Goal: Contribute content: Contribute content

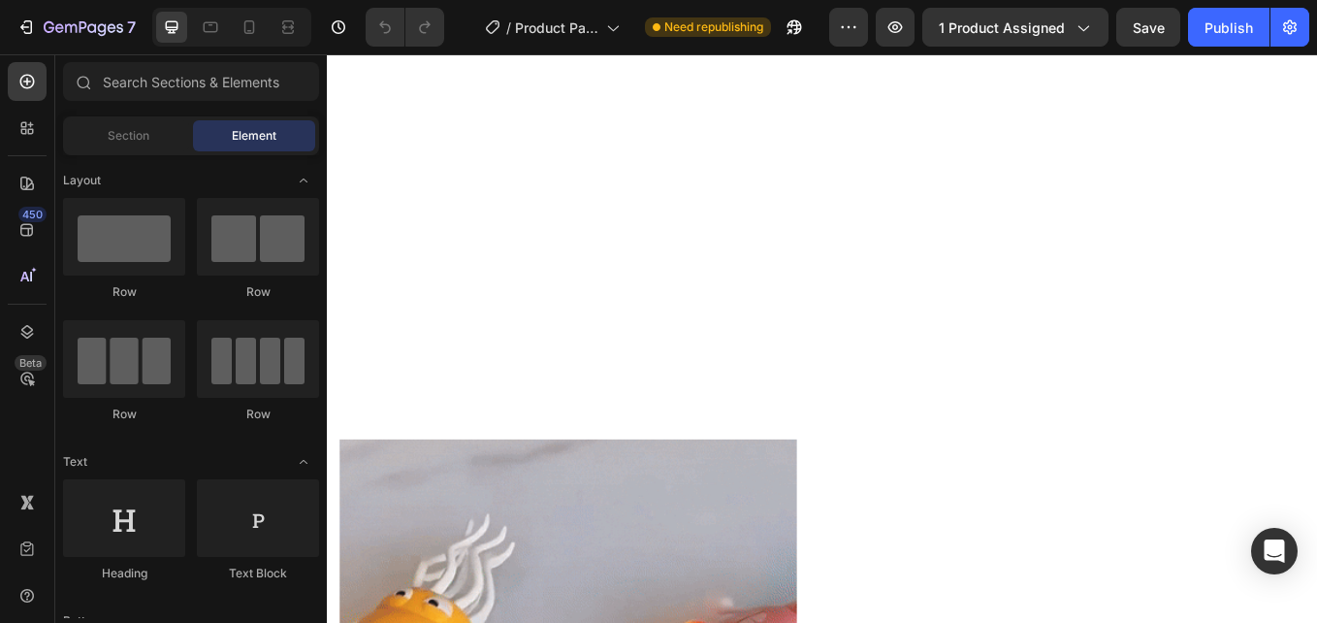
scroll to position [2328, 0]
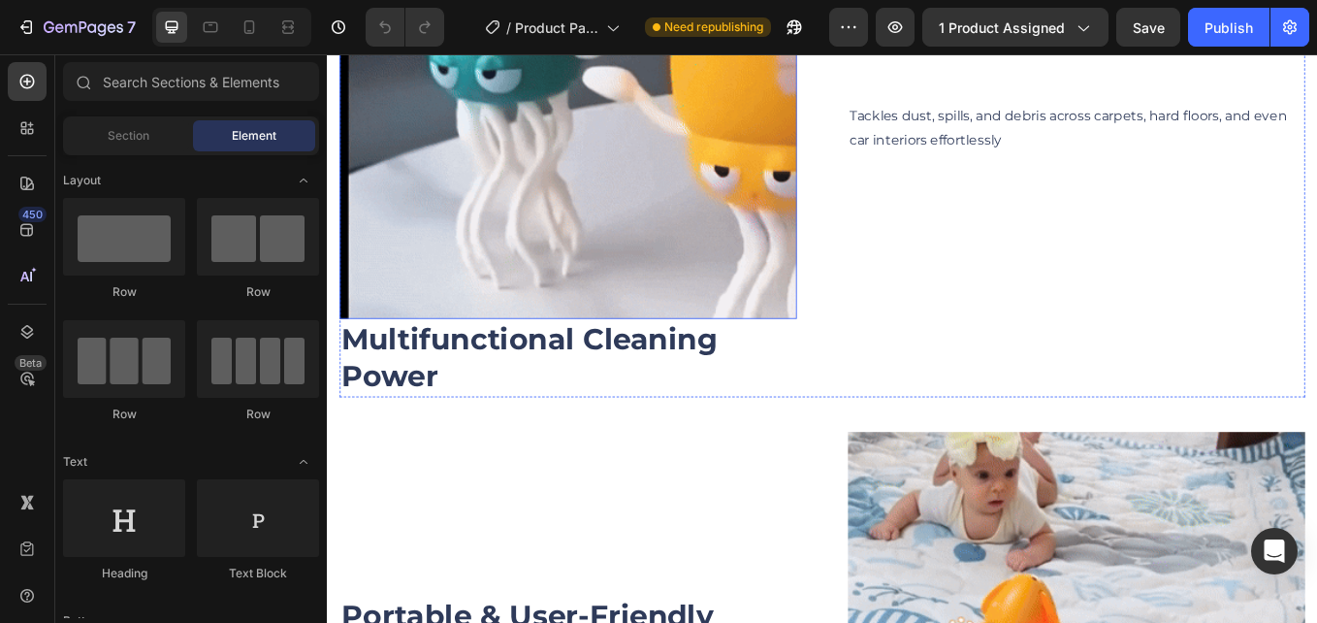
click at [632, 185] on img at bounding box center [609, 95] width 537 height 537
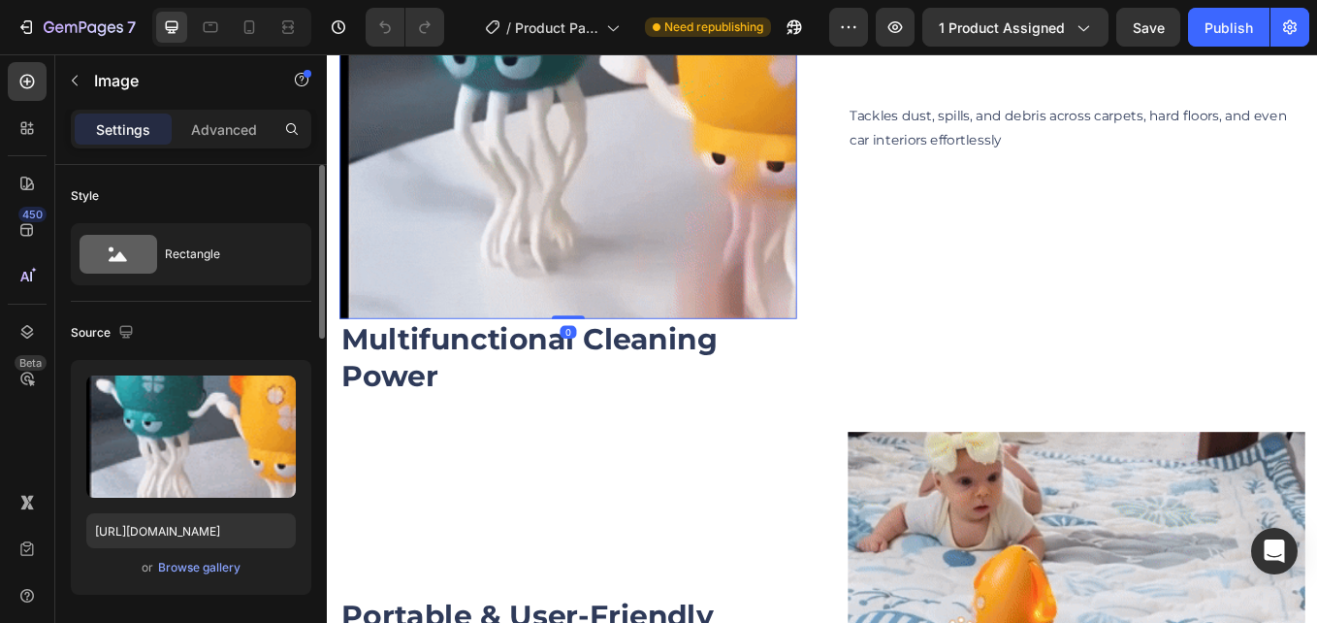
click at [269, 389] on icon "button" at bounding box center [276, 394] width 19 height 19
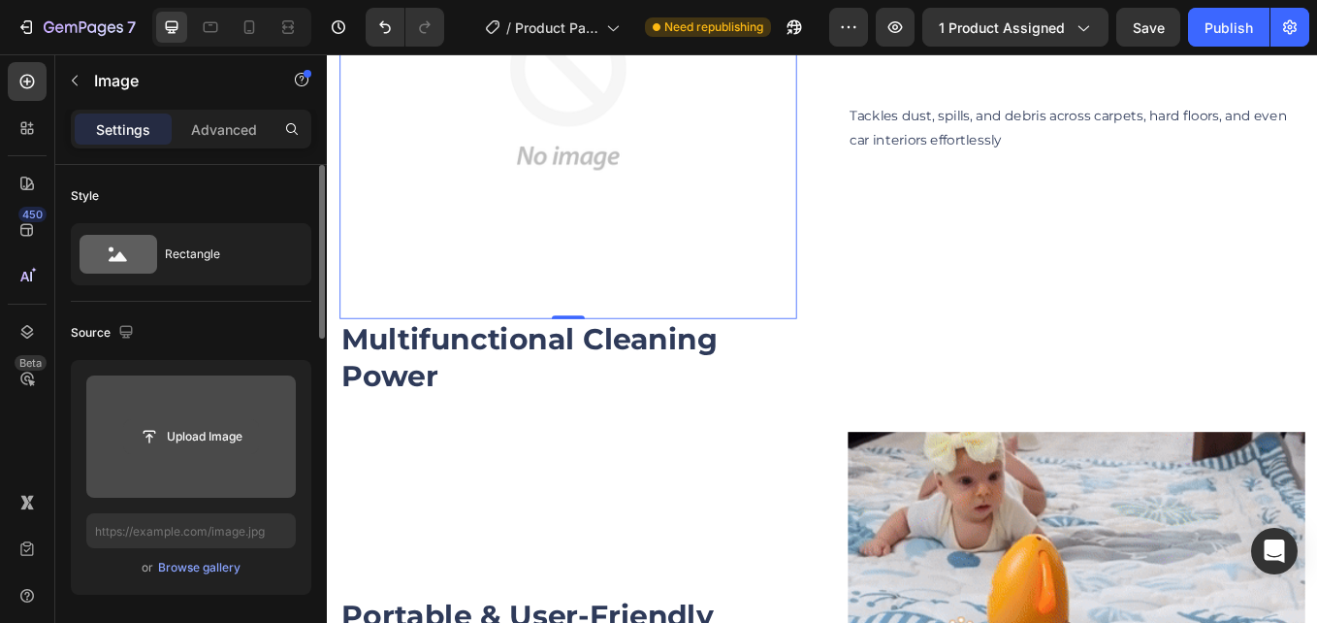
click at [178, 444] on input "file" at bounding box center [191, 436] width 134 height 33
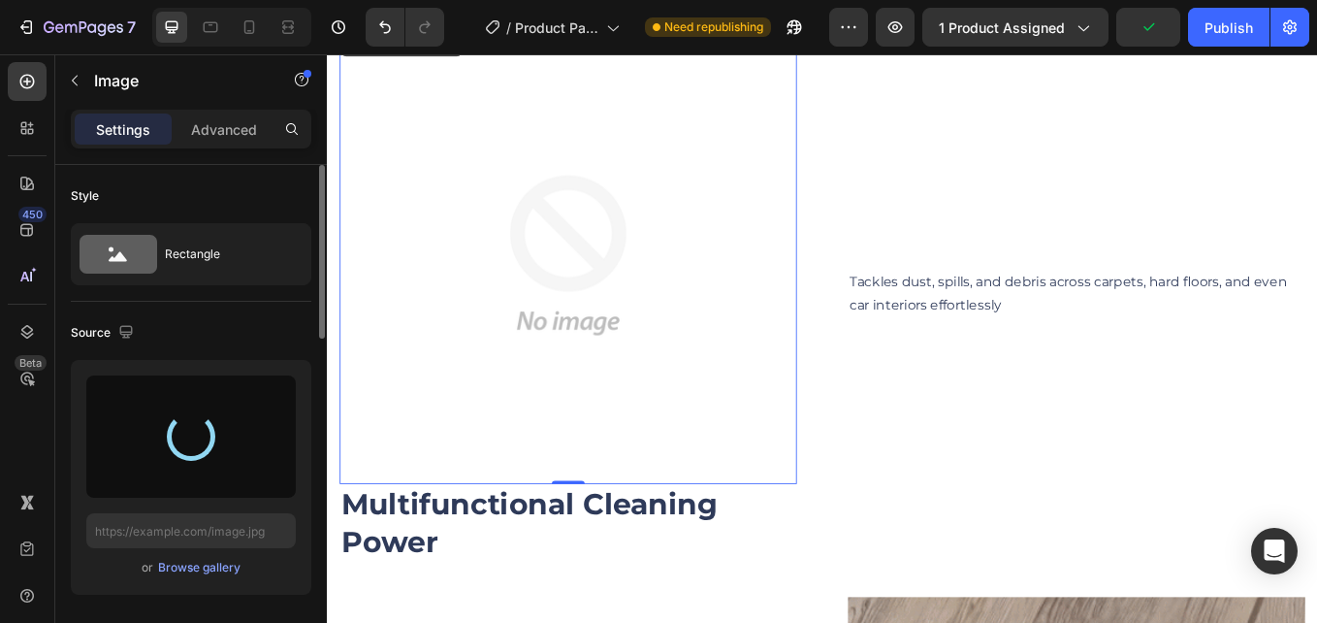
scroll to position [2037, 0]
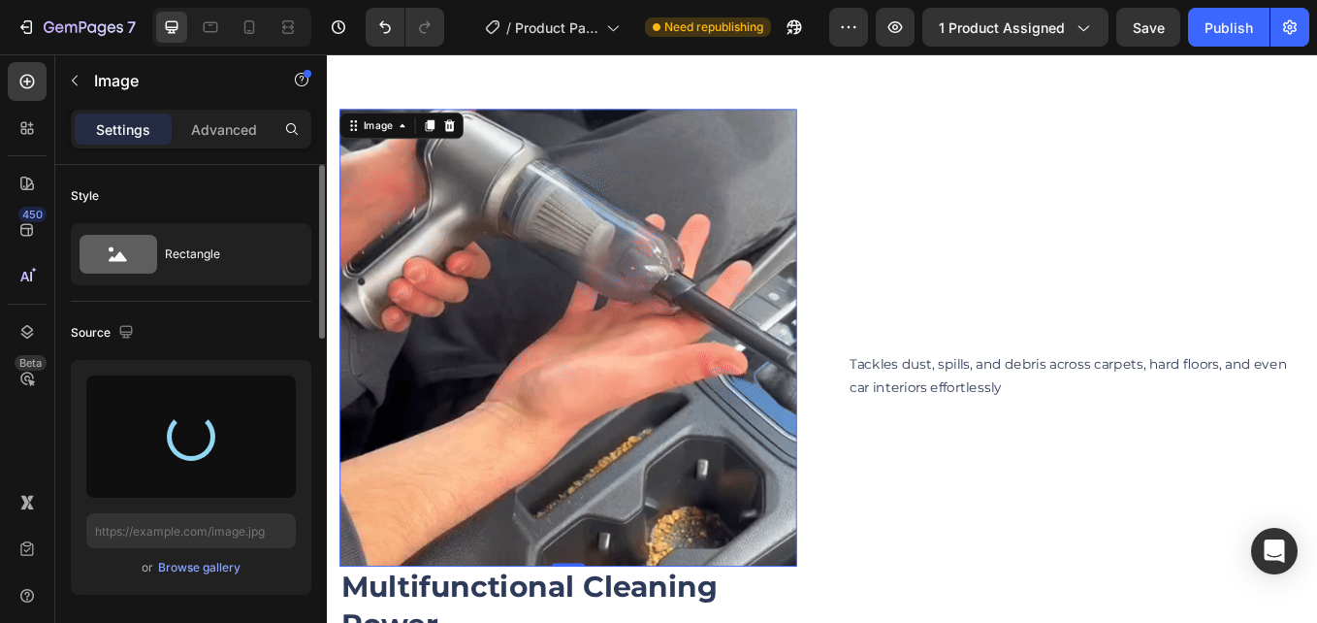
type input "https://cdn.shopify.com/s/files/1/0615/8119/7375/files/gempages_575764680492974…"
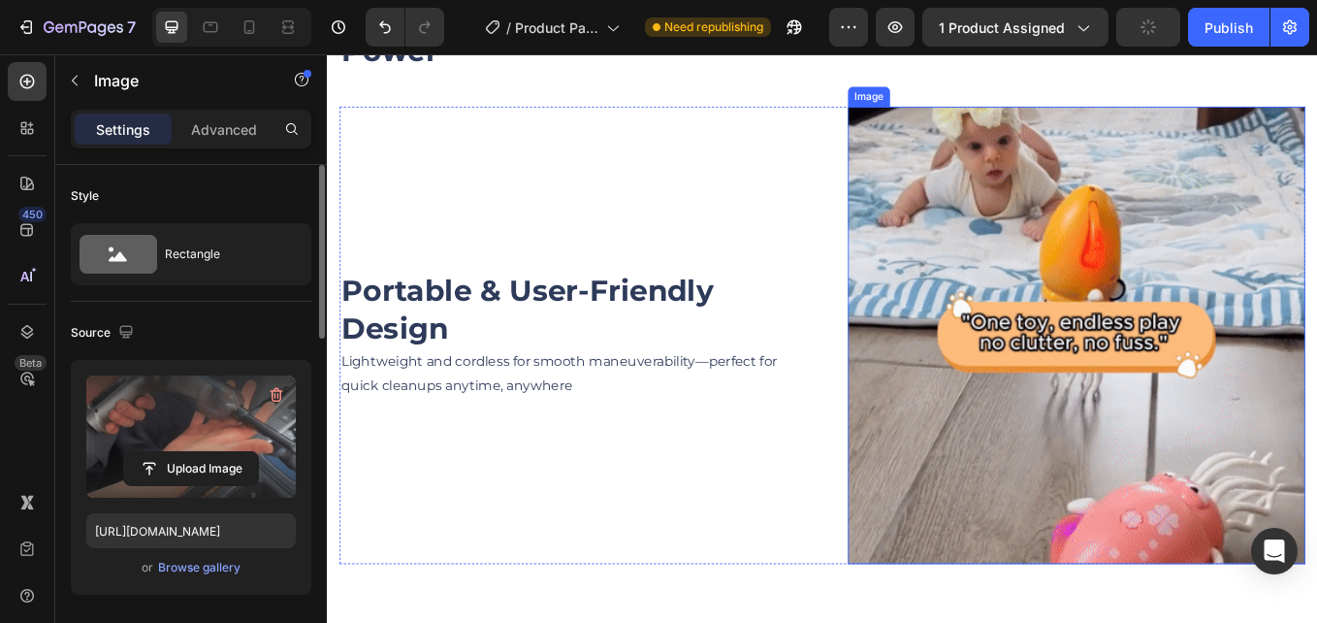
scroll to position [2716, 0]
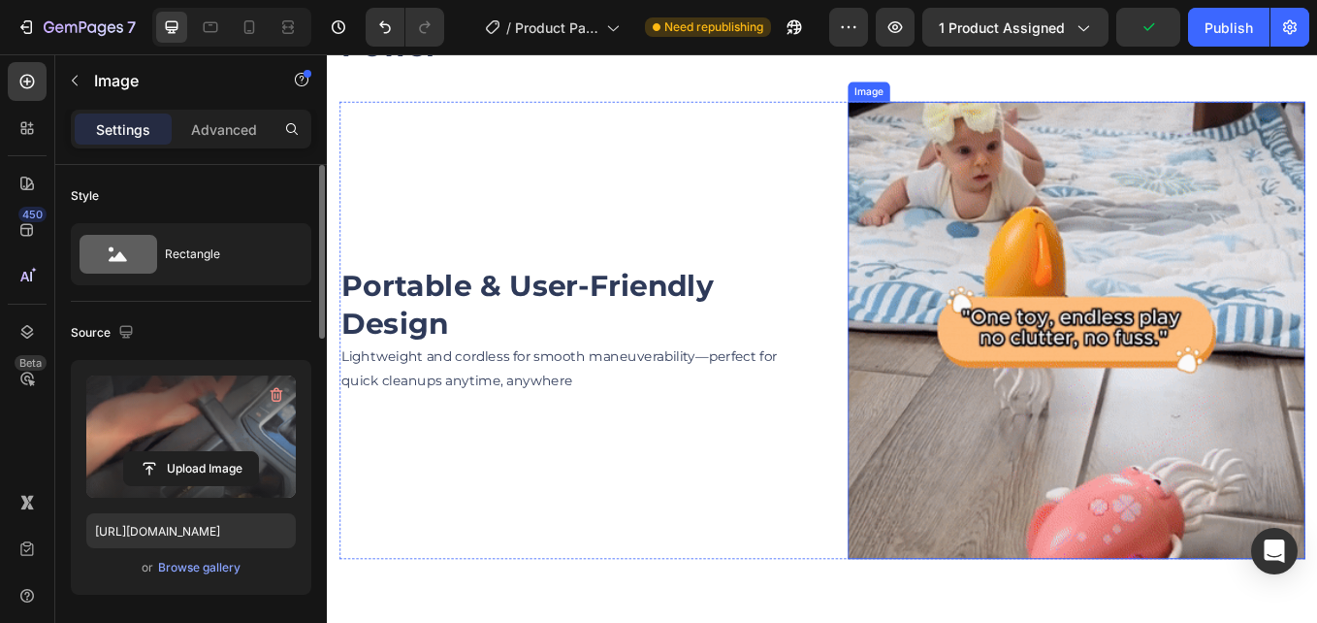
click at [1195, 396] on img at bounding box center [1207, 378] width 537 height 537
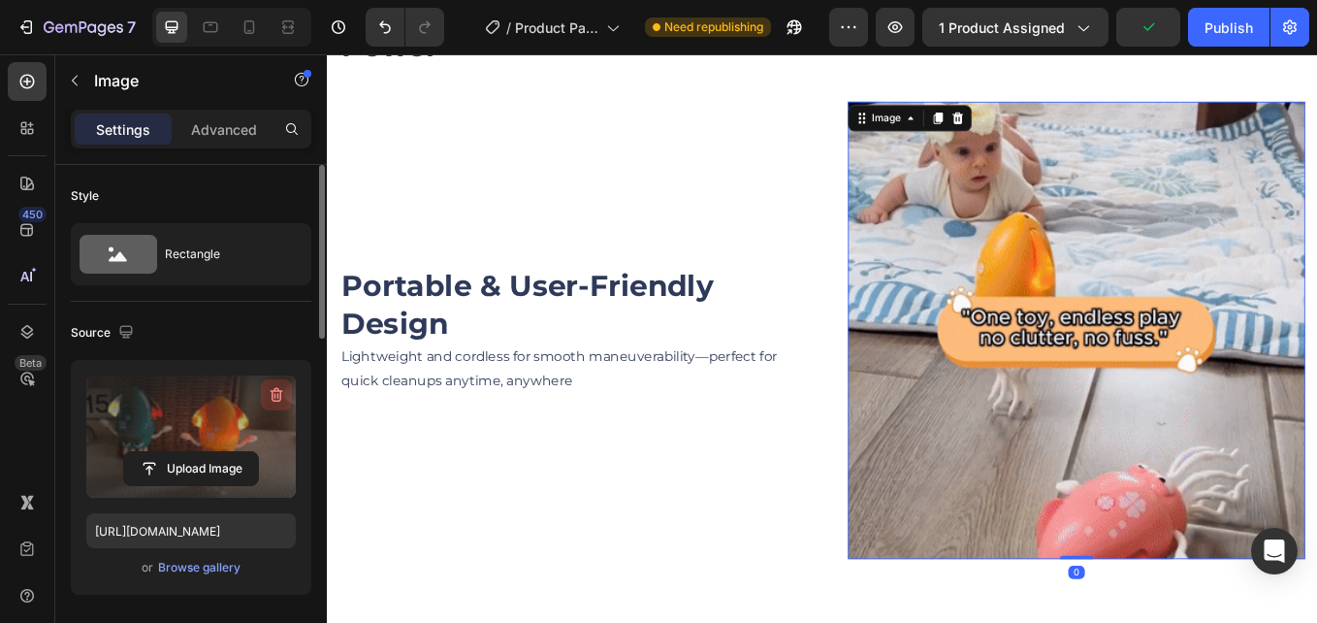
drag, startPoint x: 275, startPoint y: 393, endPoint x: 166, endPoint y: 85, distance: 326.1
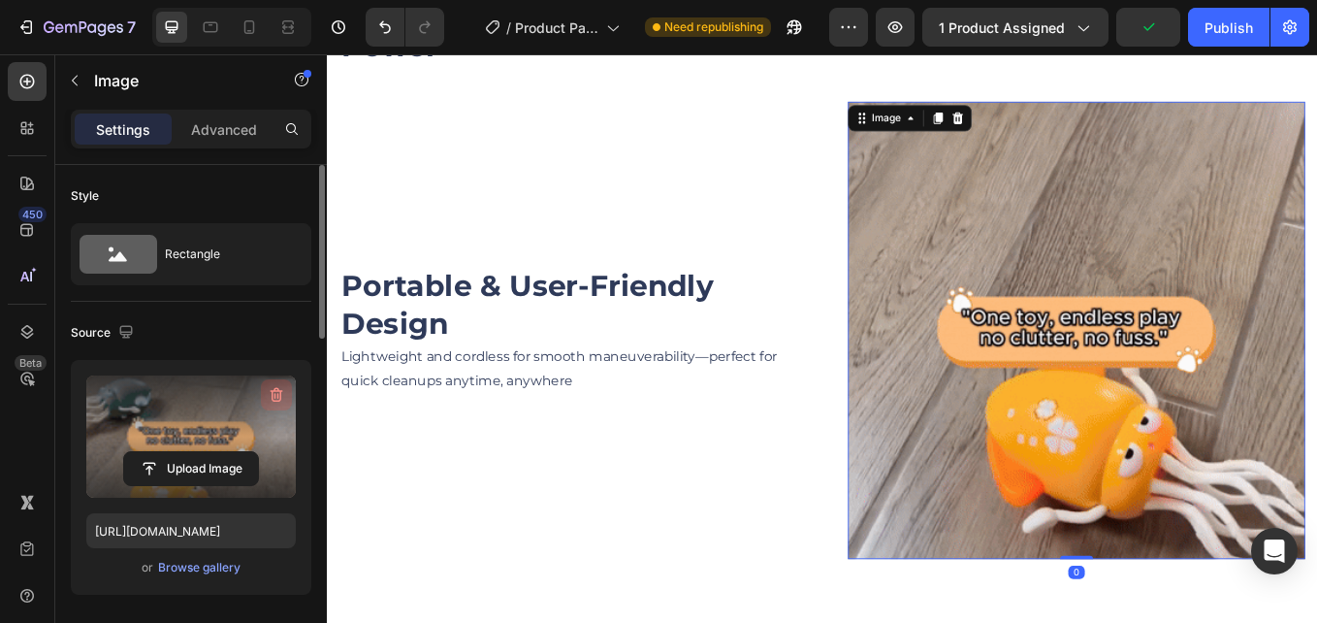
click at [275, 393] on icon "button" at bounding box center [276, 394] width 19 height 19
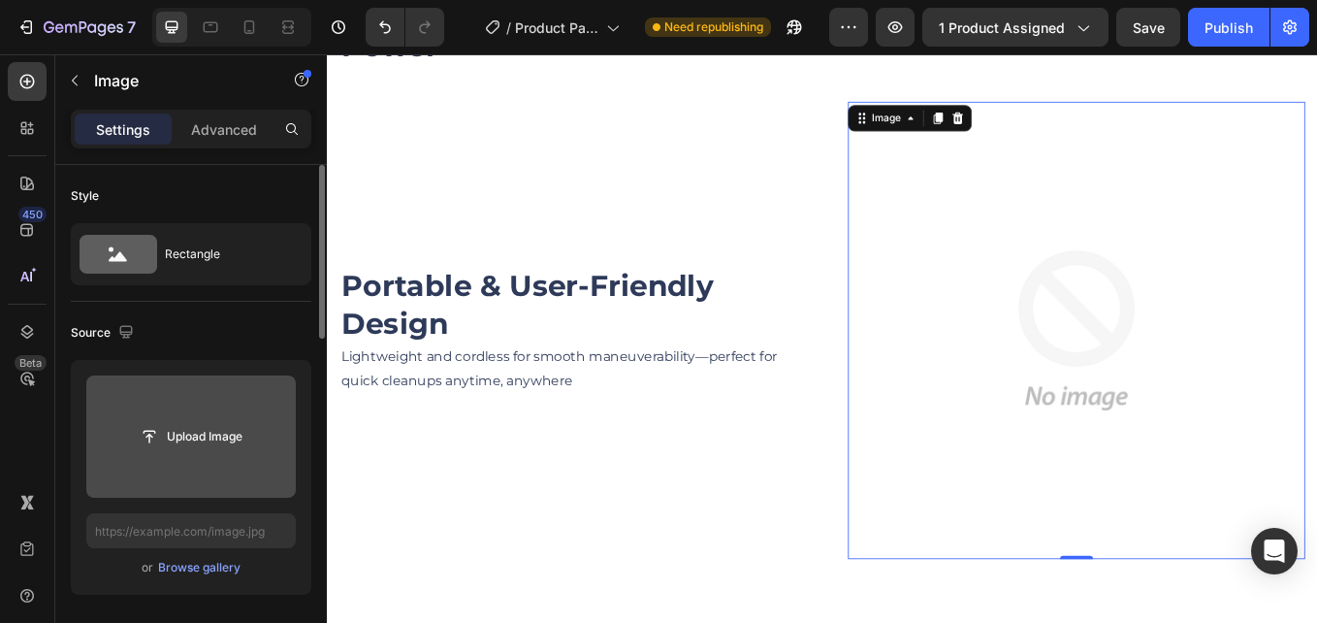
click at [225, 434] on input "file" at bounding box center [191, 436] width 134 height 33
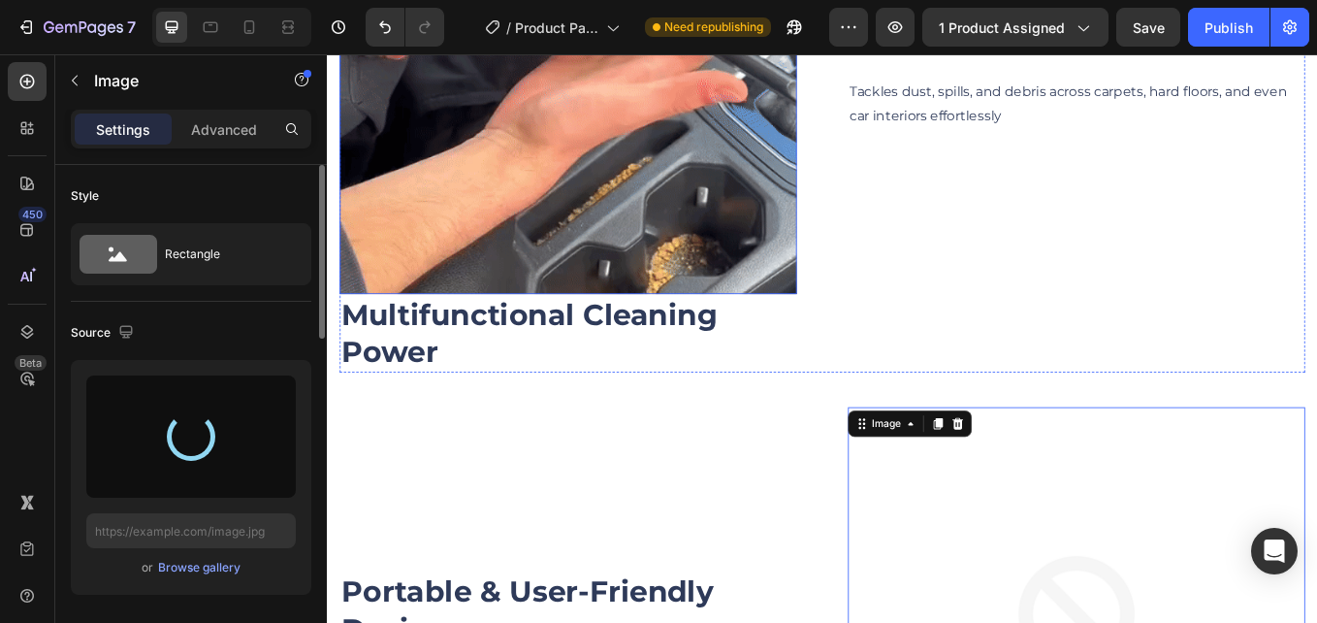
type input "https://cdn.shopify.com/s/files/1/0615/8119/7375/files/gempages_575764680492974…"
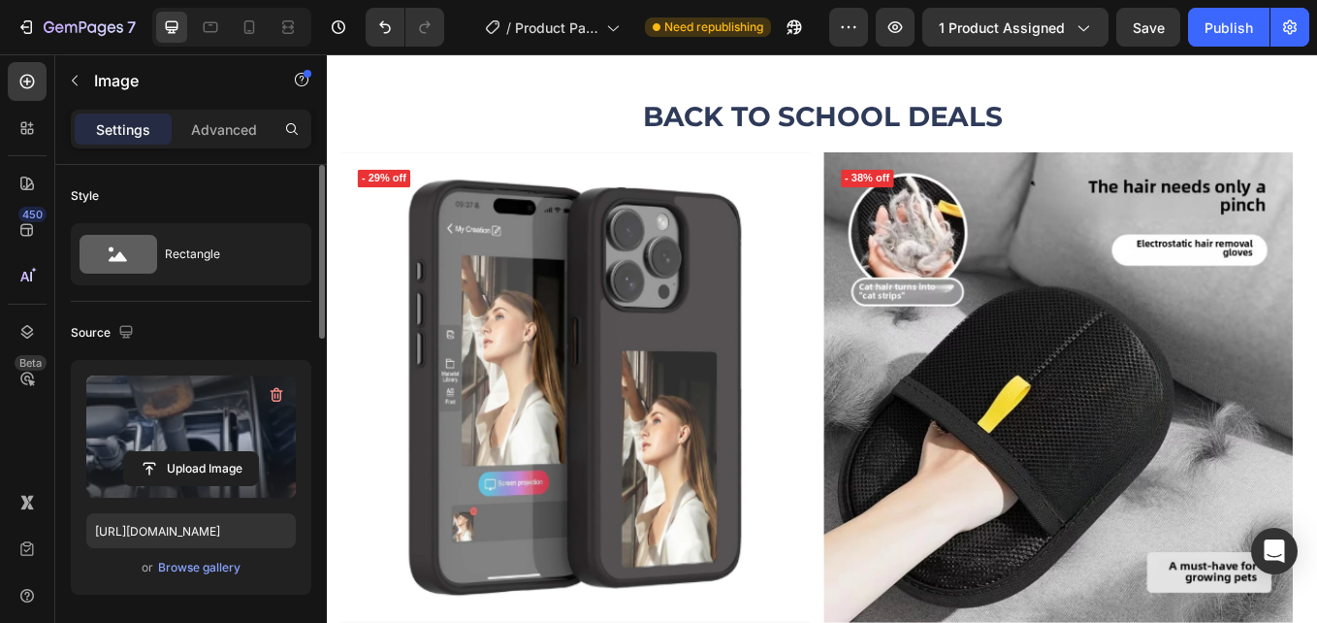
scroll to position [3453, 0]
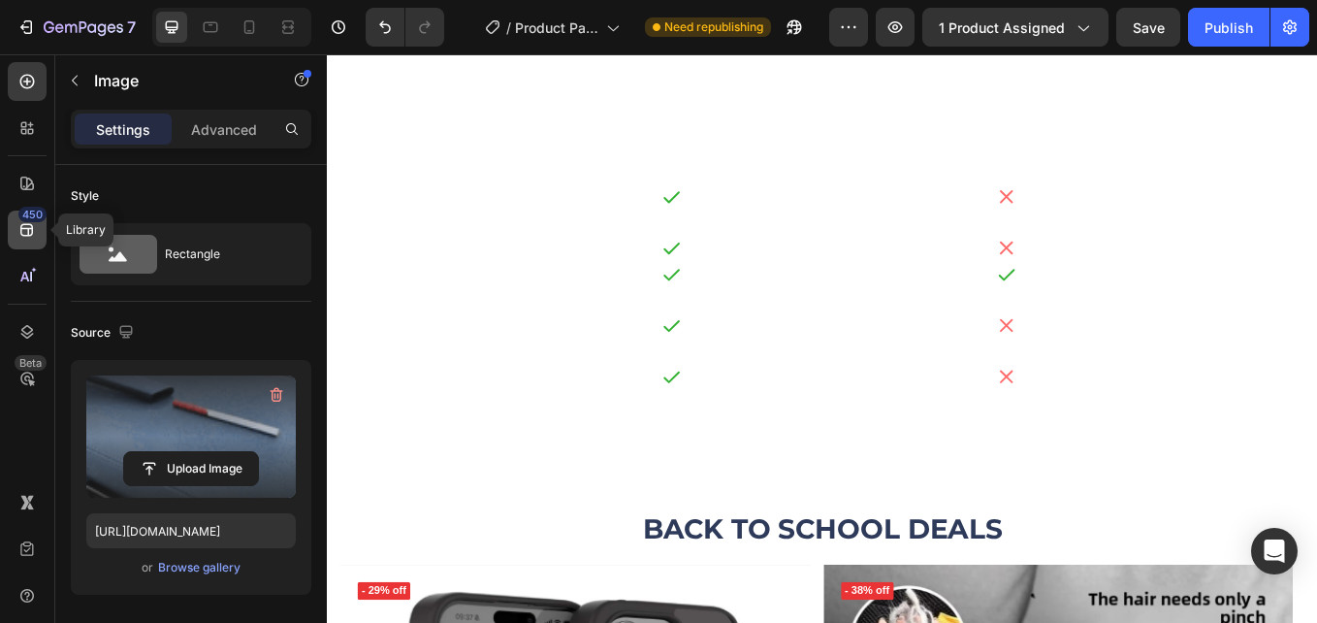
click at [24, 211] on div "450" at bounding box center [32, 215] width 28 height 16
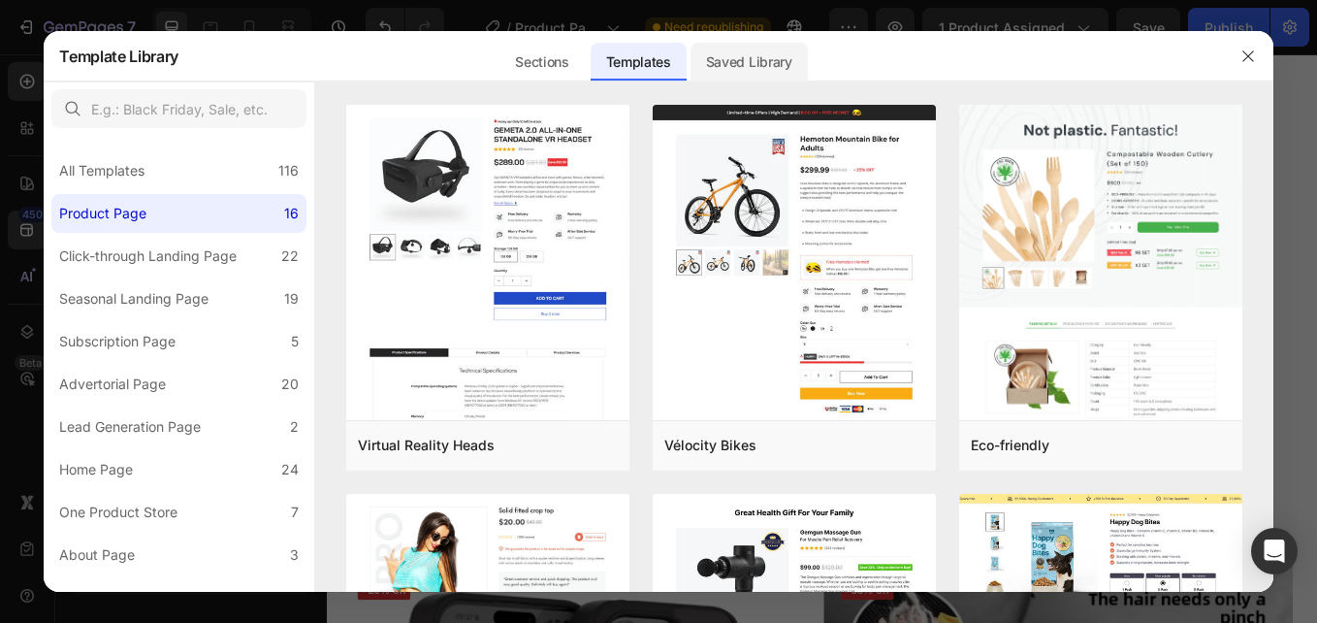
click at [755, 65] on div "Saved Library" at bounding box center [749, 62] width 117 height 39
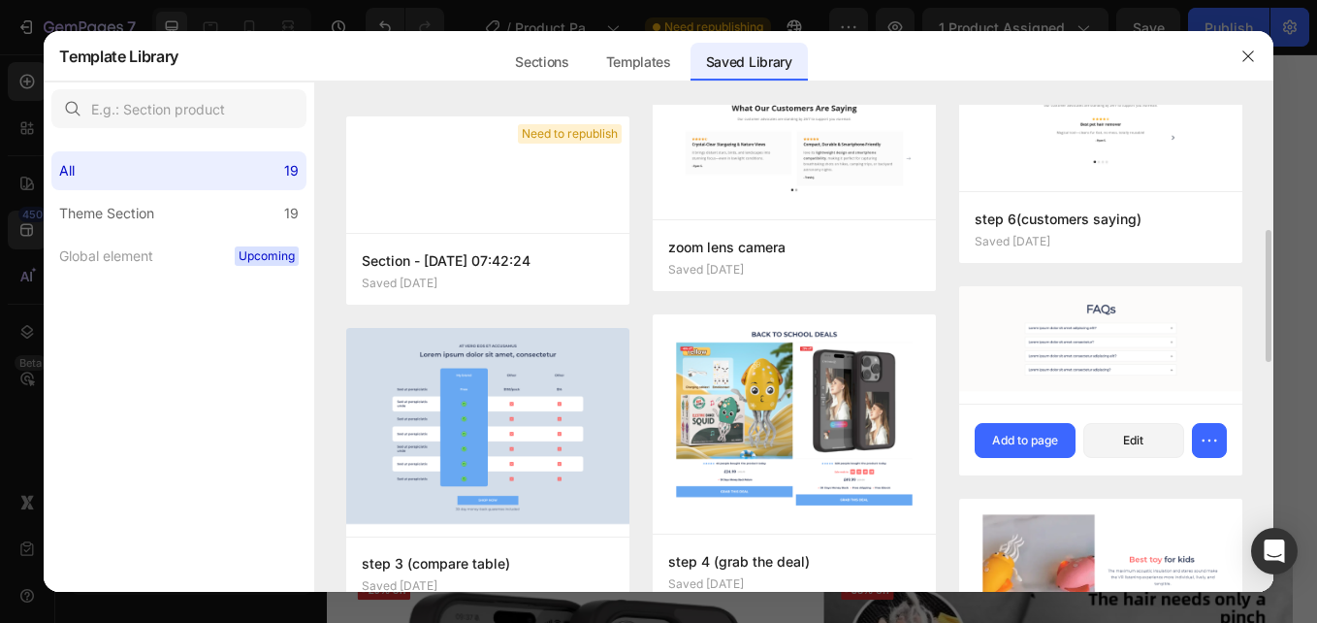
scroll to position [717, 0]
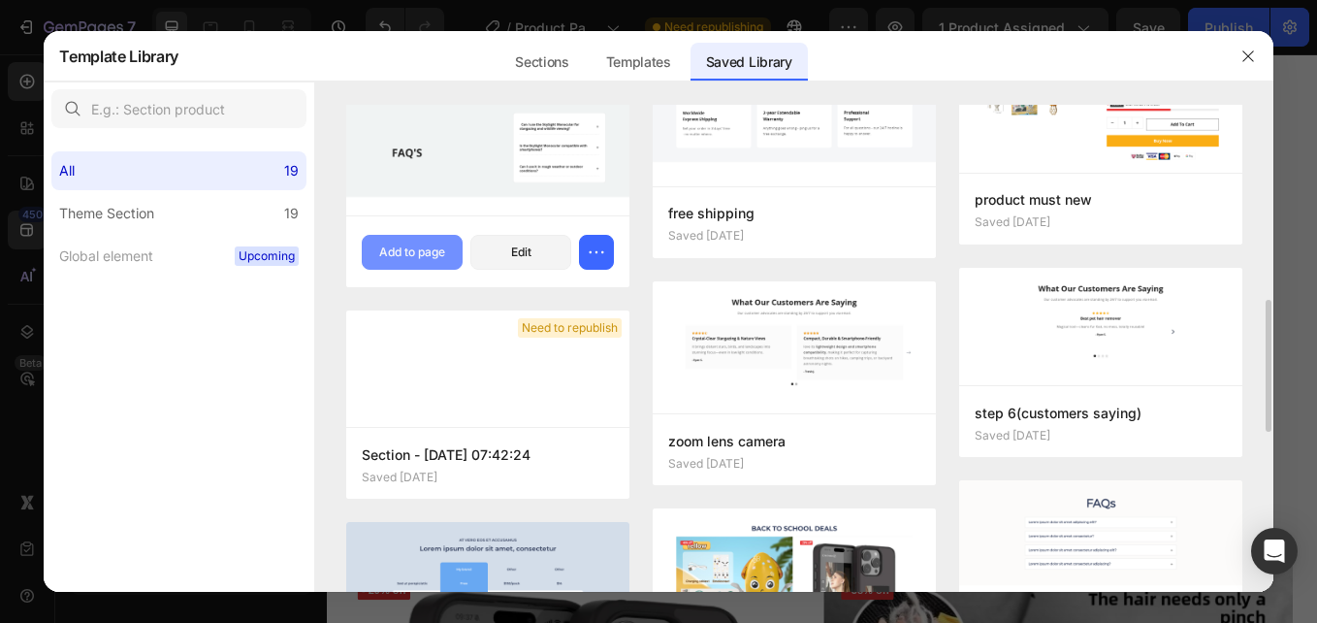
click at [430, 246] on div "Add to page" at bounding box center [412, 251] width 66 height 17
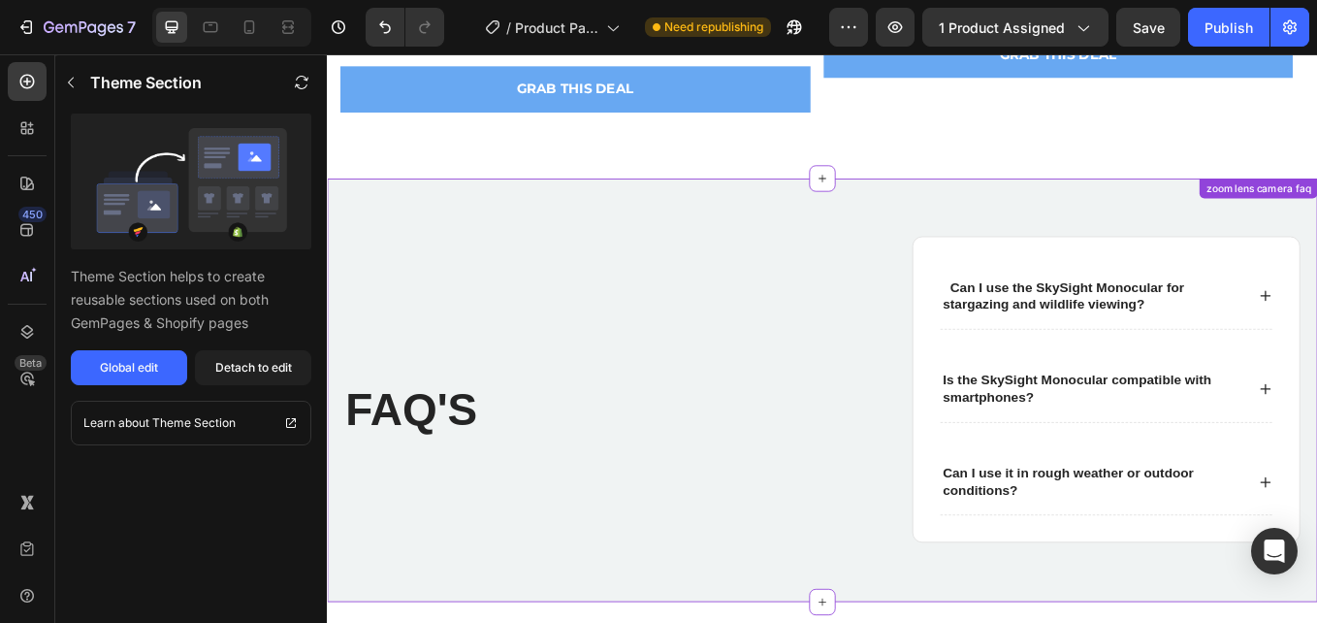
scroll to position [4812, 0]
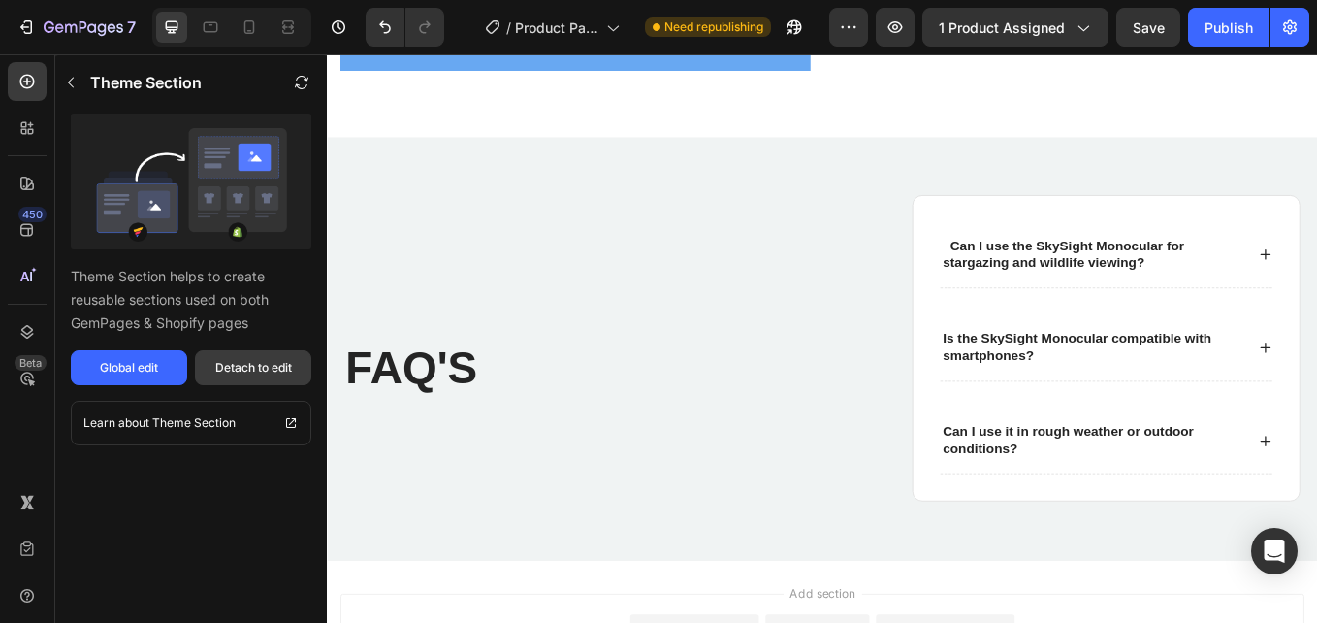
click at [275, 354] on button "Detach to edit" at bounding box center [253, 367] width 116 height 35
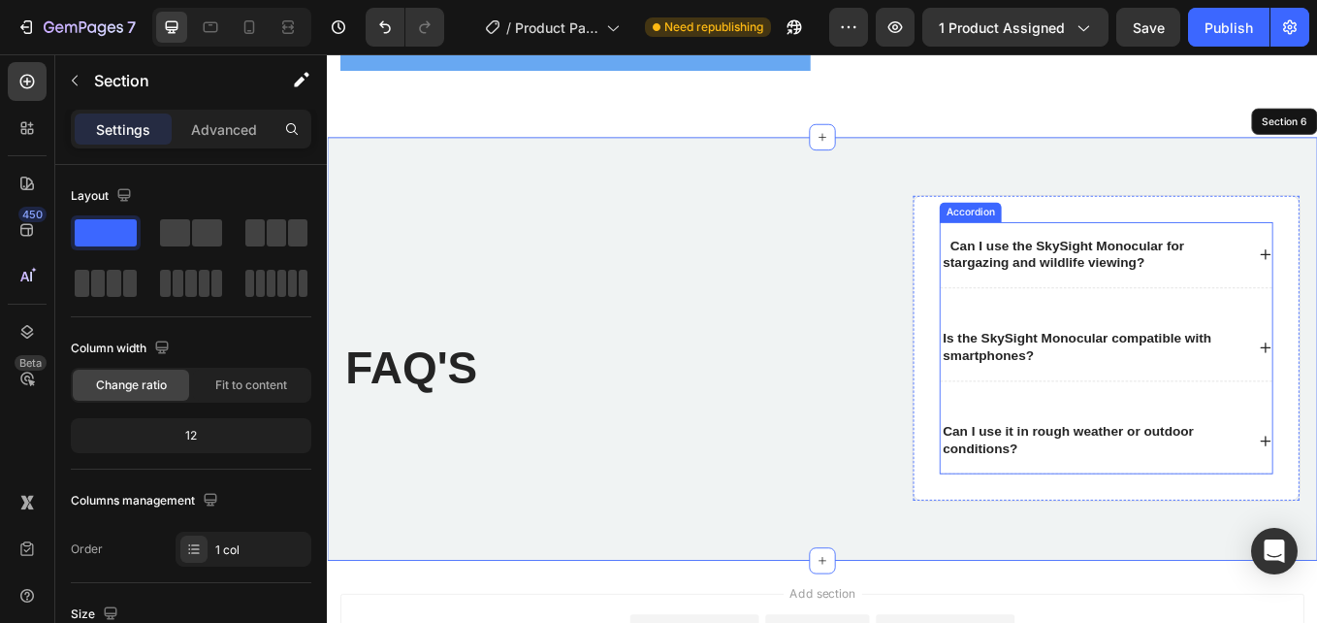
click at [1145, 275] on strong "Can I use the SkySight Monocular for stargazing and wildlife viewing?" at bounding box center [1192, 289] width 283 height 37
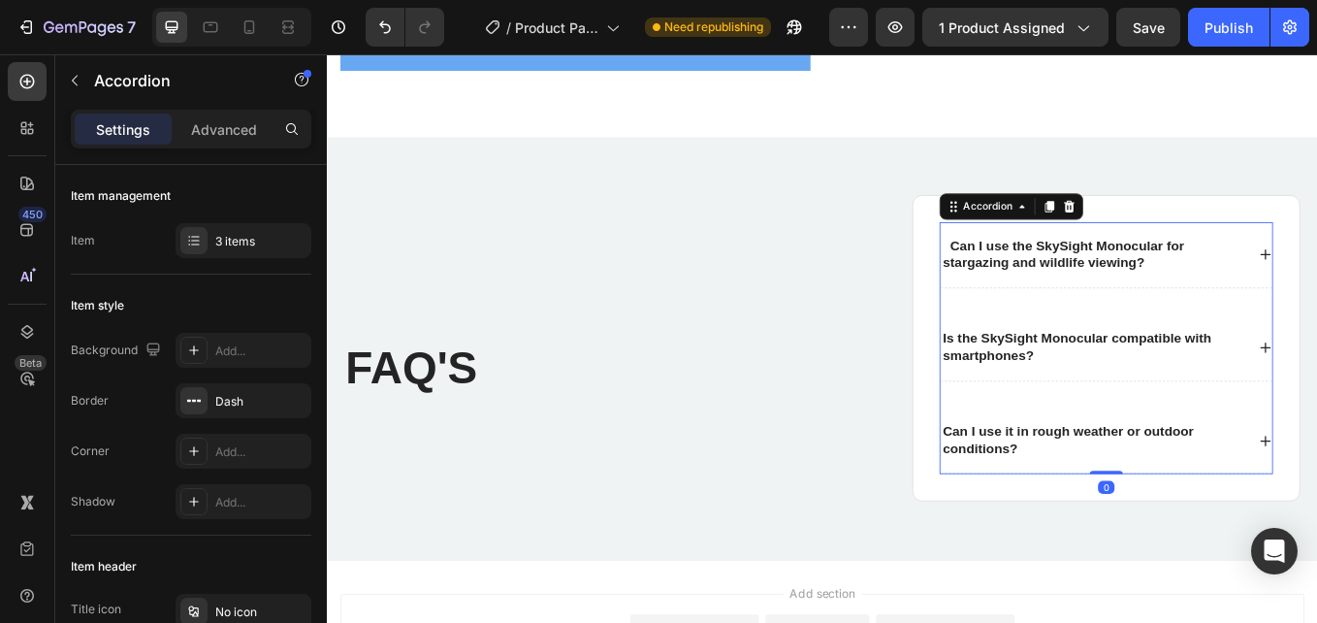
click at [1316, 293] on p "Can I use the SkySight Monocular for stargazing and wildlife viewing?" at bounding box center [1227, 290] width 353 height 41
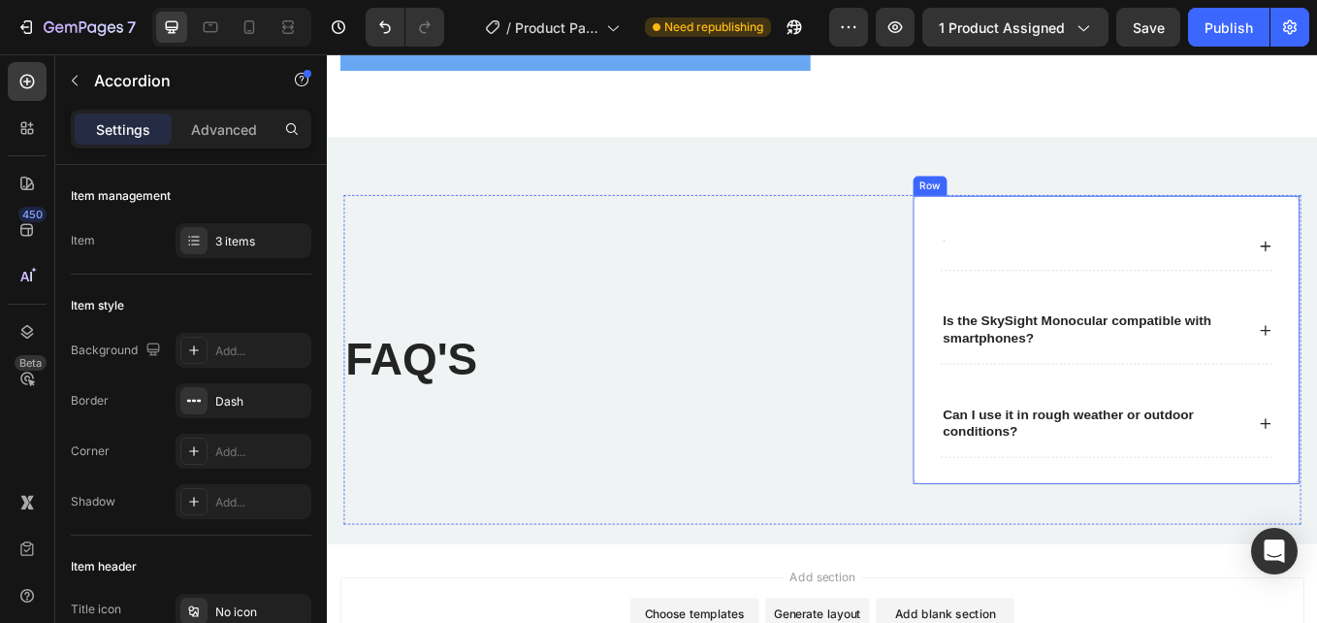
scroll to position [4808, 0]
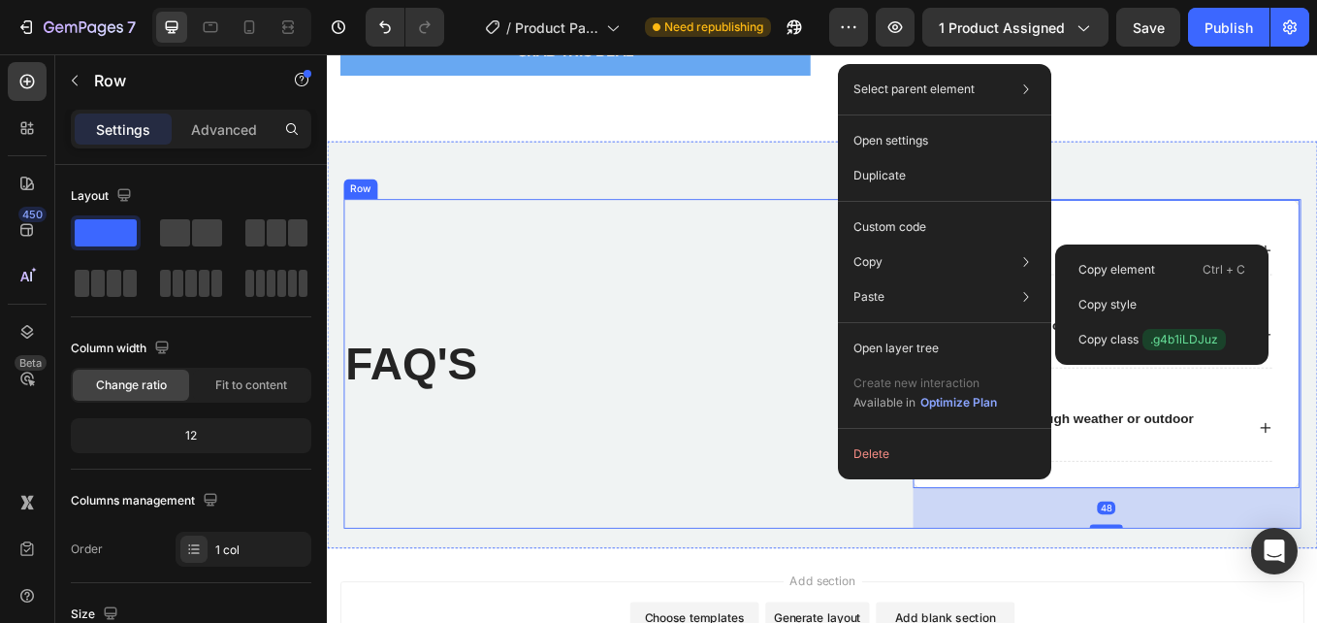
click at [884, 257] on div "FAQ'S Heading" at bounding box center [620, 417] width 548 height 387
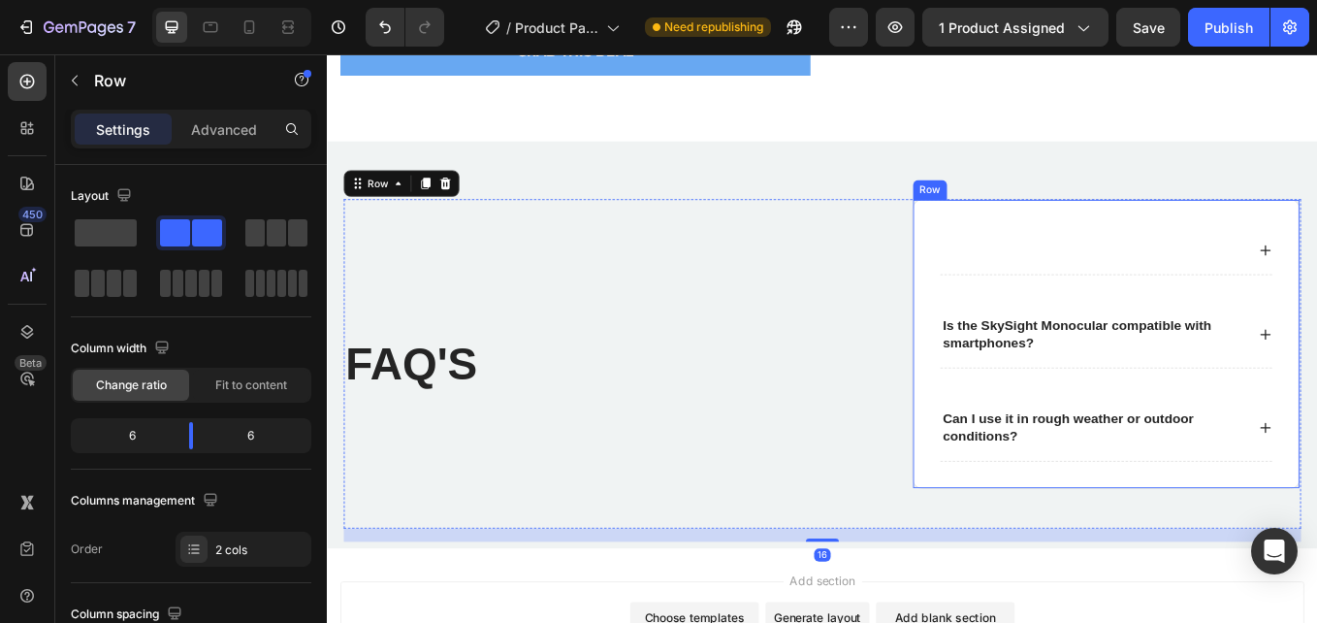
click at [1024, 294] on div "Is the SkySight Monocular compatible with smartphones? Can I use it in rough we…" at bounding box center [1243, 394] width 456 height 340
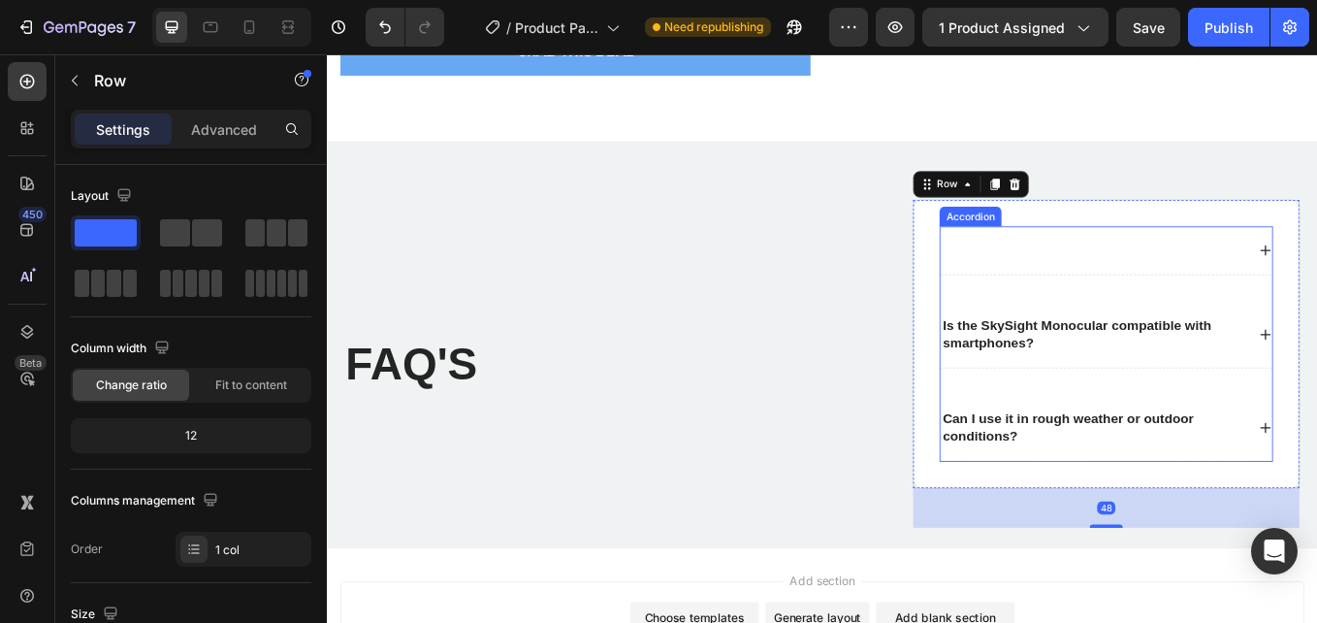
click at [1048, 291] on div "Rich Text Editor. Editing area: main" at bounding box center [1051, 285] width 6 height 26
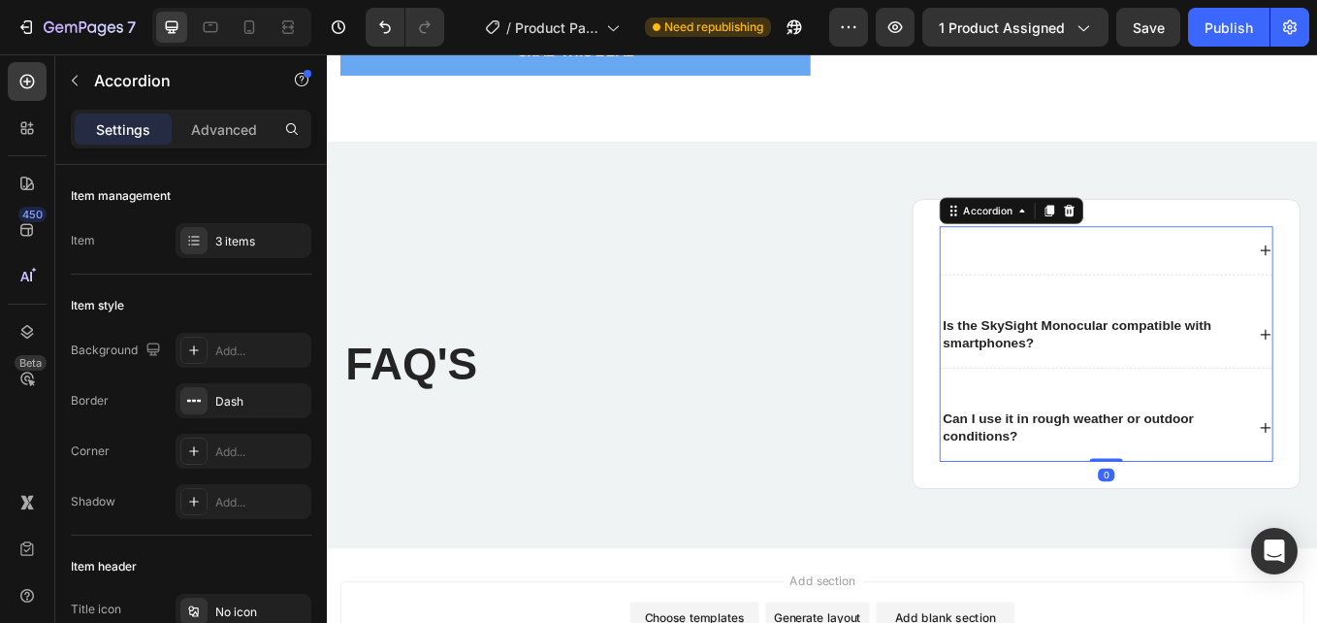
click at [1048, 286] on div at bounding box center [1227, 285] width 359 height 26
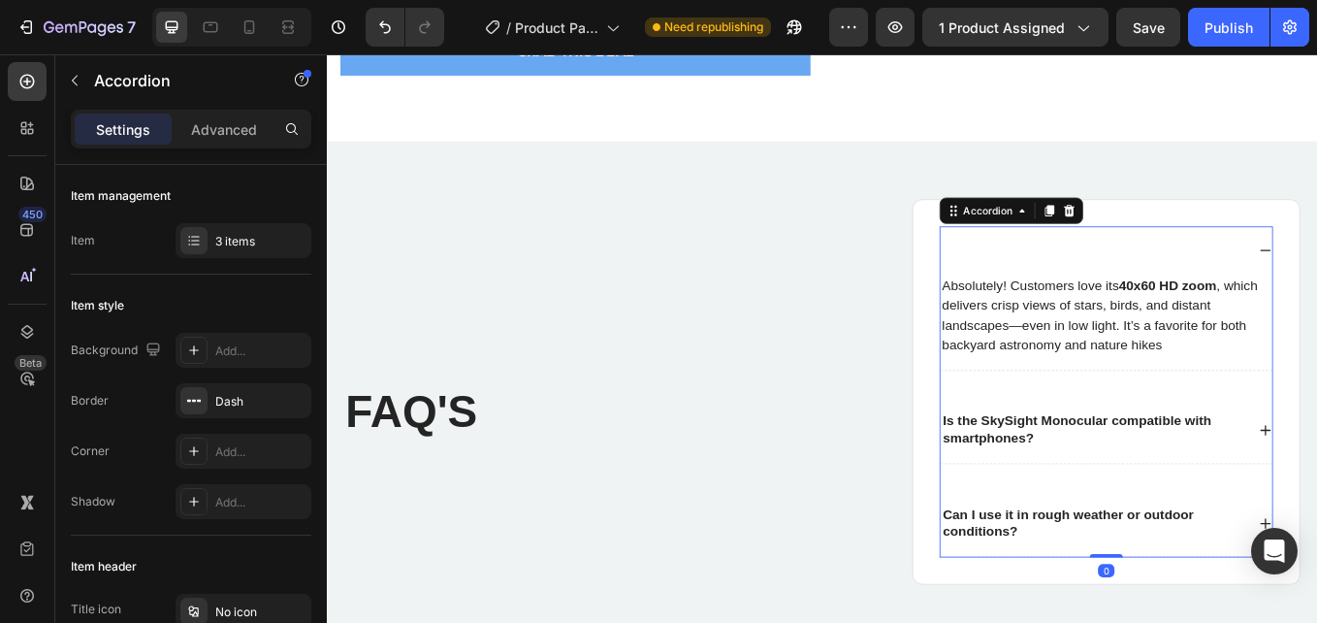
click at [1048, 284] on div "Rich Text Editor. Editing area: main" at bounding box center [1051, 285] width 6 height 26
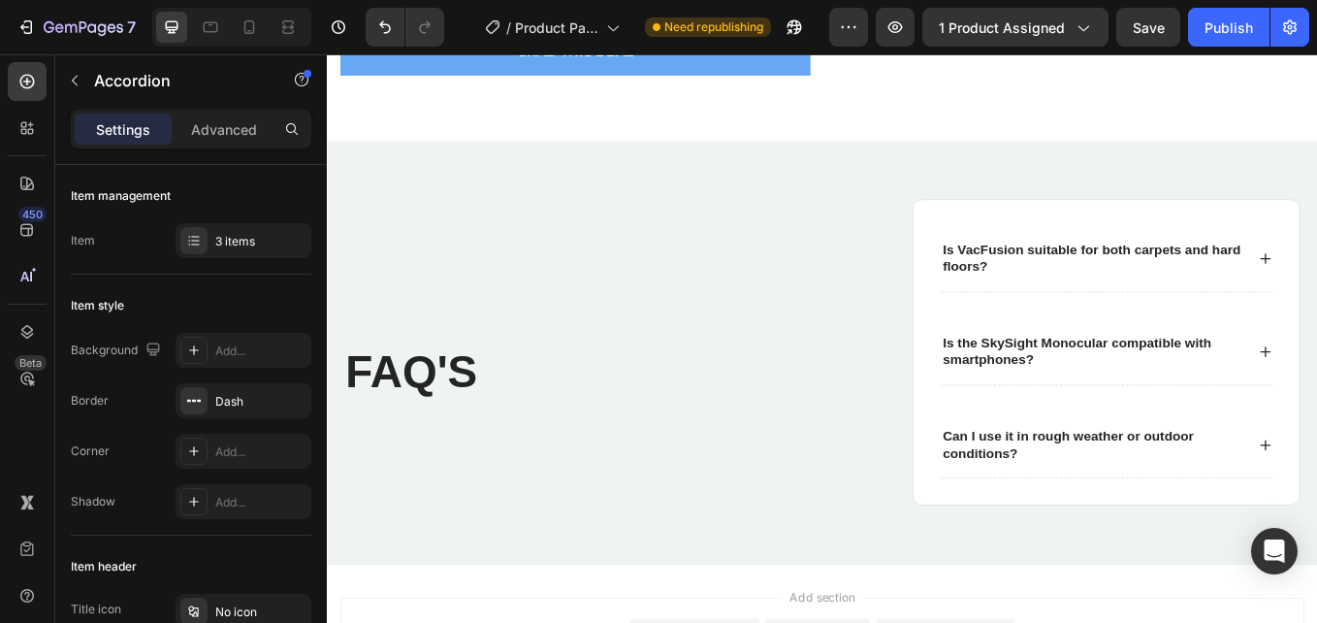
click at [1051, 283] on p "Is VacFusion suitable for both carpets and hard floors?" at bounding box center [1227, 295] width 353 height 41
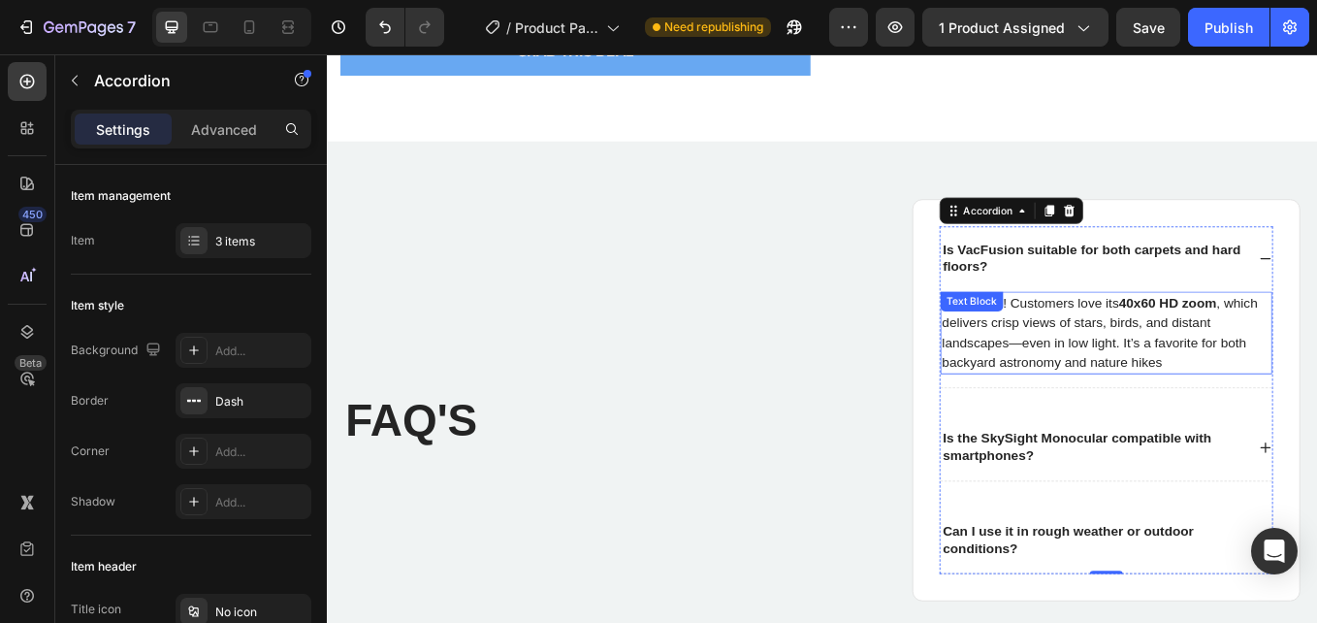
click at [1222, 345] on p "Absolutely! Customers love its 40x60 HD zoom , which delivers crisp views of st…" at bounding box center [1243, 381] width 386 height 93
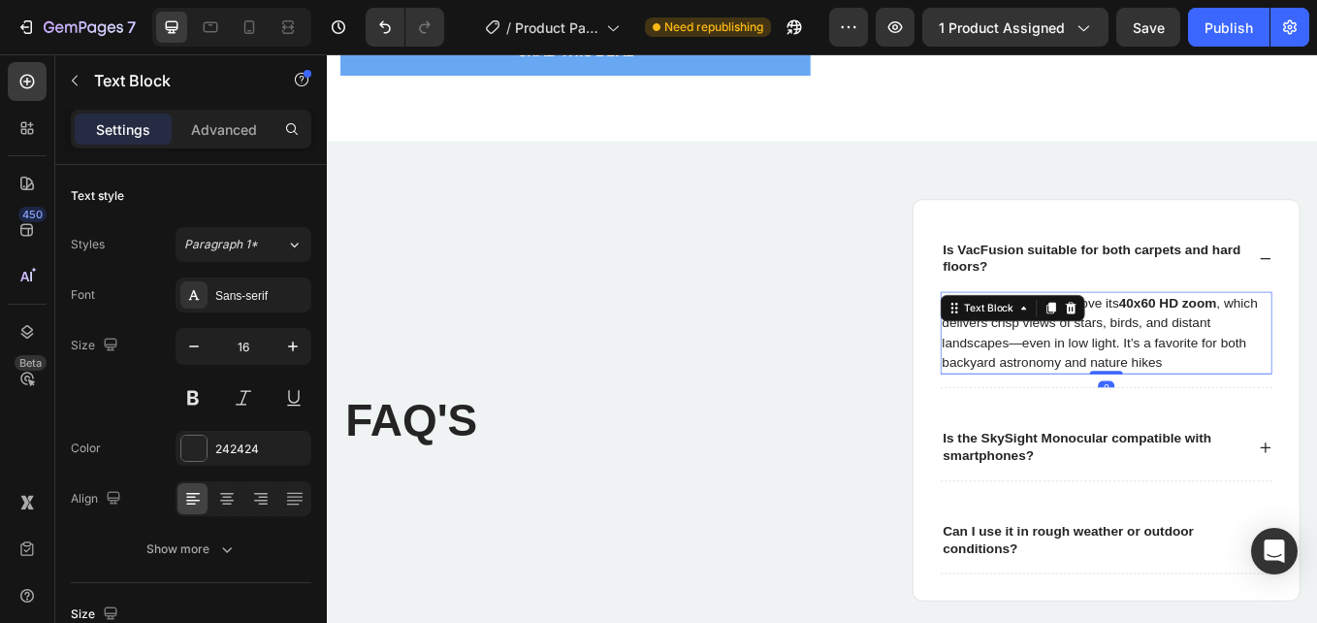
click at [1238, 378] on p "Absolutely! Customers love its 40x60 HD zoom , which delivers crisp views of st…" at bounding box center [1243, 381] width 386 height 93
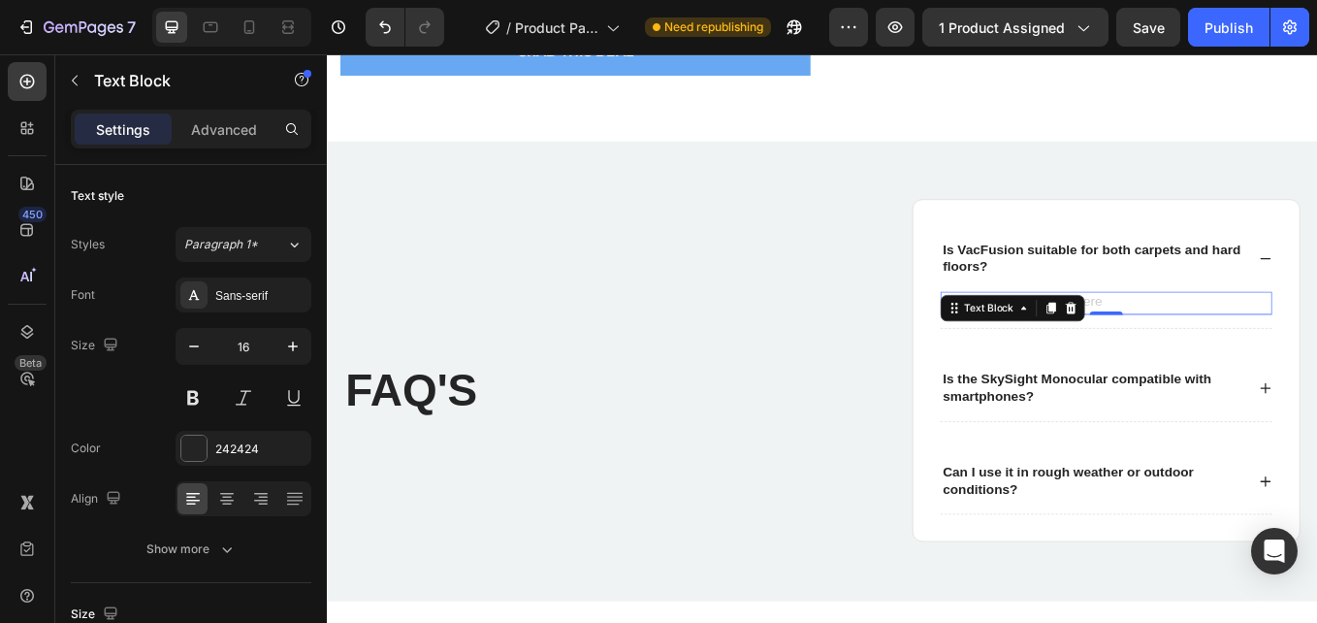
click at [1228, 345] on div "Rich Text Editor. Editing area: main" at bounding box center [1243, 346] width 390 height 27
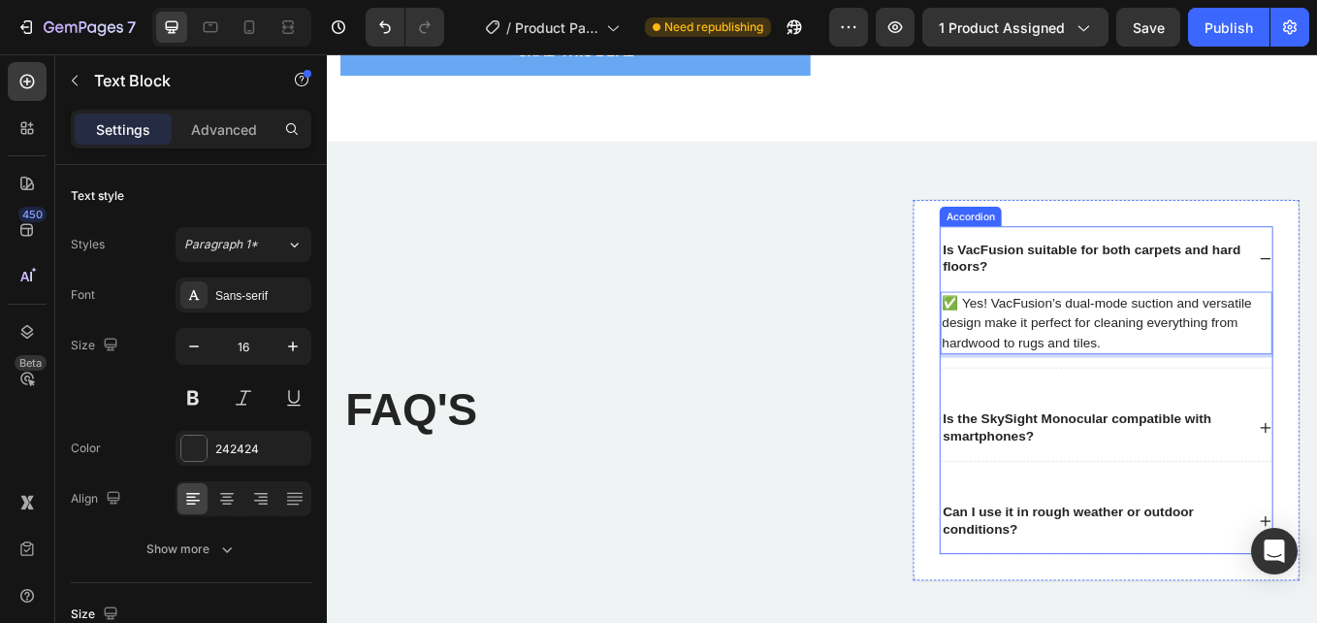
click at [1316, 486] on strong "Is the SkySight Monocular compatible with smartphones?" at bounding box center [1208, 491] width 315 height 37
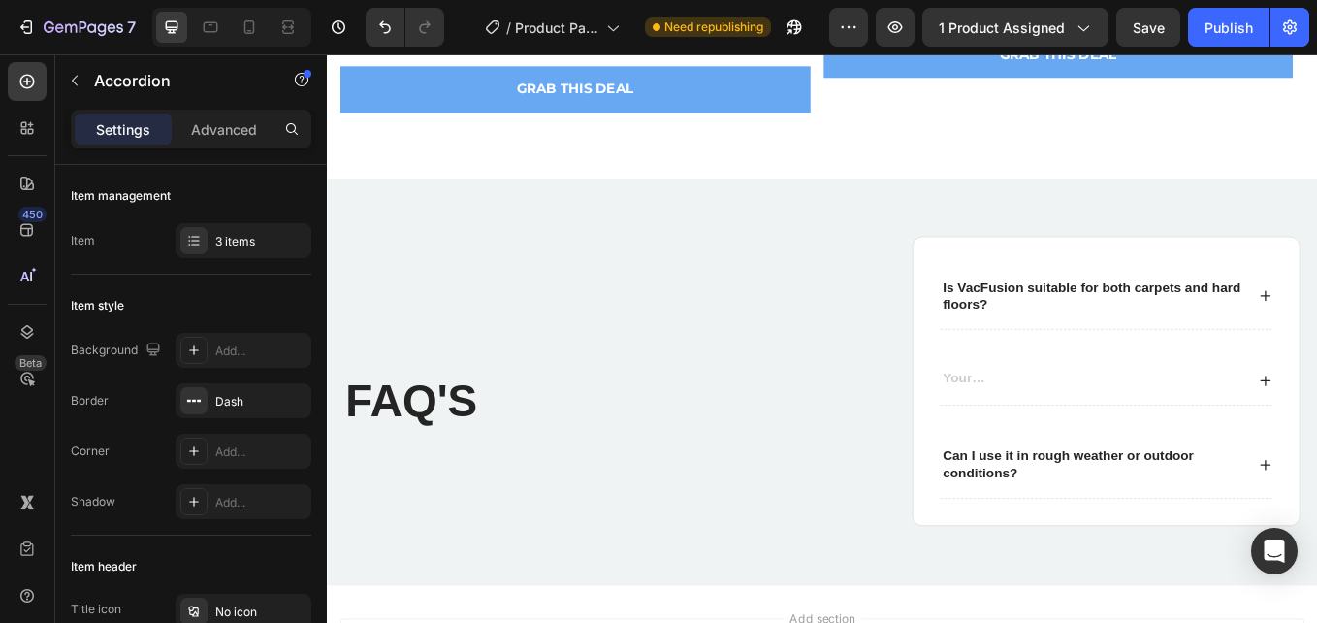
scroll to position [4811, 0]
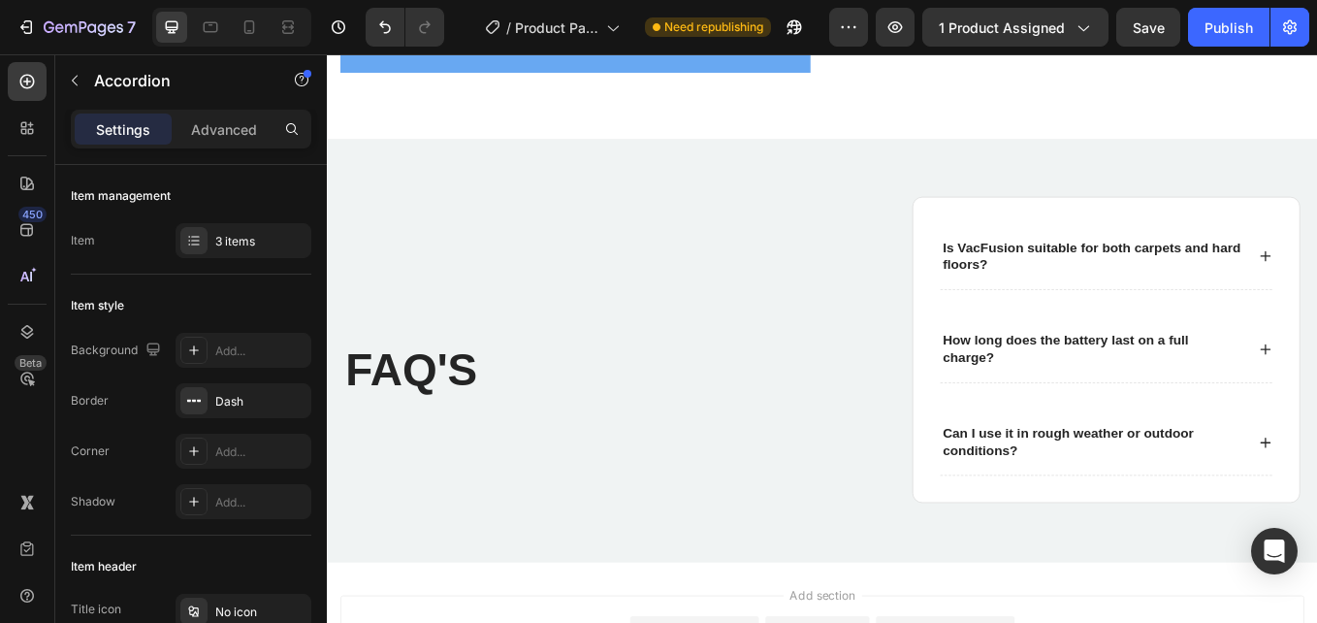
click at [1058, 387] on p "How long does the battery last on a full charge?" at bounding box center [1227, 400] width 353 height 41
click at [1316, 395] on div "How long does the battery last on a full charge?" at bounding box center [1243, 401] width 390 height 78
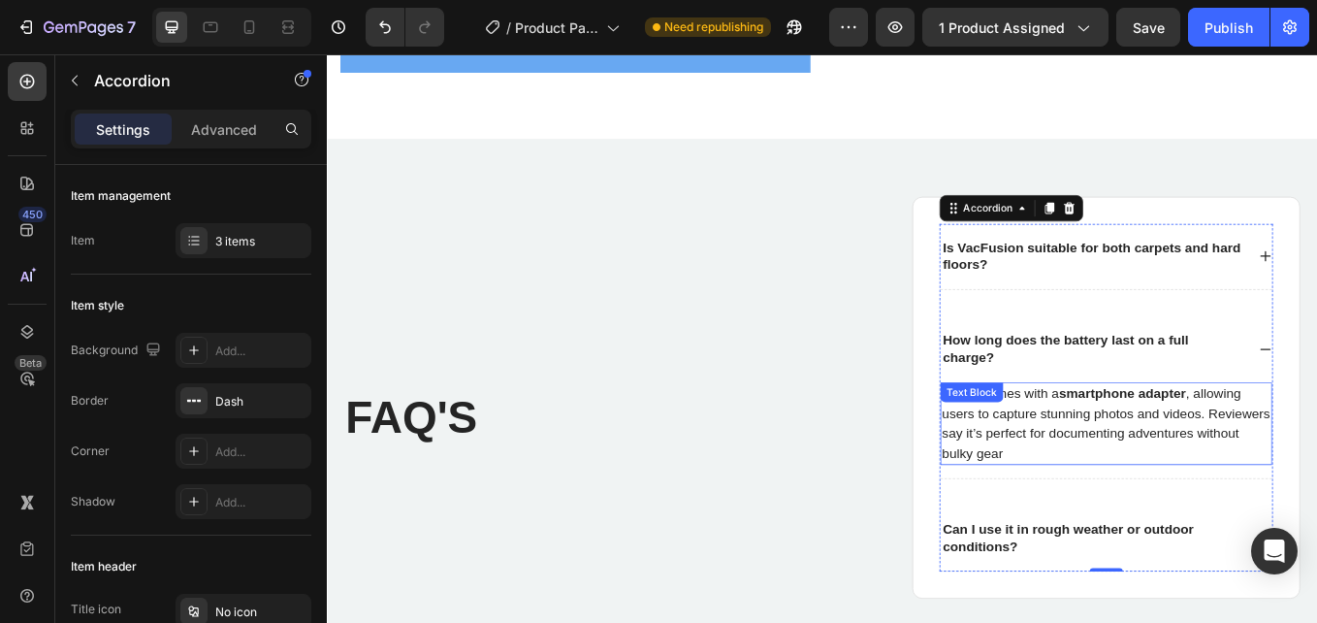
click at [1137, 473] on p "Yes! It comes with a smartphone adapter , allowing users to capture stunning ph…" at bounding box center [1243, 487] width 386 height 93
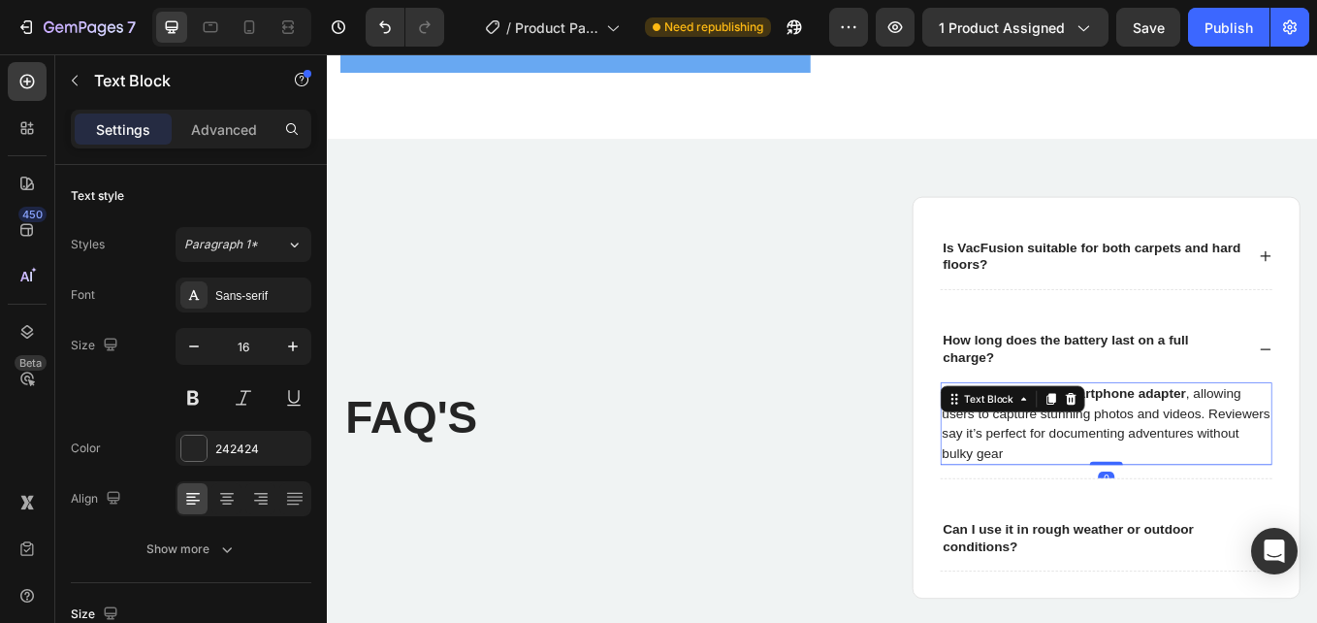
click at [1137, 473] on div "Text Block" at bounding box center [1133, 458] width 170 height 31
click at [1158, 488] on p "Yes! It comes with a smartphone adapter , allowing users to capture stunning ph…" at bounding box center [1243, 487] width 386 height 93
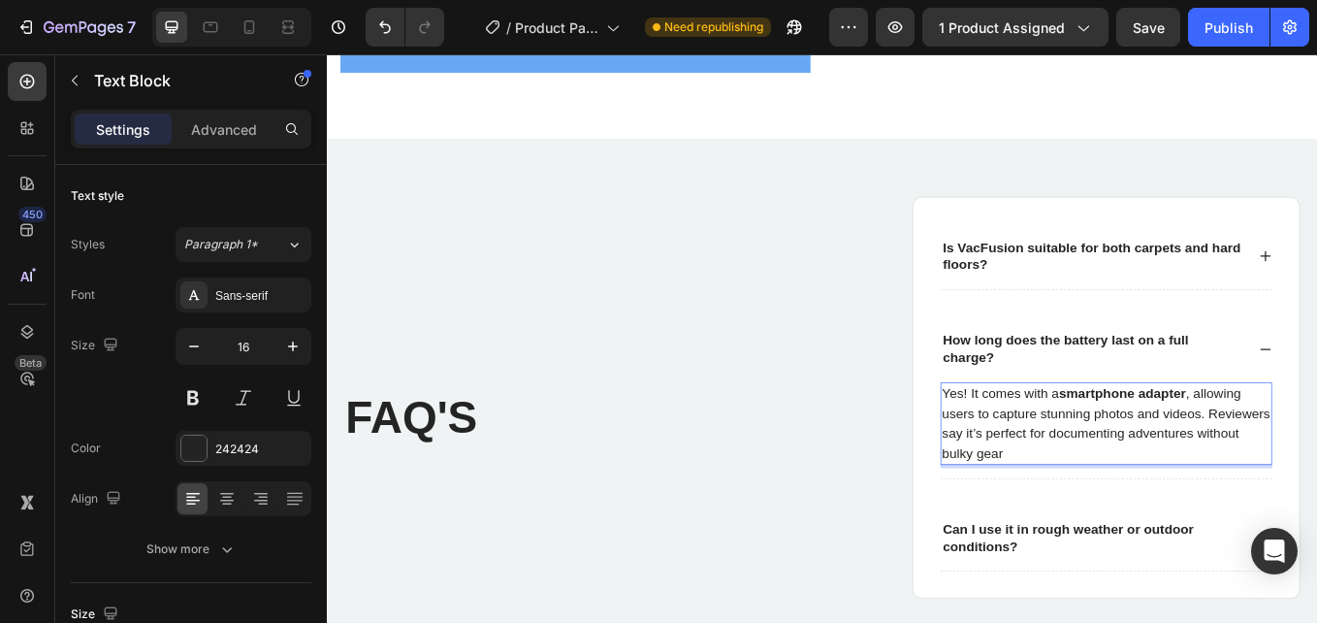
click at [1158, 488] on p "Yes! It comes with a smartphone adapter , allowing users to capture stunning ph…" at bounding box center [1243, 487] width 386 height 93
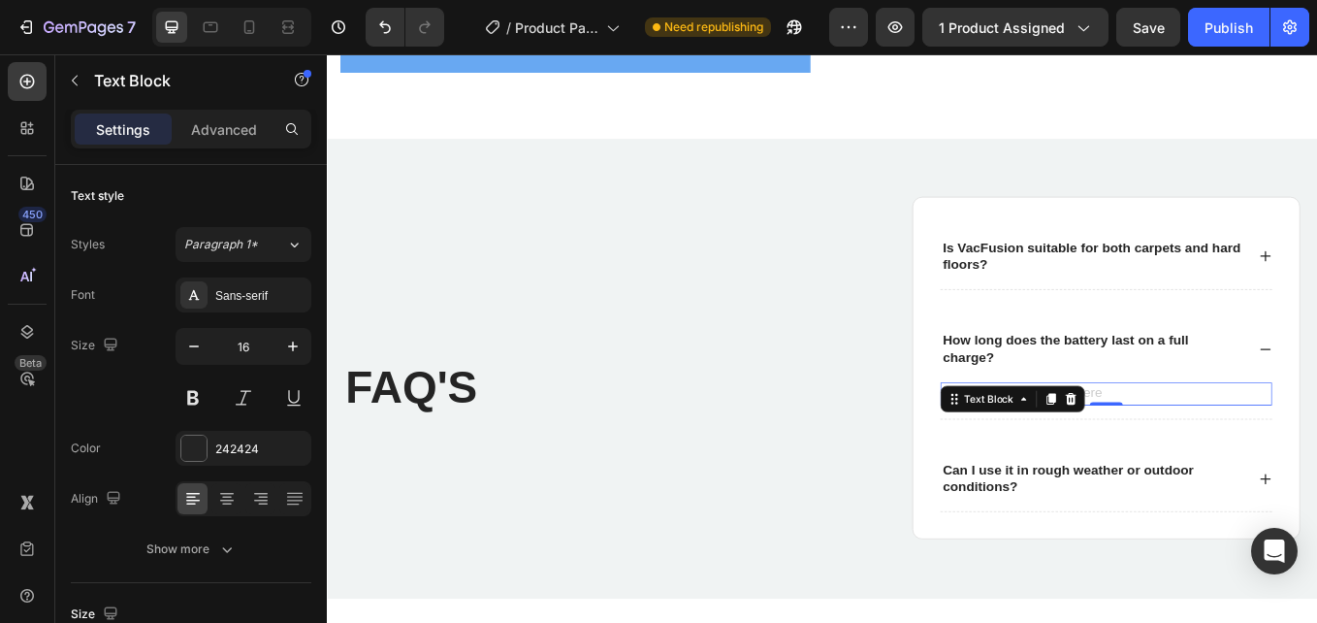
click at [1243, 453] on p "Rich Text Editor. Editing area: main" at bounding box center [1243, 452] width 386 height 23
click at [1239, 452] on div "Rich Text Editor. Editing area: main" at bounding box center [1243, 452] width 390 height 27
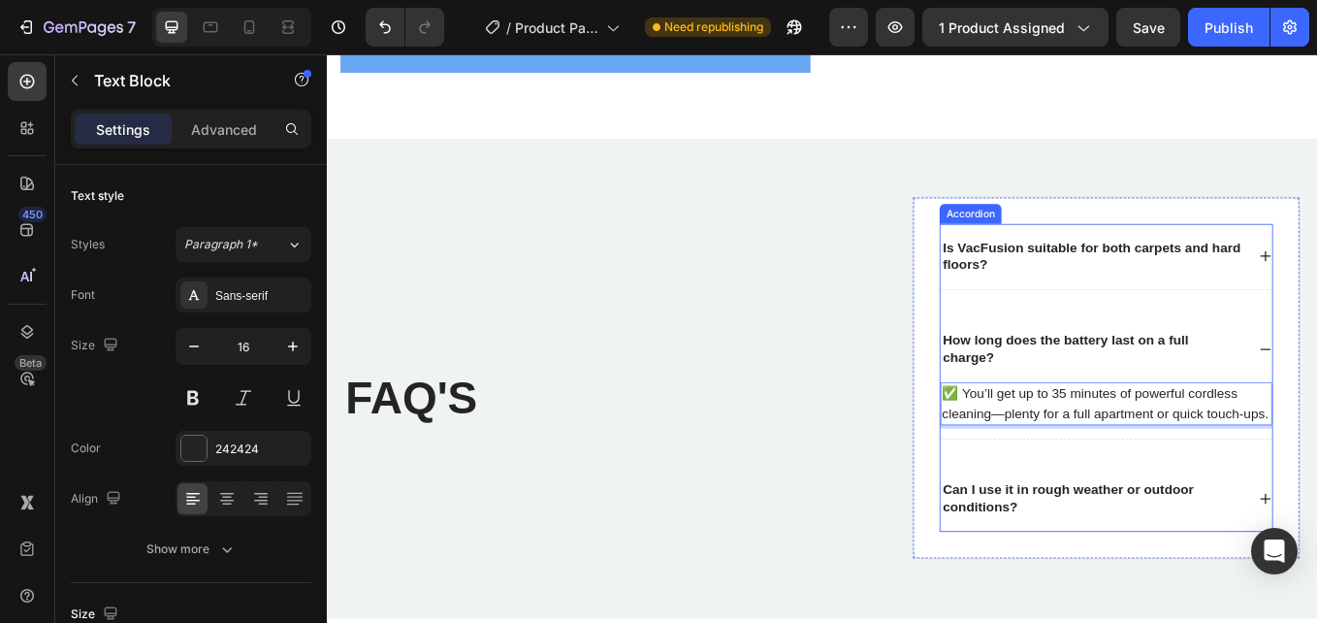
click at [1316, 556] on p "Can I use it in rough weather or outdoor conditions?" at bounding box center [1227, 576] width 353 height 41
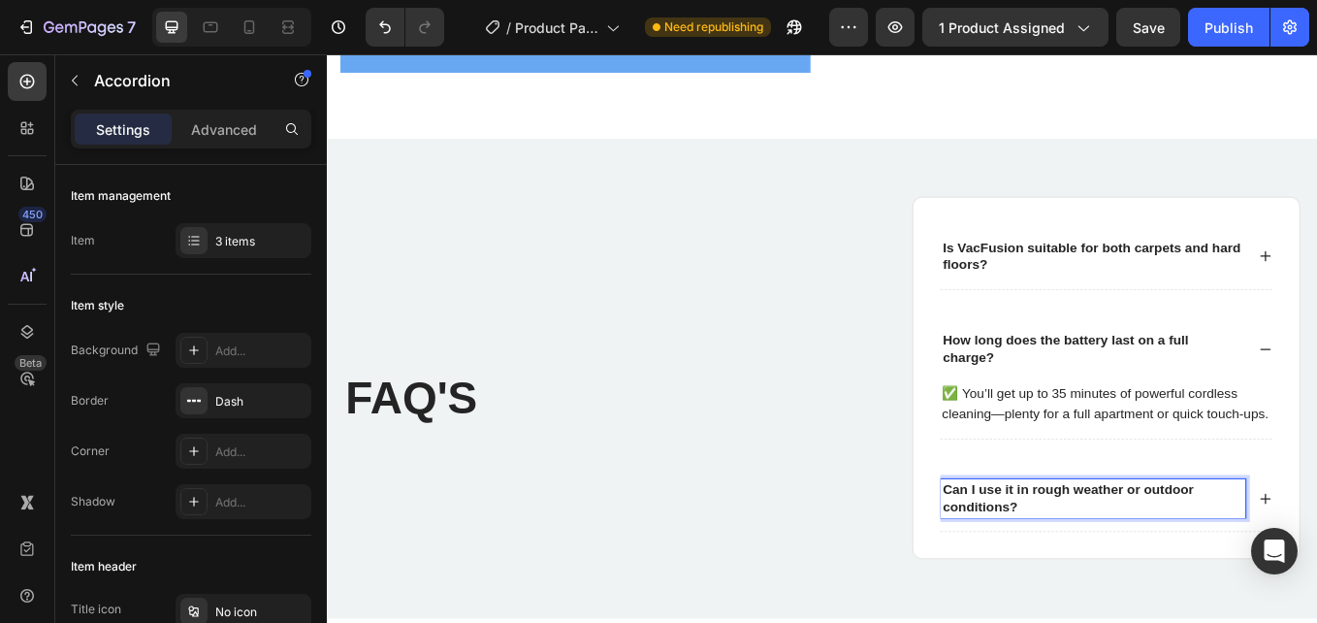
click at [1316, 569] on p "Can I use it in rough weather or outdoor conditions?" at bounding box center [1227, 576] width 353 height 41
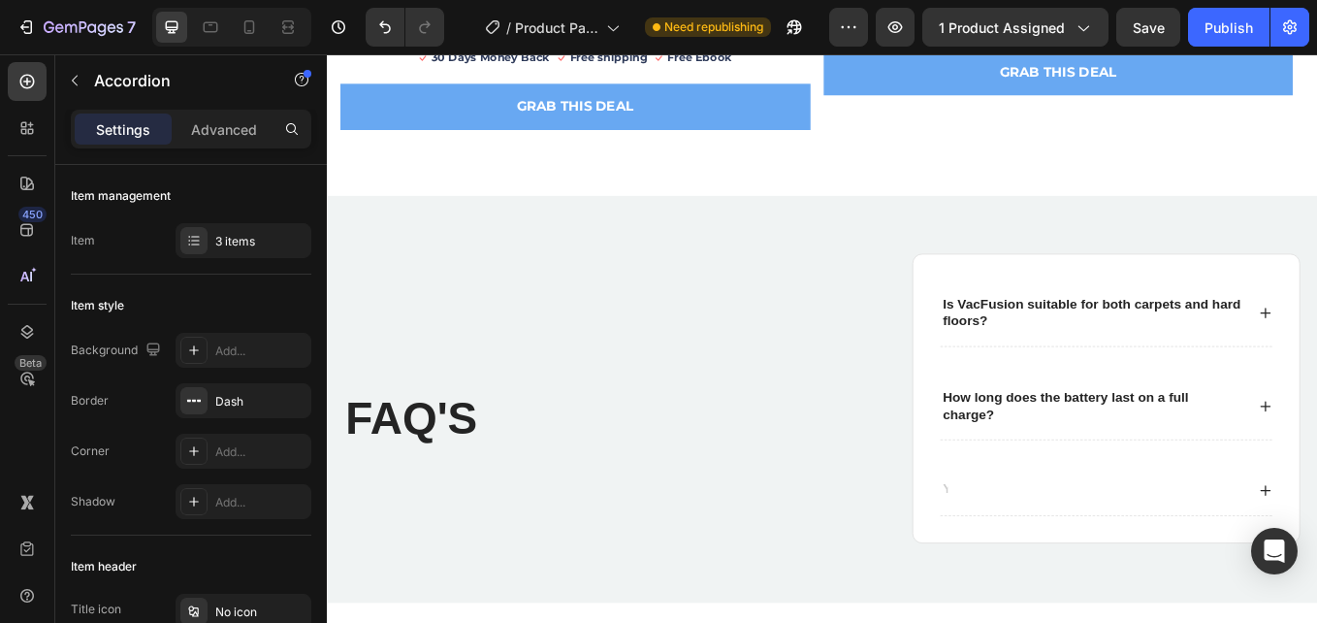
scroll to position [4740, 0]
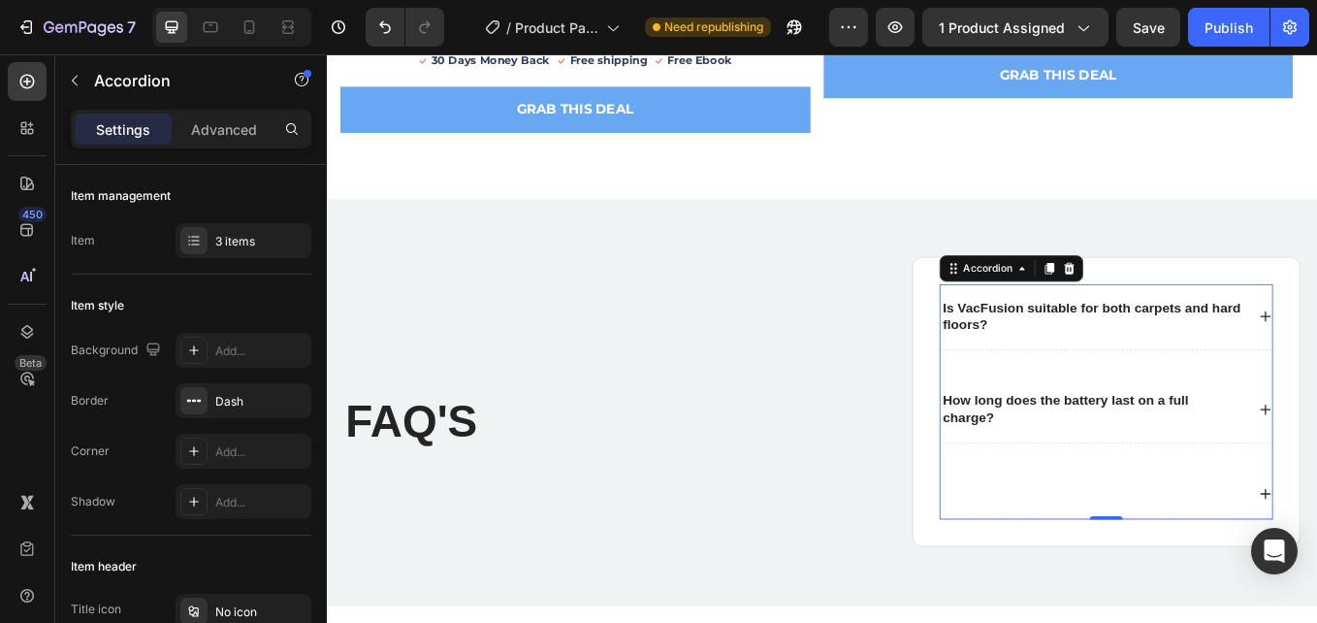
click at [1102, 519] on div "Is VacFusion suitable for both carpets and hard floors? How long does the batte…" at bounding box center [1243, 462] width 392 height 276
click at [1072, 558] on div "Rich Text Editor. Editing area: main" at bounding box center [1076, 571] width 57 height 26
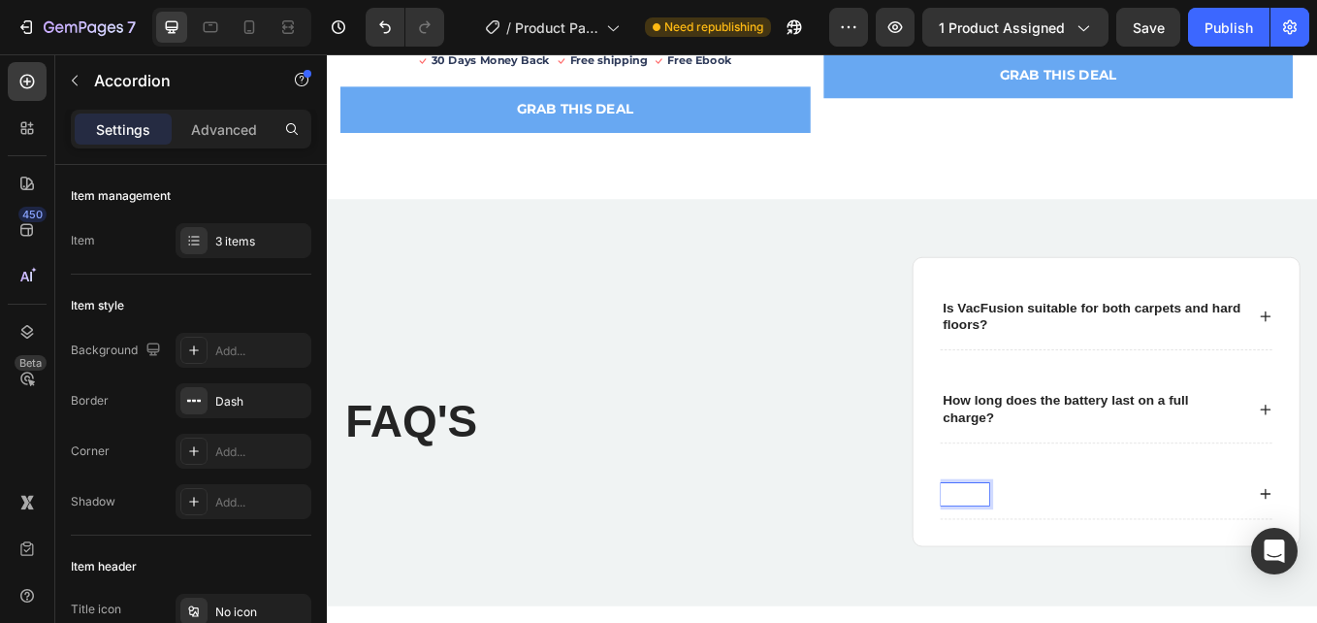
click at [1080, 570] on p "Rich Text Editor. Editing area: main" at bounding box center [1076, 571] width 51 height 20
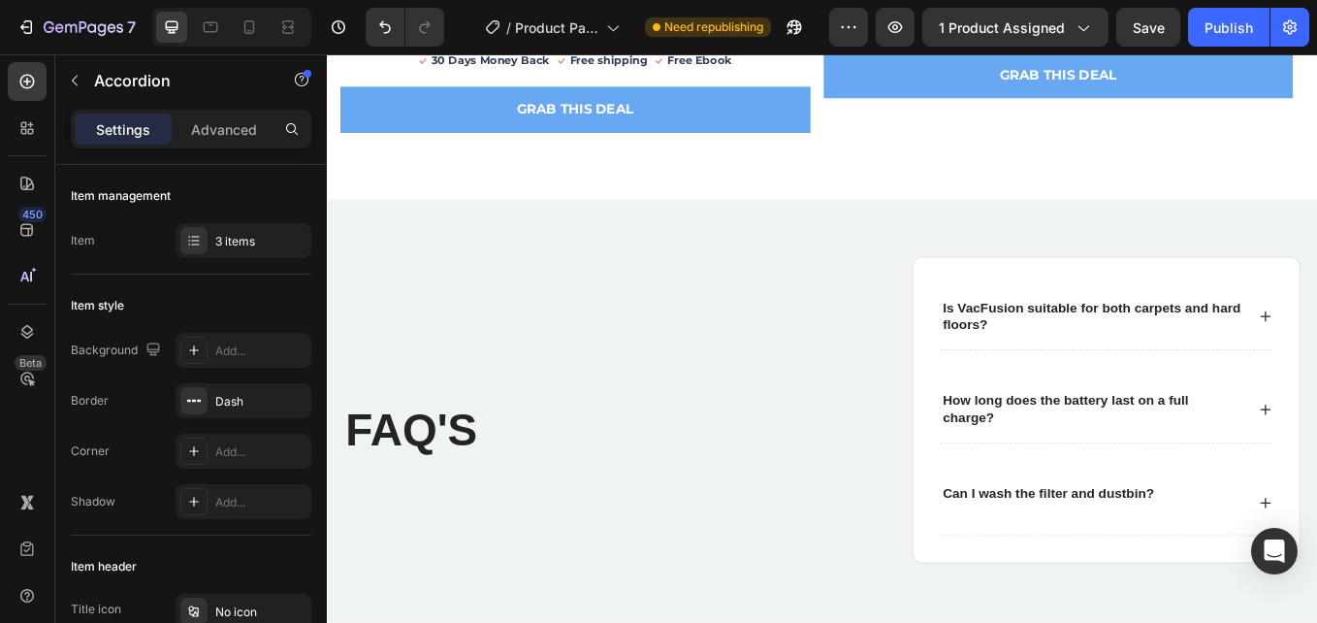
click at [1083, 566] on p "Can I wash the filter and dustbin?" at bounding box center [1175, 581] width 248 height 41
click at [1075, 570] on p "Can I wash the filter and dustbin?" at bounding box center [1175, 581] width 248 height 41
click at [1097, 592] on p "Can I wash the filter and dustbin?" at bounding box center [1175, 581] width 248 height 41
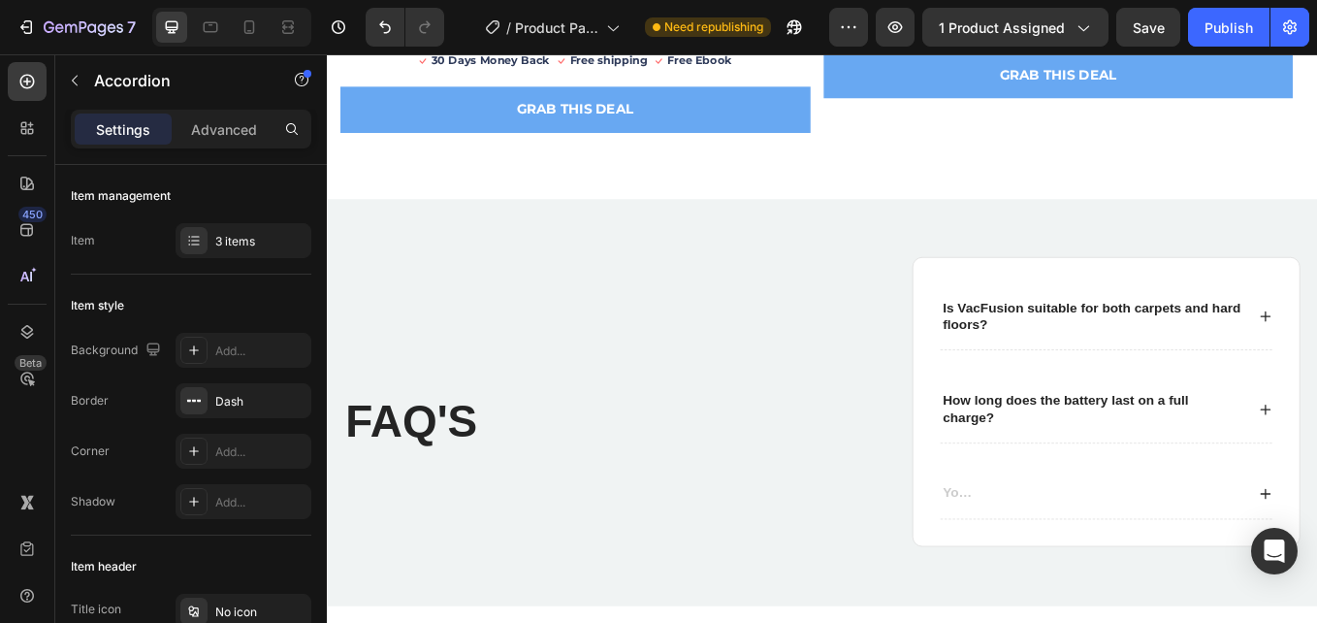
scroll to position [4735, 0]
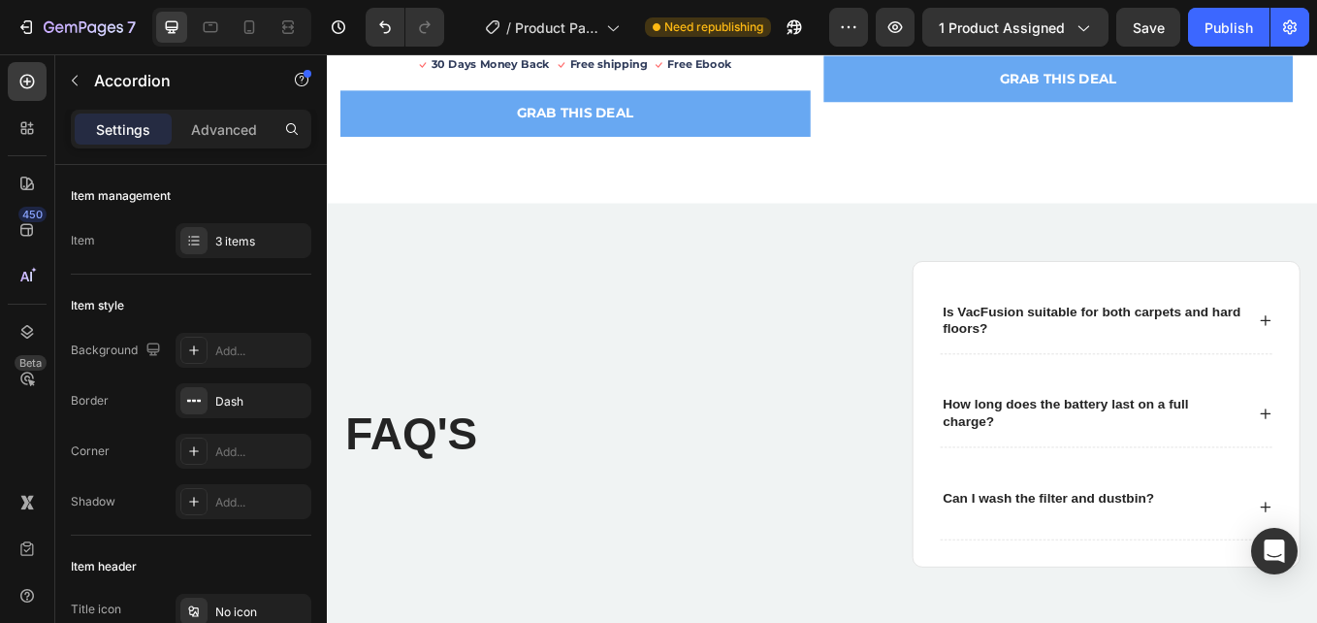
click at [1067, 568] on p "Can I wash the filter and dustbin?" at bounding box center [1175, 586] width 248 height 41
click at [1075, 575] on p "Can I wash the filter and dustbin?" at bounding box center [1175, 586] width 248 height 41
click at [1316, 573] on div "Can I wash the filter and dustbin?" at bounding box center [1227, 586] width 359 height 47
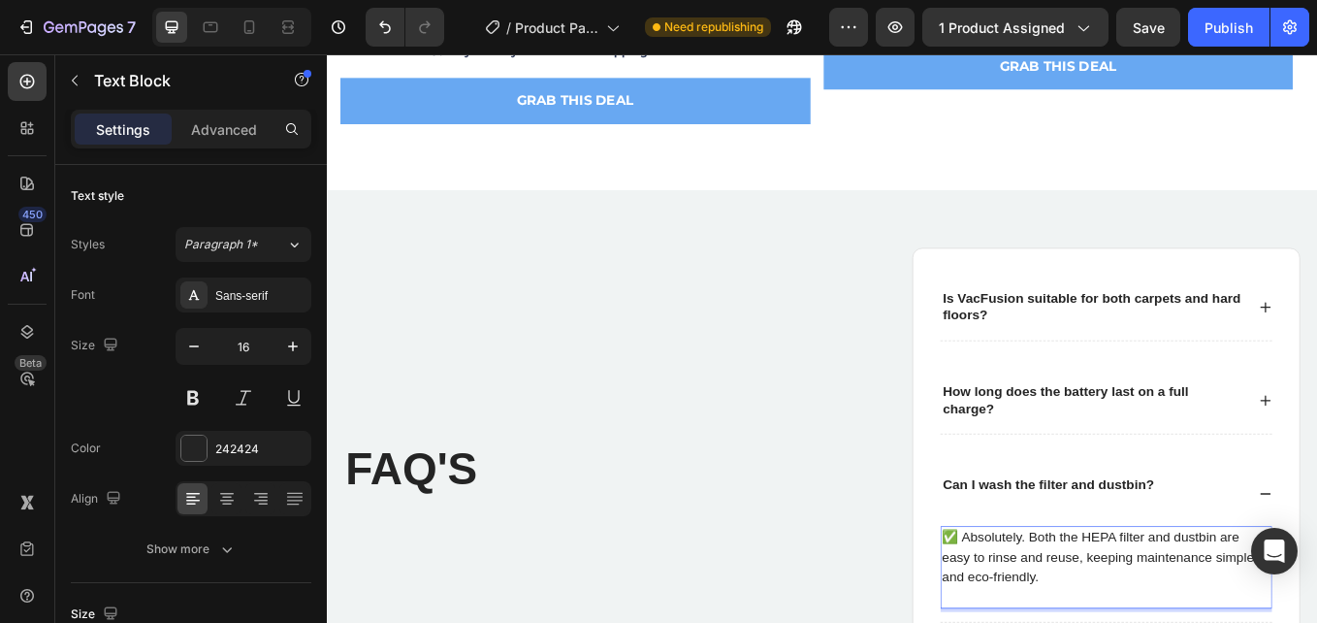
scroll to position [4847, 0]
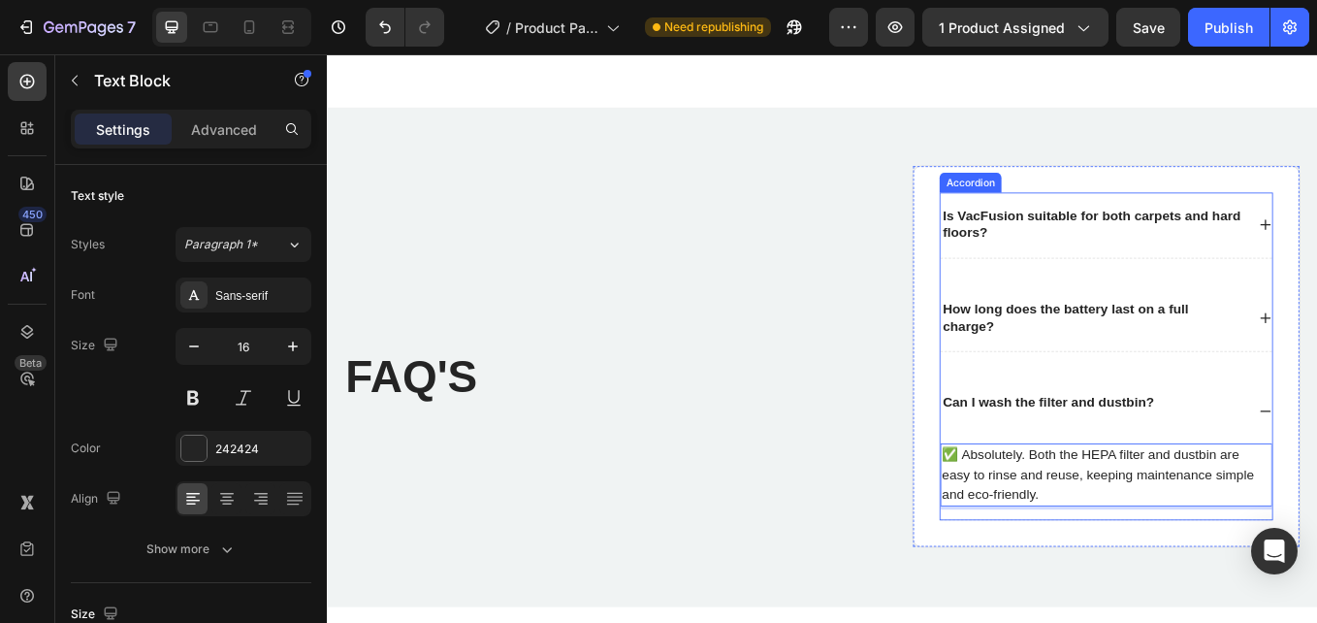
click at [1316, 467] on div "Can I wash the filter and dustbin?" at bounding box center [1243, 474] width 390 height 78
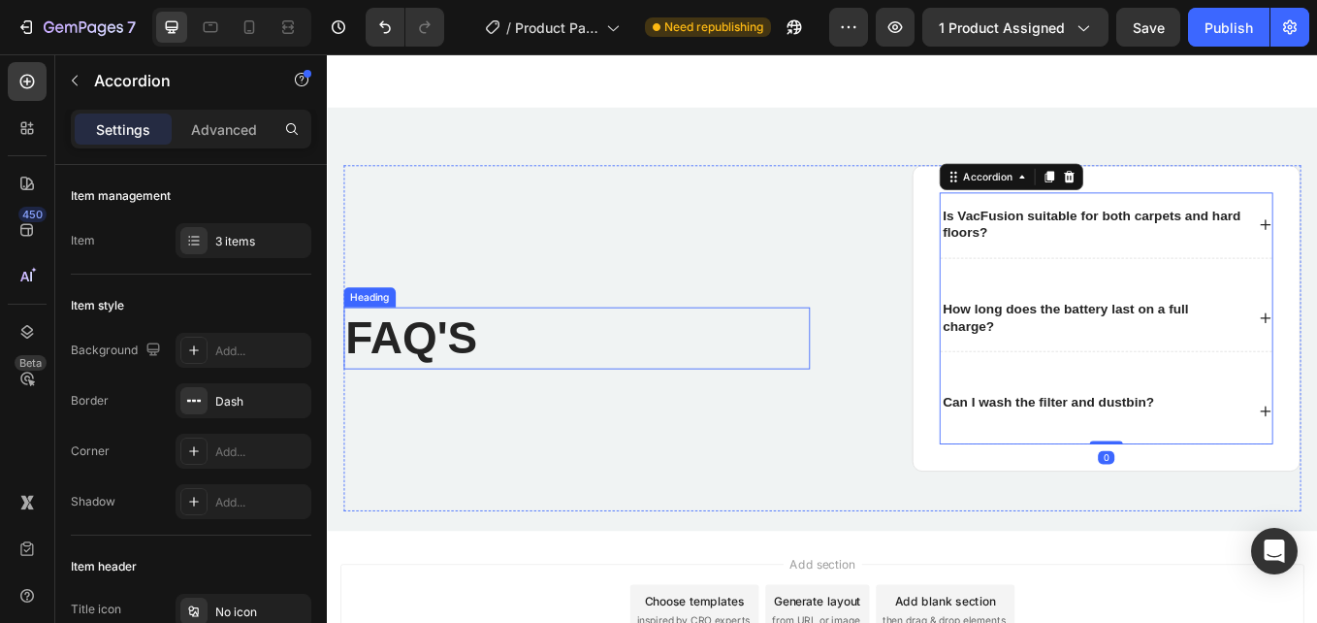
click at [546, 387] on h2 "FAQ'S" at bounding box center [574, 387] width 456 height 72
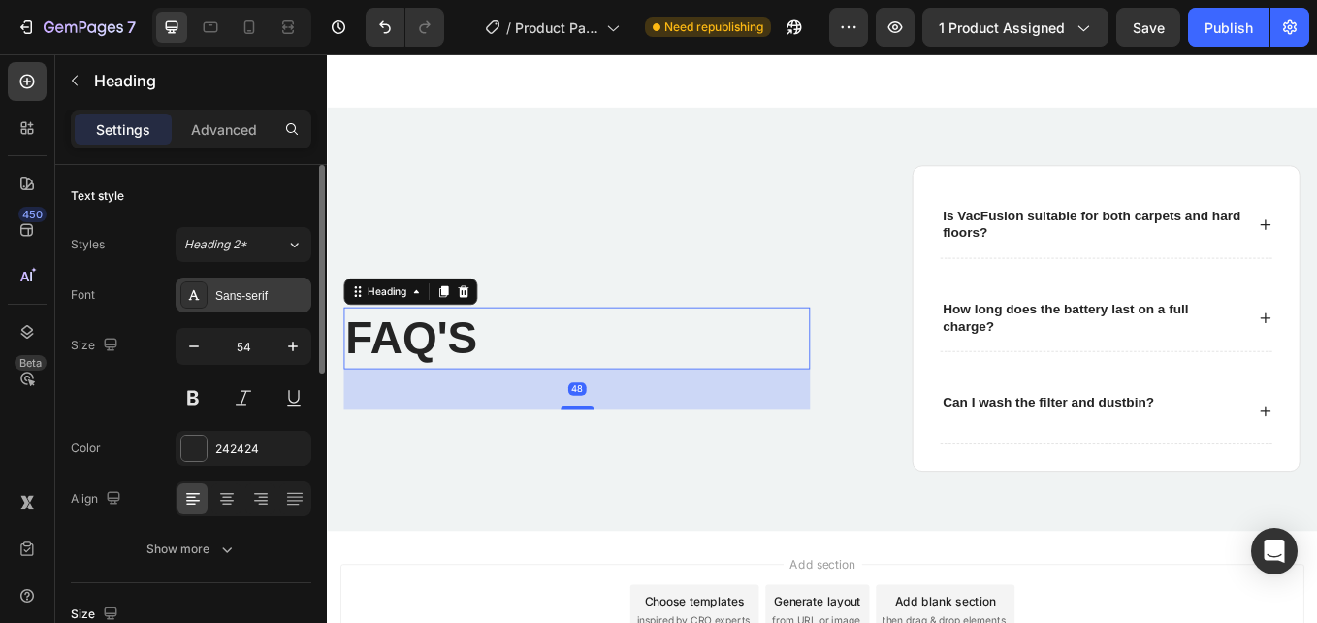
click at [234, 306] on div "Sans-serif" at bounding box center [244, 294] width 136 height 35
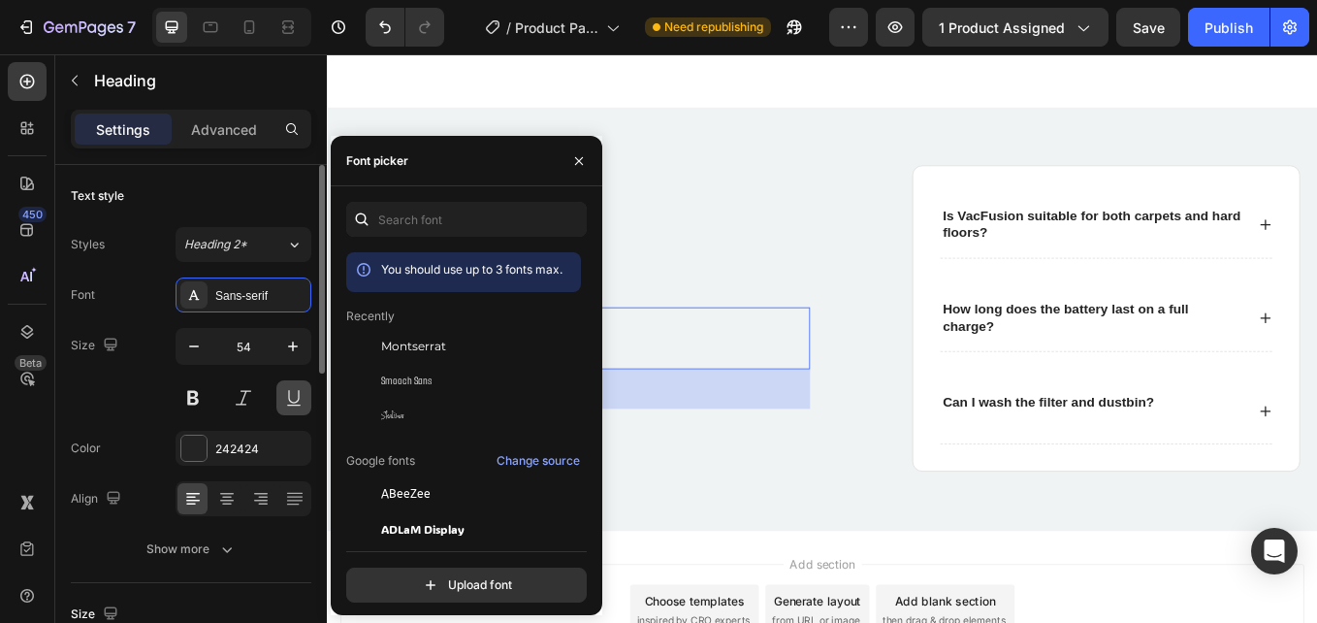
drag, startPoint x: 393, startPoint y: 351, endPoint x: 308, endPoint y: 395, distance: 95.0
click at [393, 350] on span "Montserrat" at bounding box center [413, 346] width 65 height 17
drag, startPoint x: 241, startPoint y: 441, endPoint x: 285, endPoint y: 444, distance: 44.7
click at [241, 440] on div "242424" at bounding box center [243, 448] width 56 height 17
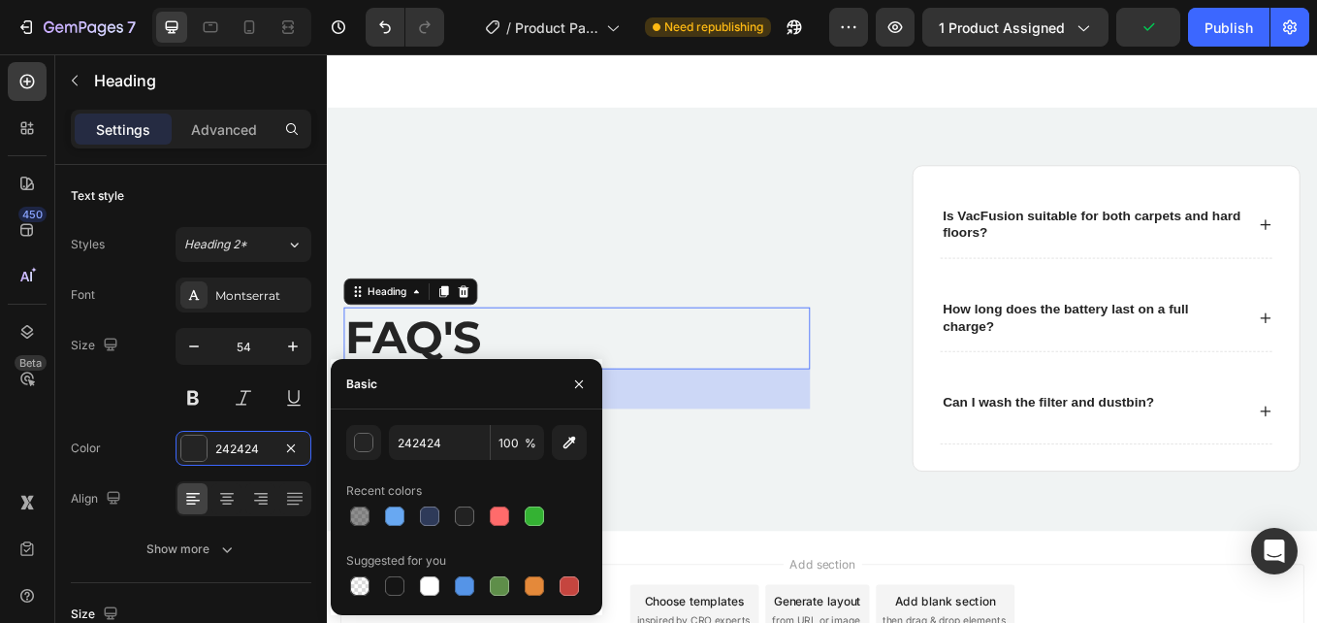
drag, startPoint x: 423, startPoint y: 515, endPoint x: 454, endPoint y: 483, distance: 44.6
click at [422, 515] on div at bounding box center [429, 515] width 19 height 19
type input "2E3A59"
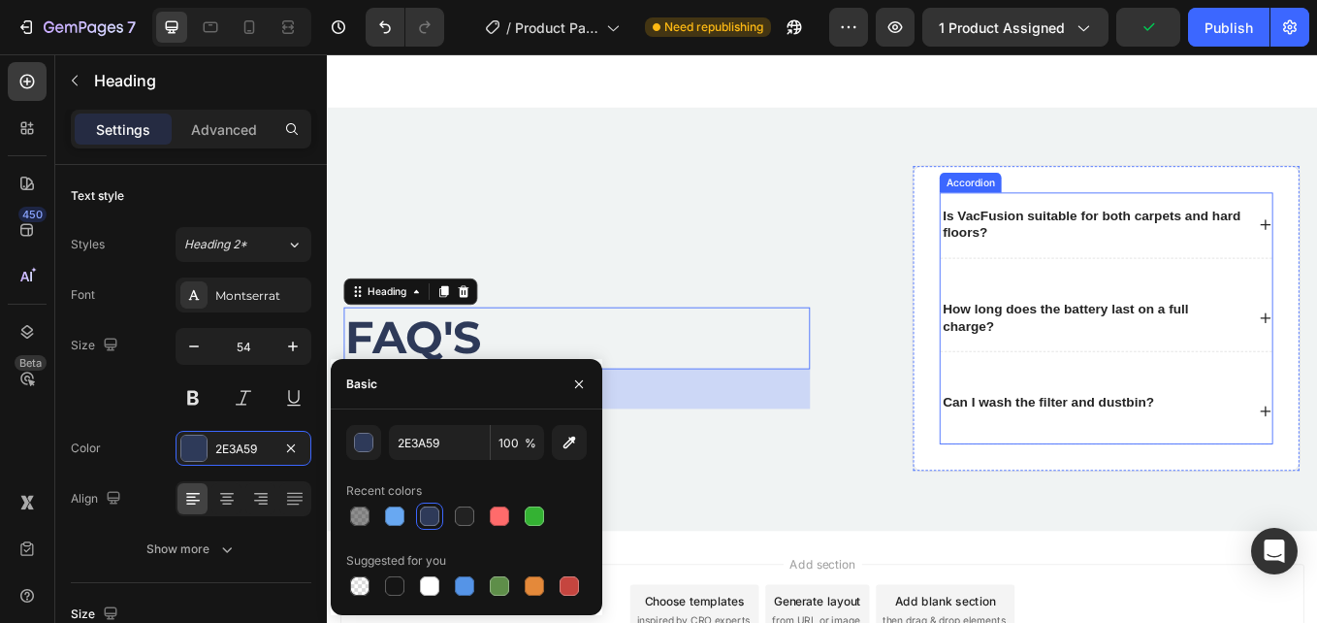
click at [1095, 244] on p "Is VacFusion suitable for both carpets and hard floors?" at bounding box center [1227, 255] width 353 height 41
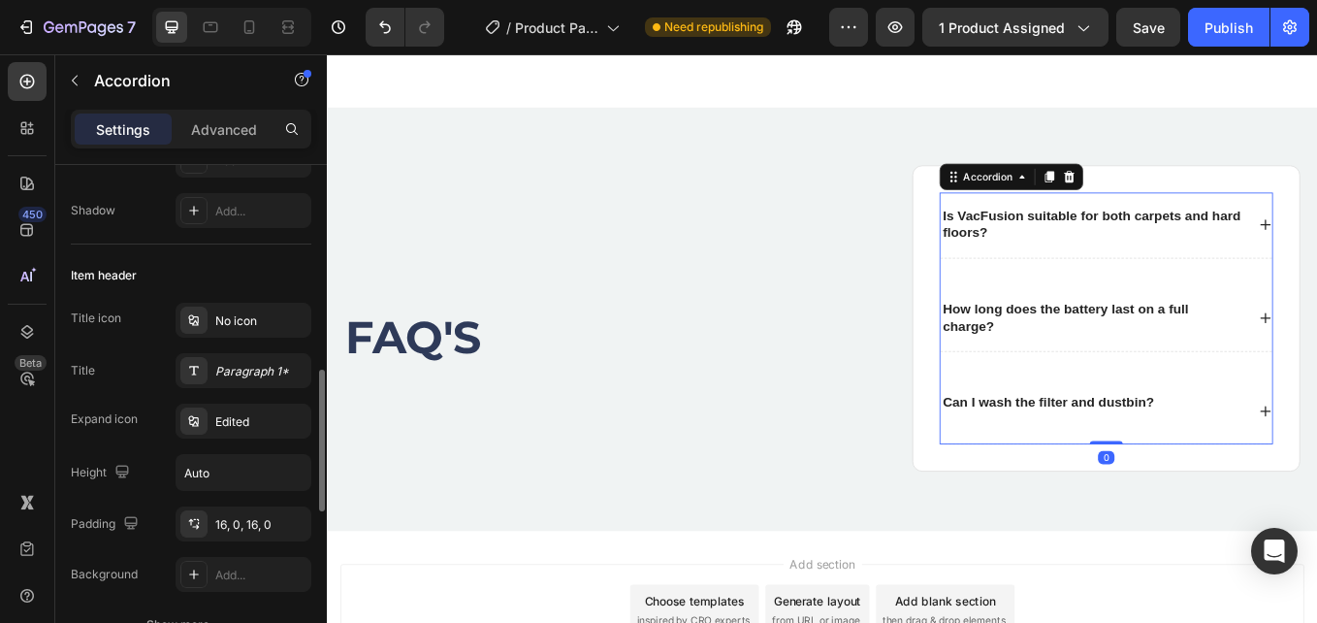
scroll to position [388, 0]
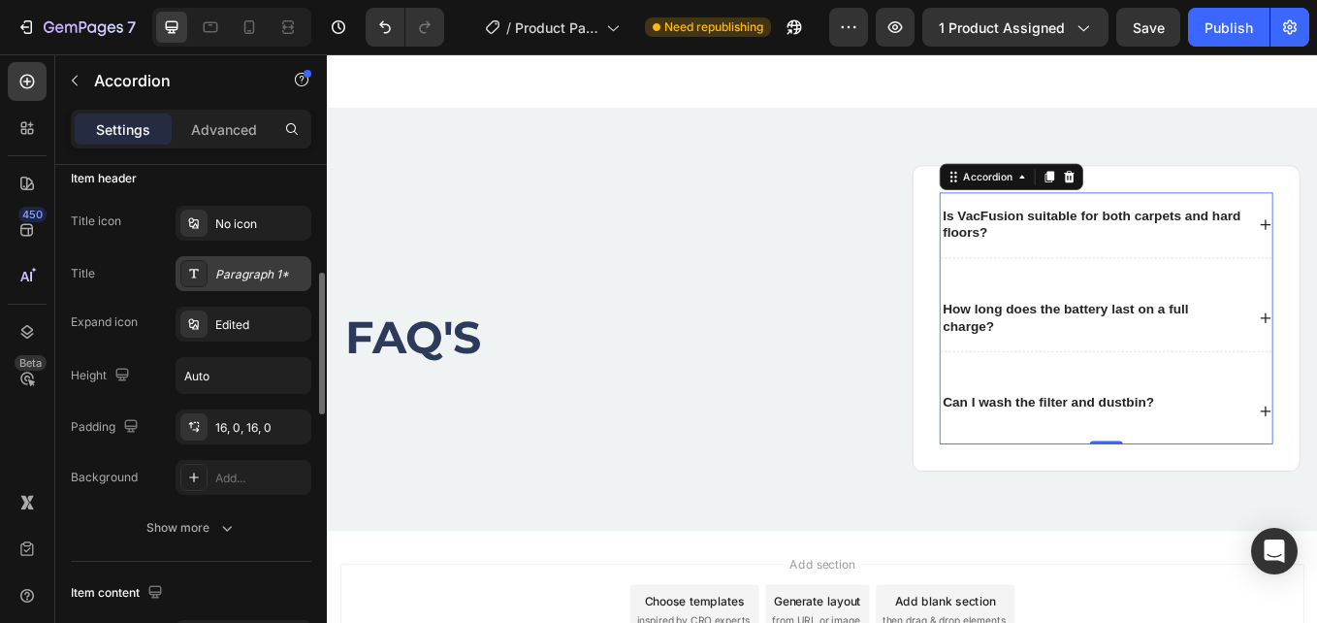
click at [239, 282] on div "Paragraph 1*" at bounding box center [260, 274] width 91 height 17
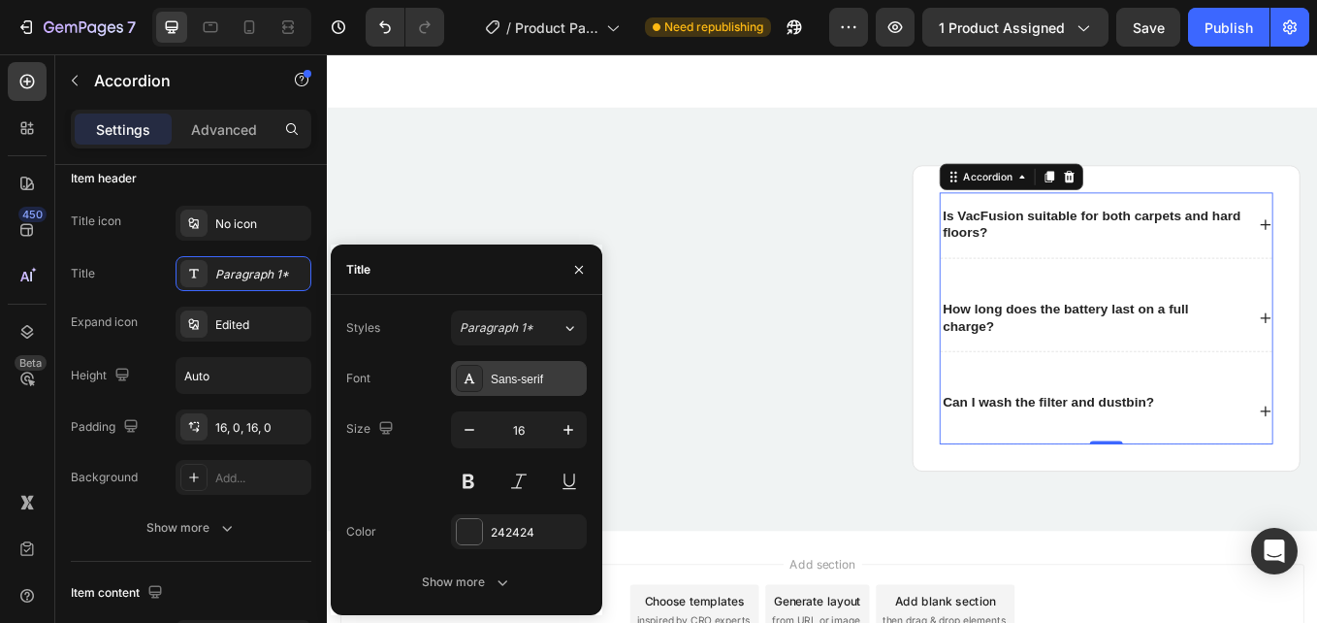
click at [508, 372] on div "Sans-serif" at bounding box center [536, 379] width 91 height 17
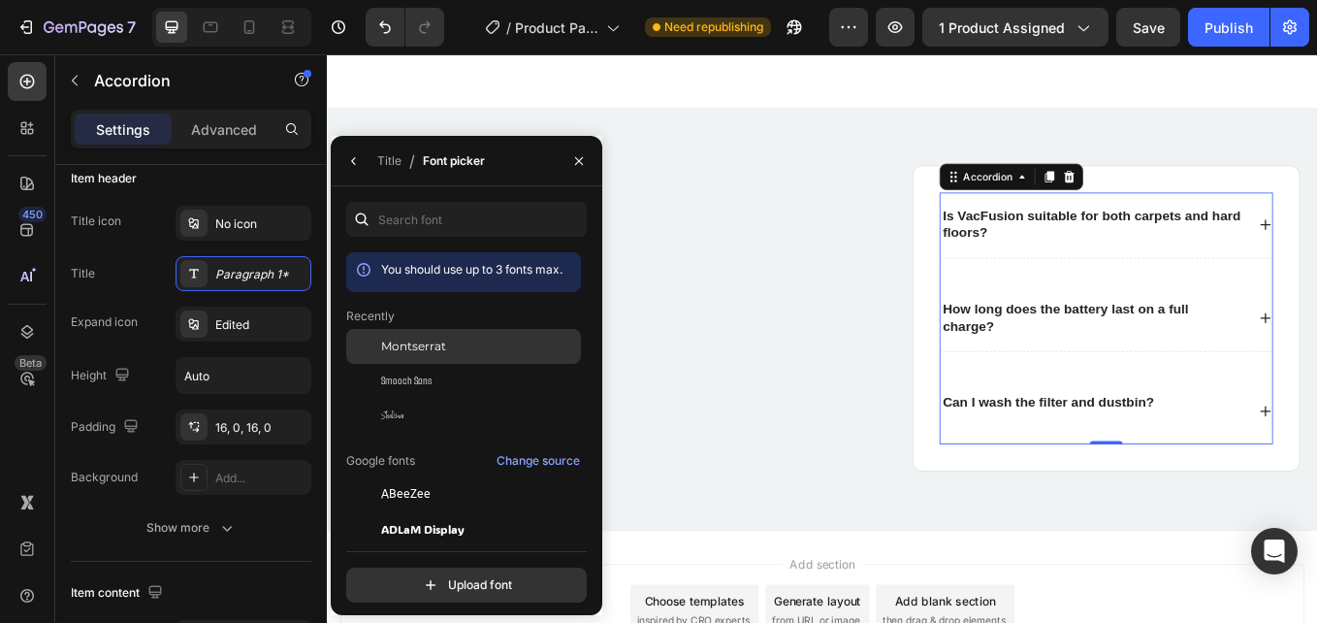
click at [443, 339] on span "Montserrat" at bounding box center [413, 346] width 65 height 17
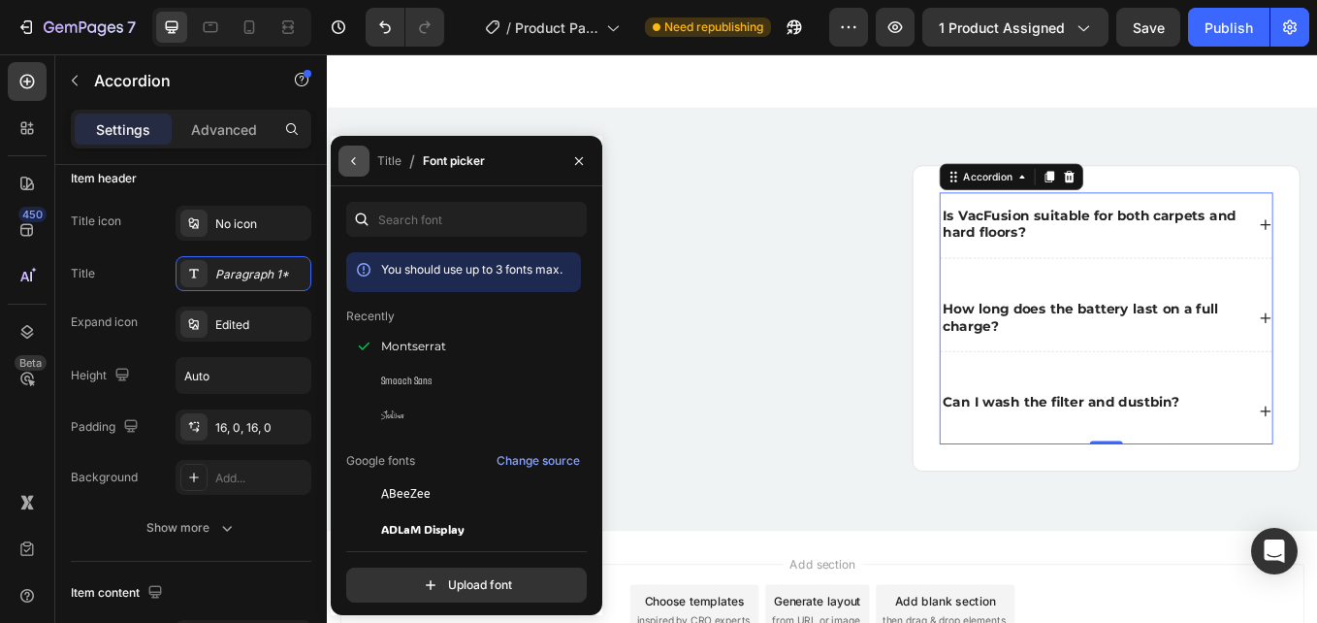
drag, startPoint x: 350, startPoint y: 165, endPoint x: 31, endPoint y: 138, distance: 320.3
click at [350, 165] on icon "button" at bounding box center [354, 161] width 16 height 16
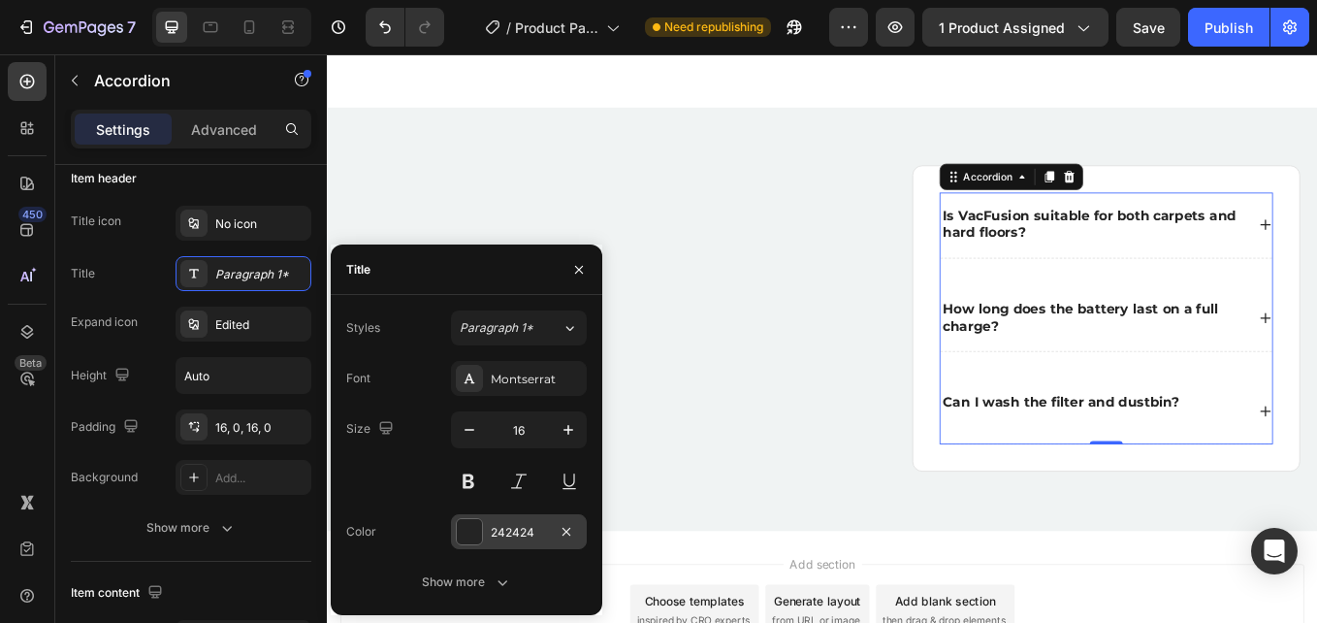
click at [504, 530] on div "242424" at bounding box center [519, 532] width 56 height 17
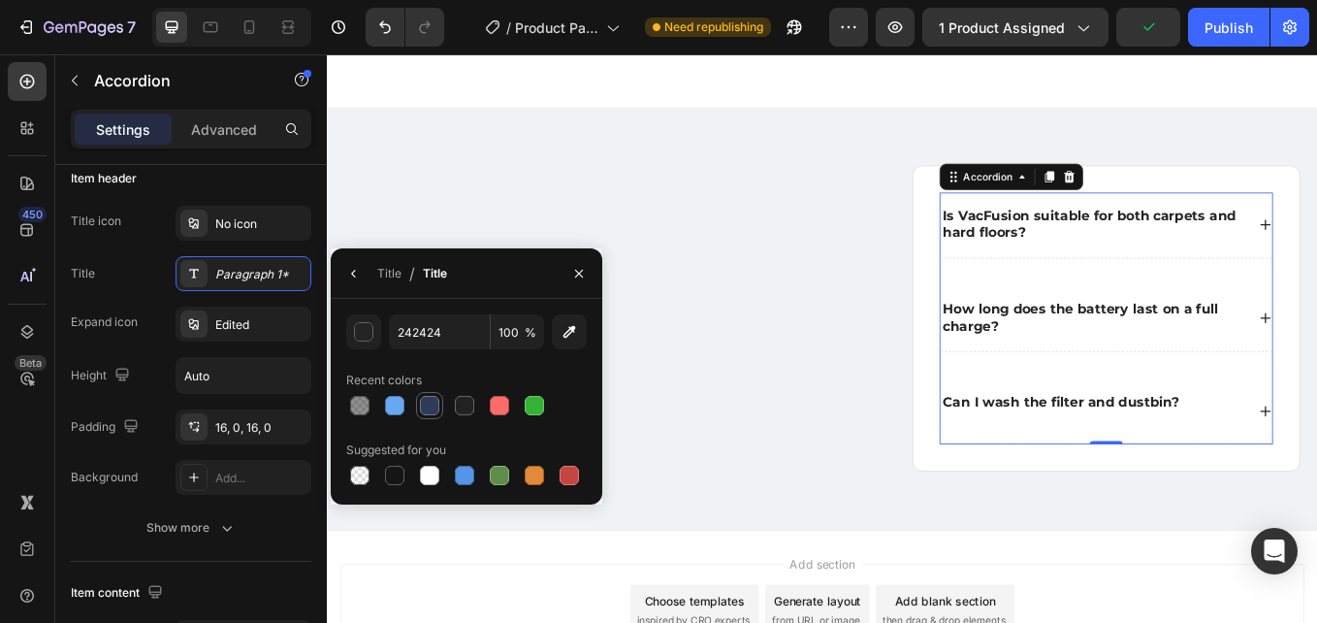
click at [429, 410] on div at bounding box center [429, 405] width 19 height 19
type input "2E3A59"
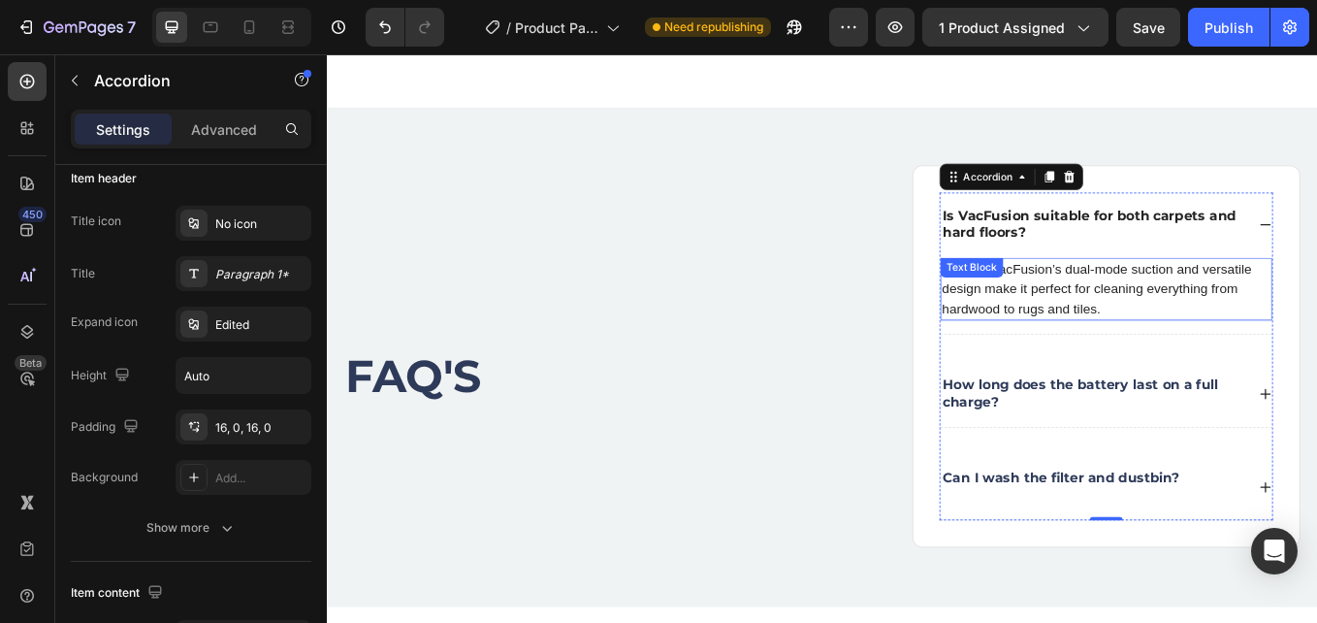
click at [1226, 325] on p "✅ Yes! VacFusion’s dual-mode suction and versatile design make it perfect for c…" at bounding box center [1243, 330] width 386 height 70
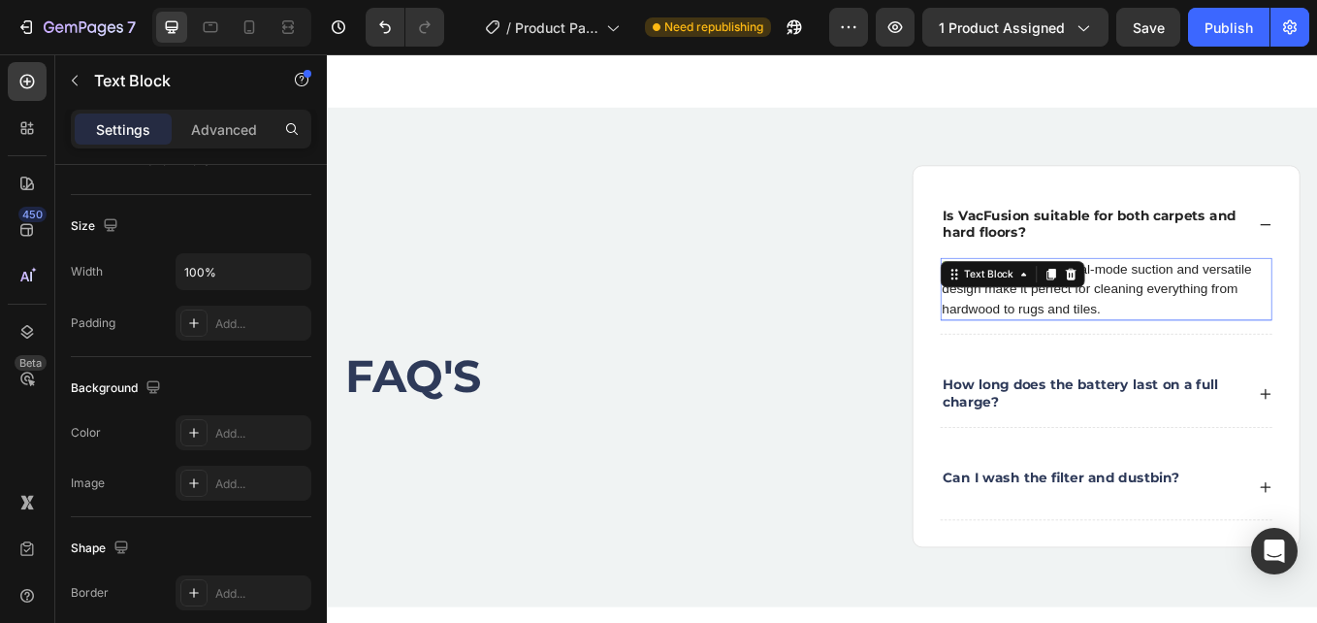
scroll to position [0, 0]
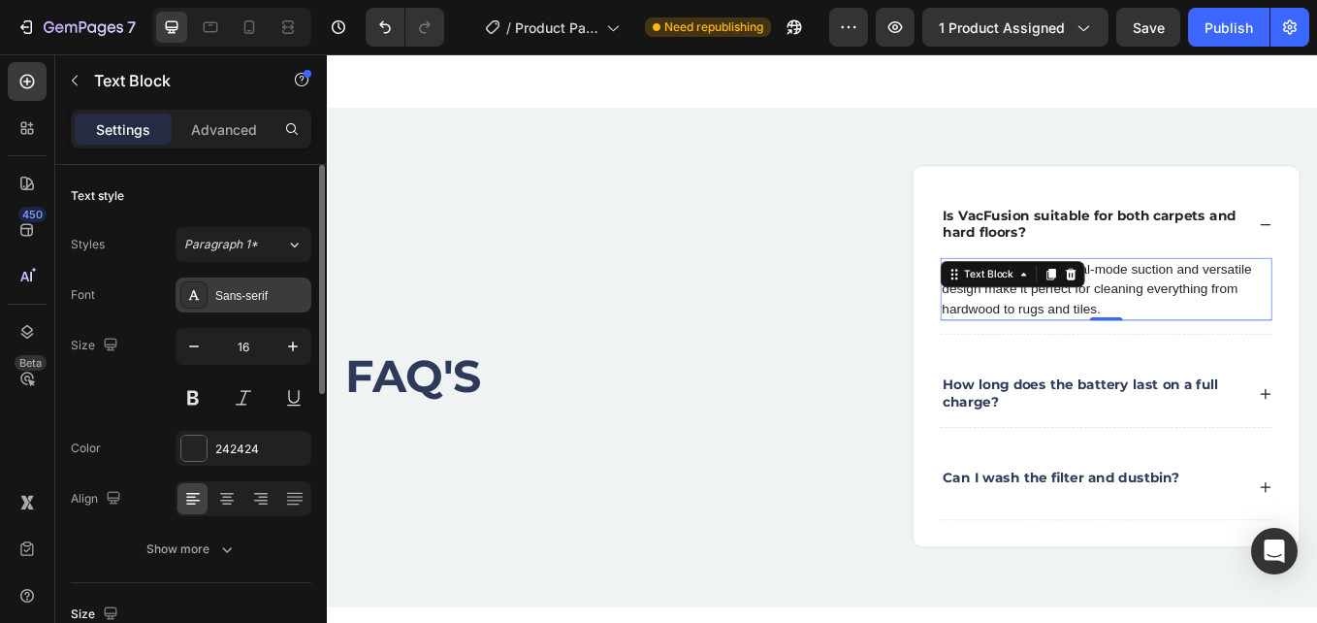
click at [259, 293] on div "Sans-serif" at bounding box center [260, 295] width 91 height 17
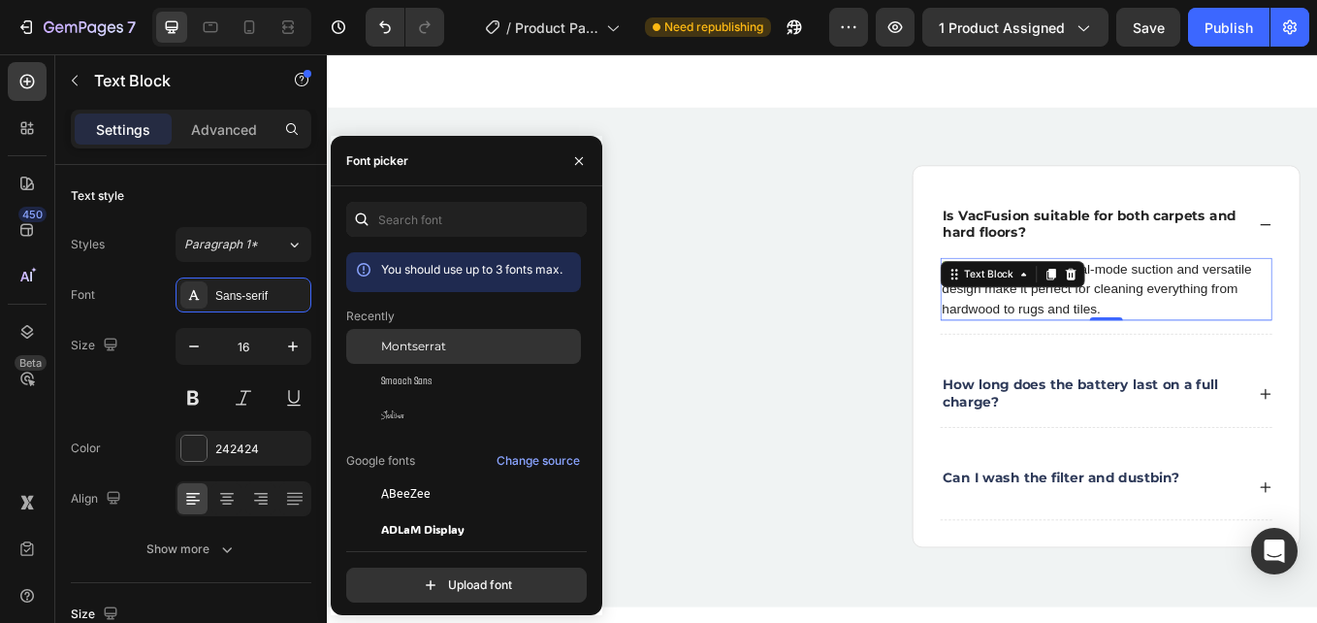
click at [413, 350] on span "Montserrat" at bounding box center [413, 346] width 65 height 17
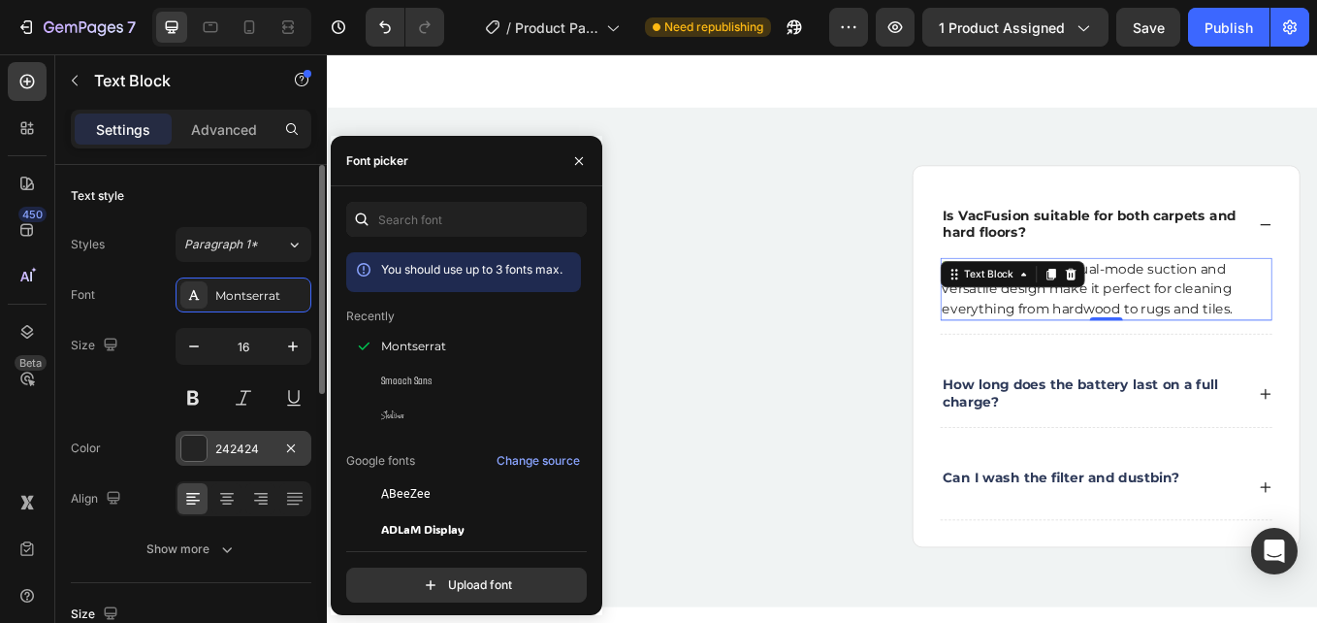
click at [211, 447] on div "242424" at bounding box center [244, 448] width 136 height 35
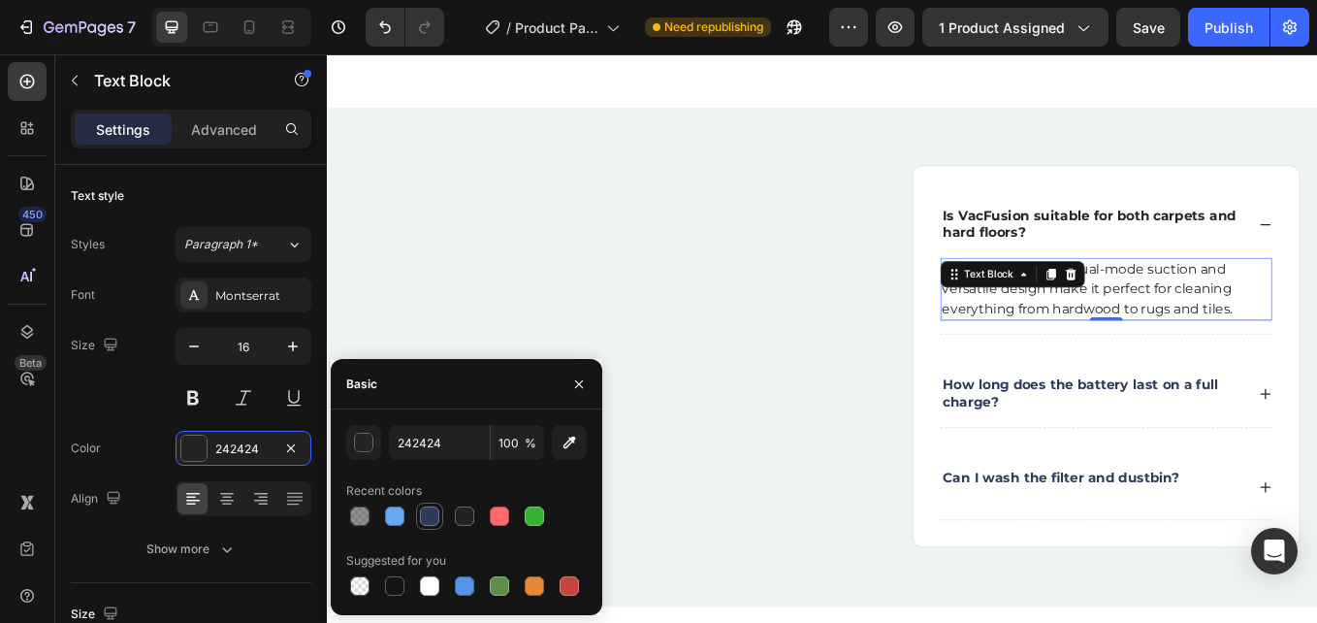
click at [423, 502] on div at bounding box center [429, 515] width 27 height 27
type input "2E3A59"
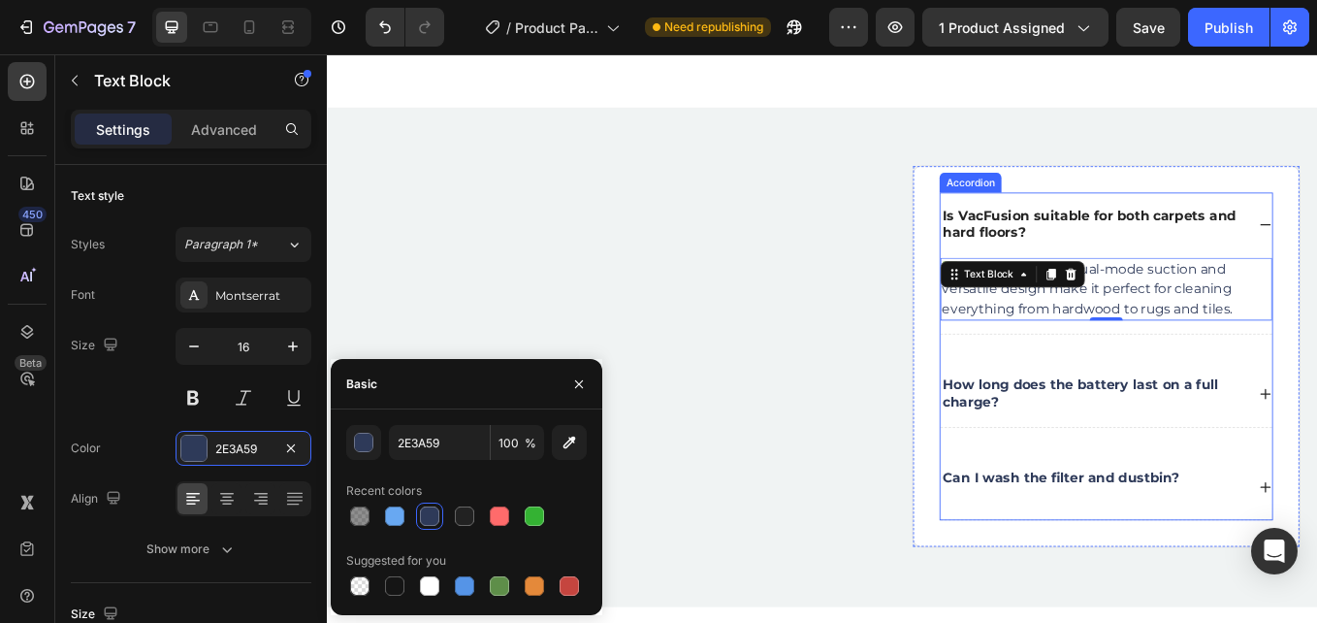
click at [1316, 440] on p "How long does the battery last on a full charge?" at bounding box center [1227, 453] width 353 height 41
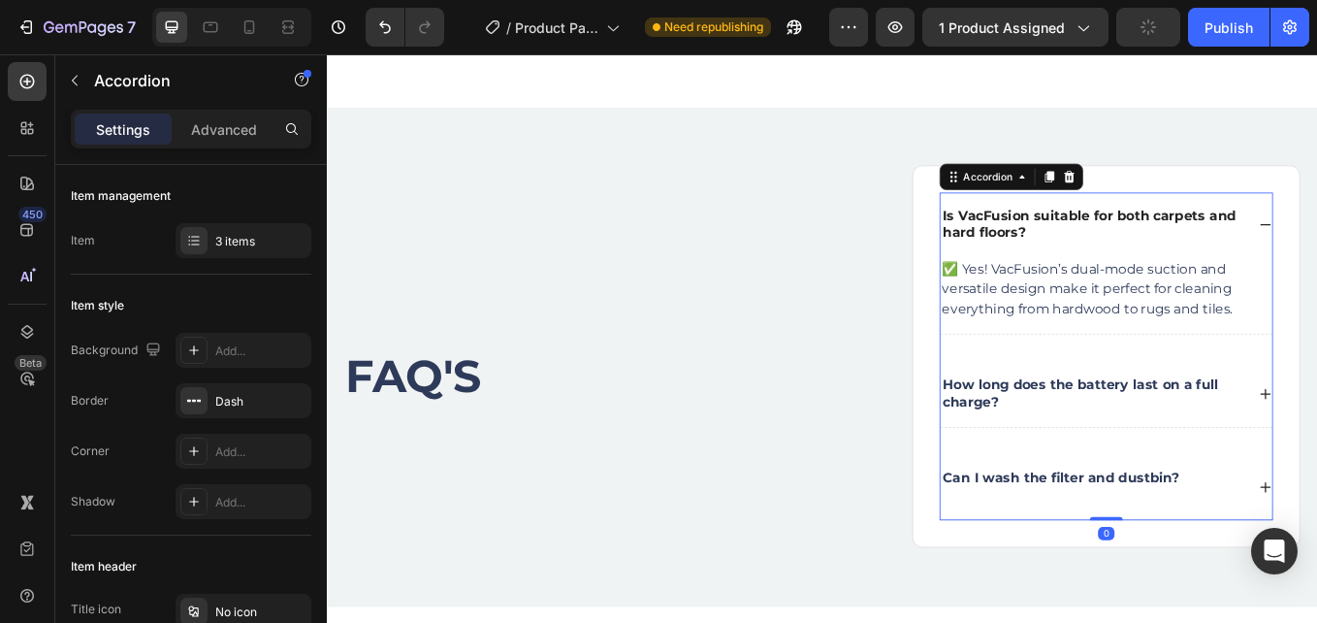
click at [1316, 440] on div "How long does the battery last on a full charge?" at bounding box center [1243, 453] width 390 height 78
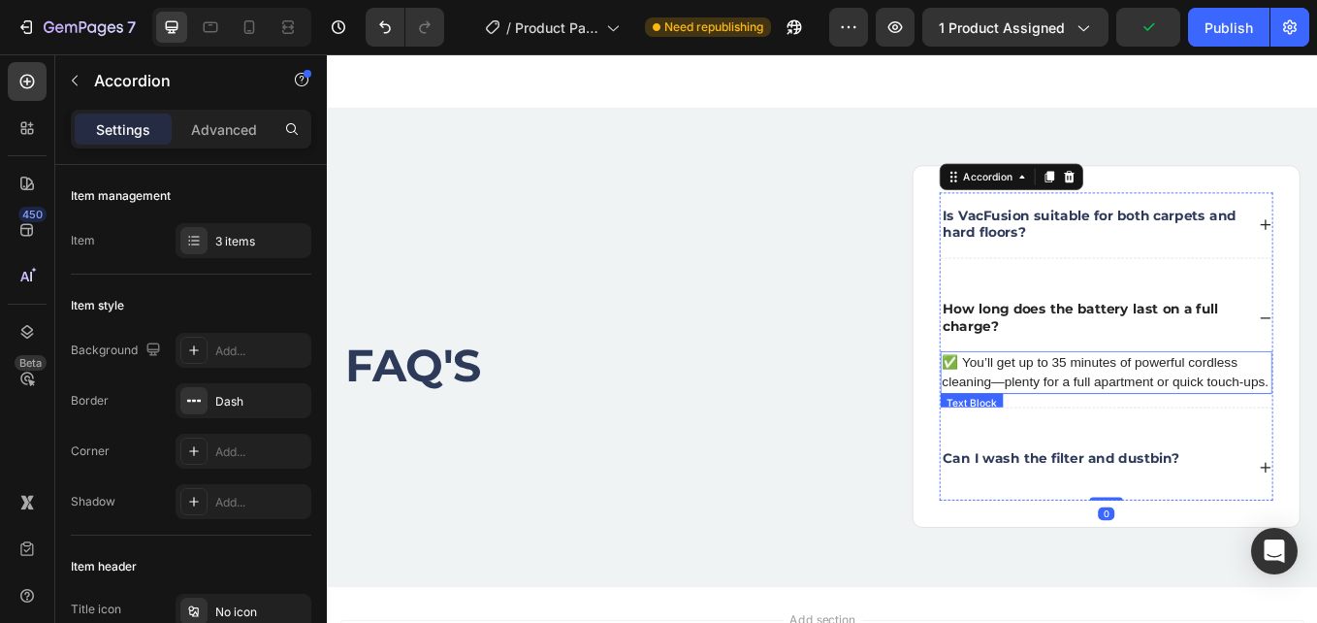
click at [1183, 451] on div "✅ You’ll get up to 35 minutes of powerful cordless cleaning—plenty for a full a…" at bounding box center [1243, 428] width 390 height 50
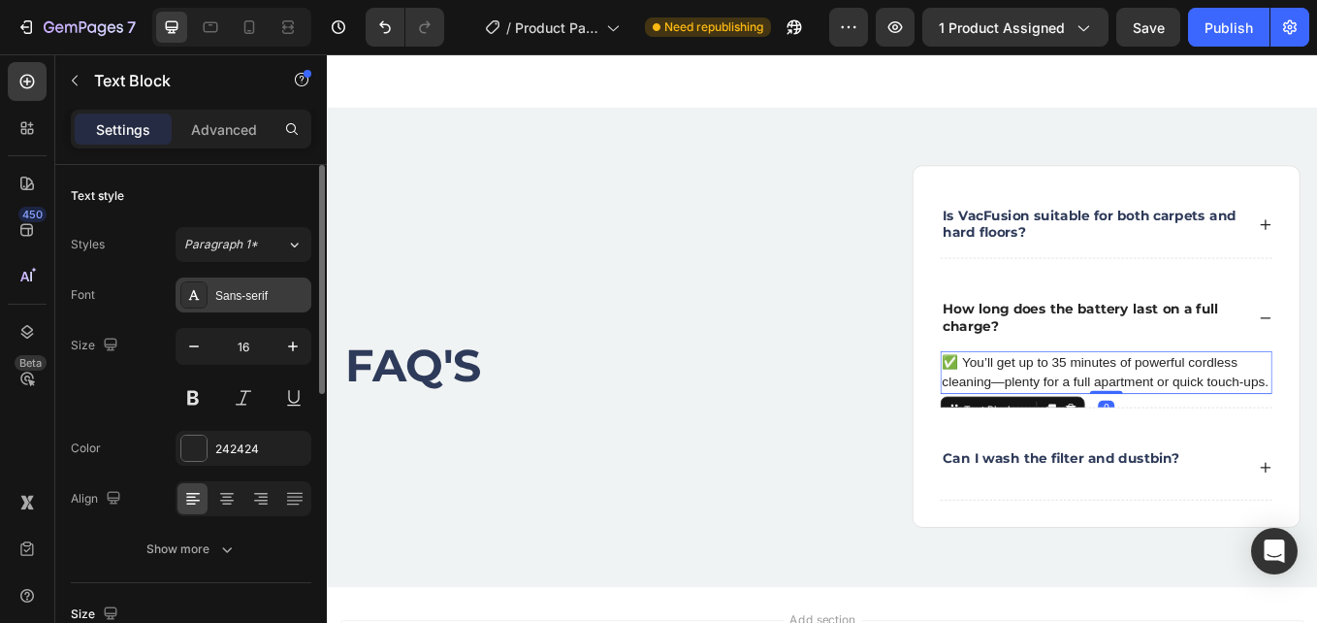
click at [217, 300] on div "Sans-serif" at bounding box center [260, 295] width 91 height 17
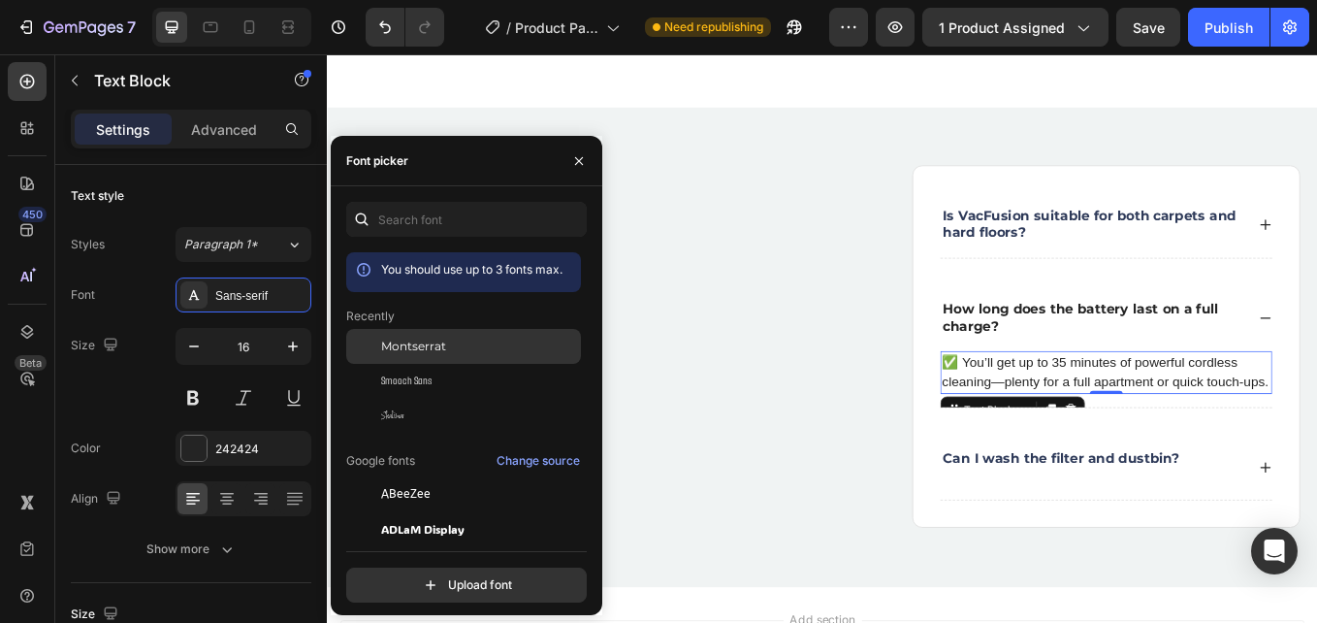
click at [443, 346] on span "Montserrat" at bounding box center [413, 346] width 65 height 17
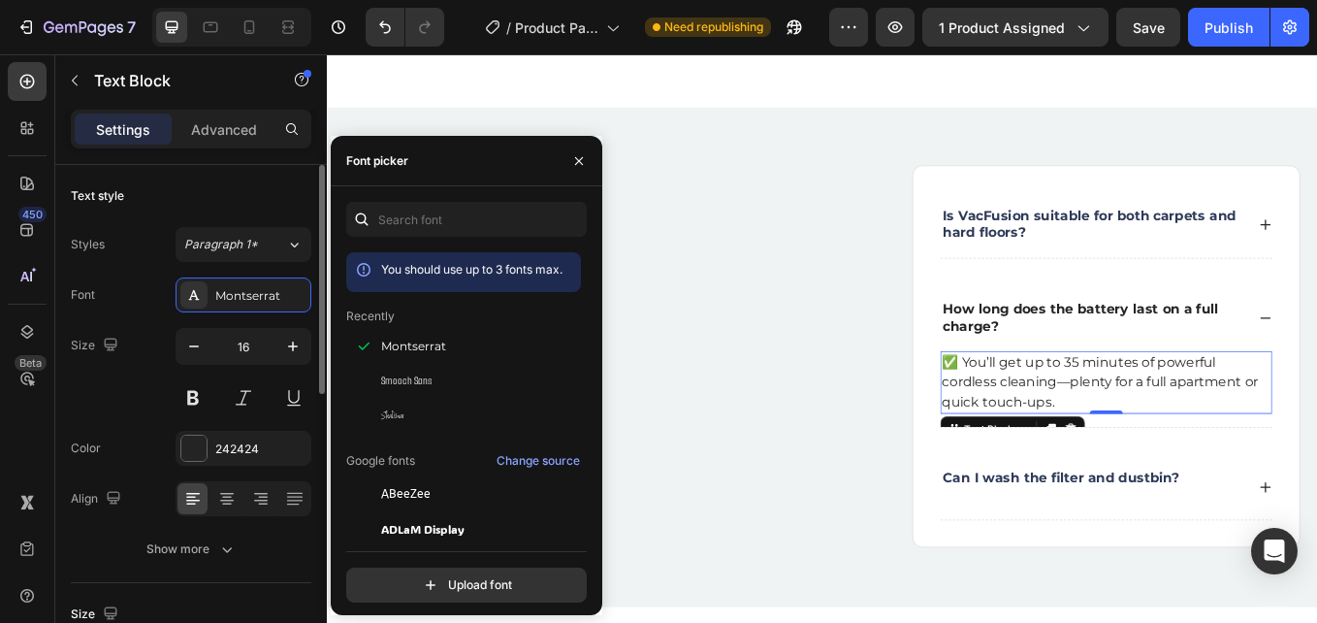
click at [234, 428] on div "Font Montserrat Size 16 Color 242424 Align Show more" at bounding box center [191, 421] width 241 height 289
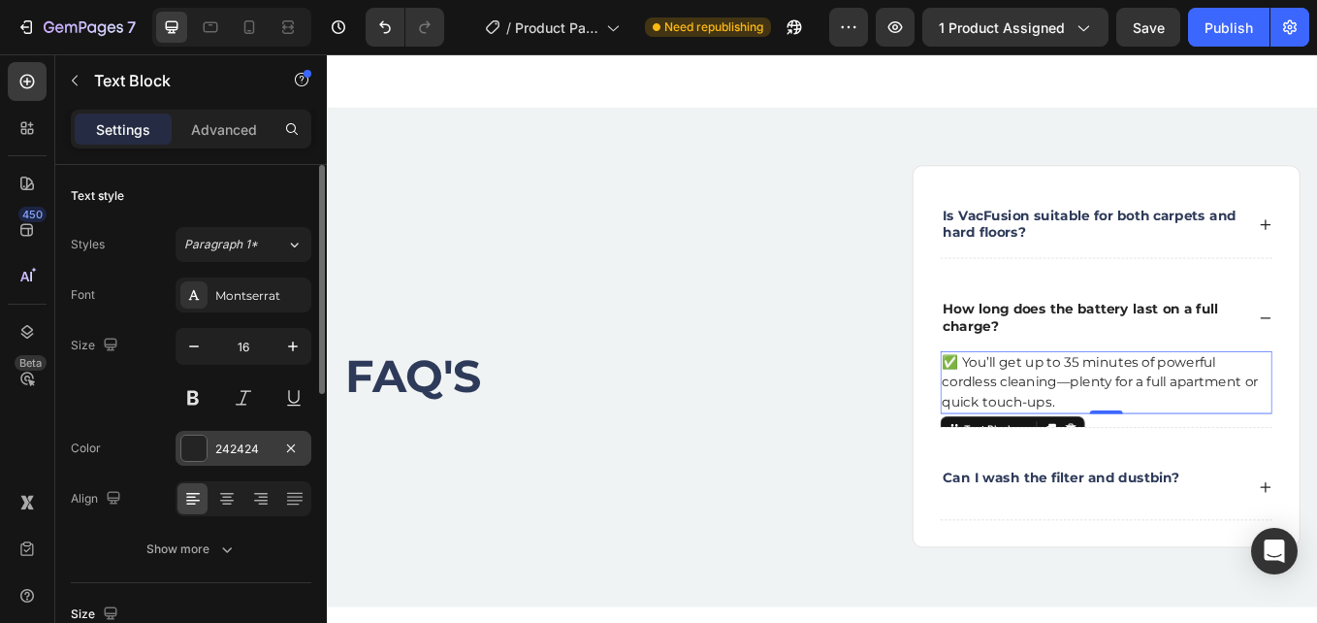
click at [234, 431] on div "242424" at bounding box center [244, 448] width 136 height 35
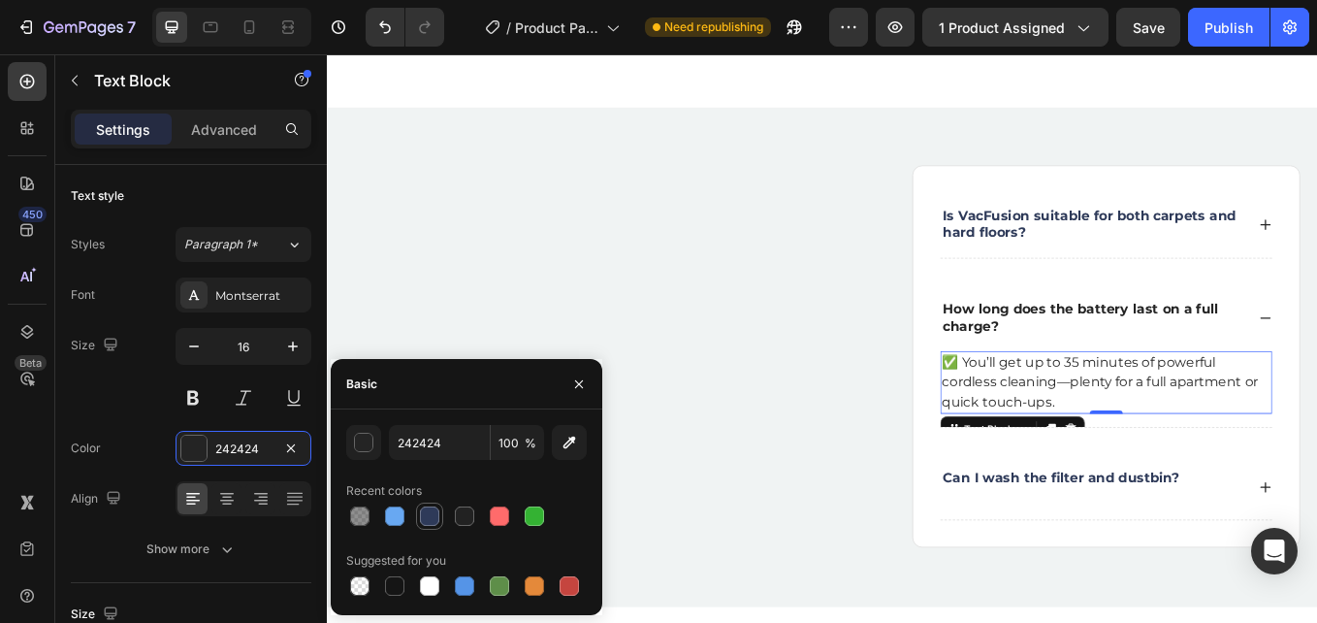
click at [428, 511] on div at bounding box center [429, 515] width 19 height 19
type input "2E3A59"
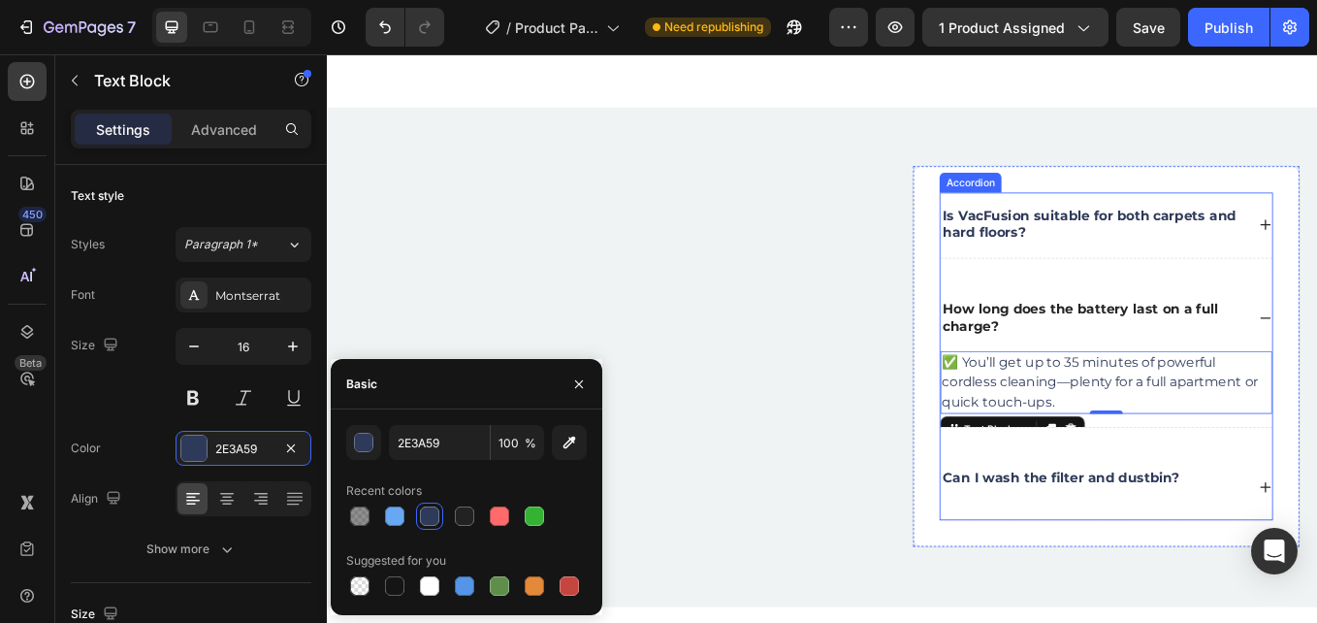
click at [1171, 560] on p "Can I wash the filter and dustbin?" at bounding box center [1189, 562] width 277 height 41
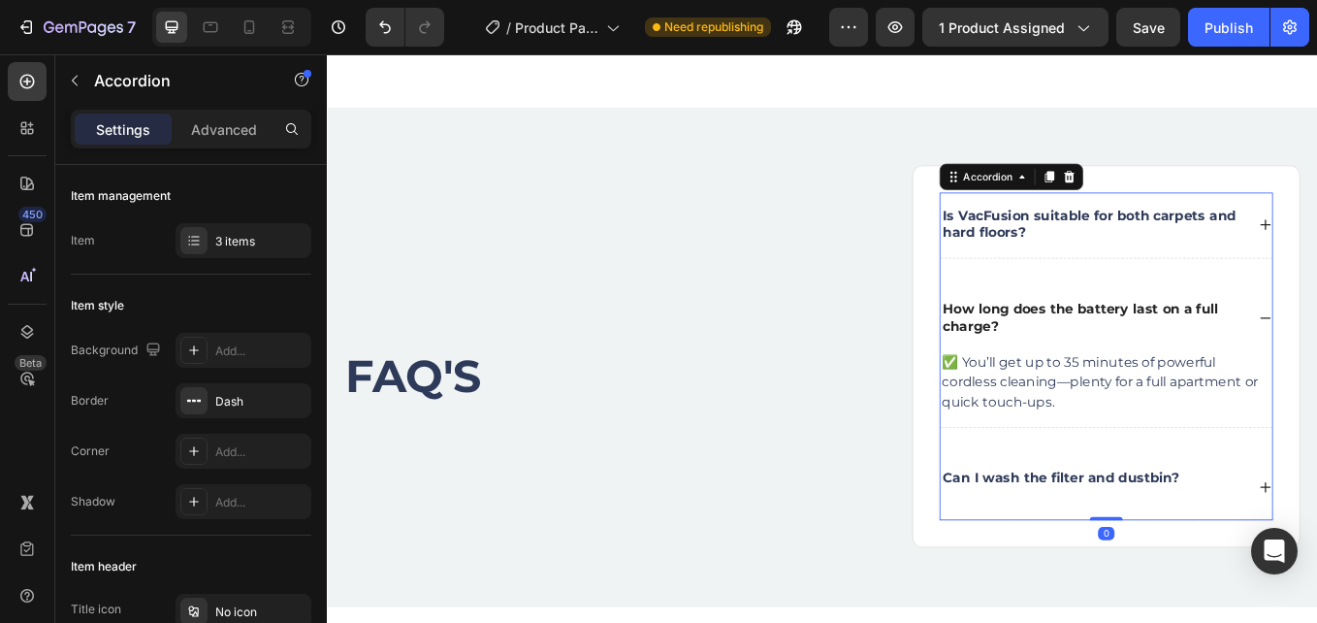
click at [1316, 557] on div "Can I wash the filter and dustbin?" at bounding box center [1227, 562] width 359 height 47
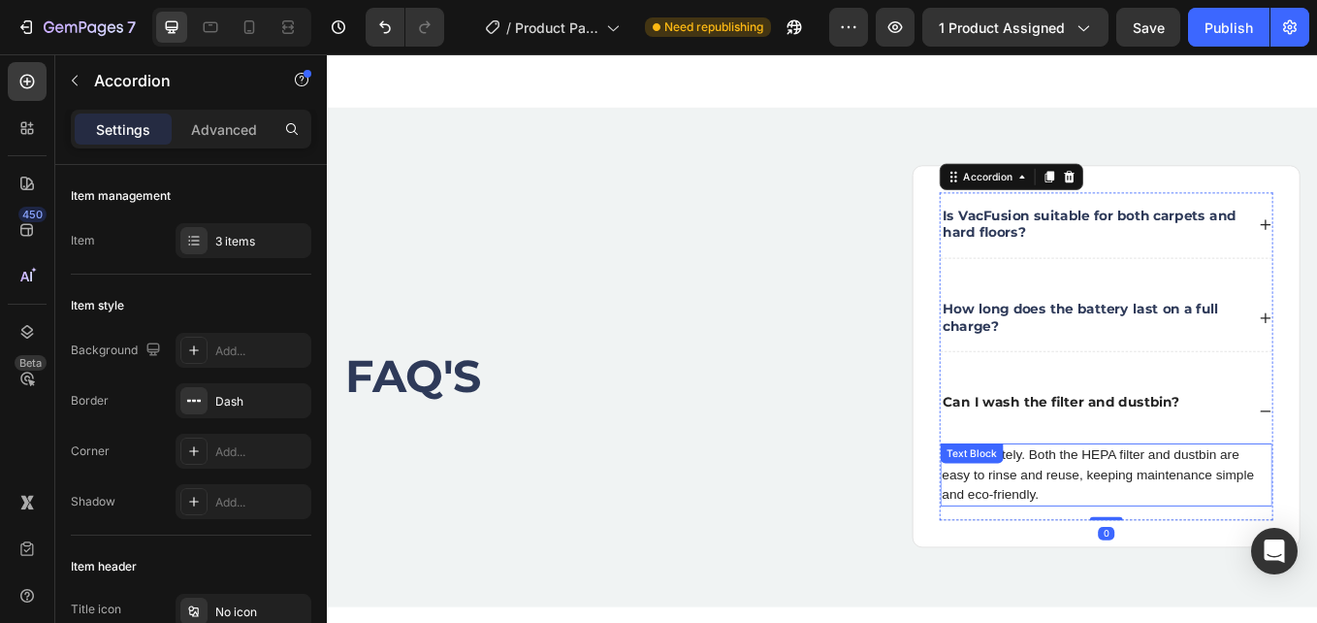
click at [1190, 544] on p "✅ Absolutely. Both the HEPA filter and dustbin are easy to rinse and reuse, kee…" at bounding box center [1243, 548] width 386 height 70
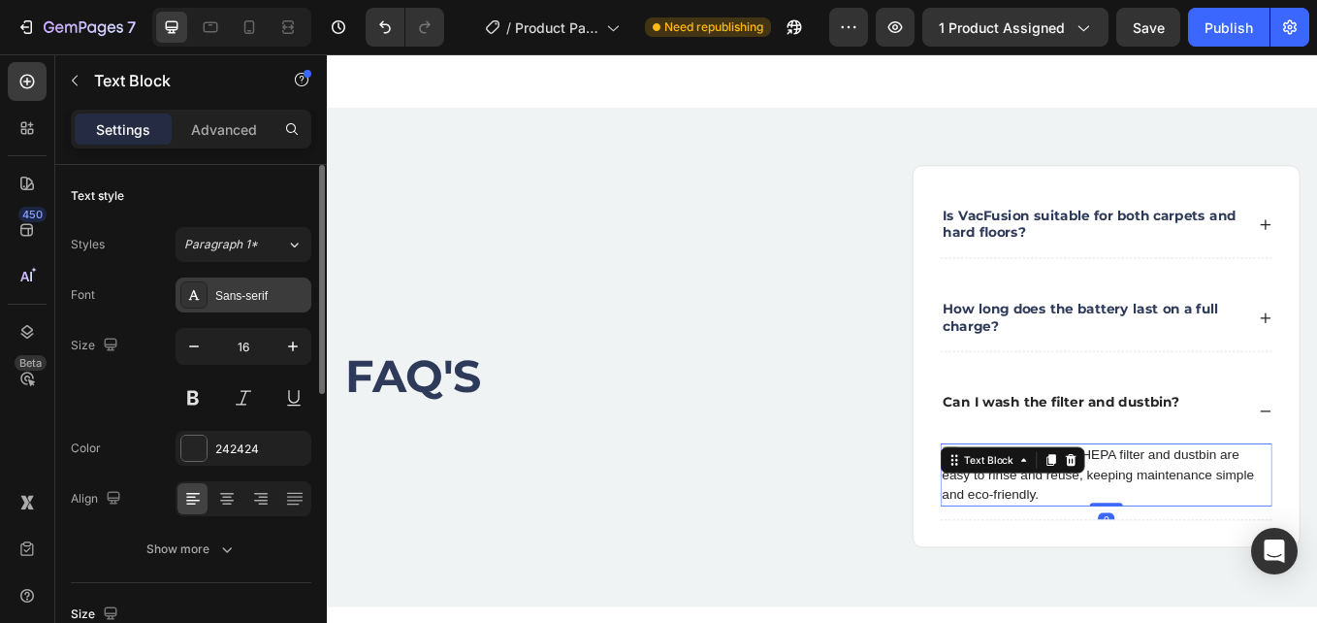
click at [212, 306] on div "Sans-serif" at bounding box center [244, 294] width 136 height 35
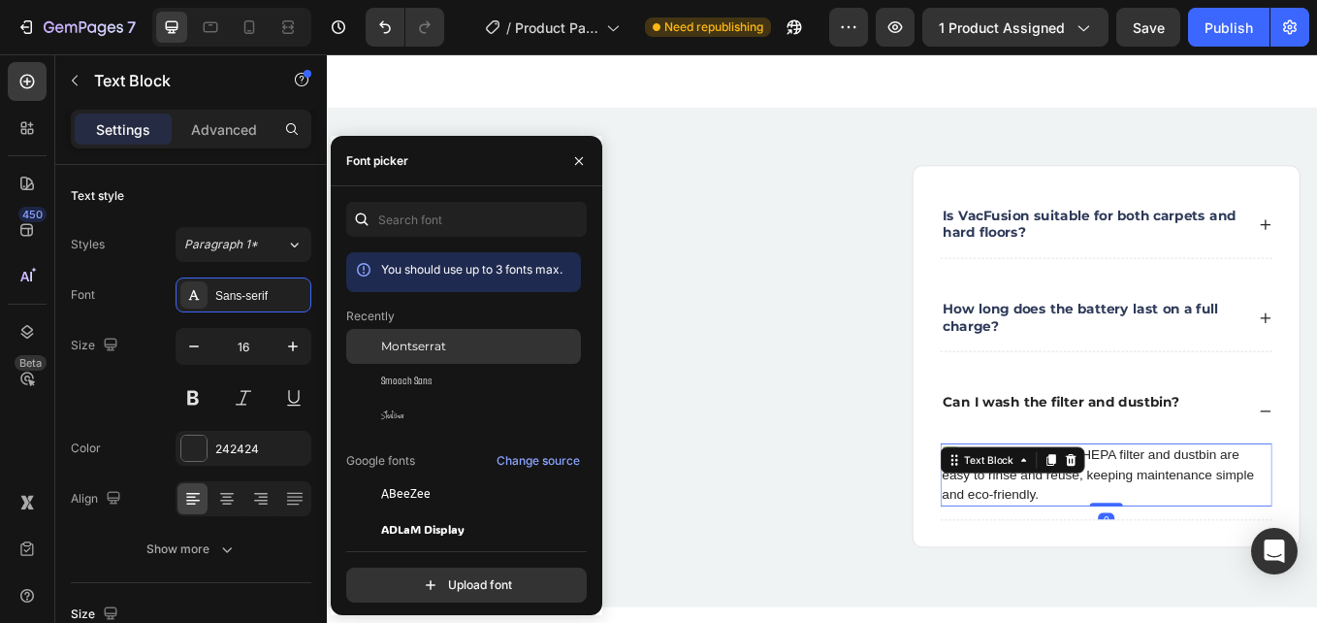
click at [398, 339] on span "Montserrat" at bounding box center [413, 346] width 65 height 17
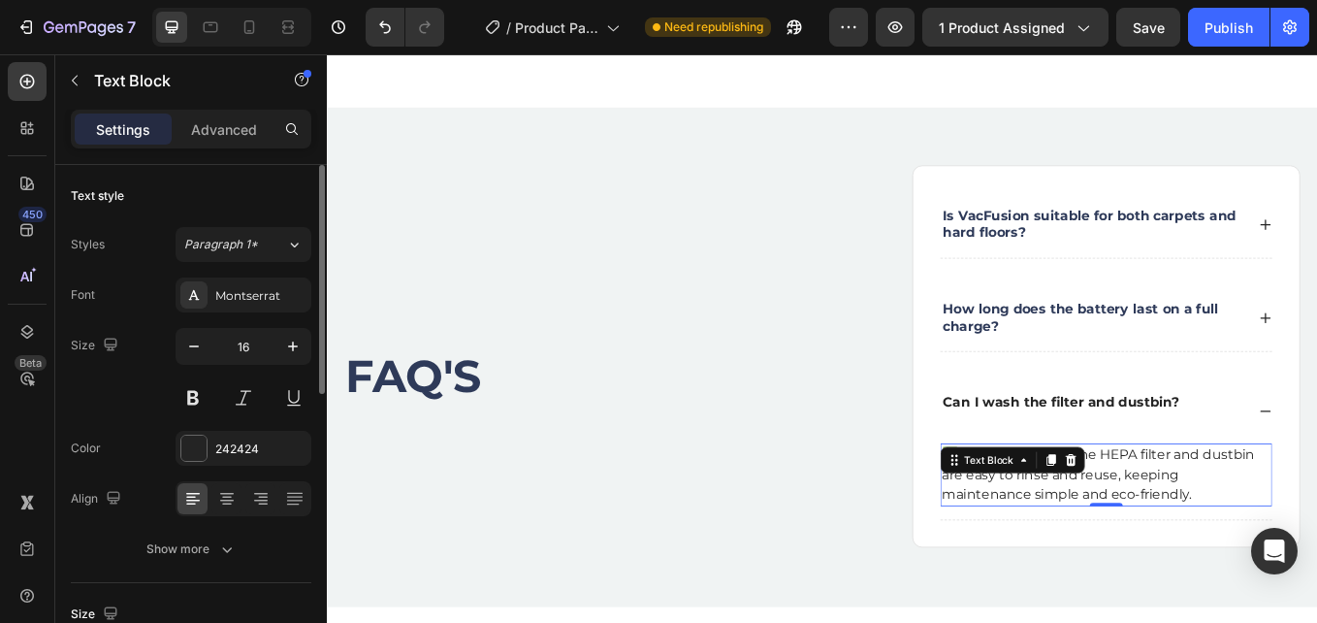
click at [239, 428] on div "Font Montserrat Size 16 Color 242424 Align Show more" at bounding box center [191, 421] width 241 height 289
click at [239, 430] on div "Font Montserrat Size 16 Color 242424 Align Show more" at bounding box center [191, 421] width 241 height 289
click at [242, 437] on div "242424" at bounding box center [244, 448] width 136 height 35
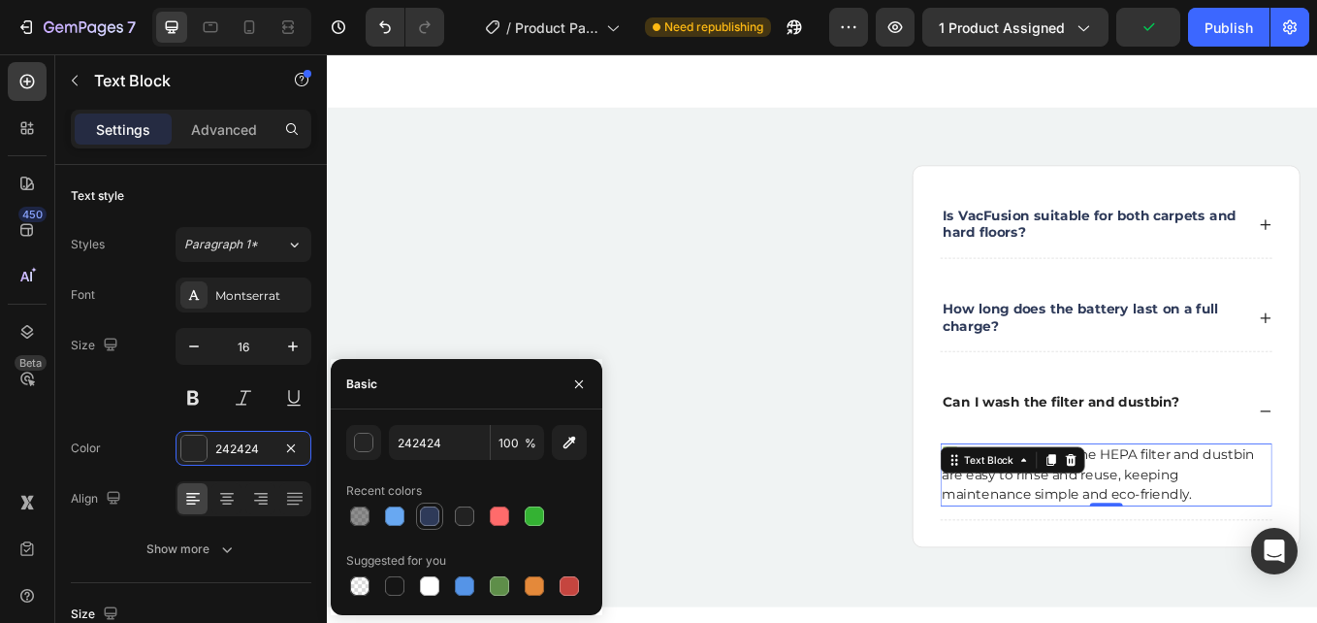
click at [434, 521] on div at bounding box center [429, 515] width 19 height 19
type input "2E3A59"
click at [857, 391] on div "FAQ'S Heading" at bounding box center [620, 432] width 548 height 497
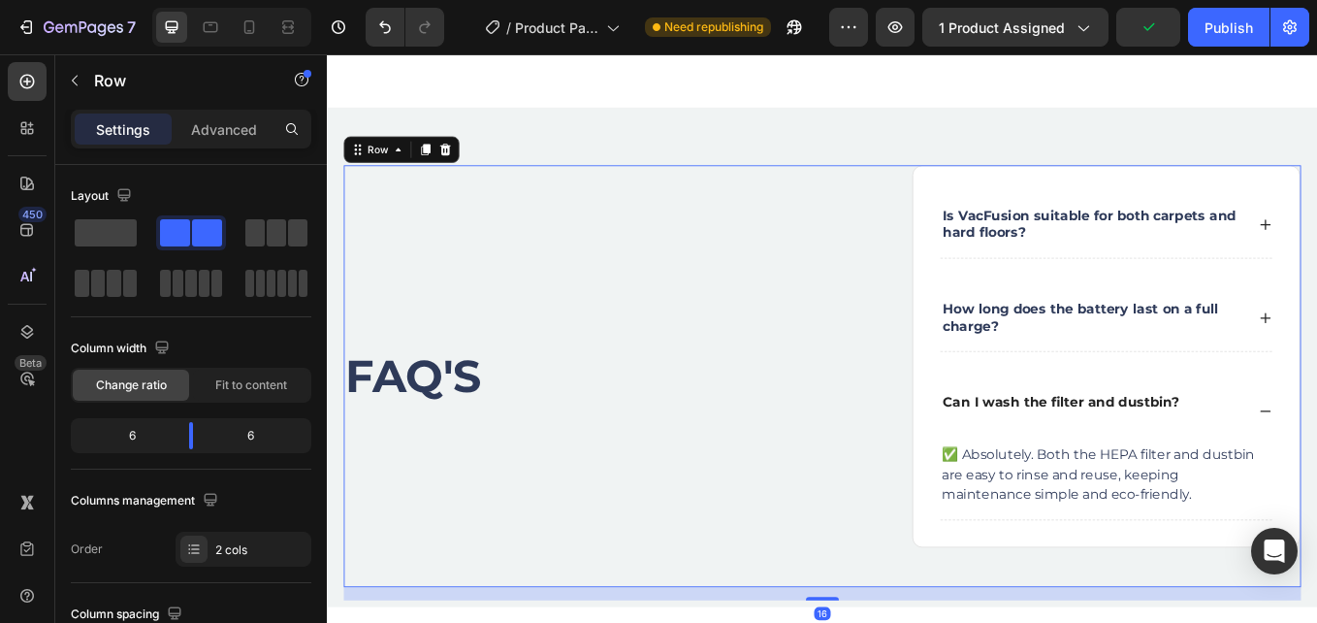
click at [985, 397] on div "Is VacFusion suitable for both carpets and hard floors? How long does the batte…" at bounding box center [1198, 432] width 548 height 497
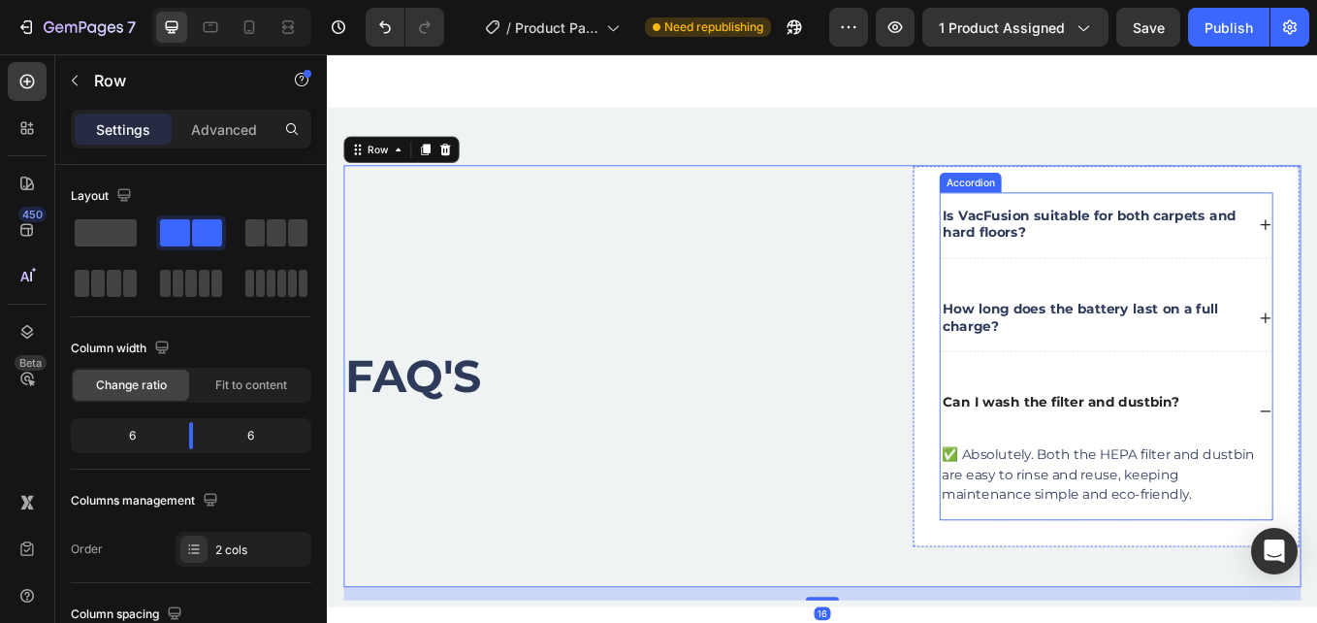
click at [1316, 468] on div "Can I wash the filter and dustbin?" at bounding box center [1227, 473] width 359 height 47
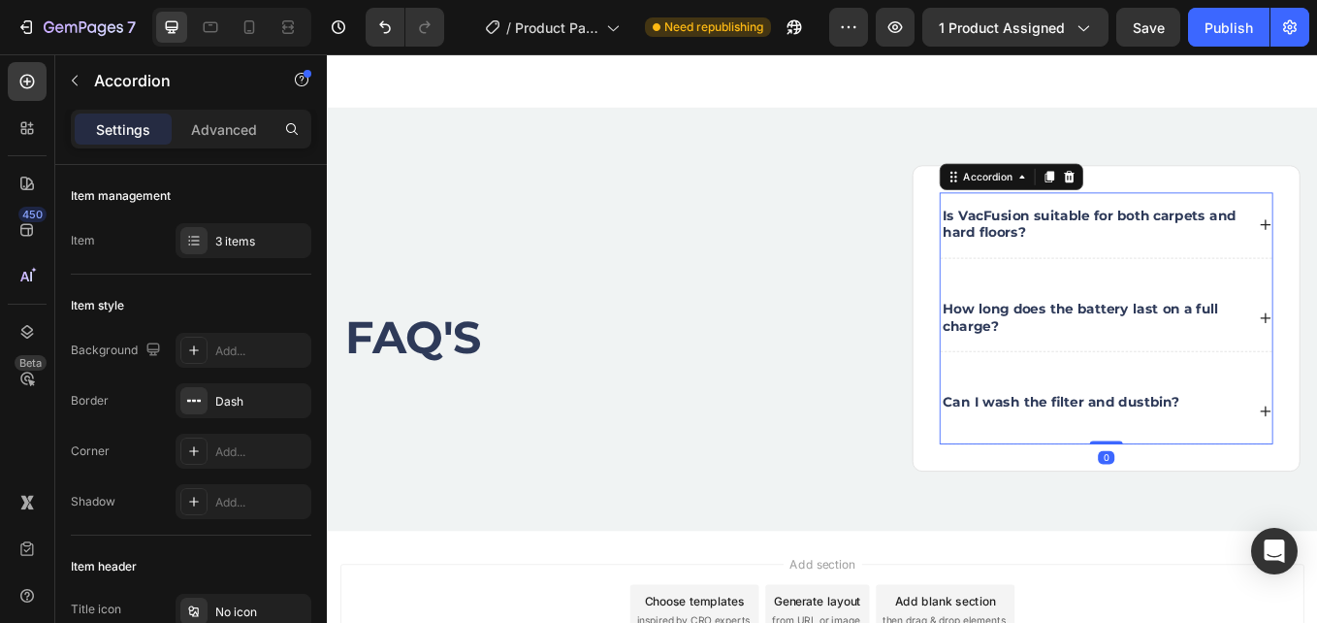
click at [1310, 458] on div "Can I wash the filter and dustbin?" at bounding box center [1189, 473] width 283 height 47
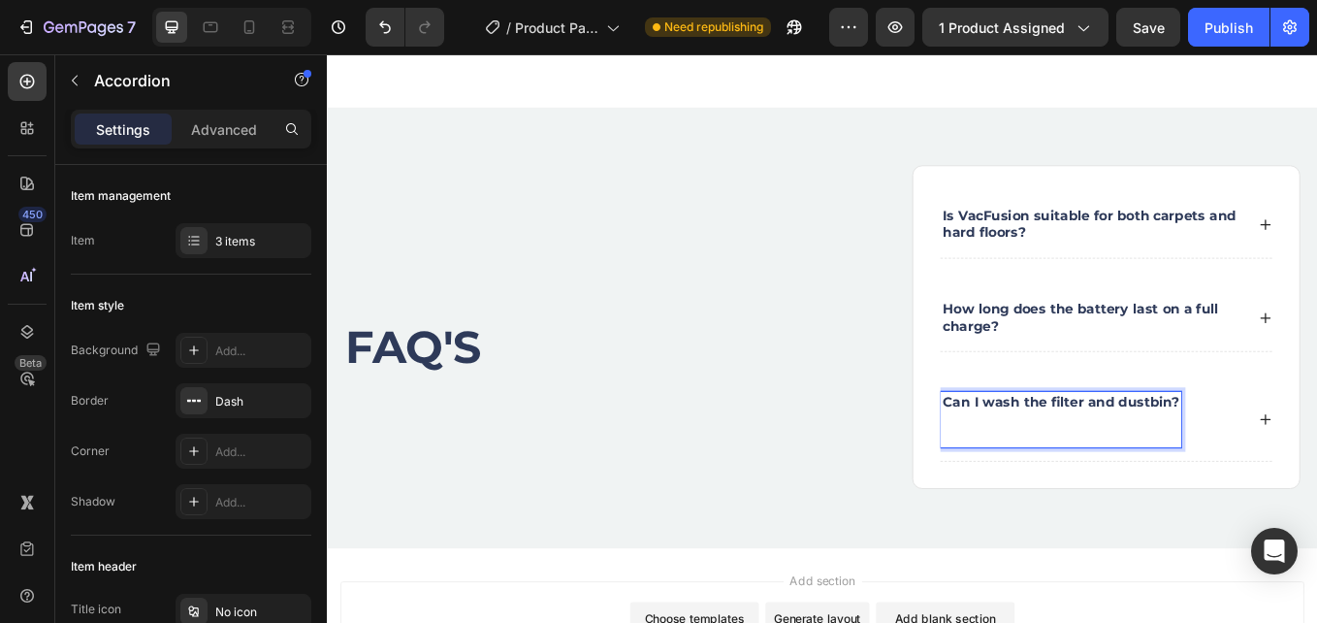
click at [1242, 461] on p "Can I wash the filter and dustbin?" at bounding box center [1189, 483] width 277 height 60
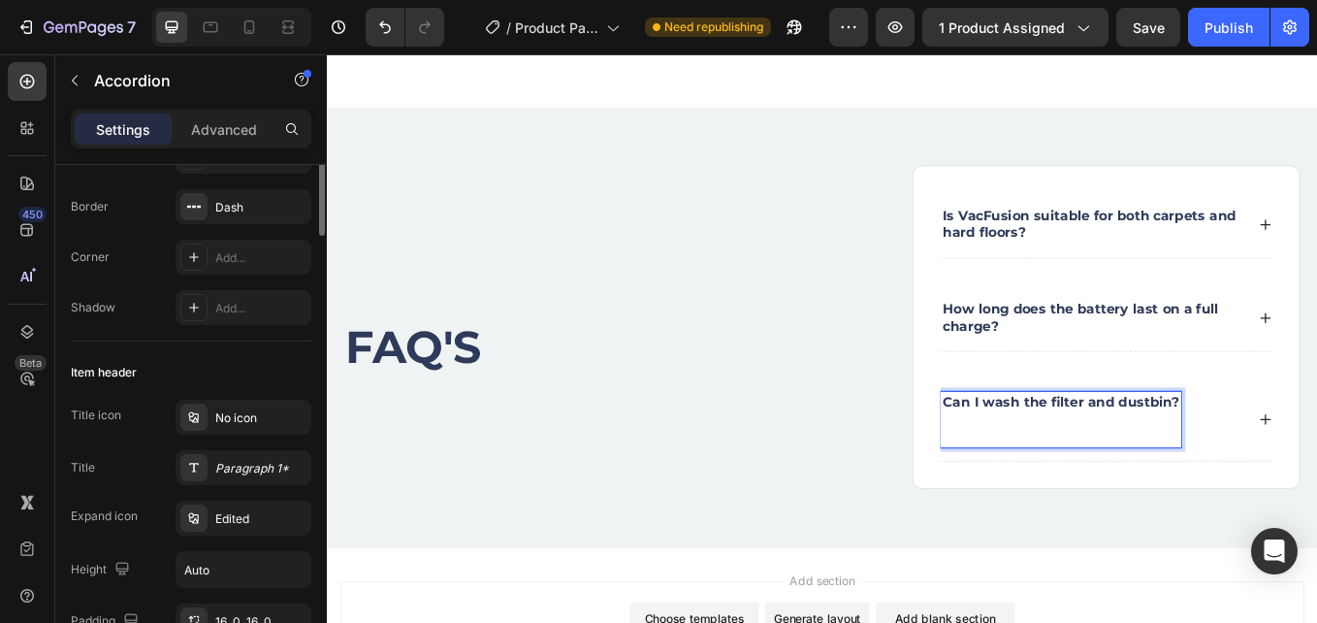
scroll to position [388, 0]
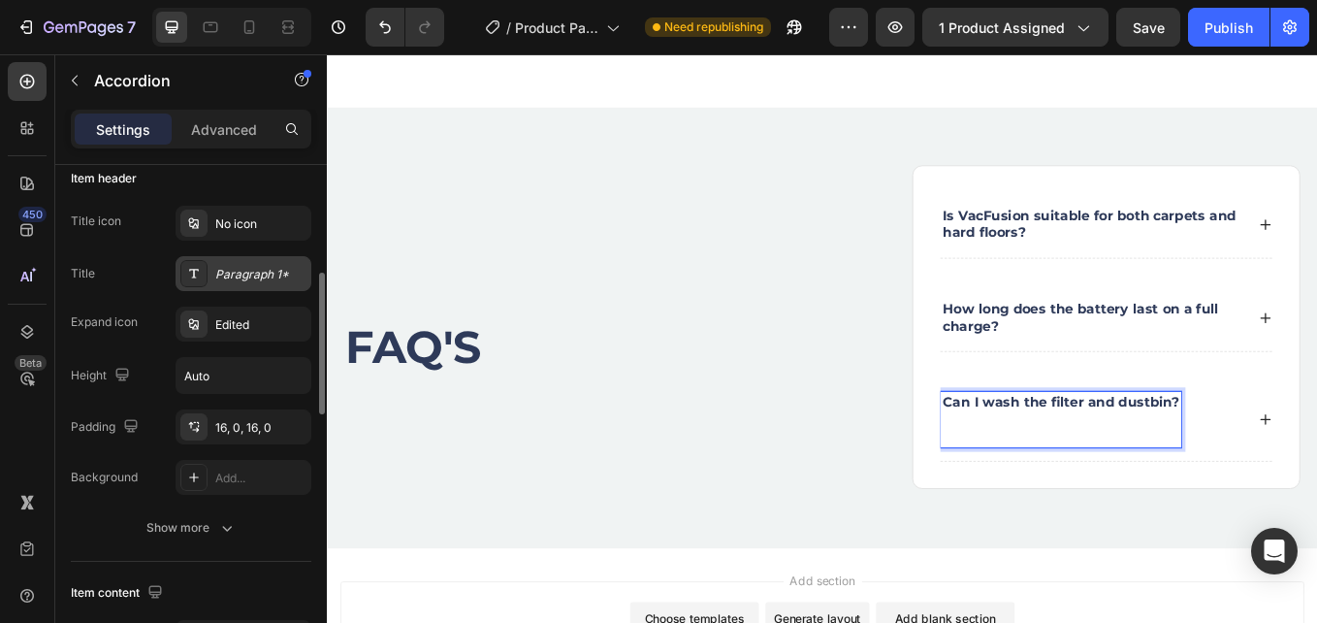
click at [262, 278] on div "Paragraph 1*" at bounding box center [260, 274] width 91 height 17
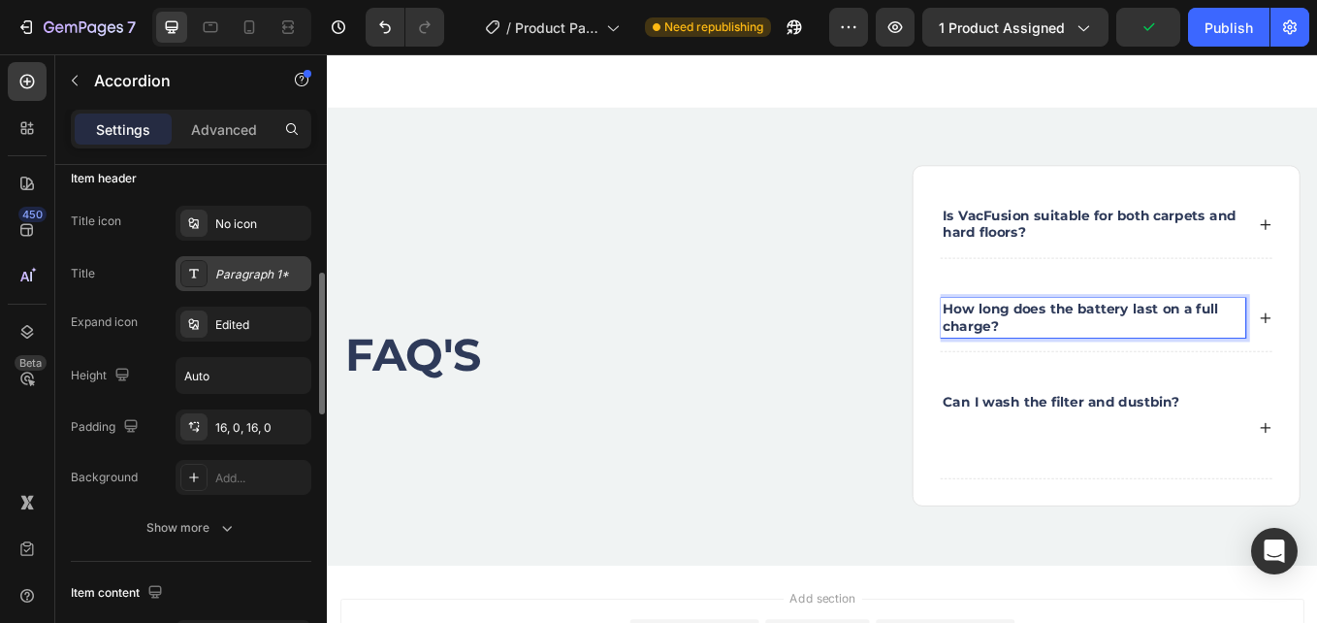
click at [213, 261] on div "Paragraph 1*" at bounding box center [244, 273] width 136 height 35
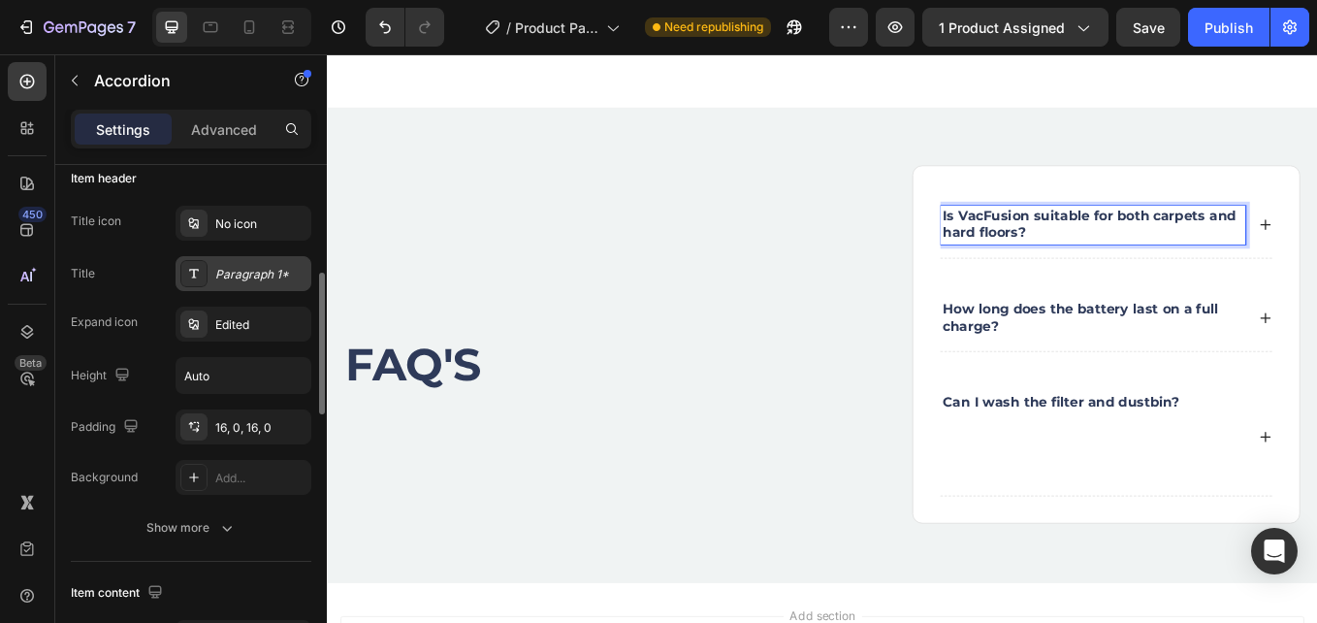
click at [250, 279] on div "Paragraph 1*" at bounding box center [260, 274] width 91 height 17
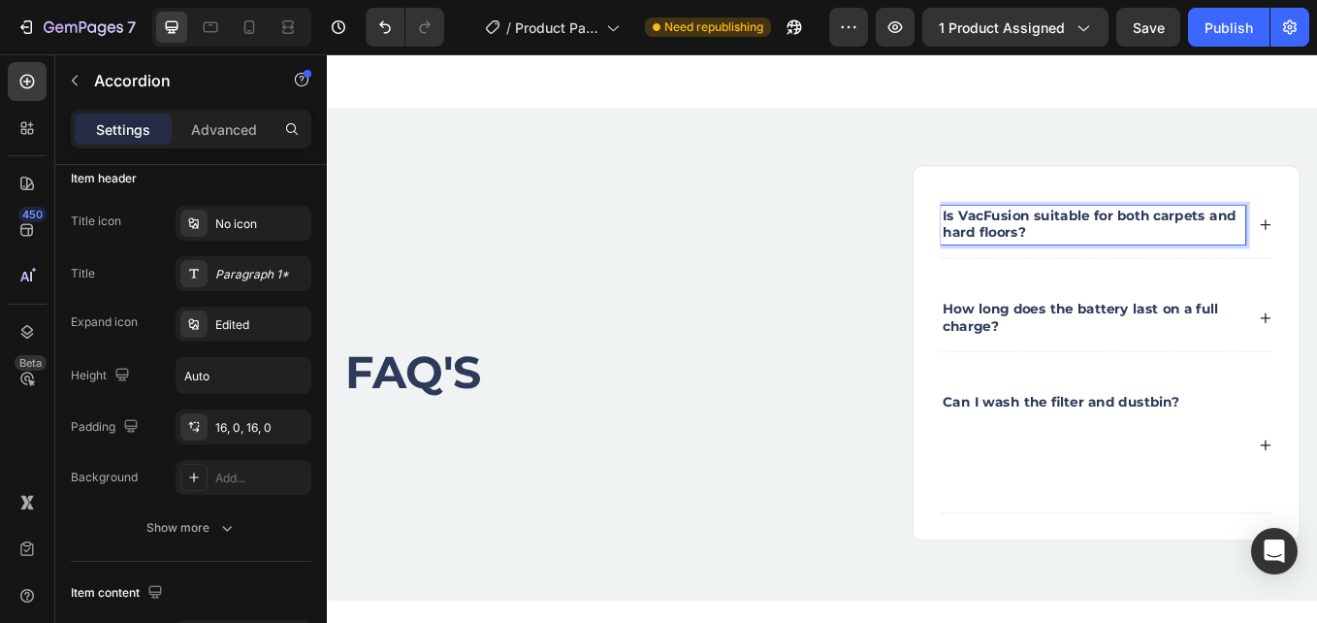
click at [1316, 254] on div "Is VacFusion suitable for both carpets and hard floors?" at bounding box center [1243, 255] width 390 height 78
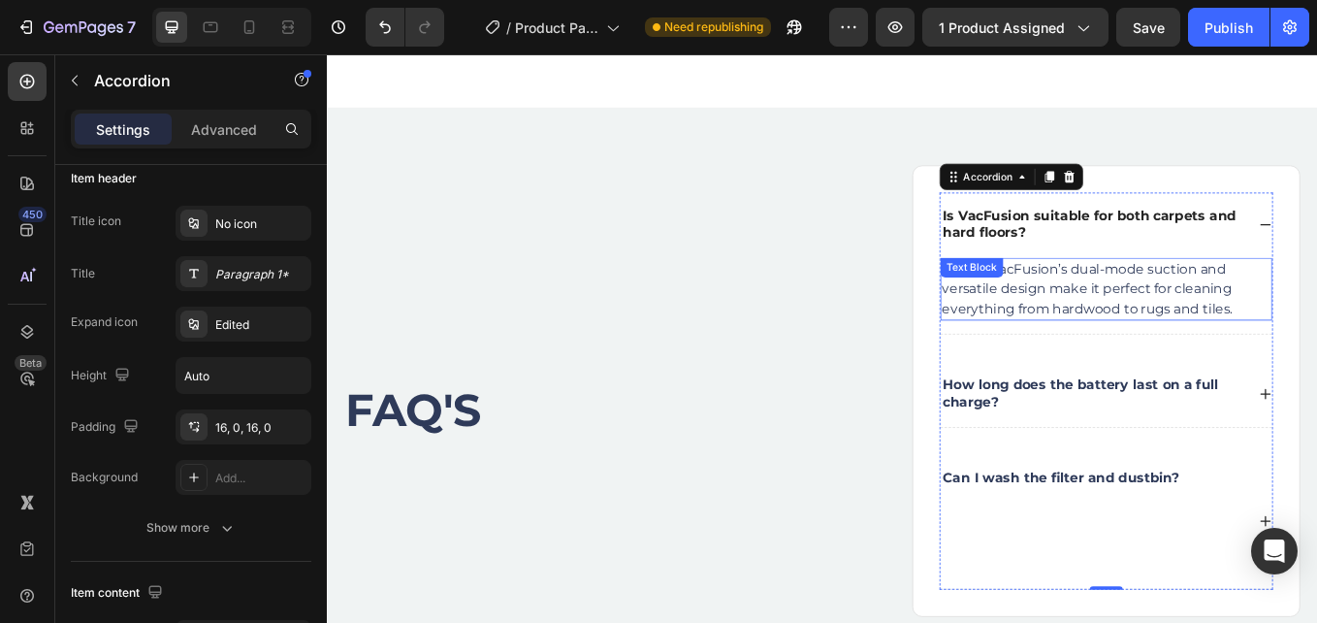
click at [1130, 309] on p "✅ Yes! VacFusion’s dual-mode suction and versatile design make it perfect for c…" at bounding box center [1243, 330] width 386 height 70
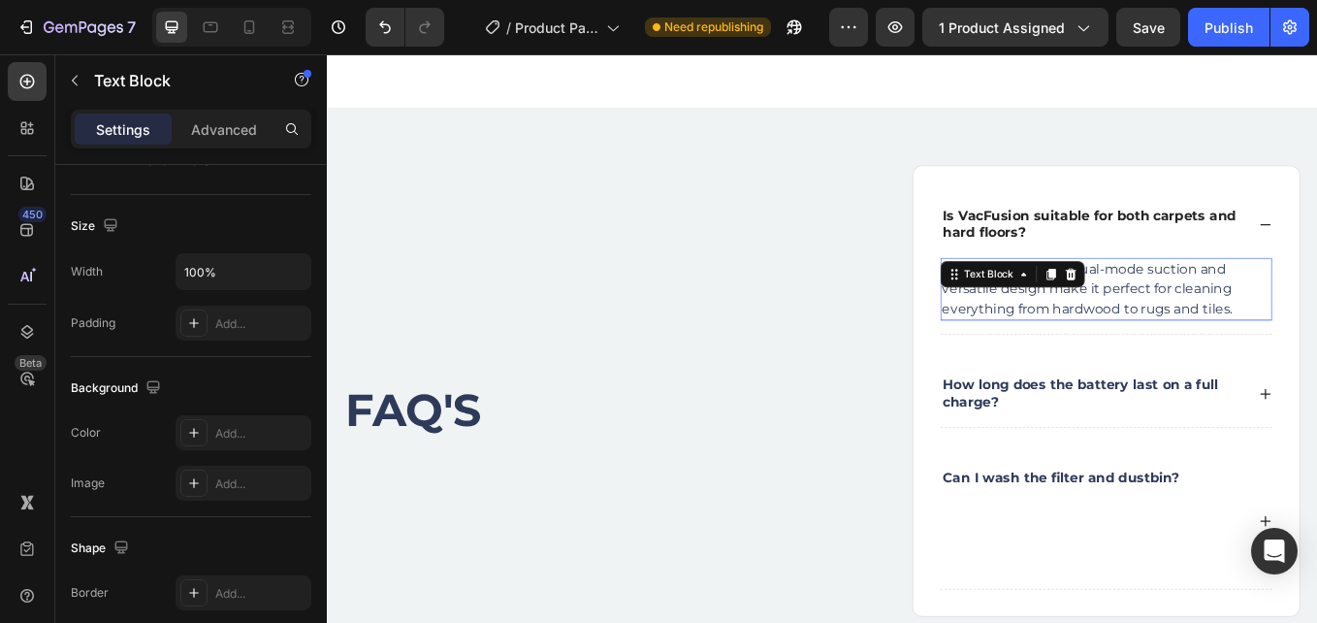
scroll to position [0, 0]
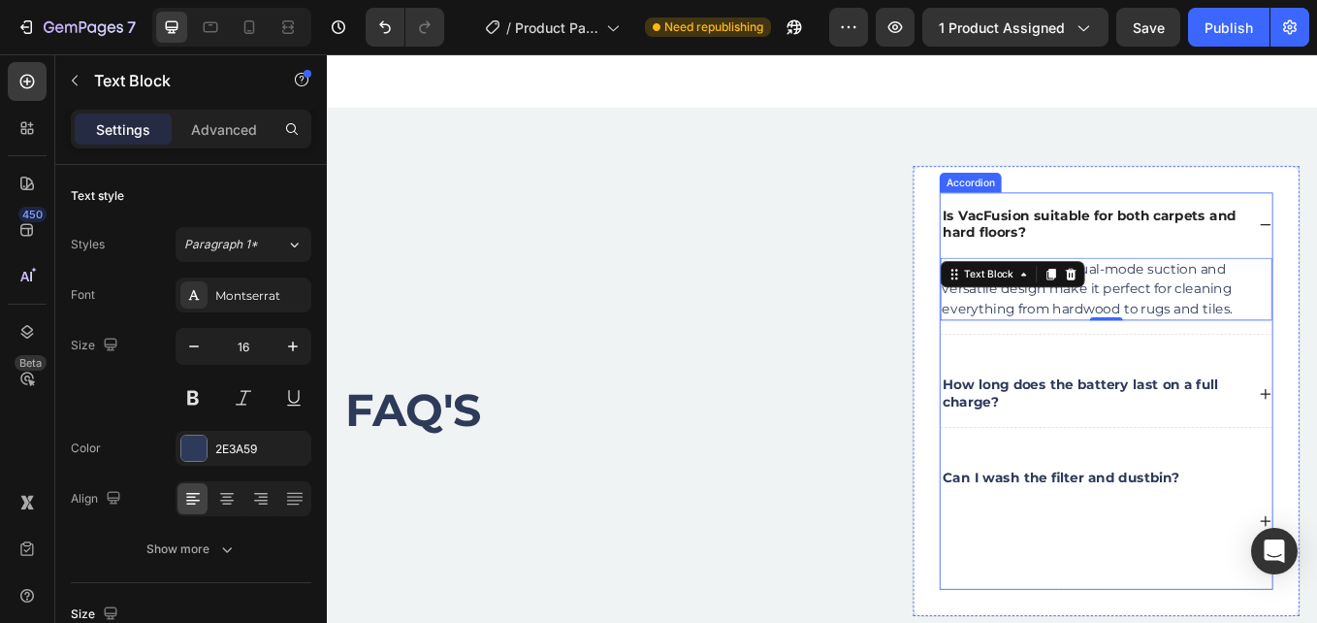
click at [1316, 446] on div "How long does the battery last on a full charge?" at bounding box center [1243, 453] width 390 height 78
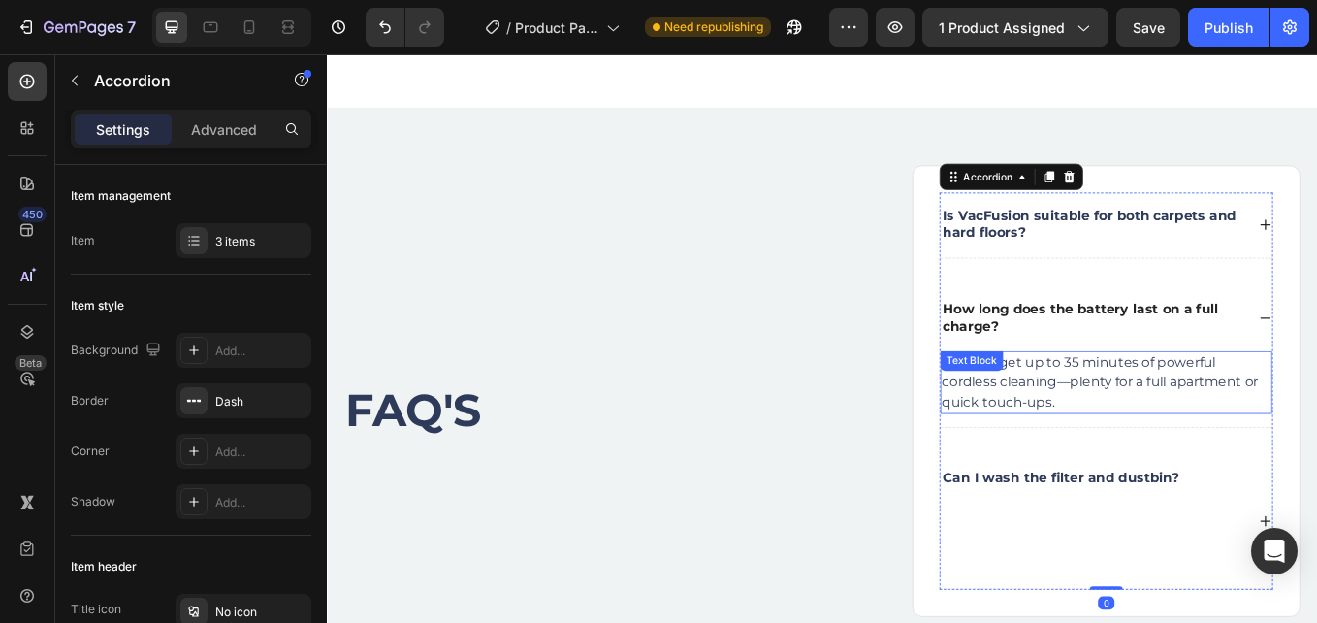
click at [1223, 442] on p "✅ You’ll get up to 35 minutes of powerful cordless cleaning—plenty for a full a…" at bounding box center [1243, 440] width 386 height 70
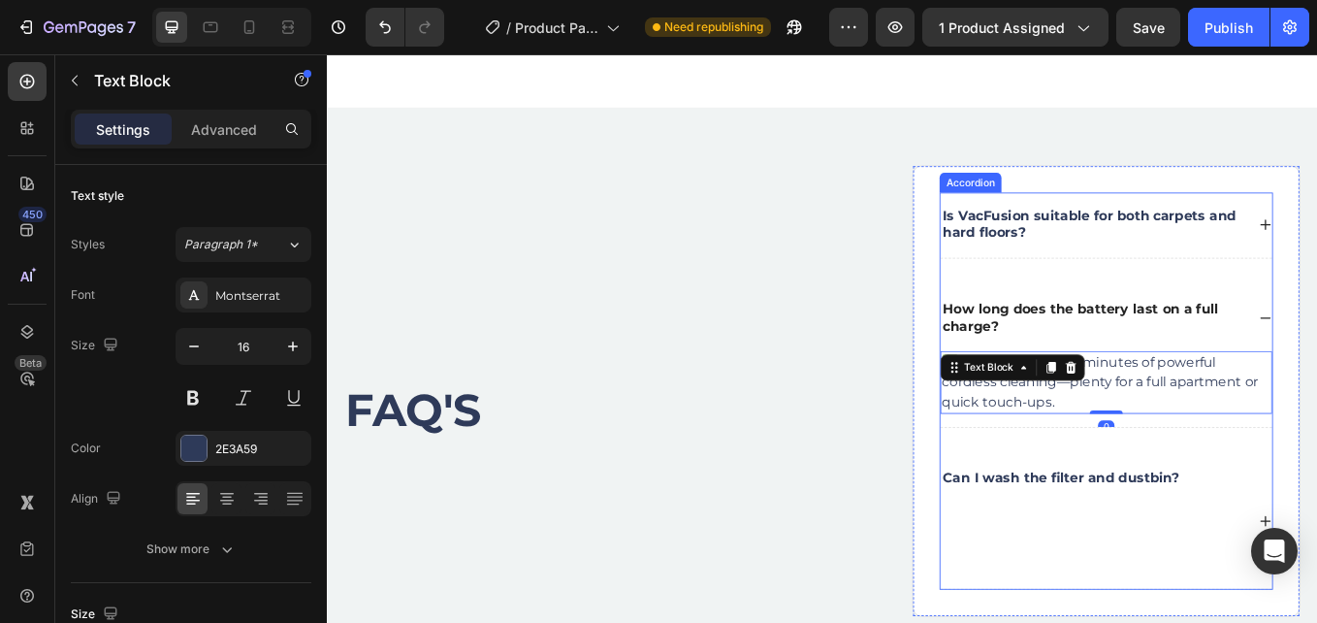
drag, startPoint x: 1407, startPoint y: 544, endPoint x: 1130, endPoint y: 559, distance: 276.9
click at [1316, 544] on div "Can I wash the filter and dustbin?" at bounding box center [1243, 603] width 390 height 158
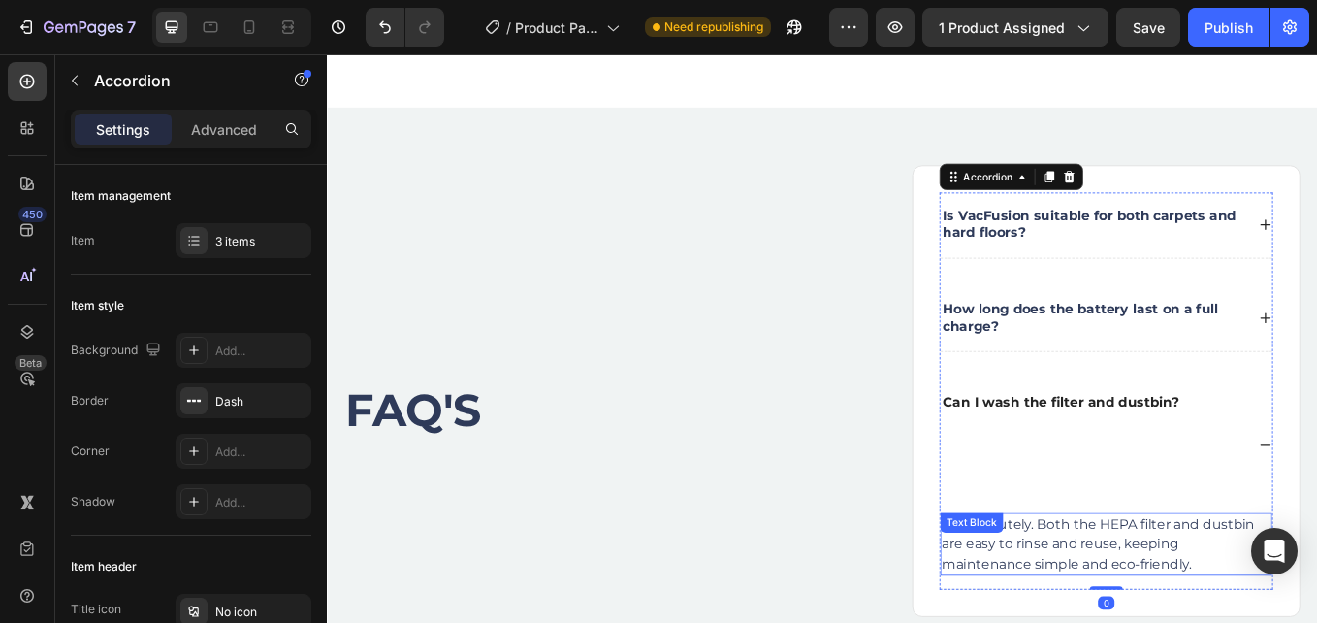
click at [1218, 622] on p "✅ Absolutely. Both the HEPA filter and dustbin are easy to rinse and reuse, kee…" at bounding box center [1243, 630] width 386 height 70
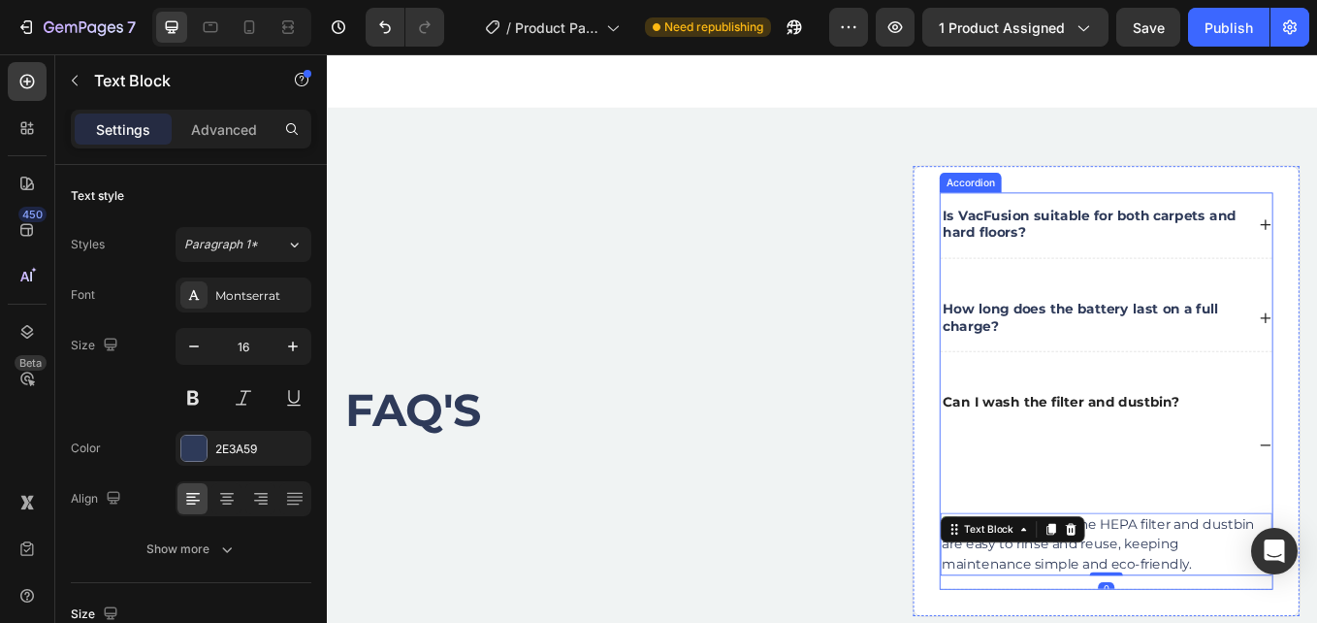
click at [1242, 527] on p "Can I wash the filter and dustbin?" at bounding box center [1189, 513] width 277 height 121
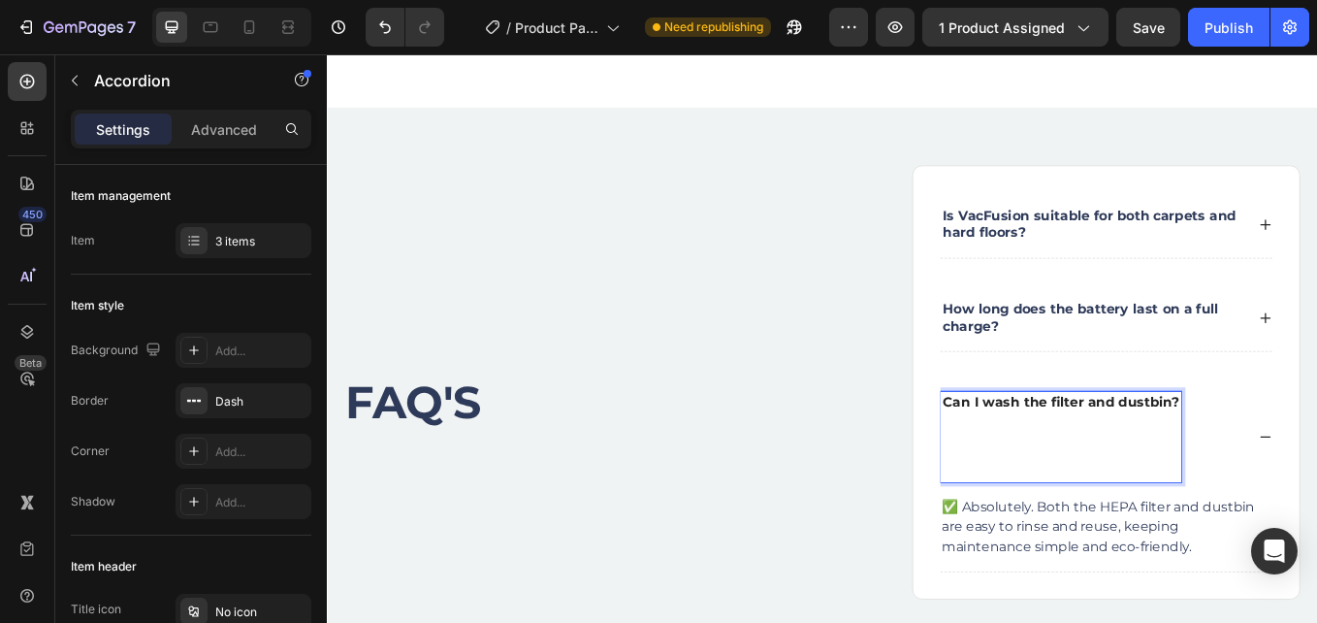
click at [1262, 551] on p "Can I wash the filter and dustbin? ⁠⁠⁠⁠⁠⁠⁠" at bounding box center [1189, 503] width 277 height 101
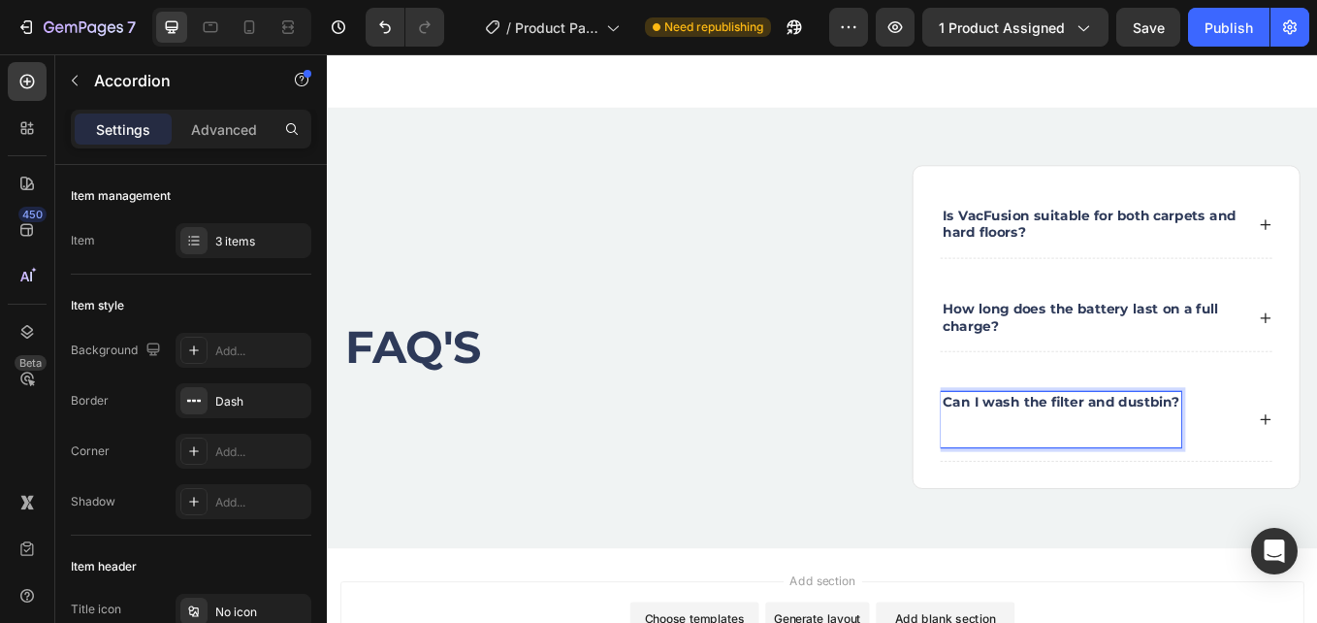
click at [1227, 497] on p "Can I wash the filter and dustbin?" at bounding box center [1189, 483] width 277 height 60
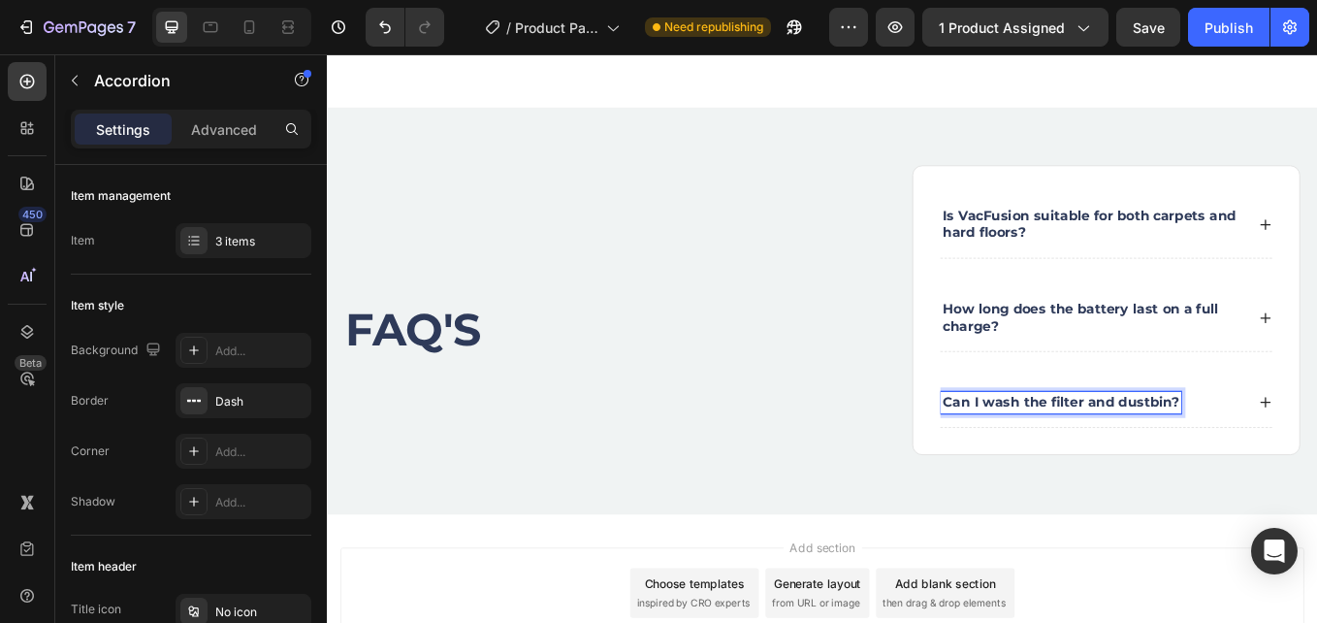
click at [1316, 435] on div "Can I wash the filter and dustbin?" at bounding box center [1243, 463] width 390 height 57
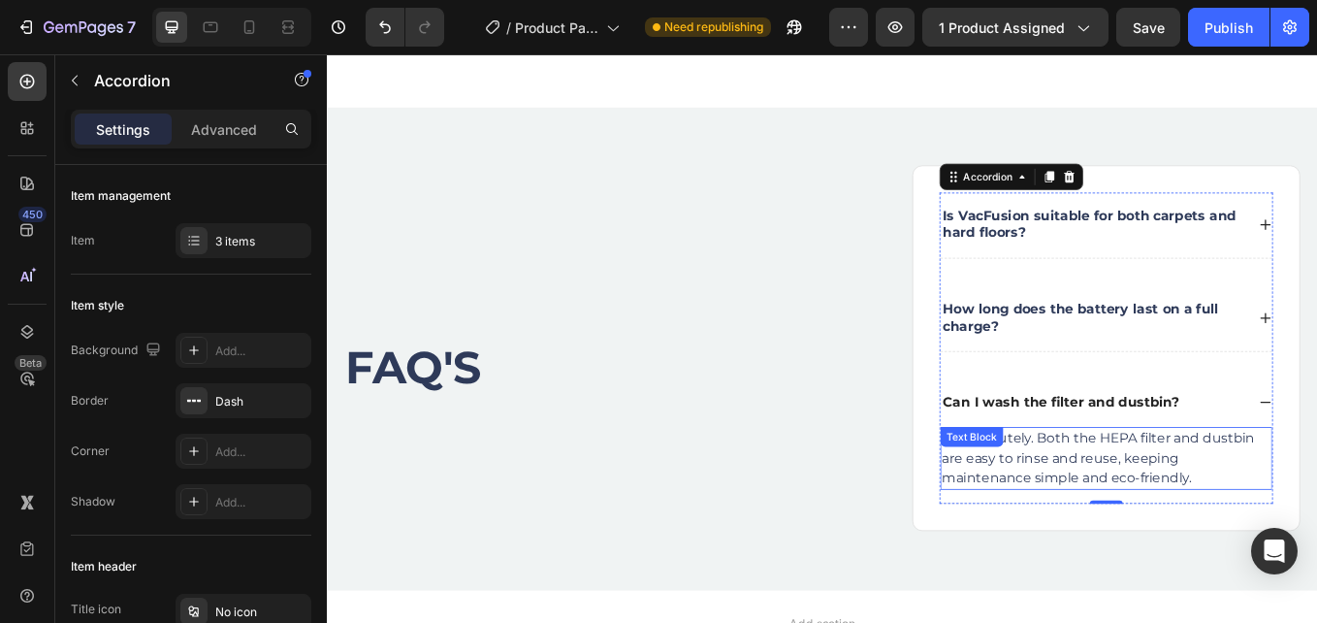
click at [1215, 517] on p "✅ Absolutely. Both the HEPA filter and dustbin are easy to rinse and reuse, kee…" at bounding box center [1243, 529] width 386 height 70
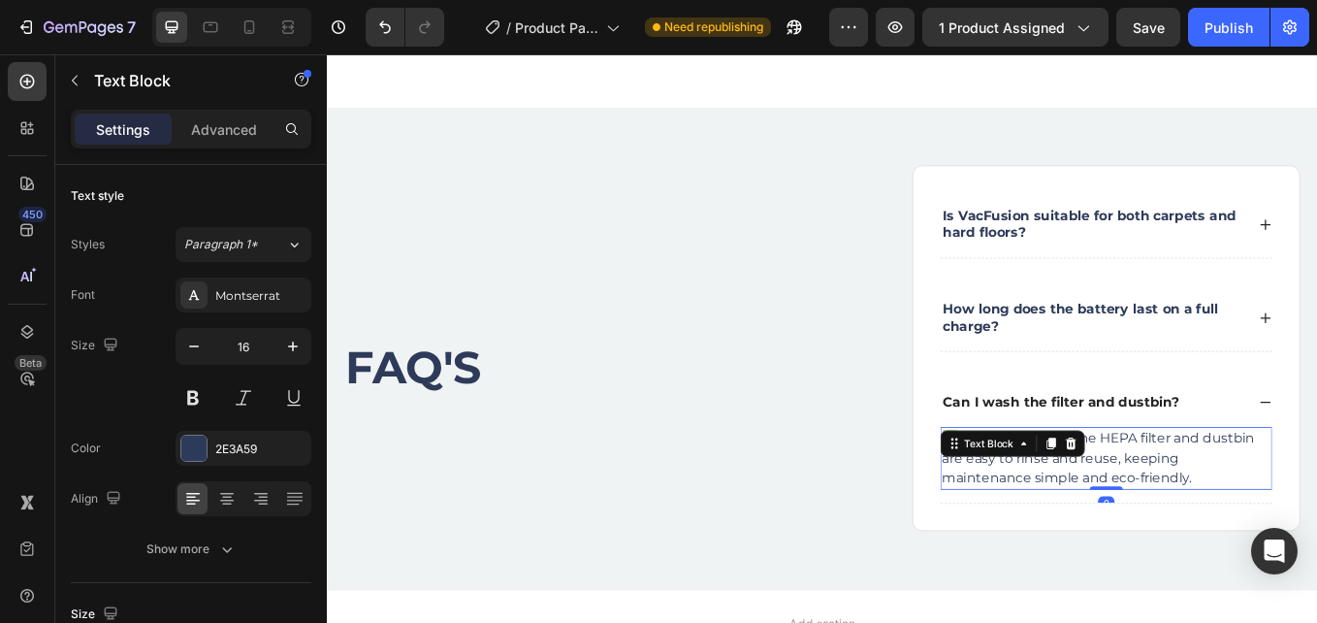
click at [1252, 540] on p "✅ Absolutely. Both the HEPA filter and dustbin are easy to rinse and reuse, kee…" at bounding box center [1243, 529] width 386 height 70
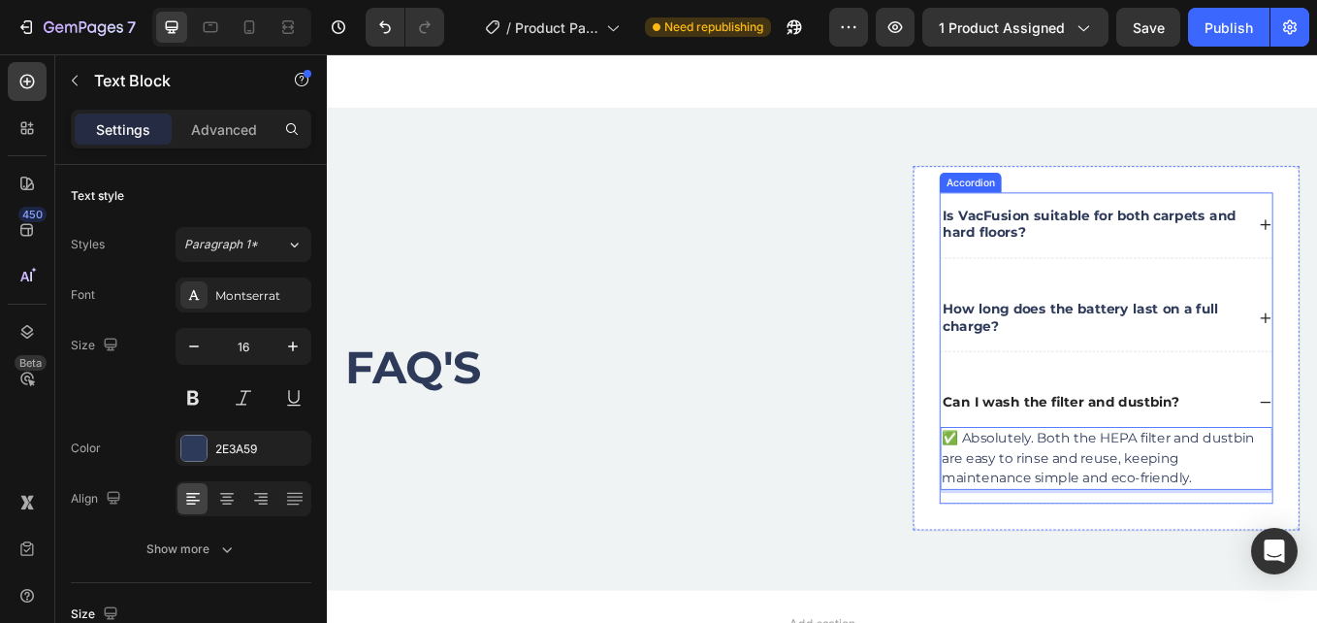
click at [1259, 461] on p "Can I wash the filter and dustbin?" at bounding box center [1189, 463] width 277 height 20
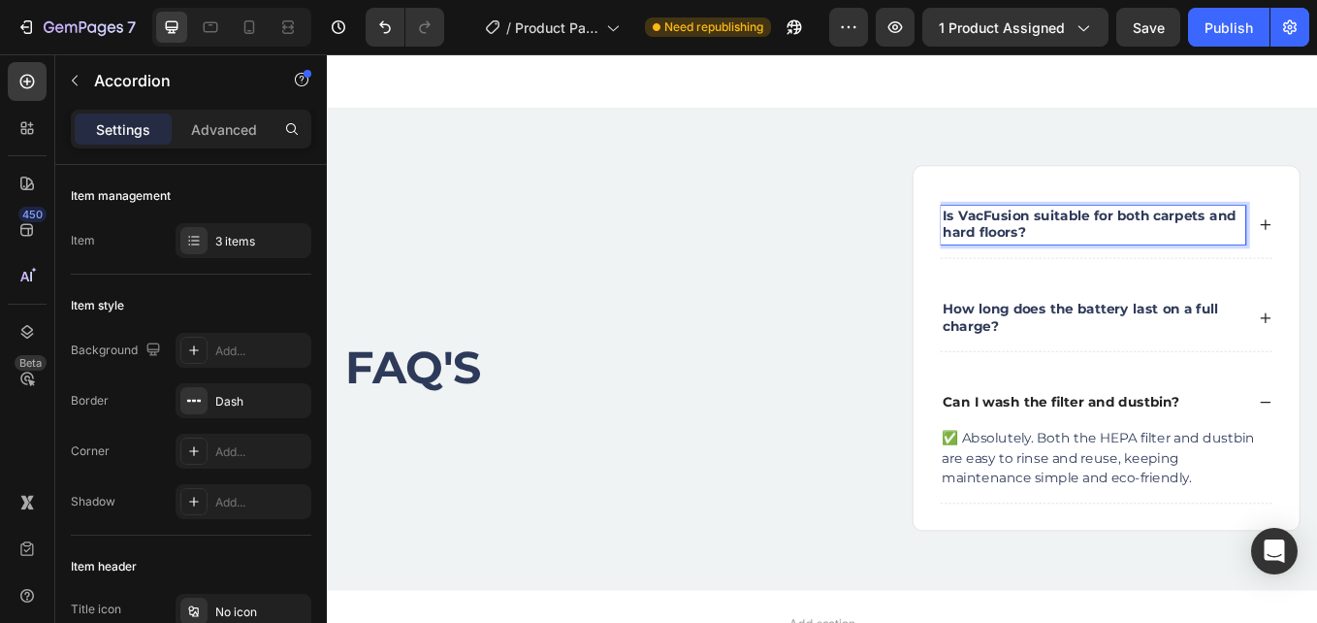
click at [1266, 251] on p "Is VacFusion suitable for both carpets and hard floors?" at bounding box center [1227, 255] width 353 height 41
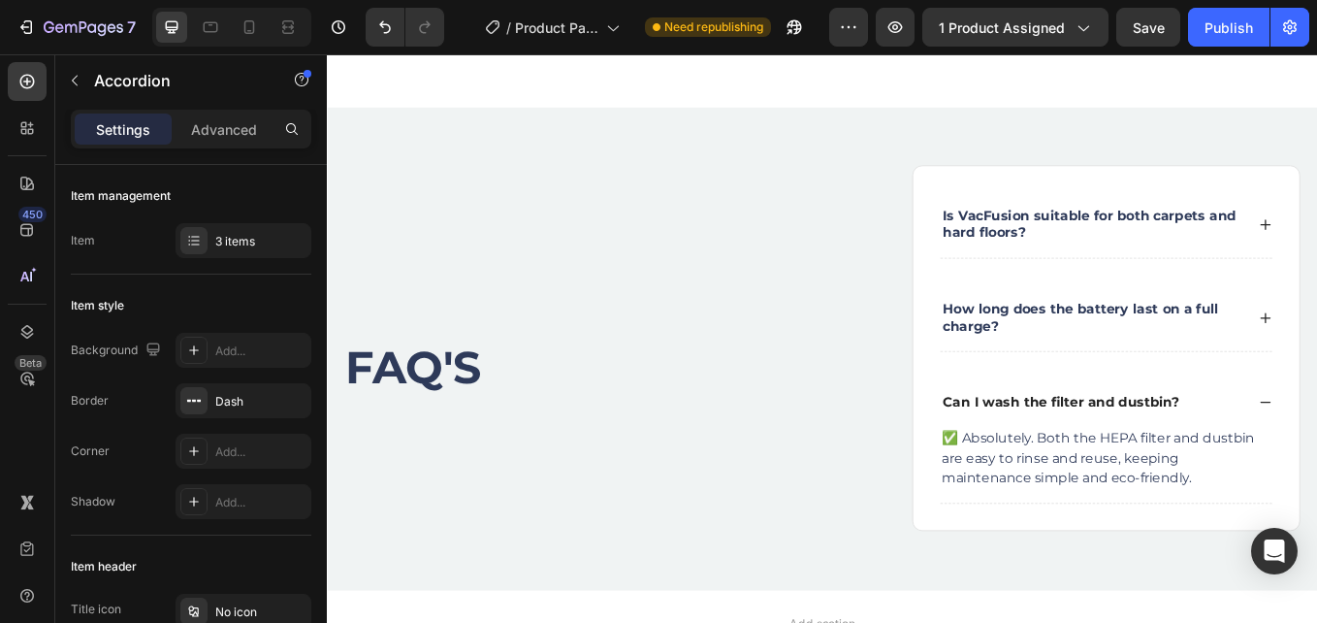
click at [1255, 306] on div "Is VacFusion suitable for both carpets and hard floors? How long does the batte…" at bounding box center [1243, 399] width 392 height 366
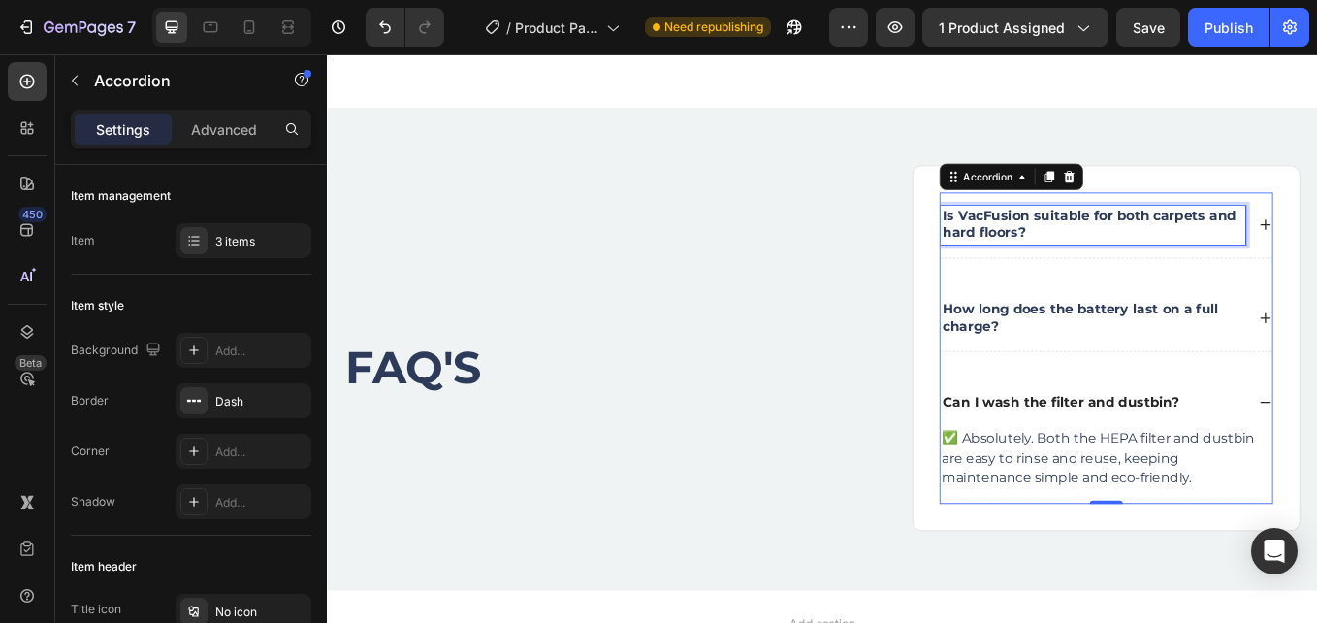
click at [1316, 260] on p "Is VacFusion suitable for both carpets and hard floors?" at bounding box center [1227, 255] width 353 height 41
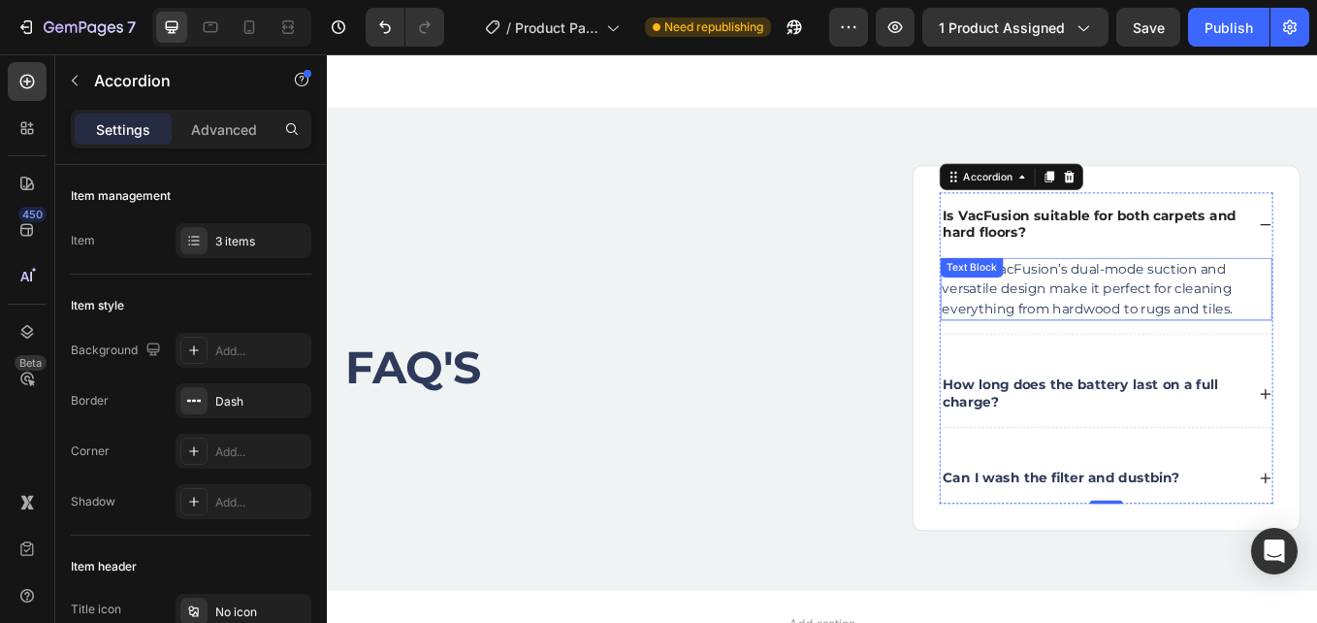
click at [1316, 325] on p "✅ Yes! VacFusion’s dual-mode suction and versatile design make it perfect for c…" at bounding box center [1243, 330] width 386 height 70
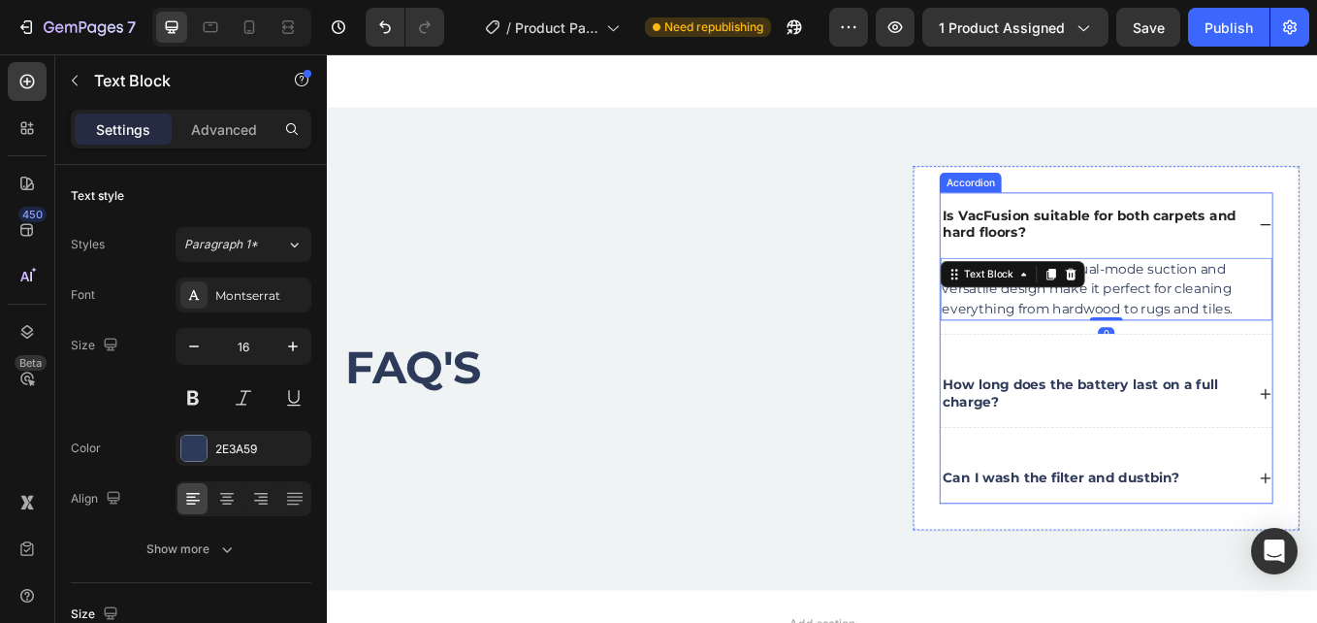
click at [1316, 443] on div "How long does the battery last on a full charge?" at bounding box center [1243, 453] width 390 height 78
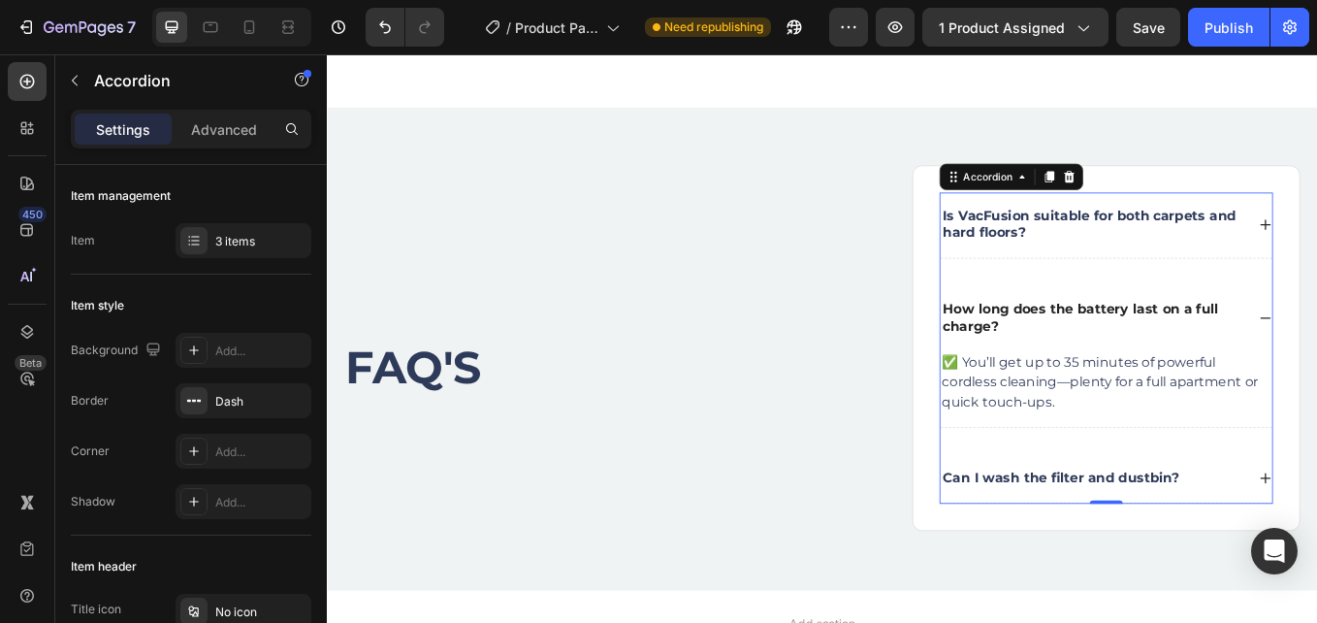
click at [1316, 371] on div "How long does the battery last on a full charge?" at bounding box center [1243, 364] width 390 height 78
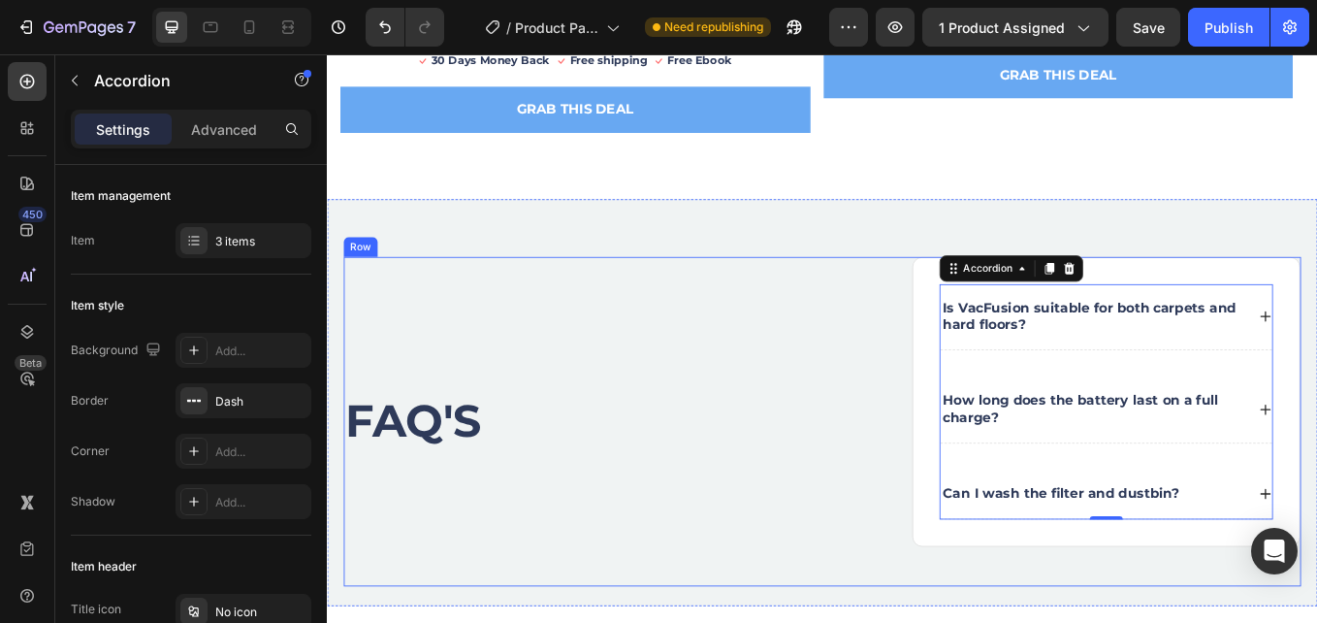
scroll to position [4653, 0]
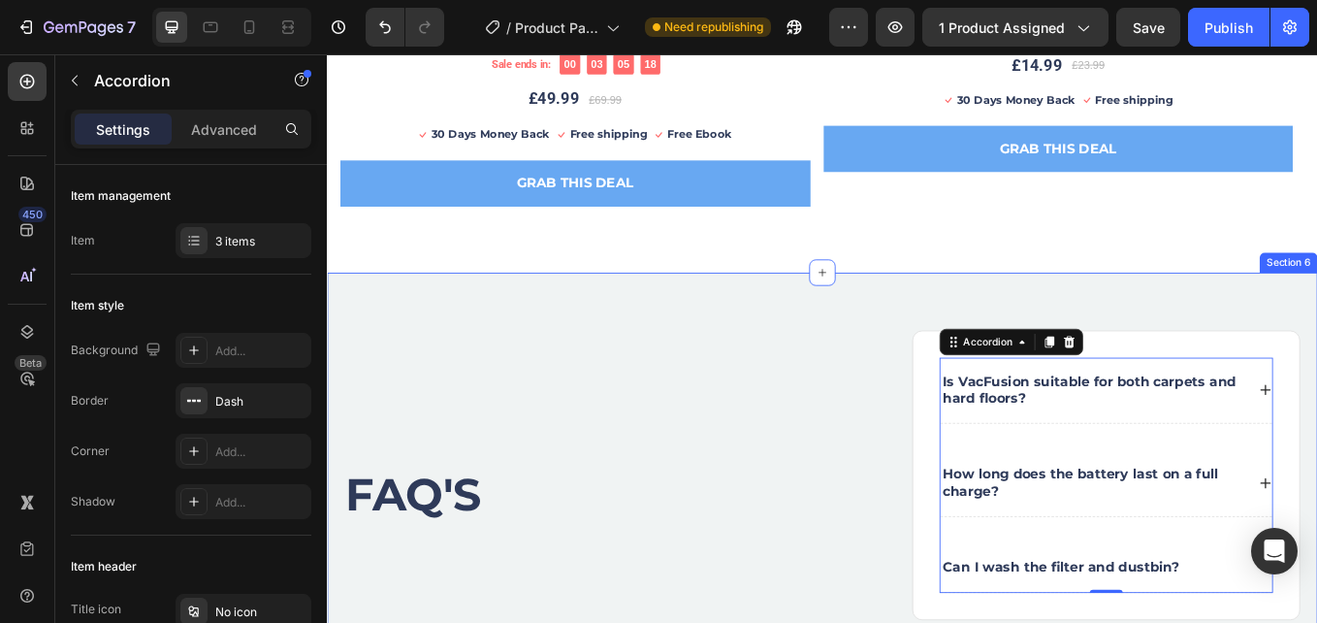
click at [858, 342] on div "FAQ'S Heading Is VacFusion suitable for both carpets and hard floors? How long …" at bounding box center [909, 549] width 1164 height 478
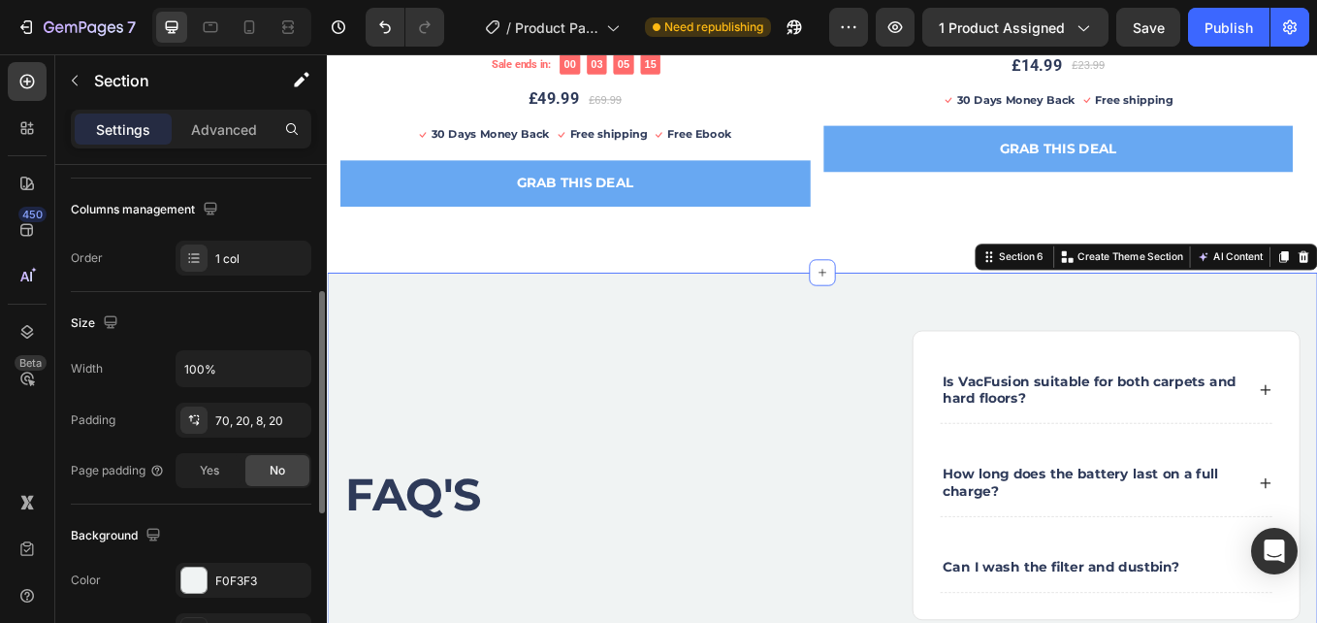
scroll to position [582, 0]
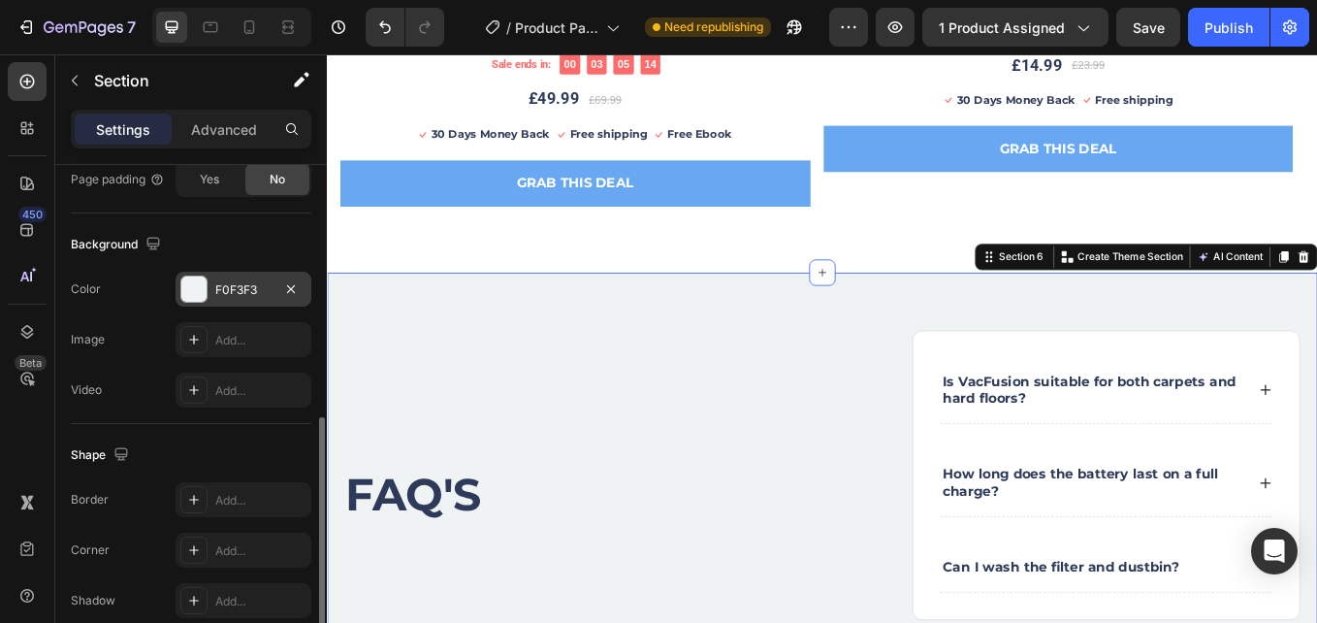
click at [224, 277] on div "F0F3F3" at bounding box center [244, 289] width 136 height 35
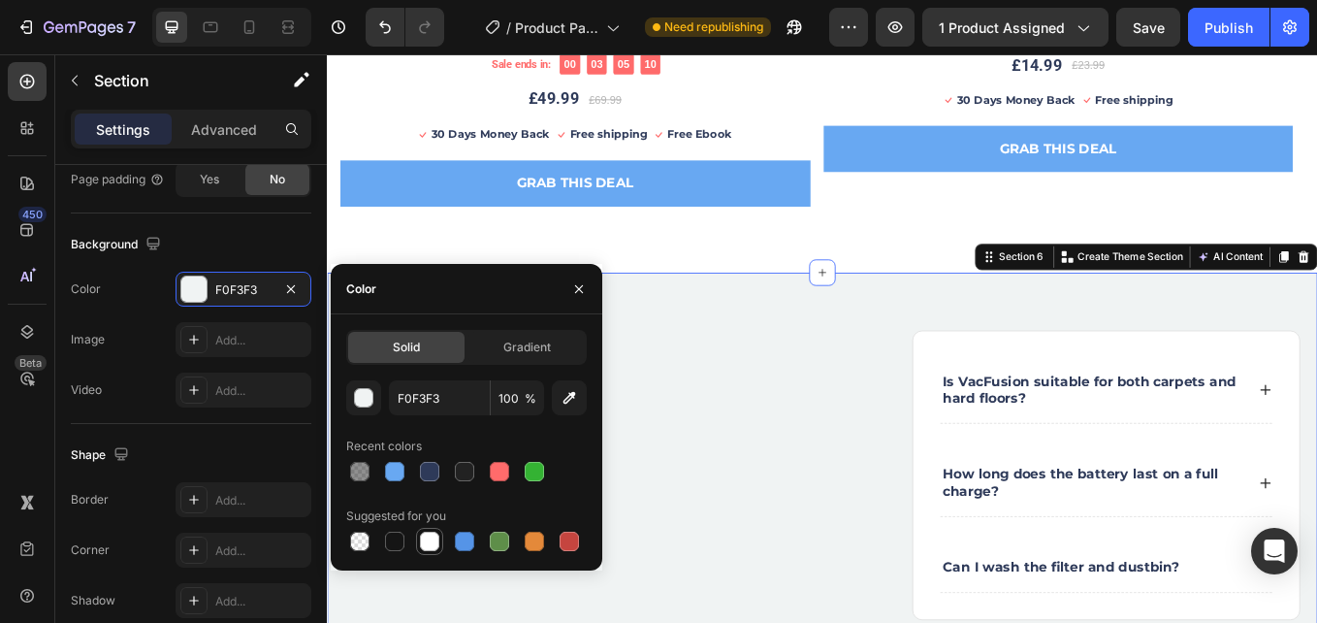
click at [424, 542] on div at bounding box center [429, 541] width 19 height 19
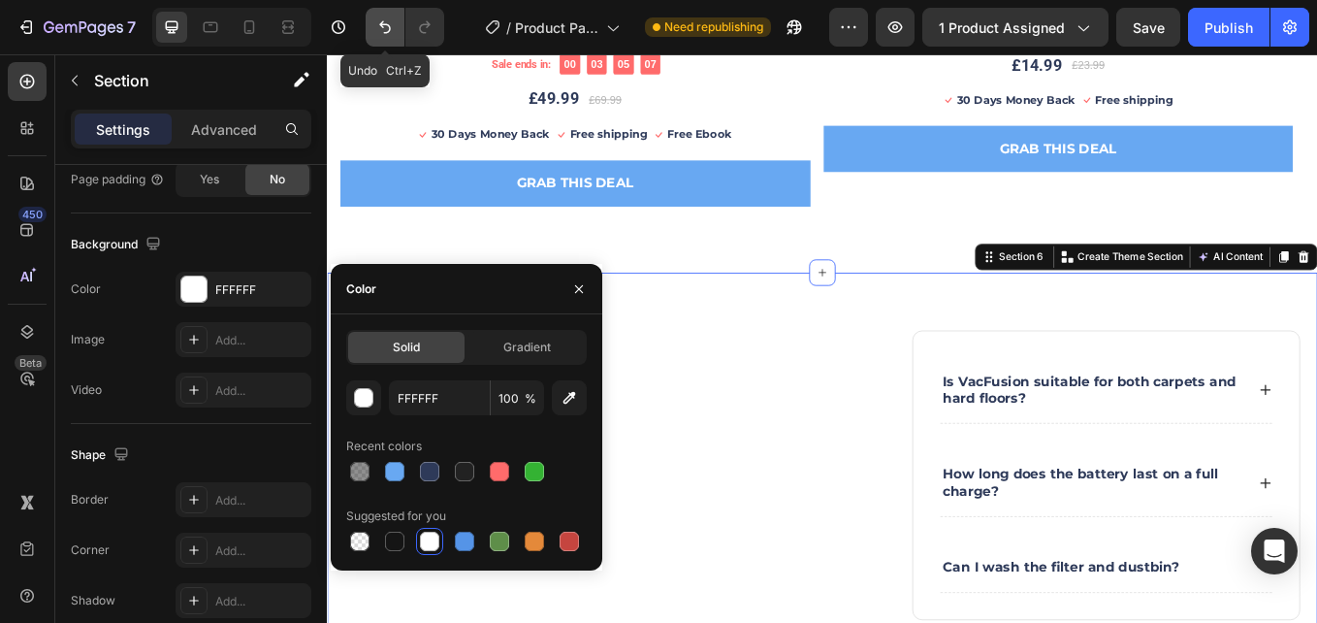
click at [399, 34] on button "Undo/Redo" at bounding box center [385, 27] width 39 height 39
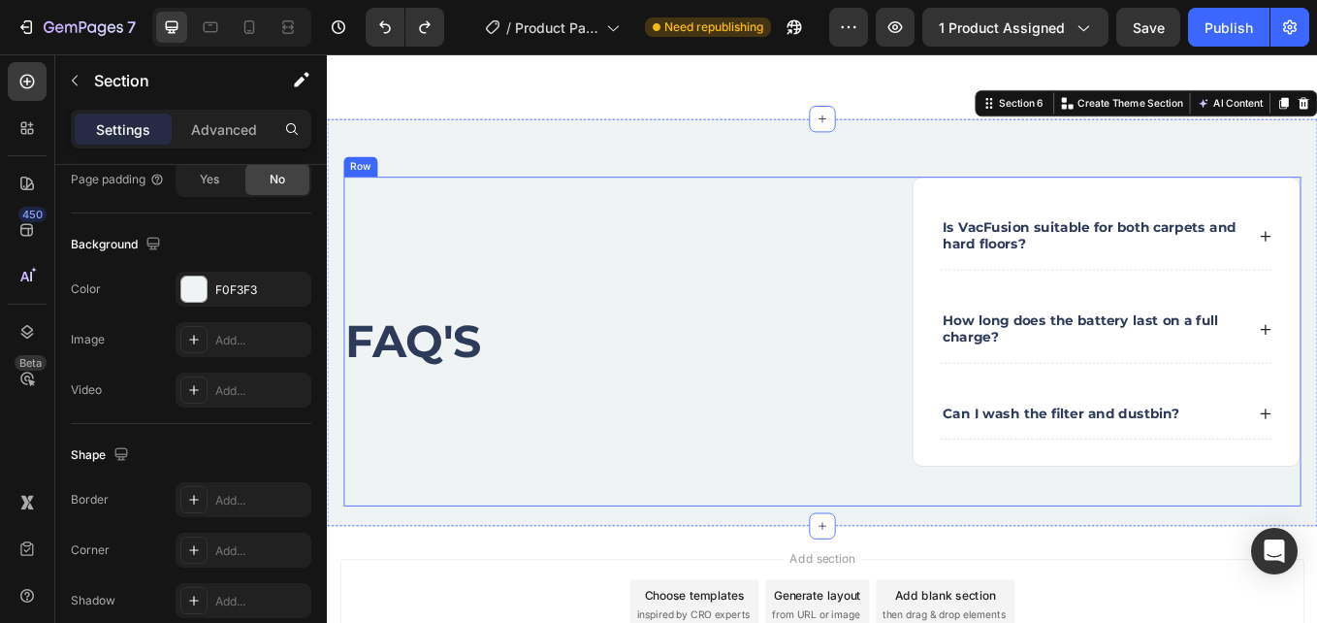
scroll to position [4847, 0]
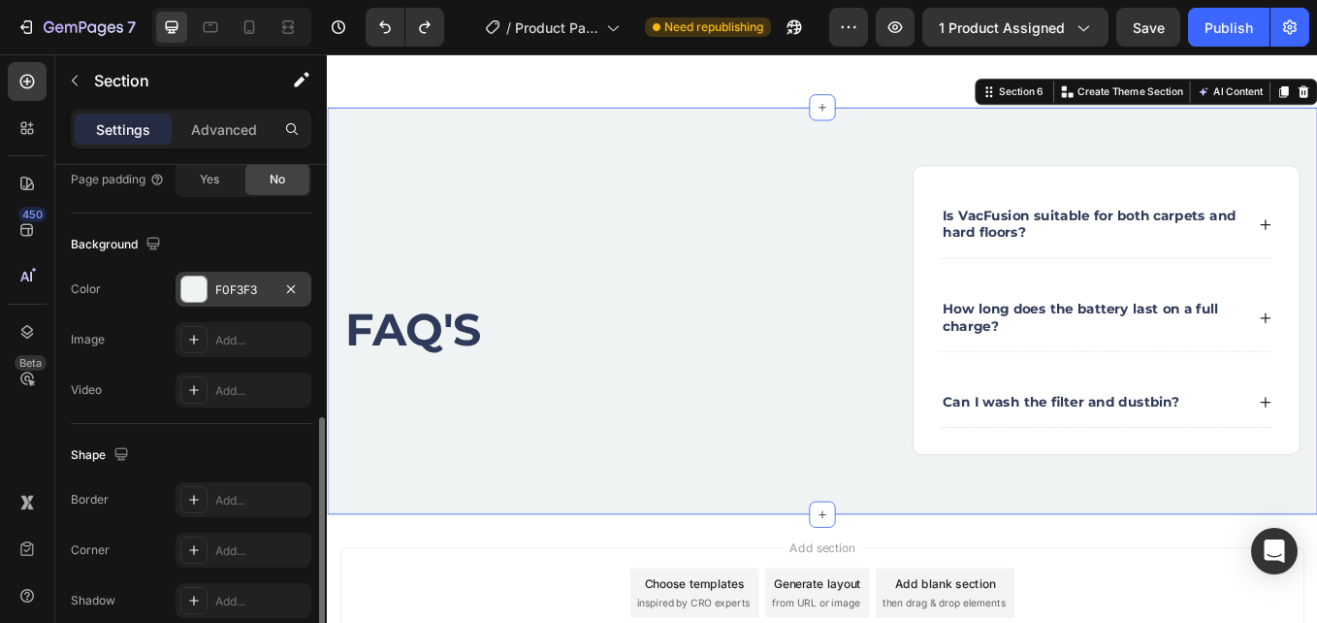
click at [214, 286] on div "F0F3F3" at bounding box center [244, 289] width 136 height 35
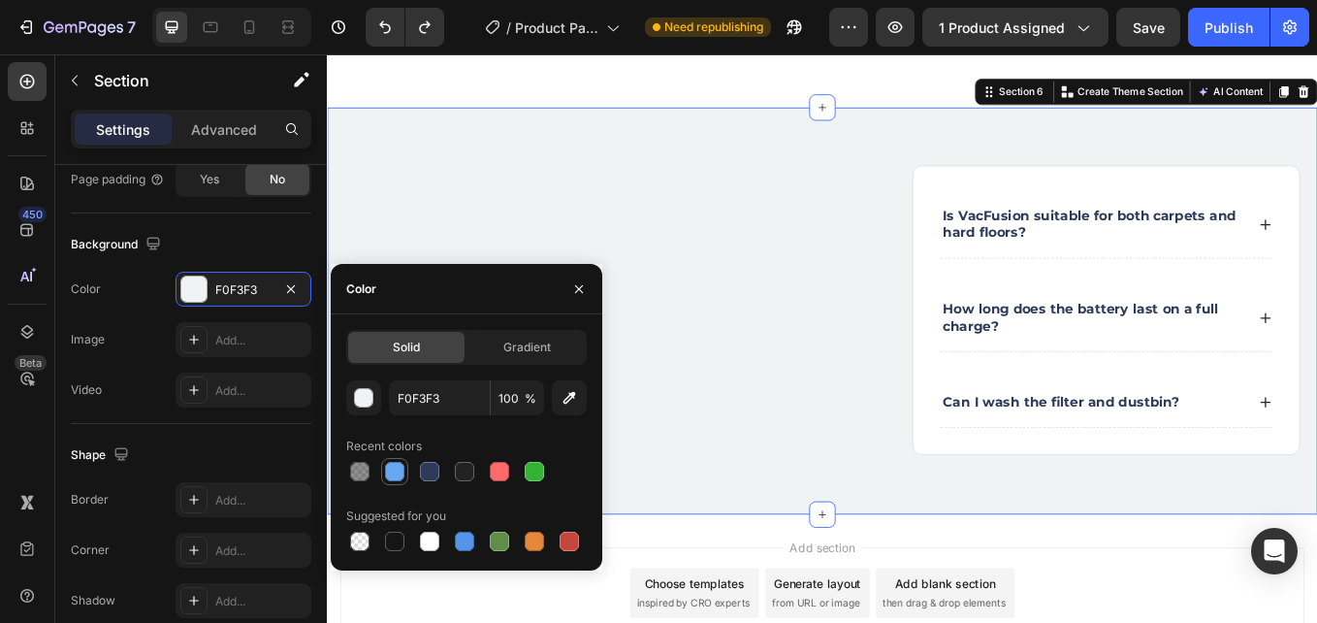
click at [399, 471] on div at bounding box center [394, 471] width 19 height 19
type input "68A8F2"
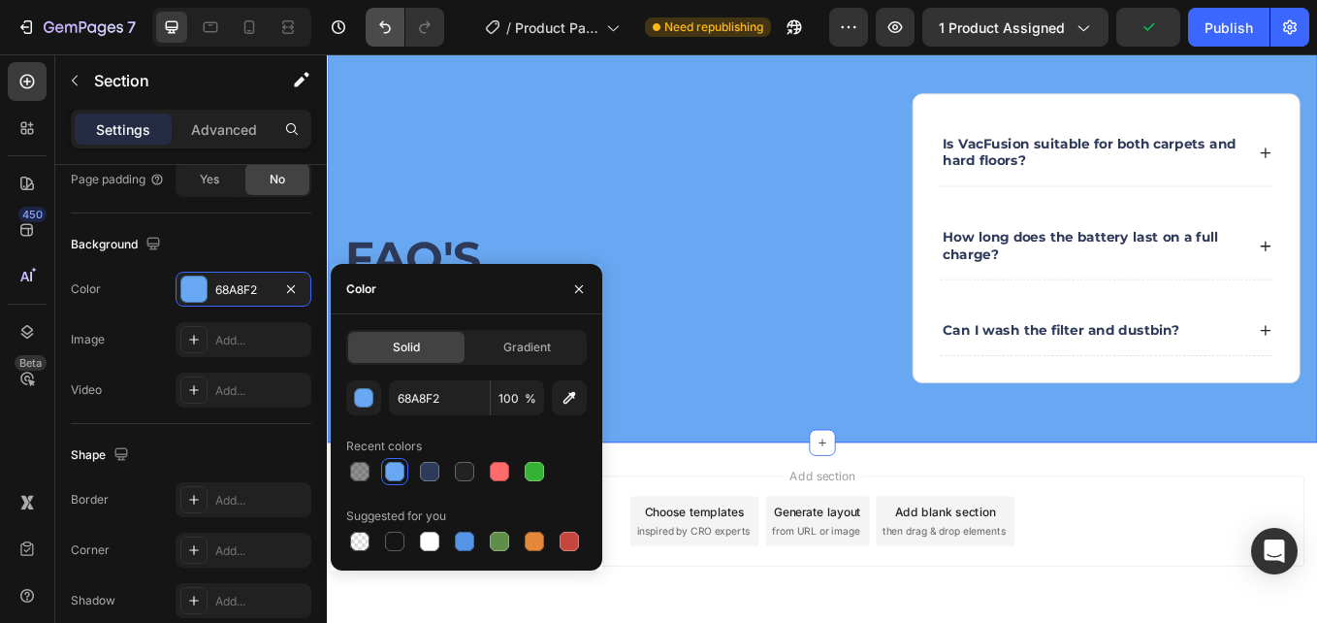
scroll to position [4902, 0]
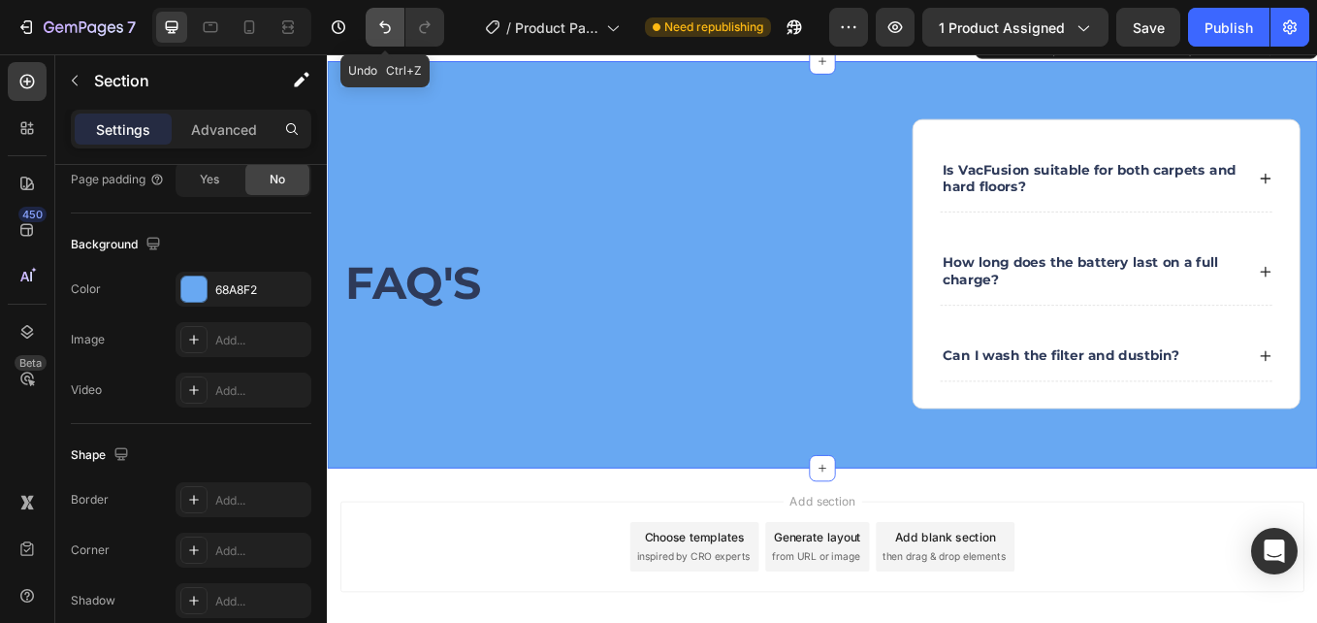
click at [400, 28] on button "Undo/Redo" at bounding box center [385, 27] width 39 height 39
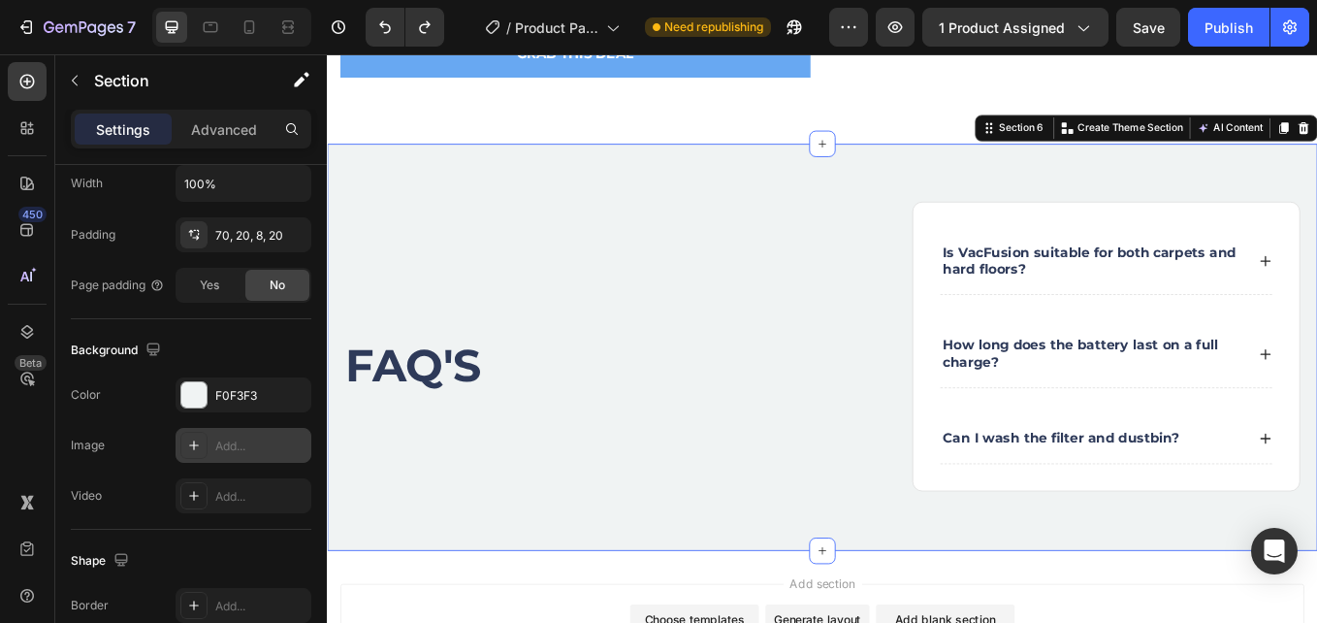
scroll to position [670, 0]
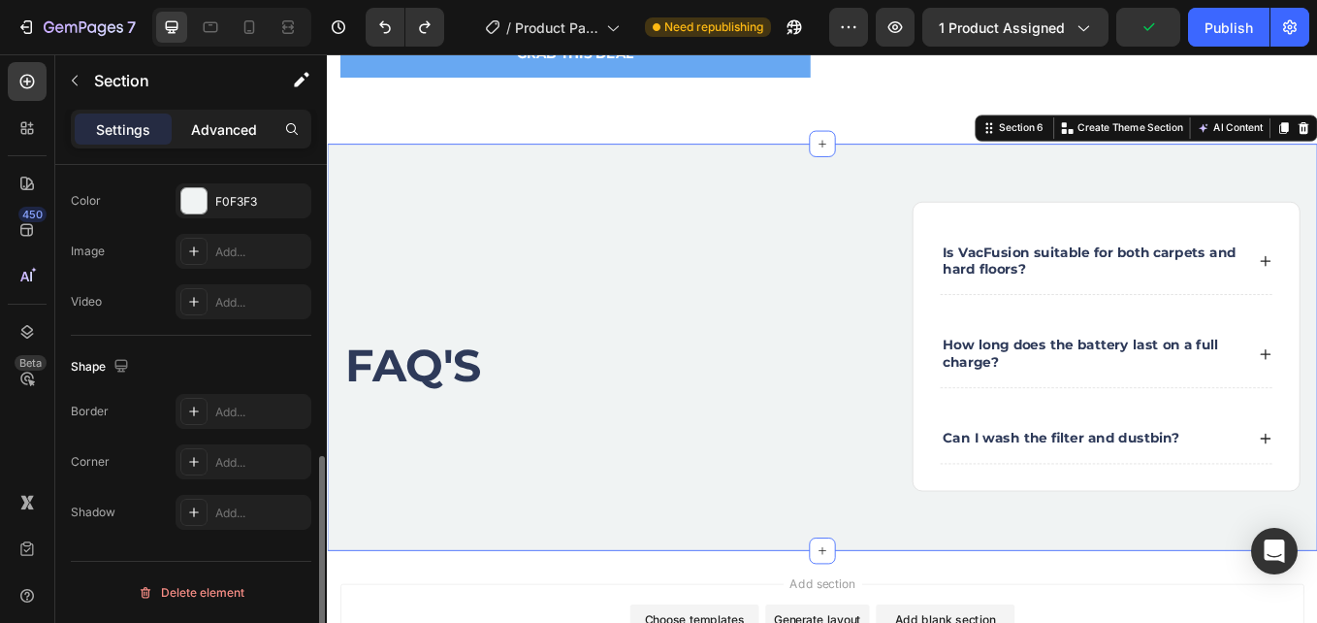
click at [220, 129] on p "Advanced" at bounding box center [224, 129] width 66 height 20
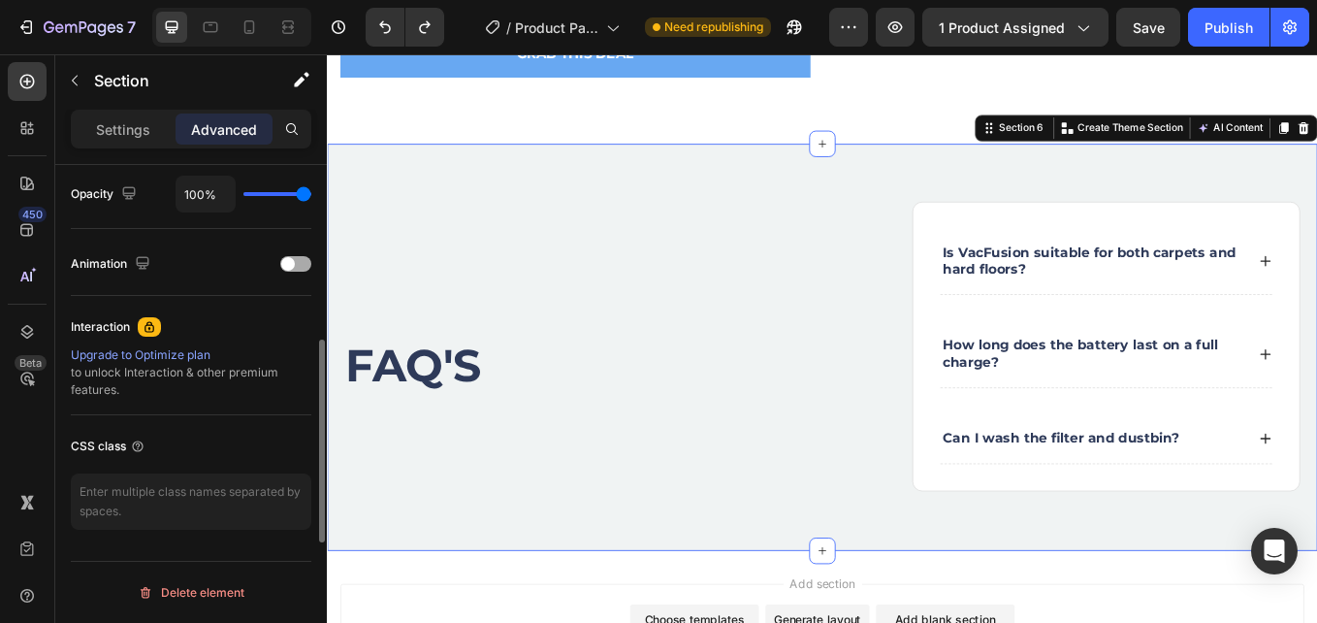
scroll to position [684, 0]
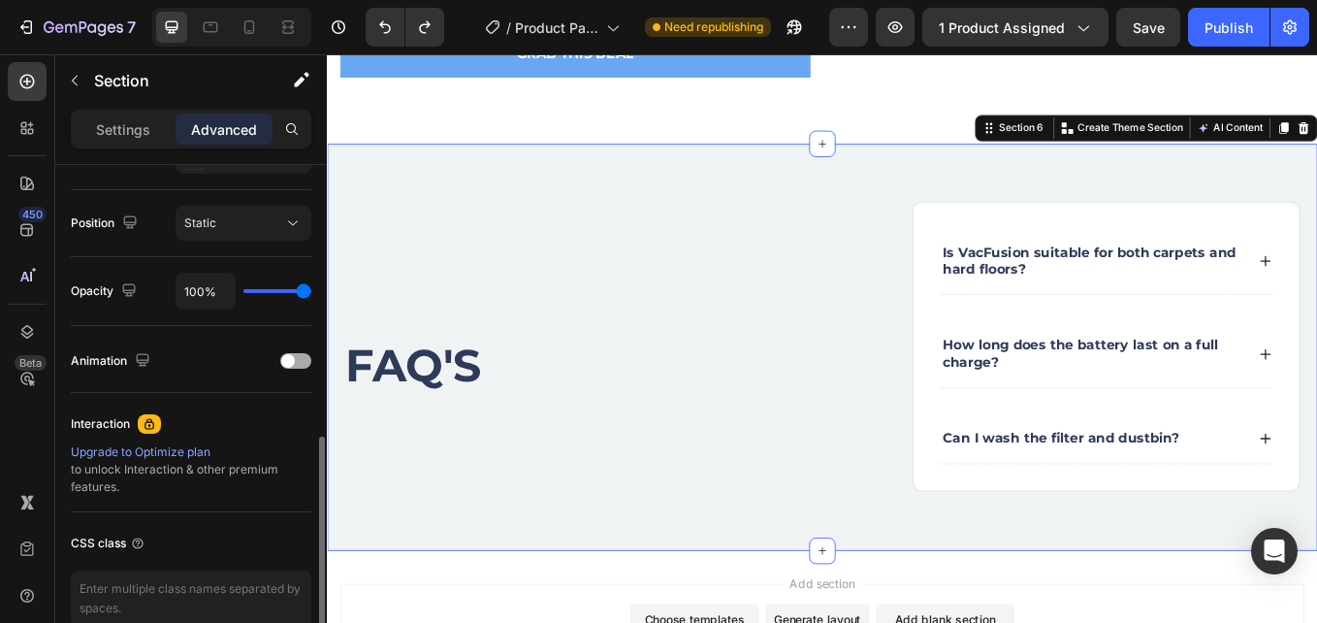
click at [295, 357] on div at bounding box center [295, 361] width 31 height 16
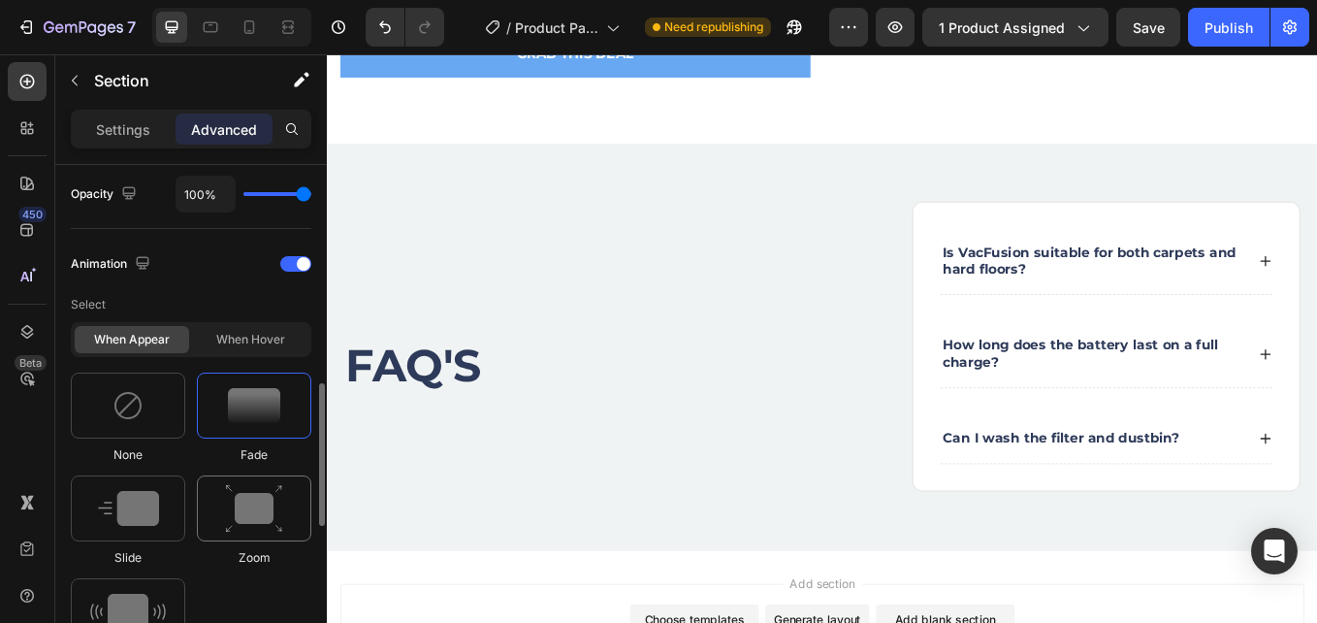
scroll to position [878, 0]
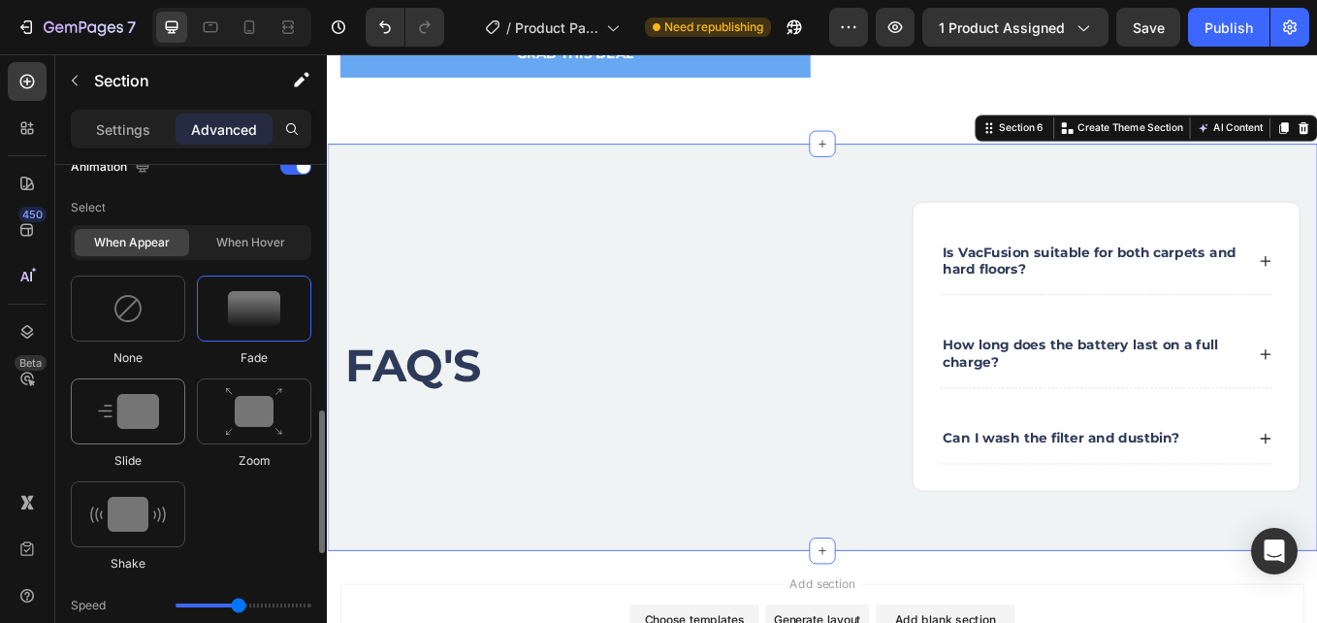
click at [138, 389] on div at bounding box center [128, 411] width 114 height 66
click at [227, 413] on img at bounding box center [254, 411] width 58 height 49
click at [139, 512] on img at bounding box center [128, 514] width 76 height 35
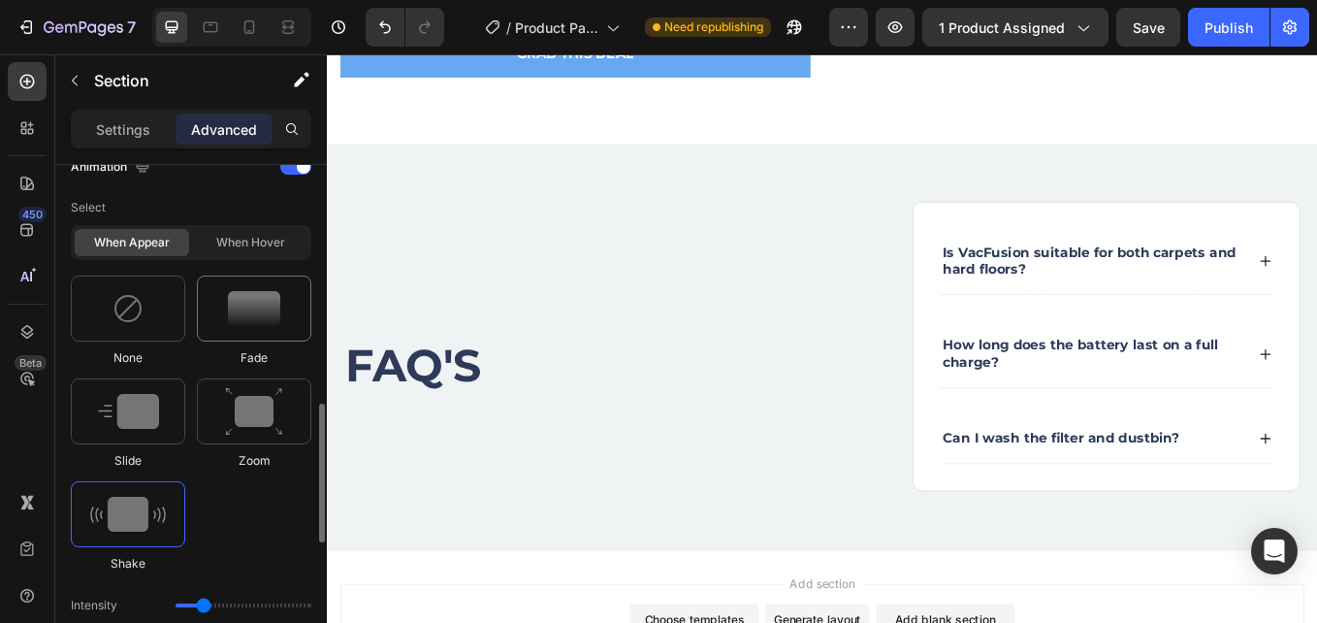
click at [260, 312] on img at bounding box center [254, 308] width 52 height 35
type input "1.7"
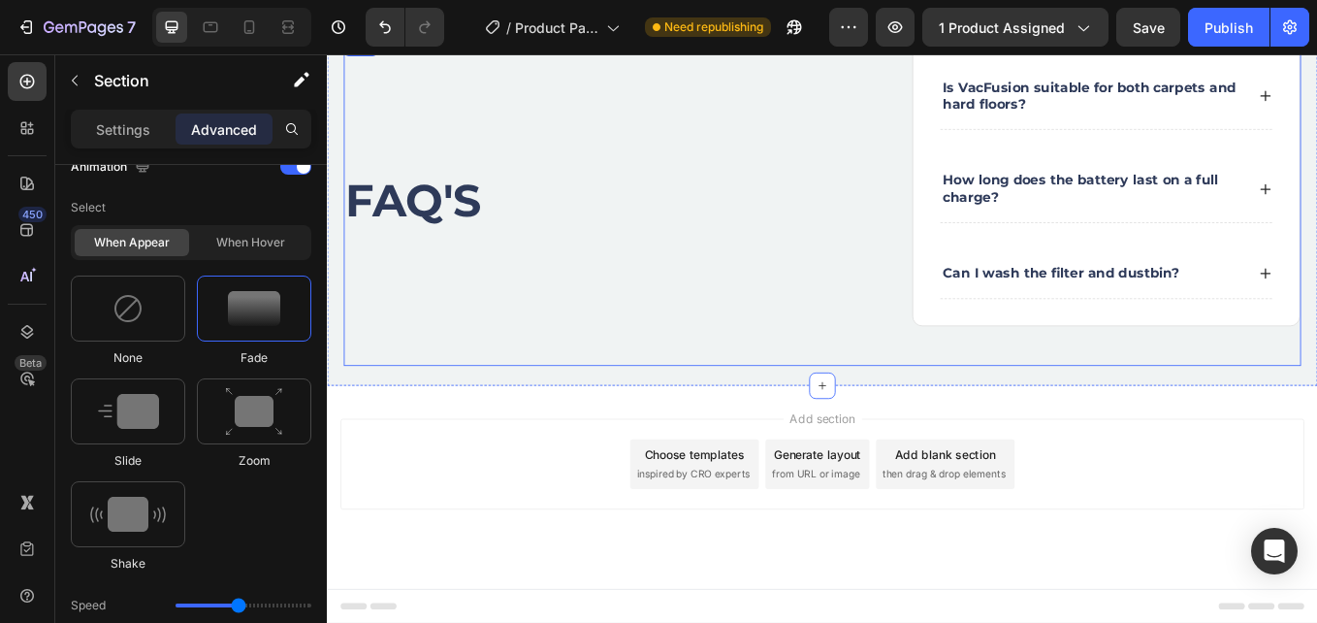
scroll to position [4903, 0]
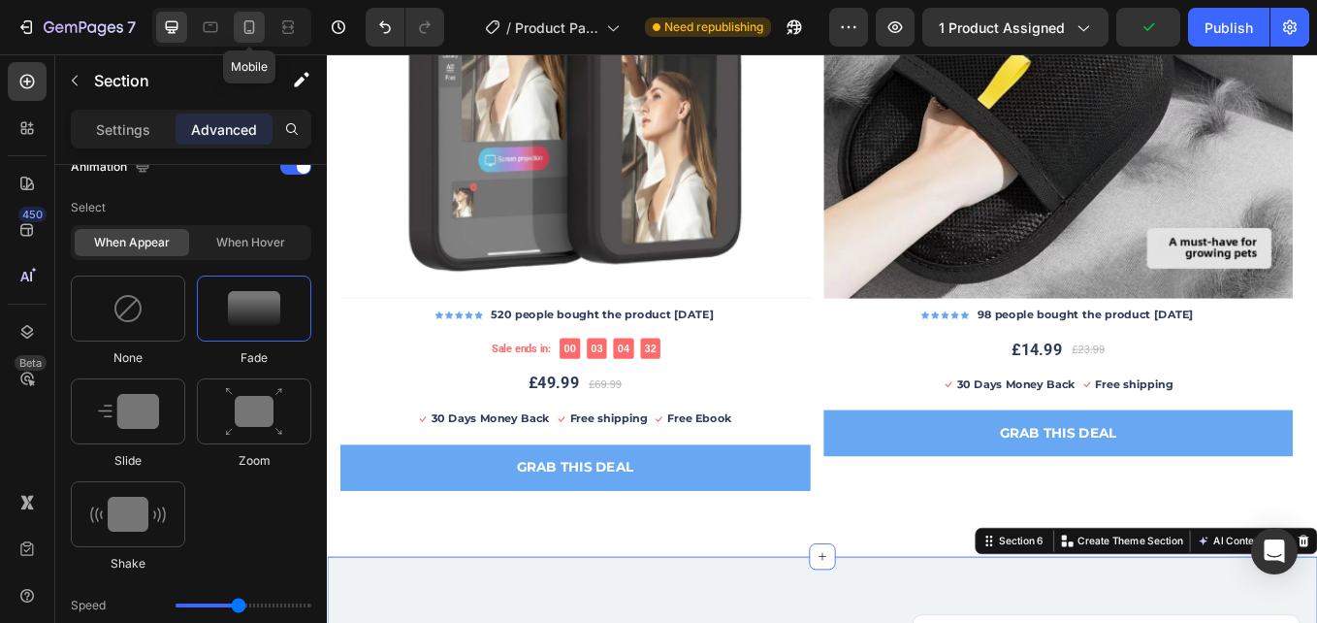
click at [251, 33] on icon at bounding box center [249, 27] width 11 height 14
type input "28"
type input "14"
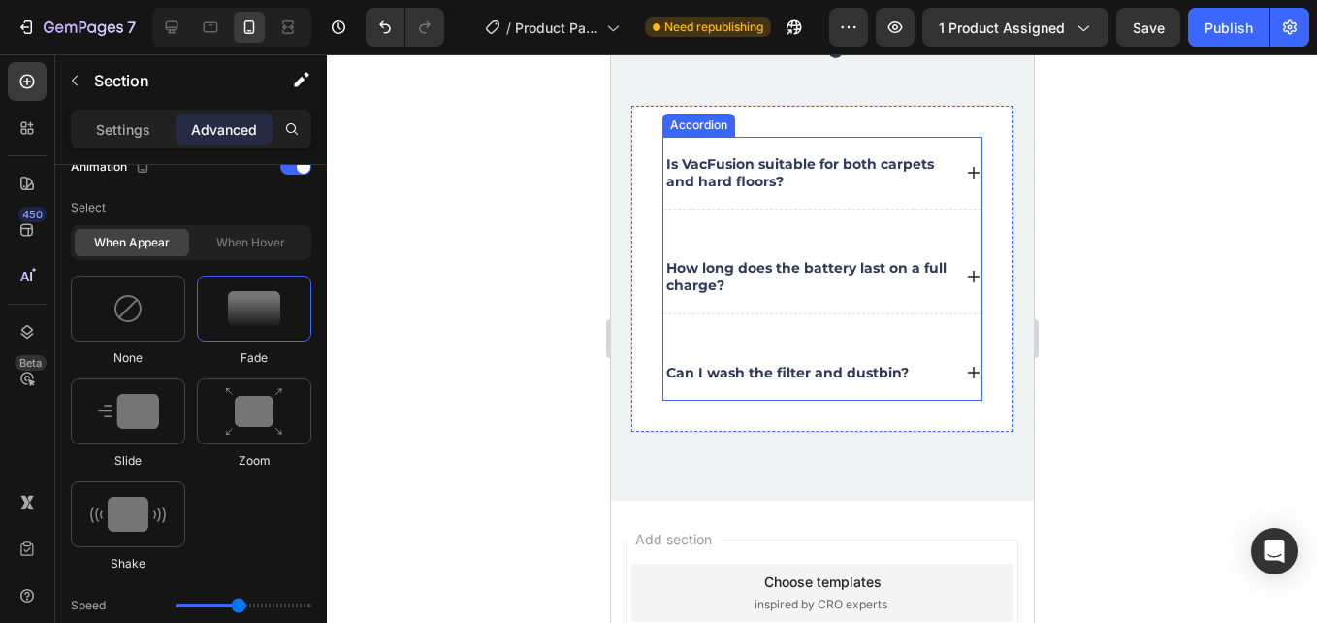
scroll to position [4585, 0]
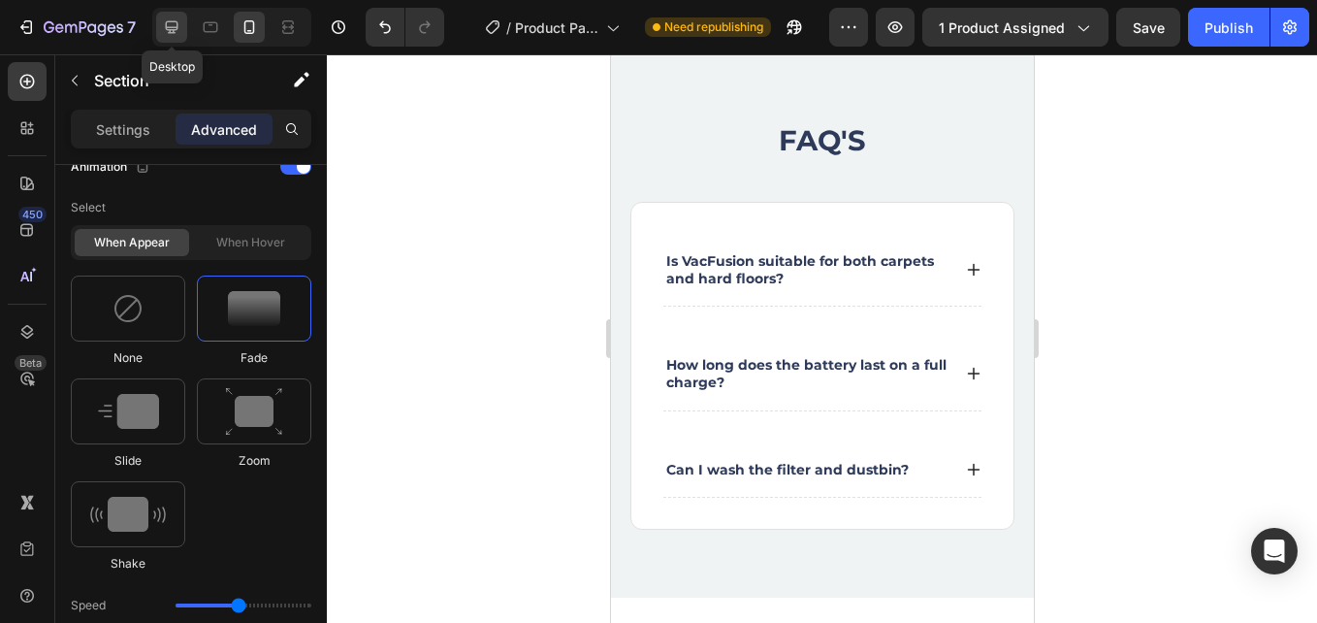
click at [185, 25] on div at bounding box center [171, 27] width 31 height 31
type input "70"
type input "8"
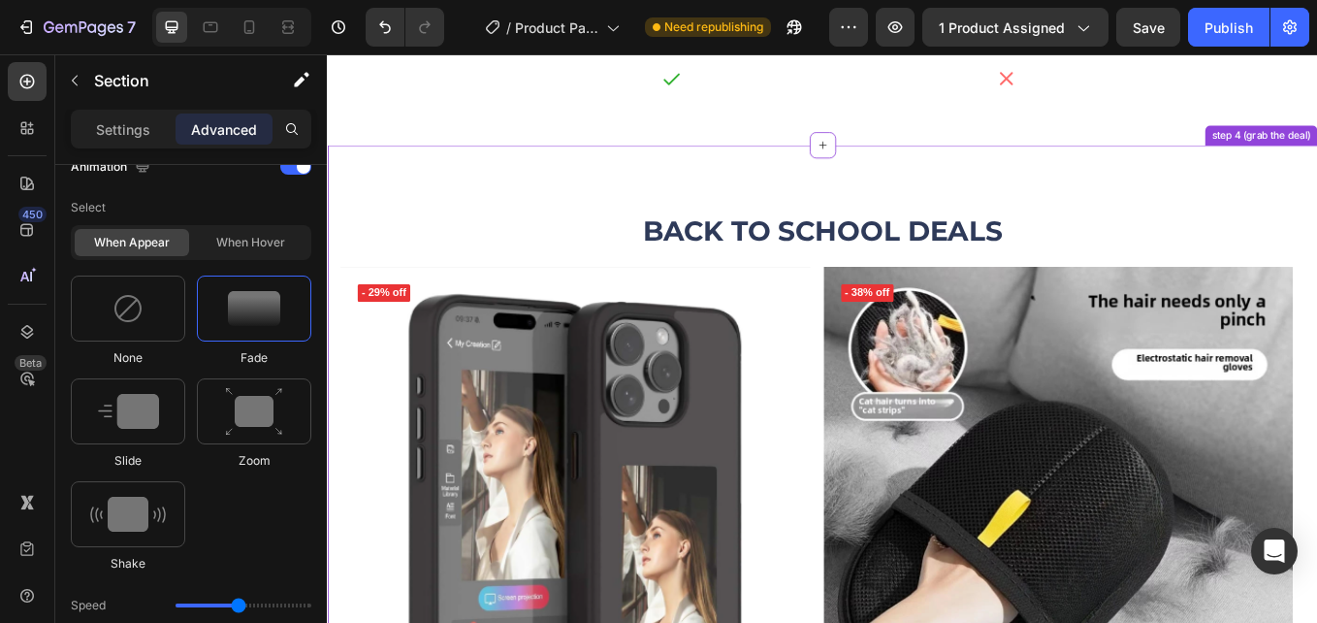
scroll to position [3769, 0]
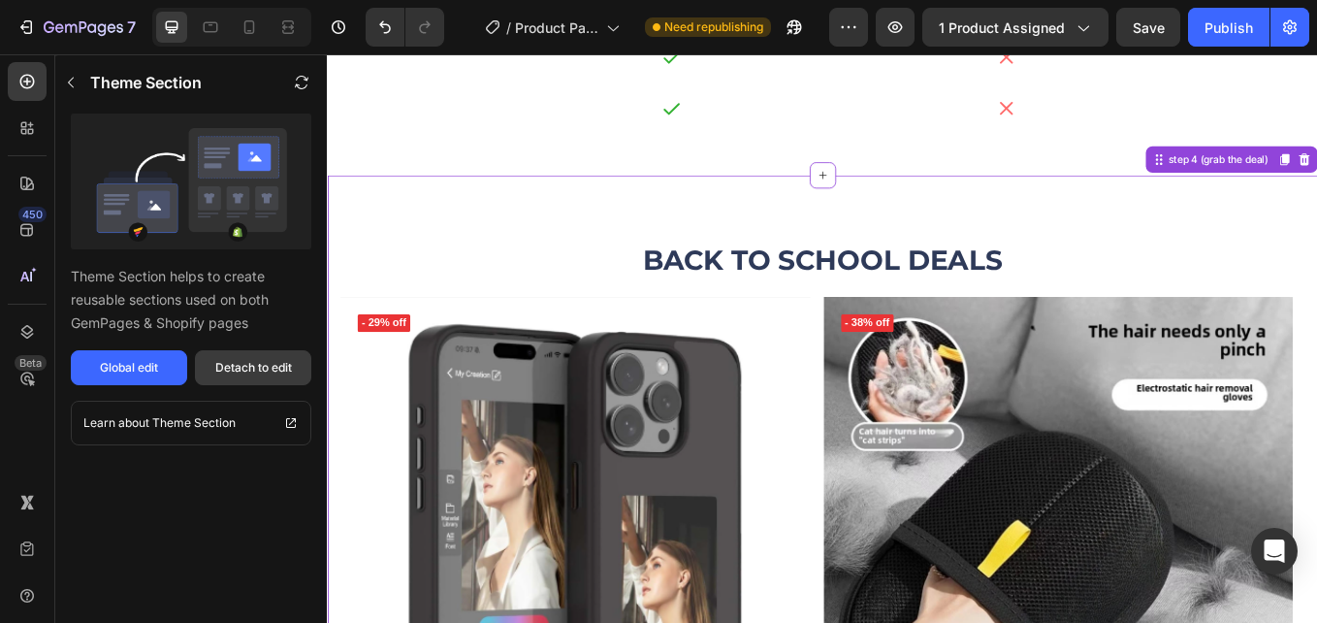
click at [269, 359] on div "Detach to edit" at bounding box center [253, 367] width 77 height 17
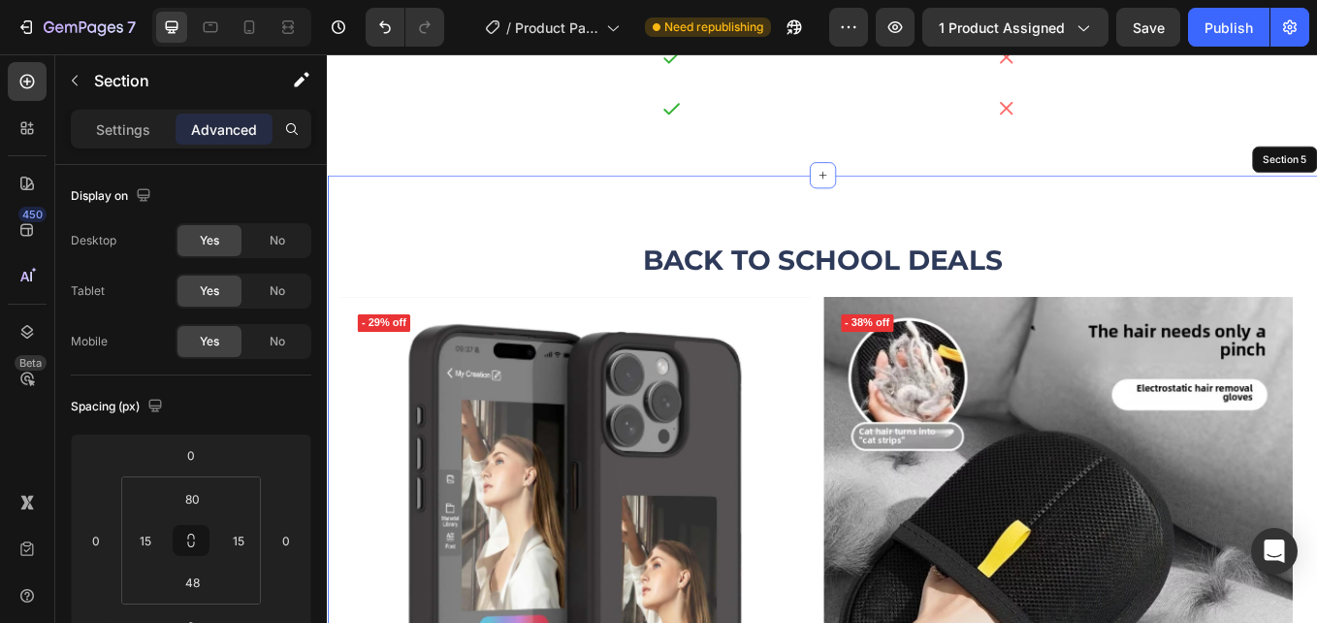
click at [120, 123] on p "Settings" at bounding box center [123, 129] width 54 height 20
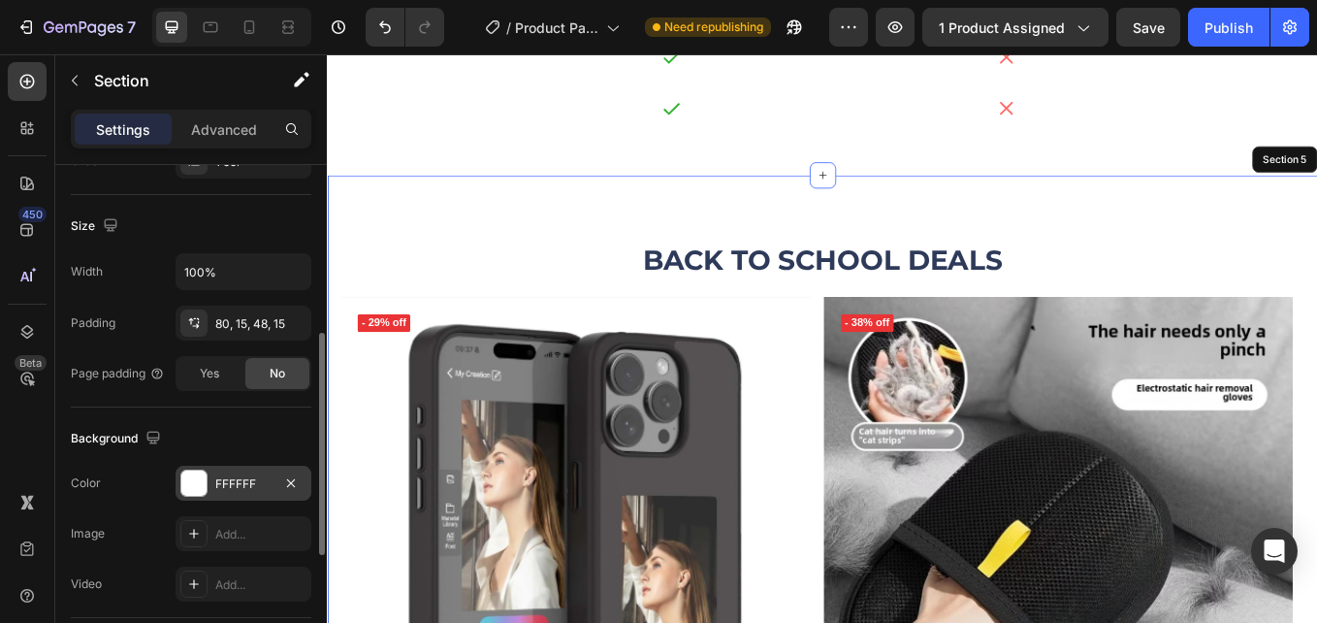
scroll to position [670, 0]
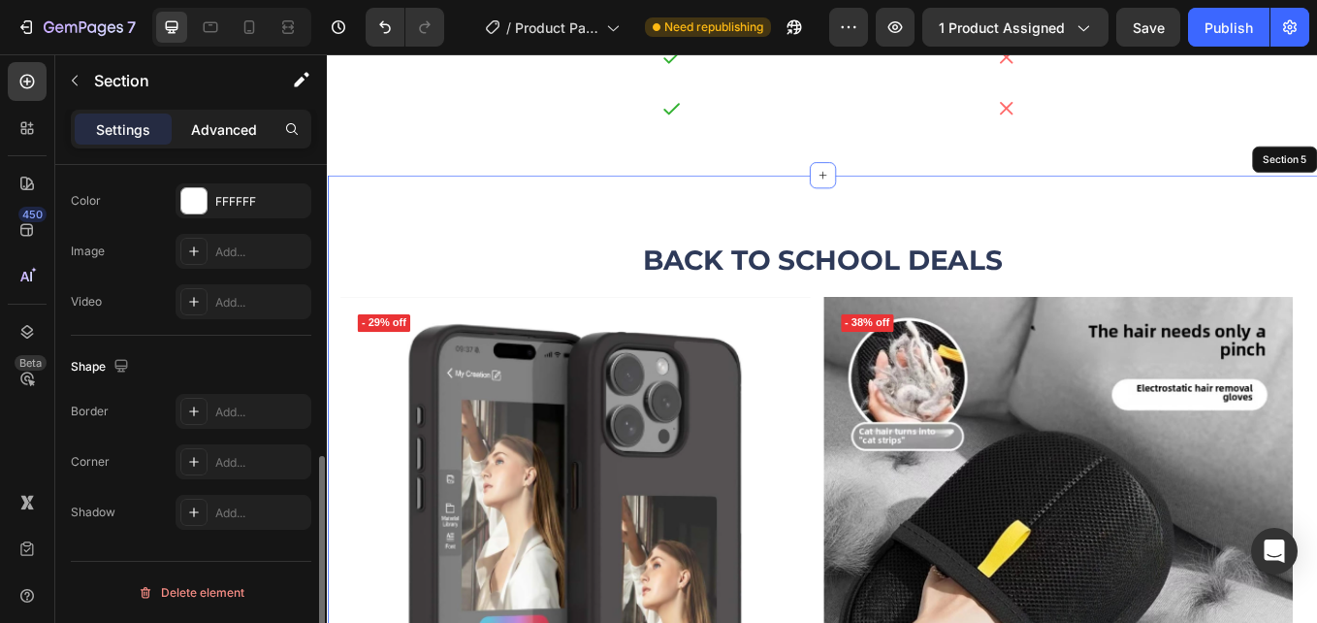
click at [244, 121] on p "Advanced" at bounding box center [224, 129] width 66 height 20
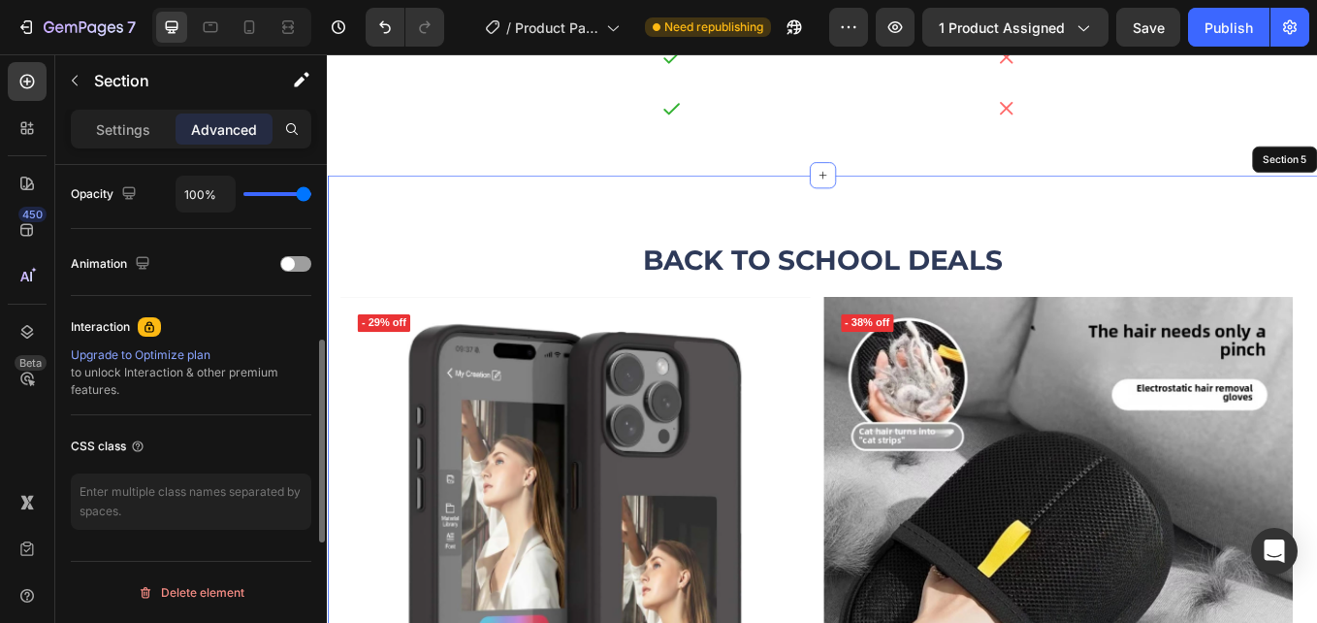
scroll to position [684, 0]
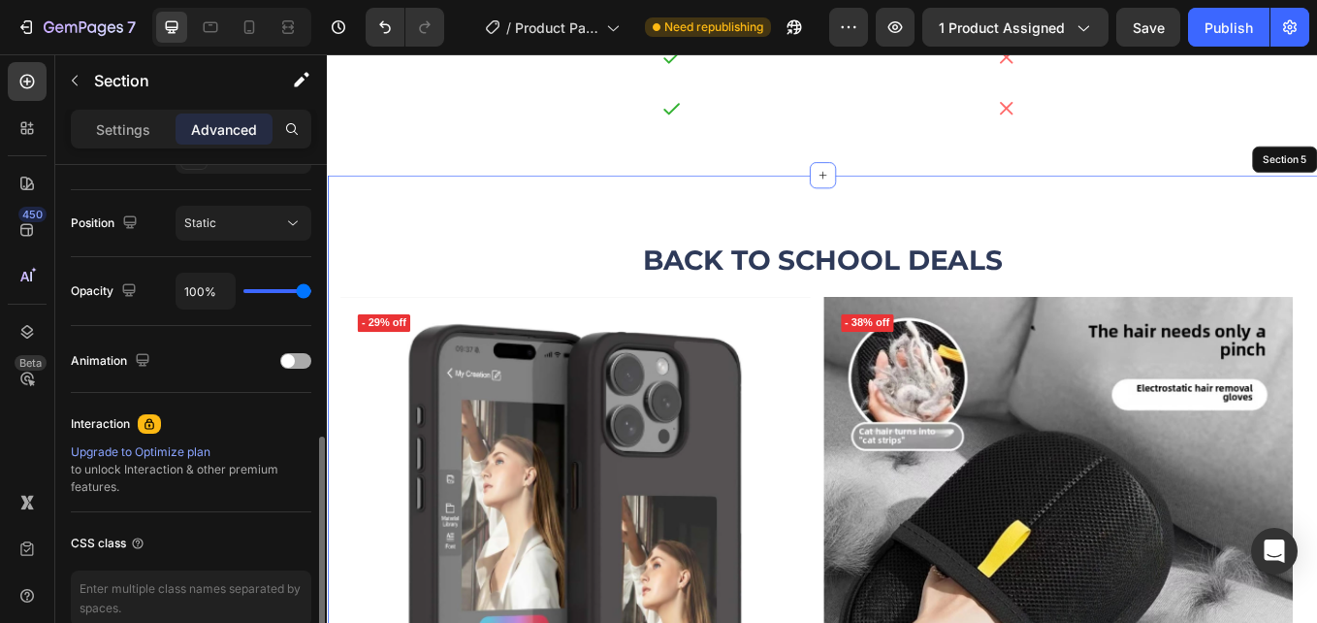
click at [295, 358] on div at bounding box center [295, 361] width 31 height 16
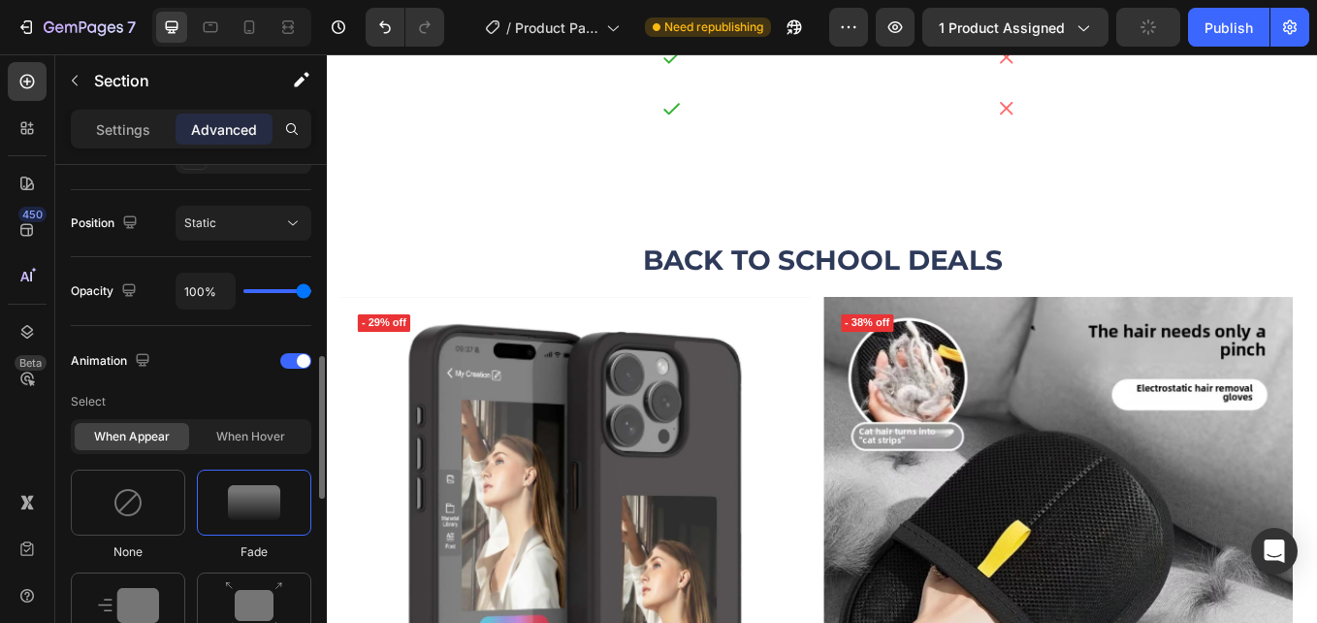
scroll to position [781, 0]
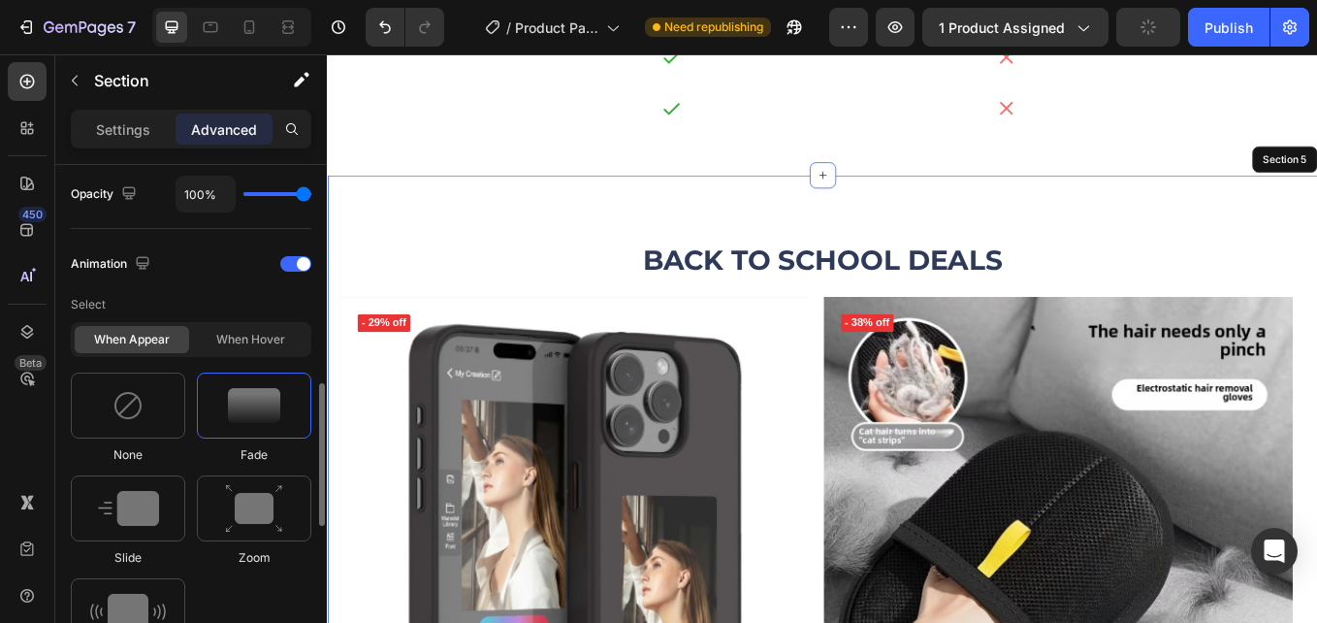
drag, startPoint x: 250, startPoint y: 485, endPoint x: 249, endPoint y: 474, distance: 10.7
click at [249, 485] on img at bounding box center [254, 508] width 58 height 49
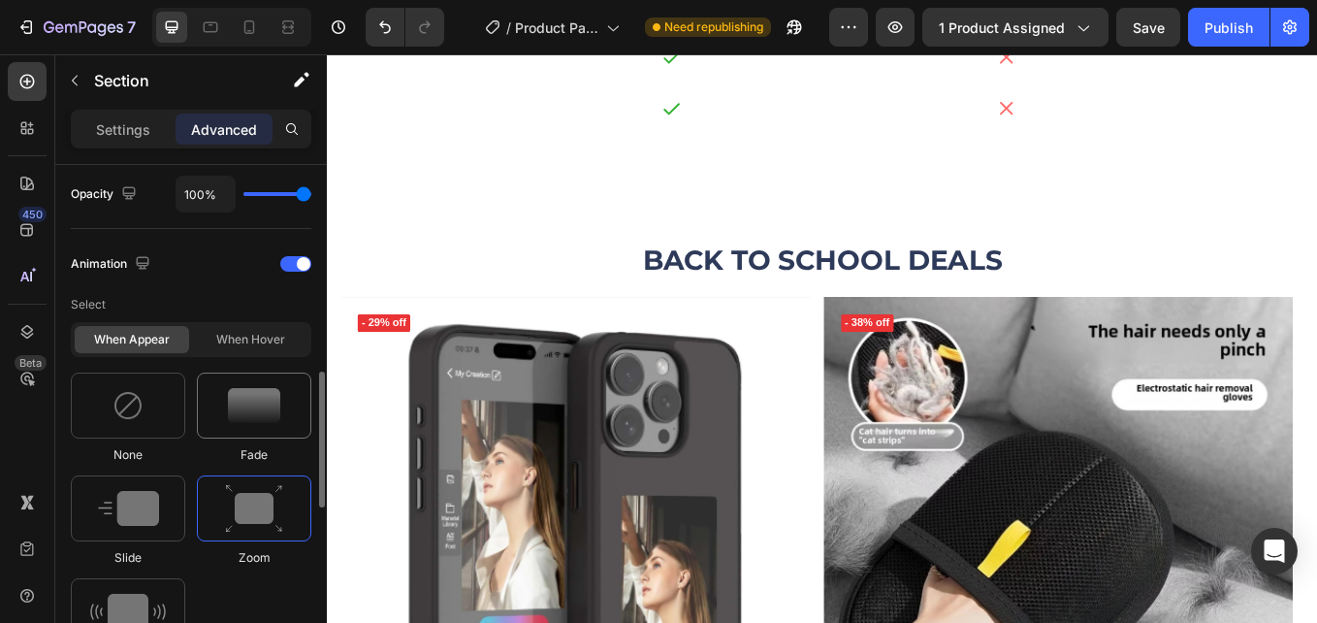
click at [254, 404] on img at bounding box center [254, 405] width 52 height 35
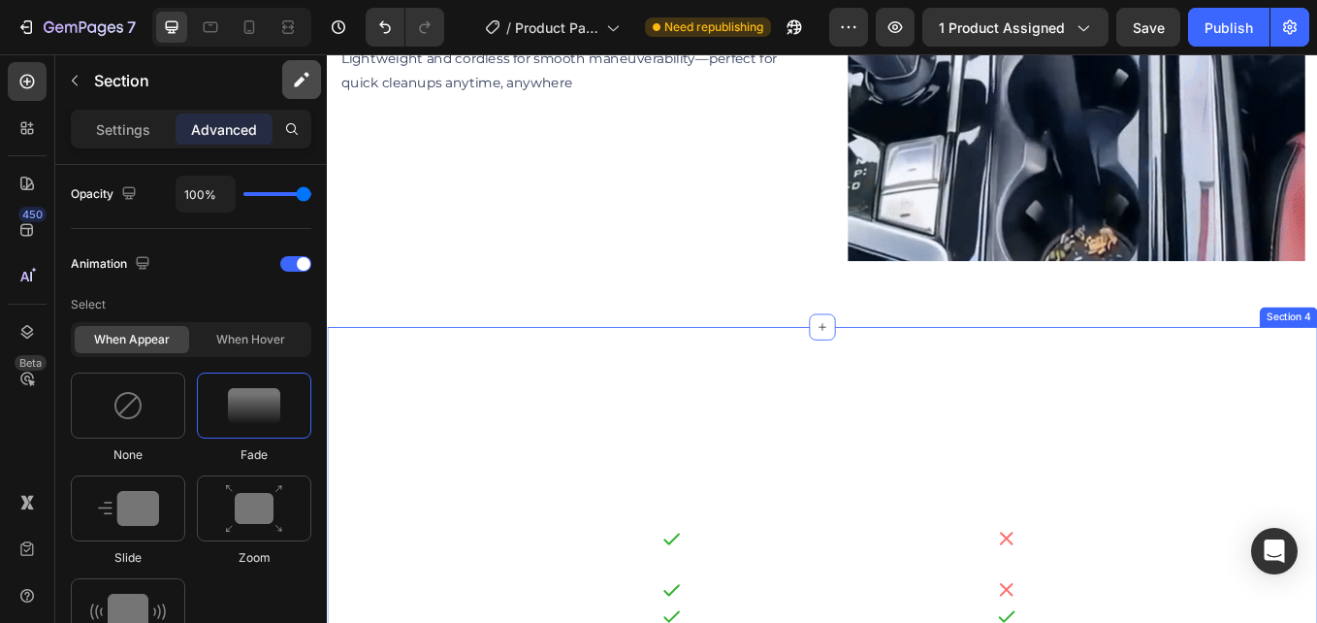
scroll to position [2896, 0]
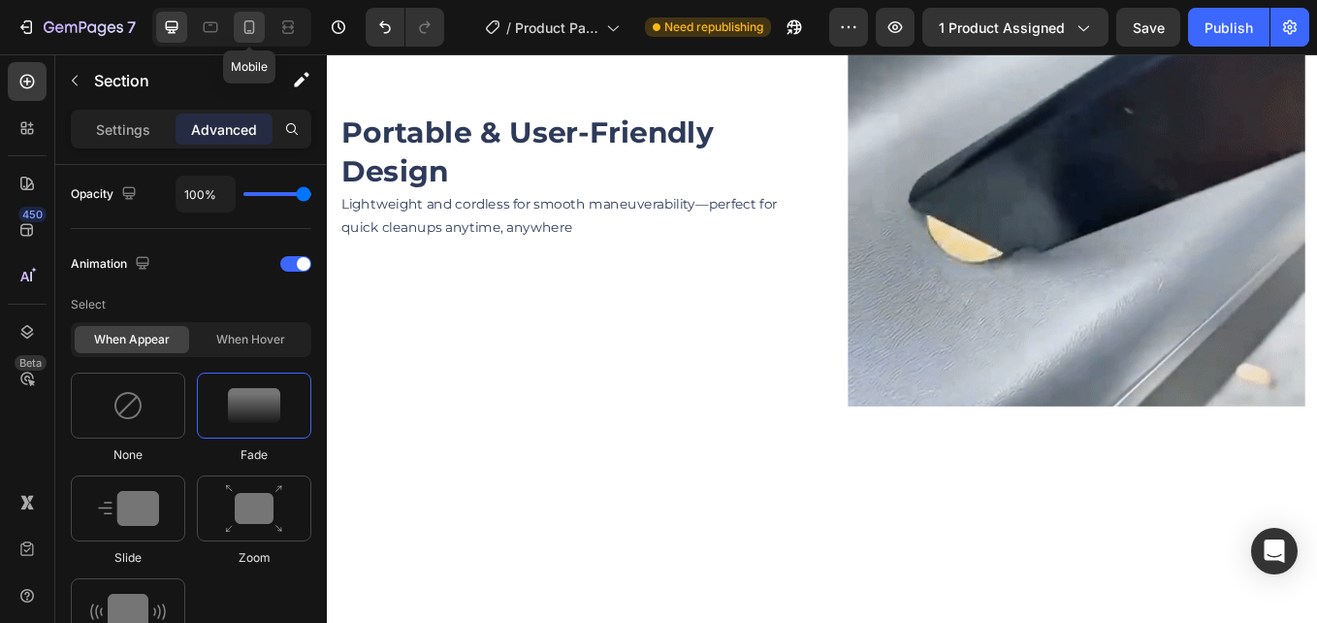
click at [246, 34] on icon at bounding box center [249, 26] width 19 height 19
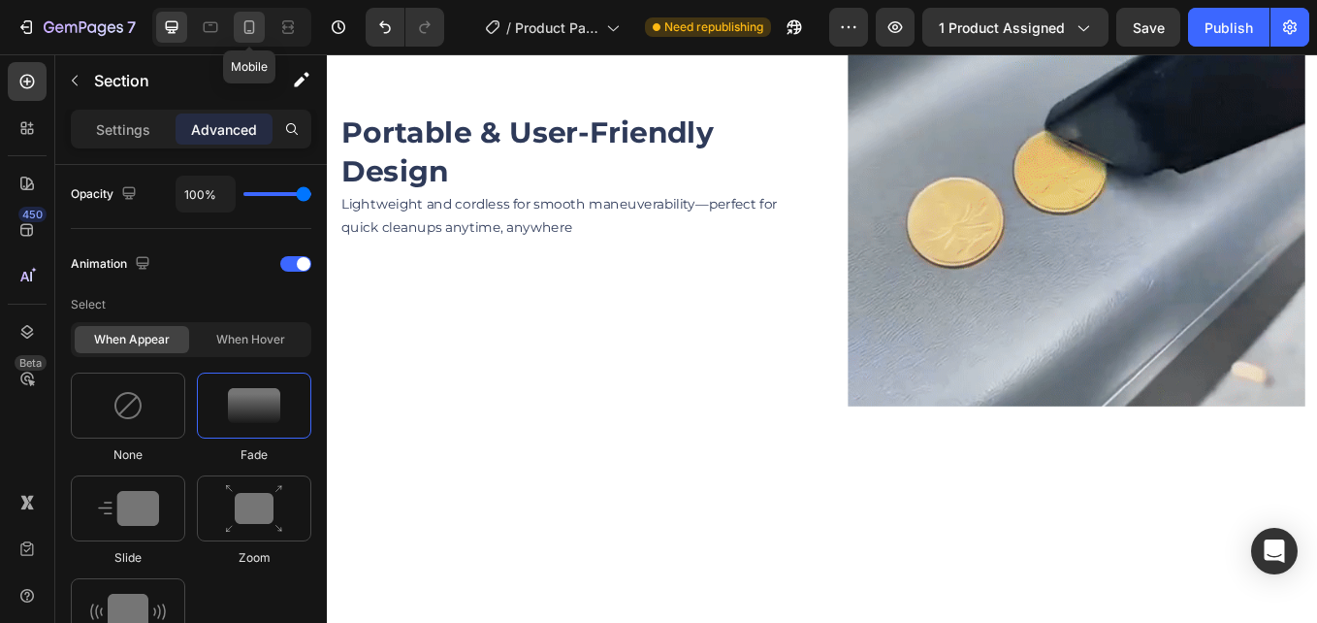
type input "32"
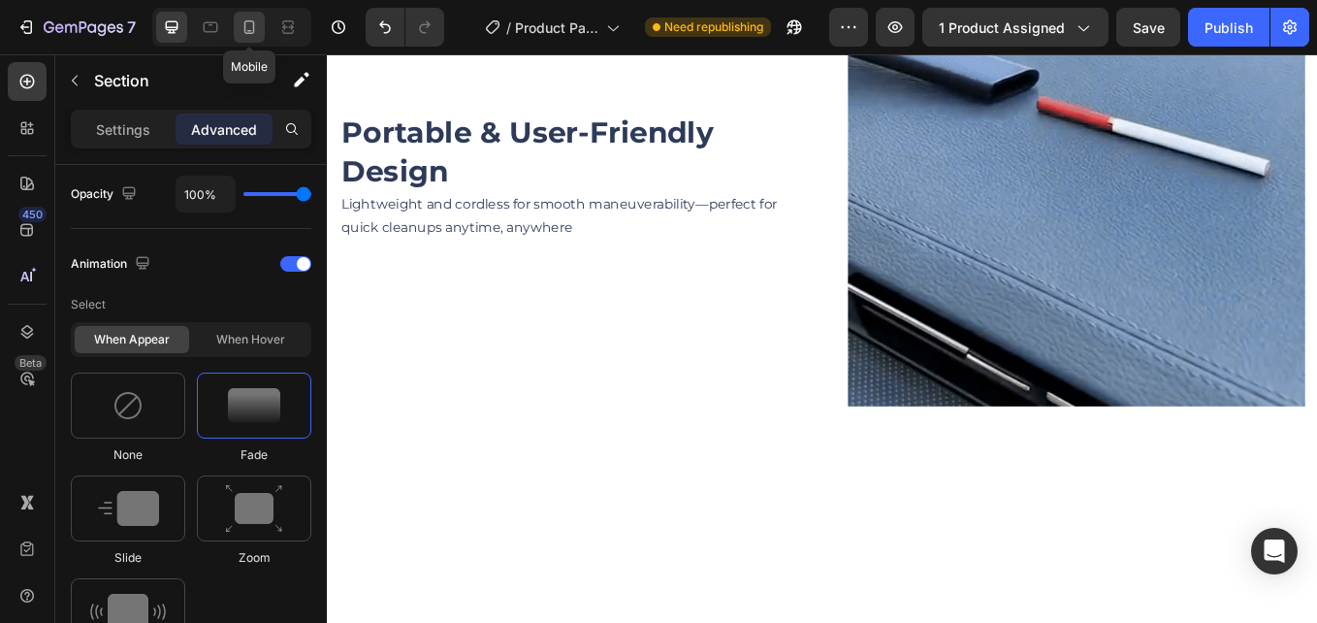
type input "16"
type input "32"
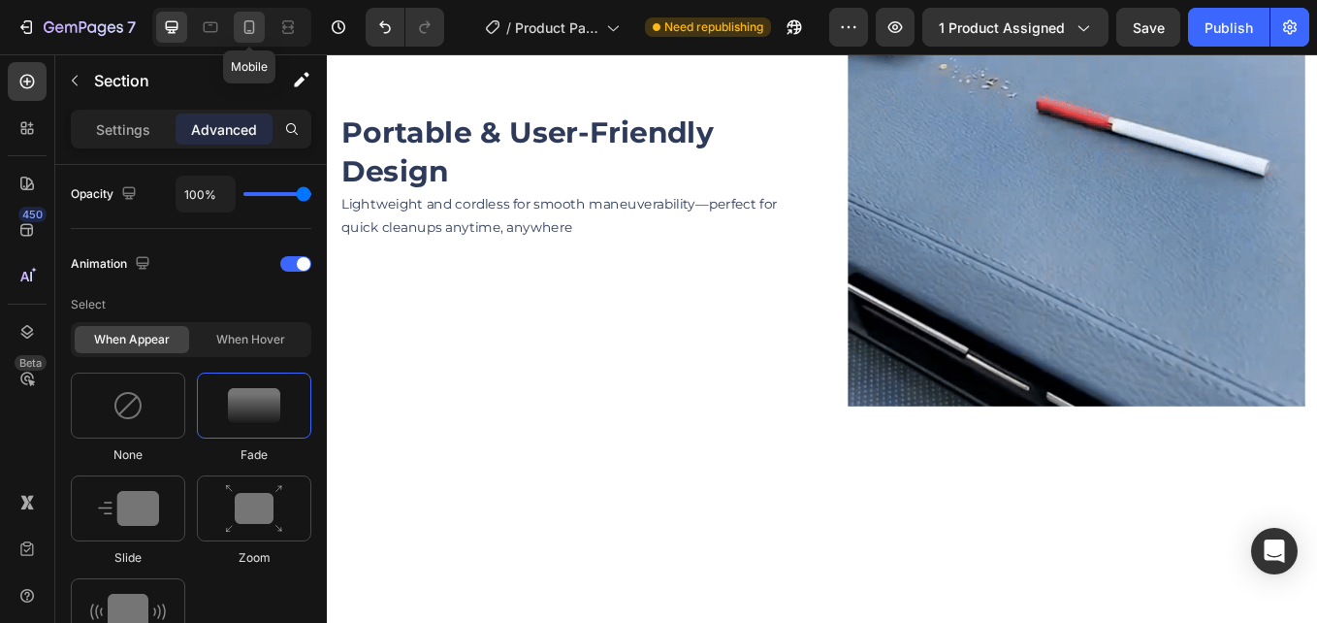
type input "16"
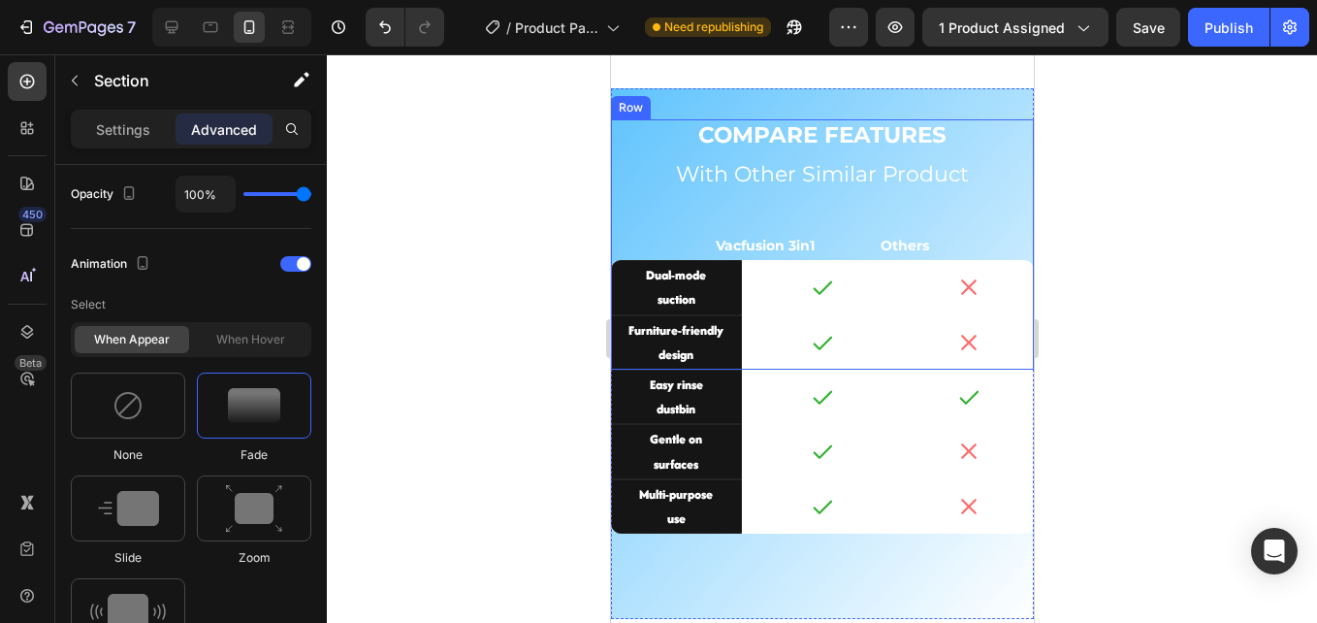
scroll to position [3157, 0]
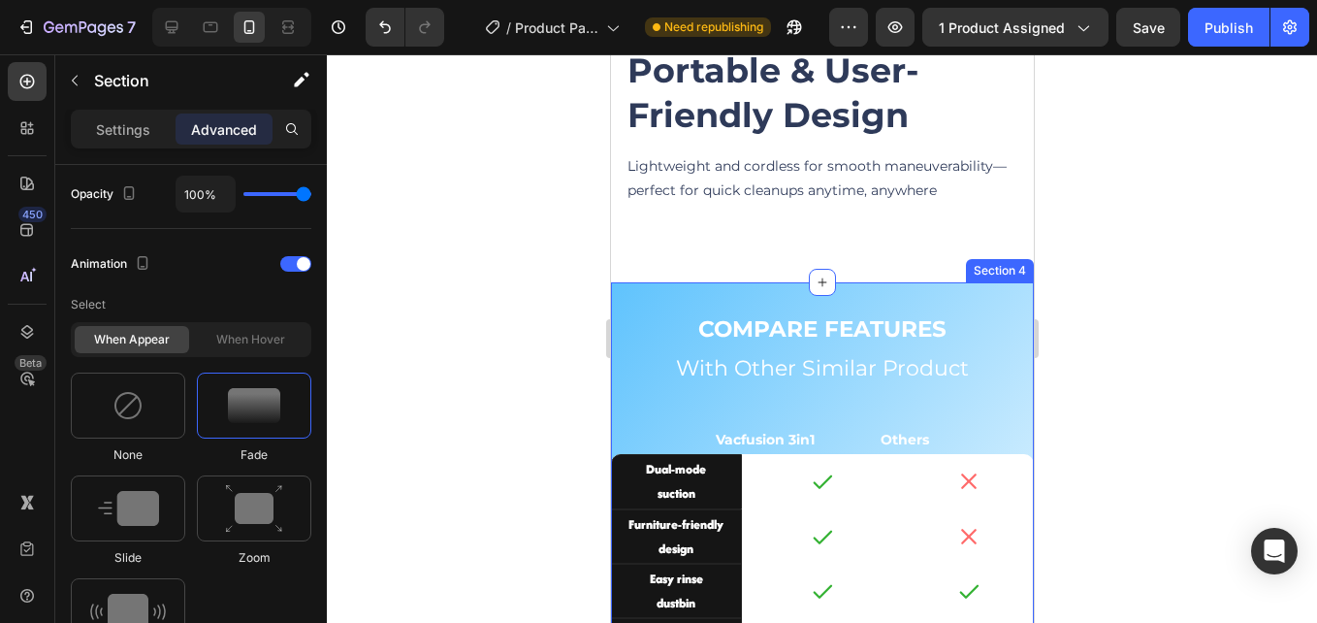
click at [662, 282] on div "COMPARE FEATURES Text Block With Other Similar Product Heading Vacfusion 3in1 O…" at bounding box center [821, 547] width 423 height 531
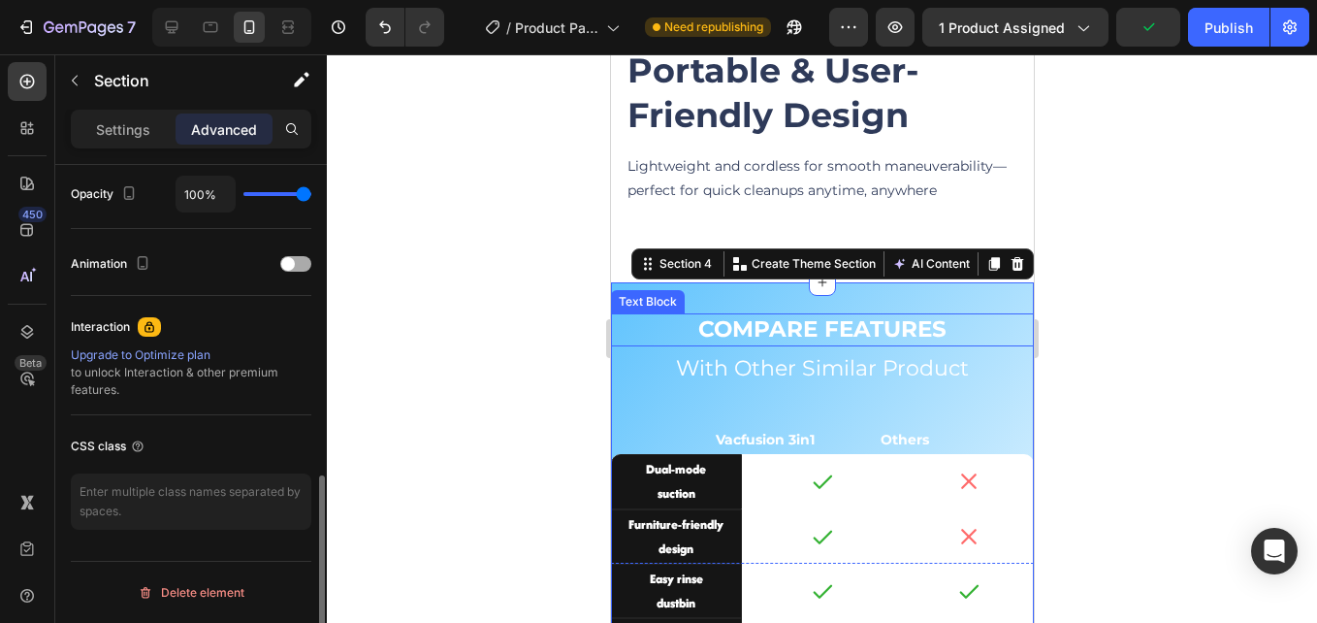
click at [290, 267] on span at bounding box center [288, 264] width 14 height 14
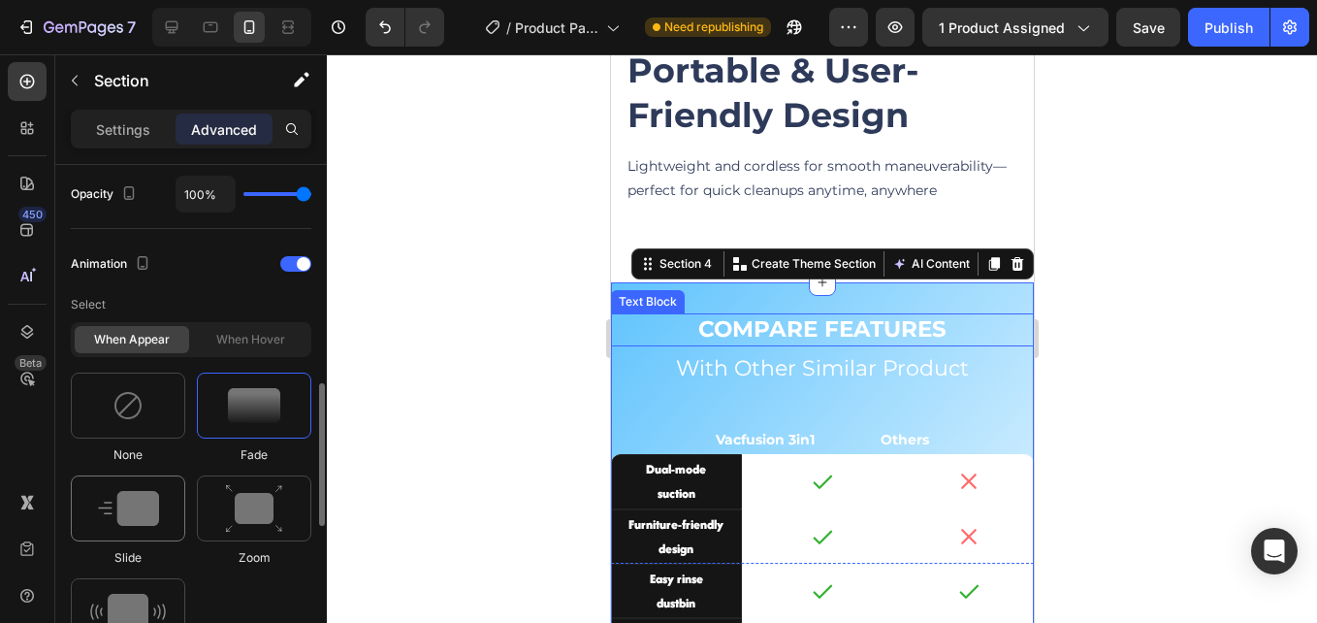
click at [156, 512] on img at bounding box center [128, 508] width 61 height 35
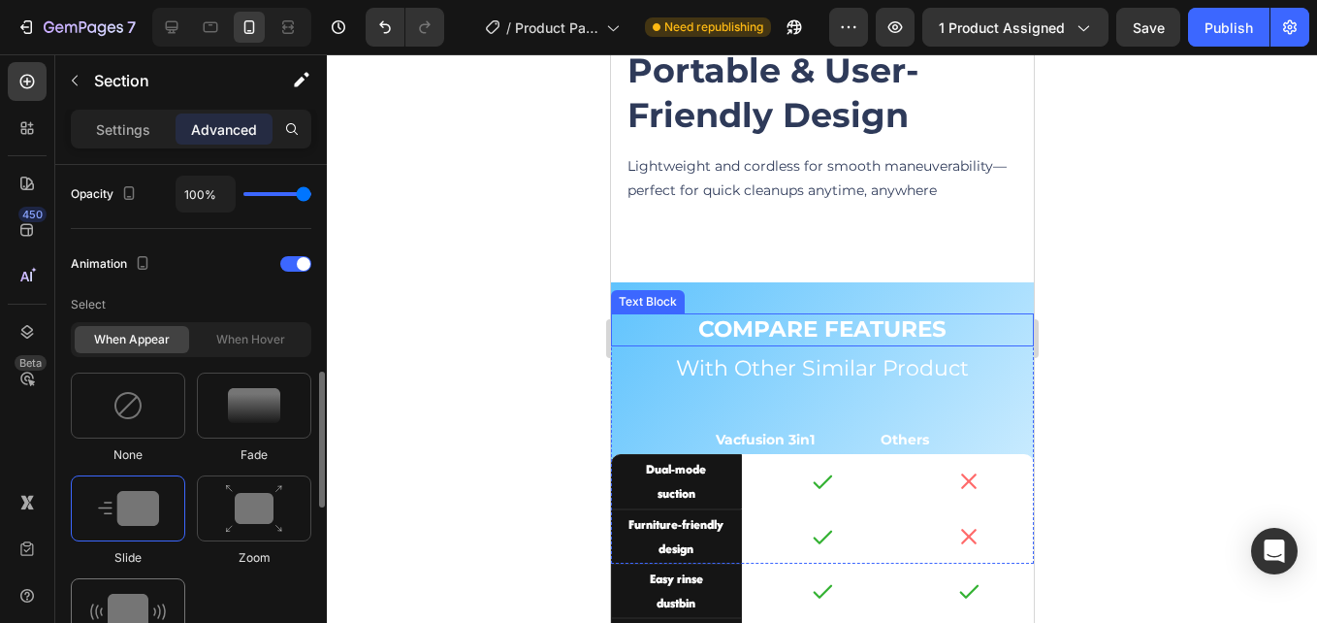
click at [141, 581] on div at bounding box center [128, 611] width 114 height 66
click at [270, 510] on img at bounding box center [254, 508] width 58 height 49
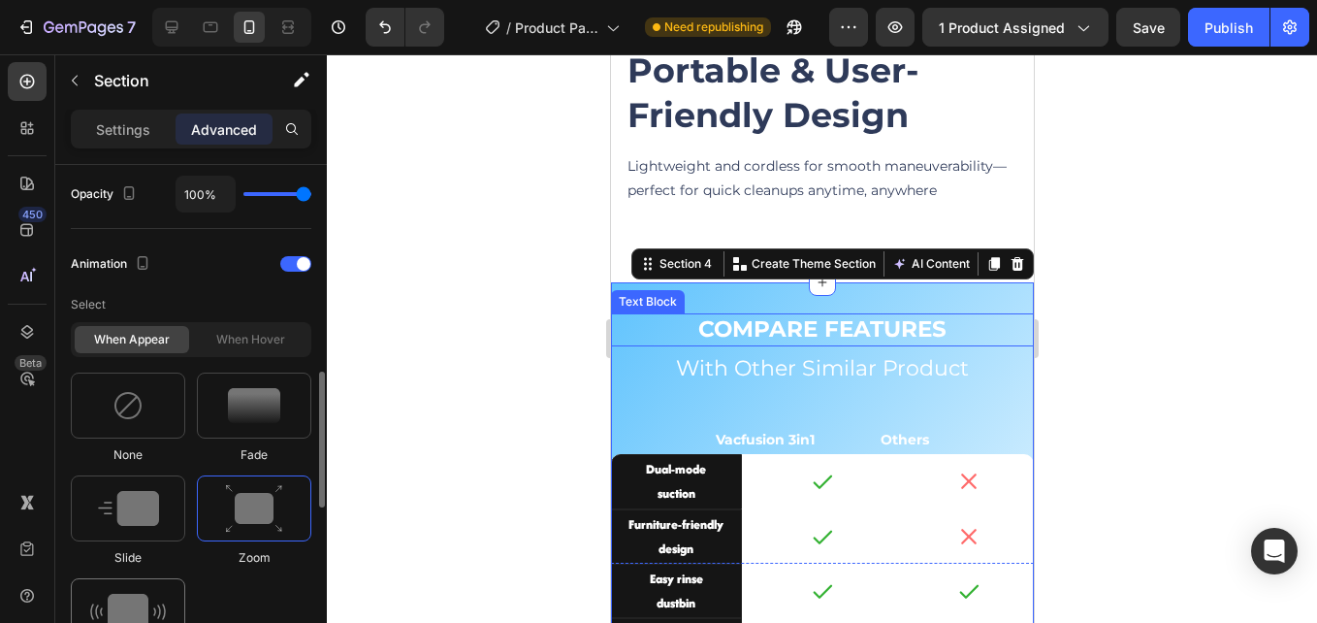
click at [122, 582] on div at bounding box center [128, 611] width 114 height 66
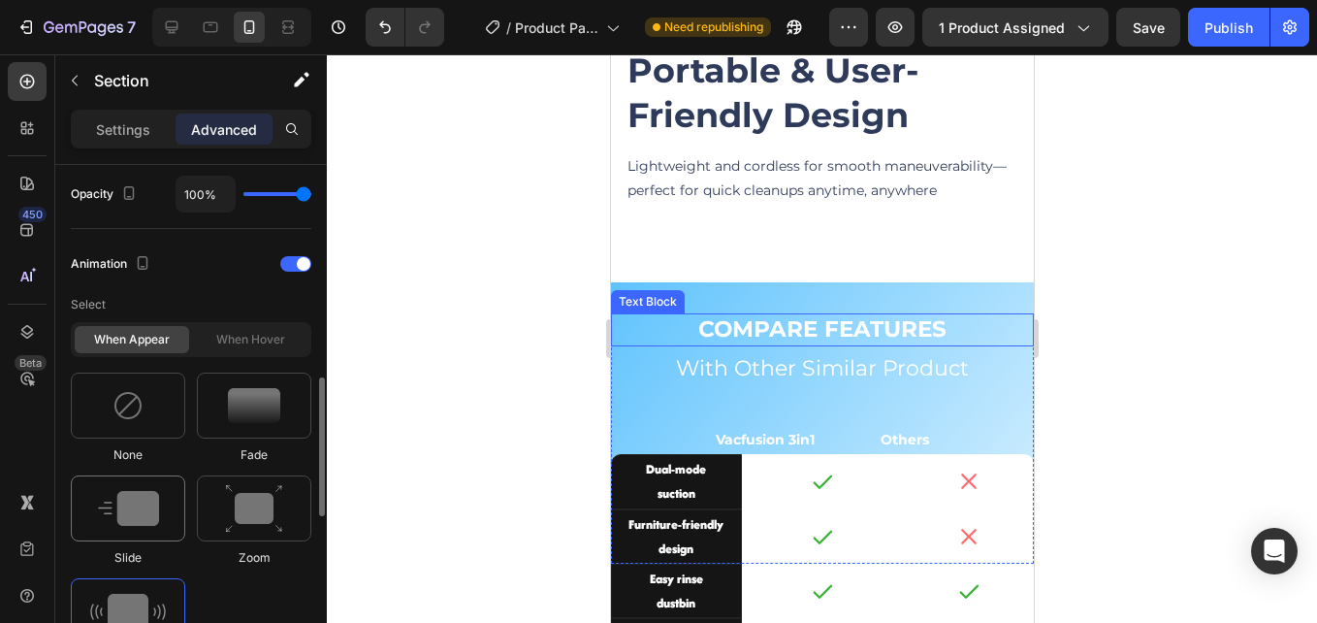
click at [131, 522] on img at bounding box center [128, 508] width 61 height 35
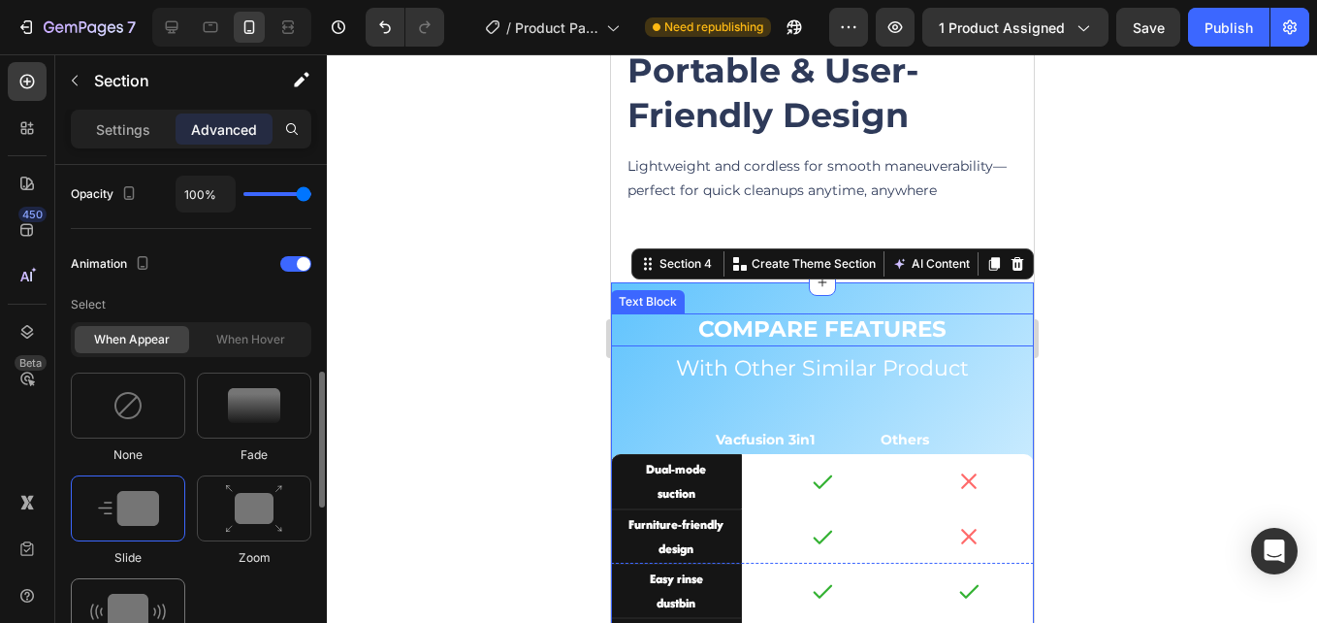
click at [123, 600] on img at bounding box center [128, 611] width 76 height 35
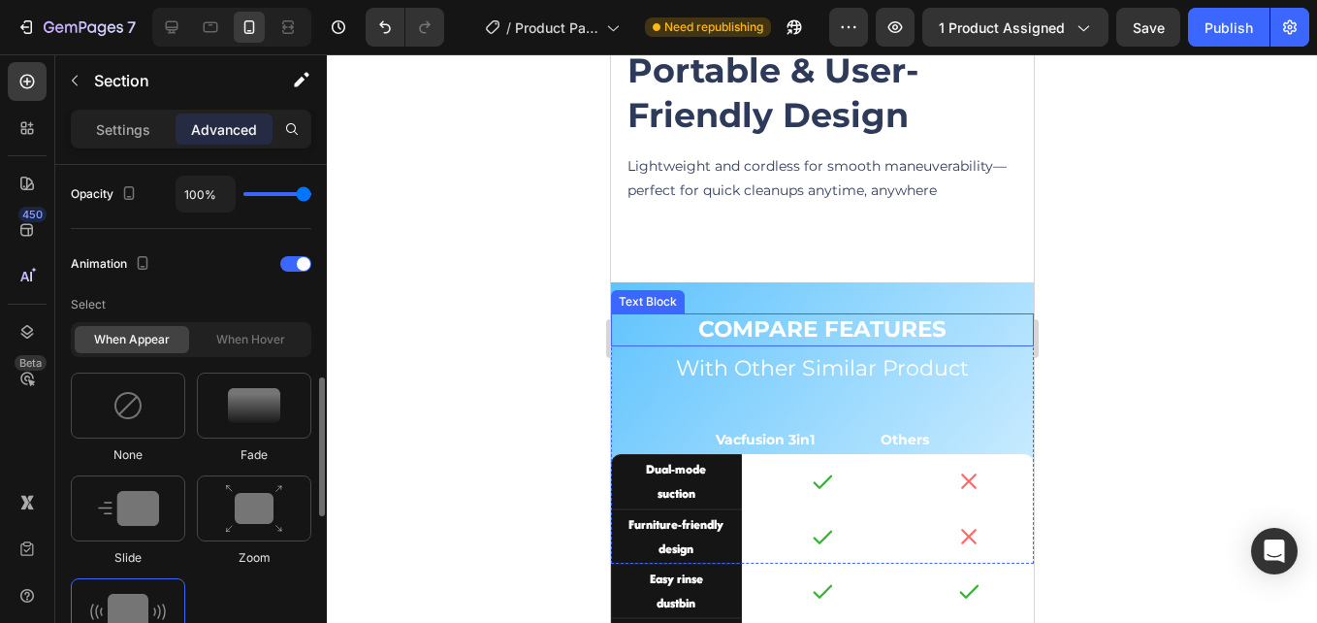
scroll to position [878, 0]
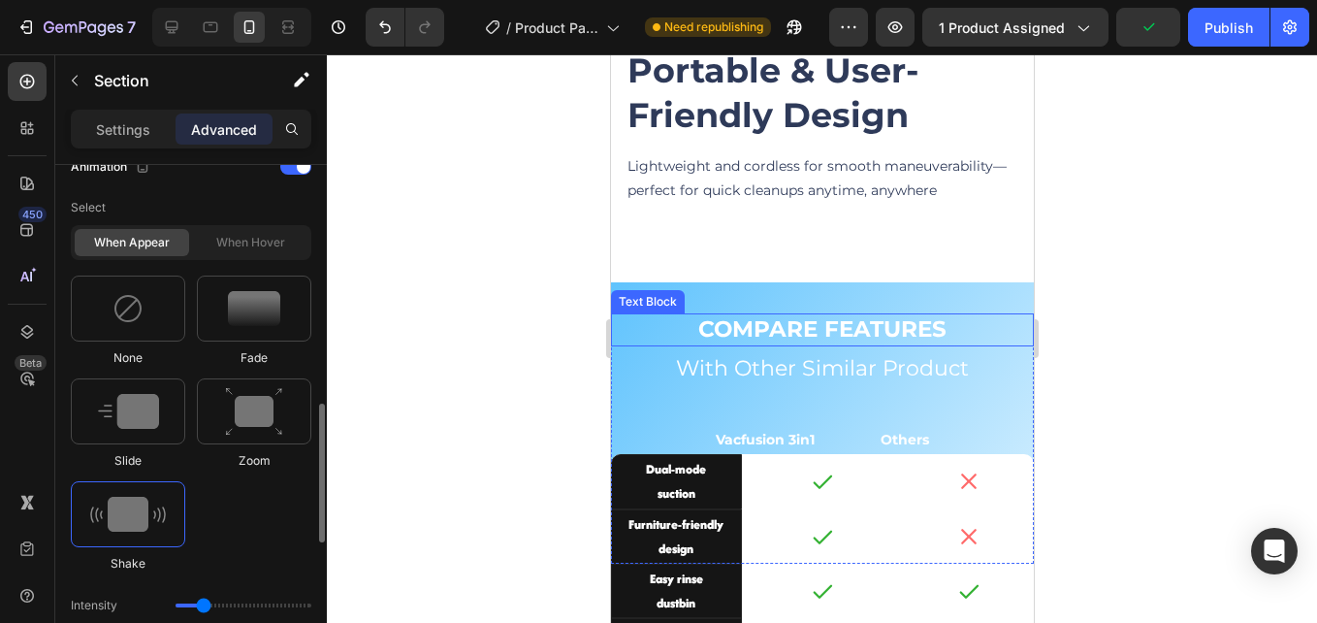
click at [130, 522] on img at bounding box center [128, 514] width 76 height 35
click at [115, 423] on img at bounding box center [128, 411] width 61 height 35
type input "1.7"
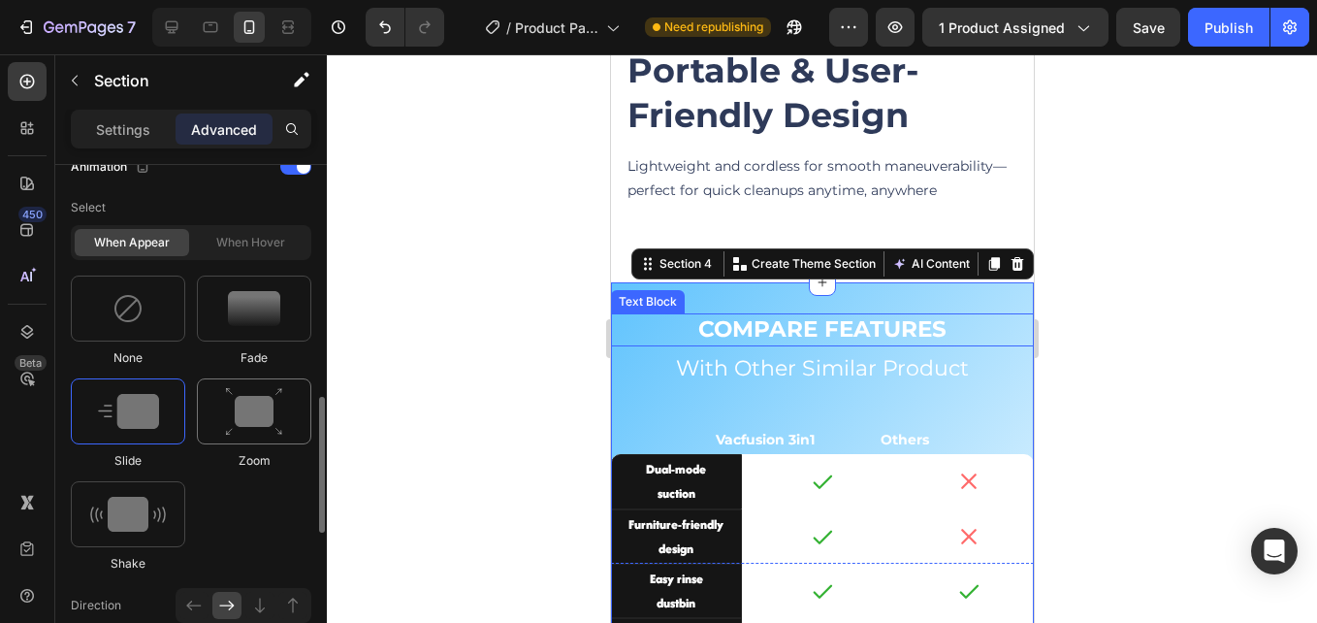
click at [228, 419] on img at bounding box center [254, 411] width 58 height 49
click at [262, 332] on div at bounding box center [254, 308] width 114 height 66
click at [288, 405] on div at bounding box center [254, 411] width 114 height 66
click at [277, 326] on div at bounding box center [254, 308] width 114 height 66
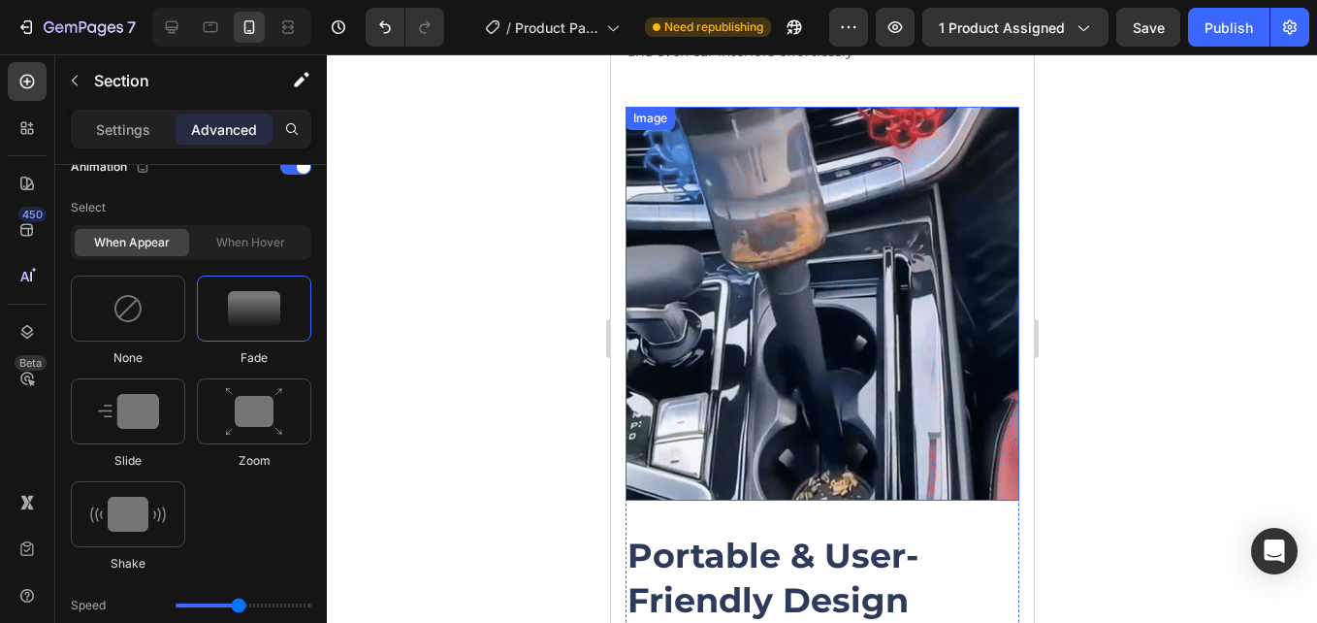
scroll to position [2575, 0]
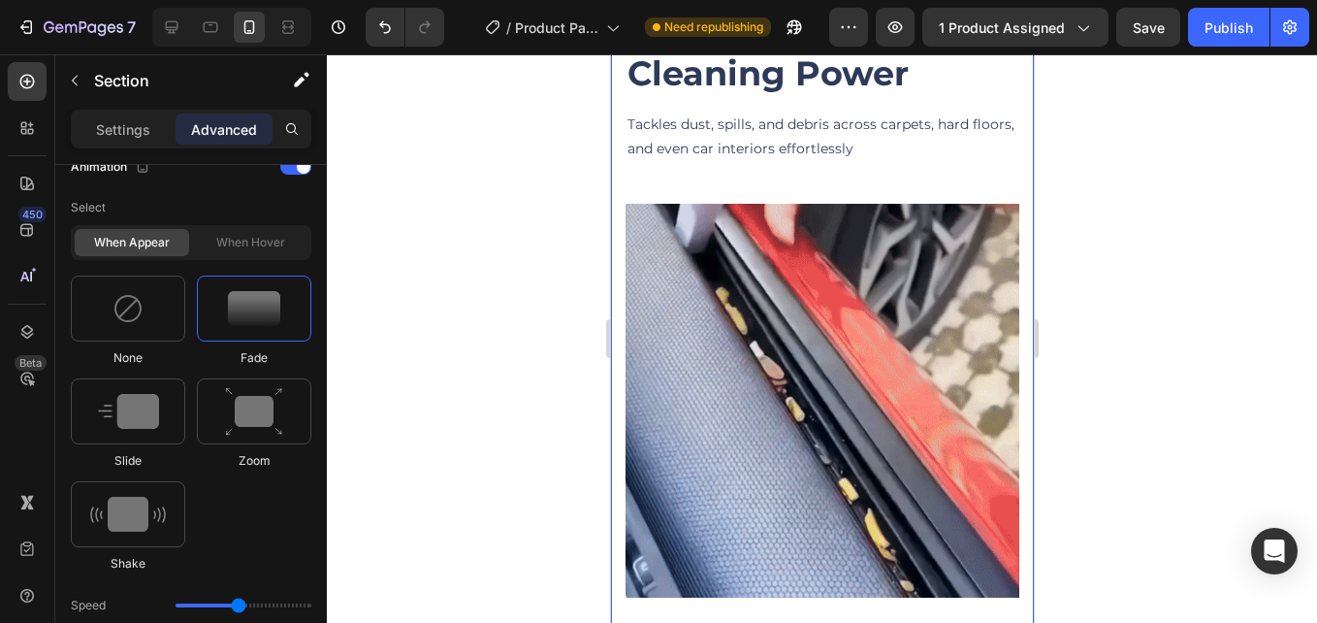
click at [840, 166] on div "Image Multifunctional Cleaning Power Heading Tackles dust, spills, and debris a…" at bounding box center [822, 184] width 394 height 1207
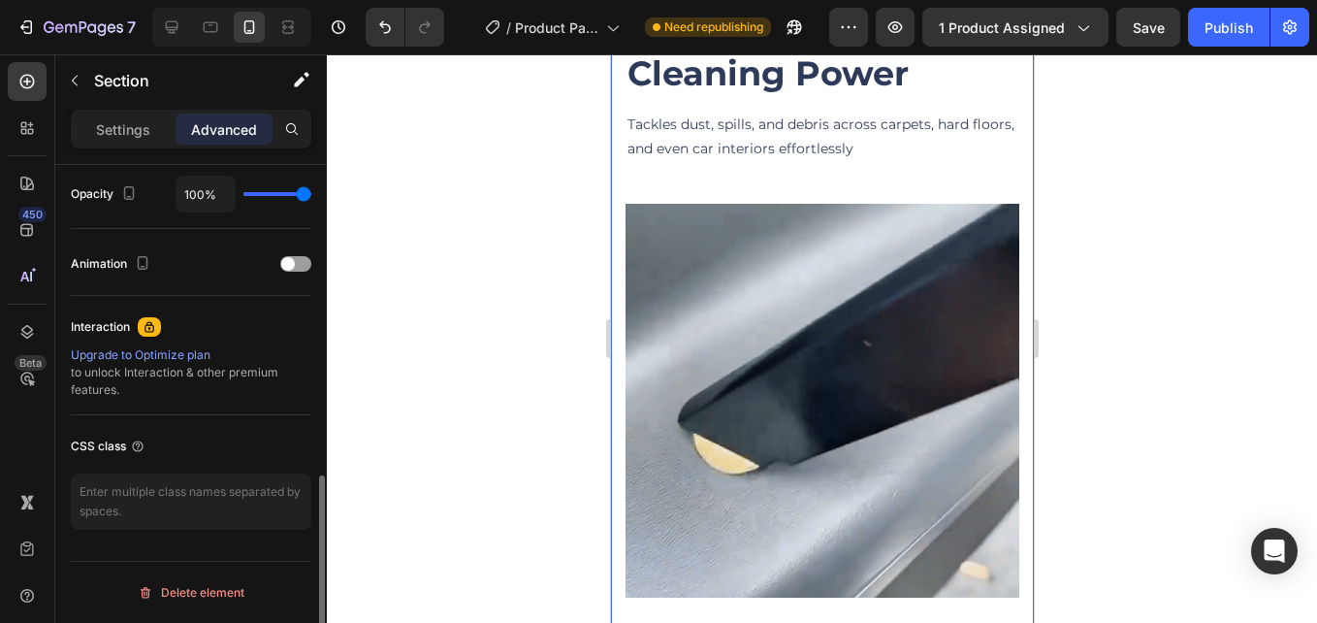
scroll to position [781, 0]
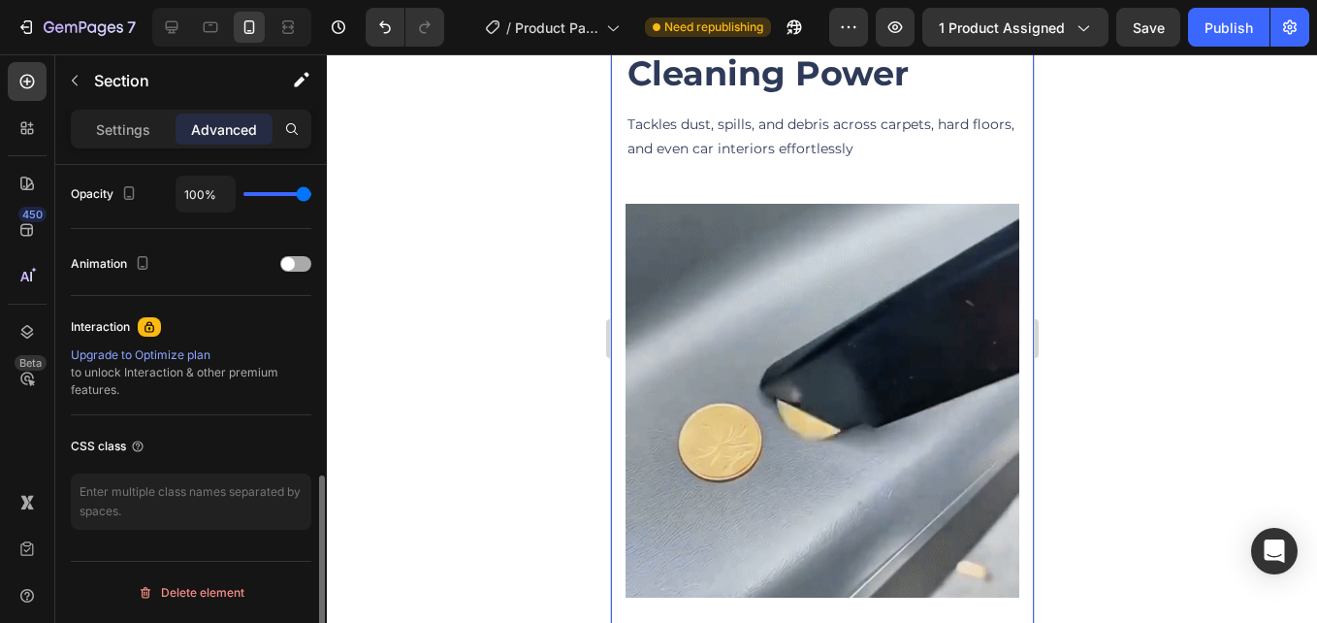
click at [285, 261] on span at bounding box center [288, 264] width 14 height 14
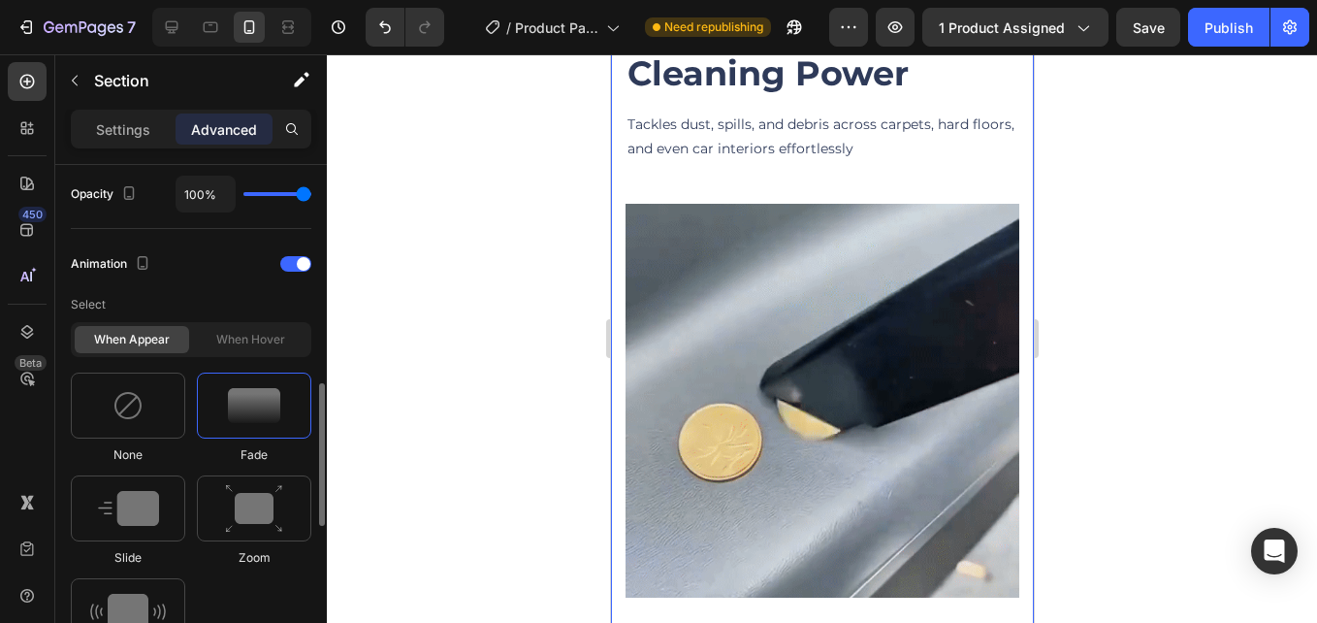
click at [252, 419] on img at bounding box center [254, 405] width 52 height 35
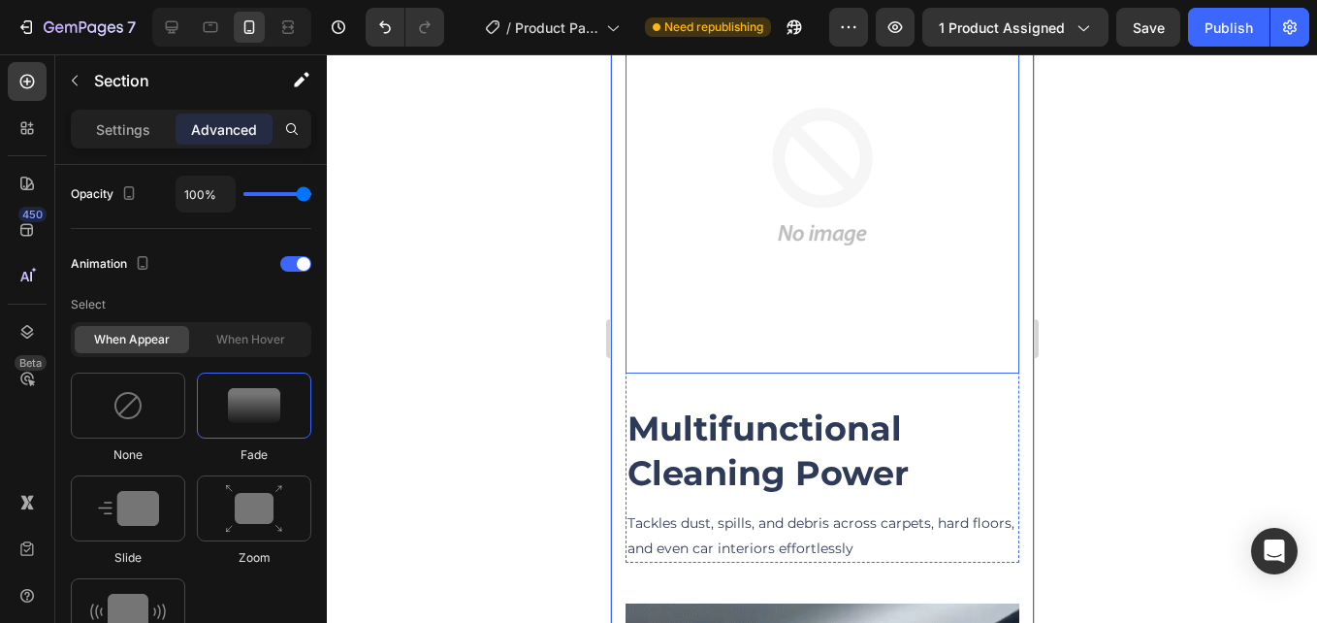
scroll to position [1993, 0]
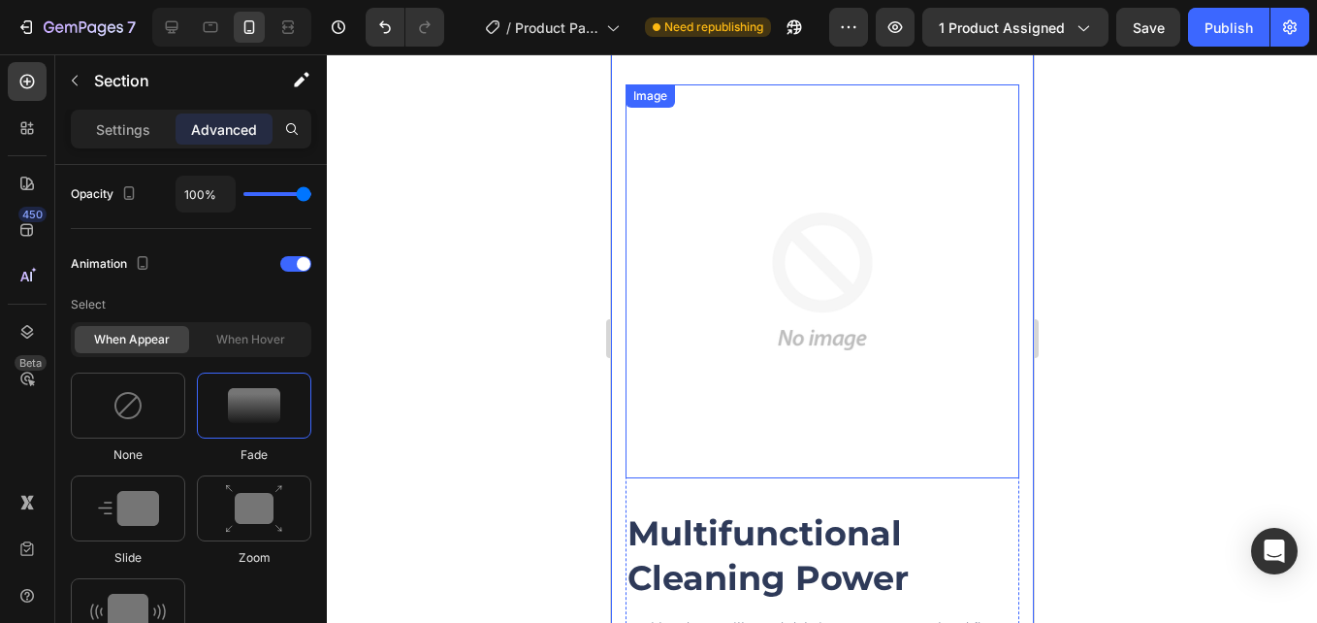
click at [800, 295] on img at bounding box center [822, 281] width 394 height 394
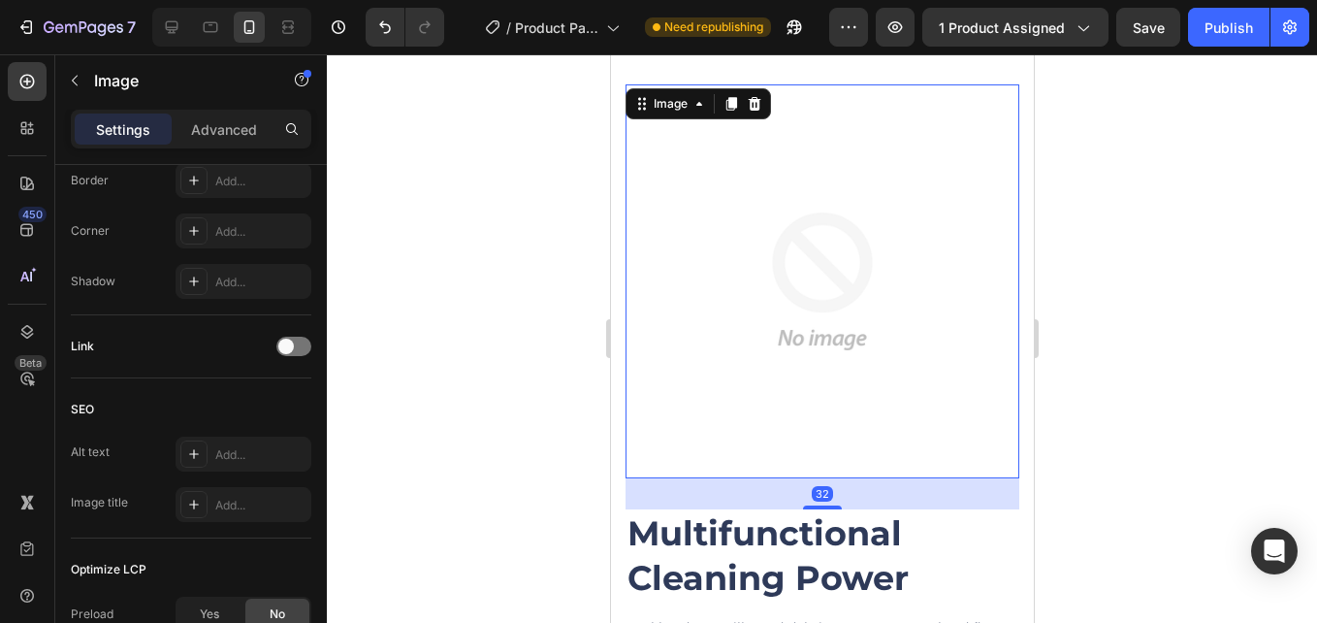
scroll to position [0, 0]
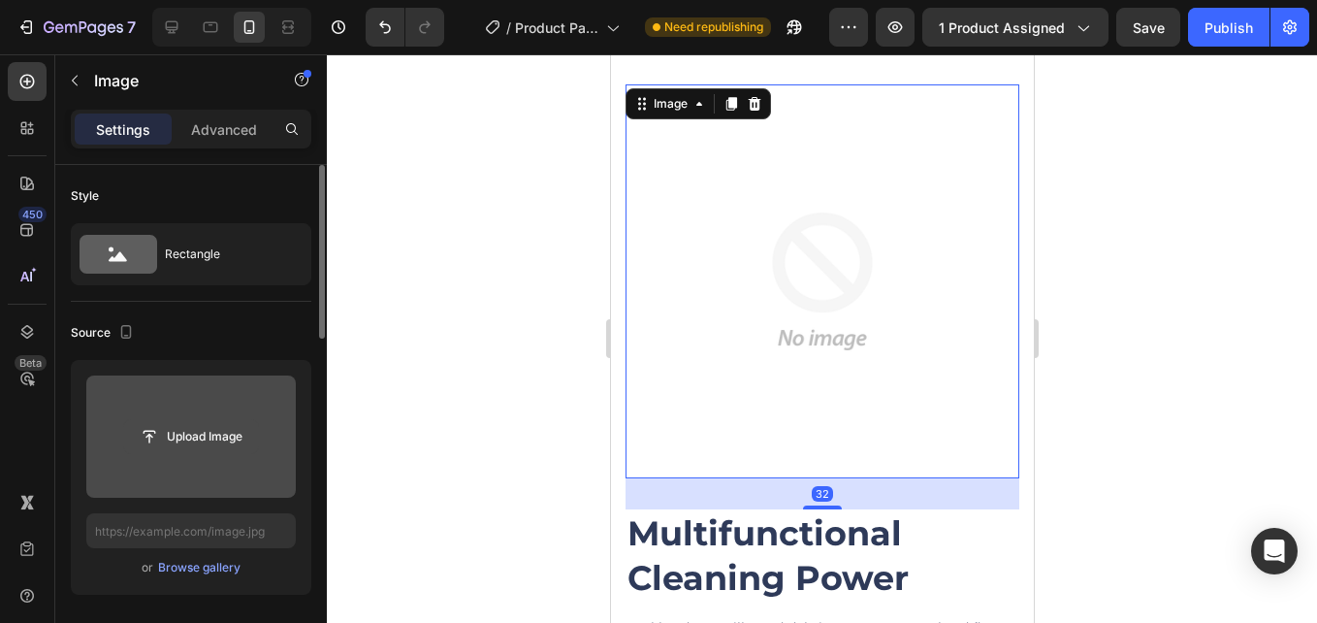
click at [186, 431] on input "file" at bounding box center [191, 436] width 134 height 33
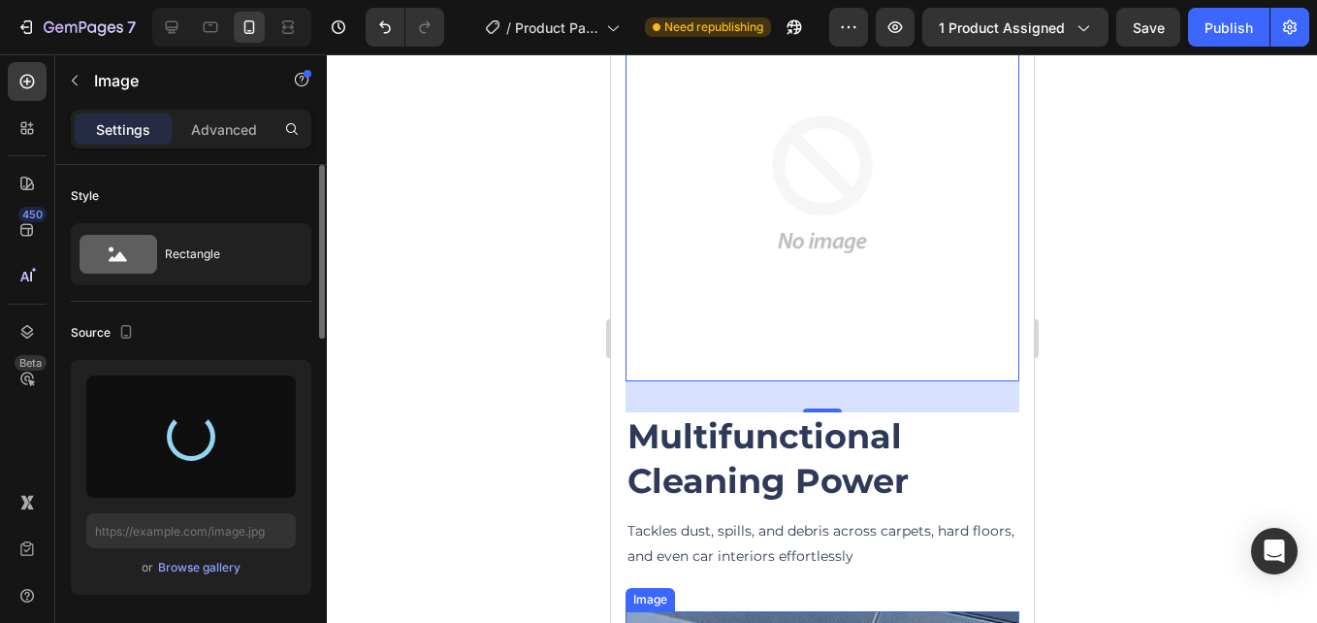
scroll to position [1993, 0]
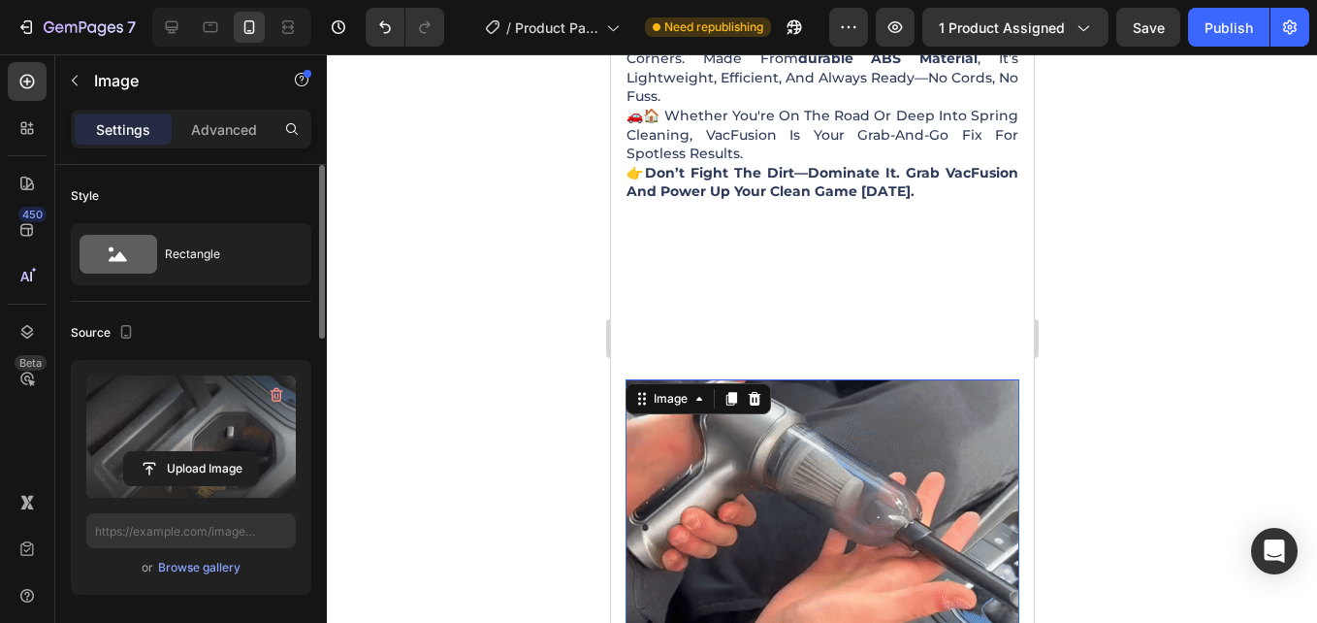
type input "https://cdn.shopify.com/s/files/1/0615/8119/7375/files/gempages_575764680492974…"
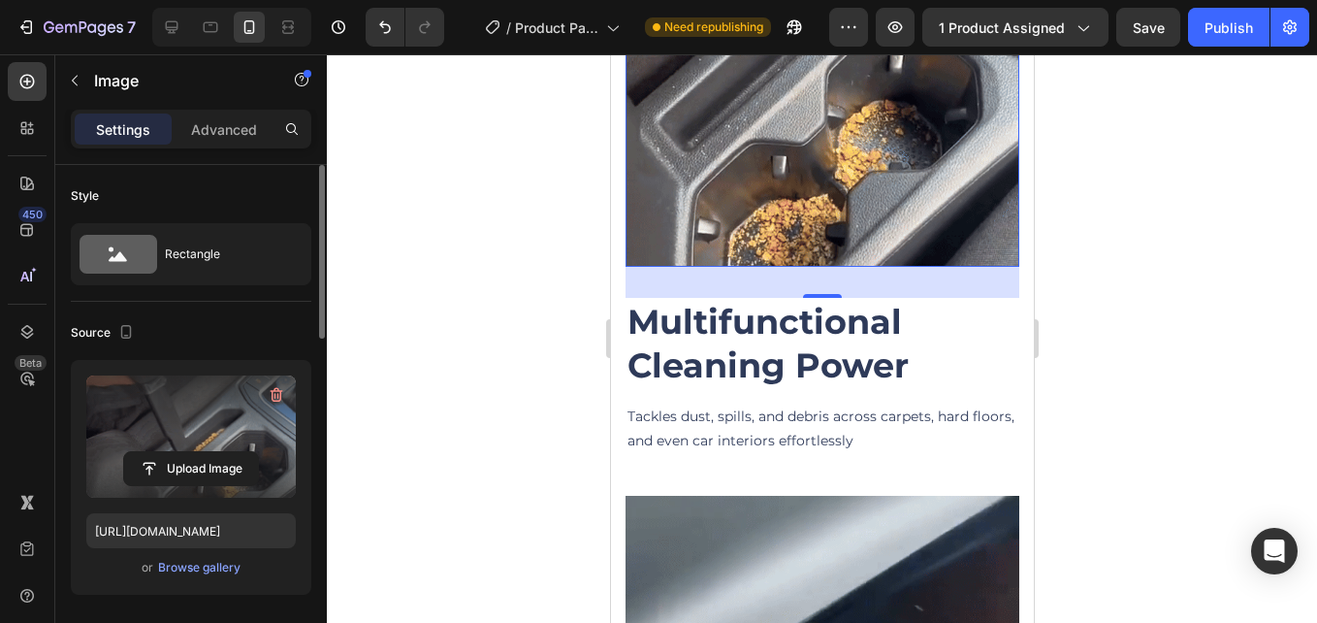
scroll to position [2066, 0]
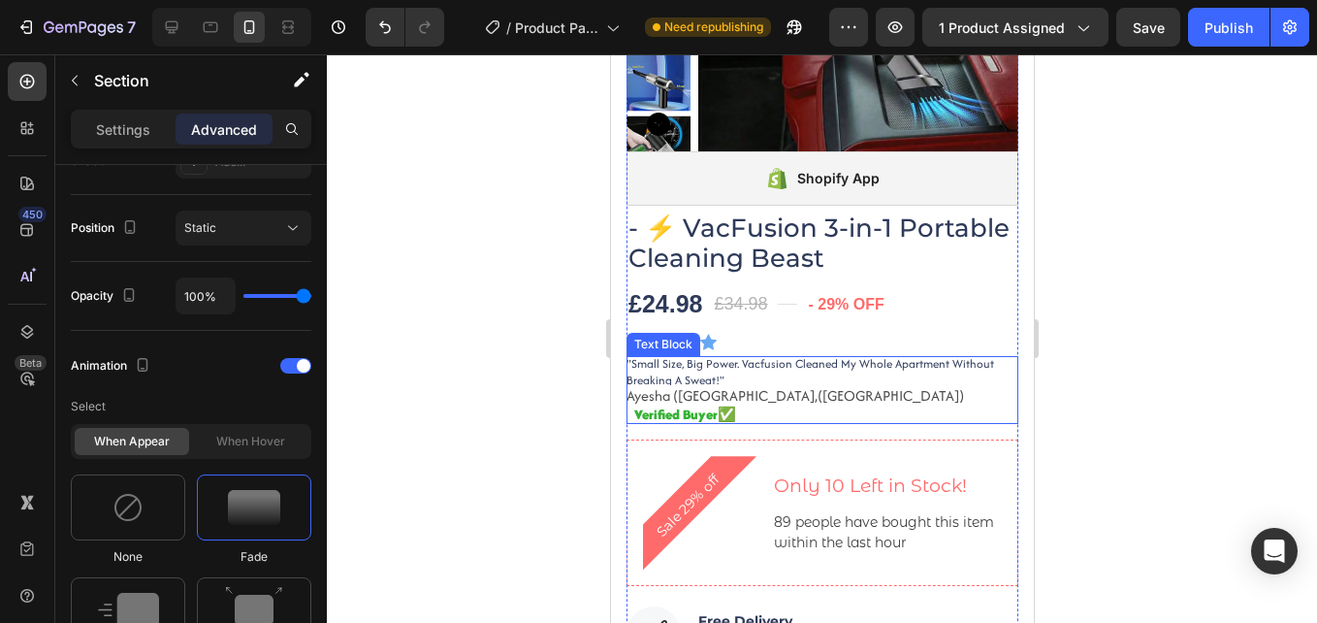
scroll to position [47, 0]
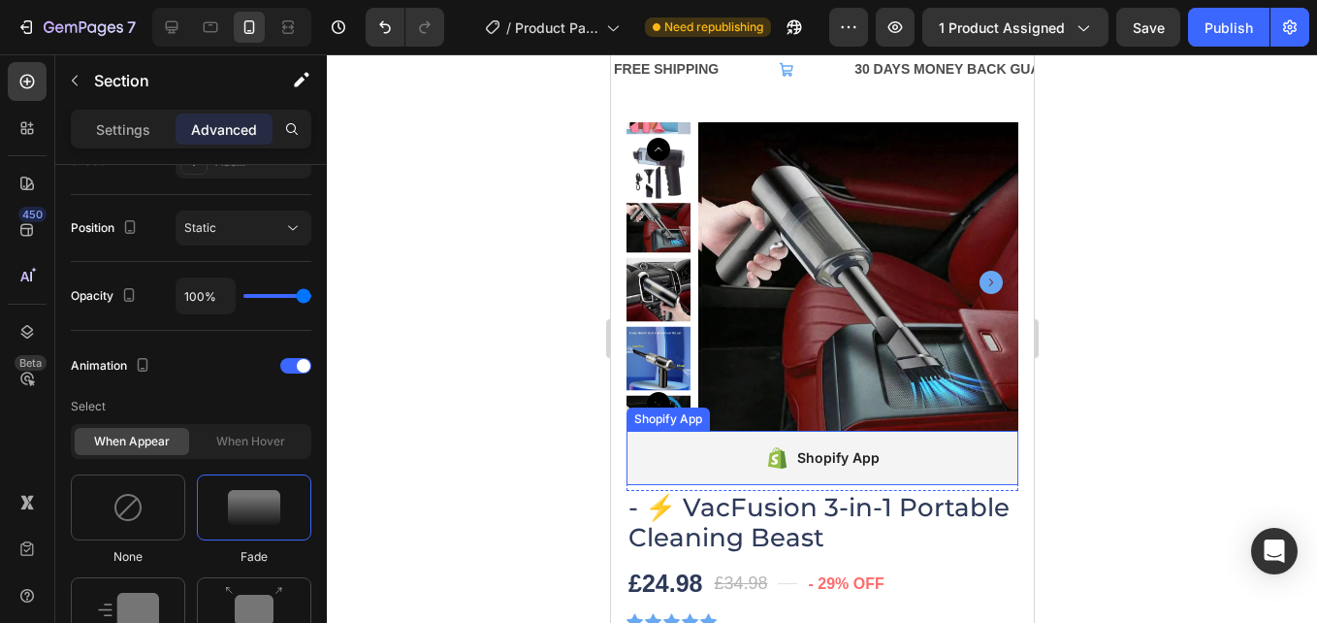
click at [819, 466] on div "Shopify App" at bounding box center [837, 457] width 82 height 23
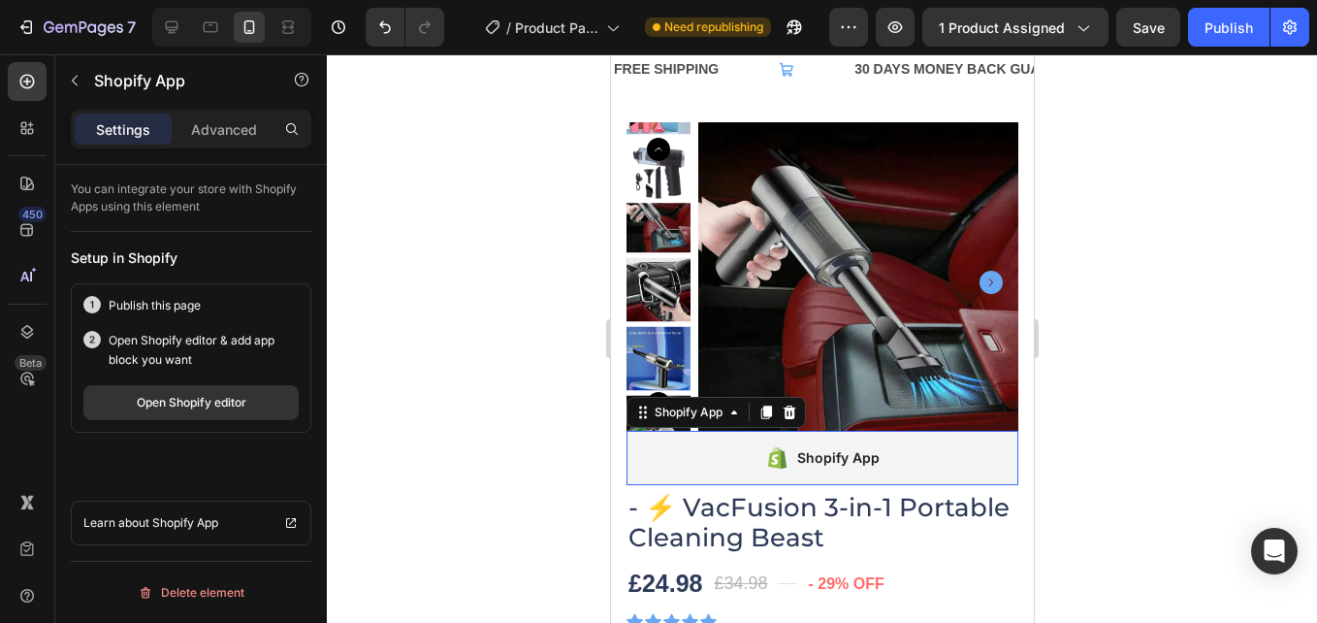
scroll to position [0, 0]
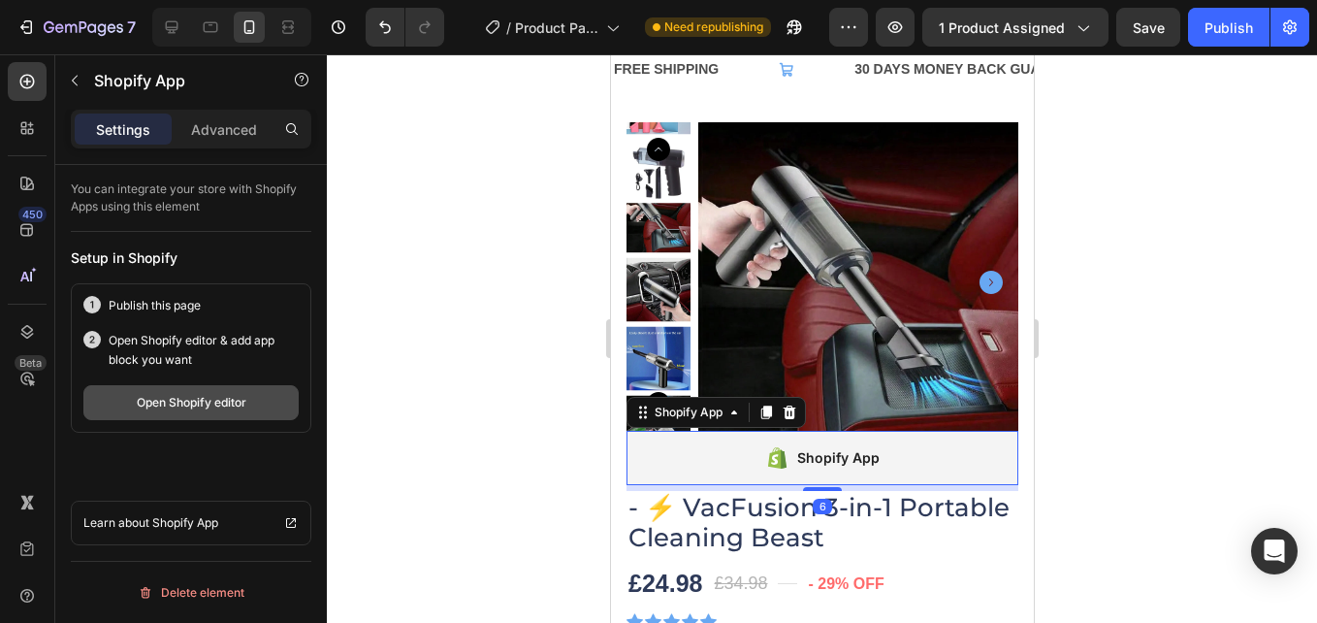
click at [187, 399] on div "Open Shopify editor" at bounding box center [192, 402] width 110 height 17
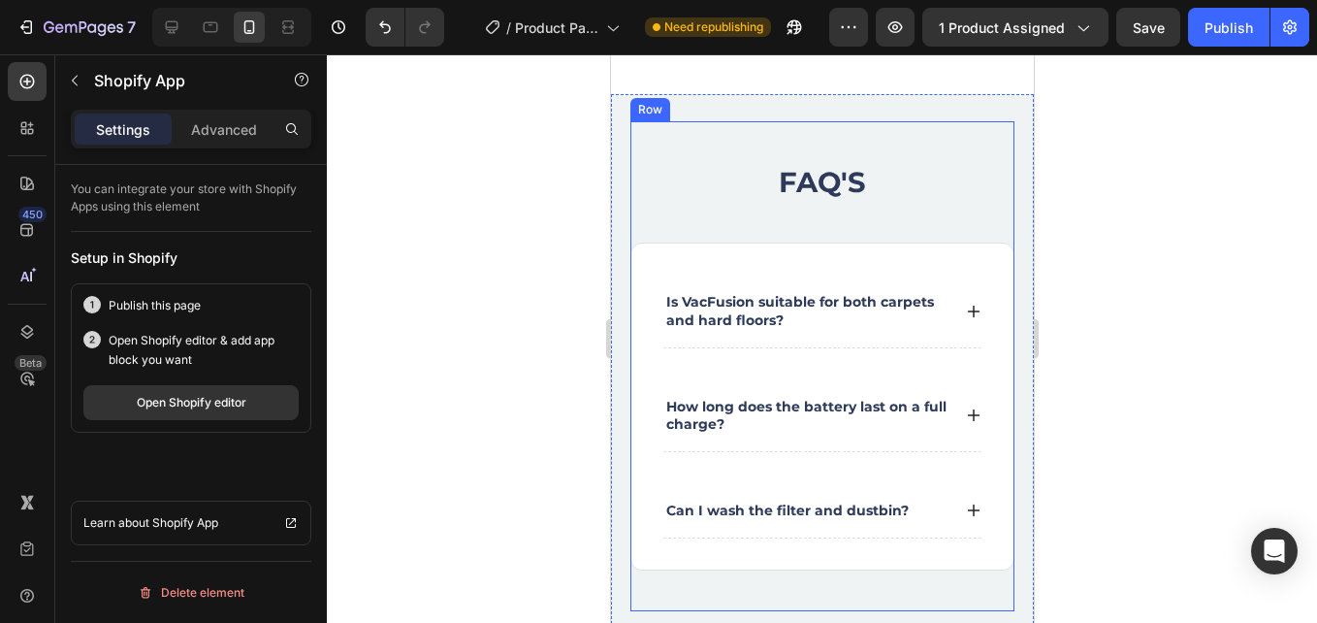
scroll to position [4606, 0]
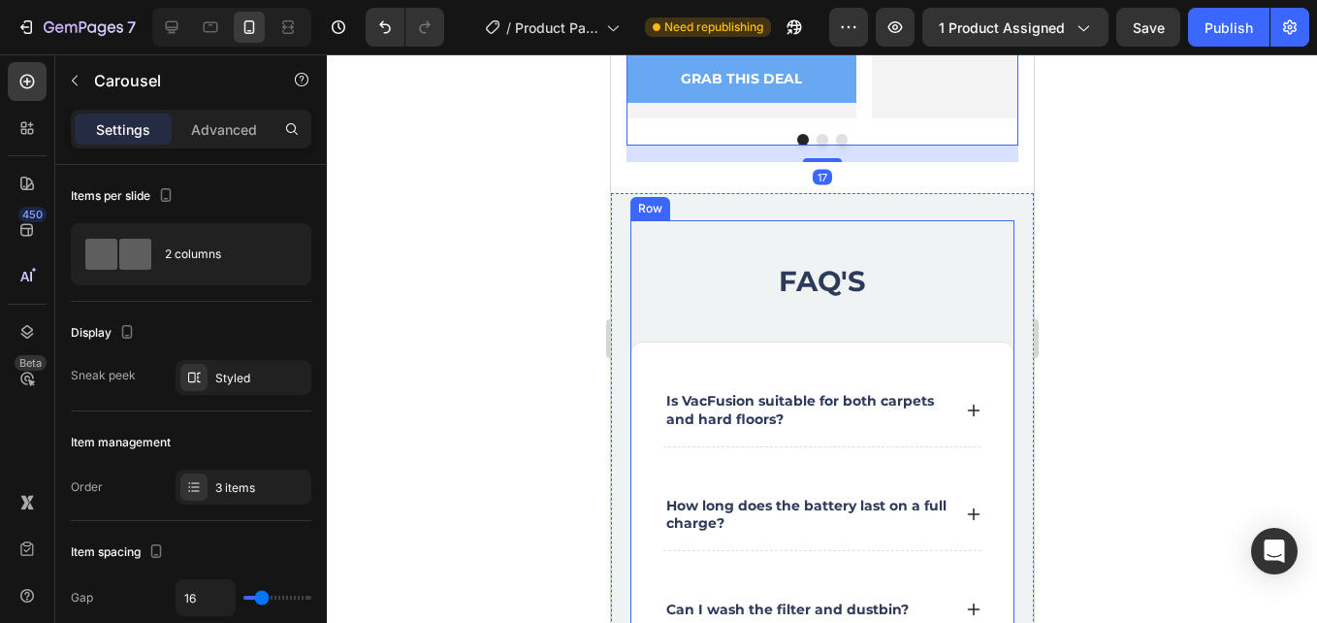
click at [891, 230] on div "FAQ'S Heading" at bounding box center [822, 281] width 384 height 122
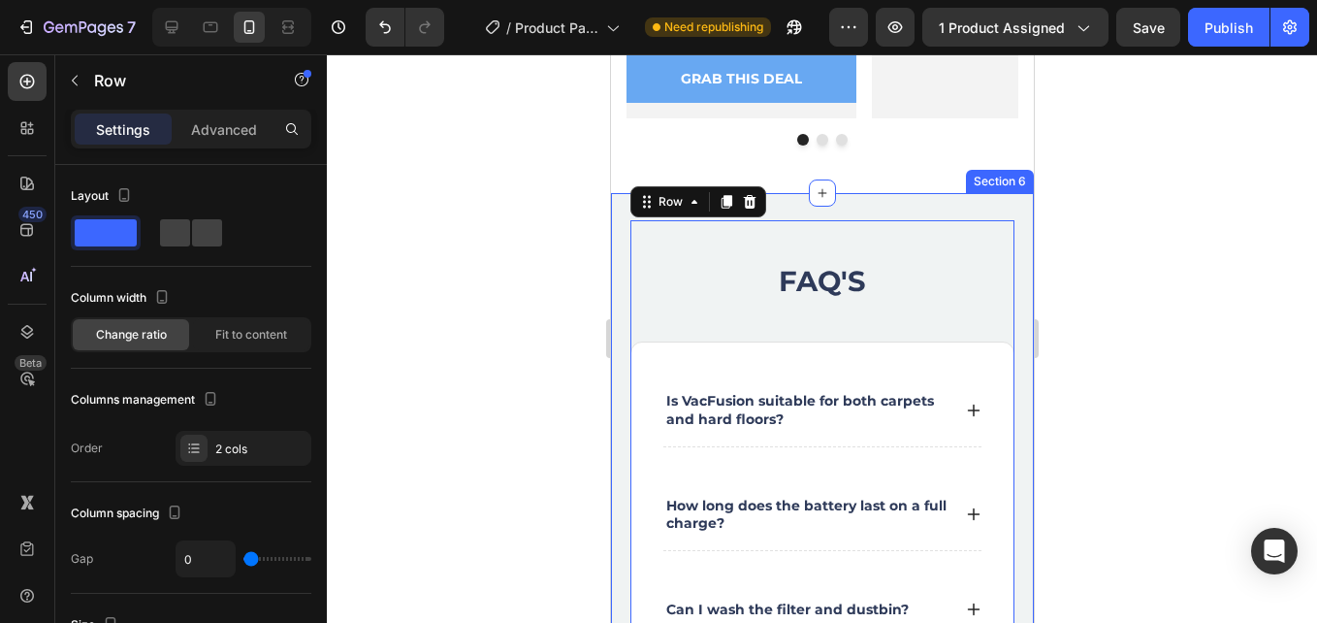
click at [904, 209] on div "FAQ'S Heading Is VacFusion suitable for both carpets and hard floors? How long …" at bounding box center [821, 465] width 423 height 545
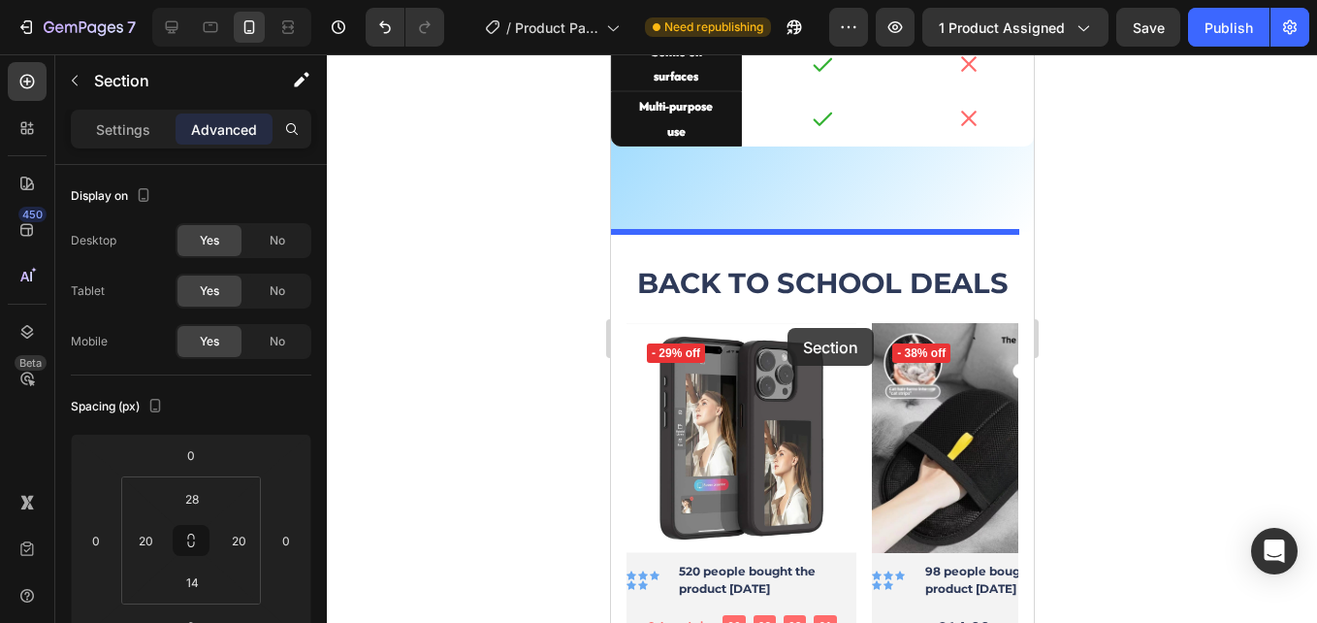
scroll to position [3610, 0]
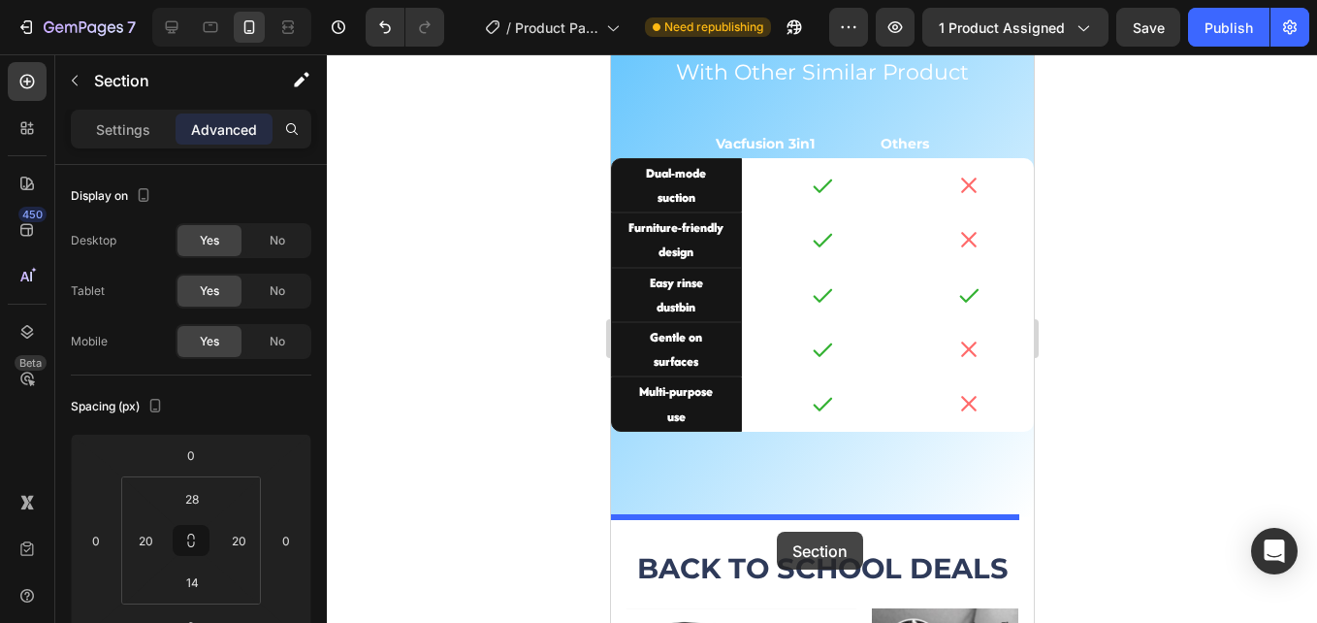
drag, startPoint x: 657, startPoint y: 174, endPoint x: 776, endPoint y: 532, distance: 377.3
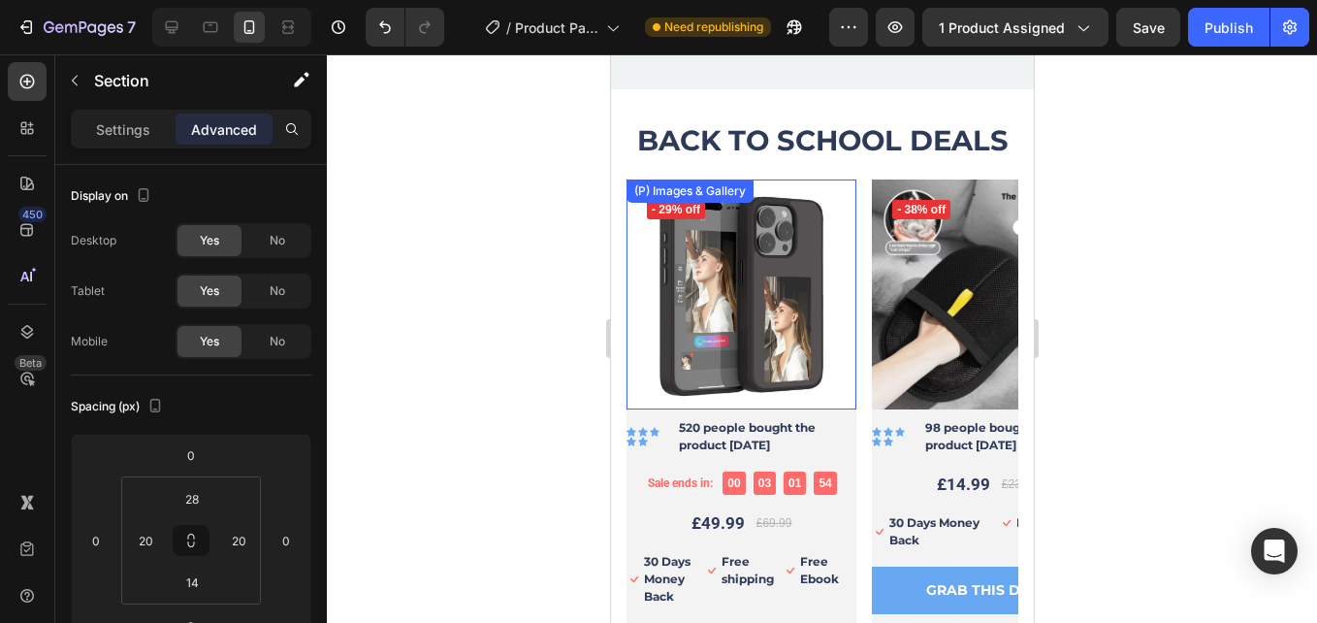
scroll to position [4580, 0]
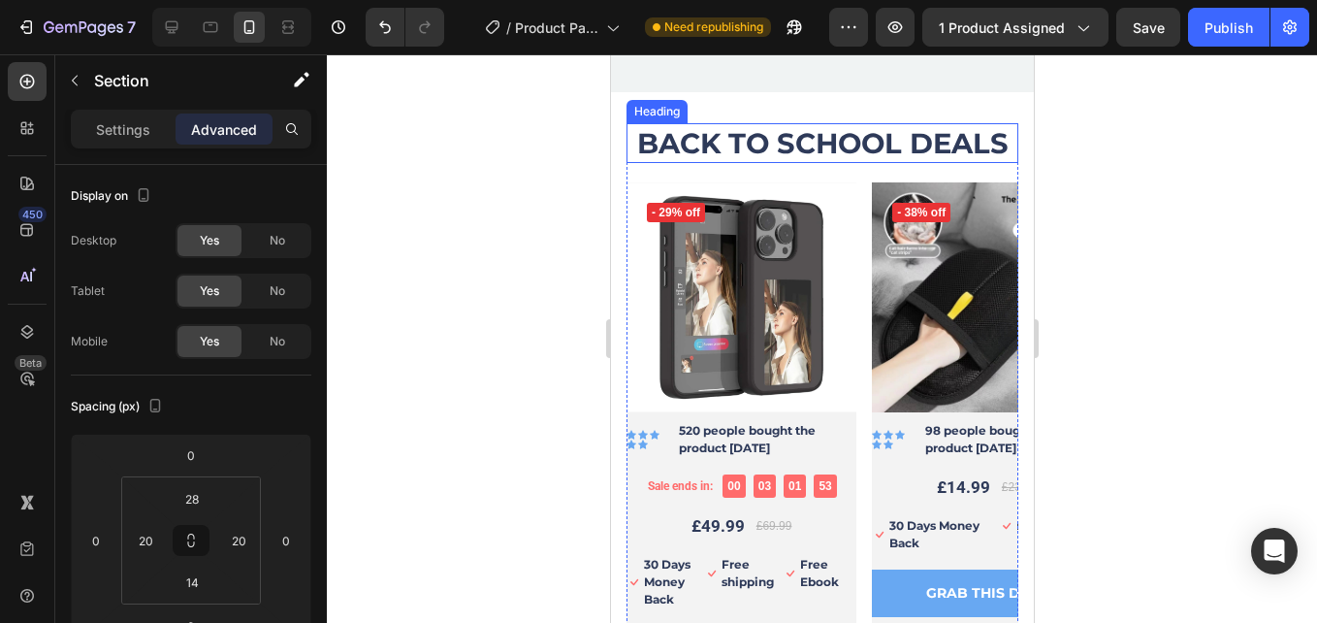
click at [800, 146] on h2 "BACK TO SCHOOL DEALS" at bounding box center [822, 143] width 392 height 41
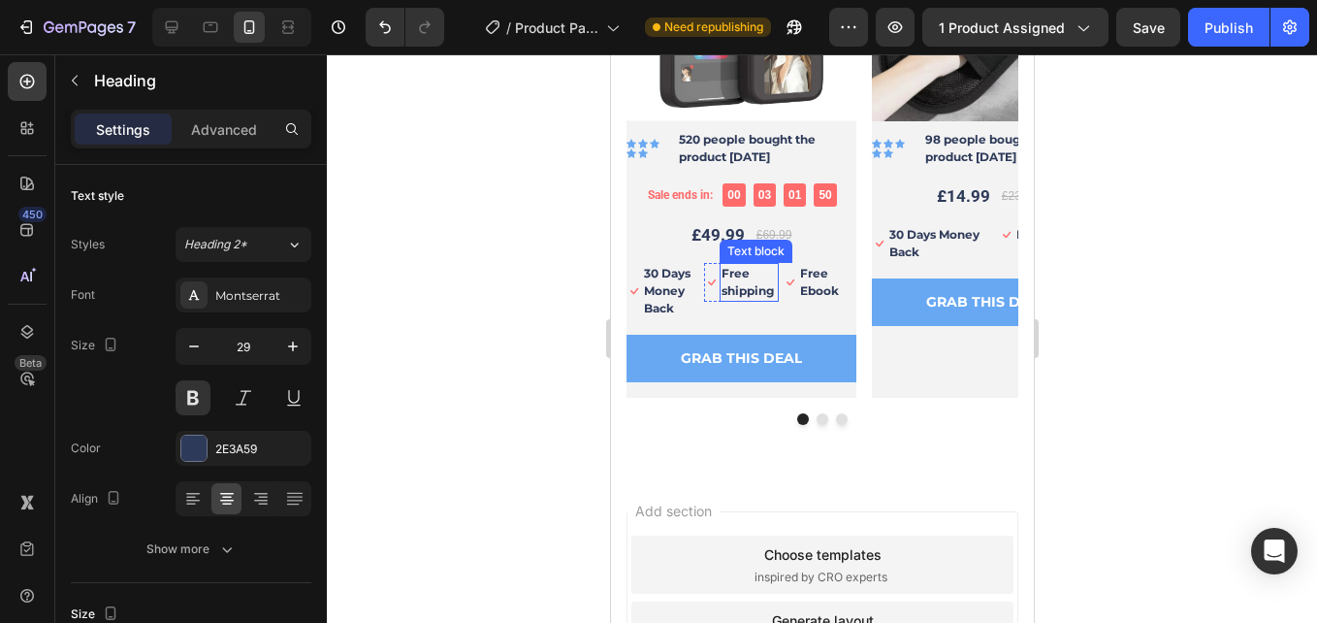
scroll to position [5132, 0]
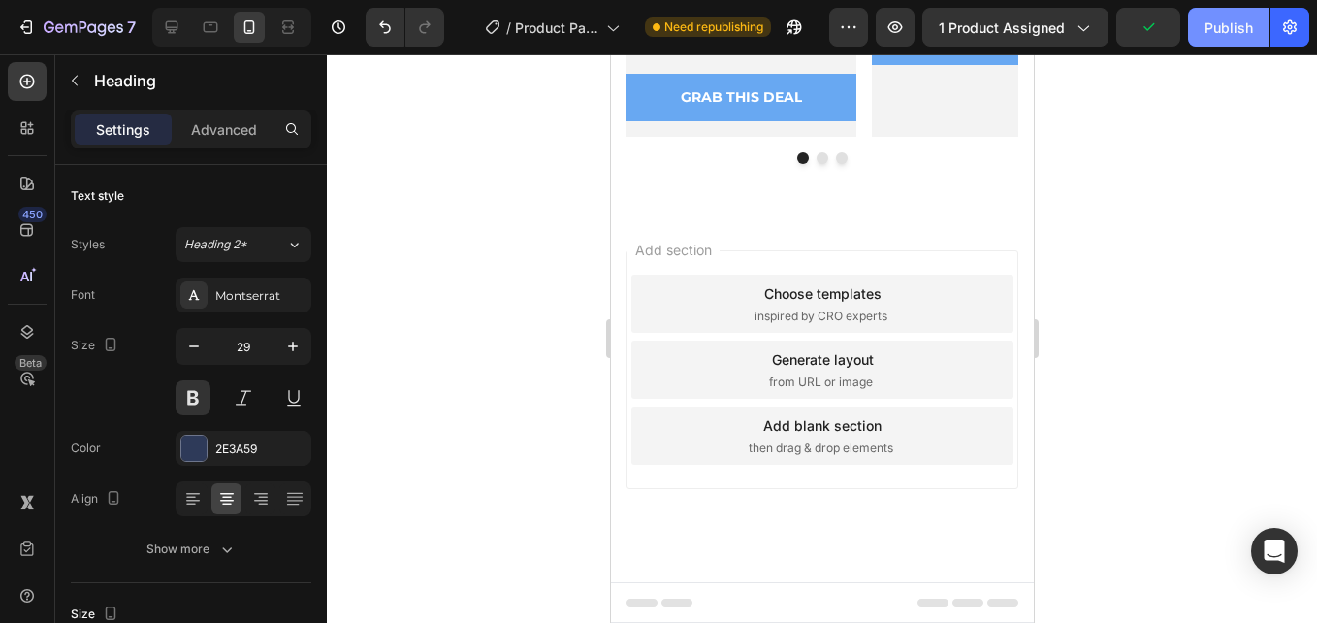
click at [1234, 29] on div "Publish" at bounding box center [1229, 27] width 49 height 20
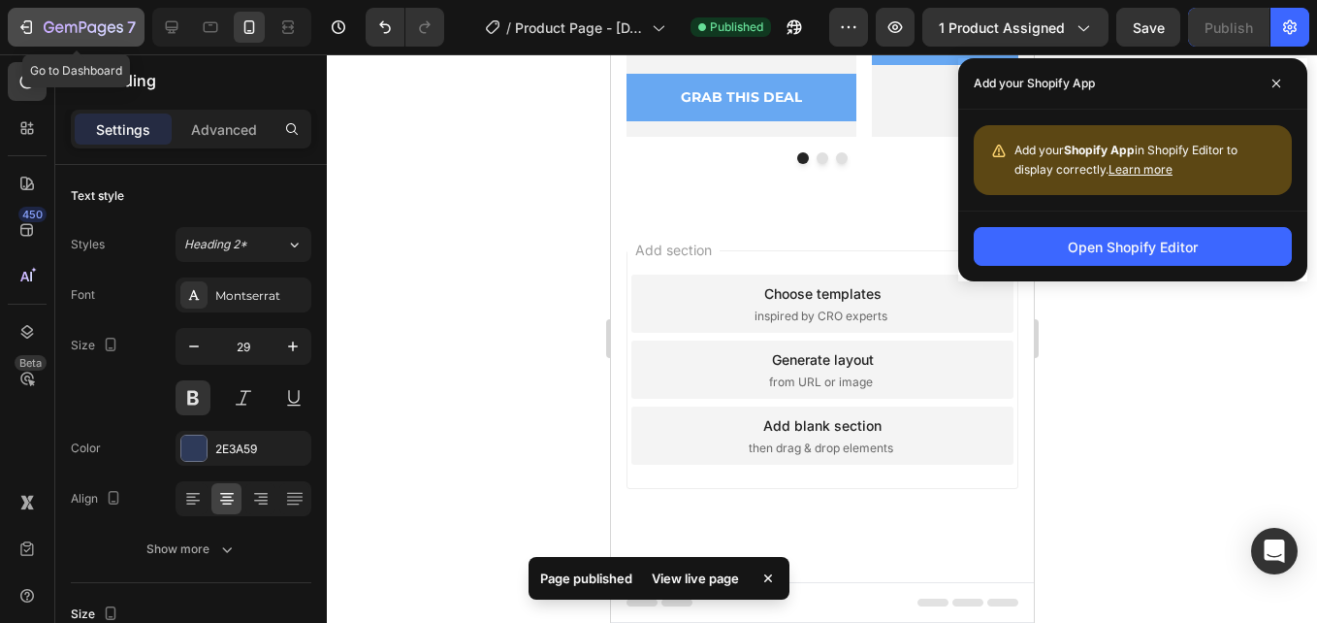
click at [54, 27] on icon "button" at bounding box center [49, 27] width 11 height 12
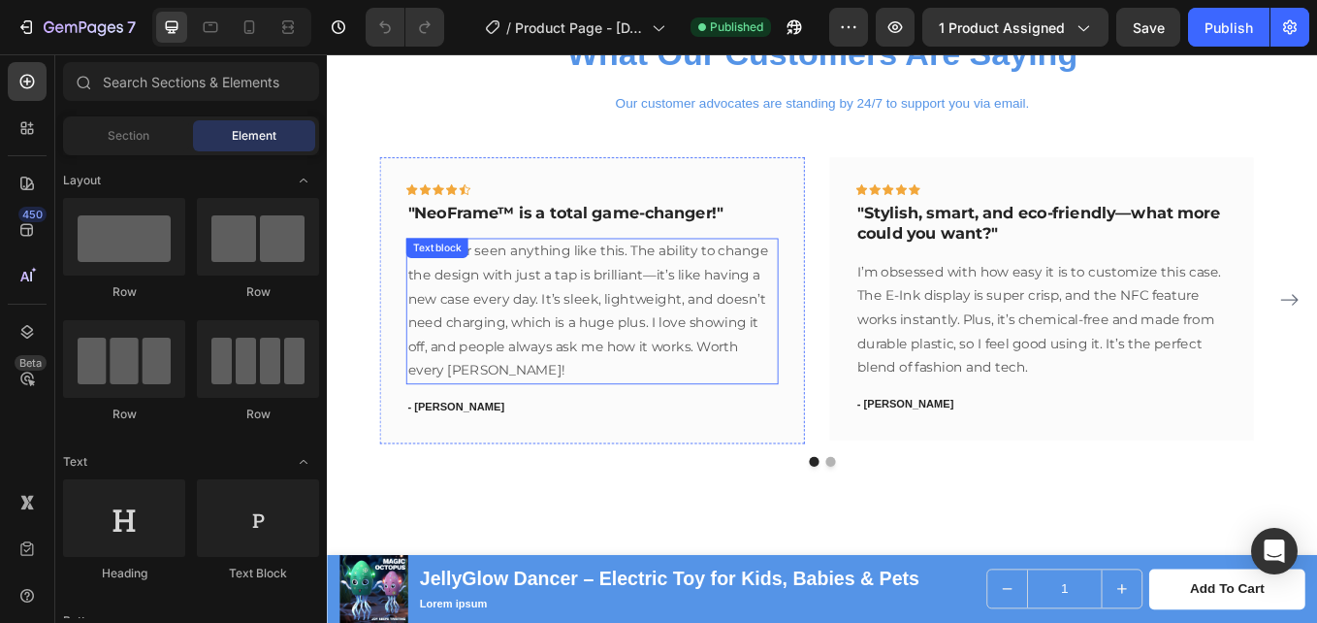
scroll to position [2797, 0]
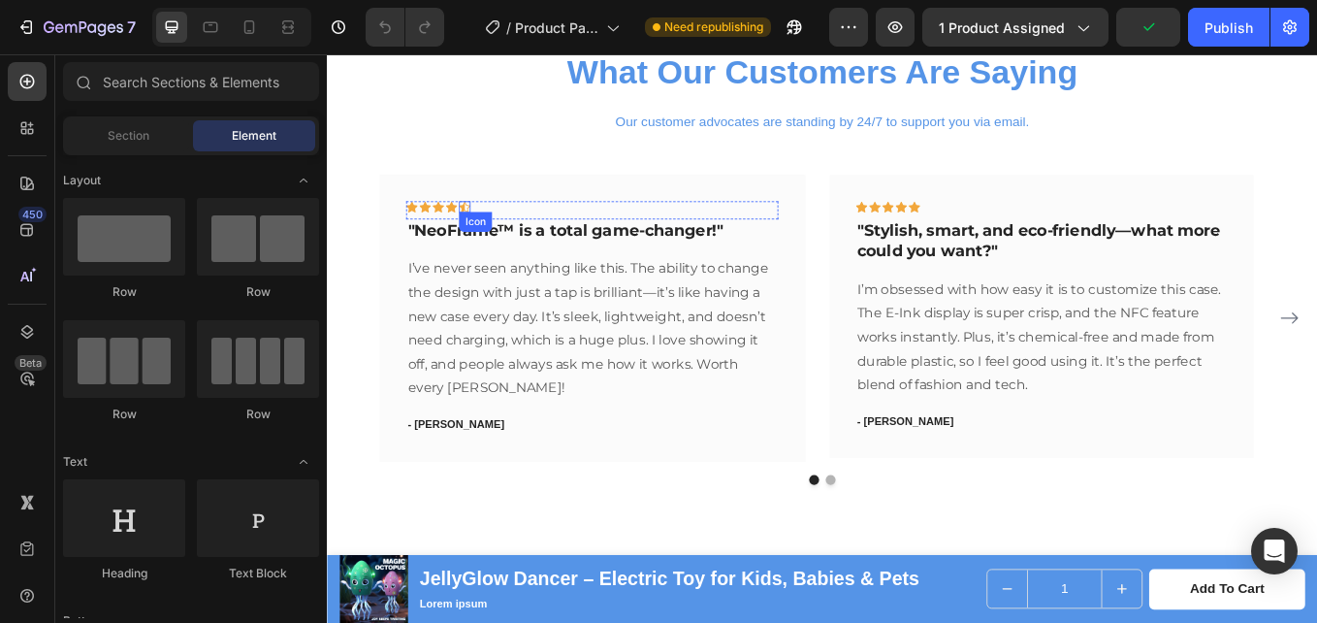
drag, startPoint x: 487, startPoint y: 233, endPoint x: 427, endPoint y: 246, distance: 61.7
click at [486, 233] on icon at bounding box center [488, 233] width 14 height 13
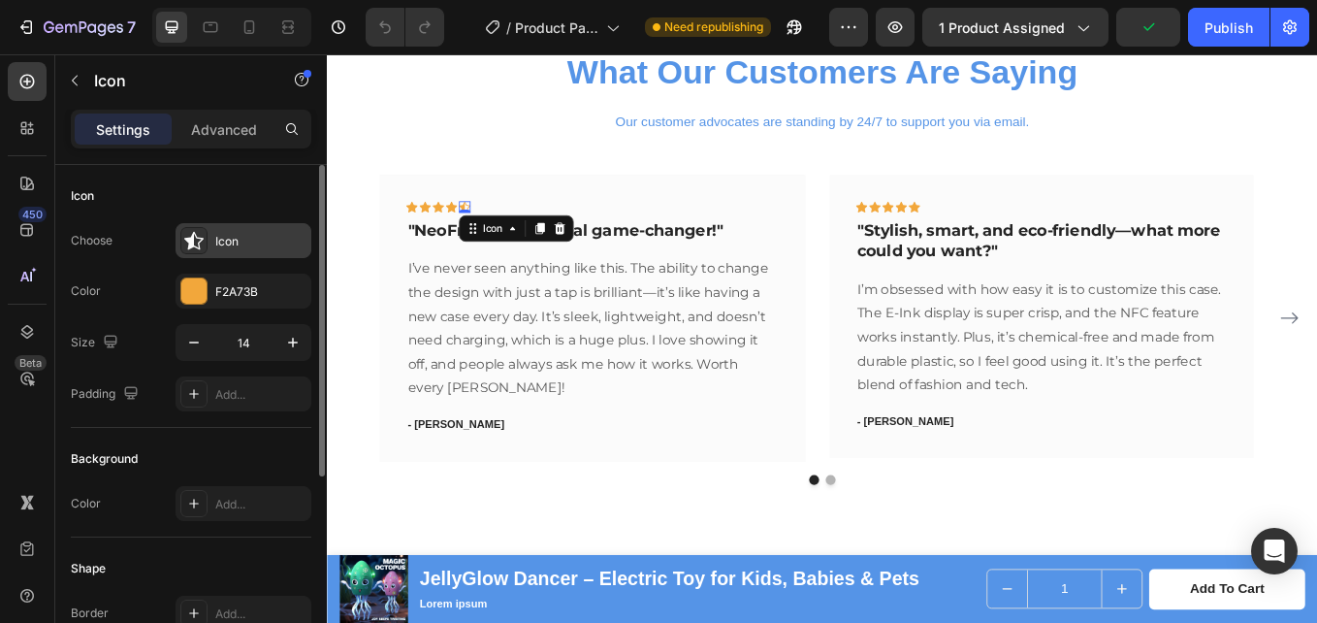
click at [234, 234] on div "Icon" at bounding box center [260, 241] width 91 height 17
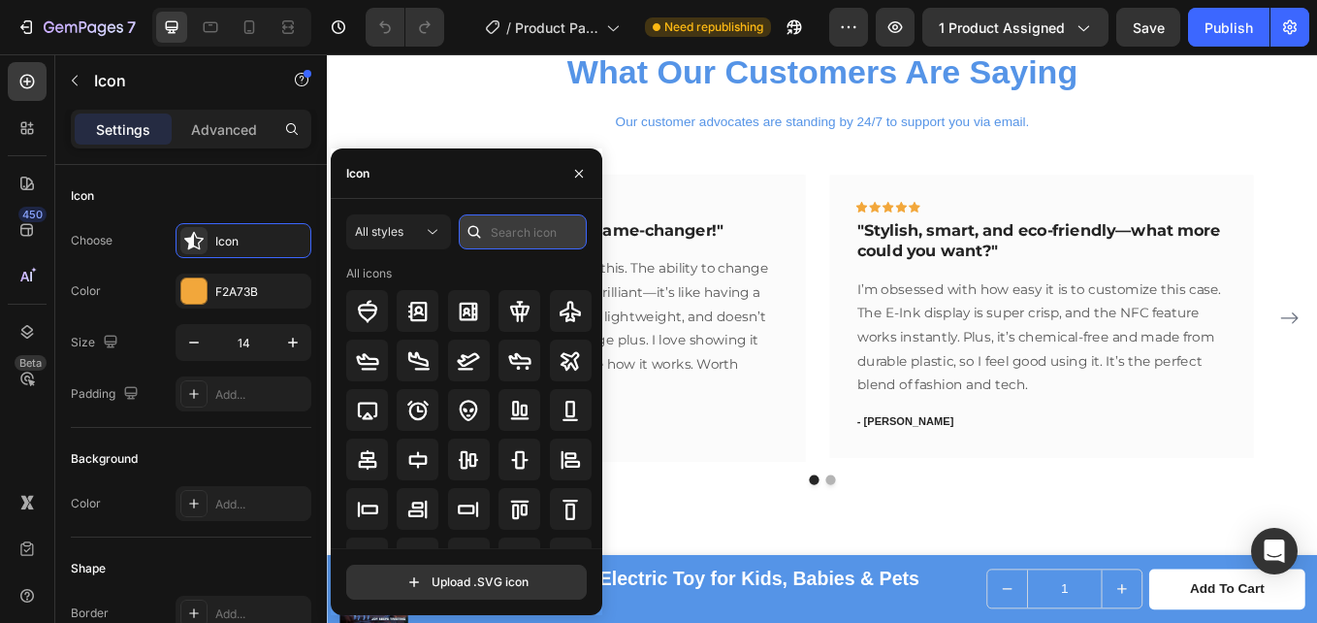
click at [525, 236] on input "text" at bounding box center [523, 231] width 128 height 35
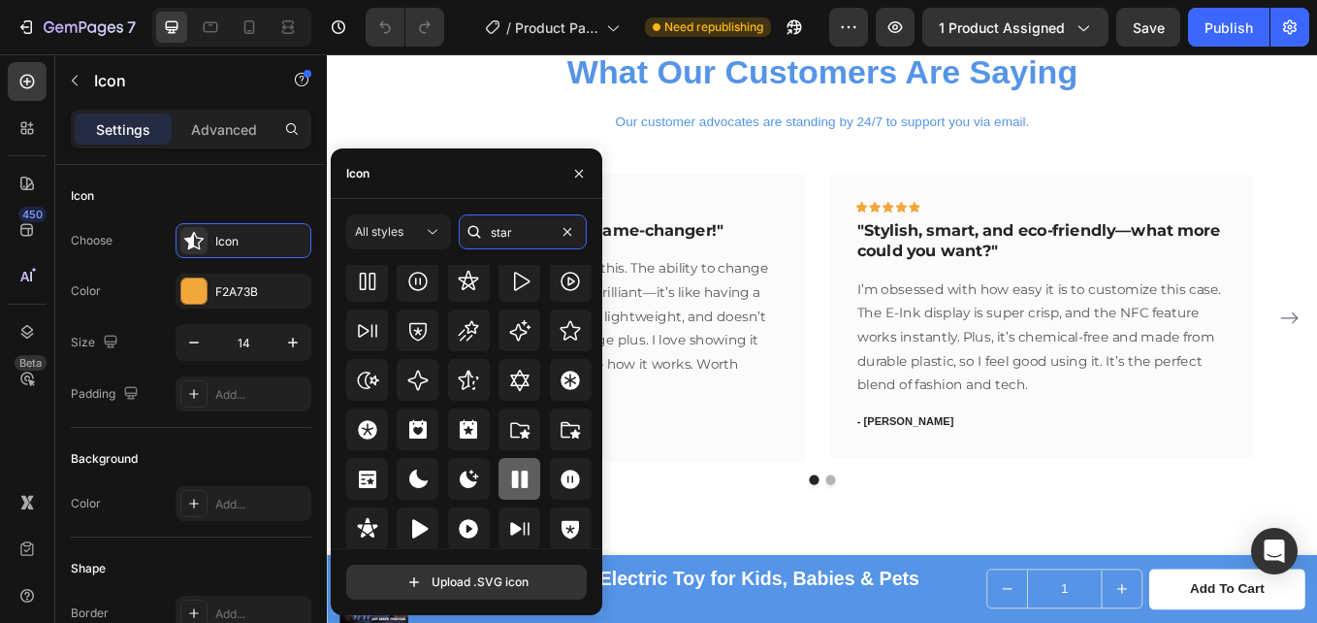
scroll to position [597, 0]
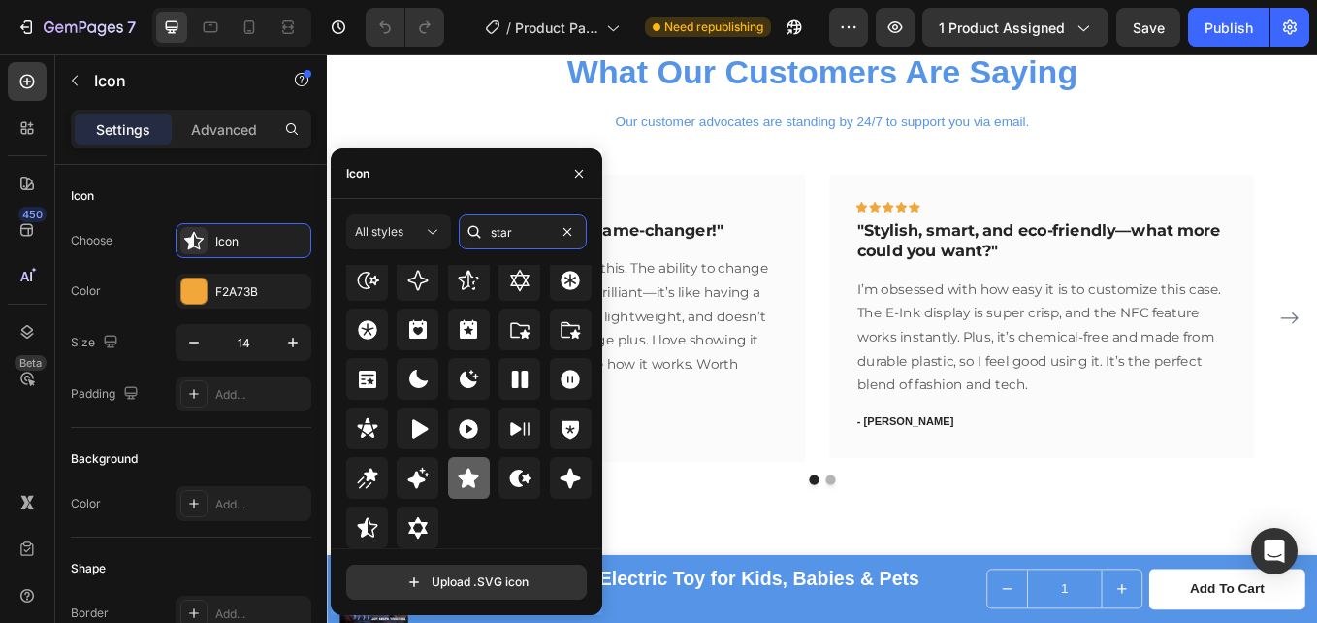
type input "star"
click at [479, 474] on div at bounding box center [469, 478] width 42 height 42
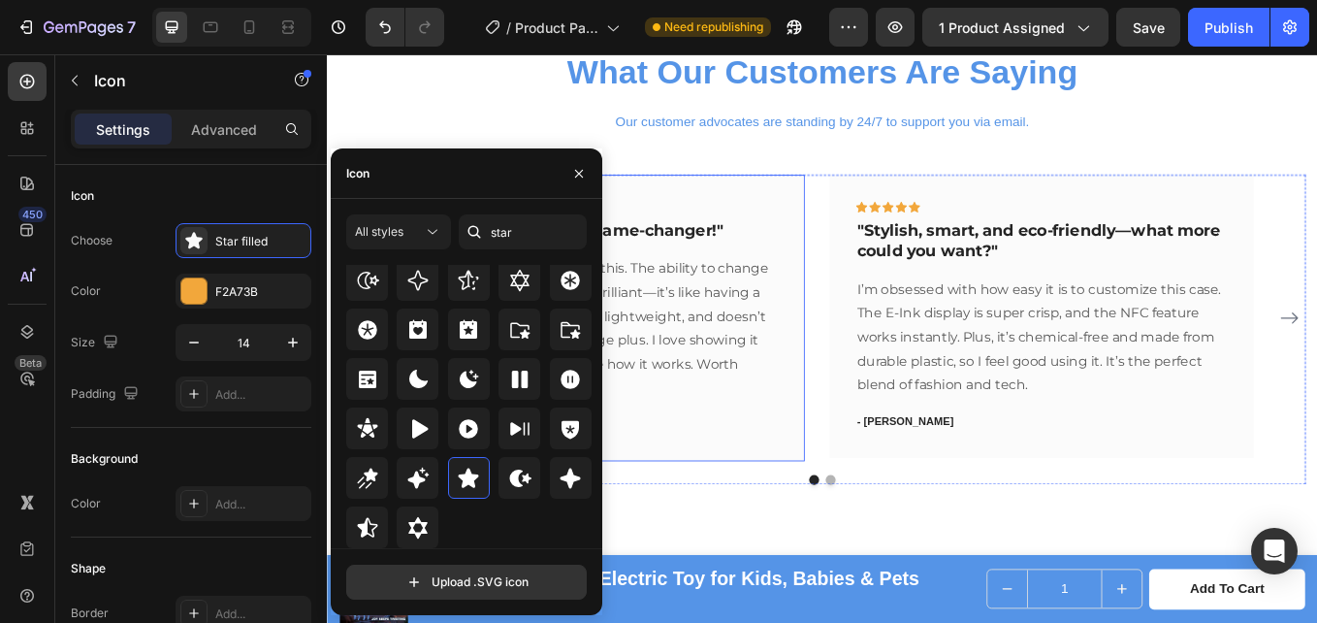
click at [849, 218] on div "Icon Icon Icon Icon Icon 0 Row "NeoFrame™ is a total game-changer!" Text block …" at bounding box center [638, 364] width 500 height 337
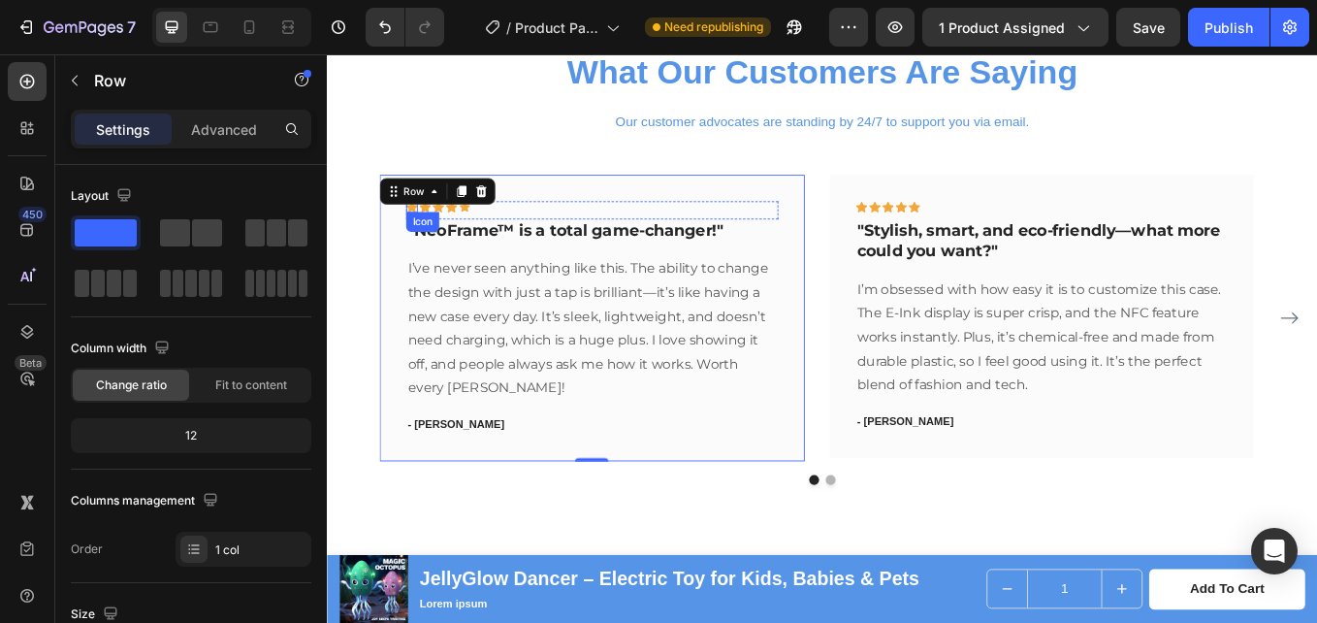
click at [423, 235] on icon at bounding box center [426, 233] width 14 height 13
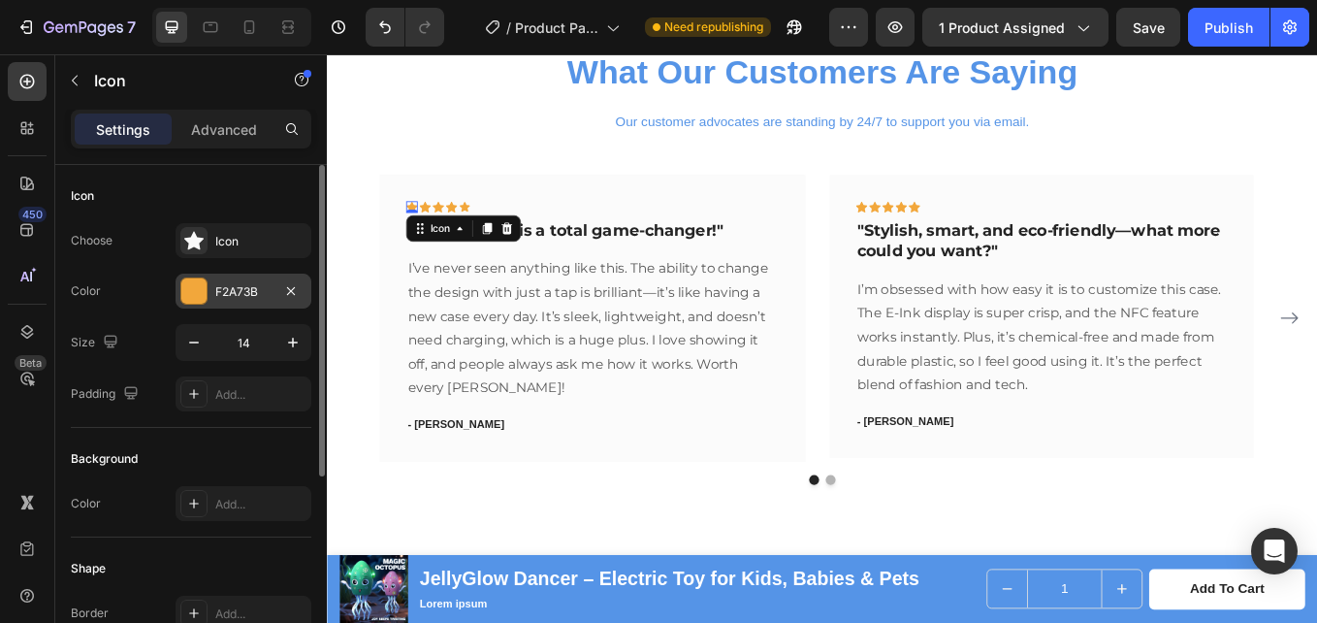
click at [242, 283] on div "F2A73B" at bounding box center [243, 291] width 56 height 17
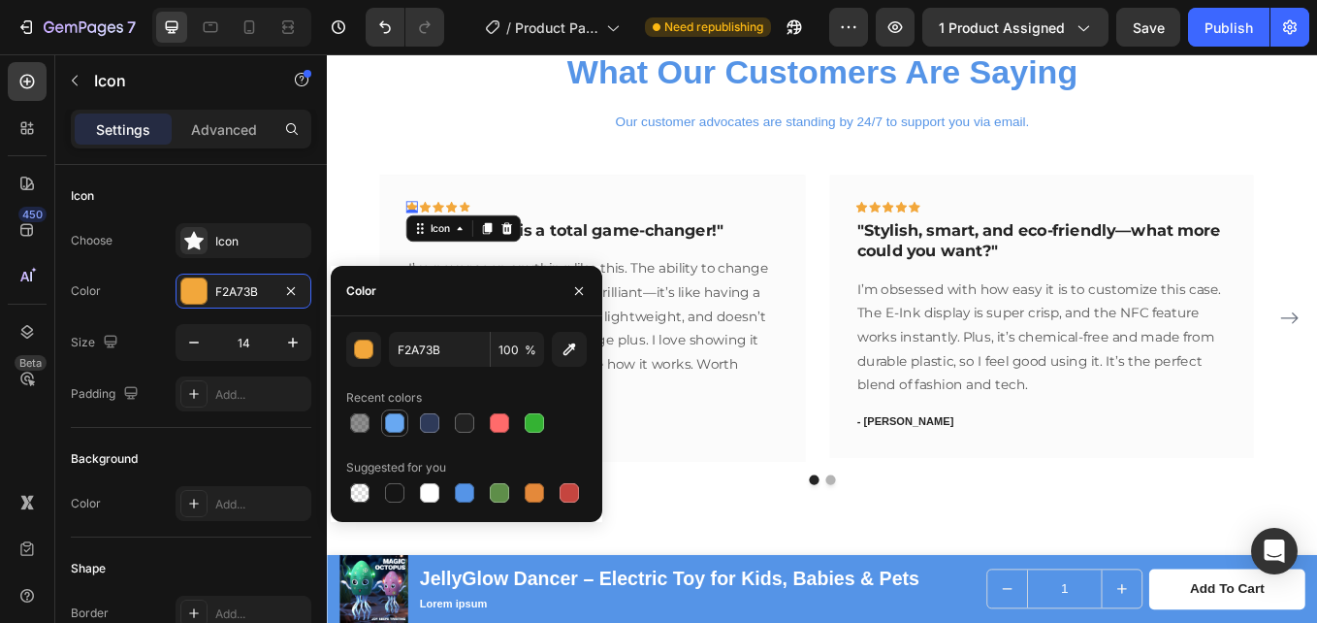
click at [396, 418] on div at bounding box center [394, 422] width 19 height 19
type input "68A8F2"
click at [442, 233] on icon at bounding box center [442, 233] width 14 height 13
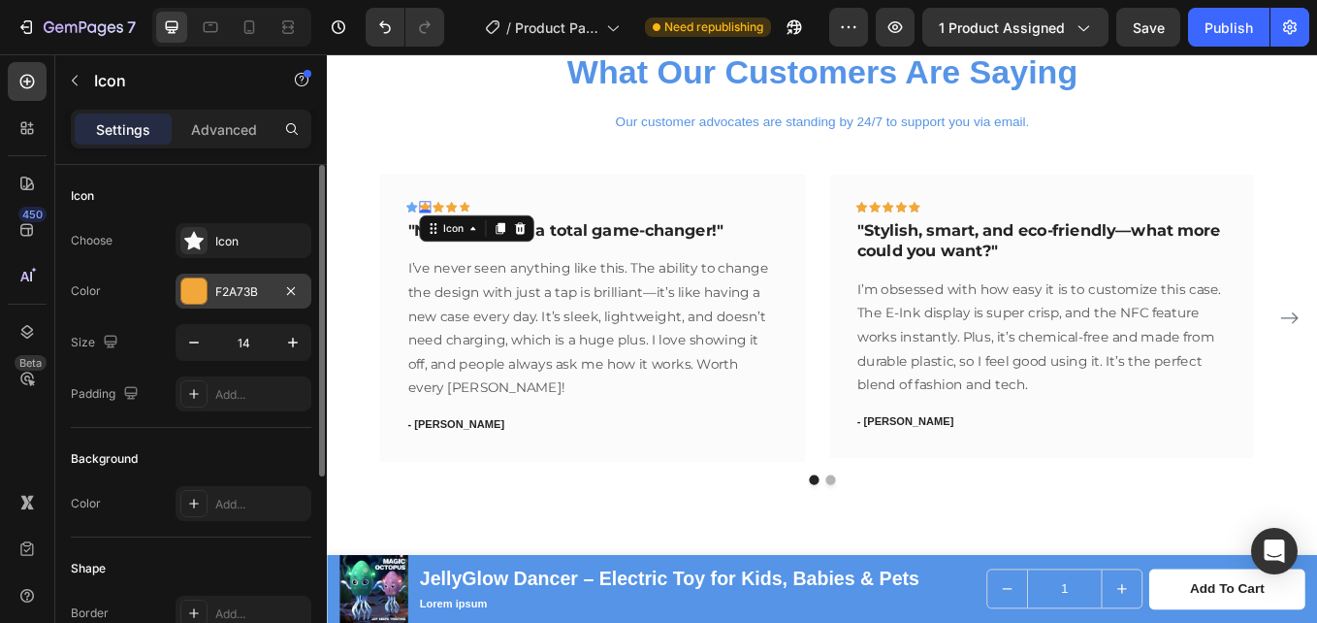
click at [247, 285] on div "F2A73B" at bounding box center [243, 291] width 56 height 17
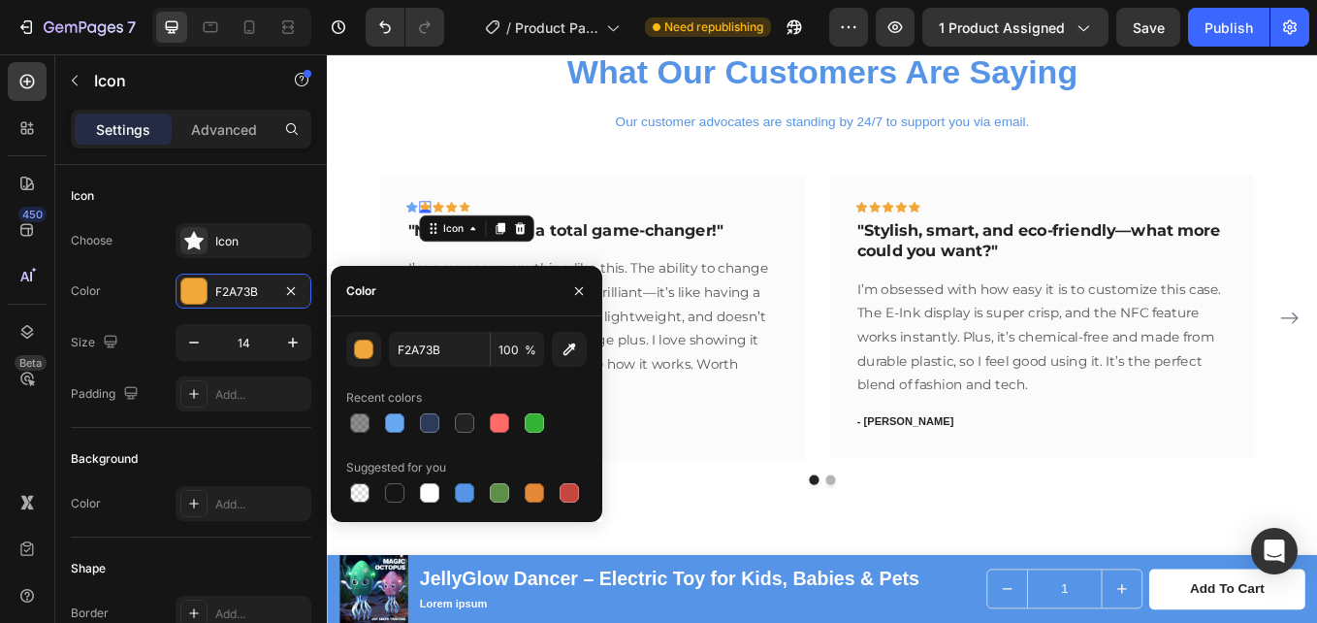
drag, startPoint x: 398, startPoint y: 417, endPoint x: 469, endPoint y: 283, distance: 151.4
click at [395, 414] on div at bounding box center [394, 422] width 19 height 19
type input "68A8F2"
click at [459, 235] on icon at bounding box center [457, 233] width 14 height 13
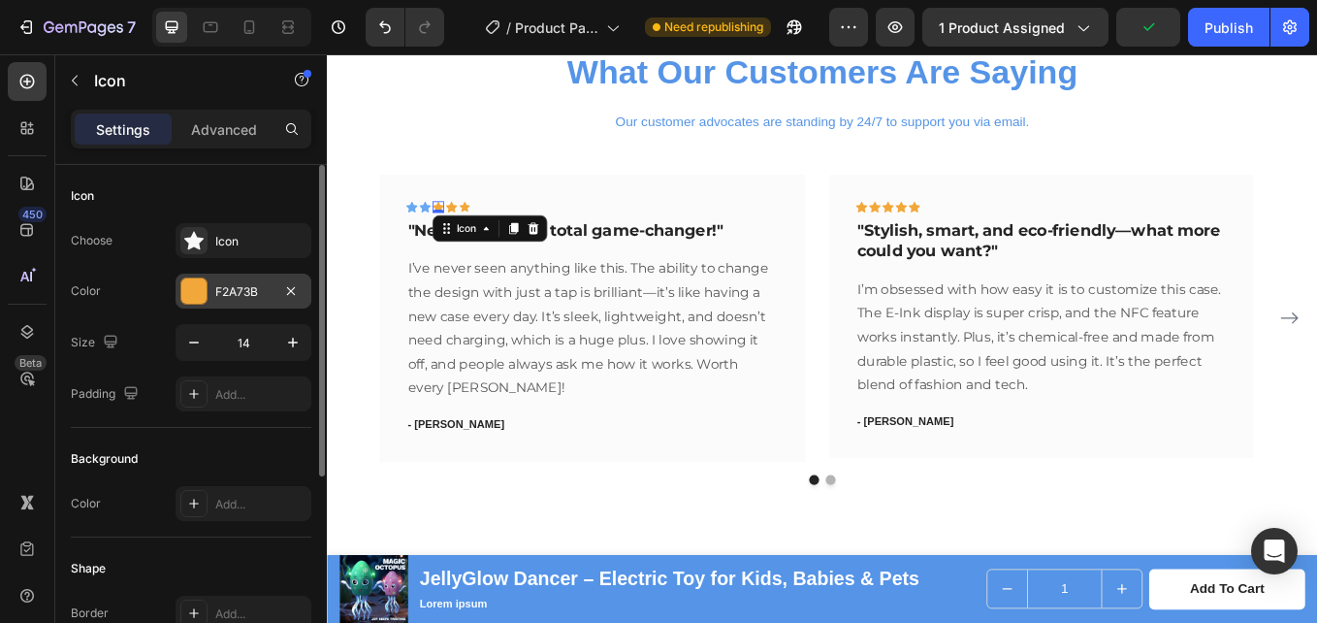
click at [244, 280] on div "F2A73B" at bounding box center [244, 291] width 136 height 35
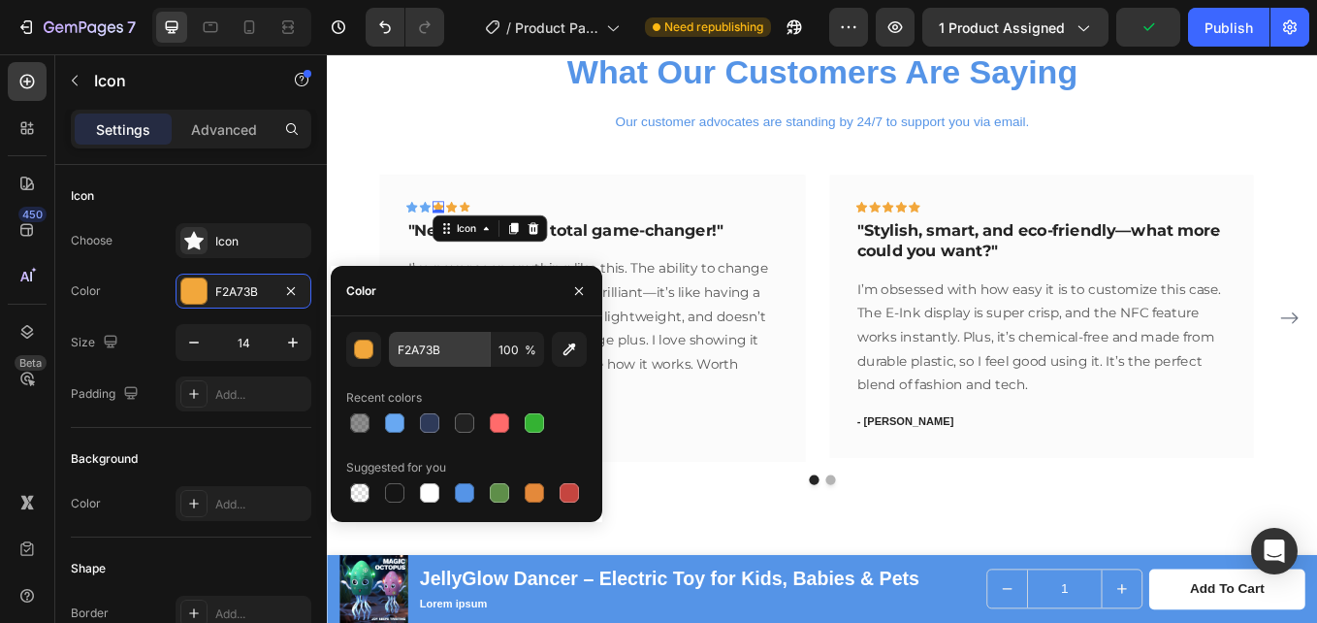
drag, startPoint x: 385, startPoint y: 418, endPoint x: 393, endPoint y: 349, distance: 69.3
click at [385, 416] on div at bounding box center [394, 422] width 19 height 19
type input "68A8F2"
click at [469, 229] on icon at bounding box center [473, 234] width 14 height 14
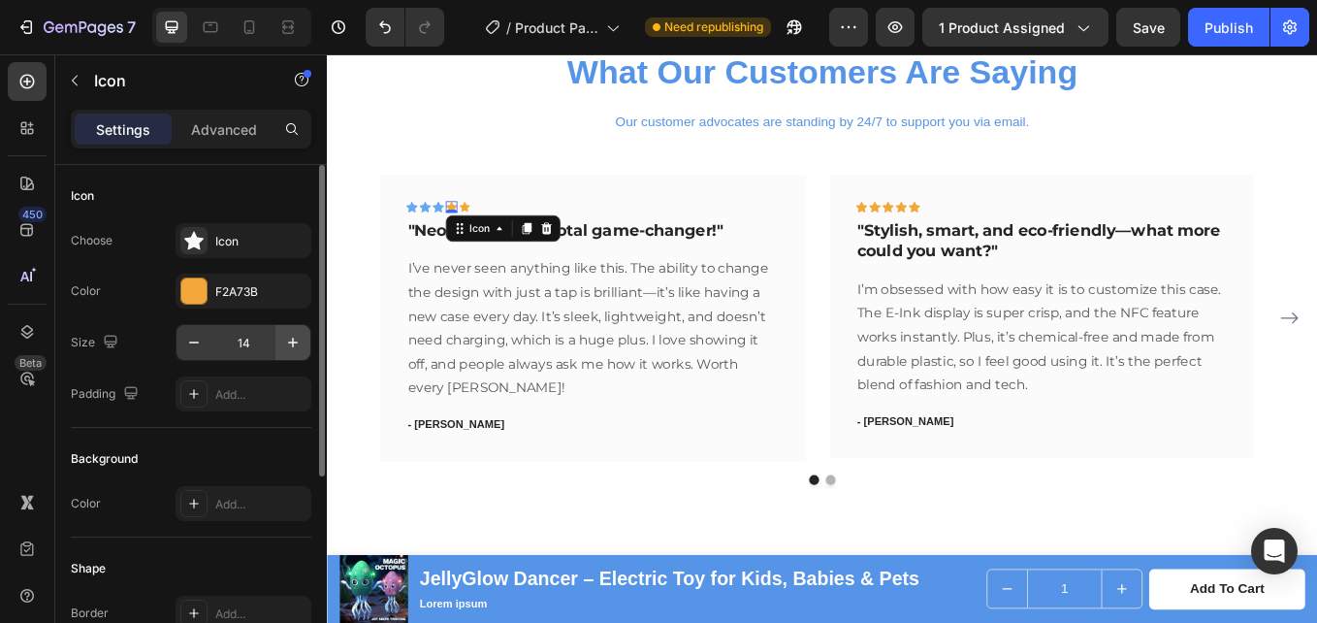
drag, startPoint x: 217, startPoint y: 292, endPoint x: 303, endPoint y: 354, distance: 105.6
click at [218, 292] on div "F2A73B" at bounding box center [260, 291] width 91 height 17
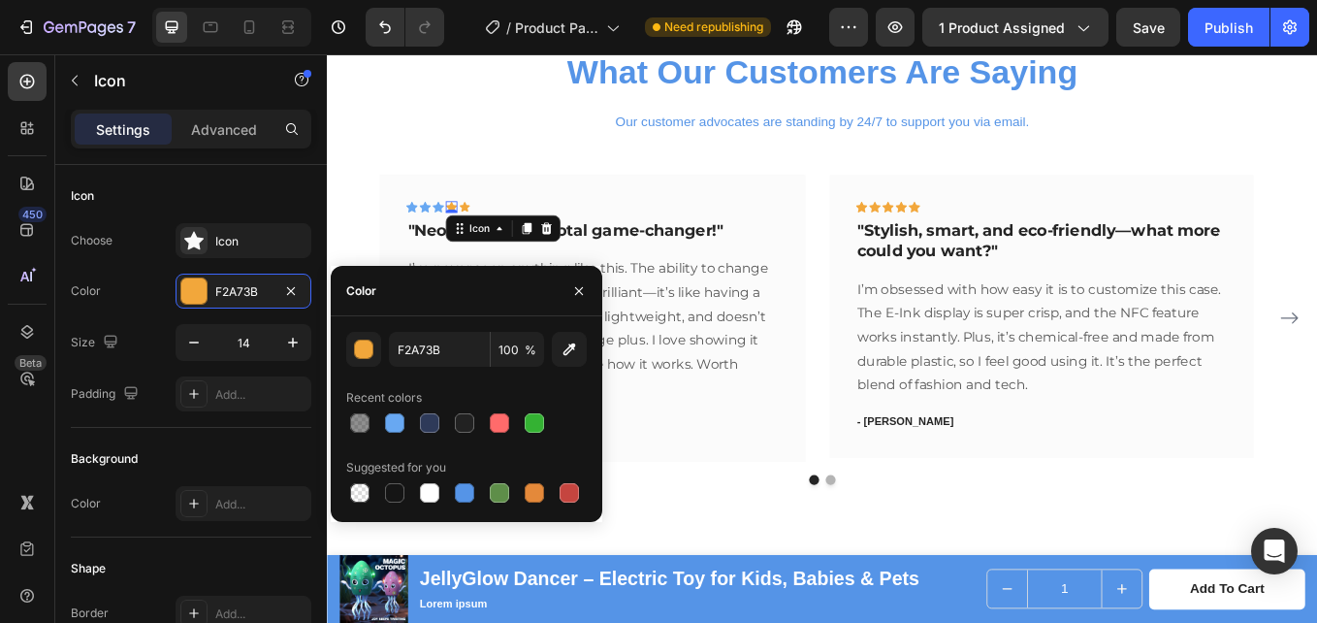
click at [396, 424] on div at bounding box center [394, 422] width 19 height 19
type input "68A8F2"
click at [487, 231] on icon at bounding box center [488, 234] width 12 height 12
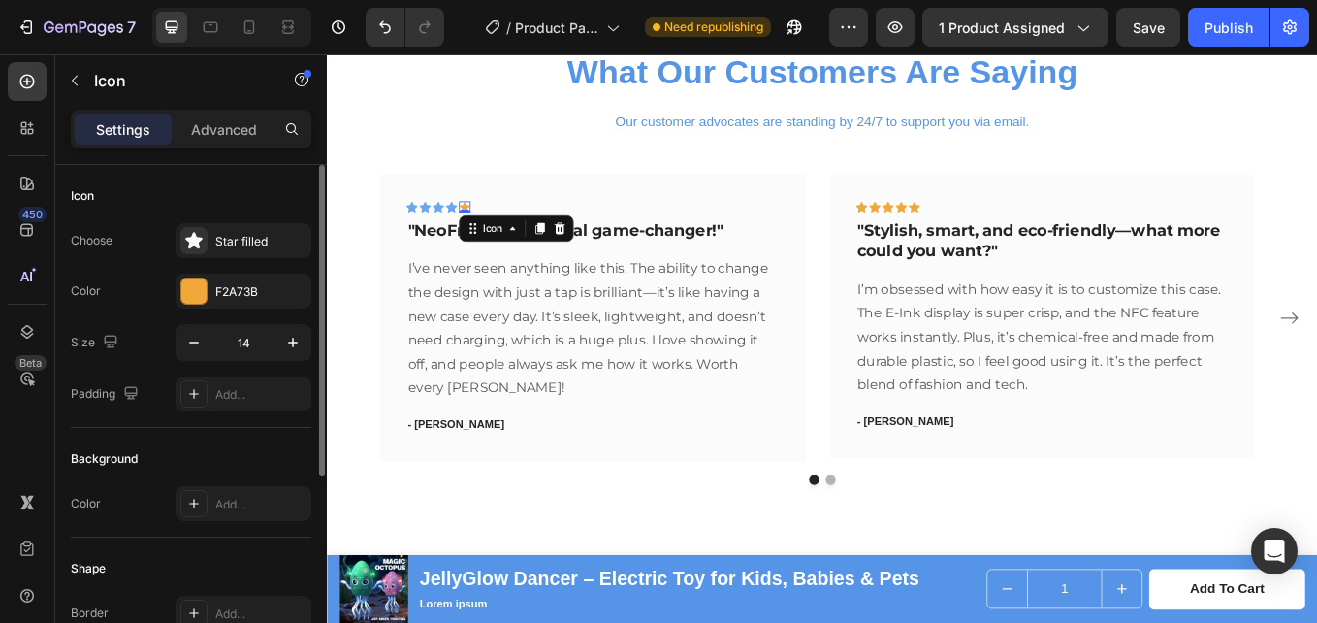
drag, startPoint x: 235, startPoint y: 296, endPoint x: 294, endPoint y: 373, distance: 96.8
click at [235, 297] on div "F2A73B" at bounding box center [260, 291] width 91 height 17
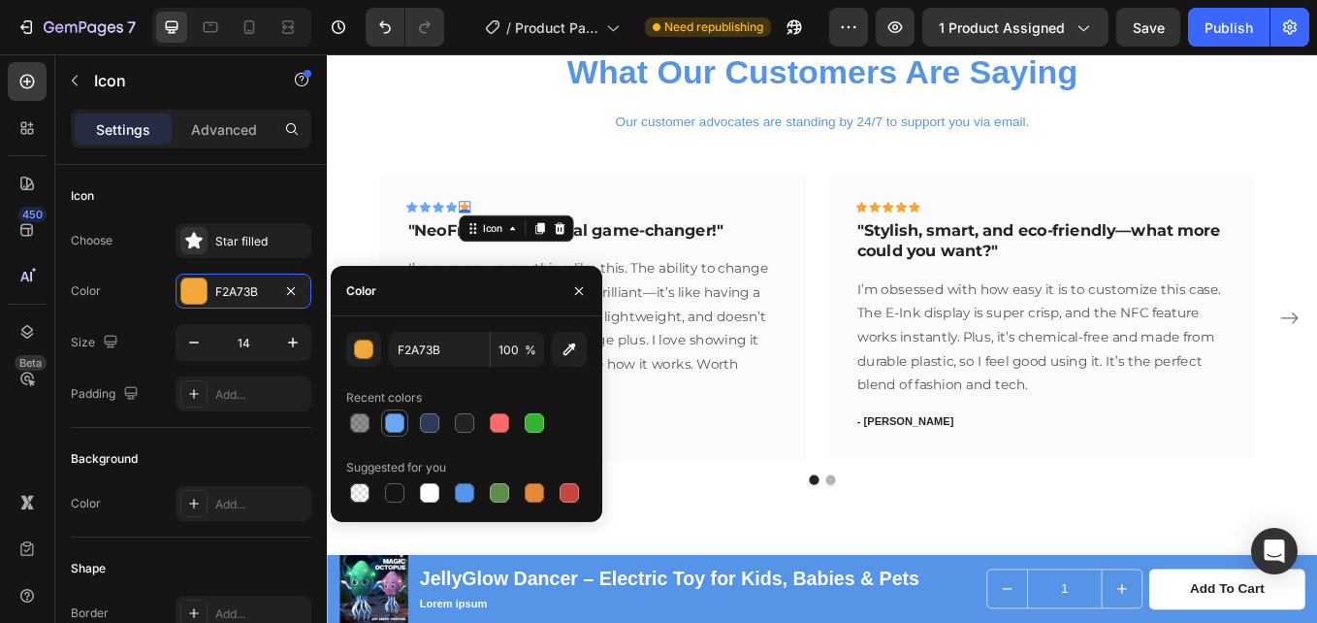
click at [388, 431] on div at bounding box center [394, 422] width 19 height 19
type input "68A8F2"
click at [954, 231] on icon at bounding box center [955, 233] width 14 height 13
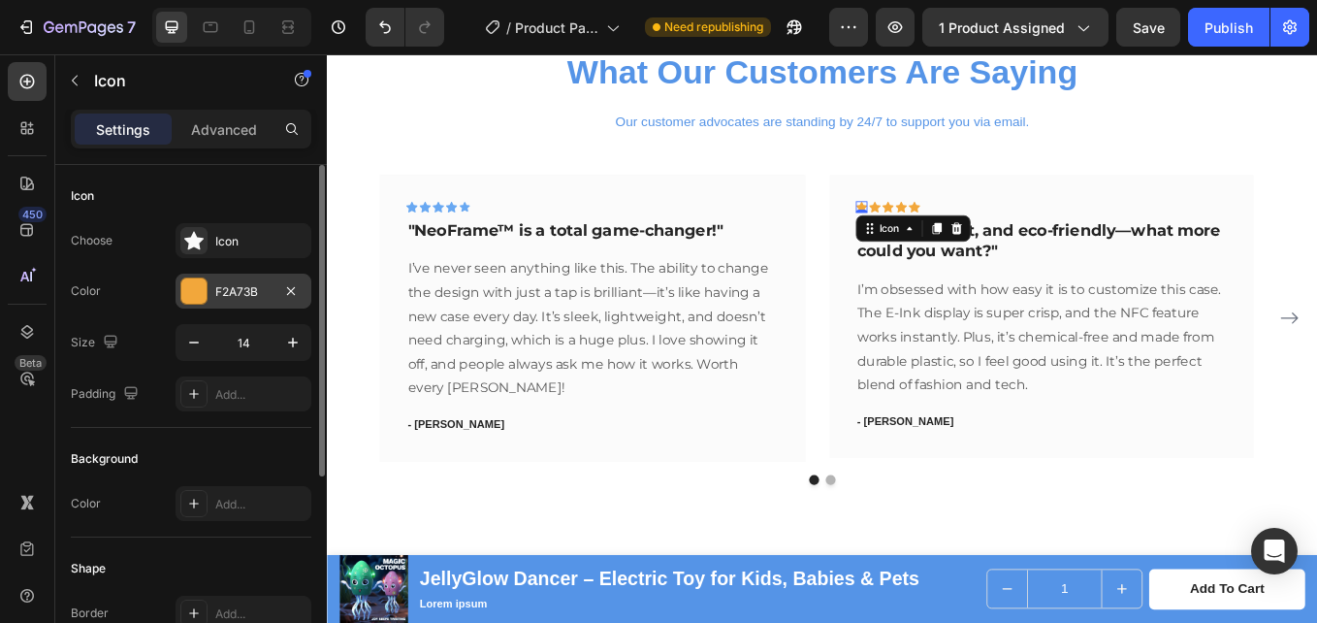
click at [221, 286] on div "F2A73B" at bounding box center [243, 291] width 56 height 17
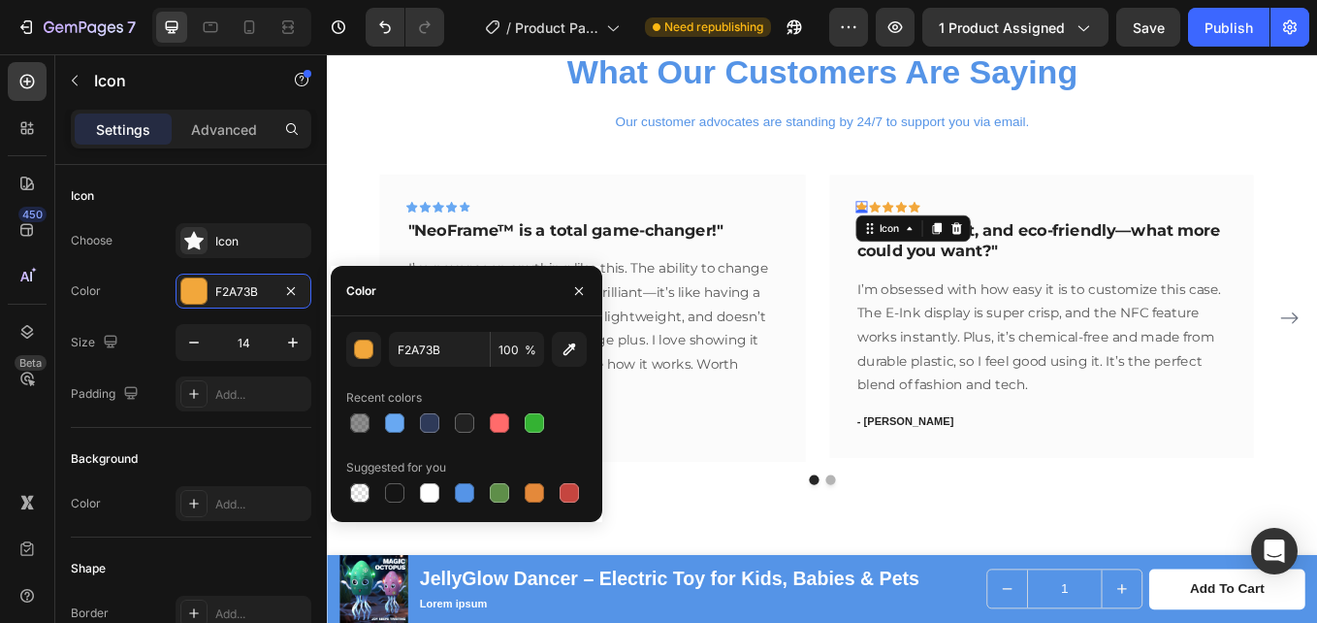
click at [388, 425] on div at bounding box center [394, 422] width 19 height 19
type input "68A8F2"
click at [963, 233] on icon at bounding box center [970, 234] width 14 height 14
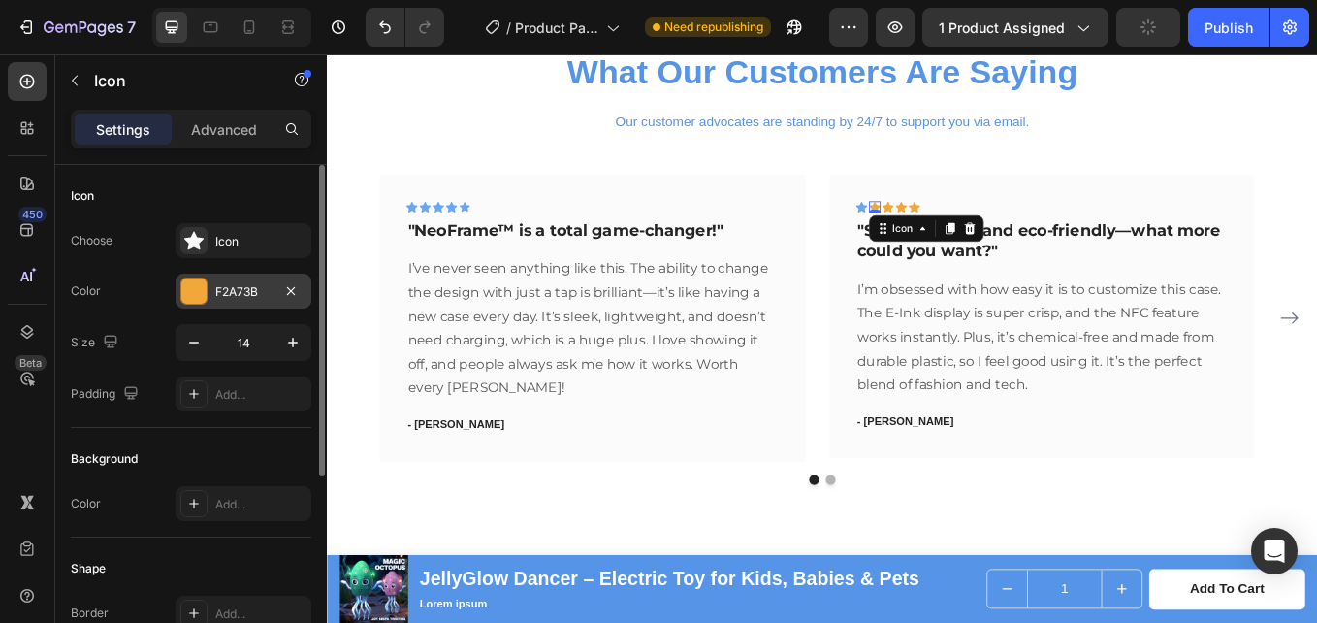
click at [211, 294] on div "F2A73B" at bounding box center [244, 291] width 136 height 35
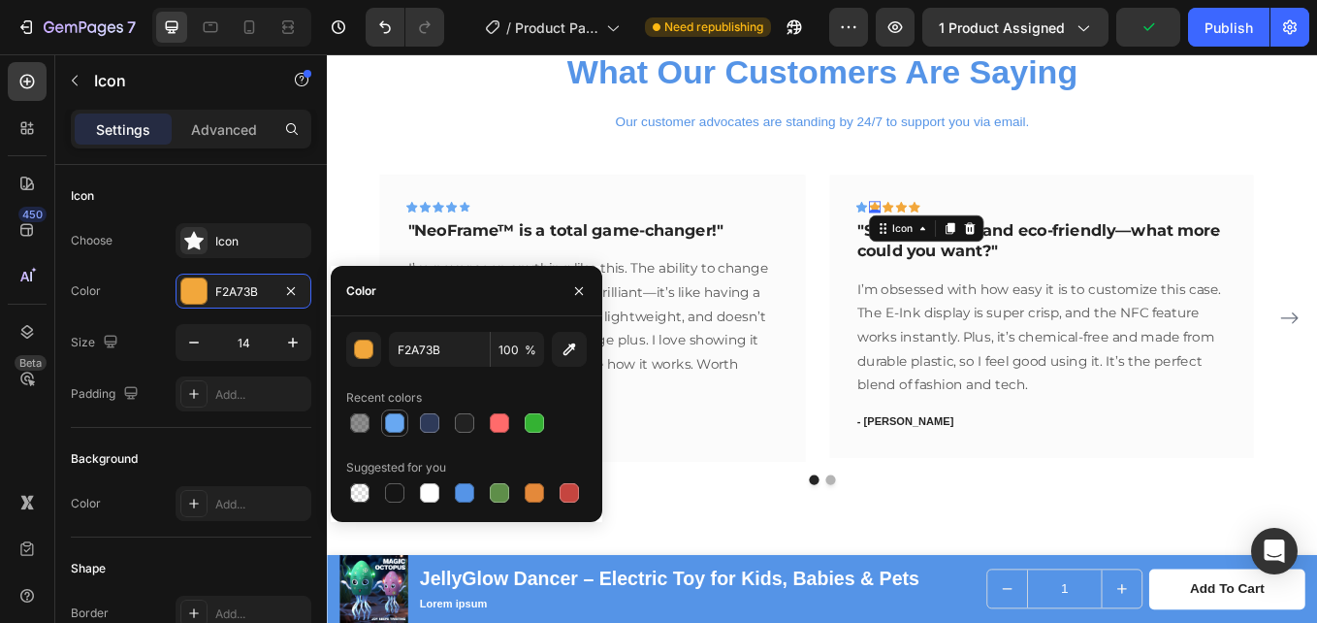
click at [391, 427] on div at bounding box center [394, 422] width 19 height 19
type input "68A8F2"
click at [982, 234] on icon at bounding box center [986, 233] width 14 height 13
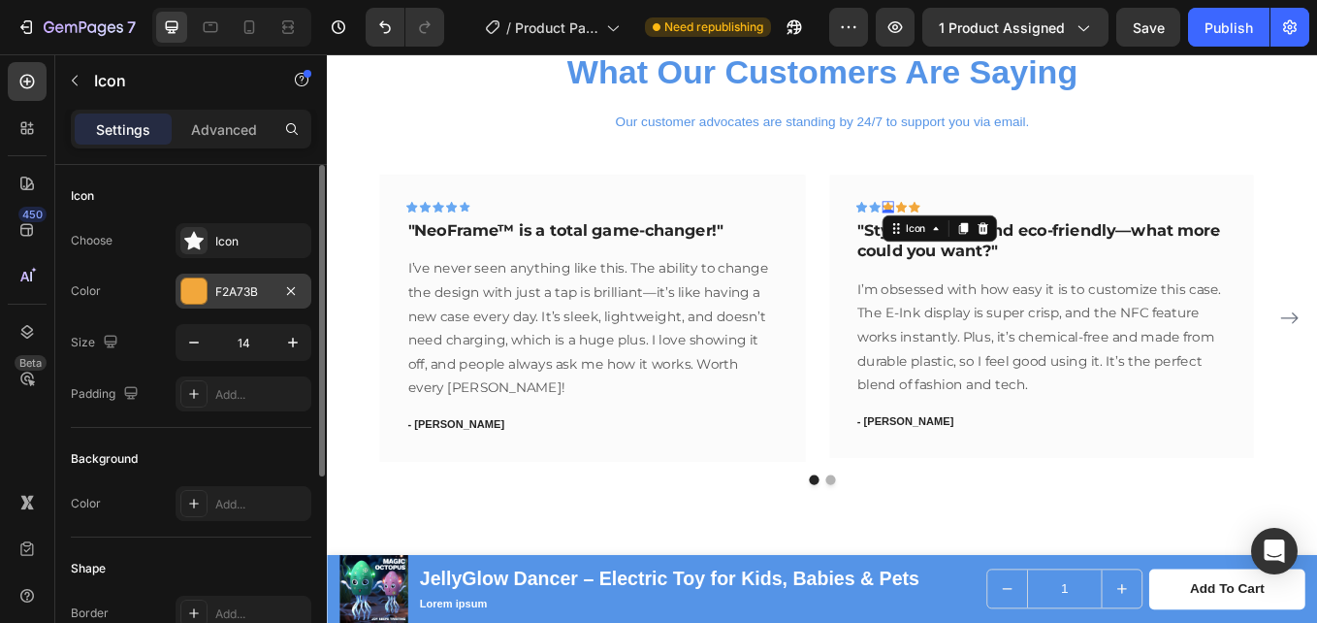
click at [233, 288] on div "F2A73B" at bounding box center [243, 291] width 56 height 17
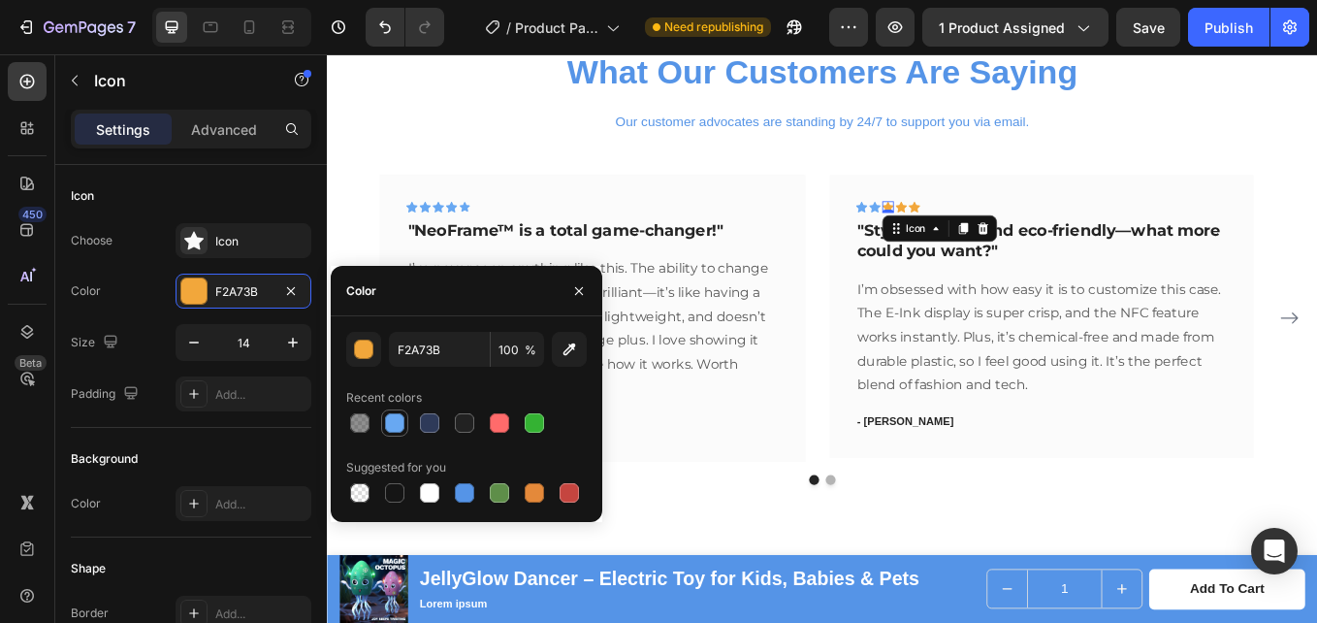
click at [382, 417] on div at bounding box center [394, 422] width 27 height 27
type input "68A8F2"
click at [998, 228] on icon at bounding box center [1001, 234] width 14 height 14
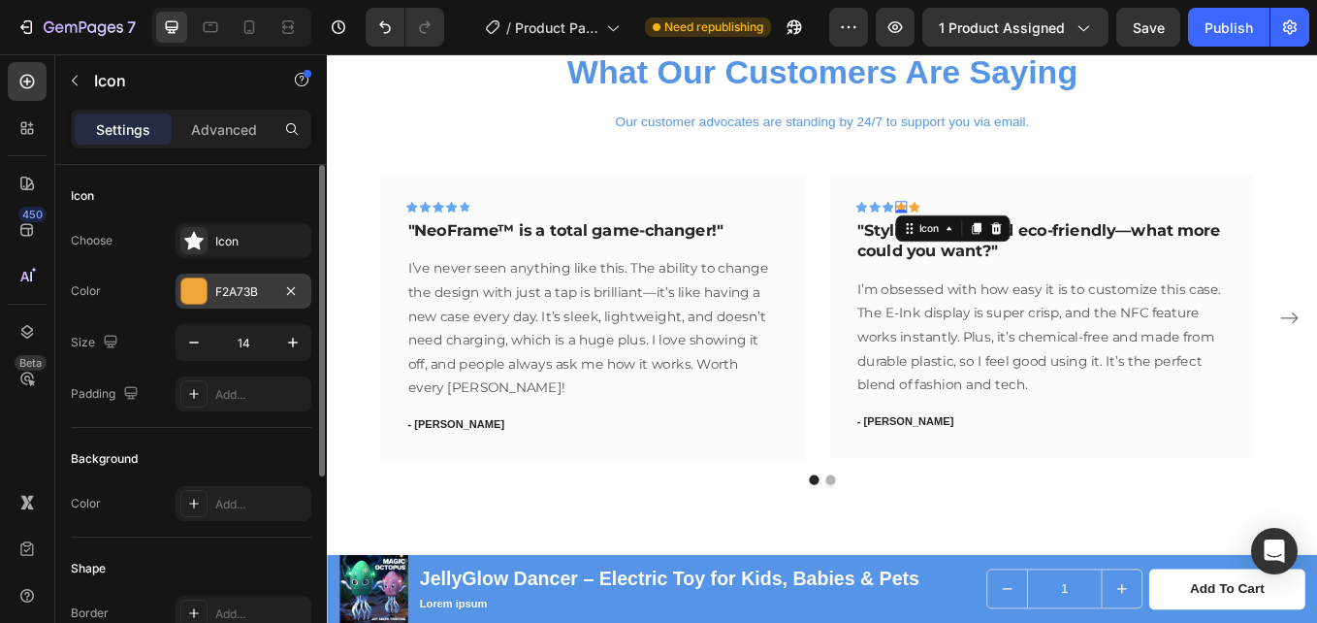
click at [209, 282] on div "F2A73B" at bounding box center [244, 291] width 136 height 35
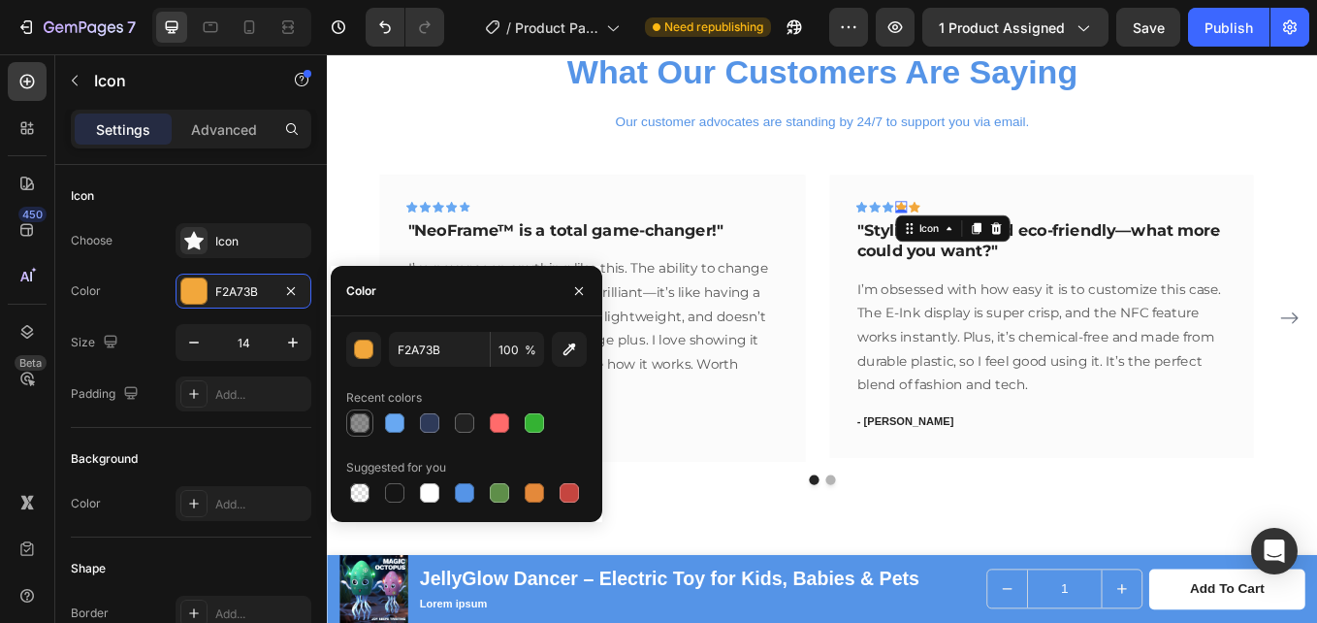
click at [373, 425] on div at bounding box center [359, 422] width 27 height 27
type input "222222"
type input "50"
click at [387, 423] on div at bounding box center [394, 422] width 19 height 19
type input "68A8F2"
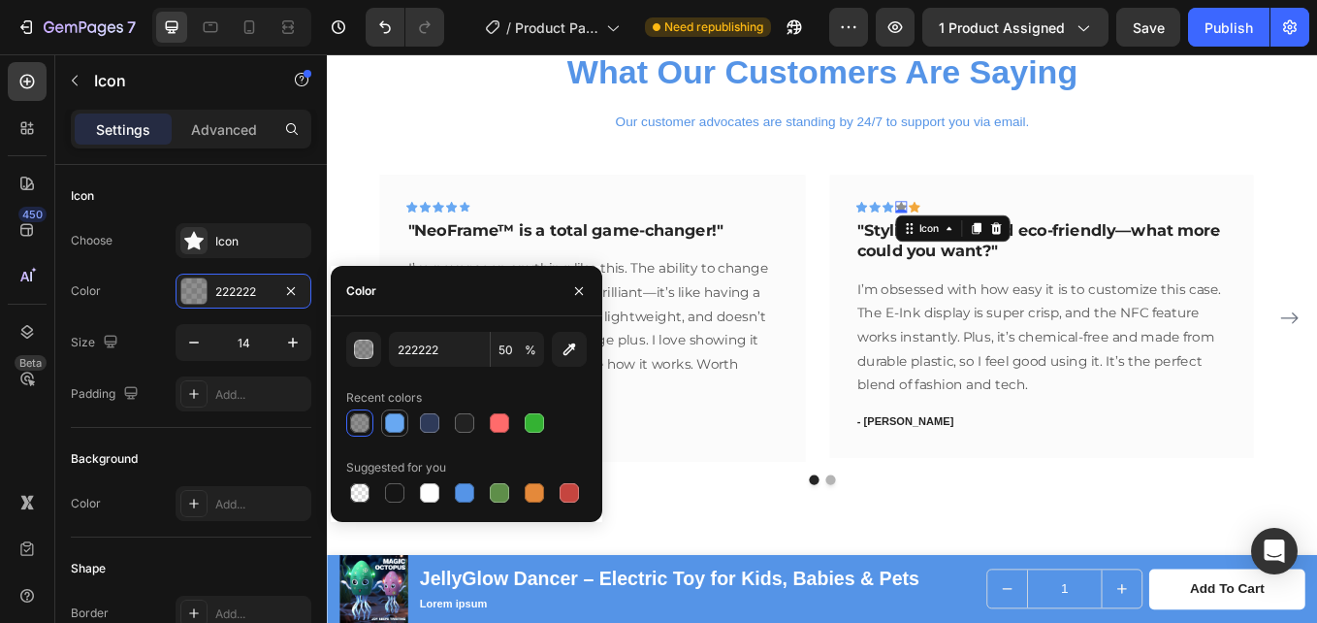
type input "100"
drag, startPoint x: 1019, startPoint y: 231, endPoint x: 916, endPoint y: 275, distance: 112.1
click at [1018, 231] on icon at bounding box center [1017, 234] width 14 height 14
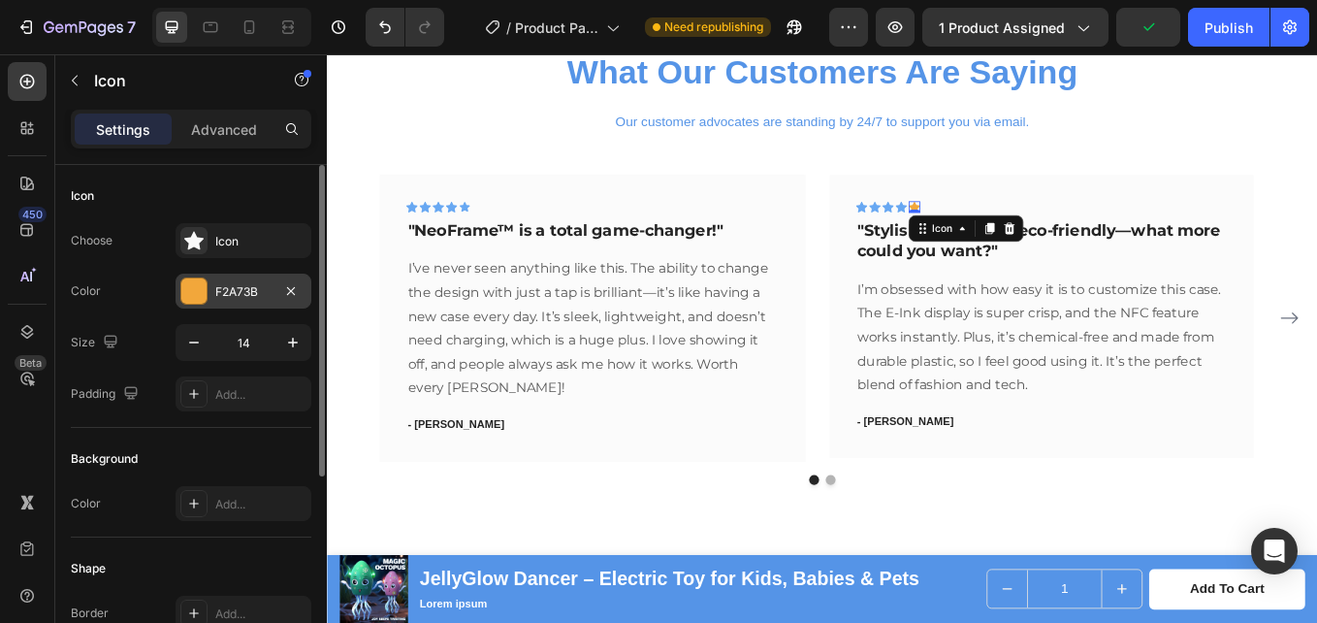
click at [247, 296] on div "F2A73B" at bounding box center [243, 291] width 56 height 17
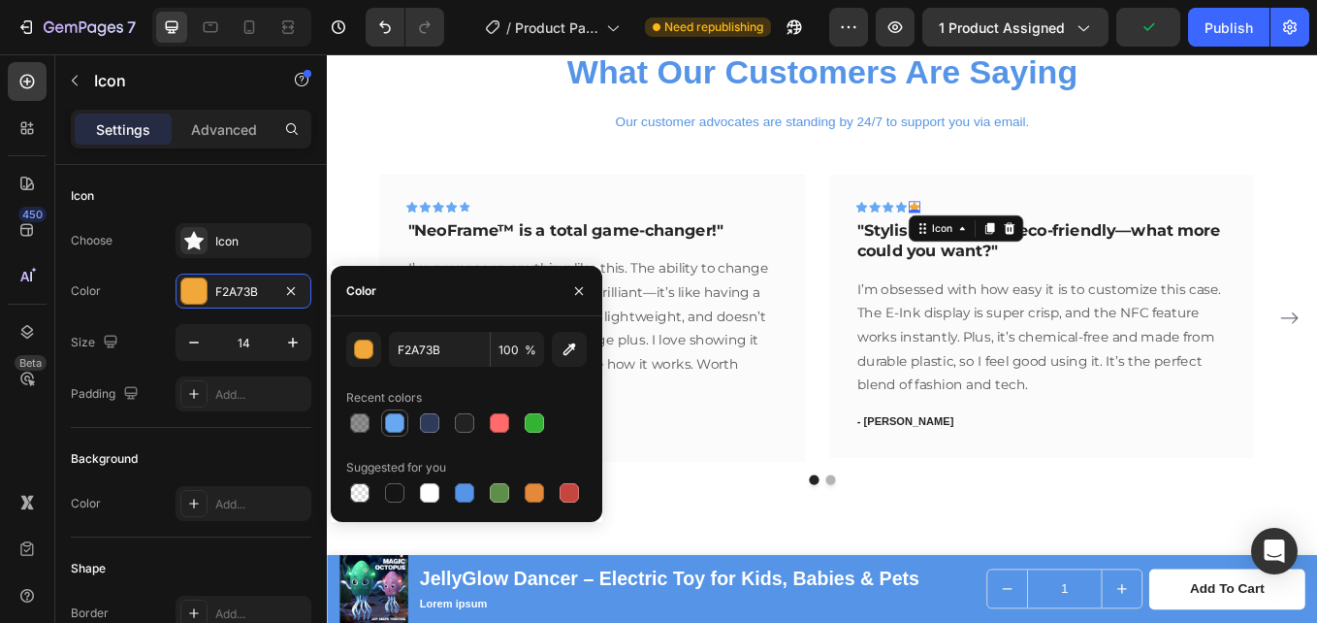
click at [395, 429] on div at bounding box center [394, 422] width 19 height 19
type input "68A8F2"
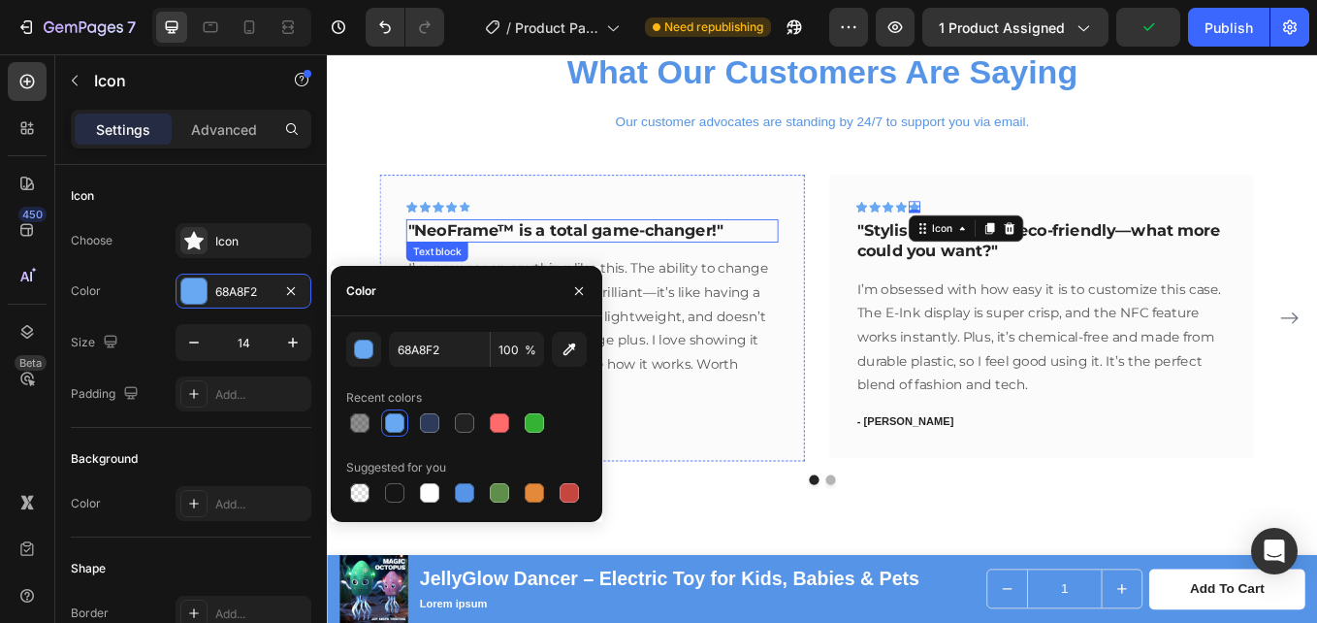
click at [491, 263] on p ""NeoFrame™ is a total game-changer!"" at bounding box center [638, 262] width 434 height 24
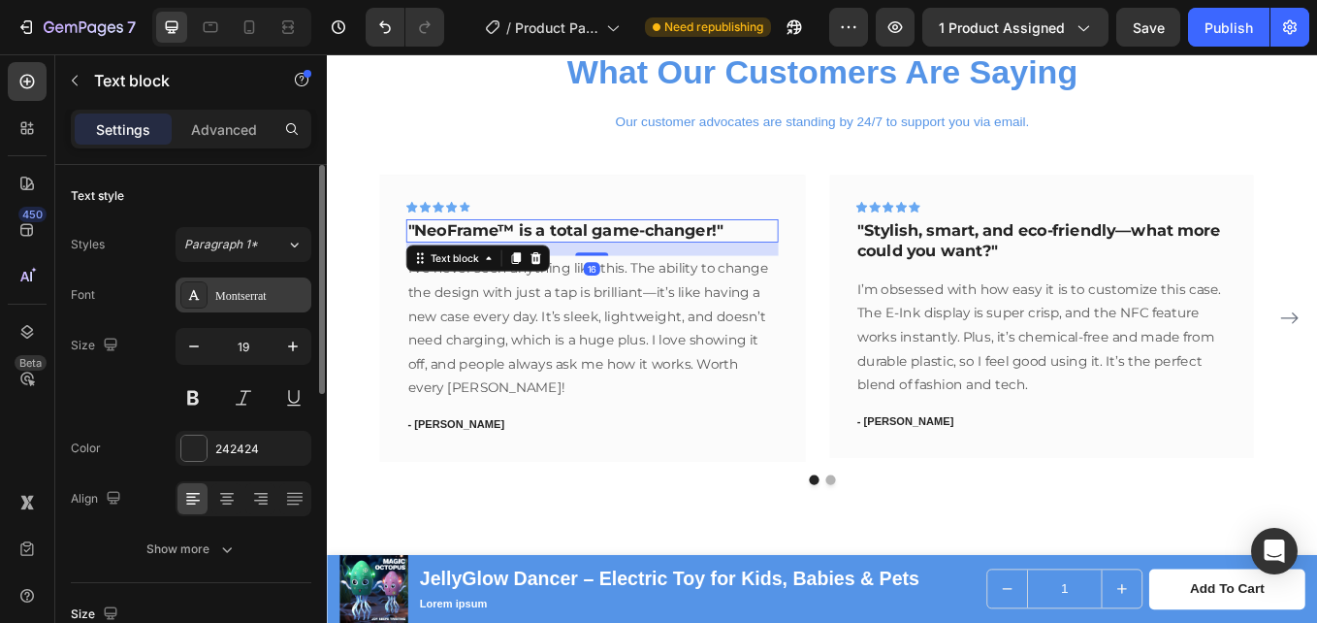
click at [235, 283] on div "Montserrat" at bounding box center [244, 294] width 136 height 35
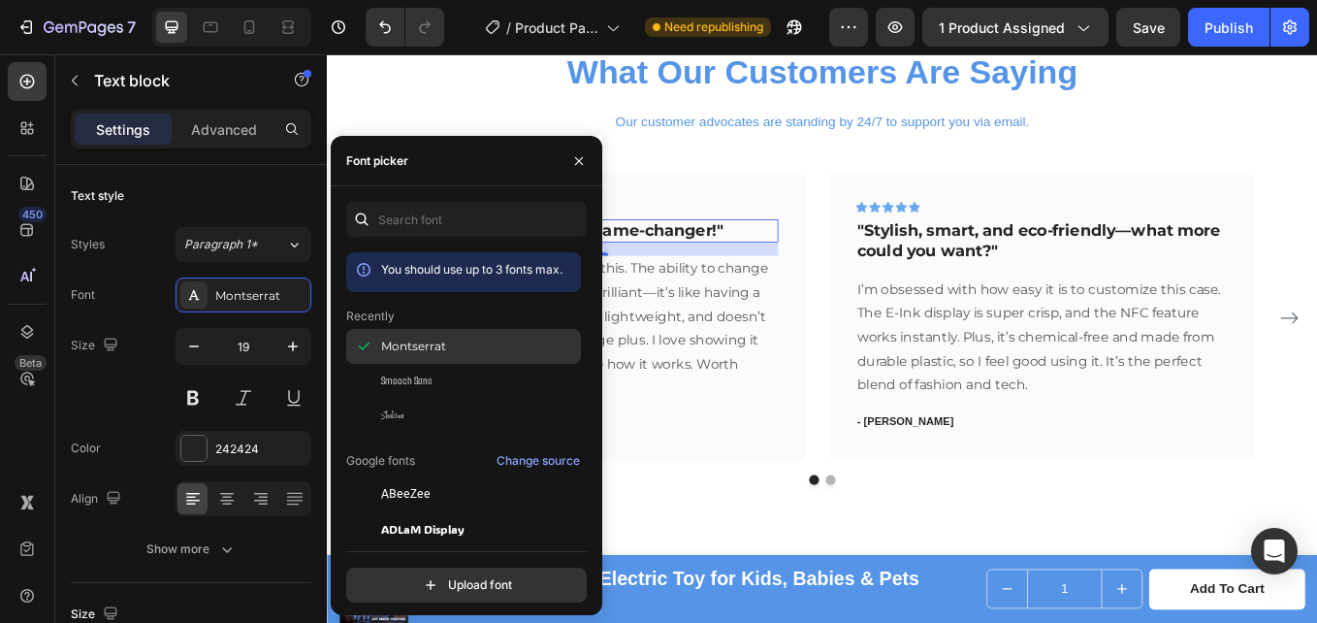
click at [405, 340] on span "Montserrat" at bounding box center [413, 346] width 65 height 17
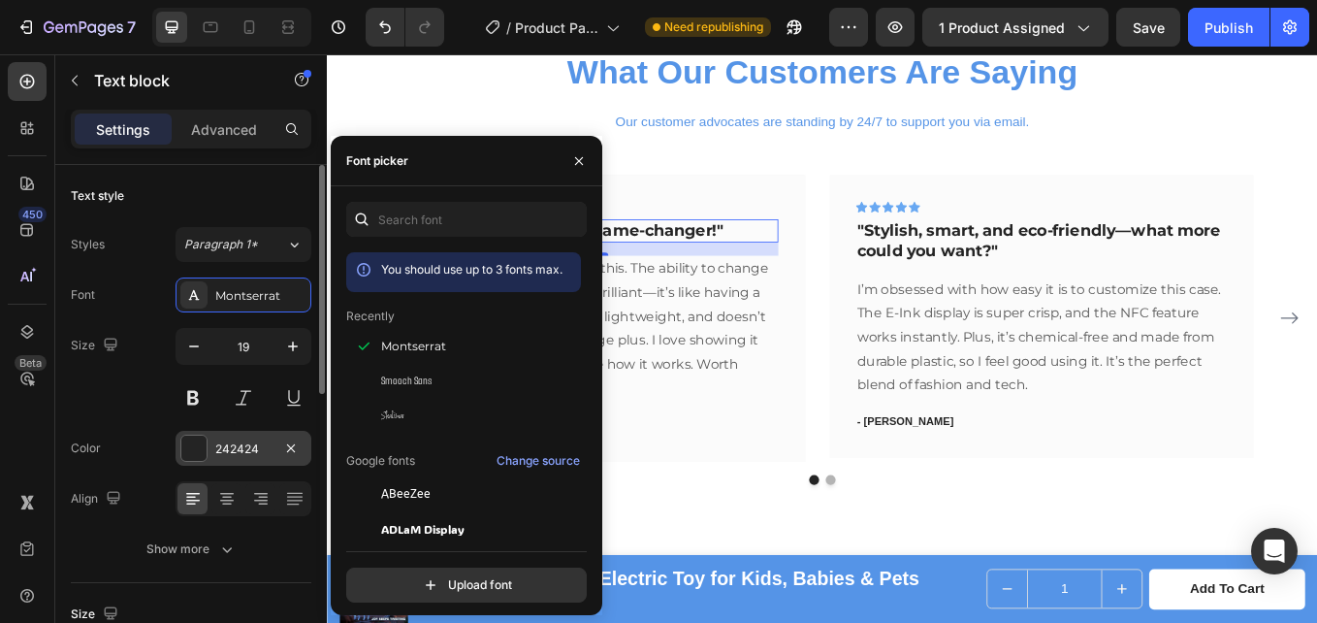
click at [250, 449] on div "242424" at bounding box center [243, 448] width 56 height 17
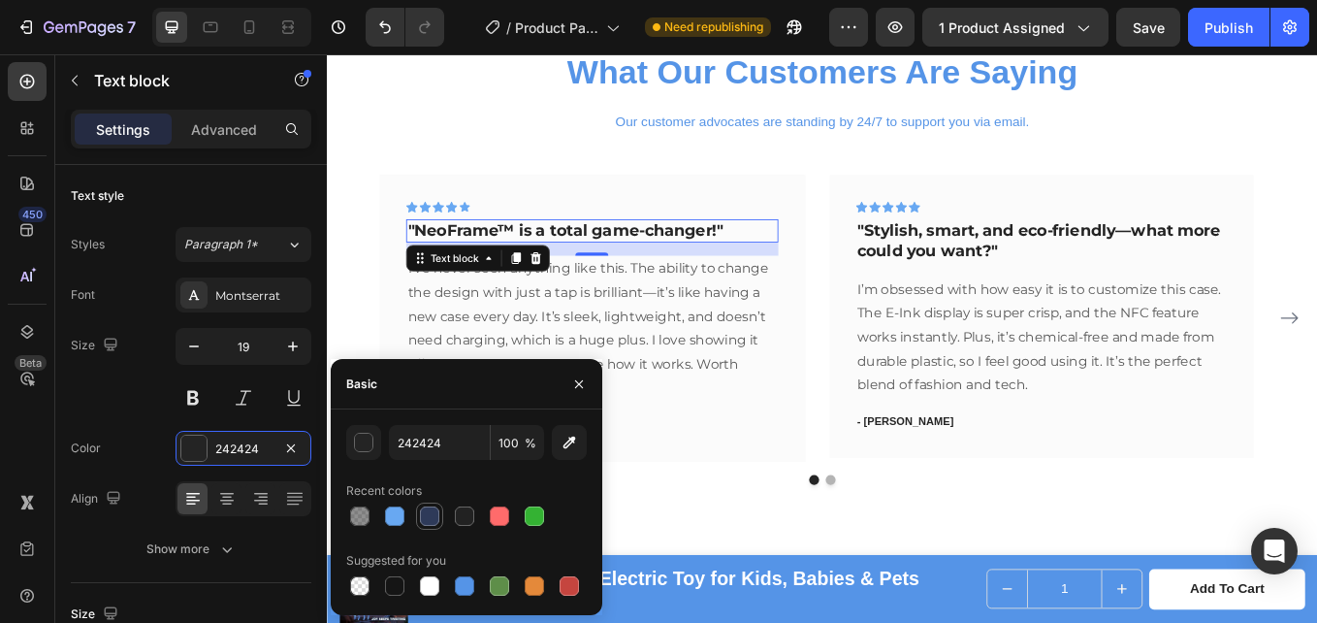
click at [416, 514] on div at bounding box center [429, 515] width 27 height 27
type input "2E3A59"
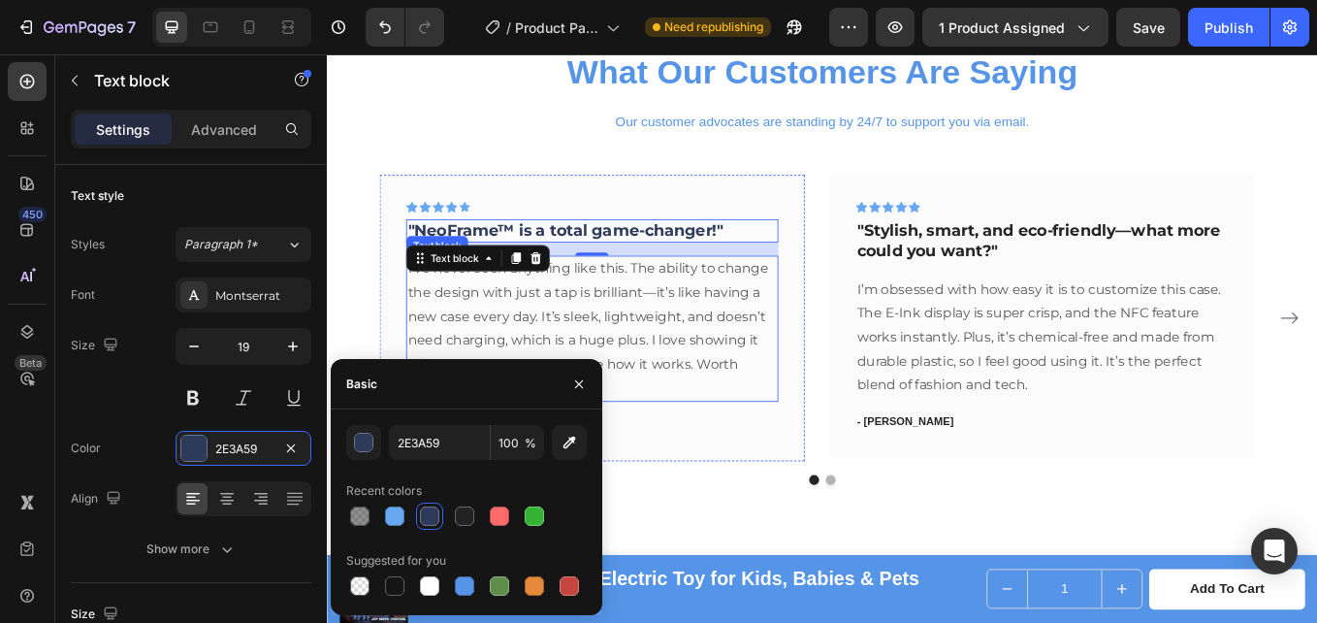
click at [604, 359] on p "I’ve never seen anything like this. The ability to change the design with just …" at bounding box center [638, 377] width 434 height 168
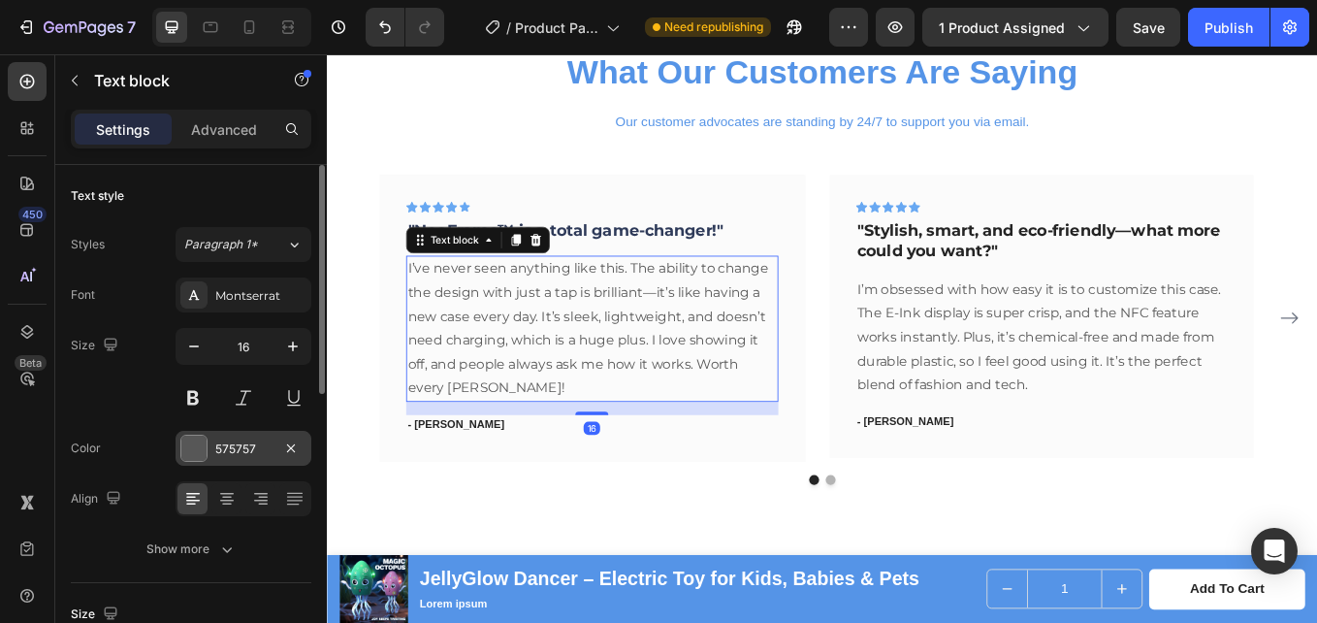
click at [231, 440] on div "575757" at bounding box center [243, 448] width 56 height 17
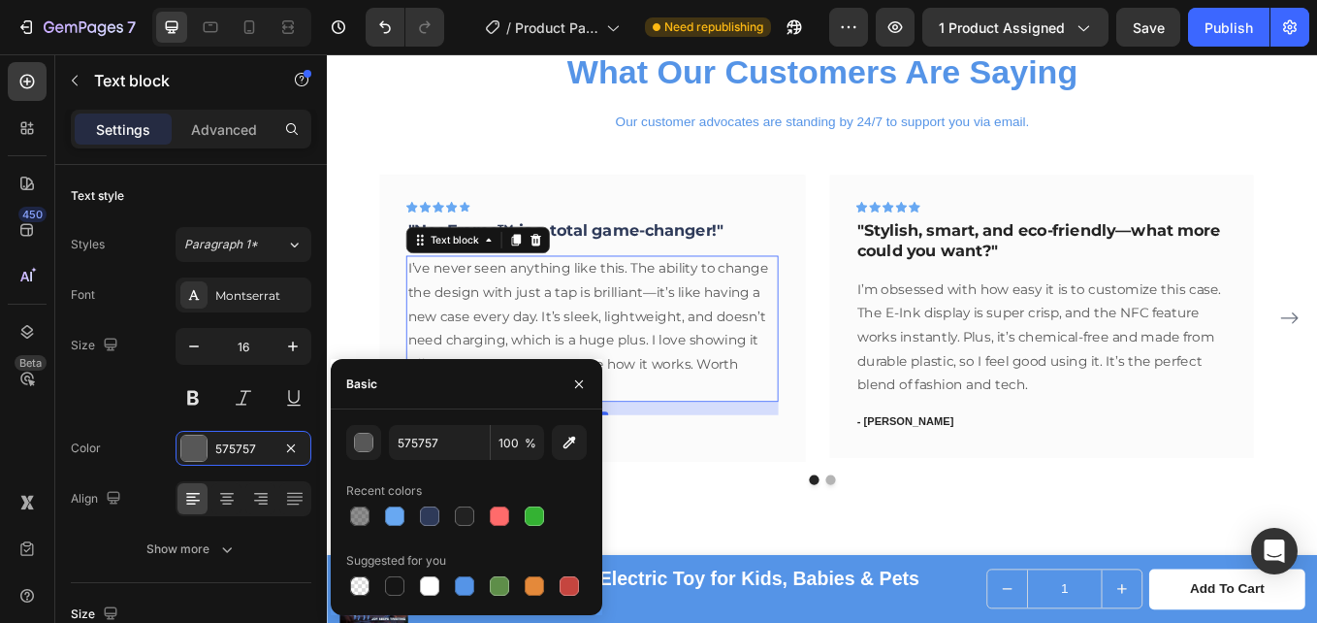
click at [414, 519] on div at bounding box center [466, 515] width 241 height 27
click at [416, 518] on div at bounding box center [429, 515] width 27 height 27
type input "2E3A59"
click at [976, 267] on p ""Stylish, smart, and eco-friendly—what more could you want?"" at bounding box center [1167, 274] width 434 height 48
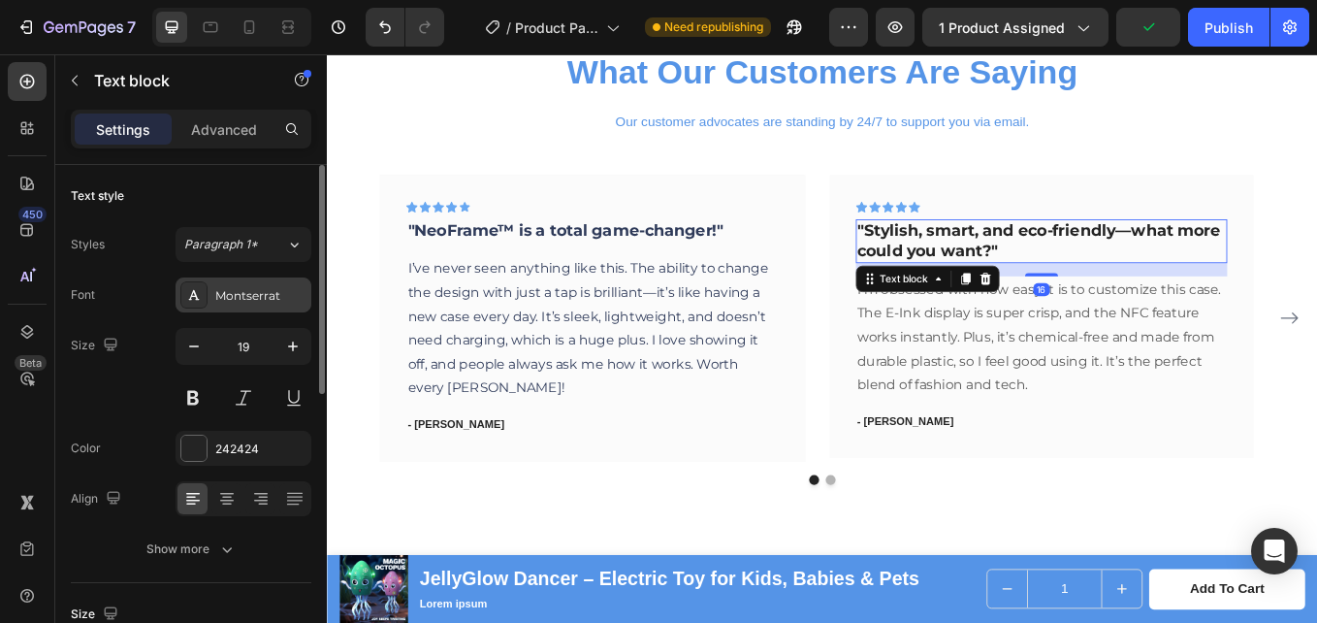
click at [214, 284] on div "Montserrat" at bounding box center [244, 294] width 136 height 35
click at [237, 436] on div "242424" at bounding box center [244, 448] width 136 height 35
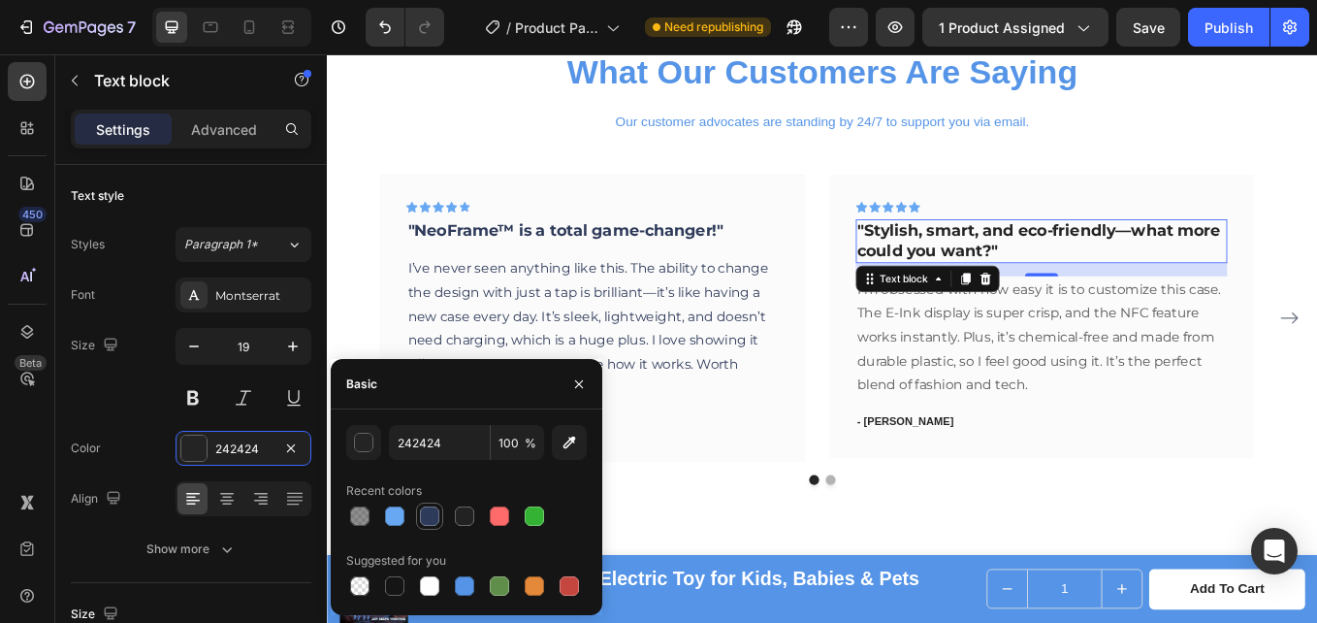
click at [417, 511] on div at bounding box center [429, 515] width 27 height 27
type input "2E3A59"
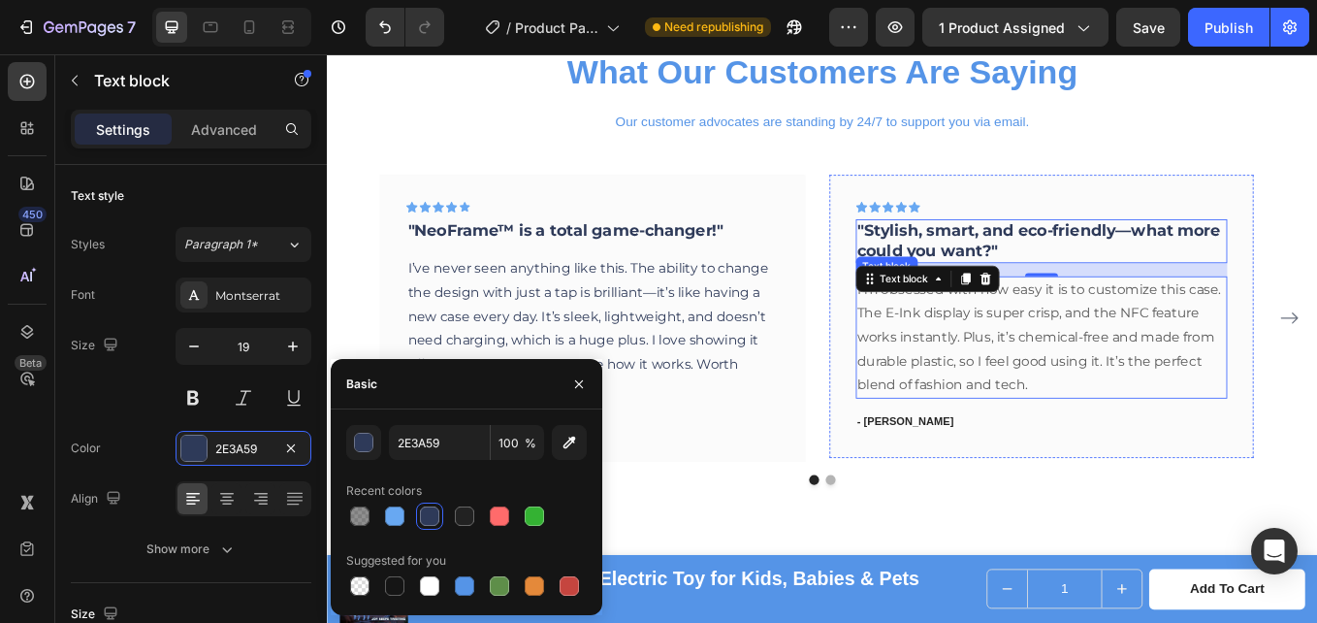
click at [1034, 387] on p "I’m obsessed with how easy it is to customize this case. The E-Ink display is s…" at bounding box center [1167, 387] width 434 height 140
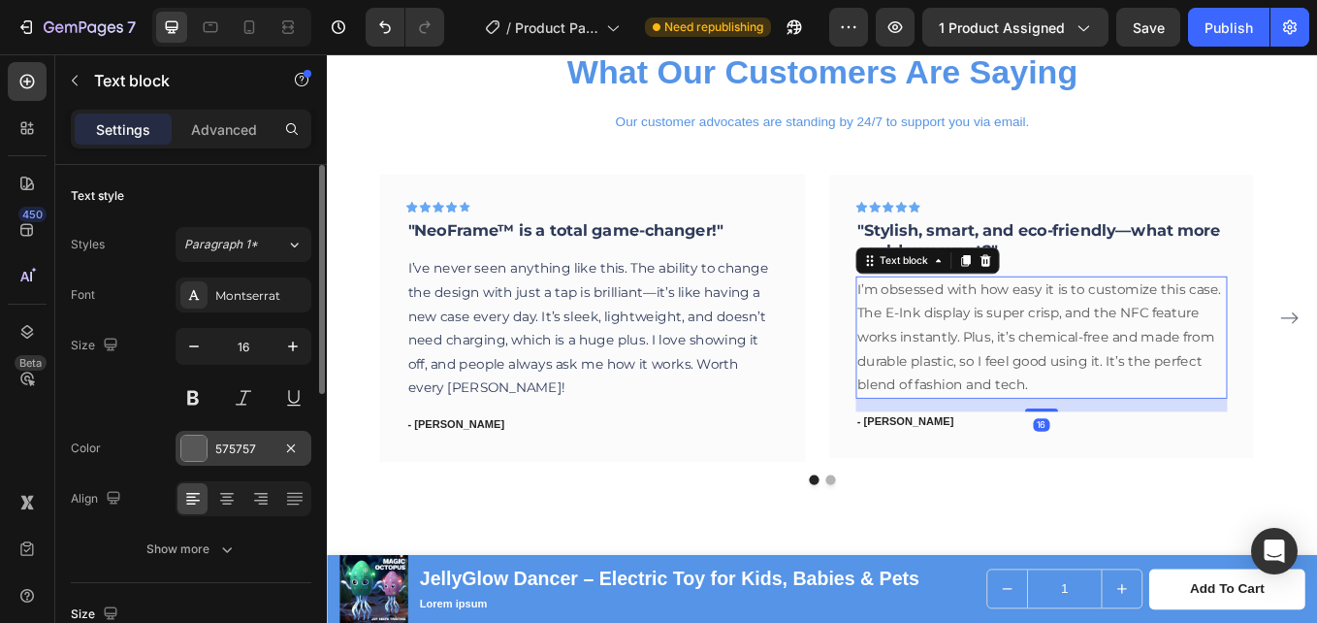
click at [232, 434] on div "575757" at bounding box center [244, 448] width 136 height 35
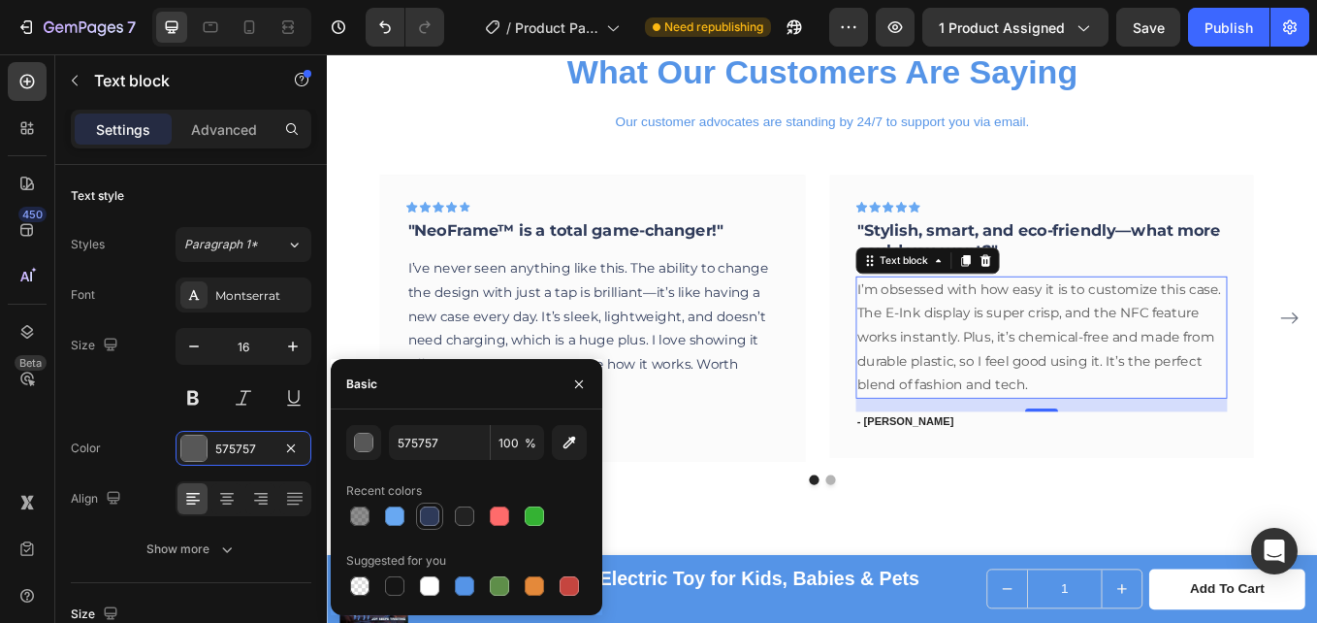
click at [422, 515] on div at bounding box center [429, 515] width 19 height 19
type input "2E3A59"
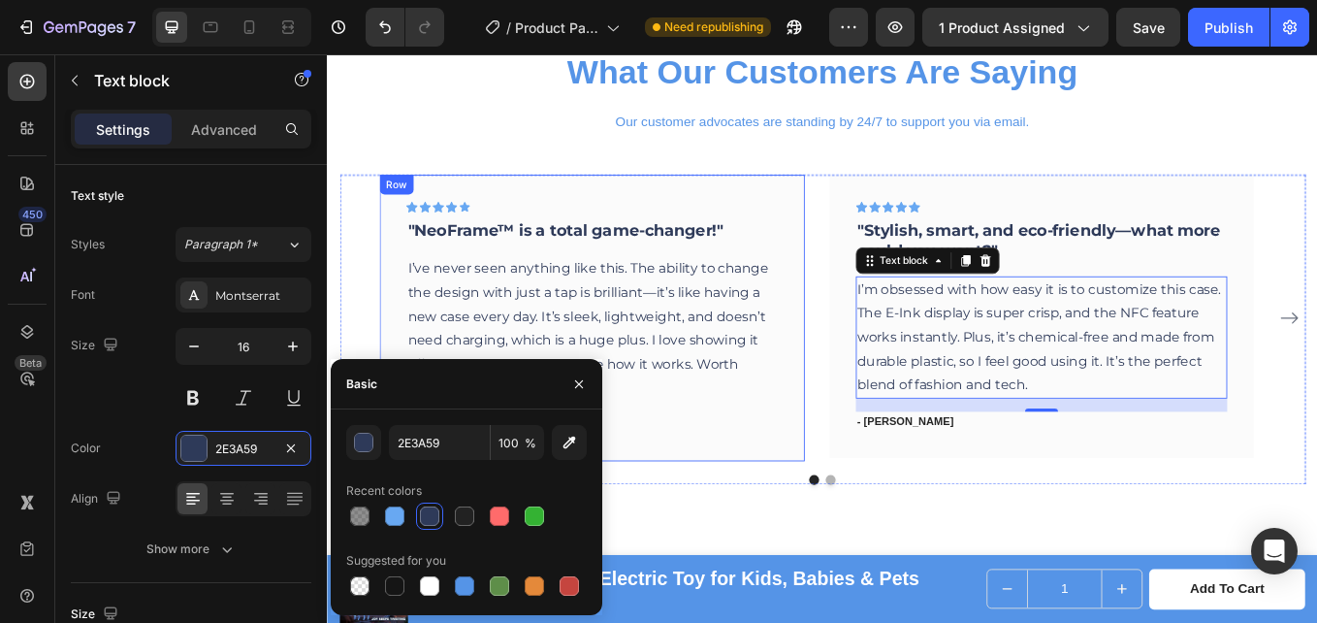
click at [699, 510] on div "Icon Icon Icon Icon Icon Row "NeoFrame™ is a total game-changer!" Text block I’…" at bounding box center [638, 364] width 500 height 337
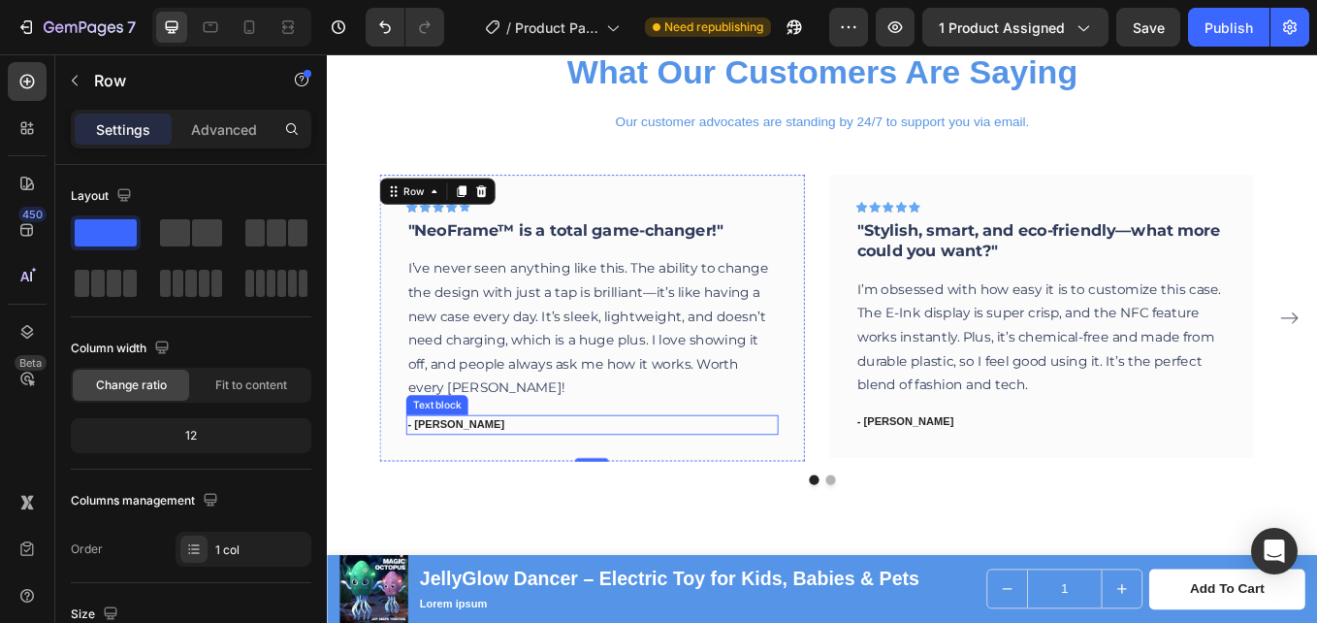
click at [446, 492] on p "- [PERSON_NAME]" at bounding box center [638, 489] width 434 height 19
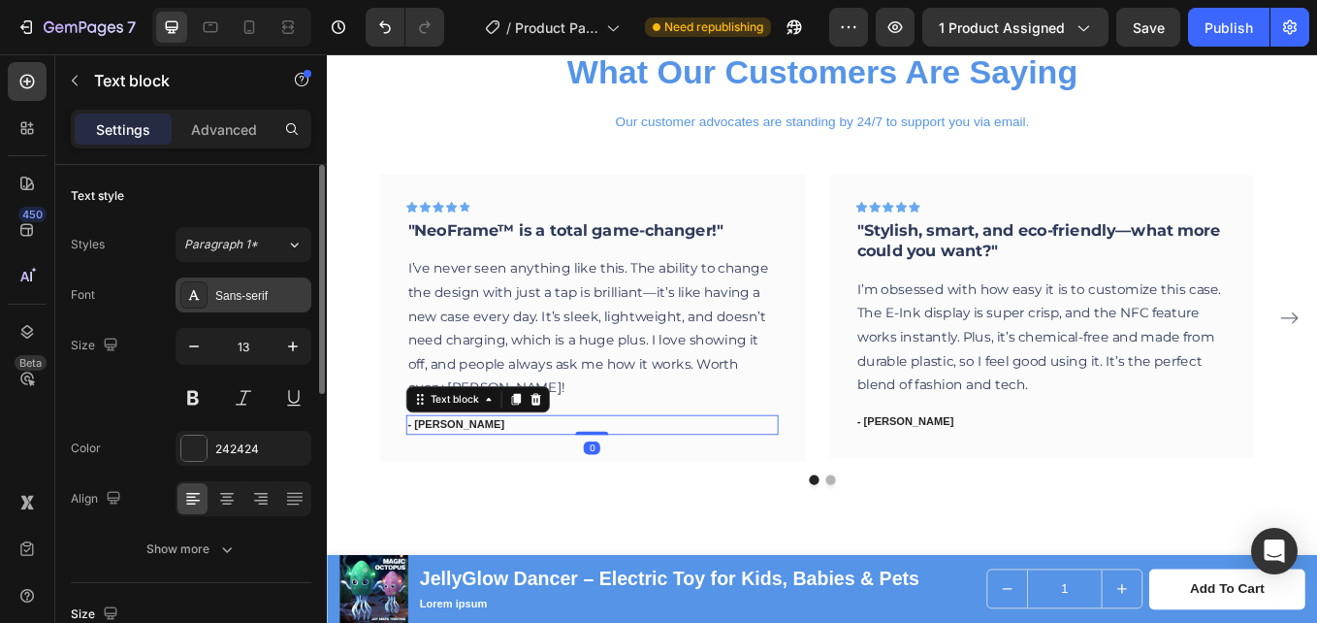
click at [219, 309] on div "Sans-serif" at bounding box center [244, 294] width 136 height 35
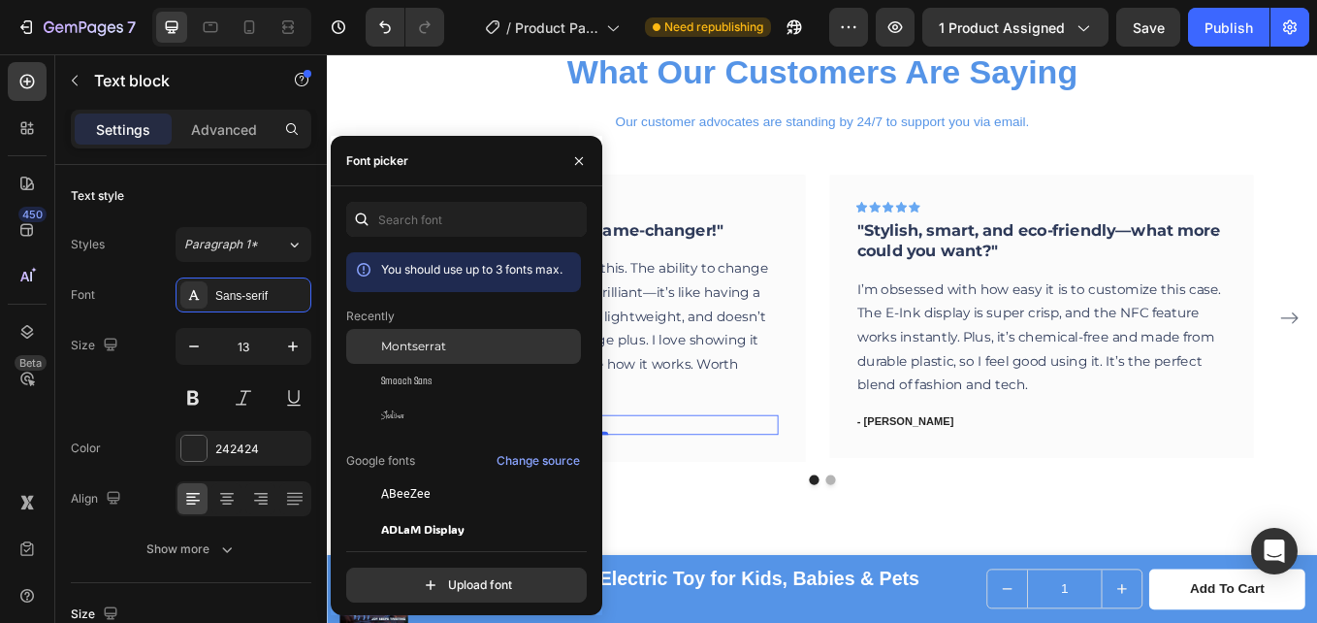
click at [388, 346] on span "Montserrat" at bounding box center [413, 346] width 65 height 17
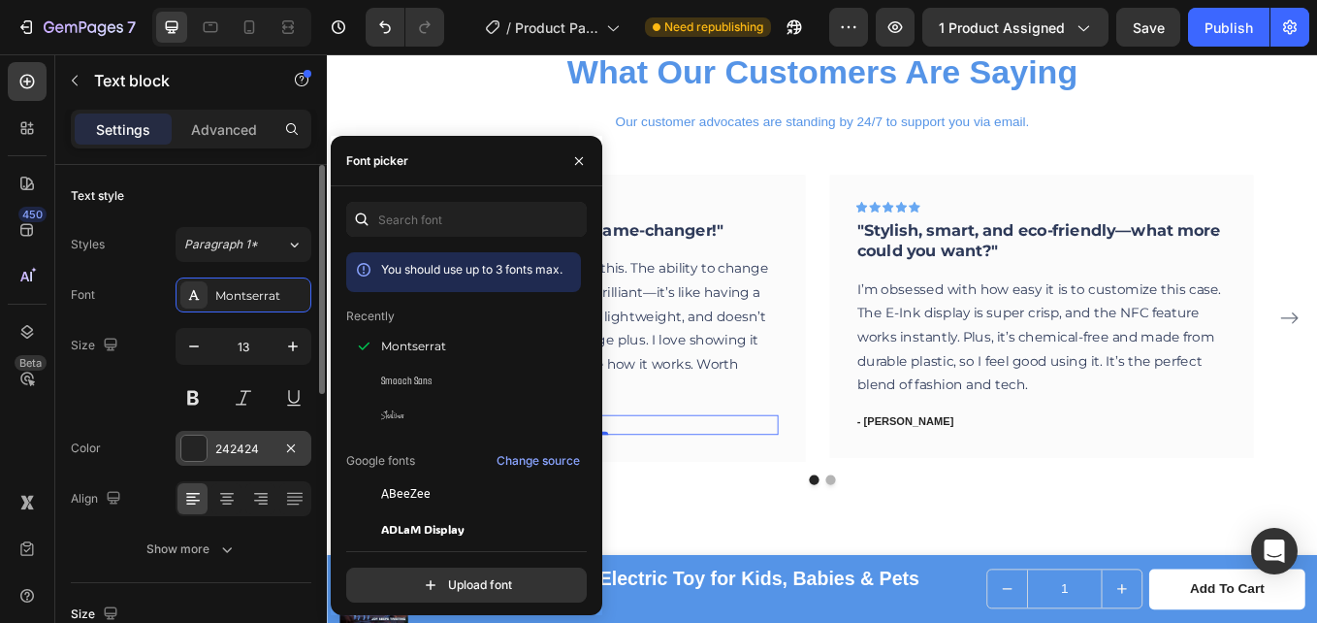
click at [223, 457] on div "242424" at bounding box center [243, 448] width 56 height 17
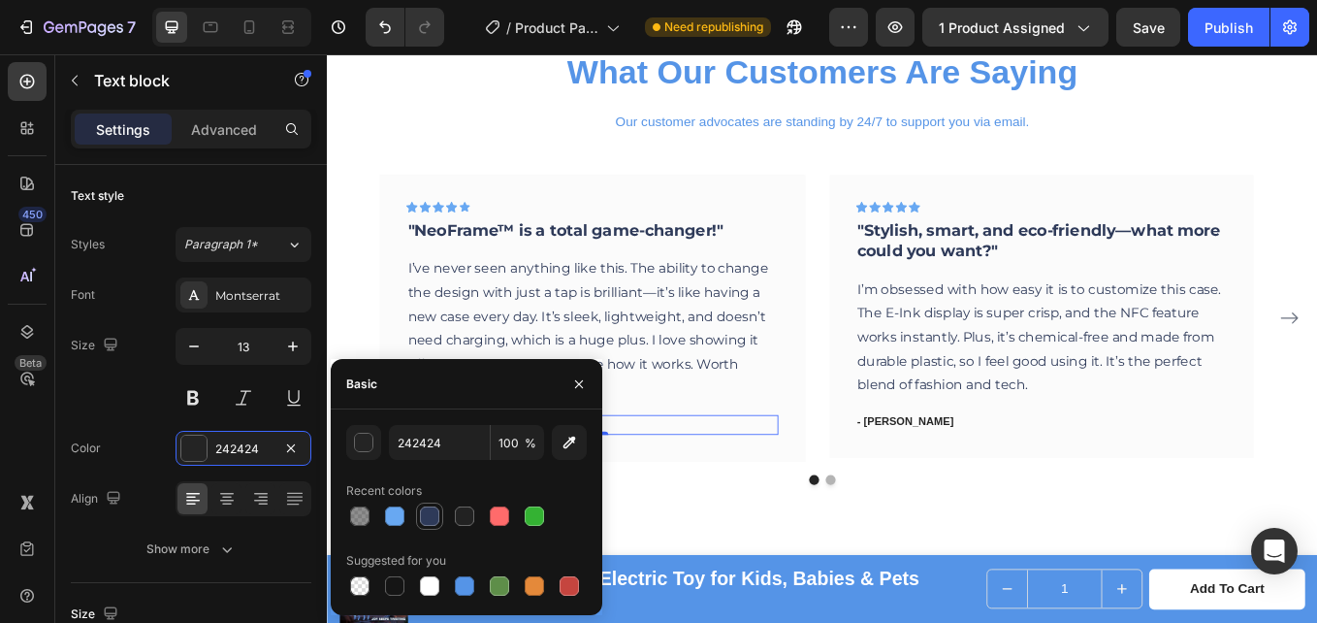
click at [433, 516] on div at bounding box center [429, 515] width 19 height 19
type input "2E3A59"
click at [1014, 493] on p "- [PERSON_NAME]" at bounding box center [1167, 485] width 434 height 19
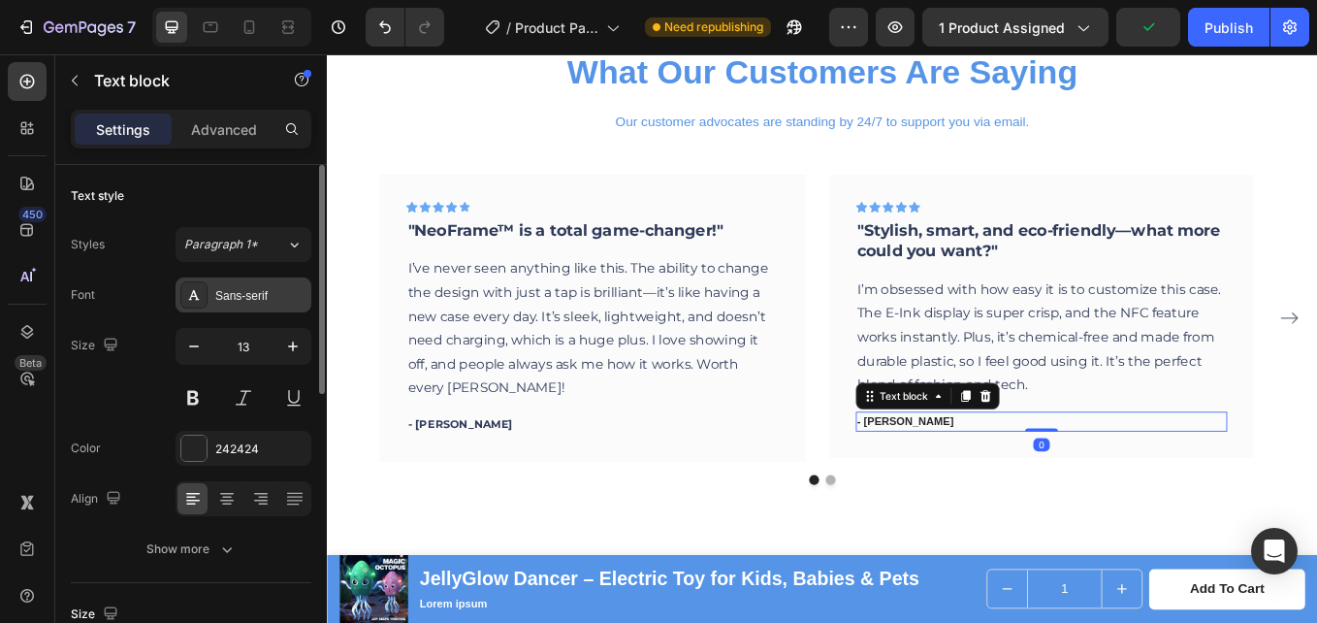
click at [188, 297] on icon at bounding box center [194, 295] width 16 height 16
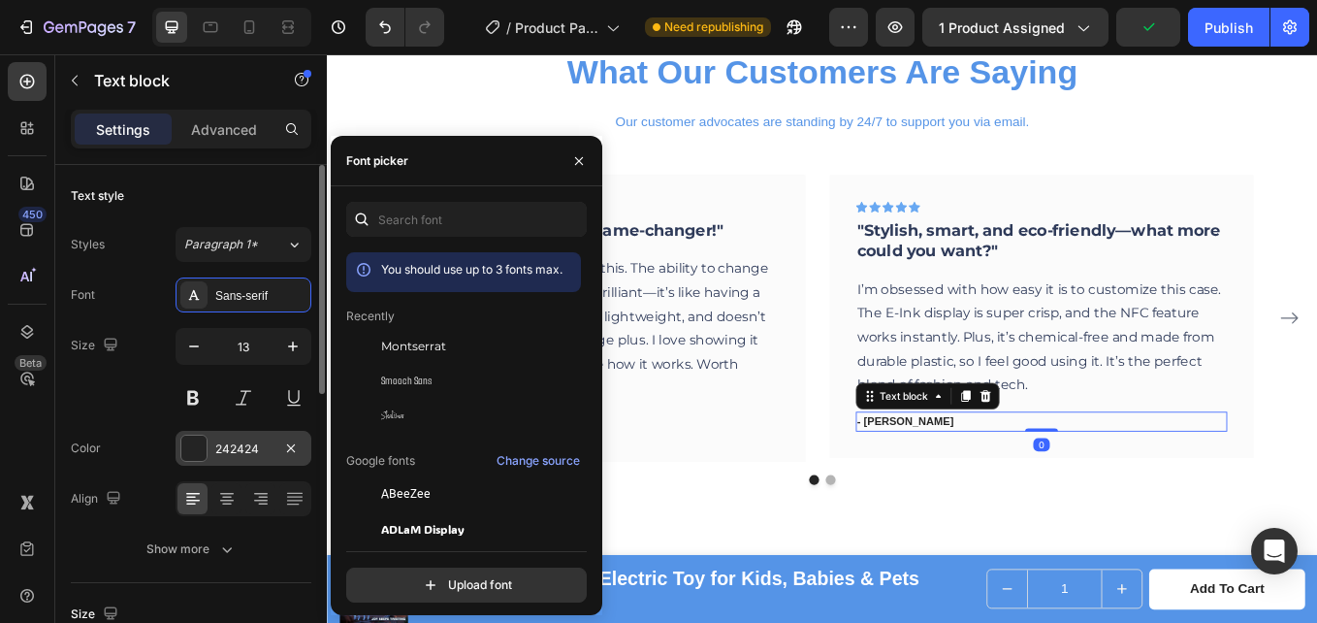
drag, startPoint x: 372, startPoint y: 341, endPoint x: 220, endPoint y: 452, distance: 187.4
click at [371, 341] on div at bounding box center [363, 346] width 35 height 35
click at [219, 448] on div "242424" at bounding box center [243, 448] width 56 height 17
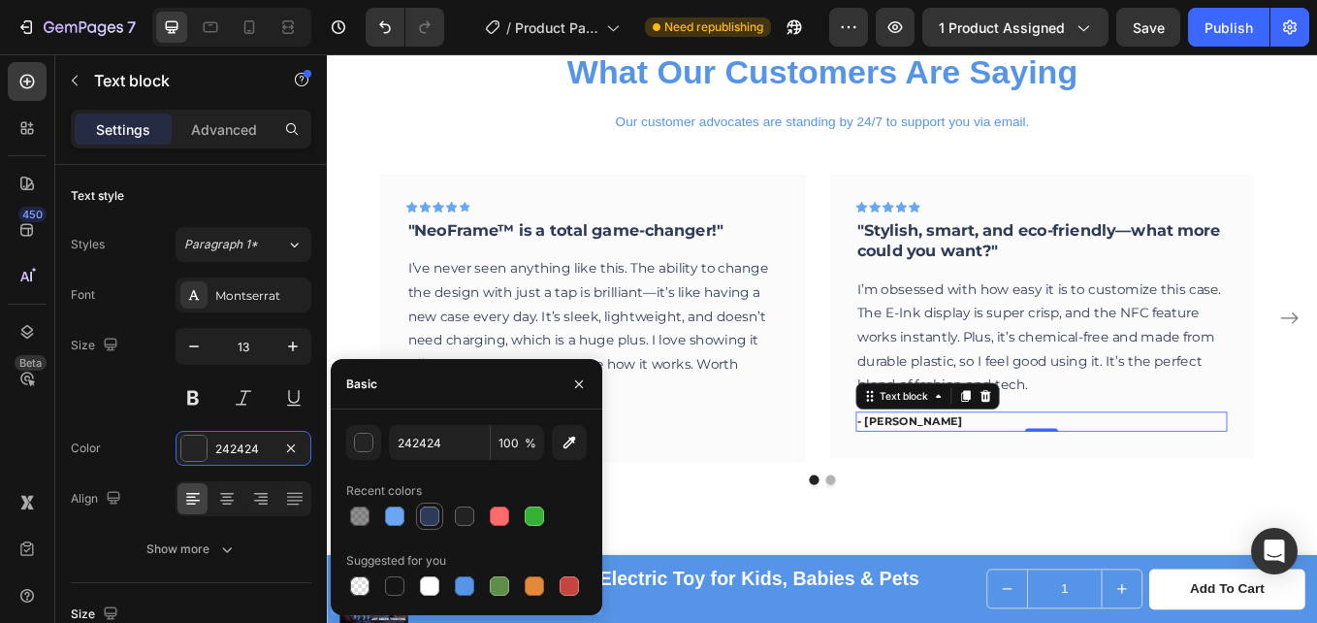
click at [416, 519] on div at bounding box center [429, 515] width 27 height 27
type input "2E3A59"
click at [754, 497] on p "- [PERSON_NAME]" at bounding box center [638, 489] width 434 height 19
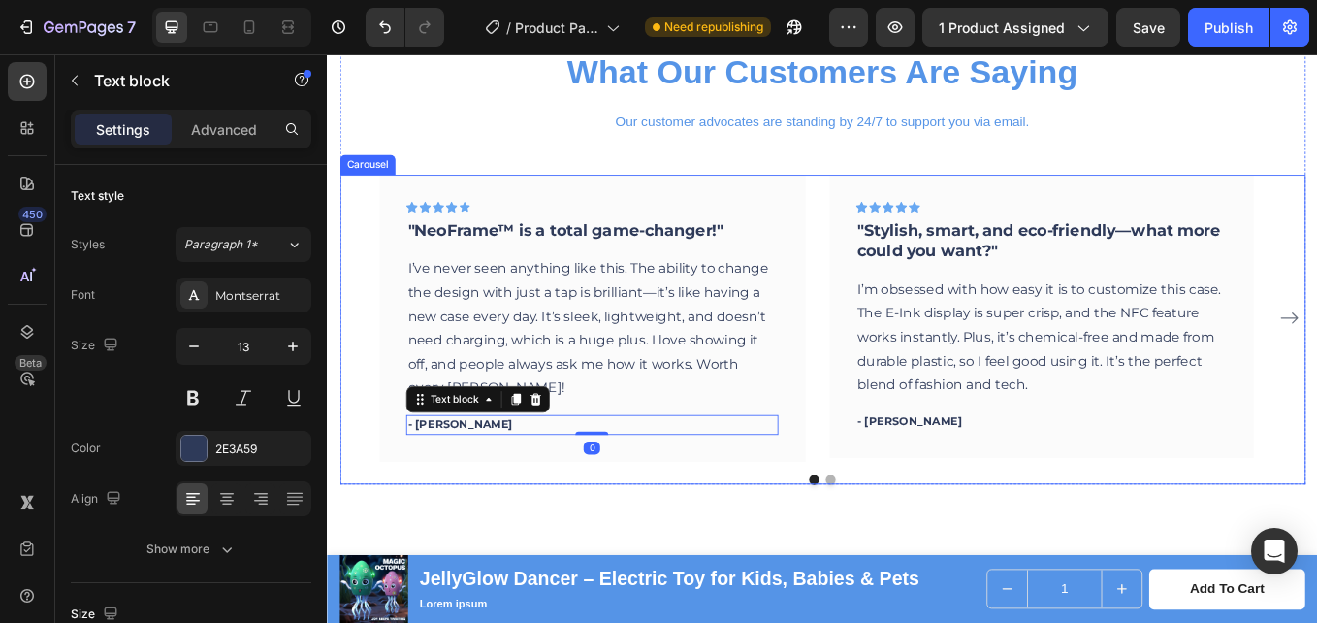
click at [913, 551] on button "Dot" at bounding box center [919, 554] width 12 height 12
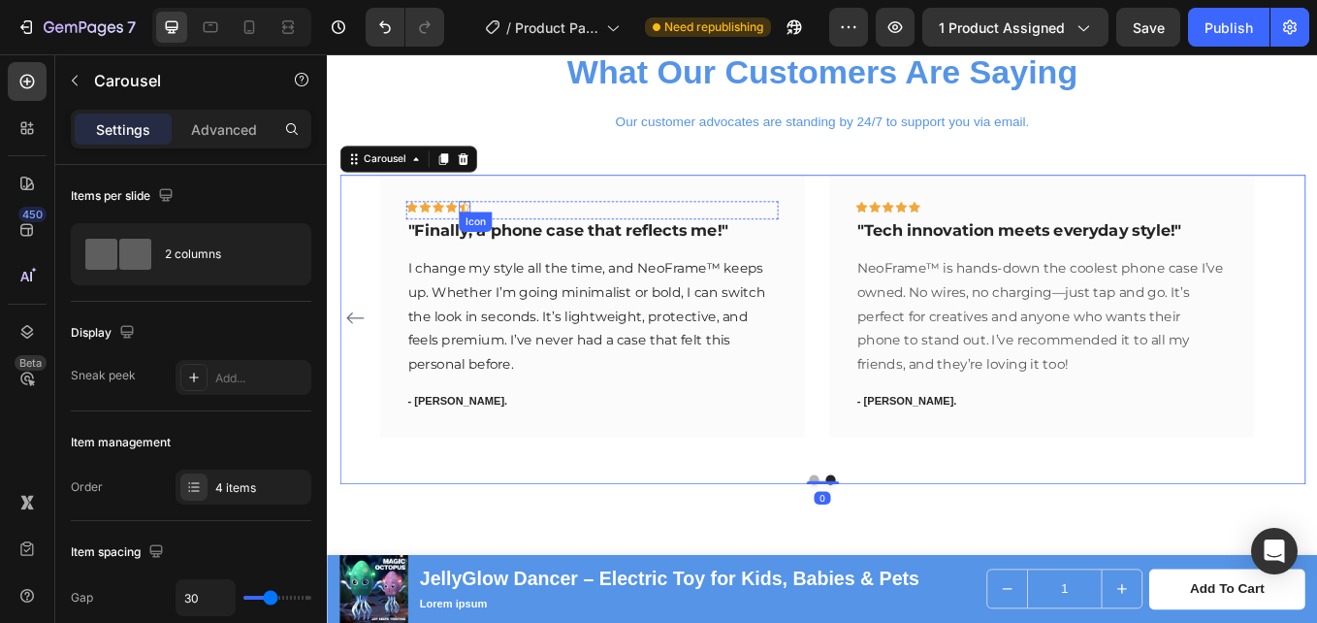
click at [491, 234] on icon at bounding box center [488, 234] width 14 height 14
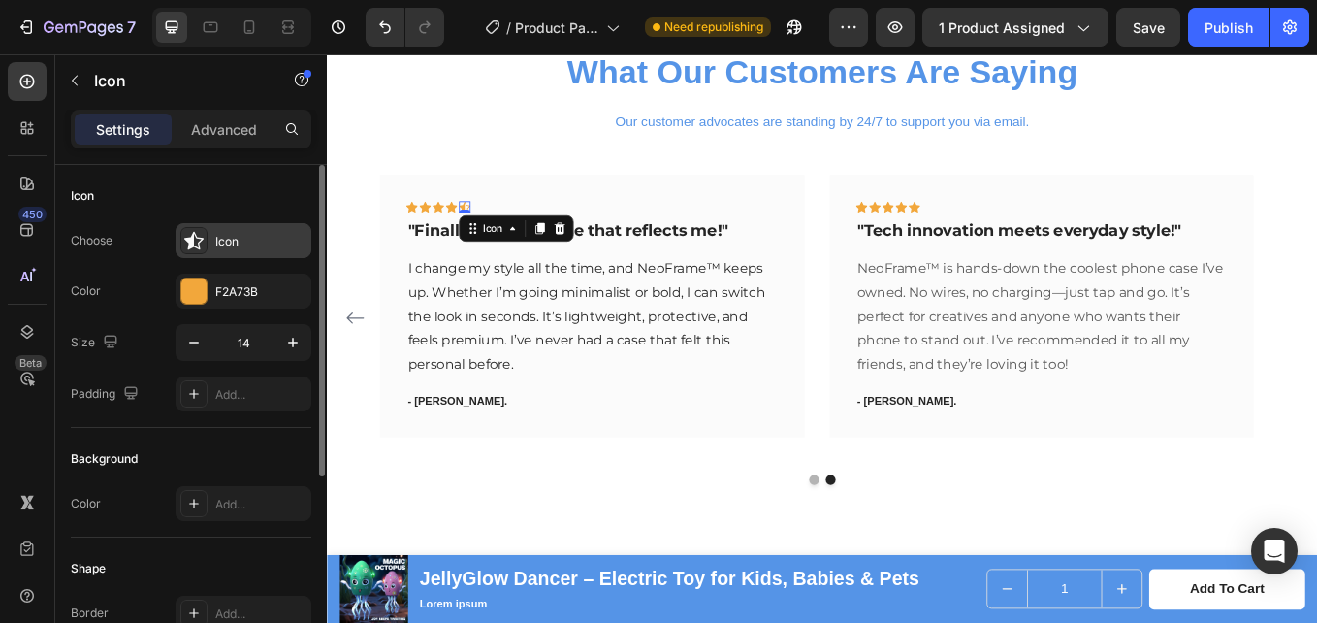
click at [231, 238] on div "Icon" at bounding box center [260, 241] width 91 height 17
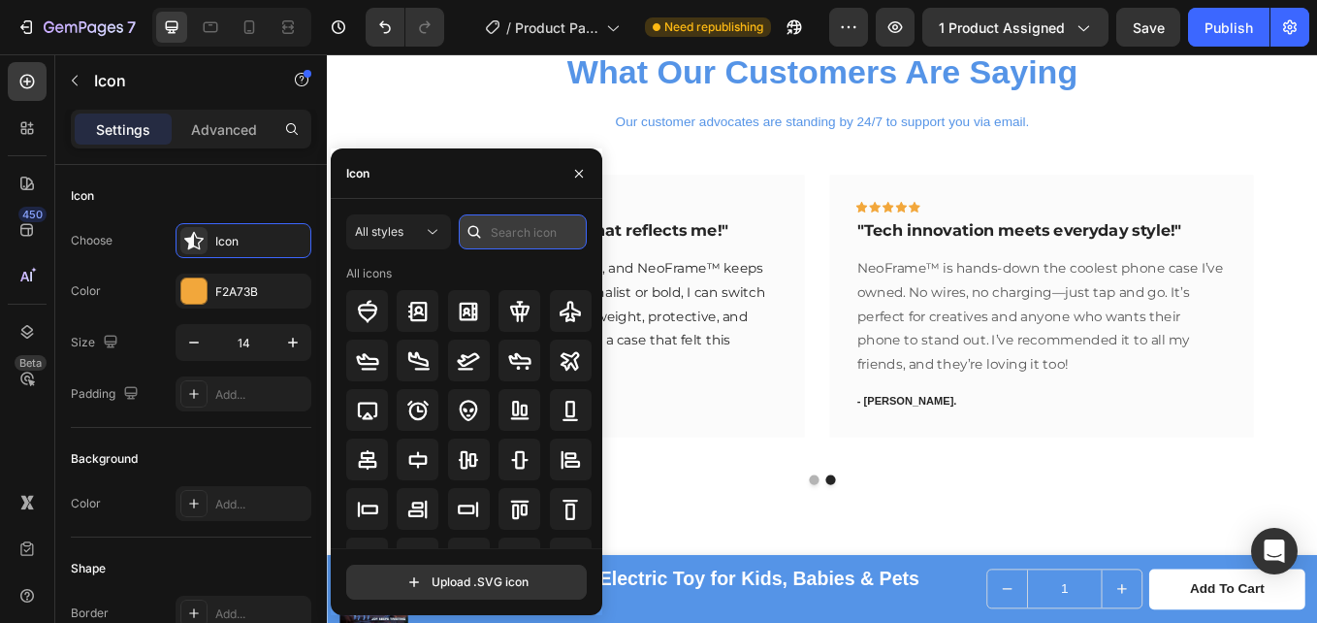
click at [490, 223] on input "text" at bounding box center [523, 231] width 128 height 35
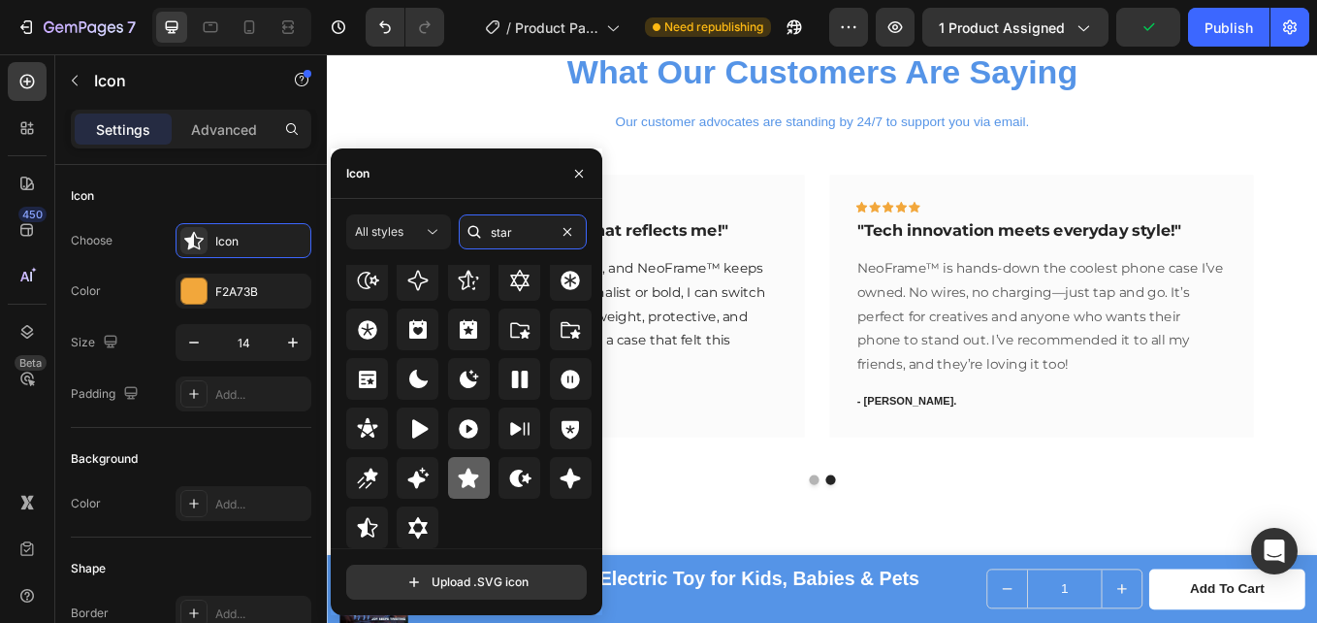
type input "star"
click at [470, 470] on icon at bounding box center [468, 478] width 23 height 23
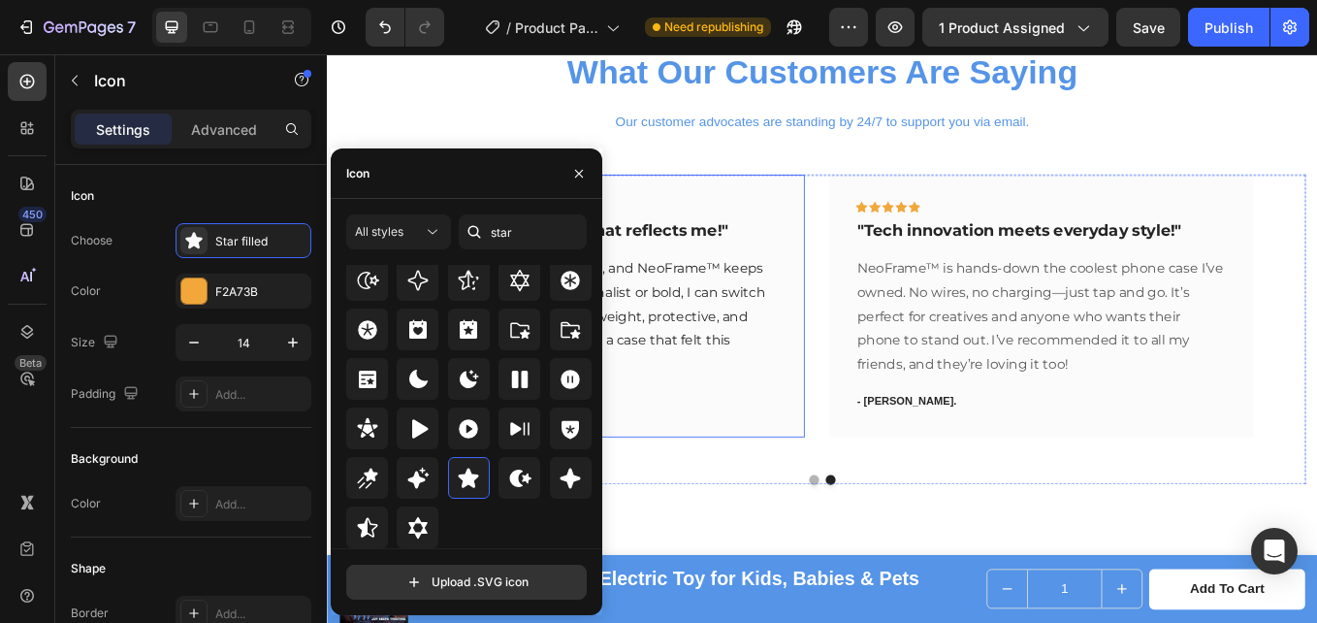
drag, startPoint x: 777, startPoint y: 212, endPoint x: 713, endPoint y: 218, distance: 64.3
click at [776, 212] on div "Icon Icon Icon Icon Icon 0 Row "Finally, a phone case that reflects me!" Text b…" at bounding box center [638, 350] width 500 height 308
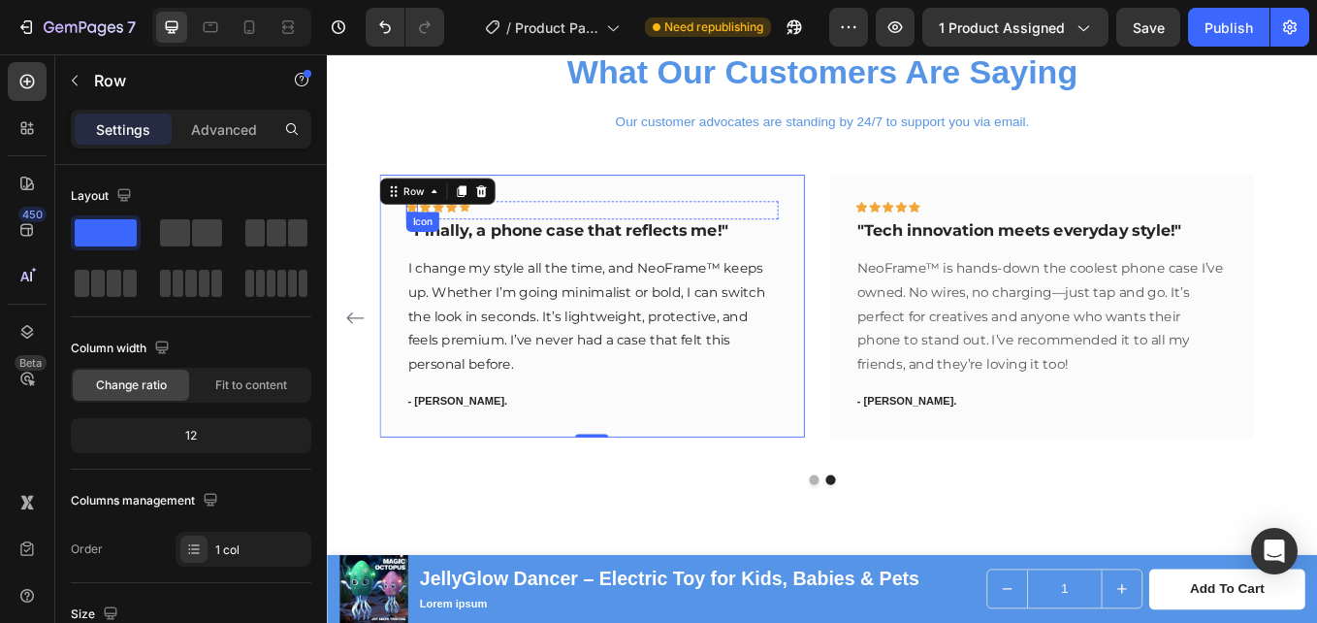
click at [427, 234] on icon at bounding box center [426, 233] width 14 height 13
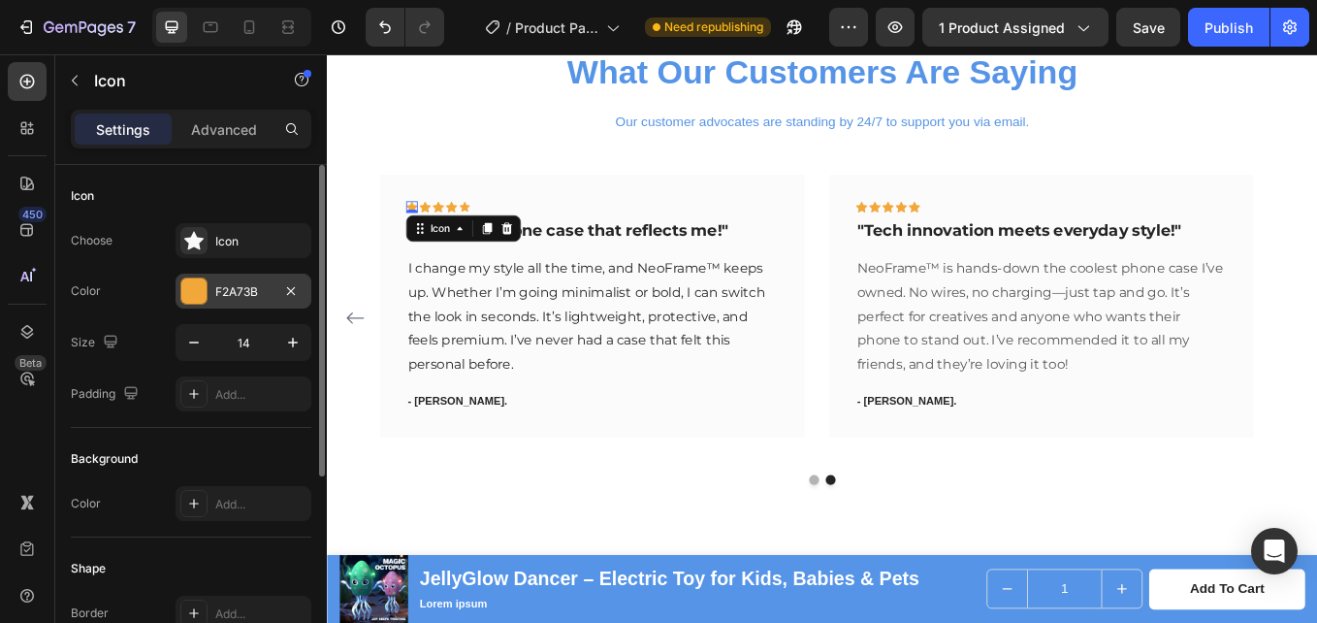
click at [178, 281] on div "F2A73B" at bounding box center [244, 291] width 136 height 35
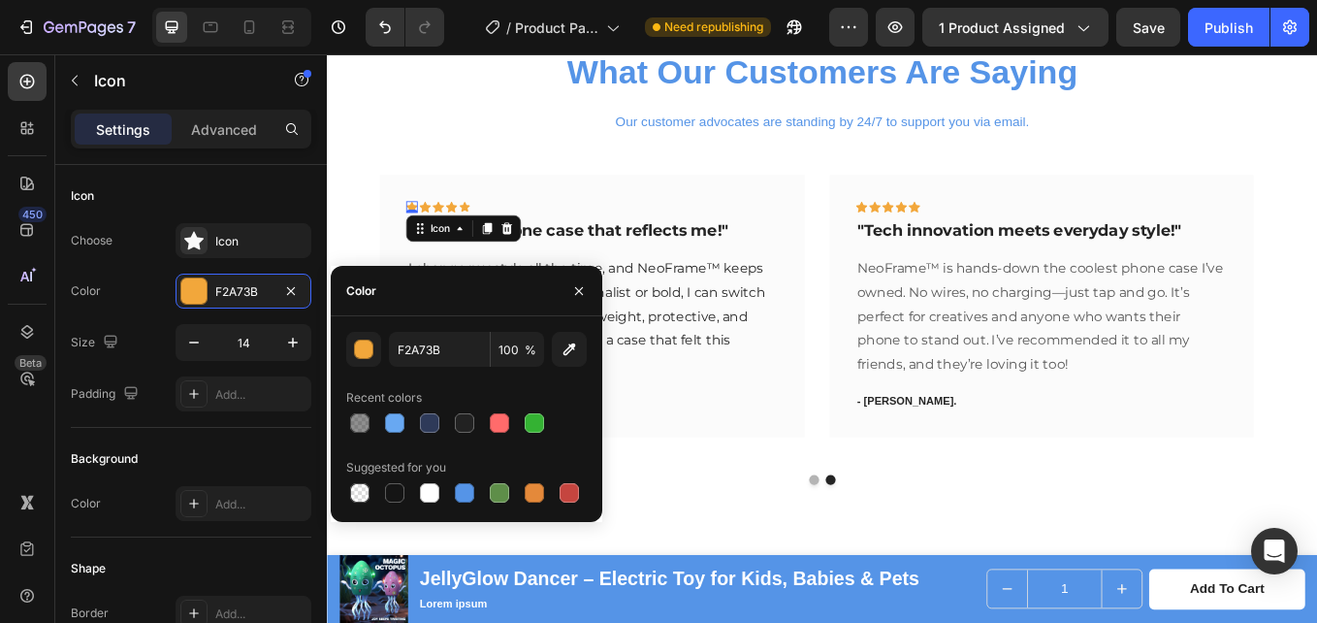
click at [391, 418] on div at bounding box center [394, 422] width 19 height 19
type input "68A8F2"
click at [438, 232] on icon at bounding box center [442, 233] width 14 height 13
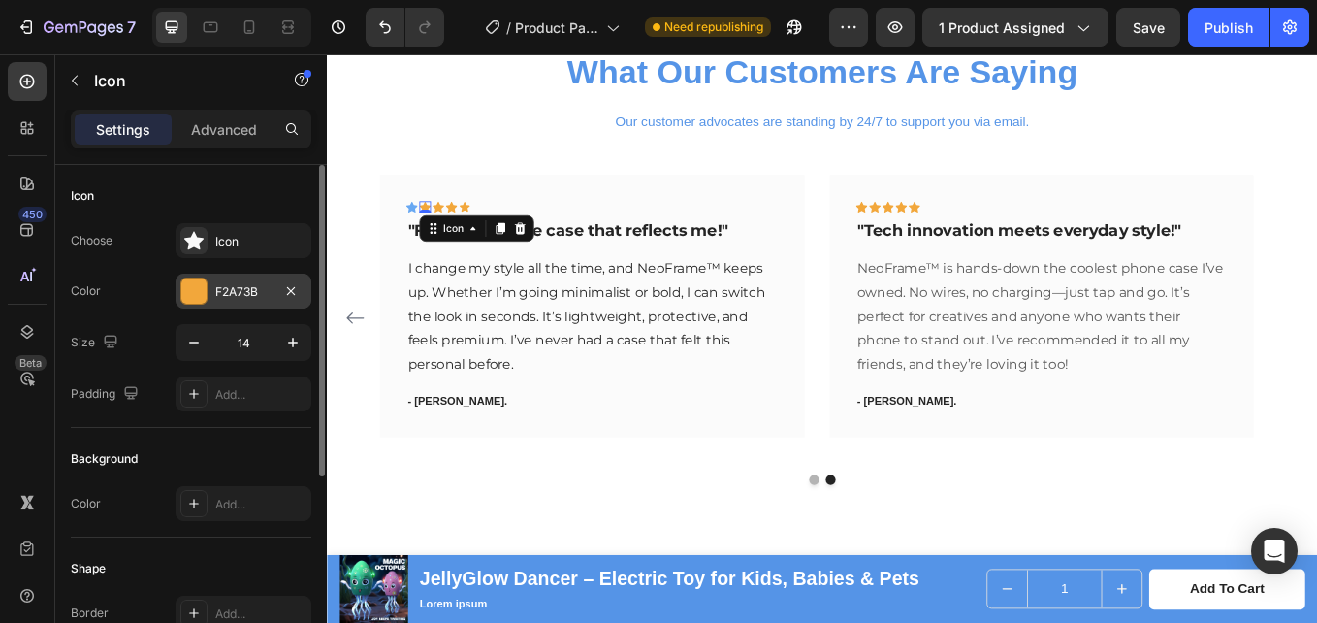
click at [231, 283] on div "F2A73B" at bounding box center [243, 291] width 56 height 17
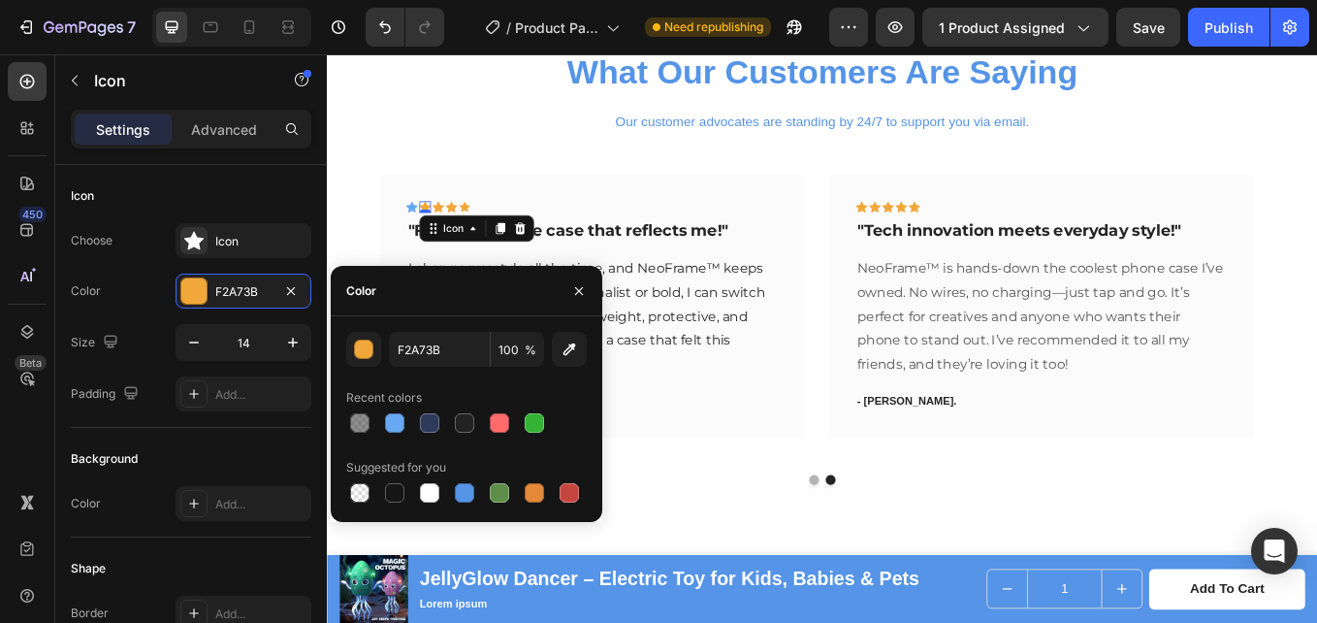
drag, startPoint x: 394, startPoint y: 417, endPoint x: 397, endPoint y: 315, distance: 101.9
click at [392, 417] on div at bounding box center [394, 422] width 19 height 19
type input "68A8F2"
click at [460, 232] on icon at bounding box center [457, 233] width 14 height 13
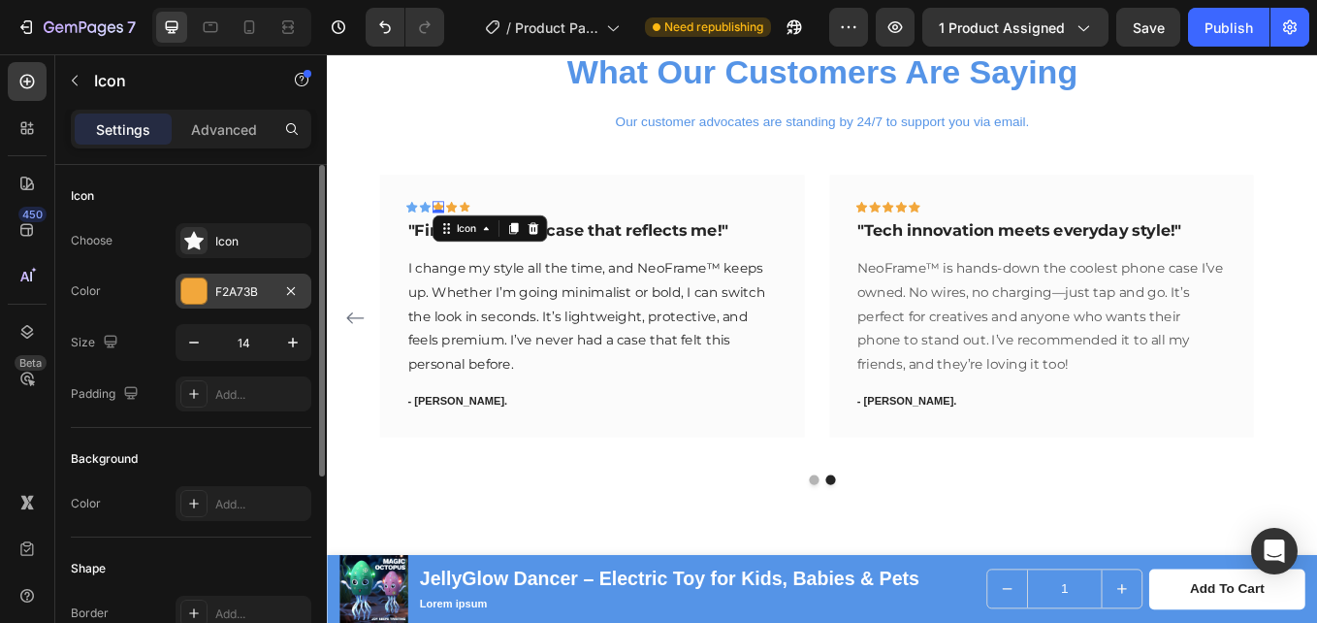
click at [251, 294] on div "F2A73B" at bounding box center [243, 291] width 56 height 17
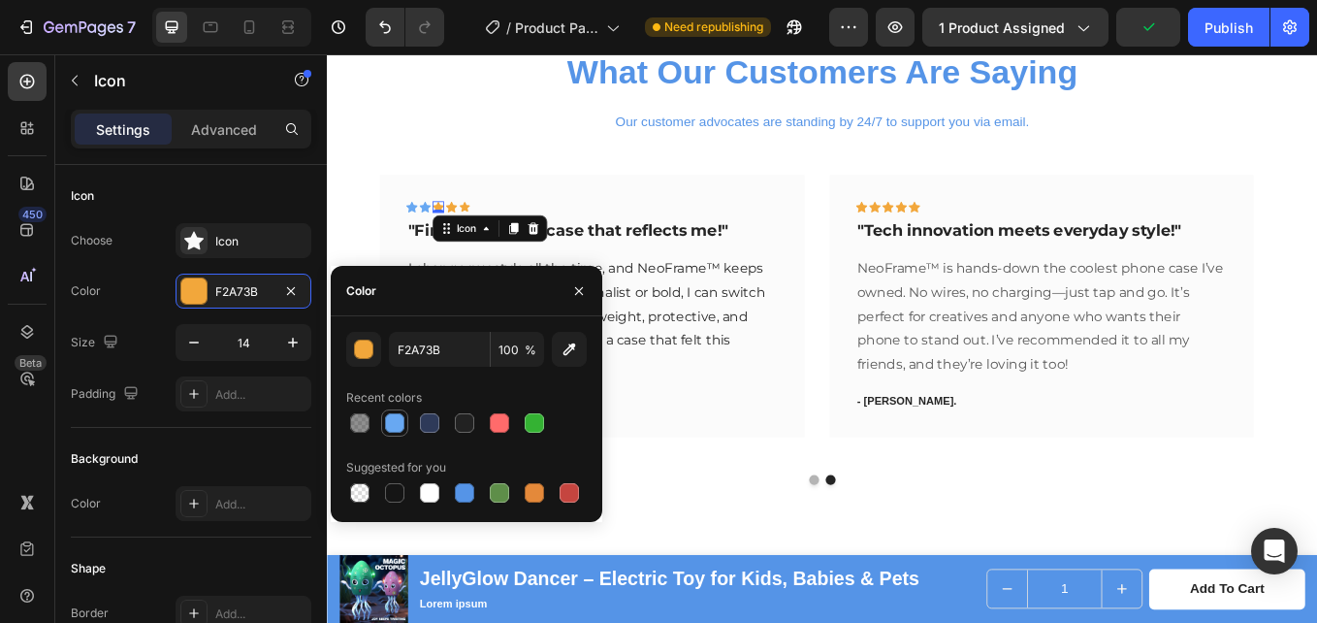
click at [385, 417] on div at bounding box center [394, 422] width 19 height 19
type input "68A8F2"
click at [470, 234] on icon at bounding box center [473, 233] width 14 height 13
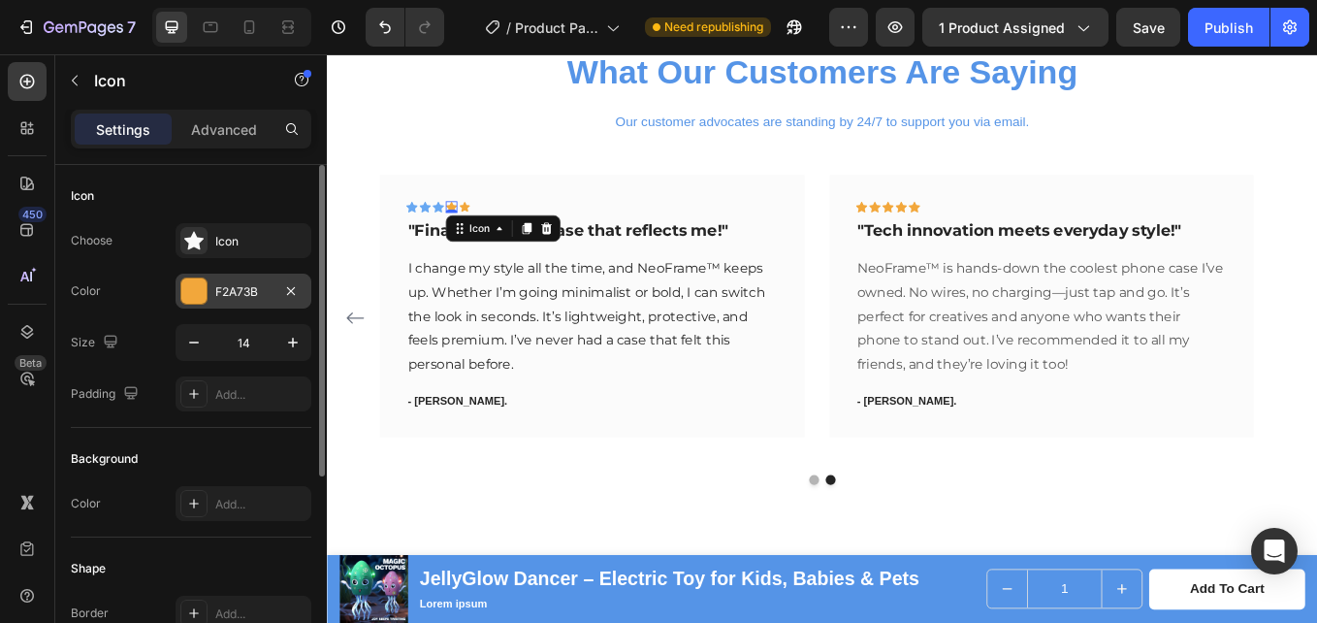
click at [242, 275] on div "F2A73B" at bounding box center [244, 291] width 136 height 35
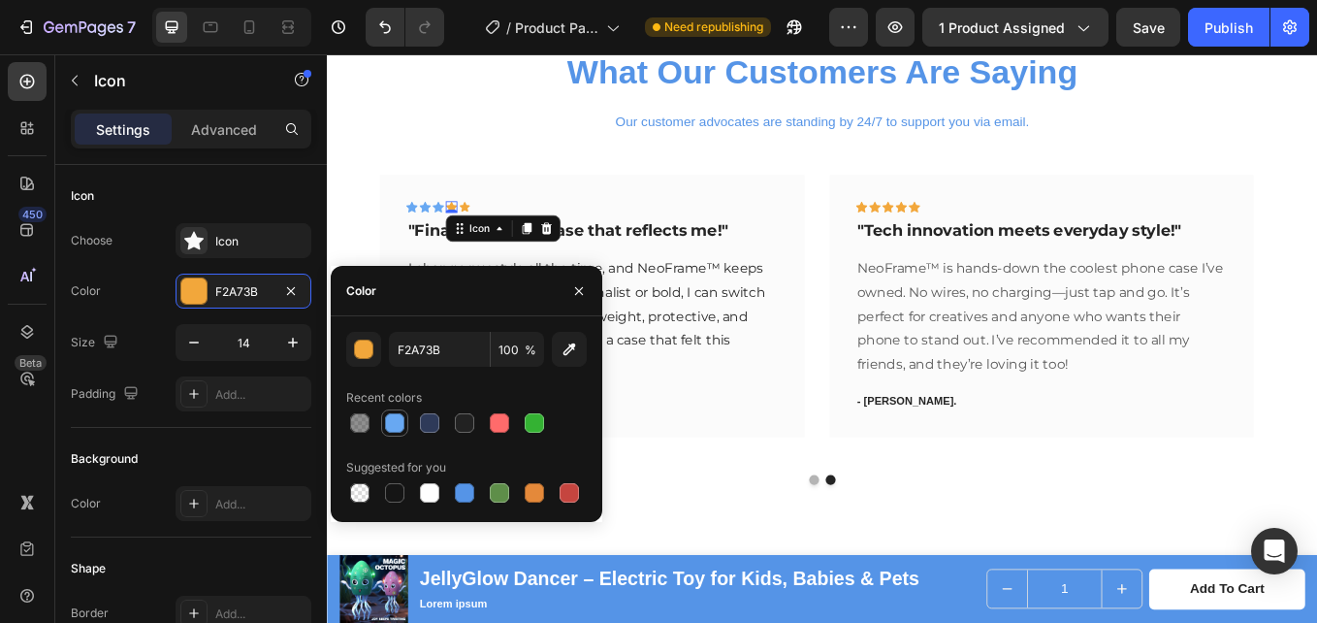
click at [393, 424] on div at bounding box center [394, 422] width 19 height 19
type input "68A8F2"
click at [484, 232] on icon at bounding box center [488, 234] width 12 height 12
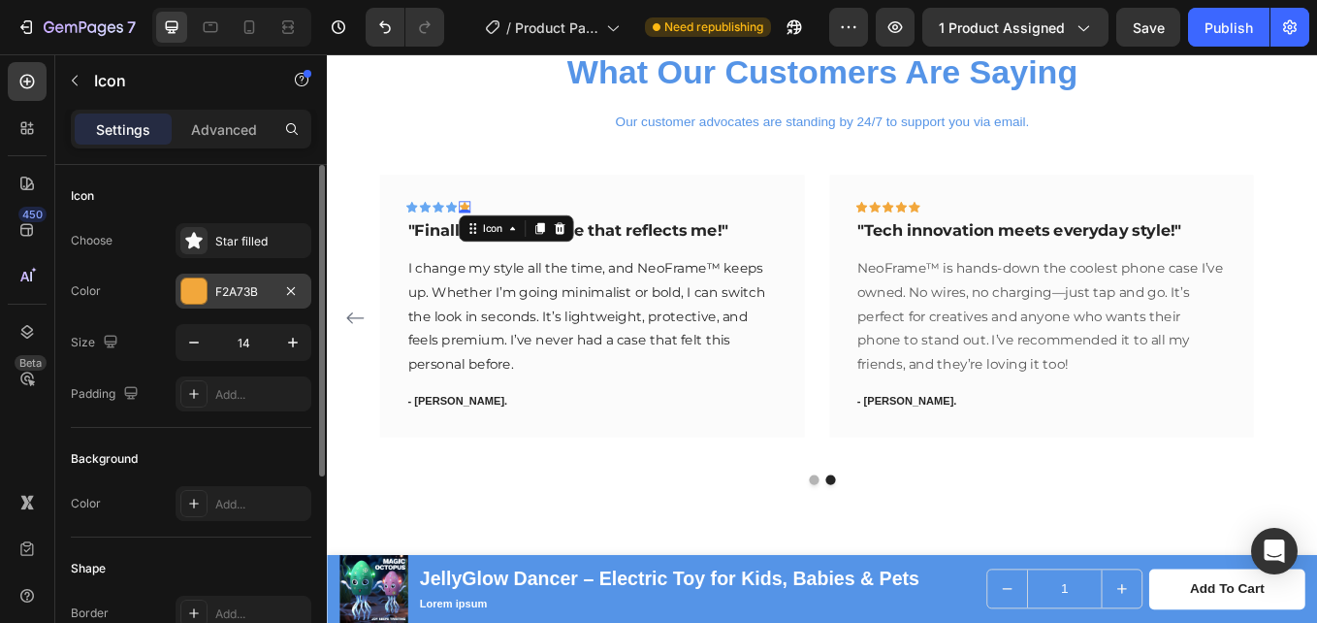
drag, startPoint x: 231, startPoint y: 284, endPoint x: 269, endPoint y: 305, distance: 43.0
click at [235, 284] on div "F2A73B" at bounding box center [243, 291] width 56 height 17
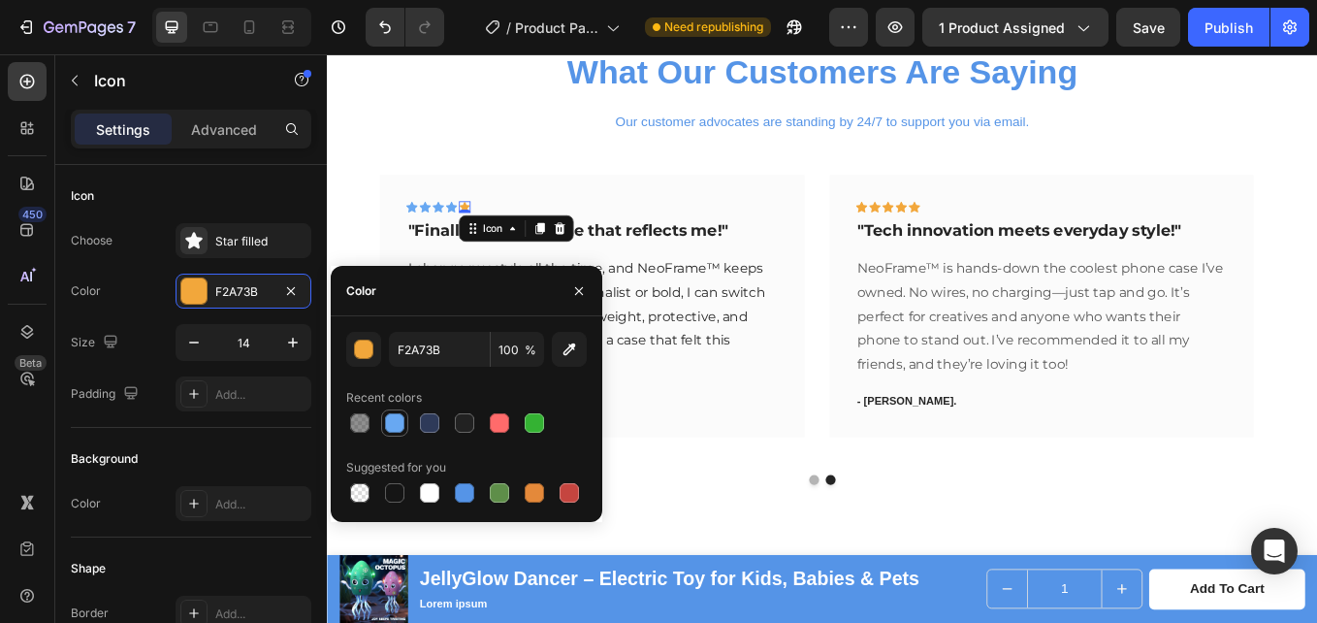
click at [394, 425] on div at bounding box center [394, 422] width 19 height 19
type input "68A8F2"
click at [954, 235] on icon at bounding box center [955, 233] width 14 height 13
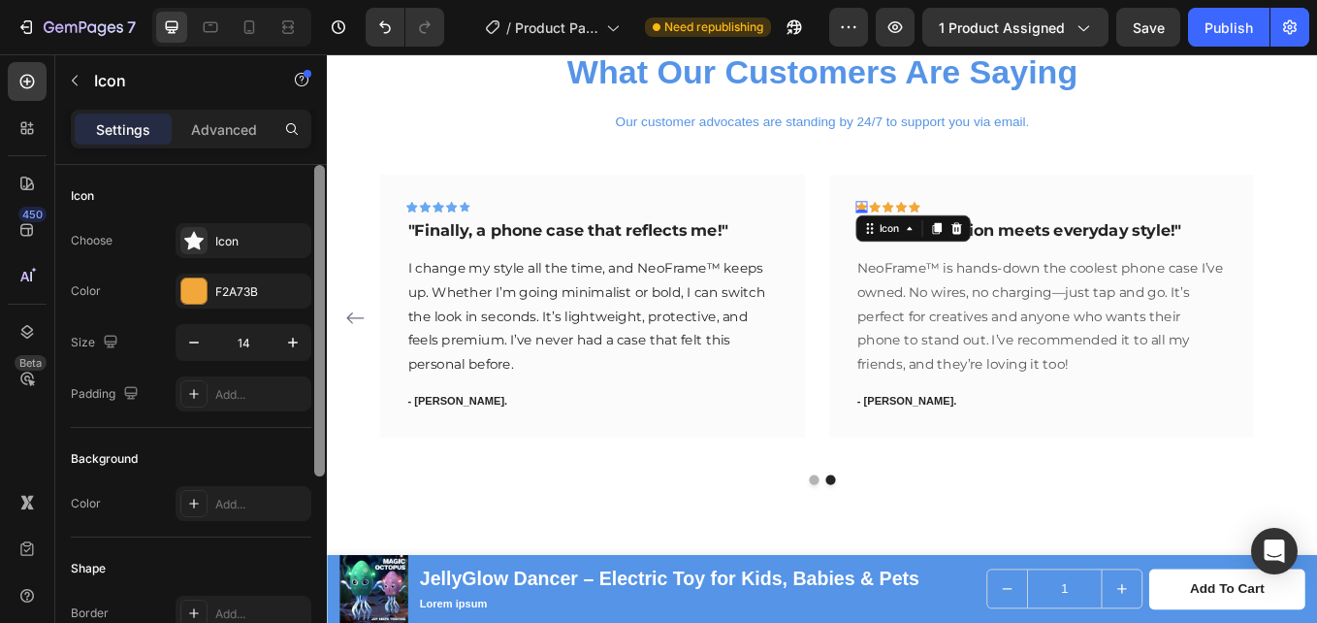
drag, startPoint x: 235, startPoint y: 296, endPoint x: 325, endPoint y: 343, distance: 102.0
click at [237, 296] on div "F2A73B" at bounding box center [260, 291] width 91 height 17
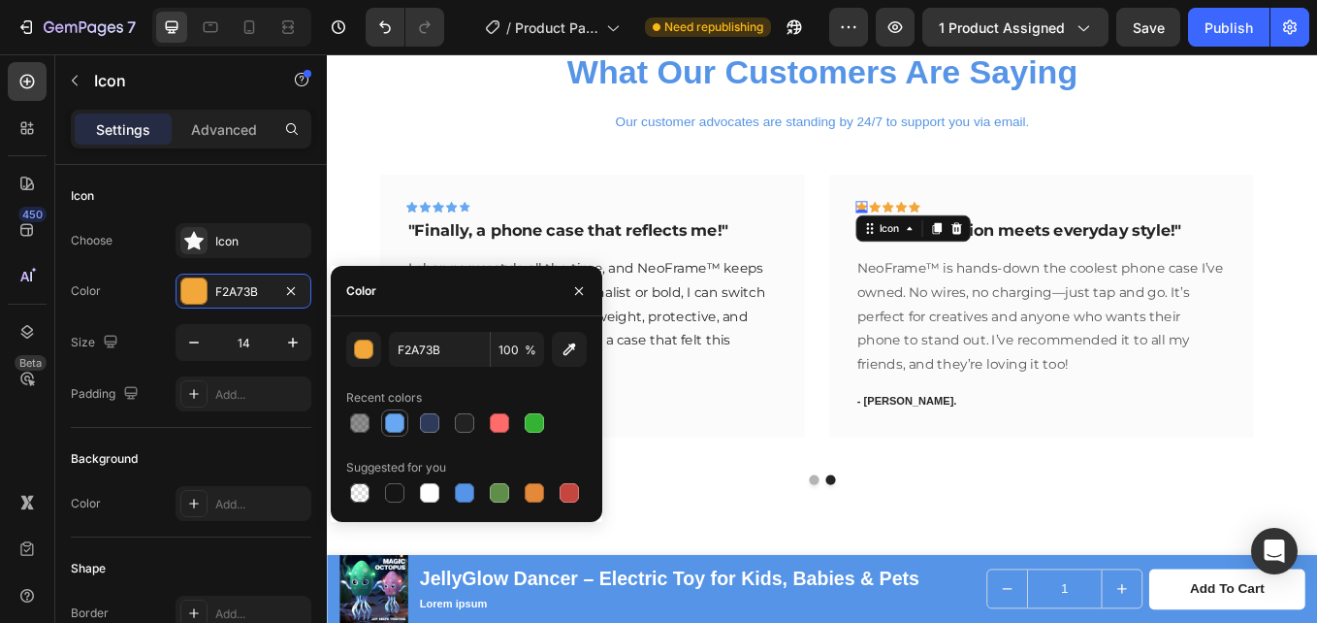
click at [392, 415] on div at bounding box center [394, 422] width 19 height 19
type input "68A8F2"
click at [972, 233] on icon at bounding box center [970, 233] width 14 height 13
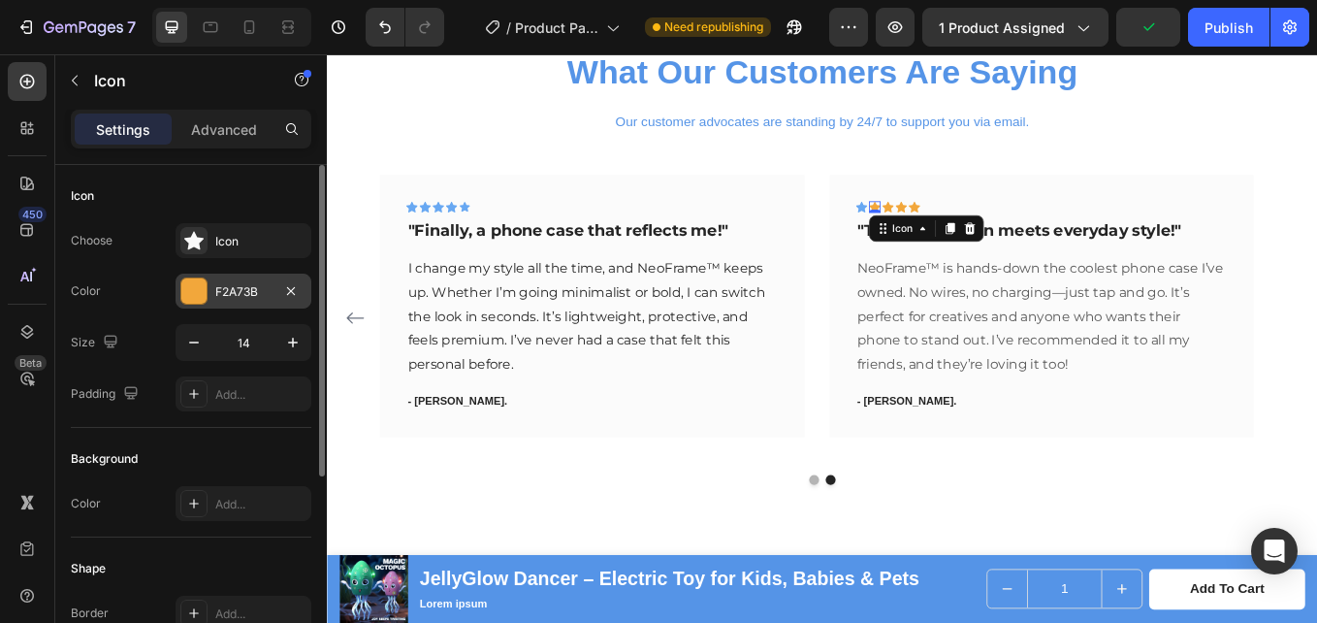
drag, startPoint x: 222, startPoint y: 275, endPoint x: 243, endPoint y: 287, distance: 23.5
click at [223, 275] on div "F2A73B" at bounding box center [244, 291] width 136 height 35
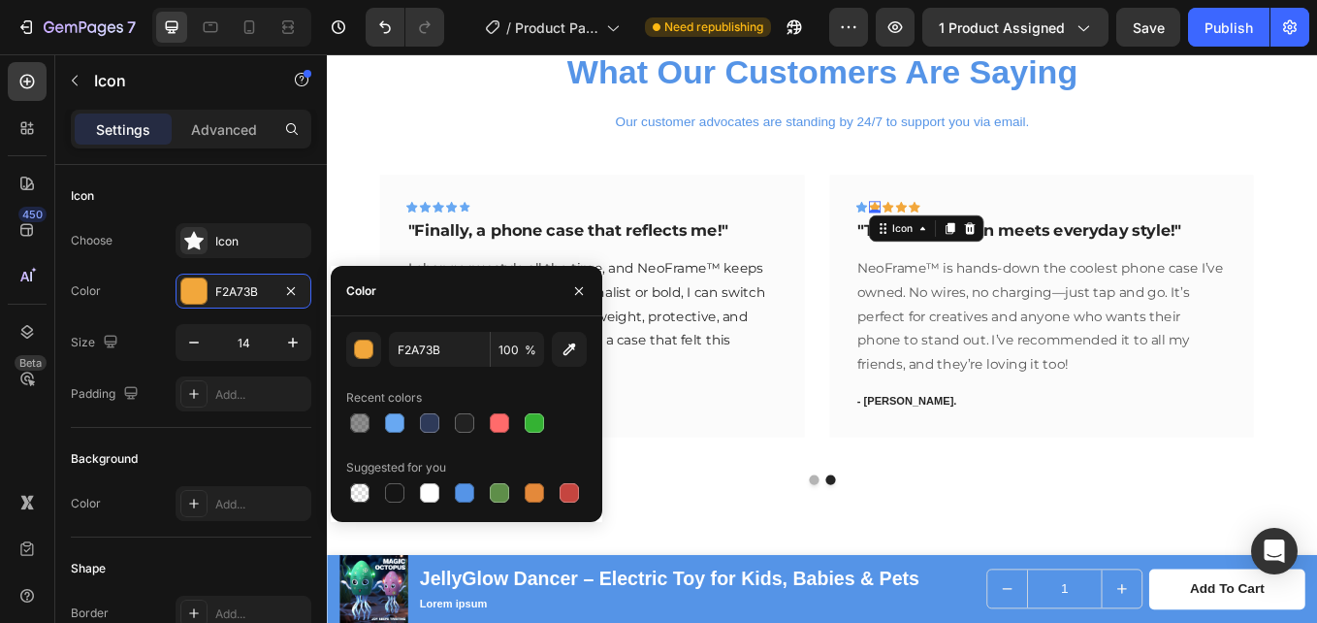
drag, startPoint x: 394, startPoint y: 411, endPoint x: 403, endPoint y: 380, distance: 32.2
click at [393, 411] on div at bounding box center [394, 422] width 23 height 23
type input "68A8F2"
click at [978, 235] on div "0" at bounding box center [969, 241] width 19 height 16
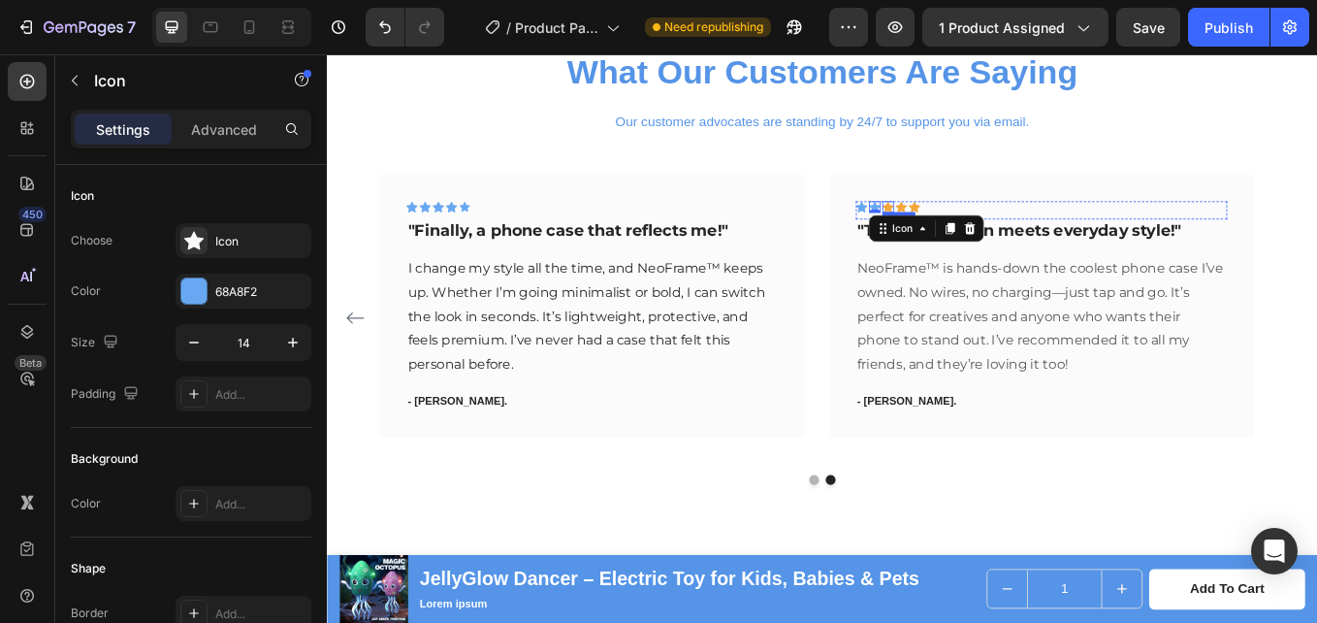
click at [980, 234] on icon at bounding box center [986, 234] width 14 height 14
drag, startPoint x: 234, startPoint y: 276, endPoint x: 293, endPoint y: 320, distance: 73.5
click at [236, 276] on div "F2A73B" at bounding box center [244, 291] width 136 height 35
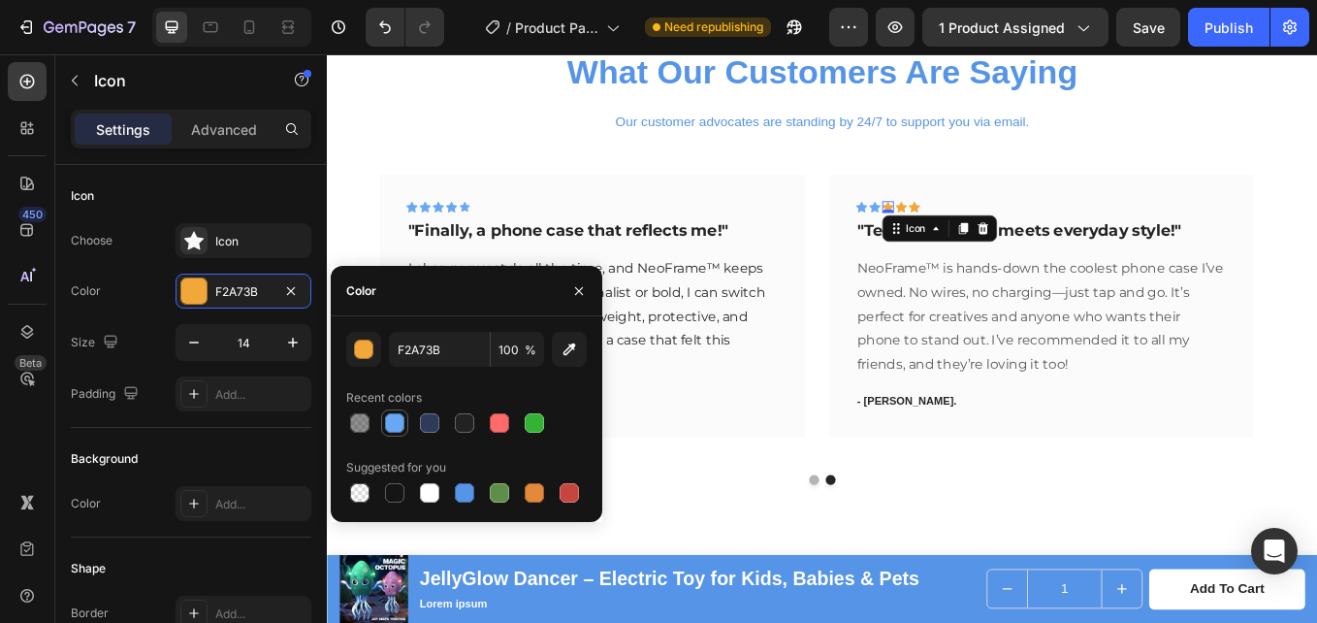
click at [392, 420] on div at bounding box center [394, 422] width 19 height 19
type input "68A8F2"
click at [1001, 235] on icon at bounding box center [1001, 233] width 14 height 13
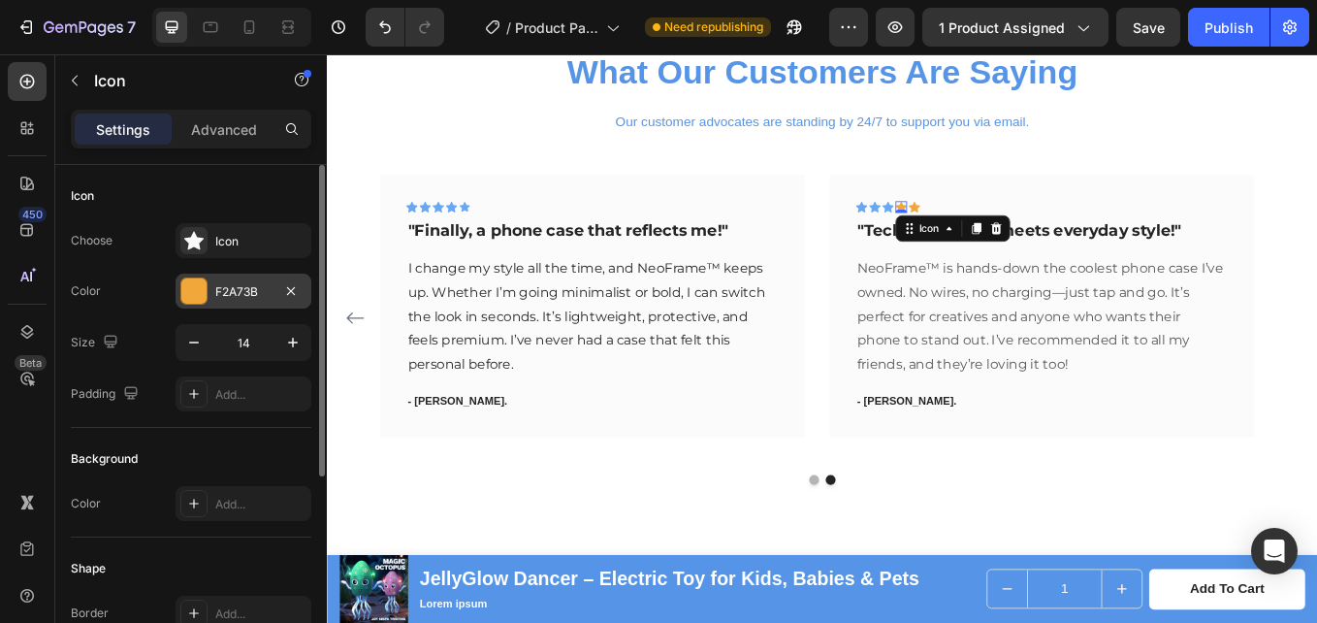
click at [210, 276] on div "F2A73B" at bounding box center [244, 291] width 136 height 35
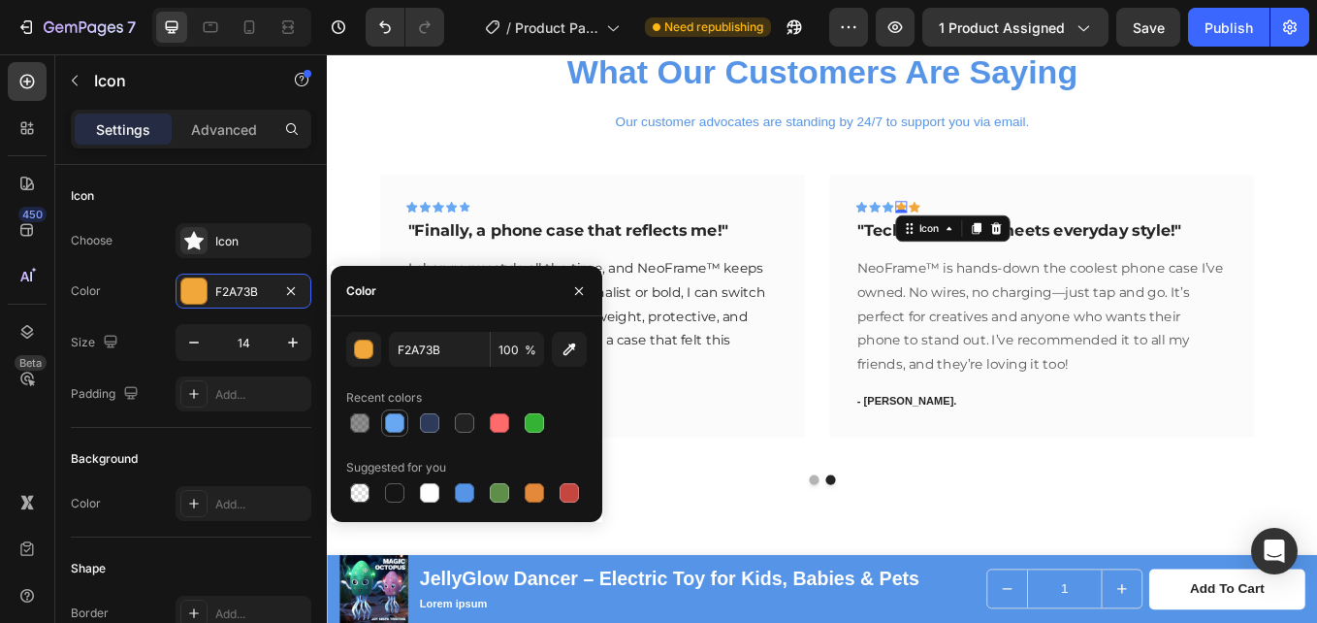
click at [398, 431] on div at bounding box center [394, 422] width 19 height 19
type input "68A8F2"
click at [1024, 232] on div "Icon Icon Icon Icon 0 Icon Row" at bounding box center [1166, 237] width 437 height 21
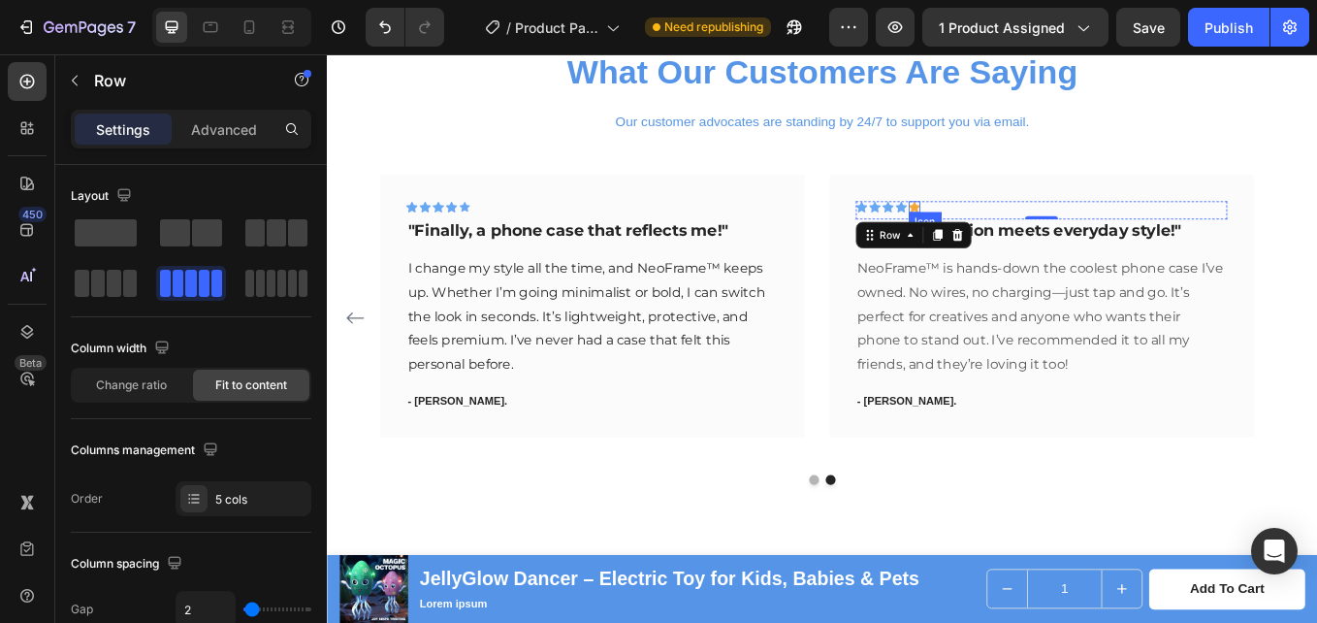
click at [1012, 233] on icon at bounding box center [1017, 233] width 14 height 13
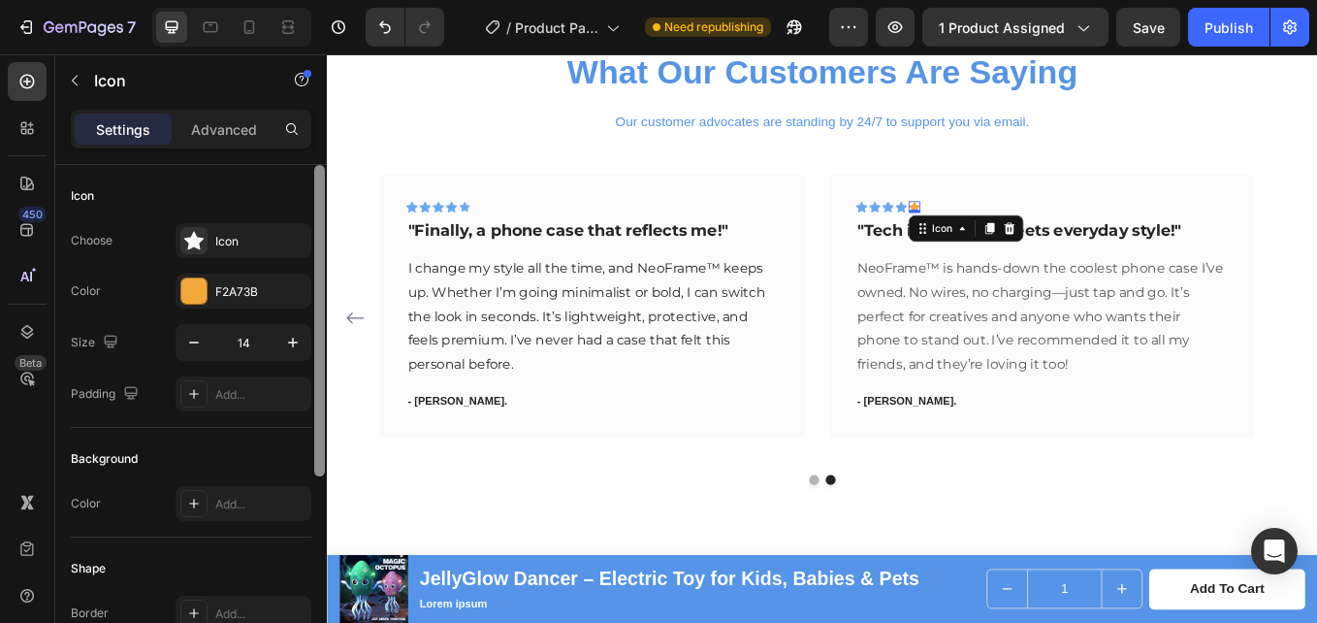
drag, startPoint x: 181, startPoint y: 288, endPoint x: 315, endPoint y: 402, distance: 175.5
click at [185, 288] on div at bounding box center [193, 290] width 25 height 25
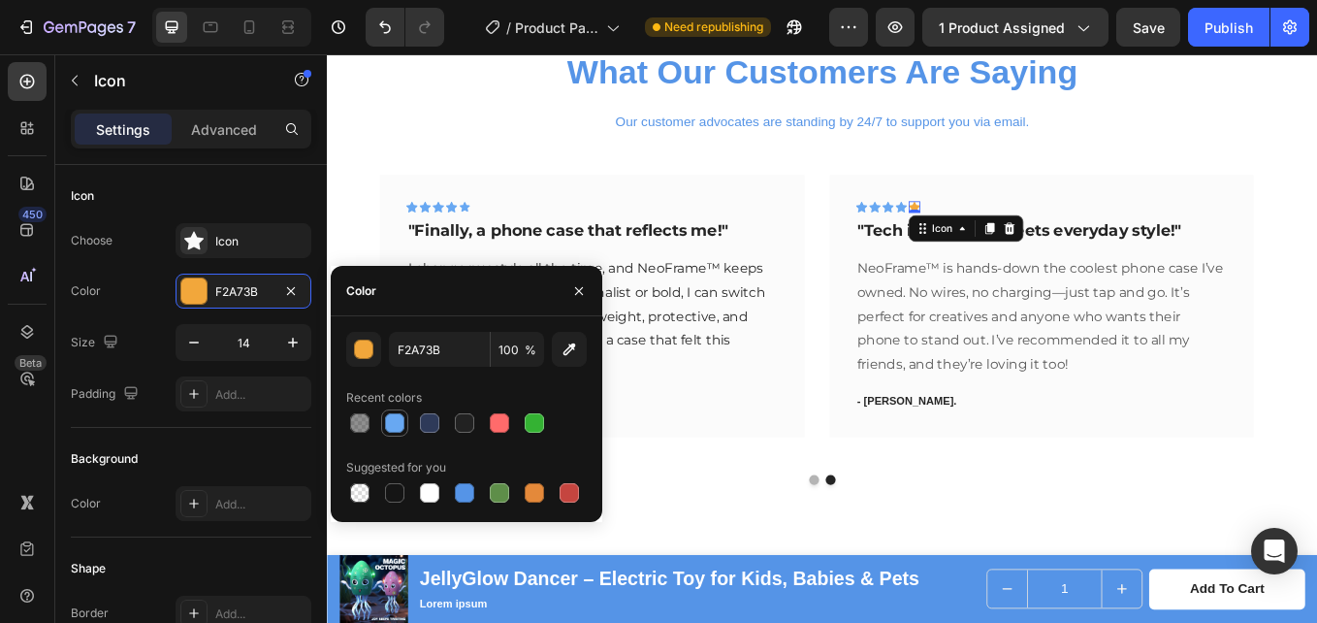
click at [393, 428] on div at bounding box center [394, 422] width 19 height 19
type input "68A8F2"
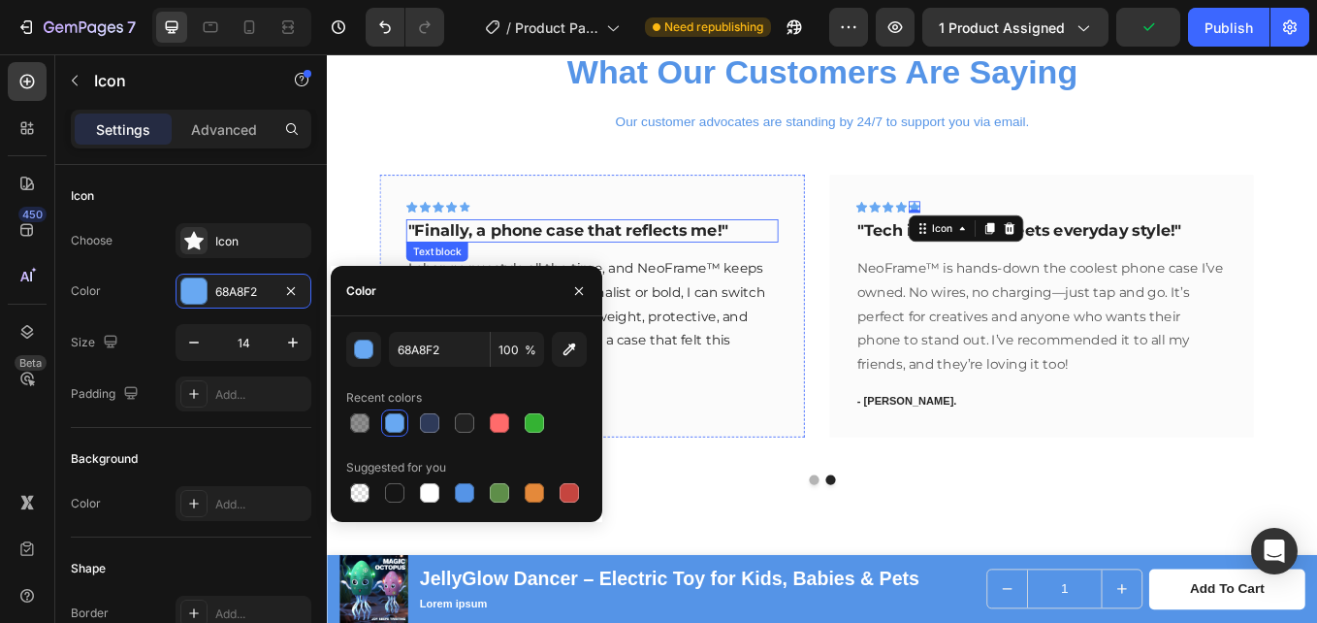
drag, startPoint x: 611, startPoint y: 268, endPoint x: 474, endPoint y: 333, distance: 151.4
click at [611, 270] on p ""Finally, a phone case that reflects me!"" at bounding box center [638, 262] width 434 height 24
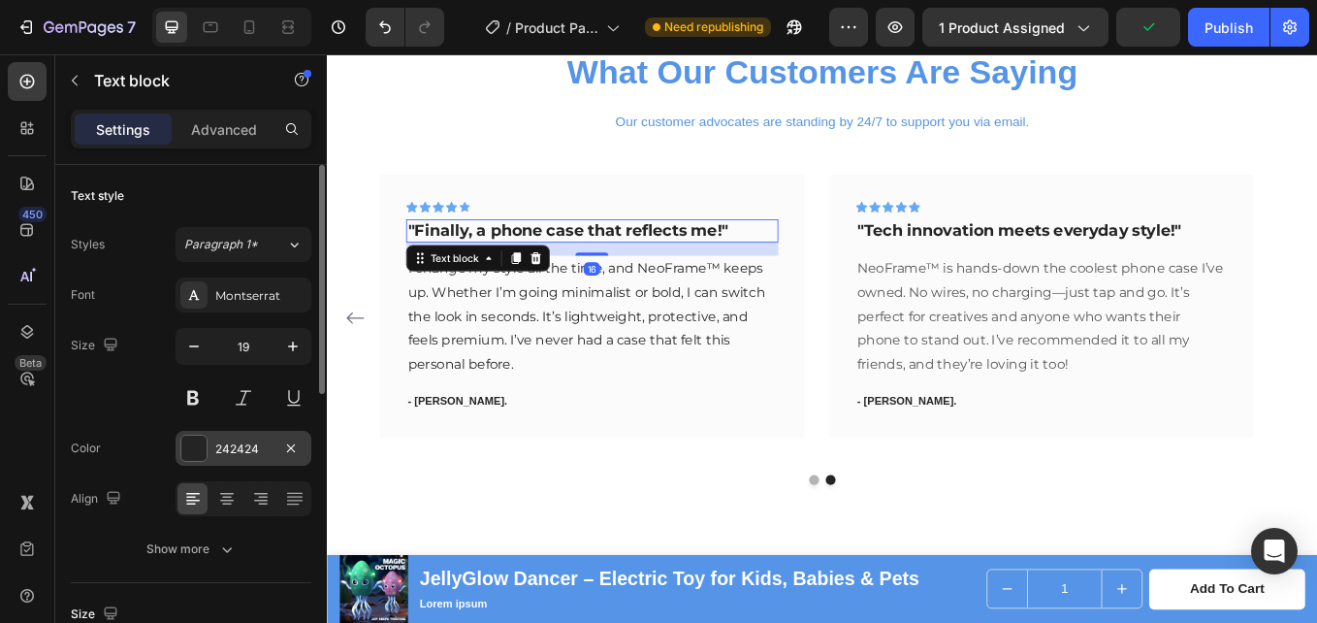
click at [250, 459] on div "242424" at bounding box center [244, 448] width 136 height 35
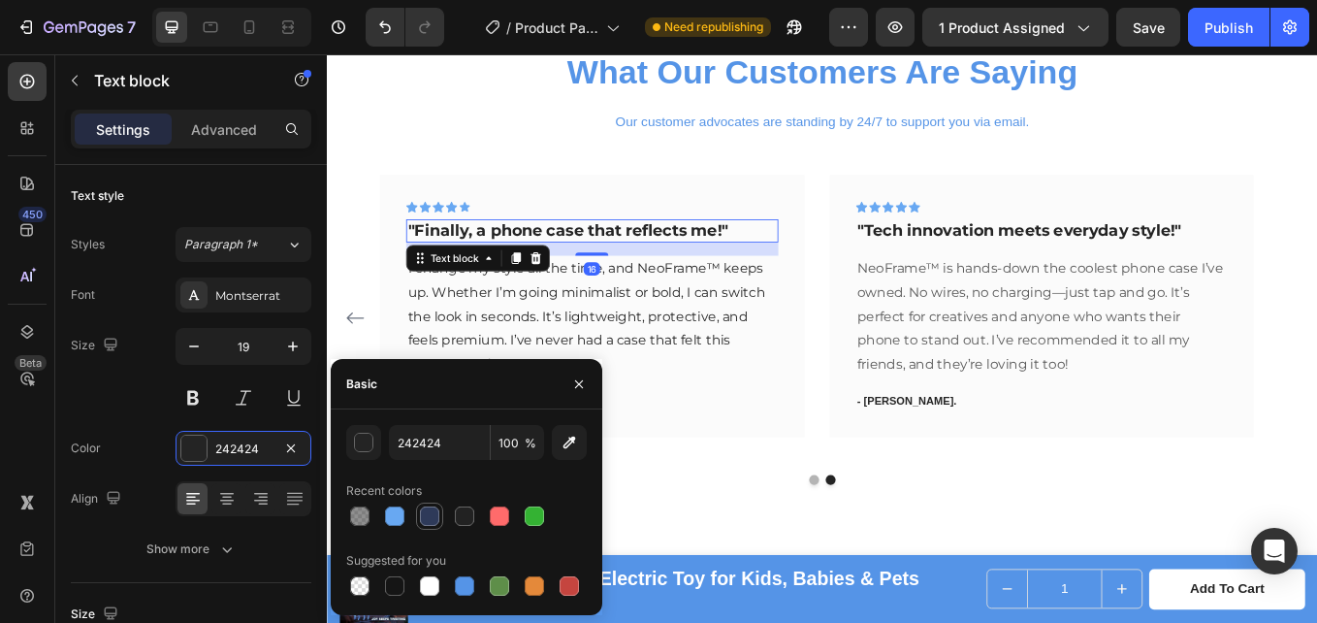
click at [418, 528] on div at bounding box center [429, 515] width 27 height 27
type input "2E3A59"
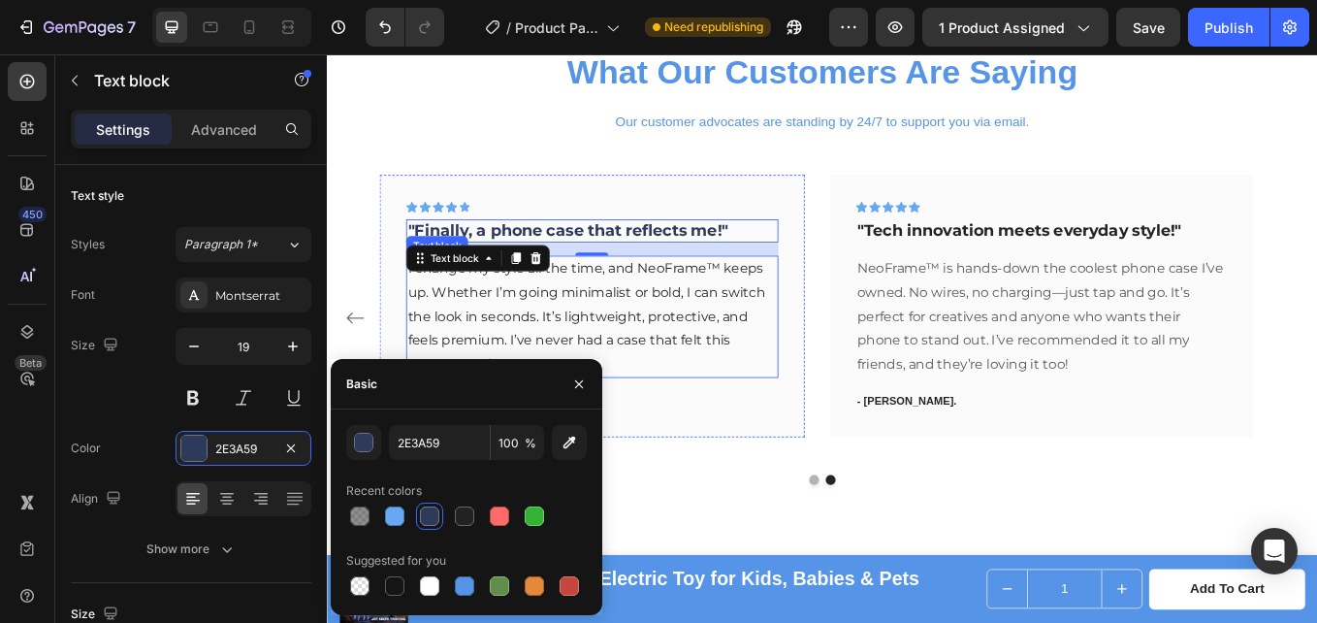
click at [501, 350] on p "I change my style all the time, and NeoFrame™ keeps up. Whether I’m going minim…" at bounding box center [638, 363] width 434 height 140
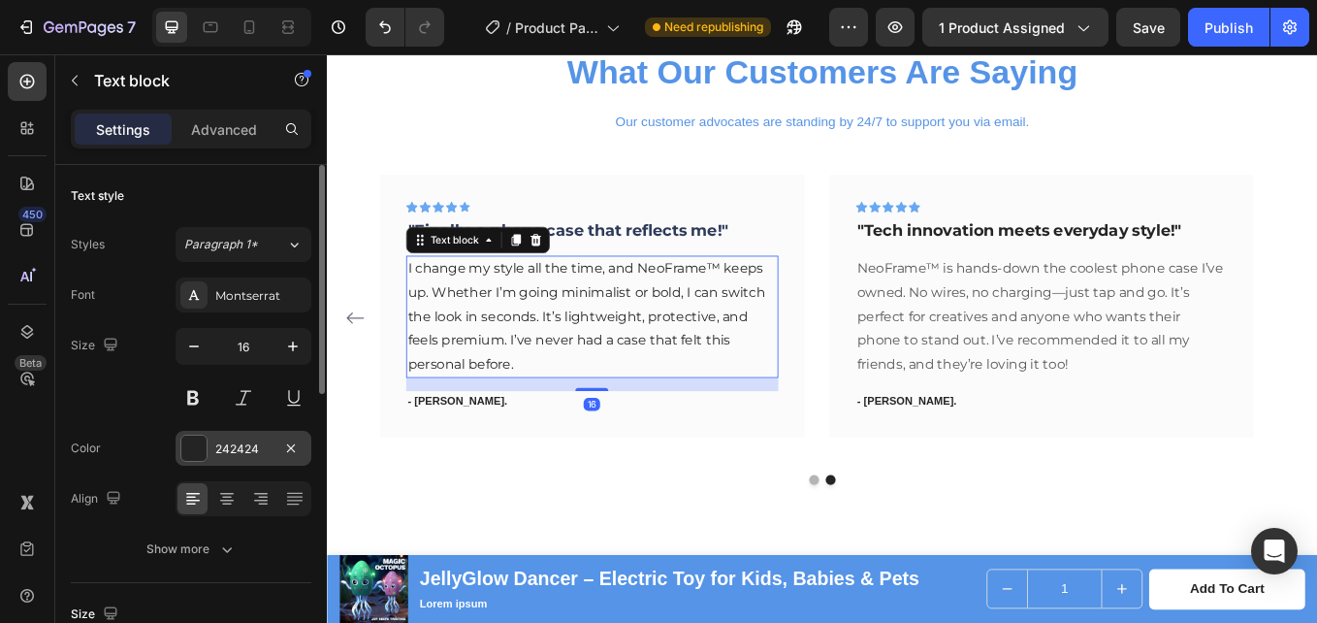
click at [242, 461] on div "242424" at bounding box center [244, 448] width 136 height 35
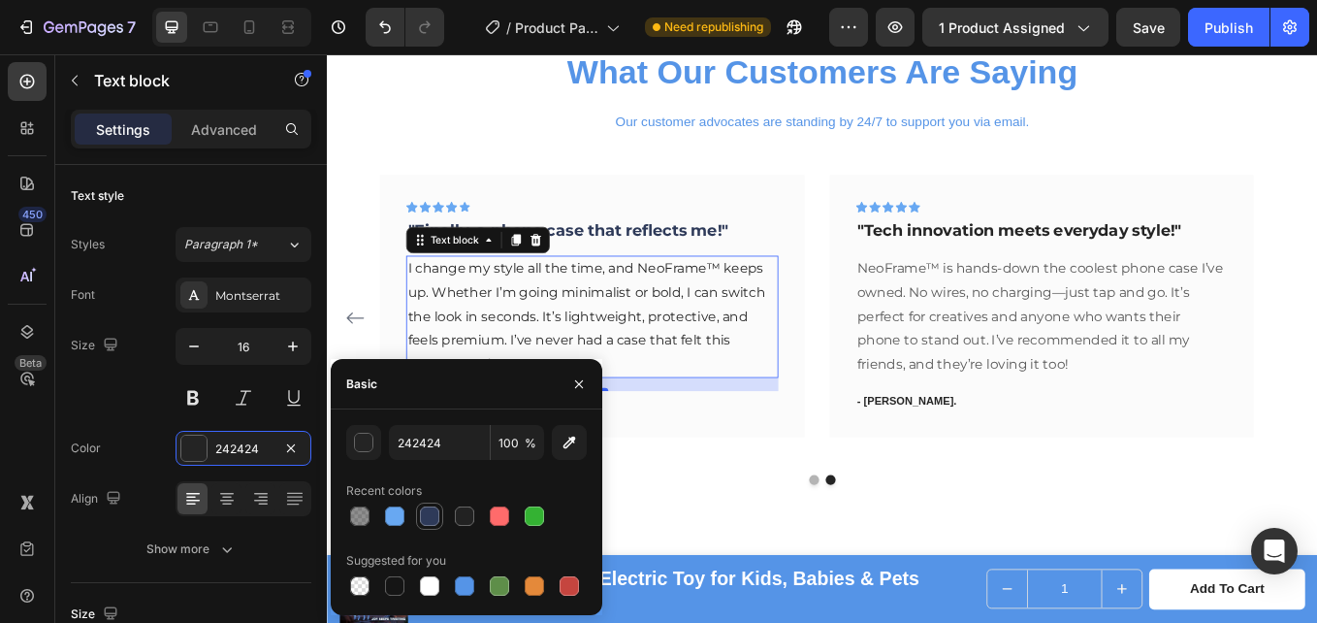
click at [426, 514] on div at bounding box center [429, 515] width 19 height 19
type input "2E3A59"
click at [1040, 258] on p ""Tech innovation meets everyday style!"" at bounding box center [1167, 262] width 434 height 24
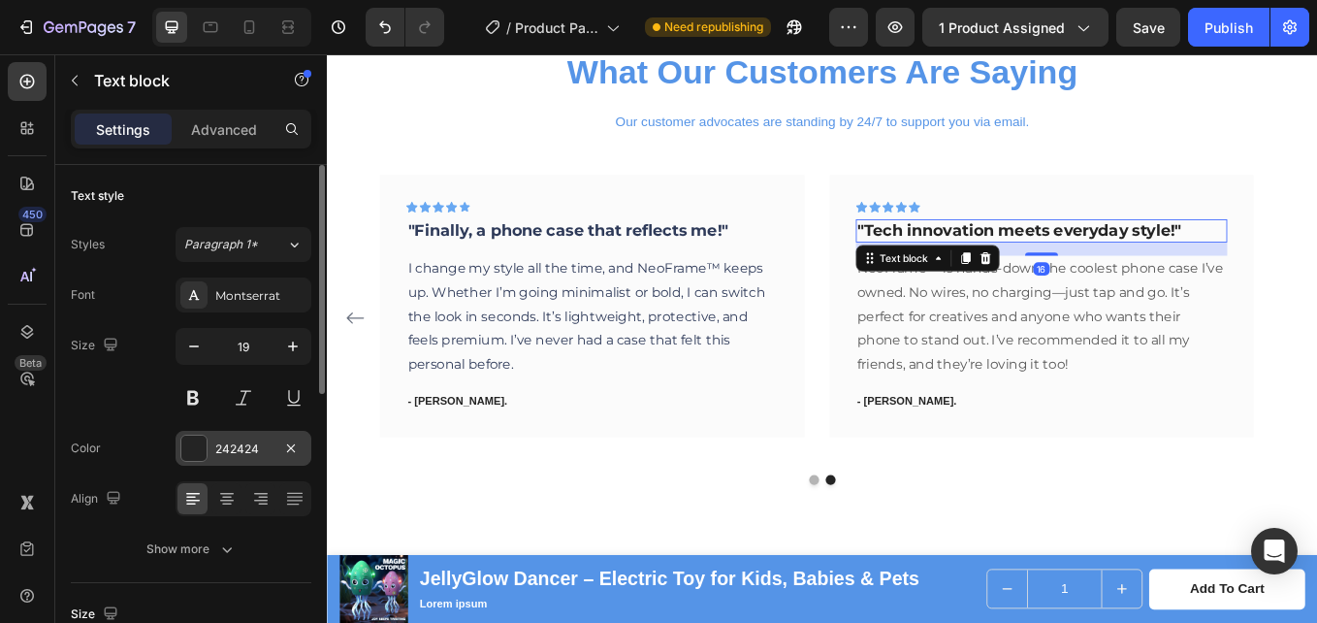
click at [236, 450] on div "242424" at bounding box center [243, 448] width 56 height 17
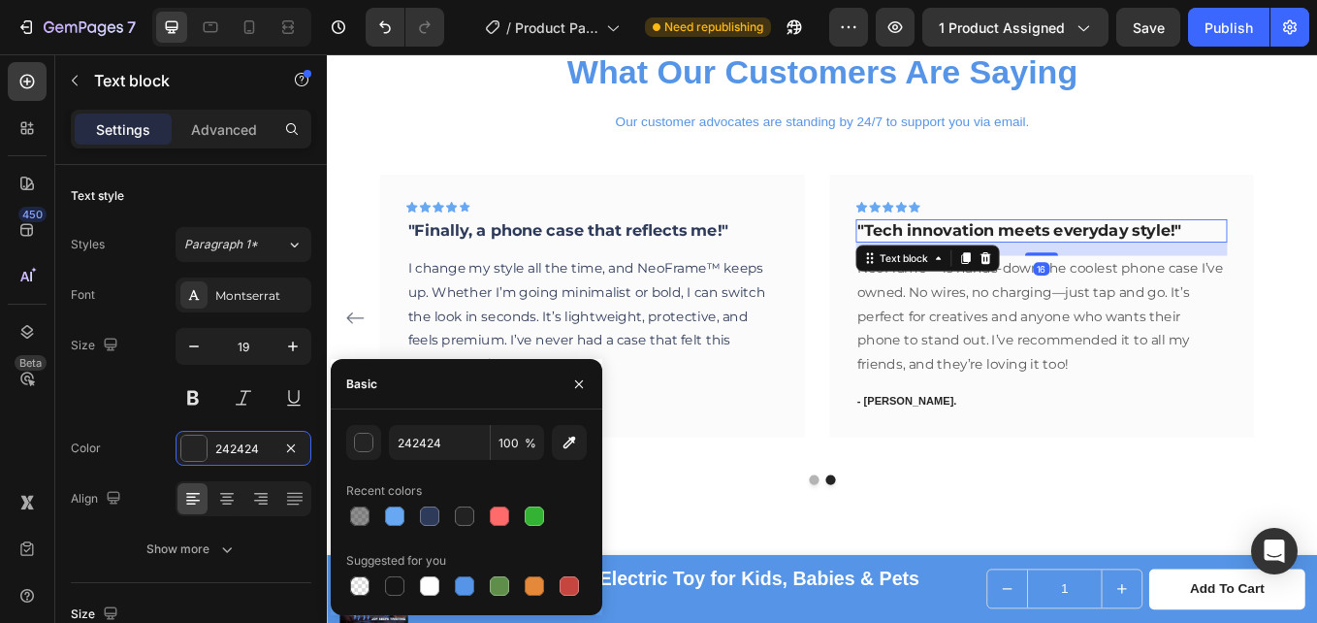
click at [413, 514] on div at bounding box center [466, 515] width 241 height 27
click at [422, 514] on div at bounding box center [429, 515] width 19 height 19
type input "2E3A59"
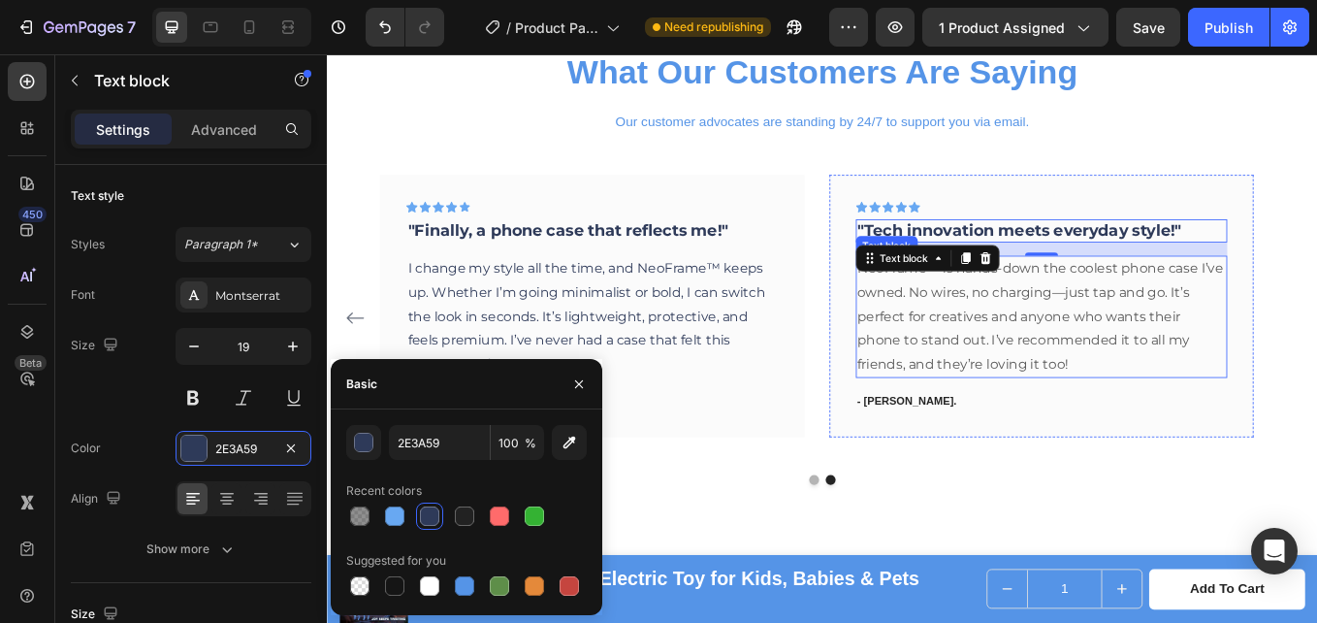
click at [1085, 356] on p "NeoFrame™ is hands-down the coolest phone case I’ve owned. No wires, no chargin…" at bounding box center [1167, 363] width 434 height 140
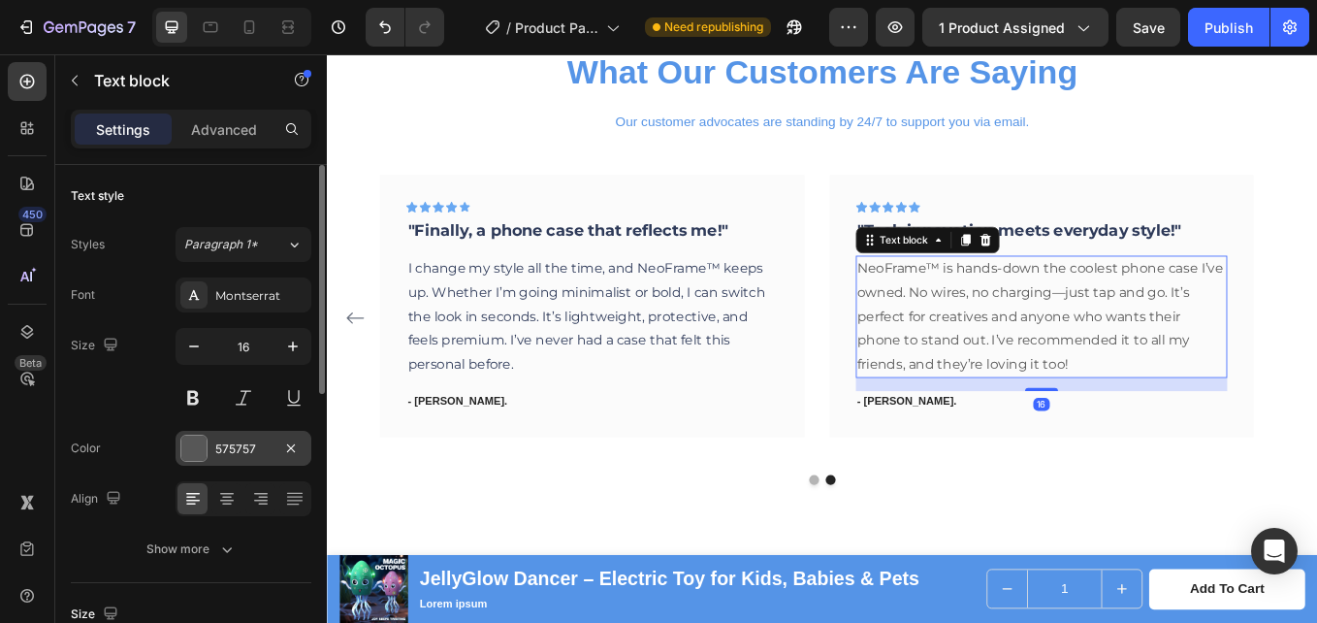
click at [223, 455] on div "575757" at bounding box center [243, 448] width 56 height 17
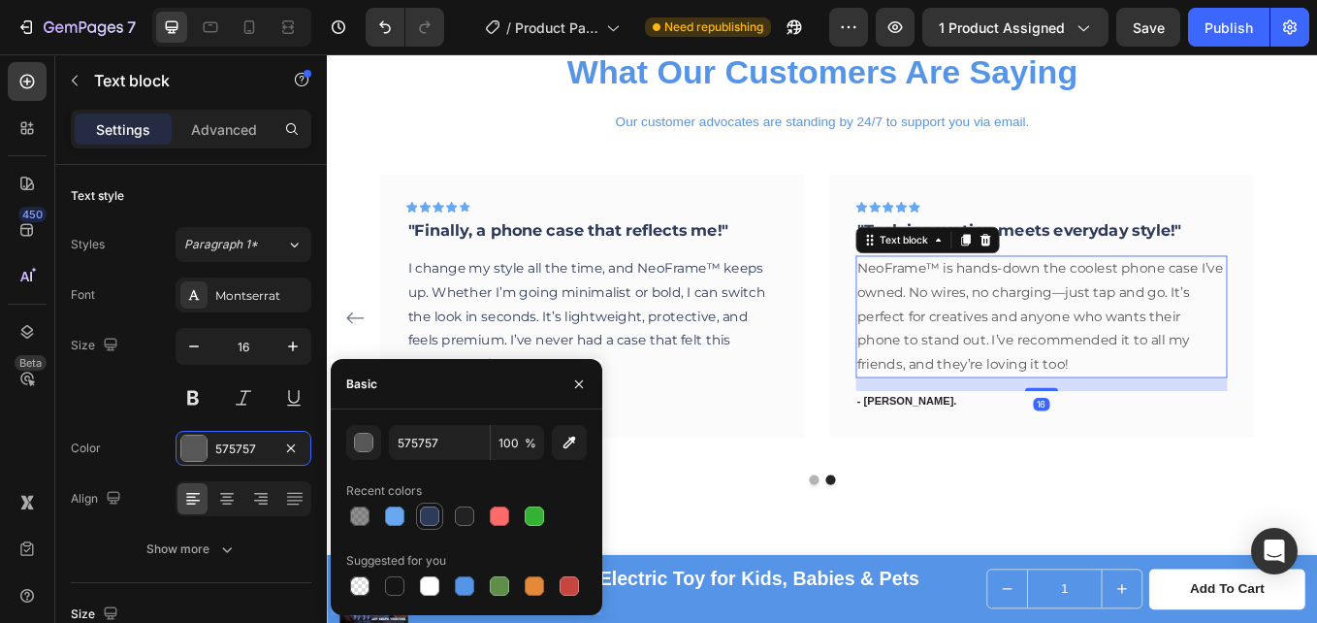
click at [425, 522] on div at bounding box center [429, 515] width 19 height 19
type input "2E3A59"
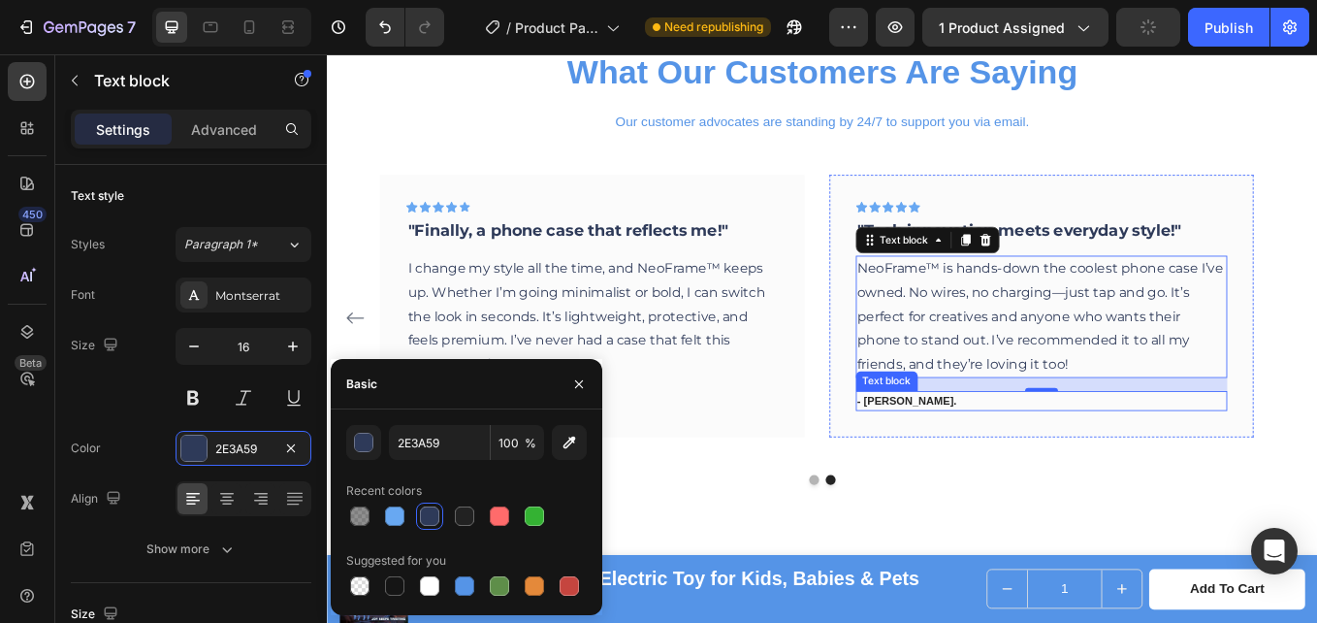
click at [995, 461] on p "- [PERSON_NAME]." at bounding box center [1167, 461] width 434 height 19
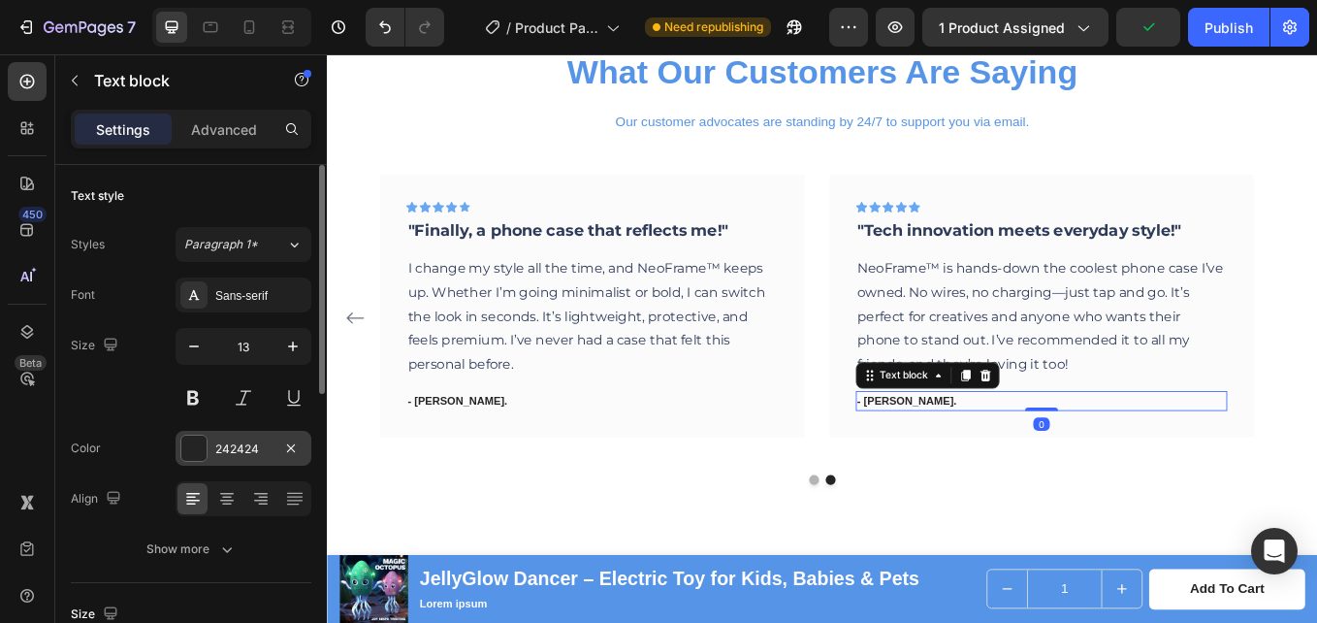
click at [200, 444] on div at bounding box center [193, 448] width 25 height 25
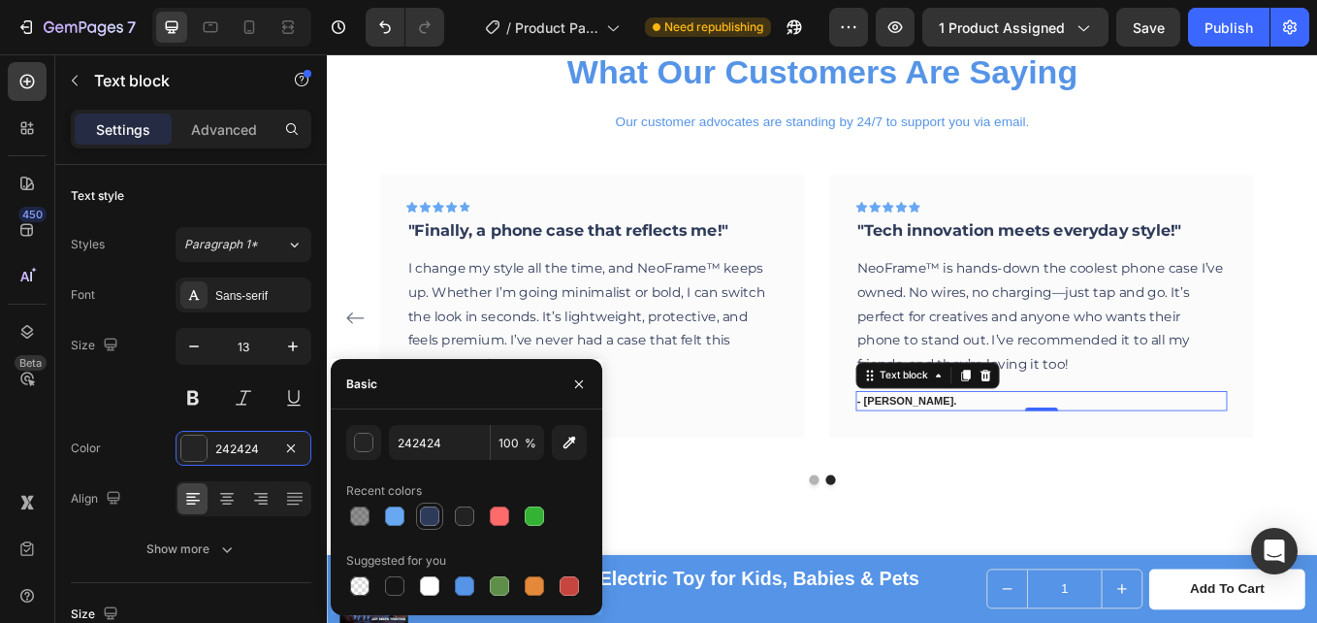
click at [421, 520] on div at bounding box center [429, 515] width 19 height 19
type input "2E3A59"
click at [246, 302] on div "Sans-serif" at bounding box center [260, 295] width 91 height 17
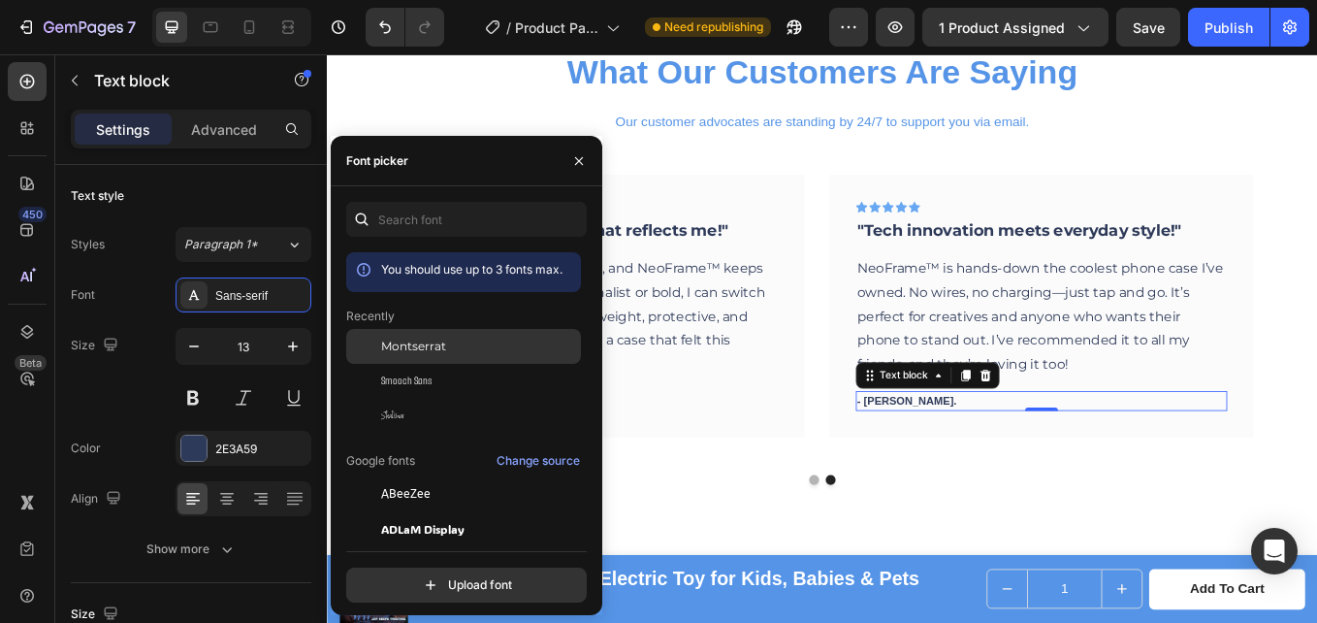
click at [406, 348] on span "Montserrat" at bounding box center [413, 346] width 65 height 17
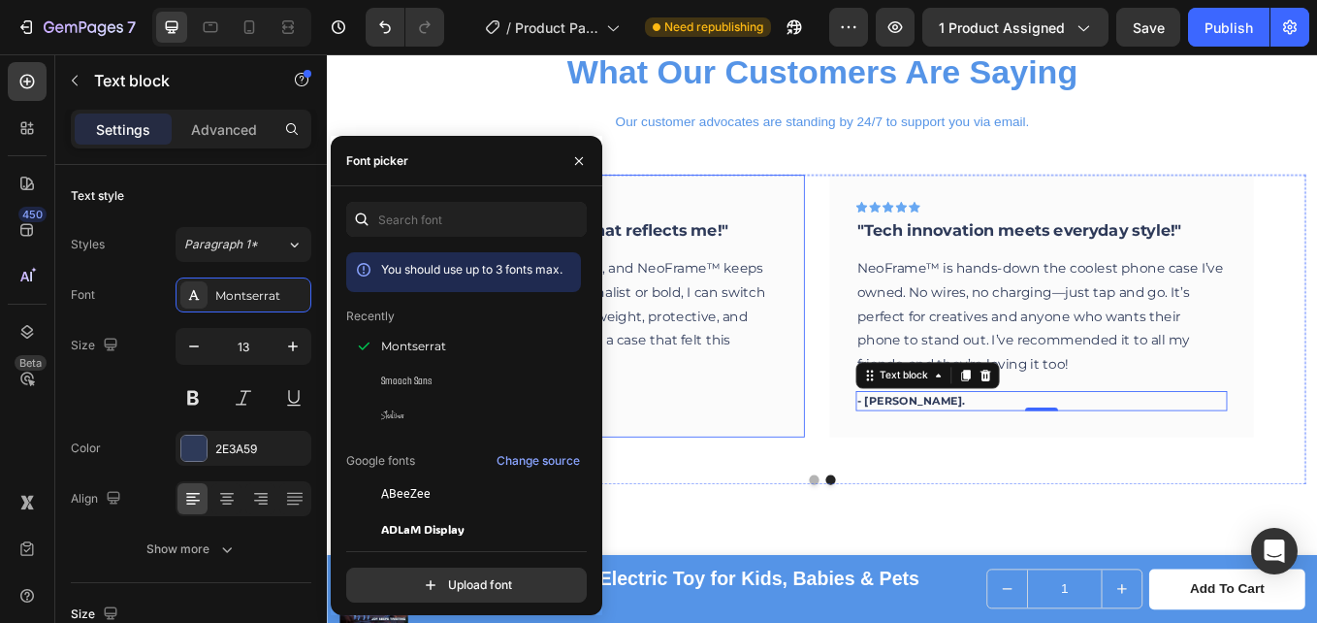
click at [747, 480] on div "Icon Icon Icon Icon Icon Row "Finally, a phone case that reflects me!" Text blo…" at bounding box center [638, 350] width 500 height 308
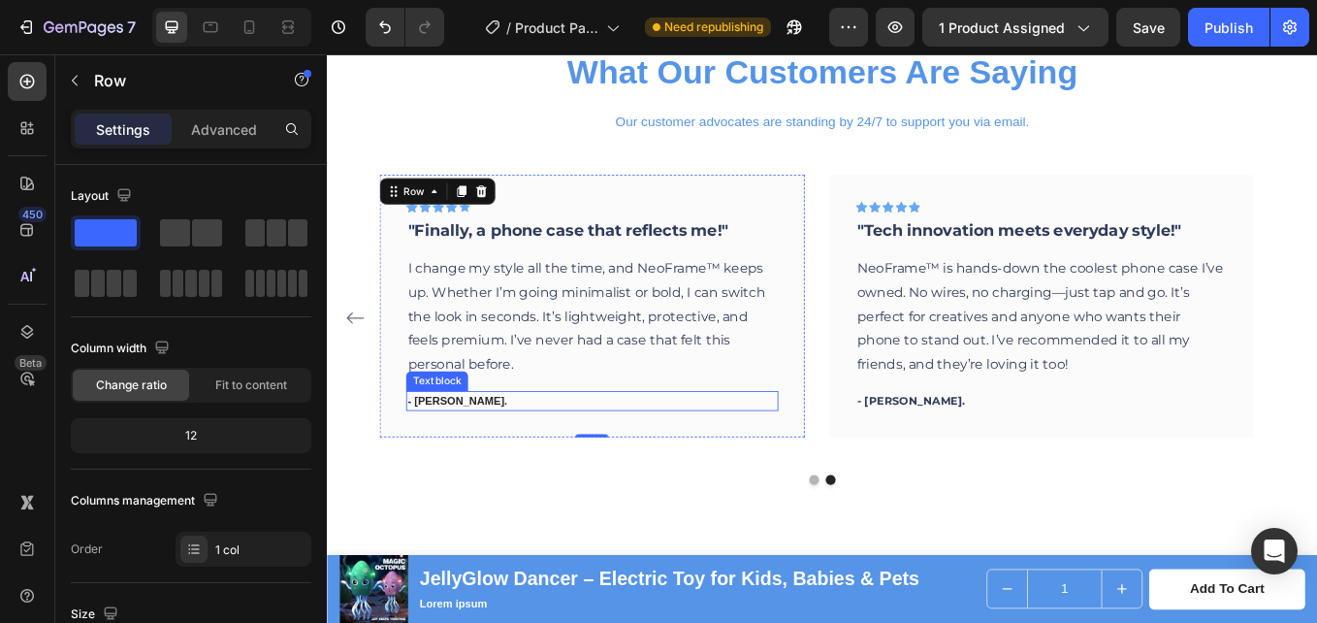
click at [500, 455] on p "- [PERSON_NAME]." at bounding box center [638, 461] width 434 height 19
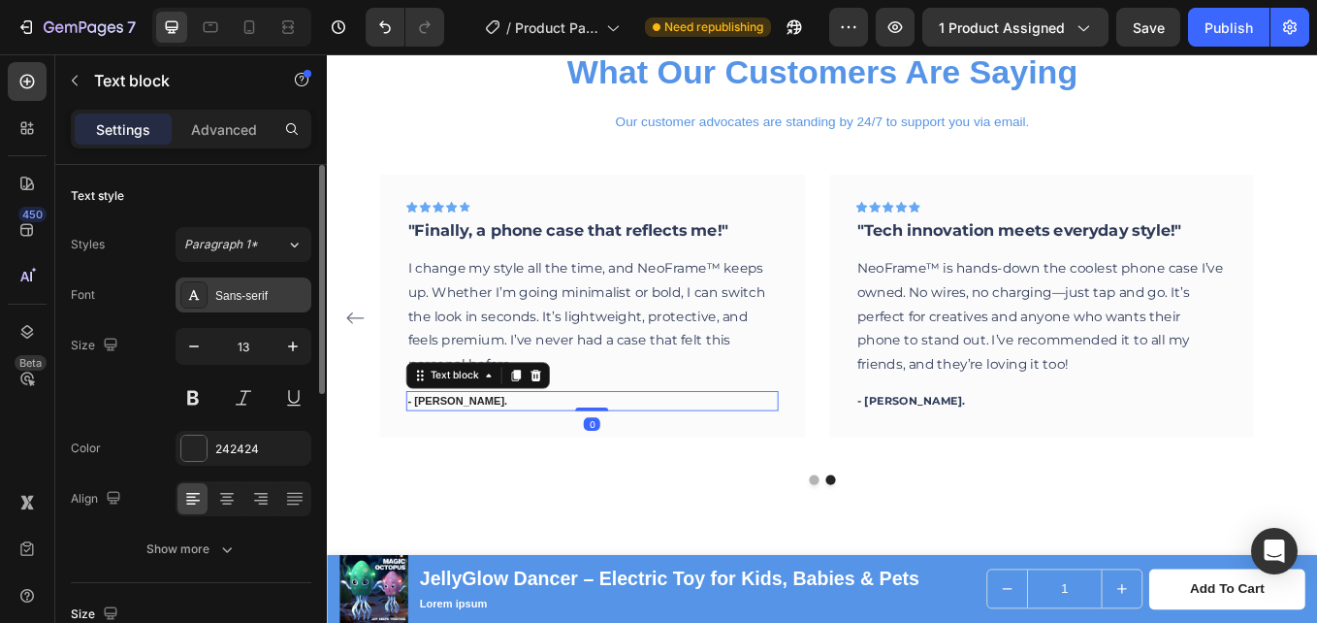
click at [211, 292] on div "Sans-serif" at bounding box center [244, 294] width 136 height 35
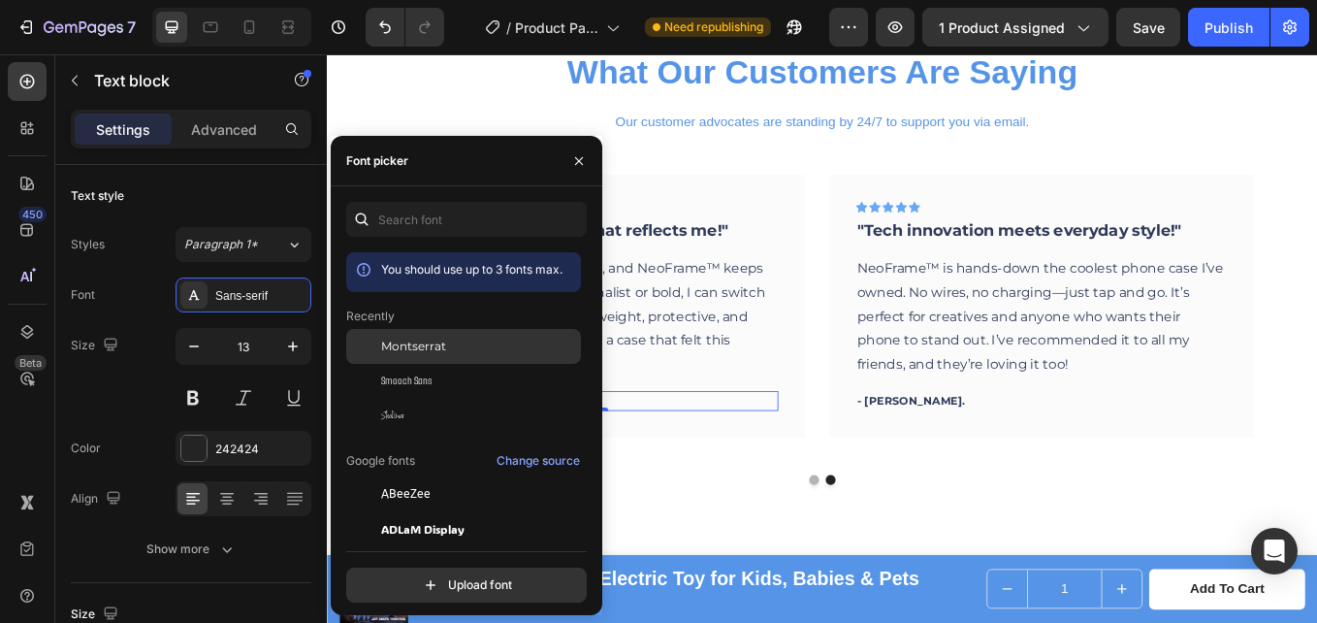
click at [402, 476] on div "Montserrat" at bounding box center [463, 493] width 235 height 35
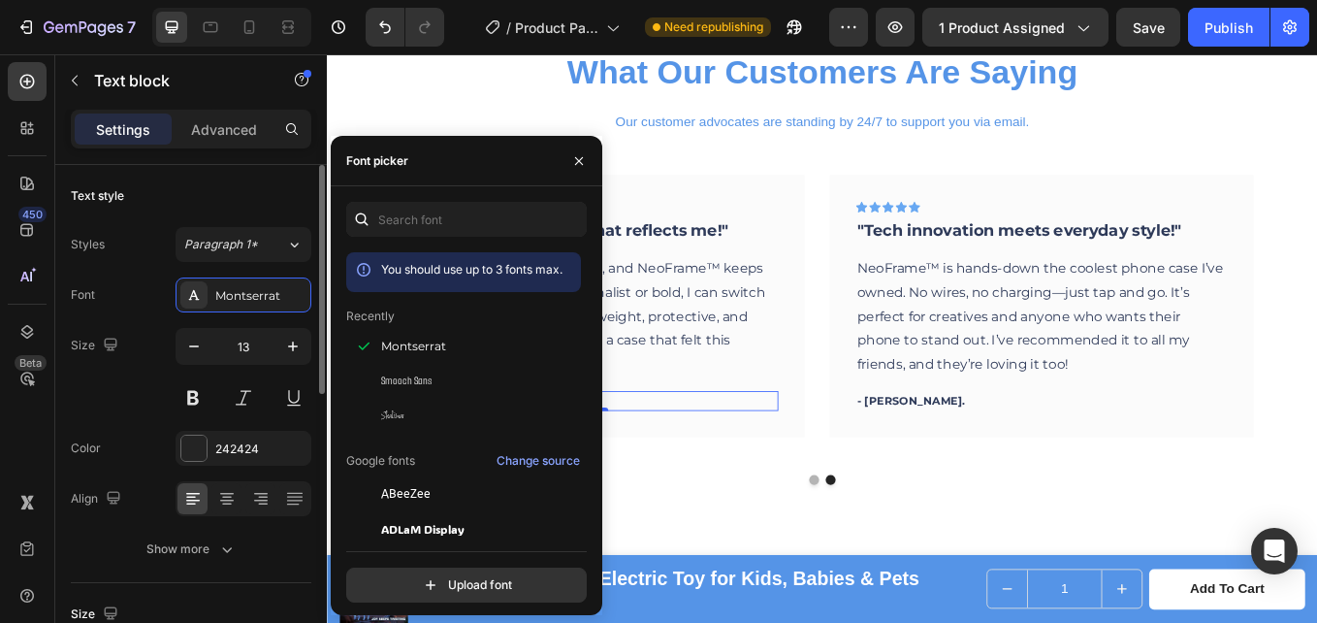
click at [248, 466] on div "Font Montserrat Size 13 Color 242424 Align Show more" at bounding box center [191, 421] width 241 height 289
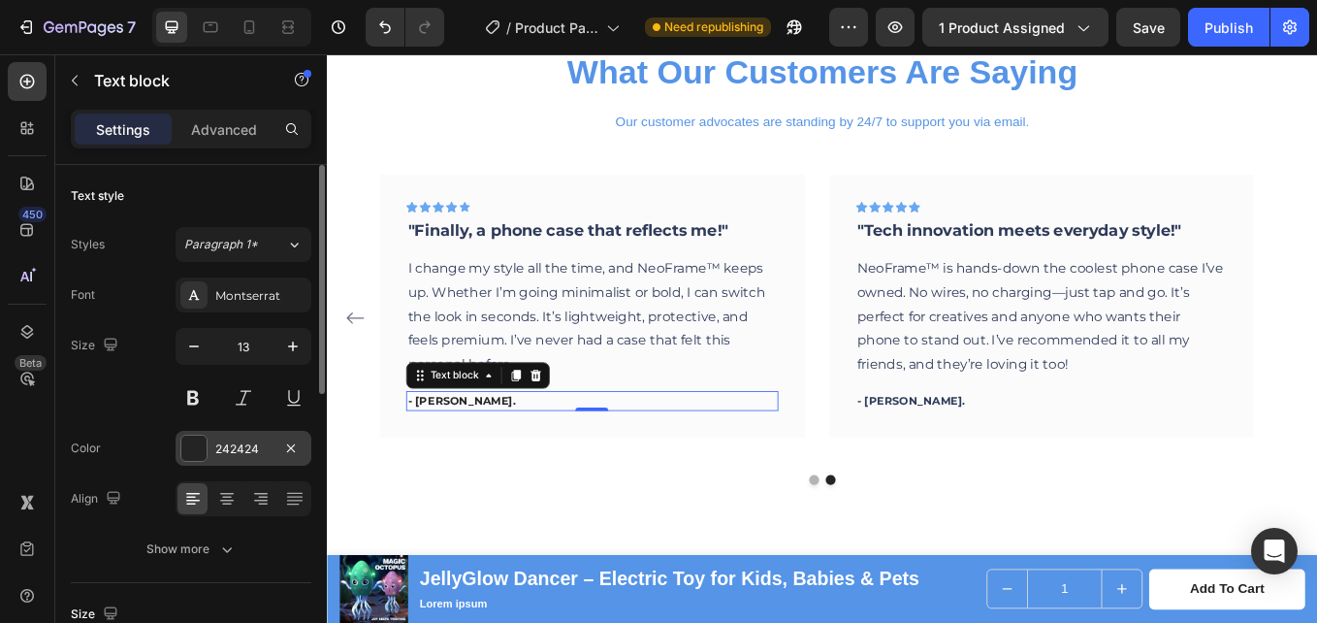
click at [257, 455] on div "242424" at bounding box center [243, 448] width 56 height 17
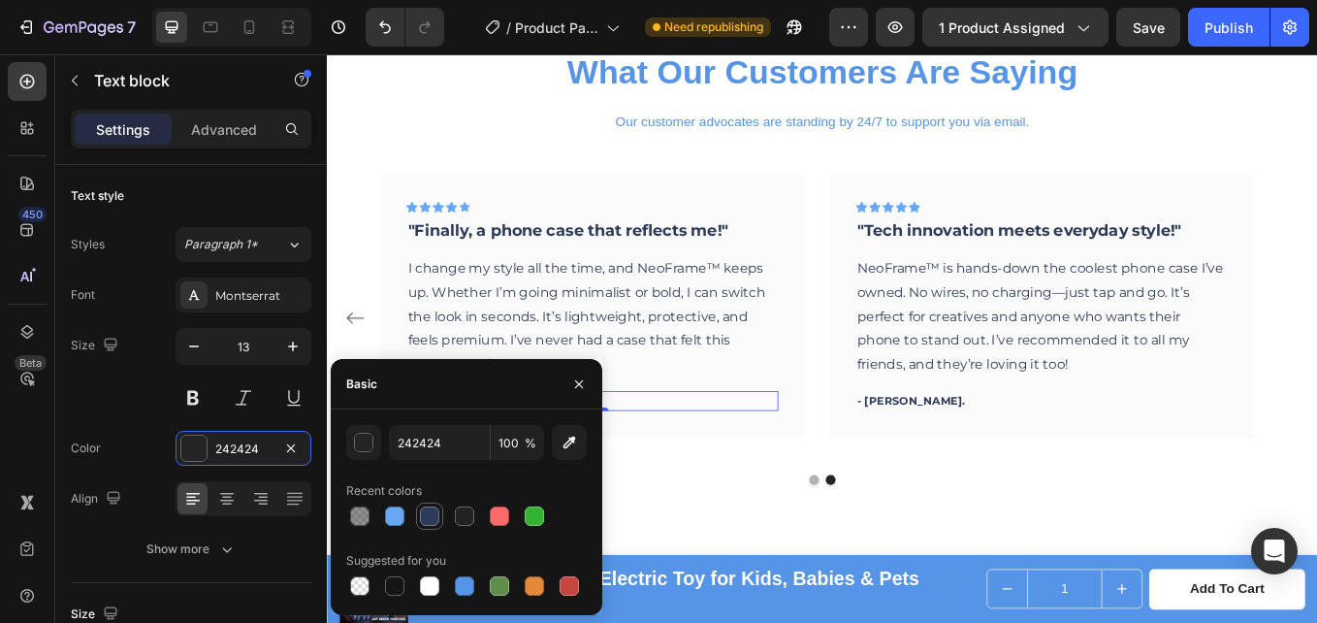
click at [430, 517] on div at bounding box center [429, 515] width 19 height 19
type input "2E3A59"
click at [826, 572] on div "What Our Customers Are Saying Heading Our customer advocates are standing by 24…" at bounding box center [909, 303] width 1164 height 667
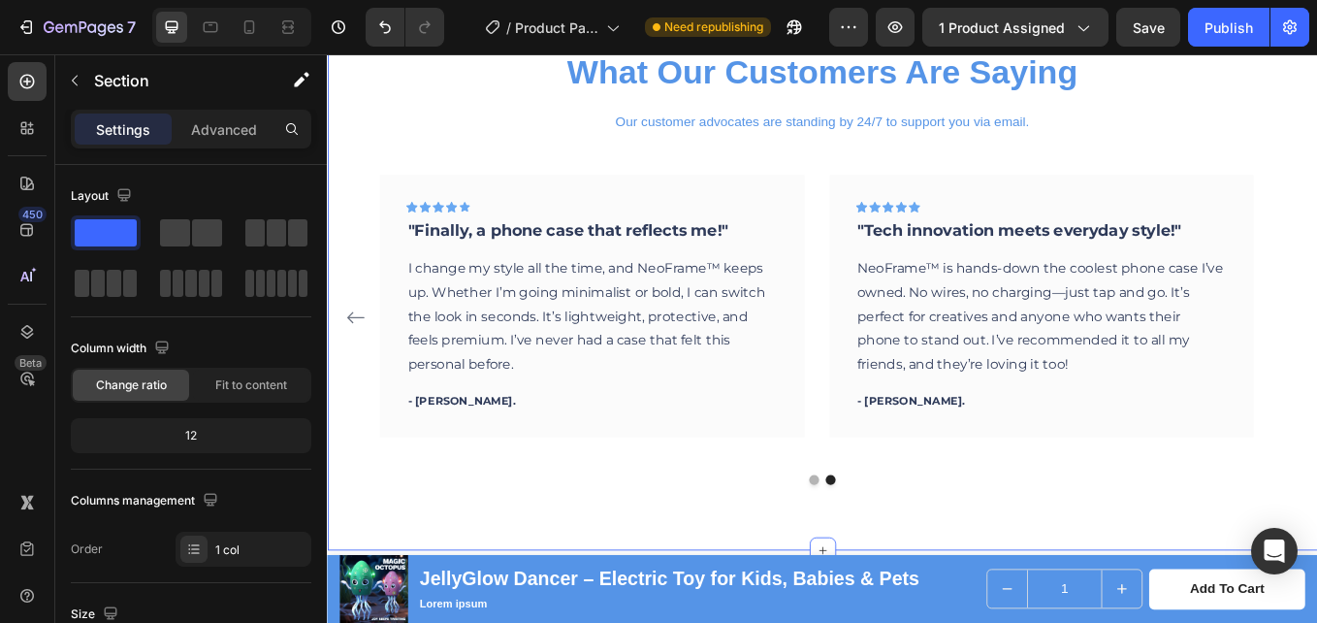
click at [890, 562] on div "What Our Customers Are Saying Heading Our customer advocates are standing by 24…" at bounding box center [909, 303] width 1164 height 667
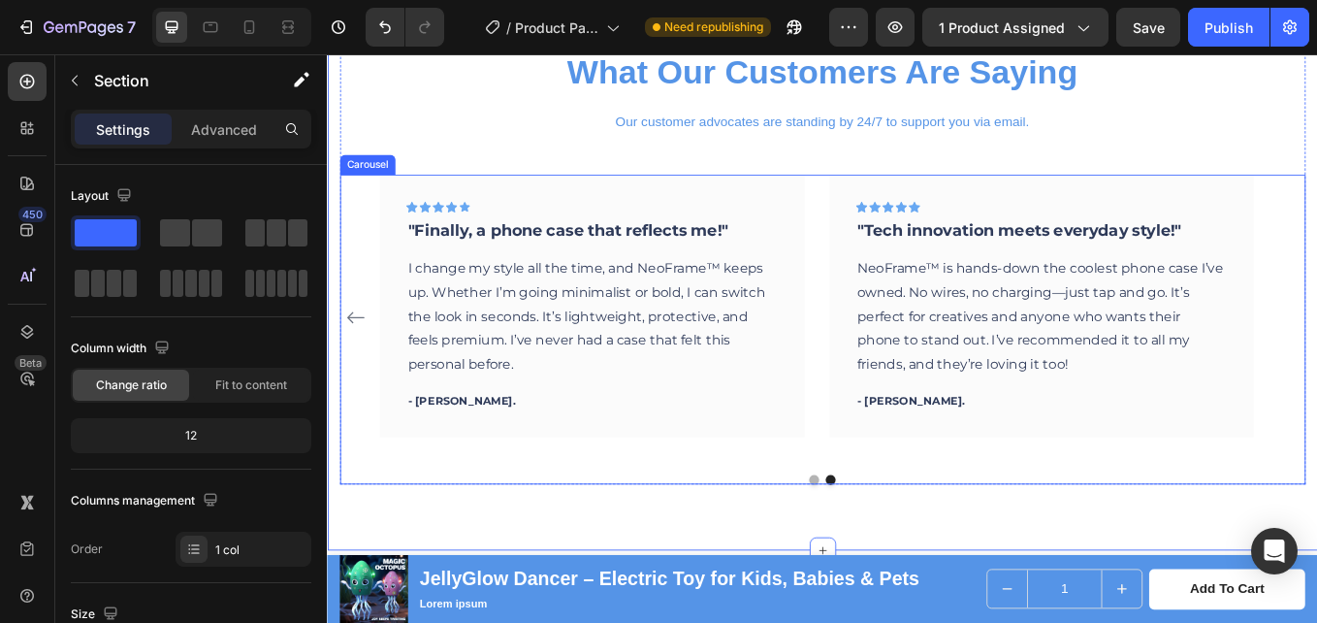
click at [893, 554] on button "Dot" at bounding box center [899, 554] width 12 height 12
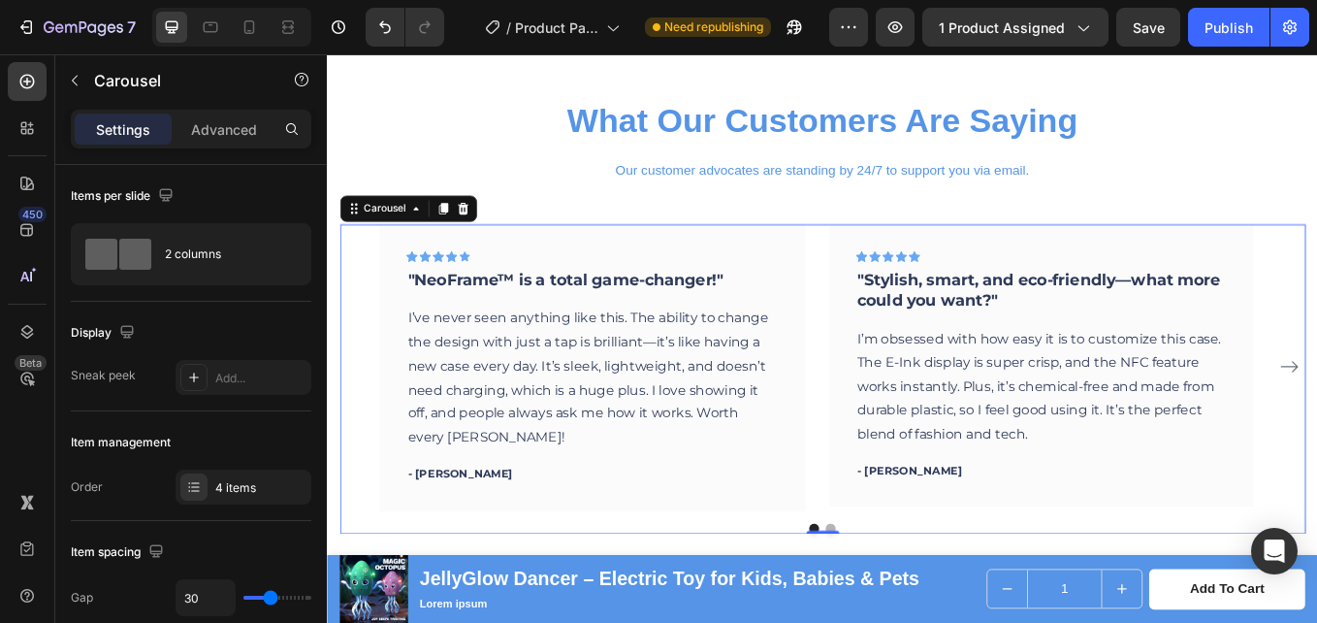
scroll to position [2205, 0]
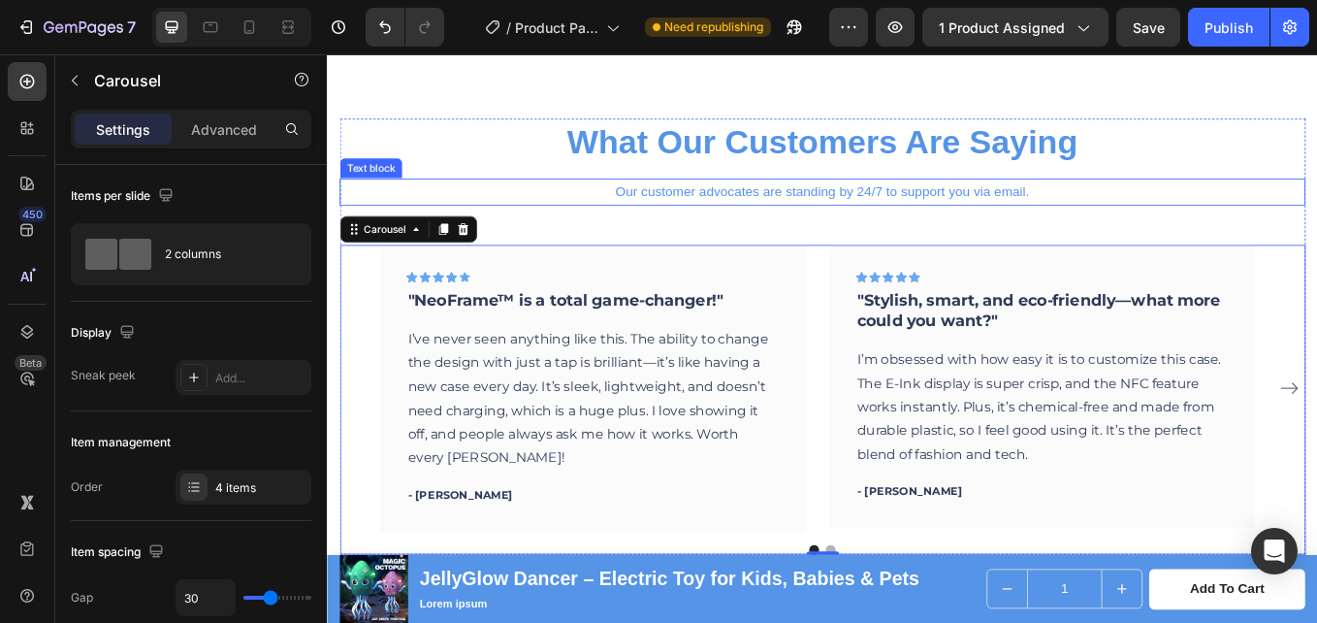
click at [848, 218] on p "Our customer advocates are standing by 24/7 to support you via email." at bounding box center [908, 216] width 1131 height 28
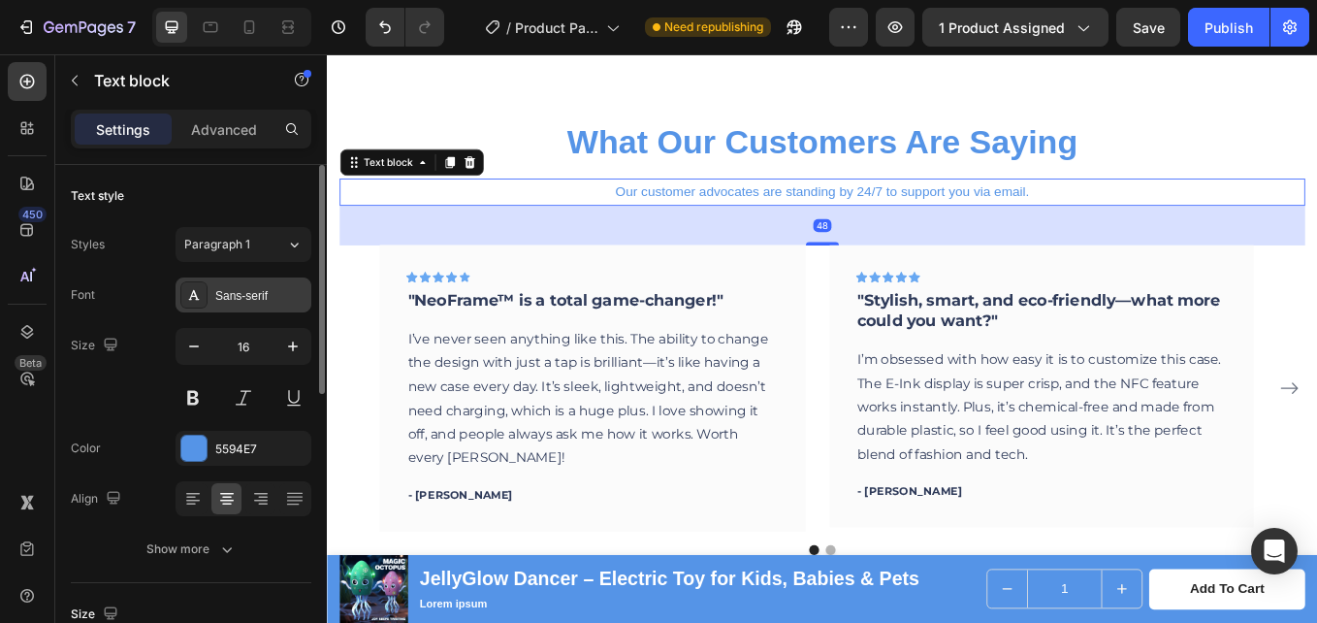
click at [223, 303] on div "Sans-serif" at bounding box center [260, 295] width 91 height 17
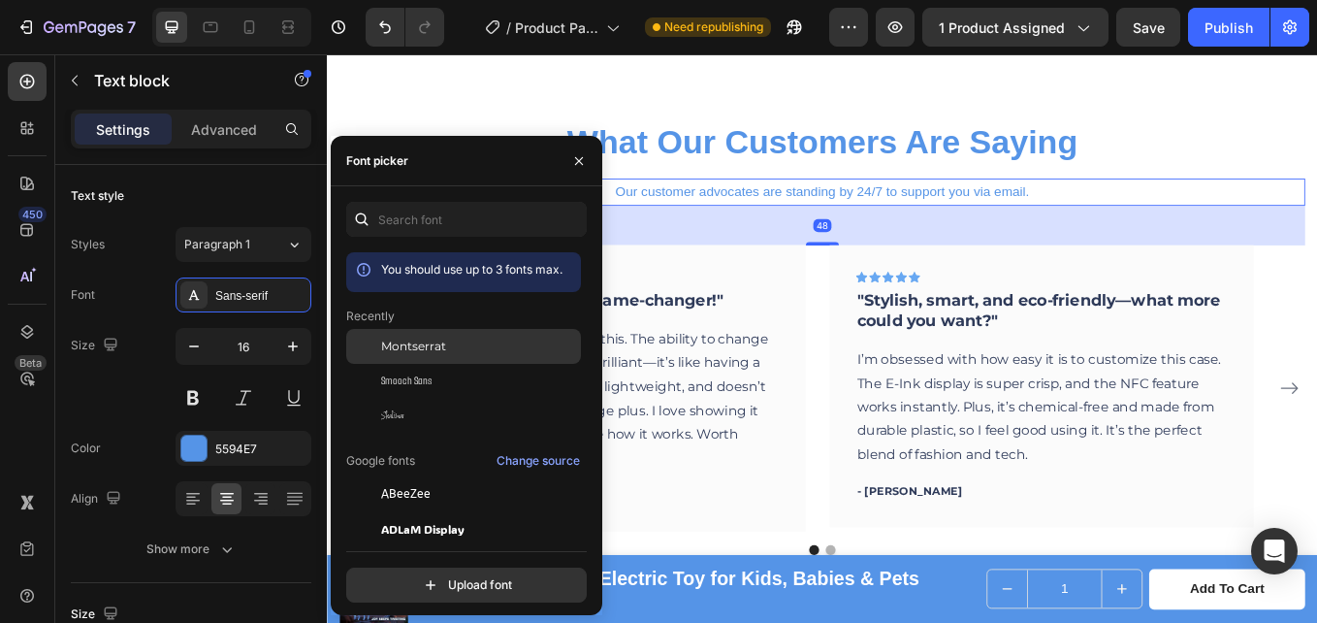
click at [442, 340] on span "Montserrat" at bounding box center [413, 346] width 65 height 17
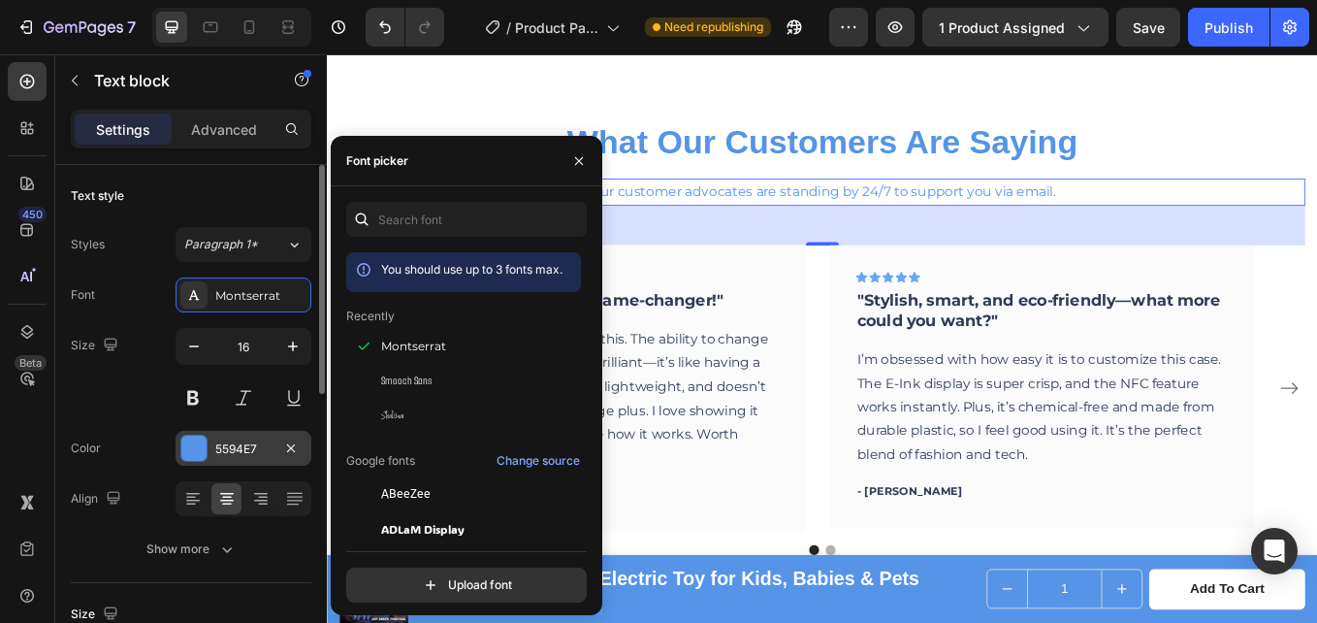
click at [223, 452] on div "5594E7" at bounding box center [243, 448] width 56 height 17
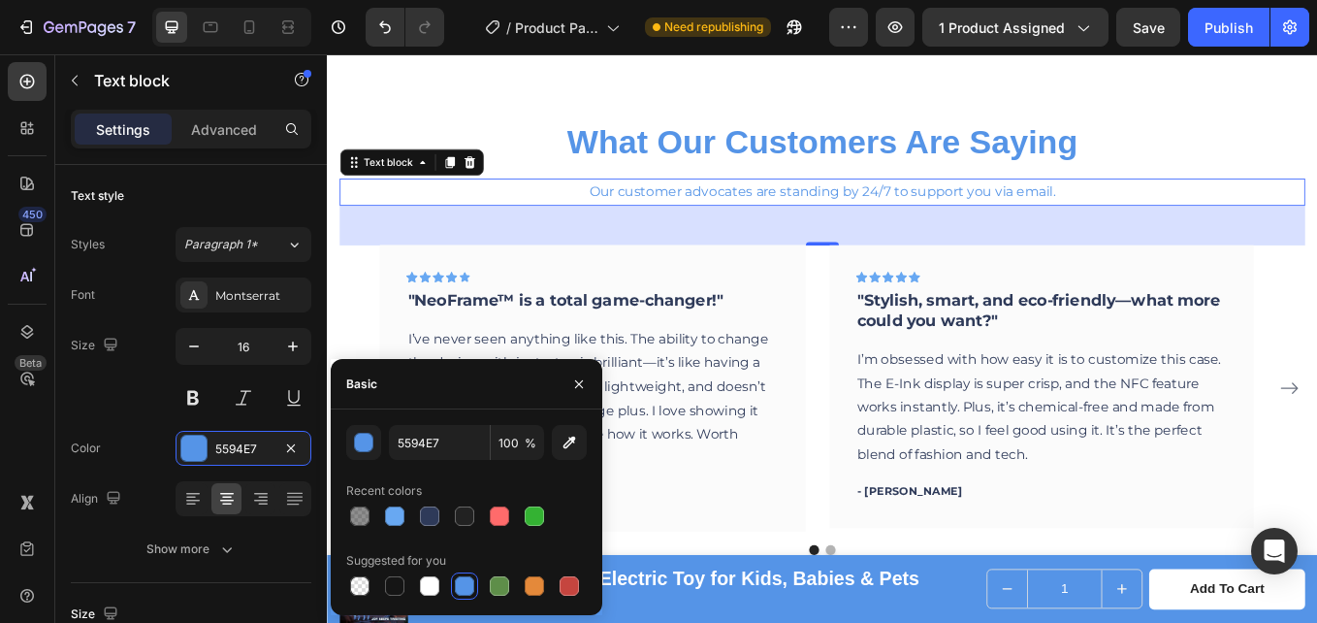
click at [415, 516] on div at bounding box center [466, 515] width 241 height 27
click at [424, 514] on div at bounding box center [429, 515] width 19 height 19
type input "2E3A59"
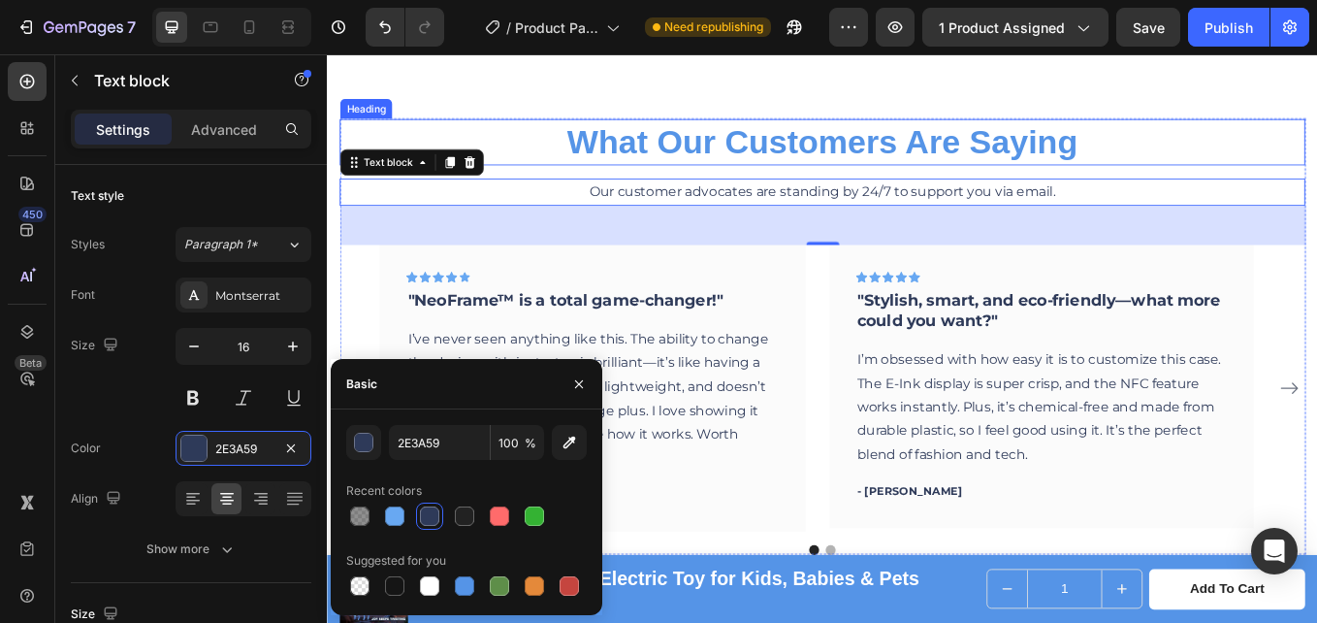
click at [789, 167] on p "What Our Customers Are Saying" at bounding box center [908, 157] width 1131 height 50
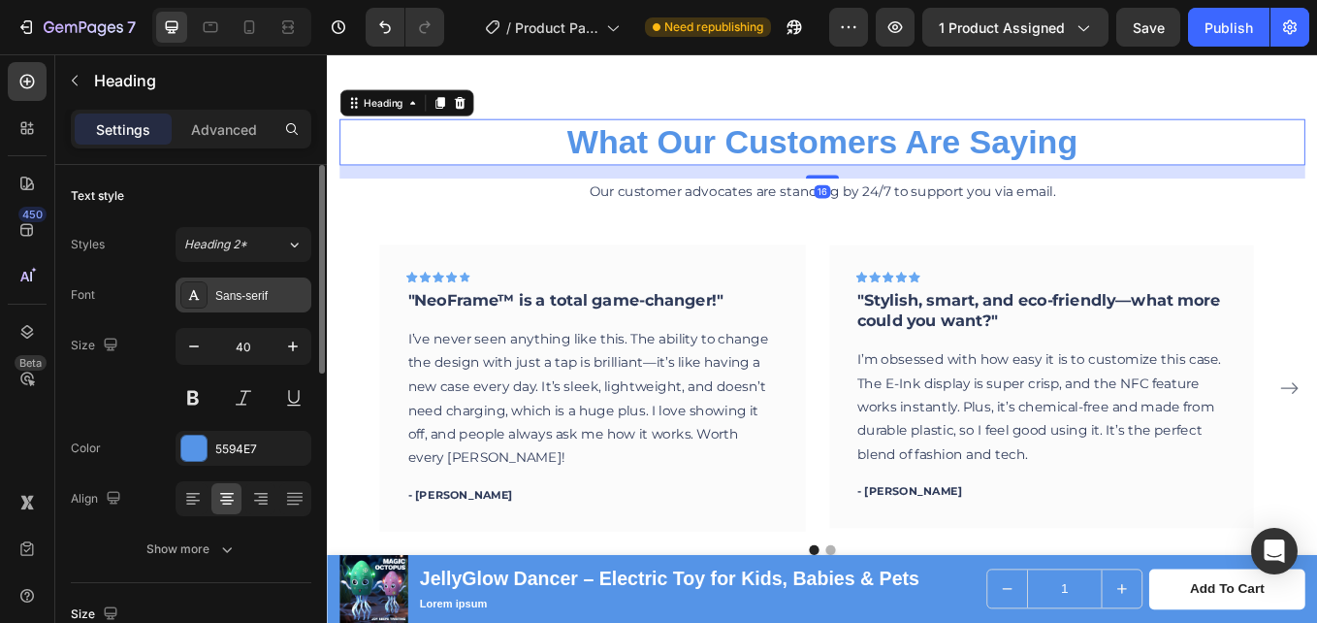
click at [210, 303] on div "Sans-serif" at bounding box center [244, 294] width 136 height 35
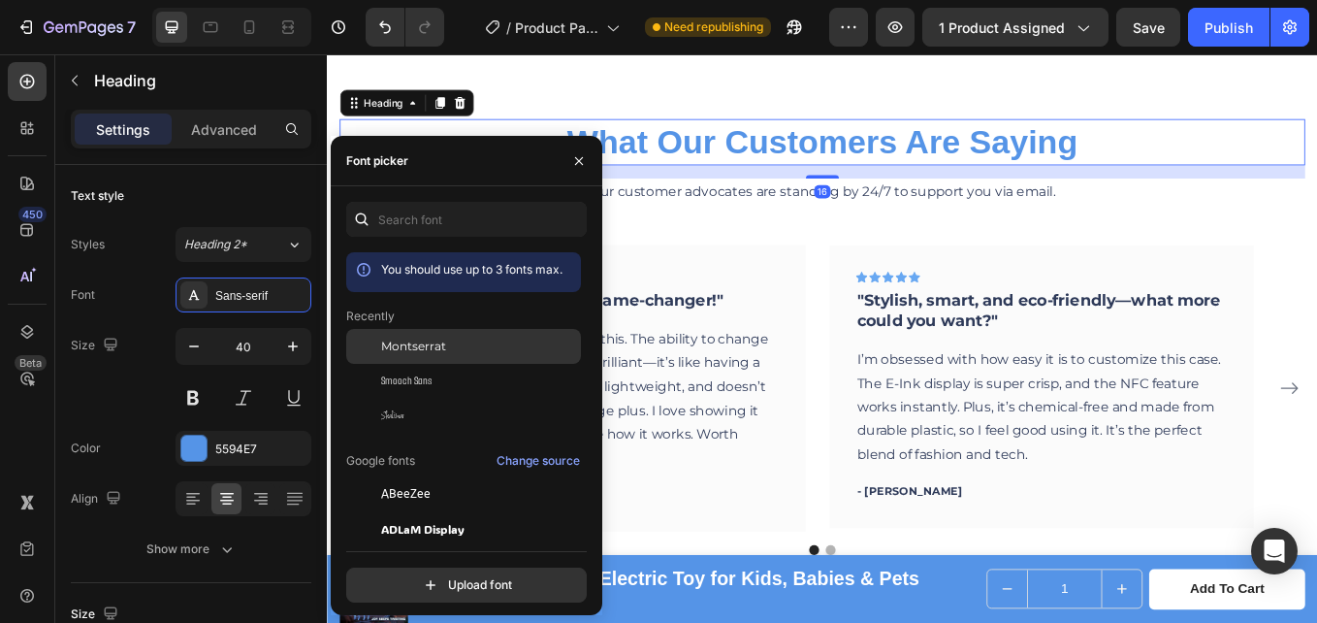
click at [407, 343] on span "Montserrat" at bounding box center [413, 346] width 65 height 17
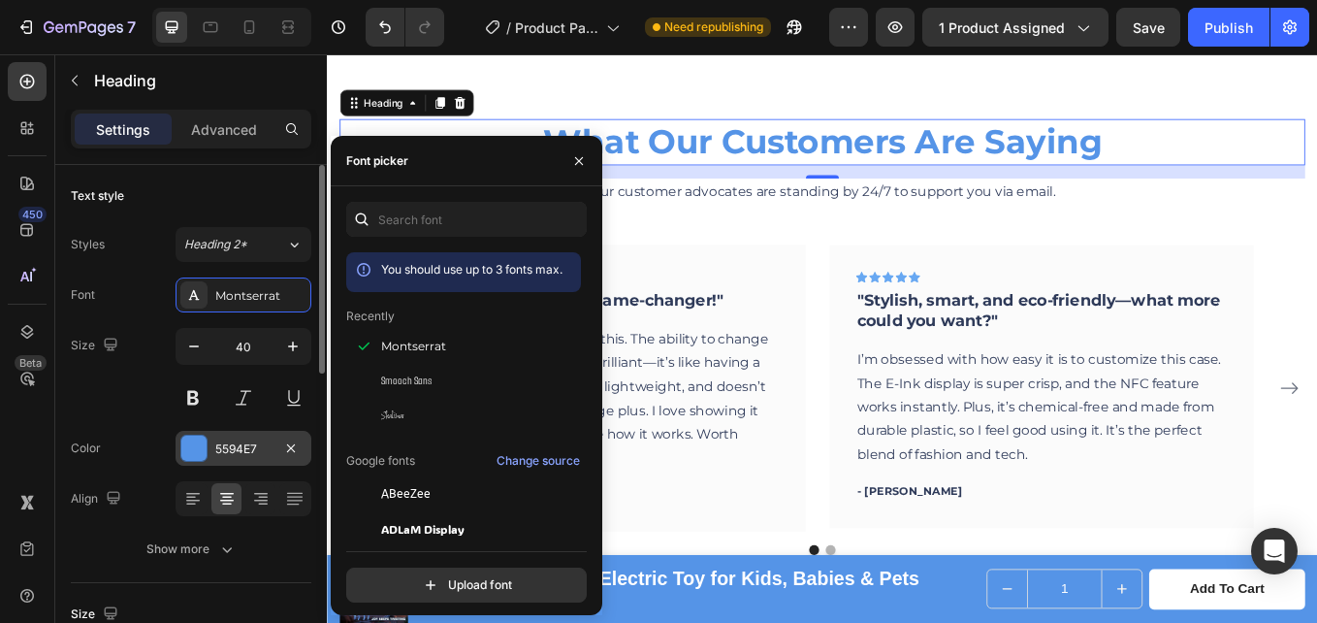
click at [224, 448] on div "5594E7" at bounding box center [243, 448] width 56 height 17
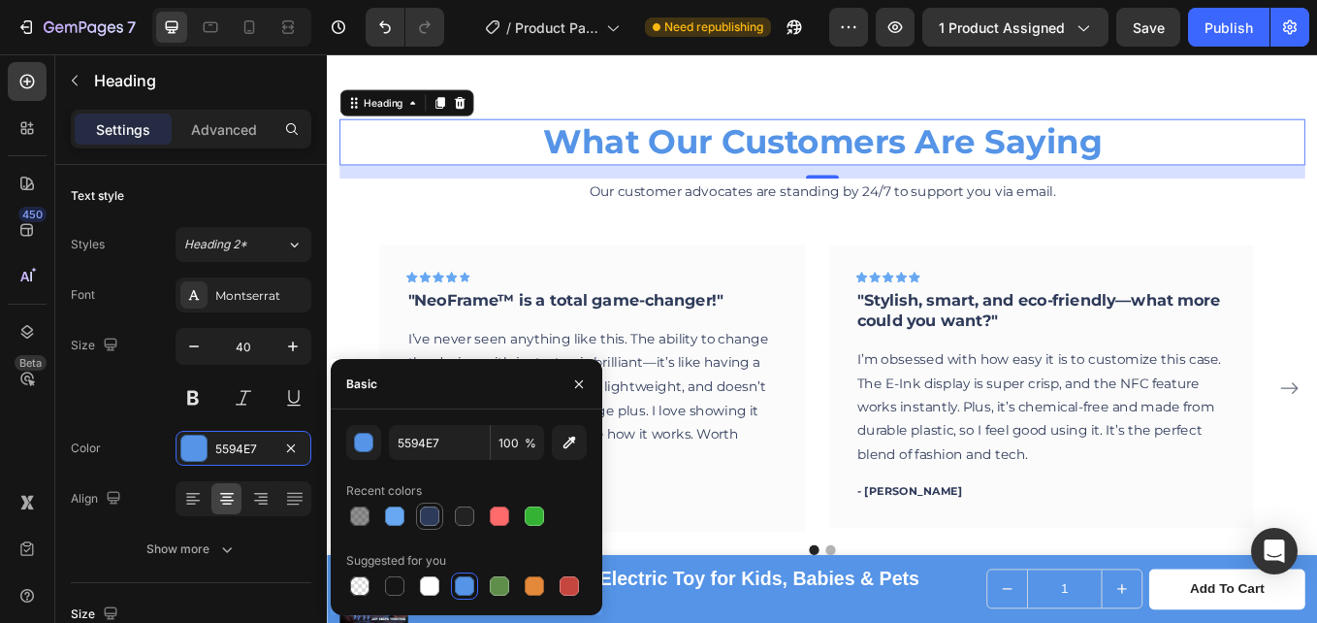
click at [423, 511] on div at bounding box center [429, 515] width 19 height 19
type input "2E3A59"
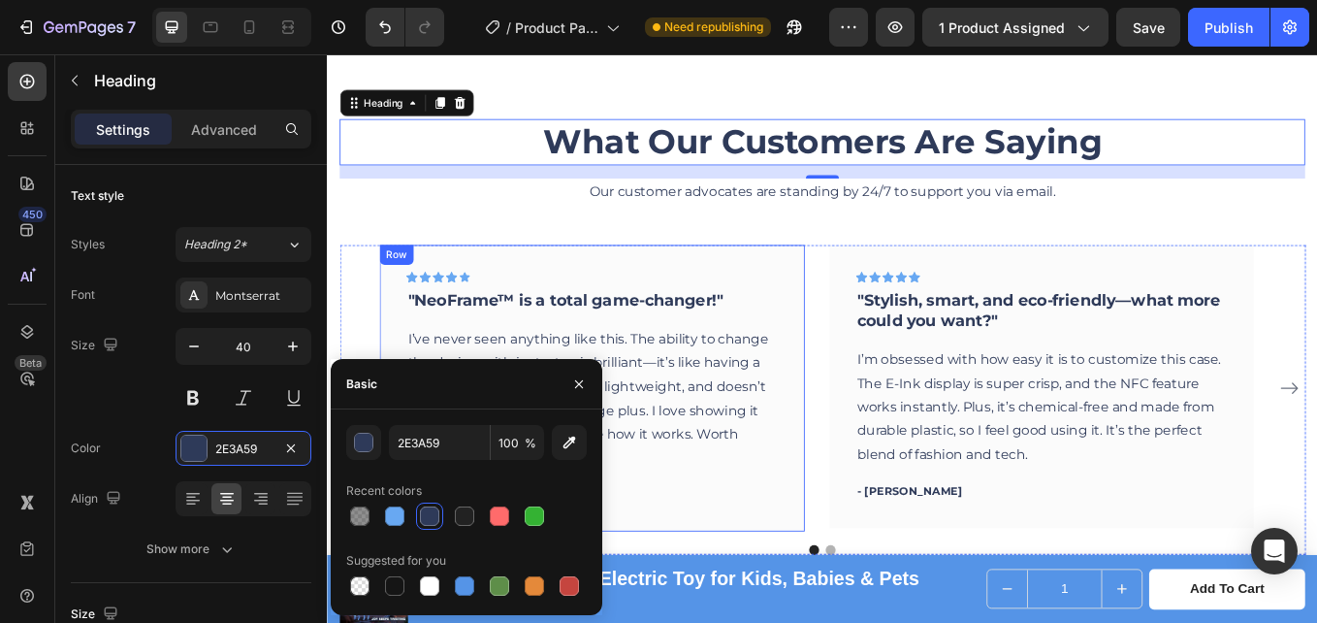
click at [542, 297] on div "Icon Icon Icon Icon Icon Row "NeoFrame™ is a total game-changer!" Text block I’…" at bounding box center [638, 446] width 500 height 337
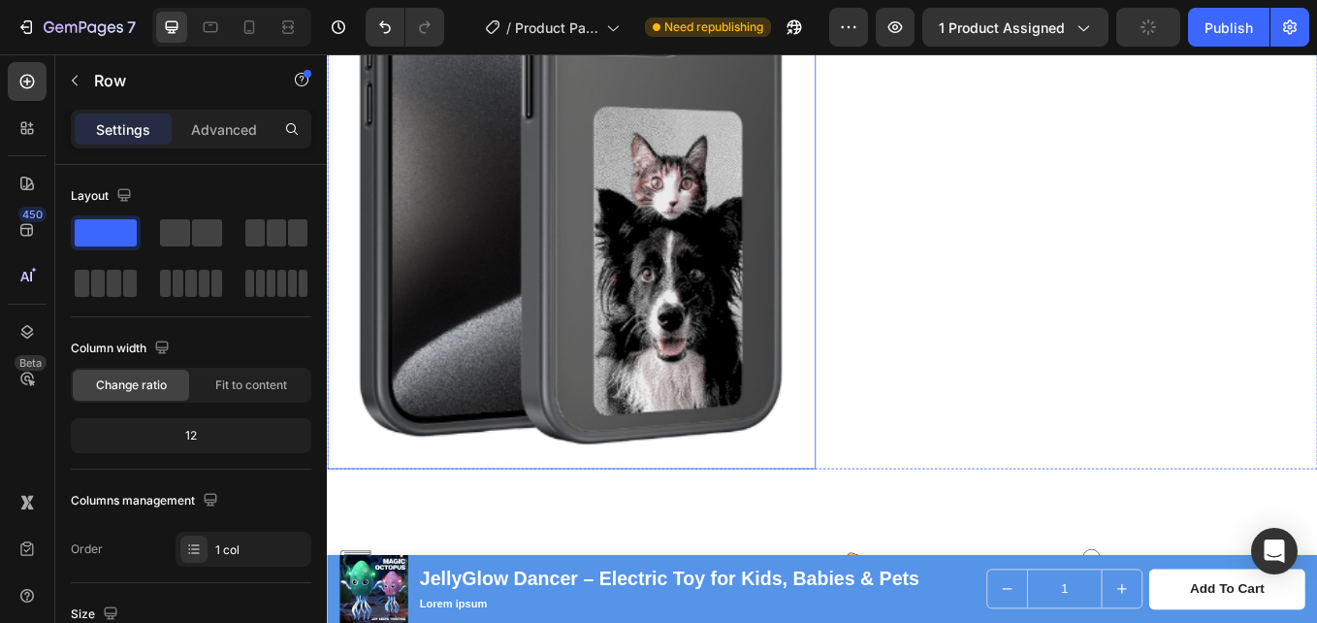
scroll to position [2399, 0]
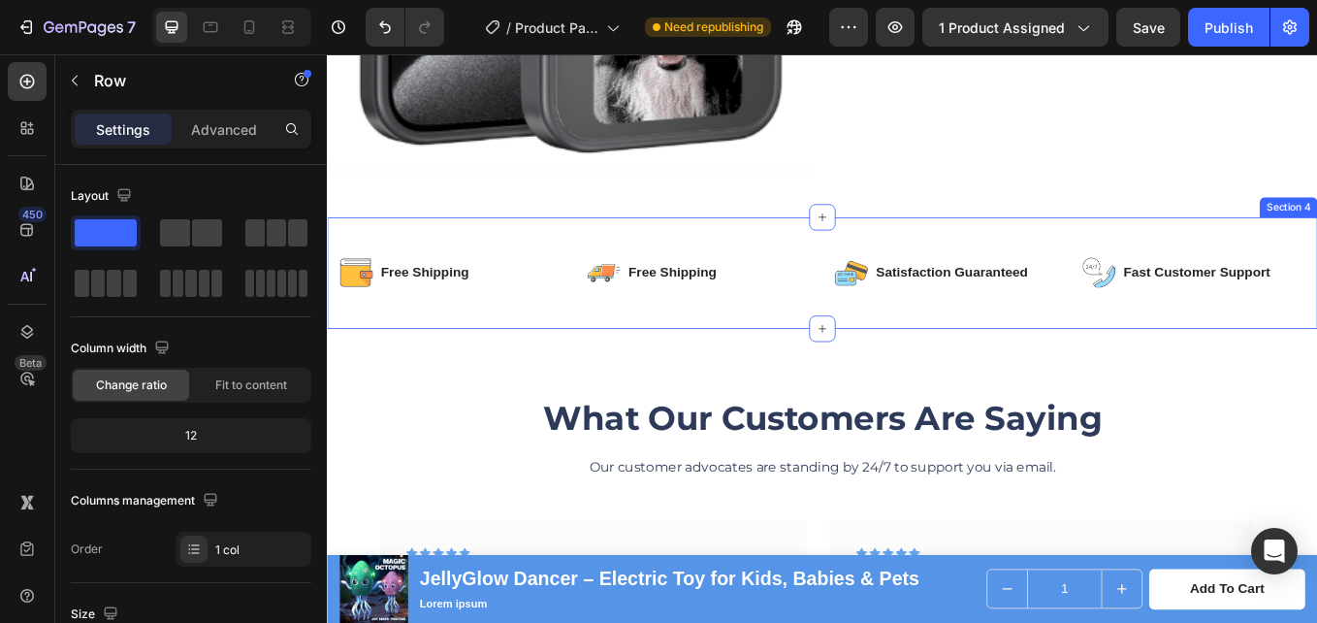
click at [1252, 254] on div "Image Free Shipping Text Block Row Image Free Shipping Text Block Row Row Image…" at bounding box center [909, 311] width 1164 height 132
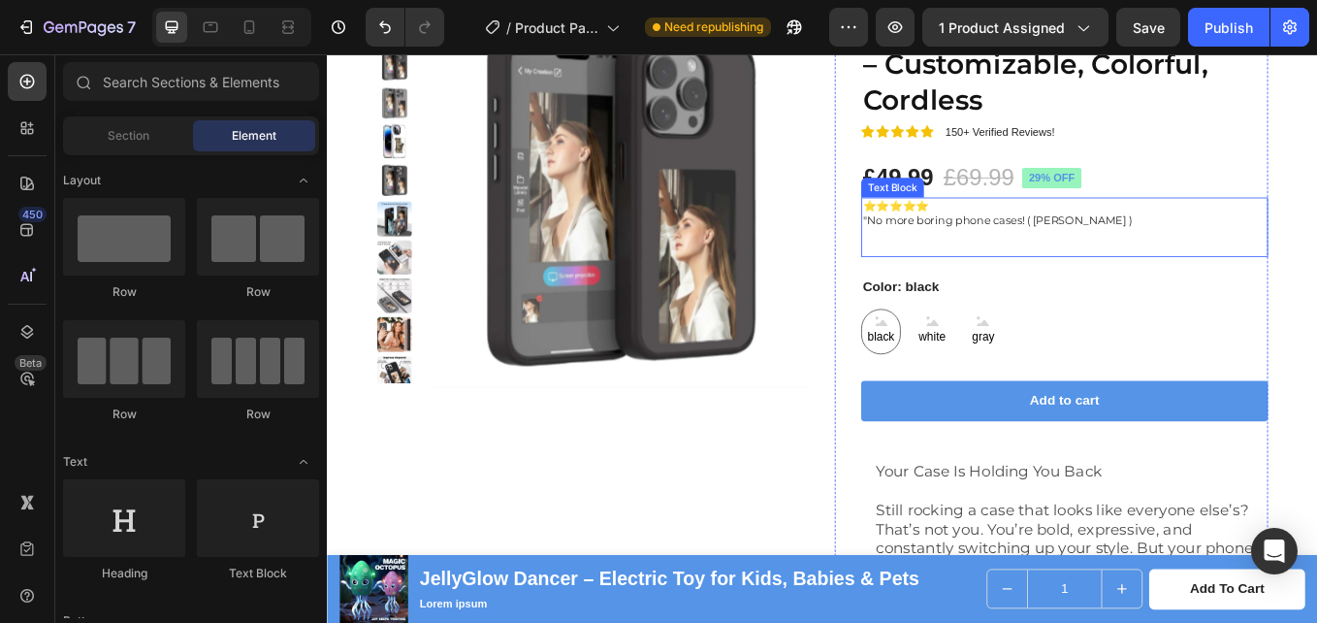
scroll to position [0, 0]
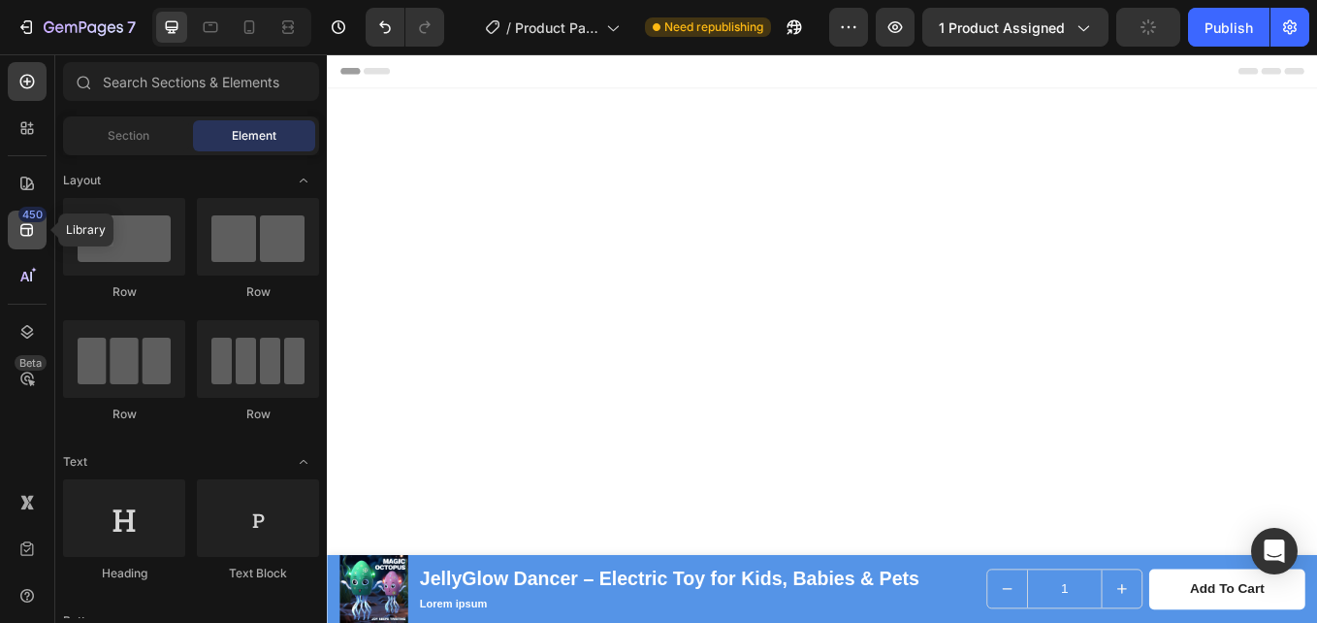
click at [26, 224] on icon at bounding box center [26, 230] width 13 height 13
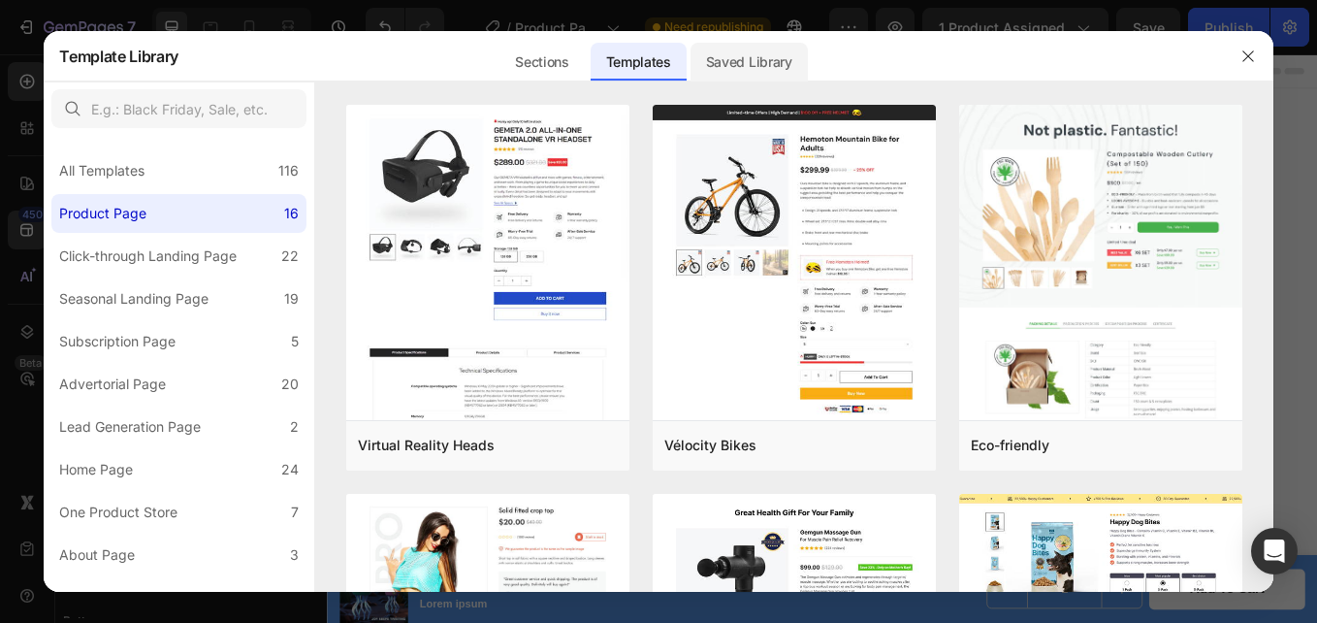
click at [767, 53] on div "Saved Library" at bounding box center [749, 62] width 117 height 39
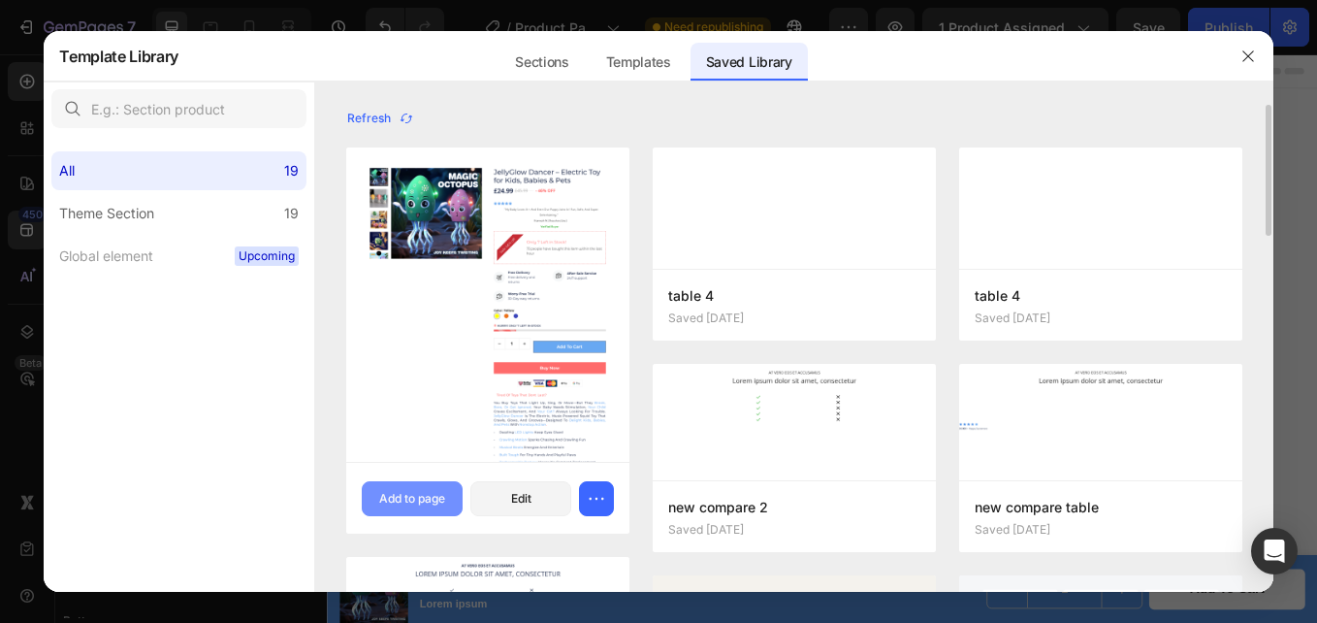
click at [418, 490] on div "Add to page" at bounding box center [412, 498] width 66 height 17
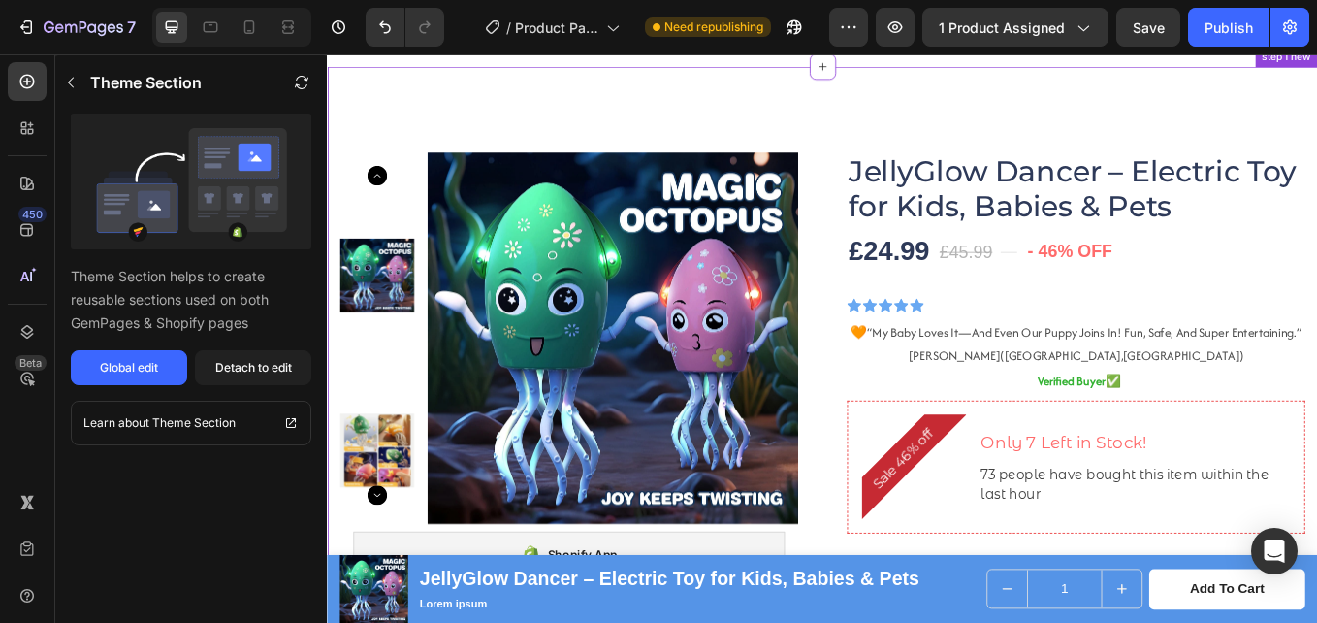
scroll to position [1569, 0]
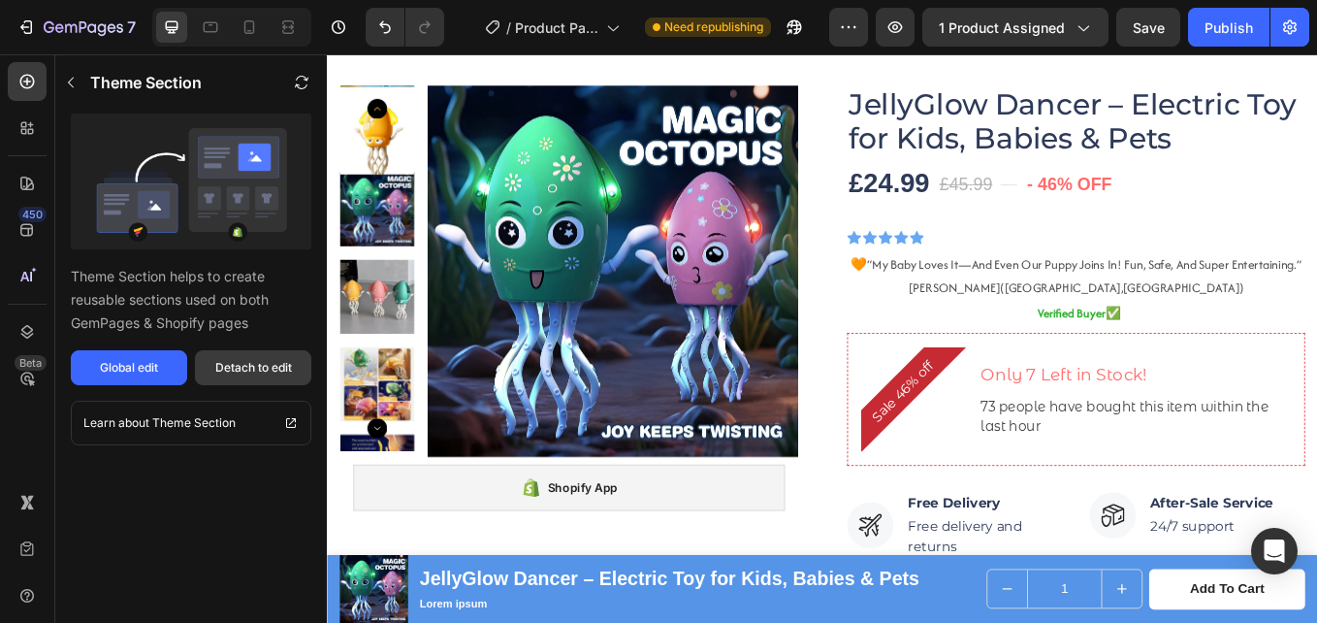
click at [254, 356] on button "Detach to edit" at bounding box center [253, 367] width 116 height 35
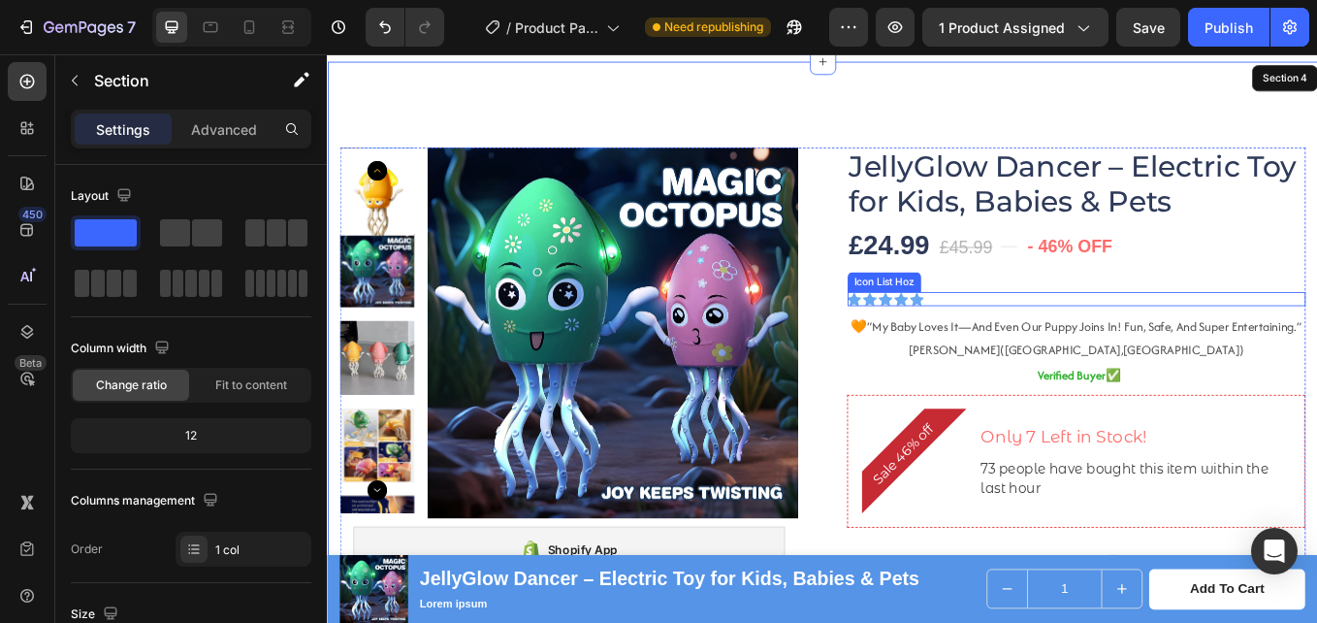
scroll to position [1278, 0]
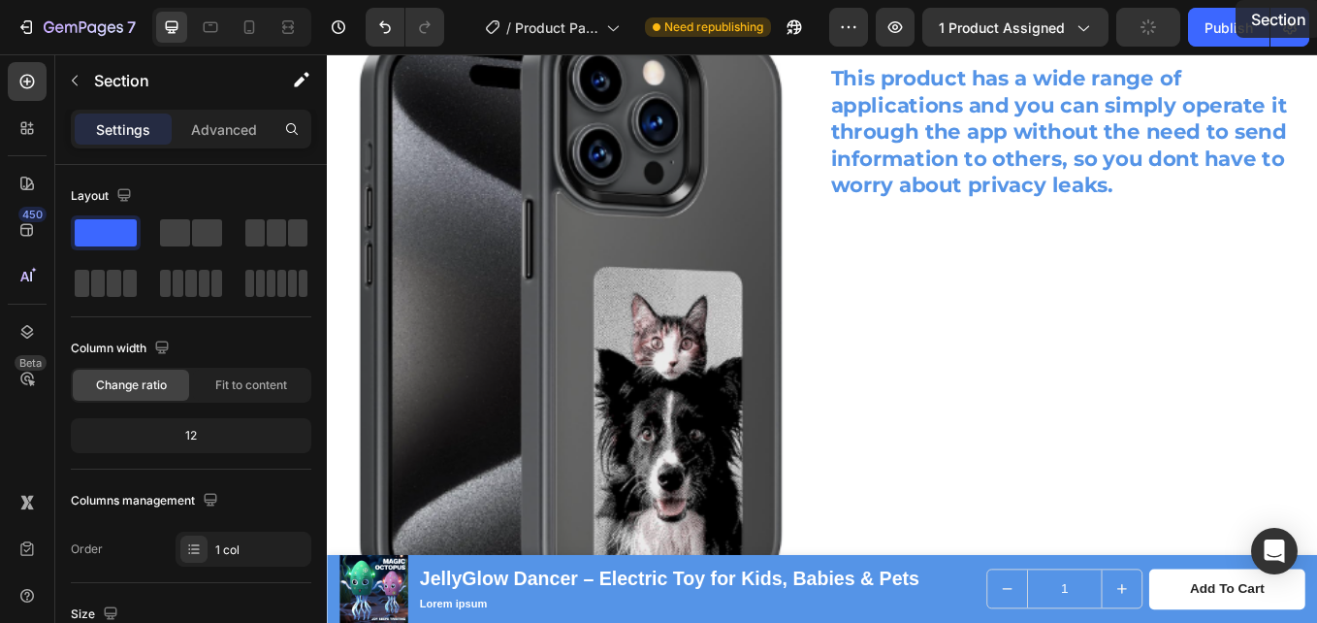
scroll to position [0, 0]
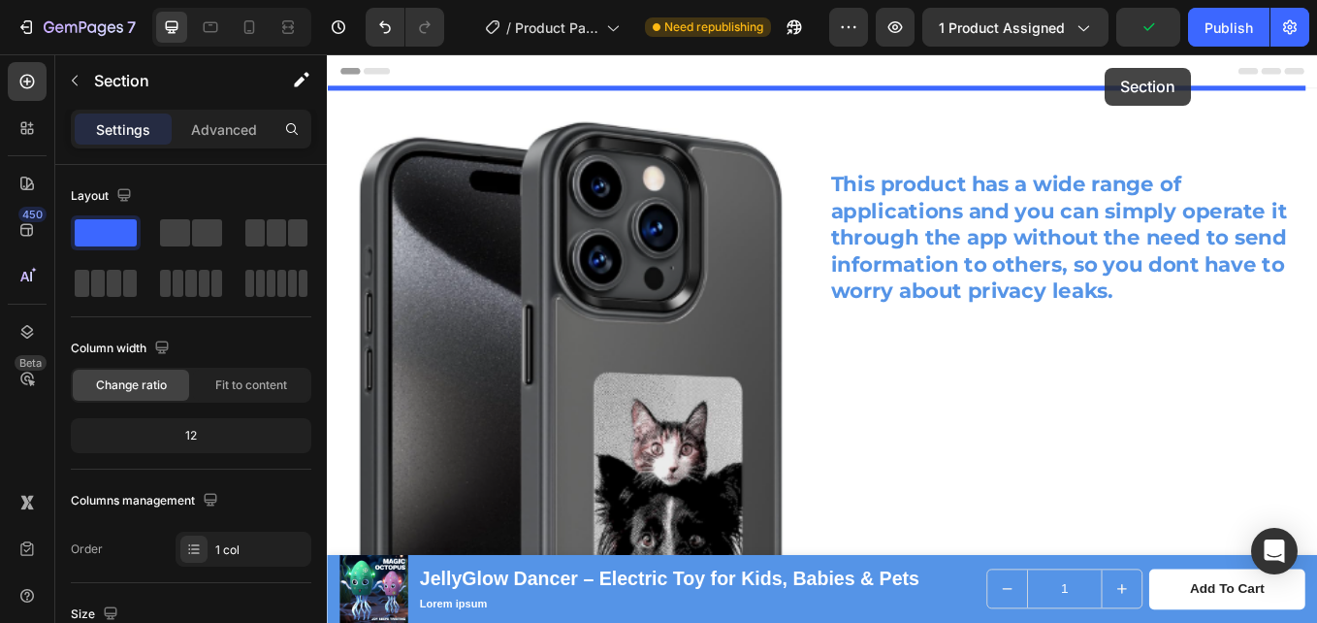
drag, startPoint x: 1443, startPoint y: 300, endPoint x: 1242, endPoint y: 70, distance: 305.9
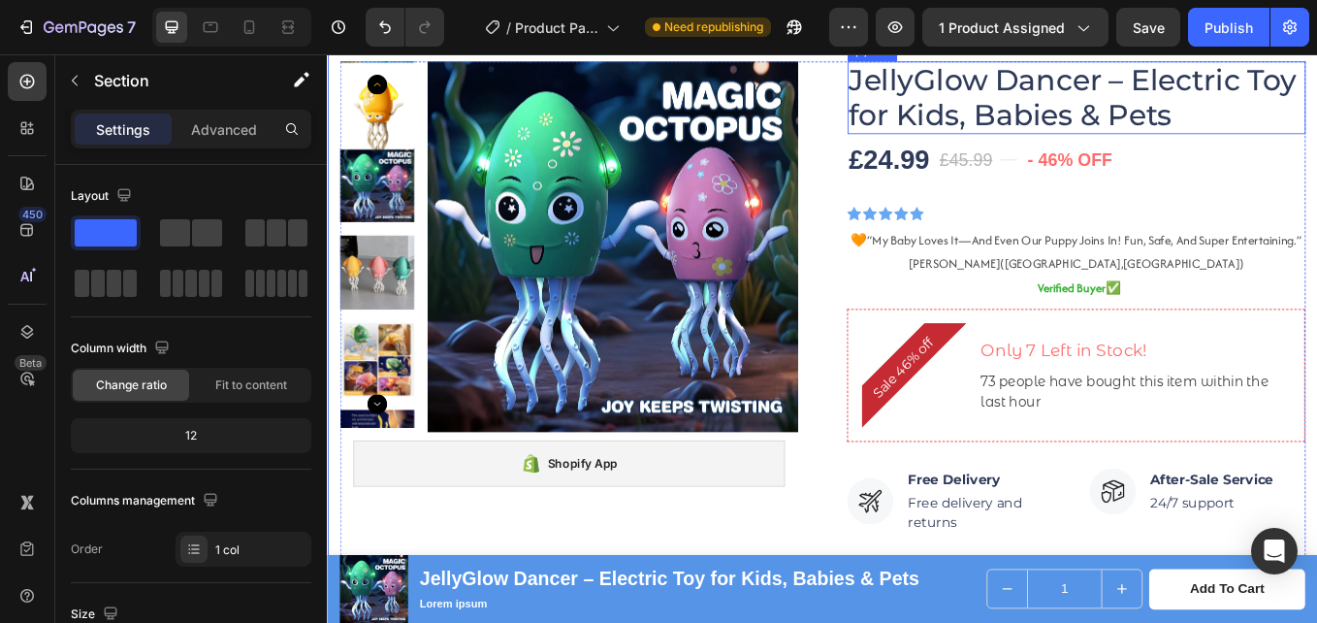
scroll to position [194, 0]
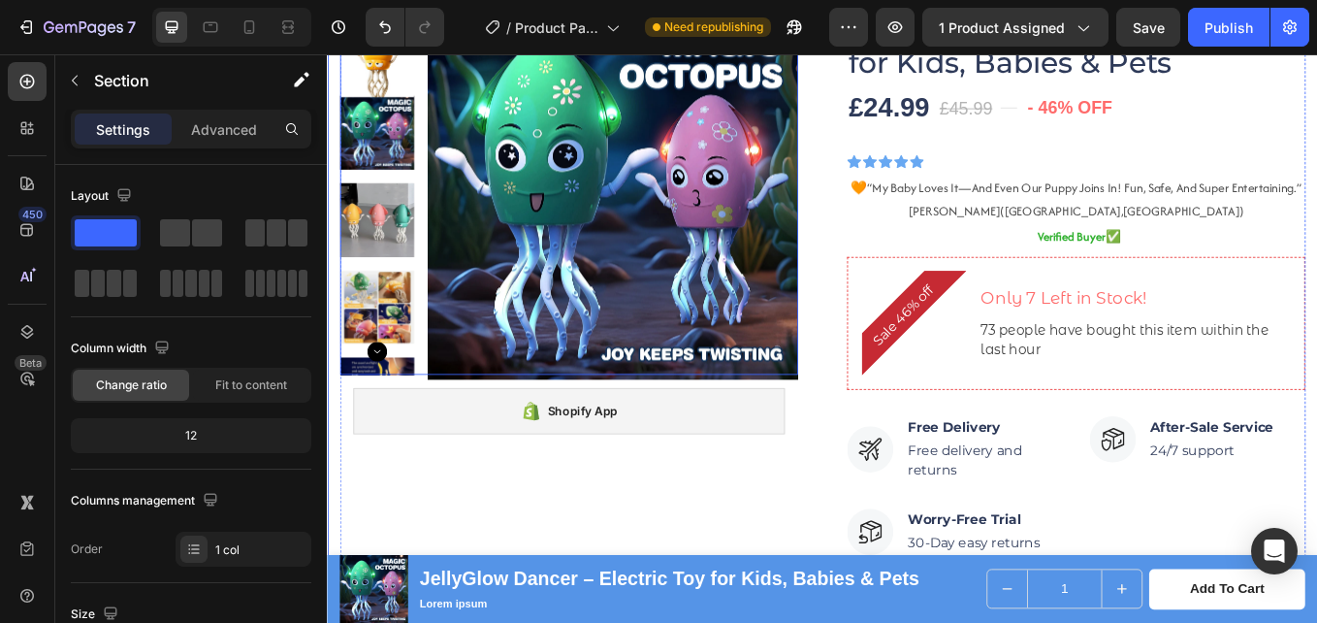
click at [677, 206] on img at bounding box center [662, 219] width 436 height 436
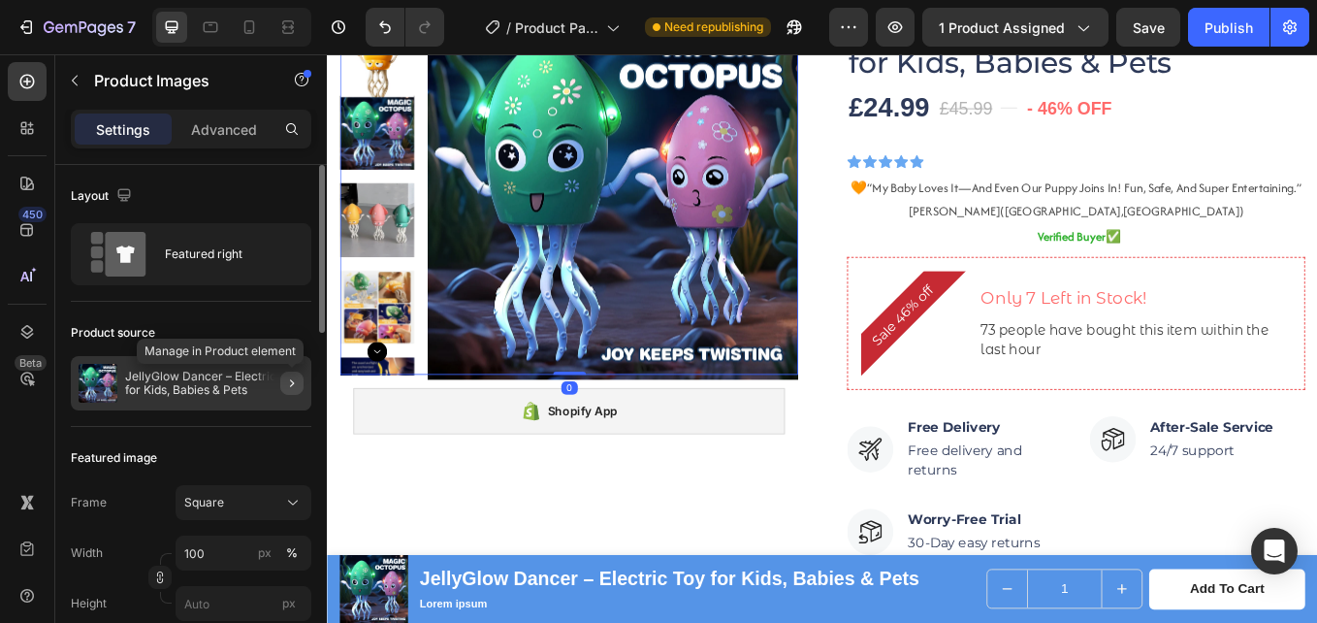
click at [292, 382] on icon "button" at bounding box center [292, 383] width 4 height 8
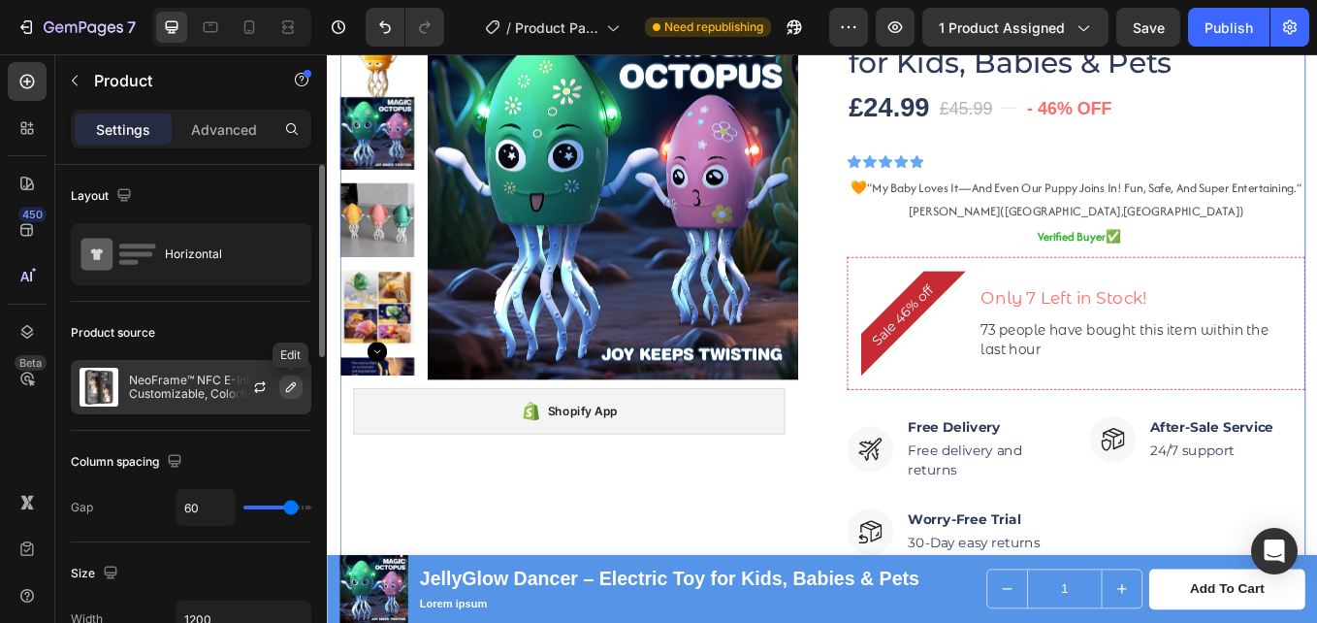
click at [286, 392] on icon "button" at bounding box center [291, 387] width 10 height 10
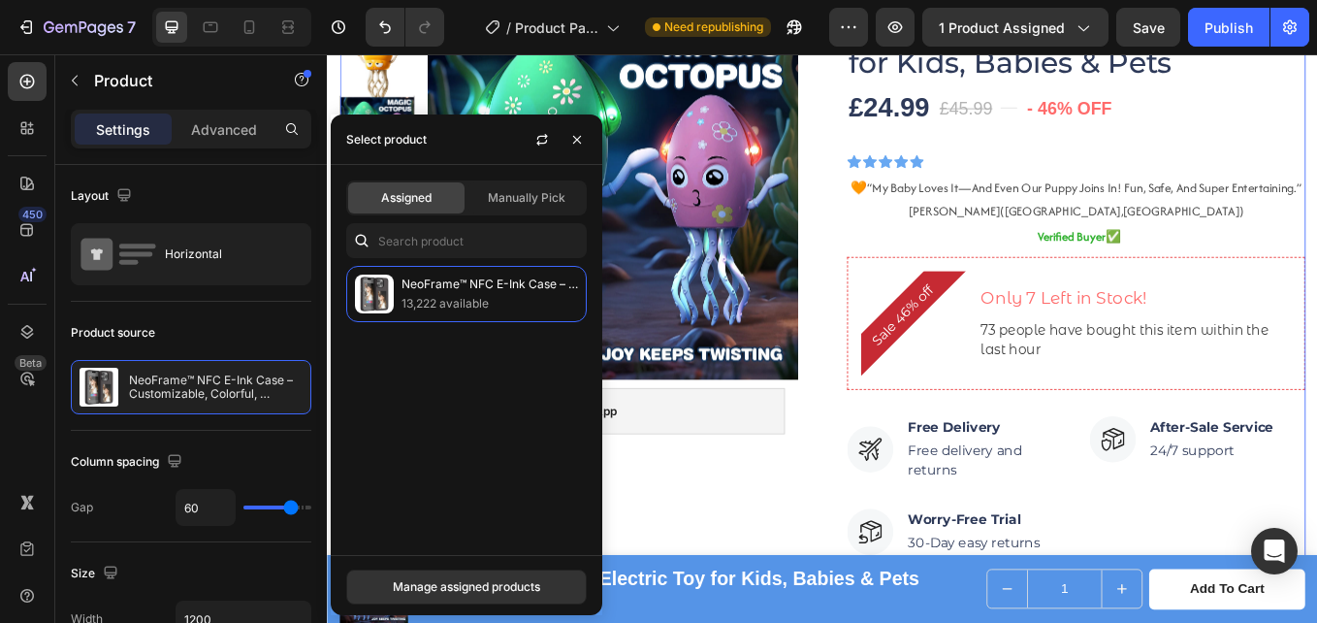
click at [423, 194] on span "Assigned" at bounding box center [406, 197] width 50 height 17
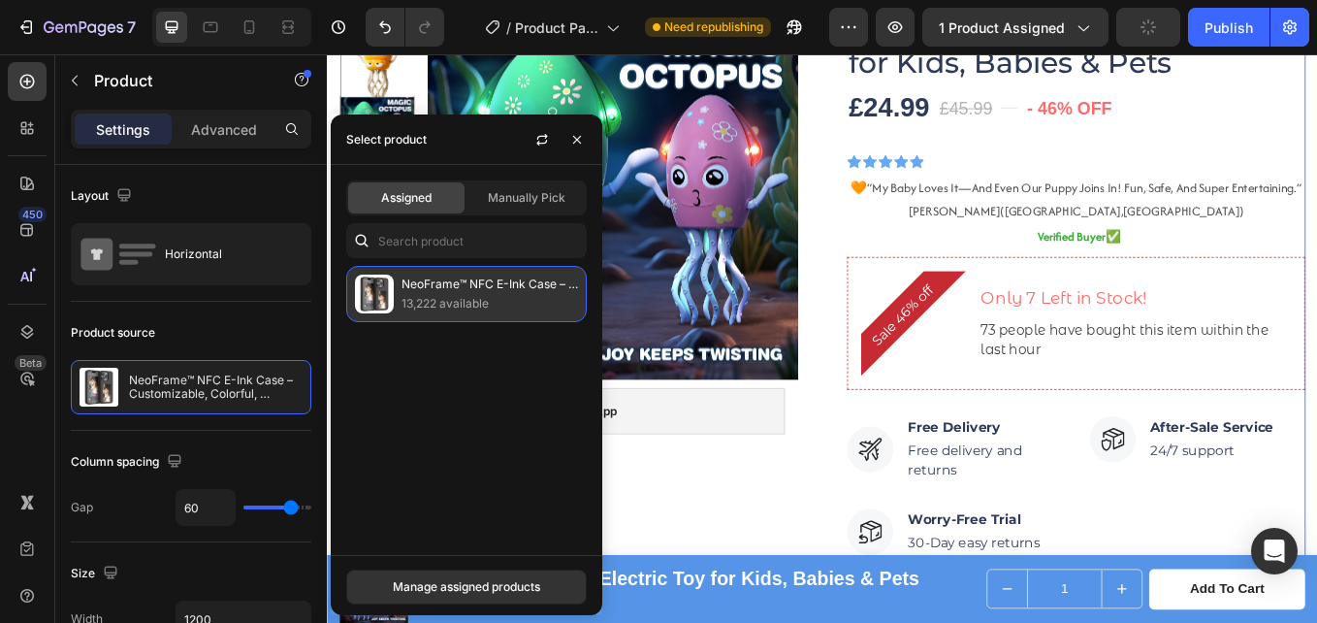
click at [441, 297] on p "13,222 available" at bounding box center [490, 303] width 177 height 19
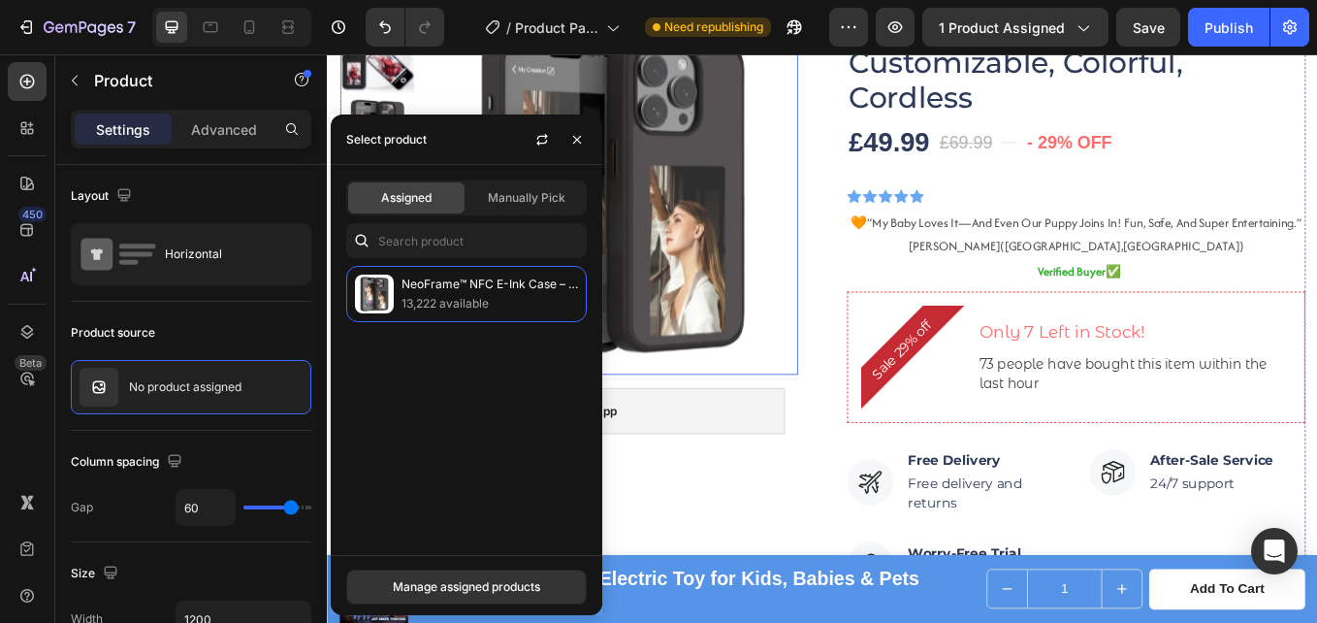
click at [839, 185] on img at bounding box center [662, 219] width 436 height 436
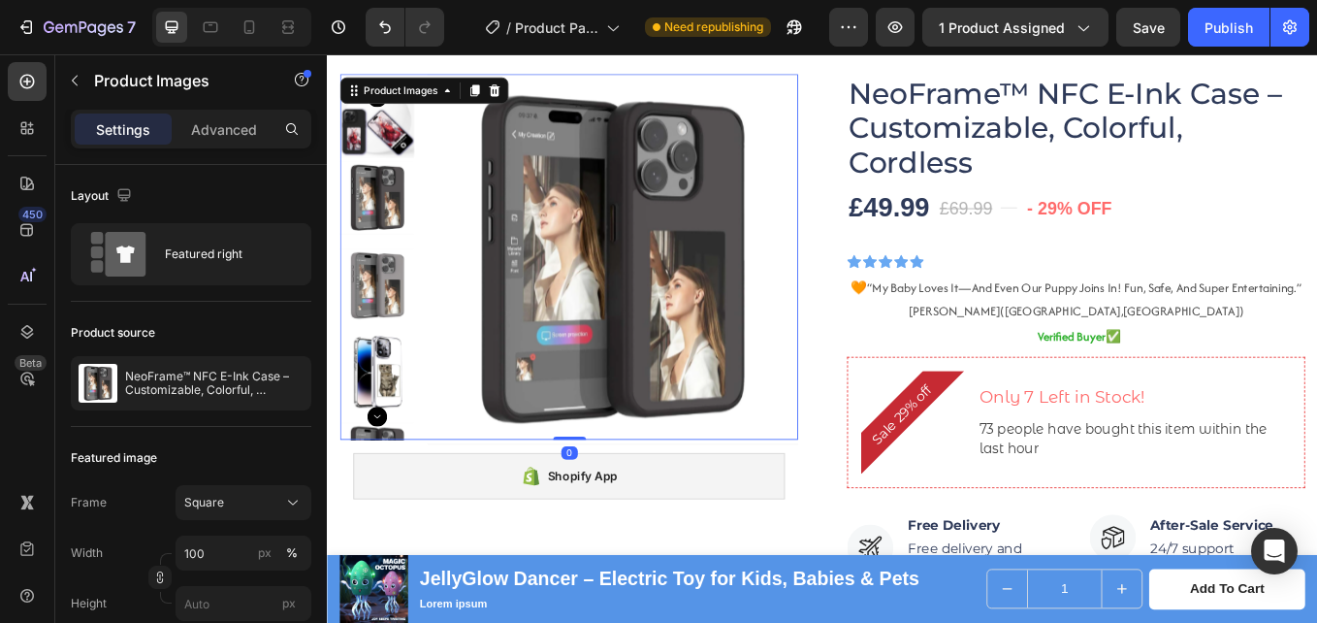
scroll to position [0, 0]
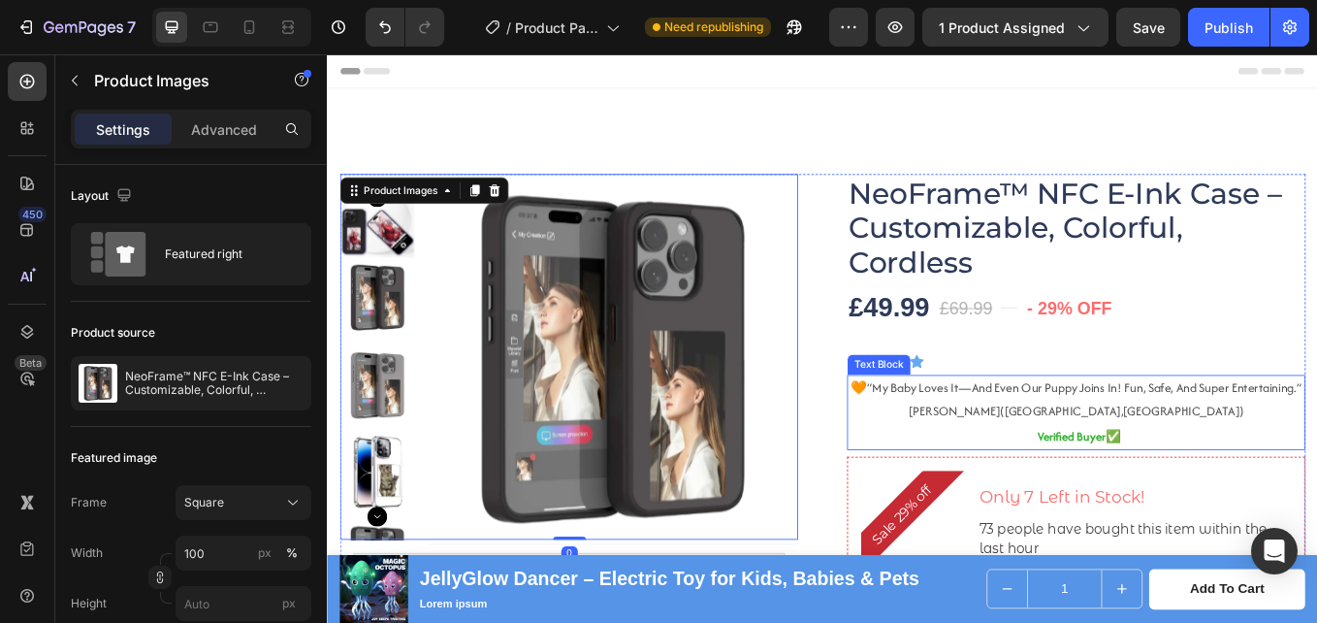
click at [1104, 455] on span "“my baby loves it—and even our puppy joins in! fun, safe, and super entertainin…" at bounding box center [1217, 446] width 510 height 20
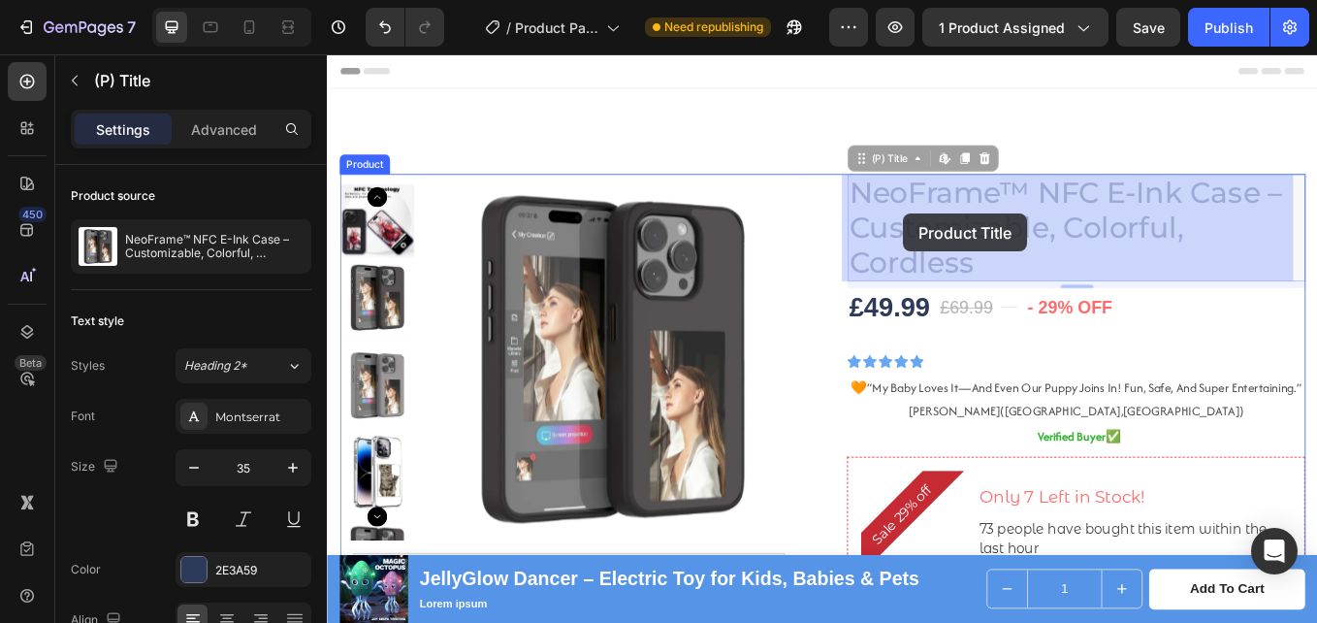
drag, startPoint x: 942, startPoint y: 211, endPoint x: 983, endPoint y: 233, distance: 46.0
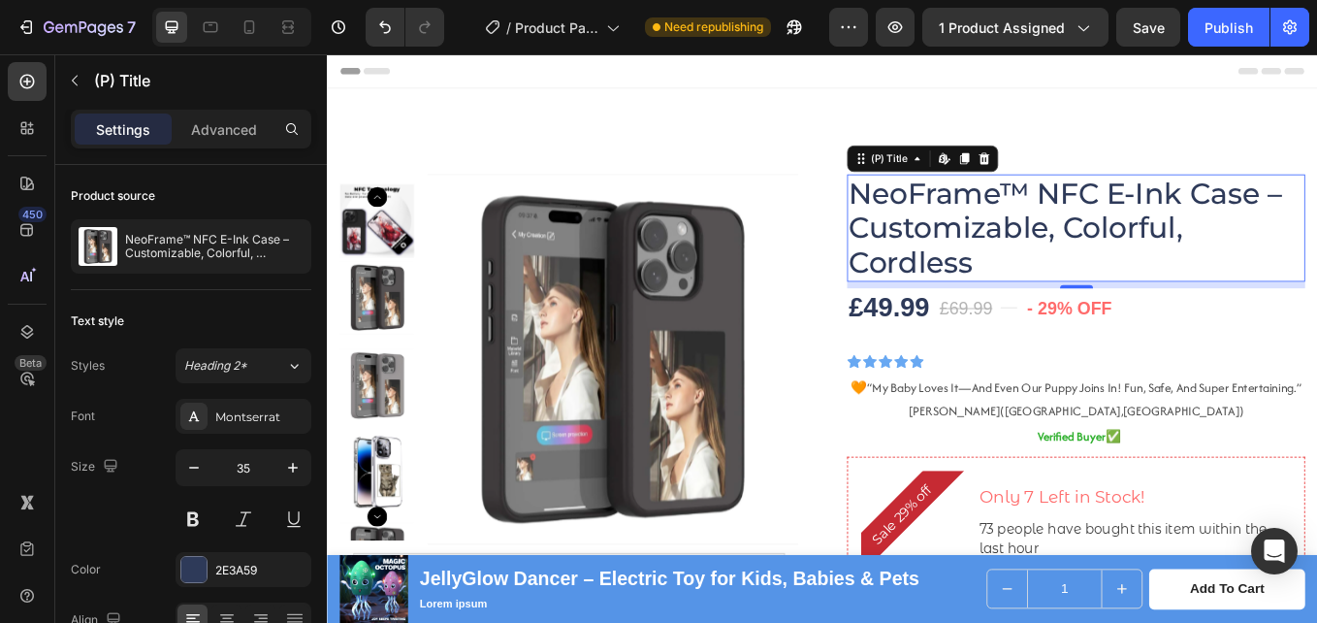
click at [1101, 233] on h2 "NeoFrame™ NFC E-Ink Case – Customizable, Colorful, Cordless" at bounding box center [1207, 258] width 538 height 126
click at [1148, 271] on h2 "NeoFrame™ NFC E-Ink Case – Customizable, Colorful, Cordless" at bounding box center [1207, 258] width 538 height 126
click at [1037, 263] on h2 "NeoFrame™ NFC E-Ink Case – Customizable, Colorful, Cordless" at bounding box center [1207, 258] width 538 height 126
click at [1044, 278] on h2 "NeoFrame™ NFC E-Ink Case – Customizable, Colorful, Cordless" at bounding box center [1207, 258] width 538 height 126
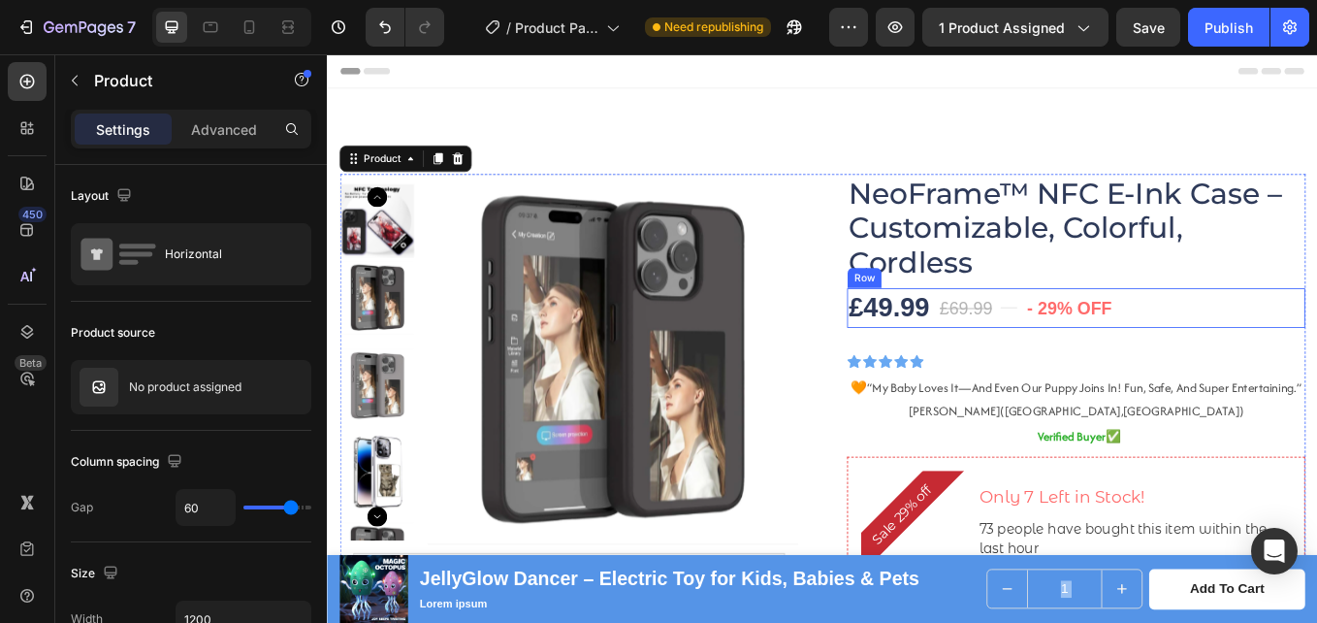
scroll to position [97, 0]
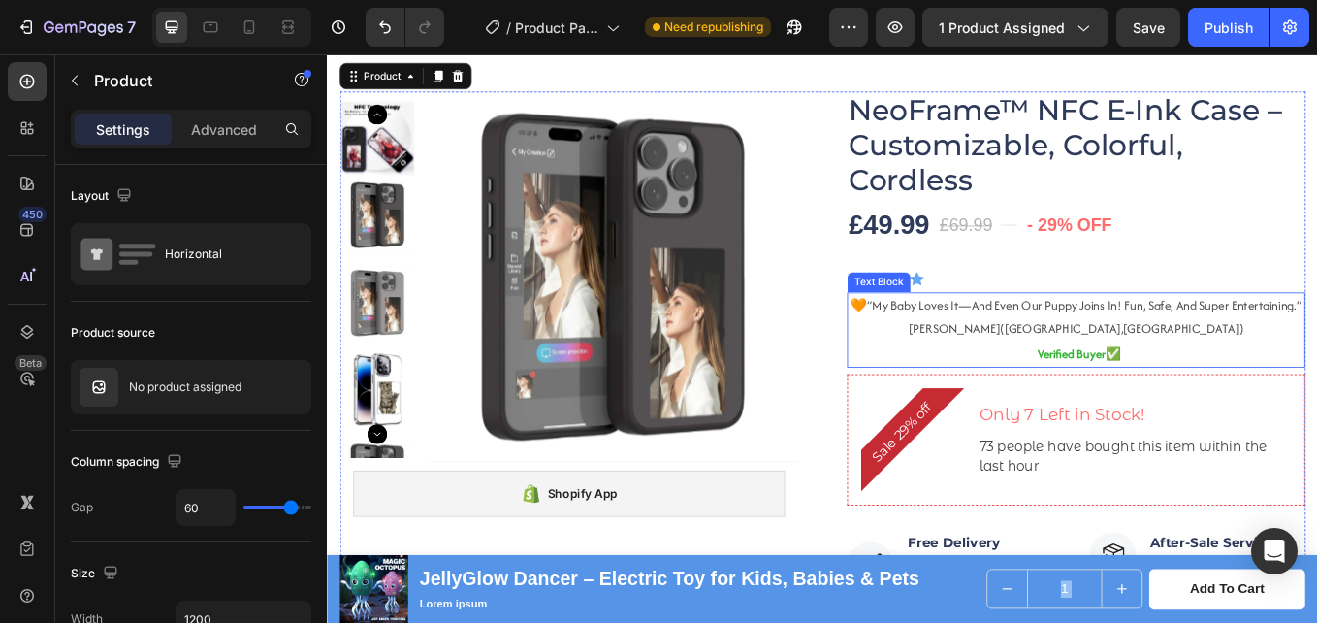
click at [1109, 359] on p "🧡 “my baby loves it—and even our puppy joins in! fun, safe, and super entertain…" at bounding box center [1207, 350] width 535 height 28
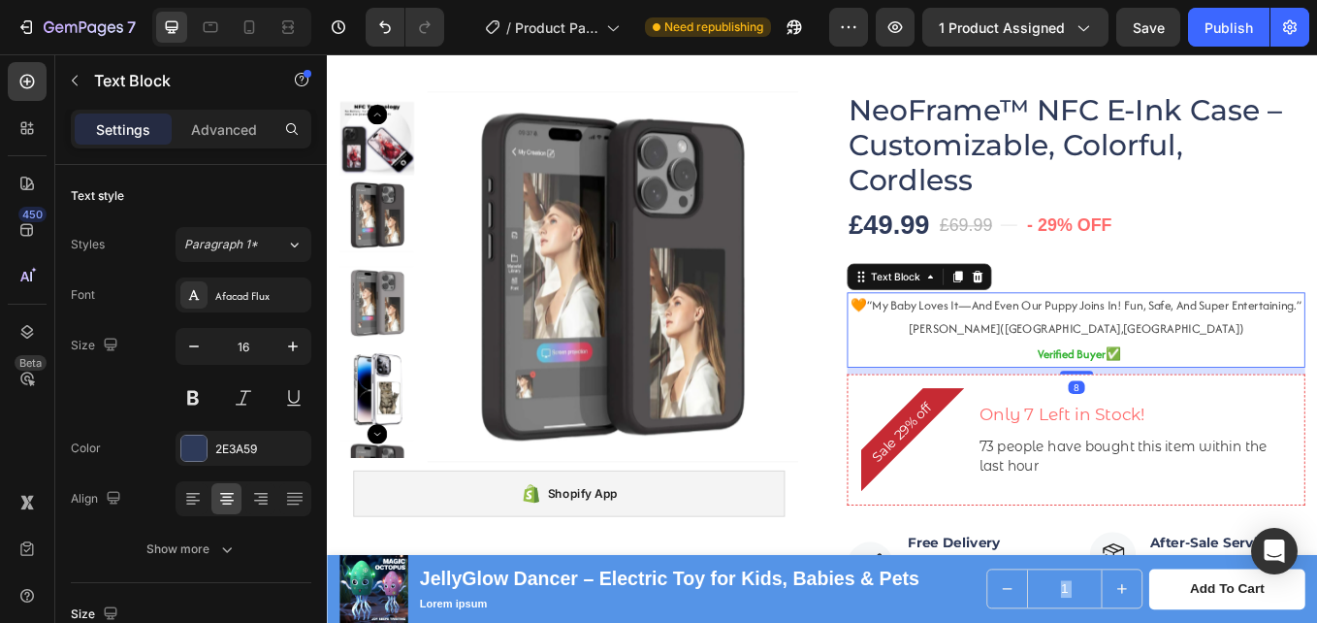
click at [1229, 364] on p "🧡 “my baby loves it—and even our puppy joins in! fun, safe, and super entertain…" at bounding box center [1207, 350] width 535 height 28
click at [1283, 391] on p "hannah n.(houston,usa)" at bounding box center [1207, 377] width 535 height 28
click at [1240, 359] on span "“my baby loves it—and even our puppy joins in! fun, safe, and super entertainin…" at bounding box center [1217, 349] width 510 height 20
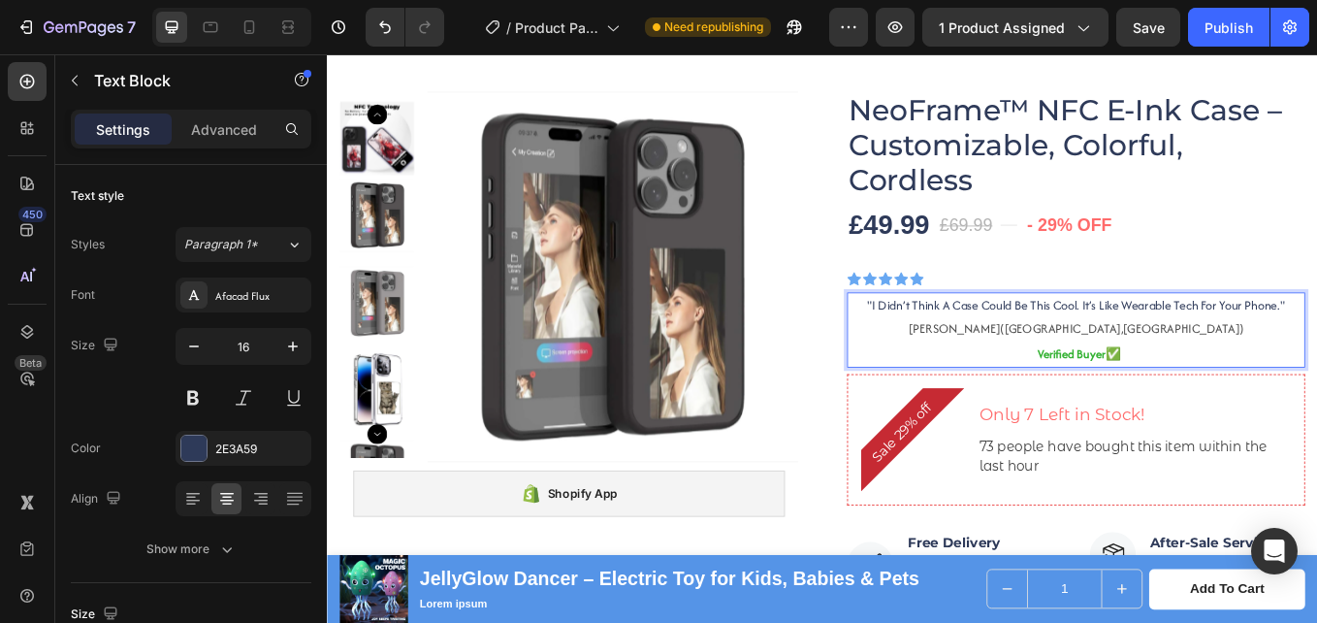
click at [1188, 378] on span "hannah n.(houston,usa)" at bounding box center [1208, 376] width 394 height 20
click at [1216, 382] on span "Leo .D(houston,usa)" at bounding box center [1207, 376] width 410 height 20
click at [1170, 380] on span "Leo .D(houston,usa)" at bounding box center [1207, 376] width 410 height 20
click at [1178, 380] on span "Leo,D(houston,usa)" at bounding box center [1207, 376] width 407 height 20
click at [1176, 380] on span "Leo,D(houston,usa)" at bounding box center [1207, 376] width 407 height 20
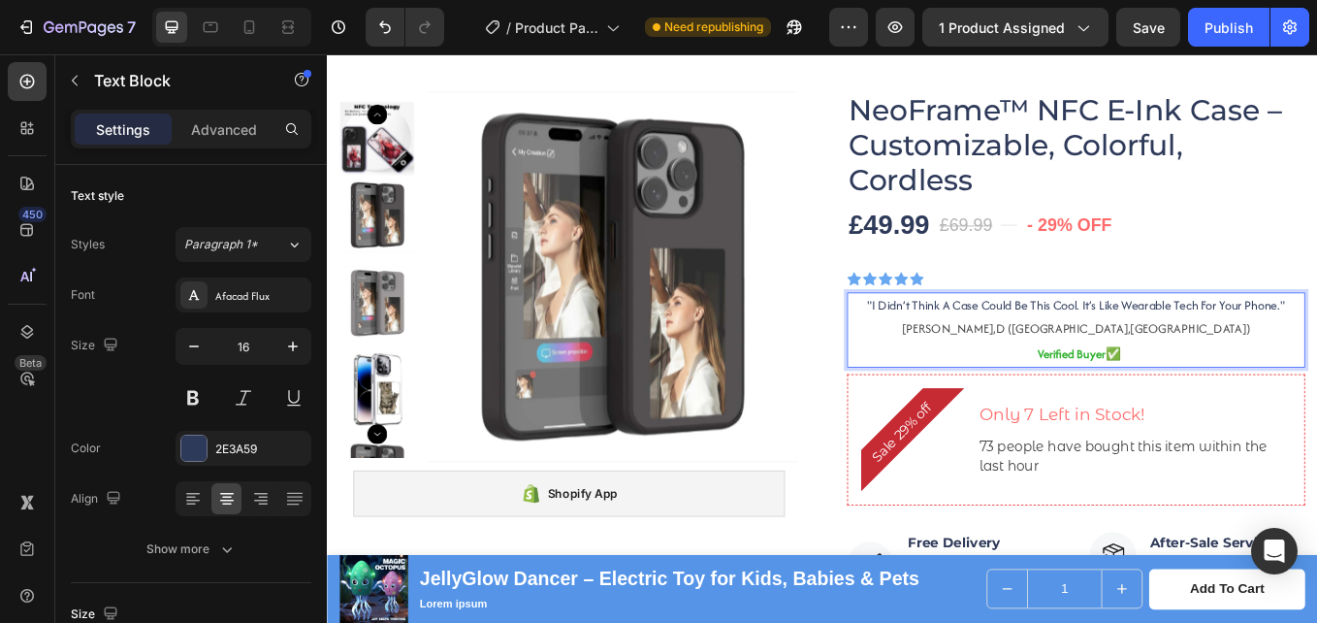
click at [1253, 374] on span "Leo,D (houston,usa)" at bounding box center [1207, 376] width 410 height 20
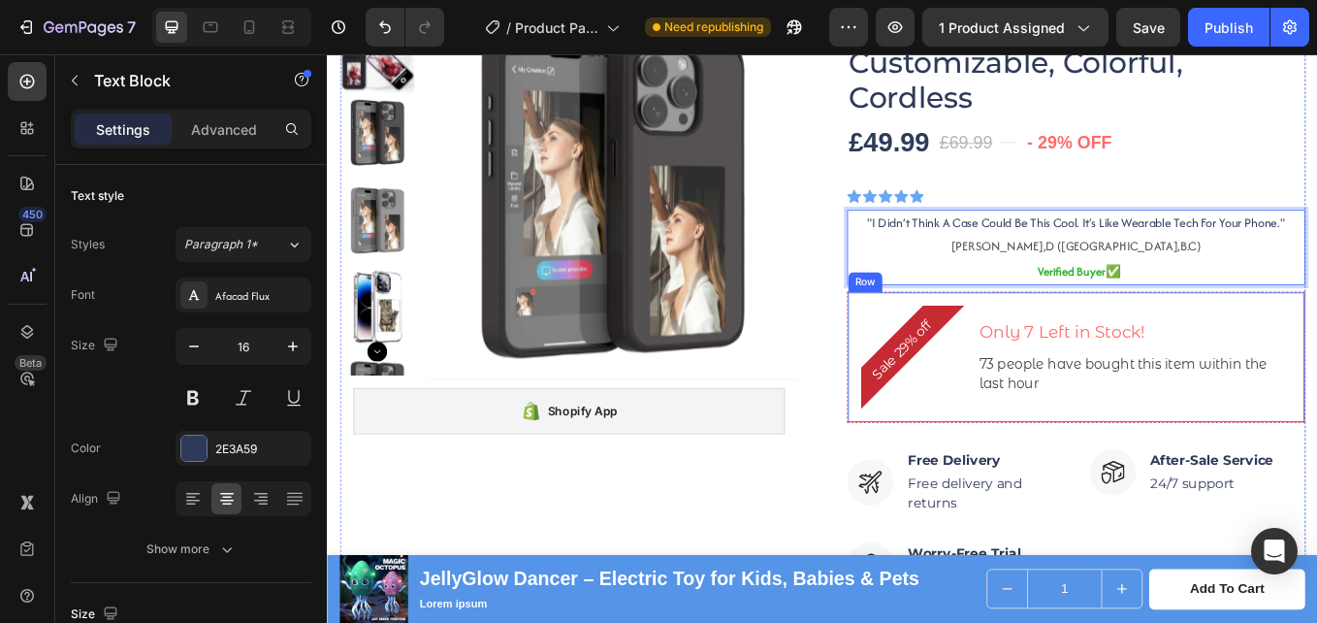
scroll to position [291, 0]
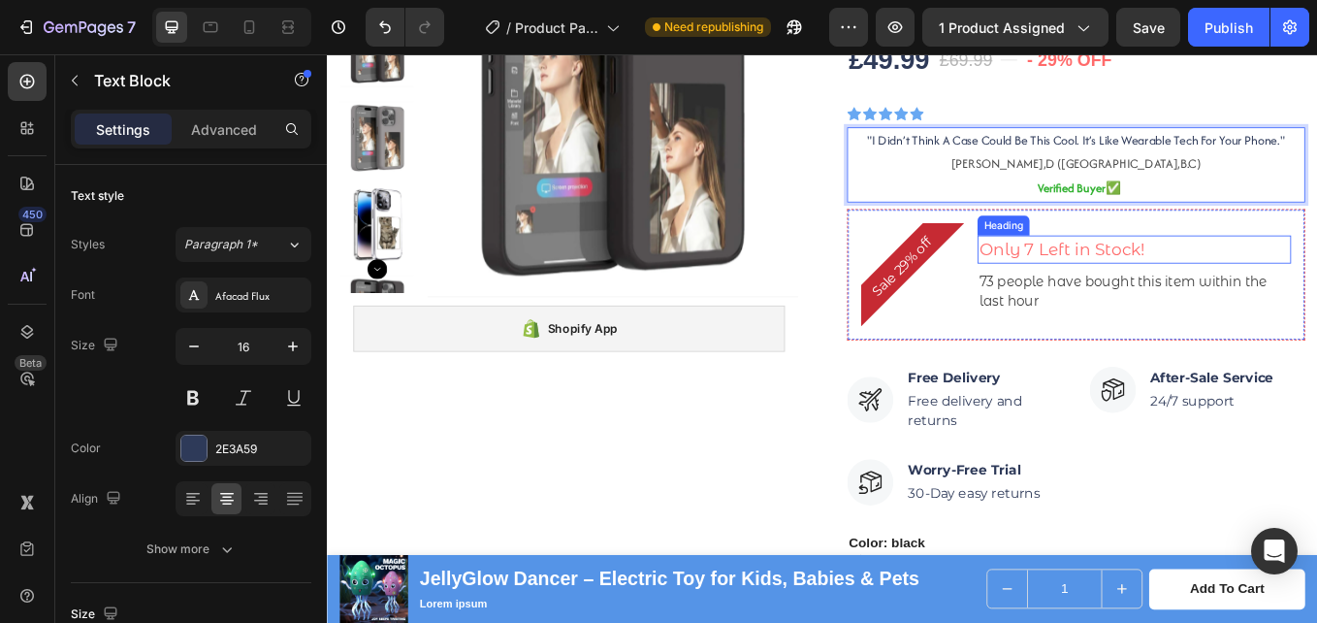
click at [1155, 280] on h3 "Only 7 Left in Stock!" at bounding box center [1275, 283] width 369 height 33
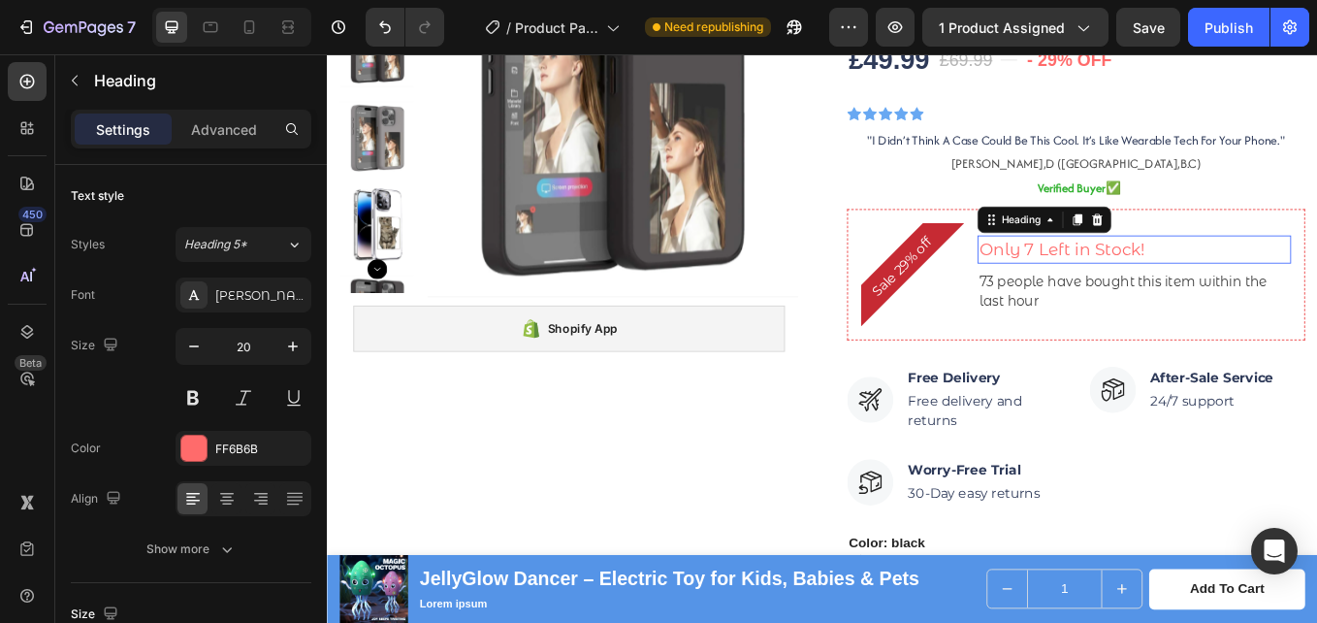
click at [1155, 280] on h3 "Only 7 Left in Stock!" at bounding box center [1275, 283] width 369 height 33
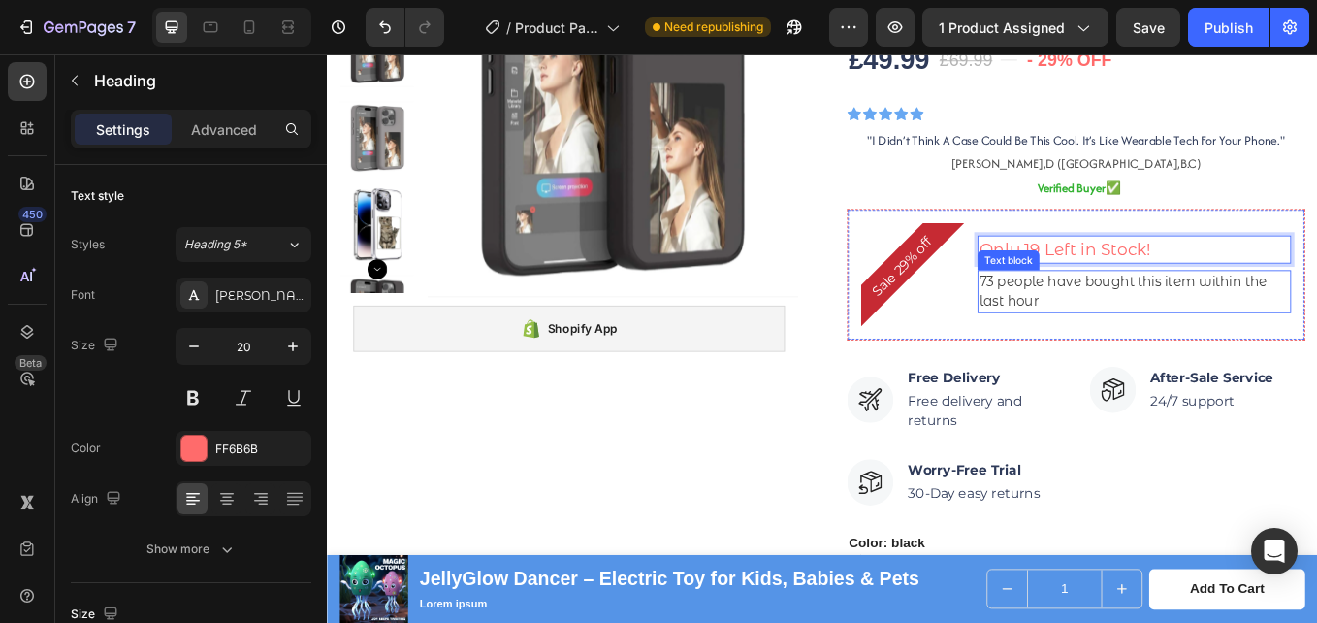
click at [1112, 319] on p "73 people have bought this item within the last hour" at bounding box center [1275, 332] width 365 height 47
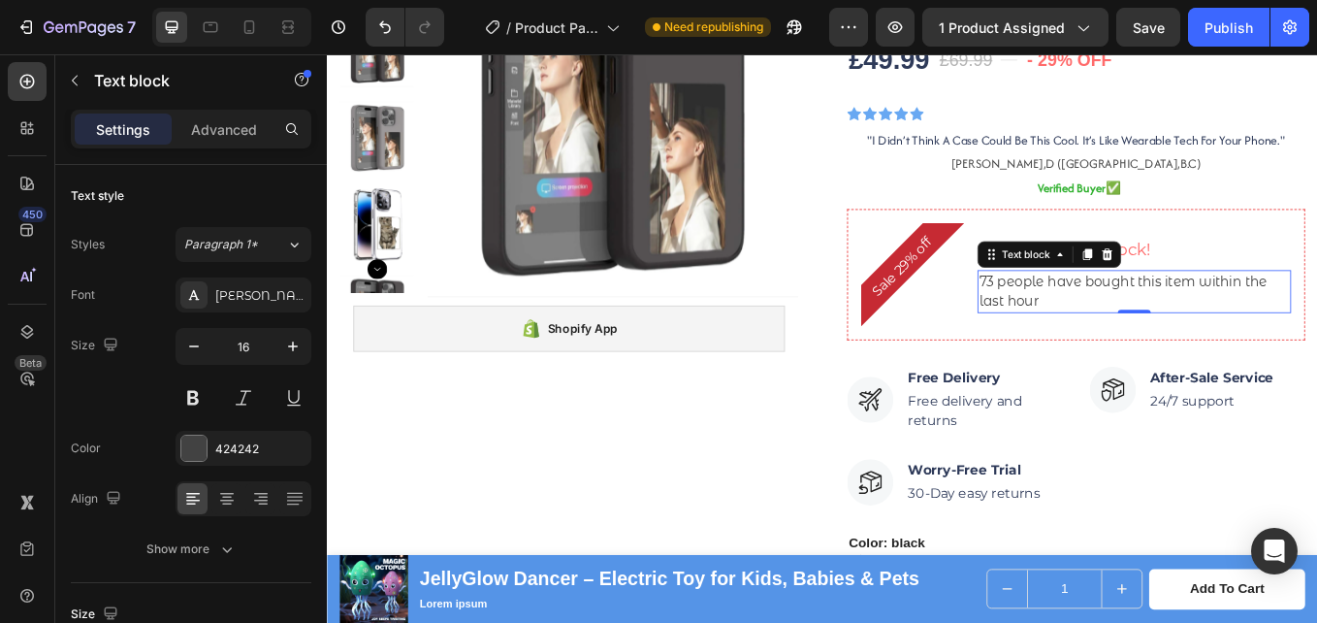
click at [1104, 321] on p "73 people have bought this item within the last hour" at bounding box center [1275, 332] width 365 height 47
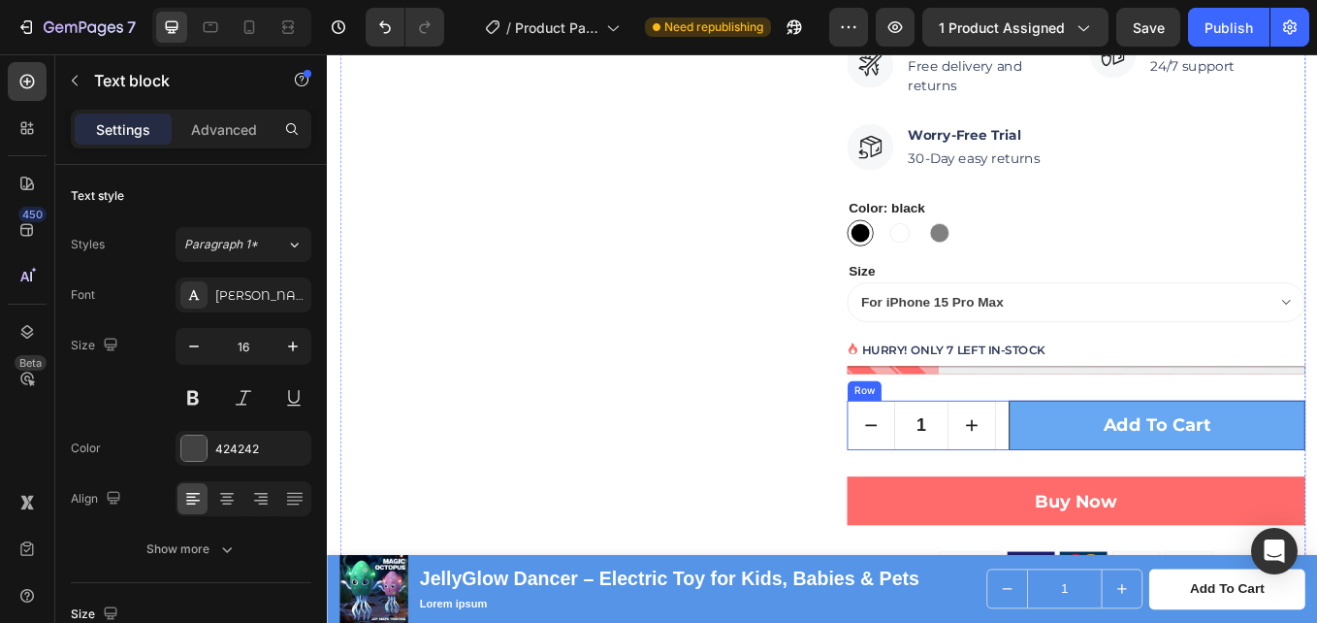
scroll to position [776, 0]
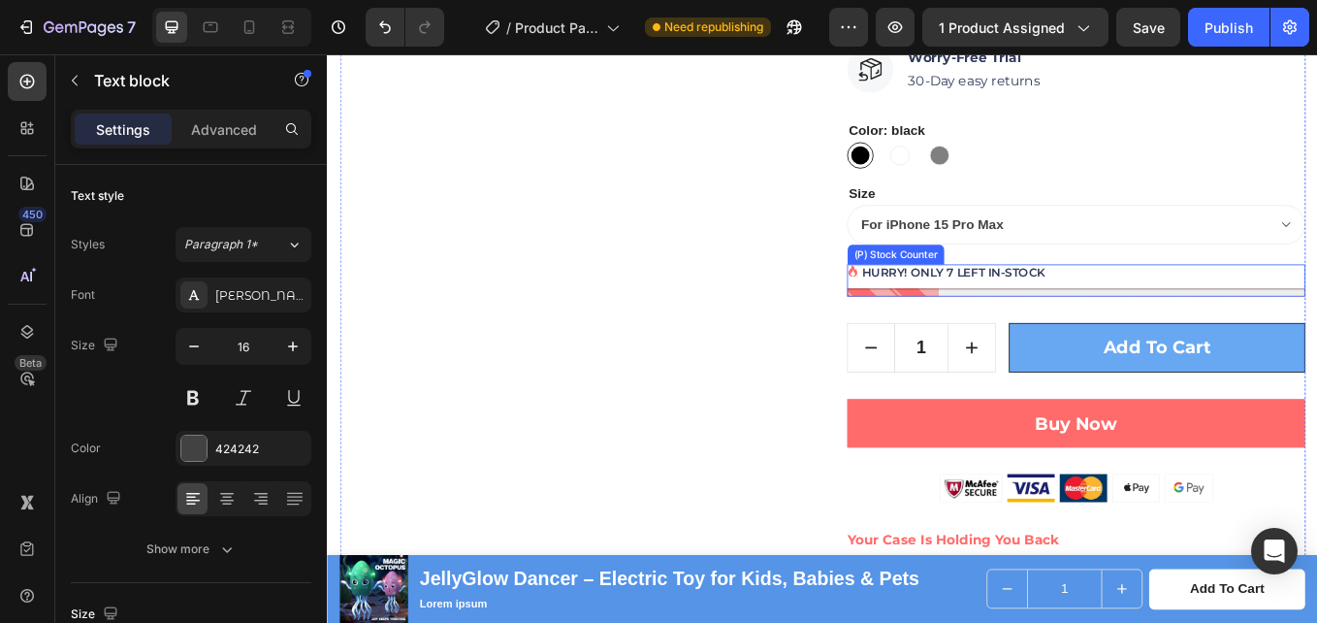
click at [1059, 317] on p "HURRY! ONLY 7 LEFT IN-STOCK" at bounding box center [1063, 311] width 215 height 20
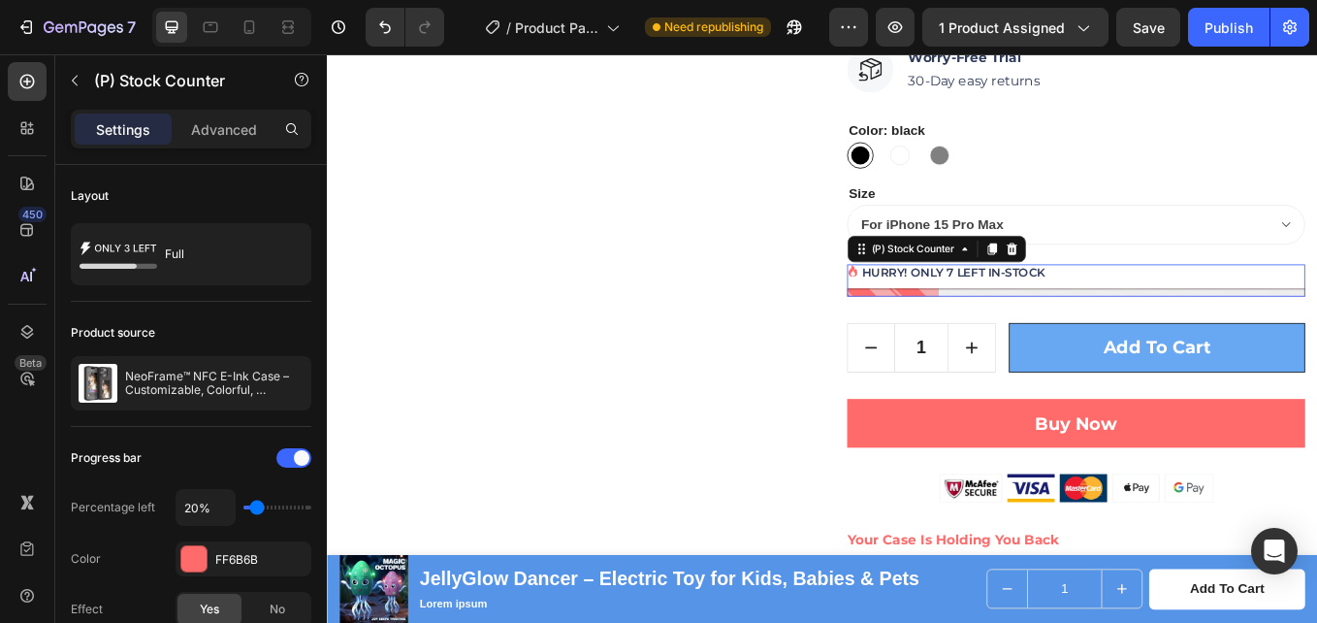
click at [1058, 313] on p "HURRY! ONLY 7 LEFT IN-STOCK" at bounding box center [1063, 311] width 215 height 20
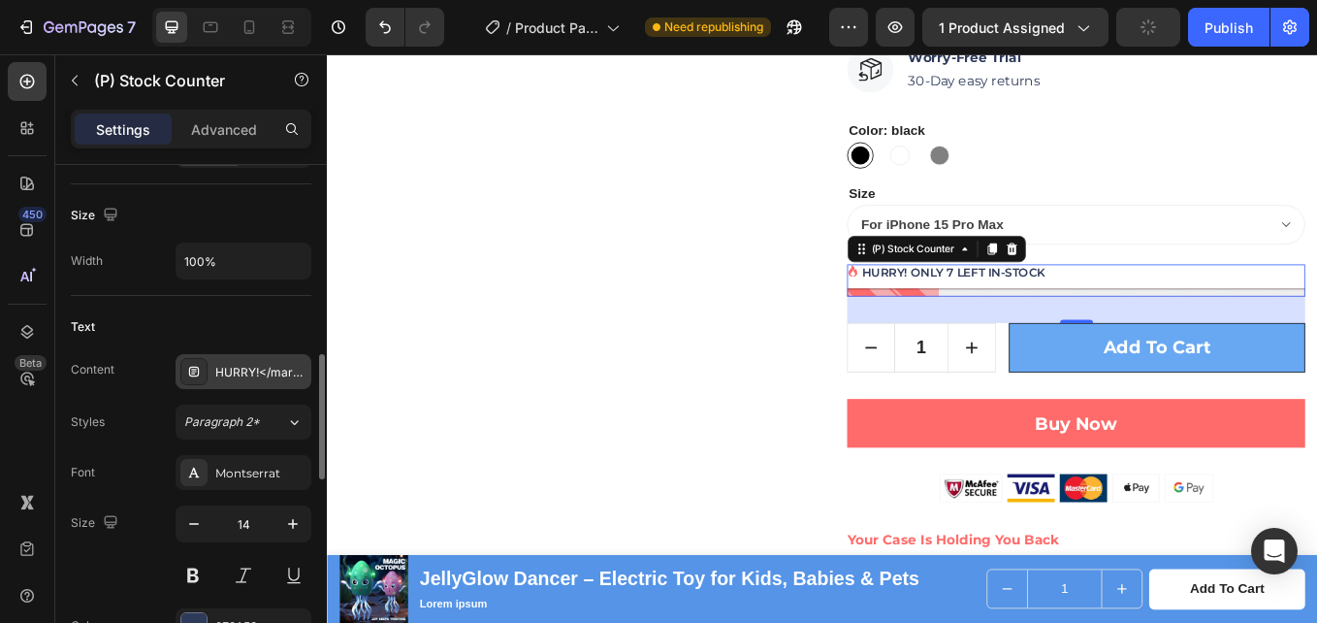
click at [260, 380] on div "HURRY!</mark> ONLY 7 LEFT IN-STOCK" at bounding box center [260, 372] width 91 height 17
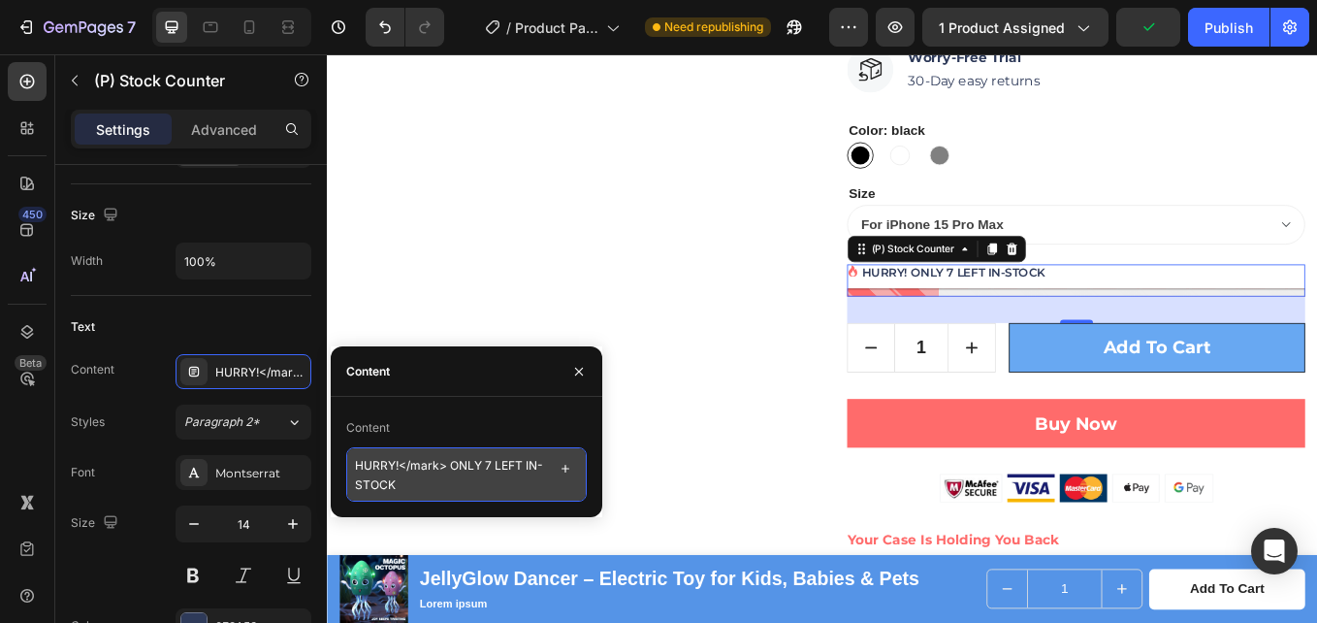
click at [489, 463] on textarea "HURRY!</mark> ONLY 7 LEFT IN-STOCK" at bounding box center [466, 474] width 241 height 54
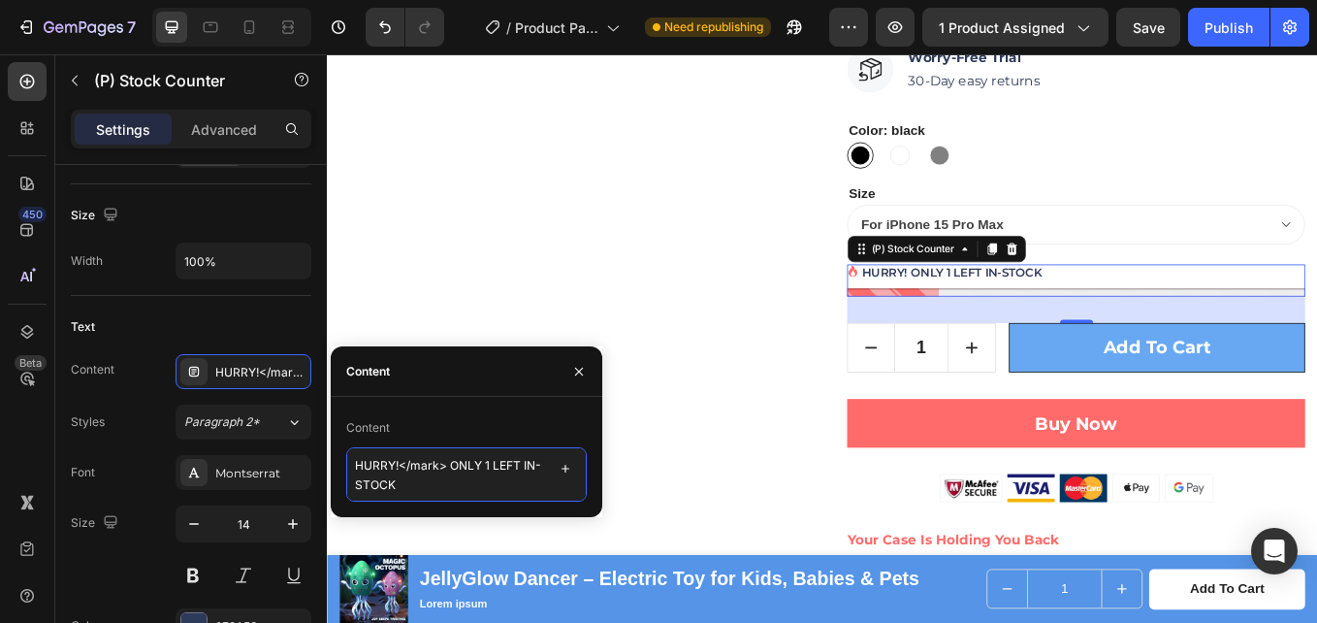
type textarea "HURRY!</mark> ONLY 19 LEFT IN-STOCK"
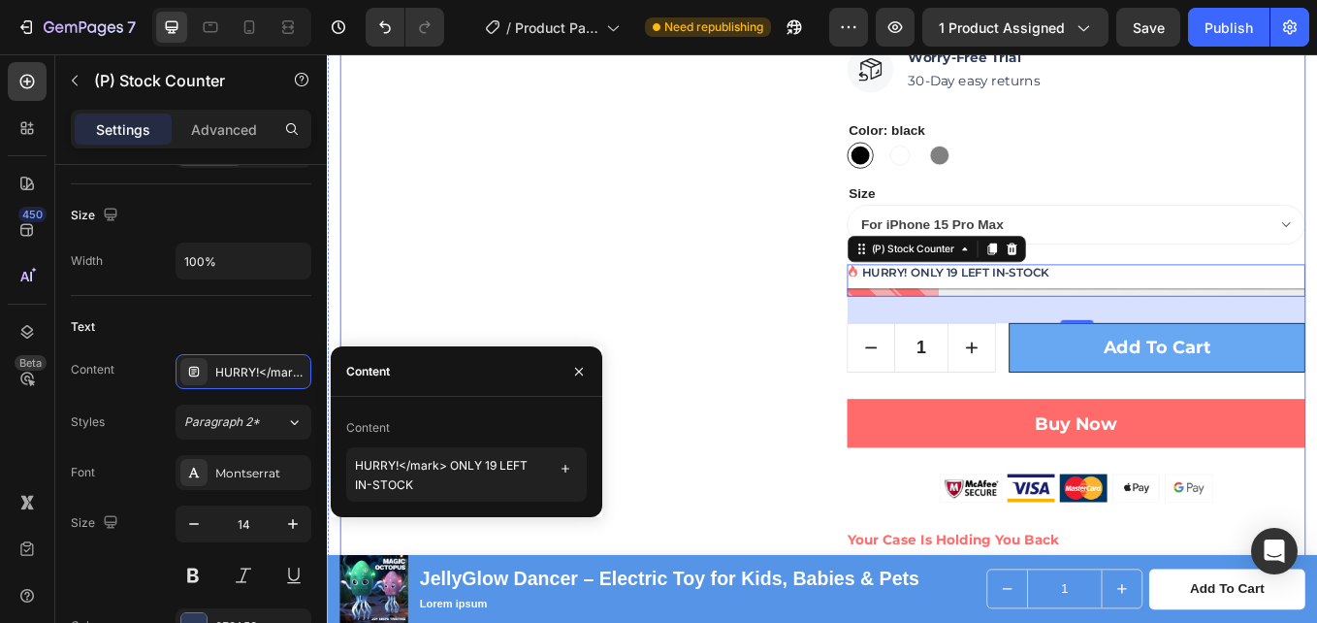
click at [552, 297] on div "Product Images Shopify App Shopify App Row" at bounding box center [610, 224] width 538 height 1611
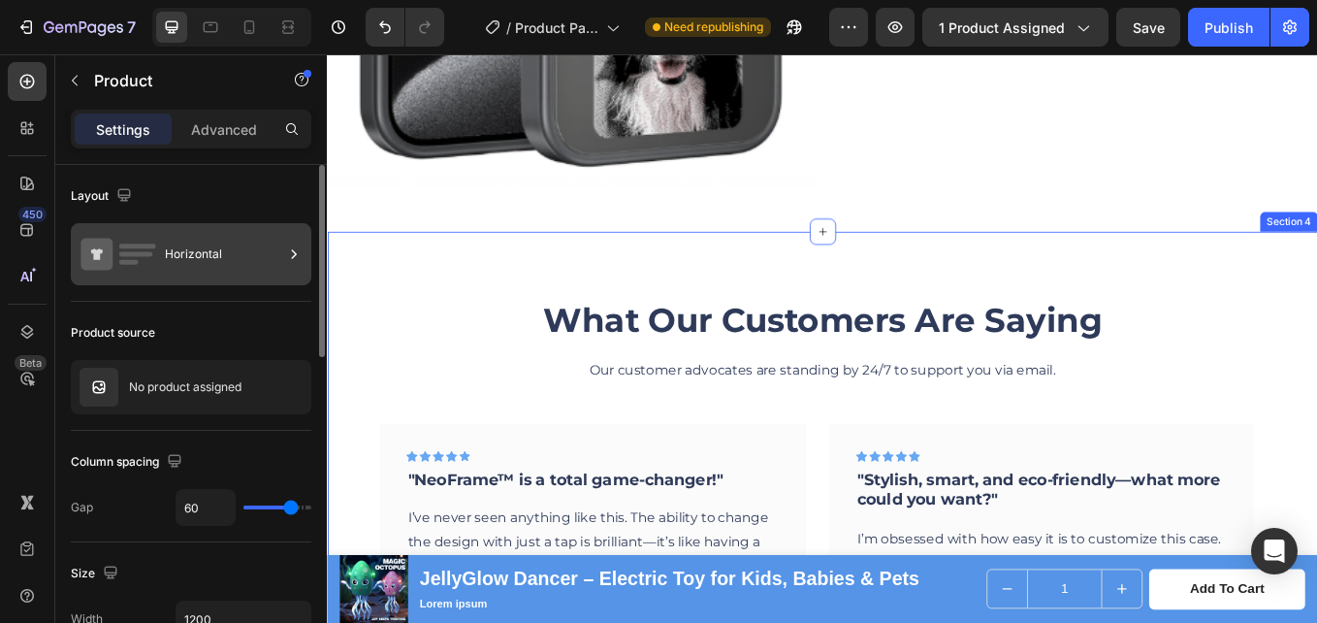
scroll to position [2542, 0]
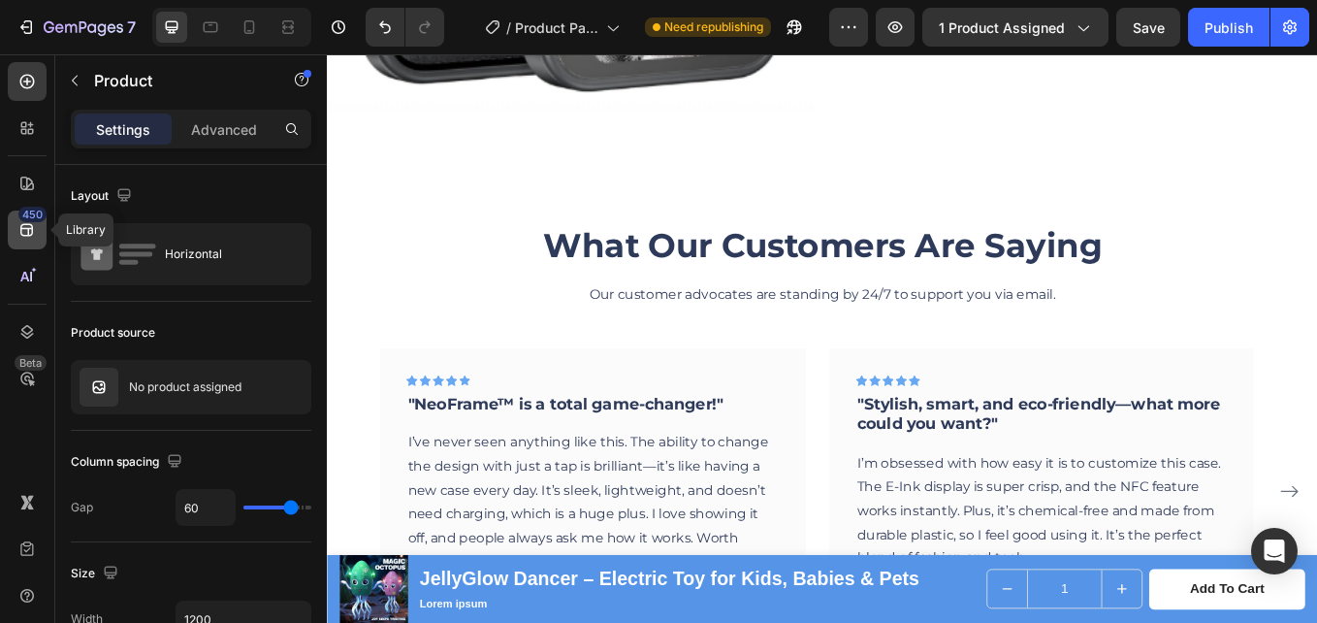
click at [16, 223] on div "450" at bounding box center [27, 230] width 39 height 39
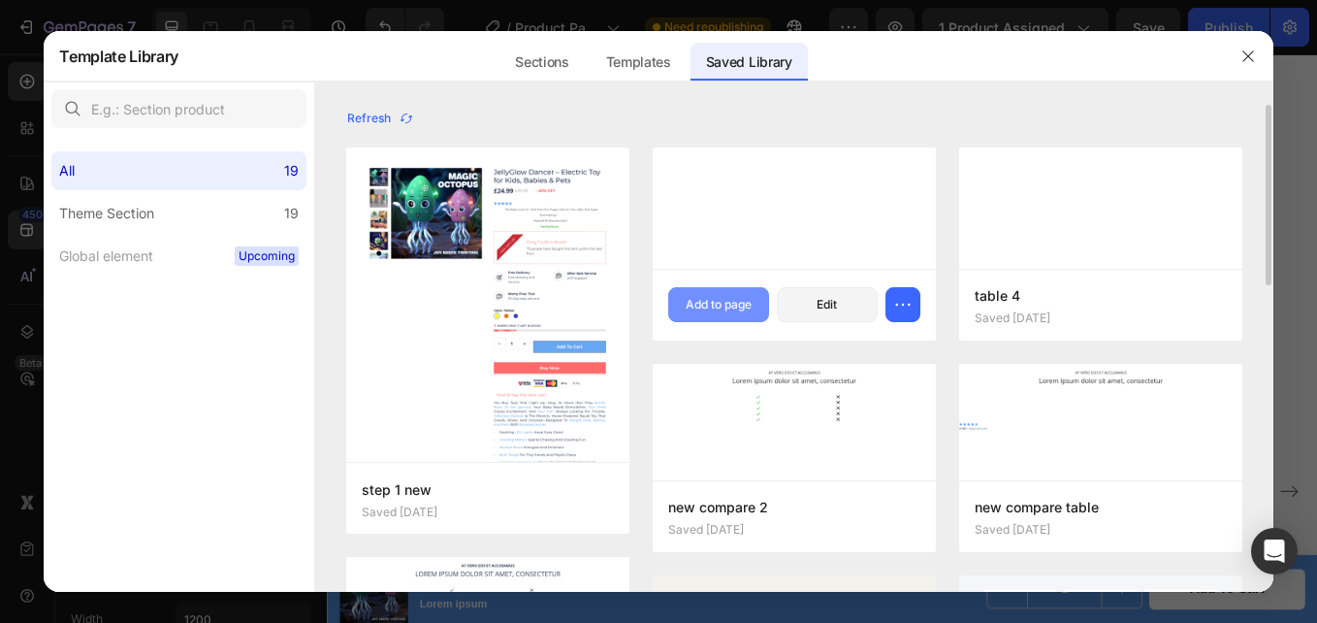
click at [725, 303] on div "Add to page" at bounding box center [719, 304] width 66 height 17
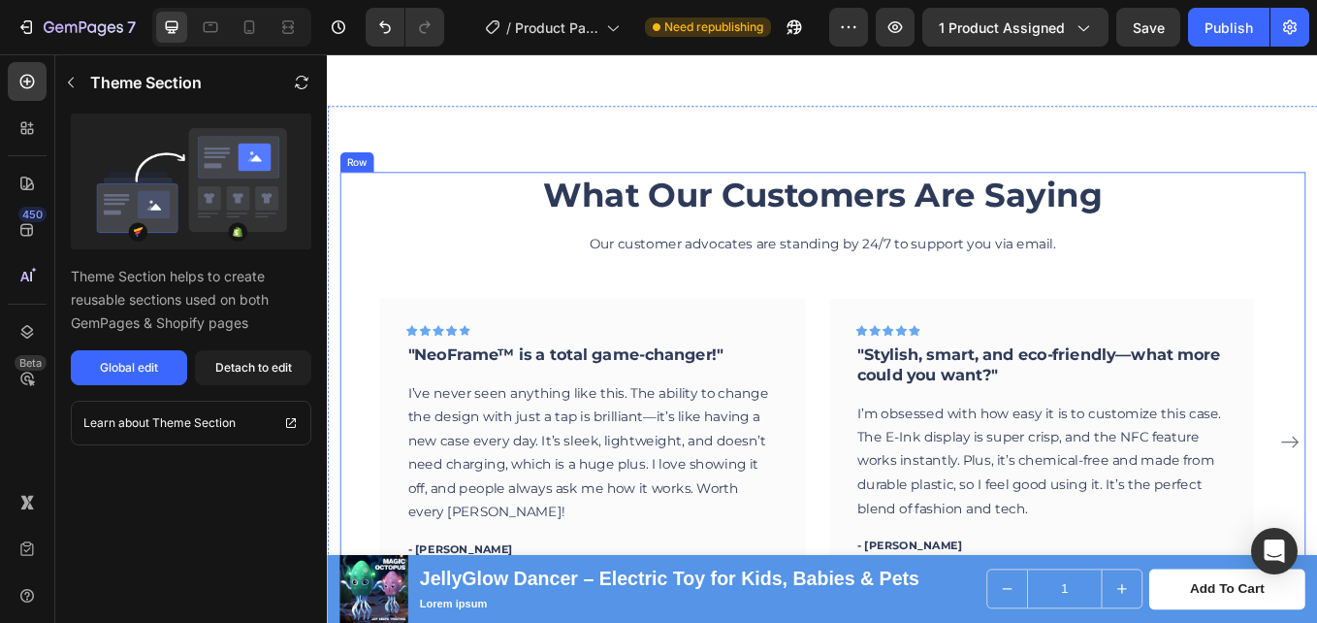
scroll to position [3319, 0]
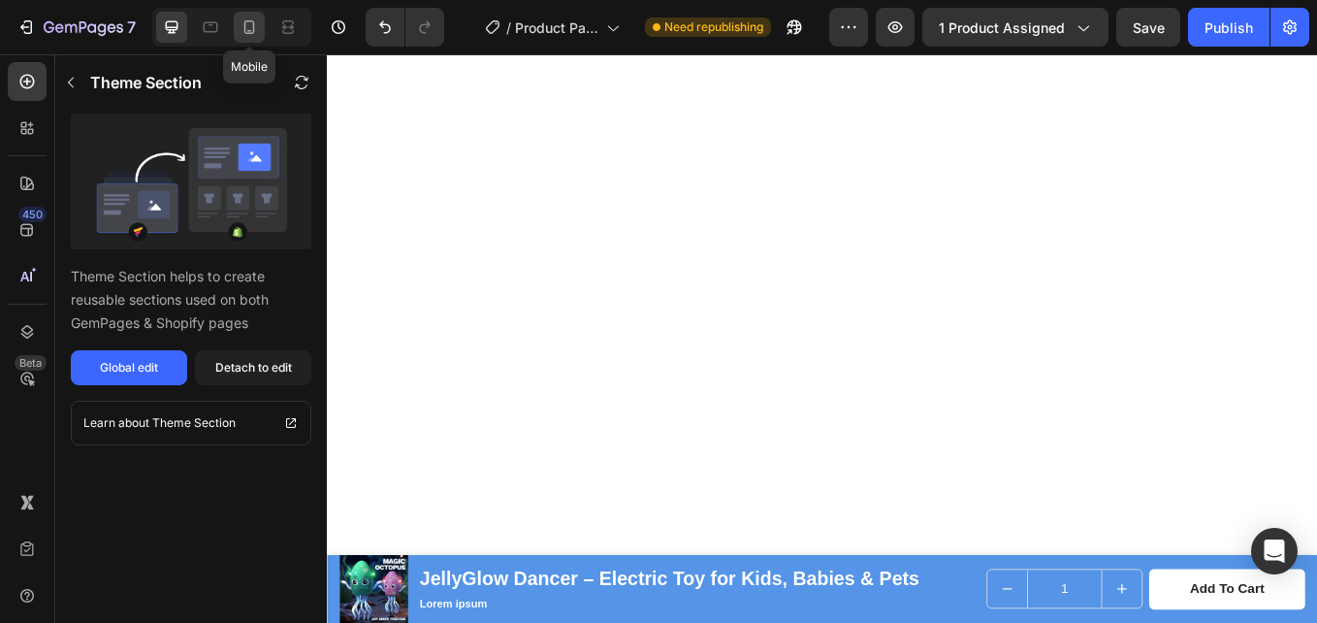
click at [242, 28] on icon at bounding box center [249, 26] width 19 height 19
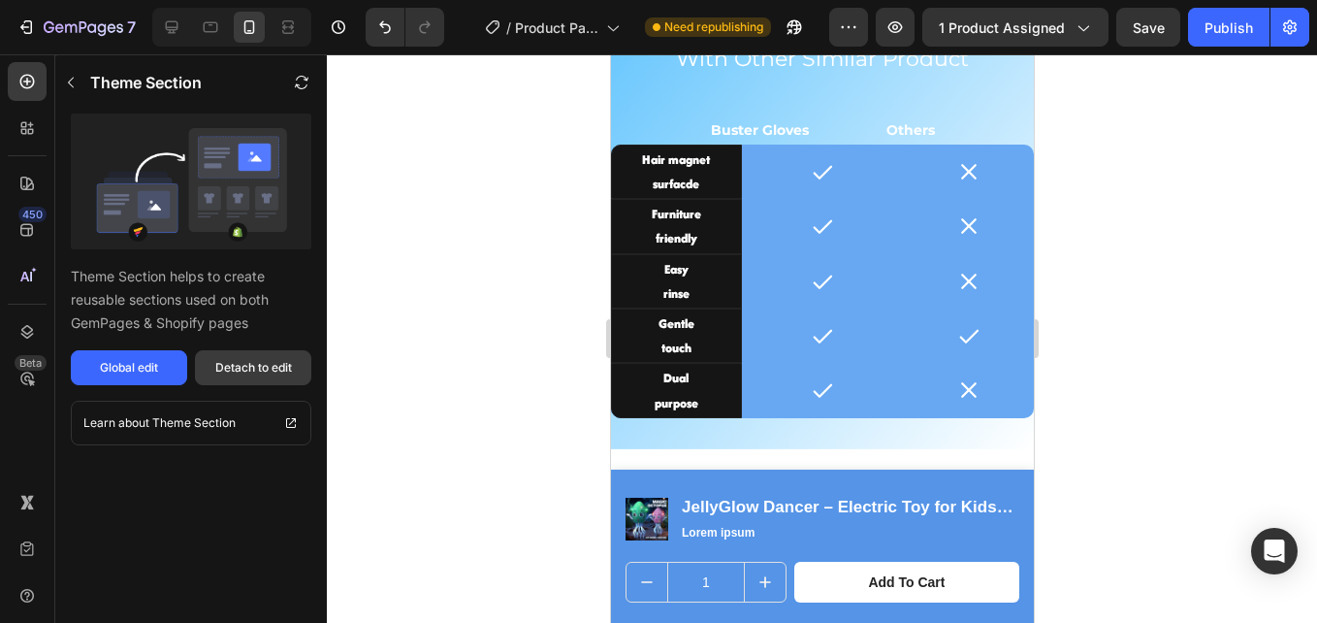
scroll to position [3227, 0]
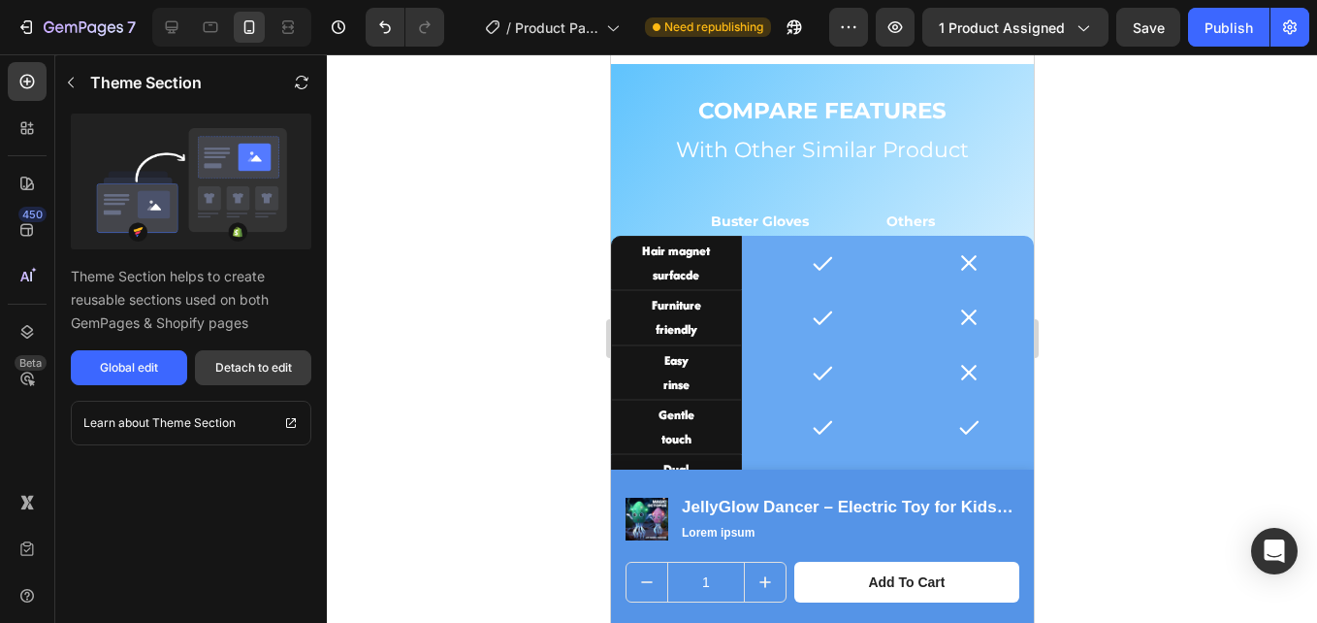
click at [274, 366] on div "Detach to edit" at bounding box center [253, 367] width 77 height 17
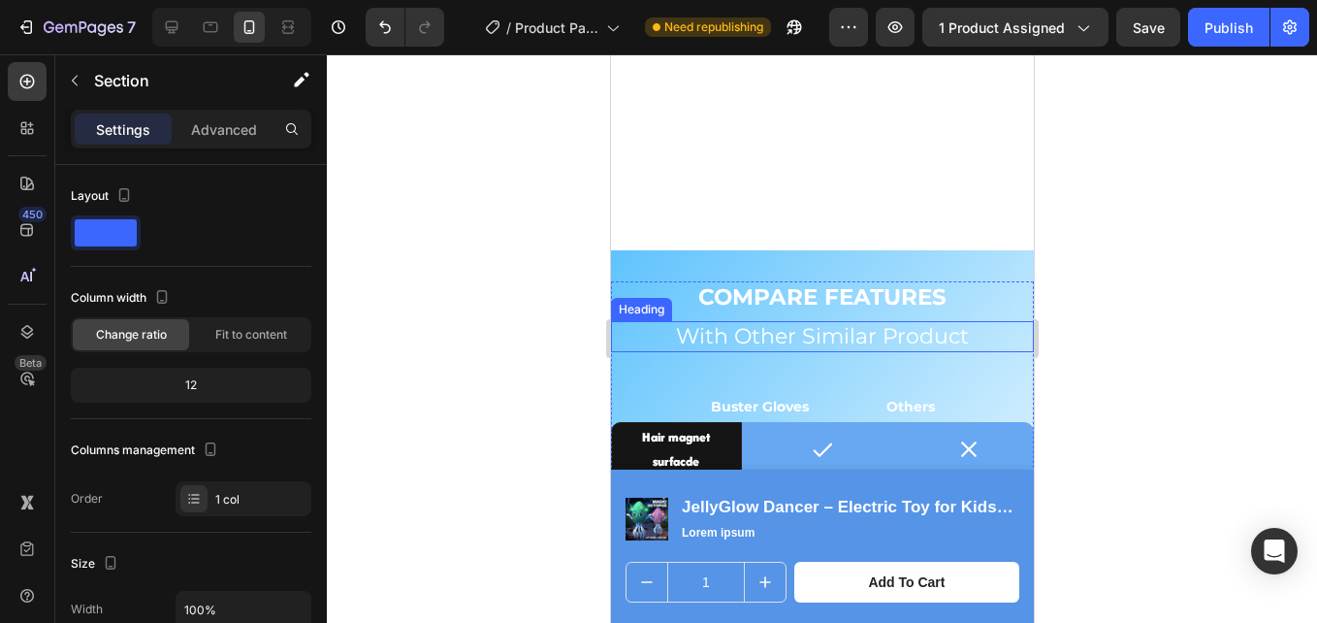
scroll to position [3499, 0]
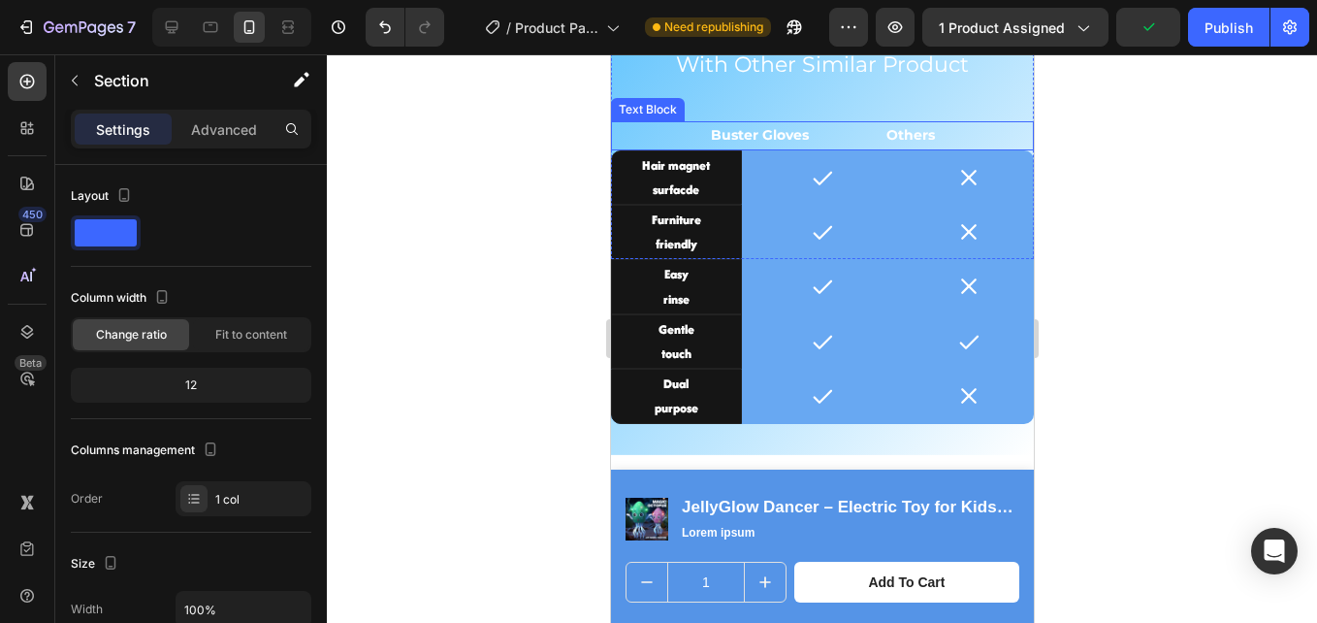
click at [863, 139] on p "Buster Gloves Others" at bounding box center [822, 135] width 224 height 24
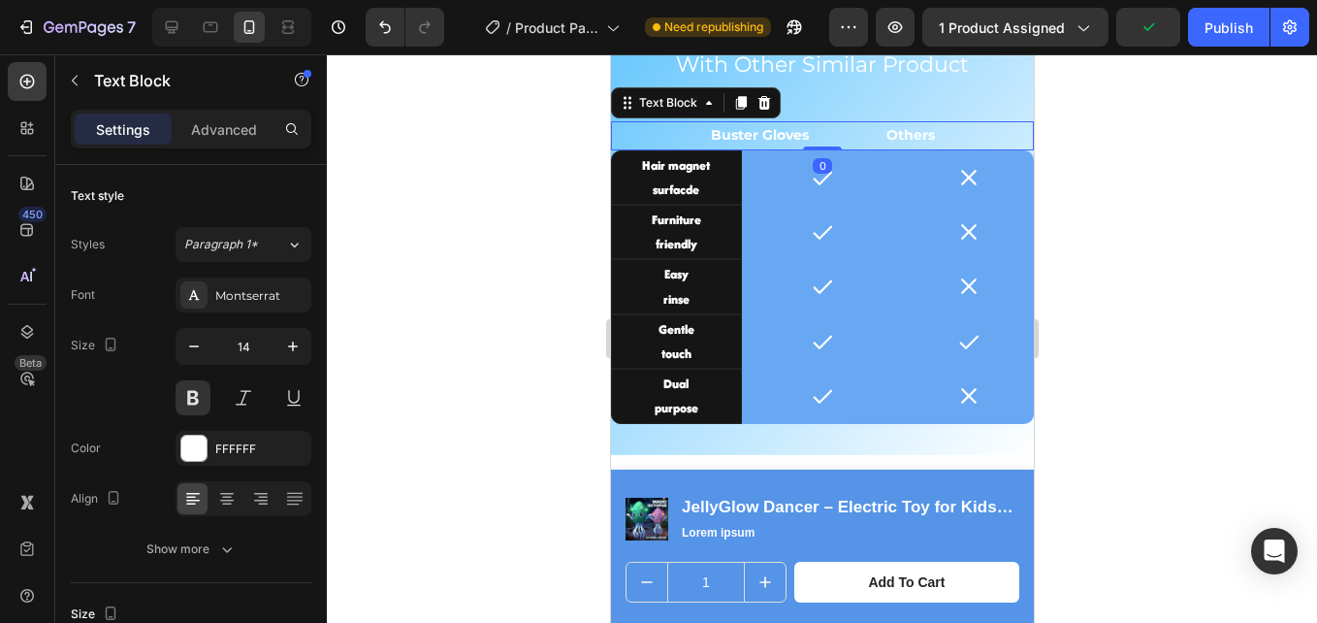
click at [867, 139] on p "Buster Gloves Others" at bounding box center [822, 135] width 224 height 24
click at [779, 135] on p "NeoFrame Others" at bounding box center [822, 135] width 200 height 24
click at [903, 137] on p "NeoFrame Others" at bounding box center [822, 135] width 200 height 24
click at [740, 134] on p "NeoFrame Others" at bounding box center [821, 135] width 227 height 24
click at [935, 134] on p "NeoFrame Others" at bounding box center [821, 135] width 227 height 24
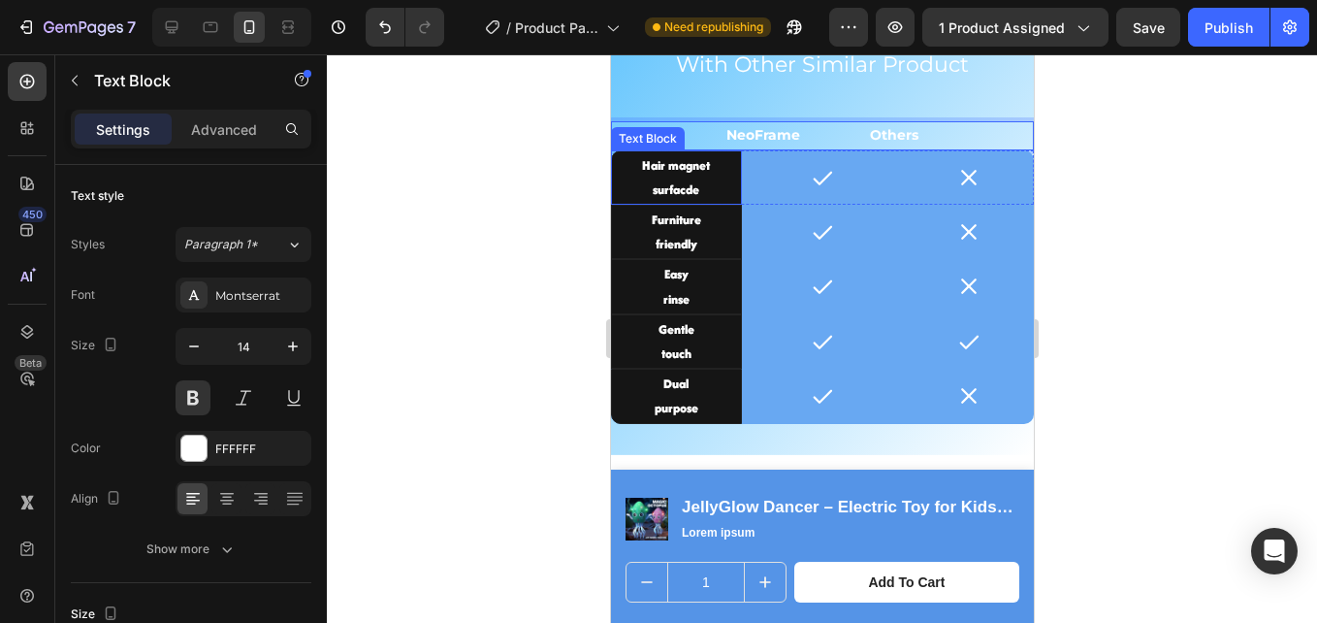
click at [664, 176] on p "Hair magnet" at bounding box center [675, 165] width 125 height 24
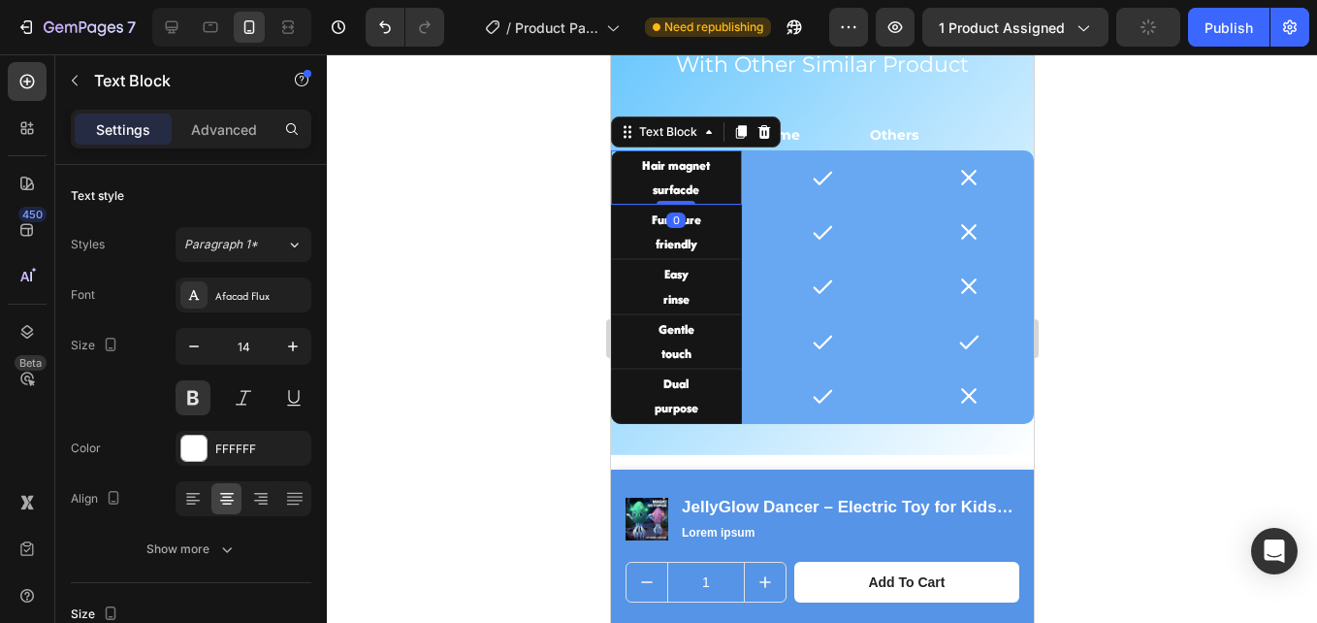
click at [682, 183] on p "surfacde" at bounding box center [675, 190] width 125 height 24
click at [643, 171] on div "Rich Text Editor. Editing area: main" at bounding box center [675, 165] width 131 height 30
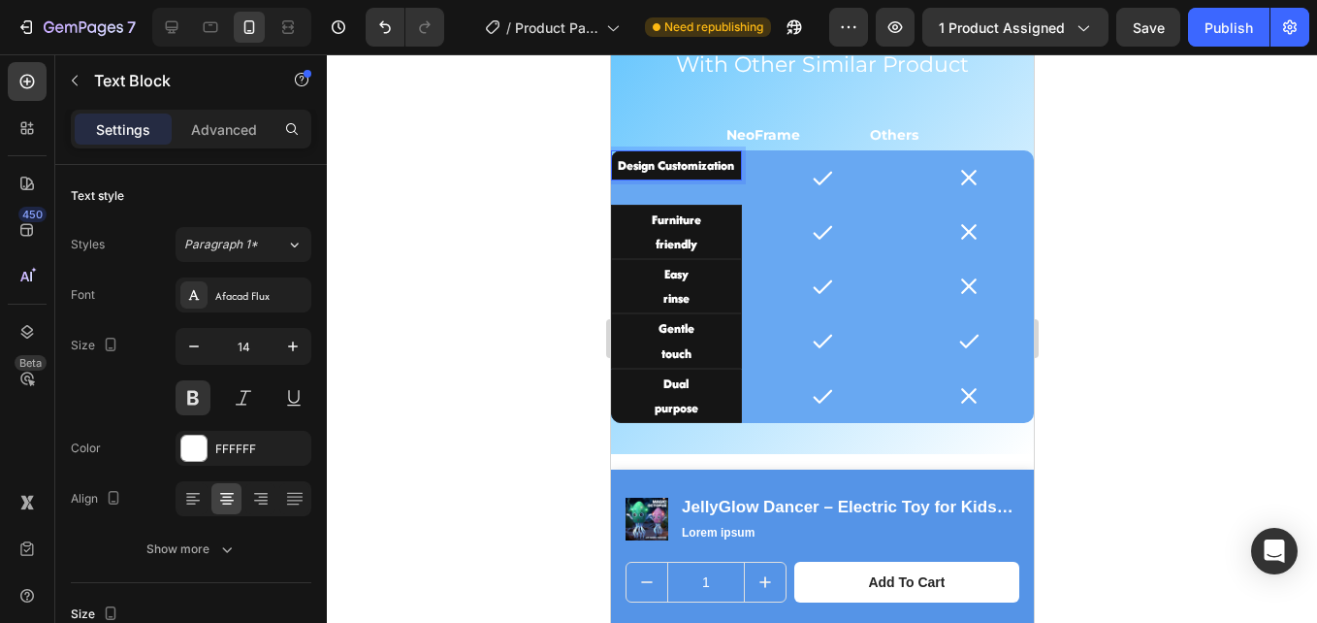
click at [656, 170] on p "Design Customization" at bounding box center [675, 165] width 125 height 24
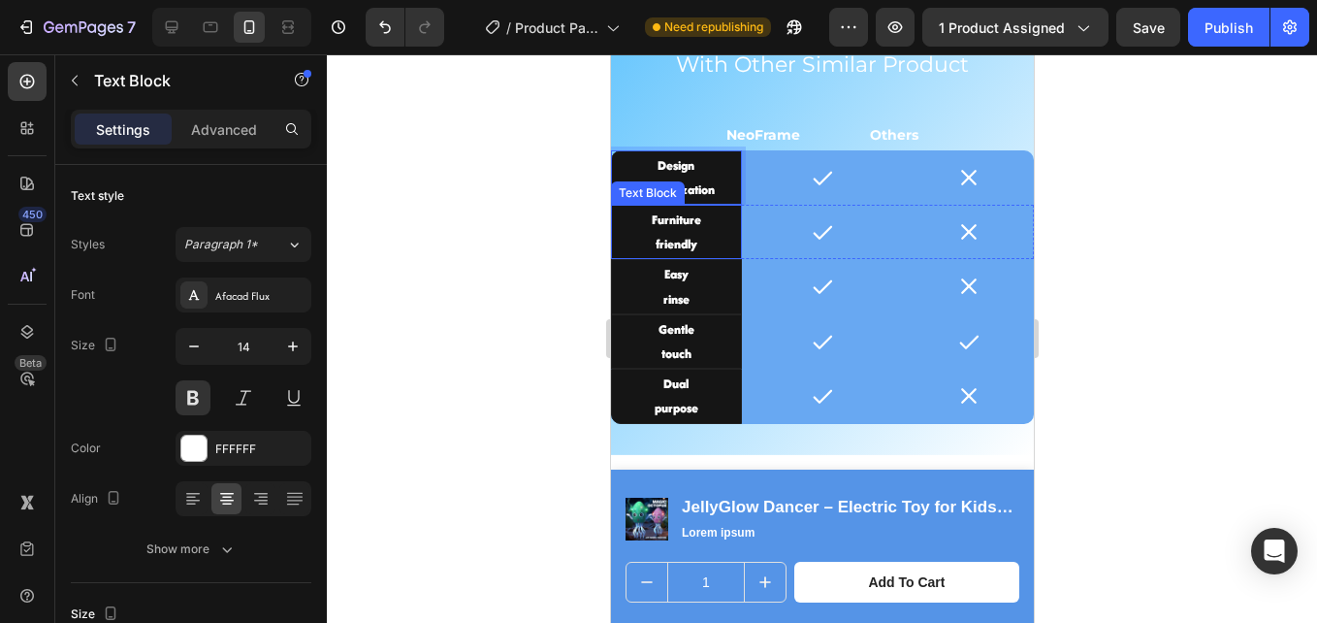
click at [663, 227] on p "Furniture" at bounding box center [675, 220] width 125 height 24
click at [668, 238] on p "friendly" at bounding box center [675, 244] width 125 height 24
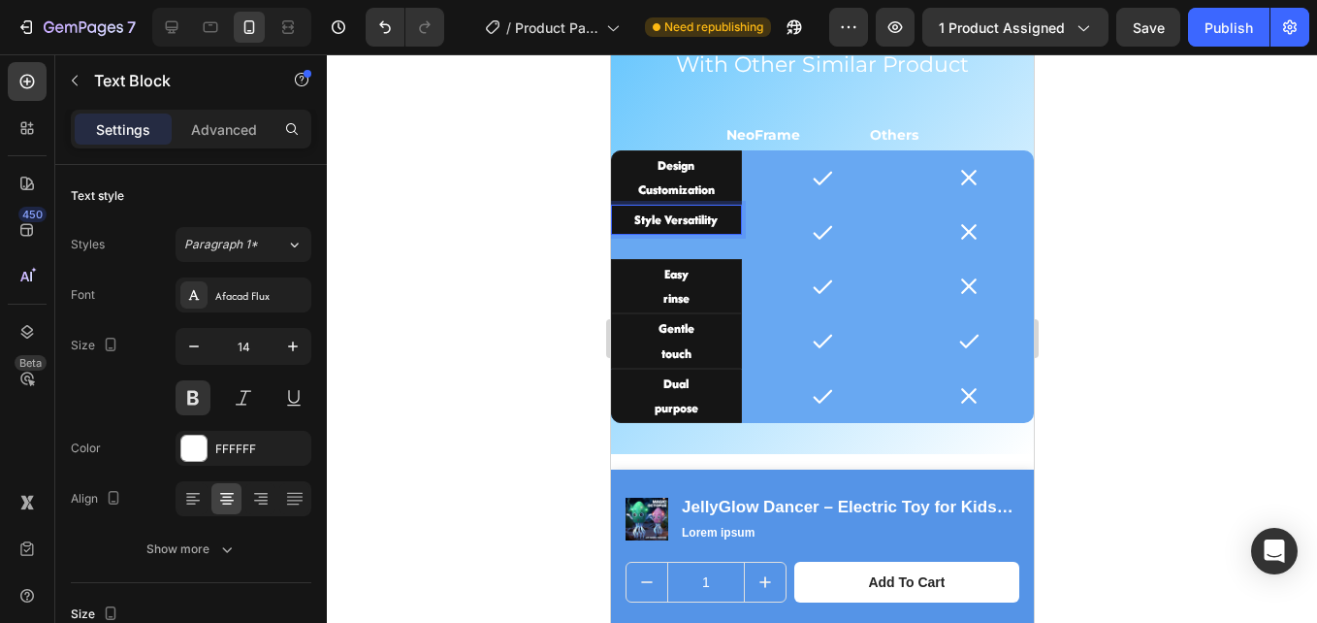
click at [663, 224] on p "Style Versatility" at bounding box center [675, 220] width 125 height 24
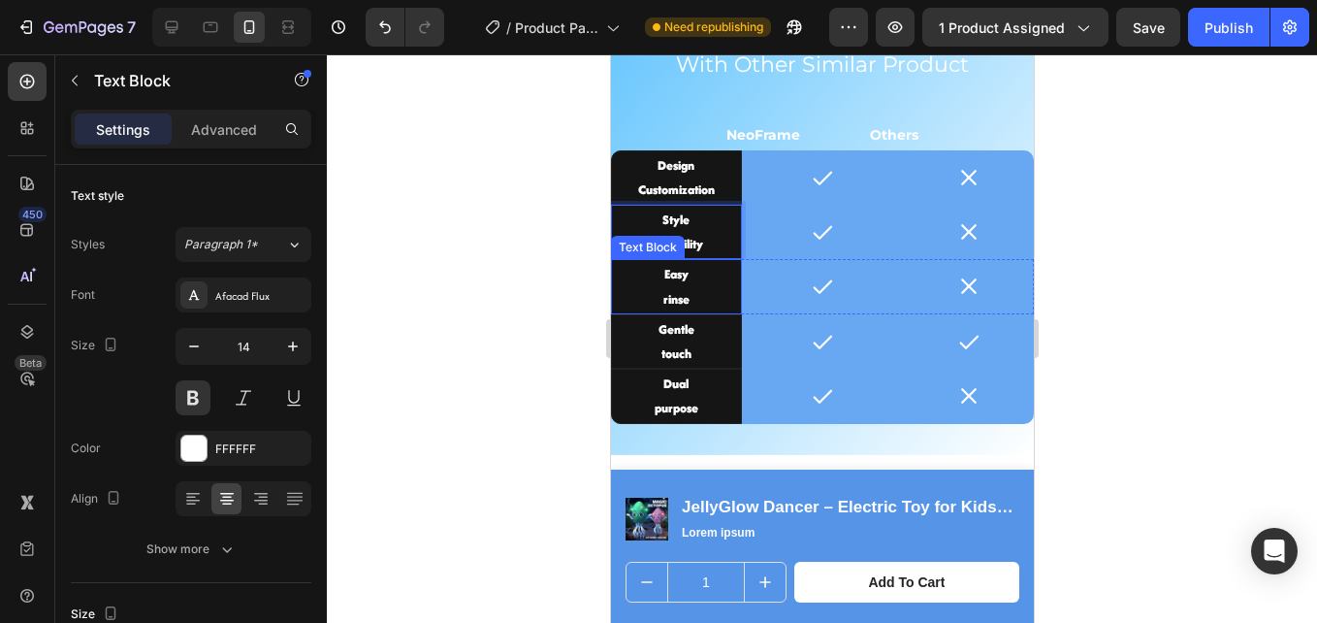
click at [674, 271] on p "Easy" at bounding box center [675, 274] width 125 height 24
click at [685, 287] on p "rinse" at bounding box center [675, 299] width 125 height 24
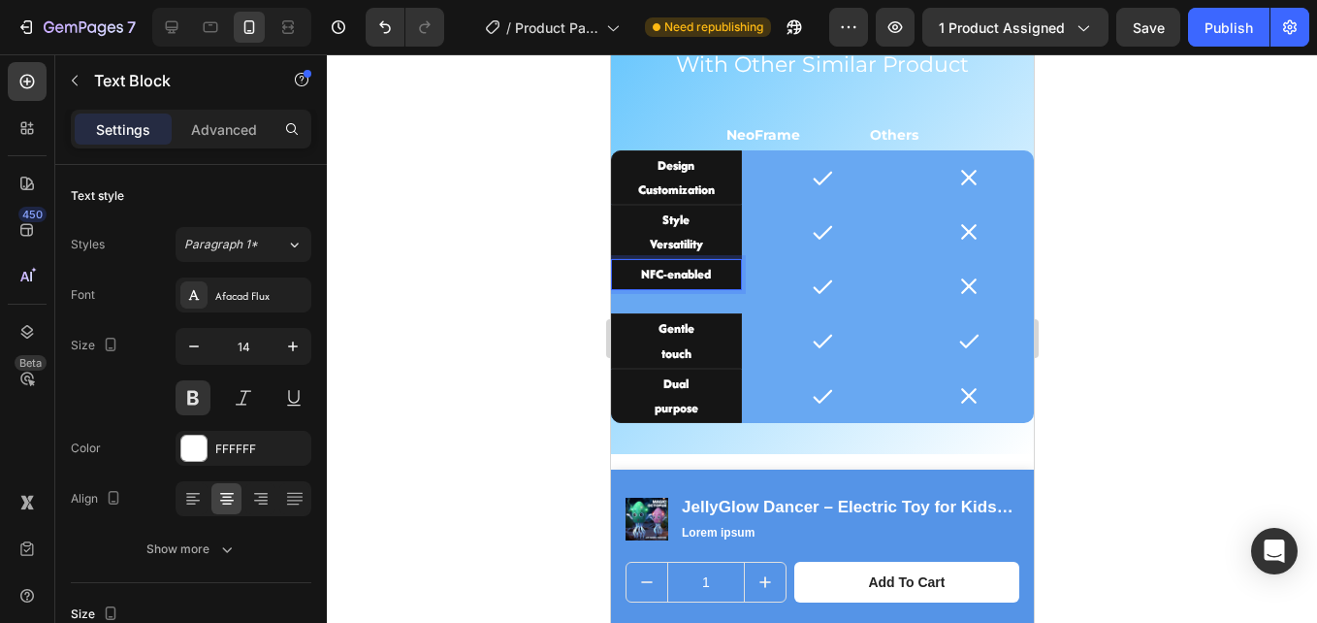
click at [666, 276] on p "NFC-enabled" at bounding box center [675, 274] width 125 height 24
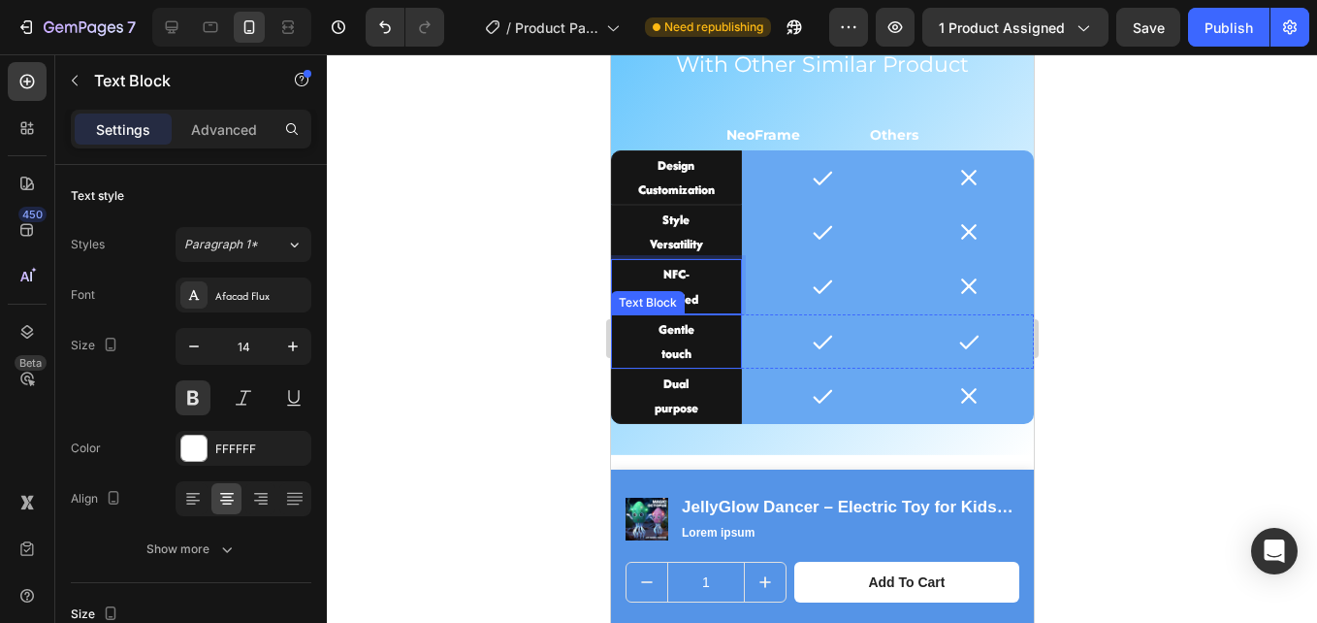
click at [661, 335] on p "Gentle" at bounding box center [675, 329] width 125 height 24
click at [675, 343] on p "touch" at bounding box center [675, 353] width 125 height 24
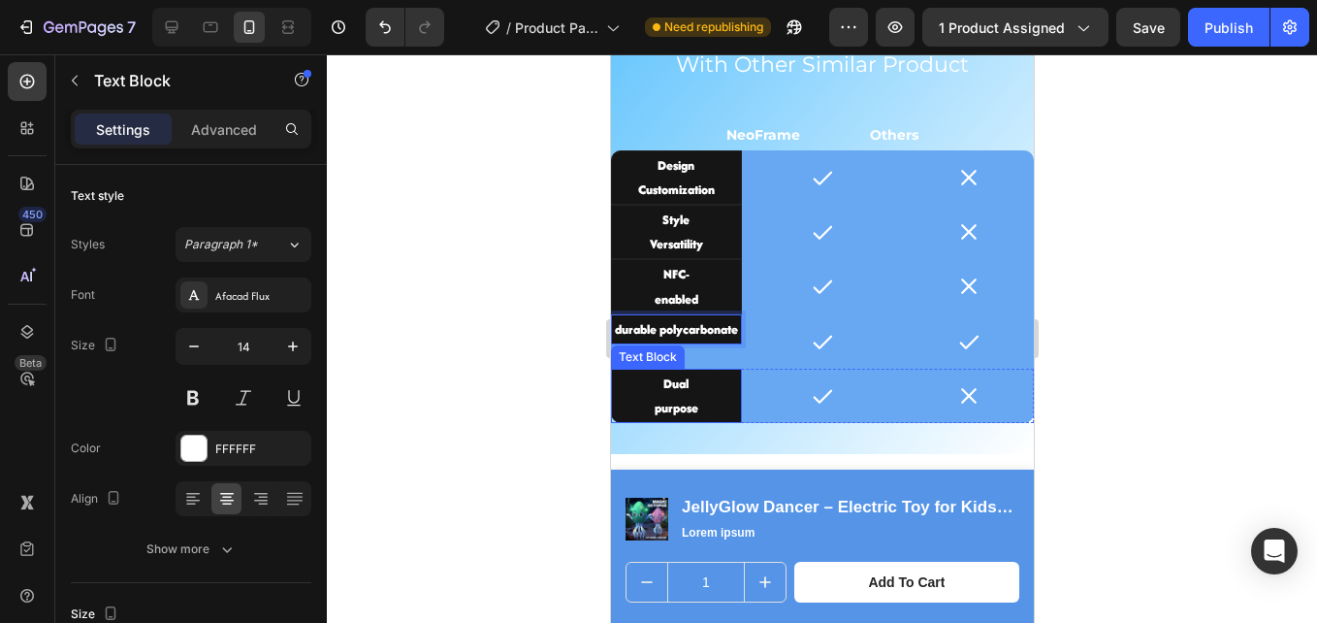
click at [679, 394] on p "Dual" at bounding box center [675, 384] width 125 height 24
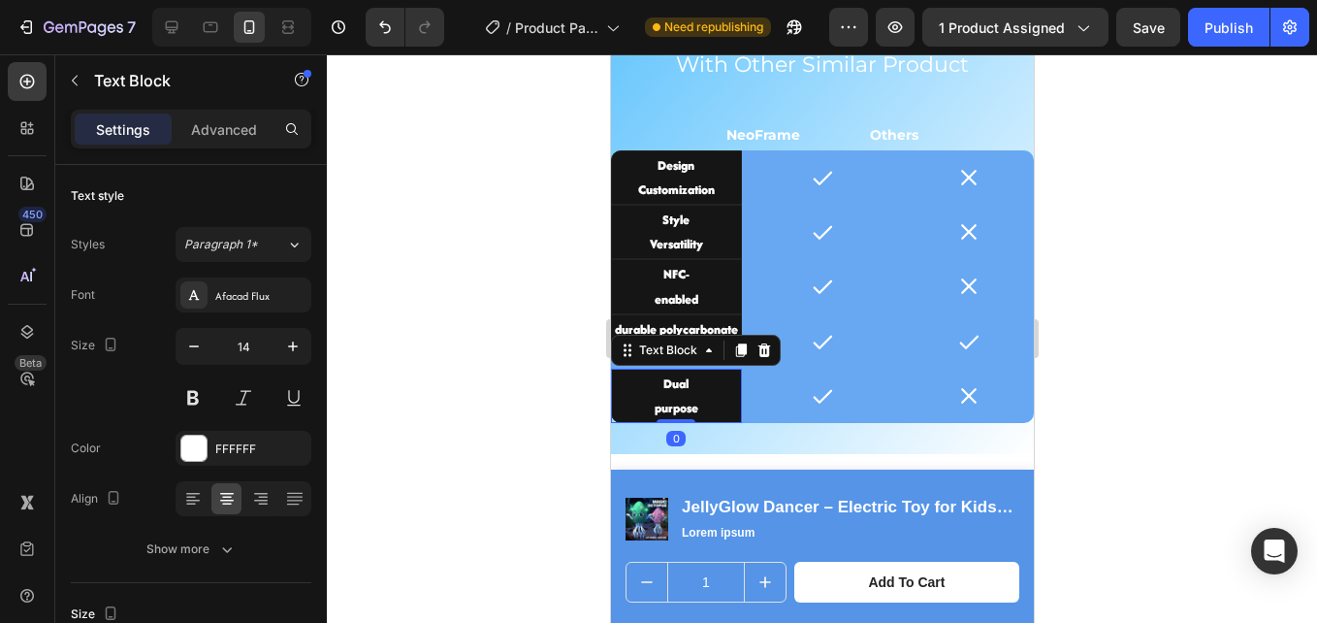
click at [679, 394] on p "Dual" at bounding box center [675, 384] width 125 height 24
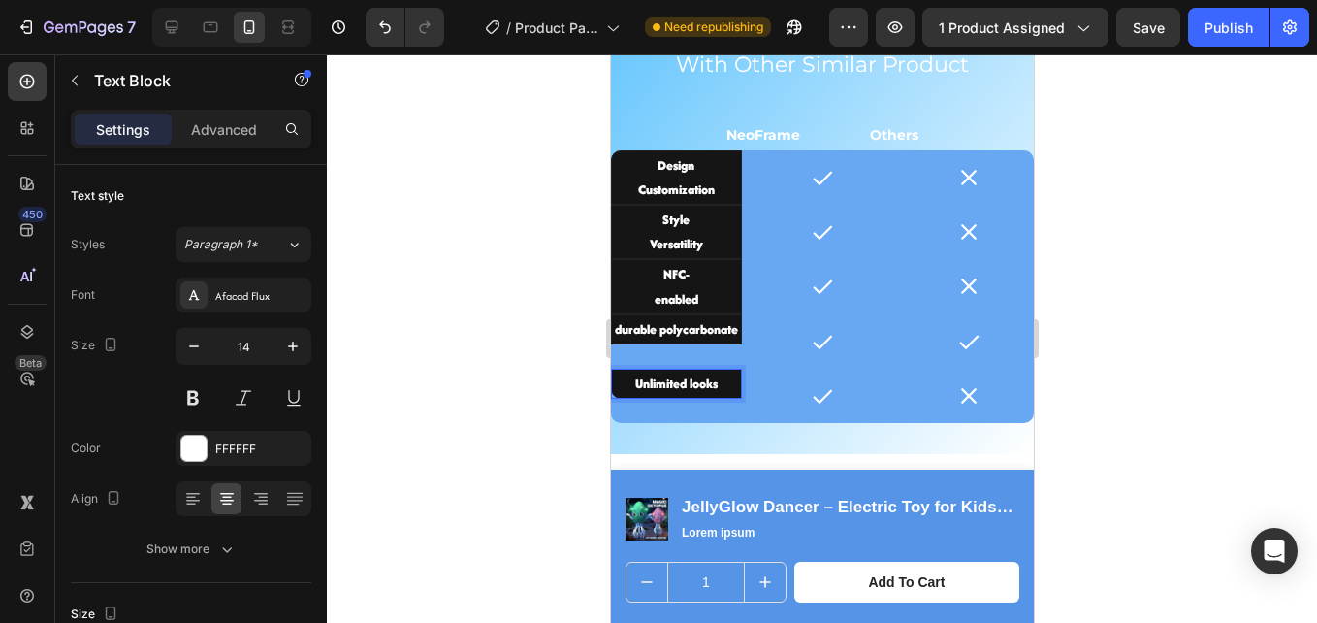
click at [688, 385] on p "Unlimited looks" at bounding box center [675, 384] width 125 height 24
click at [683, 386] on p "Unlimited looks" at bounding box center [675, 384] width 125 height 24
click at [685, 383] on p "Unlimited looks" at bounding box center [675, 384] width 125 height 24
click at [811, 179] on icon at bounding box center [821, 177] width 23 height 23
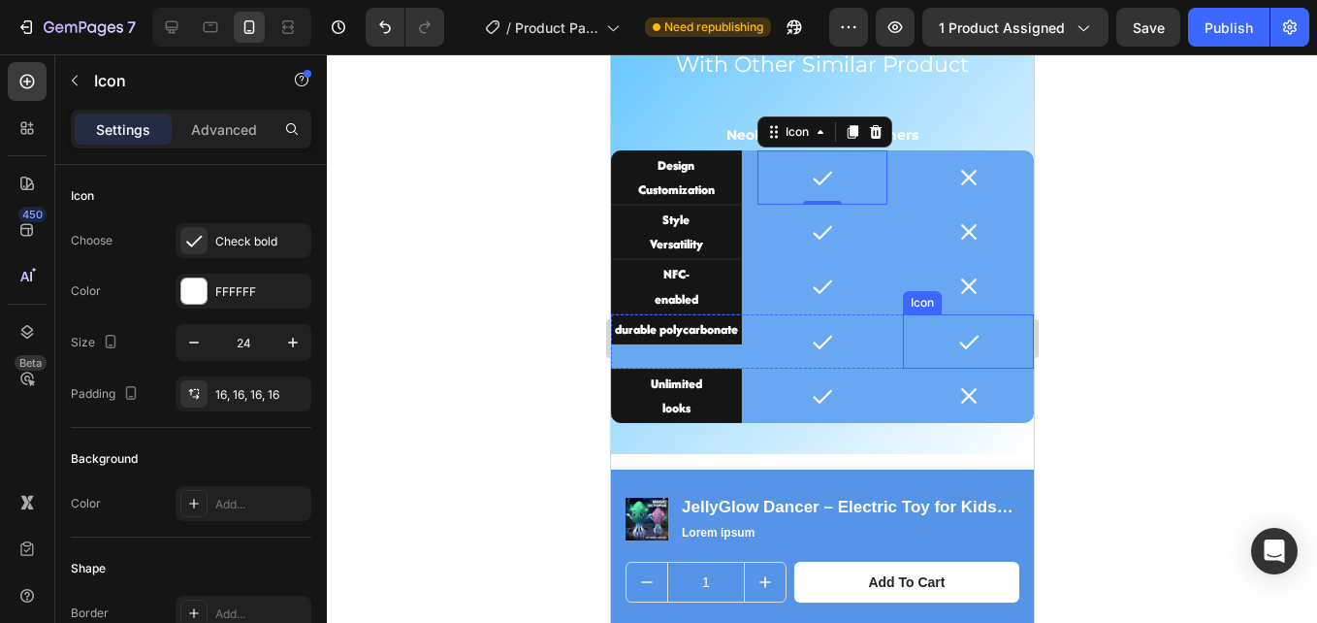
click at [958, 345] on icon at bounding box center [967, 341] width 23 height 23
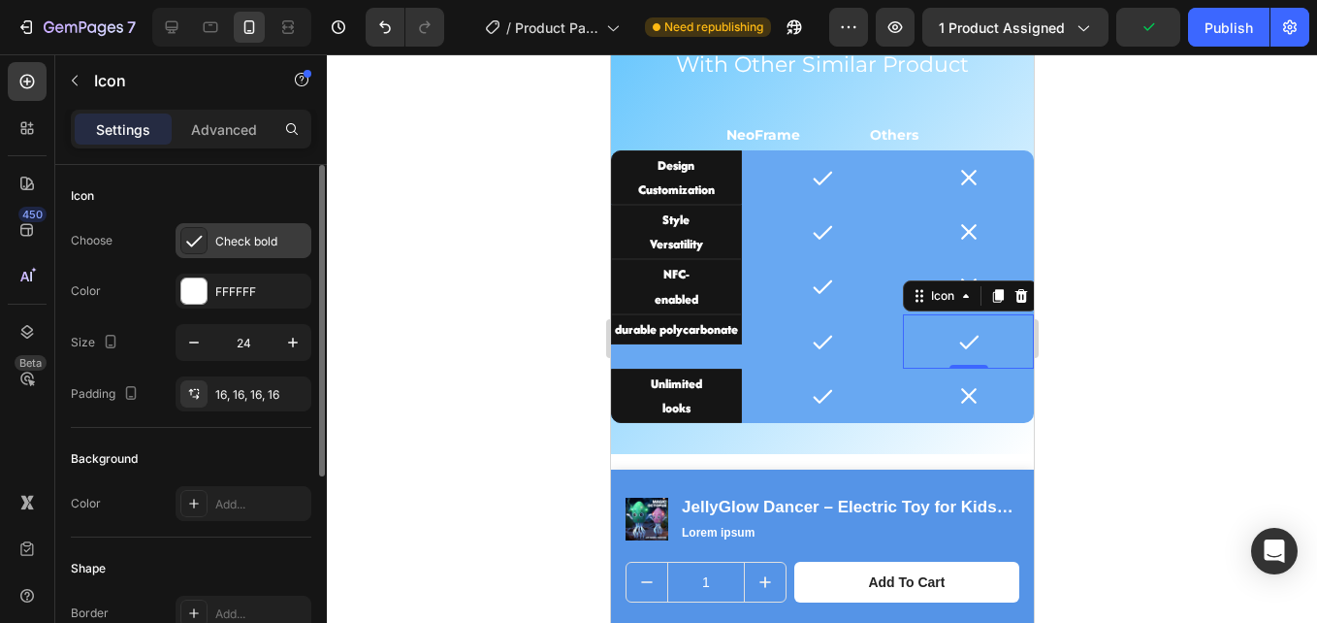
click at [256, 230] on div "Check bold" at bounding box center [244, 240] width 136 height 35
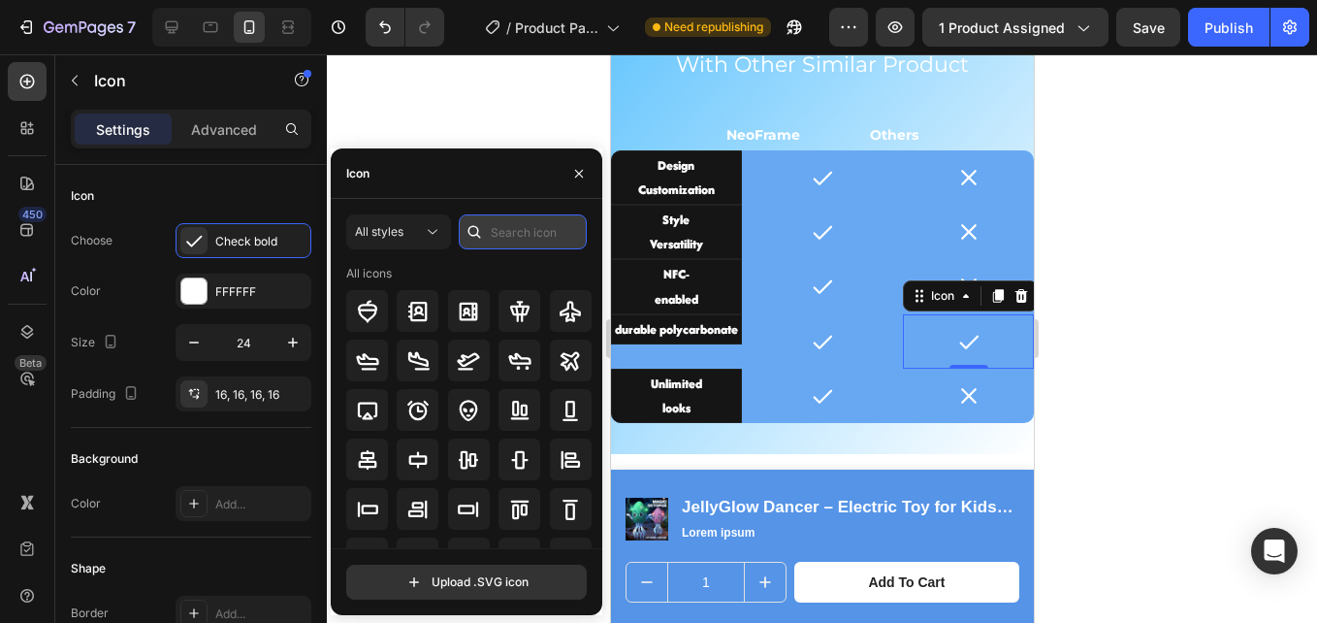
click at [498, 235] on input "text" at bounding box center [523, 231] width 128 height 35
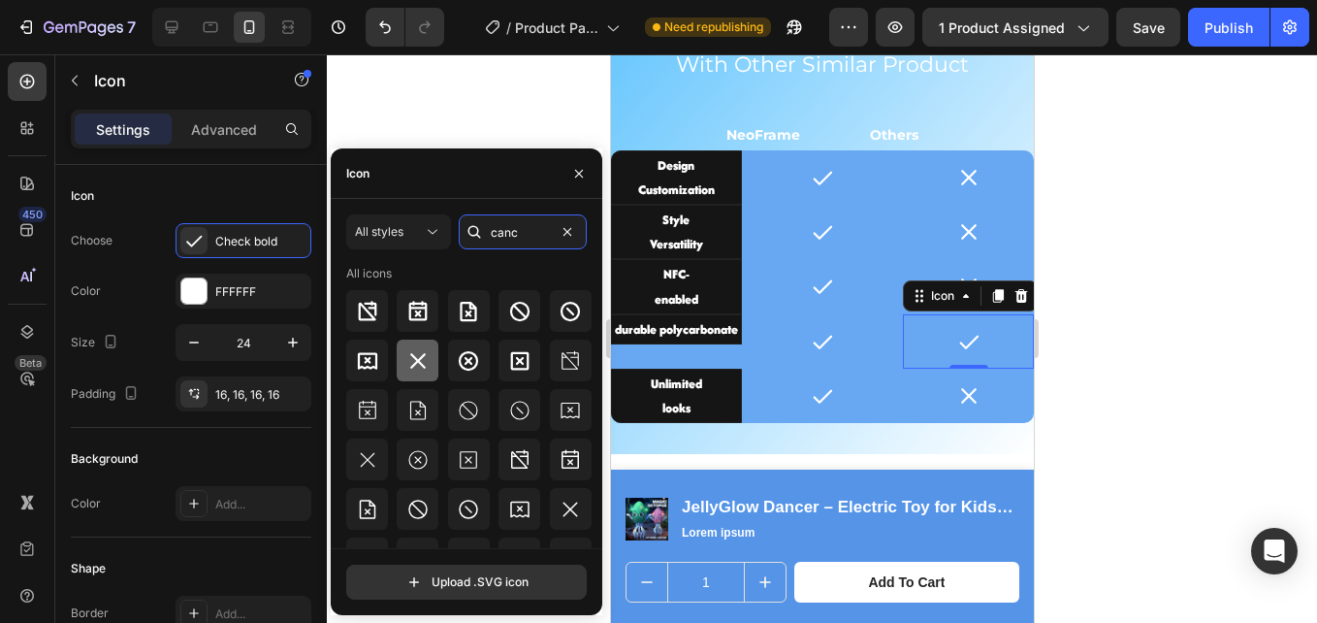
type input "canc"
click at [399, 347] on div at bounding box center [418, 361] width 42 height 42
click at [814, 179] on icon at bounding box center [822, 178] width 19 height 14
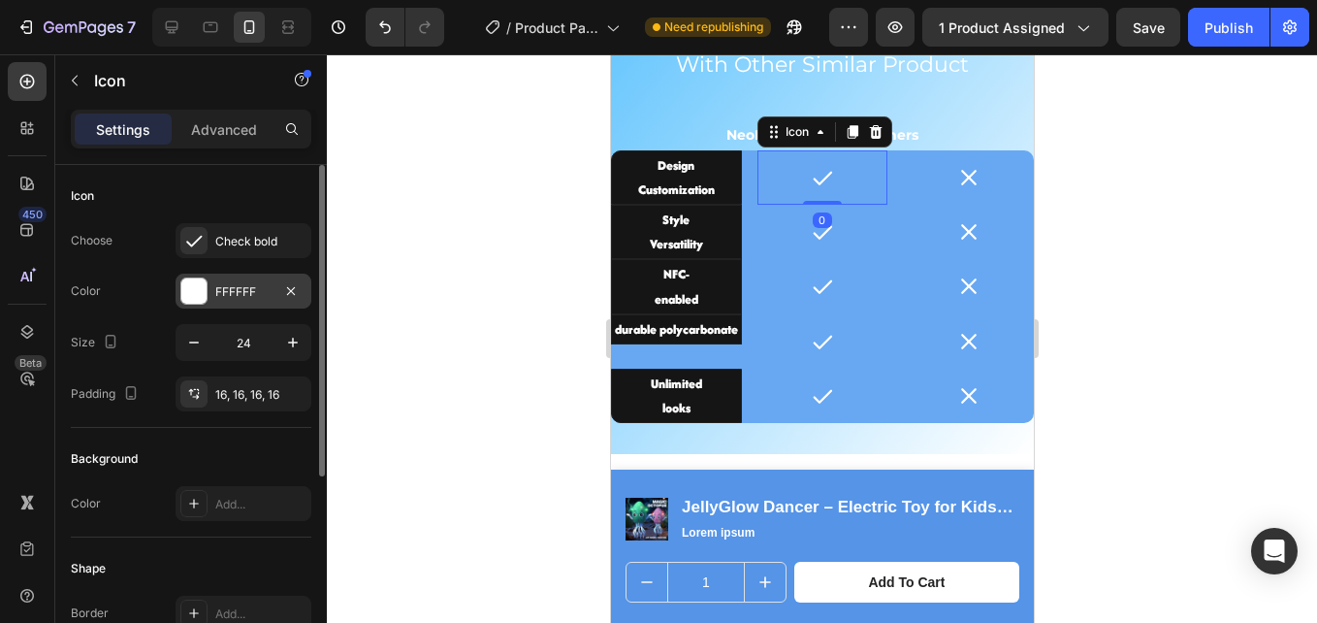
click at [245, 279] on div "FFFFFF" at bounding box center [244, 291] width 136 height 35
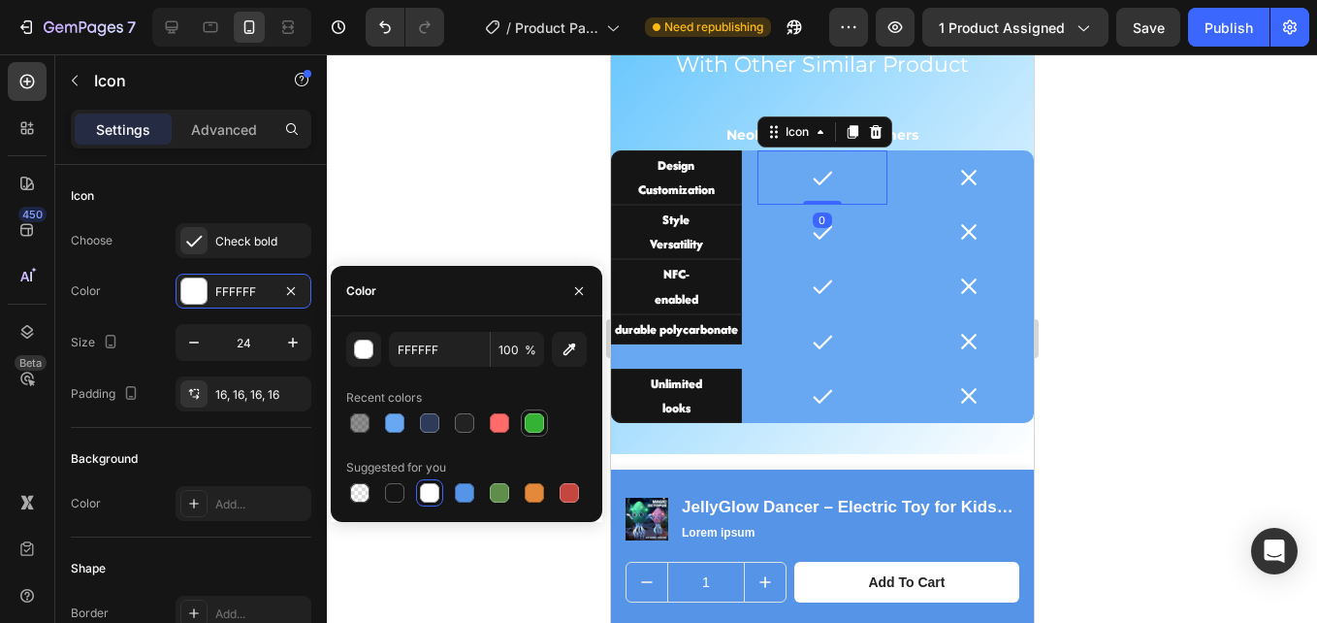
click at [533, 418] on div at bounding box center [534, 422] width 19 height 19
type input "34B233"
click at [811, 237] on icon at bounding box center [821, 231] width 23 height 23
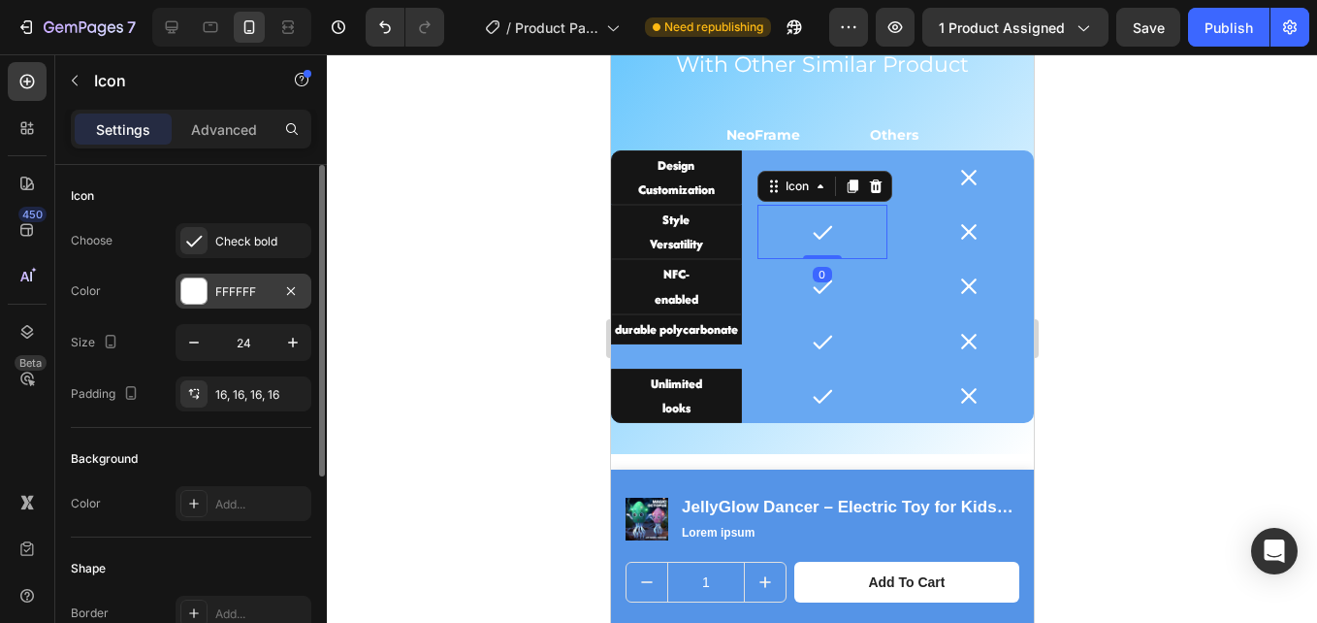
click at [214, 290] on div "FFFFFF" at bounding box center [244, 291] width 136 height 35
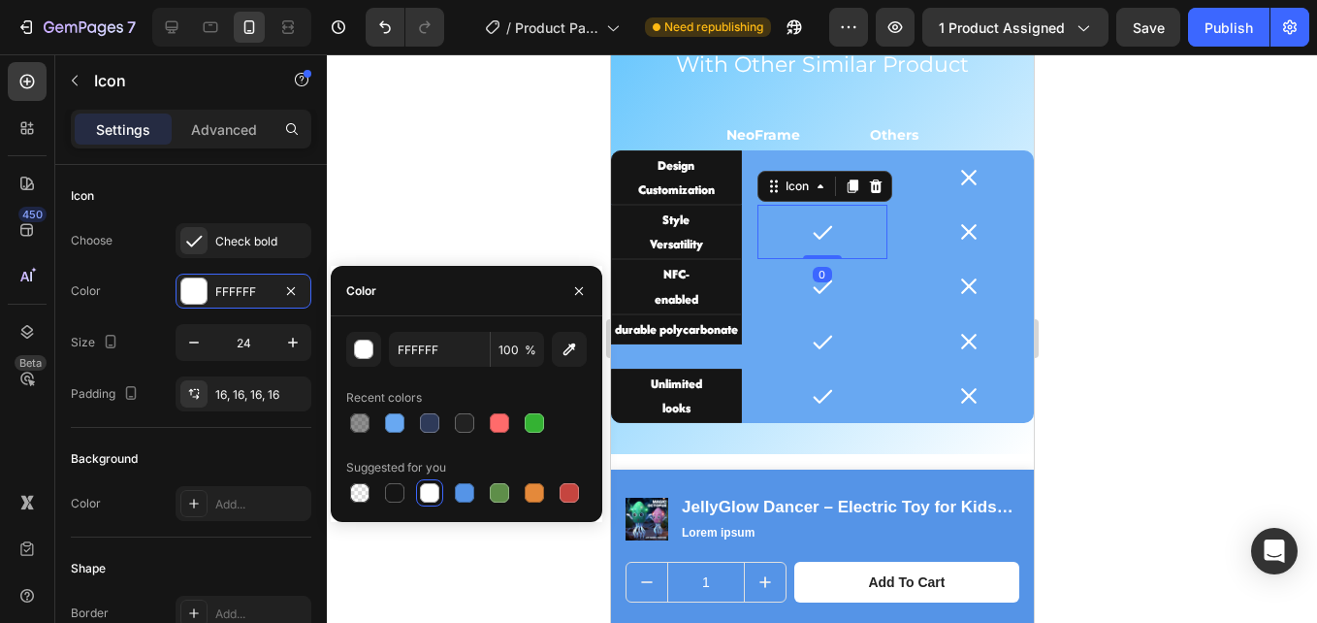
drag, startPoint x: 545, startPoint y: 428, endPoint x: 563, endPoint y: 400, distance: 33.1
click at [543, 428] on div at bounding box center [534, 422] width 23 height 23
type input "34B233"
drag, startPoint x: 813, startPoint y: 296, endPoint x: 629, endPoint y: 297, distance: 184.3
click at [812, 296] on icon at bounding box center [821, 286] width 23 height 23
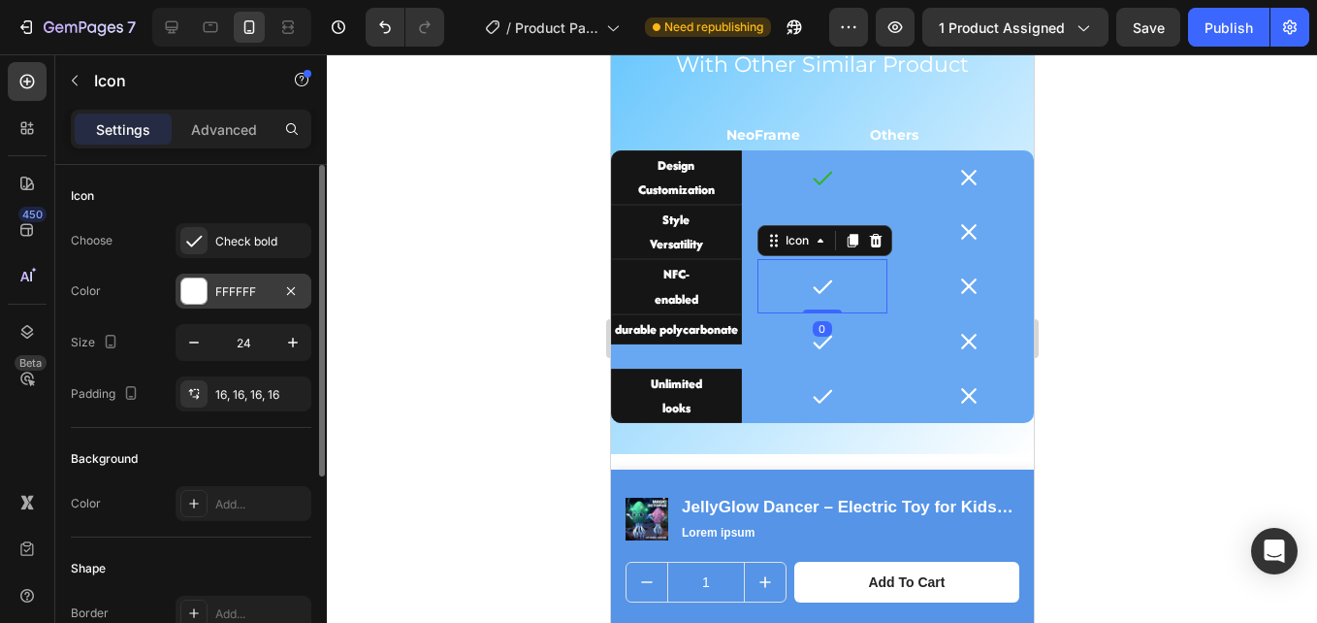
click at [217, 291] on div "FFFFFF" at bounding box center [243, 291] width 56 height 17
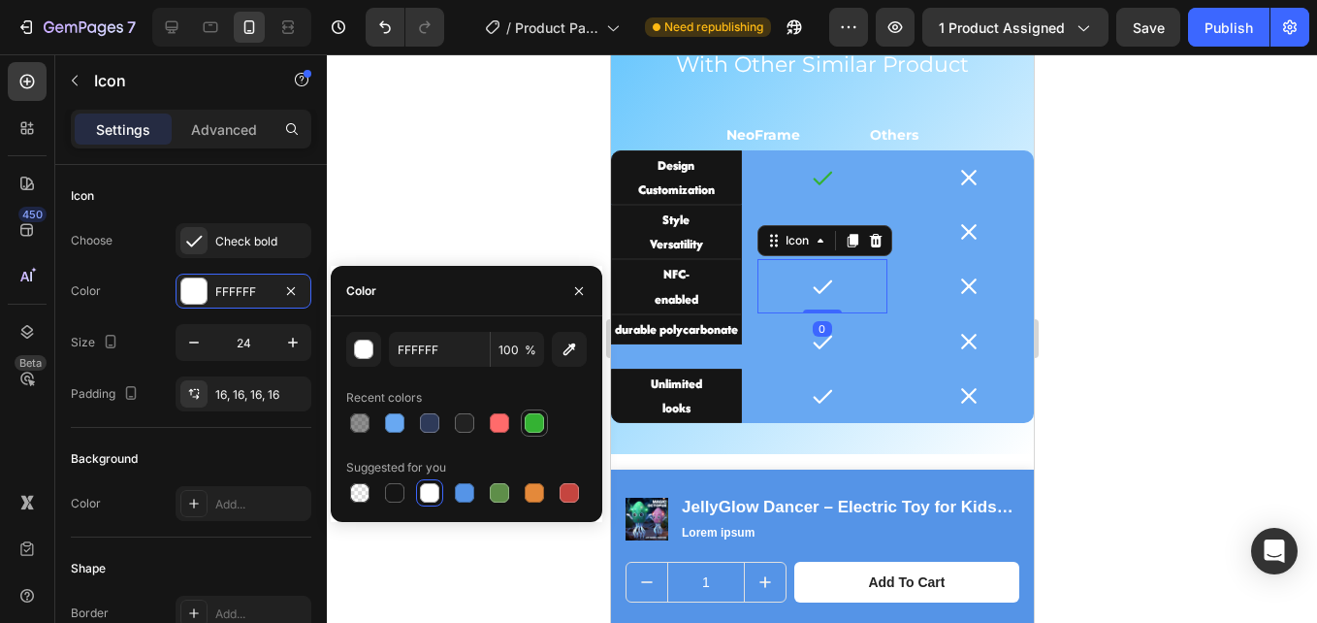
click at [528, 423] on div at bounding box center [534, 422] width 19 height 19
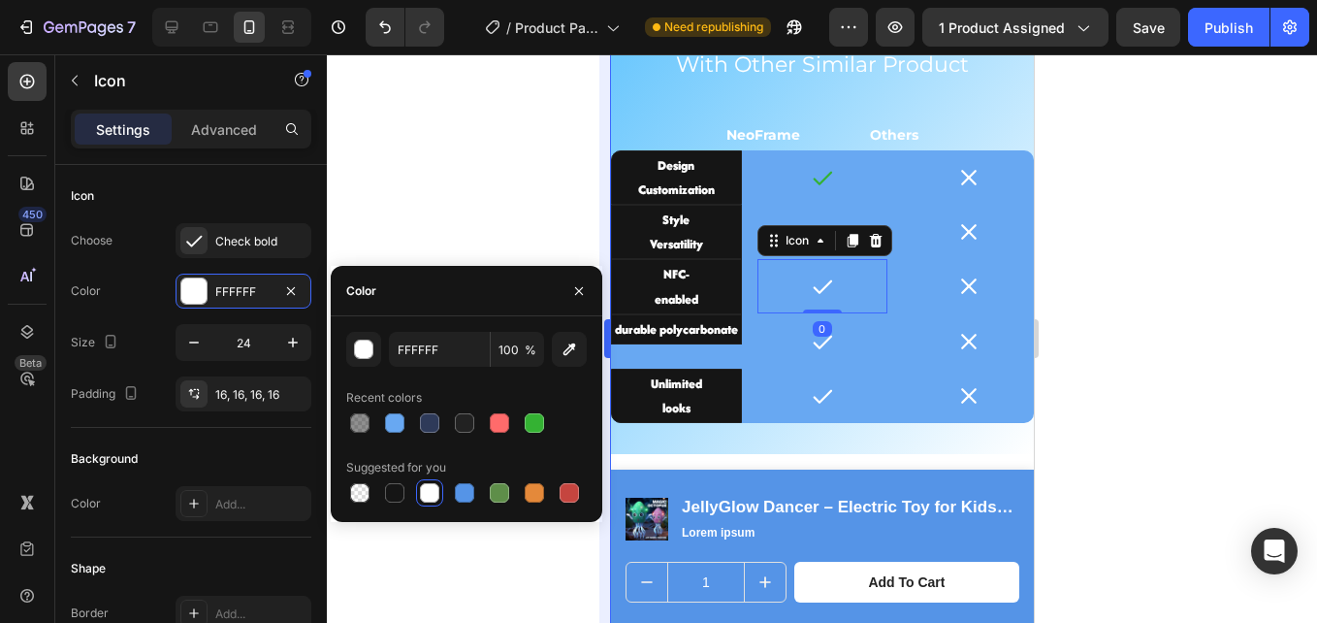
type input "34B233"
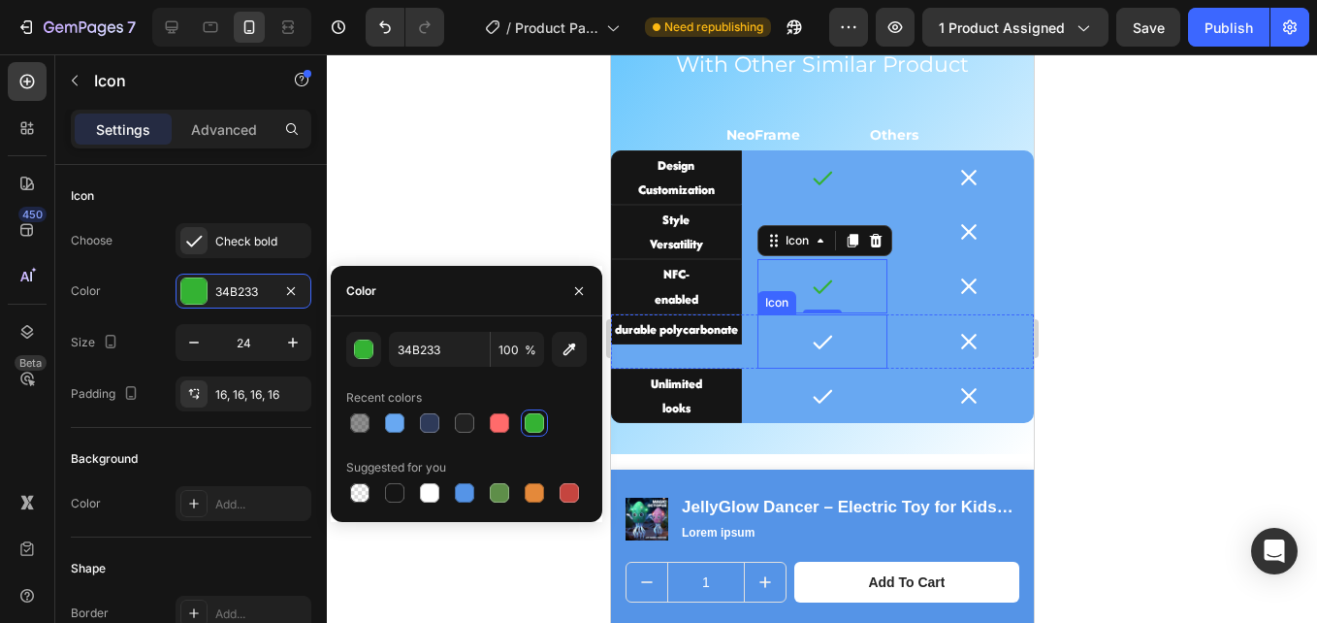
click at [818, 347] on icon at bounding box center [821, 341] width 23 height 23
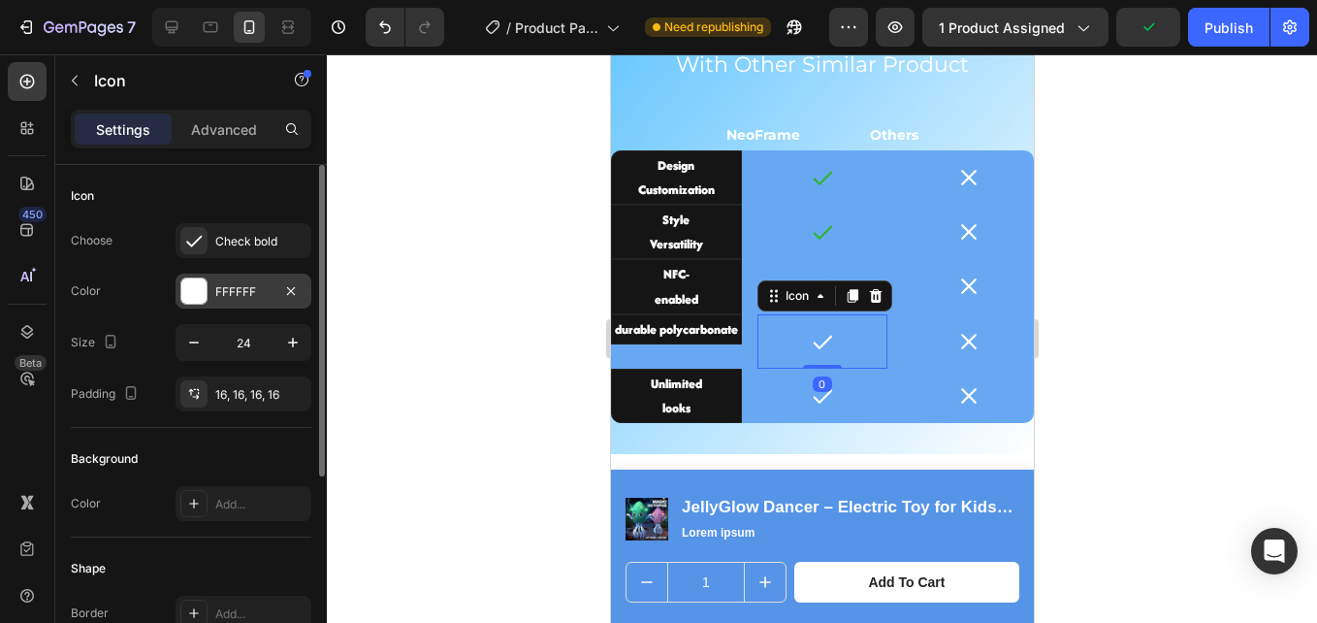
click at [232, 293] on div "FFFFFF" at bounding box center [243, 291] width 56 height 17
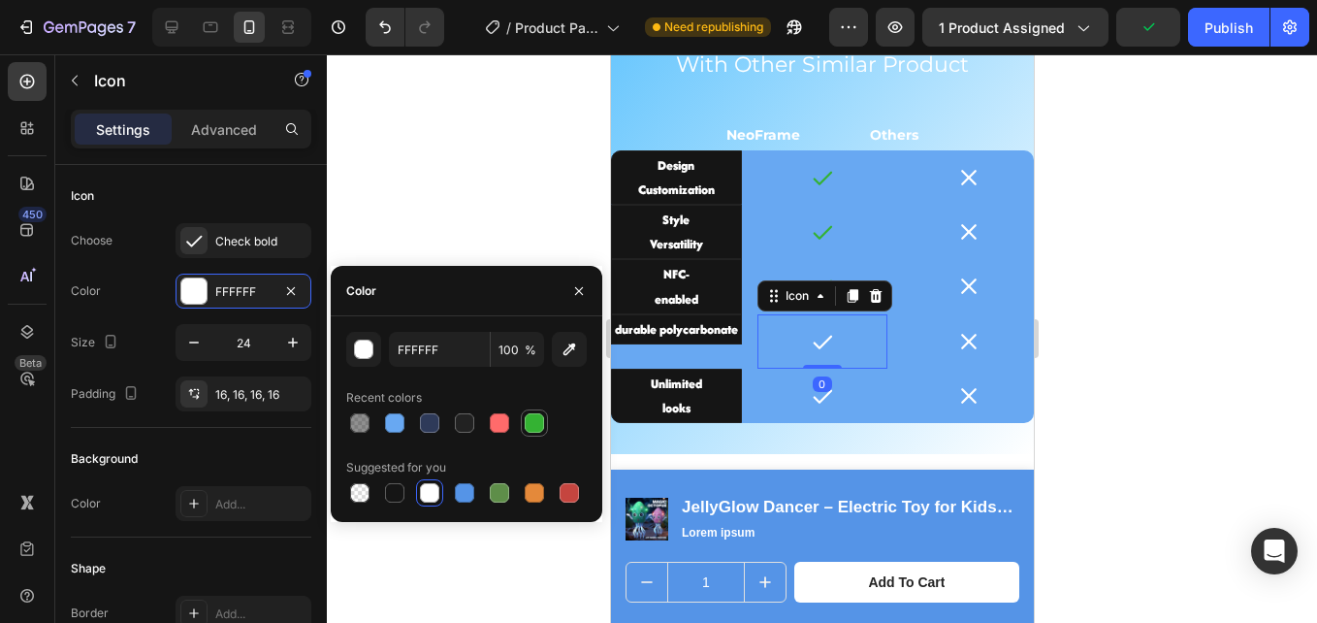
drag, startPoint x: 530, startPoint y: 419, endPoint x: 148, endPoint y: 359, distance: 385.9
click at [530, 419] on div at bounding box center [534, 422] width 19 height 19
type input "34B233"
click at [810, 406] on icon at bounding box center [821, 395] width 23 height 23
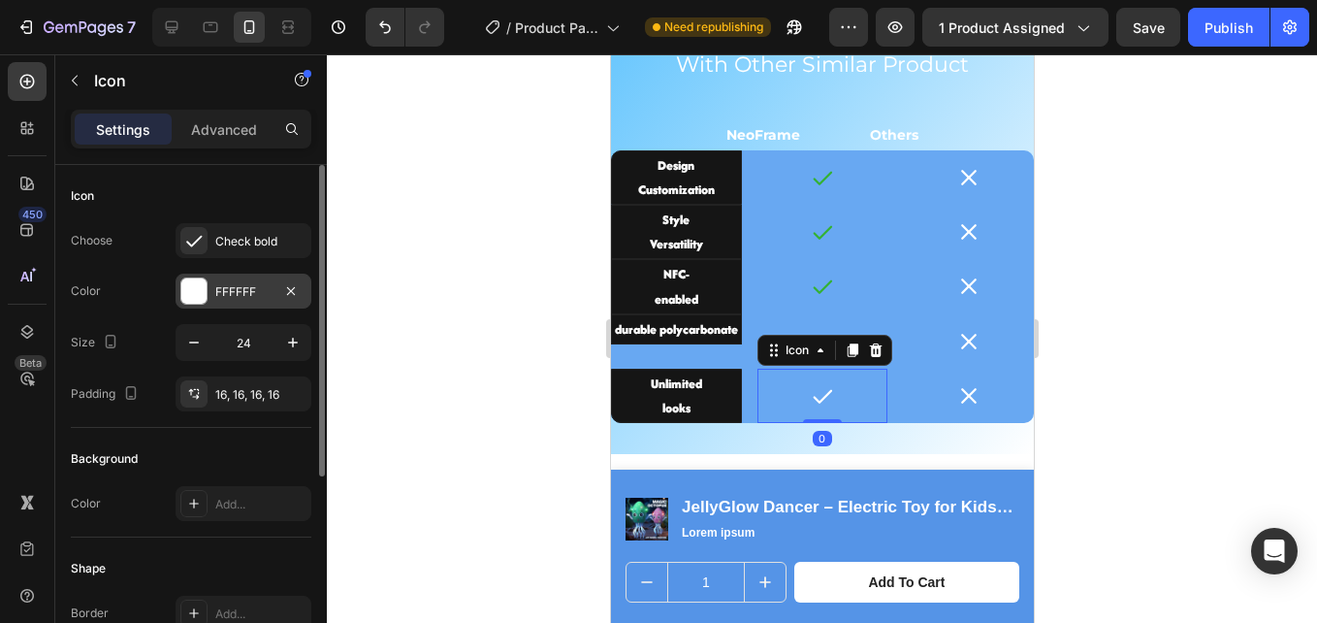
click at [227, 294] on div "FFFFFF" at bounding box center [243, 291] width 56 height 17
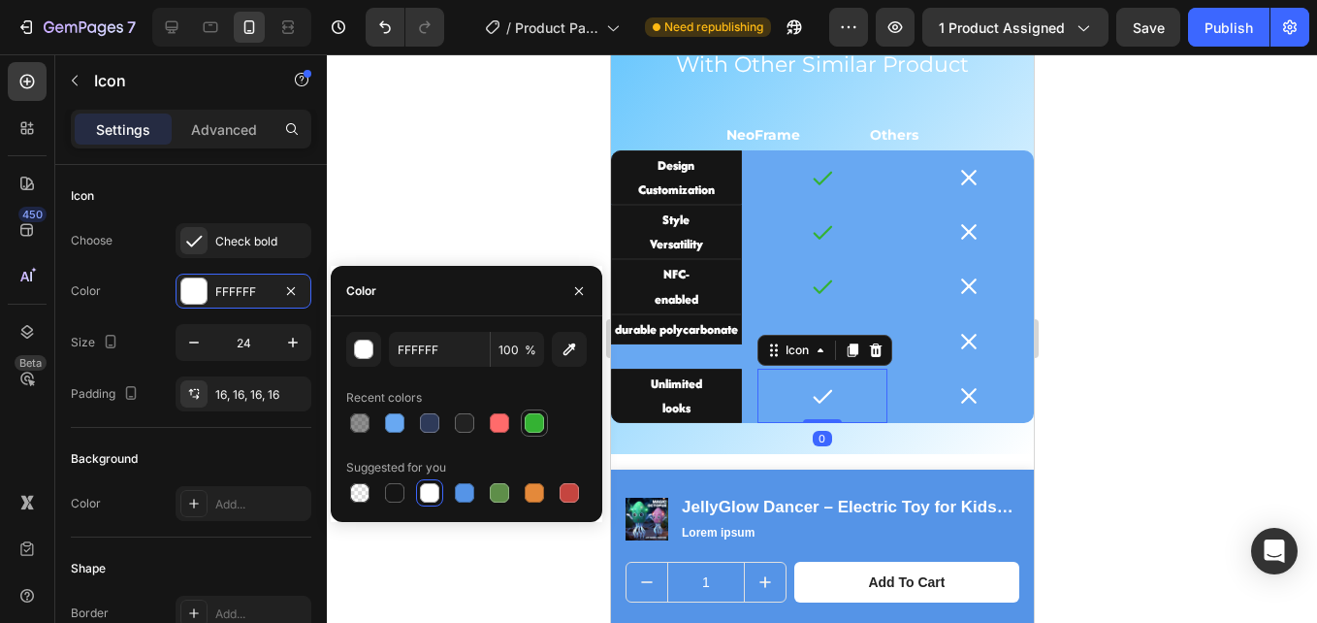
click at [526, 420] on div at bounding box center [534, 422] width 19 height 19
type input "34B233"
click at [941, 180] on div at bounding box center [968, 177] width 54 height 54
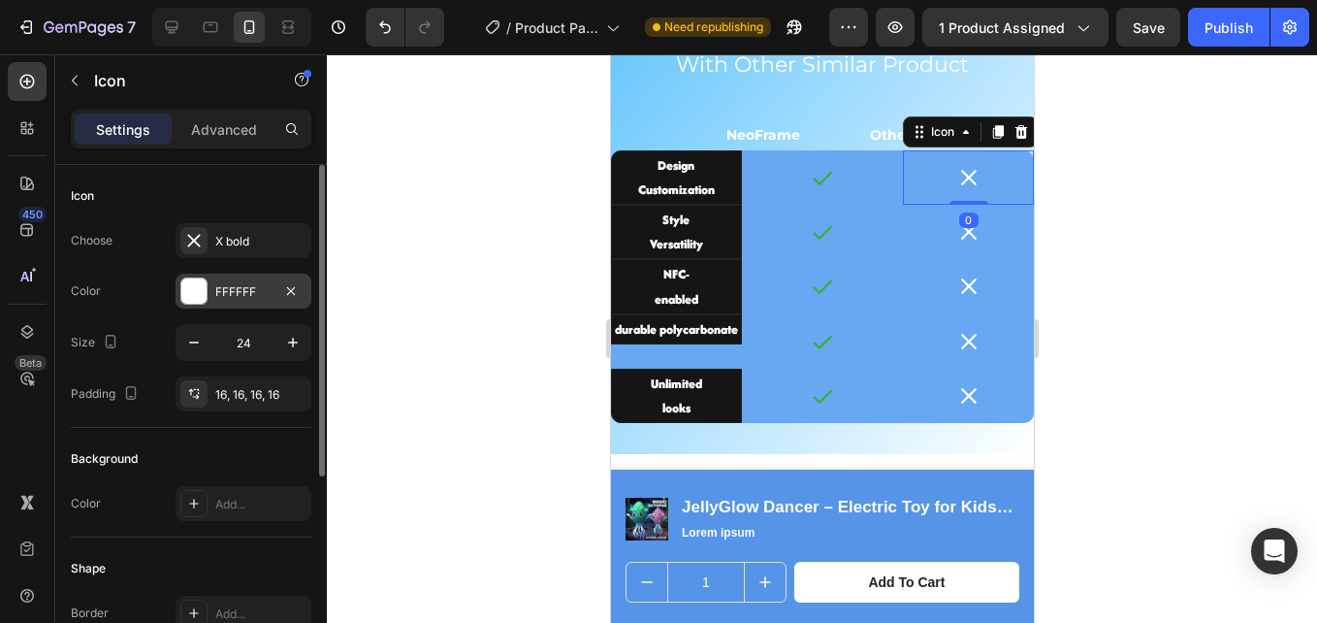
click at [182, 295] on div at bounding box center [193, 290] width 25 height 25
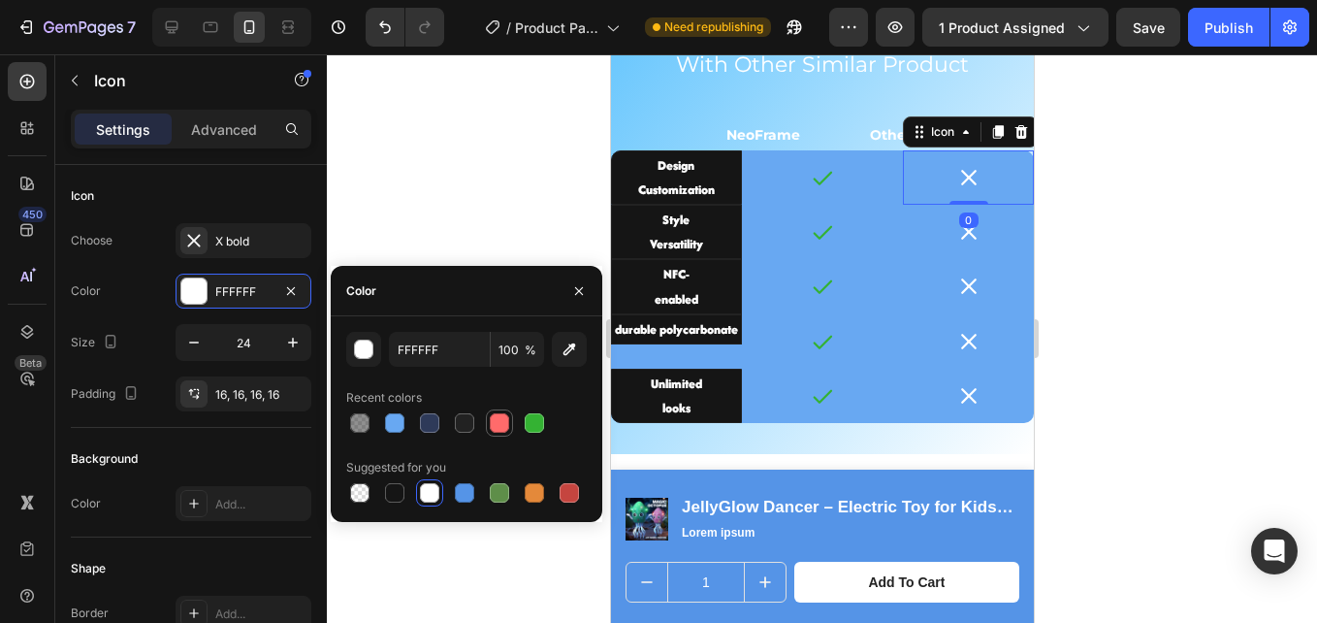
click at [496, 420] on div at bounding box center [499, 422] width 19 height 19
type input "FF6B6B"
click at [960, 233] on icon at bounding box center [968, 232] width 16 height 16
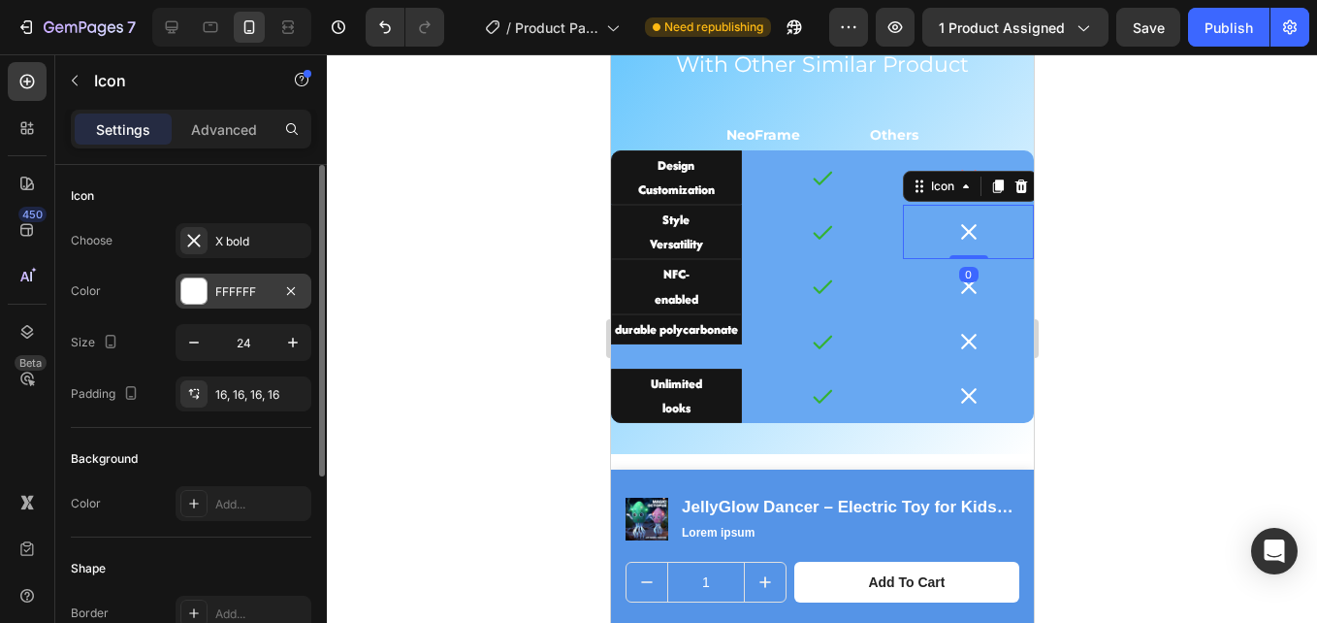
click at [229, 291] on div "FFFFFF" at bounding box center [243, 291] width 56 height 17
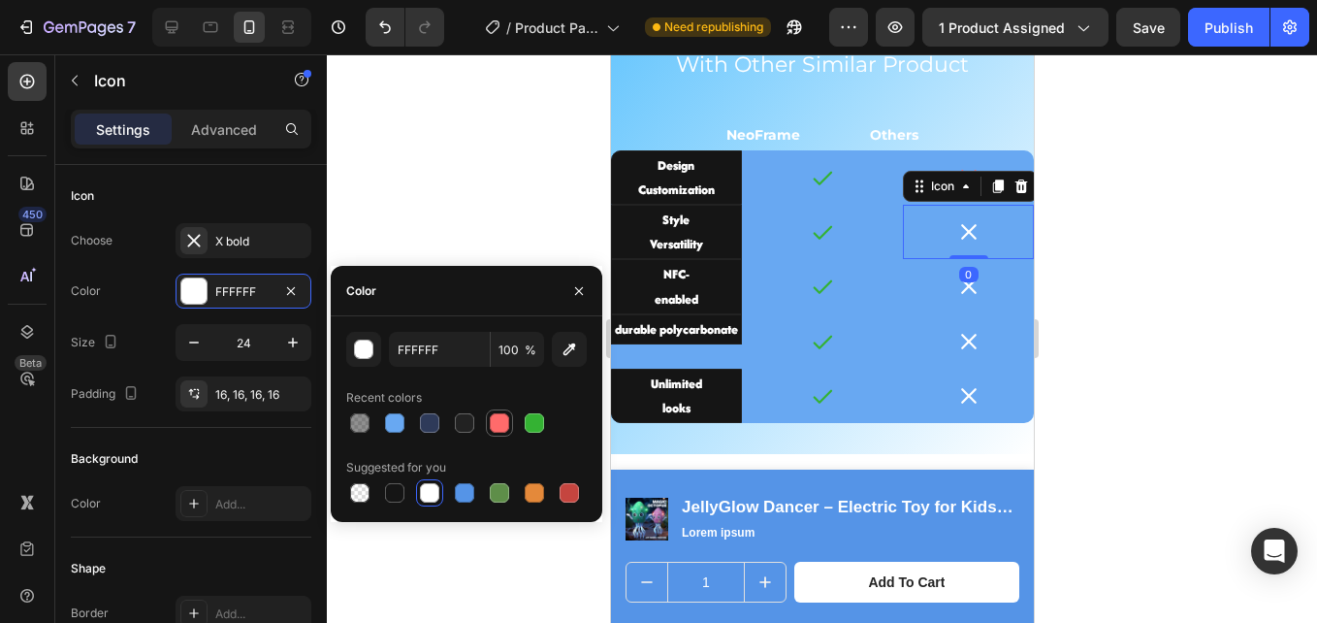
click at [502, 422] on div at bounding box center [499, 422] width 19 height 19
type input "FF6B6B"
drag, startPoint x: 939, startPoint y: 292, endPoint x: 794, endPoint y: 292, distance: 144.5
click at [941, 292] on div at bounding box center [968, 286] width 54 height 54
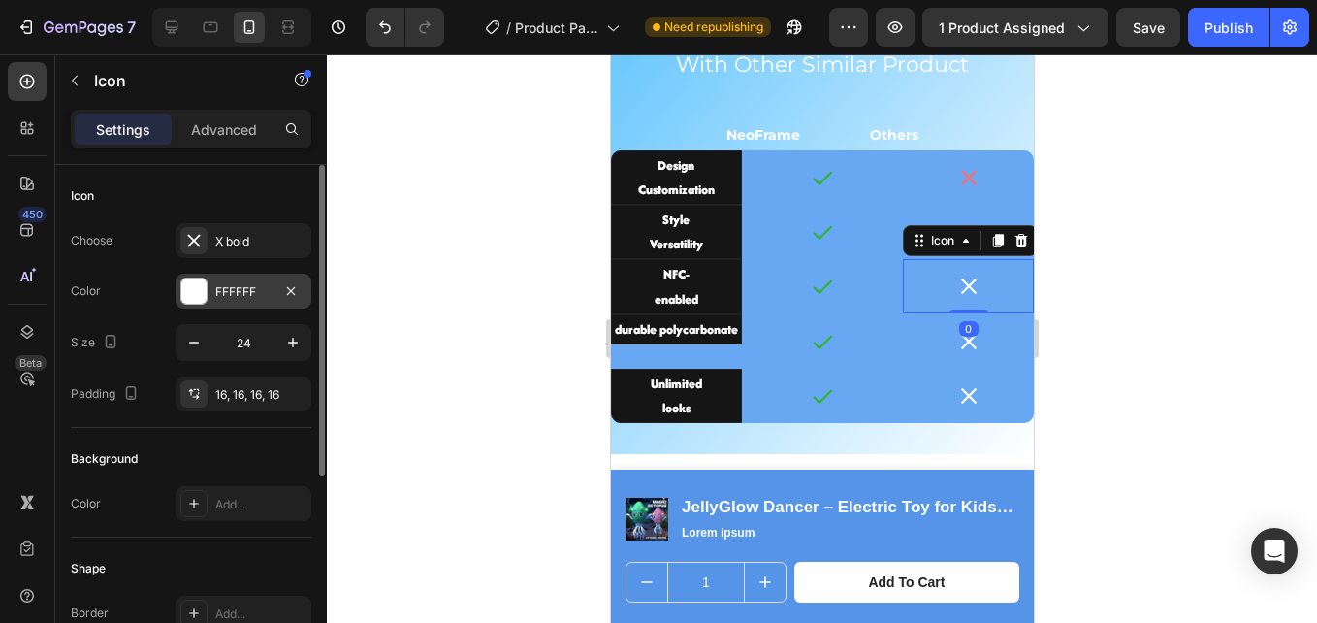
click at [190, 295] on div at bounding box center [193, 290] width 25 height 25
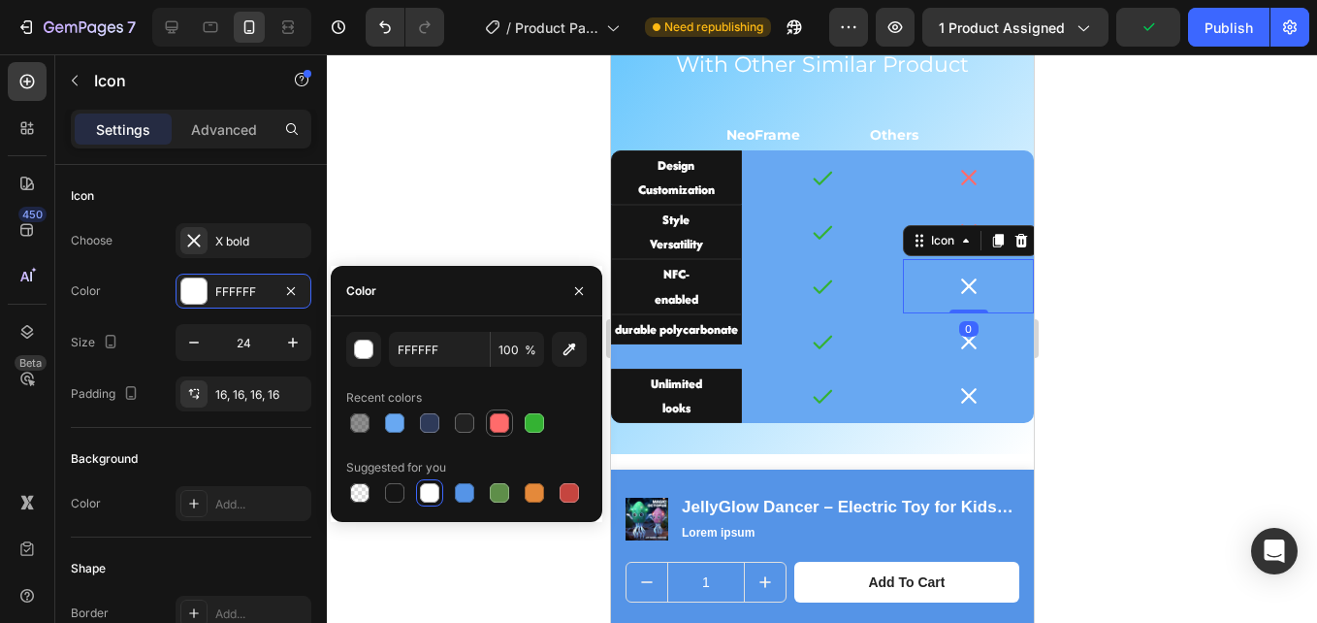
click at [505, 421] on div at bounding box center [499, 422] width 19 height 19
type input "FF6B6B"
click at [957, 341] on icon at bounding box center [967, 341] width 23 height 23
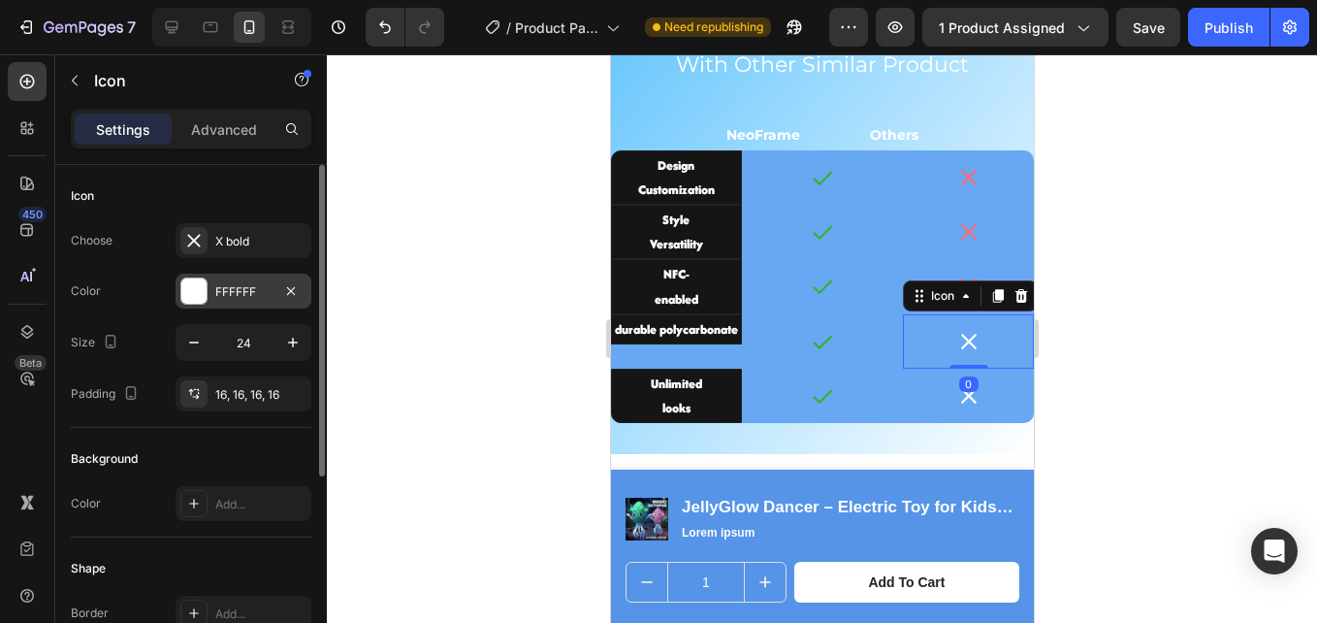
click at [244, 286] on div "FFFFFF" at bounding box center [243, 291] width 56 height 17
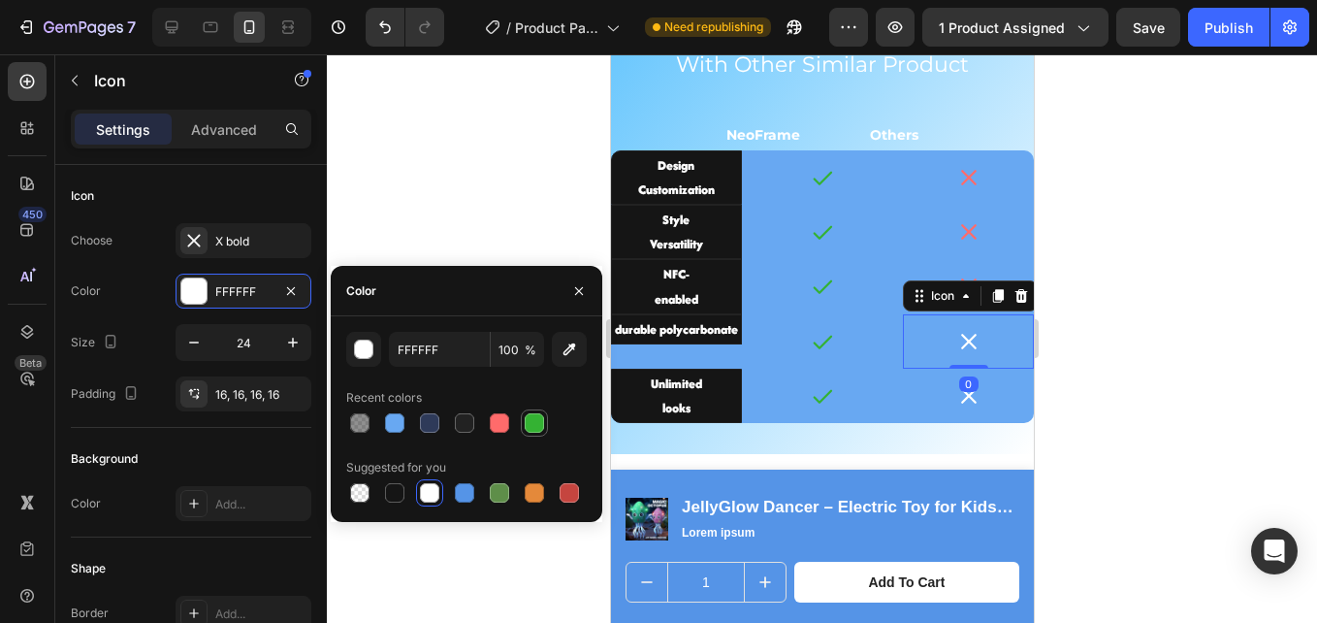
click at [497, 422] on div at bounding box center [499, 422] width 19 height 19
type input "FF6B6B"
click at [957, 403] on icon at bounding box center [967, 395] width 23 height 23
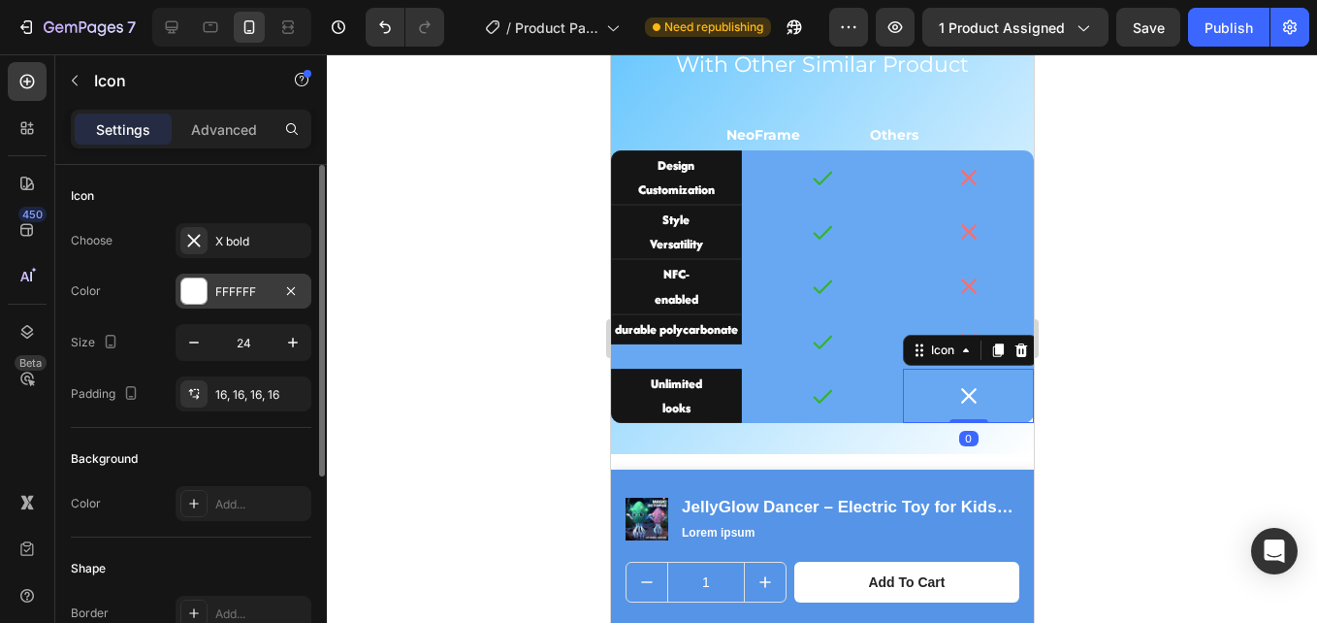
click at [236, 302] on div "FFFFFF" at bounding box center [244, 291] width 136 height 35
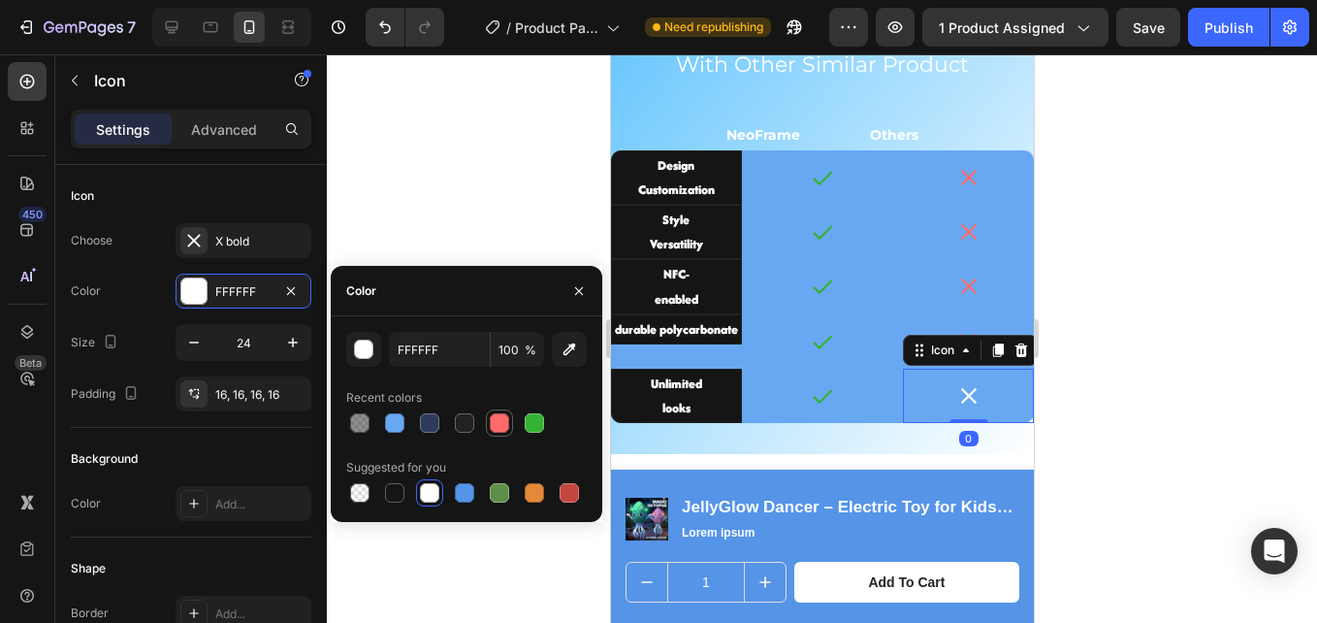
click at [494, 430] on div at bounding box center [499, 422] width 19 height 19
type input "FF6B6B"
click at [741, 199] on div "Design Customization Text Block Icon Icon Row" at bounding box center [821, 177] width 423 height 54
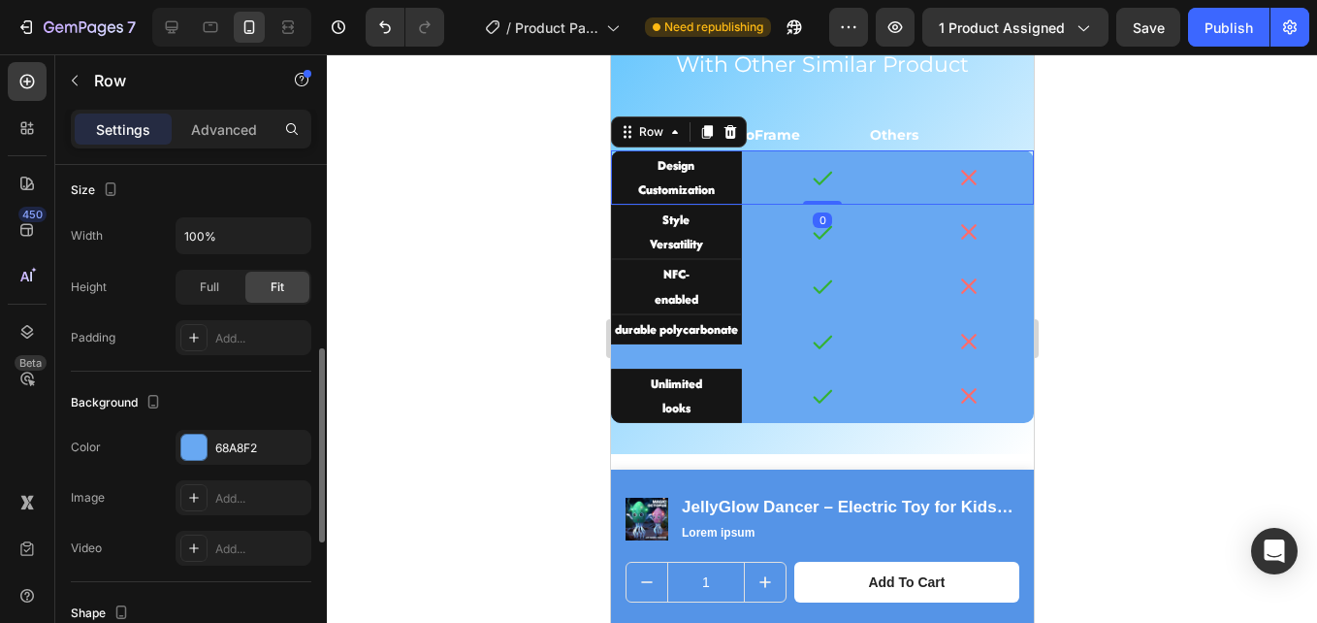
scroll to position [679, 0]
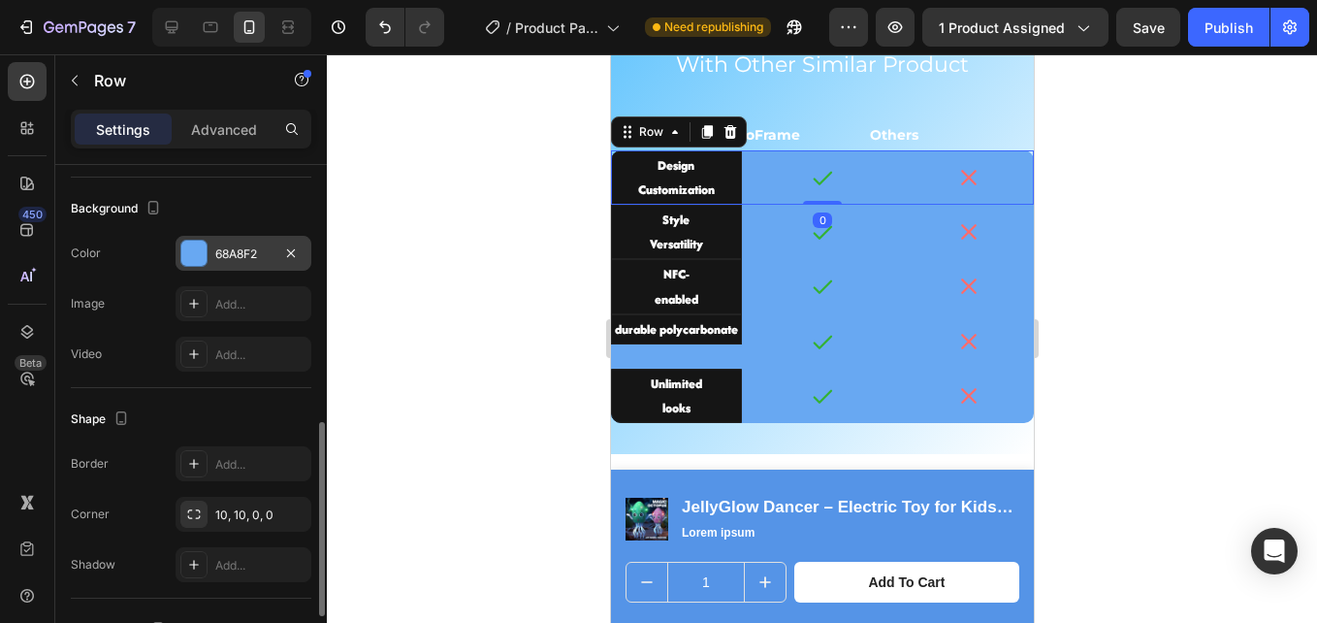
click at [244, 250] on div "68A8F2" at bounding box center [243, 253] width 56 height 17
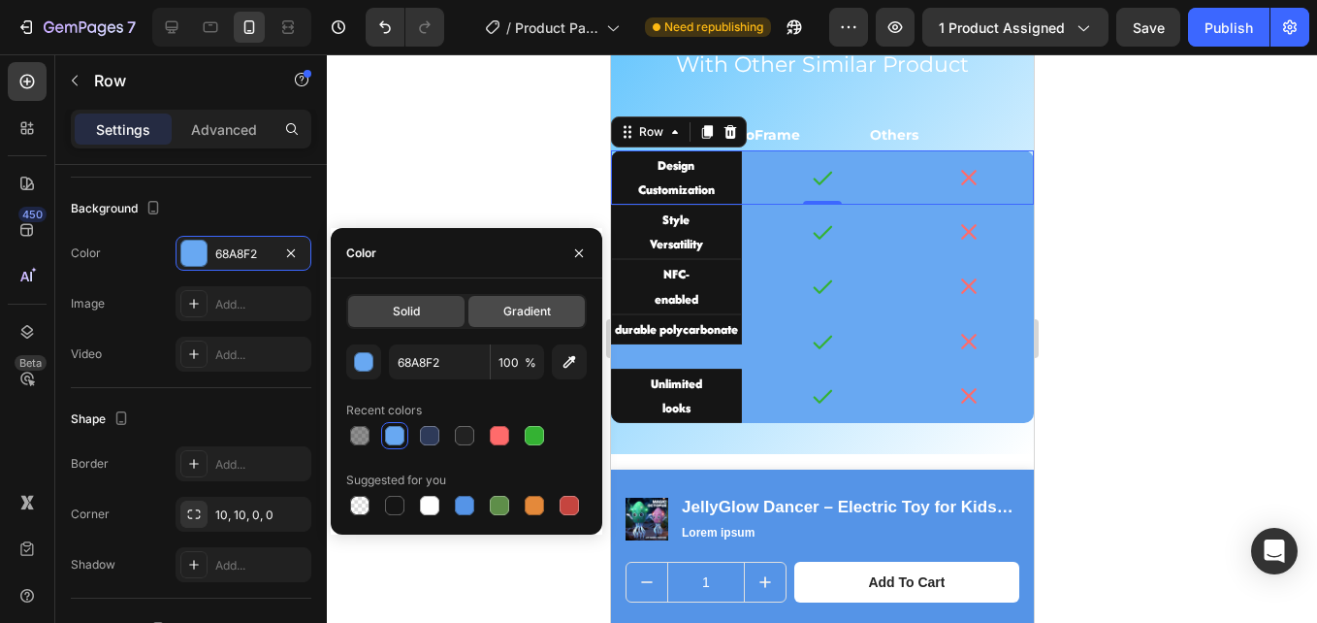
click at [421, 502] on div at bounding box center [429, 505] width 19 height 19
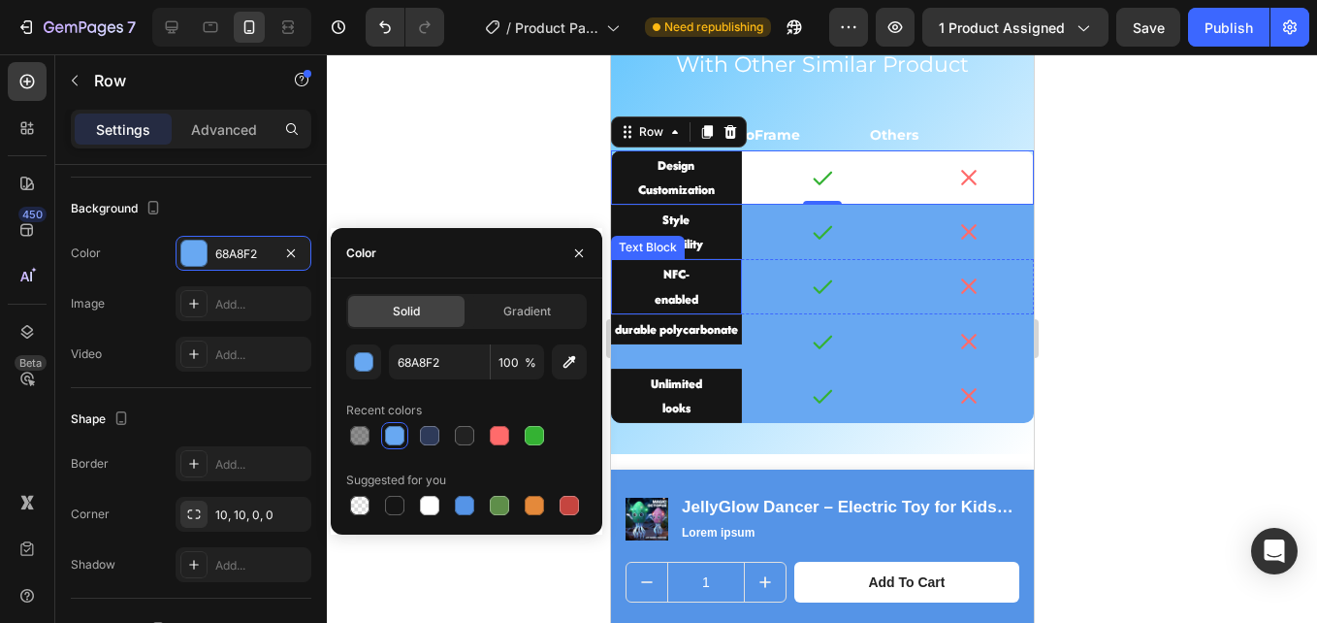
type input "FFFFFF"
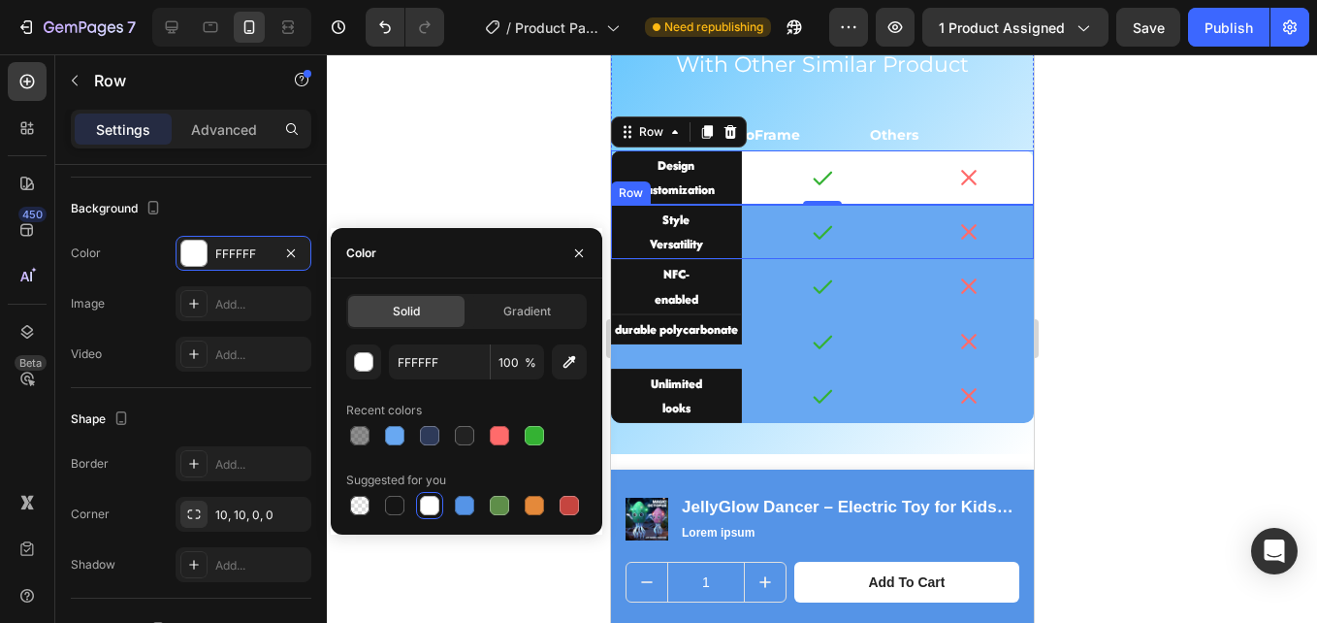
click at [745, 254] on div "Style Versatility Text Block Icon Icon Row" at bounding box center [821, 232] width 423 height 54
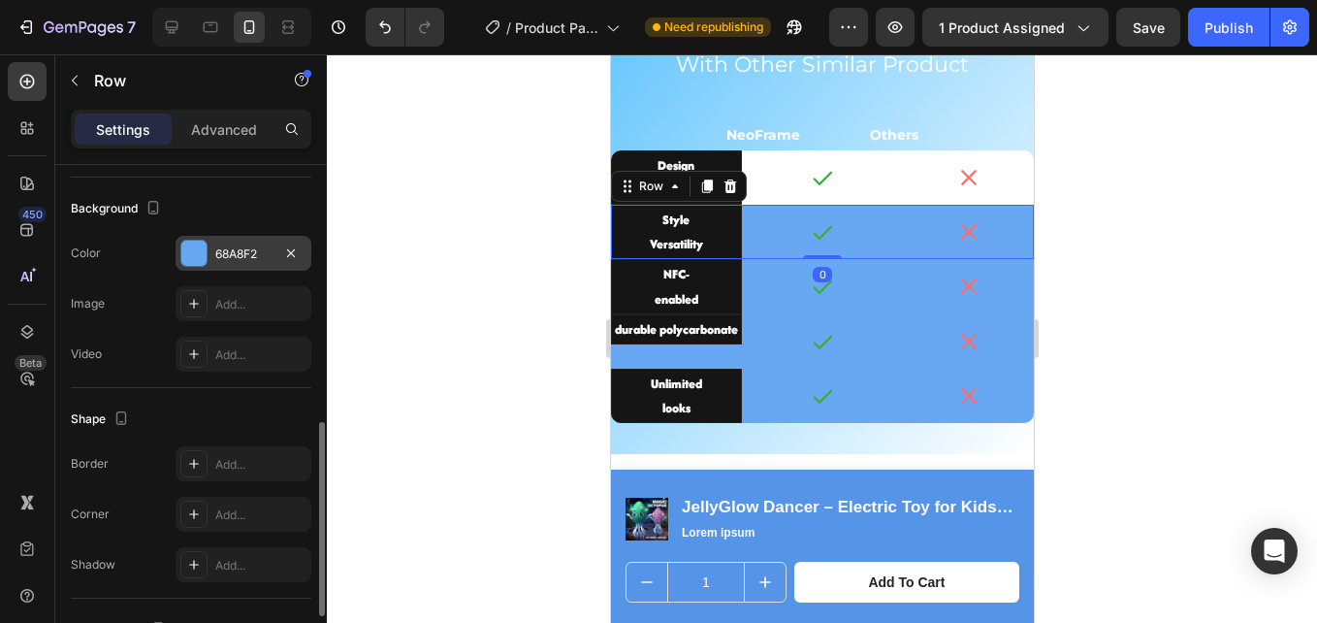
click at [231, 247] on div "68A8F2" at bounding box center [243, 253] width 56 height 17
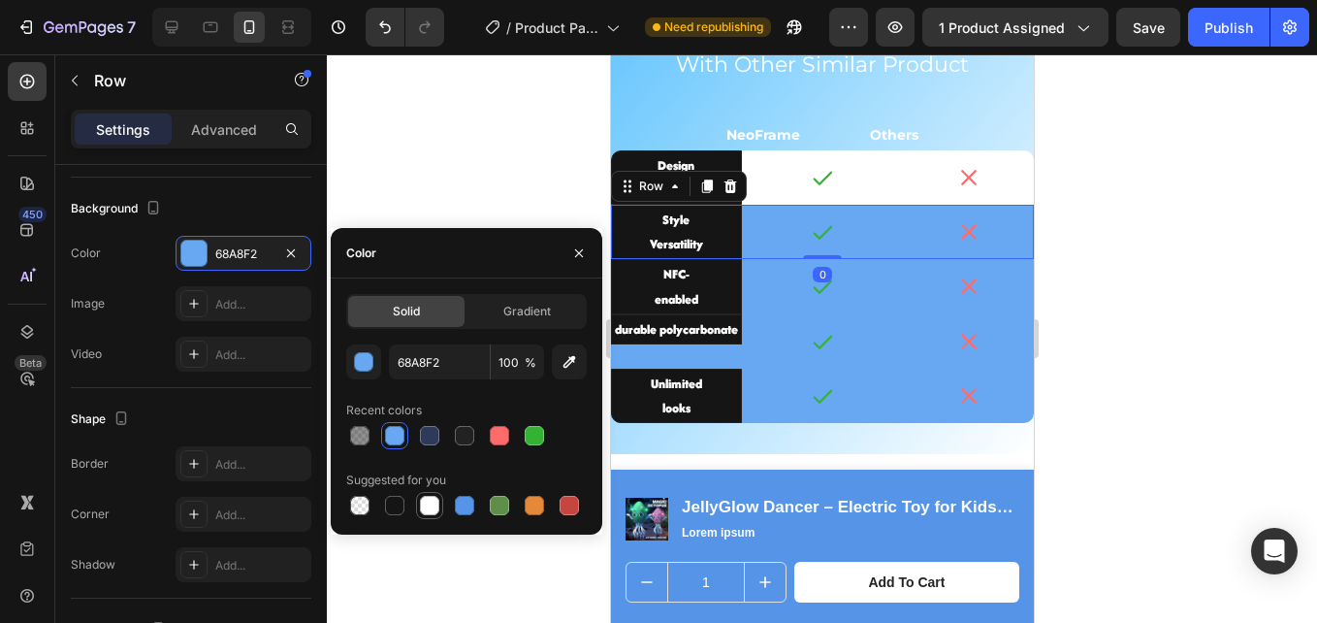
click at [435, 502] on div at bounding box center [429, 505] width 19 height 19
type input "FFFFFF"
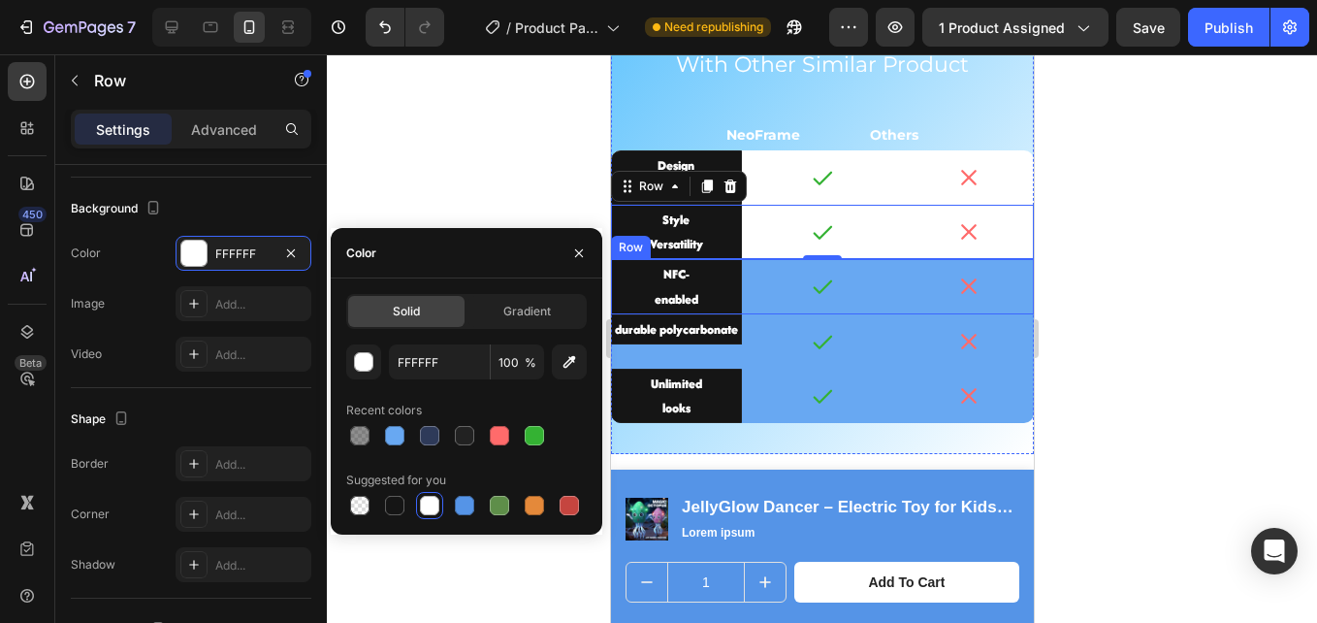
click at [742, 308] on div "NFC- enabled Text Block Icon Icon Row" at bounding box center [821, 286] width 423 height 54
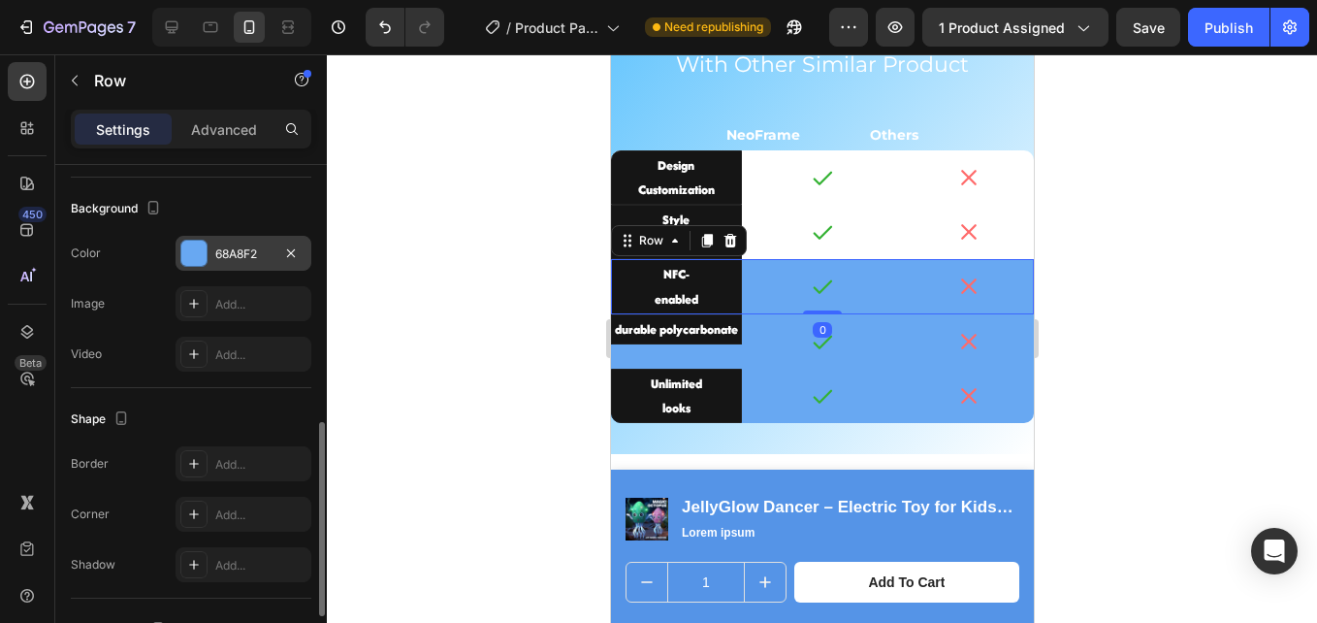
click at [210, 251] on div "68A8F2" at bounding box center [244, 253] width 136 height 35
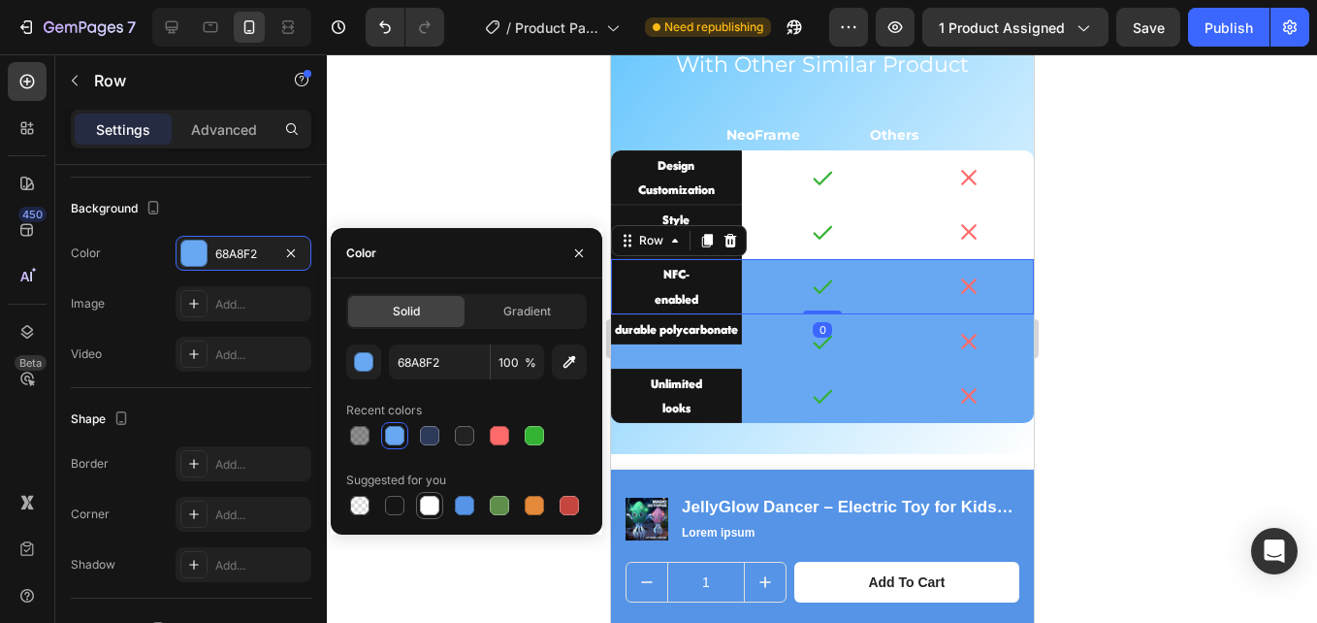
click at [423, 502] on div at bounding box center [429, 505] width 19 height 19
type input "FFFFFF"
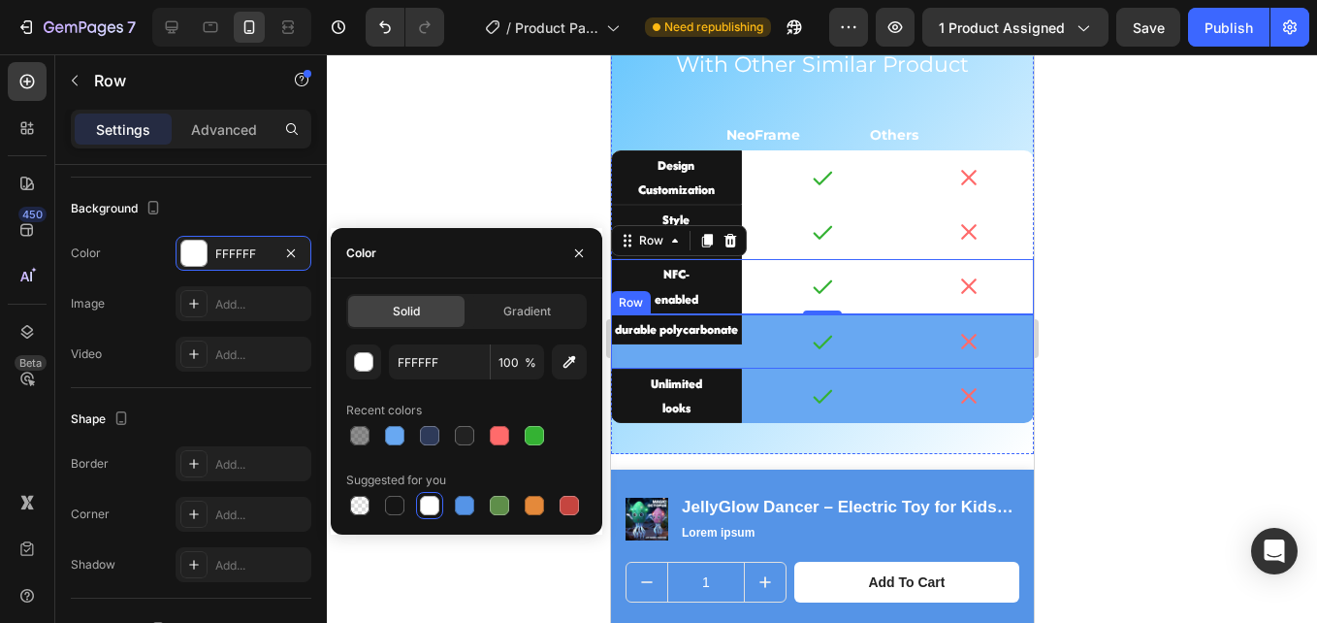
click at [743, 362] on div "durable polycarbonate Text Block Icon Icon Row" at bounding box center [821, 341] width 423 height 54
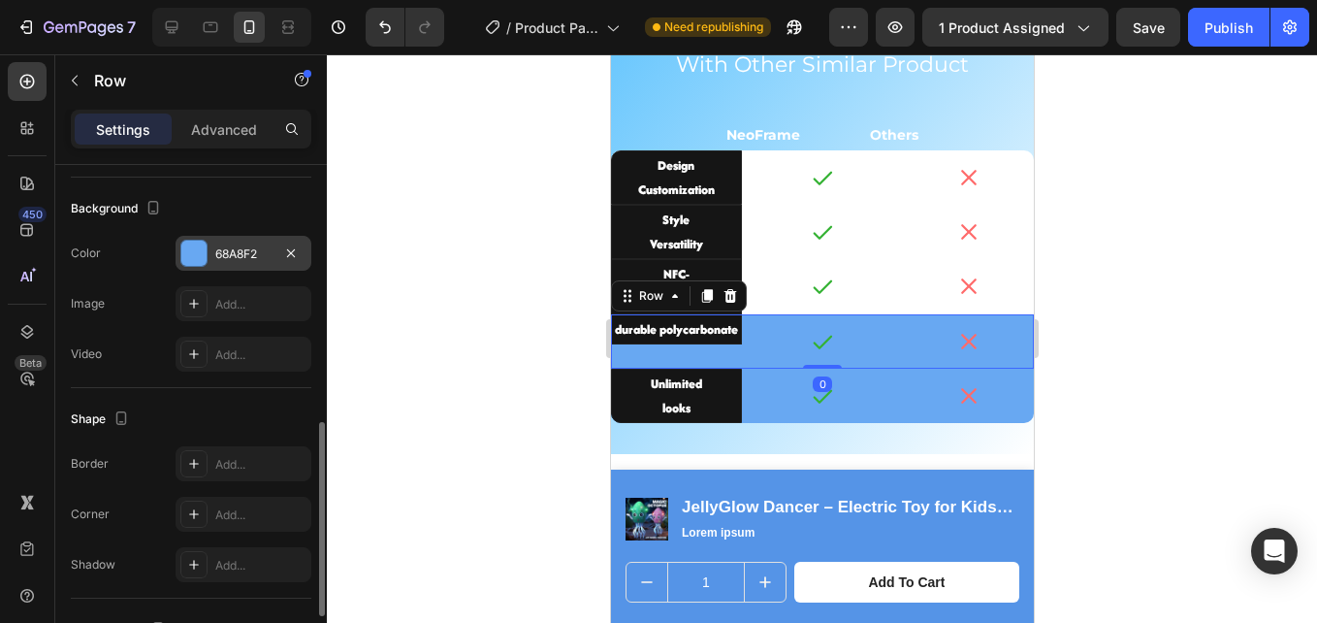
click at [188, 242] on div at bounding box center [193, 253] width 25 height 25
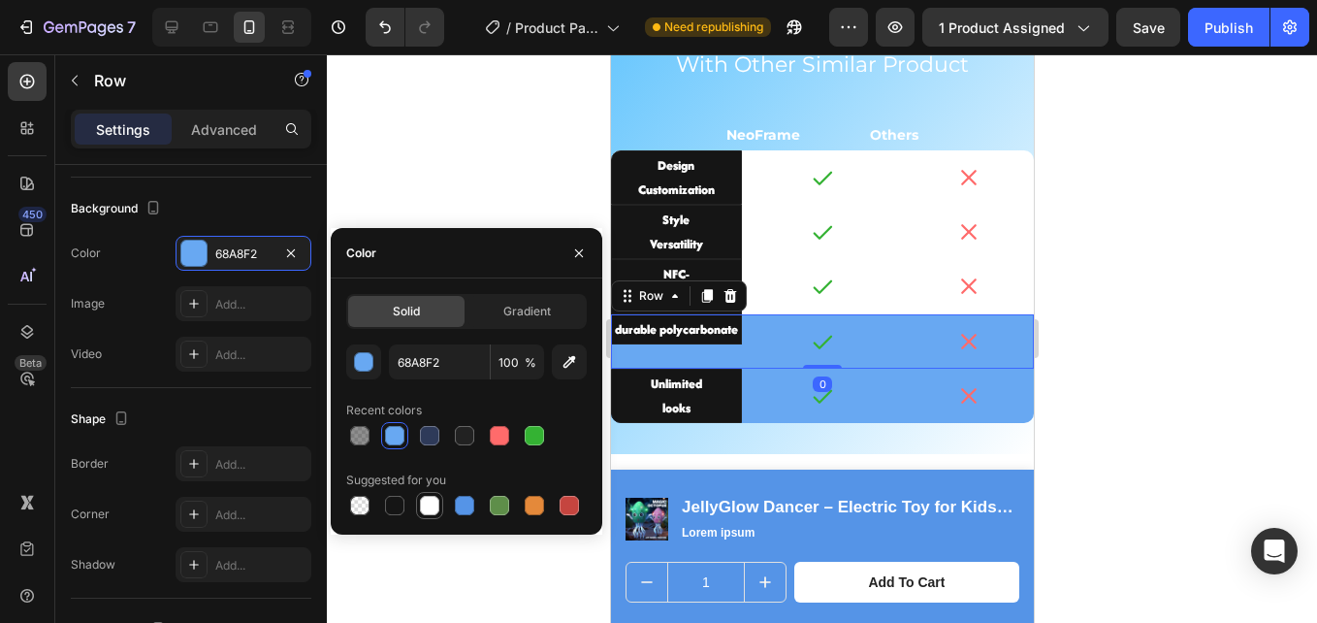
click at [433, 502] on div at bounding box center [429, 505] width 19 height 19
type input "FFFFFF"
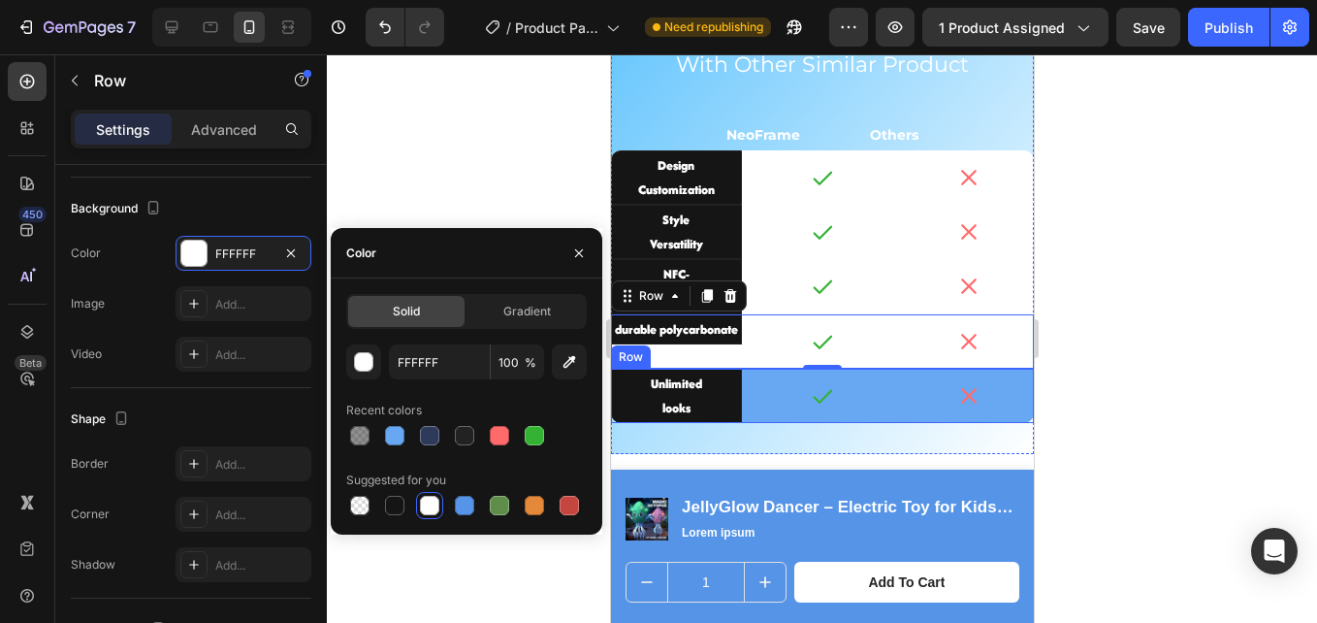
click at [747, 417] on div "Unlimited looks Text Block Icon Icon Row" at bounding box center [821, 396] width 423 height 54
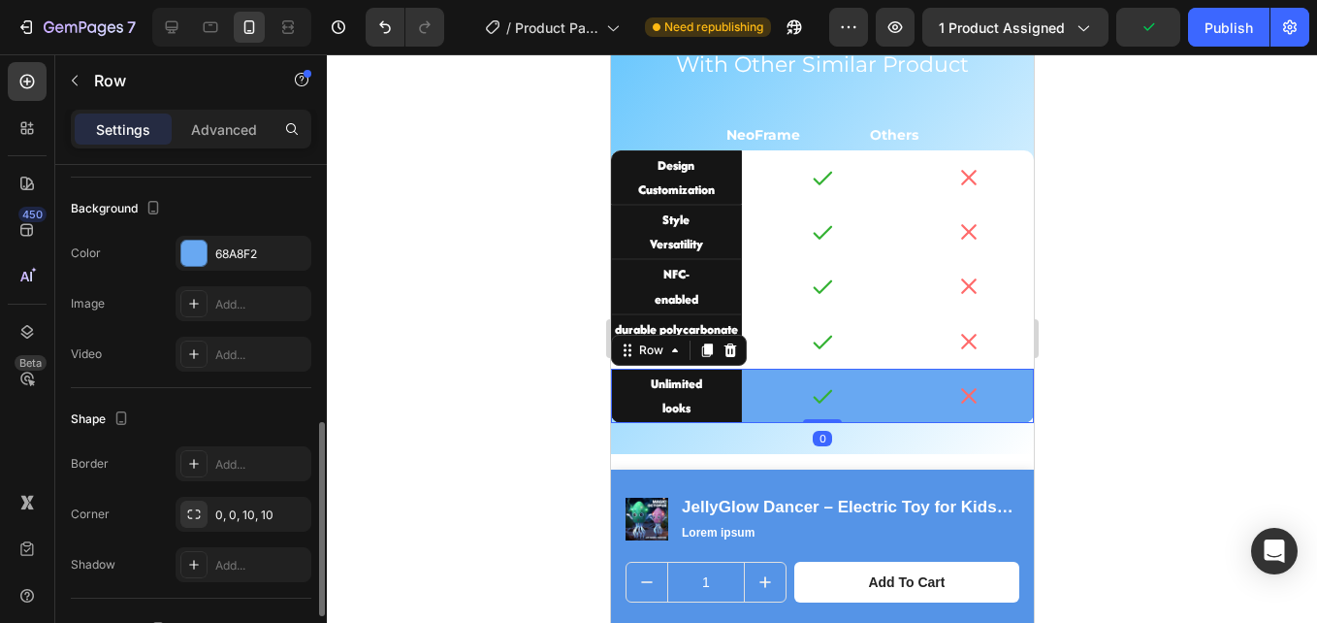
click at [211, 271] on div "The changes might be hidden by the video. Color 68A8F2 Image Add... Video Add..." at bounding box center [191, 304] width 241 height 136
click at [211, 265] on div "68A8F2" at bounding box center [244, 253] width 136 height 35
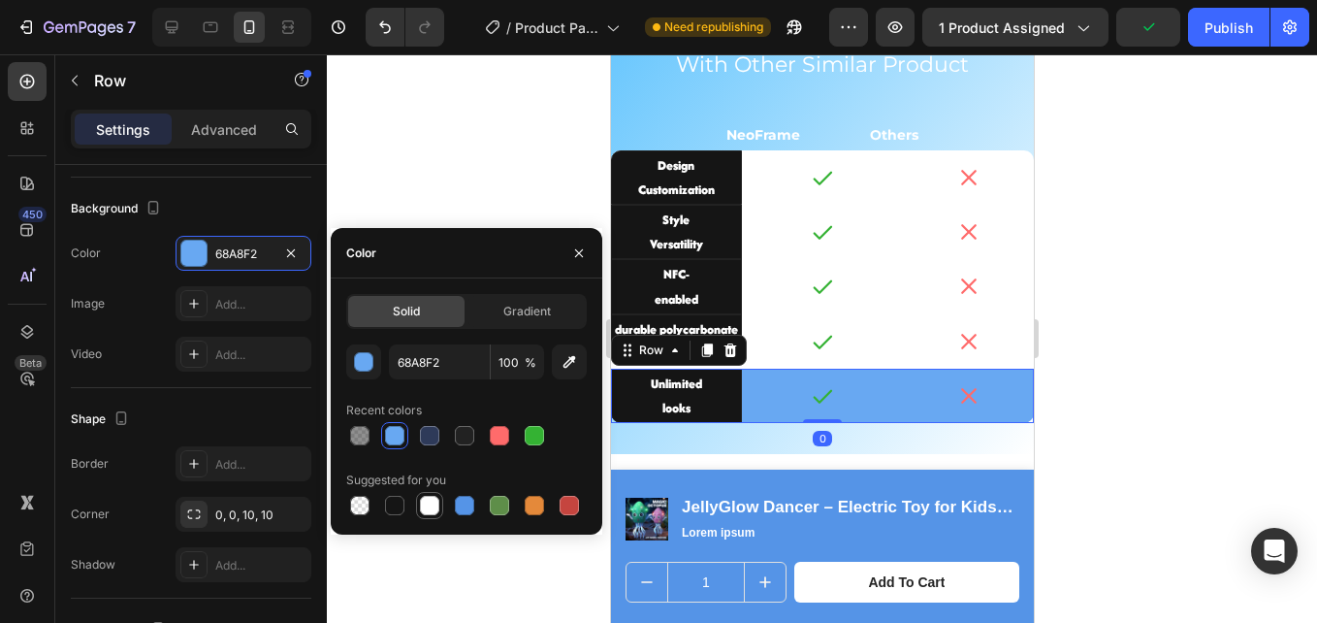
click at [422, 502] on div at bounding box center [429, 505] width 19 height 19
type input "FFFFFF"
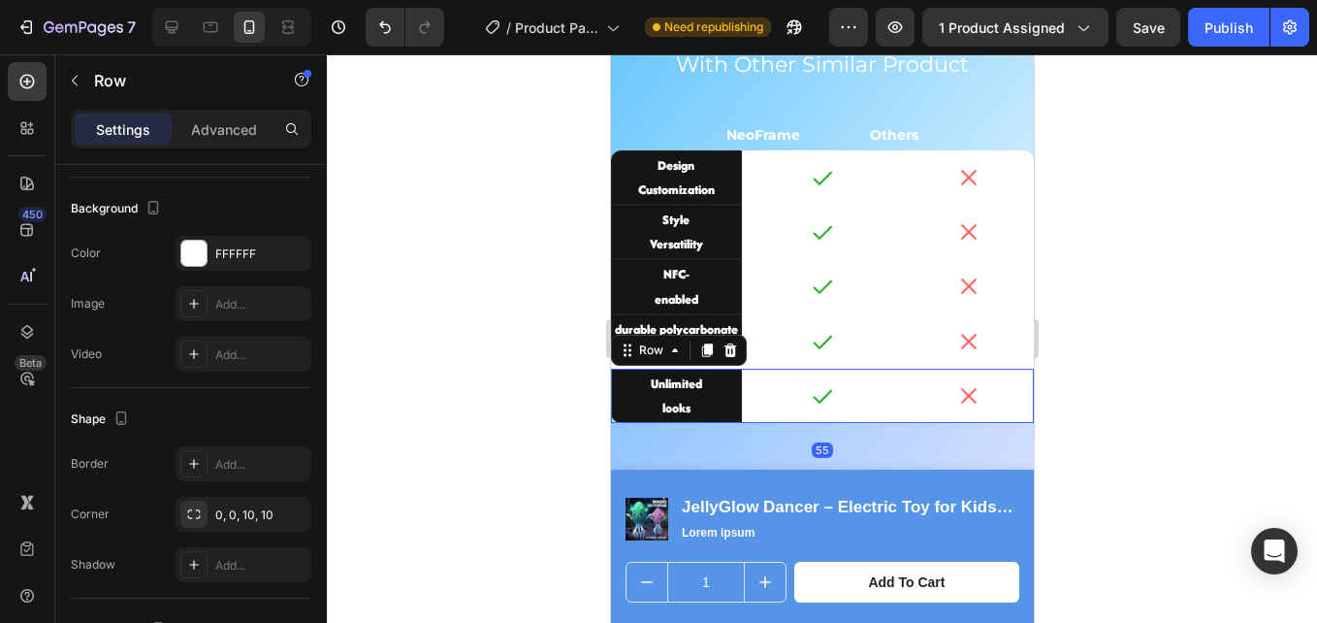
drag, startPoint x: 812, startPoint y: 426, endPoint x: 818, endPoint y: 475, distance: 49.8
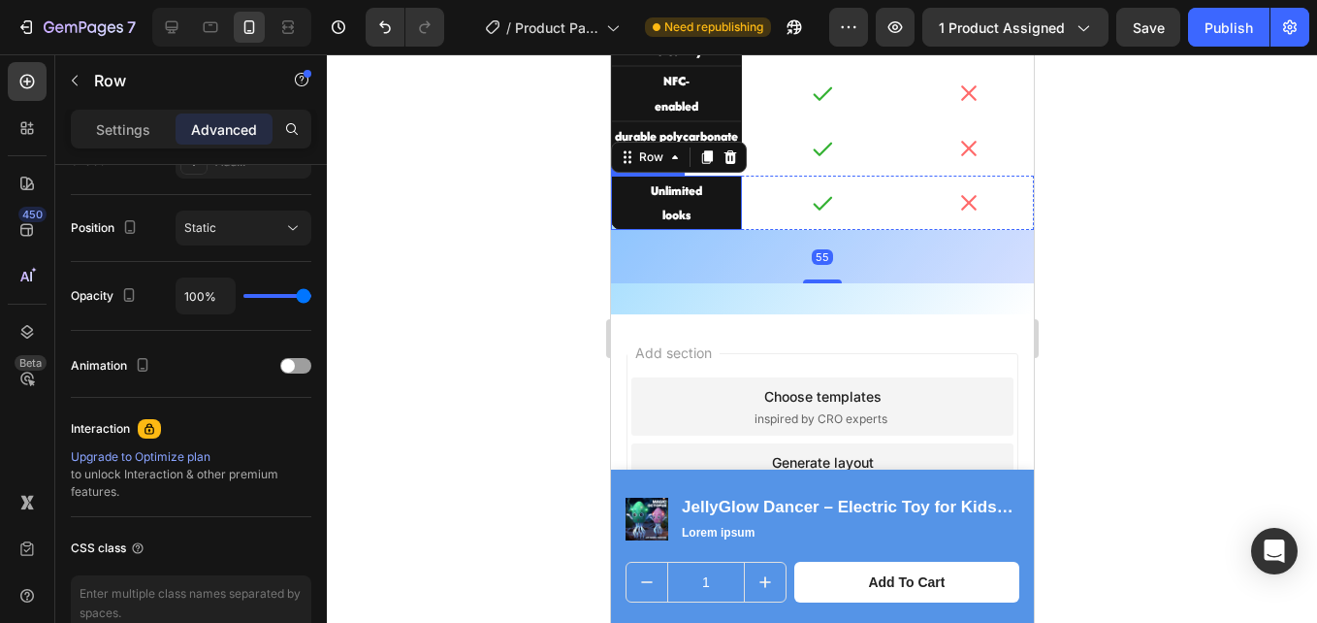
scroll to position [3693, 0]
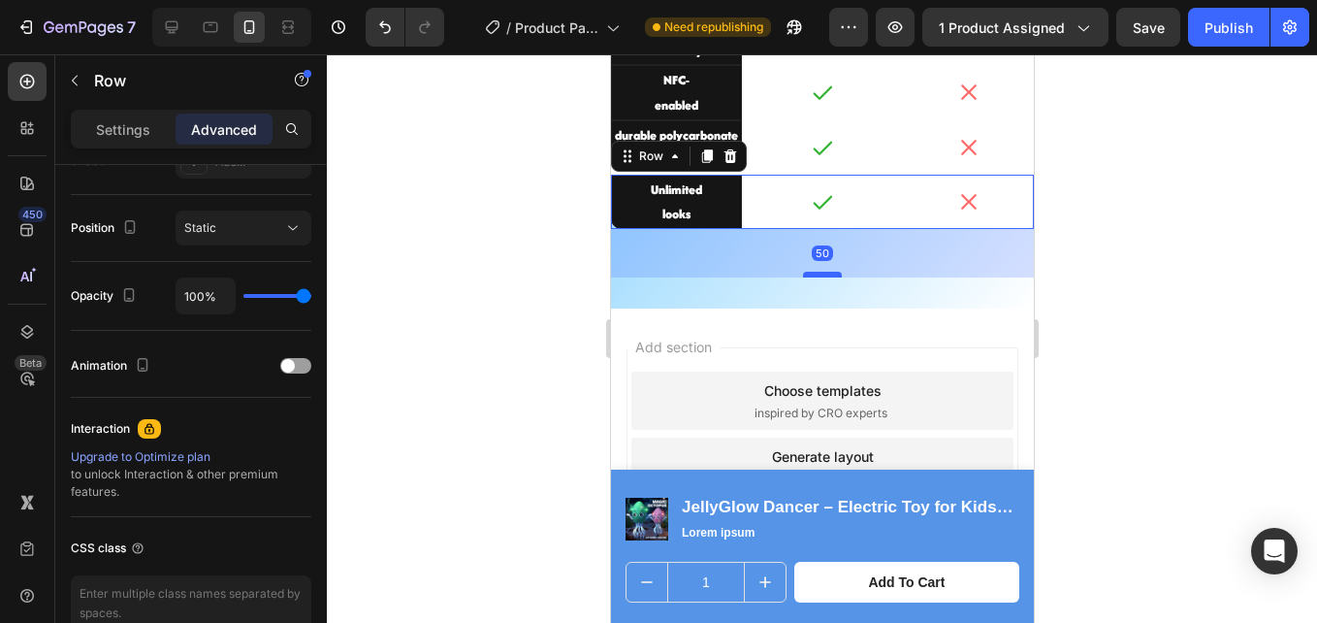
drag, startPoint x: 813, startPoint y: 282, endPoint x: 1097, endPoint y: 317, distance: 286.4
click at [812, 277] on div at bounding box center [821, 275] width 39 height 6
type input "50"
click at [487, 263] on div at bounding box center [822, 338] width 990 height 568
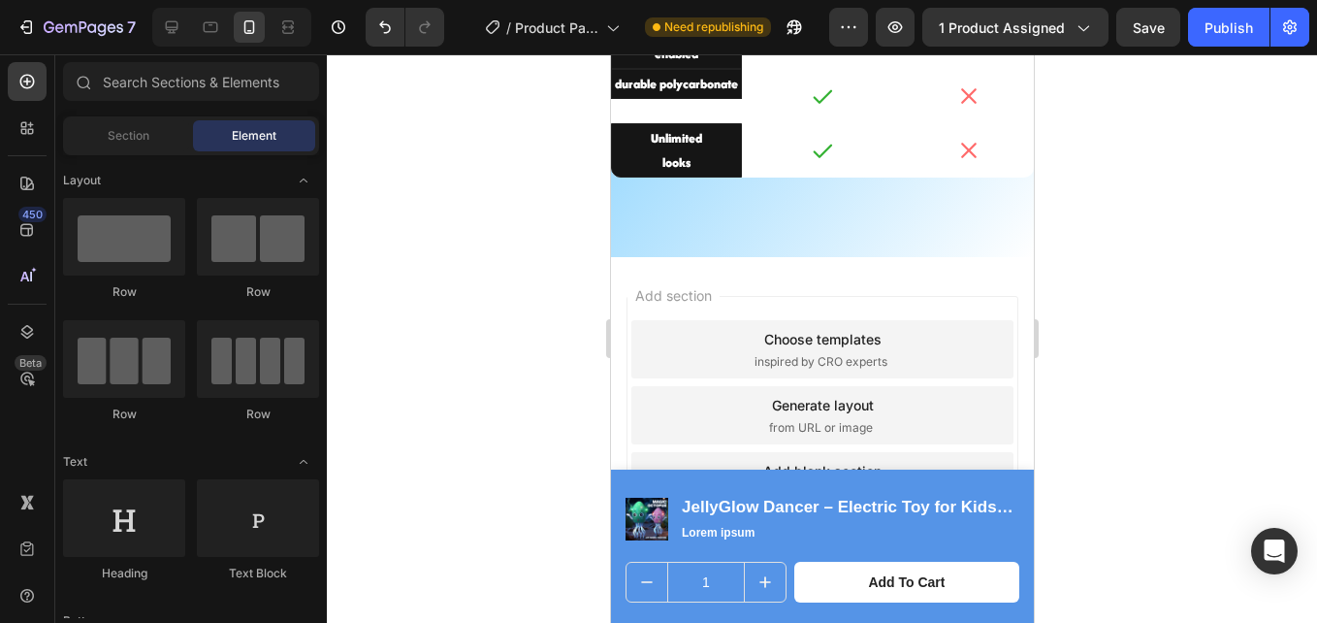
scroll to position [3791, 0]
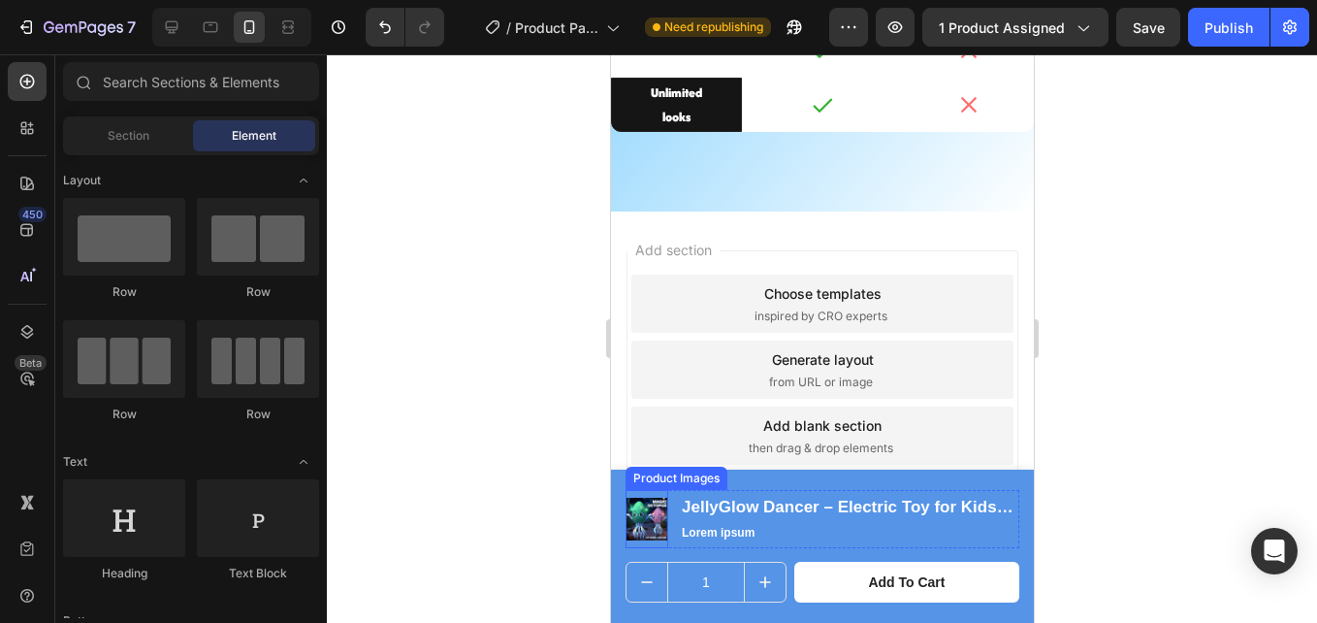
click at [644, 517] on img at bounding box center [646, 519] width 43 height 43
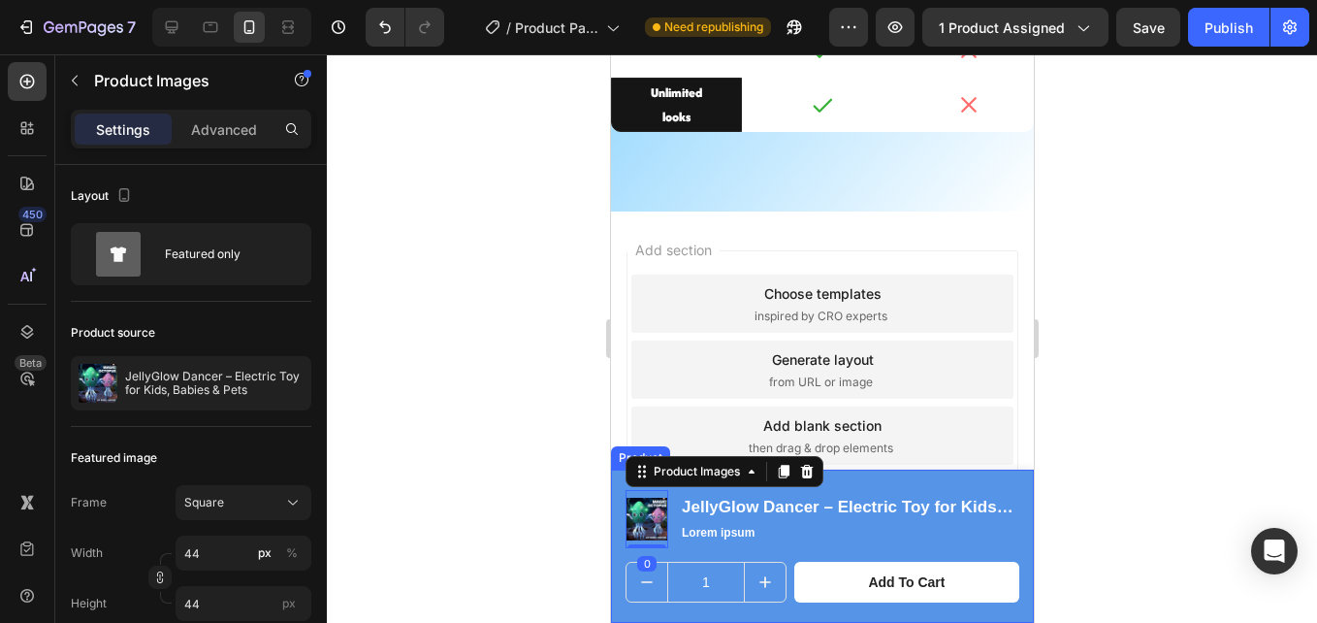
click at [615, 488] on div "Product Images 0 JellyGlow Dancer – Electric Toy for Kids, Babies & Pets Produc…" at bounding box center [821, 546] width 423 height 153
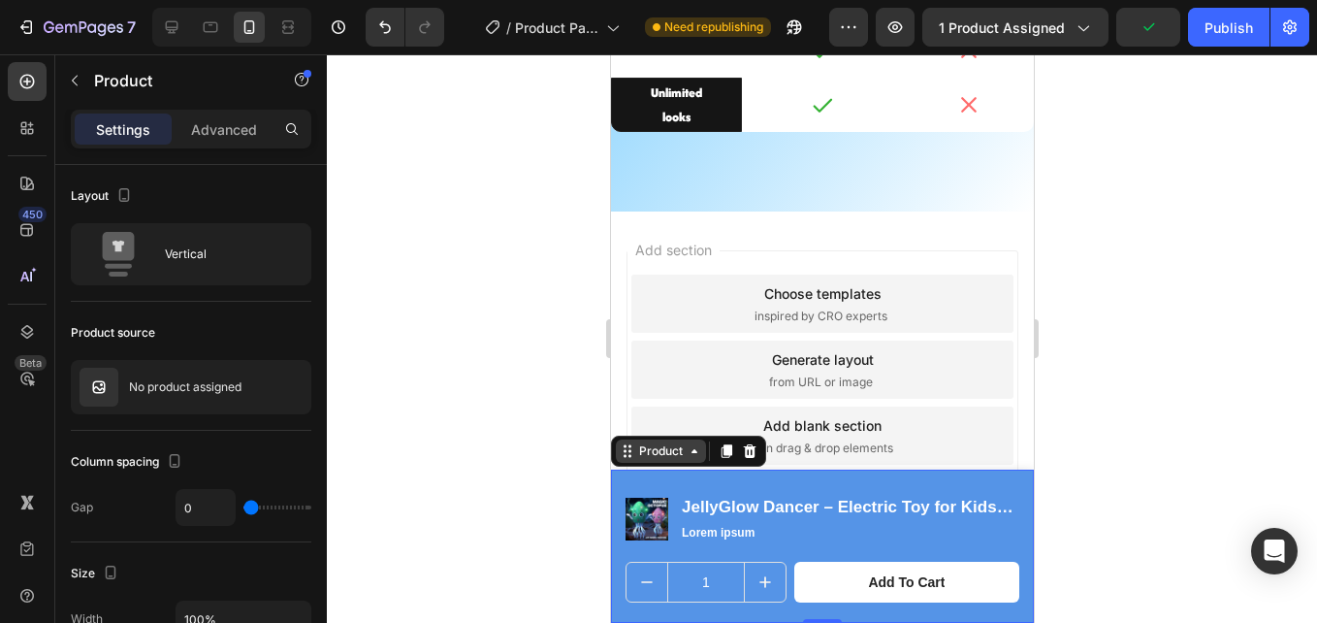
click at [686, 448] on icon at bounding box center [694, 451] width 16 height 16
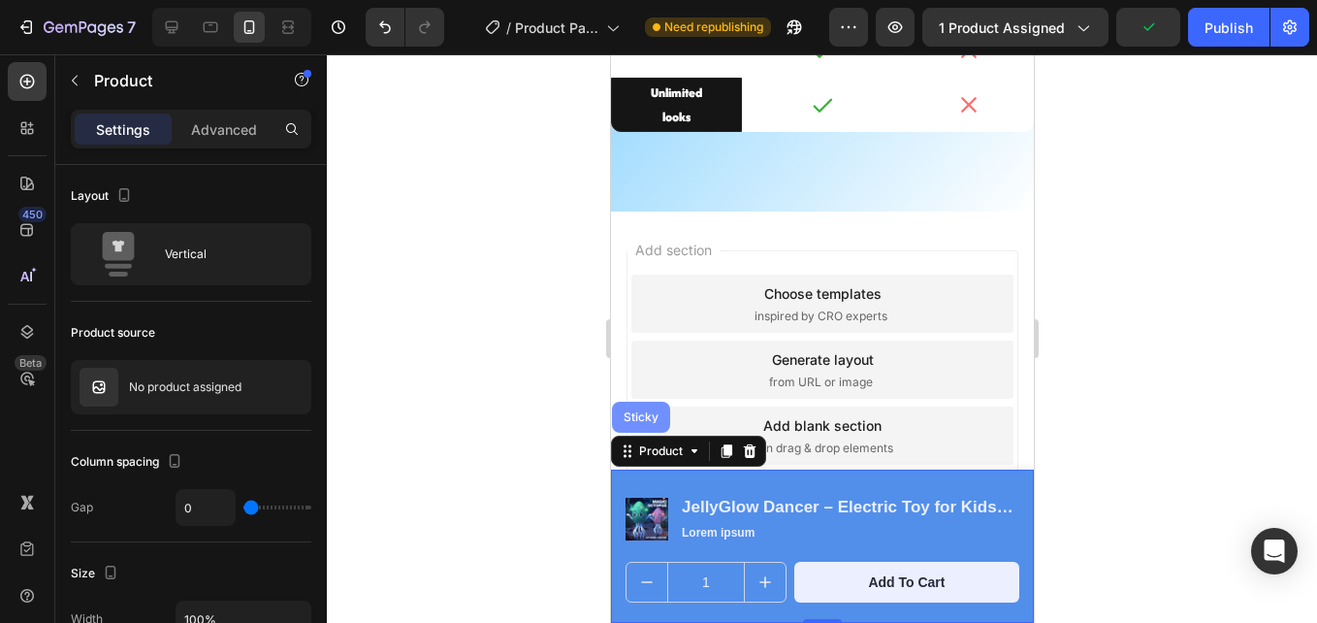
click at [646, 429] on div "Sticky" at bounding box center [640, 417] width 58 height 31
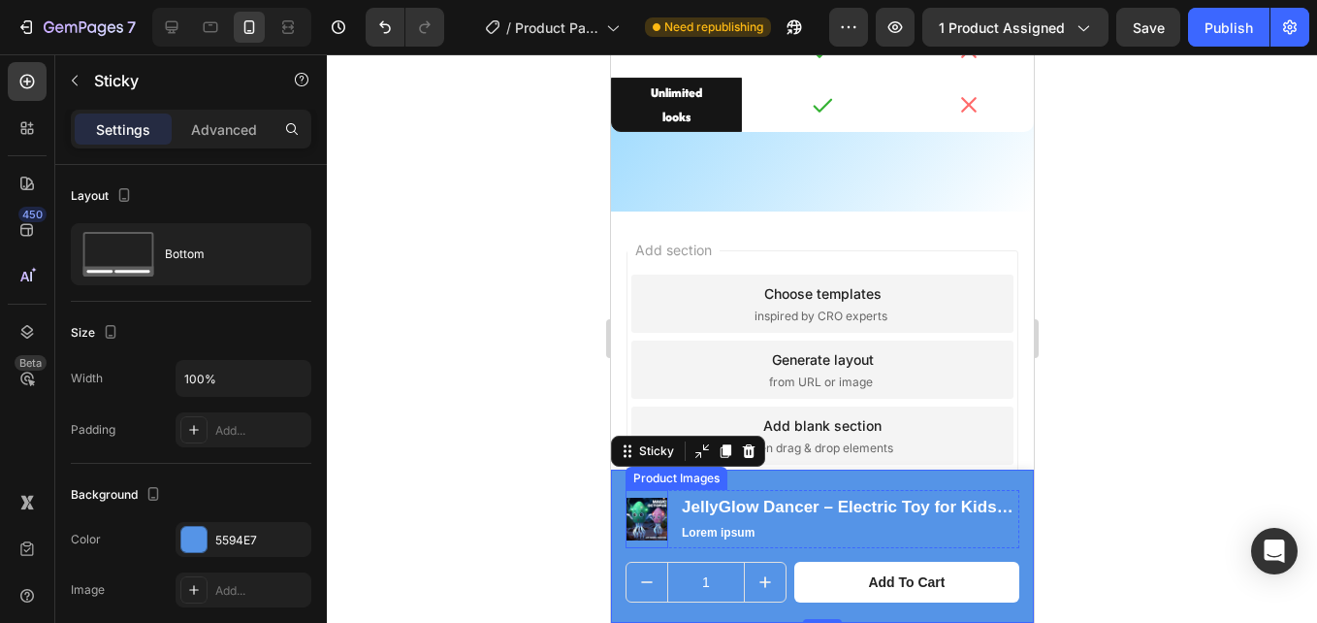
click at [650, 520] on img at bounding box center [646, 519] width 43 height 43
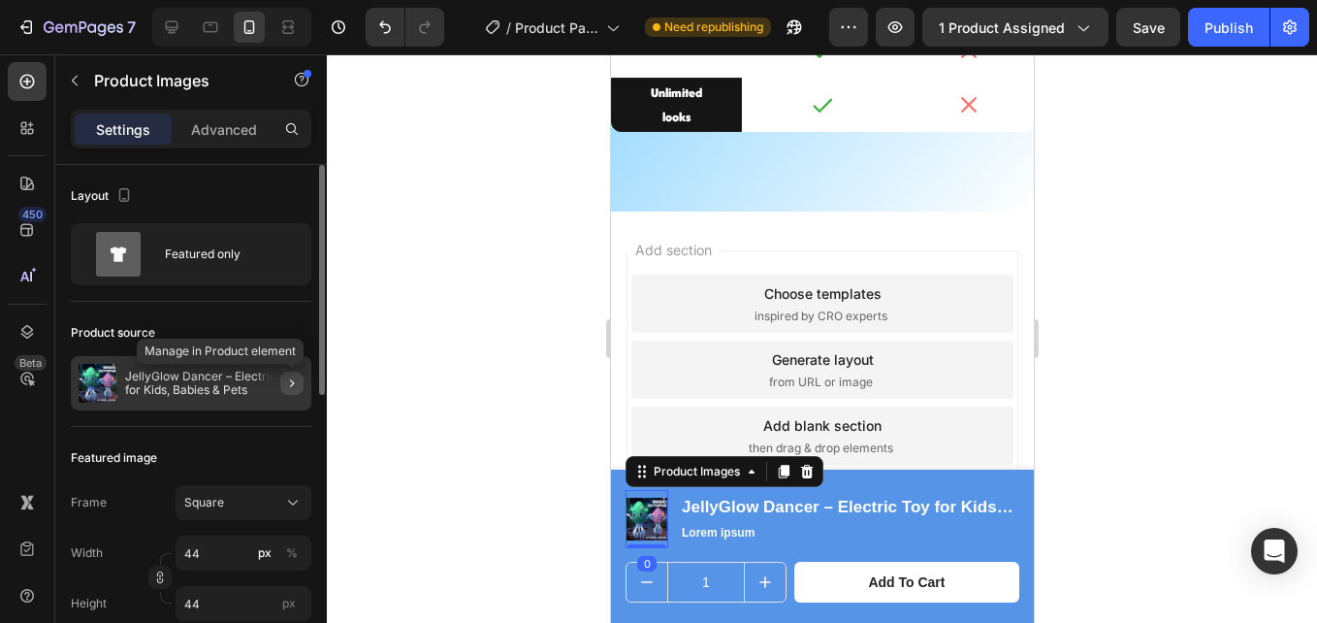
click at [292, 378] on icon "button" at bounding box center [292, 383] width 16 height 16
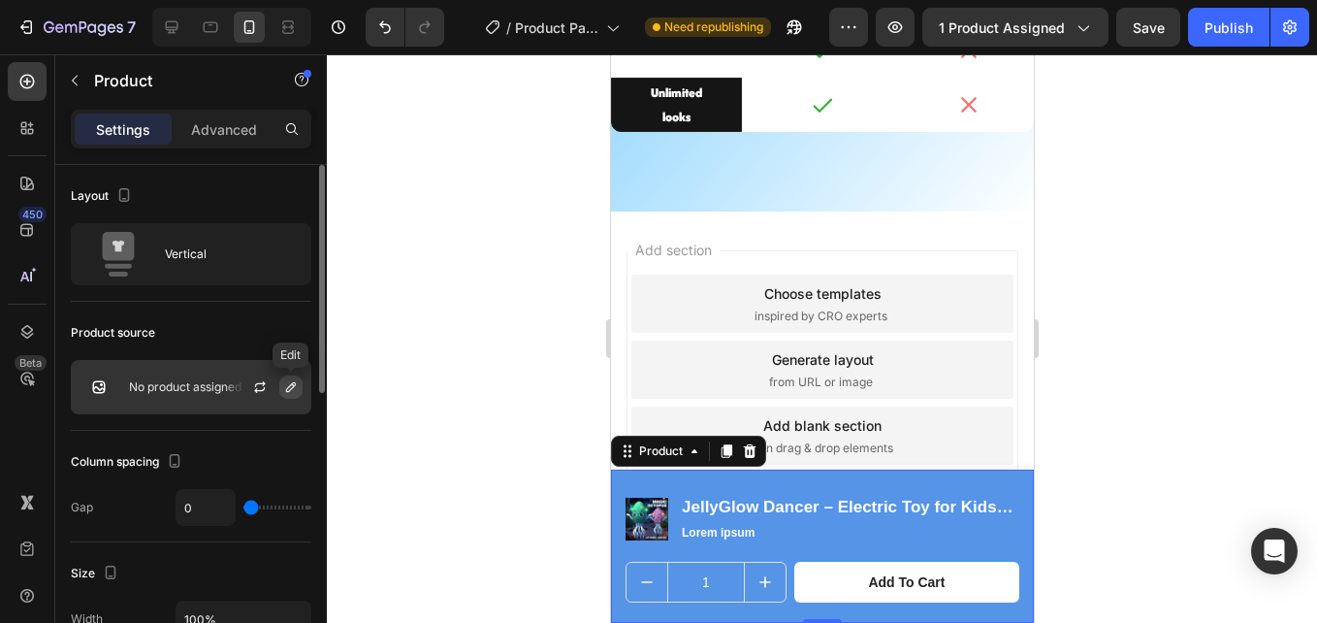
click at [290, 388] on icon "button" at bounding box center [291, 387] width 16 height 16
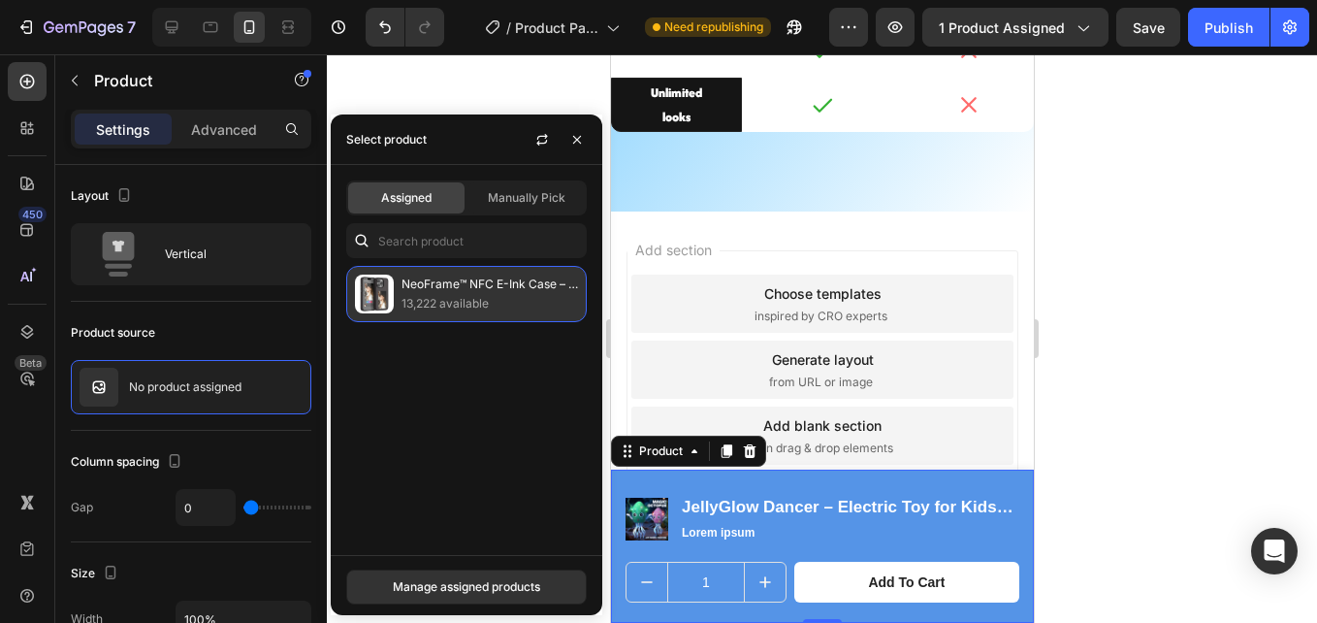
click at [406, 299] on p "13,222 available" at bounding box center [490, 303] width 177 height 19
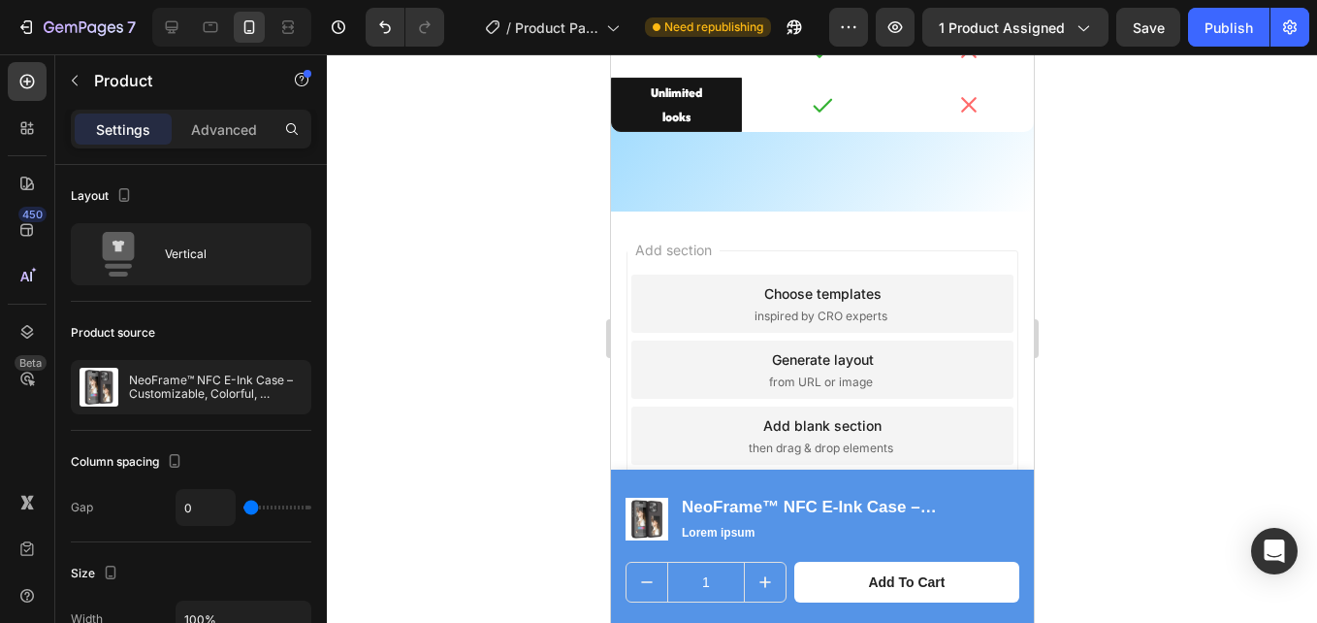
click at [1134, 253] on div at bounding box center [822, 338] width 990 height 568
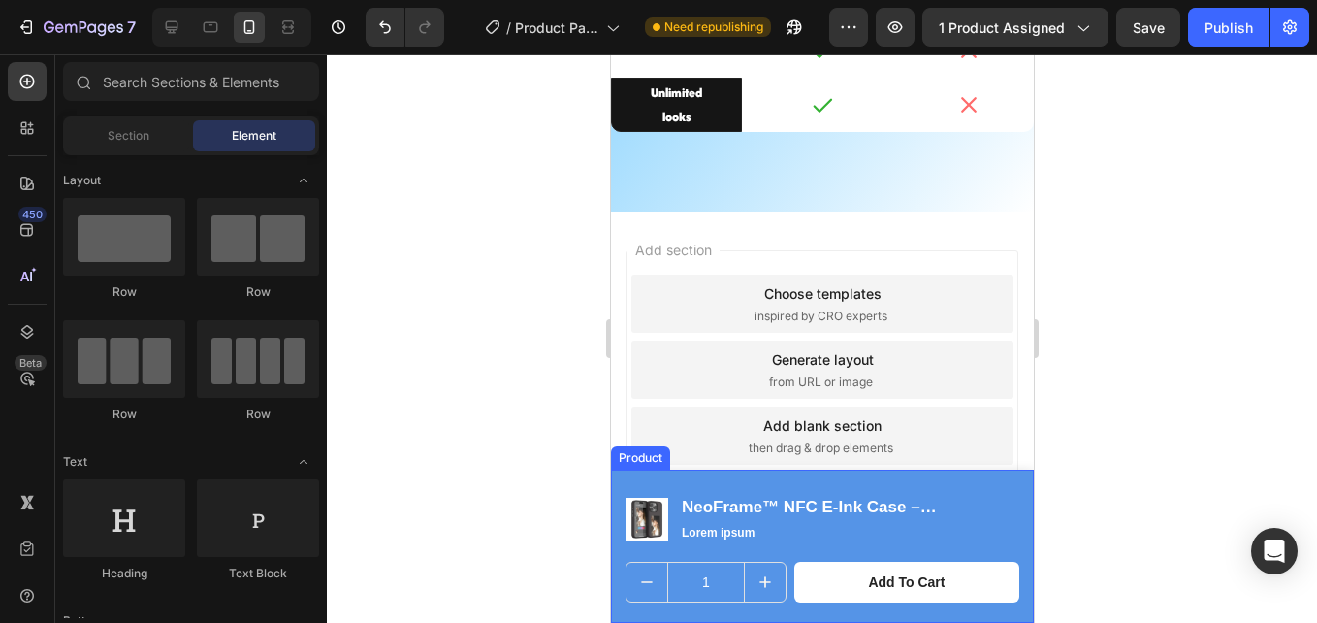
click at [742, 483] on div "Product Images NeoFrame™ NFC E-Ink Case – Customizable, Colorful, Cordless Prod…" at bounding box center [821, 546] width 423 height 153
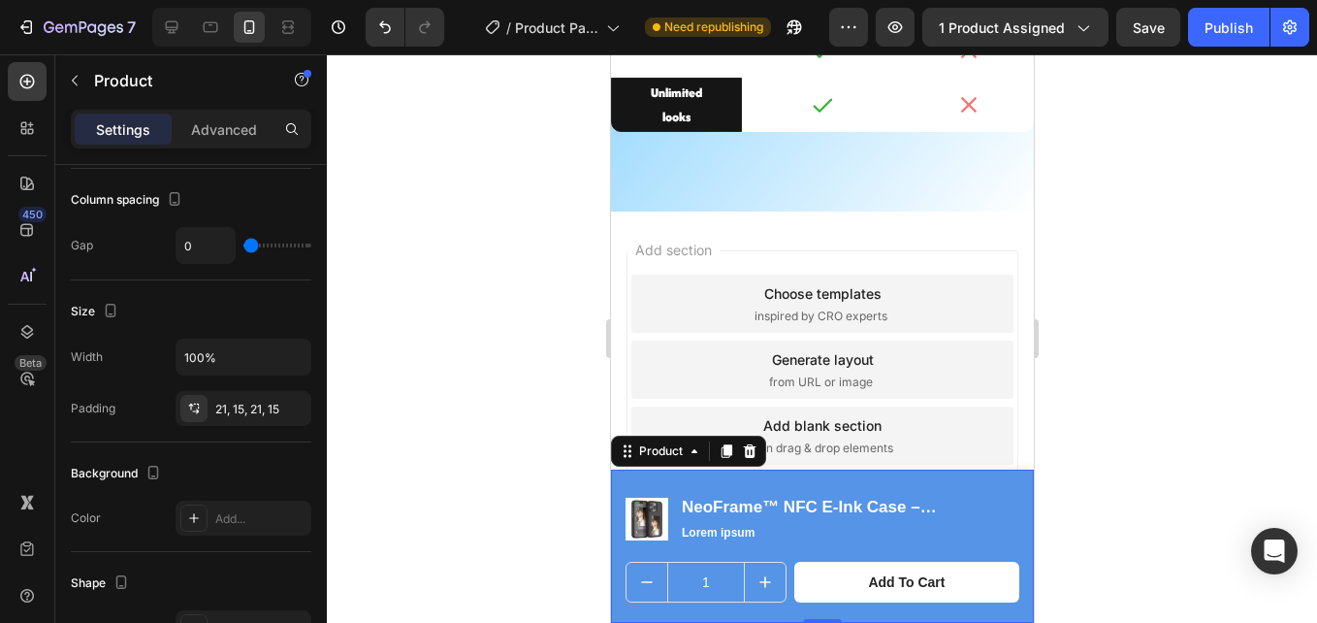
scroll to position [0, 0]
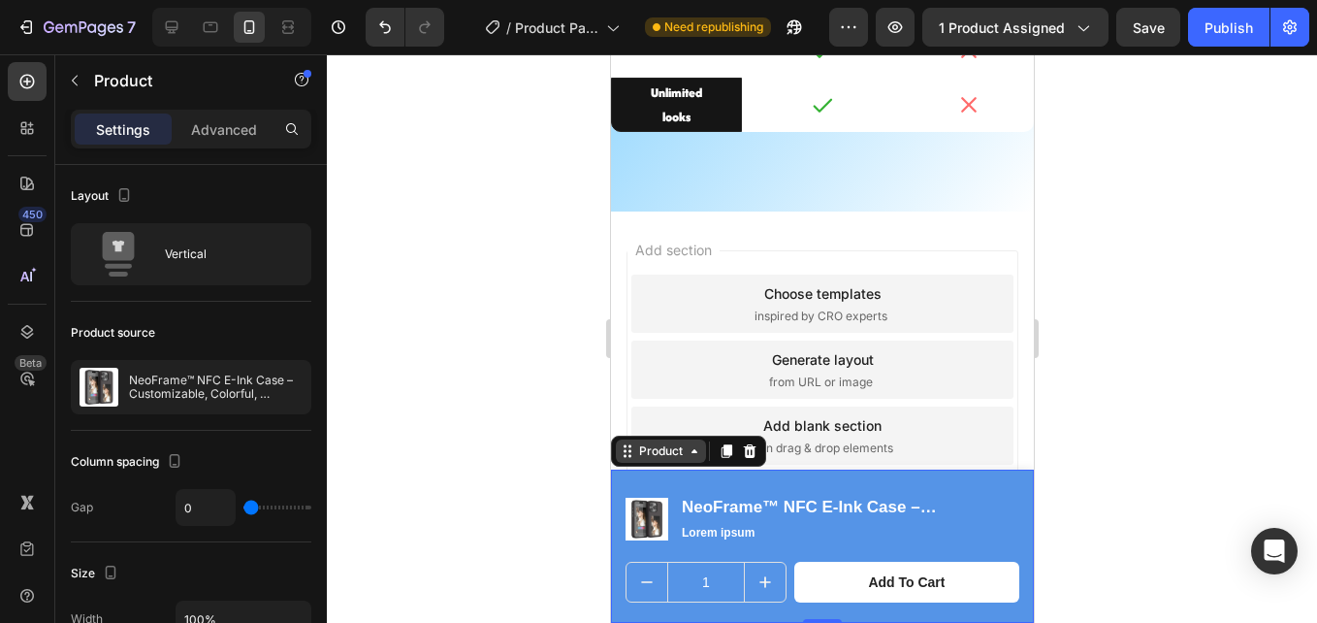
click at [655, 454] on div "Product" at bounding box center [659, 450] width 51 height 17
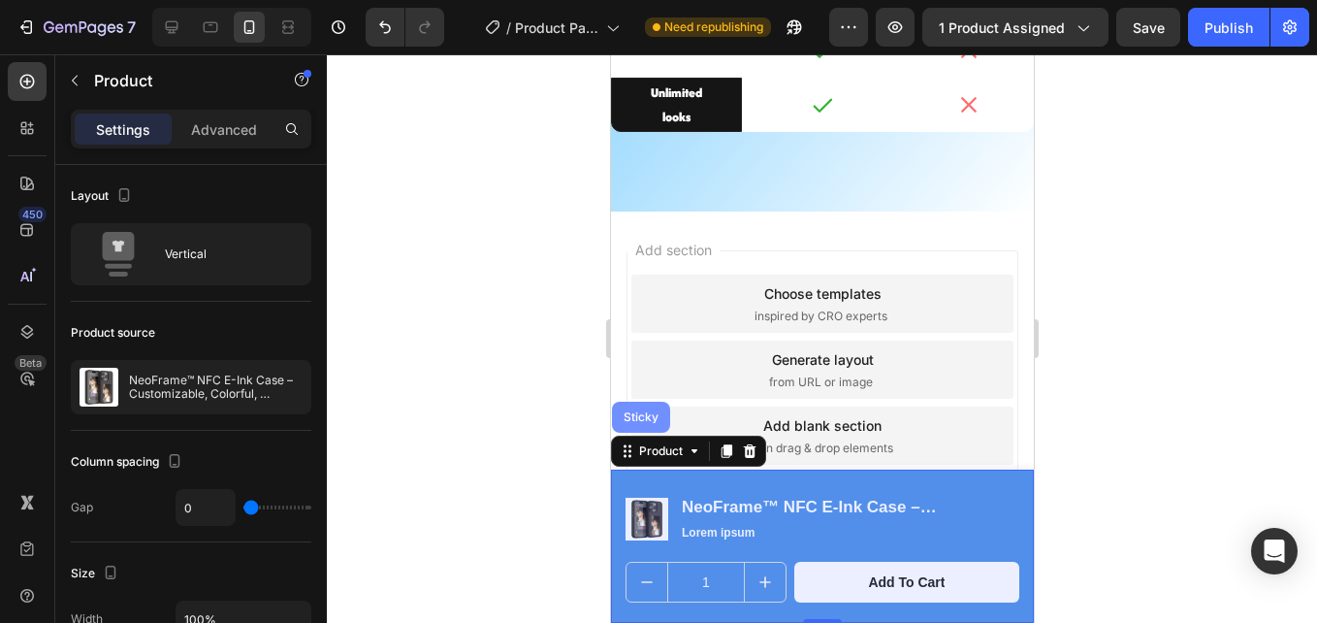
click at [646, 430] on div "Sticky" at bounding box center [640, 417] width 58 height 31
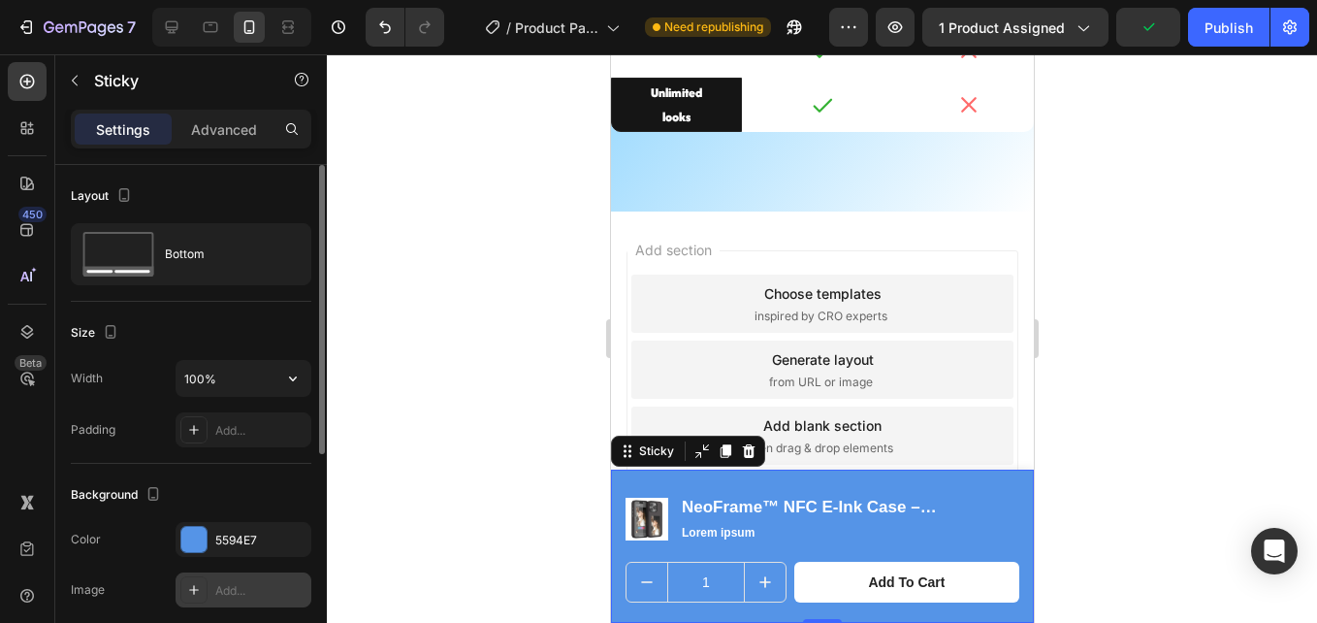
scroll to position [194, 0]
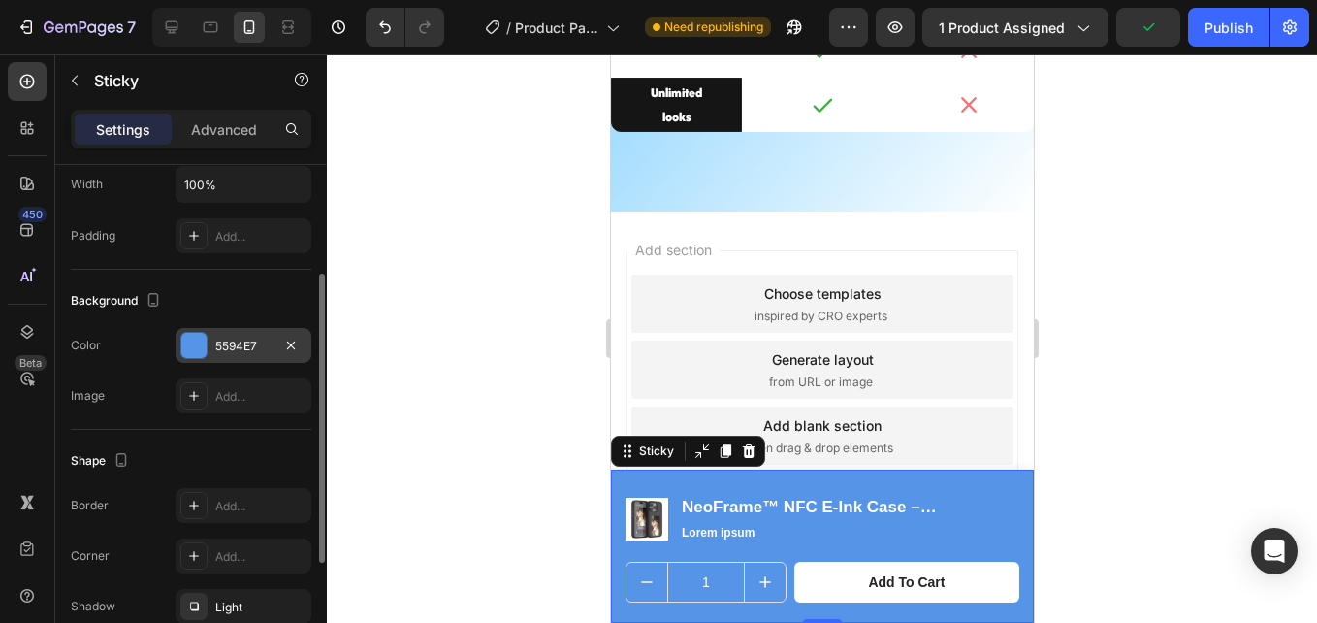
click at [232, 345] on div "5594E7" at bounding box center [243, 346] width 56 height 17
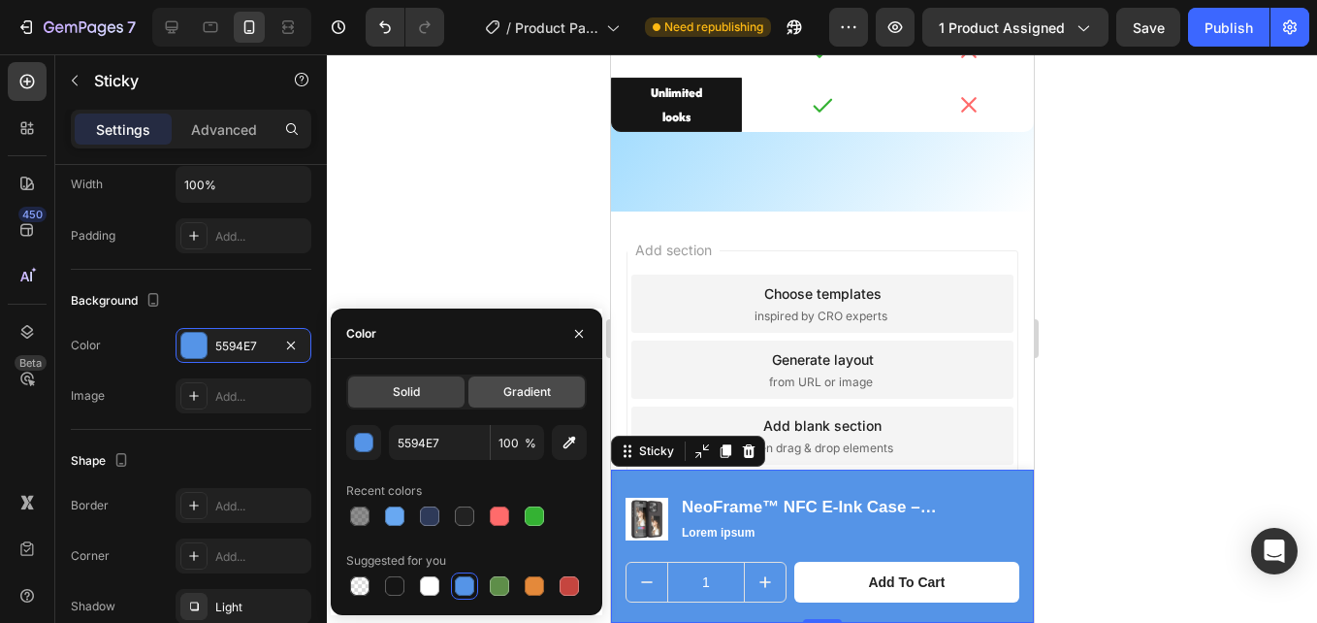
click at [522, 397] on span "Gradient" at bounding box center [527, 391] width 48 height 17
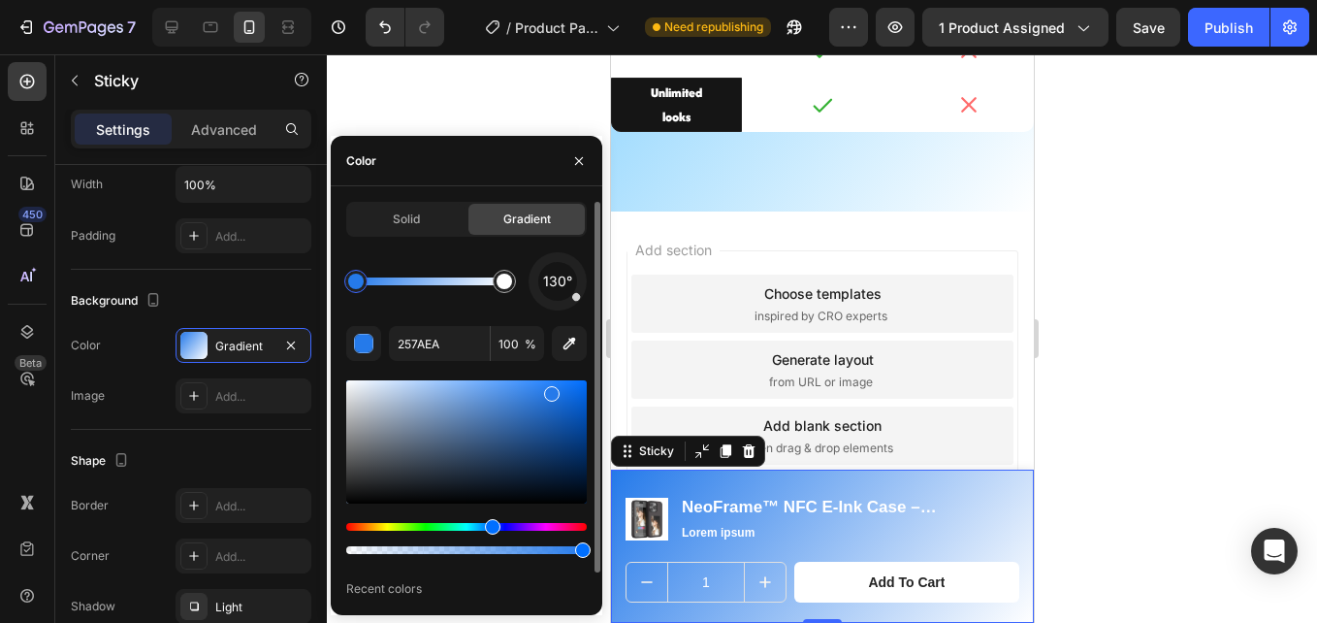
drag, startPoint x: 494, startPoint y: 393, endPoint x: 558, endPoint y: 473, distance: 102.9
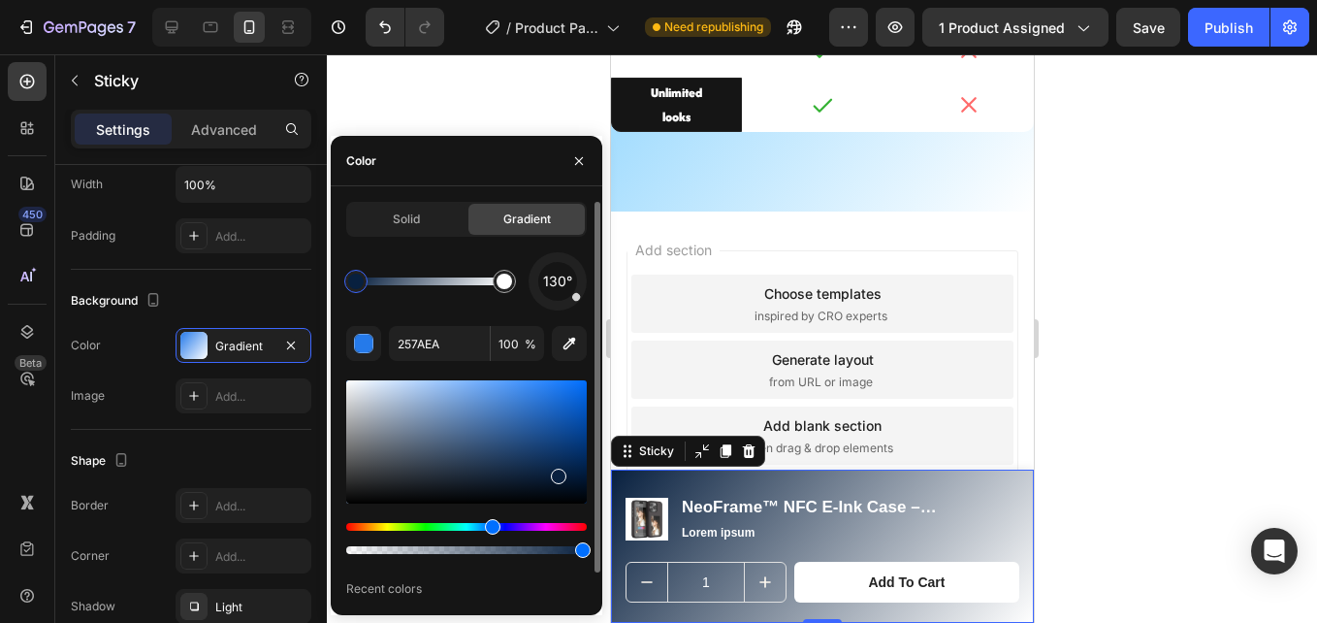
click at [558, 472] on div at bounding box center [466, 441] width 241 height 123
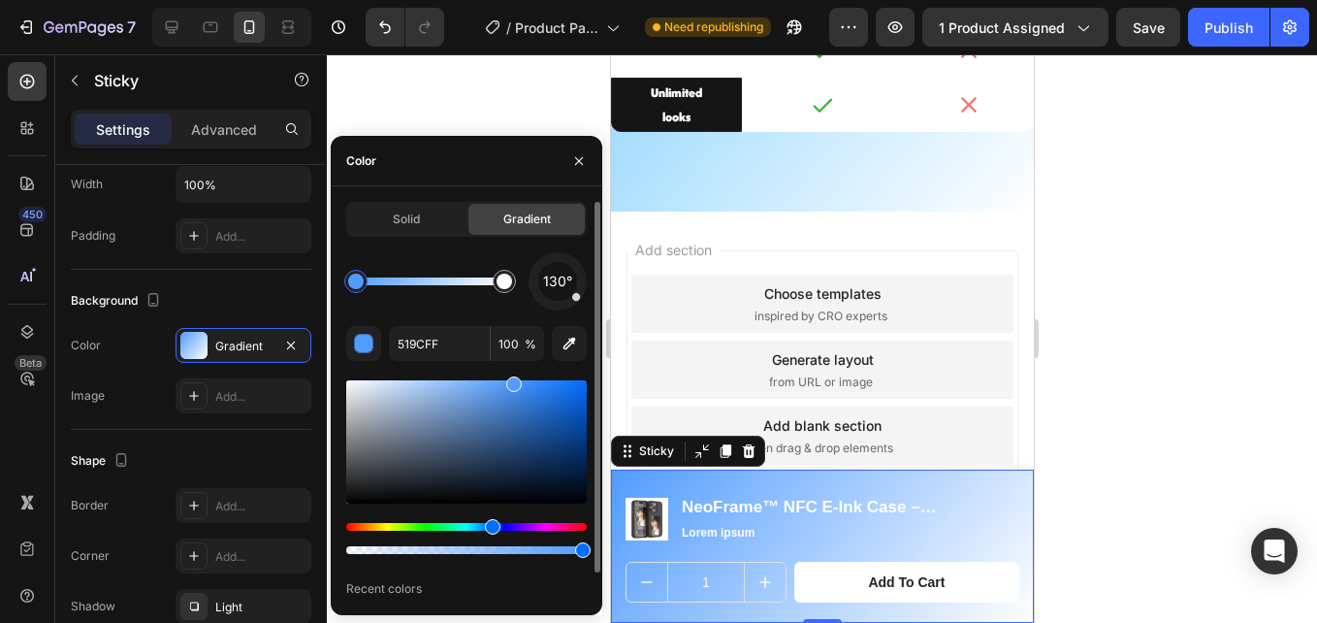
drag, startPoint x: 560, startPoint y: 483, endPoint x: 459, endPoint y: 403, distance: 129.1
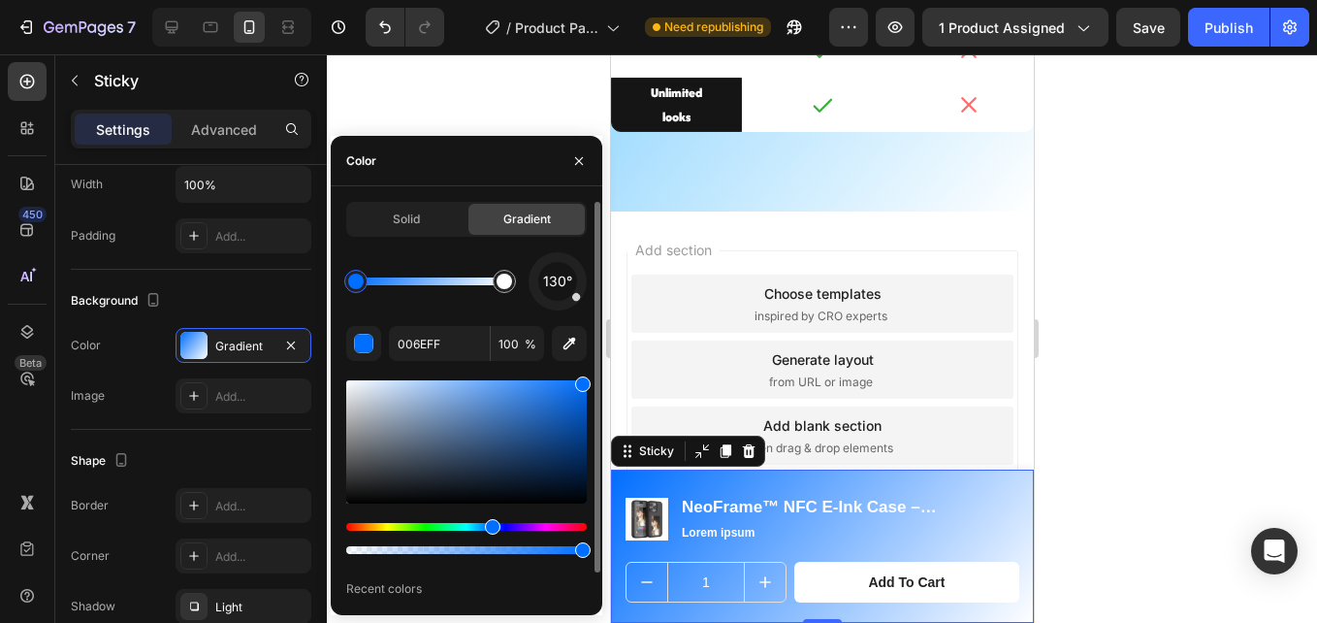
drag, startPoint x: 513, startPoint y: 388, endPoint x: 532, endPoint y: 381, distance: 19.6
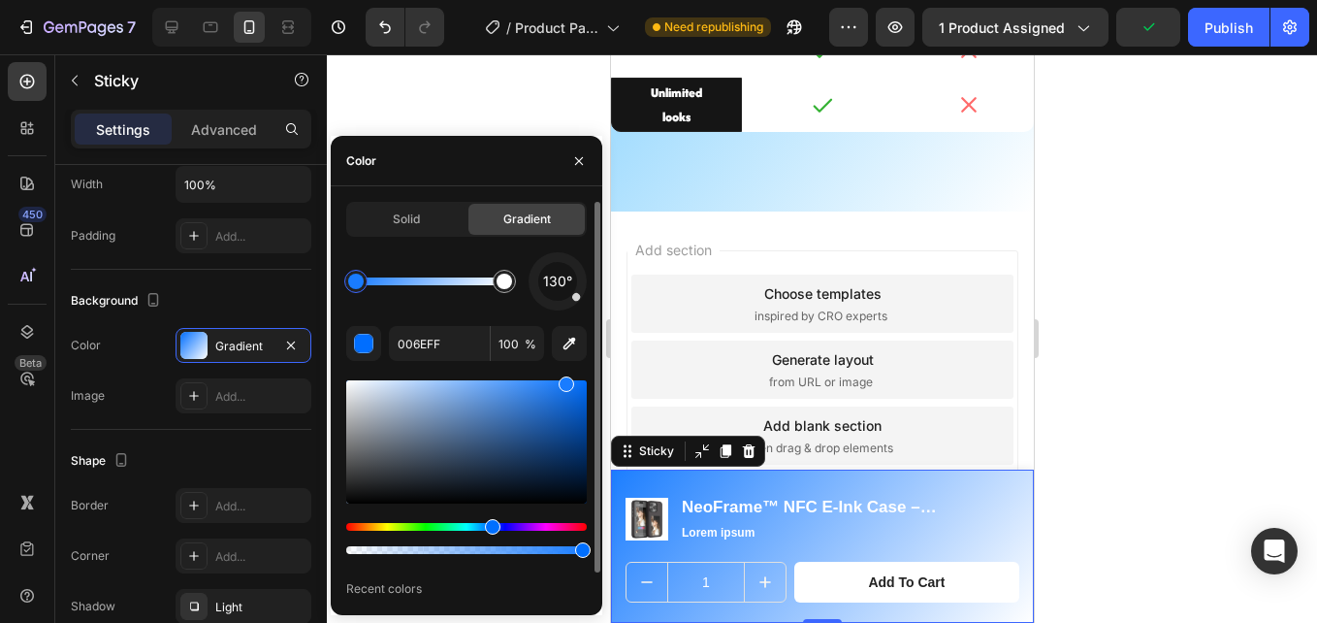
drag, startPoint x: 580, startPoint y: 385, endPoint x: 561, endPoint y: 375, distance: 21.7
click at [561, 375] on div "130° 006EFF 100 % Recent colors" at bounding box center [466, 439] width 241 height 375
type input "1C7EFF"
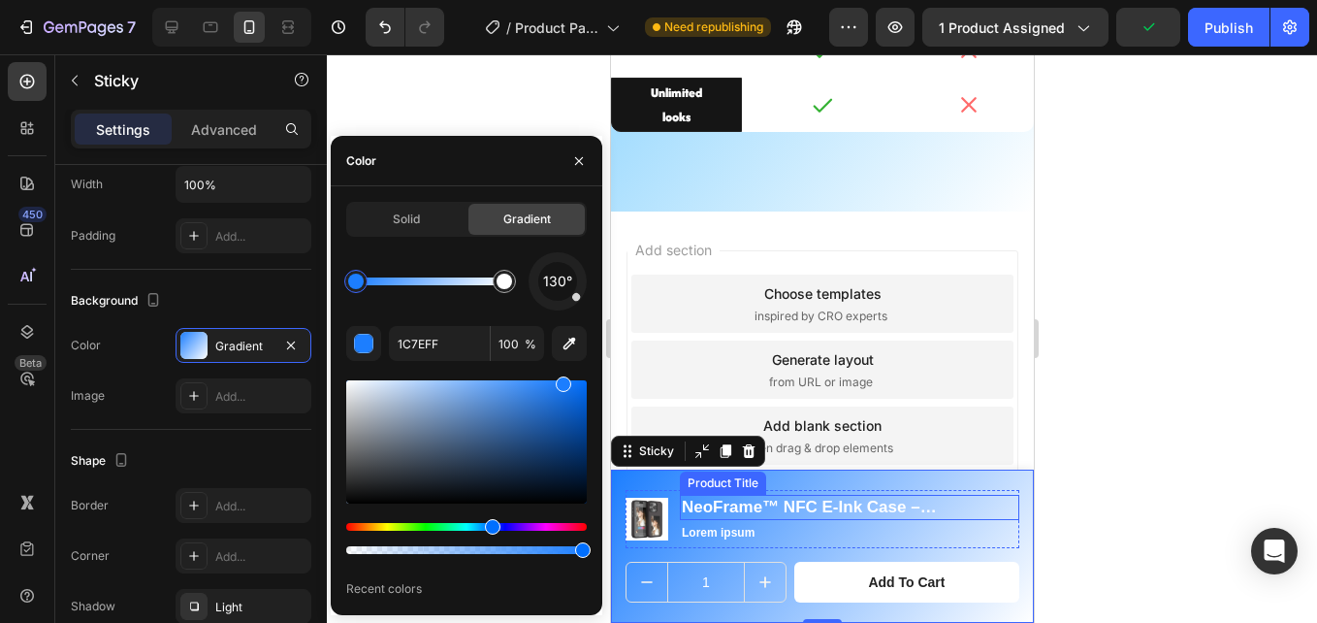
click at [799, 499] on h1 "NeoFrame™ NFC E-Ink Case – Customizable, Colorful, Cordless" at bounding box center [849, 507] width 340 height 25
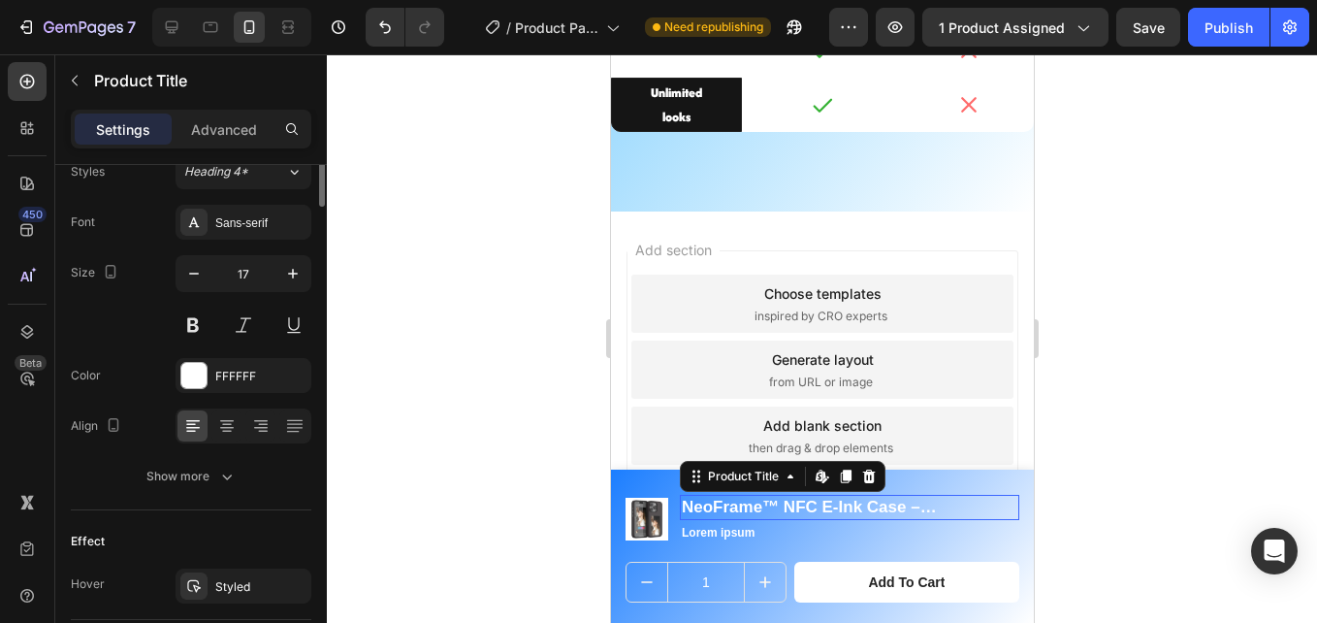
scroll to position [0, 0]
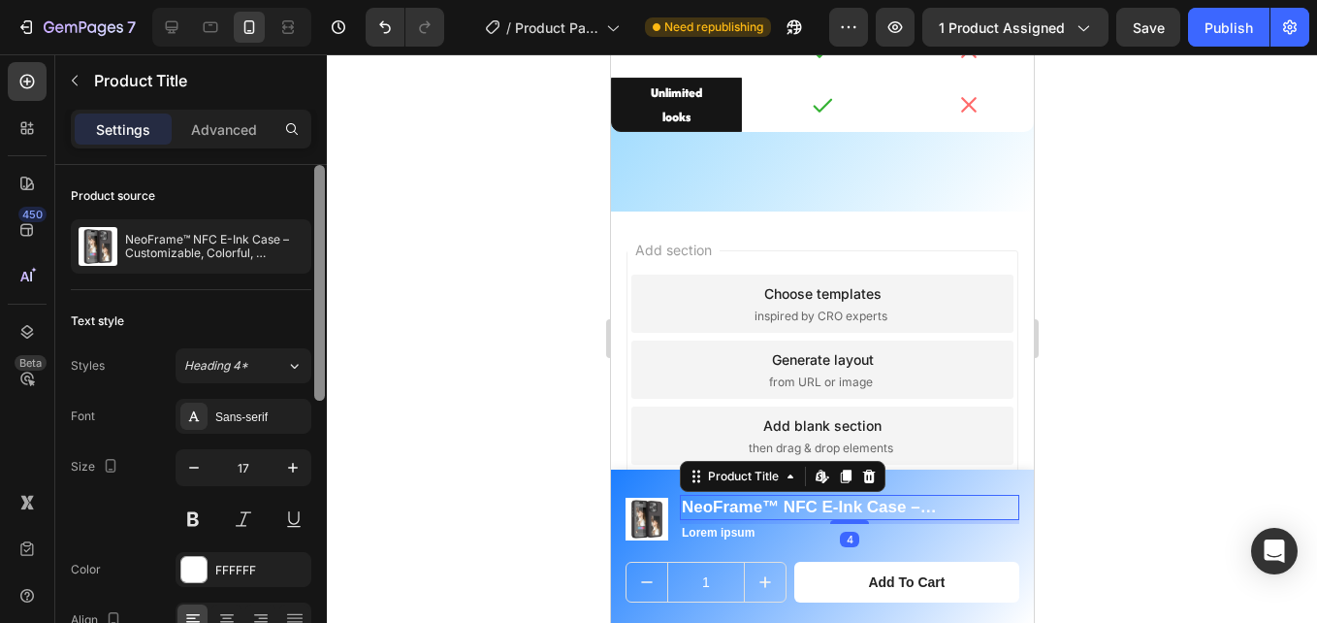
click at [269, 419] on div "Sans-serif" at bounding box center [260, 416] width 91 height 17
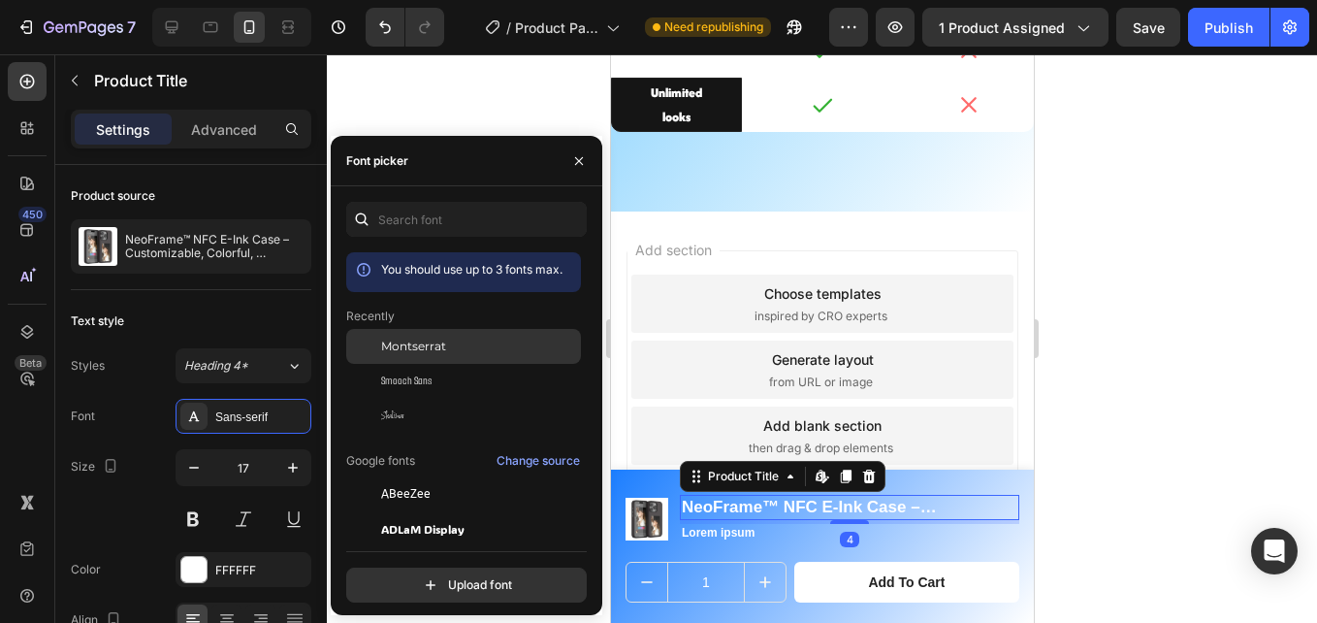
drag, startPoint x: 413, startPoint y: 341, endPoint x: 420, endPoint y: 350, distance: 11.1
click at [414, 342] on span "Montserrat" at bounding box center [413, 346] width 65 height 17
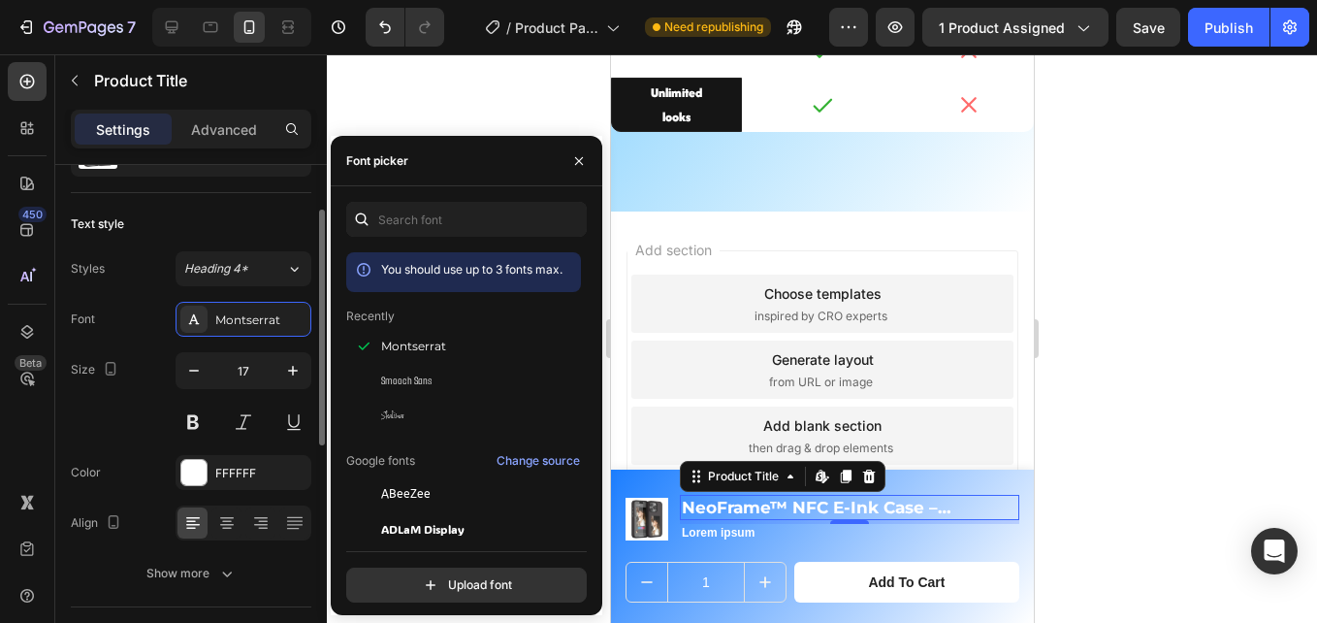
scroll to position [194, 0]
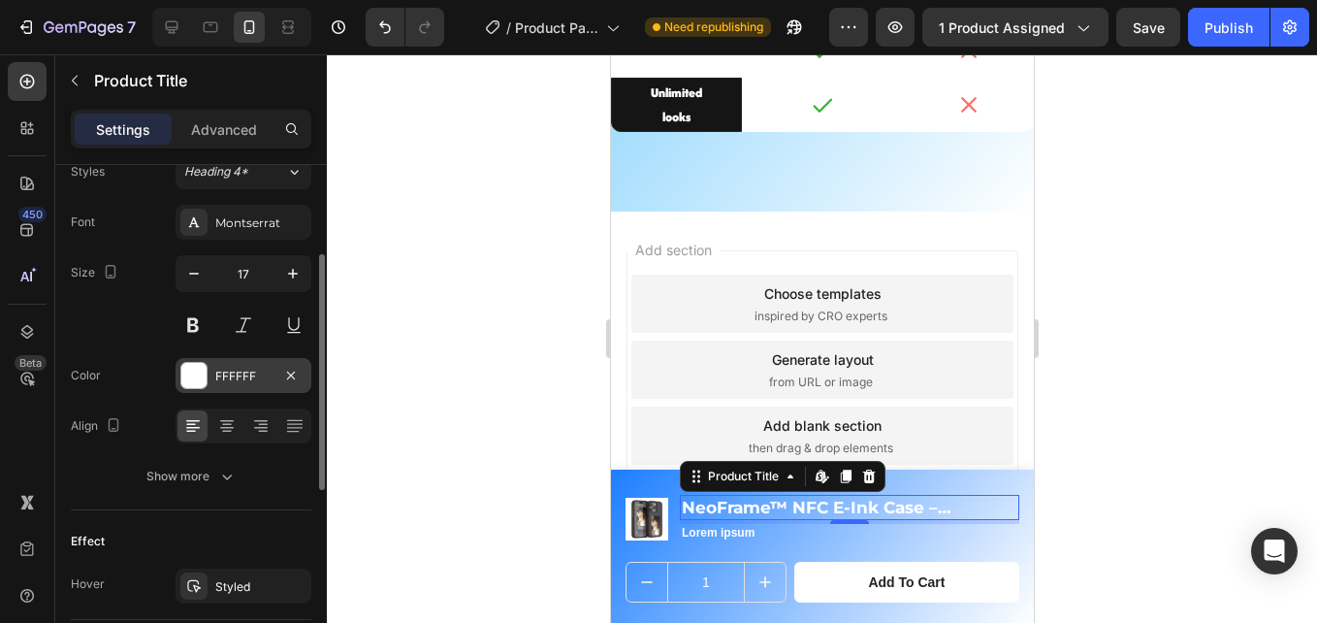
click at [237, 370] on div "FFFFFF" at bounding box center [243, 376] width 56 height 17
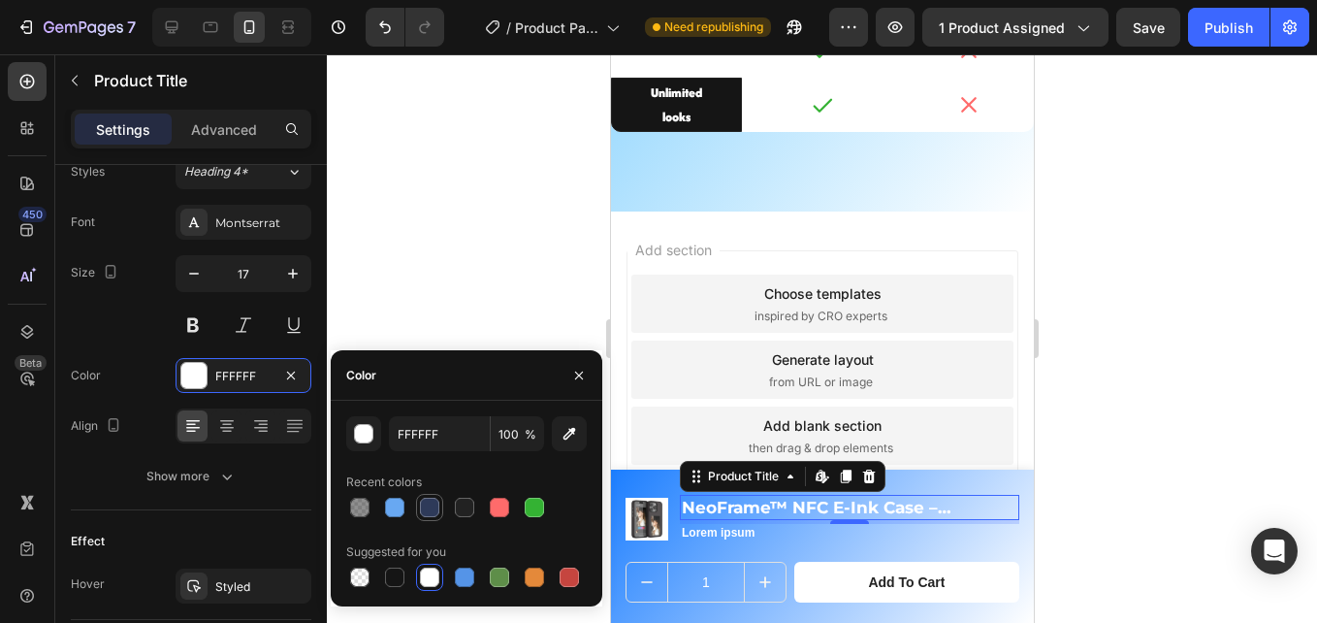
click at [426, 509] on div at bounding box center [429, 507] width 19 height 19
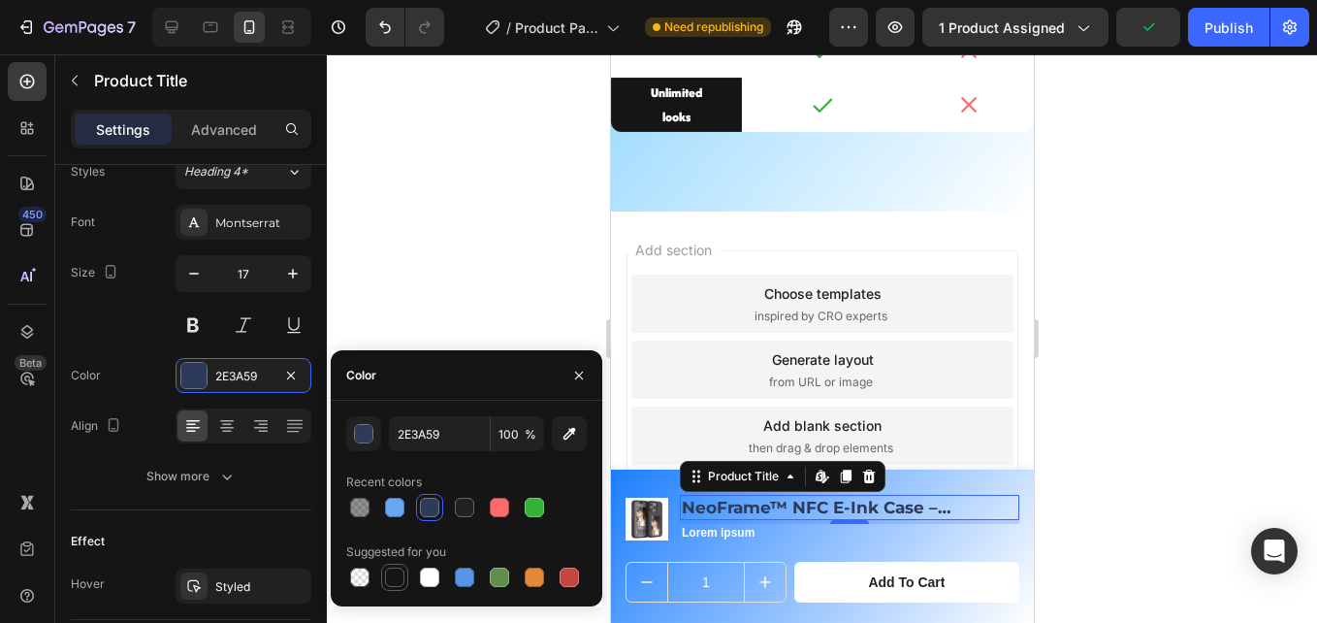
click at [397, 575] on div at bounding box center [394, 576] width 19 height 19
type input "151515"
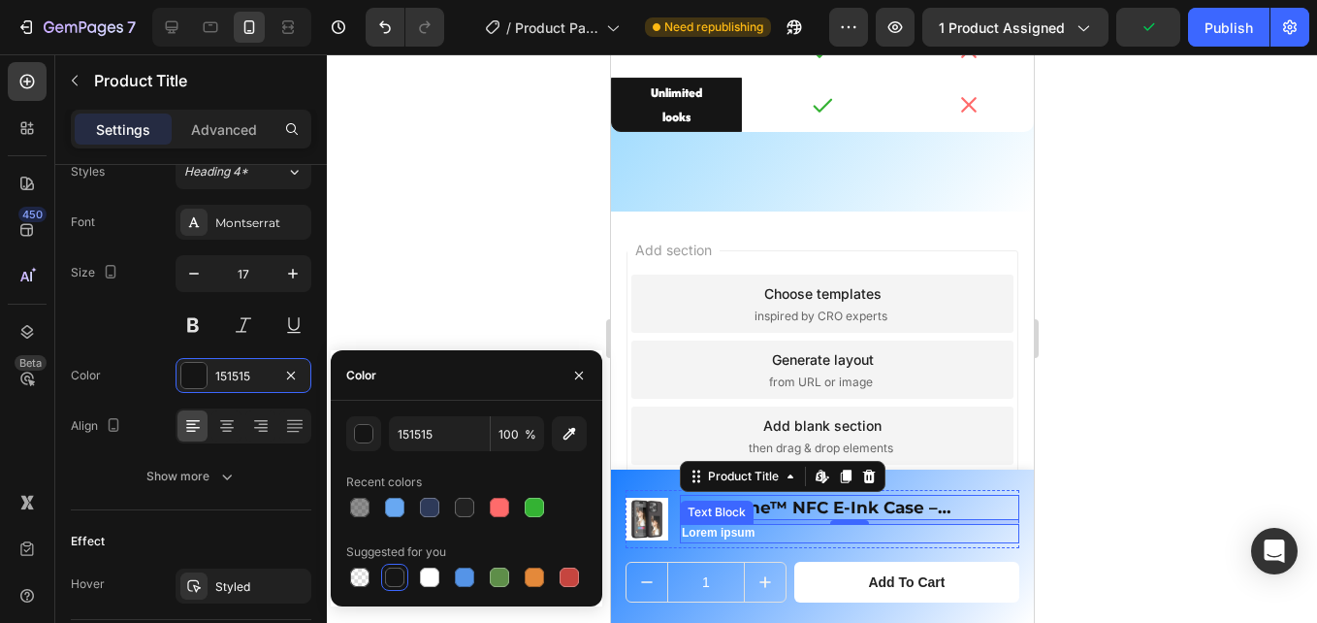
click at [748, 527] on p "Lorem ipsum" at bounding box center [849, 534] width 336 height 16
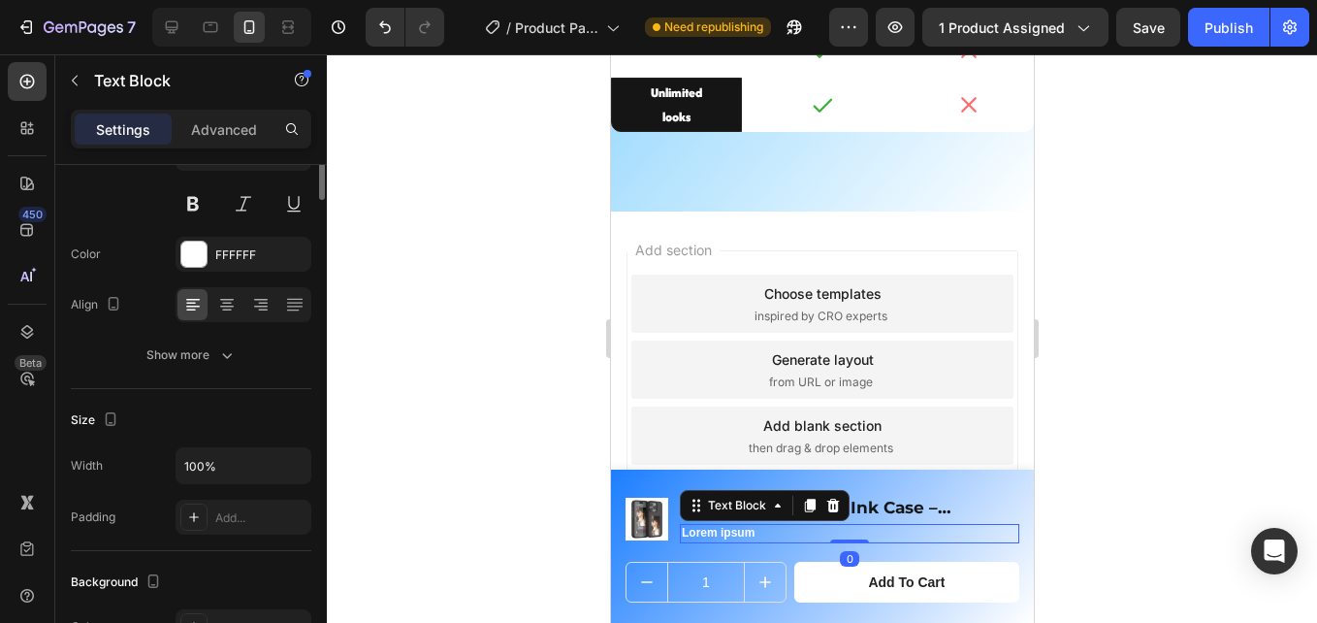
scroll to position [0, 0]
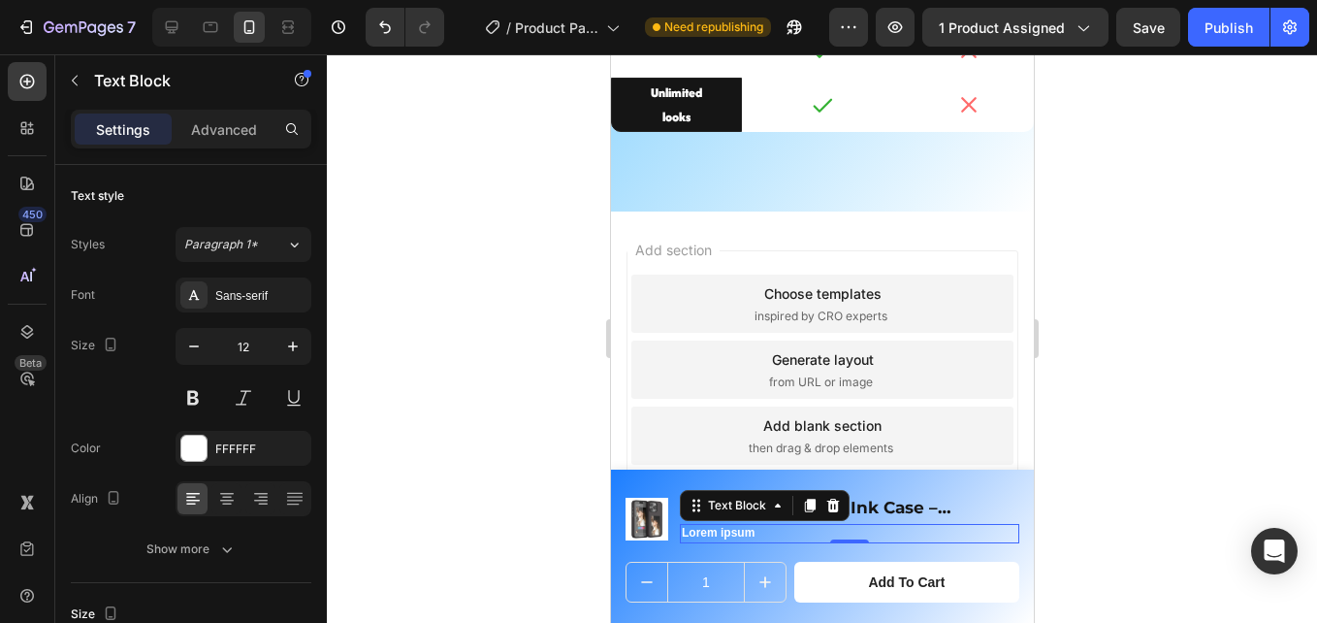
click at [785, 533] on p "Lorem ipsum" at bounding box center [849, 534] width 336 height 16
click at [768, 533] on p "Lorem ipsum" at bounding box center [849, 534] width 336 height 16
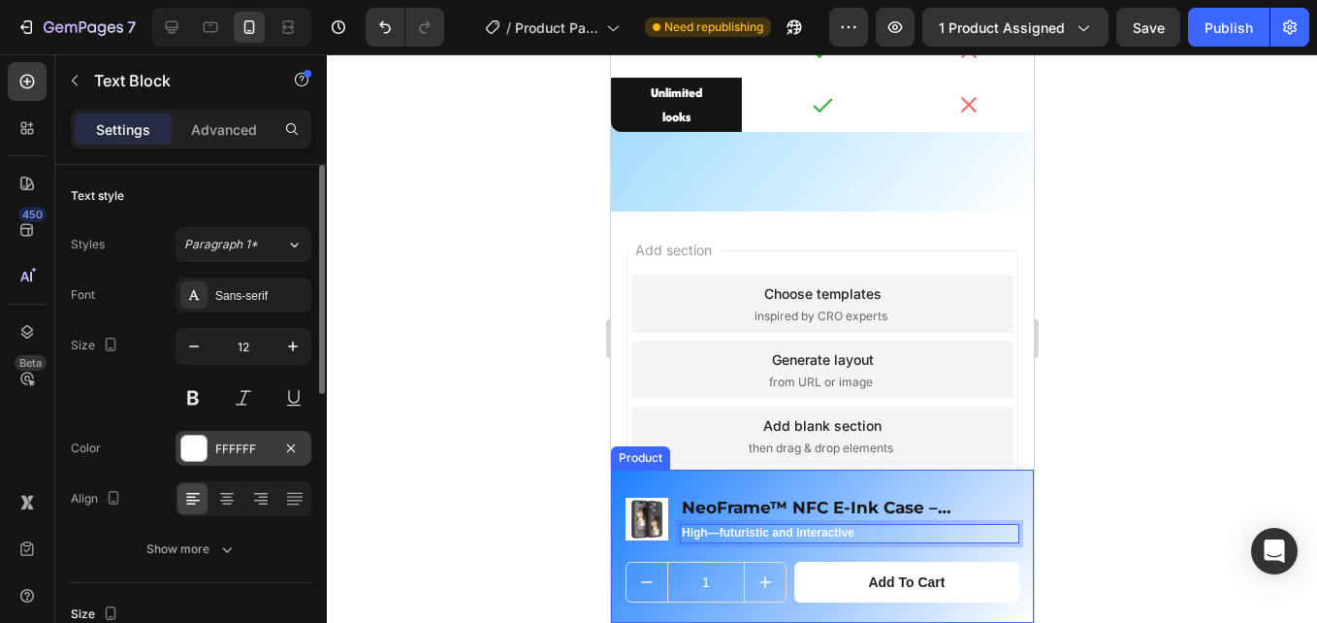
click at [234, 452] on div "FFFFFF" at bounding box center [243, 448] width 56 height 17
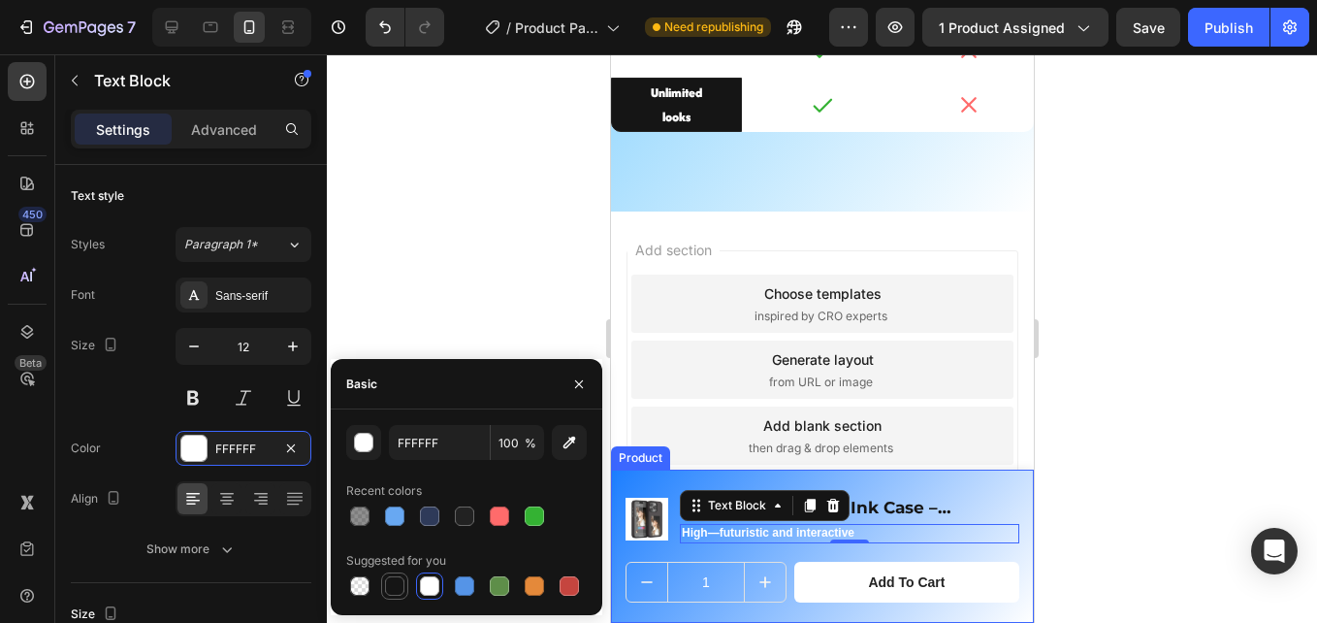
click at [395, 580] on div at bounding box center [394, 585] width 19 height 19
type input "151515"
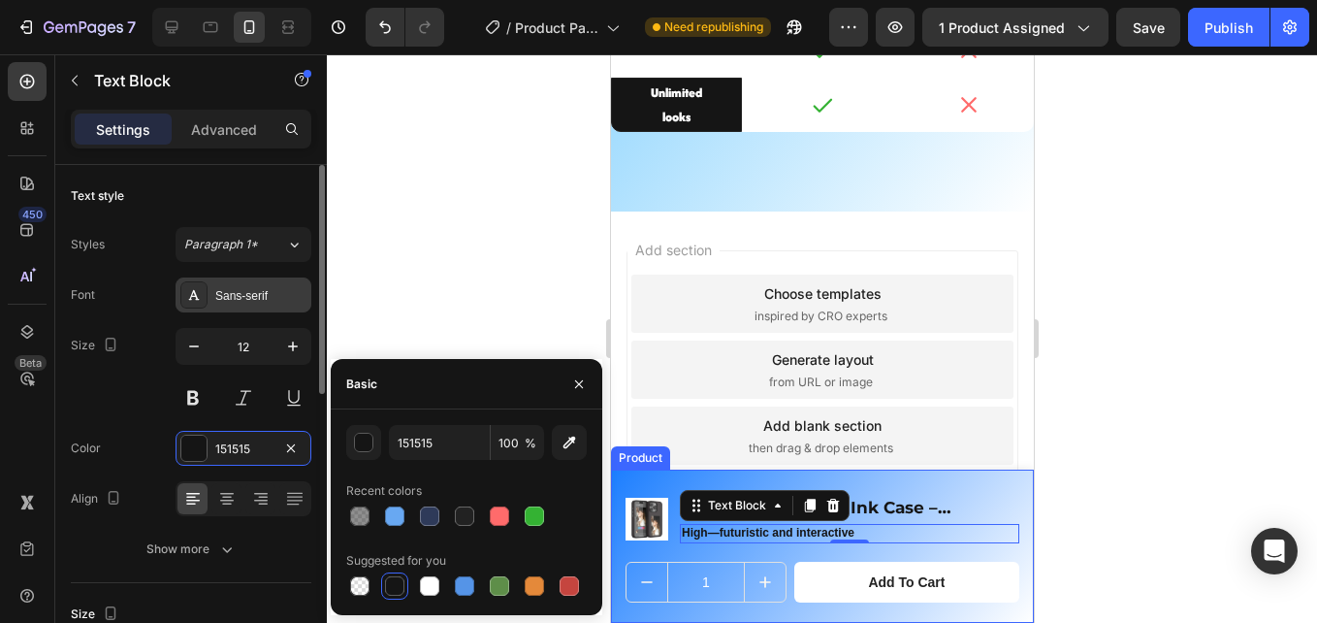
click at [240, 297] on div "Sans-serif" at bounding box center [260, 295] width 91 height 17
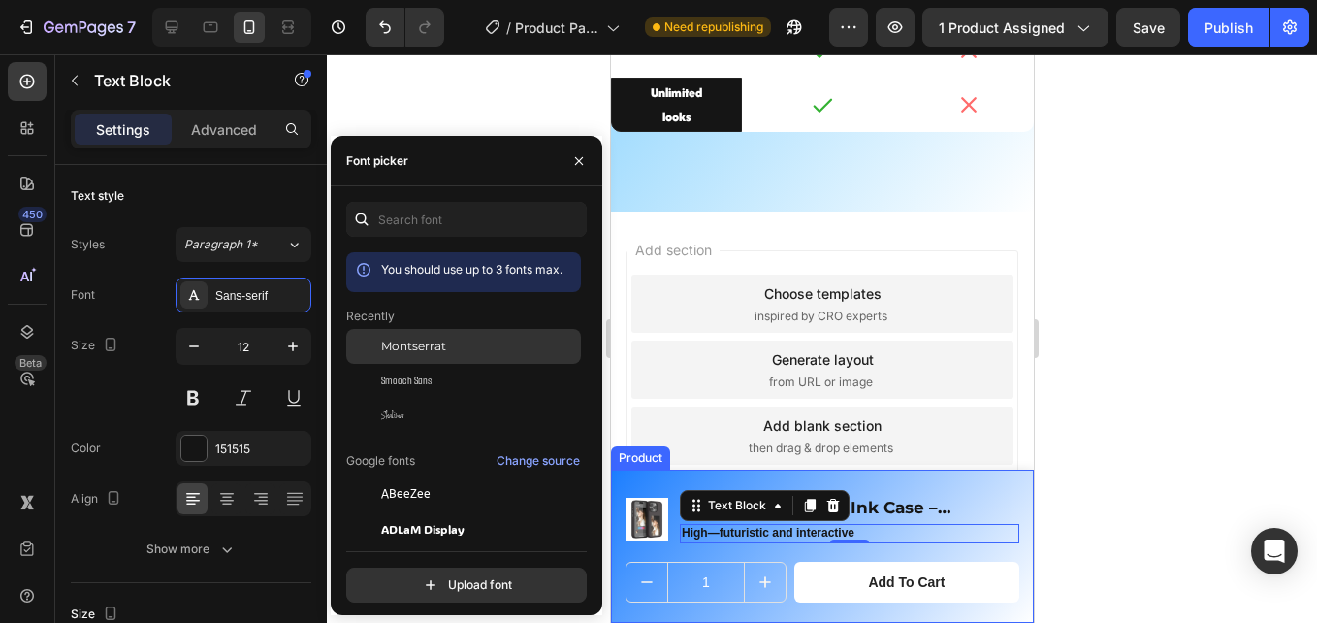
click at [407, 476] on div "Montserrat" at bounding box center [463, 493] width 235 height 35
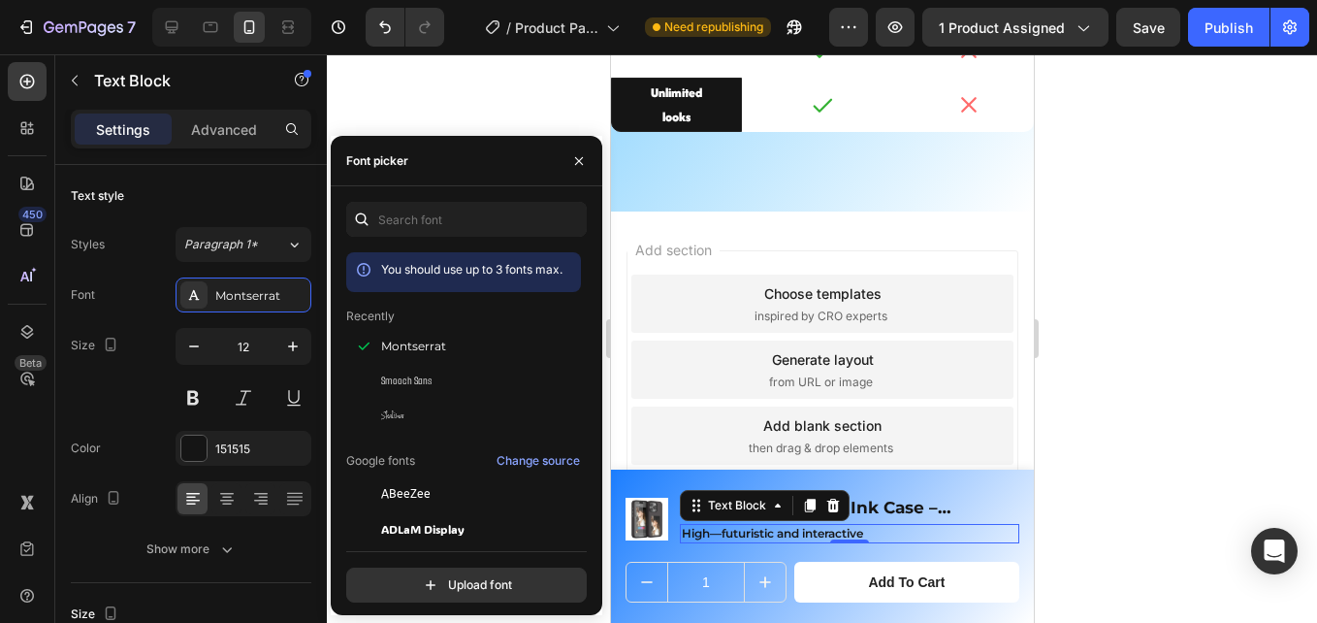
click at [1095, 409] on div at bounding box center [822, 338] width 990 height 568
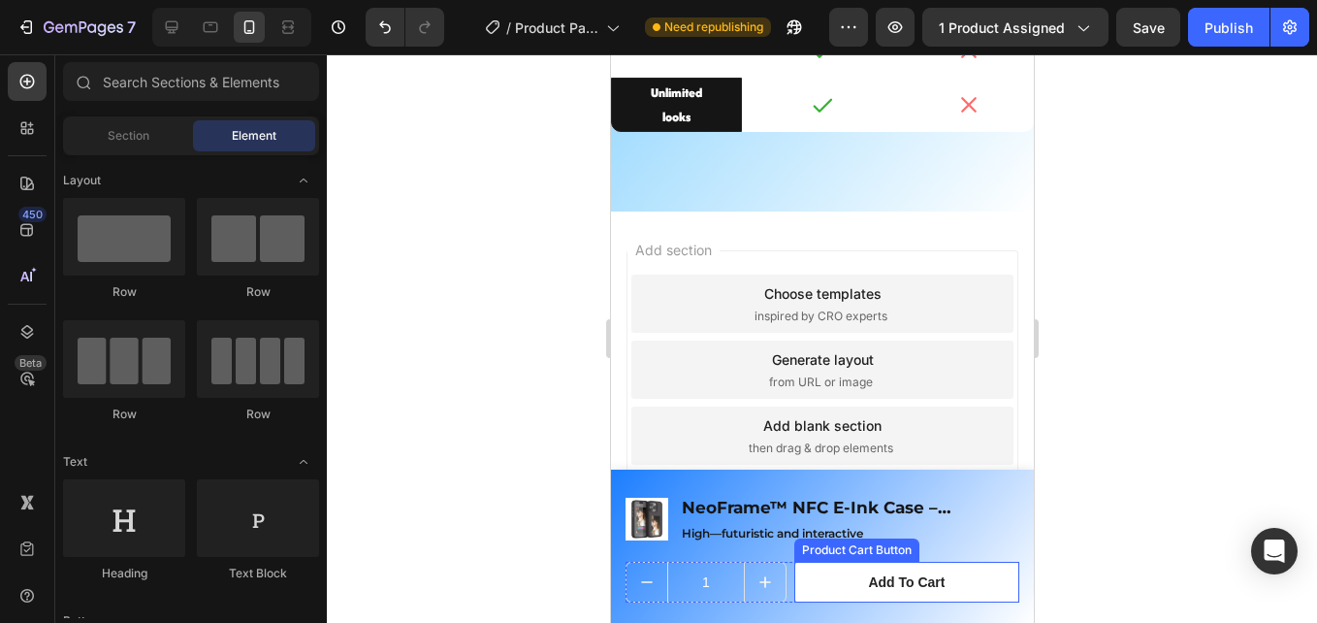
click at [820, 583] on button "Add to cart" at bounding box center [906, 582] width 225 height 41
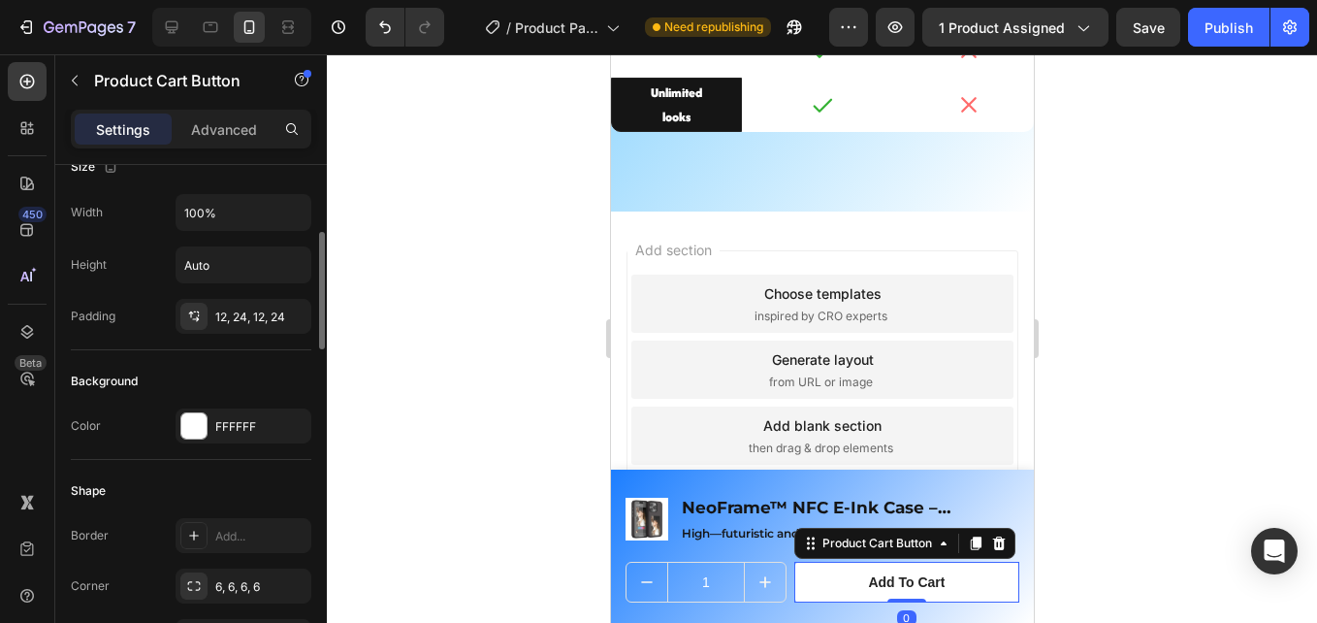
scroll to position [388, 0]
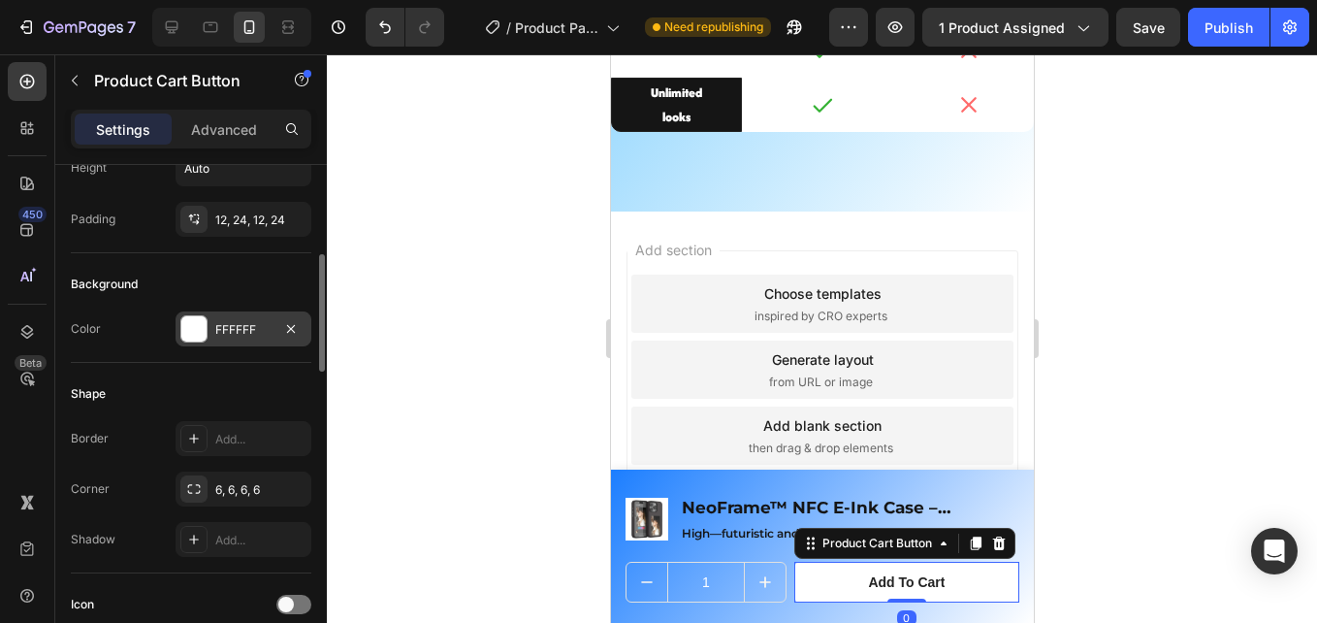
click at [226, 337] on div "FFFFFF" at bounding box center [243, 329] width 56 height 17
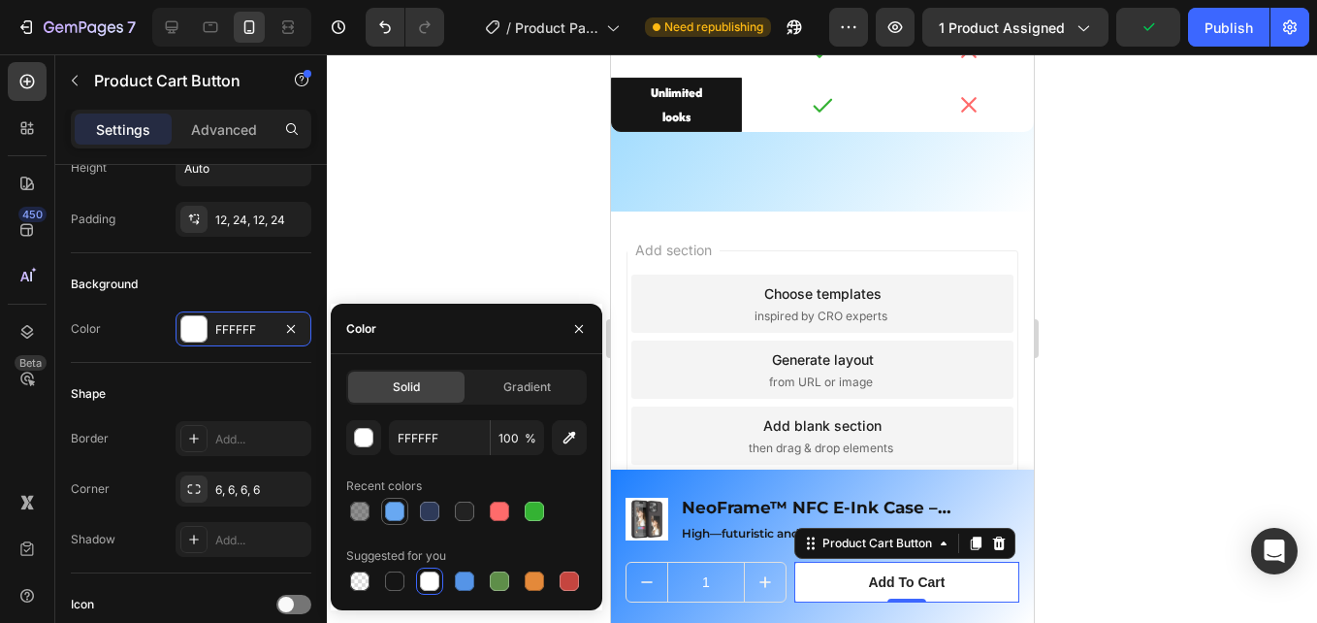
click at [404, 514] on div at bounding box center [394, 511] width 19 height 19
type input "68A8F2"
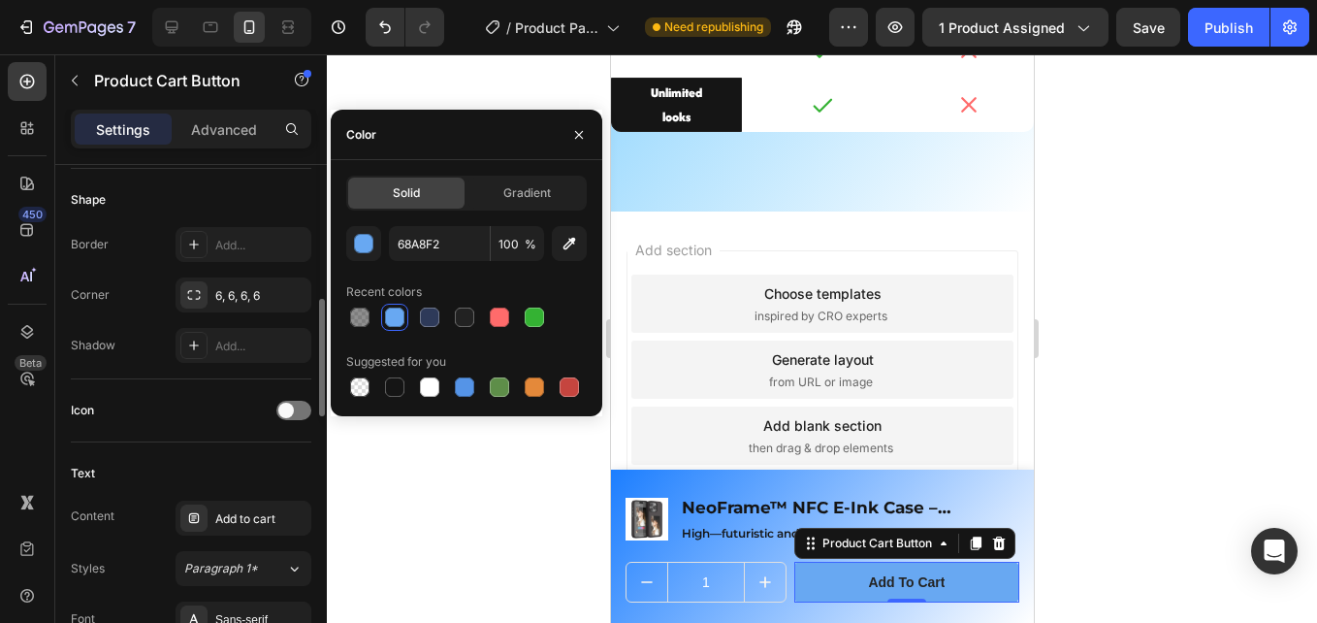
scroll to position [679, 0]
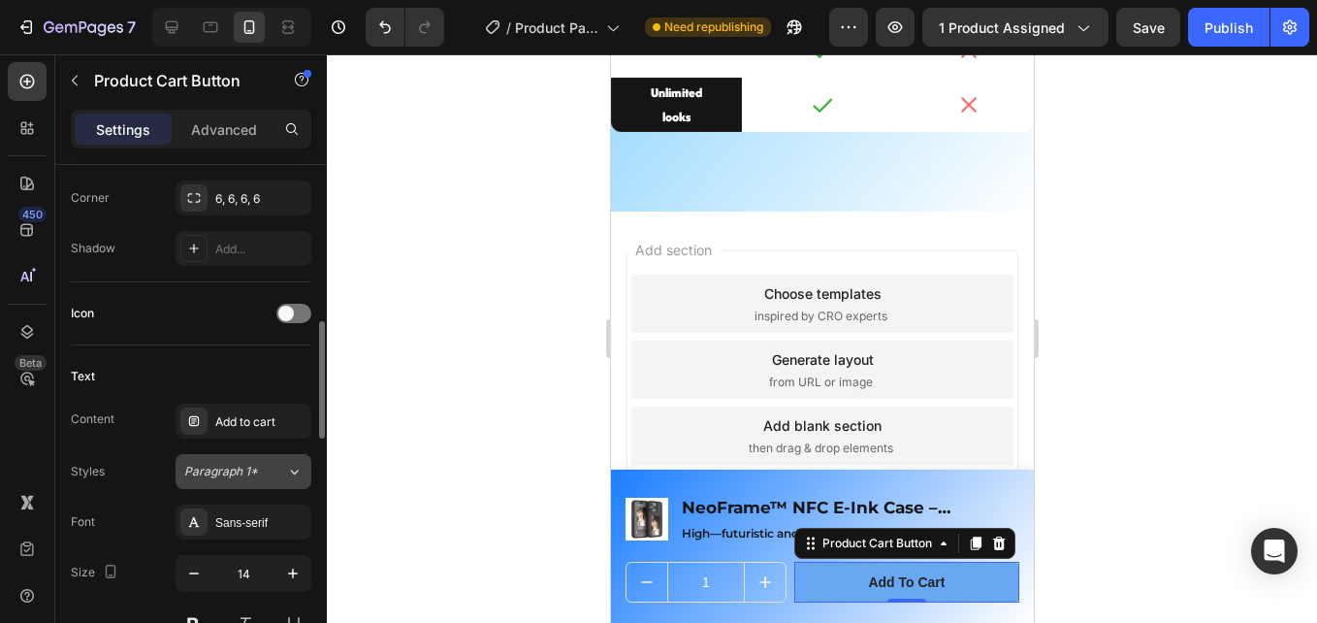
click at [243, 473] on span "Paragraph 1*" at bounding box center [221, 471] width 74 height 17
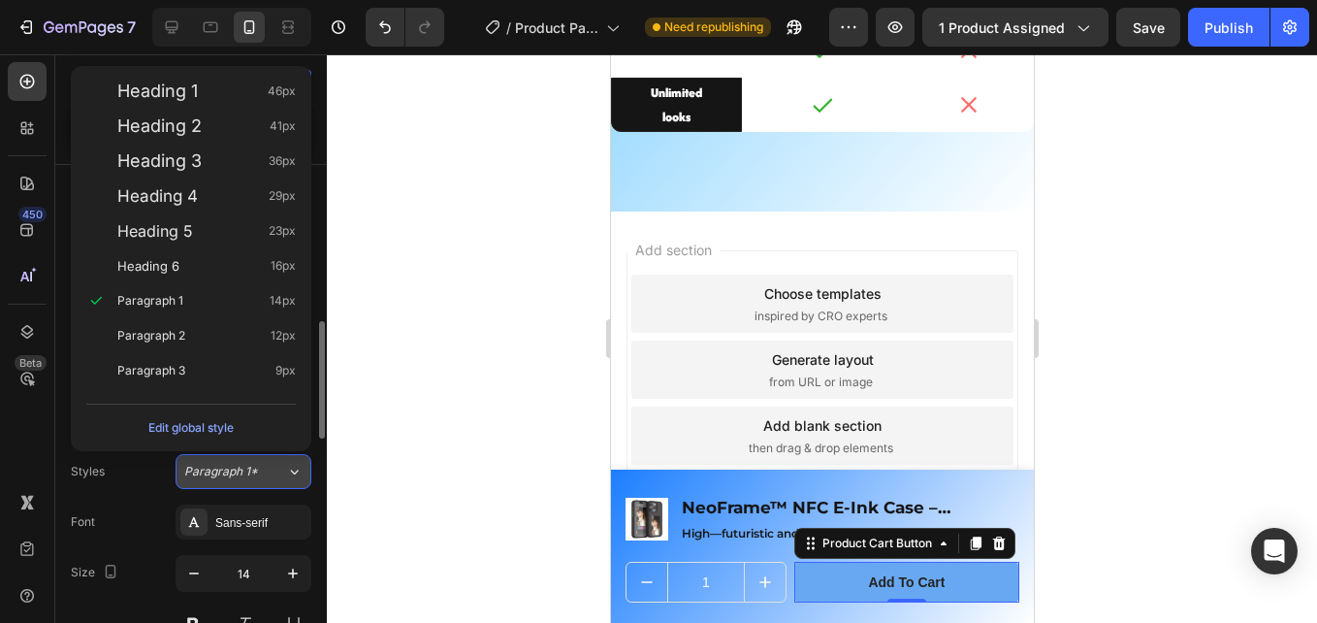
click at [247, 475] on span "Paragraph 1*" at bounding box center [221, 471] width 74 height 17
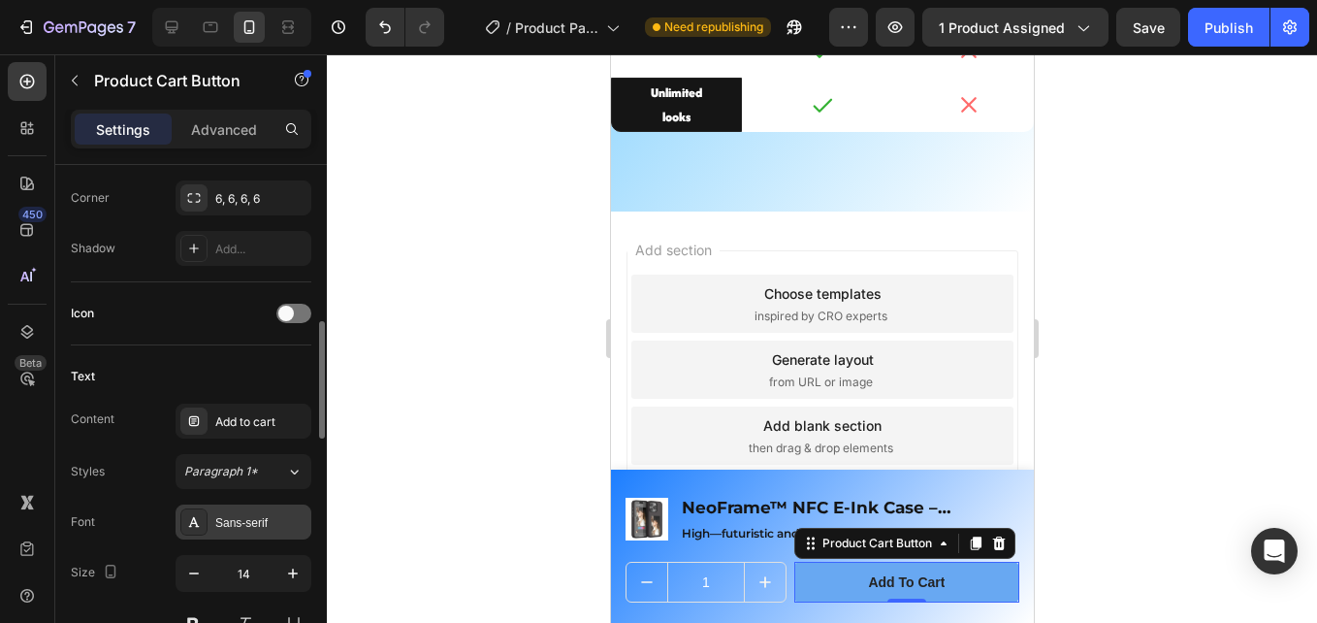
click at [276, 531] on div "Sans-serif" at bounding box center [260, 522] width 91 height 17
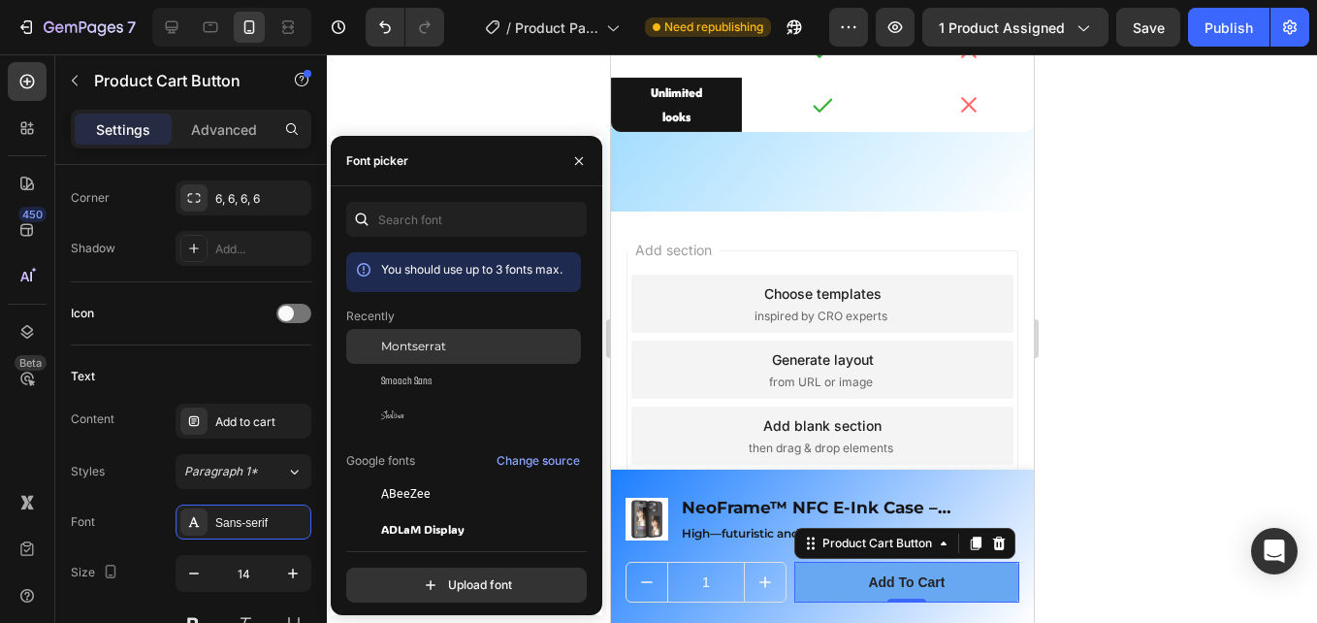
click at [442, 347] on span "Montserrat" at bounding box center [413, 346] width 65 height 17
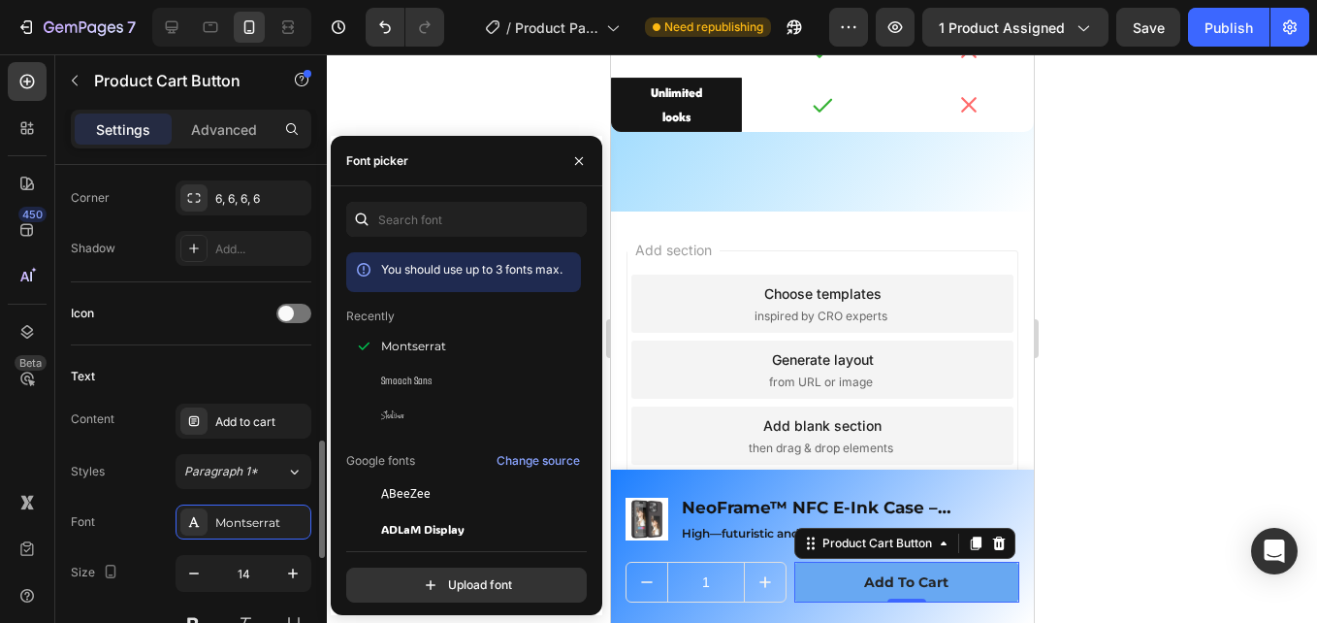
scroll to position [873, 0]
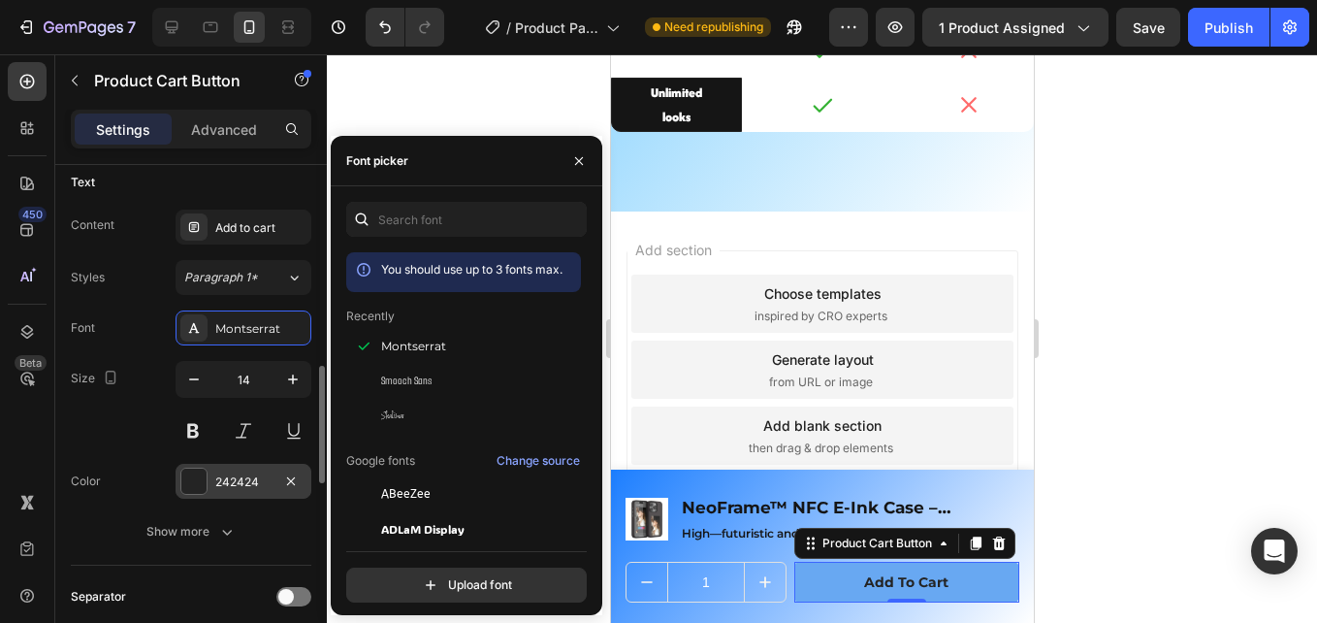
click at [225, 489] on div "242424" at bounding box center [243, 481] width 56 height 17
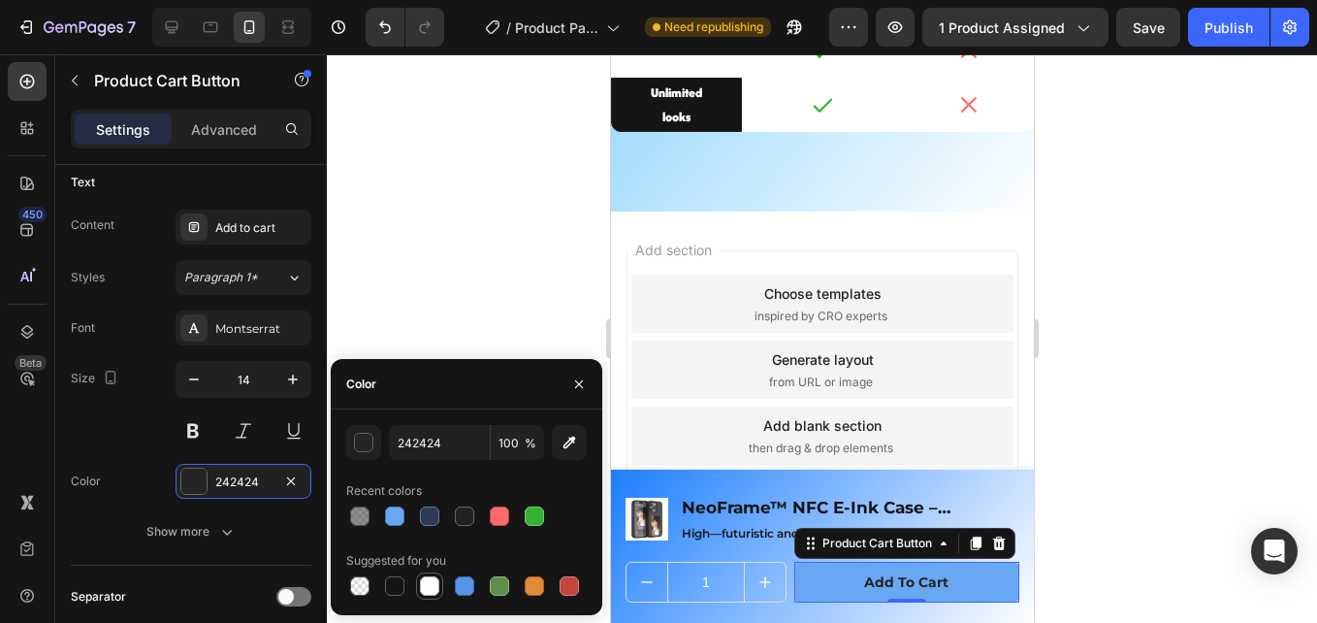
click at [422, 584] on div at bounding box center [429, 585] width 19 height 19
type input "FFFFFF"
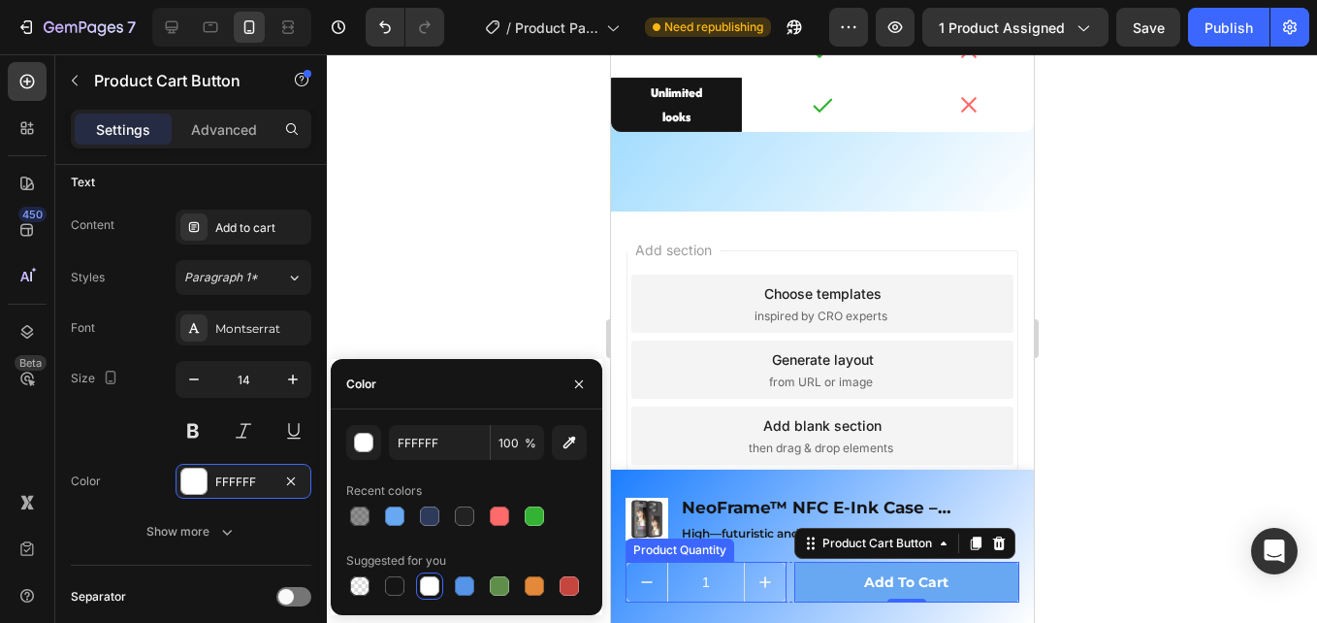
click at [679, 576] on input "1" at bounding box center [705, 582] width 78 height 39
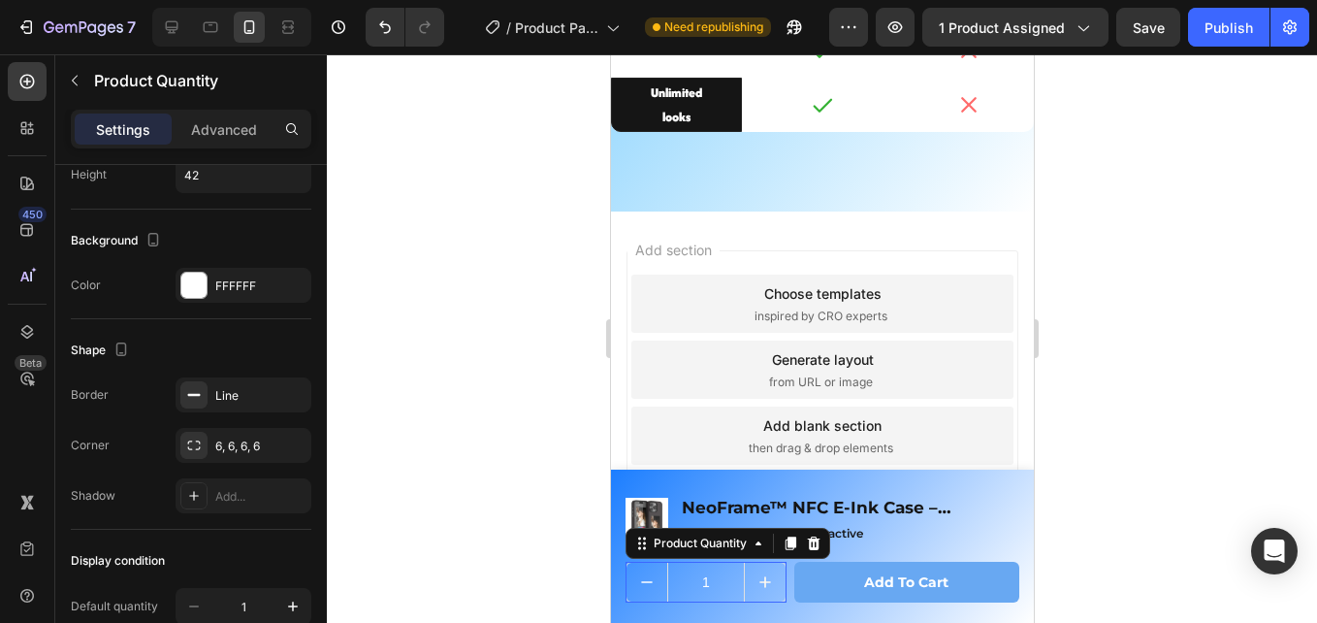
scroll to position [0, 0]
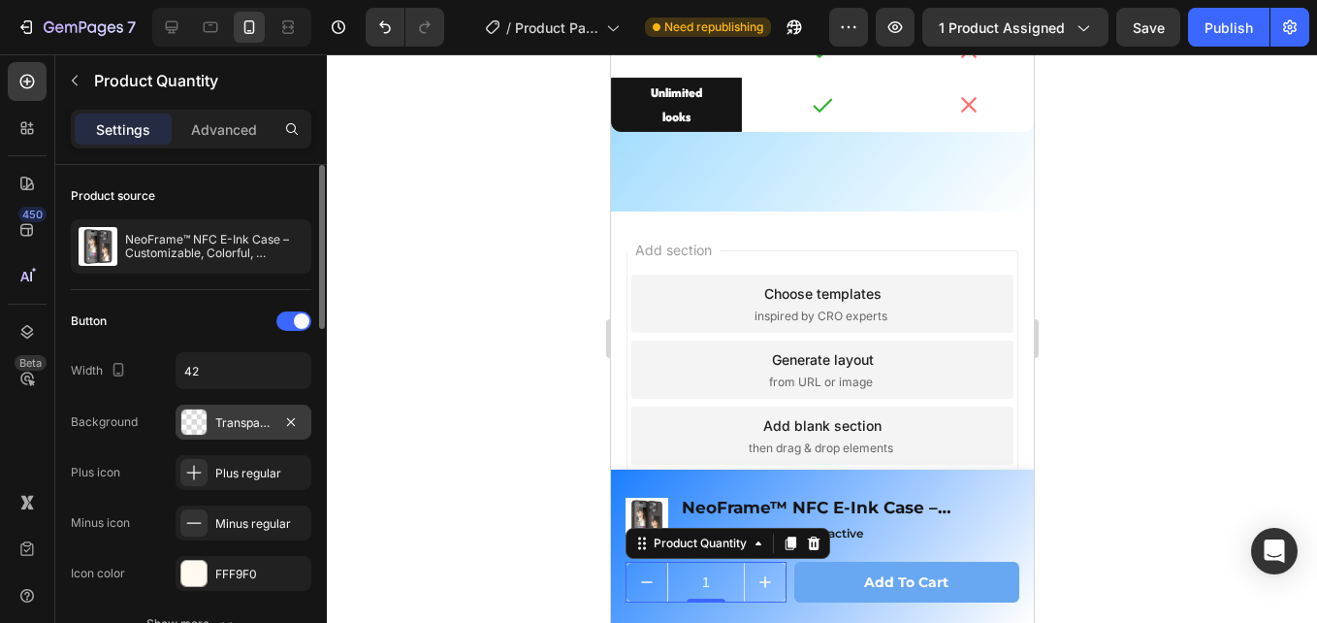
click at [239, 429] on div "Transparent" at bounding box center [243, 422] width 56 height 17
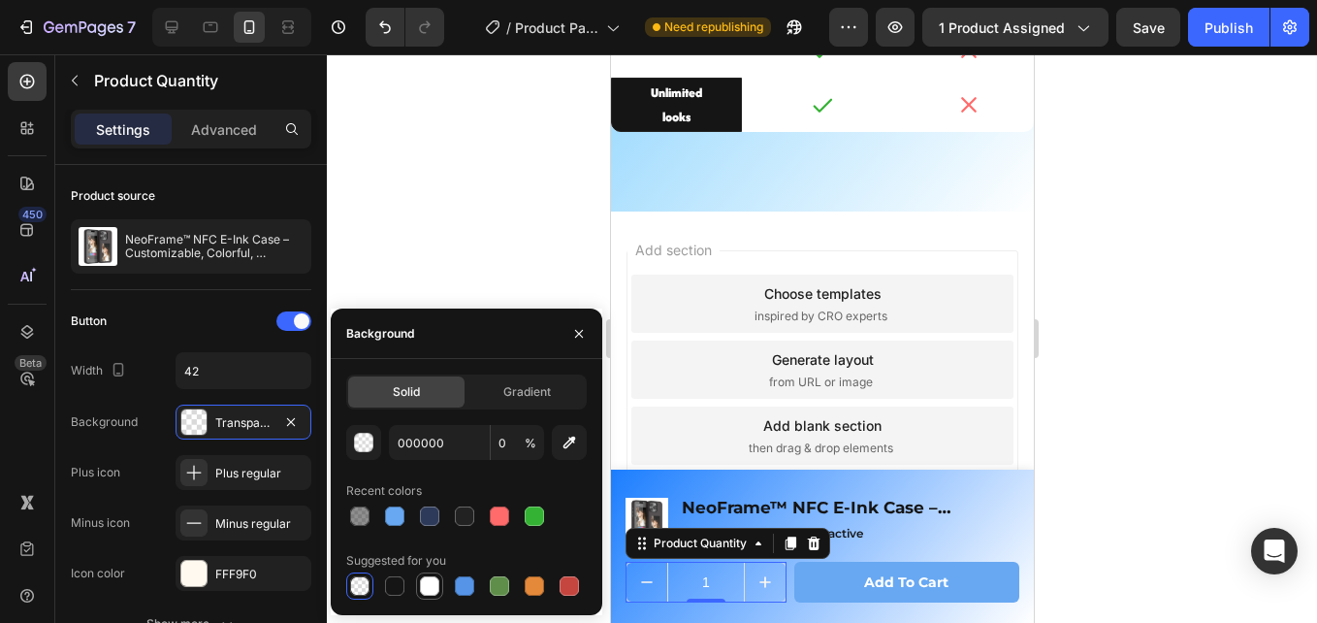
click at [437, 586] on div at bounding box center [429, 585] width 19 height 19
type input "FFFFFF"
type input "100"
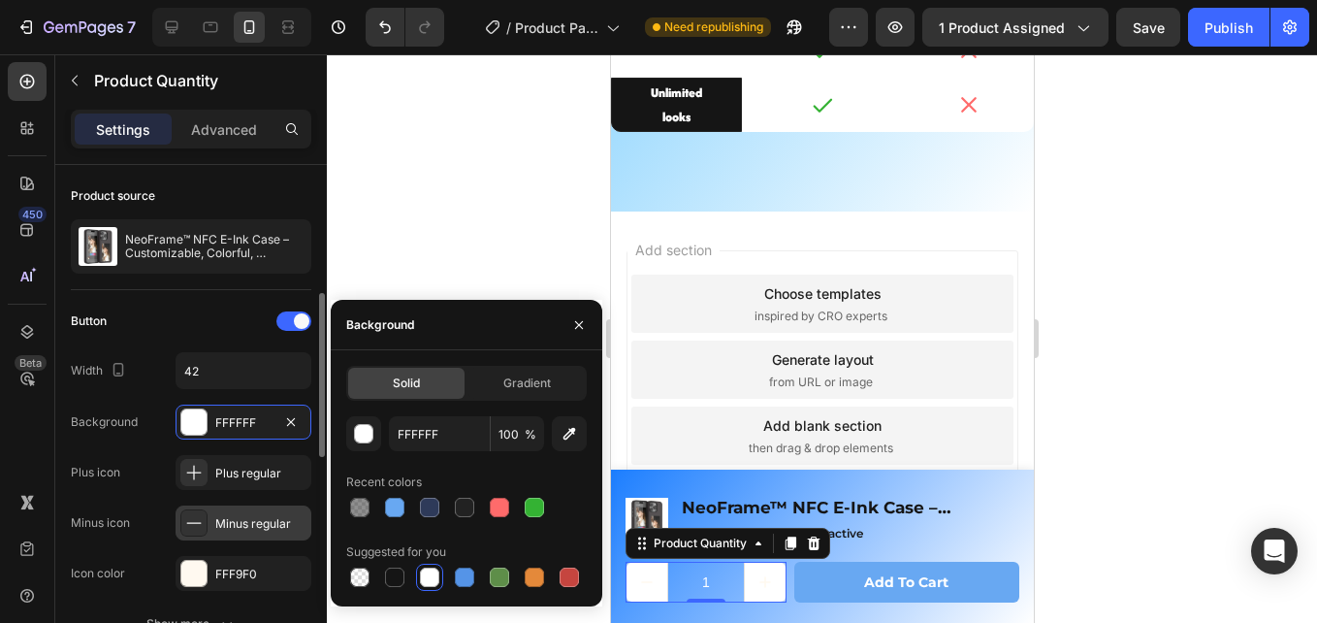
scroll to position [97, 0]
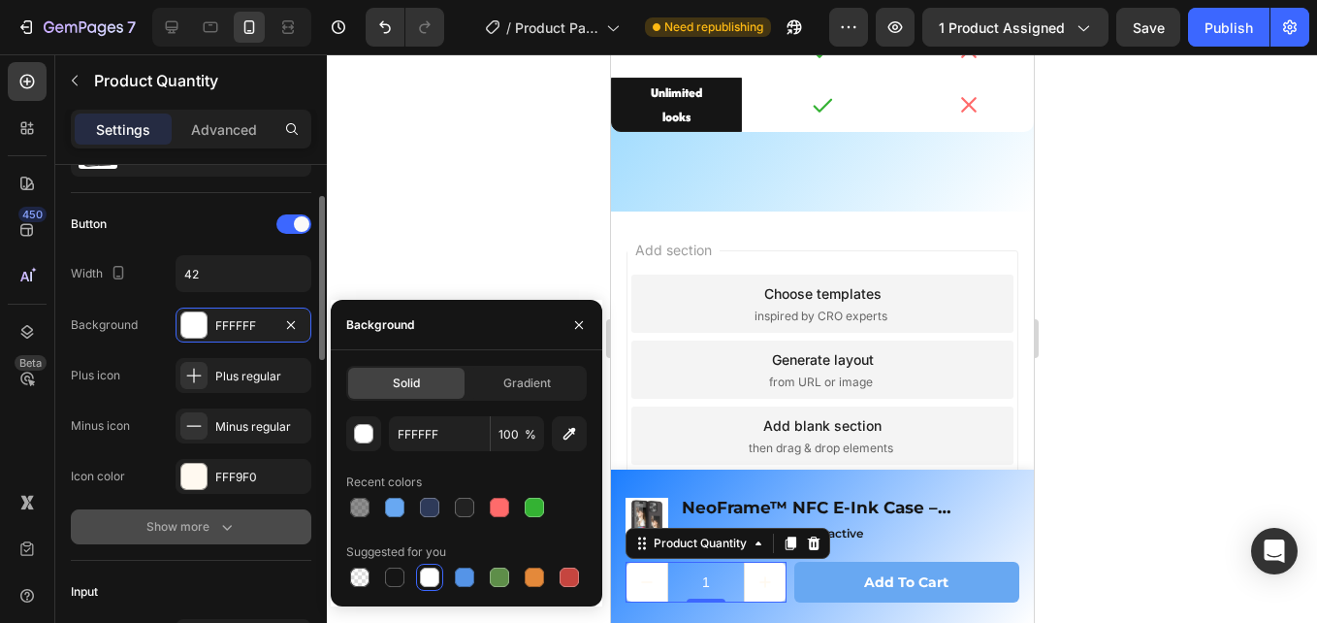
click at [243, 521] on button "Show more" at bounding box center [191, 526] width 241 height 35
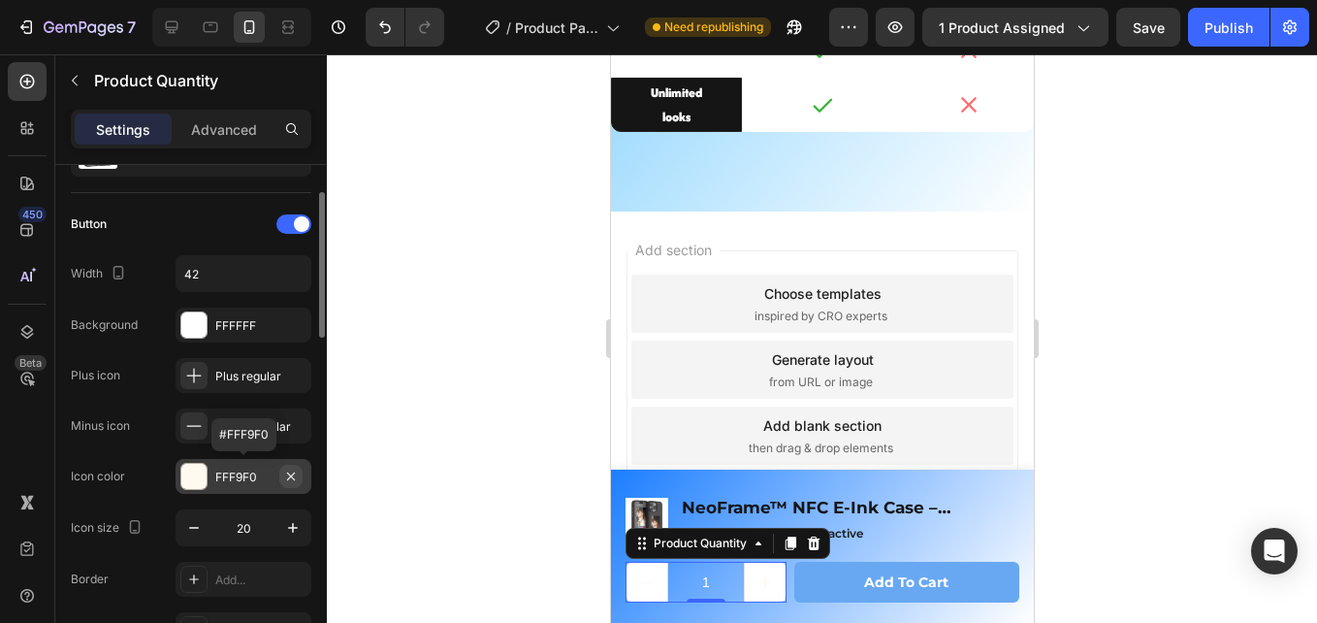
click at [283, 475] on icon "button" at bounding box center [291, 477] width 16 height 16
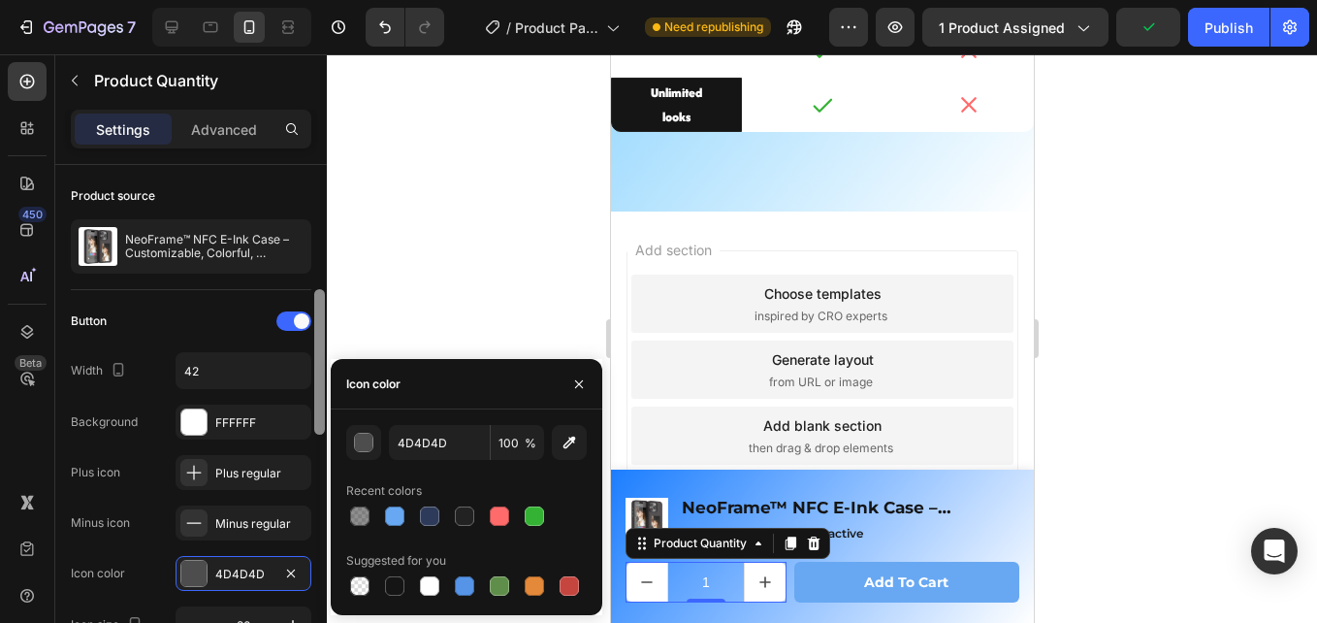
scroll to position [97, 0]
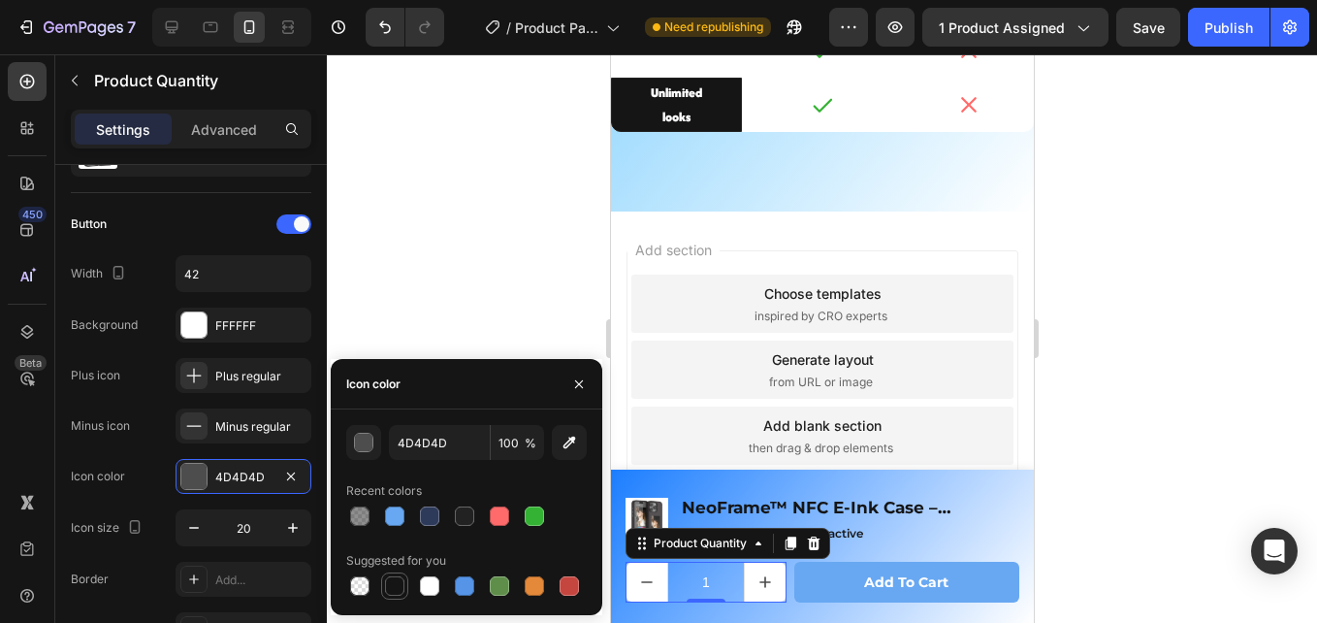
click at [389, 582] on div at bounding box center [394, 585] width 19 height 19
type input "151515"
click at [677, 581] on input "1" at bounding box center [705, 582] width 78 height 39
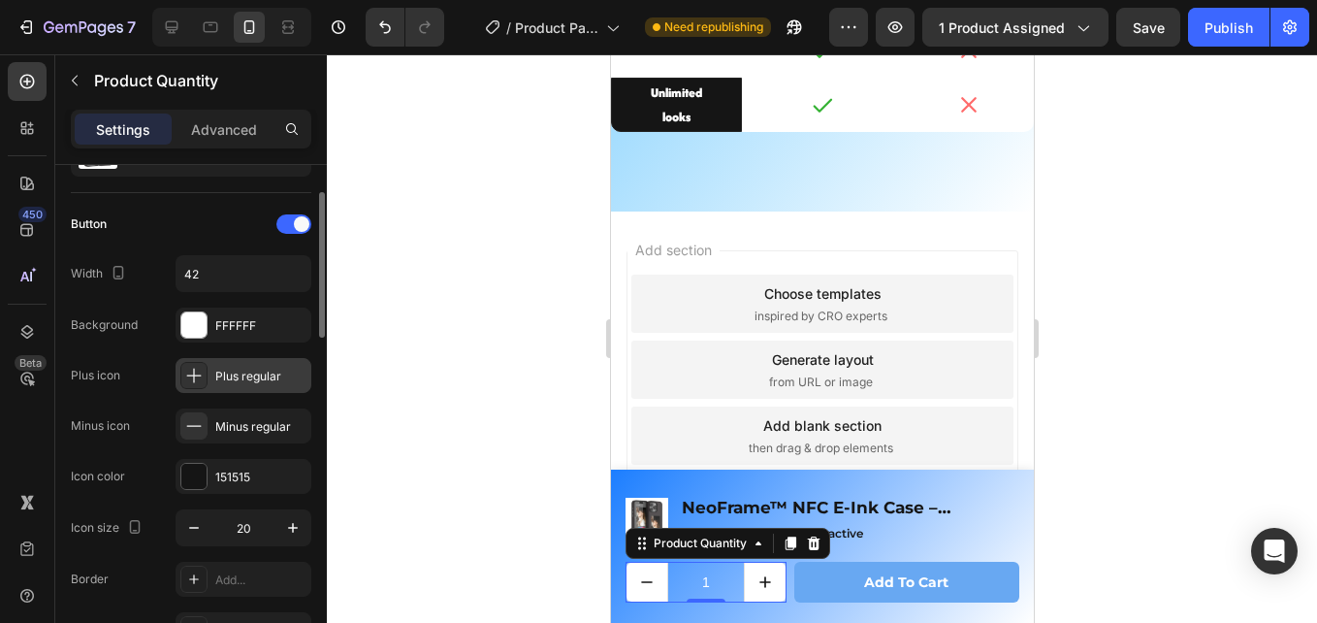
click at [246, 382] on div "Plus regular" at bounding box center [260, 376] width 91 height 17
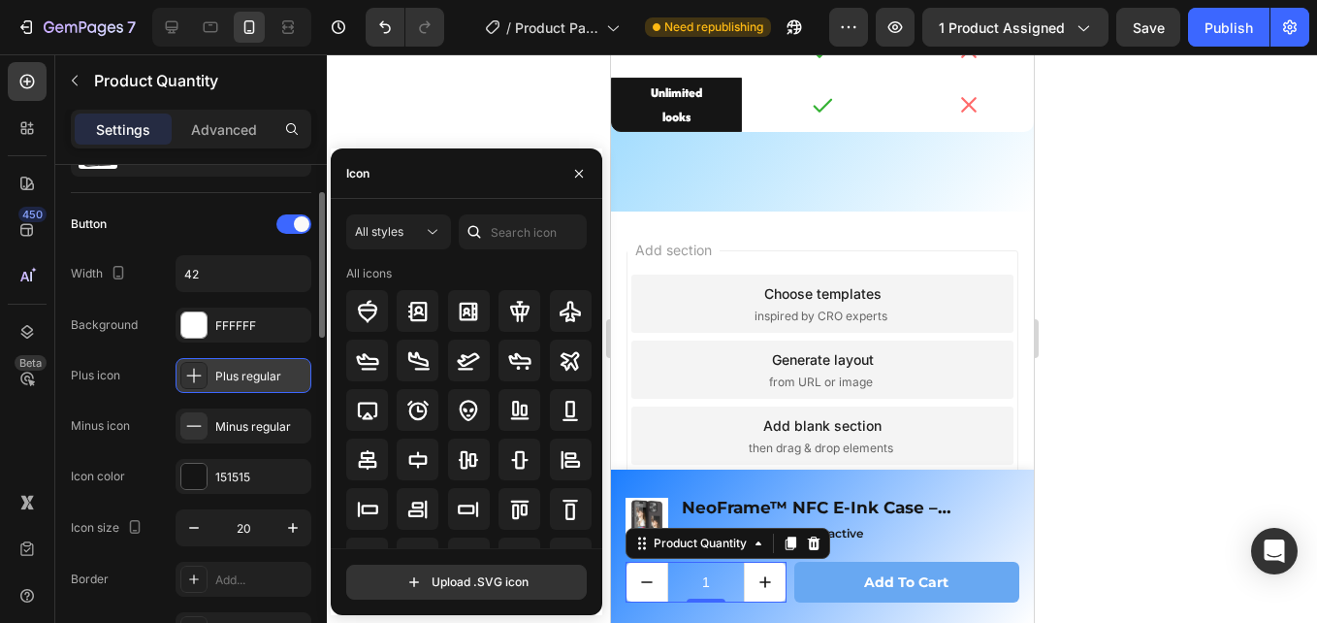
click at [246, 382] on div "Plus regular" at bounding box center [260, 376] width 91 height 17
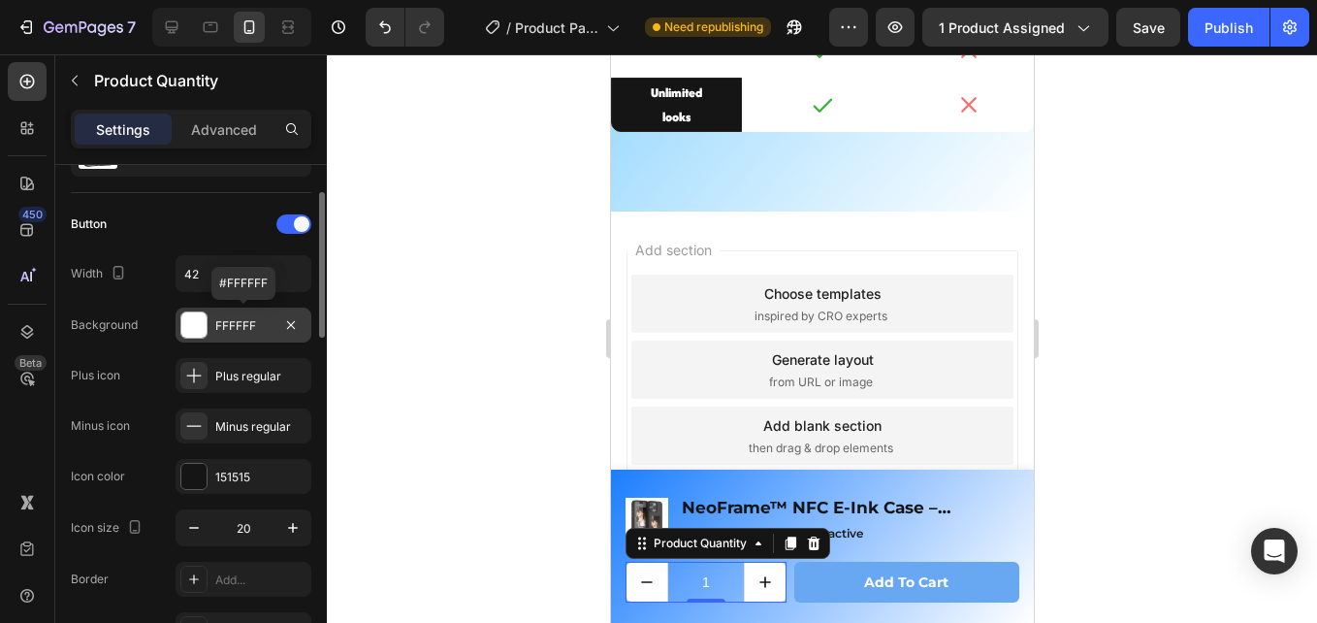
click at [231, 322] on div "FFFFFF" at bounding box center [243, 325] width 56 height 17
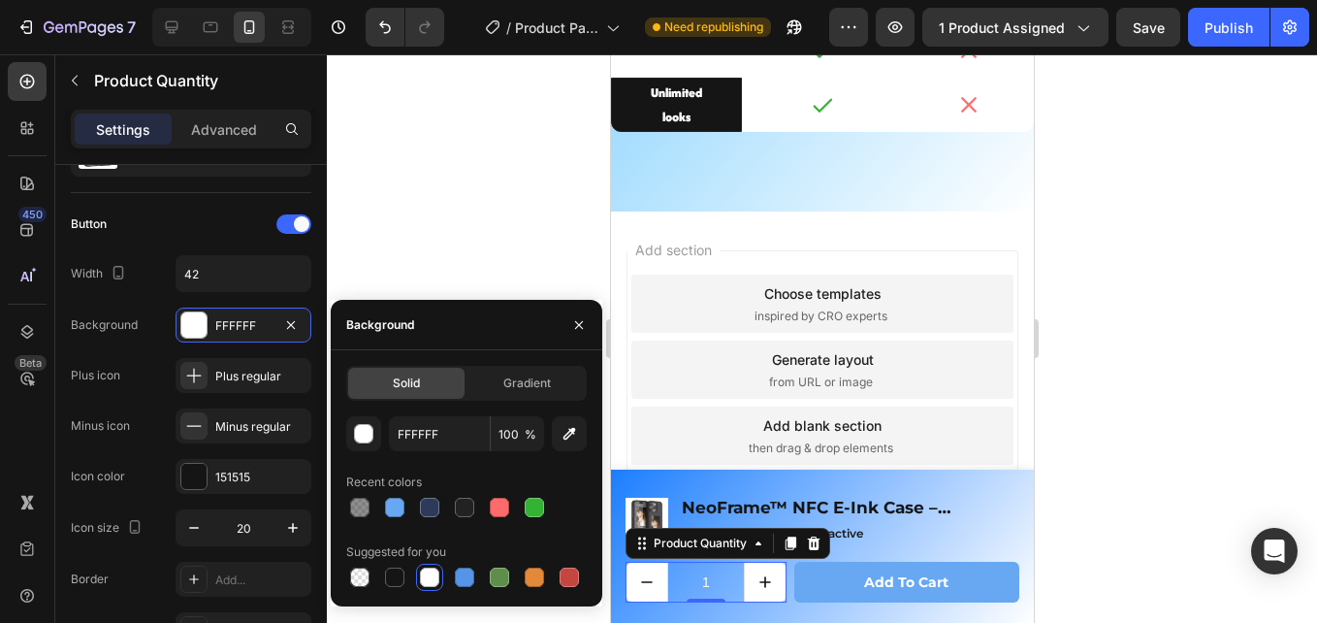
click at [420, 576] on div at bounding box center [429, 576] width 19 height 19
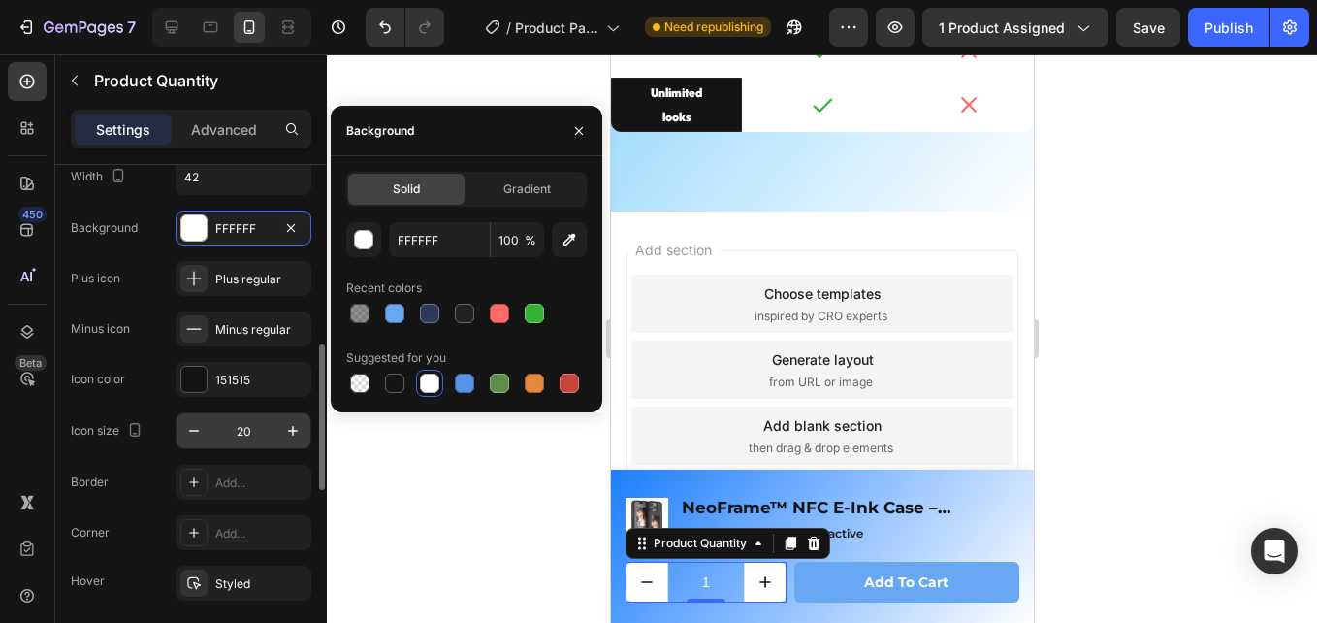
scroll to position [291, 0]
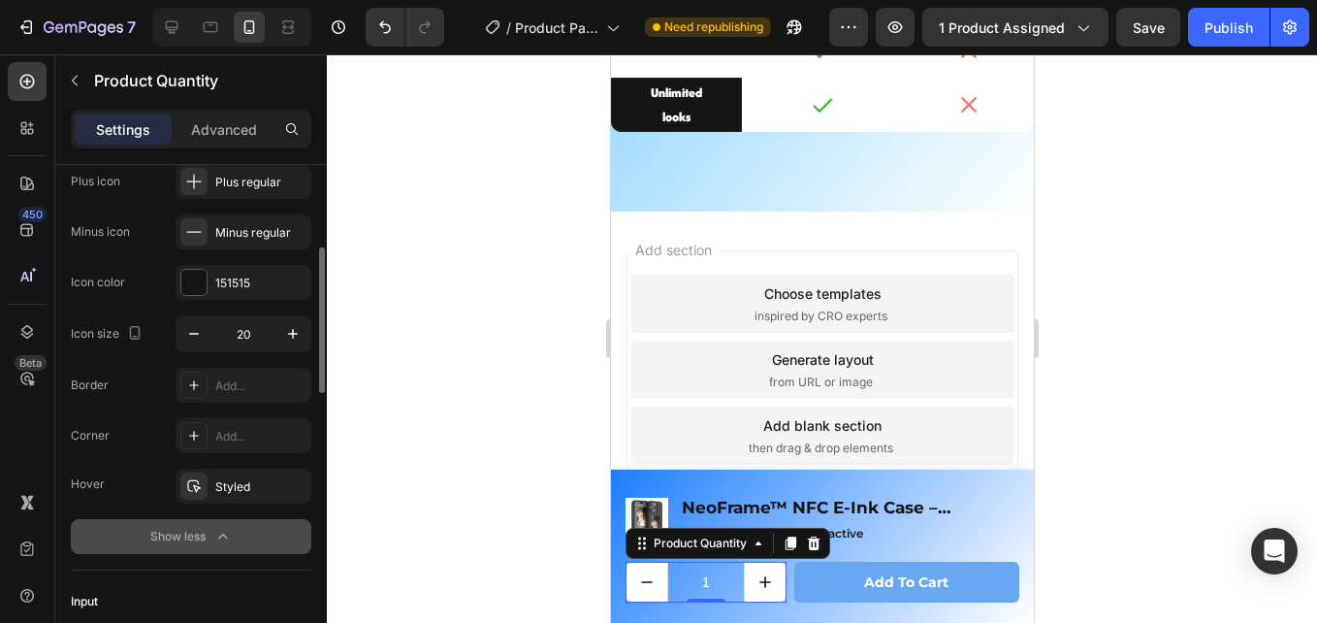
click at [198, 541] on div "Show less" at bounding box center [191, 536] width 82 height 19
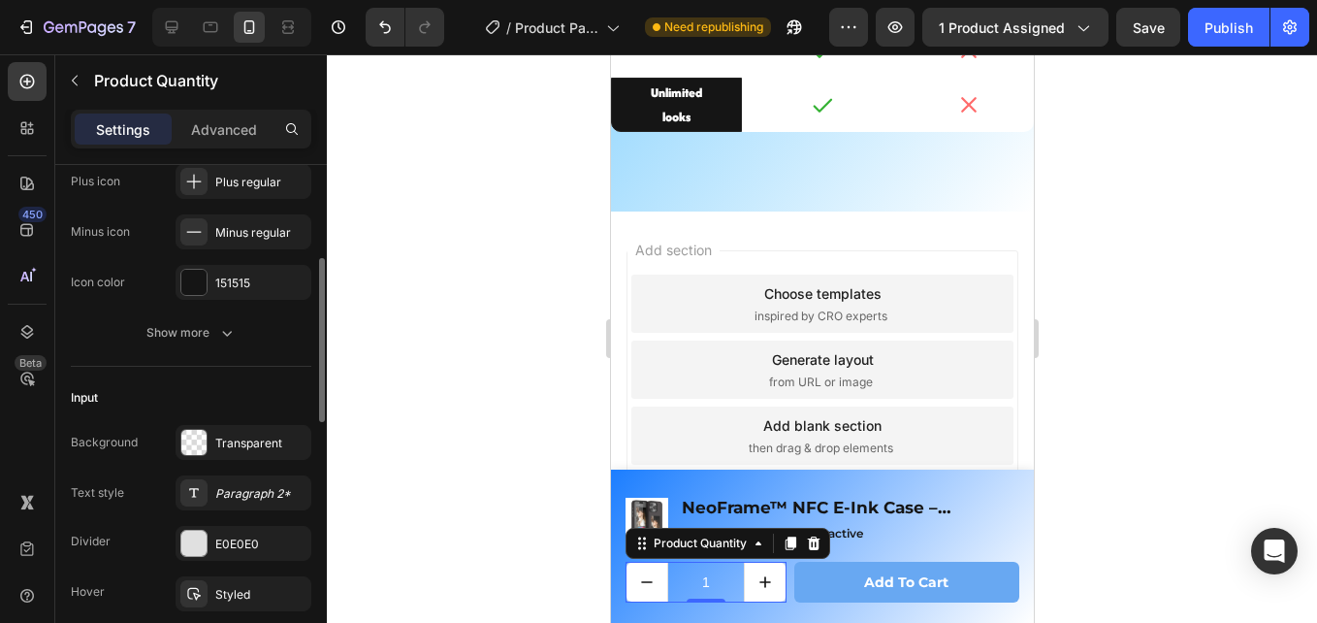
scroll to position [485, 0]
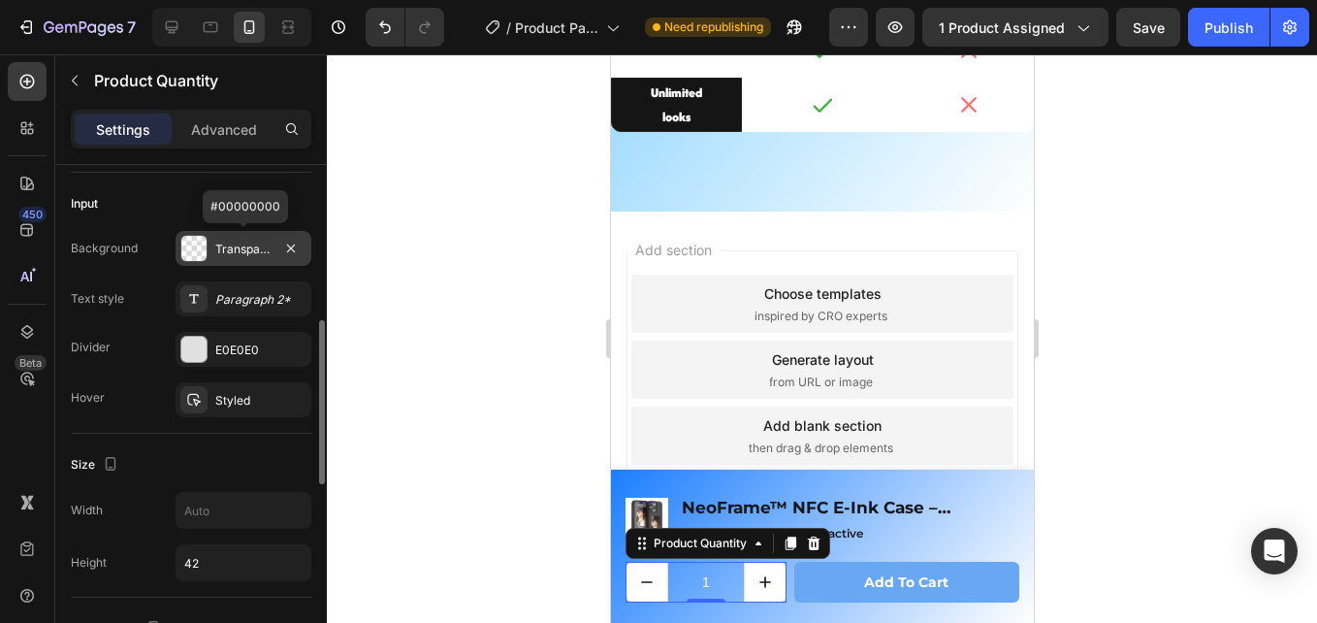
click at [246, 243] on div "Transparent" at bounding box center [243, 249] width 56 height 17
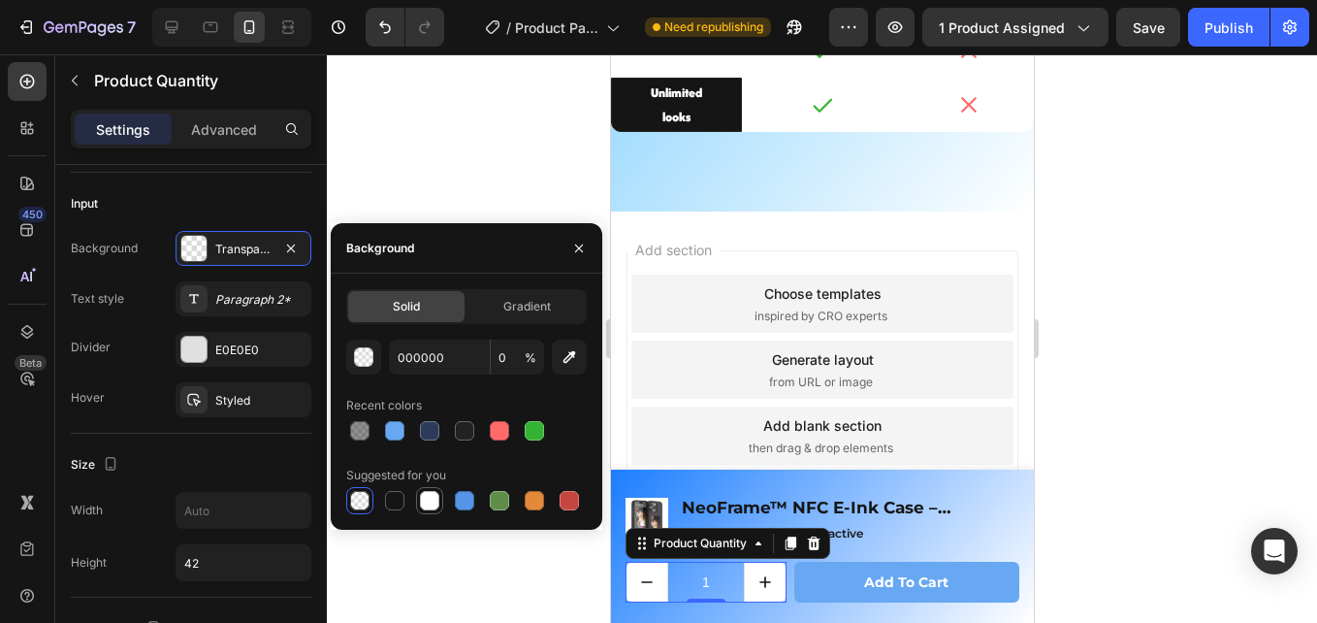
click at [428, 488] on div at bounding box center [429, 500] width 27 height 27
type input "FFFFFF"
type input "100"
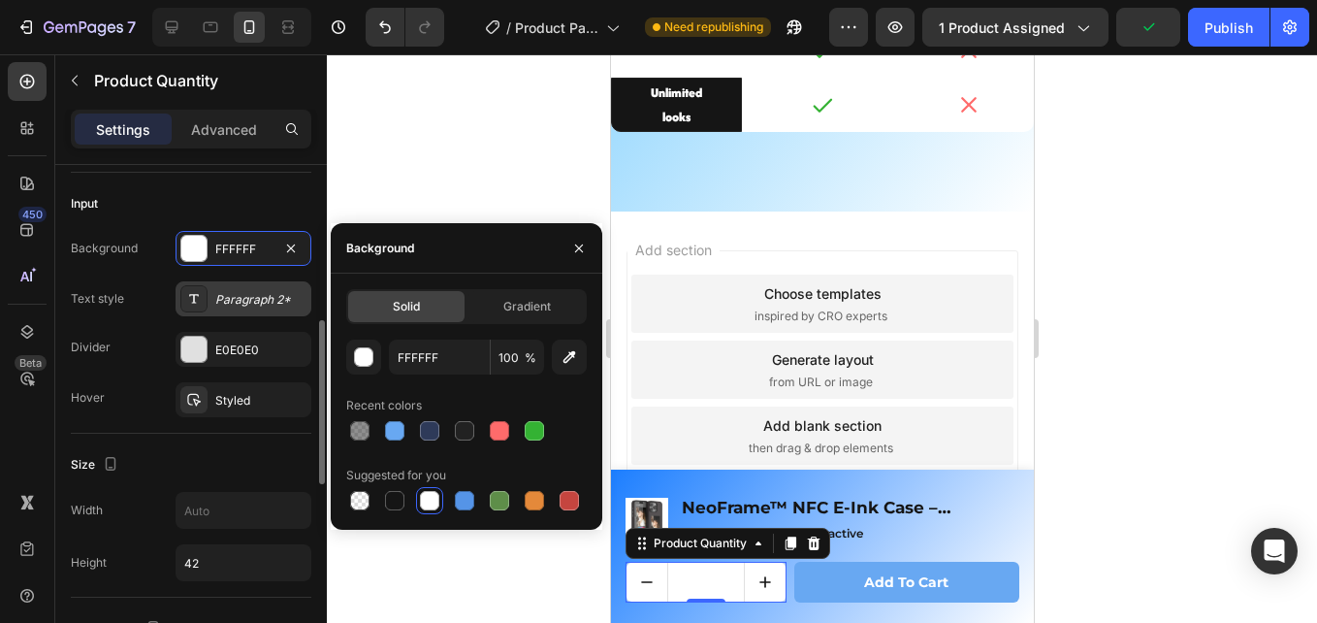
click at [243, 296] on div "Paragraph 2*" at bounding box center [260, 299] width 91 height 17
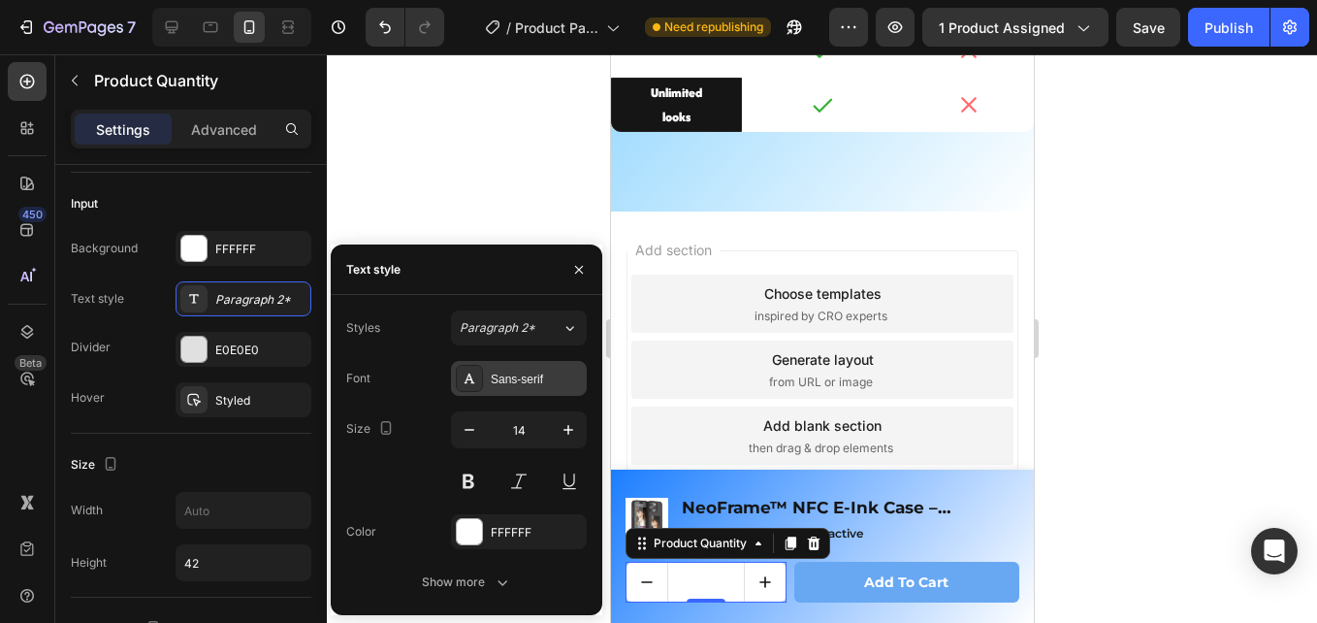
click at [508, 382] on div "Sans-serif" at bounding box center [536, 379] width 91 height 17
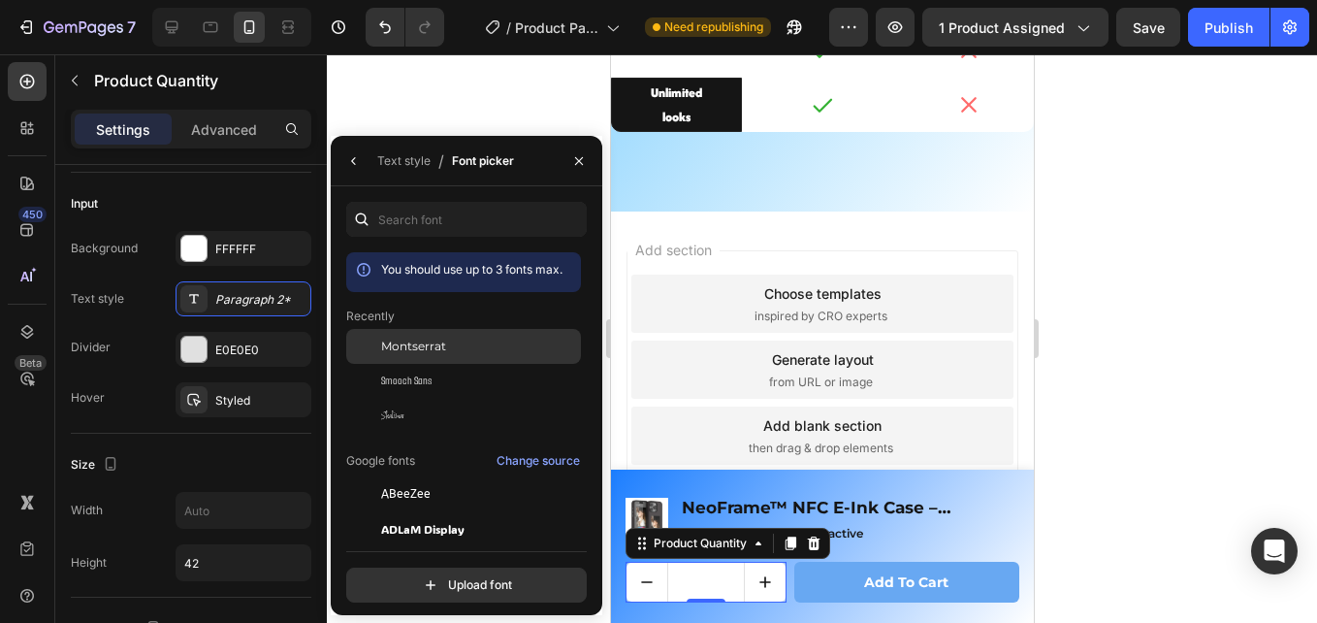
click at [431, 476] on div "Montserrat" at bounding box center [463, 493] width 235 height 35
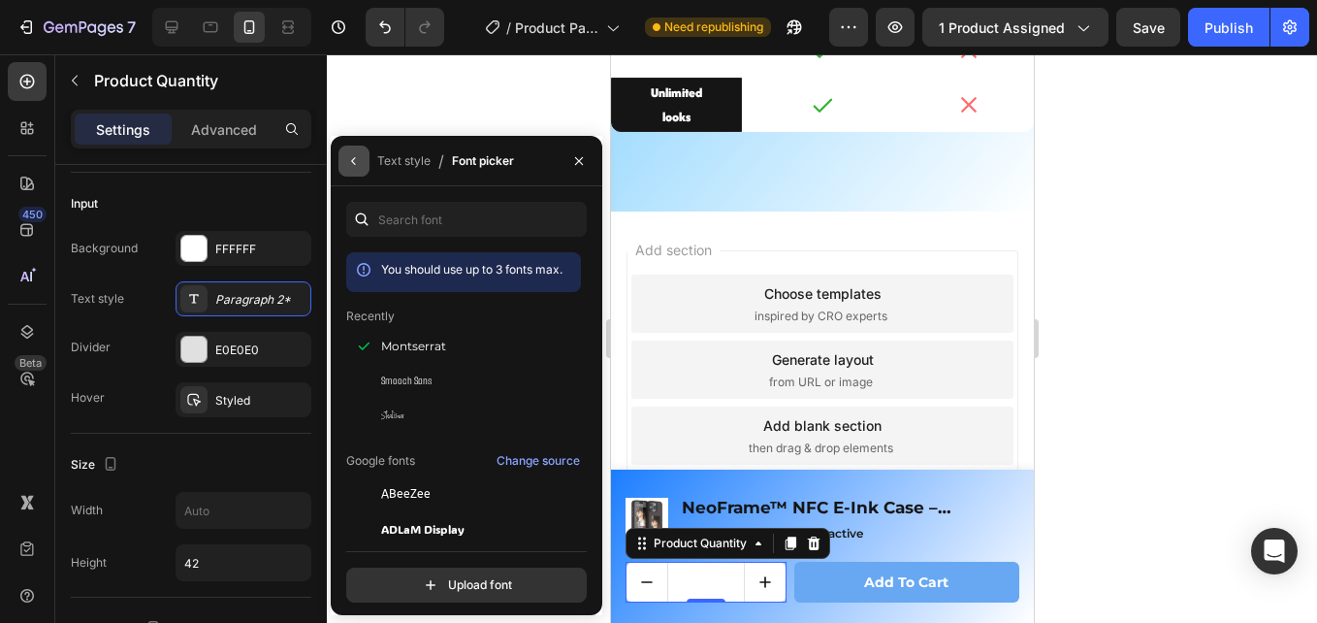
click at [362, 158] on button "button" at bounding box center [354, 161] width 31 height 31
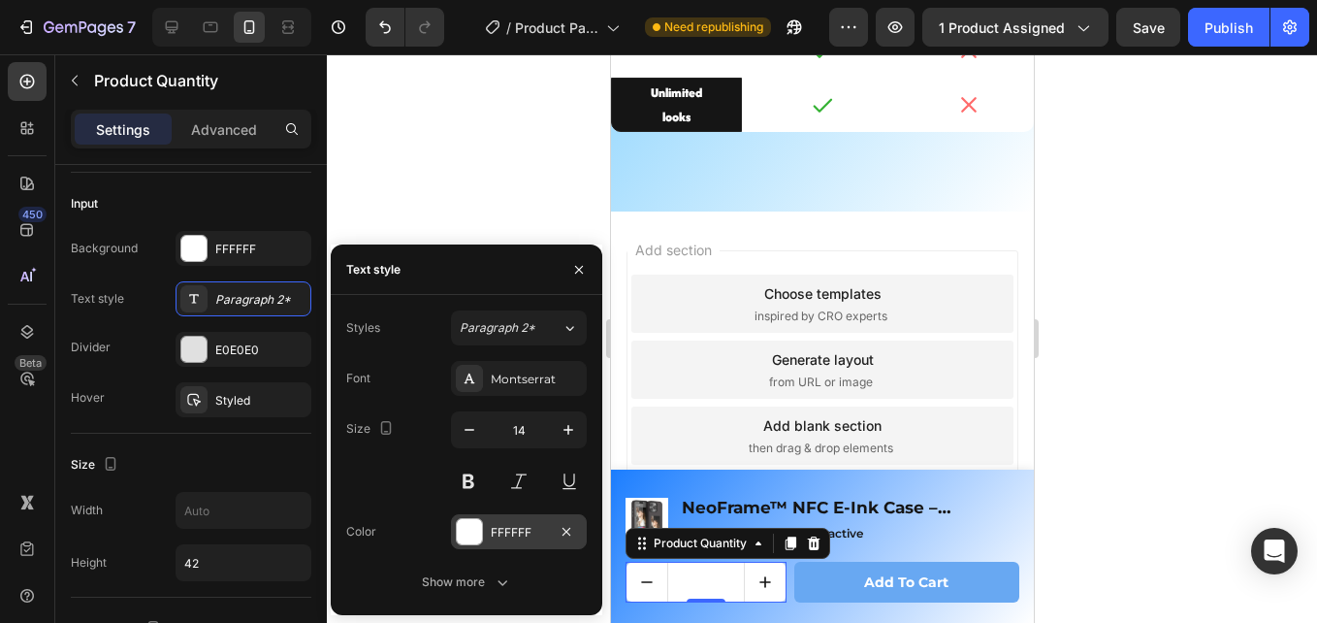
click at [492, 534] on div "FFFFFF" at bounding box center [519, 532] width 56 height 17
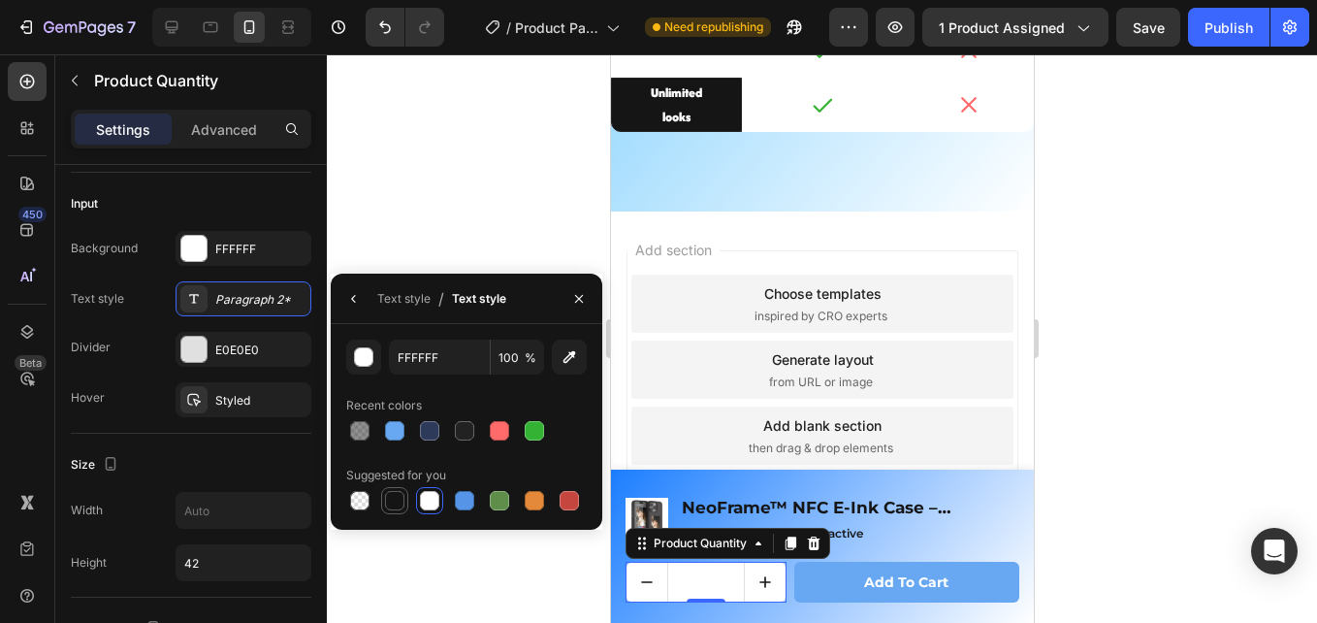
click at [394, 496] on div at bounding box center [394, 500] width 19 height 19
type input "151515"
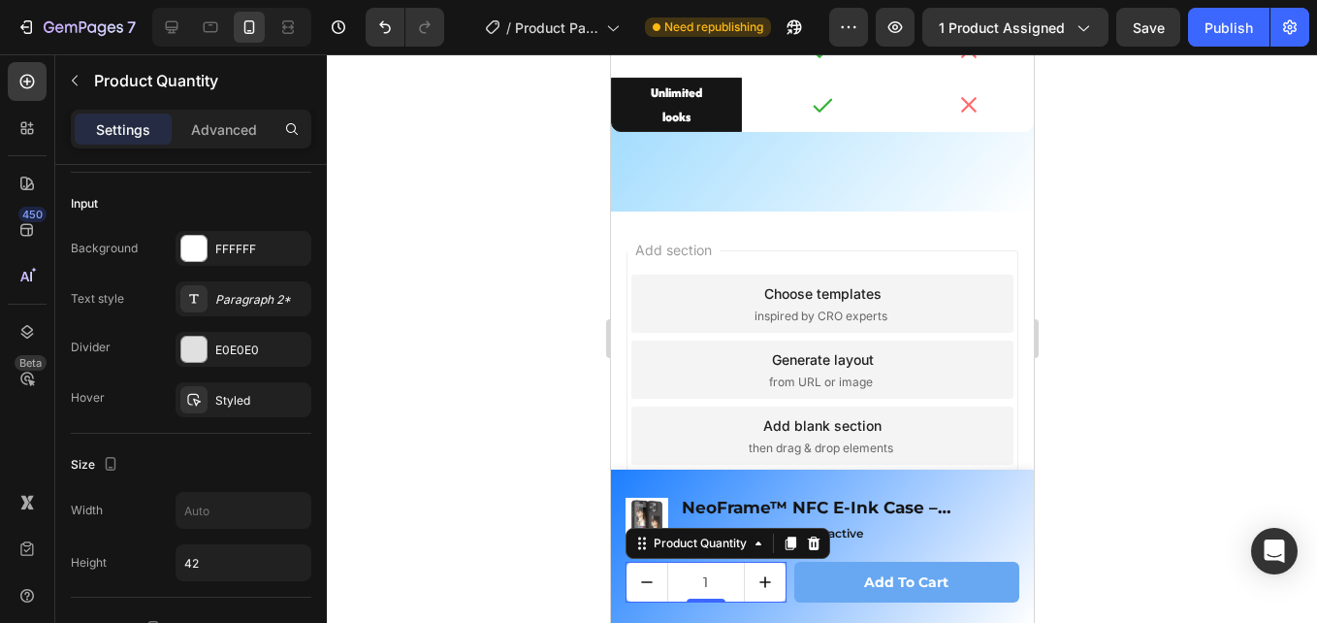
click at [467, 559] on div at bounding box center [822, 338] width 990 height 568
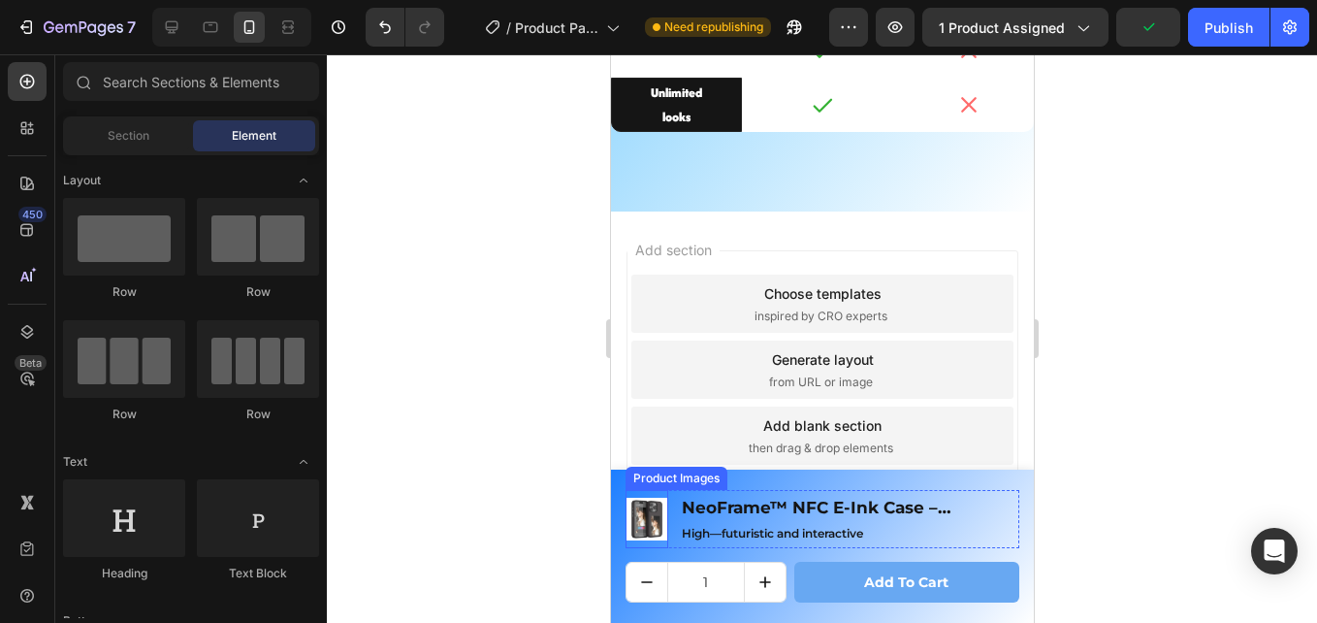
click at [647, 509] on img at bounding box center [646, 519] width 43 height 43
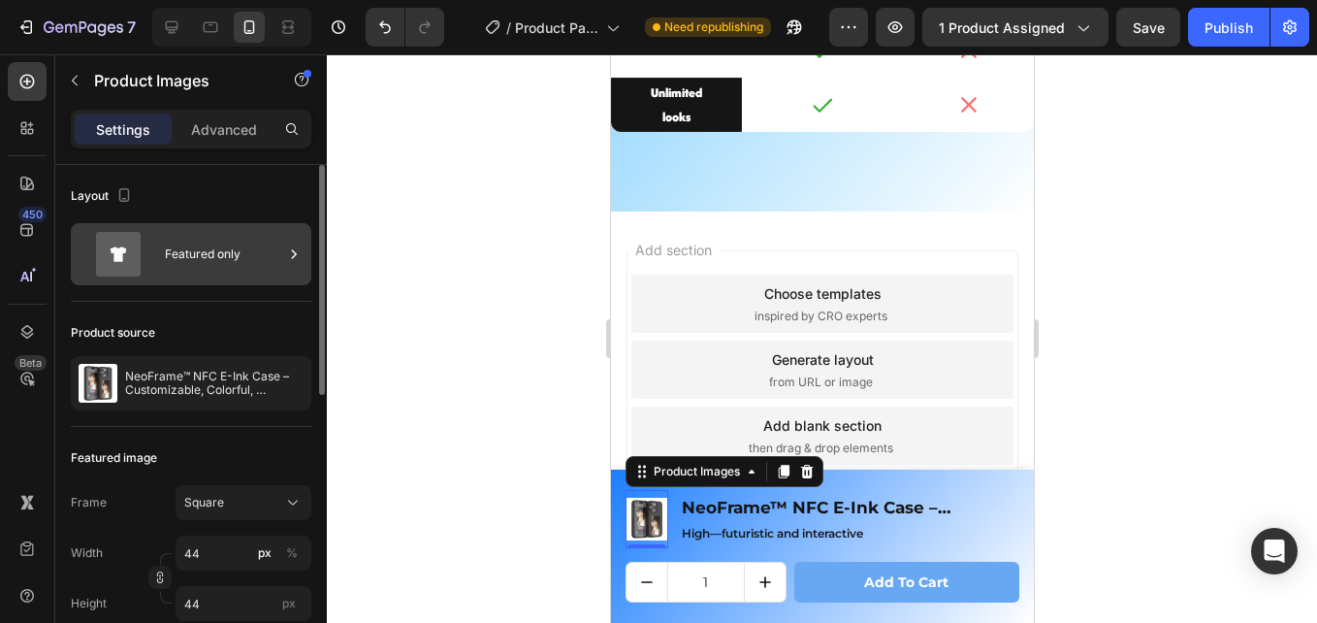
click at [211, 236] on div "Featured only" at bounding box center [224, 254] width 118 height 45
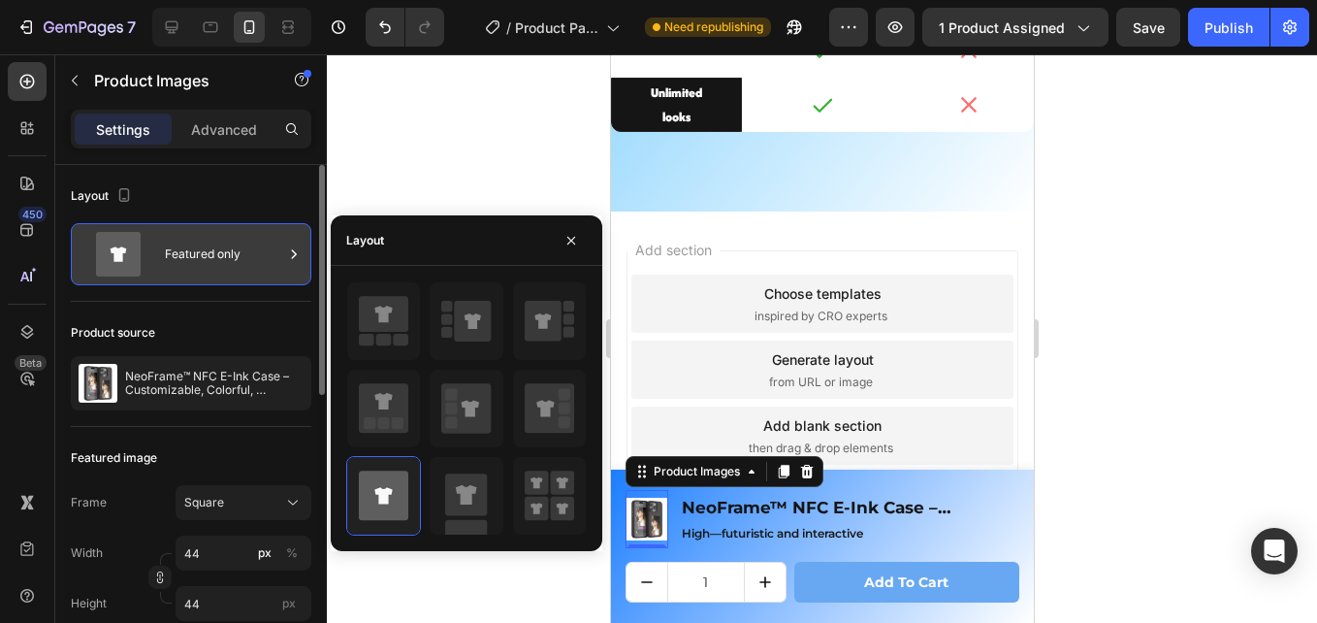
click at [207, 242] on div "Featured only" at bounding box center [224, 254] width 118 height 45
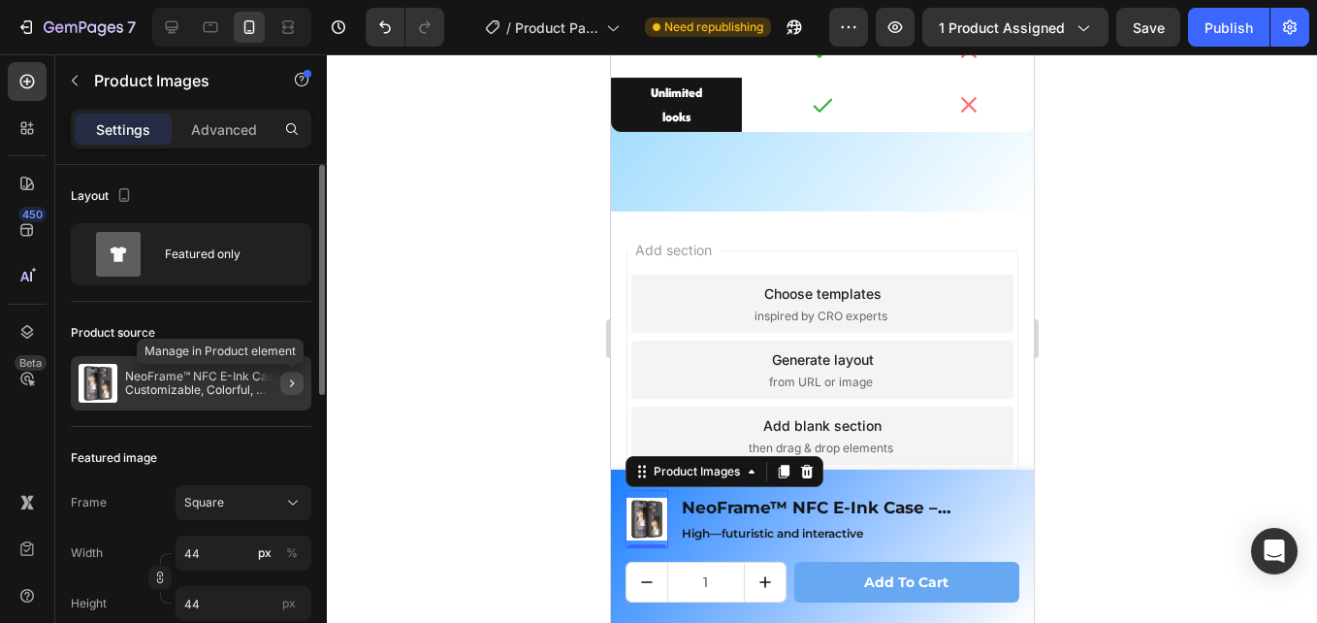
click at [286, 378] on icon "button" at bounding box center [292, 383] width 16 height 16
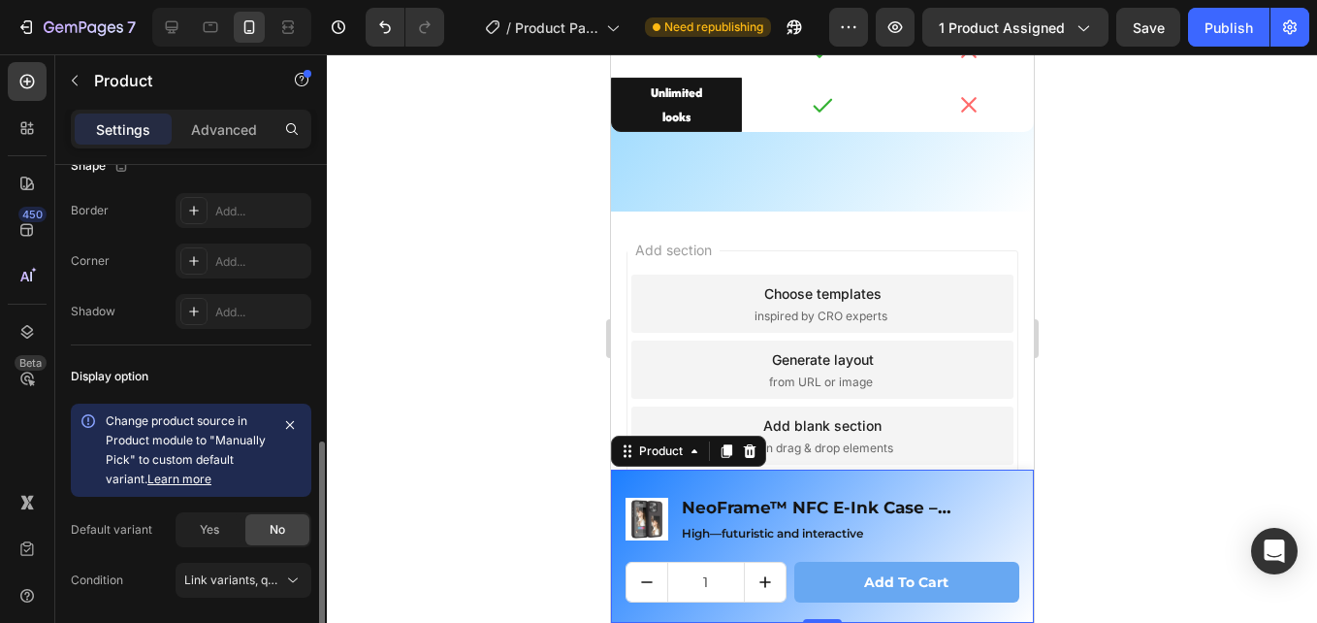
scroll to position [747, 0]
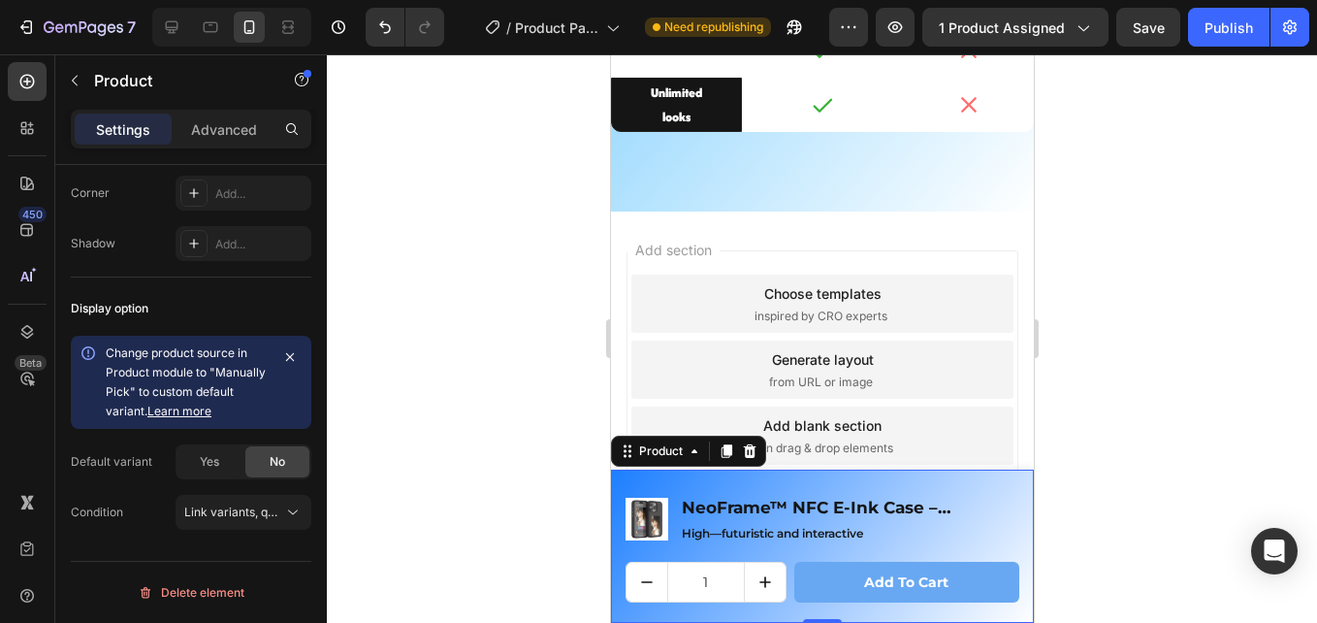
click at [770, 471] on div "Product Images NeoFrame™ NFC E-Ink Case – Customizable, Colorful, Cordless Prod…" at bounding box center [821, 546] width 423 height 153
click at [646, 456] on div "Product" at bounding box center [659, 450] width 51 height 17
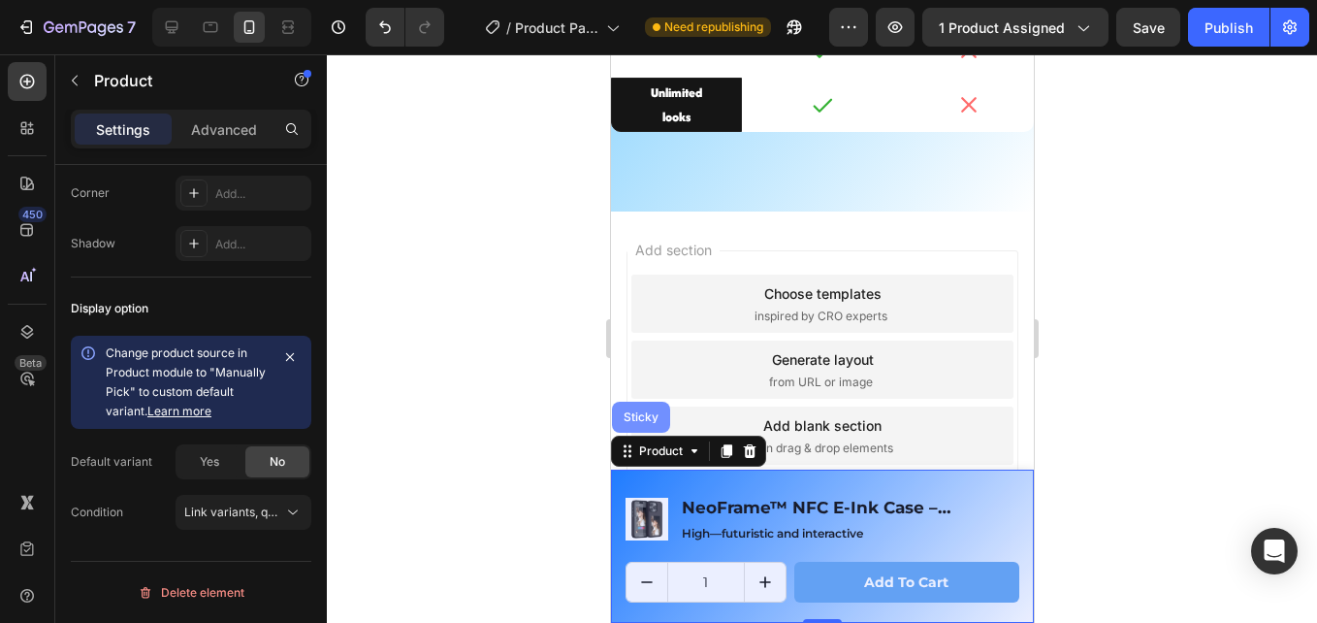
click at [643, 426] on div "Sticky" at bounding box center [640, 417] width 58 height 31
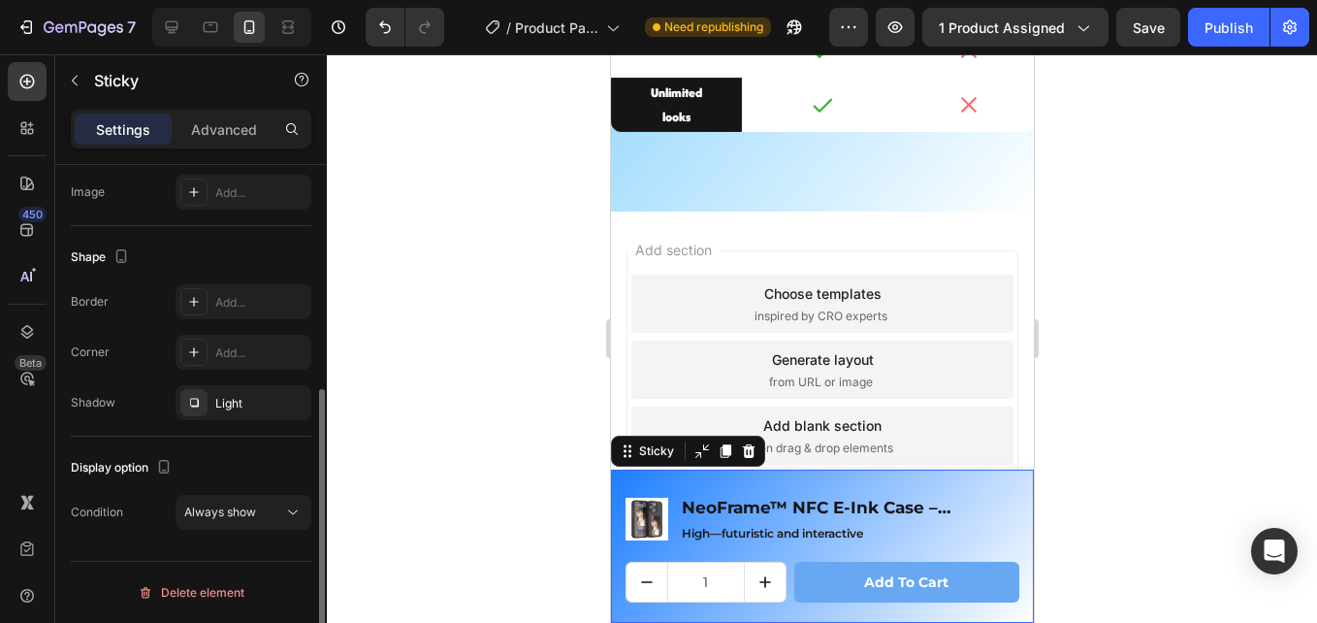
scroll to position [0, 0]
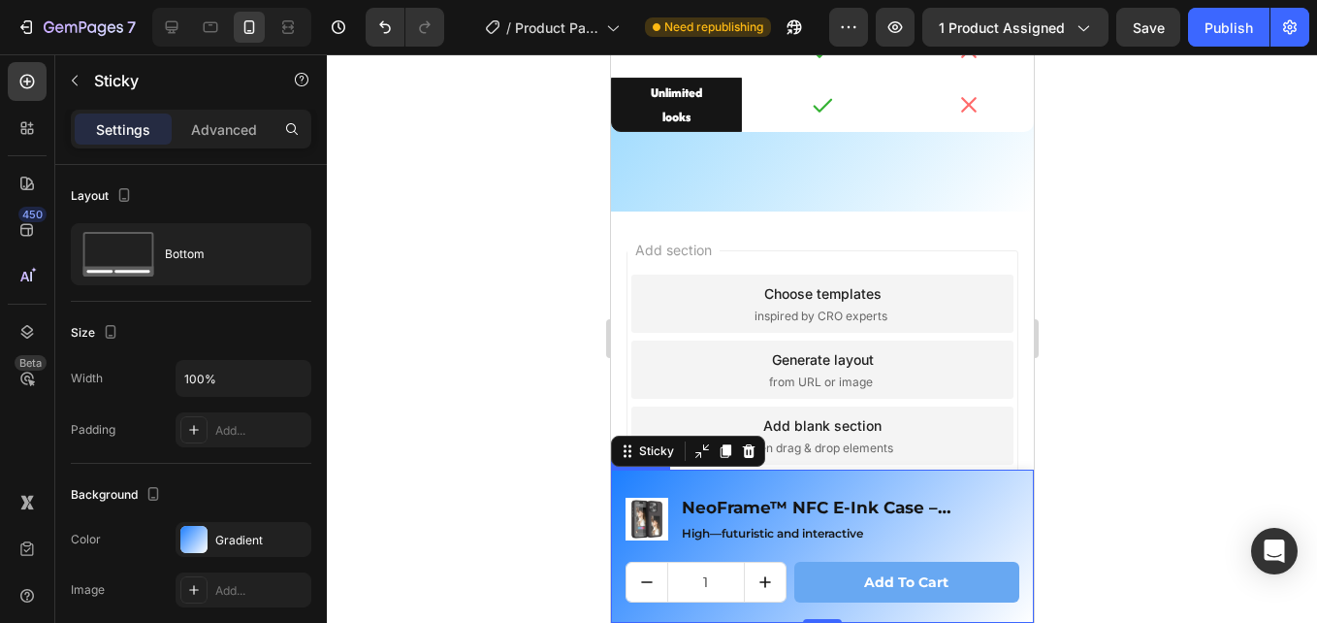
click at [953, 482] on div "Product Images NeoFrame™ NFC E-Ink Case – Customizable, Colorful, Cordless Prod…" at bounding box center [821, 546] width 423 height 153
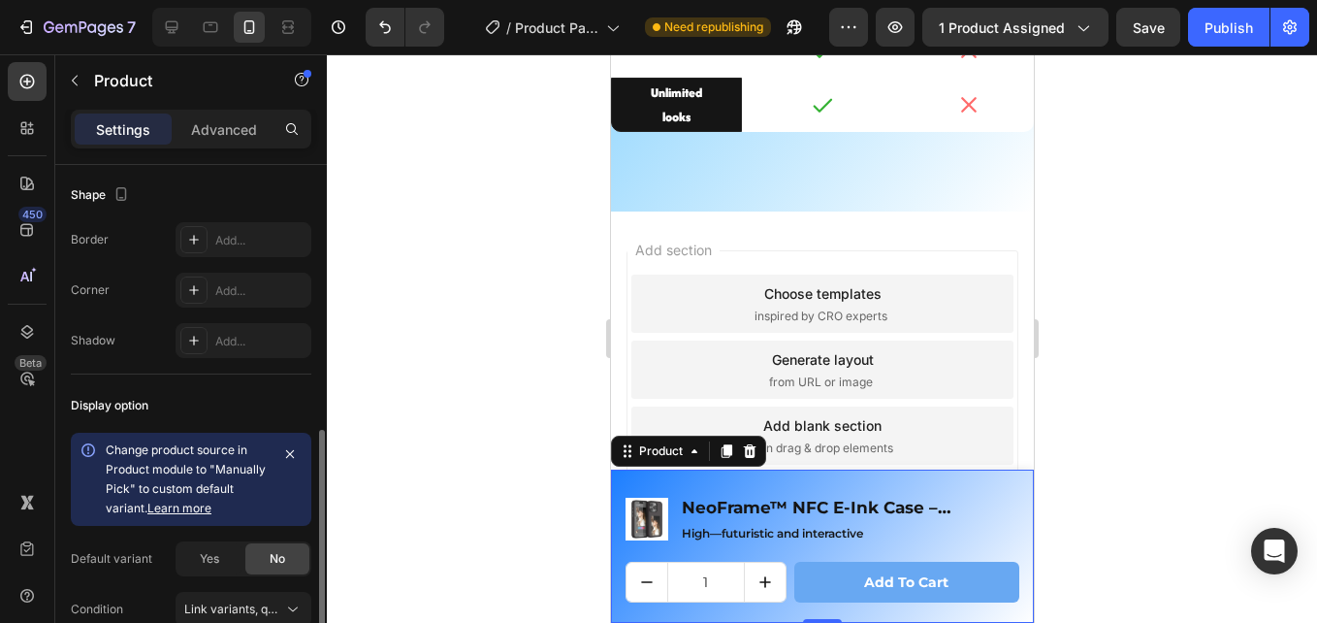
scroll to position [456, 0]
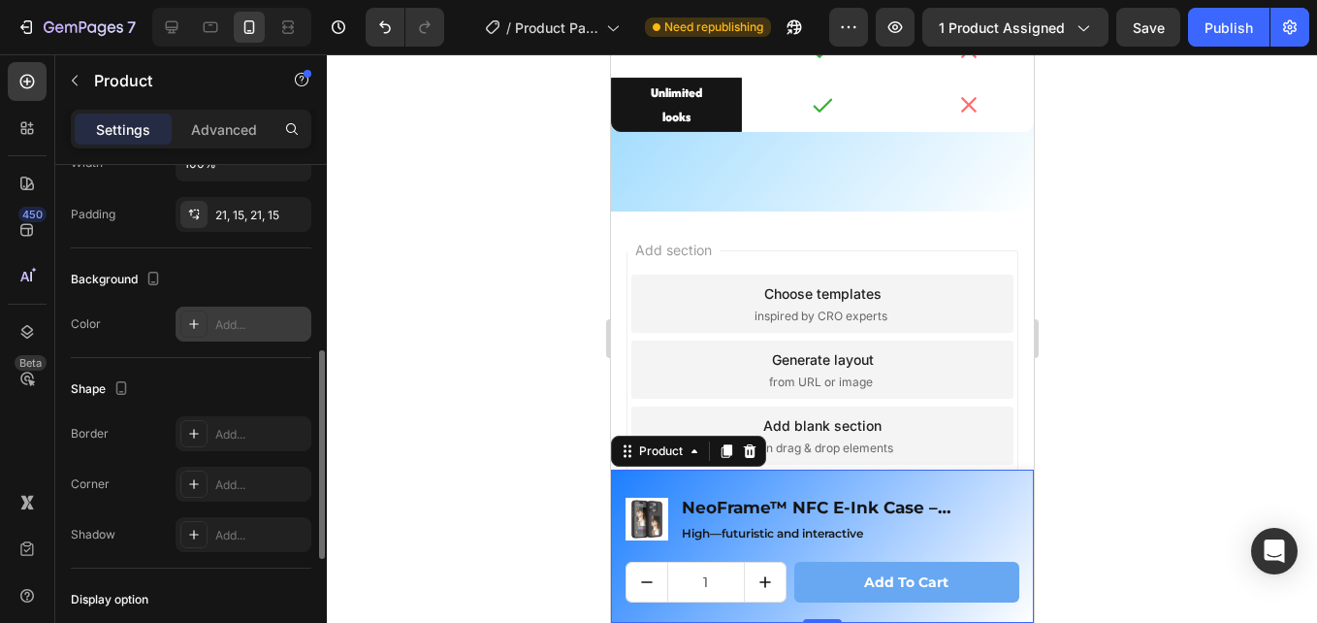
click at [212, 309] on div "Add..." at bounding box center [244, 324] width 136 height 35
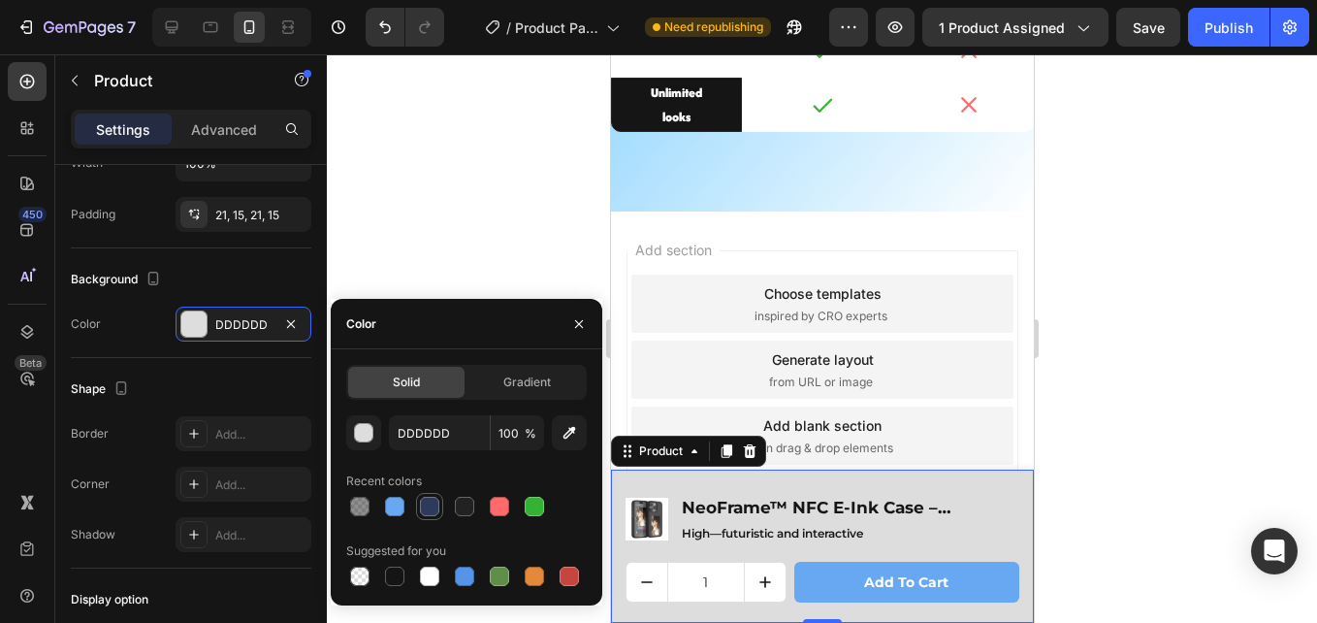
click at [431, 513] on div at bounding box center [429, 506] width 19 height 19
type input "2E3A59"
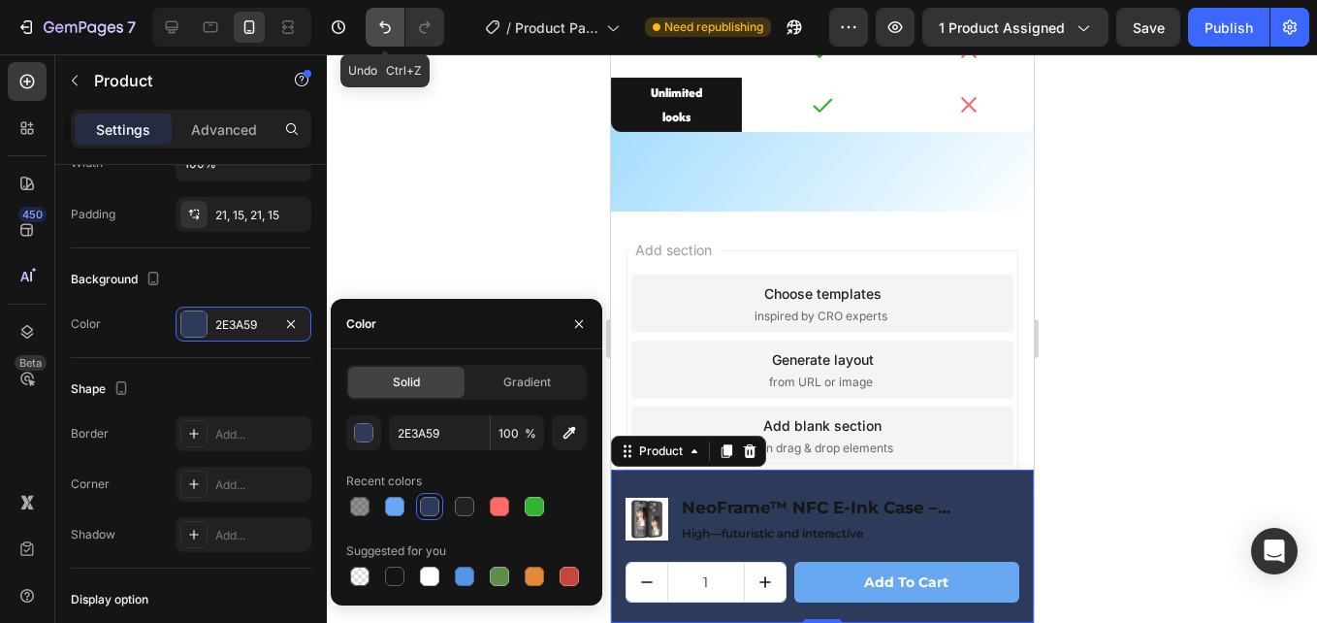
click at [380, 34] on icon "Undo/Redo" at bounding box center [384, 26] width 19 height 19
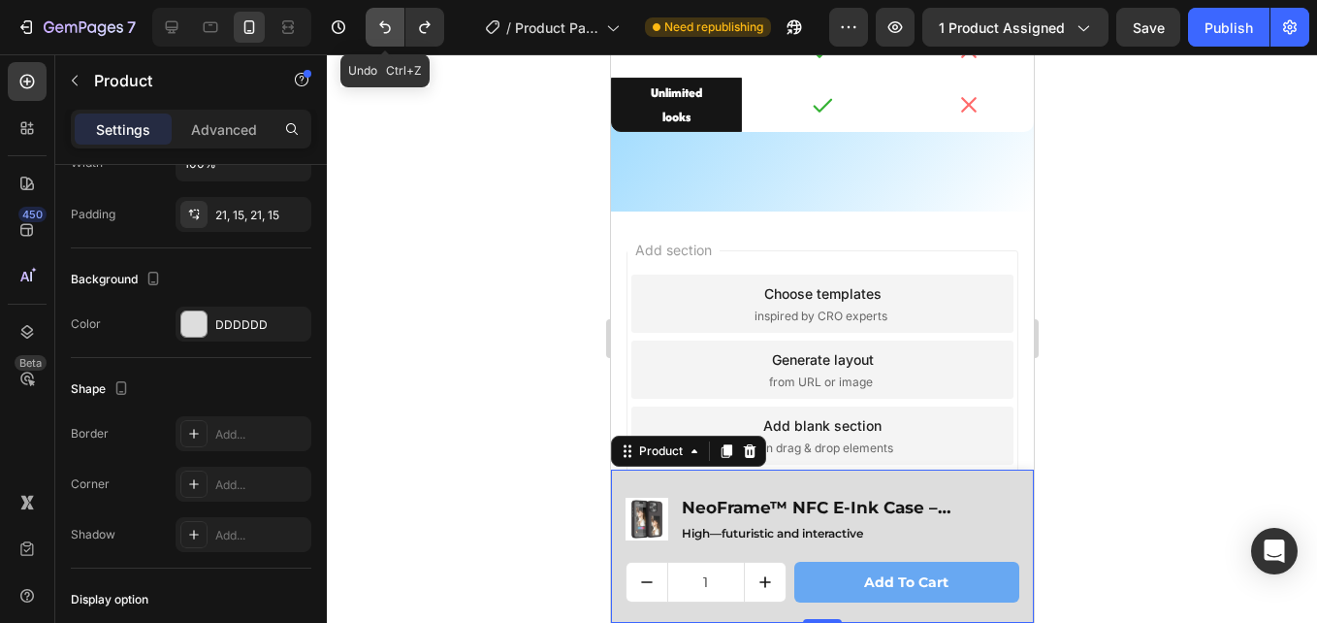
click at [382, 33] on icon "Undo/Redo" at bounding box center [384, 26] width 19 height 19
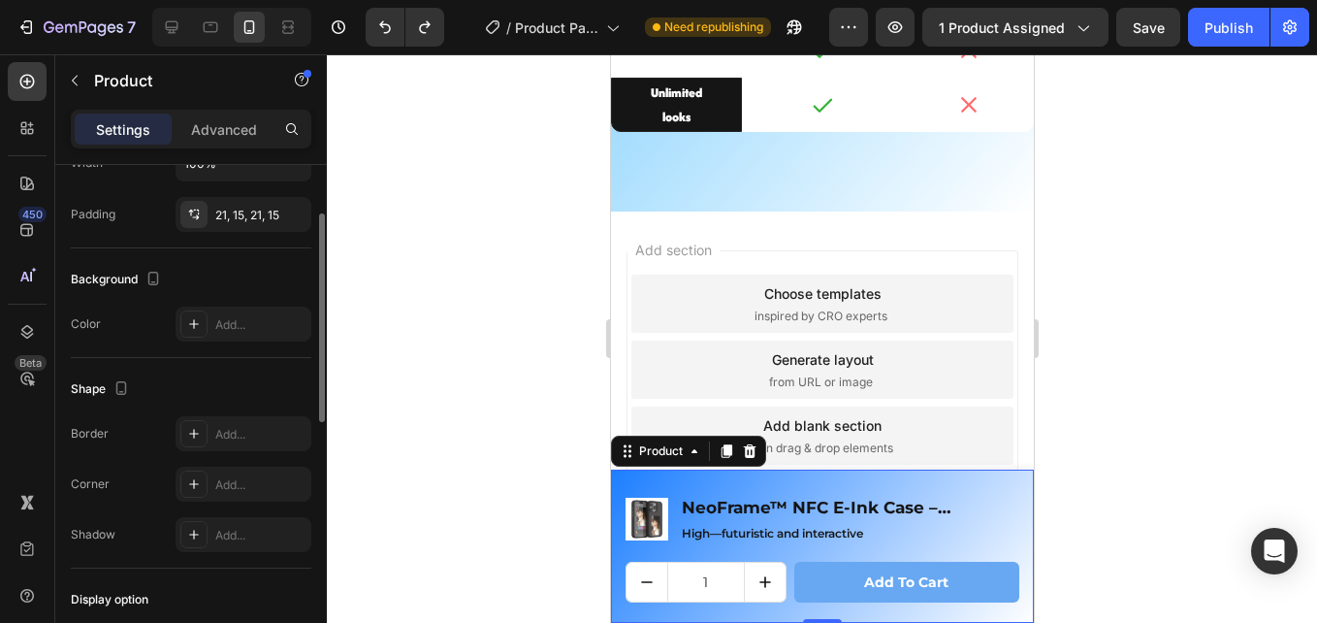
scroll to position [359, 0]
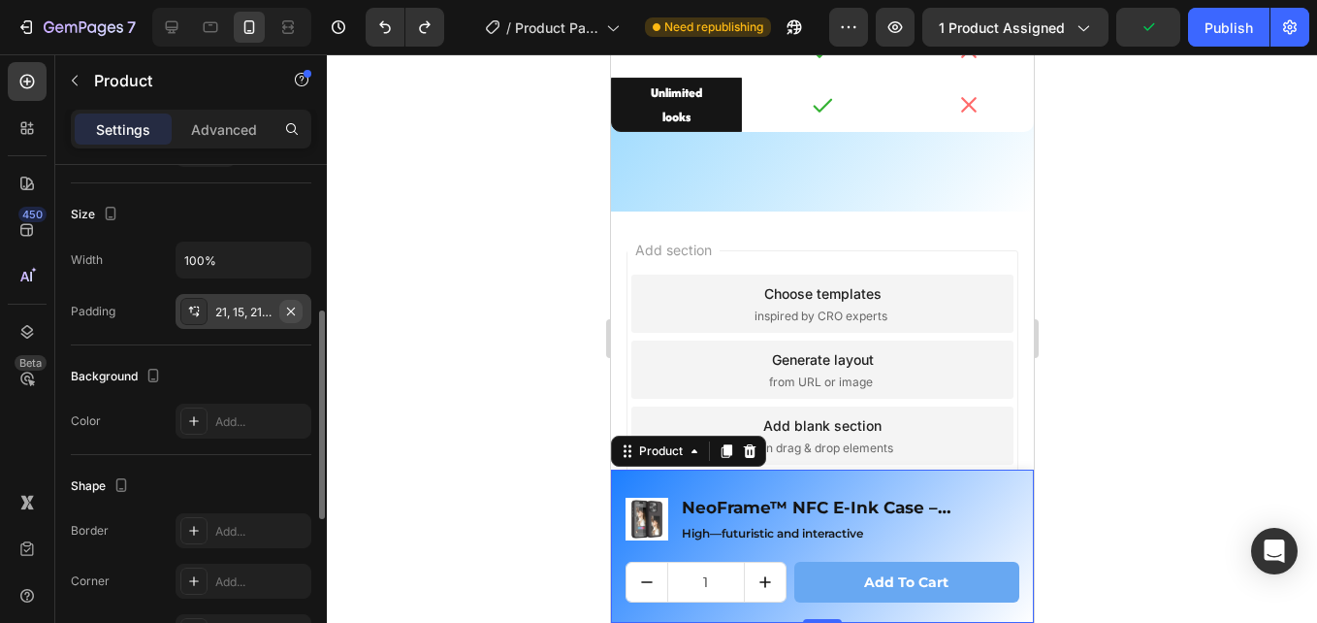
click at [292, 311] on icon "button" at bounding box center [291, 311] width 8 height 8
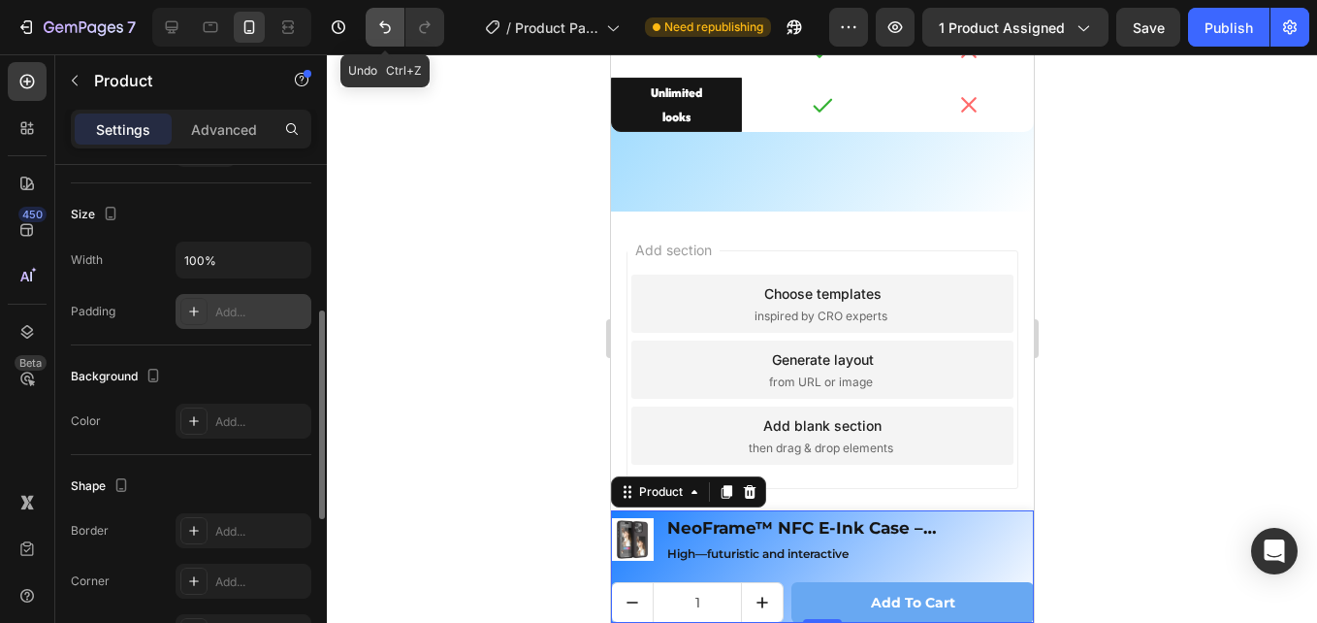
click at [387, 20] on icon "Undo/Redo" at bounding box center [384, 26] width 19 height 19
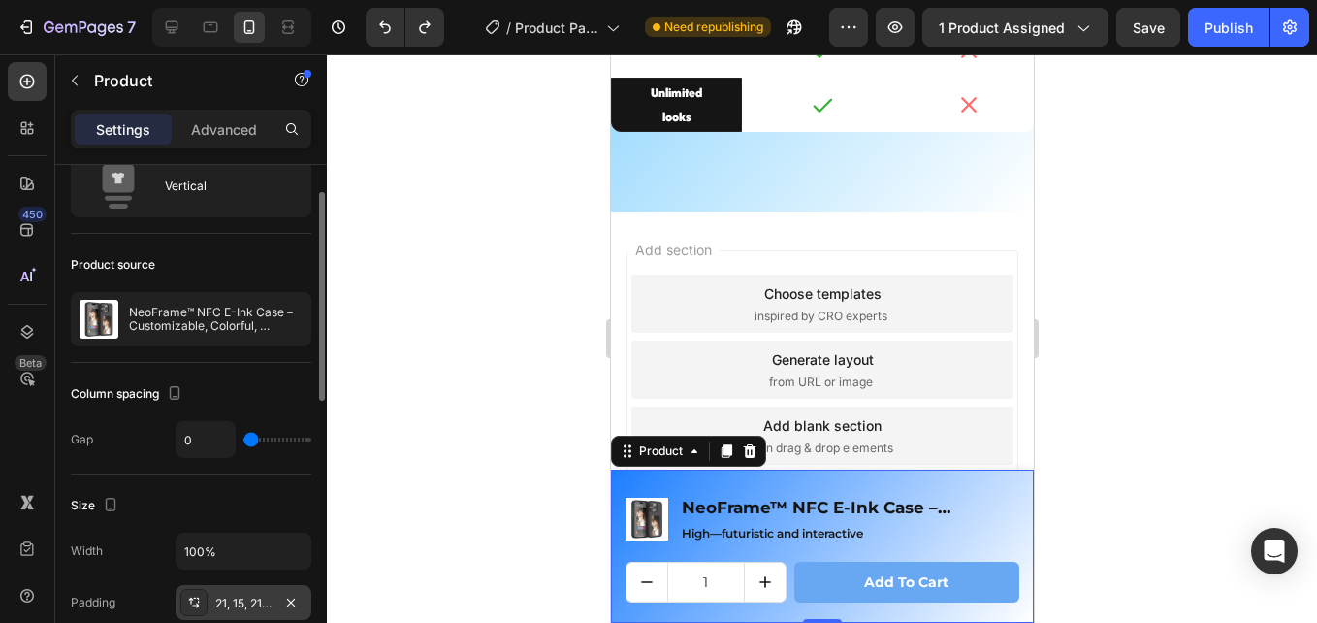
scroll to position [0, 0]
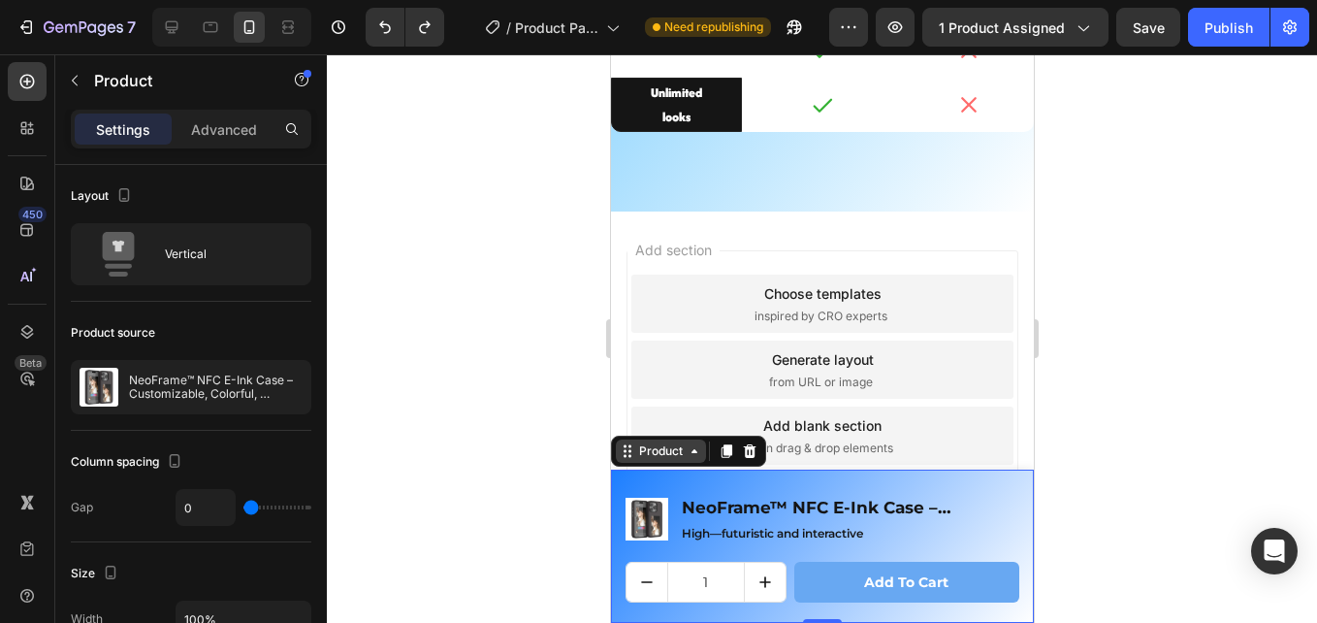
click at [655, 456] on div "Product" at bounding box center [659, 450] width 51 height 17
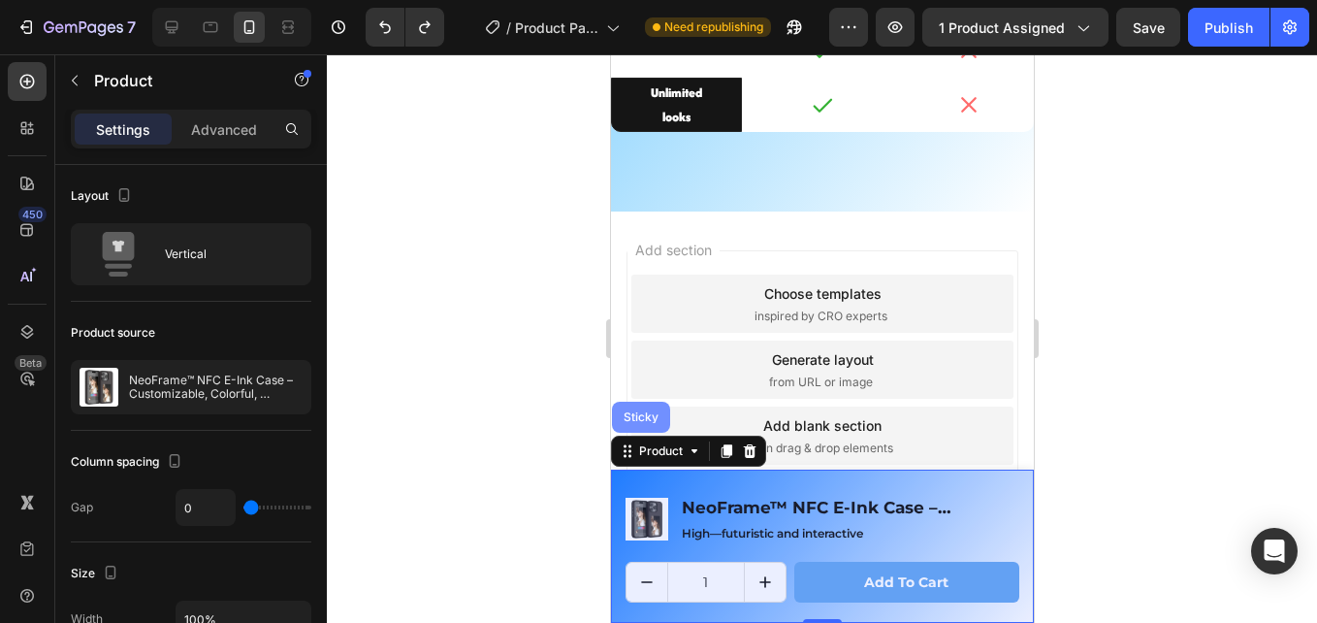
drag, startPoint x: 638, startPoint y: 411, endPoint x: 1195, endPoint y: 474, distance: 560.4
click at [638, 411] on div "Sticky" at bounding box center [640, 417] width 43 height 12
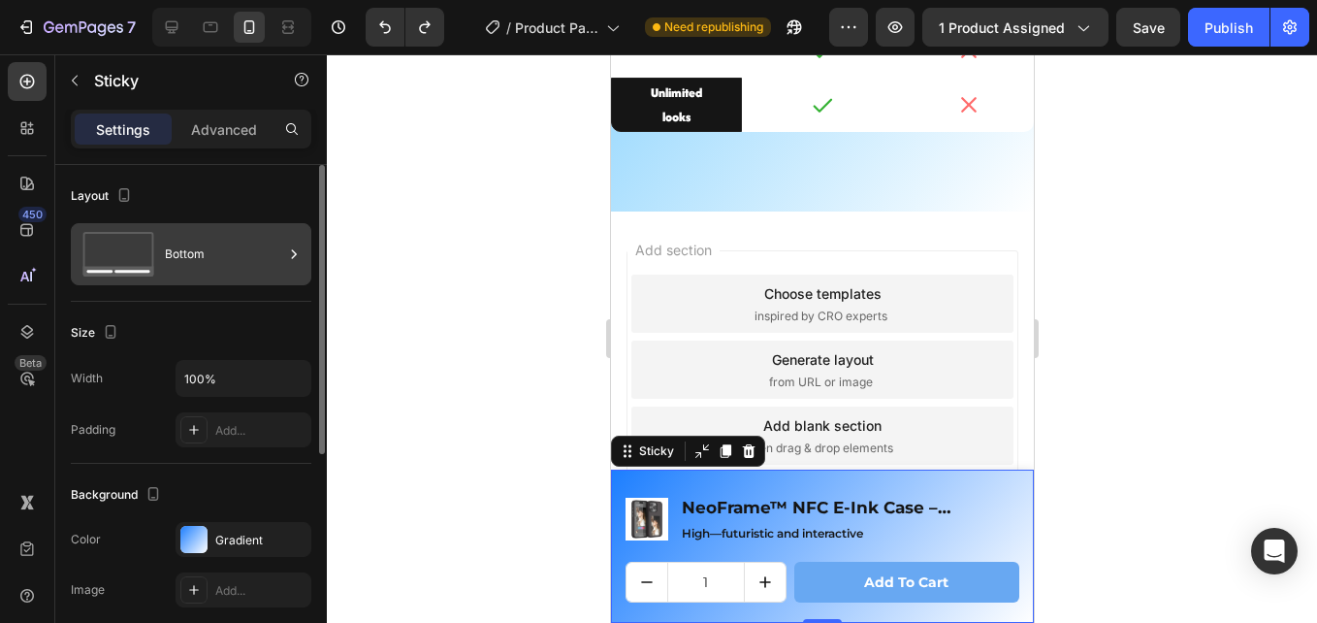
click at [228, 244] on div "Bottom" at bounding box center [224, 254] width 118 height 45
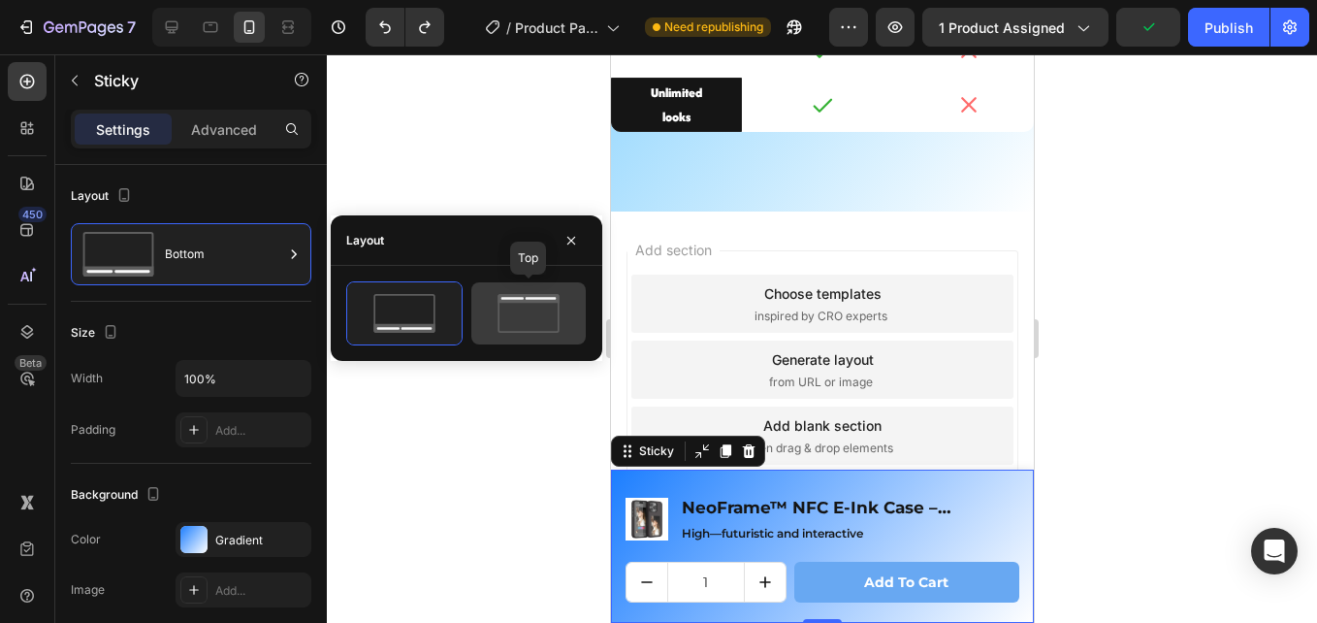
click at [503, 308] on icon at bounding box center [528, 313] width 91 height 39
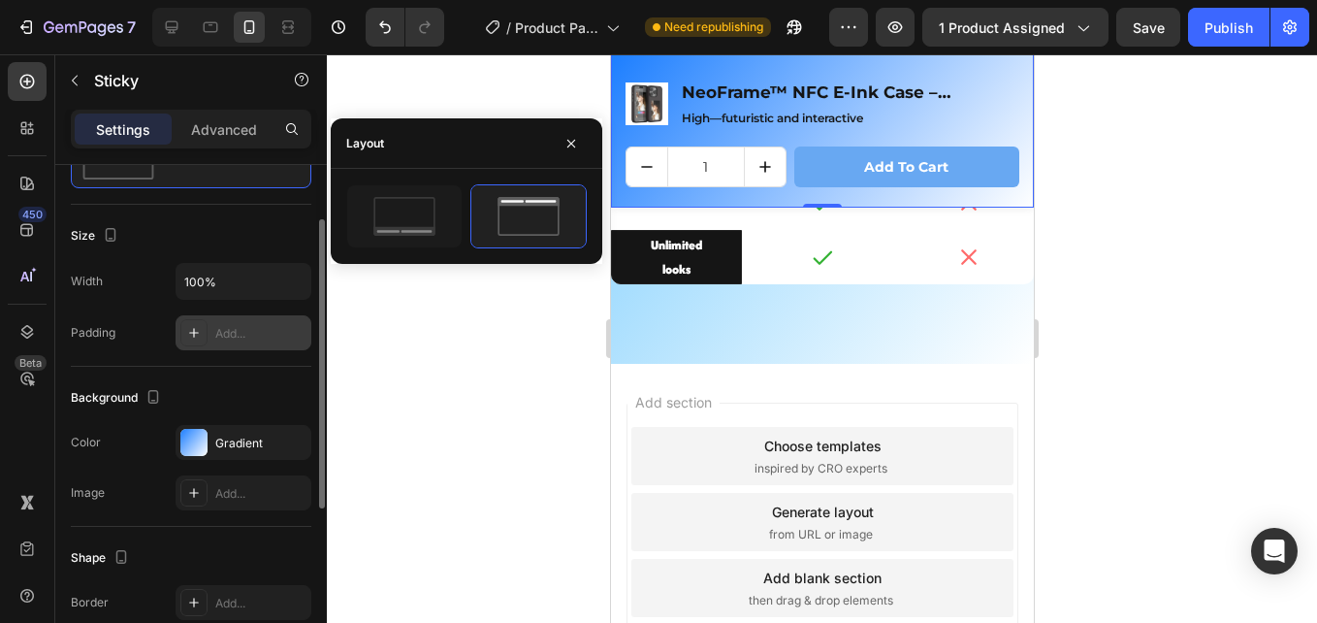
scroll to position [194, 0]
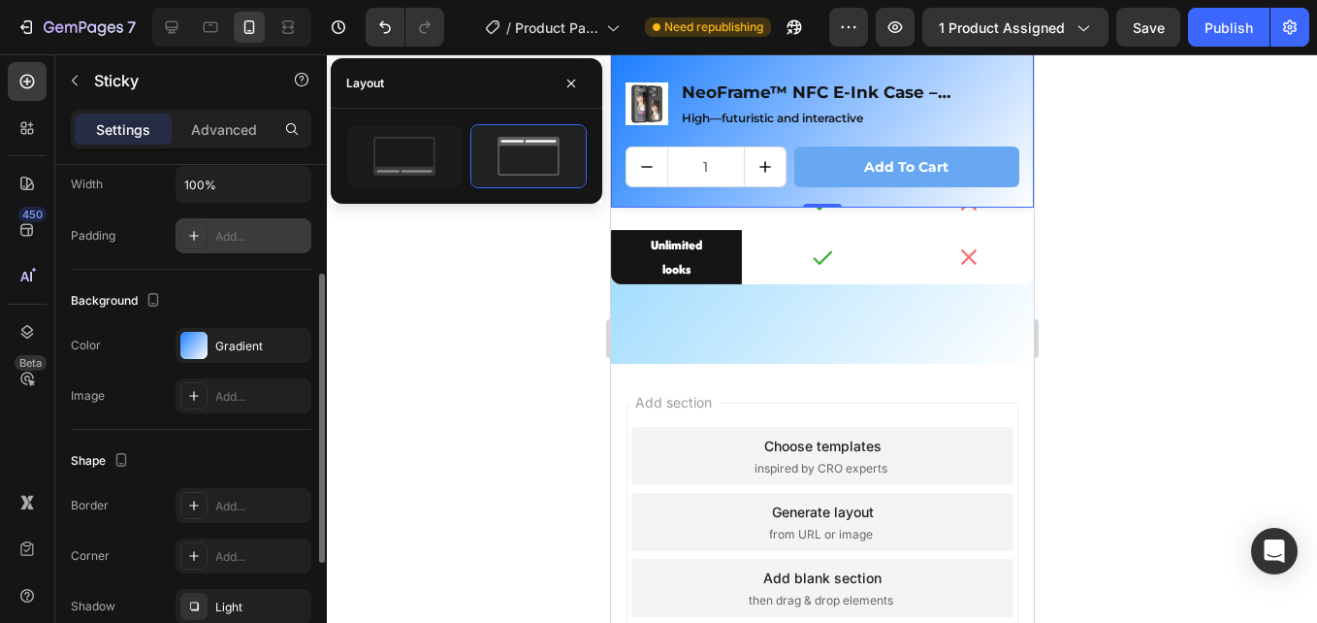
click at [197, 231] on icon at bounding box center [194, 236] width 16 height 16
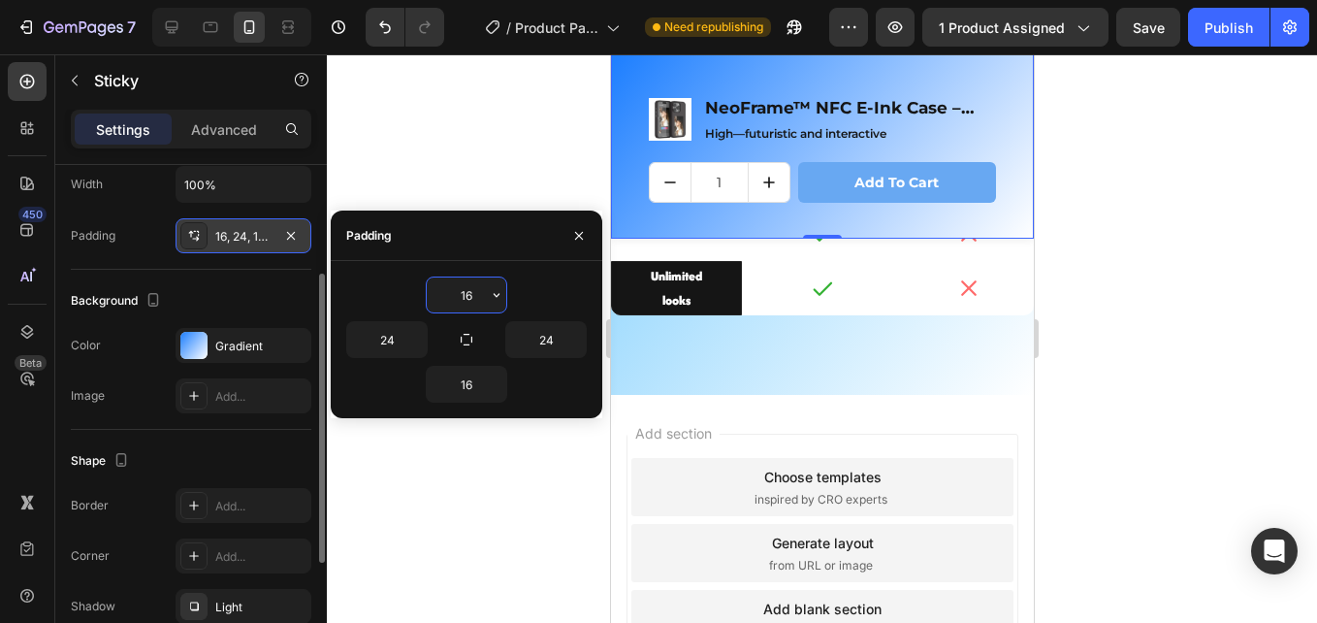
scroll to position [3822, 0]
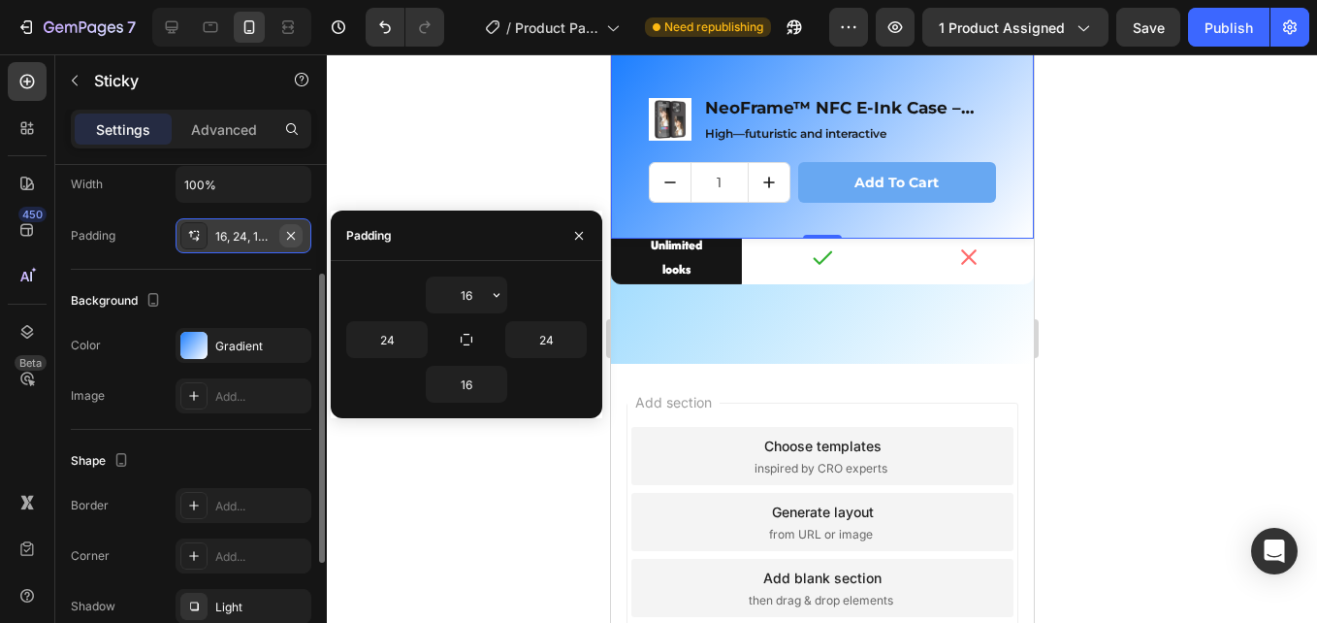
click at [291, 238] on icon "button" at bounding box center [291, 236] width 16 height 16
type input "0"
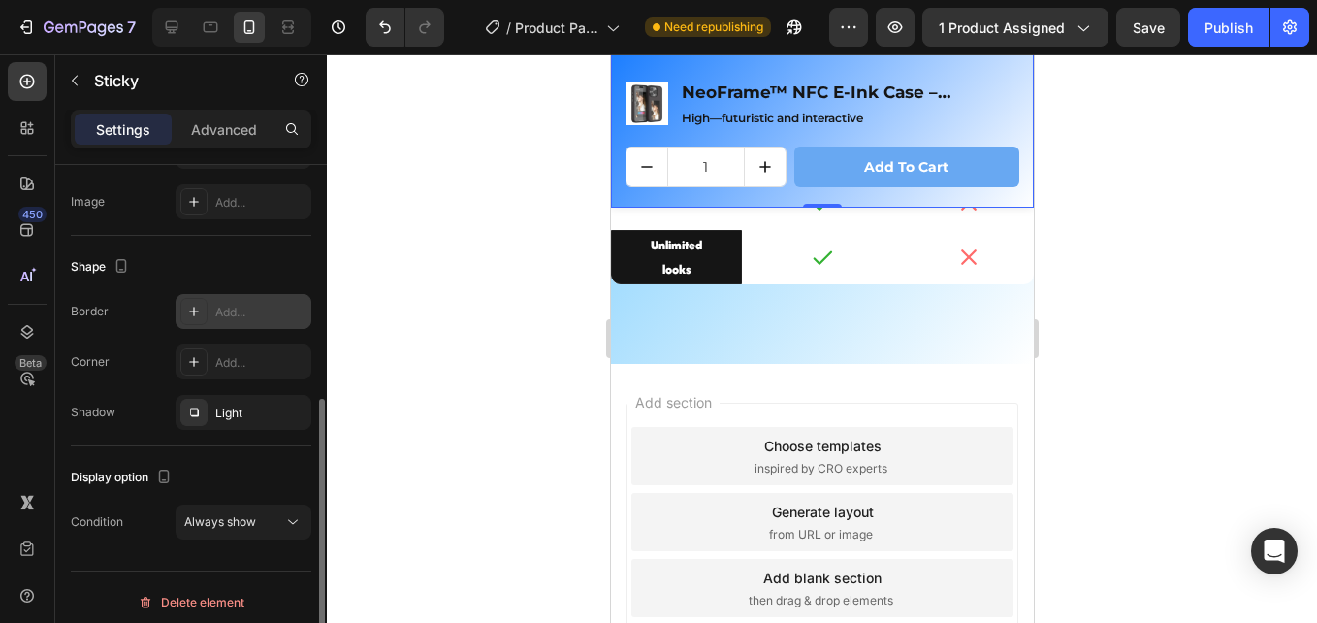
scroll to position [398, 0]
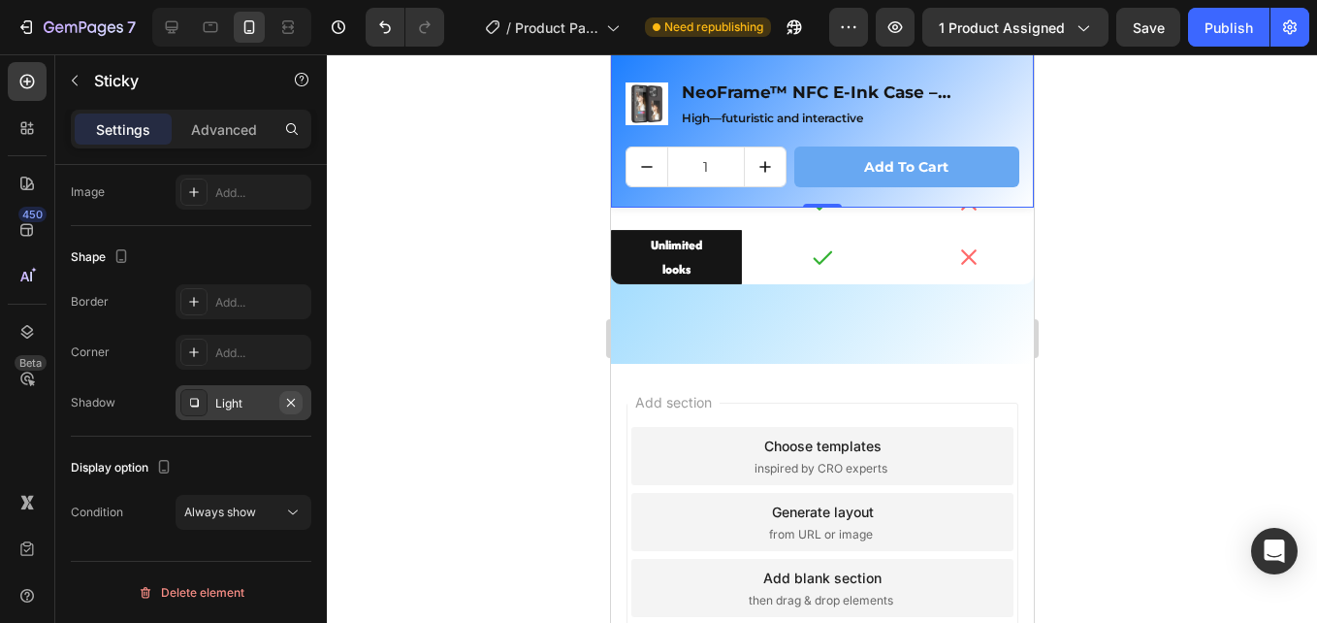
click at [286, 407] on icon "button" at bounding box center [291, 403] width 16 height 16
click at [198, 401] on icon at bounding box center [194, 403] width 16 height 16
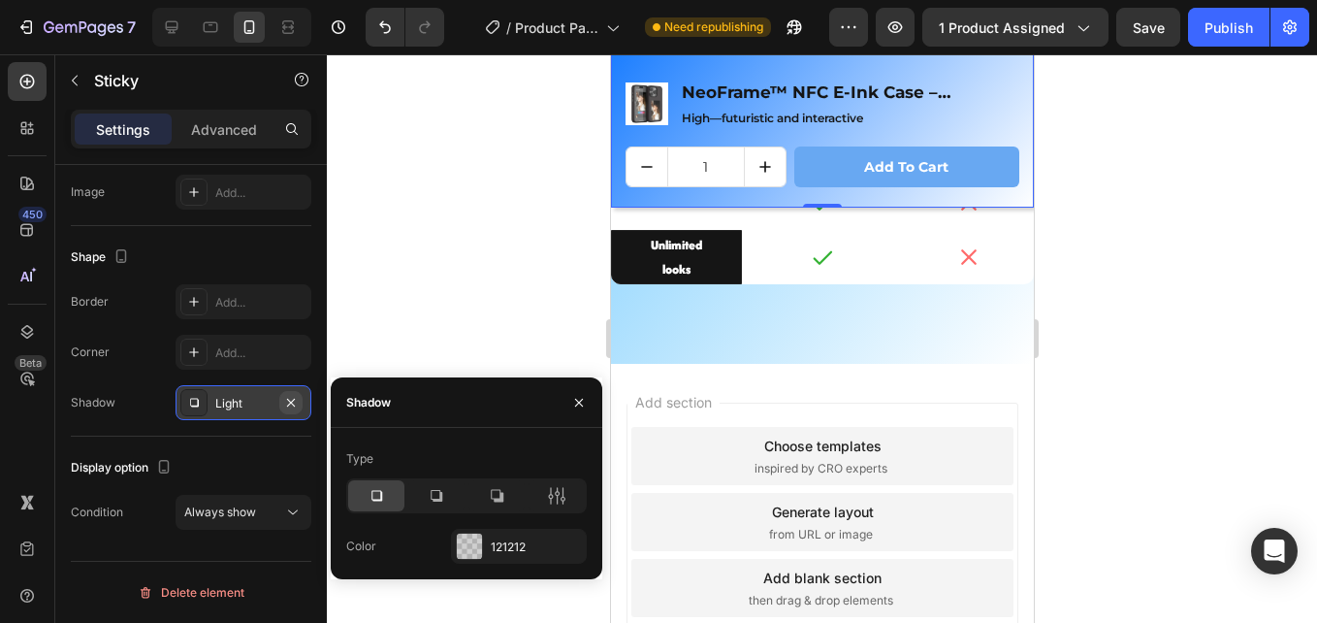
click at [293, 405] on icon "button" at bounding box center [291, 402] width 8 height 8
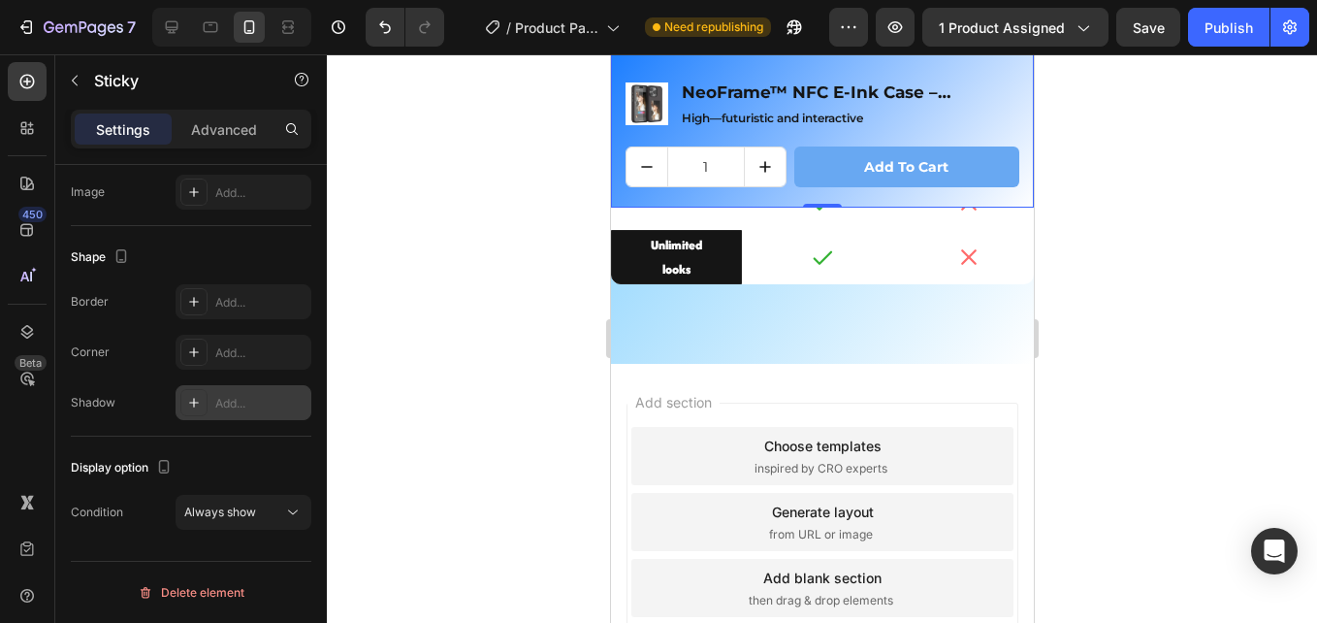
click at [192, 404] on icon at bounding box center [194, 403] width 16 height 16
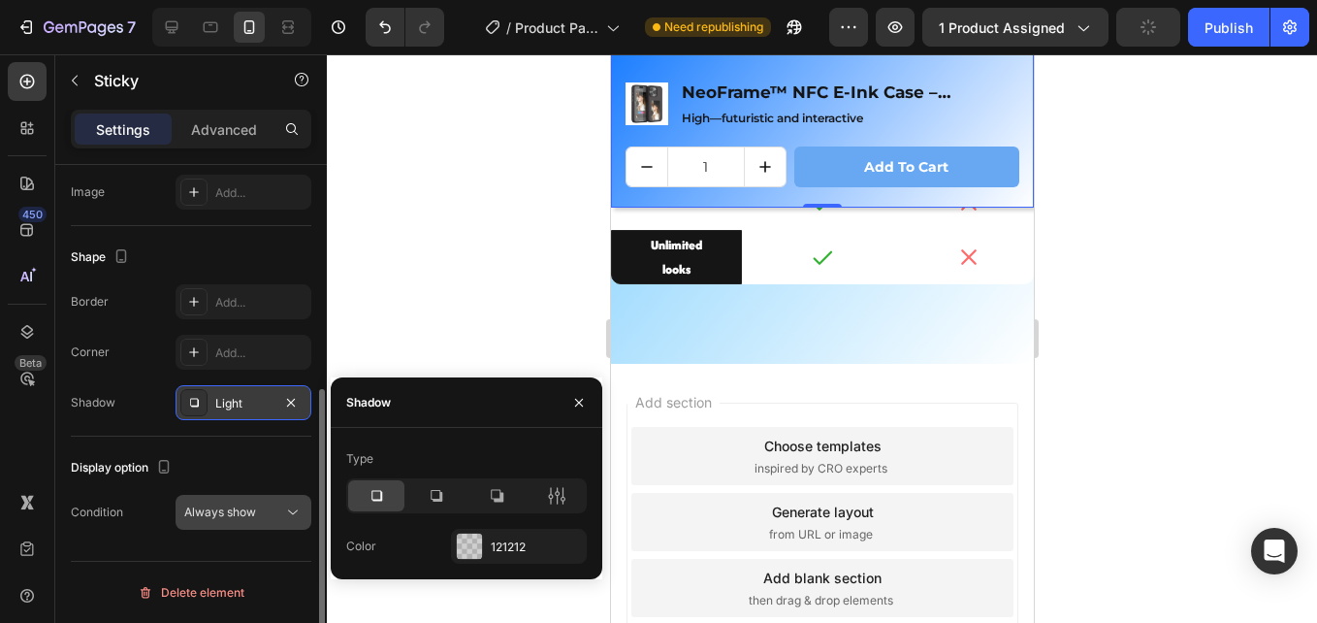
click at [283, 513] on icon at bounding box center [292, 511] width 19 height 19
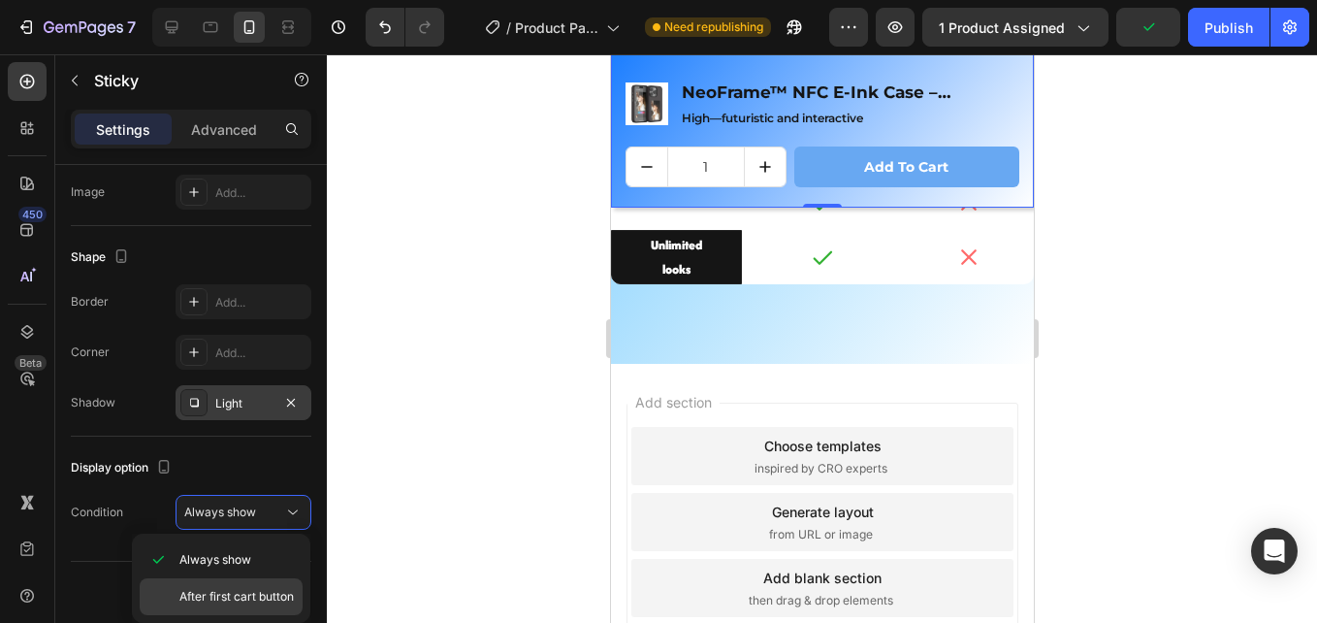
click at [265, 591] on span "After first cart button" at bounding box center [236, 596] width 114 height 17
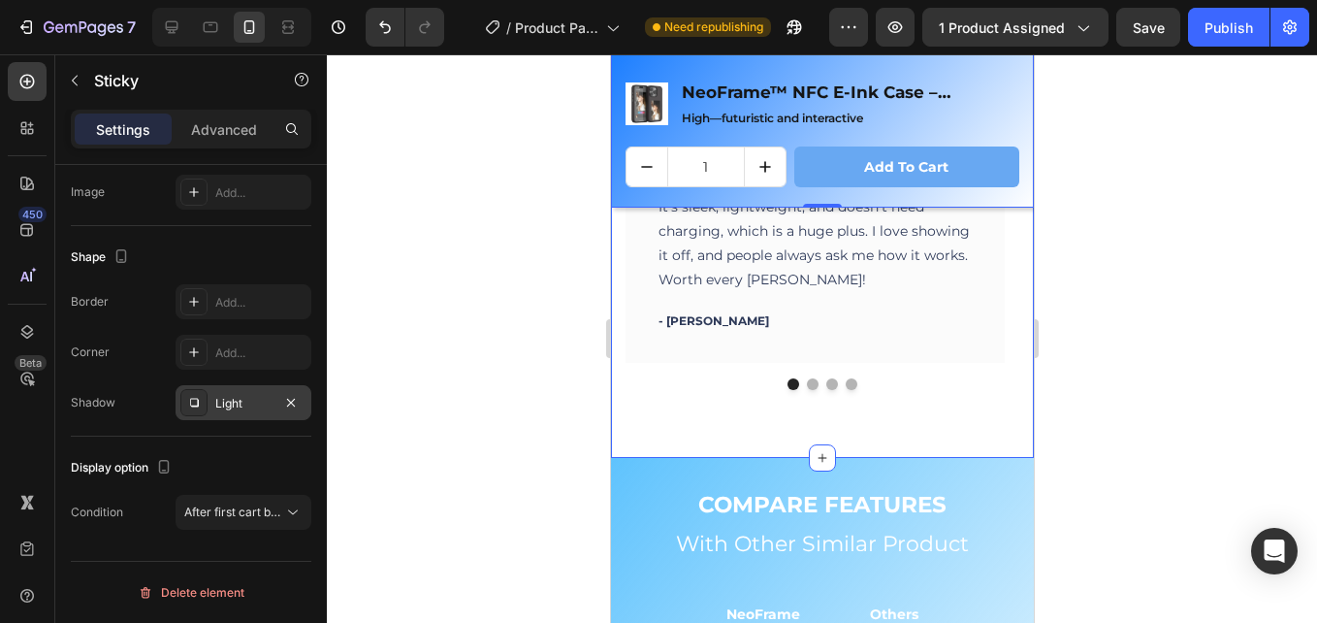
scroll to position [3112, 0]
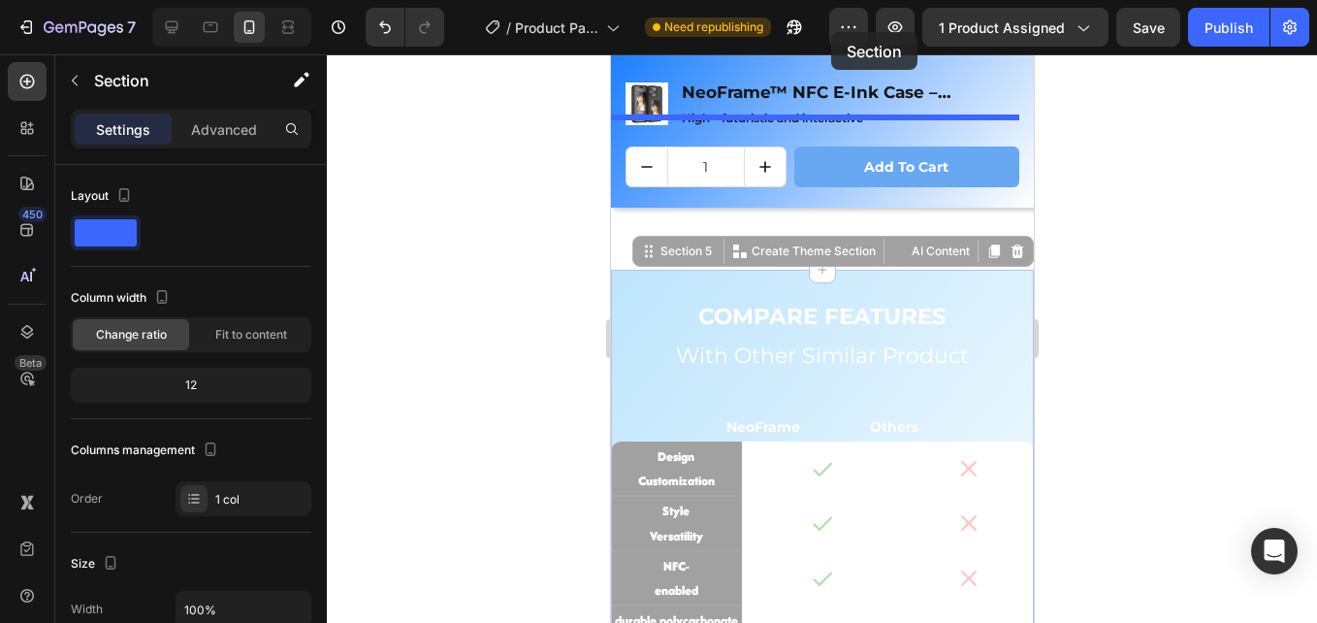
scroll to position [2954, 0]
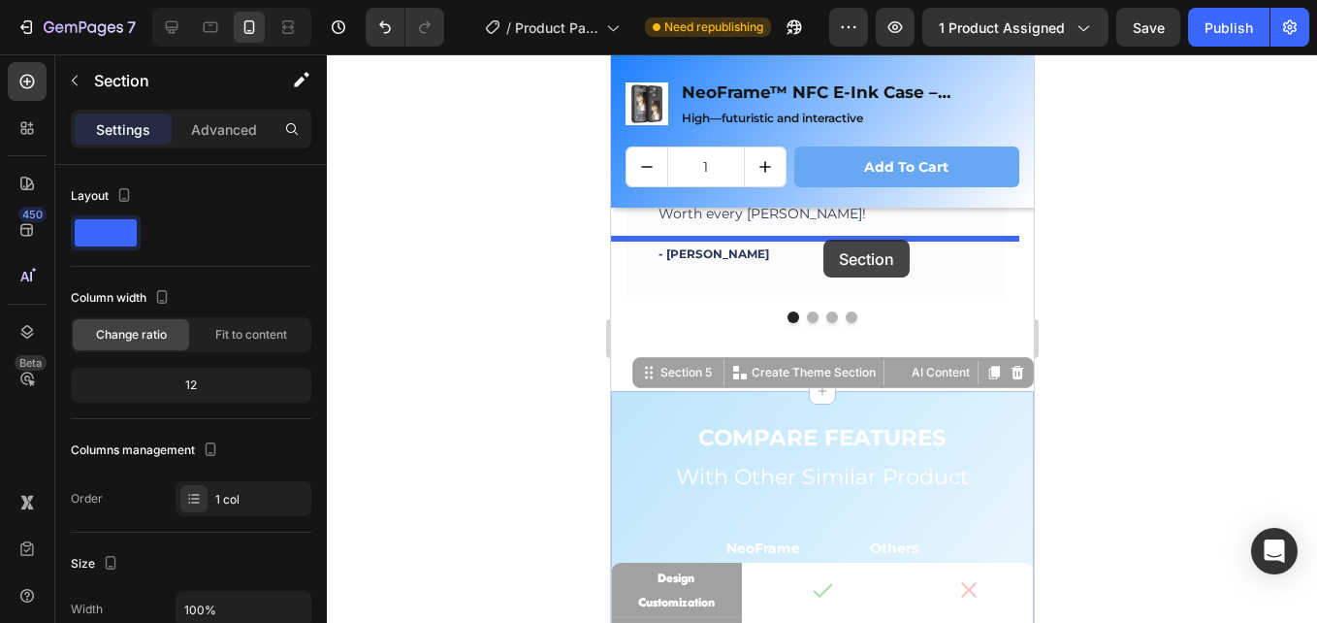
drag, startPoint x: 661, startPoint y: 500, endPoint x: 823, endPoint y: 240, distance: 306.3
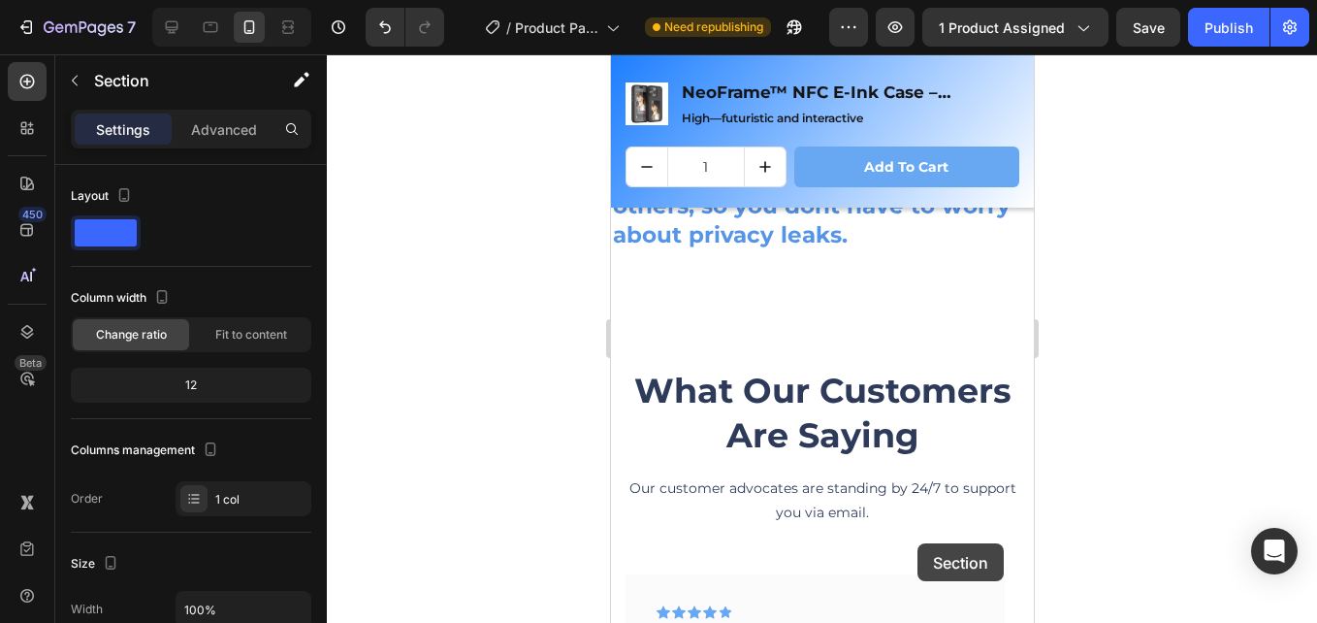
scroll to position [3393, 0]
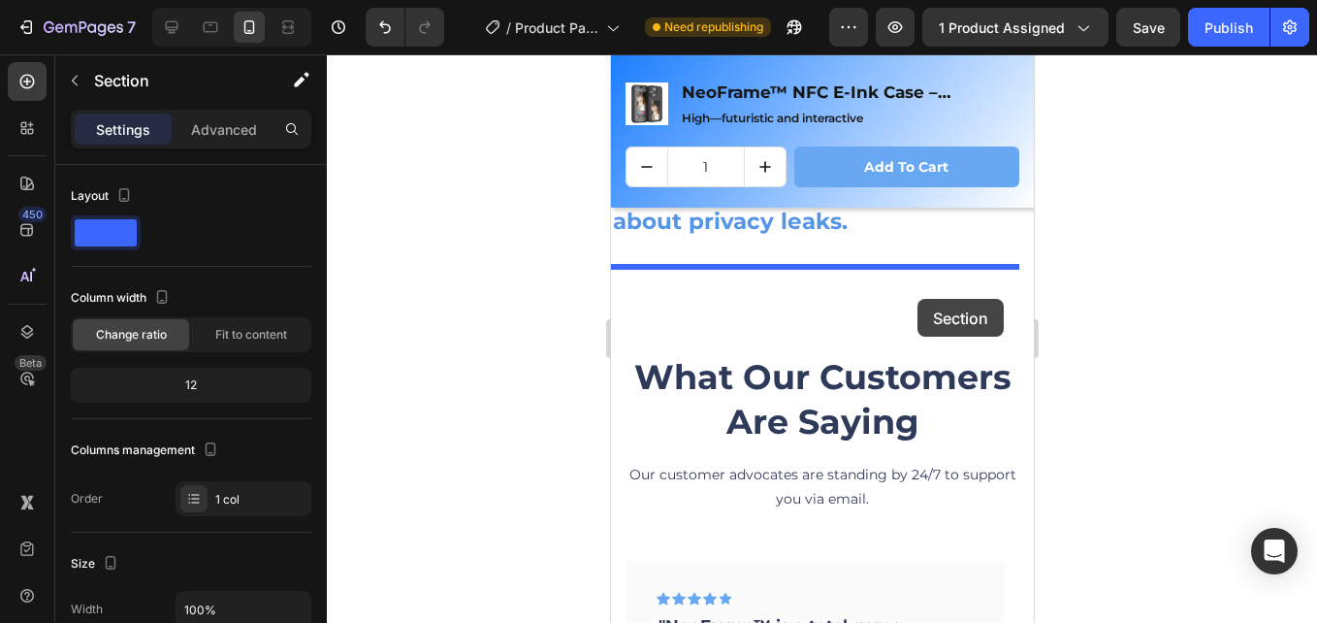
drag, startPoint x: 980, startPoint y: 101, endPoint x: 914, endPoint y: 299, distance: 208.6
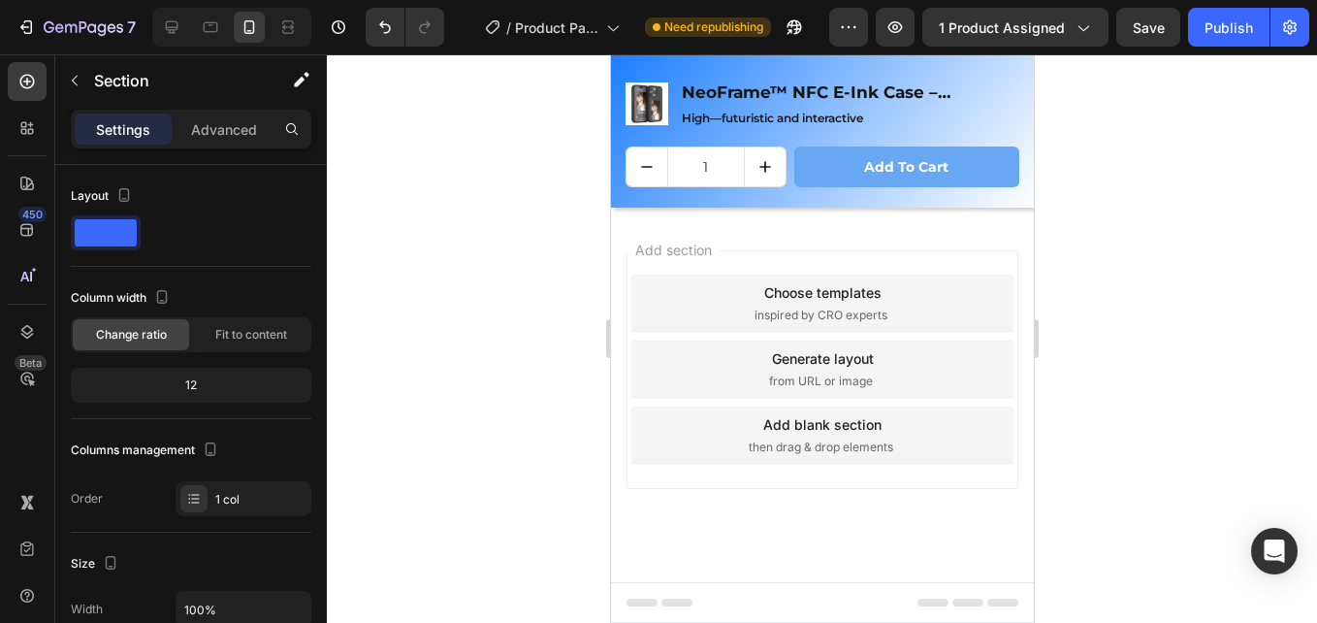
scroll to position [388, 0]
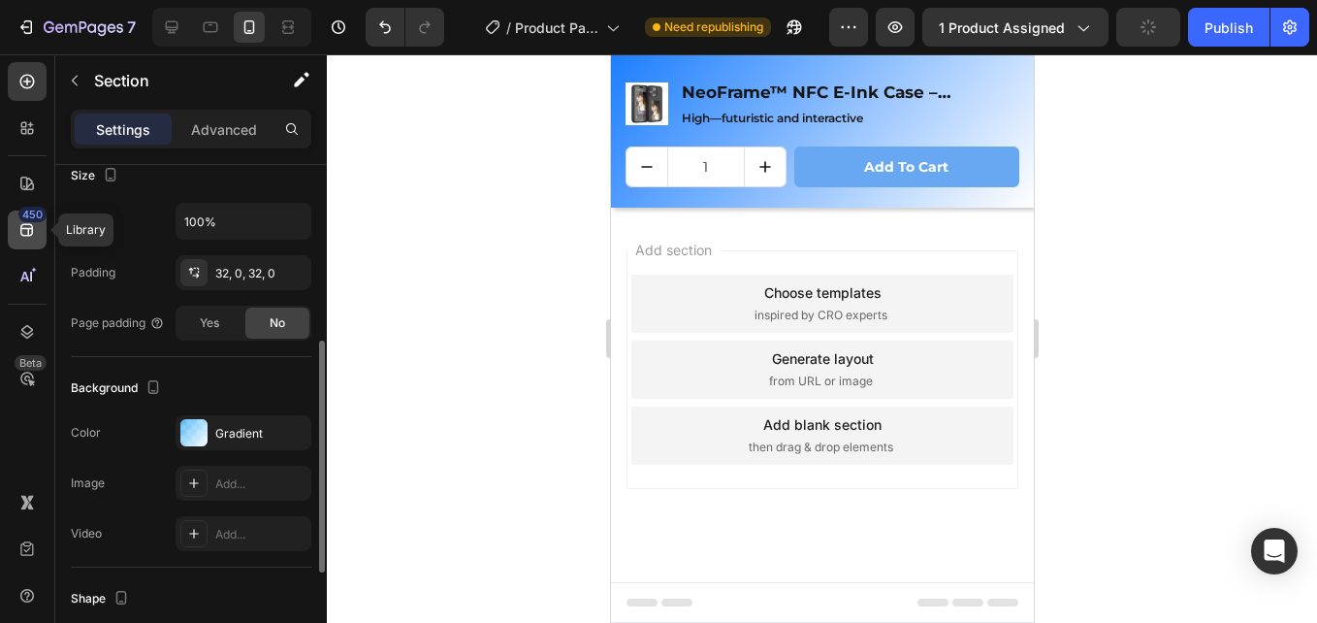
click at [21, 234] on icon at bounding box center [26, 230] width 13 height 13
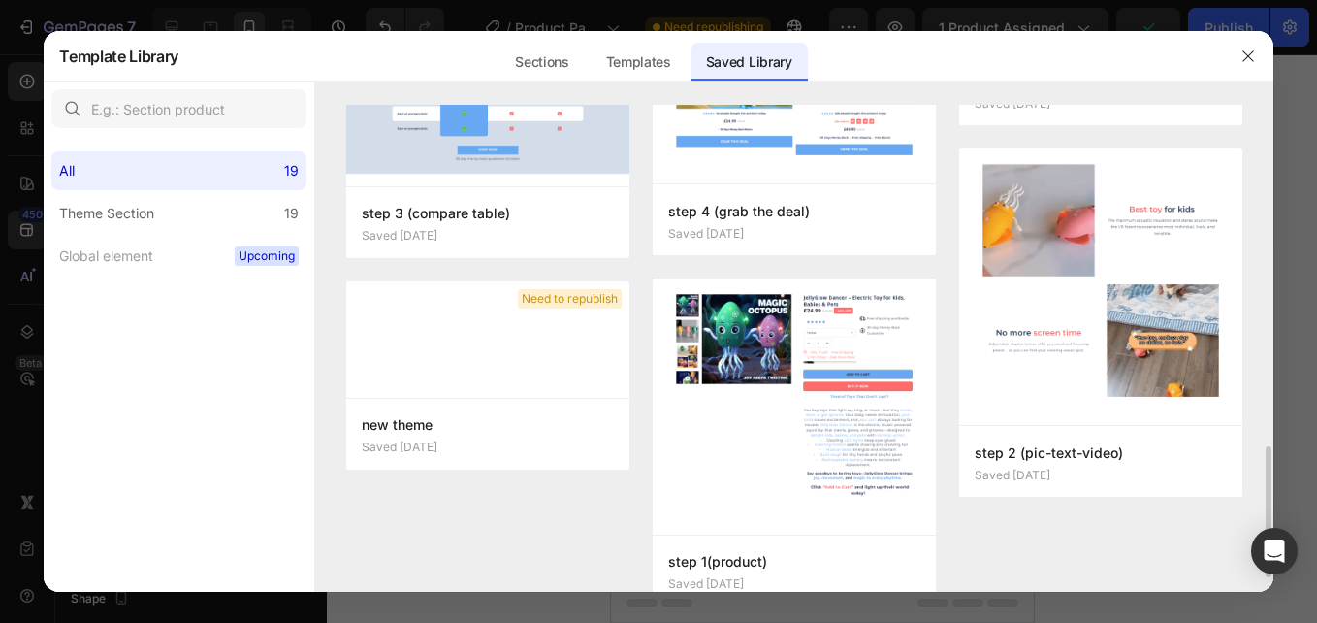
scroll to position [1067, 0]
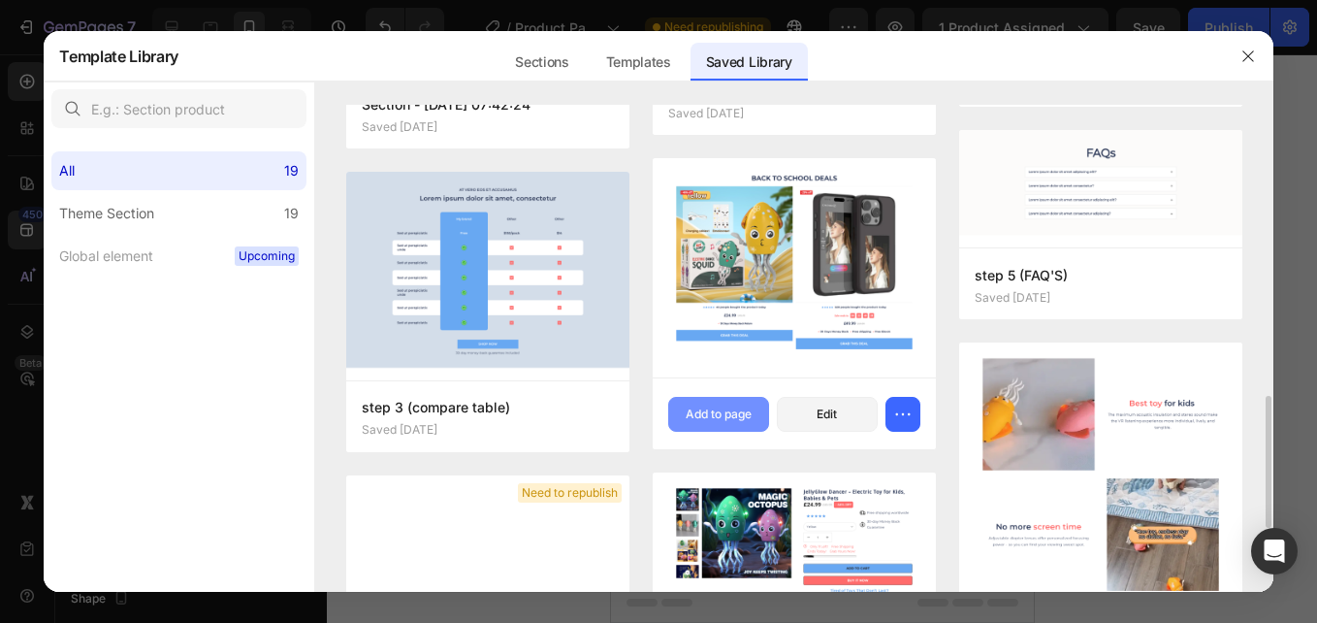
click at [707, 417] on div "Add to page" at bounding box center [719, 413] width 66 height 17
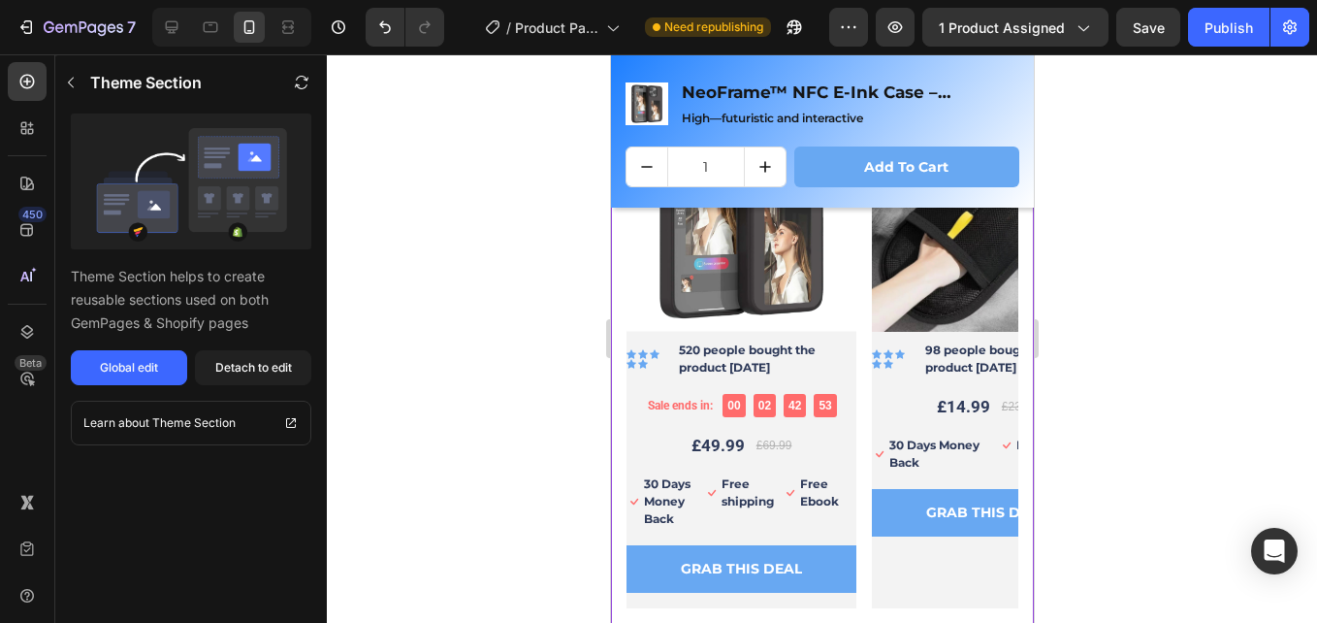
scroll to position [3859, 0]
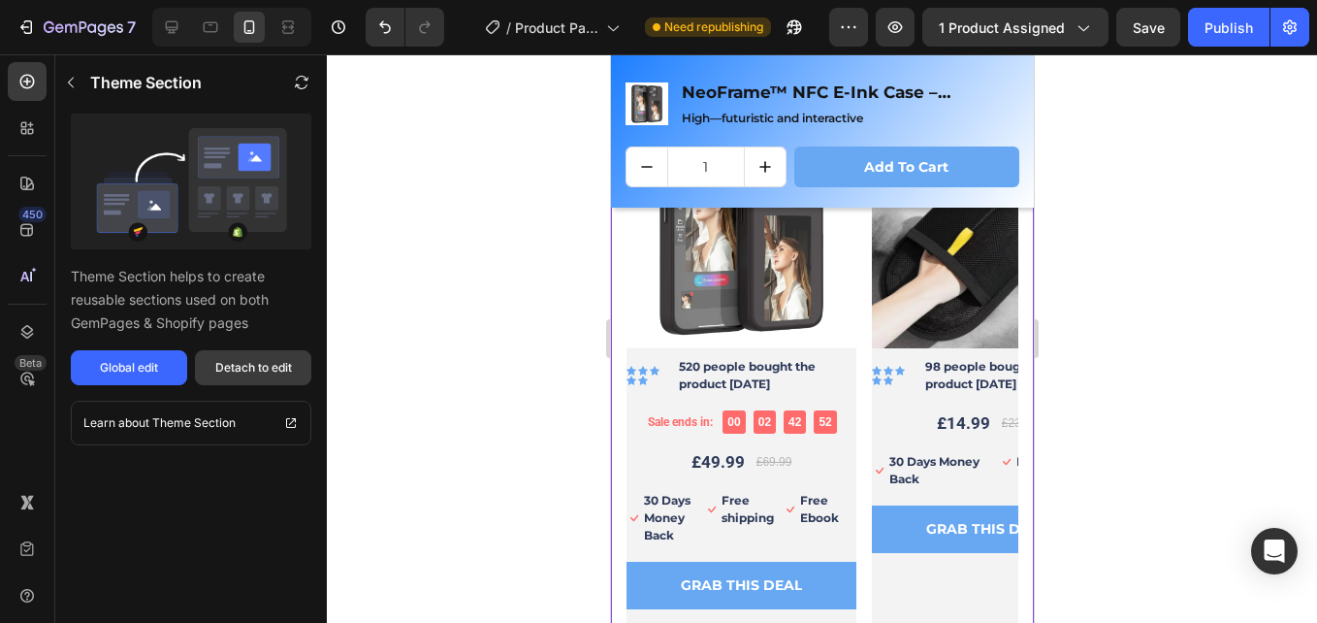
click at [220, 365] on div "Detach to edit" at bounding box center [253, 367] width 77 height 17
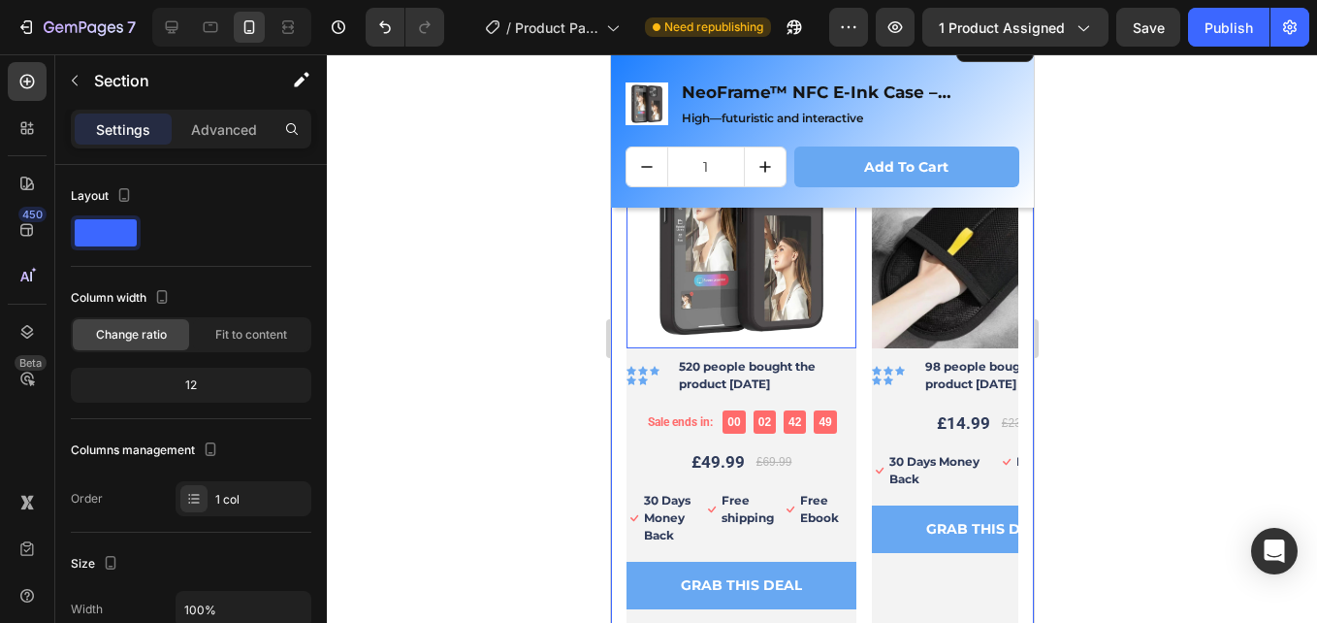
click at [744, 288] on img at bounding box center [741, 233] width 230 height 230
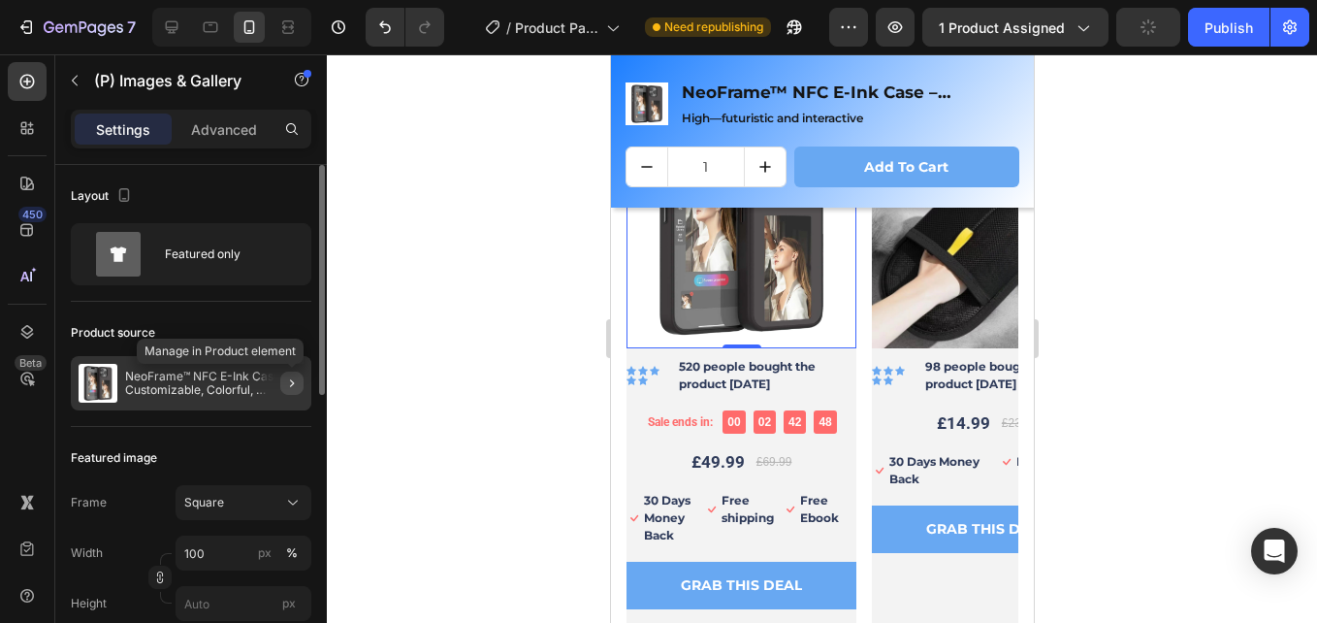
click at [291, 378] on icon "button" at bounding box center [292, 383] width 16 height 16
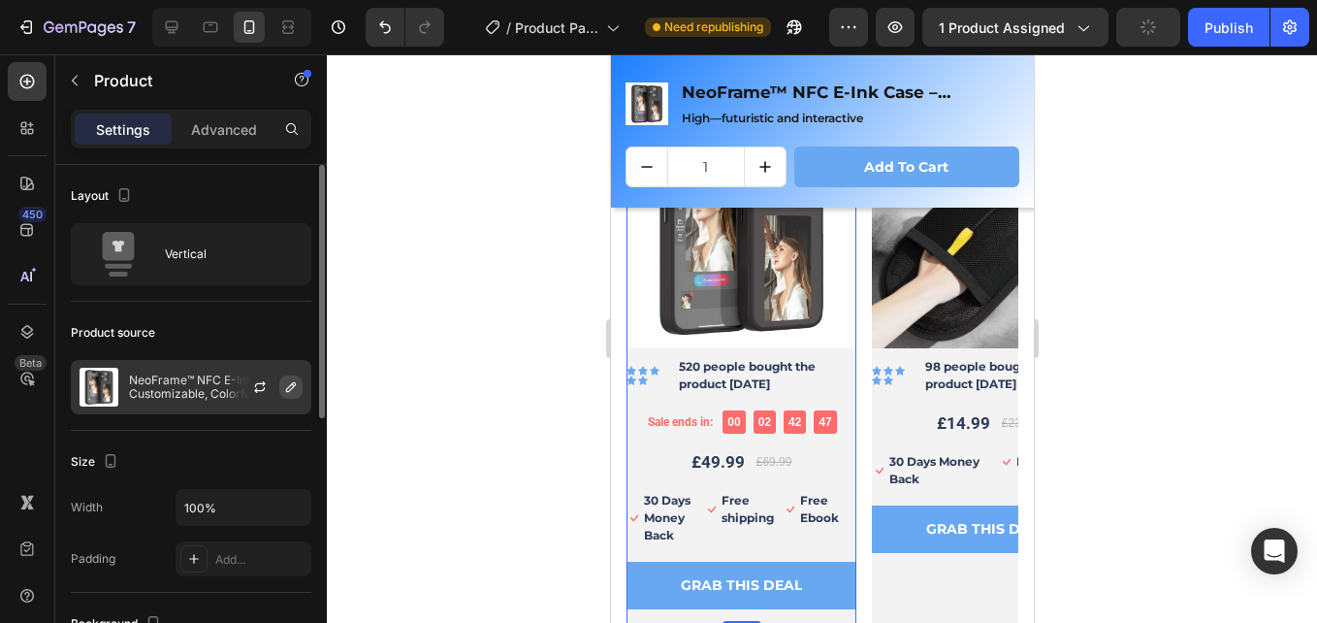
click at [279, 390] on button "button" at bounding box center [290, 386] width 23 height 23
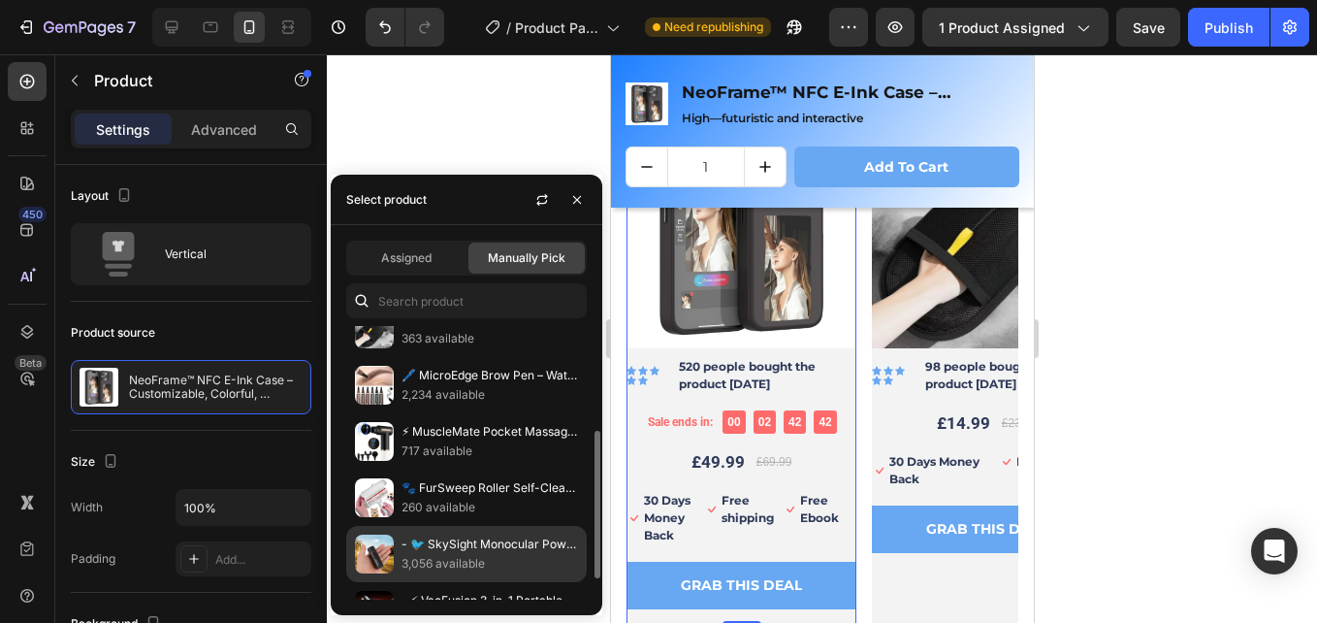
scroll to position [233, 0]
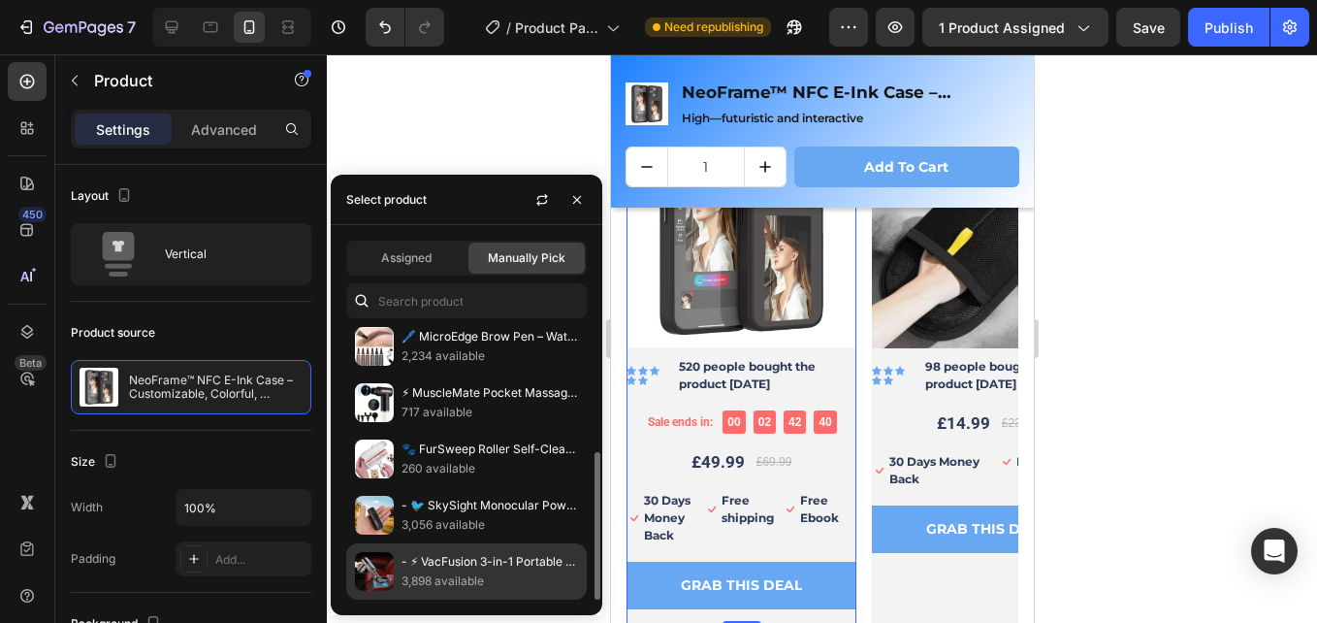
click at [495, 567] on p "- ⚡ VacFusion 3-in-1 Portable Cleaning Beast" at bounding box center [490, 561] width 177 height 19
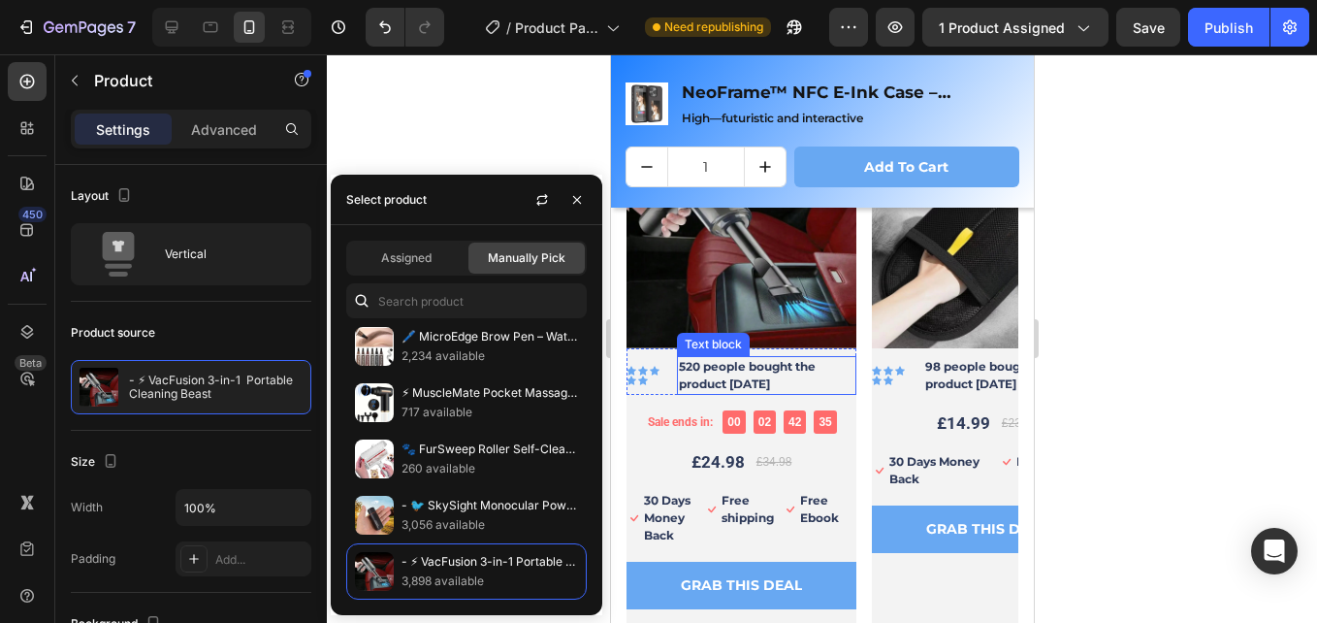
click at [723, 378] on p "520 people bought the product [DATE]" at bounding box center [766, 375] width 176 height 35
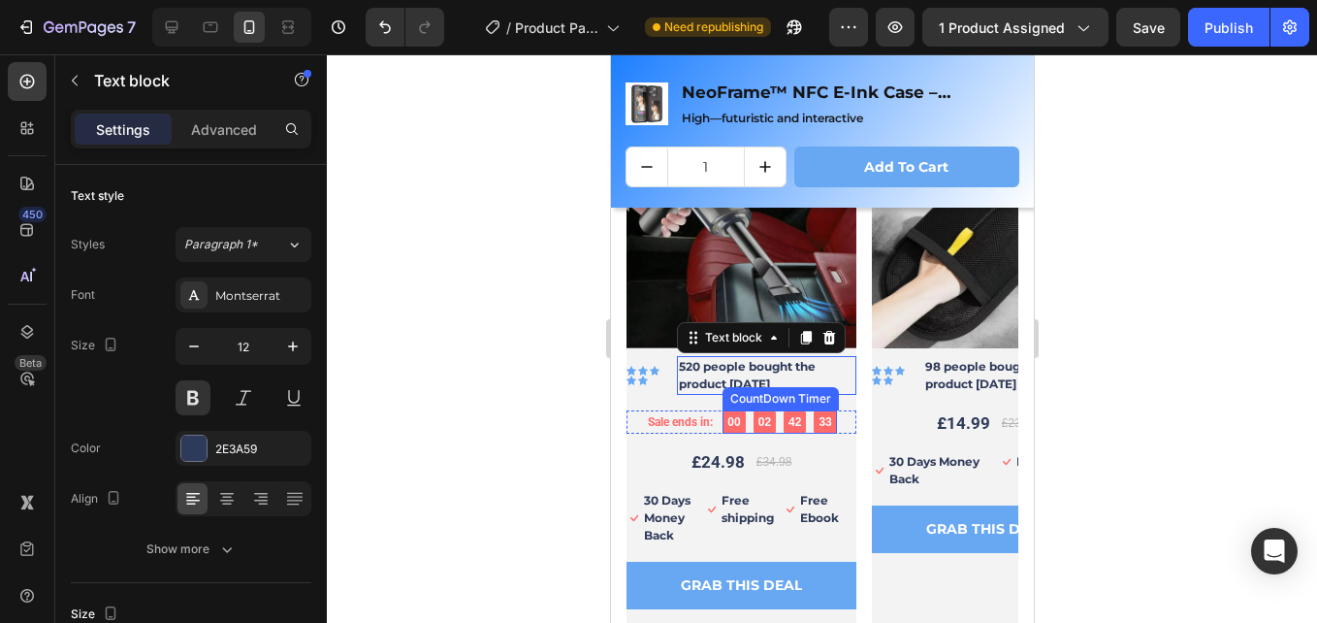
click at [735, 425] on div "00" at bounding box center [733, 421] width 13 height 17
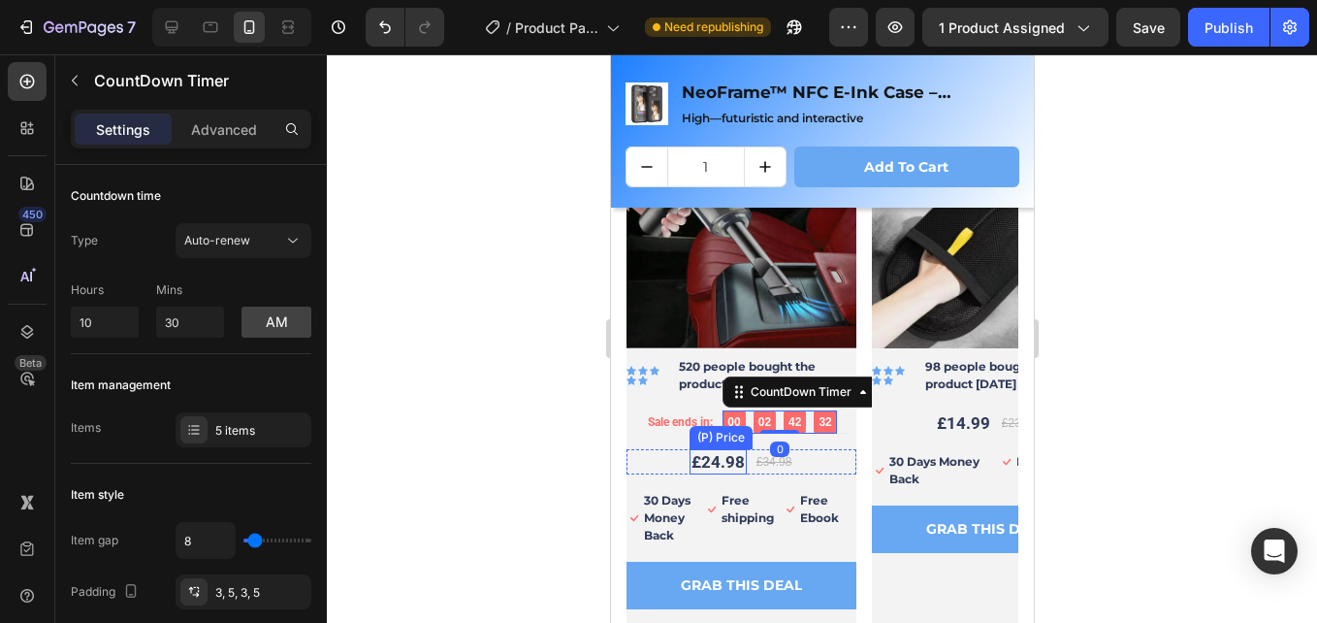
click at [730, 464] on div "£24.98" at bounding box center [717, 461] width 57 height 25
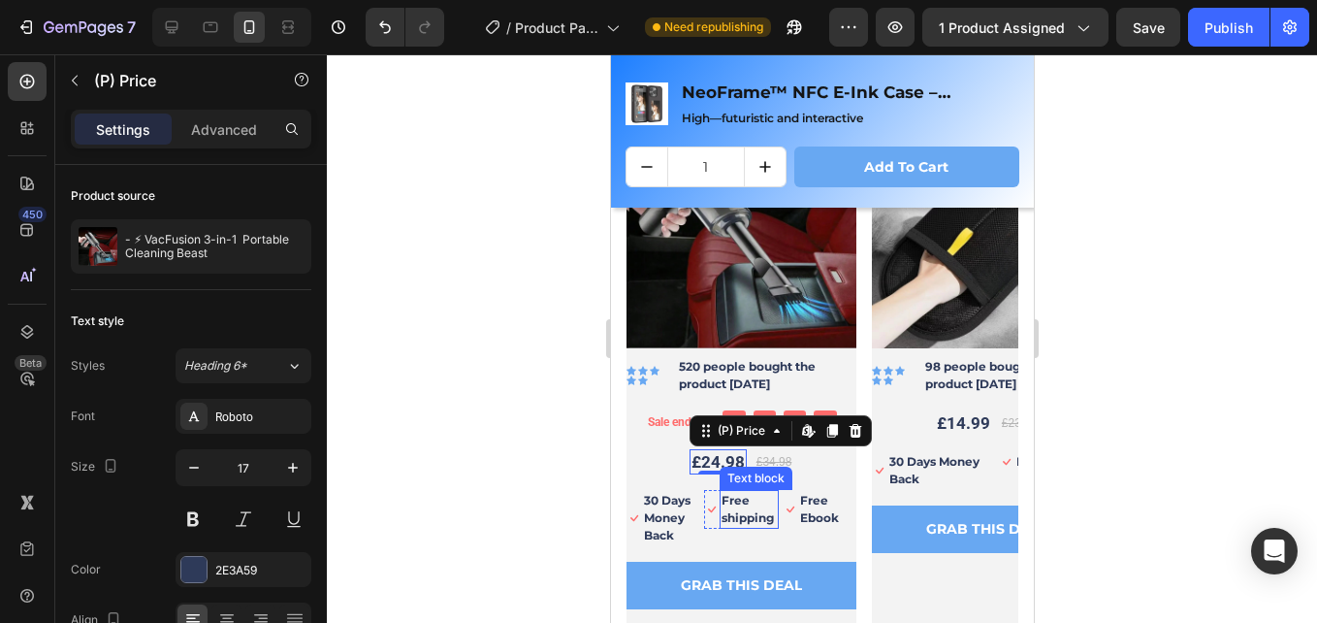
click at [723, 505] on p "Free shipping" at bounding box center [748, 509] width 54 height 35
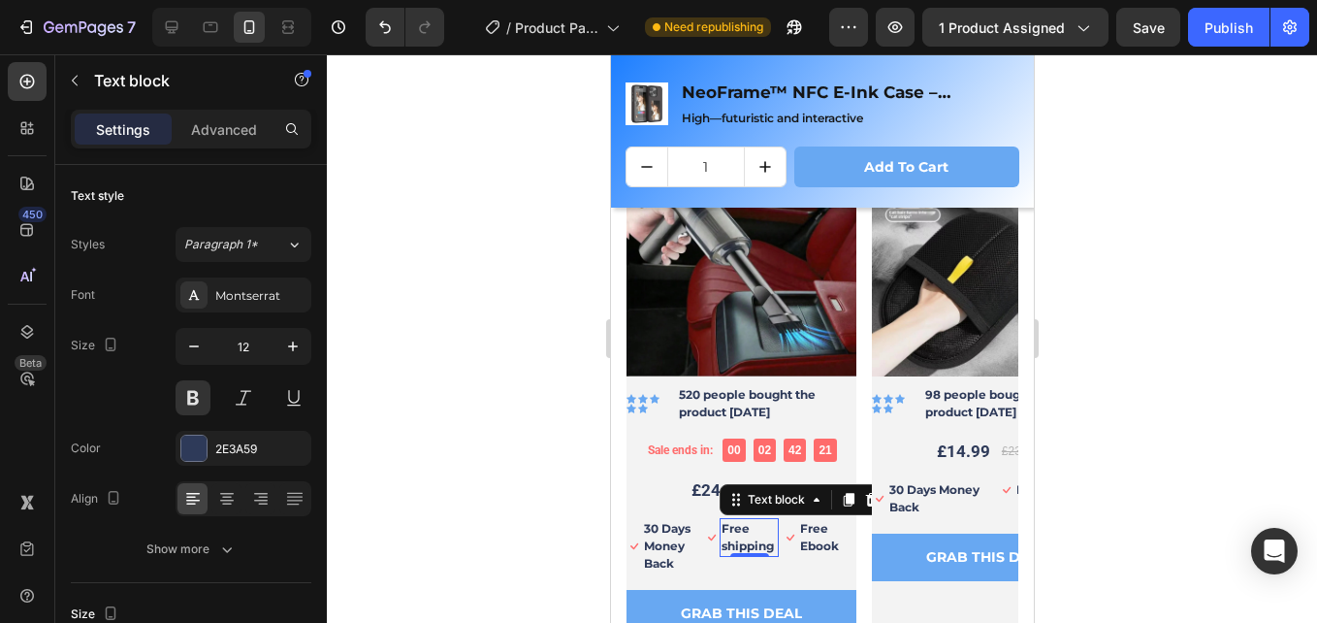
scroll to position [3568, 0]
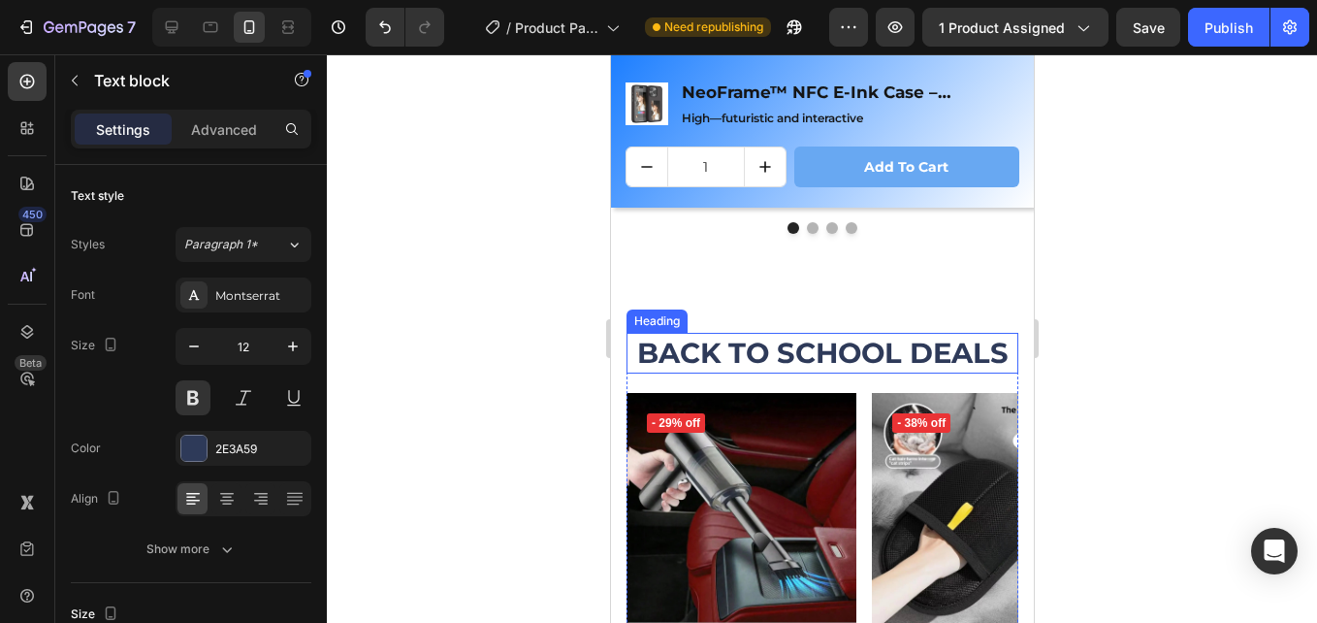
click at [708, 373] on h2 "BACK TO SCHOOL DEALS" at bounding box center [822, 353] width 392 height 41
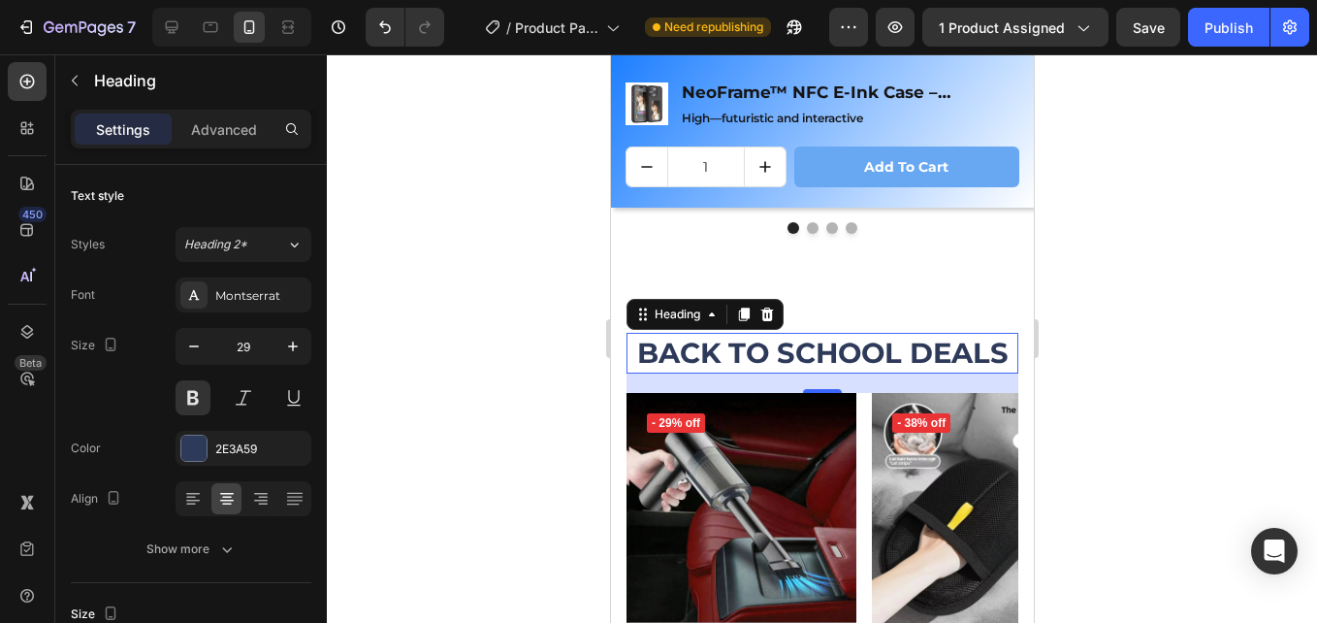
click at [837, 373] on h2 "BACK TO SCHOOL DEALS" at bounding box center [822, 353] width 392 height 41
click at [495, 368] on div at bounding box center [822, 338] width 990 height 568
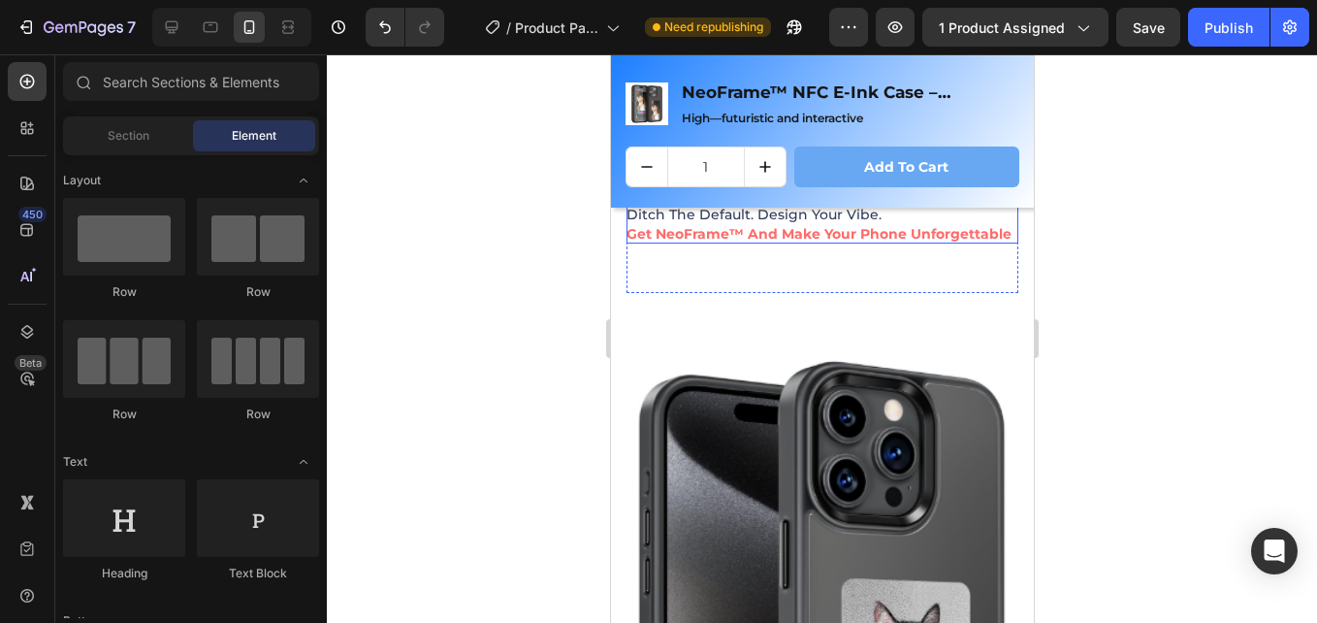
scroll to position [1969, 0]
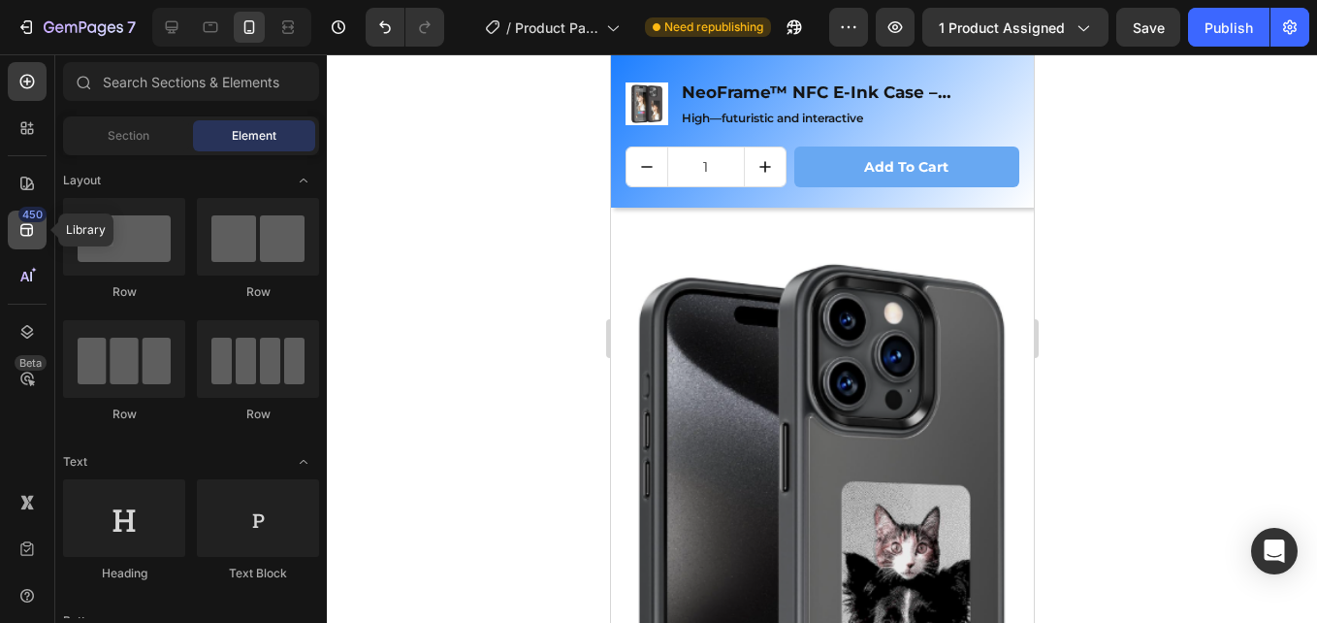
click at [36, 221] on div "450" at bounding box center [32, 215] width 28 height 16
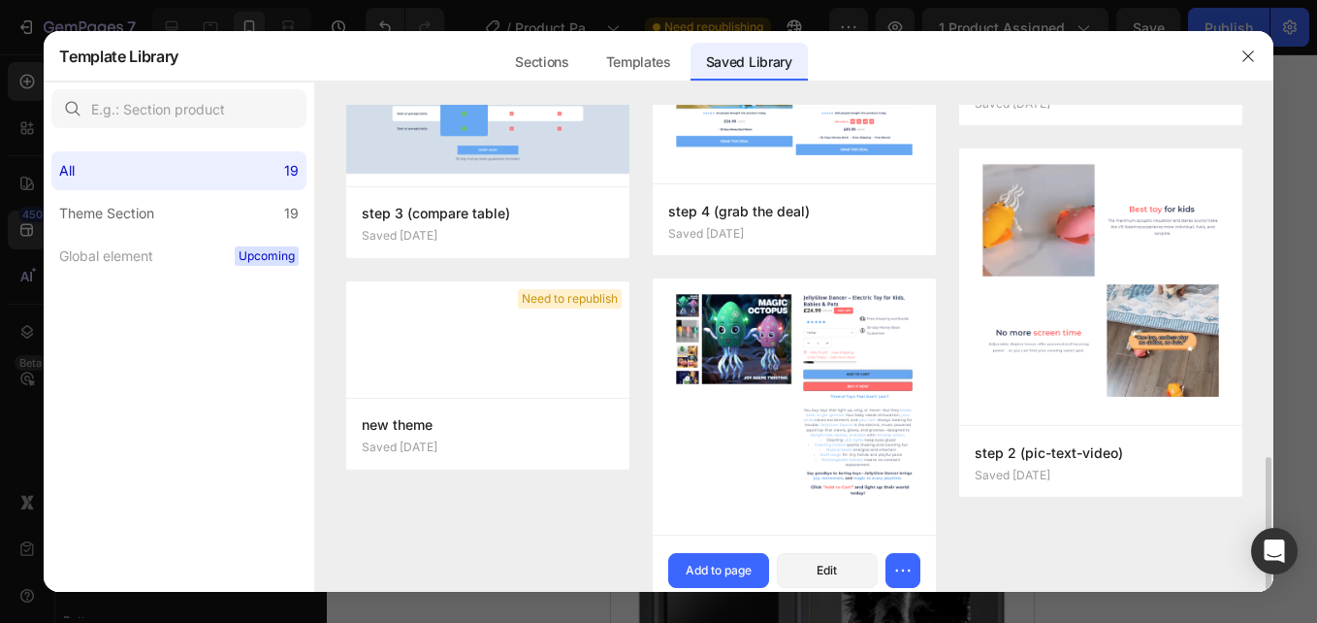
scroll to position [1299, 0]
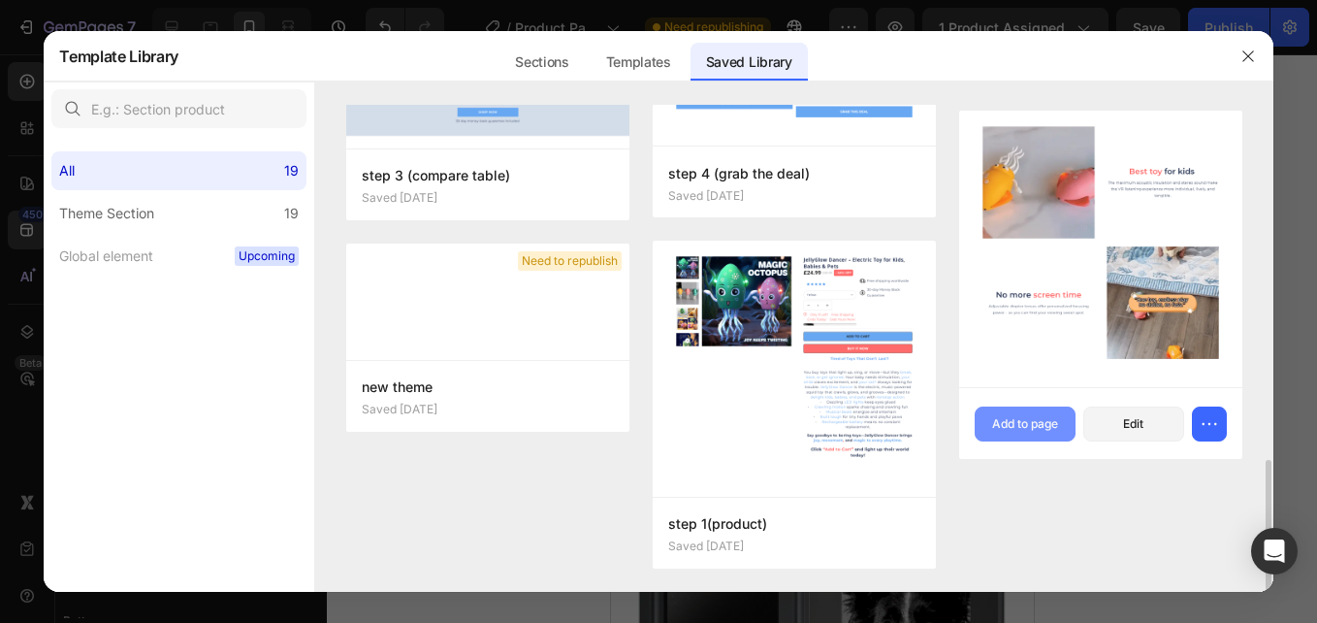
click at [1013, 409] on button "Add to page" at bounding box center [1025, 423] width 101 height 35
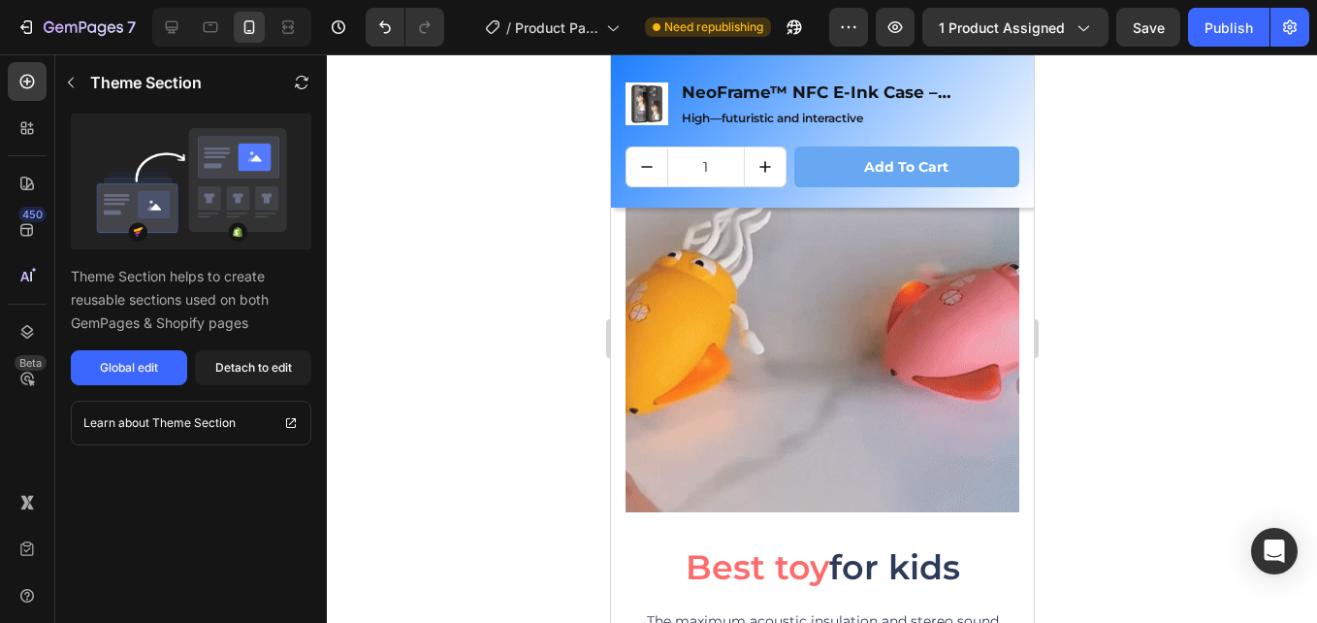
scroll to position [5086, 0]
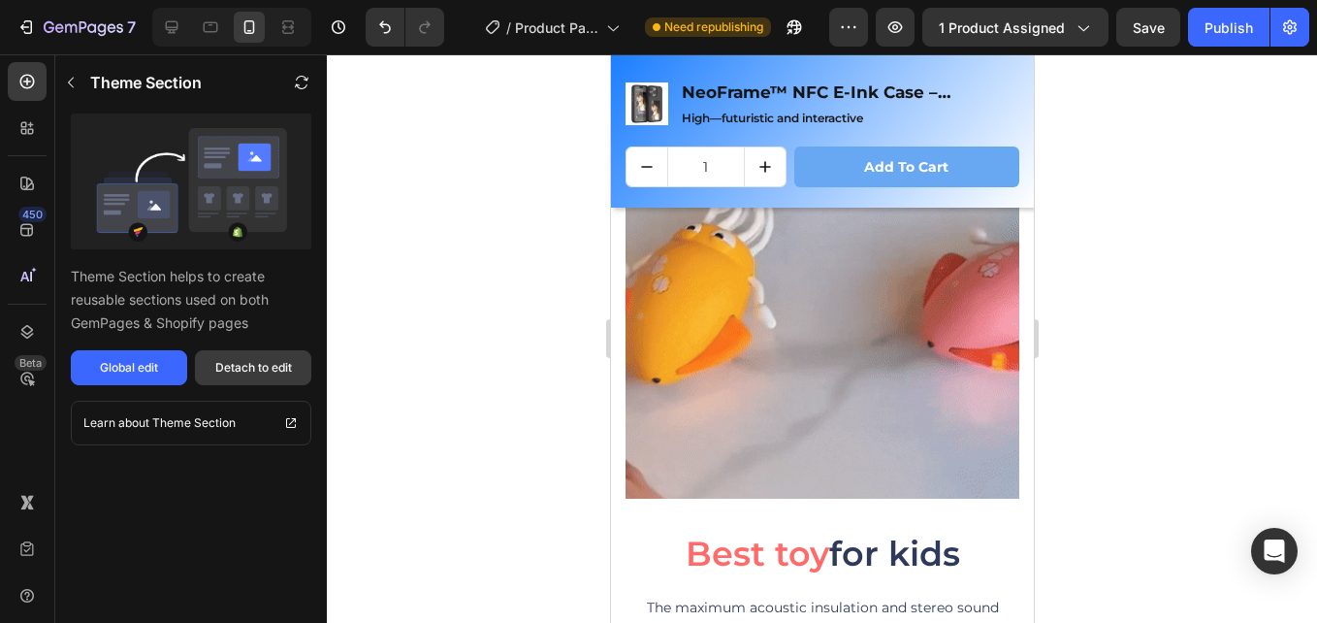
click at [275, 362] on div "Detach to edit" at bounding box center [253, 367] width 77 height 17
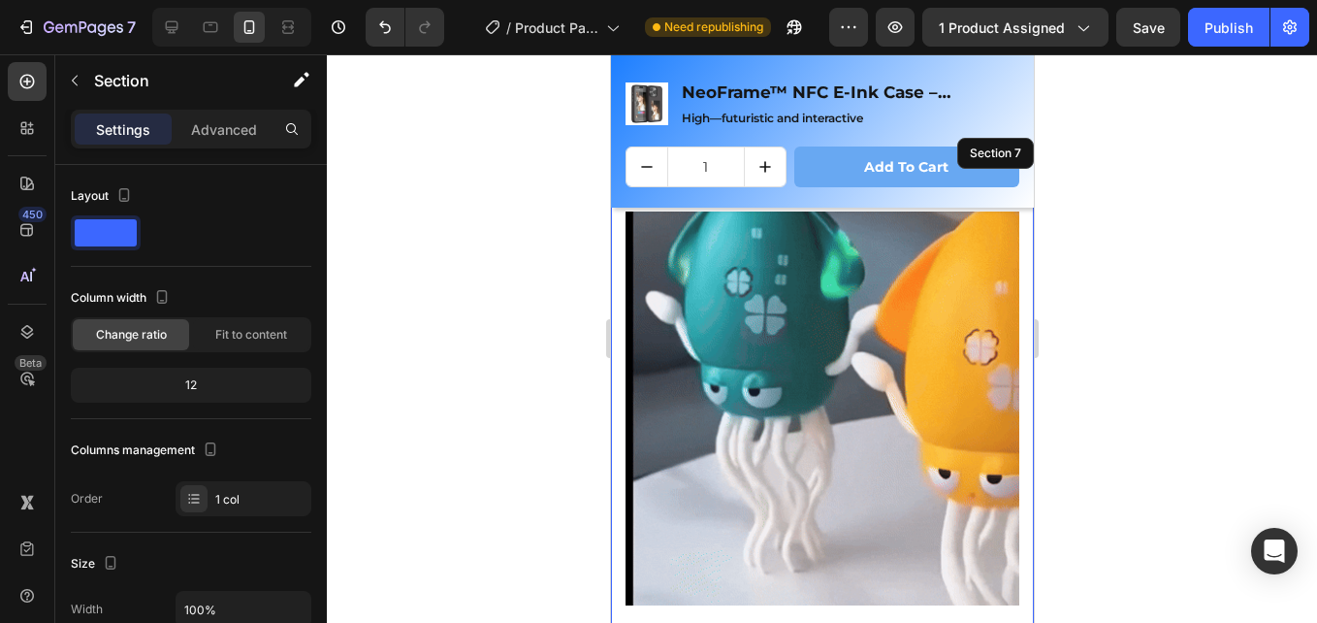
scroll to position [4989, 0]
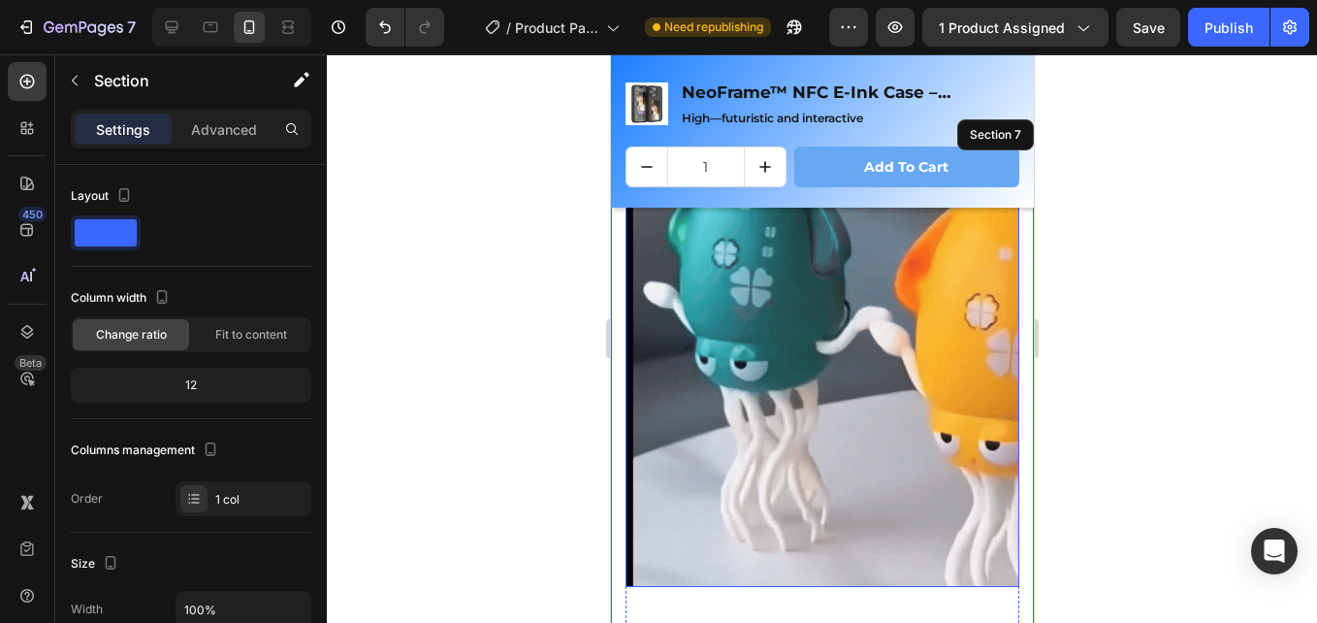
click at [793, 343] on img at bounding box center [822, 390] width 394 height 394
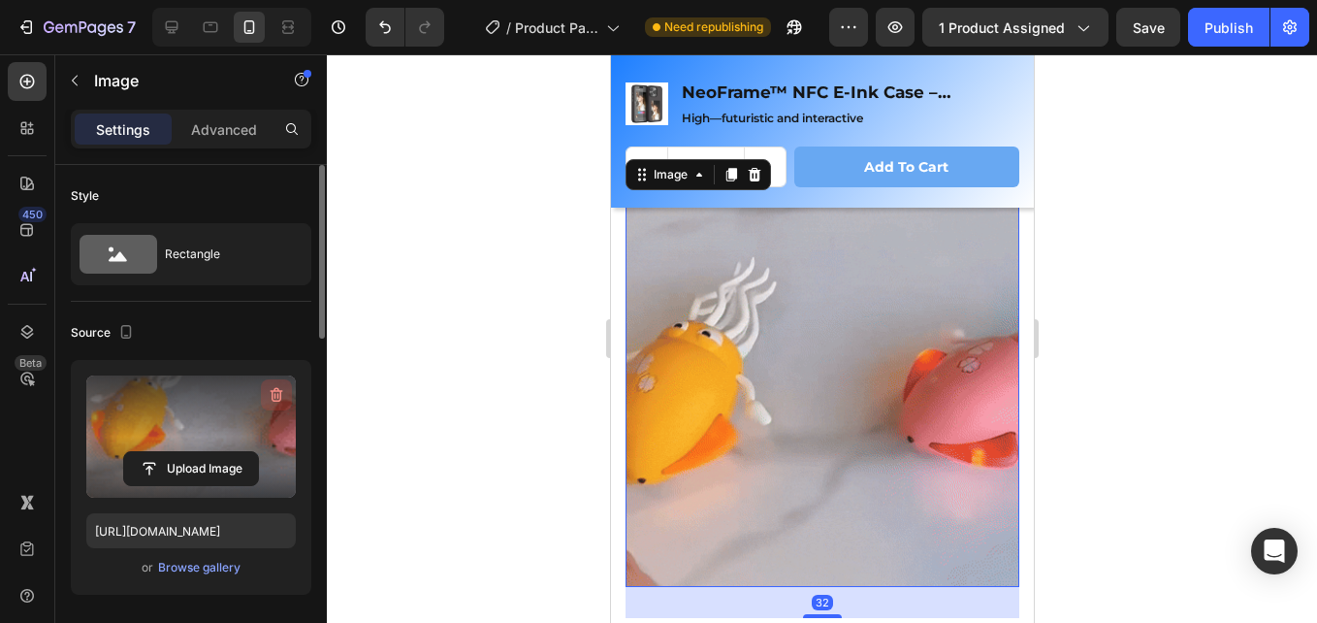
click at [273, 402] on icon "button" at bounding box center [276, 394] width 19 height 19
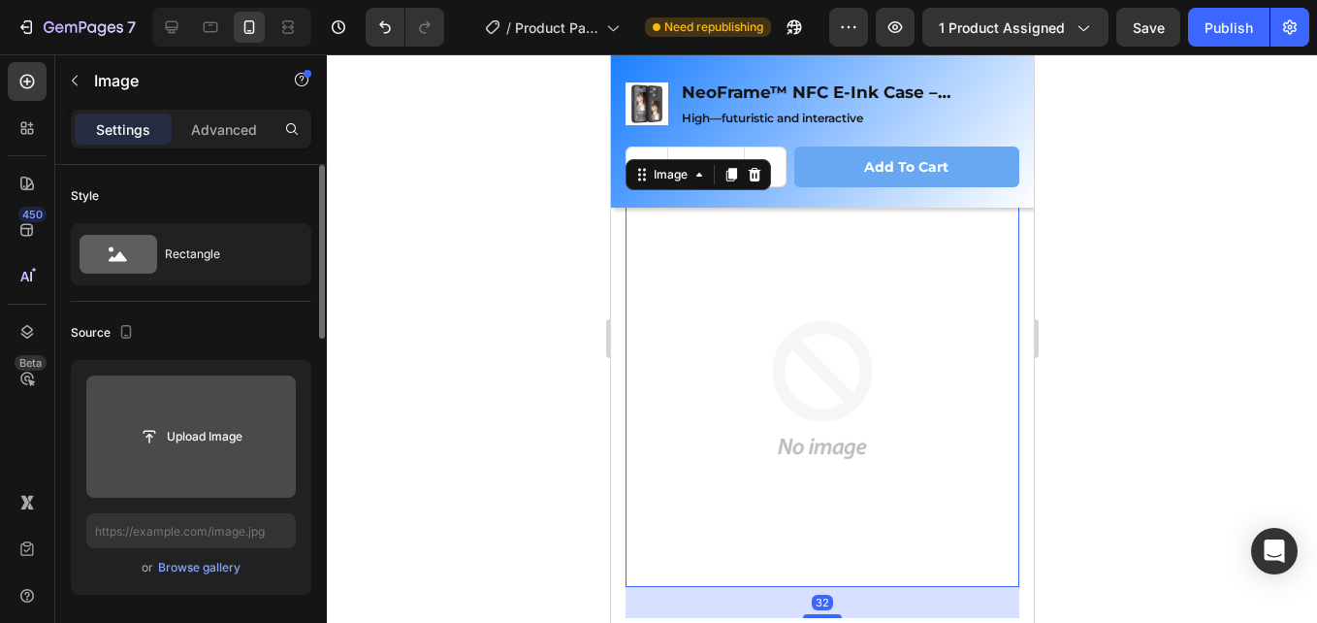
click at [192, 444] on input "file" at bounding box center [191, 436] width 134 height 33
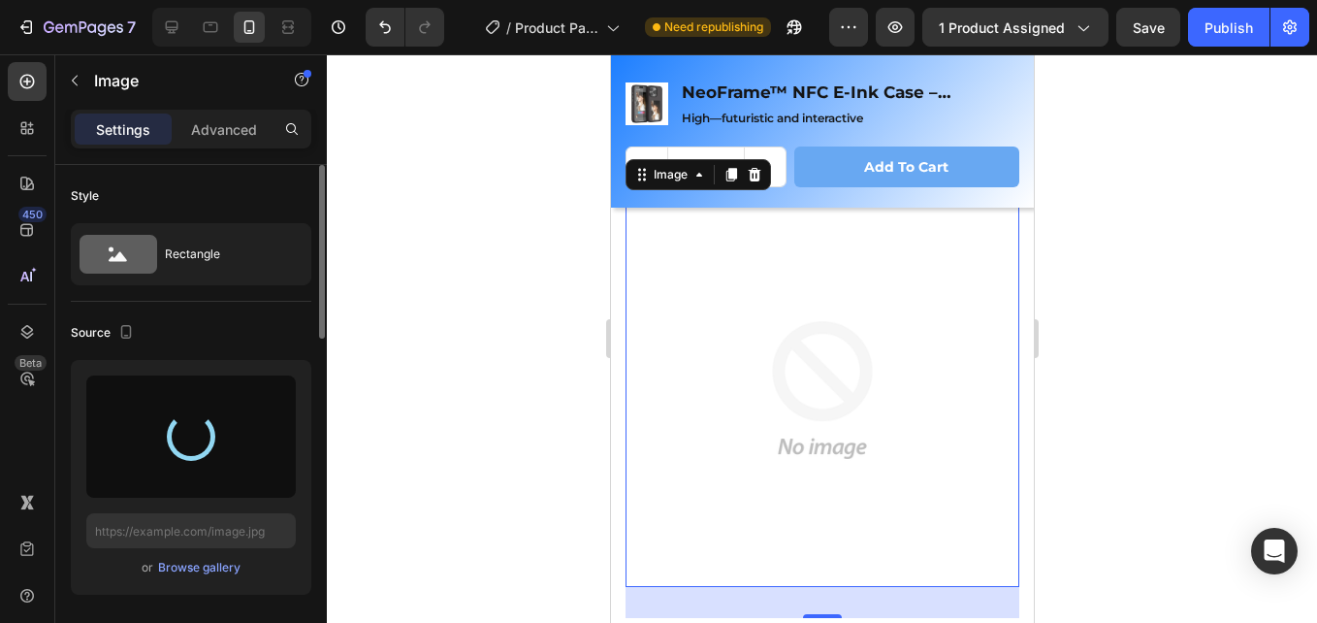
type input "[URL][DOMAIN_NAME]"
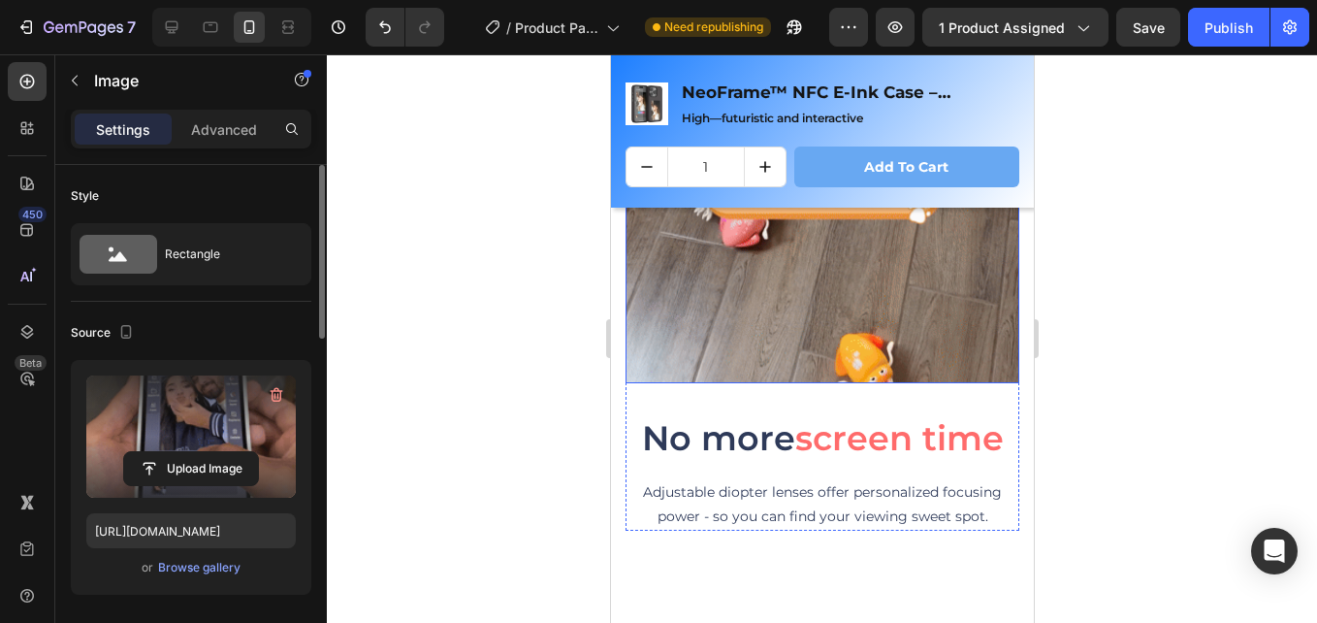
scroll to position [5765, 0]
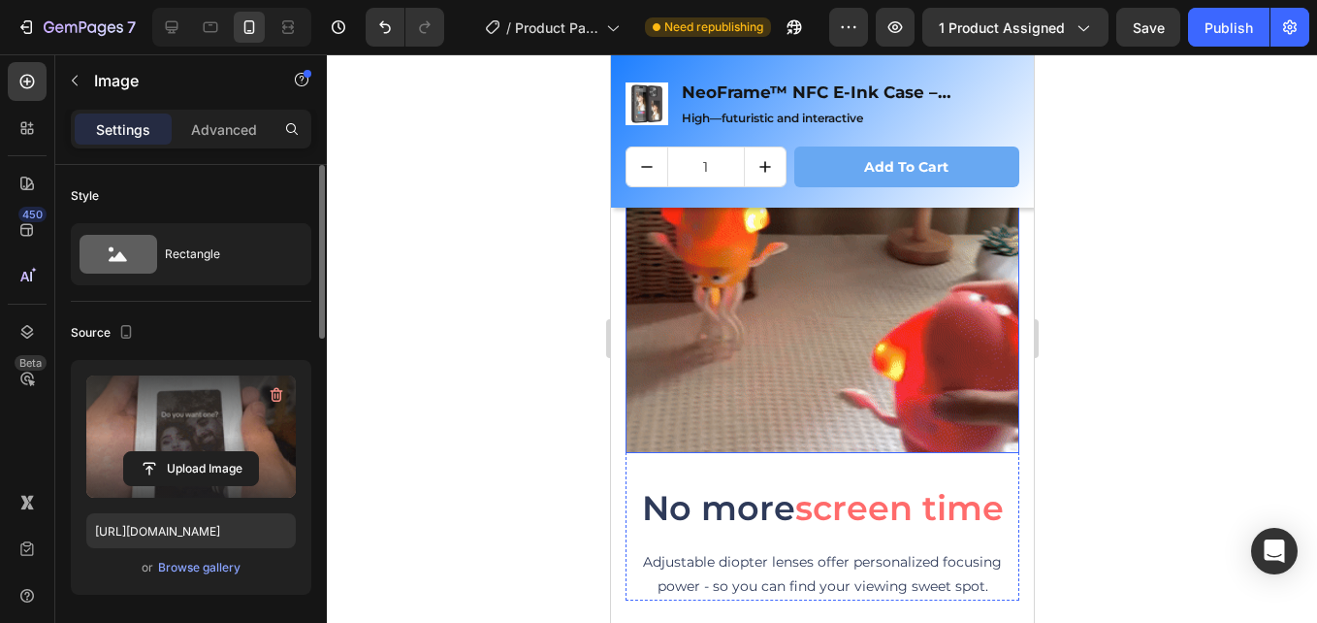
click at [826, 288] on img at bounding box center [822, 256] width 394 height 394
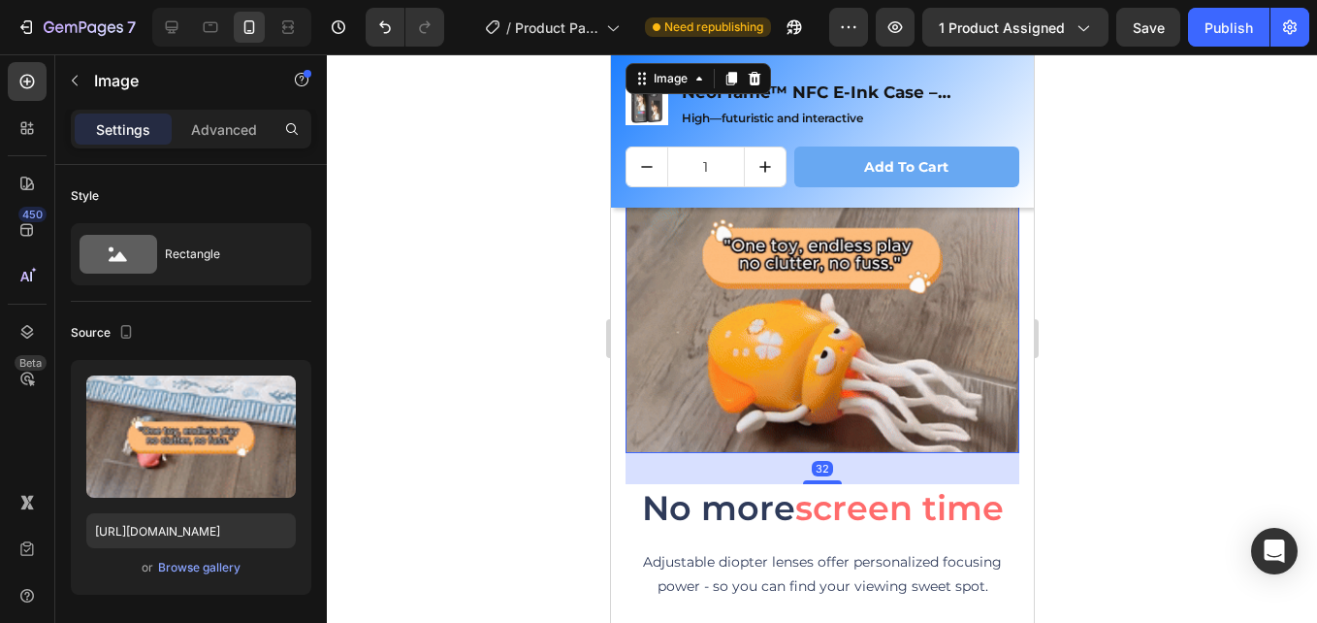
scroll to position [388, 0]
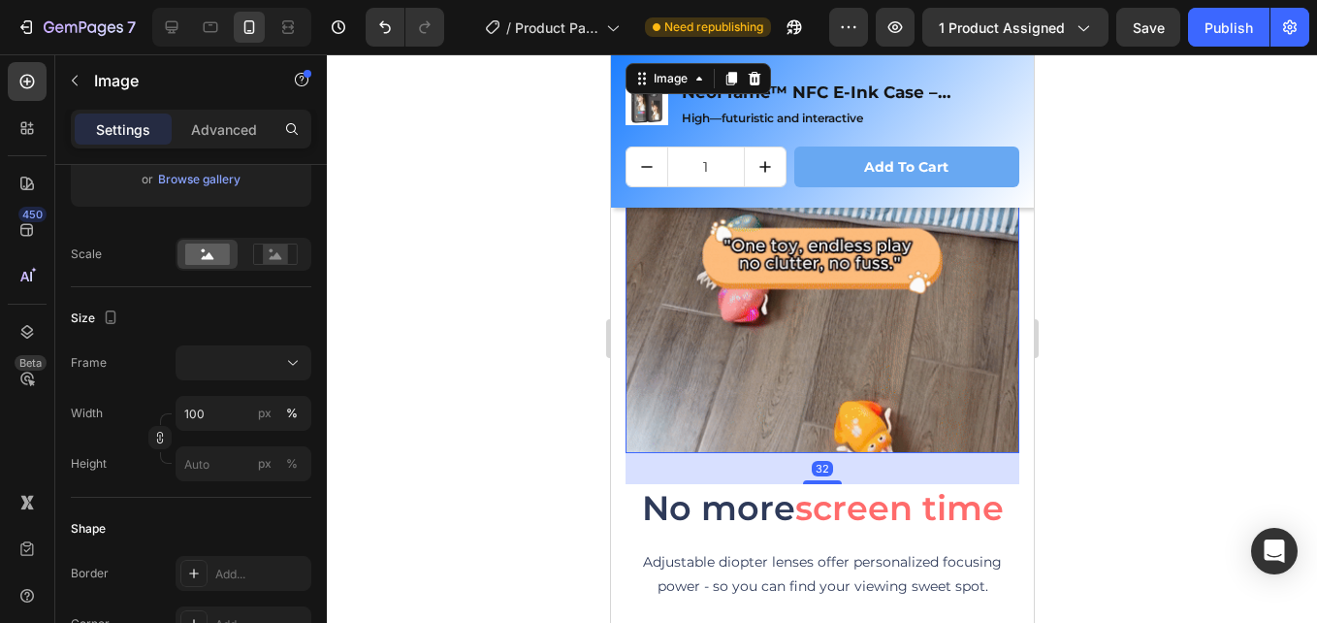
click at [772, 321] on img at bounding box center [822, 256] width 394 height 394
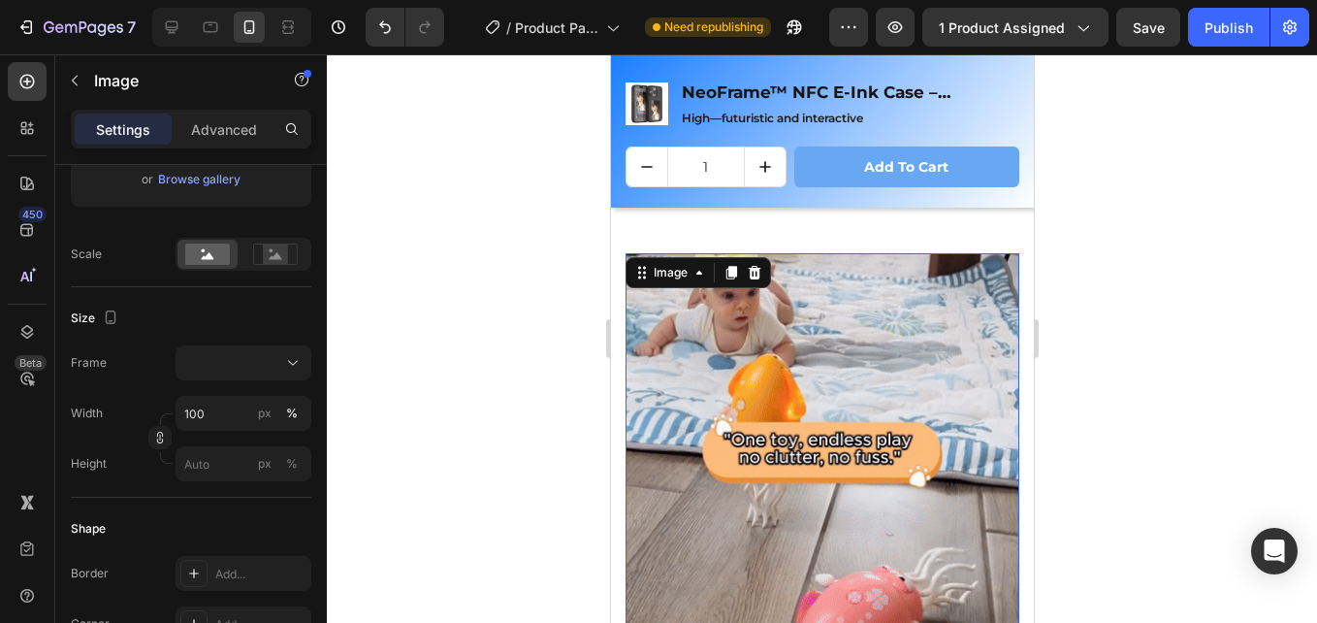
scroll to position [0, 0]
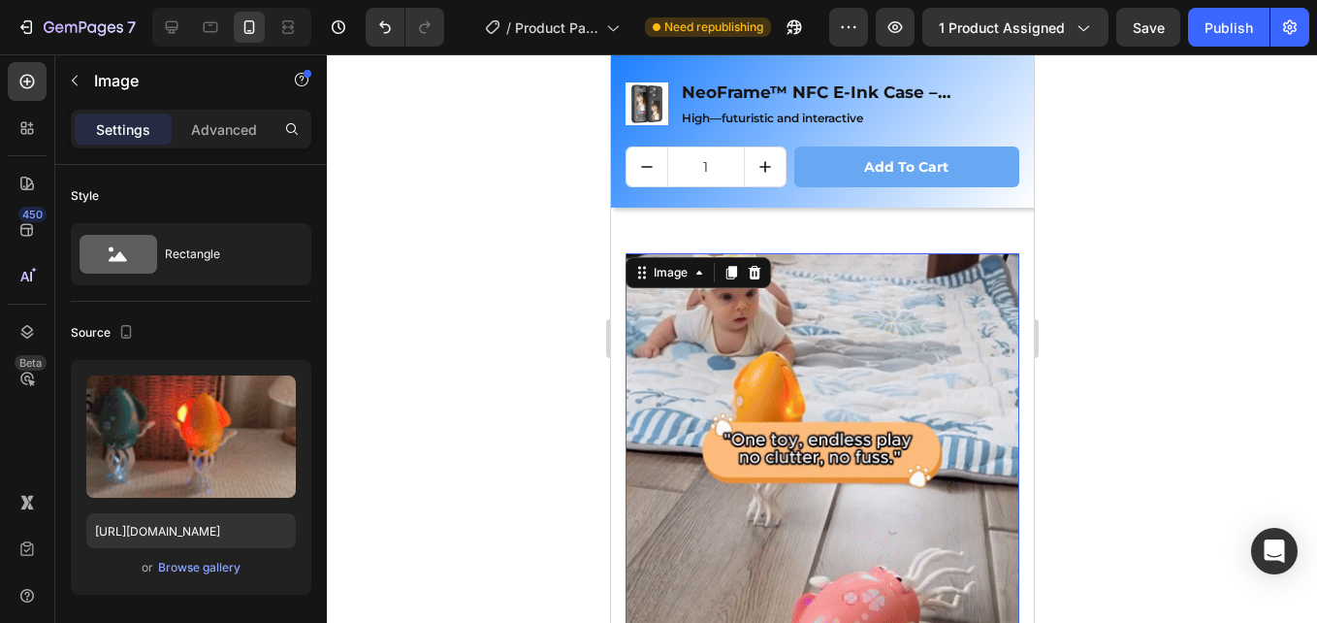
click at [275, 384] on button "button" at bounding box center [276, 394] width 31 height 31
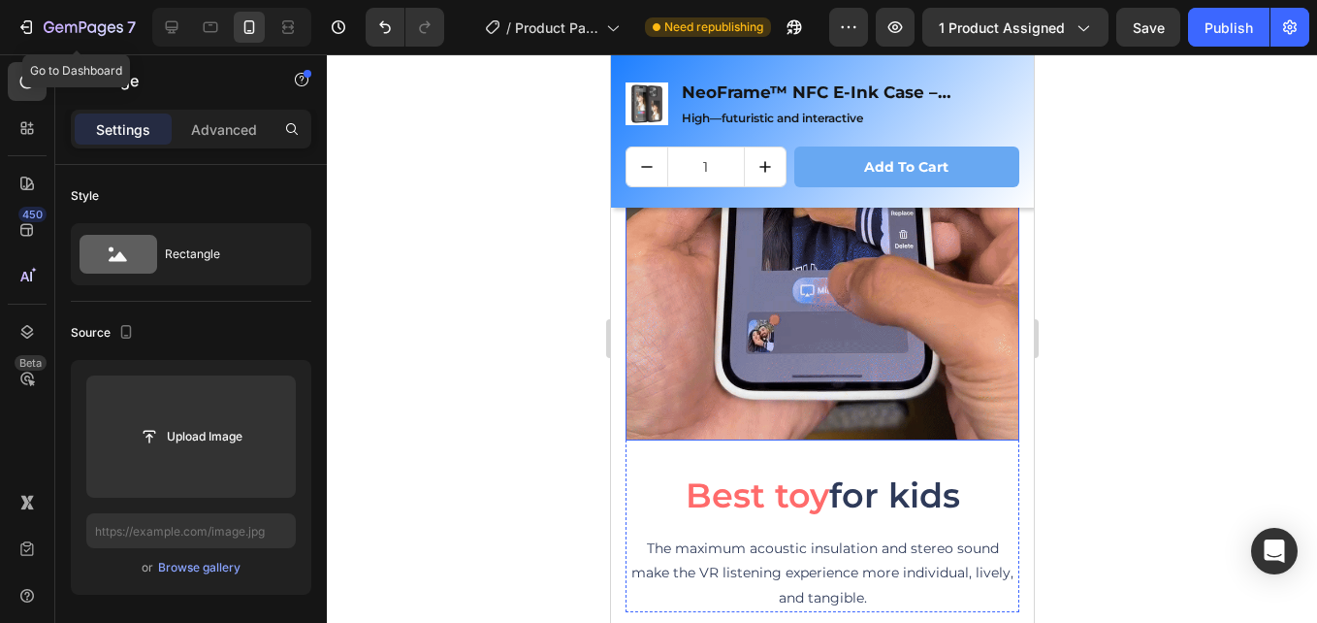
scroll to position [5233, 0]
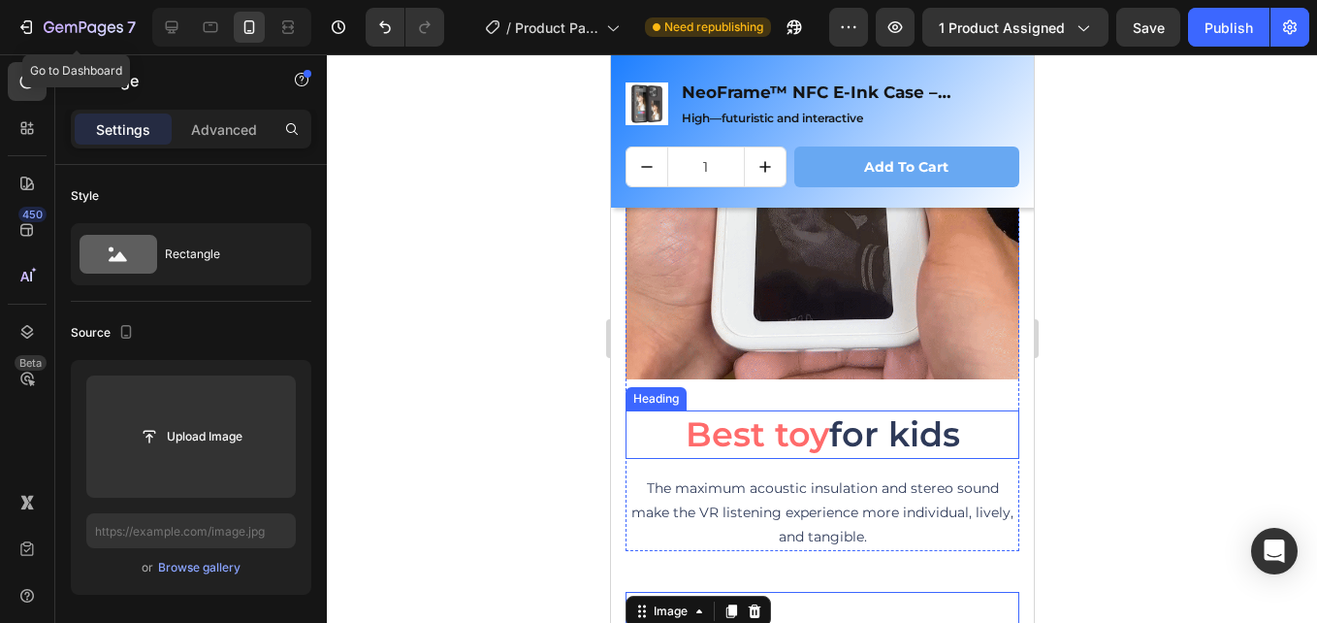
click at [852, 427] on h2 "Best toy for kids" at bounding box center [822, 434] width 394 height 49
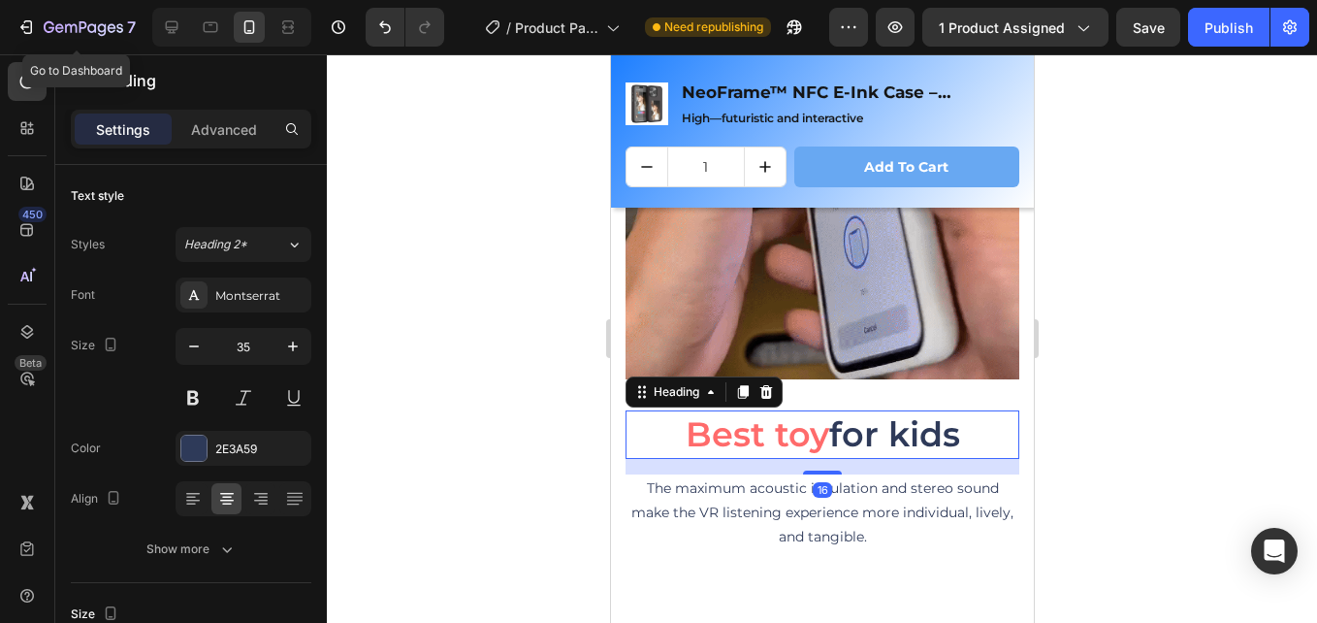
click at [844, 426] on h2 "Best toy for kids" at bounding box center [822, 434] width 394 height 49
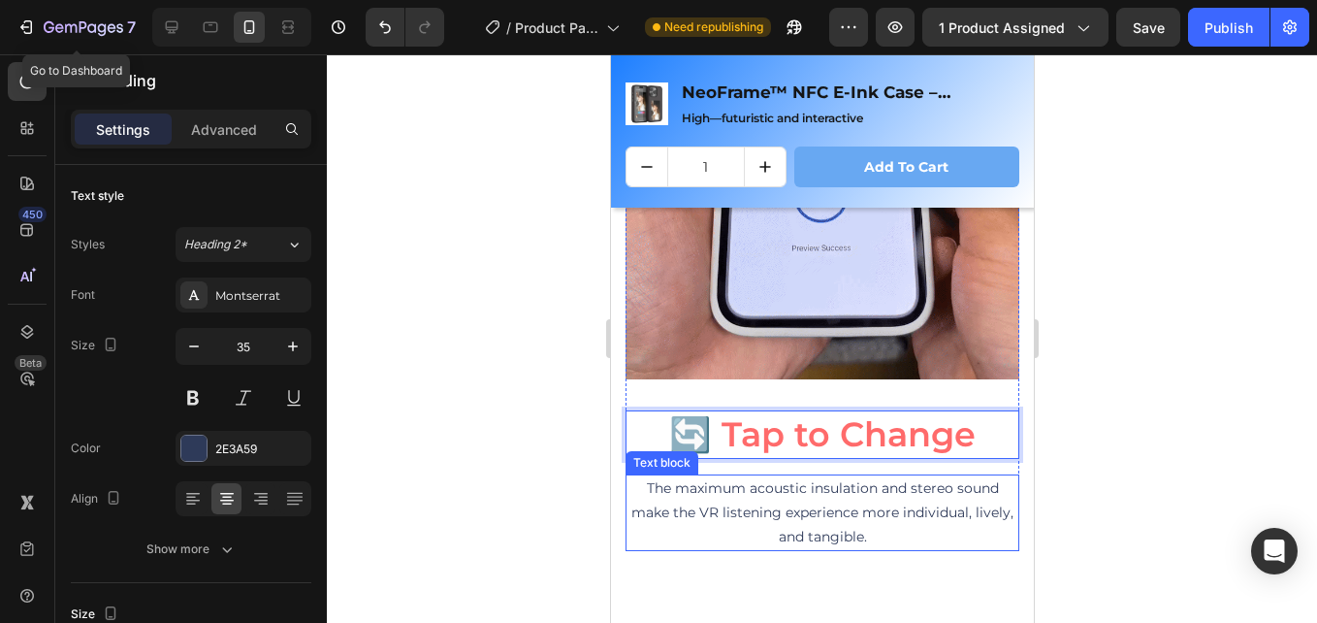
click at [808, 493] on p "The maximum acoustic insulation and stereo sound make the VR listening experien…" at bounding box center [822, 513] width 390 height 74
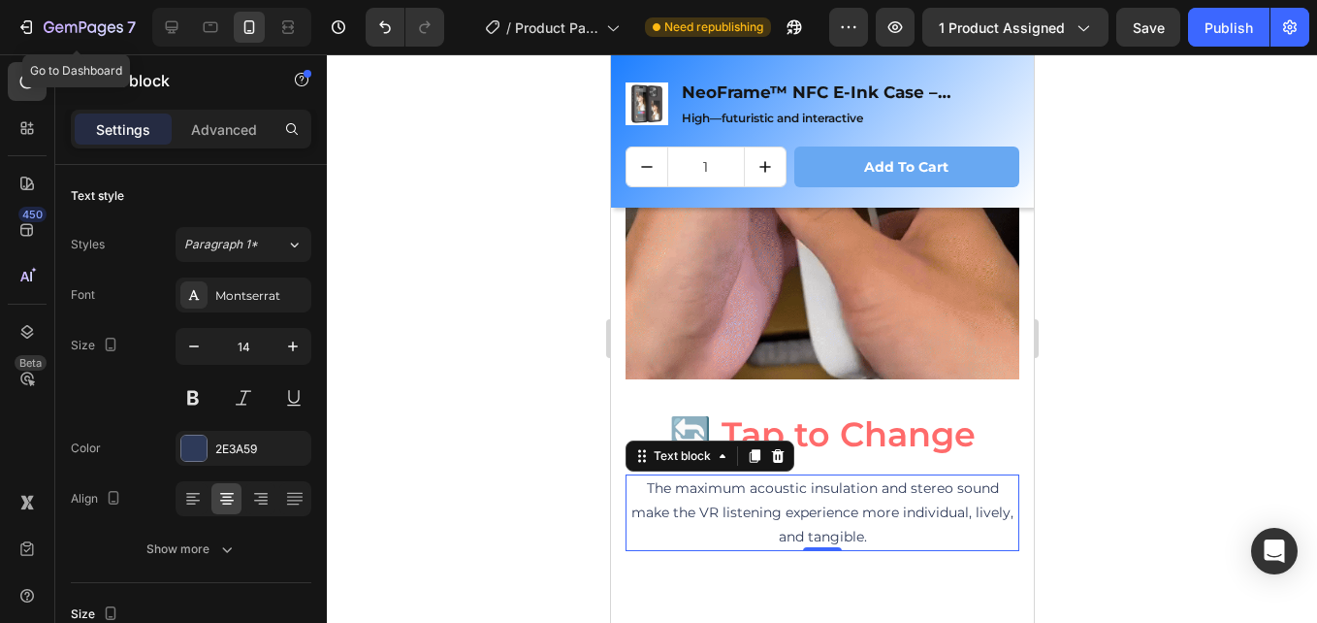
click at [816, 494] on p "The maximum acoustic insulation and stereo sound make the VR listening experien…" at bounding box center [822, 513] width 390 height 74
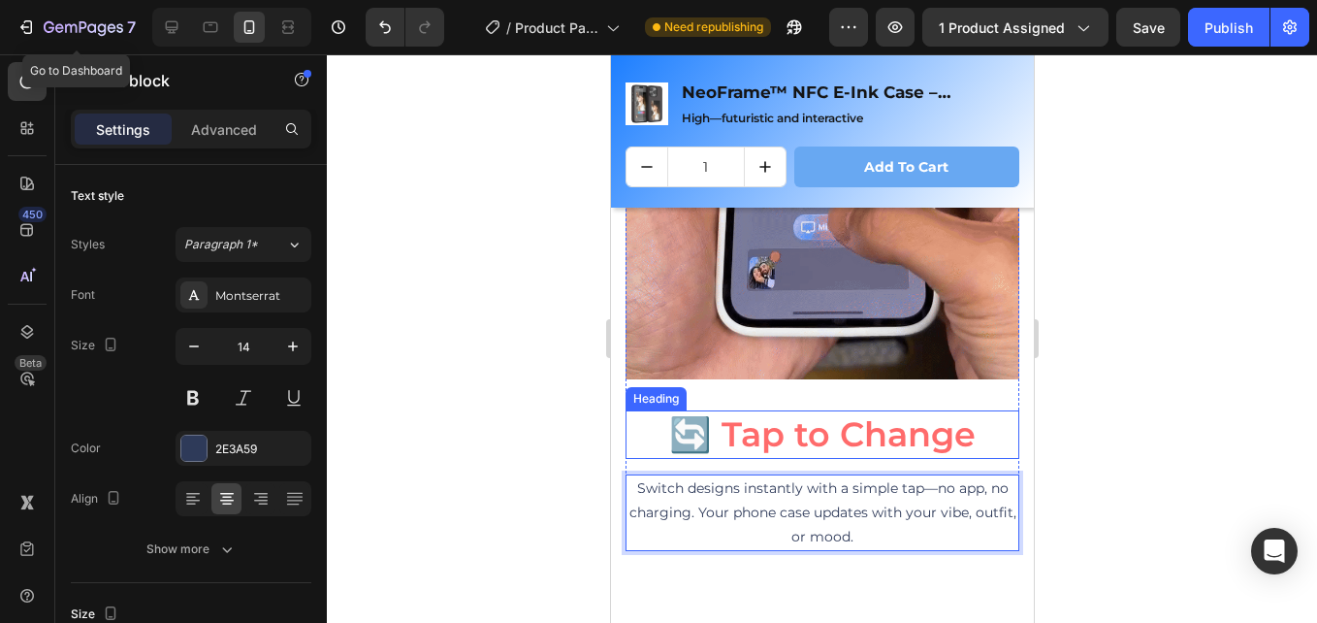
click at [786, 424] on span "🔄 Tap to Change" at bounding box center [821, 434] width 307 height 42
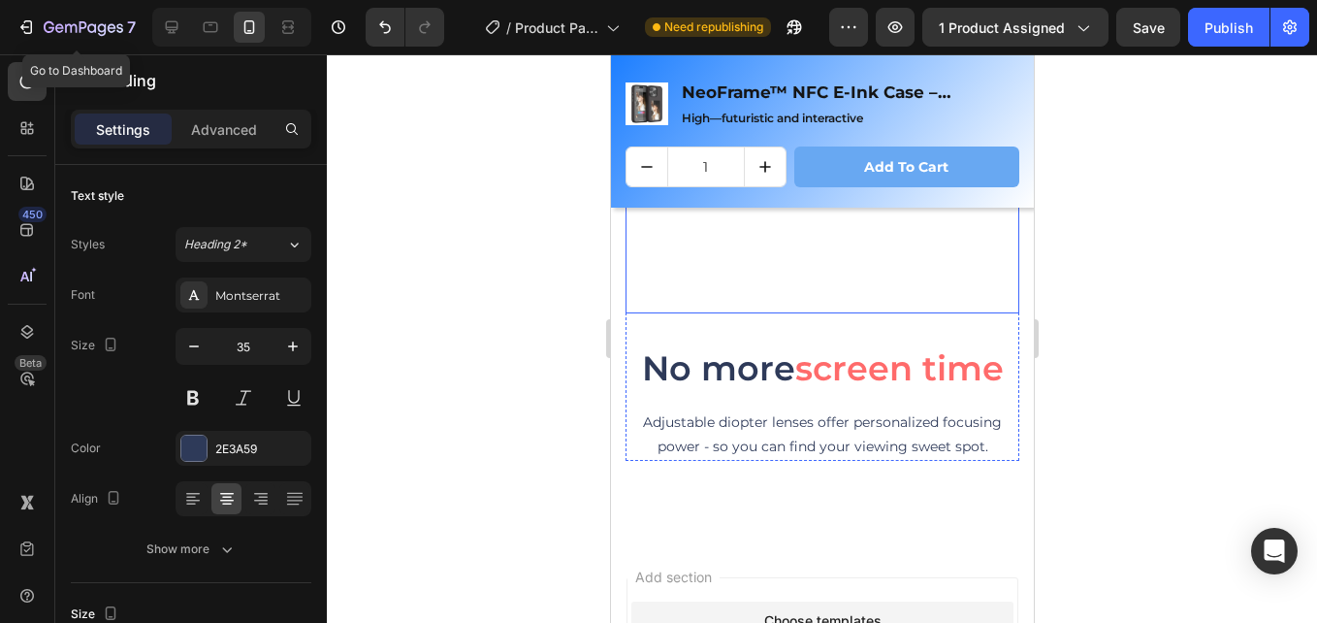
scroll to position [5912, 0]
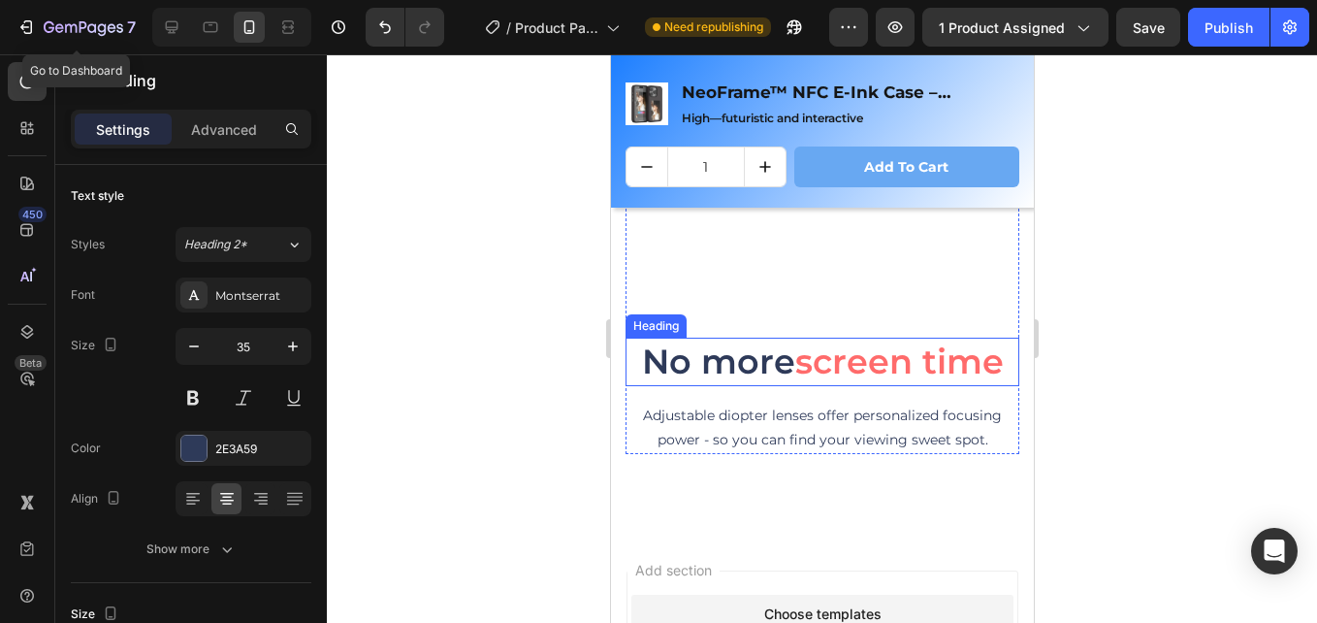
click at [782, 343] on h2 "No more screen time" at bounding box center [822, 362] width 394 height 49
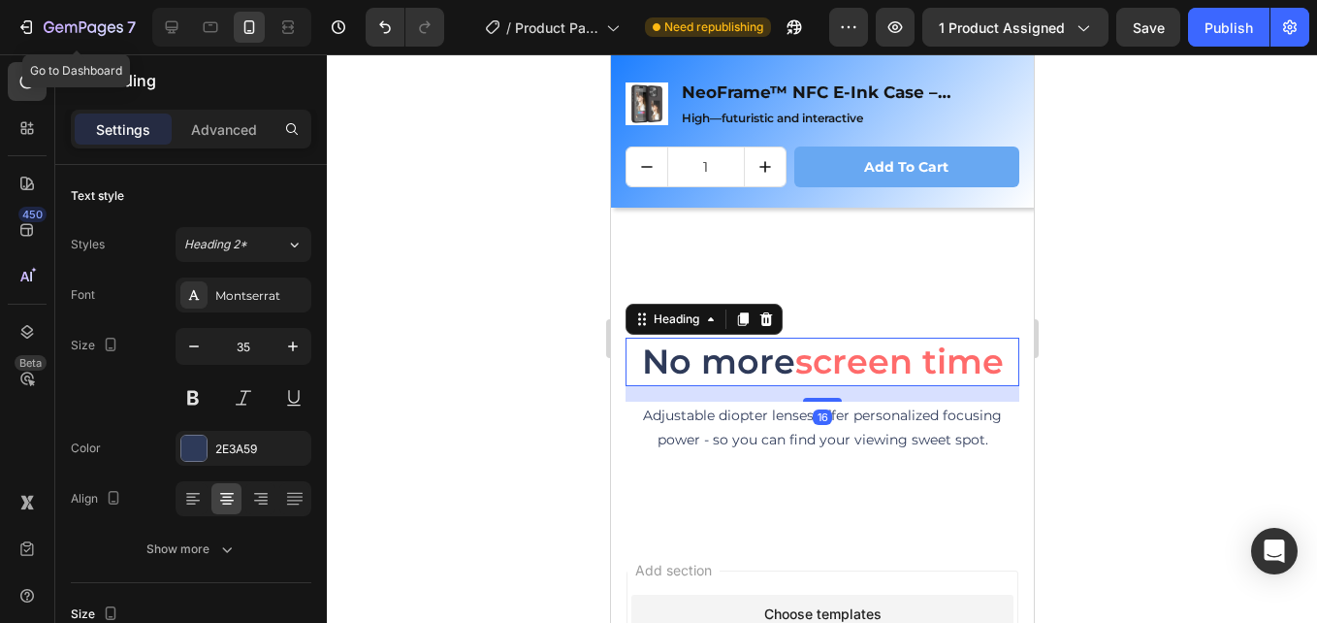
click at [782, 343] on h2 "No more screen time" at bounding box center [822, 362] width 394 height 49
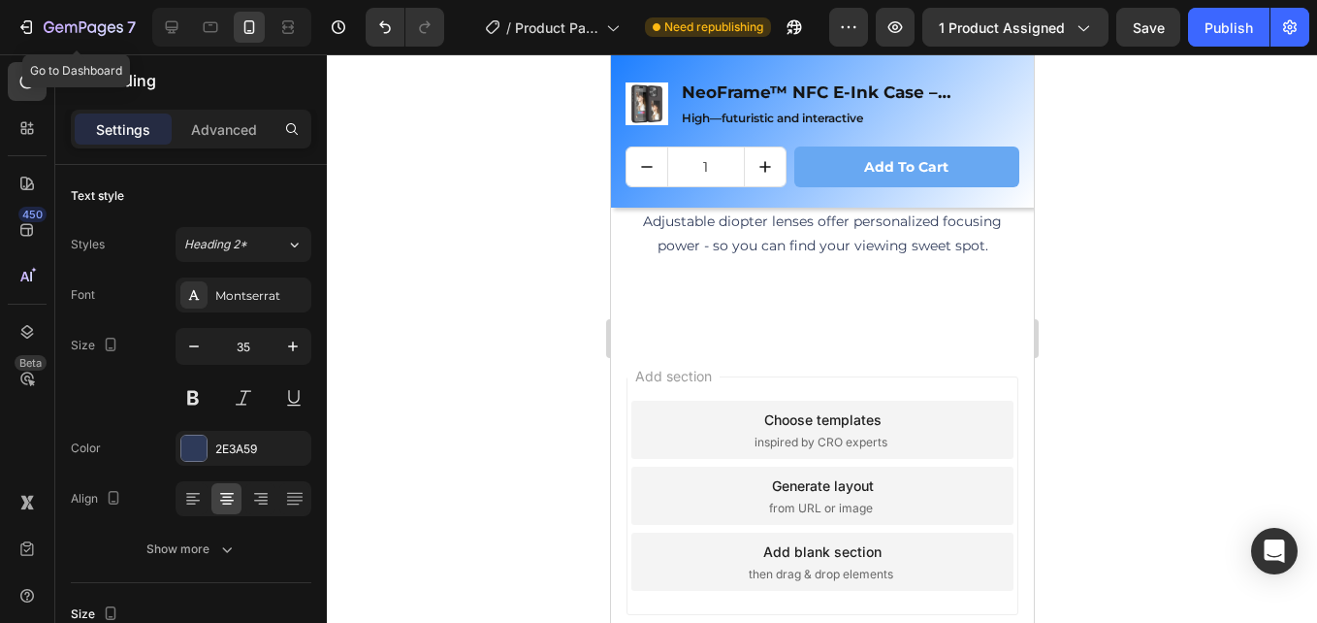
scroll to position [6009, 0]
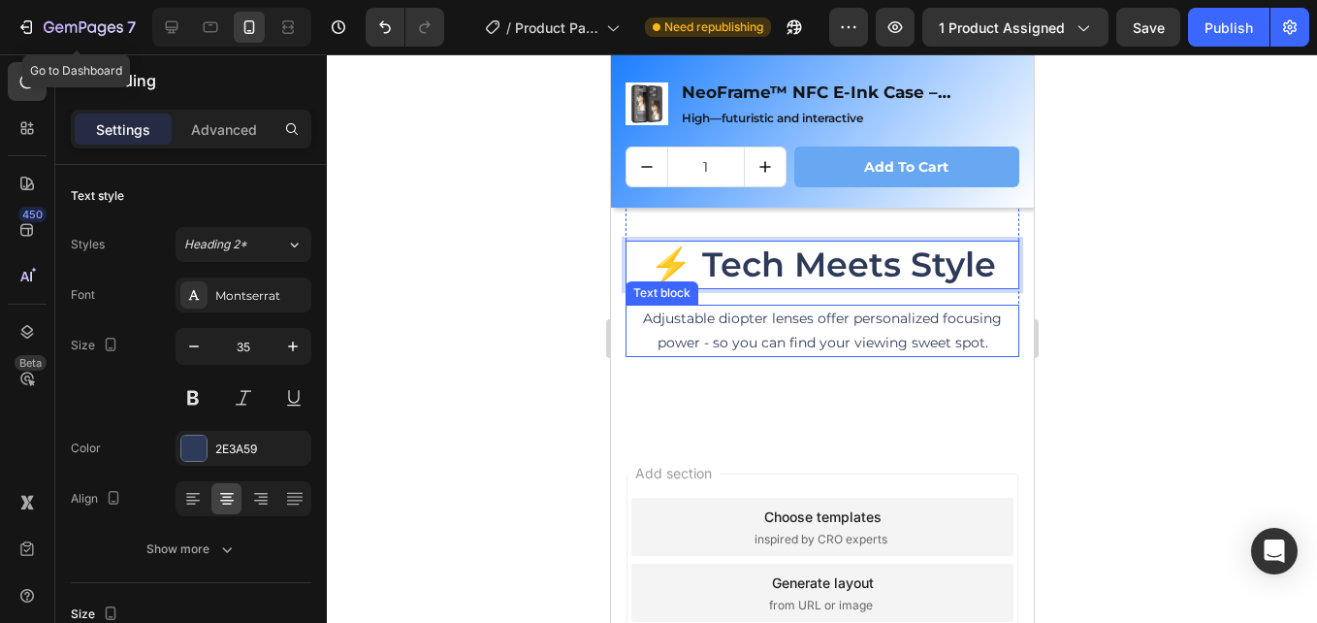
click at [778, 307] on p "Adjustable diopter lenses offer personalized focusing power - so you can find y…" at bounding box center [822, 331] width 390 height 49
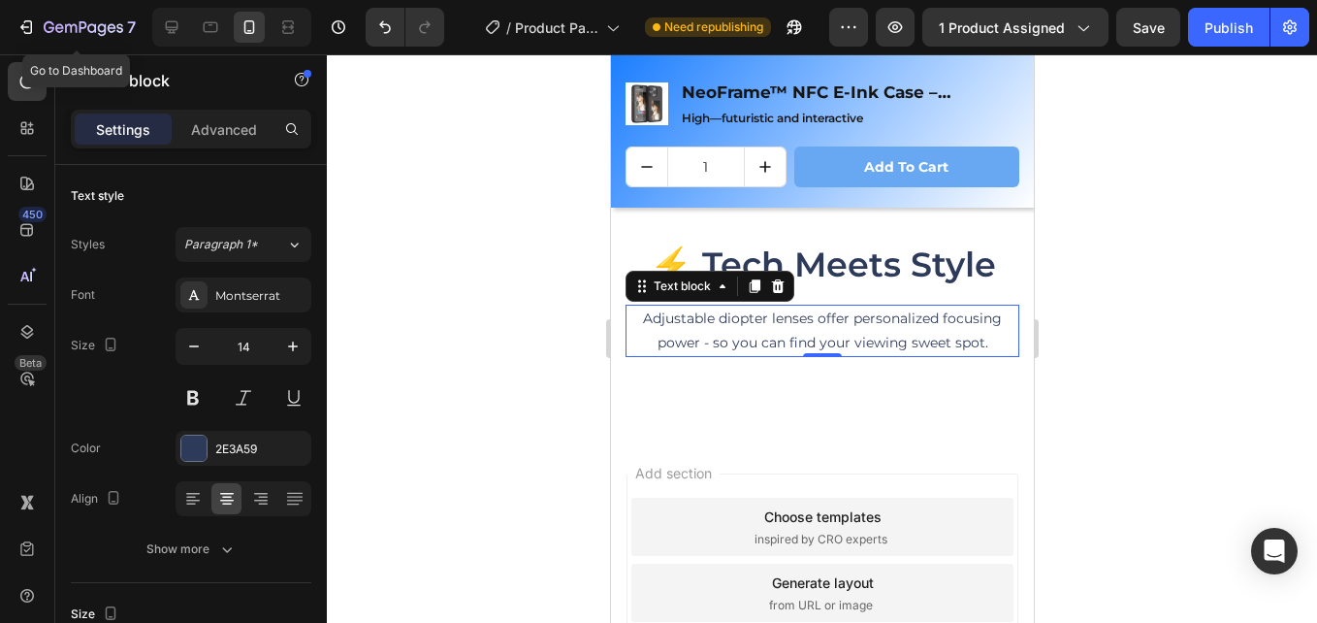
click at [778, 307] on p "Adjustable diopter lenses offer personalized focusing power - so you can find y…" at bounding box center [822, 331] width 390 height 49
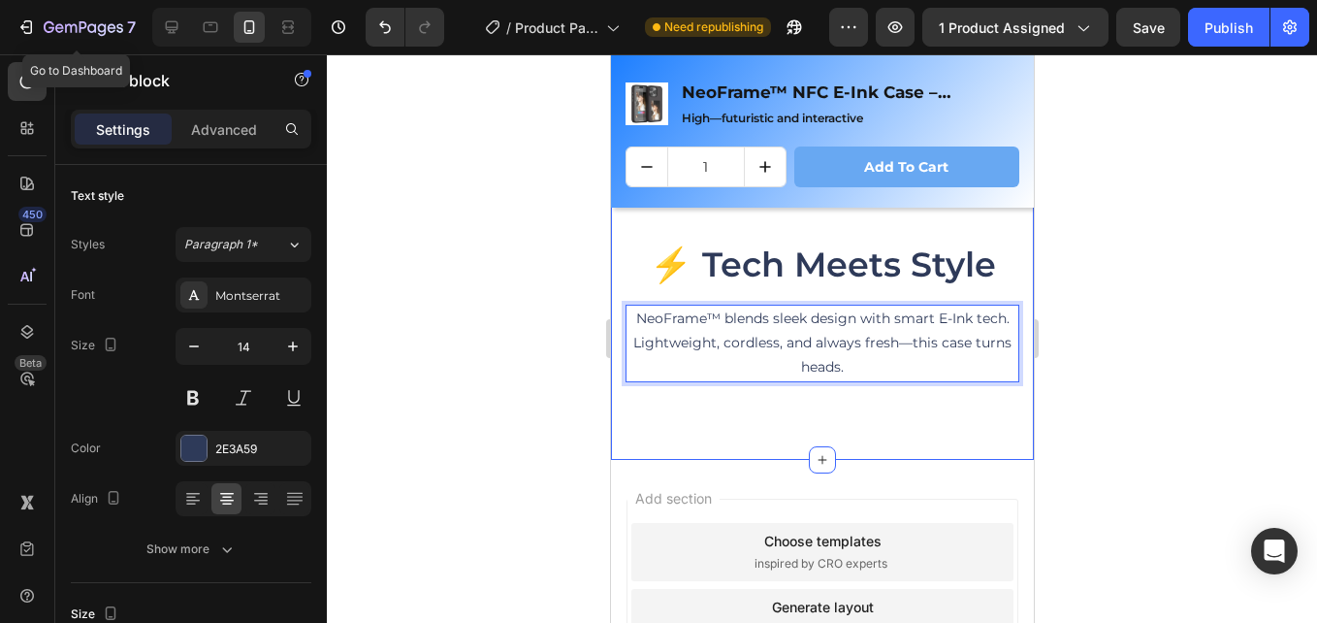
click at [531, 307] on div at bounding box center [822, 338] width 990 height 568
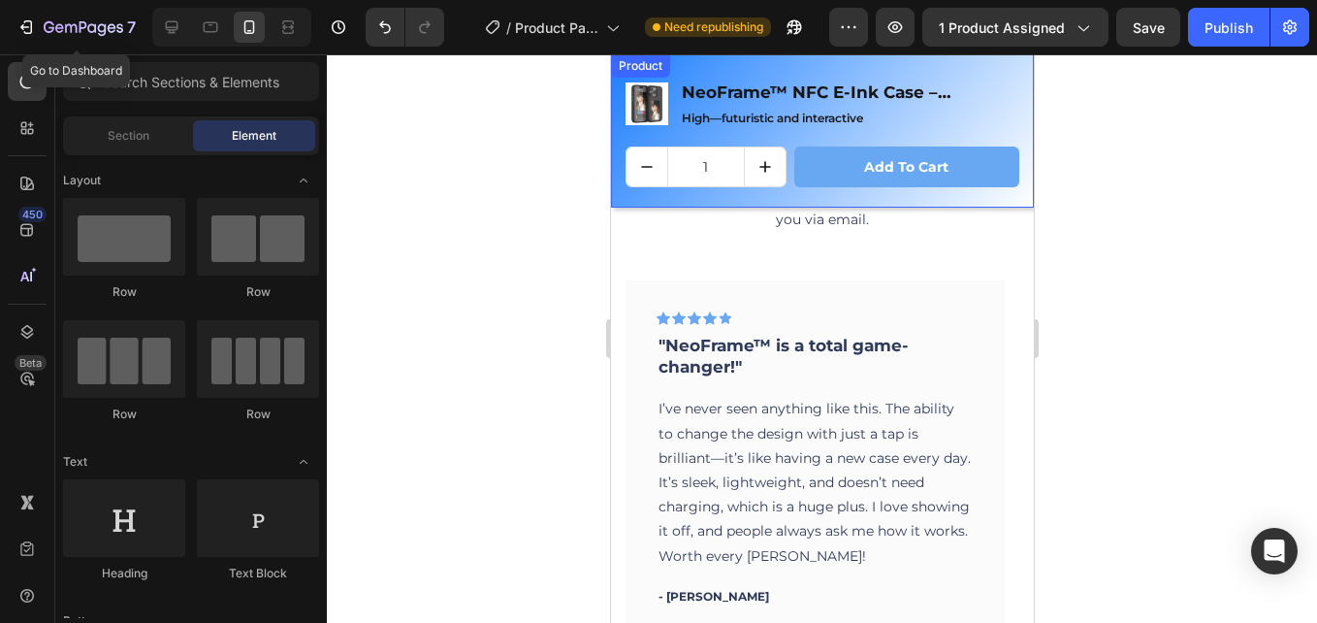
scroll to position [3415, 0]
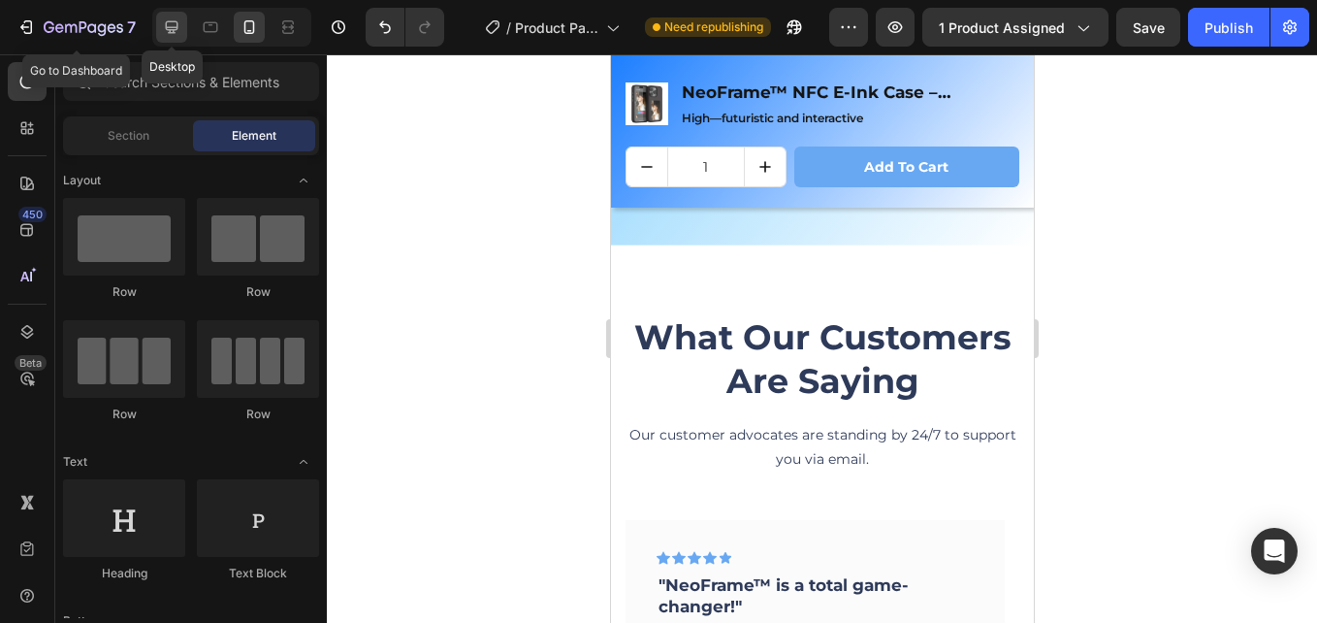
click at [181, 25] on icon at bounding box center [171, 26] width 19 height 19
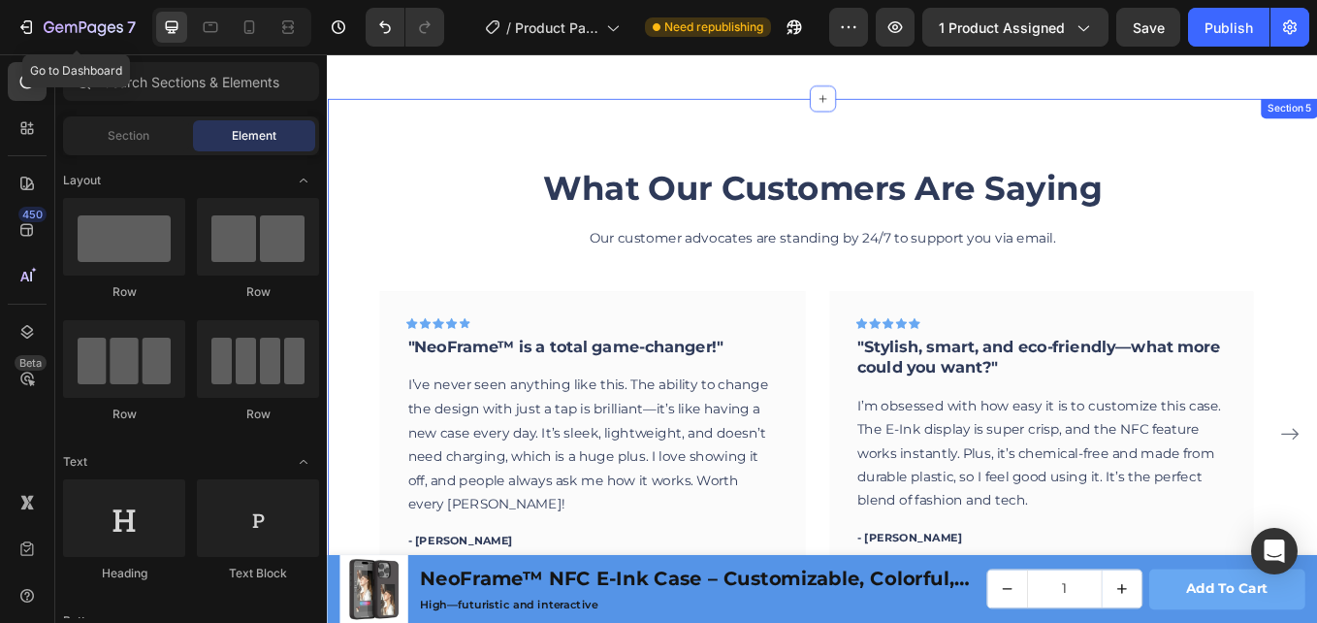
click at [521, 179] on div "What Our Customers Are Saying Heading Our customer advocates are standing by 24…" at bounding box center [909, 440] width 1164 height 667
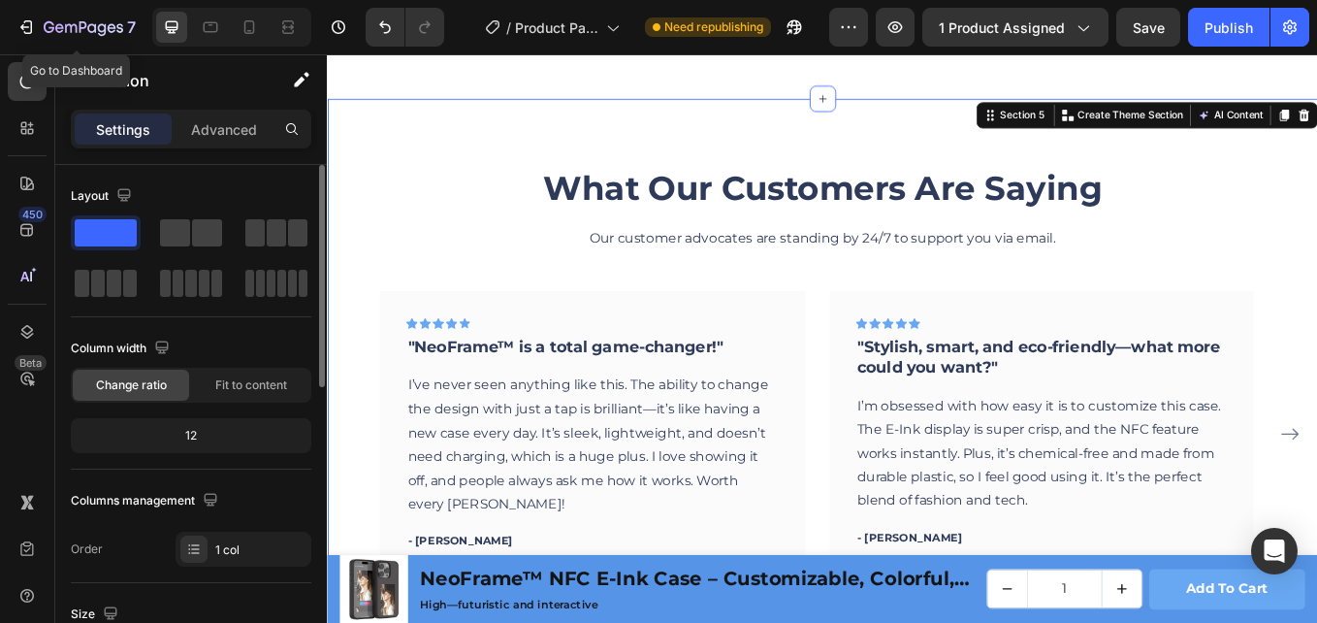
drag, startPoint x: 236, startPoint y: 141, endPoint x: 253, endPoint y: 220, distance: 81.4
click at [234, 141] on div "Advanced" at bounding box center [224, 128] width 97 height 31
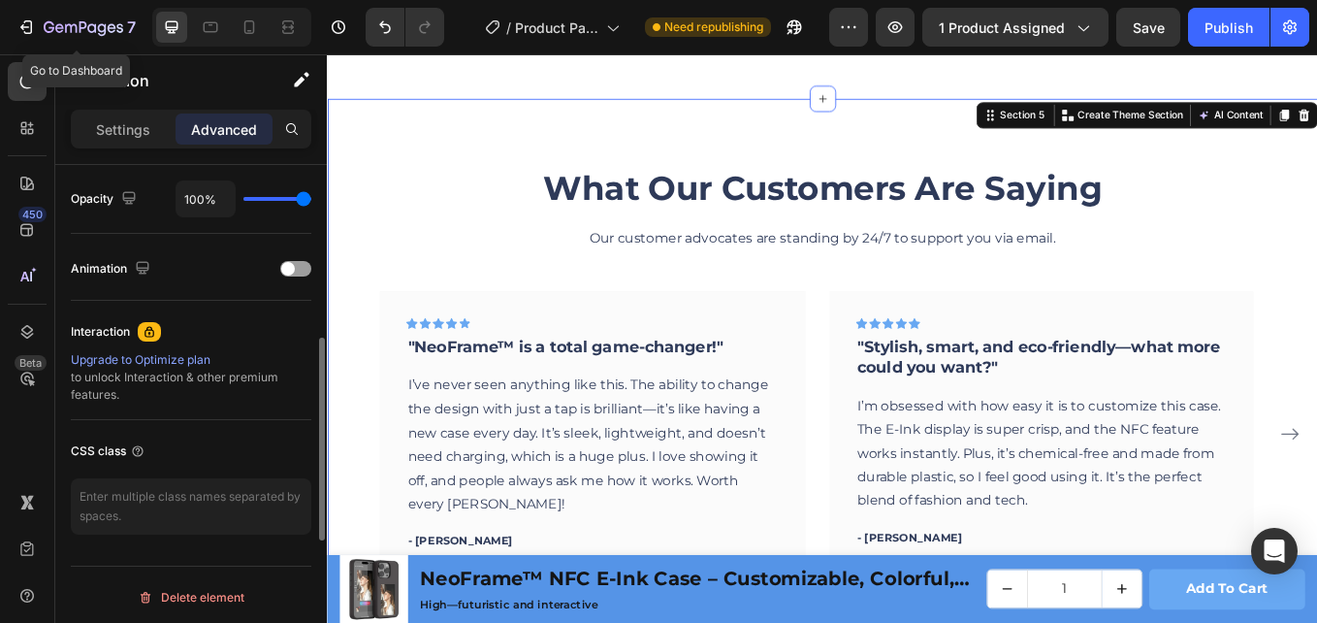
scroll to position [582, 0]
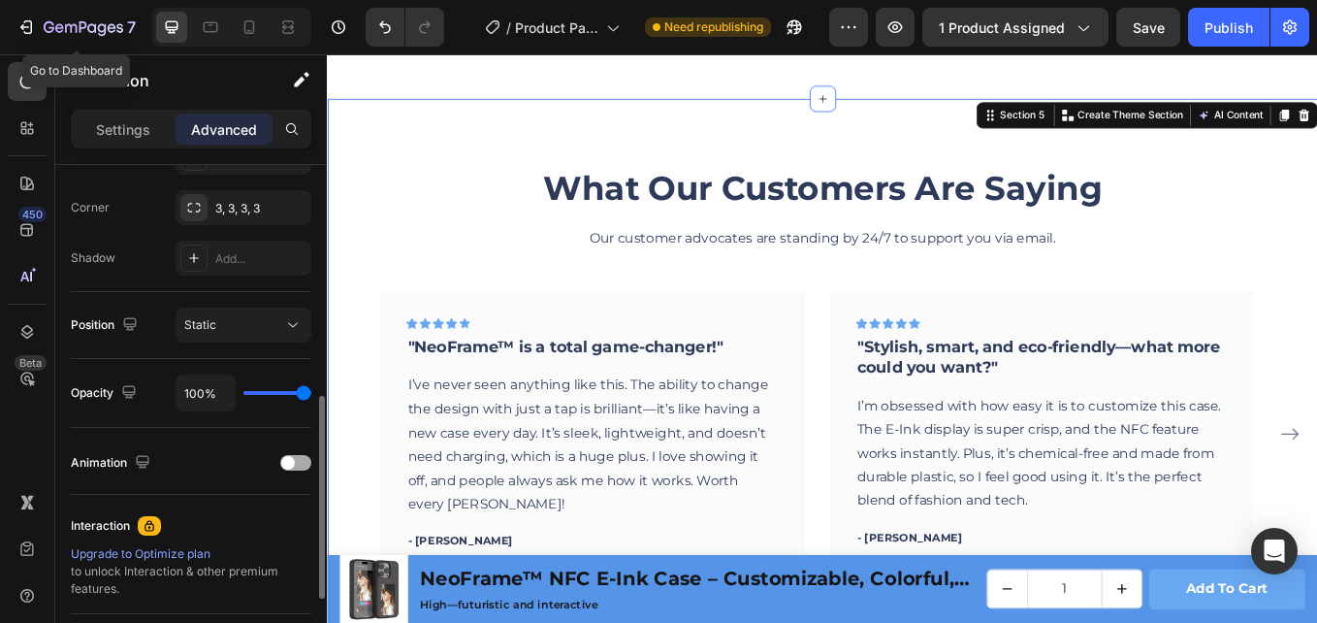
click at [294, 463] on span at bounding box center [288, 463] width 14 height 14
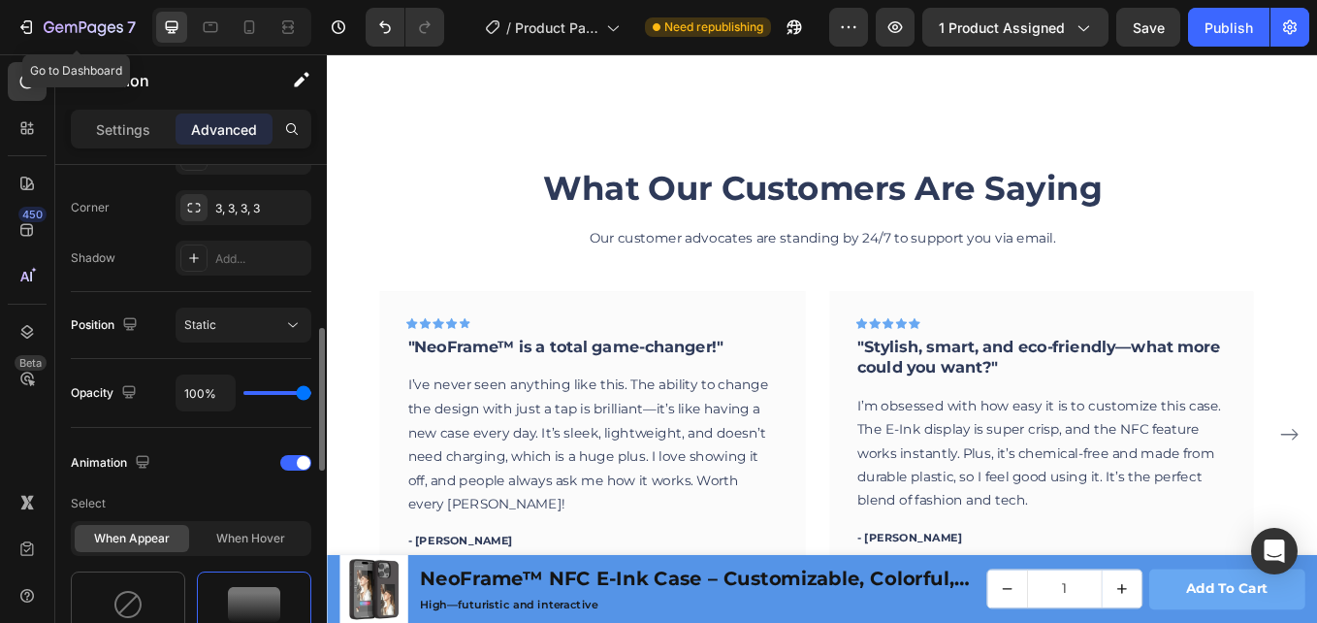
scroll to position [776, 0]
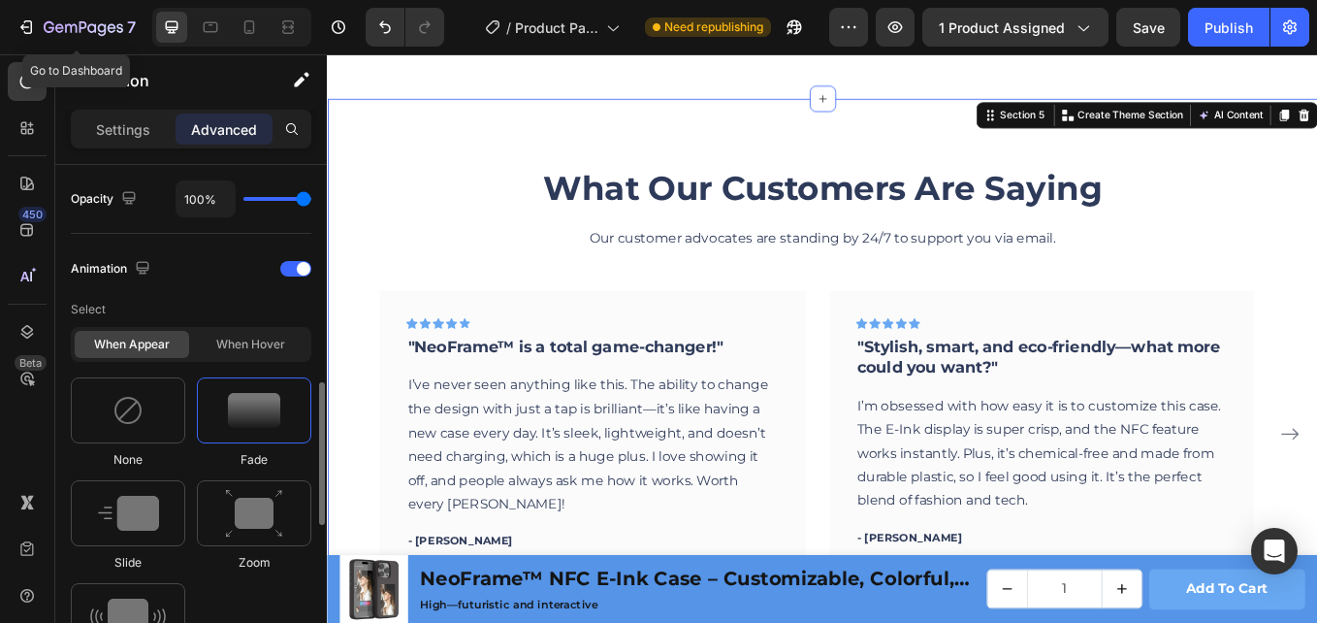
click at [266, 432] on div at bounding box center [254, 410] width 114 height 66
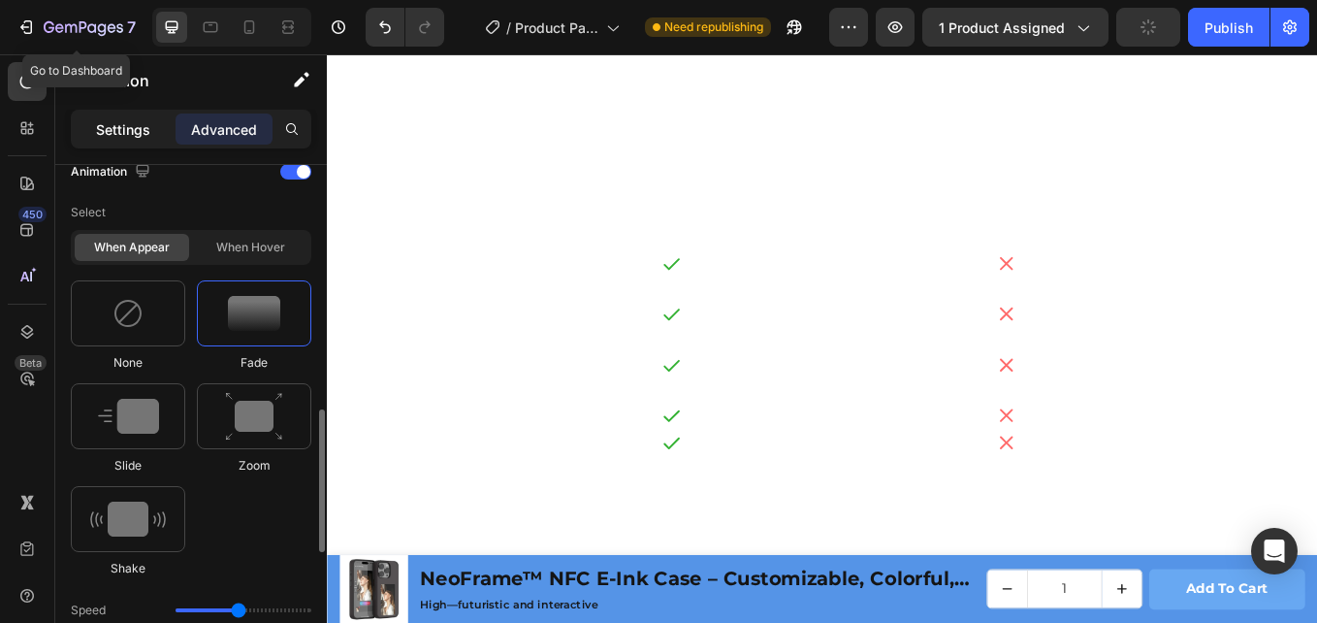
scroll to position [2445, 0]
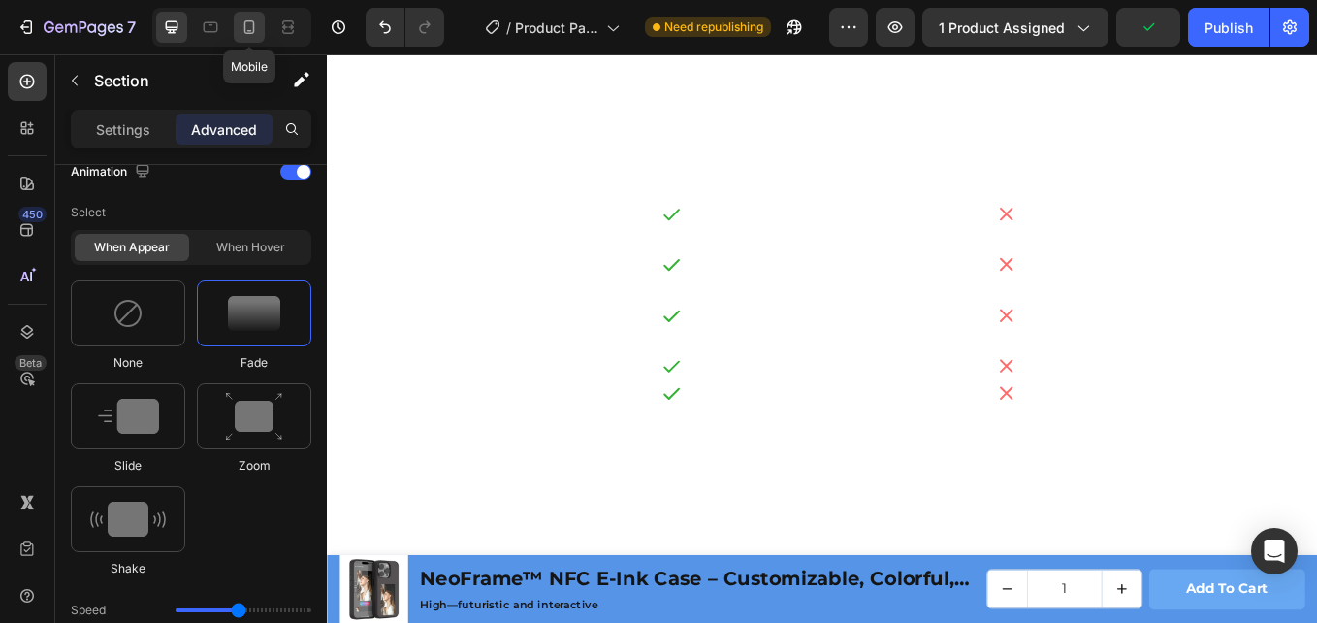
click at [245, 26] on icon at bounding box center [249, 27] width 11 height 14
type input "70"
type input "0"
type input "70"
type input "0"
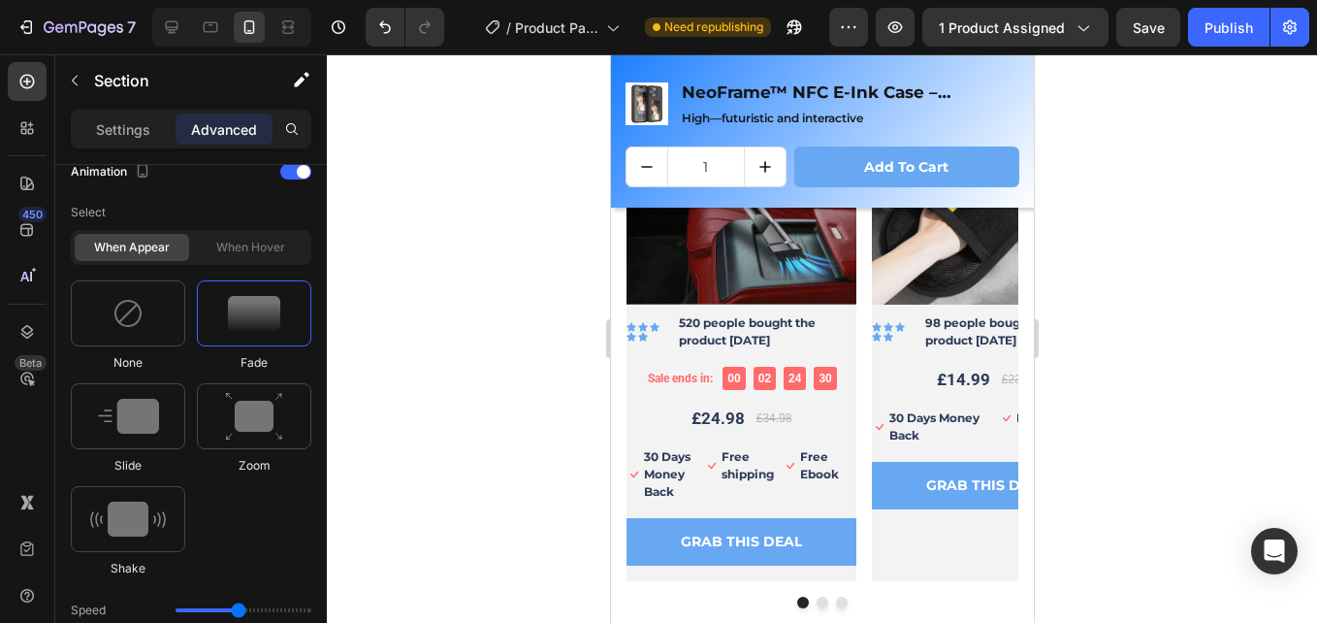
scroll to position [4094, 0]
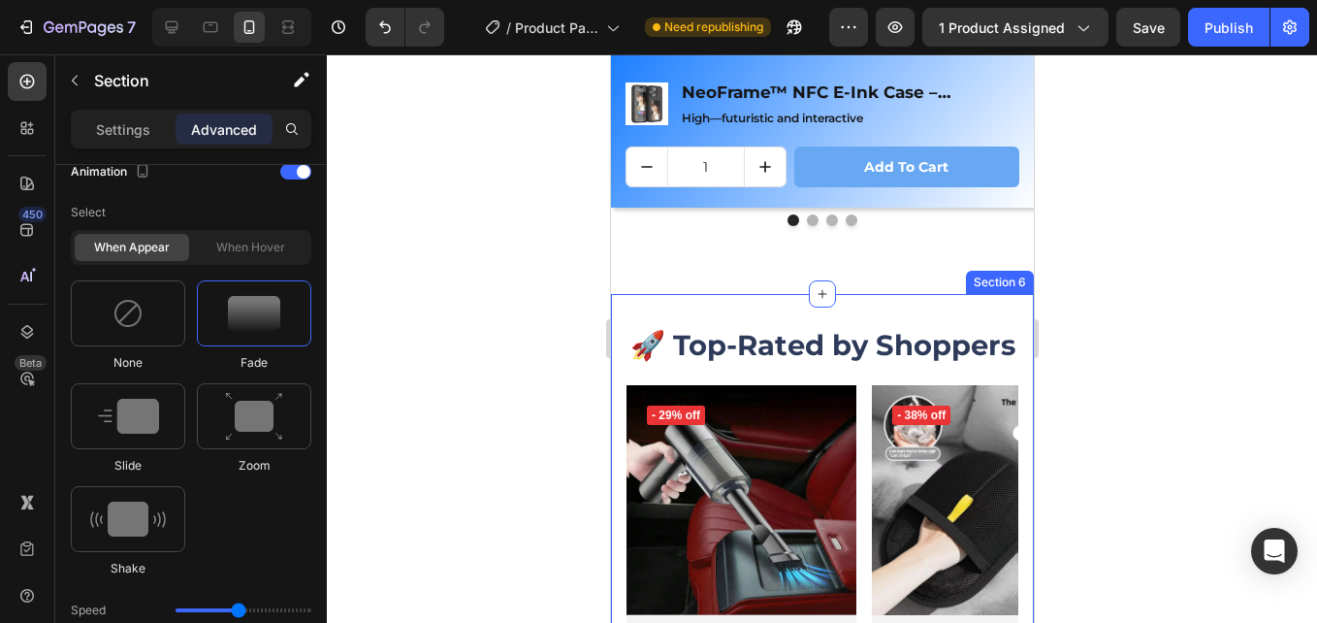
click at [721, 362] on div "🚀 Top-Rated by Shoppers Heading (P) Images & Gallery - 29% off Product Badge Ro…" at bounding box center [821, 630] width 423 height 672
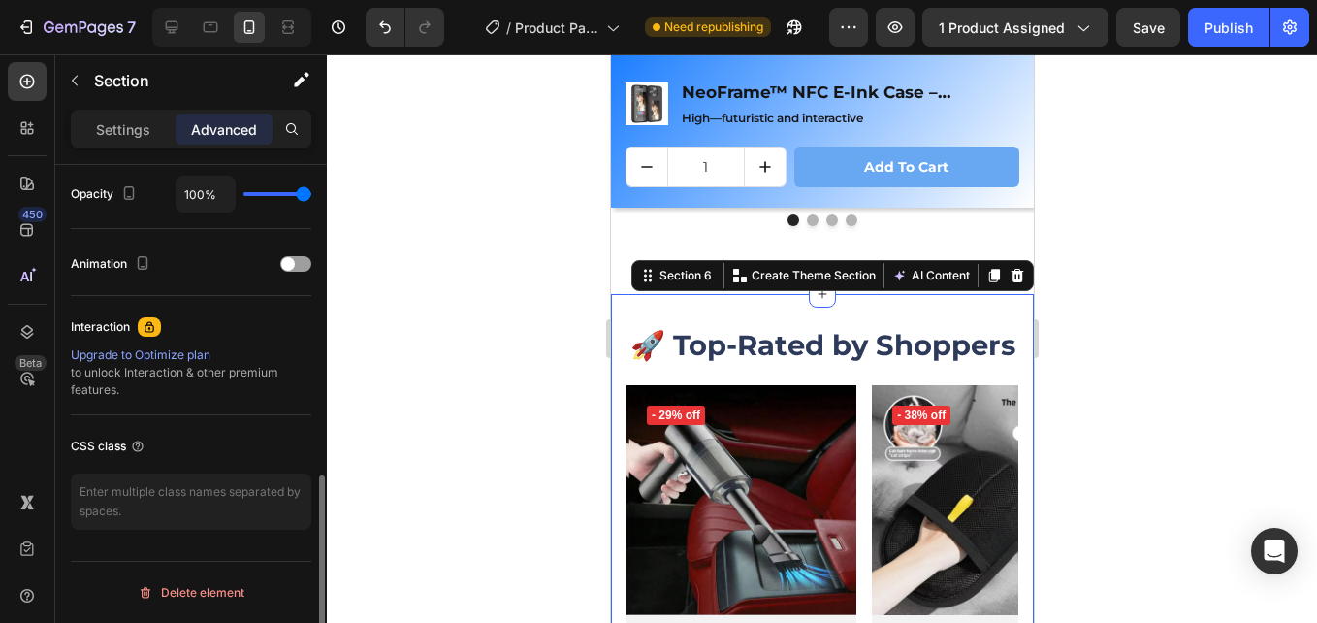
scroll to position [781, 0]
click at [298, 266] on div at bounding box center [295, 264] width 31 height 16
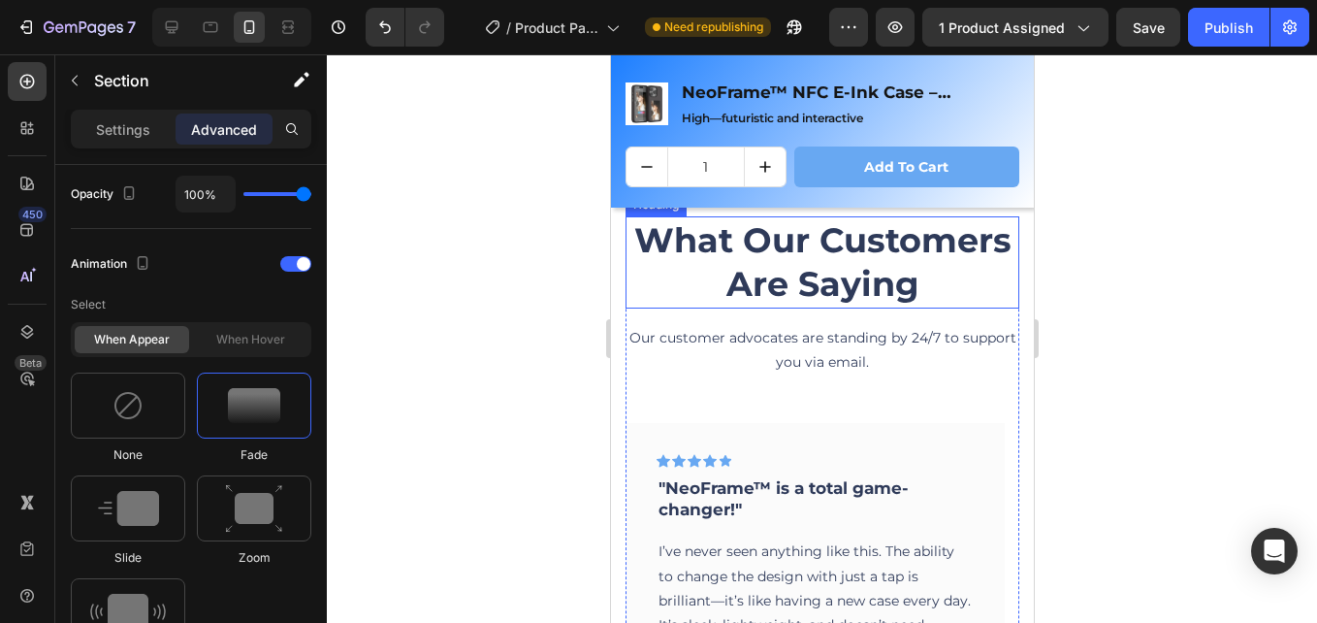
scroll to position [3415, 0]
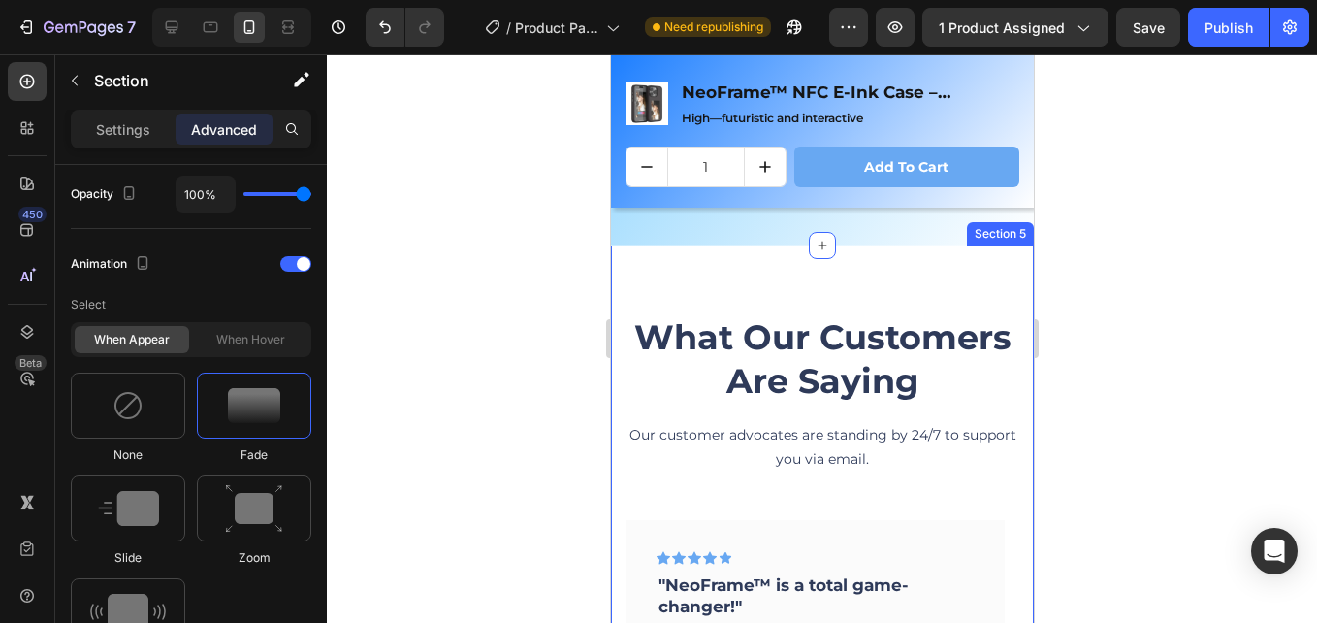
click at [698, 282] on div "What Our Customers Are Saying Heading Our customer advocates are standing by 24…" at bounding box center [821, 609] width 423 height 728
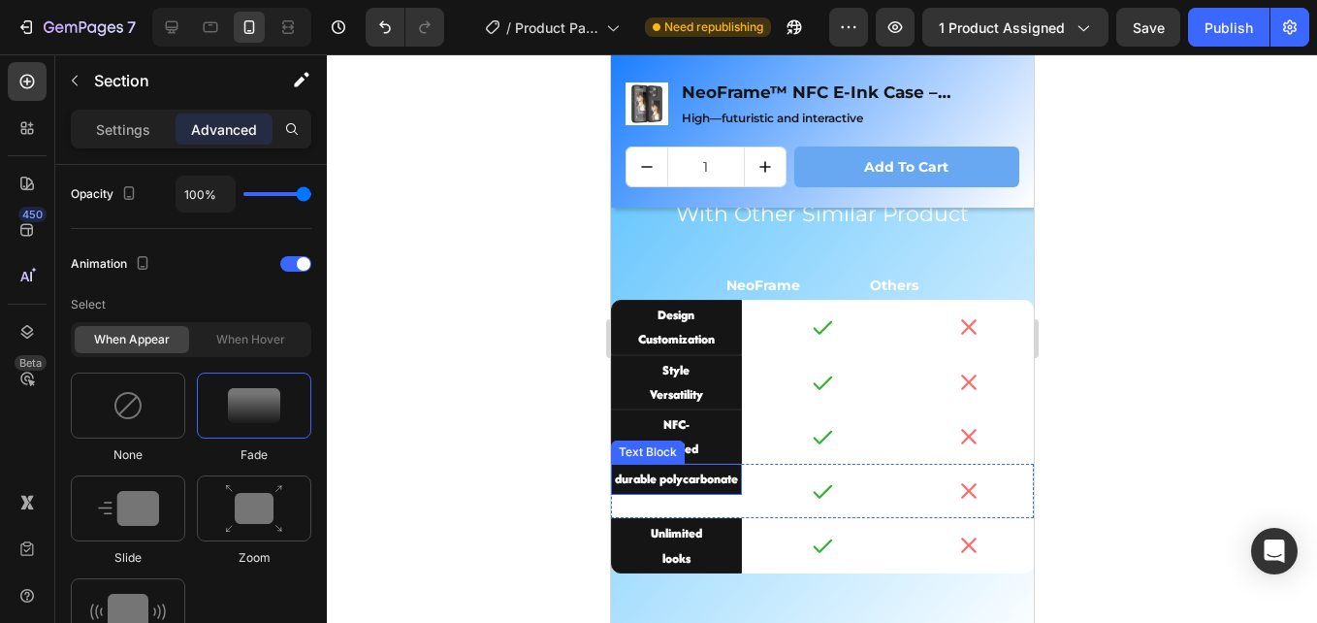
scroll to position [2930, 0]
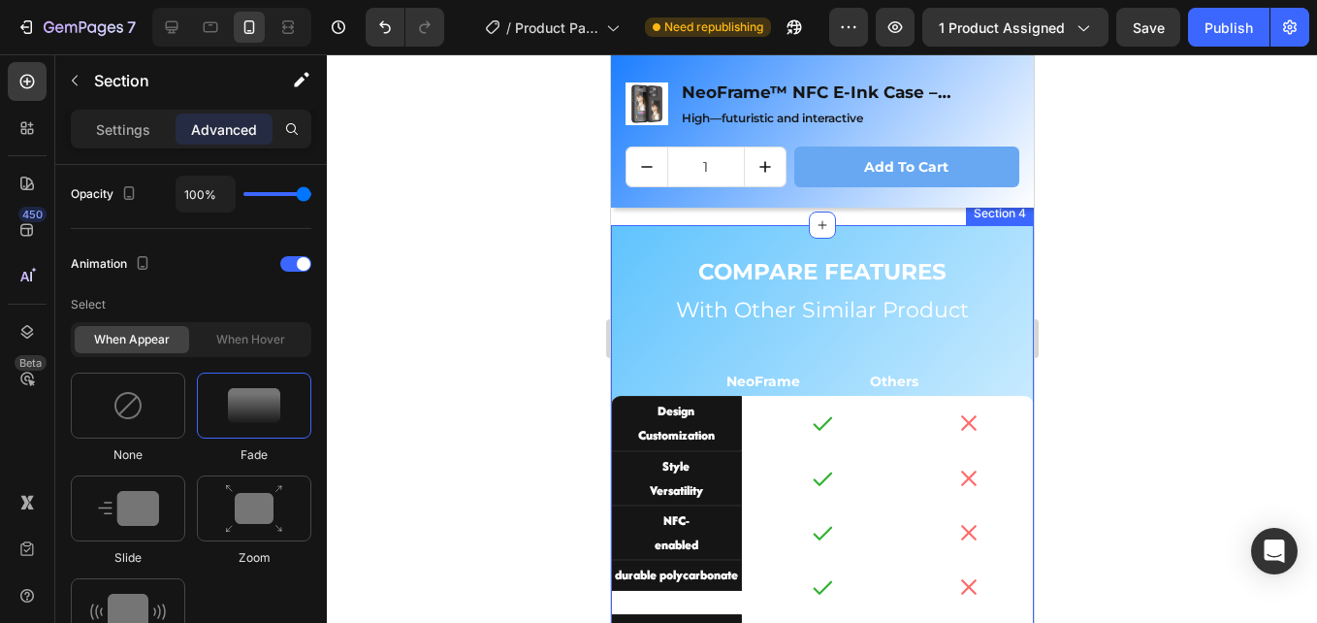
click at [696, 229] on div "COMPARE FEATURES Text Block With Other Similar Product Heading NeoFrame Others …" at bounding box center [821, 487] width 423 height 524
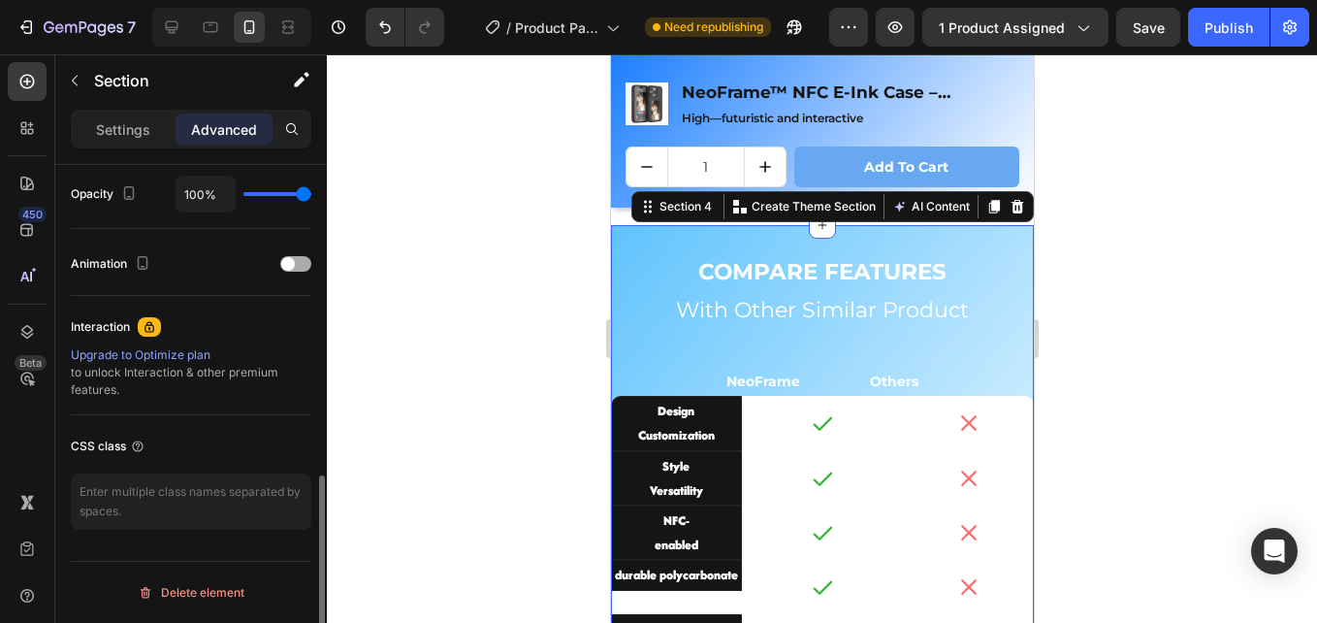
click at [294, 257] on div at bounding box center [295, 264] width 31 height 16
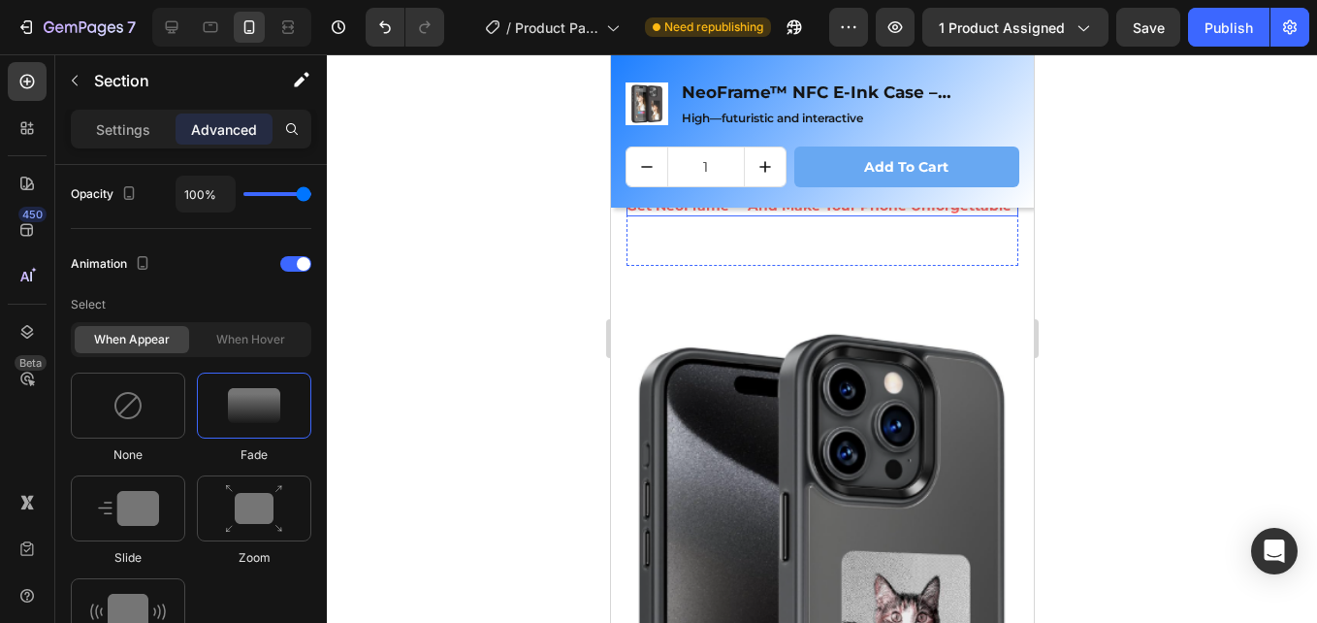
scroll to position [1977, 0]
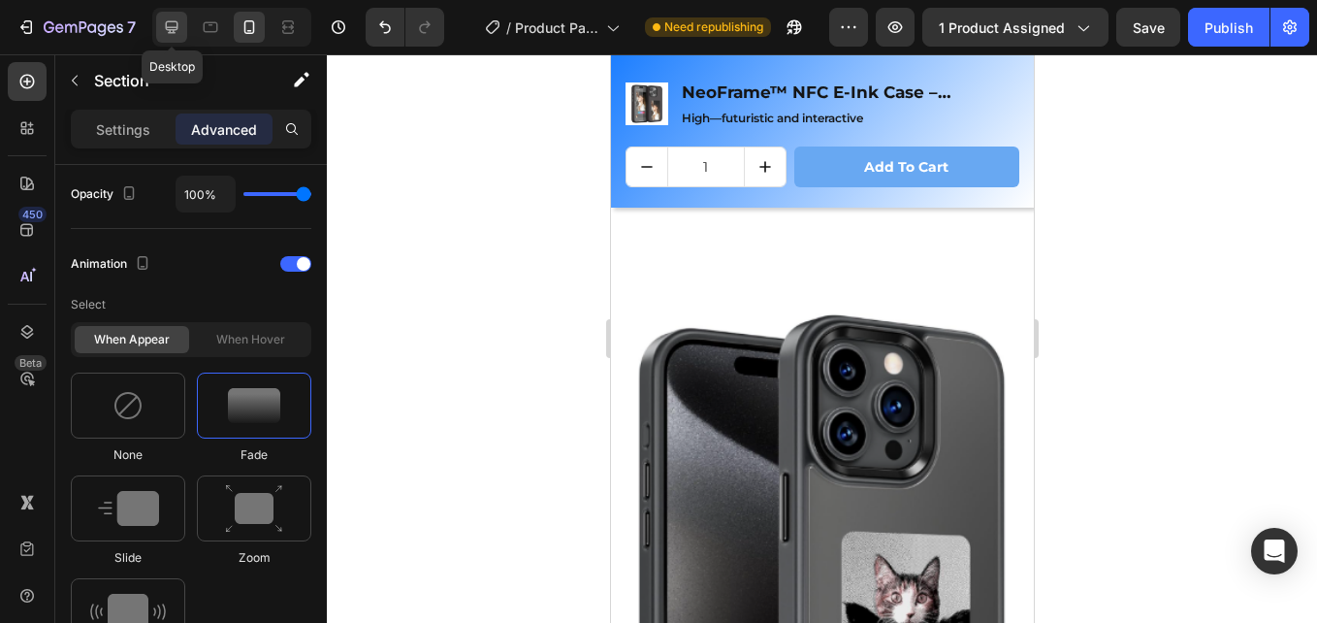
click at [180, 36] on icon at bounding box center [171, 26] width 19 height 19
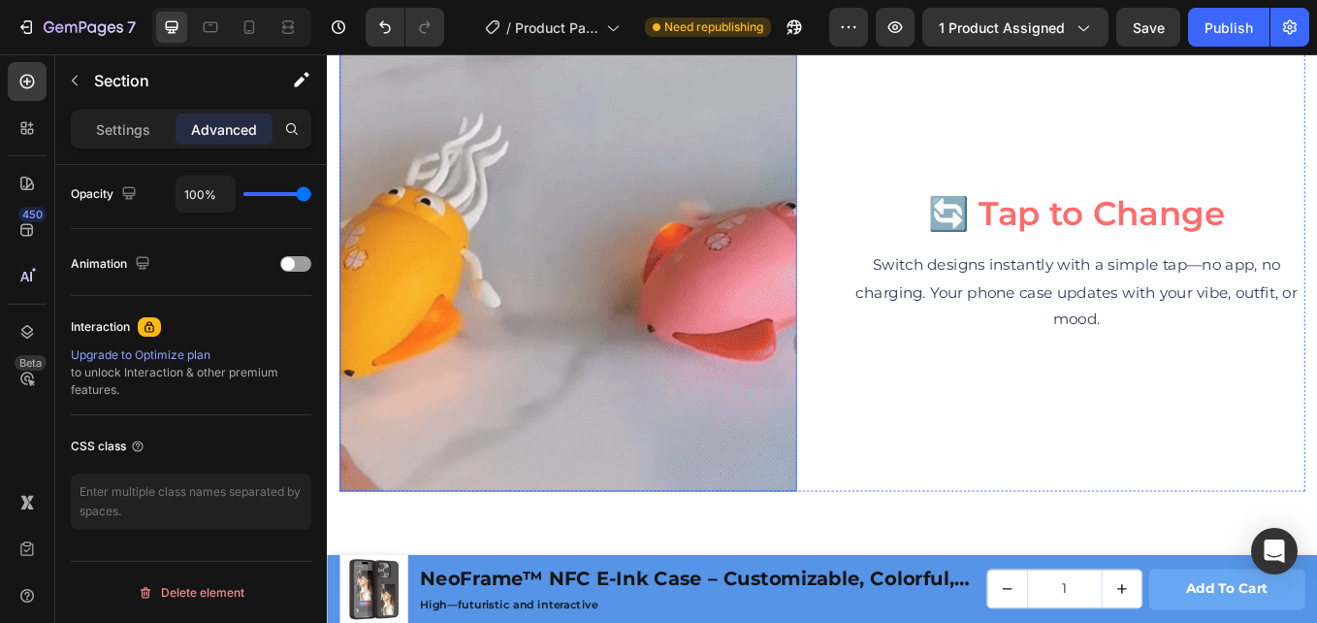
scroll to position [4947, 0]
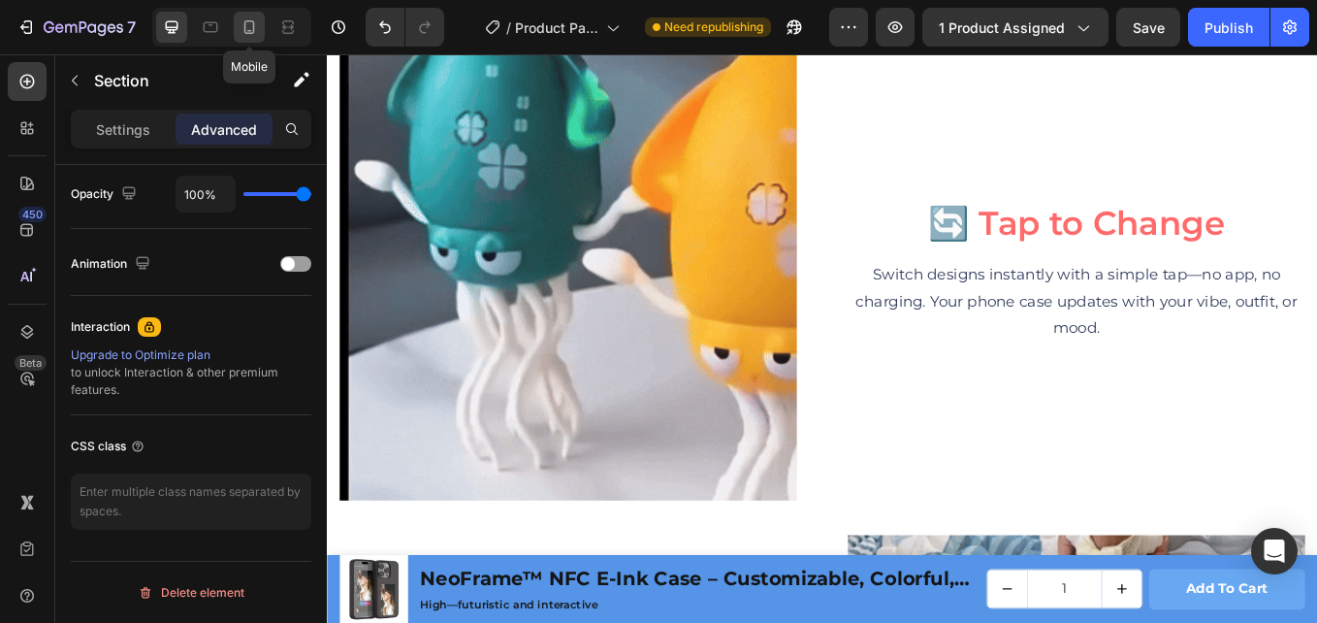
click at [259, 31] on icon at bounding box center [249, 26] width 19 height 19
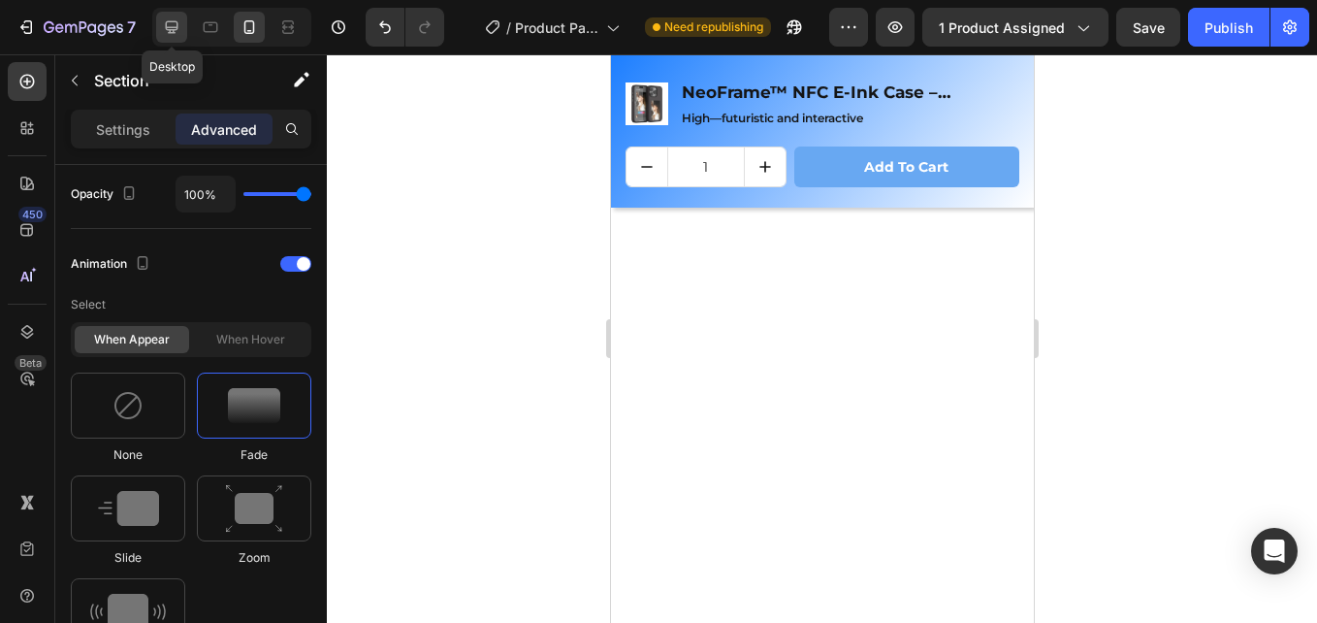
scroll to position [2738, 0]
click at [173, 24] on icon at bounding box center [171, 26] width 19 height 19
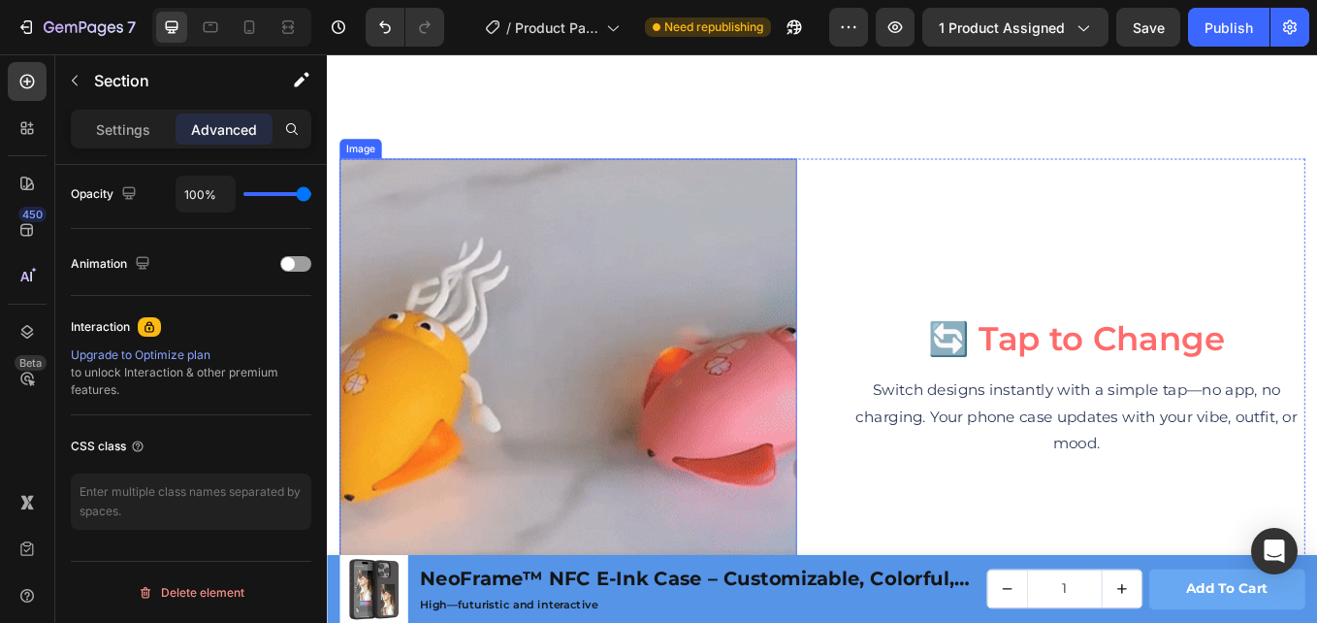
scroll to position [4456, 0]
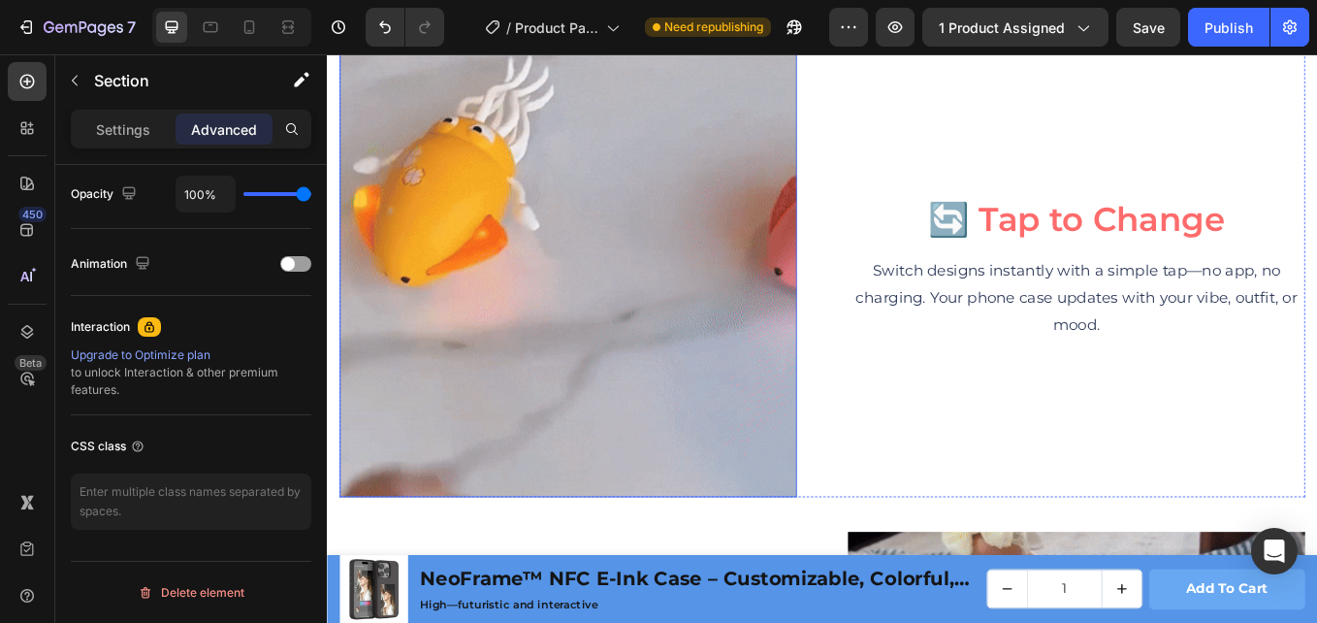
click at [690, 325] on img at bounding box center [609, 305] width 537 height 537
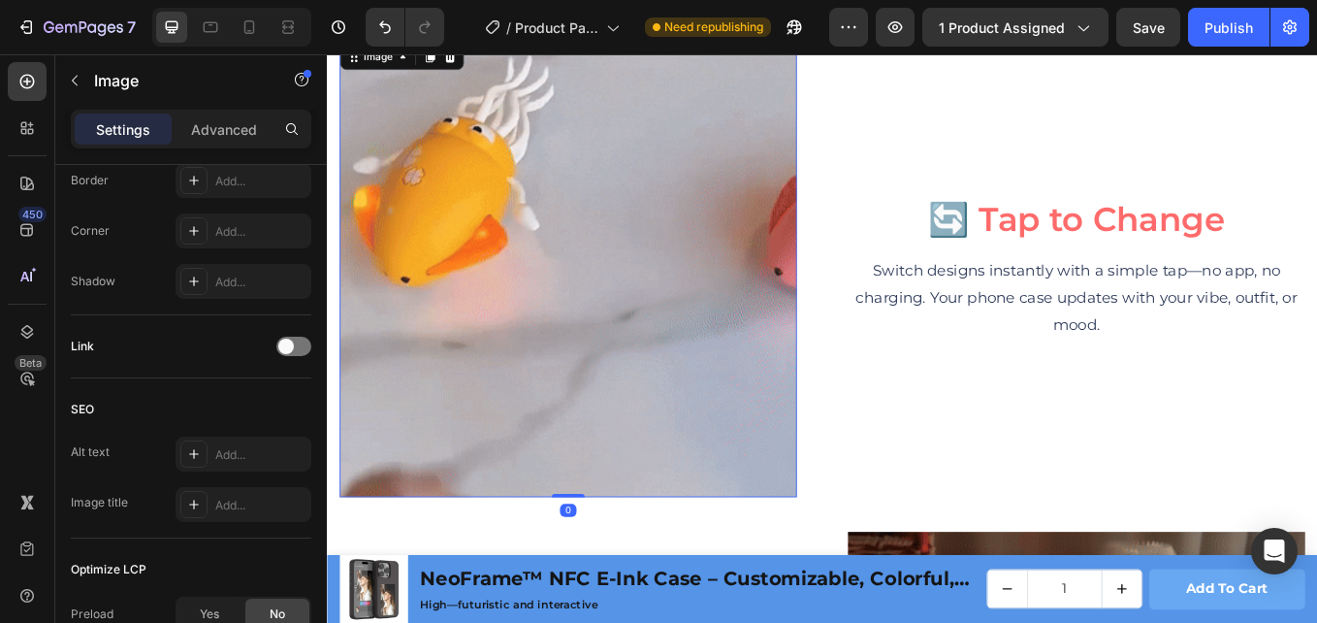
scroll to position [0, 0]
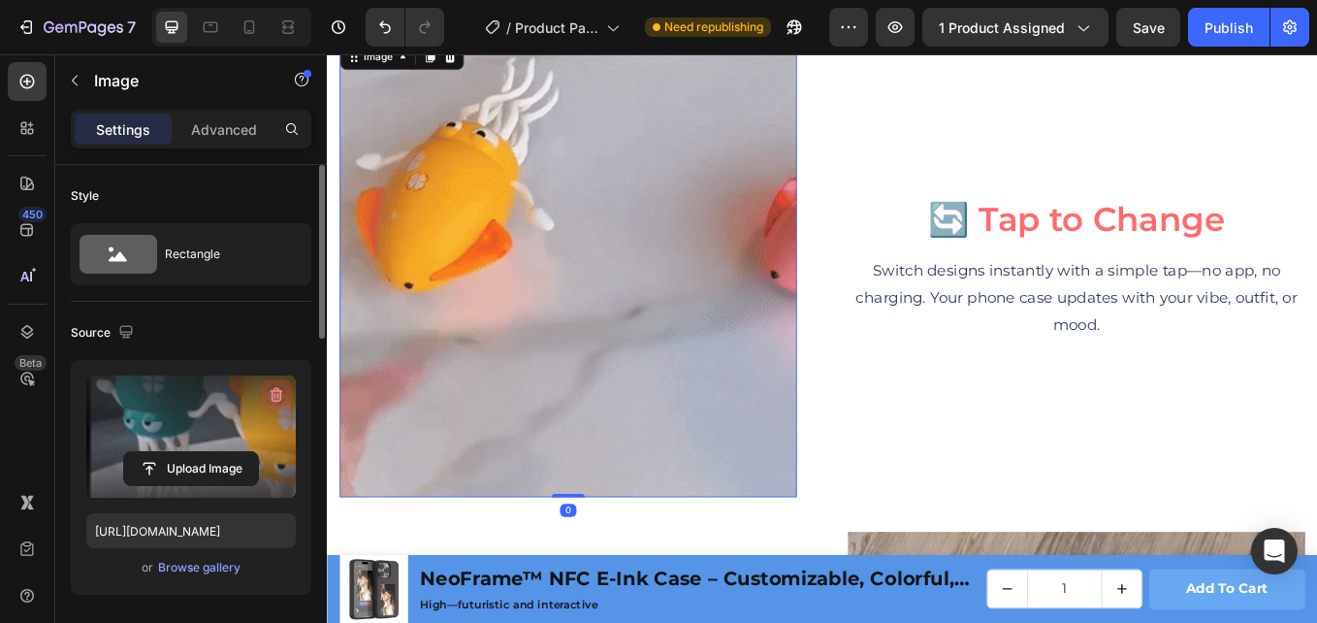
click at [278, 394] on icon "button" at bounding box center [278, 396] width 2 height 6
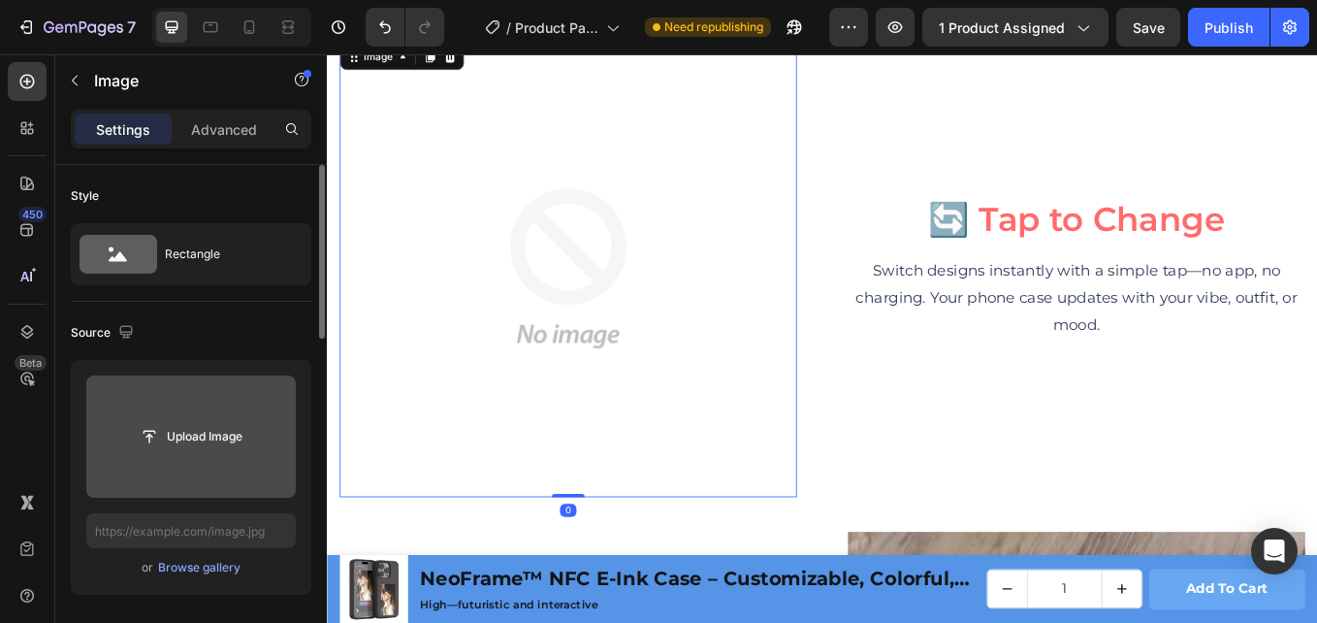
click at [178, 441] on input "file" at bounding box center [191, 436] width 134 height 33
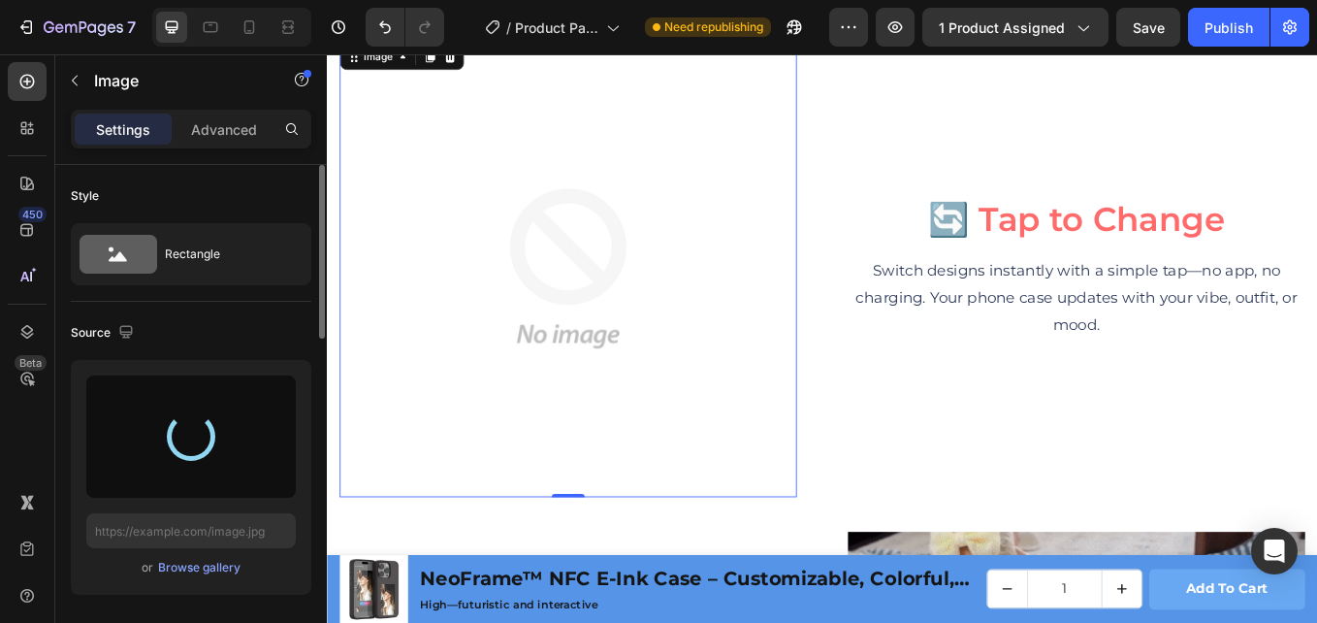
type input "[URL][DOMAIN_NAME]"
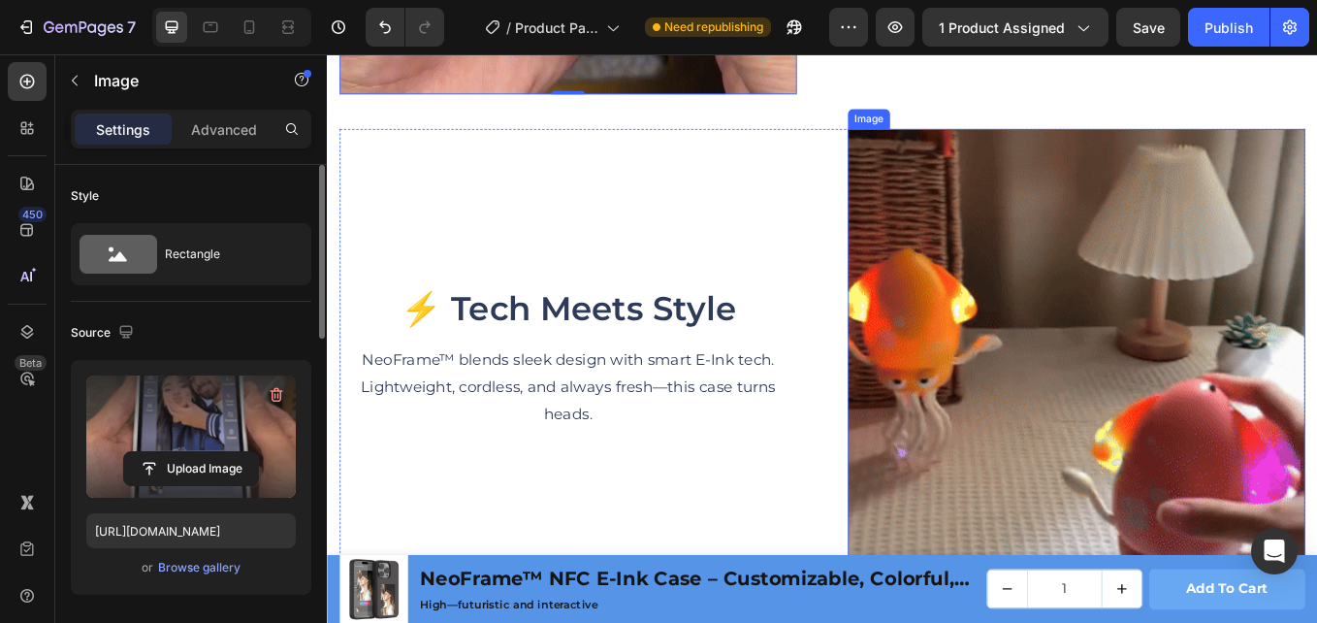
scroll to position [4942, 0]
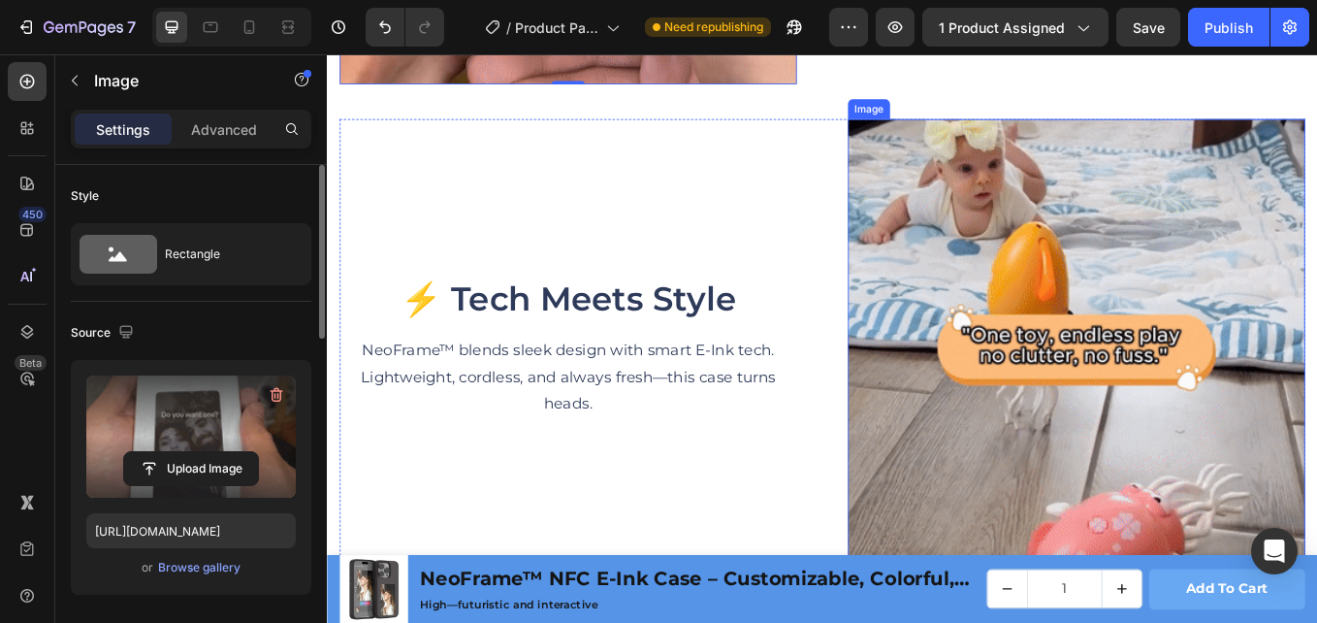
click at [1105, 358] on img at bounding box center [1207, 398] width 537 height 537
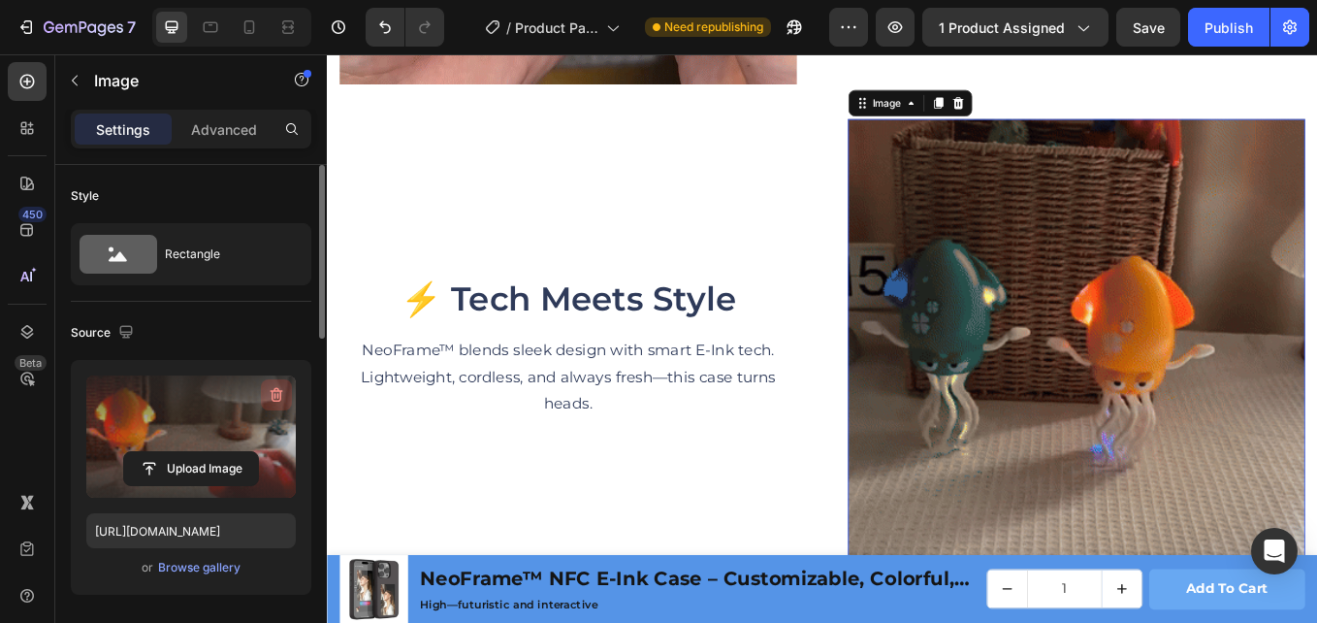
click at [276, 390] on icon "button" at bounding box center [276, 394] width 19 height 19
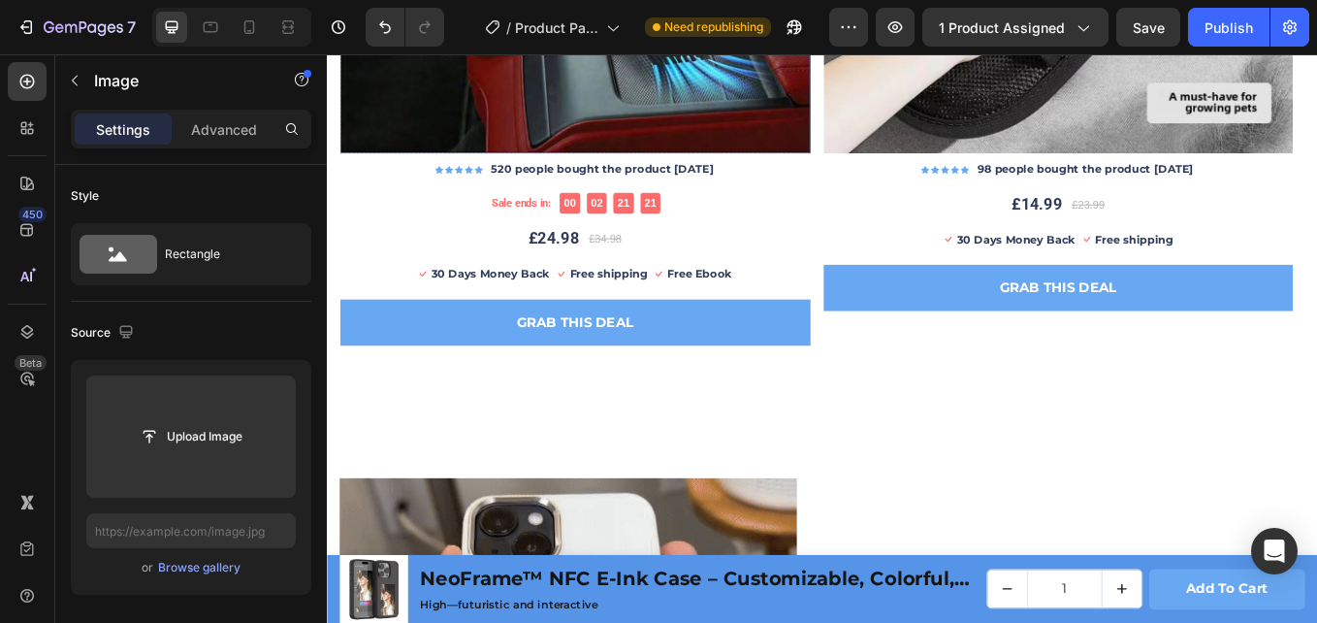
scroll to position [3968, 0]
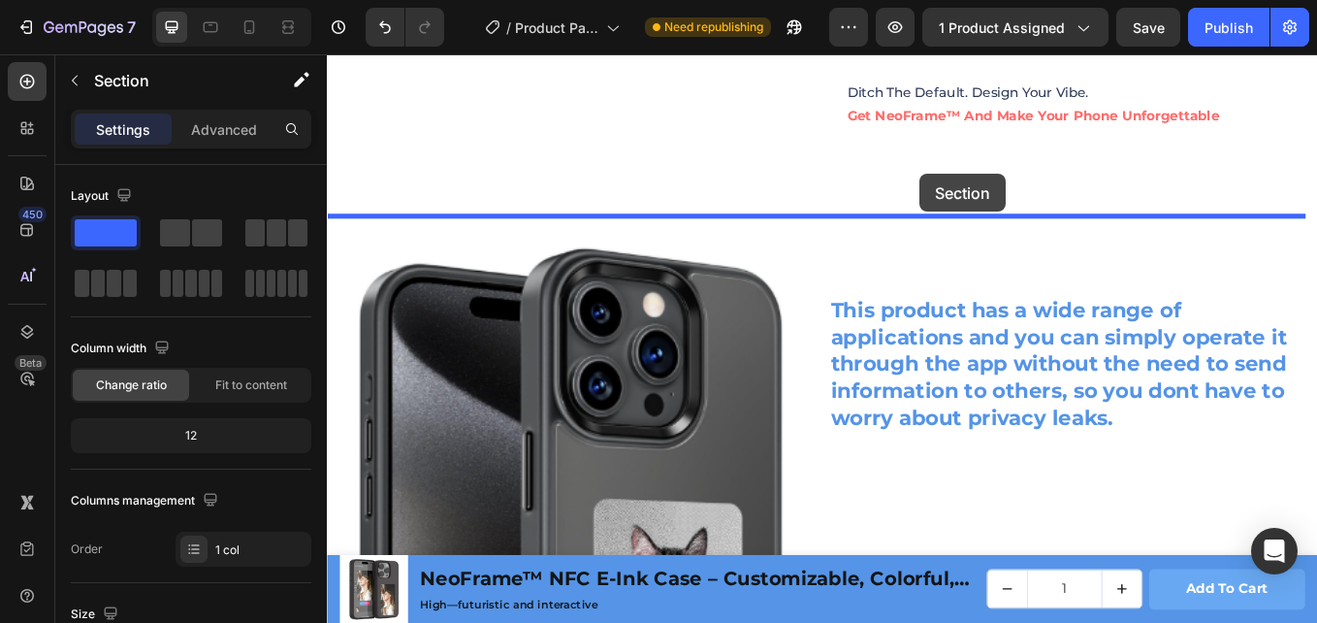
scroll to position [1618, 0]
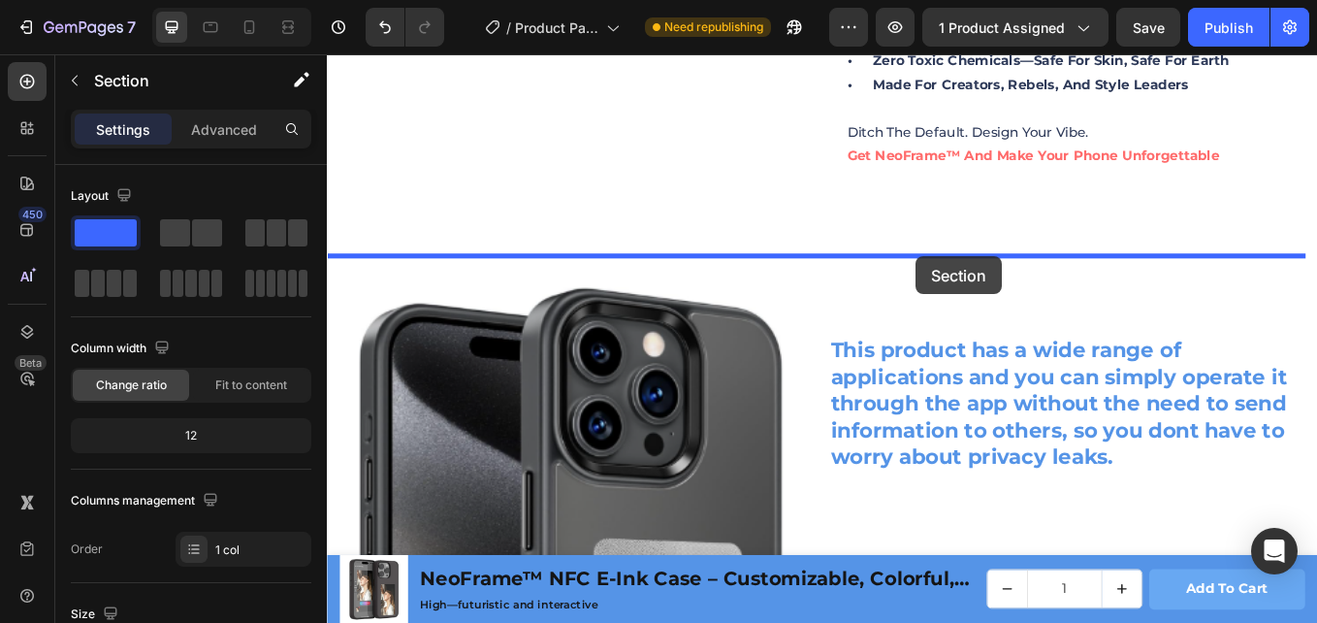
drag, startPoint x: 1117, startPoint y: 435, endPoint x: 1020, endPoint y: 292, distance: 172.5
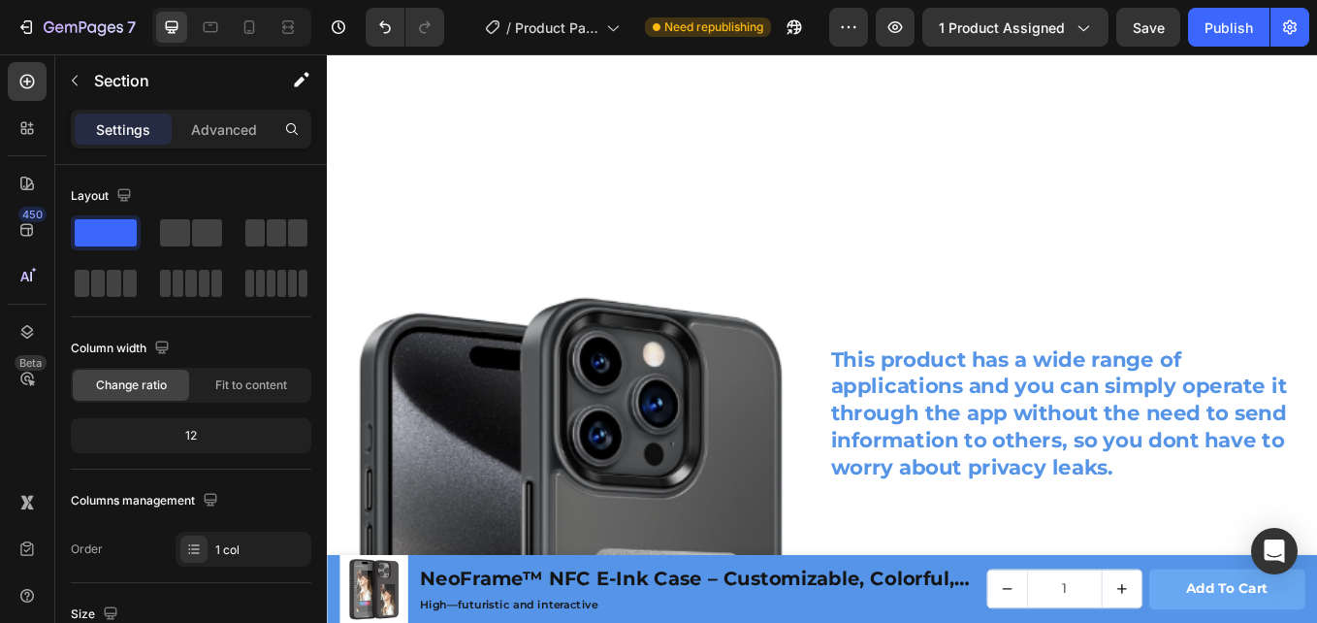
scroll to position [3073, 0]
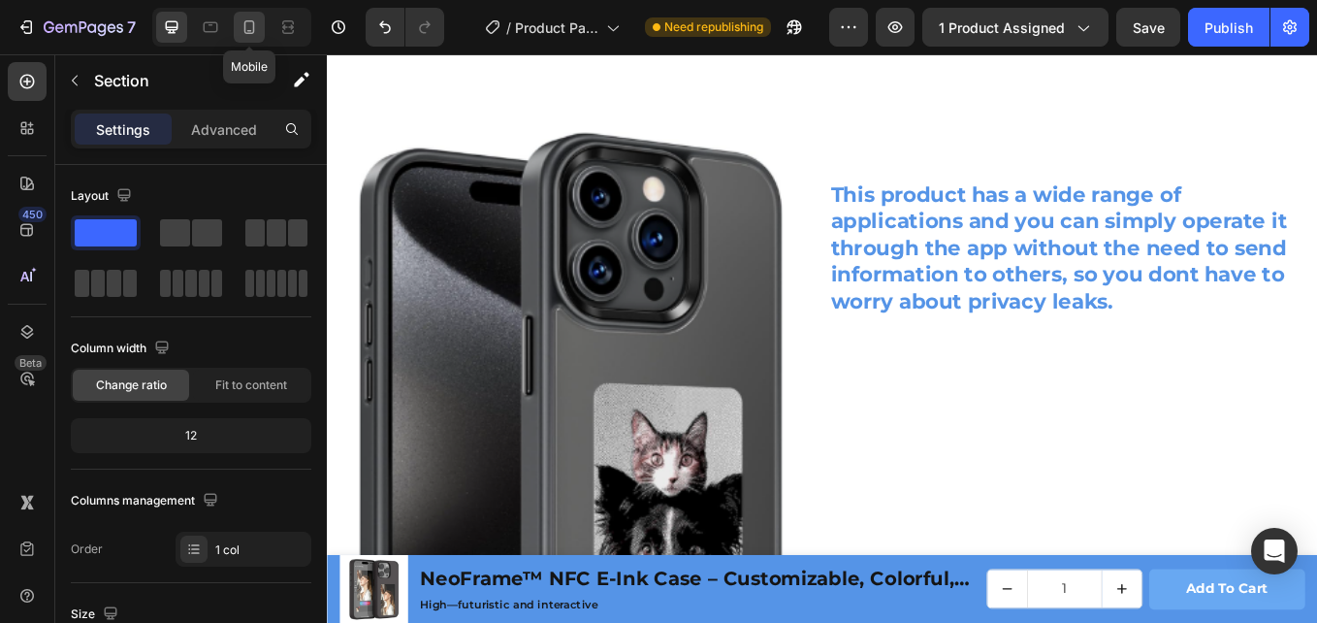
click at [249, 34] on icon at bounding box center [249, 27] width 11 height 14
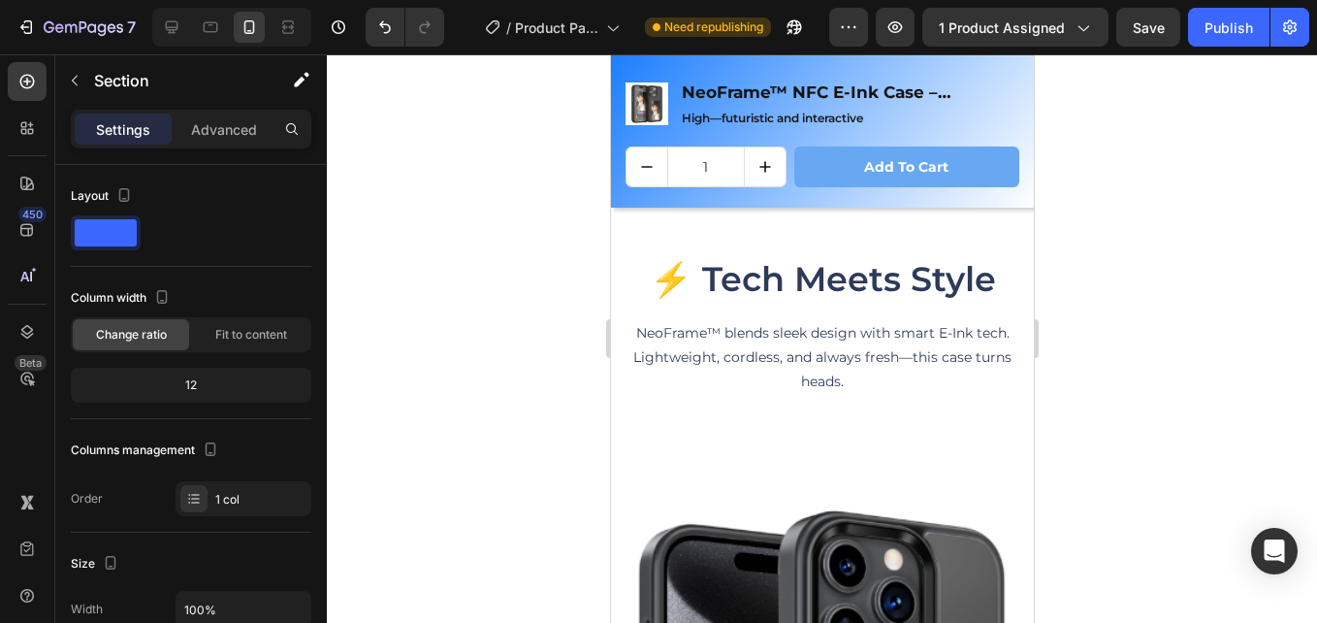
scroll to position [3124, 0]
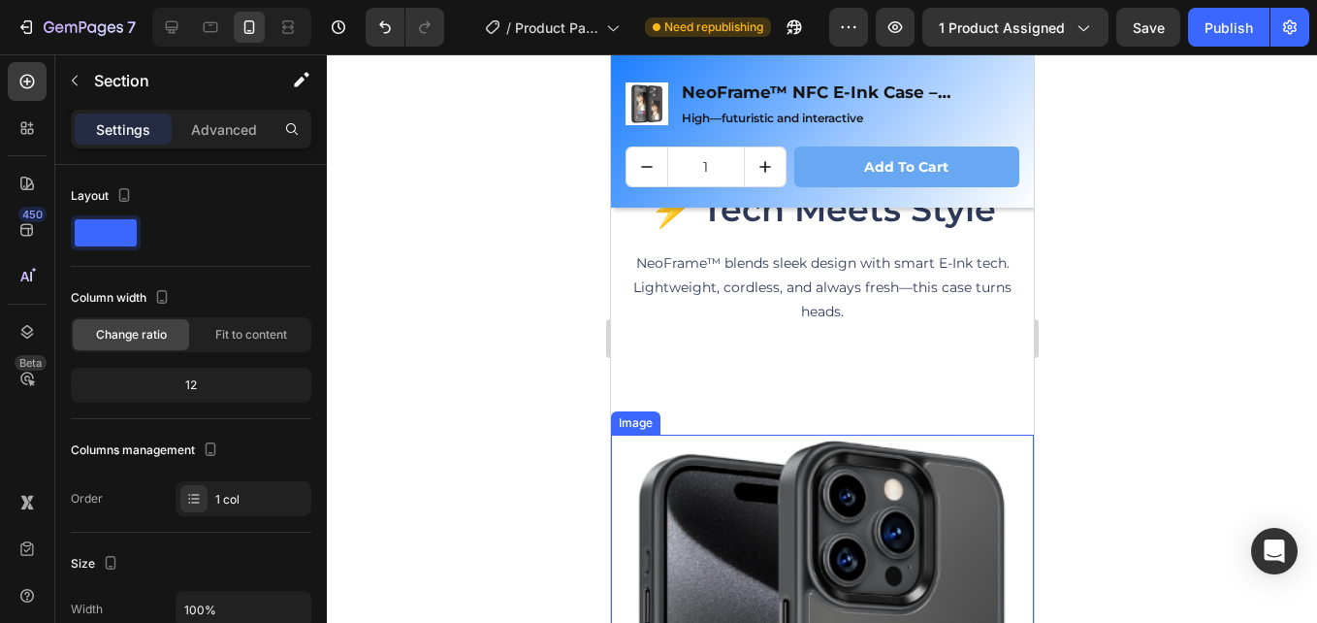
scroll to position [3221, 0]
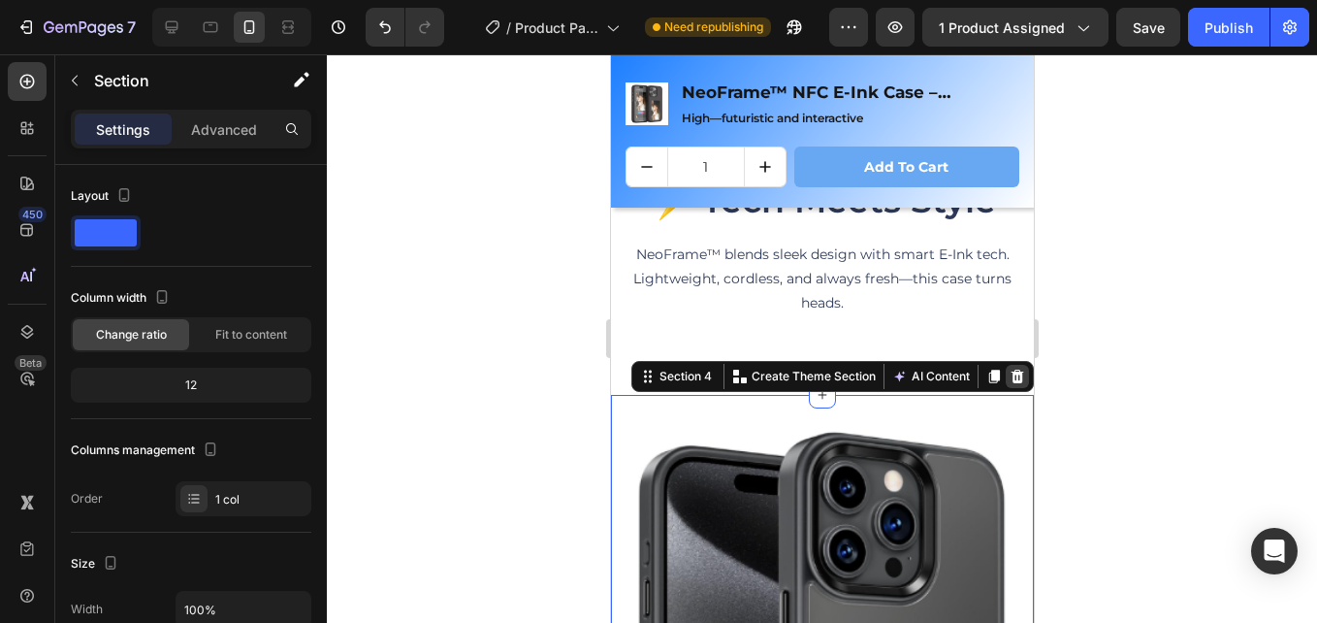
click at [1011, 370] on icon at bounding box center [1017, 377] width 13 height 14
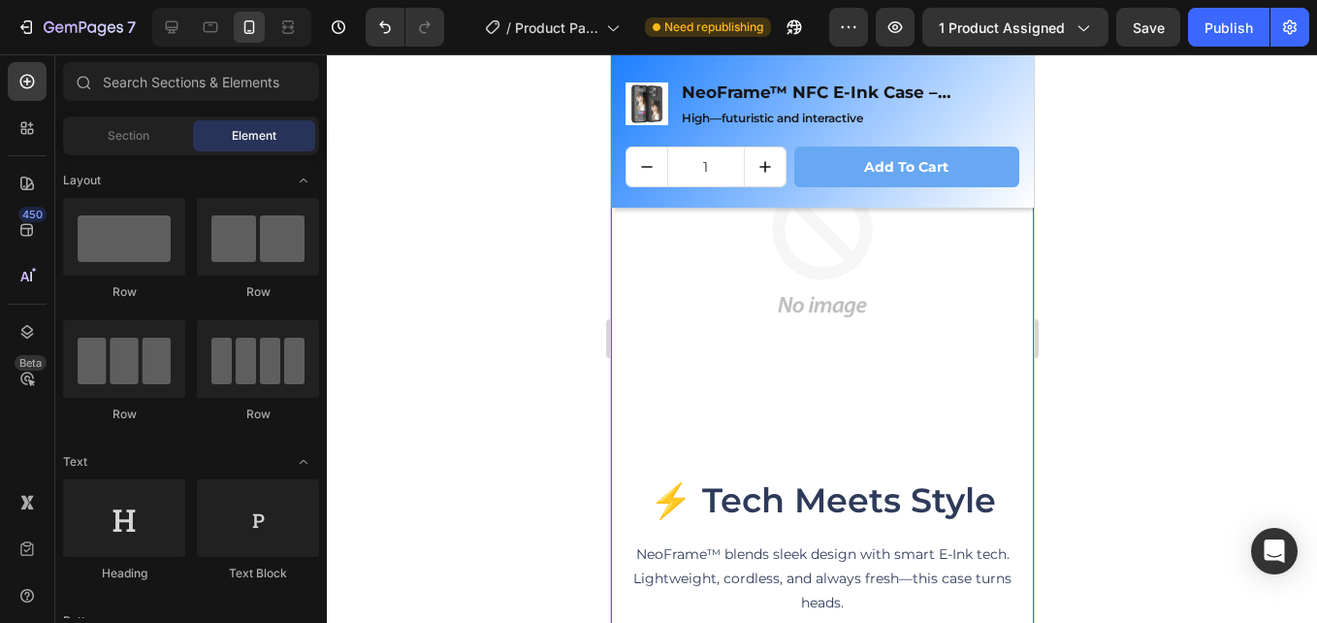
scroll to position [2639, 0]
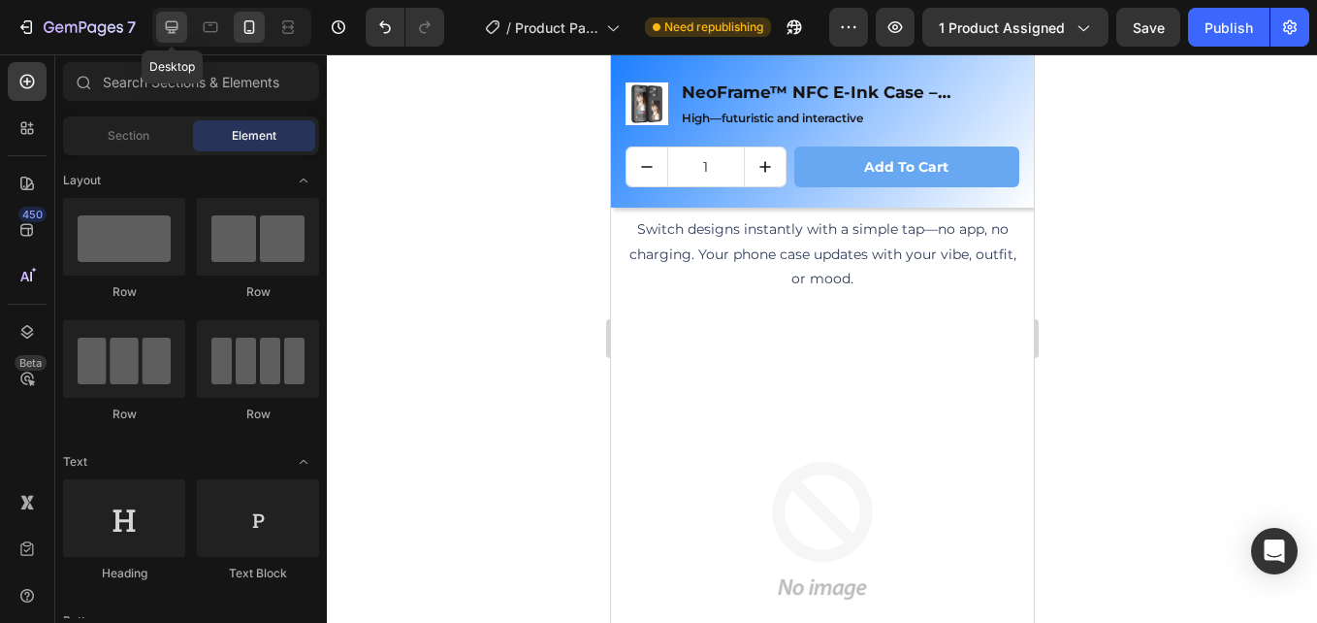
click at [169, 24] on icon at bounding box center [171, 26] width 19 height 19
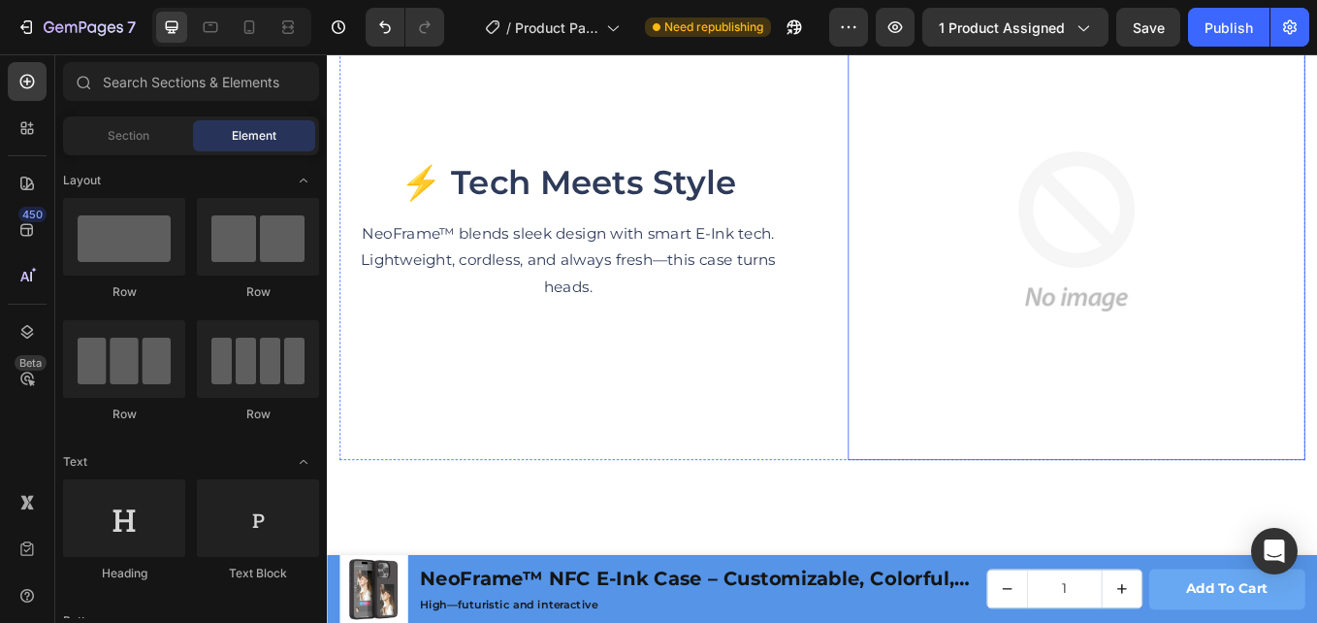
scroll to position [2542, 0]
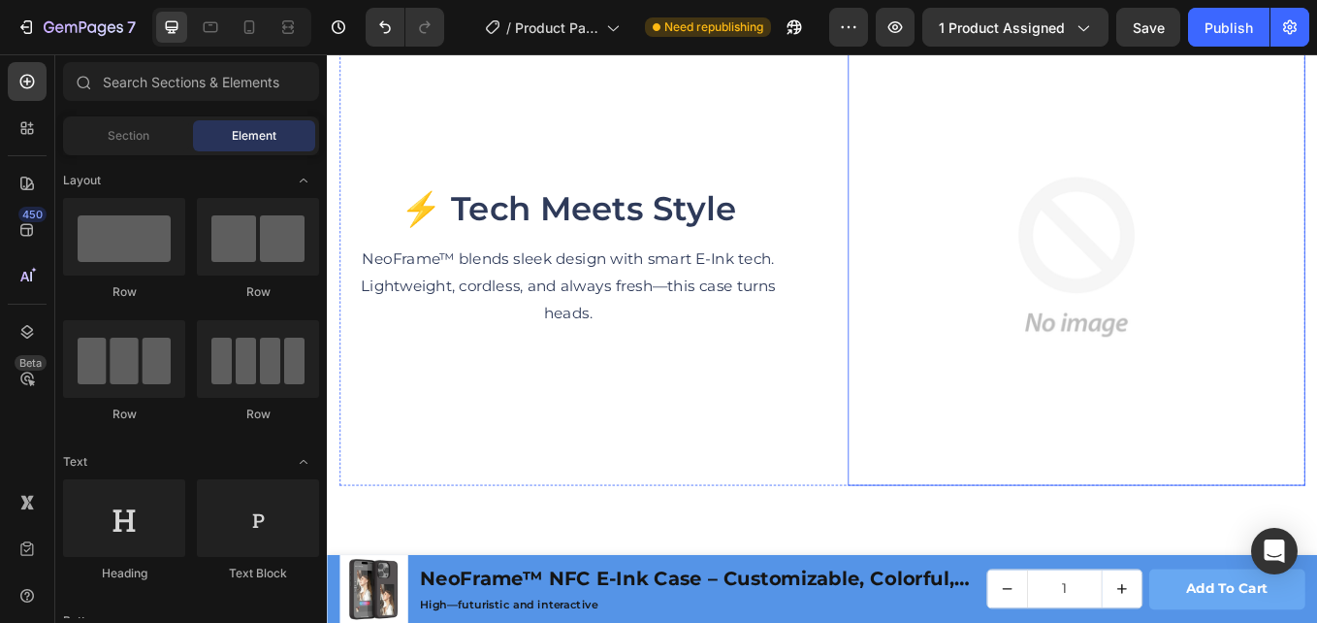
click at [1169, 291] on img at bounding box center [1207, 291] width 537 height 537
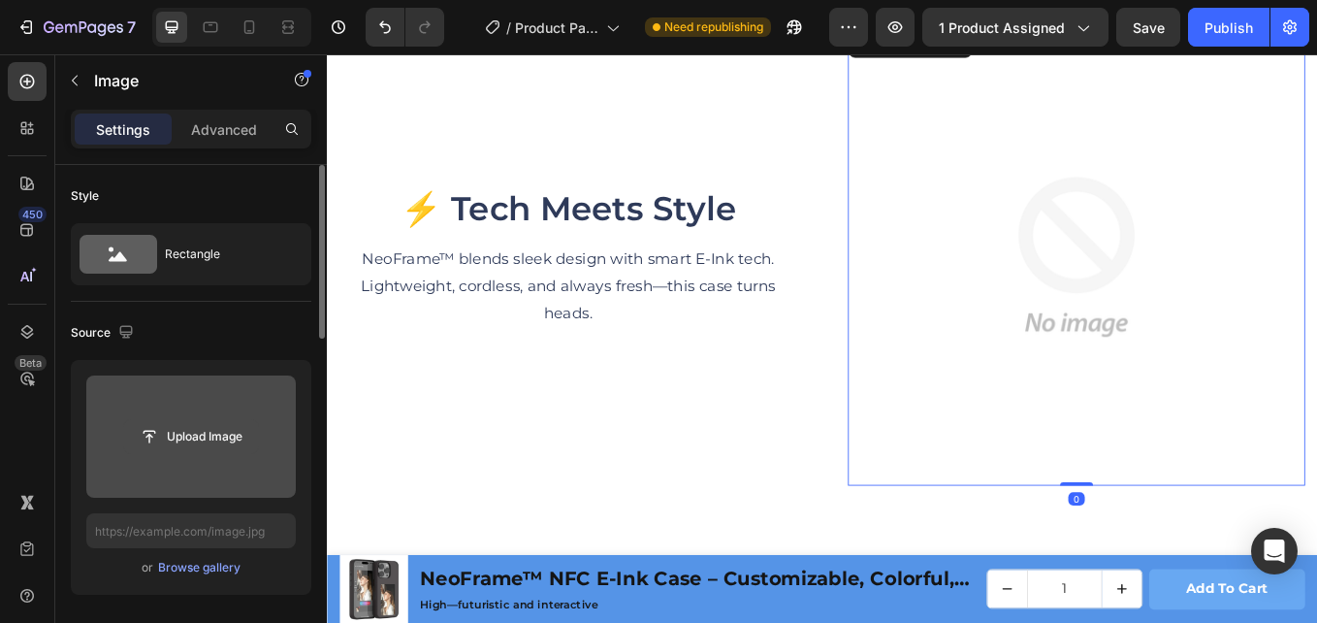
click at [176, 422] on input "file" at bounding box center [191, 436] width 134 height 33
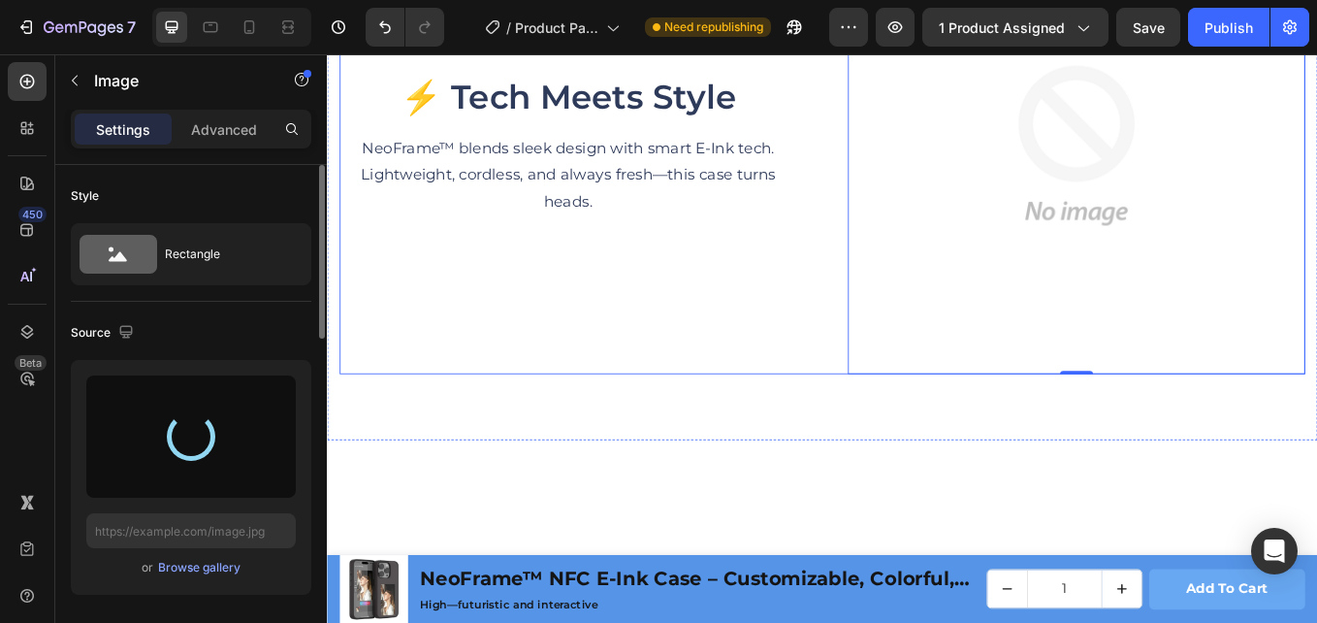
scroll to position [2639, 0]
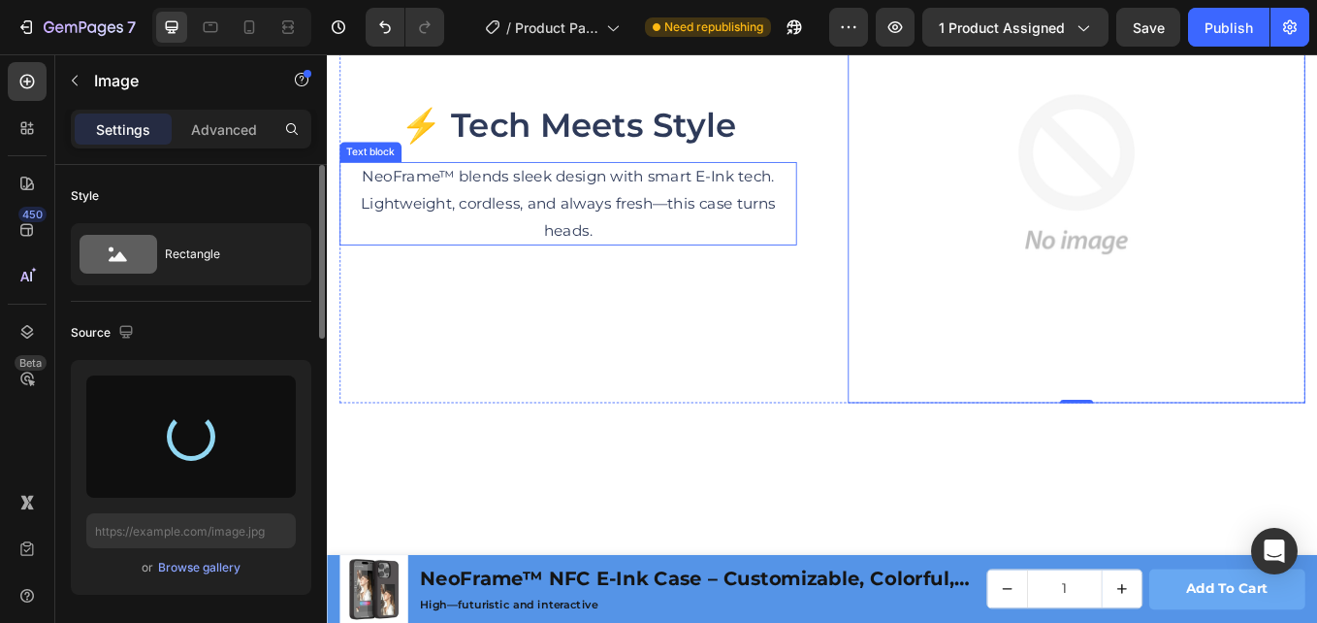
type input "[URL][DOMAIN_NAME]"
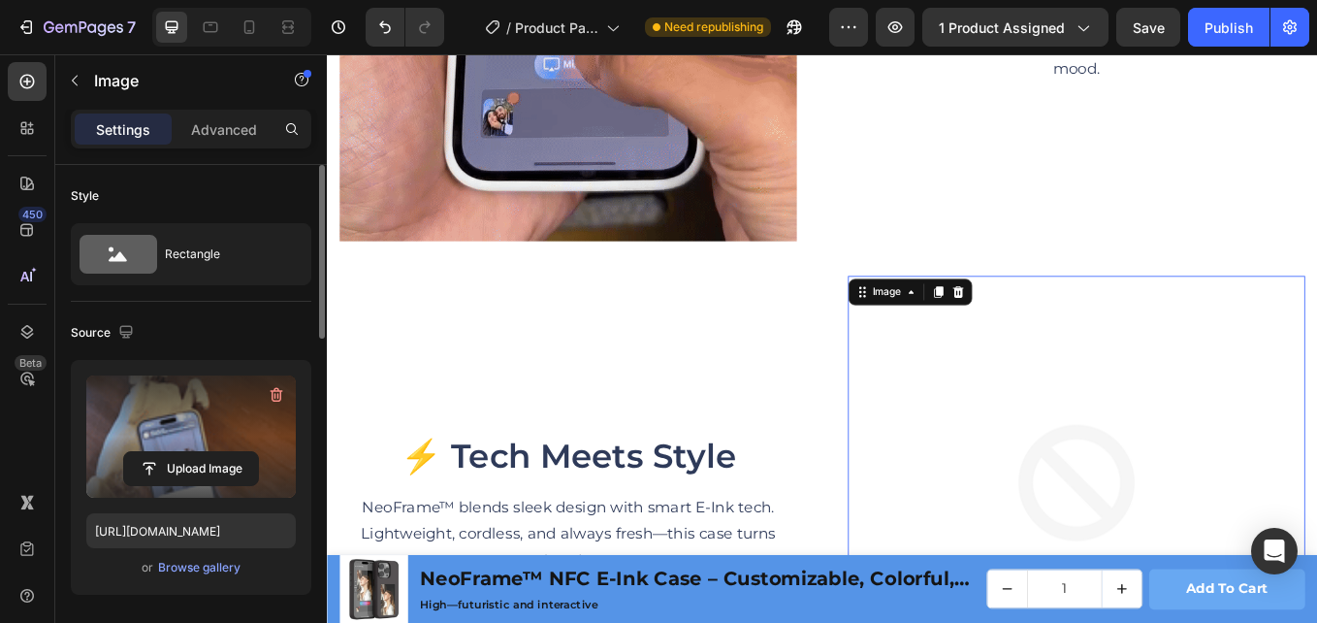
scroll to position [2348, 0]
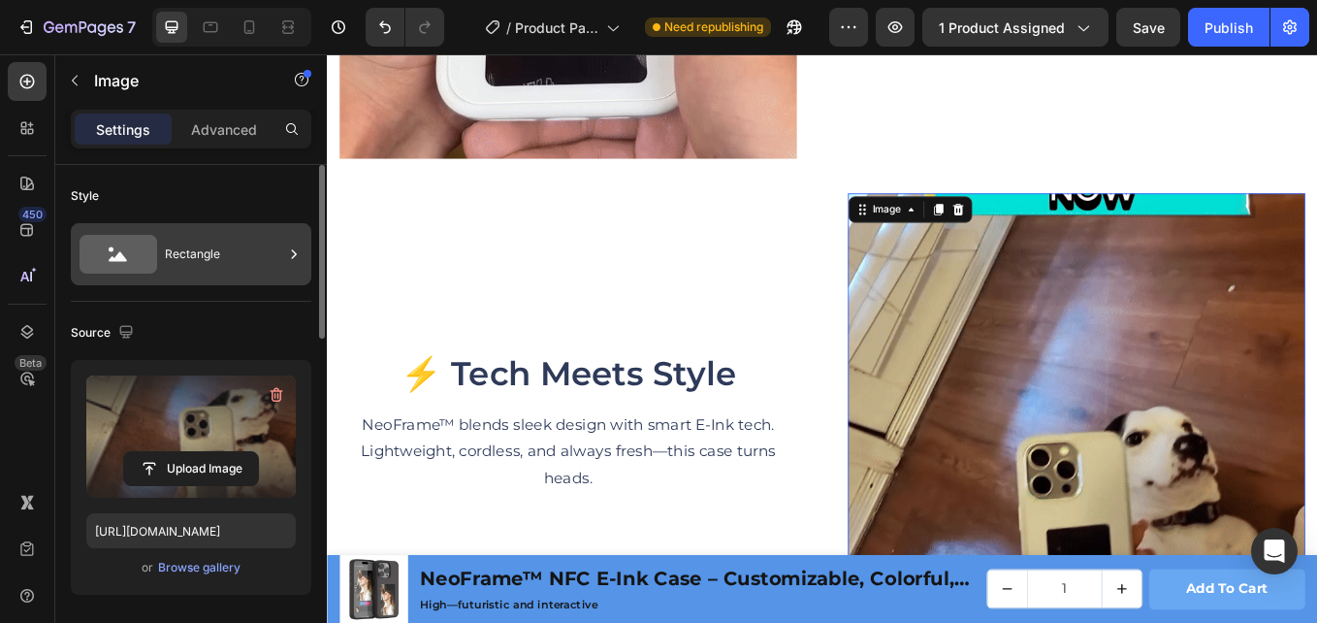
click at [227, 244] on div "Rectangle" at bounding box center [224, 254] width 118 height 45
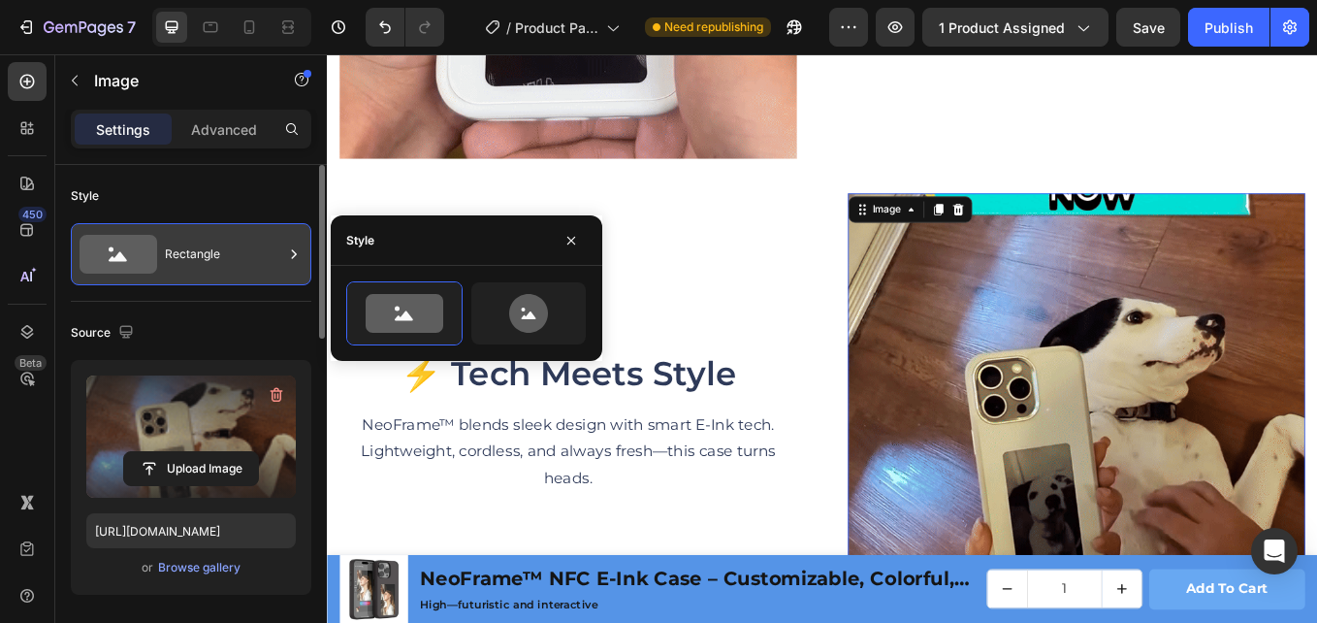
click at [230, 245] on div "Rectangle" at bounding box center [224, 254] width 118 height 45
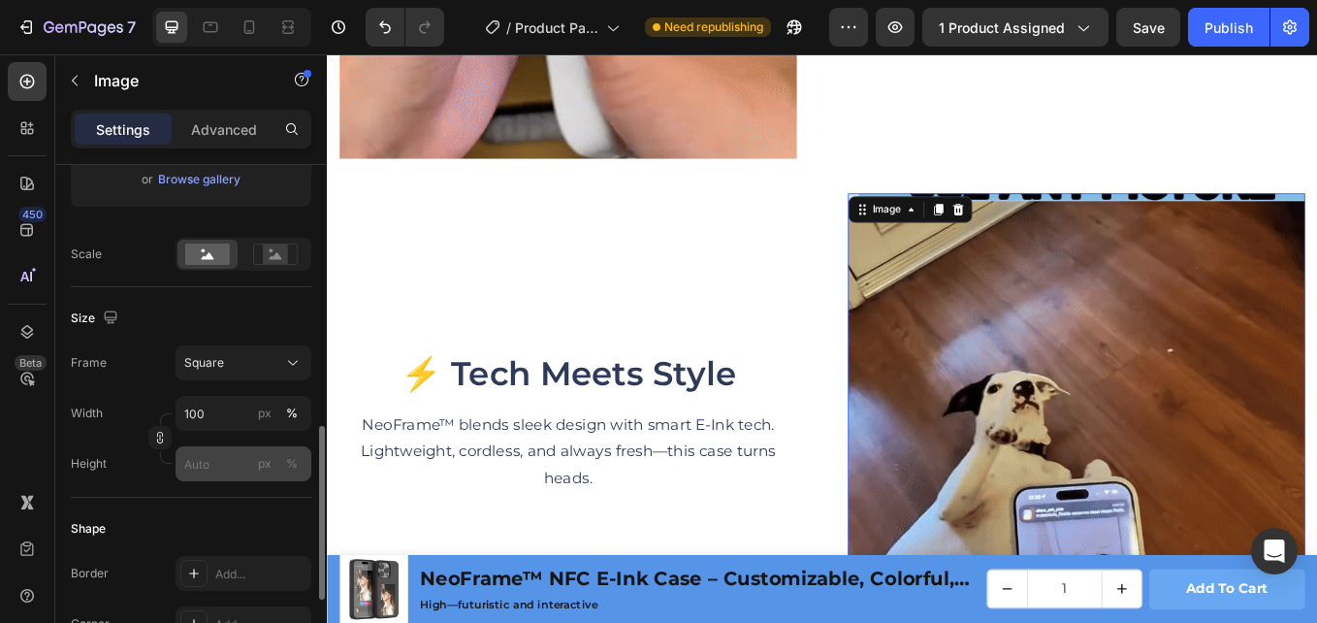
scroll to position [485, 0]
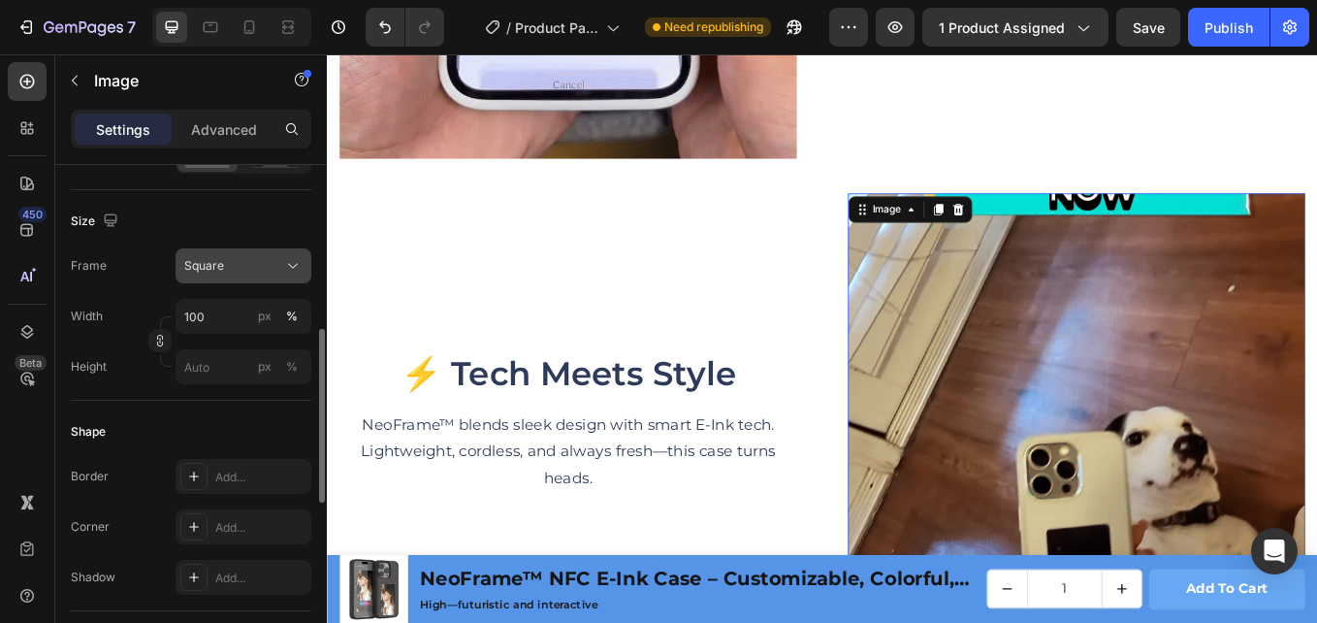
click at [285, 282] on button "Square" at bounding box center [244, 265] width 136 height 35
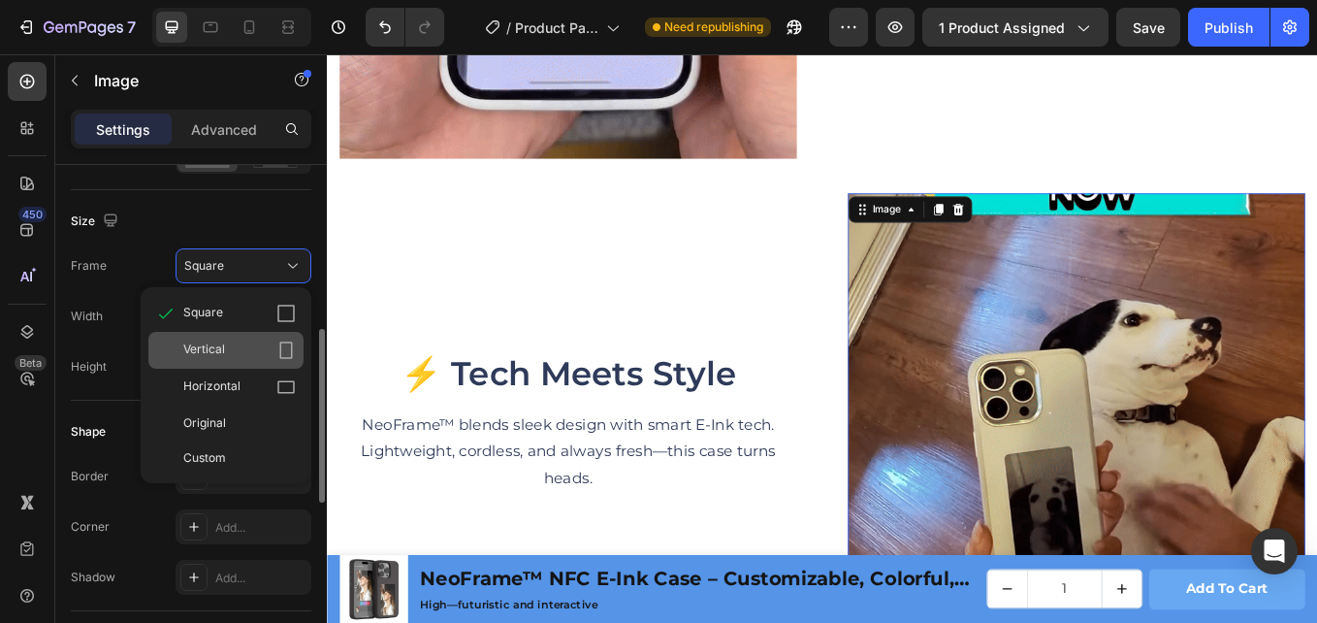
click at [268, 346] on div "Vertical" at bounding box center [239, 349] width 113 height 19
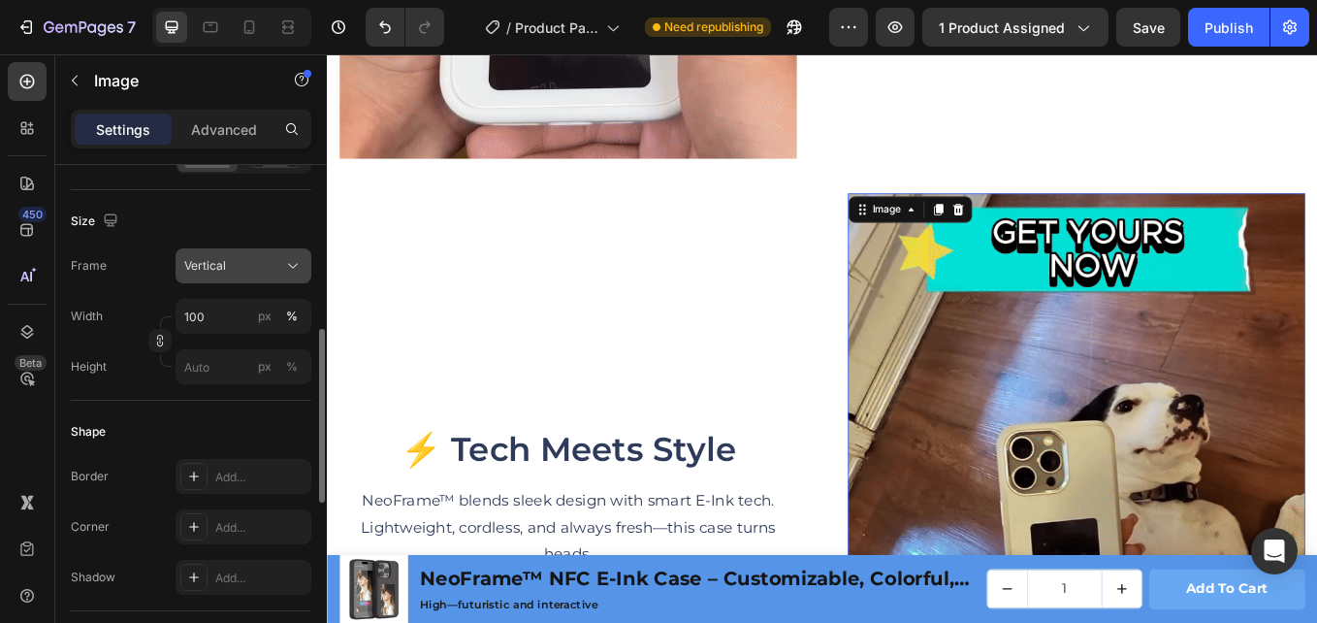
click at [283, 270] on icon at bounding box center [292, 265] width 19 height 19
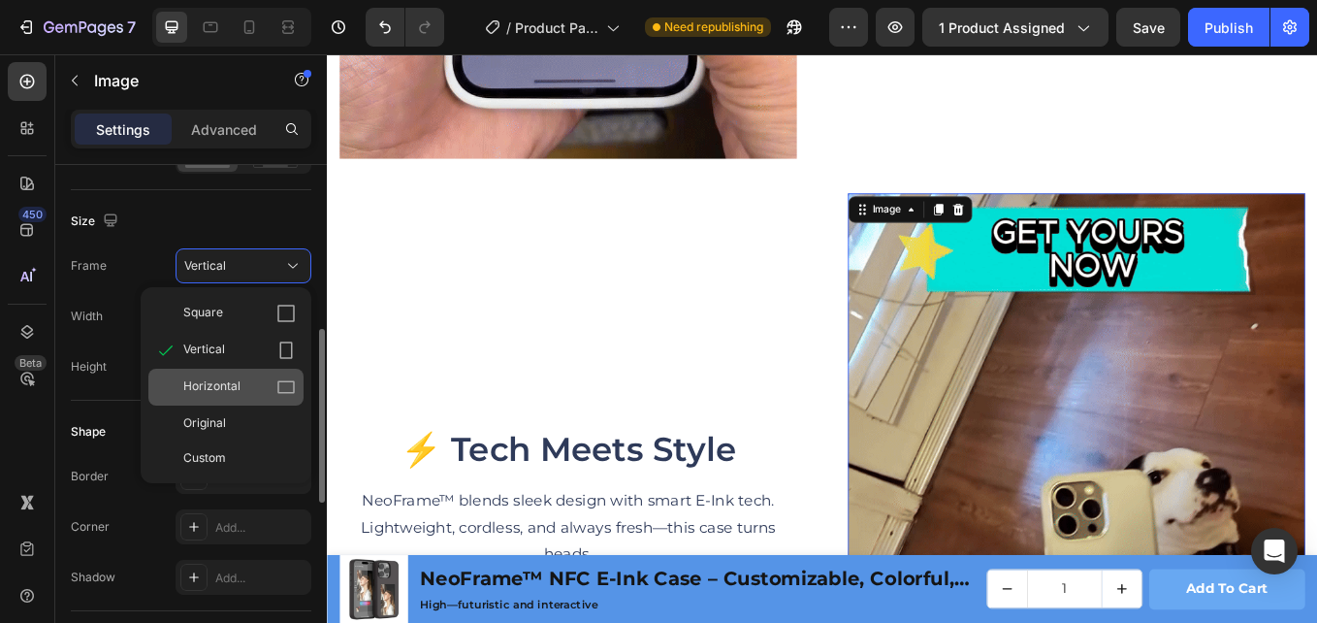
click at [259, 383] on div "Horizontal" at bounding box center [239, 386] width 113 height 19
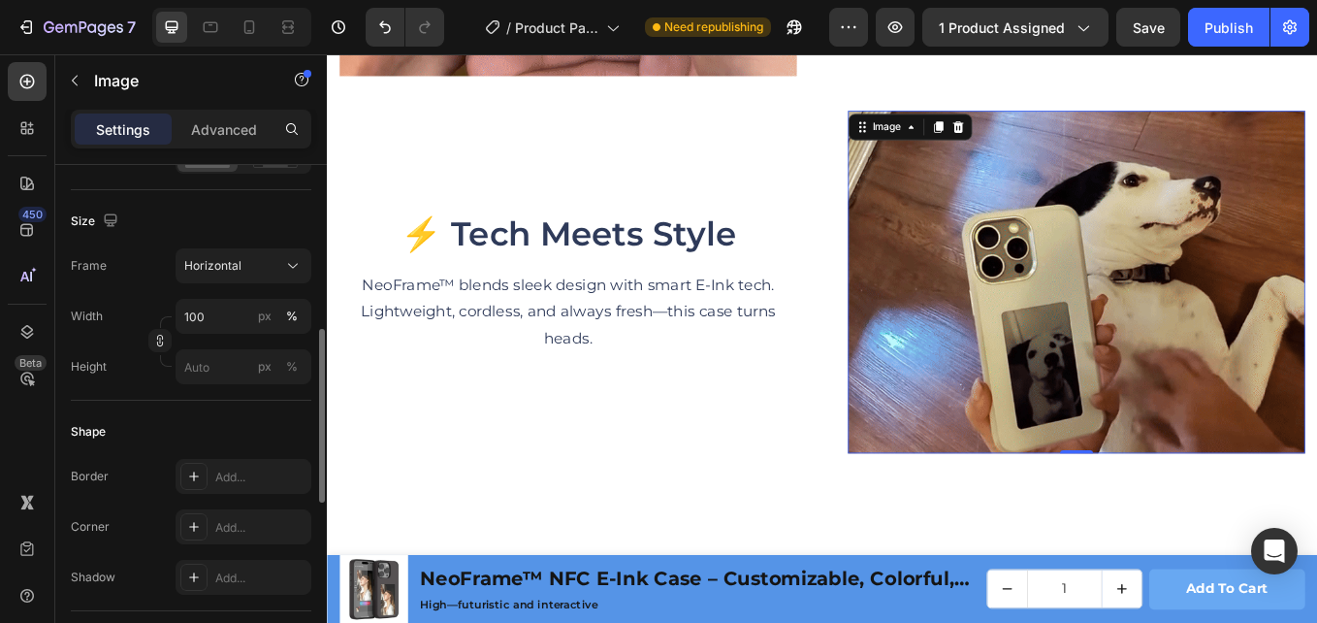
scroll to position [2348, 0]
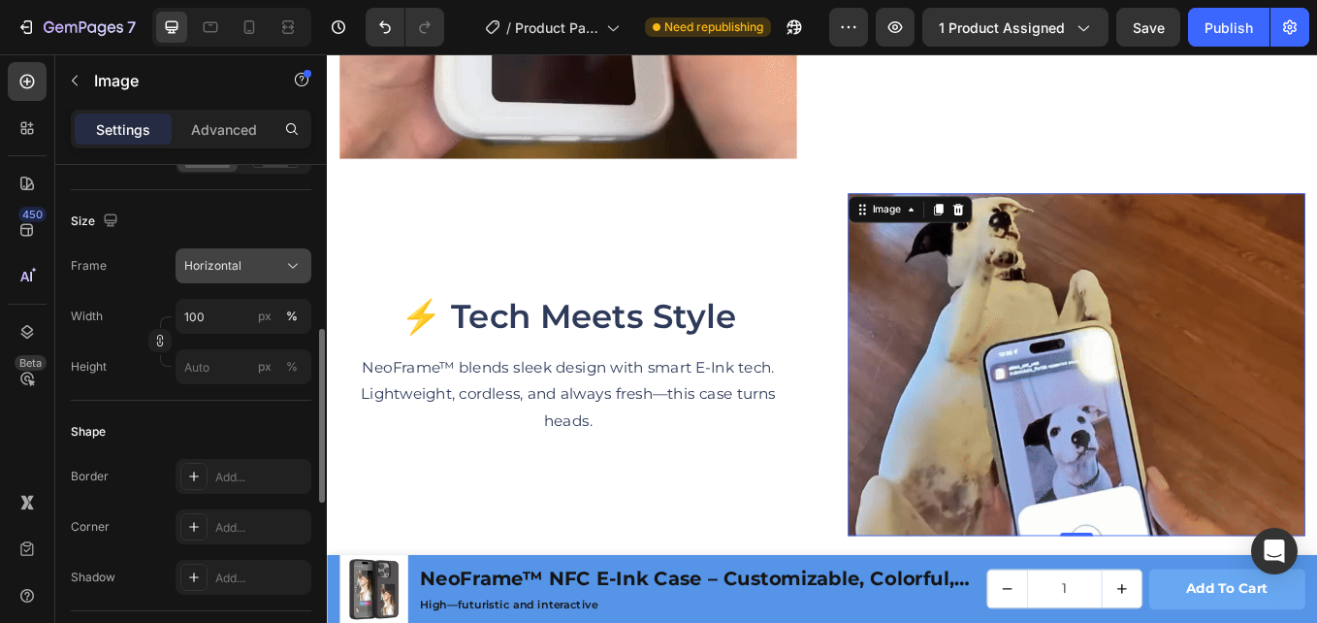
click at [262, 274] on div "Horizontal" at bounding box center [231, 265] width 95 height 17
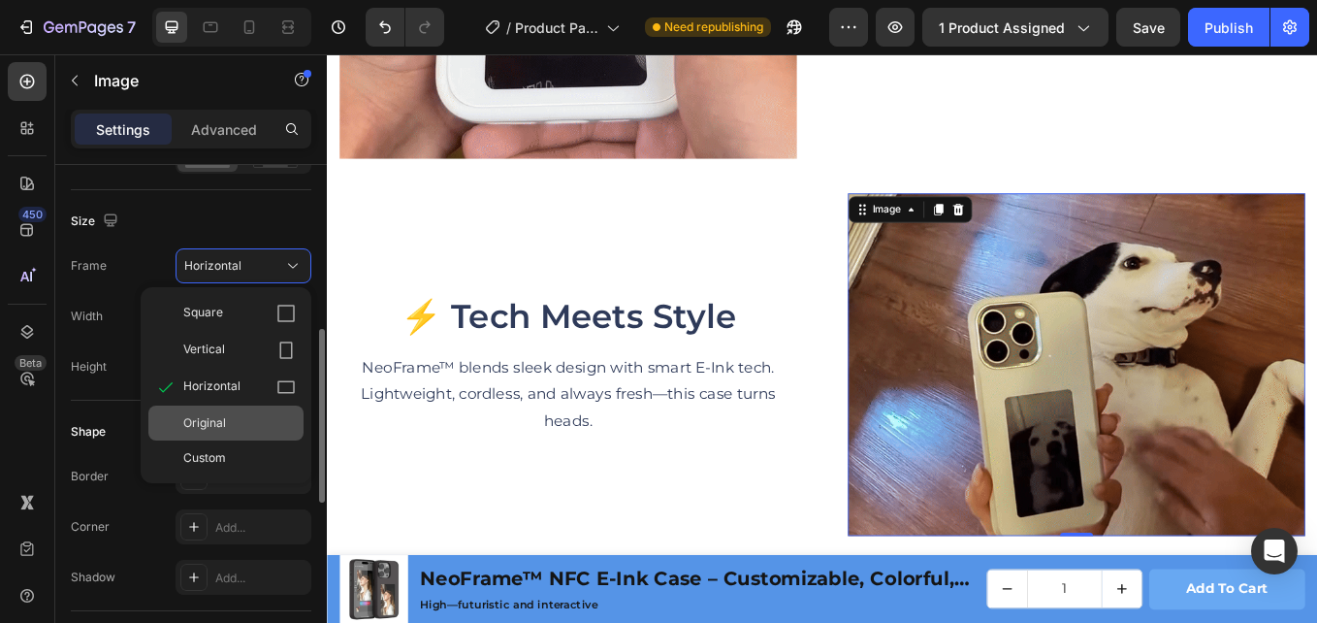
click at [268, 412] on div "Original" at bounding box center [225, 422] width 155 height 35
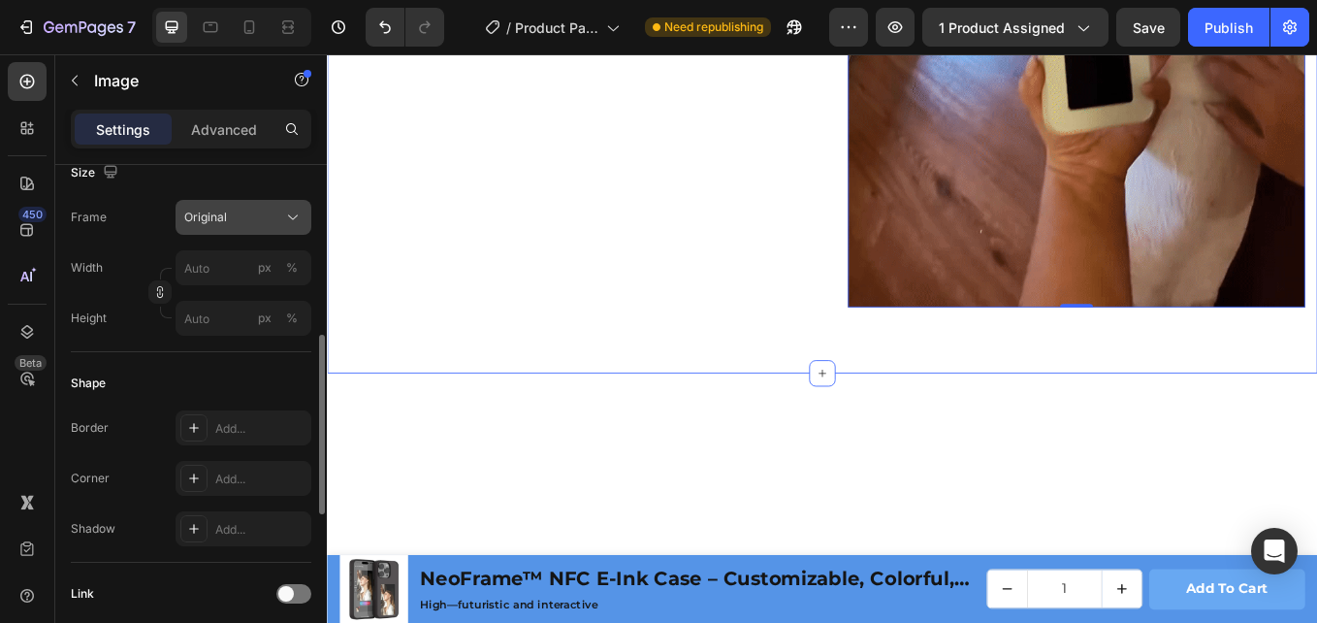
scroll to position [3221, 0]
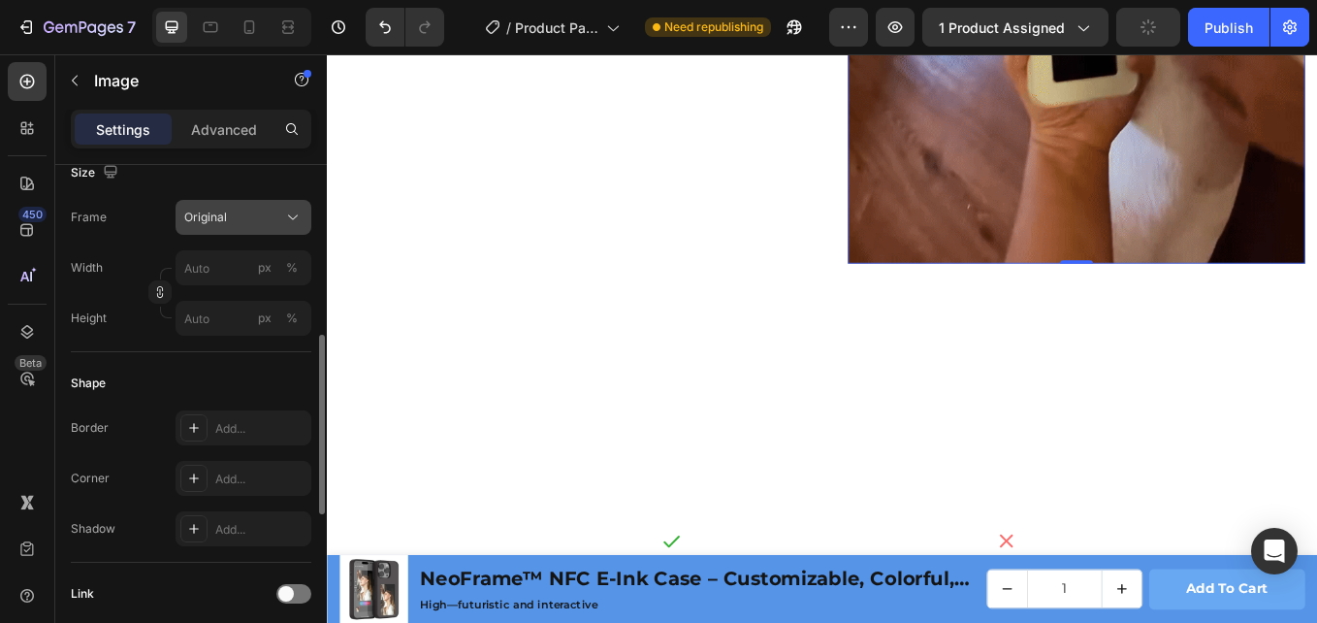
click at [237, 209] on div "Original" at bounding box center [231, 217] width 95 height 17
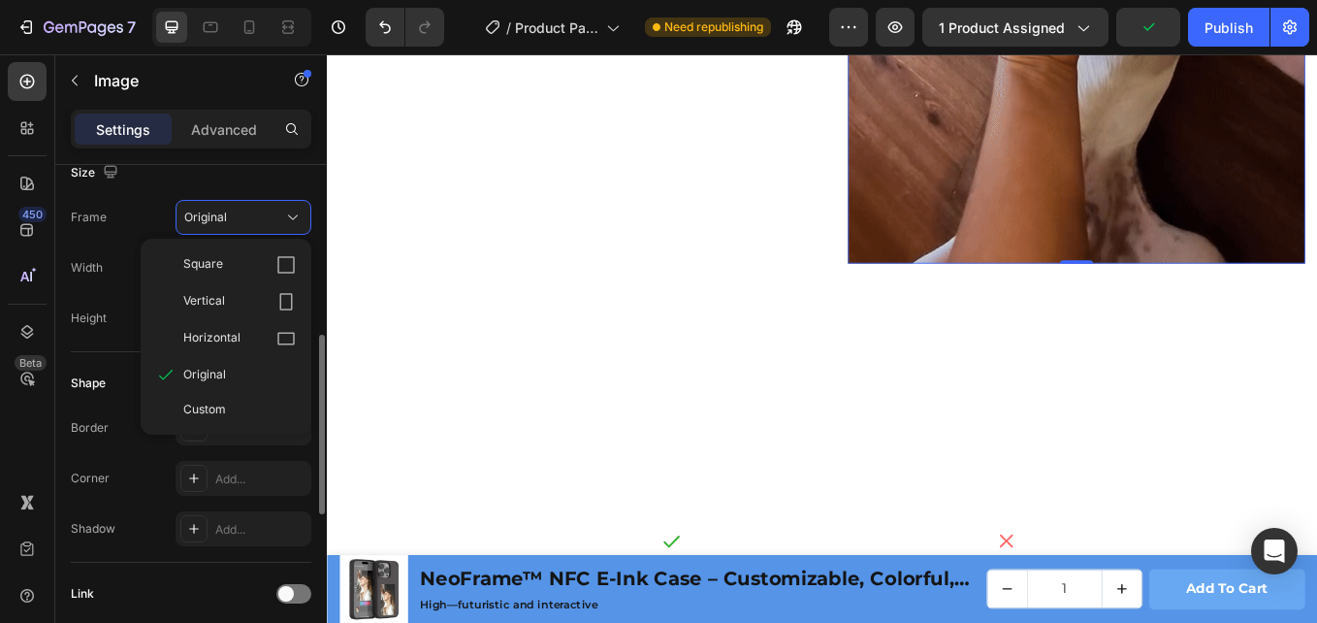
click at [258, 410] on div "Custom" at bounding box center [239, 409] width 113 height 17
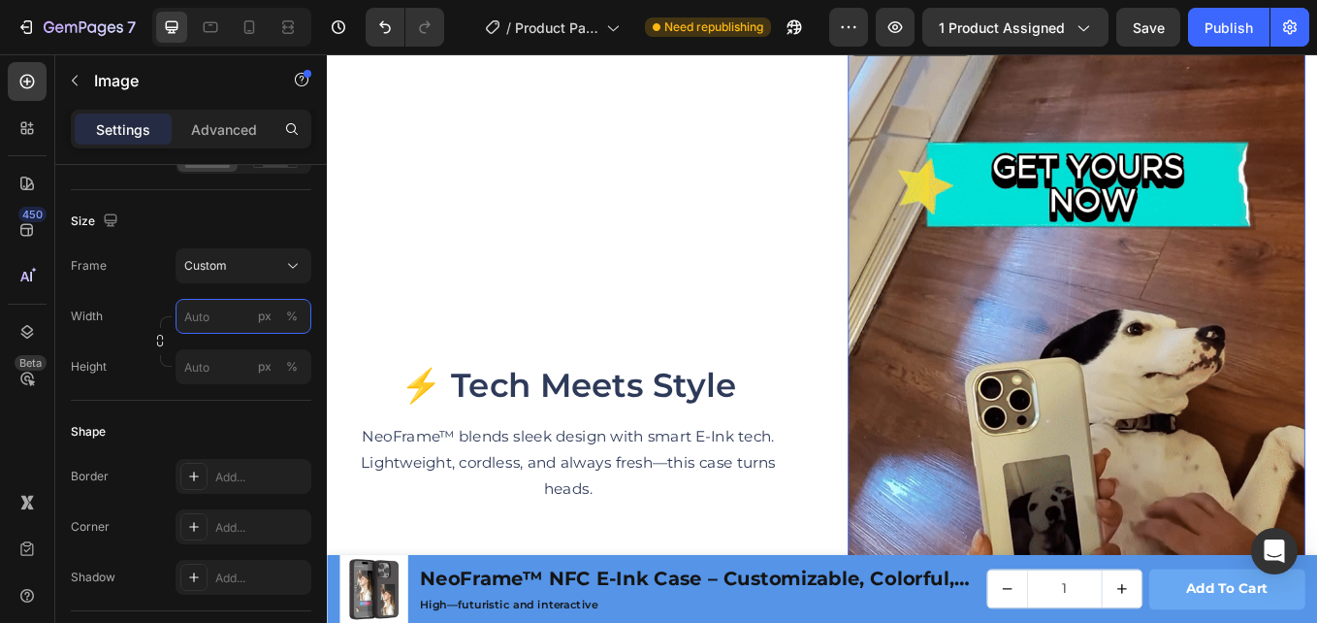
scroll to position [2542, 0]
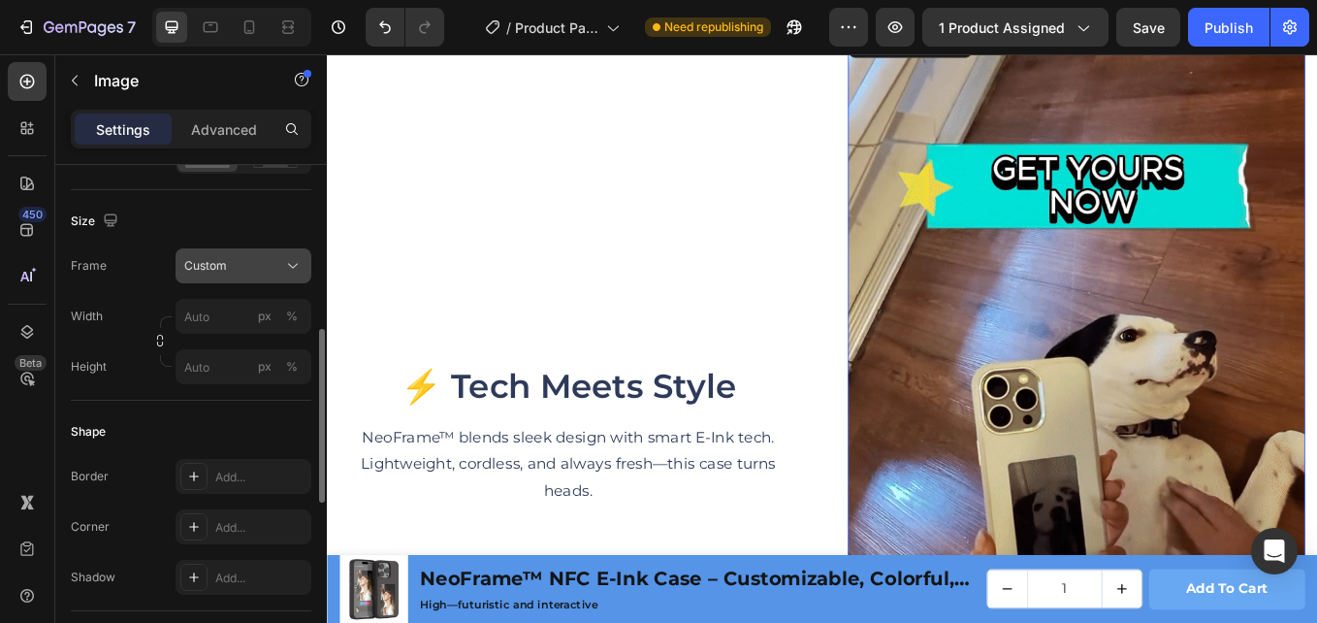
click at [269, 255] on div "Frame Custom Width px % Height px %" at bounding box center [191, 316] width 241 height 136
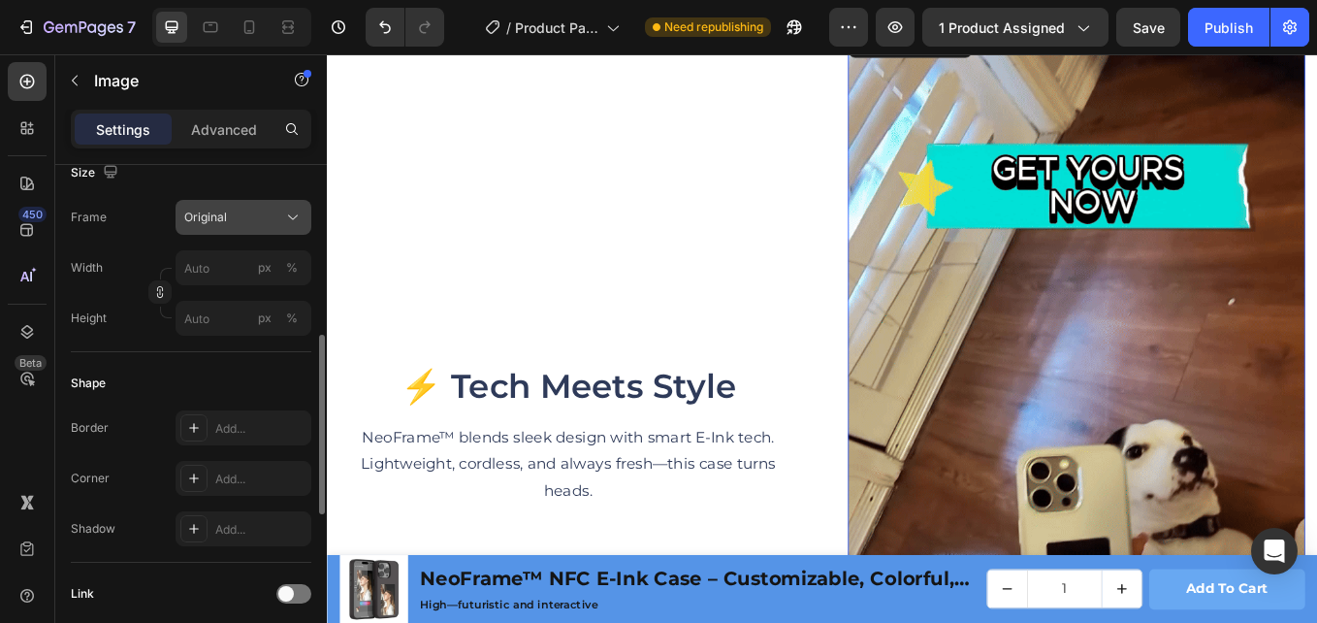
click at [270, 215] on div "Original" at bounding box center [231, 217] width 95 height 17
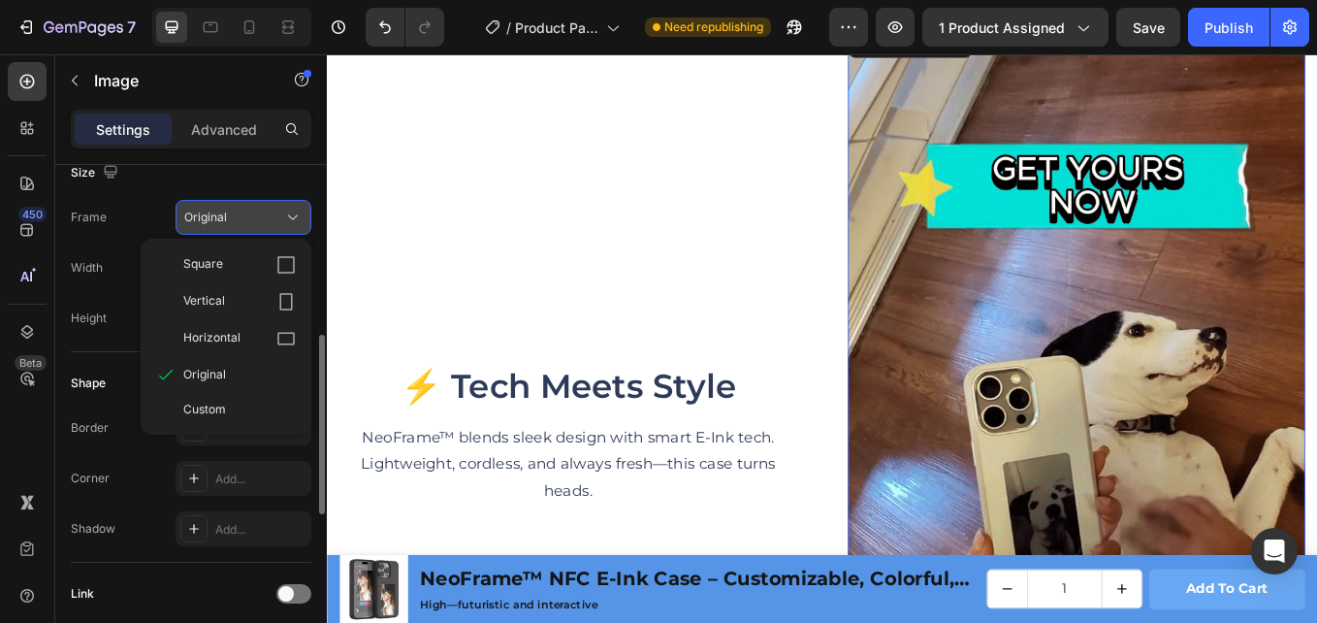
click at [243, 261] on div "Square" at bounding box center [239, 264] width 113 height 19
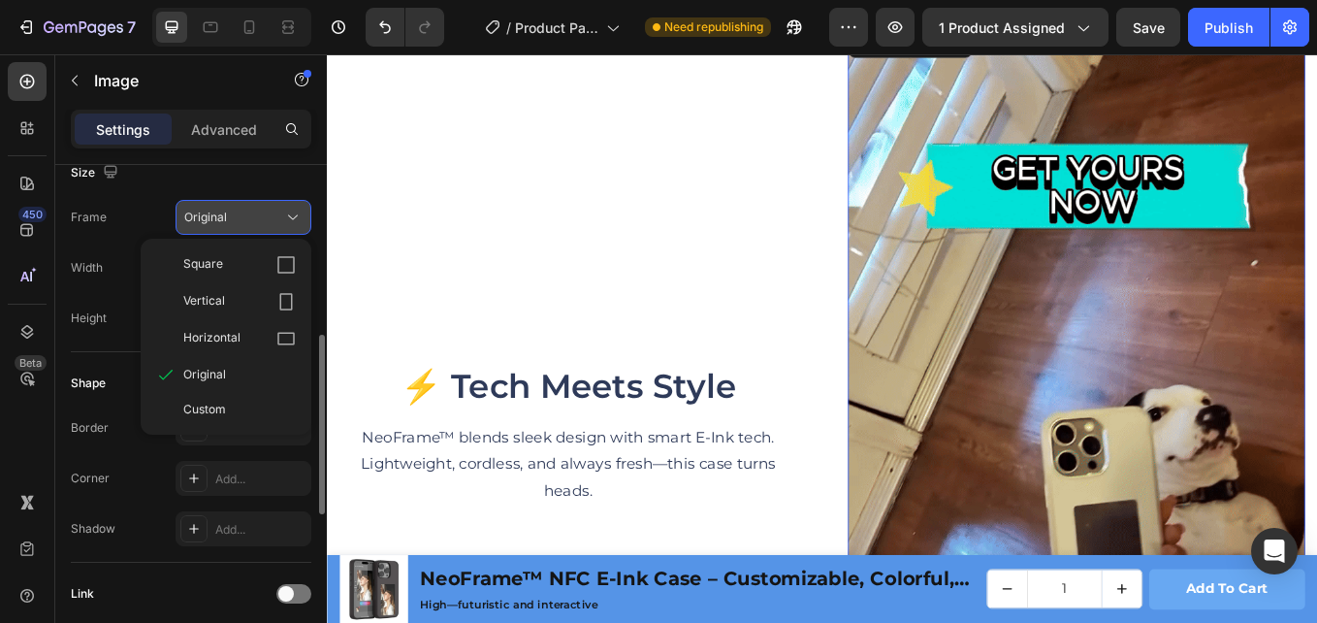
scroll to position [2336, 0]
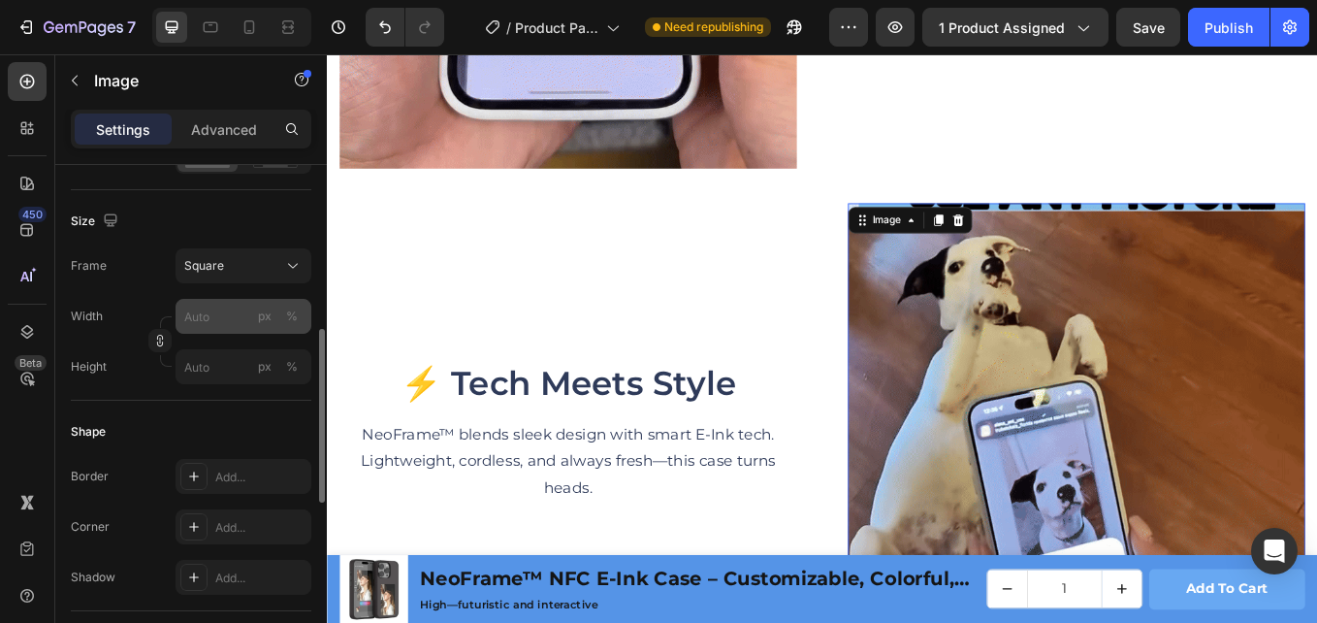
click at [277, 308] on div "px %" at bounding box center [278, 316] width 50 height 35
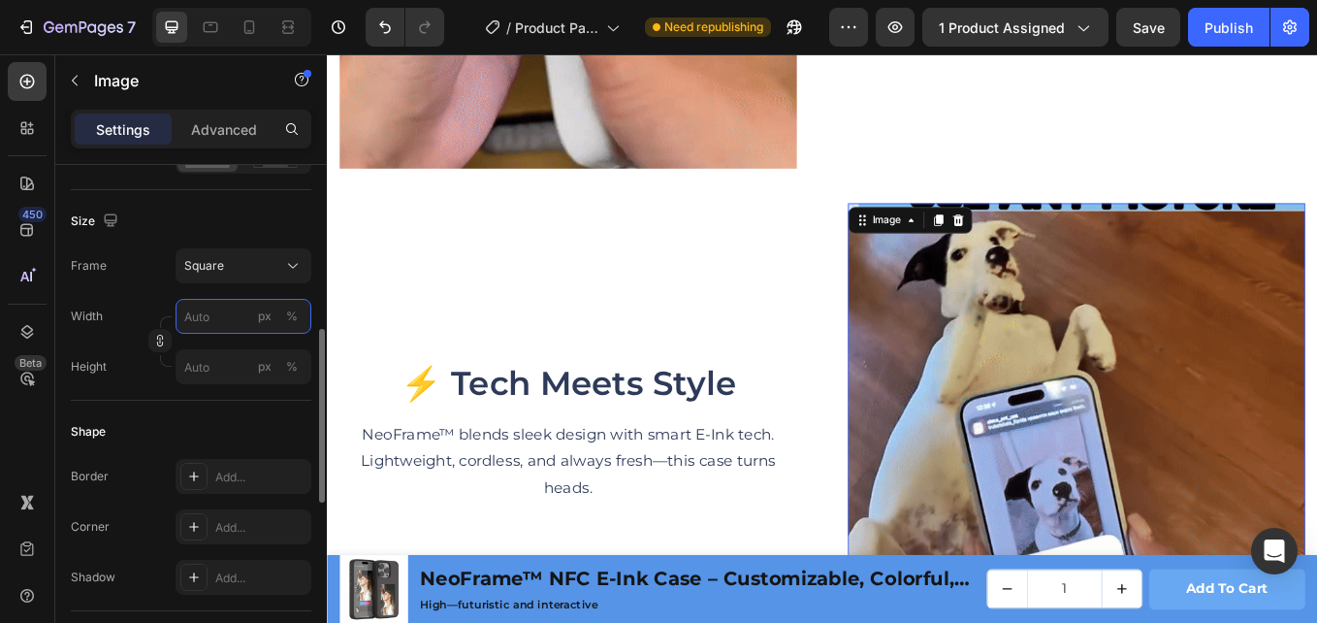
click at [277, 308] on input "px %" at bounding box center [244, 316] width 136 height 35
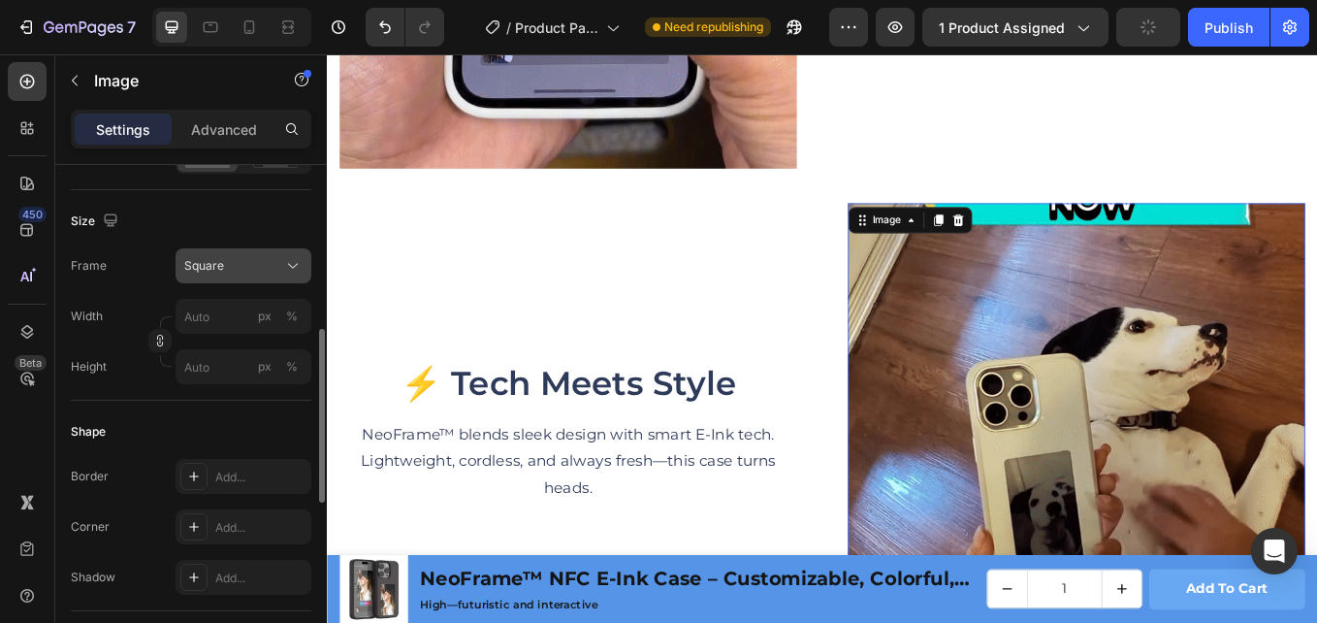
click at [278, 265] on div "Square" at bounding box center [231, 265] width 95 height 17
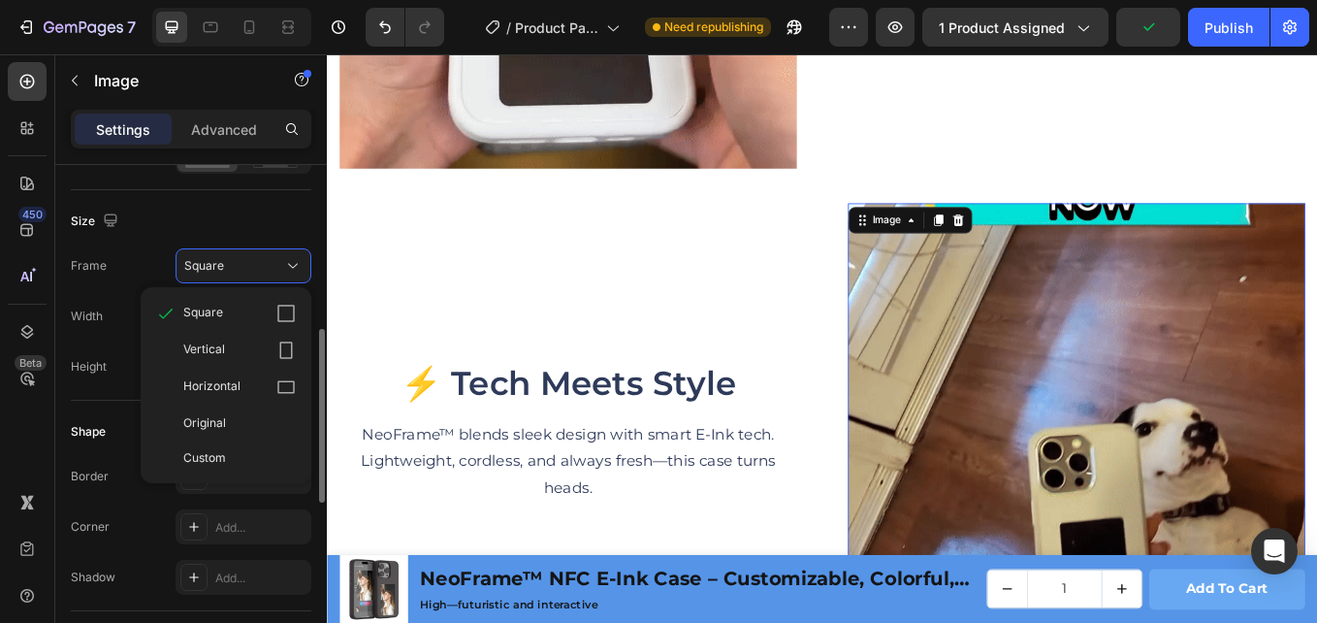
click at [259, 454] on div "Custom" at bounding box center [239, 457] width 113 height 17
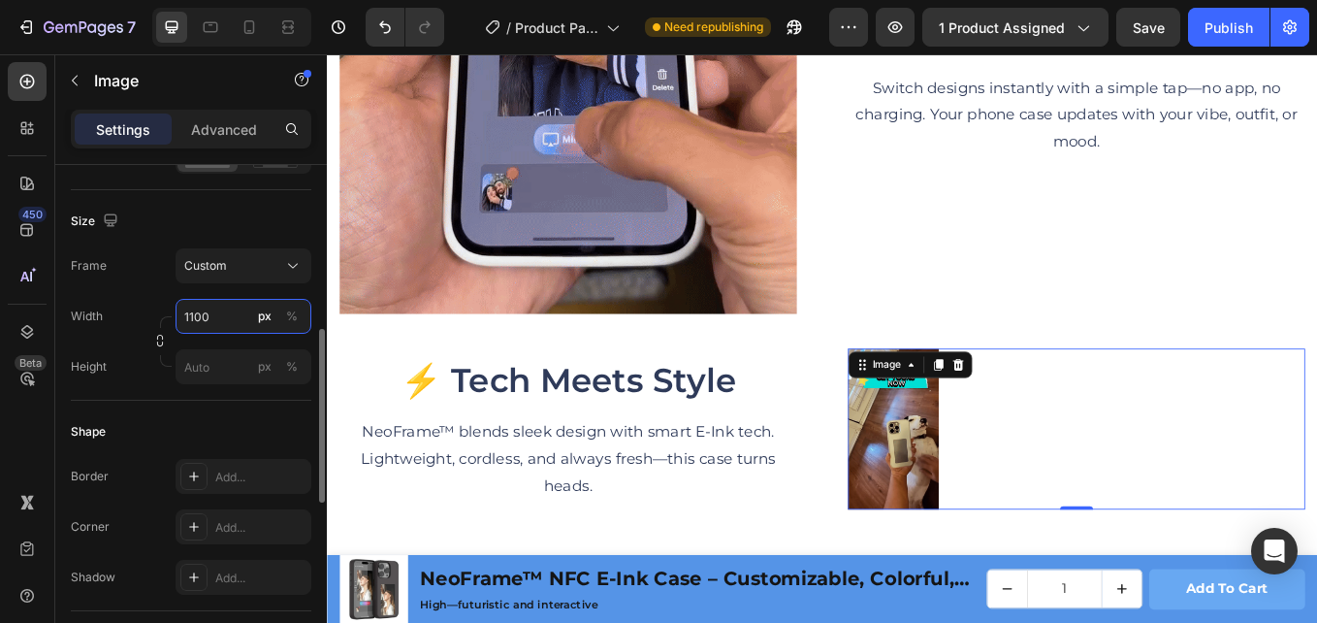
scroll to position [2542, 0]
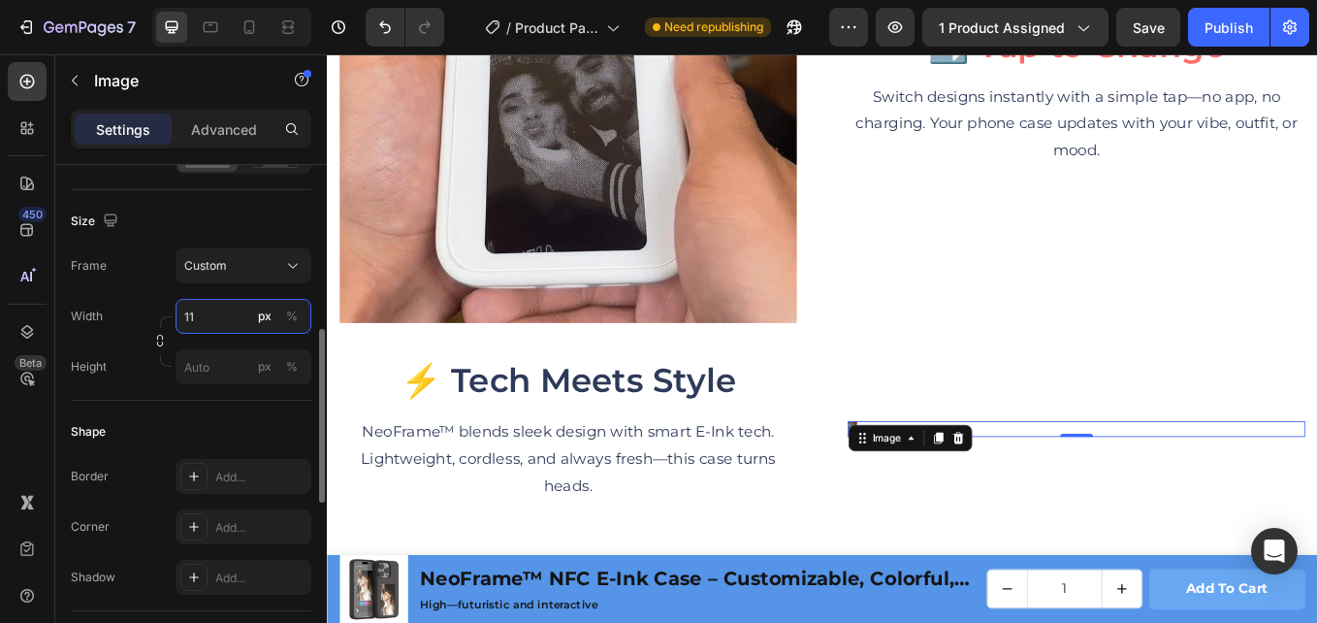
type input "1"
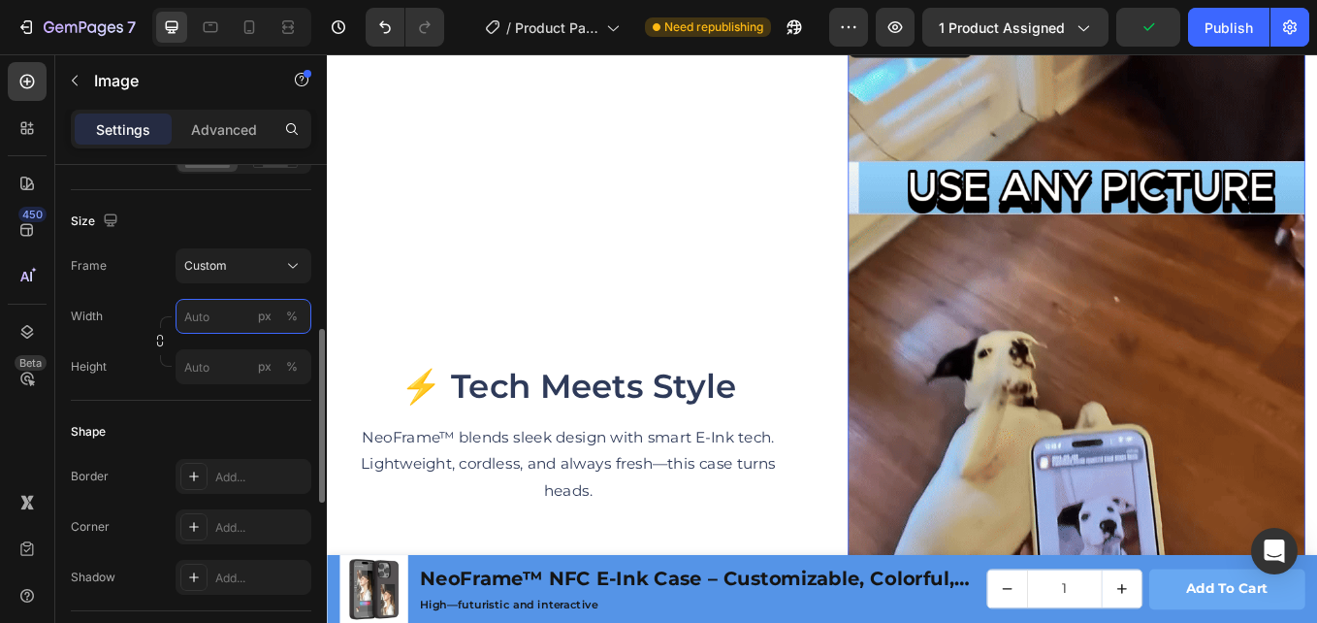
type input "u"
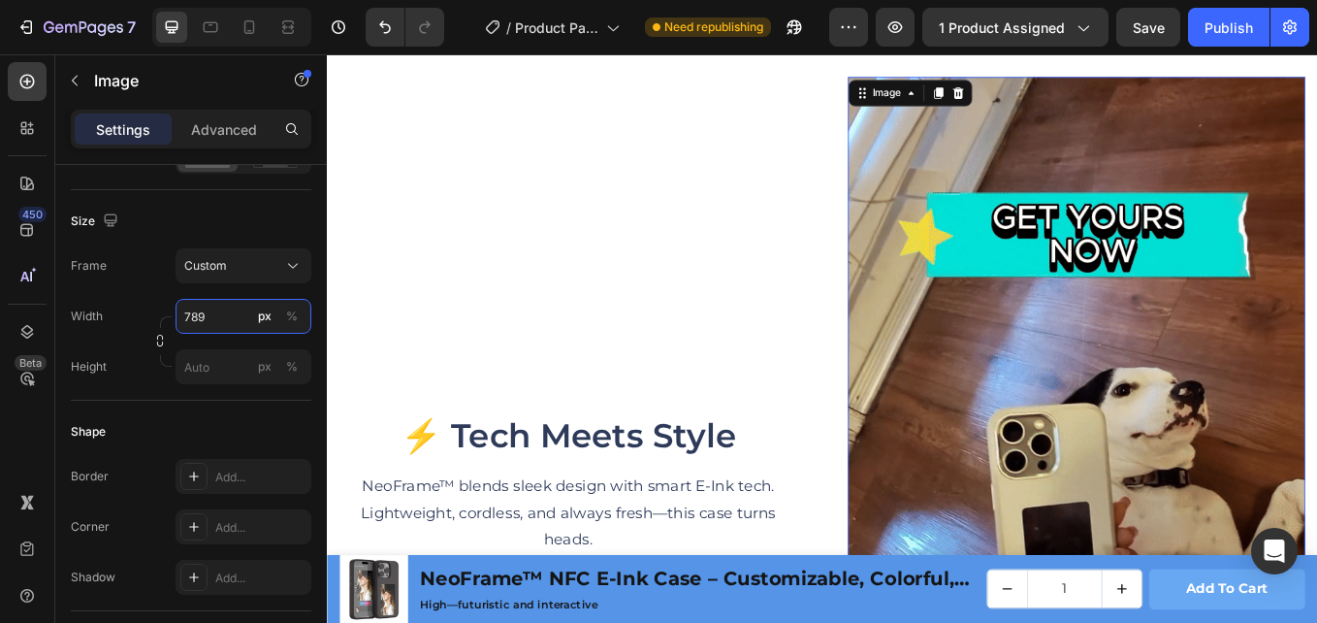
scroll to position [2639, 0]
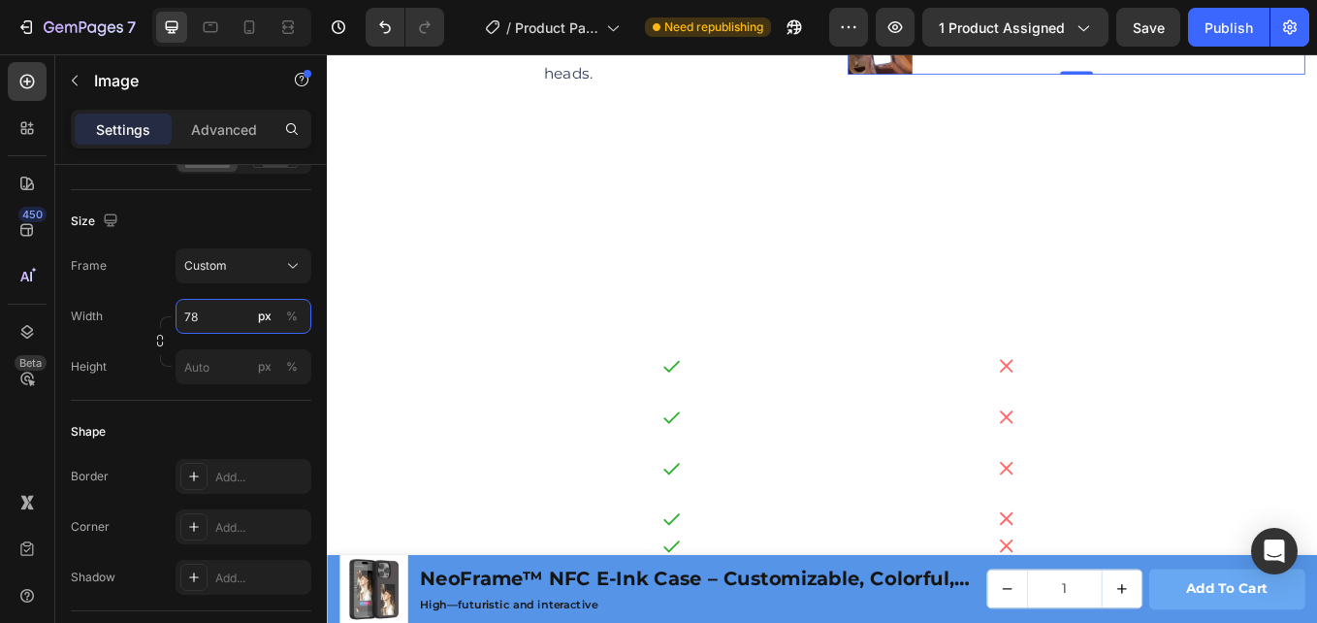
type input "7"
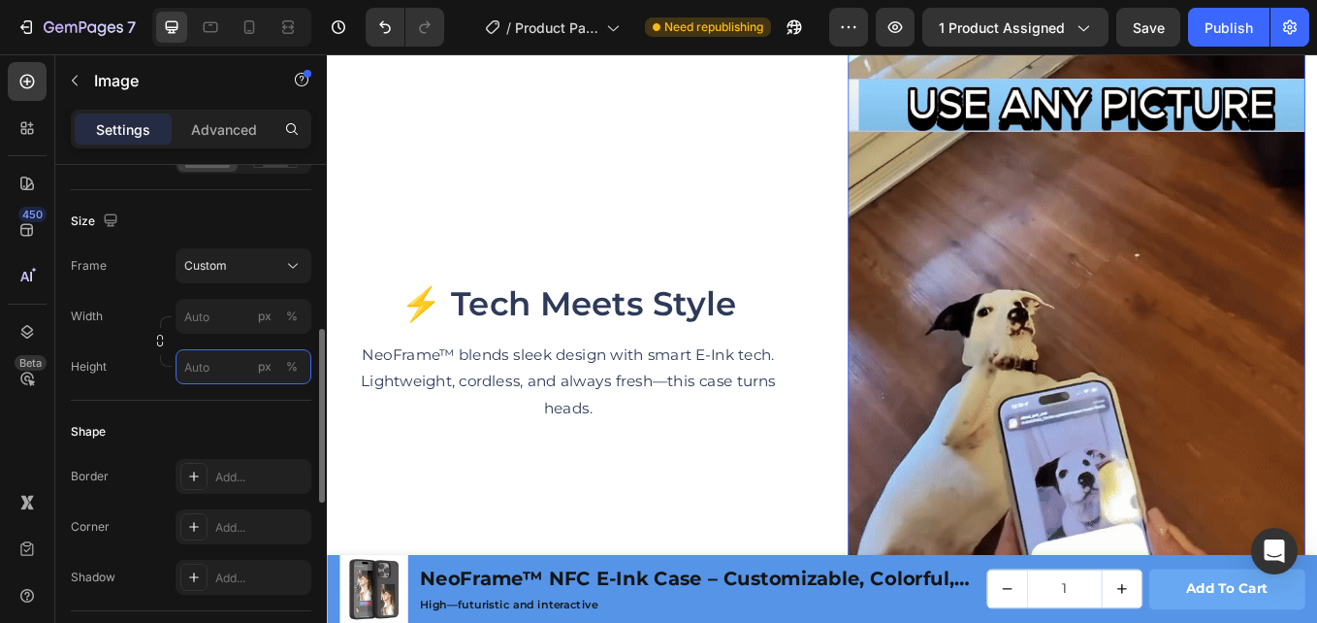
click at [247, 363] on input "px %" at bounding box center [244, 366] width 136 height 35
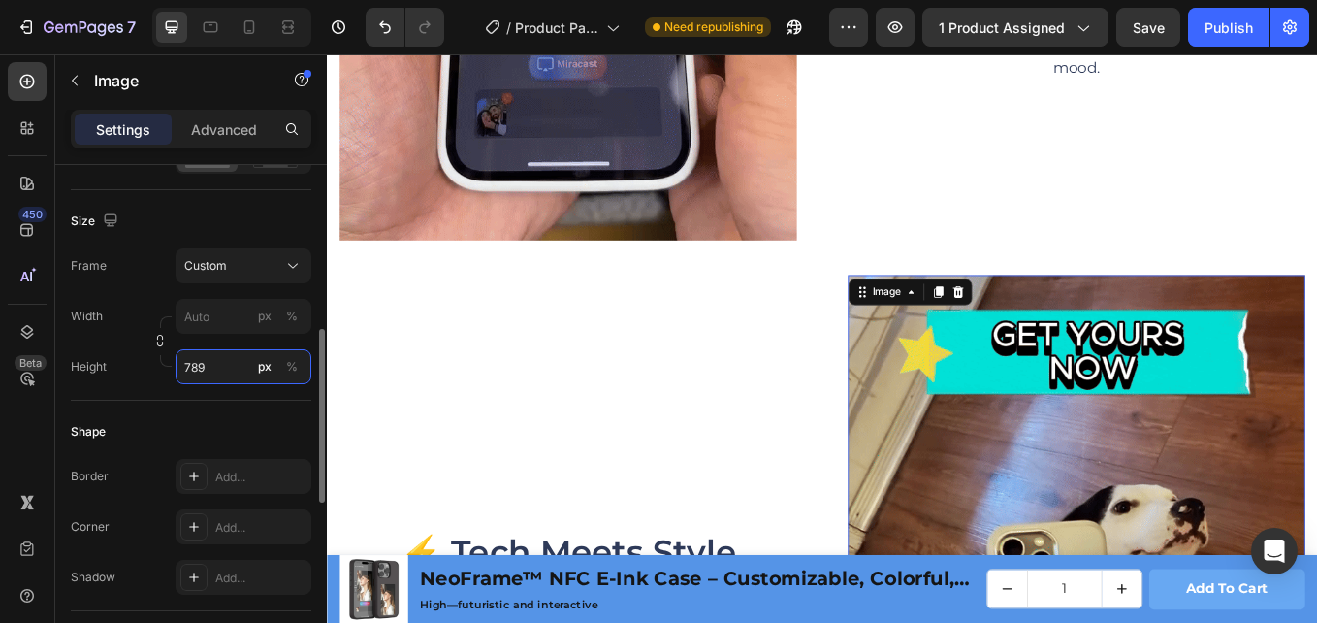
scroll to position [2550, 0]
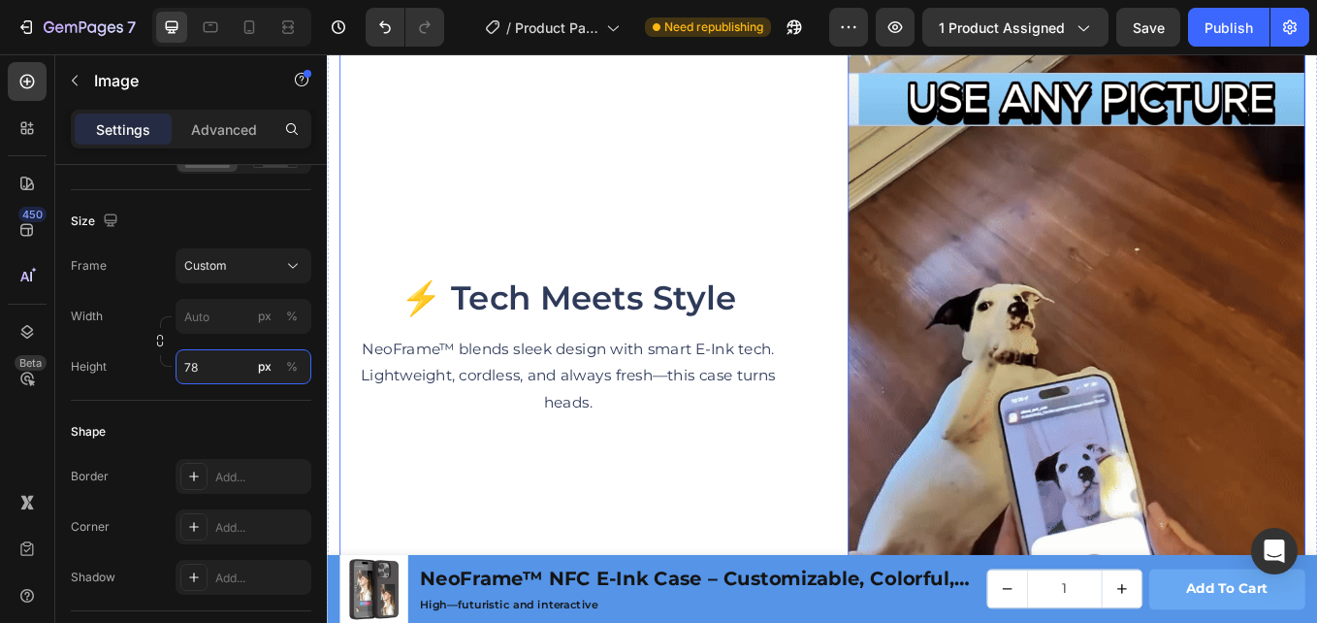
type input "7"
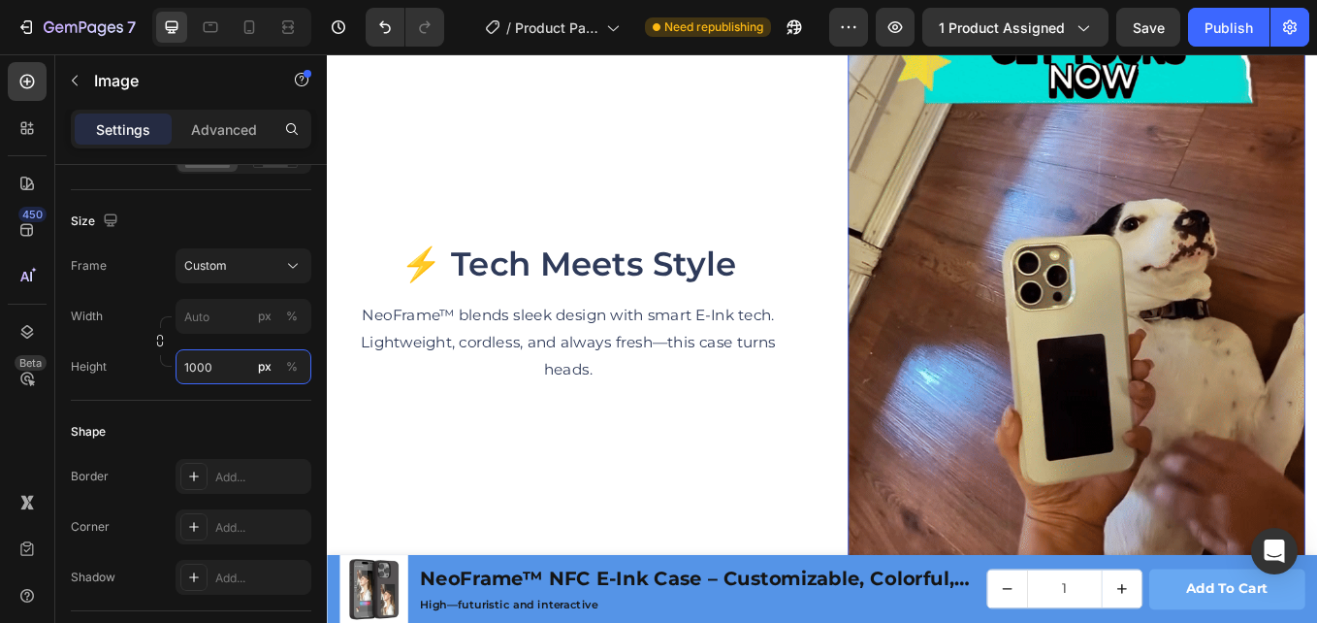
scroll to position [2847, 0]
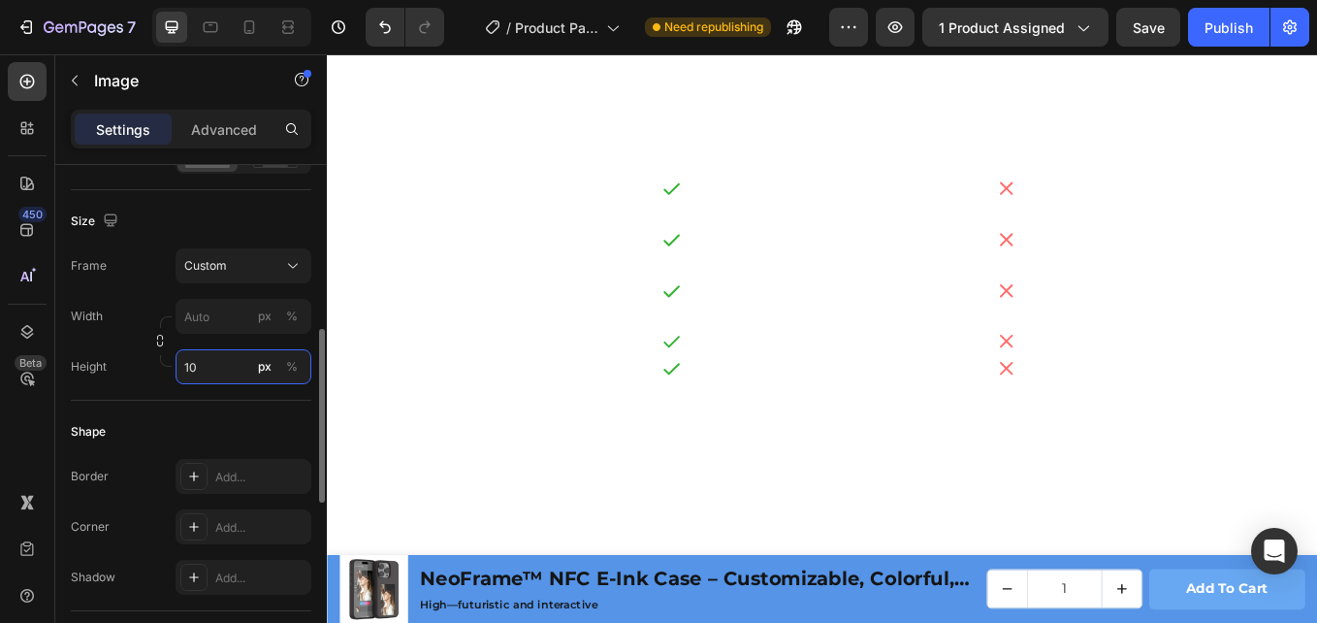
type input "1"
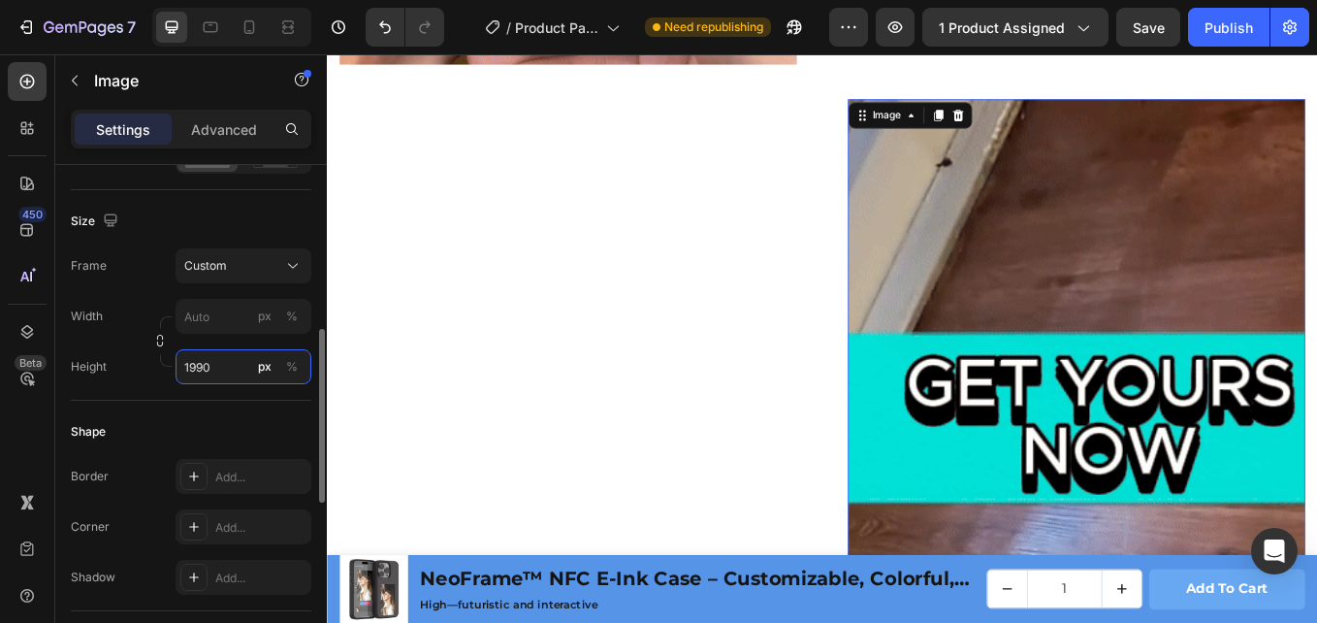
scroll to position [3327, 0]
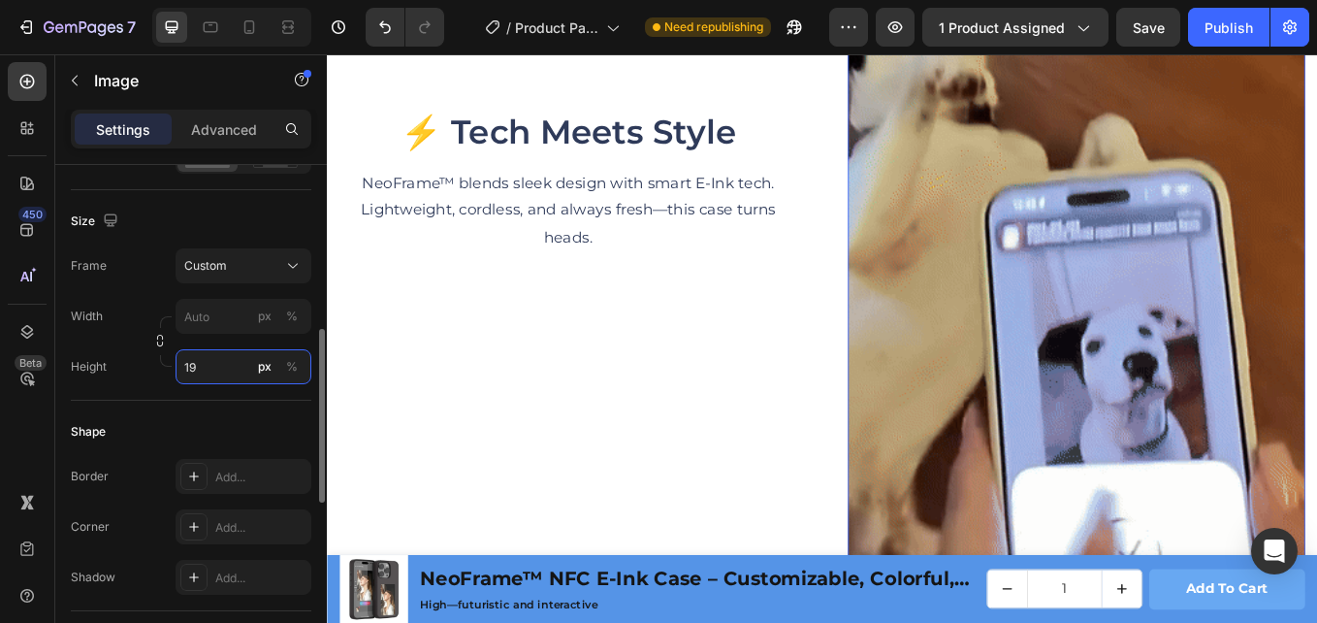
type input "1"
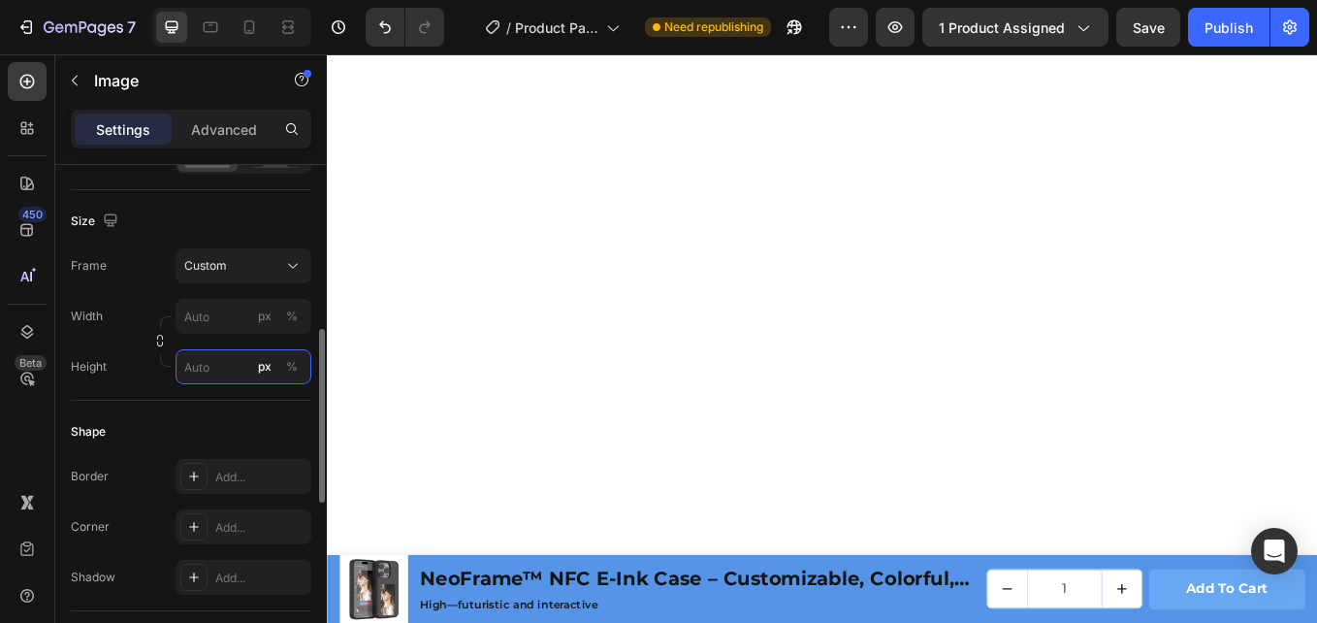
scroll to position [2833, 0]
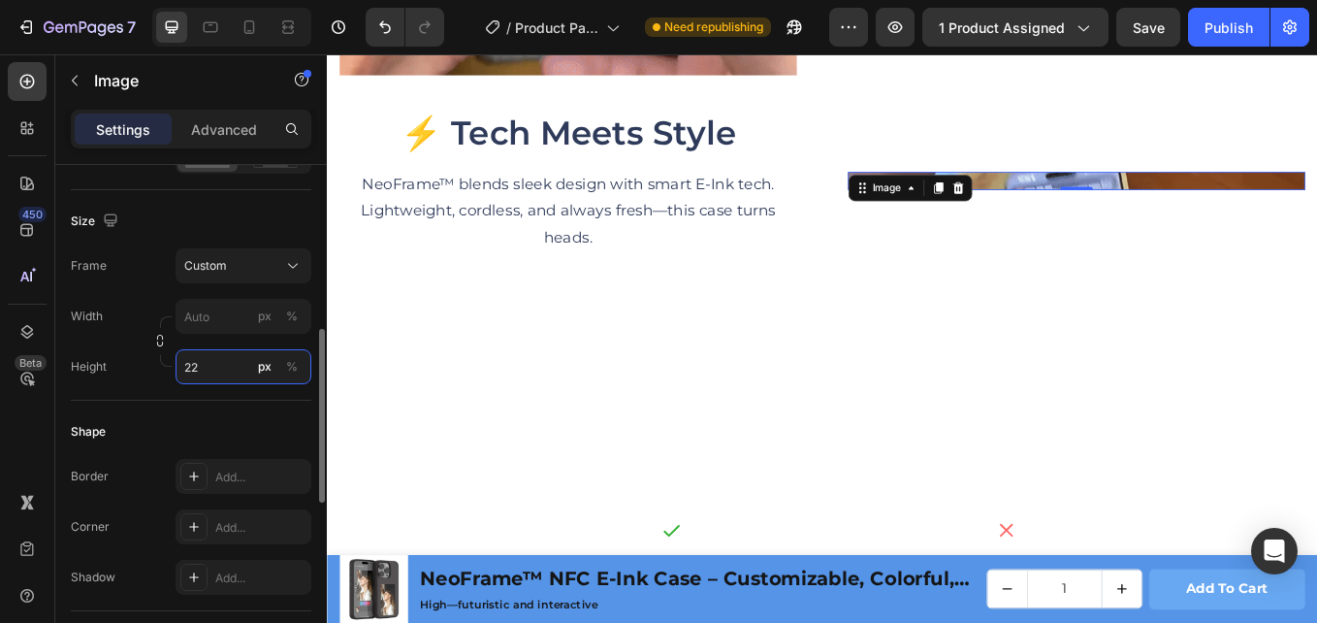
type input "2"
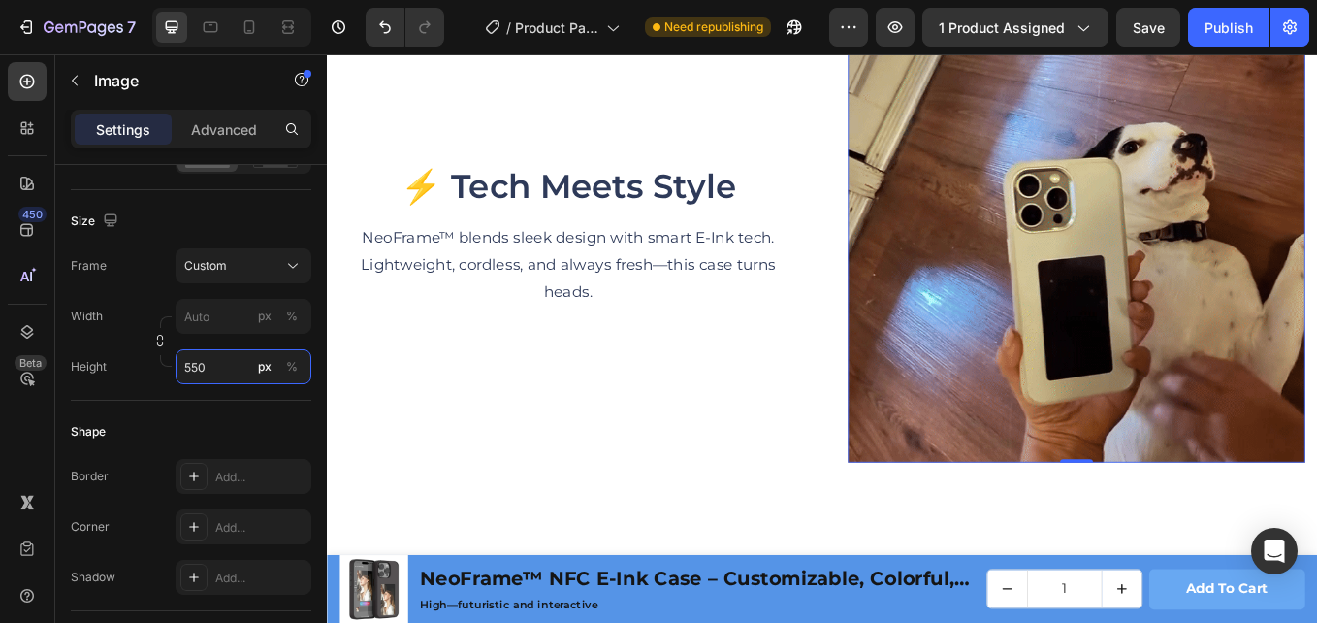
scroll to position [2435, 0]
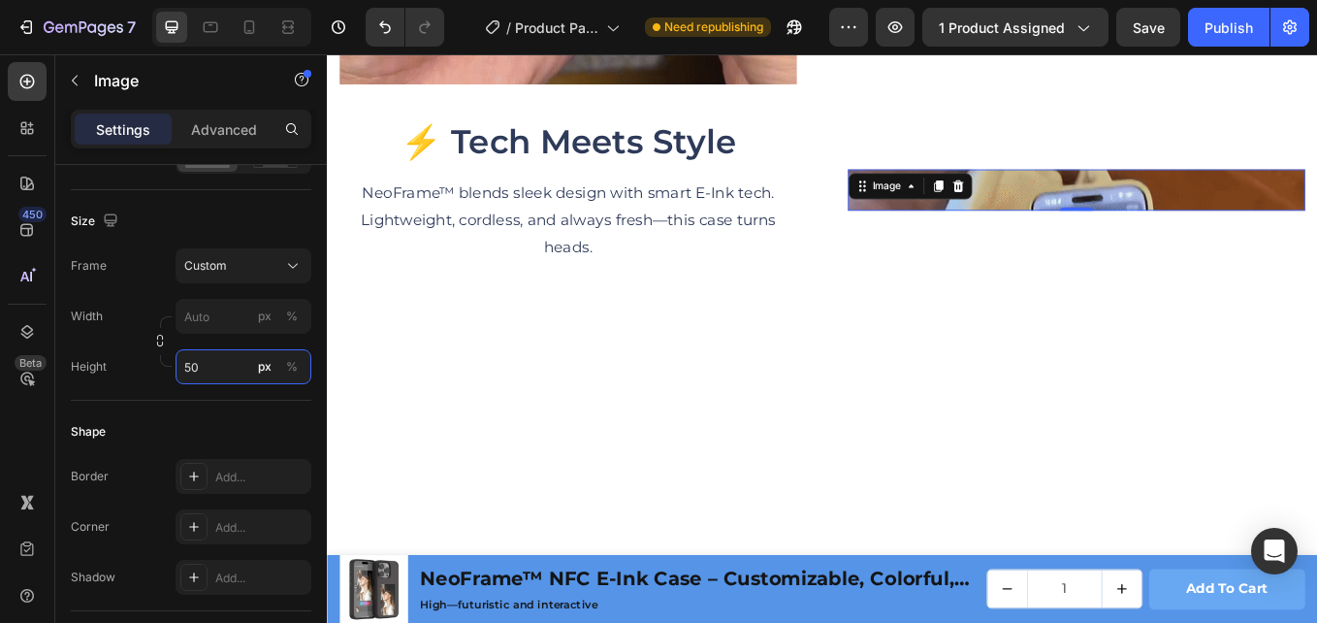
type input "5"
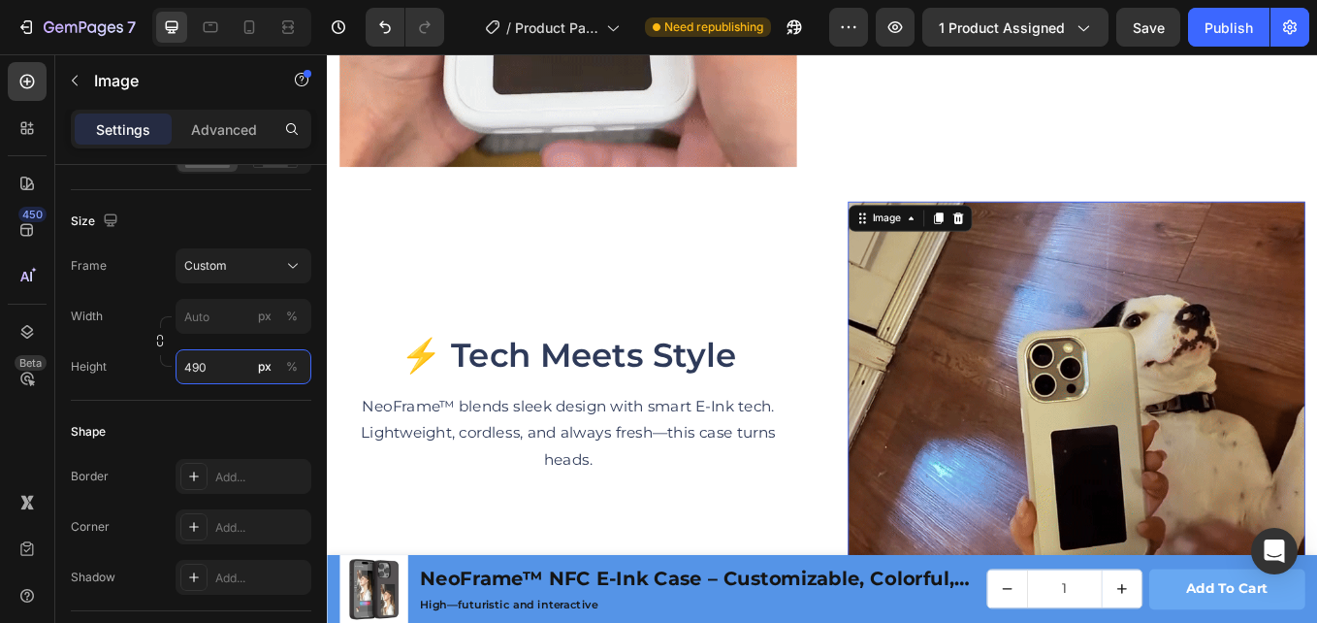
scroll to position [2532, 0]
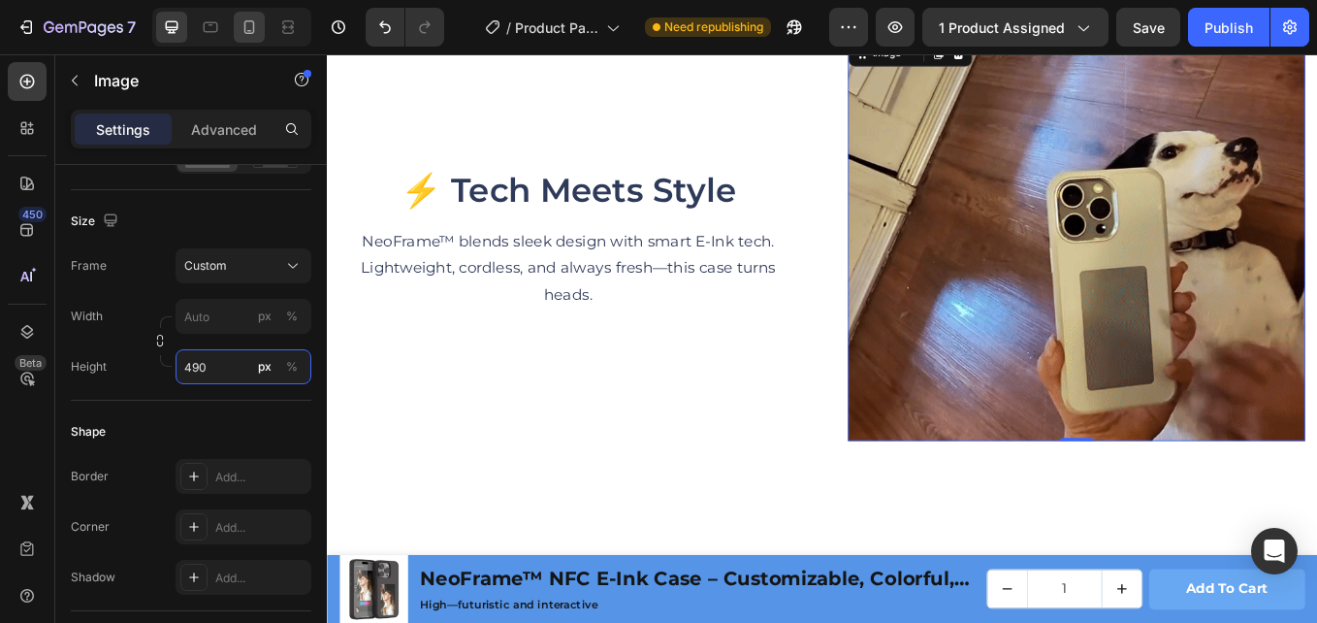
type input "490"
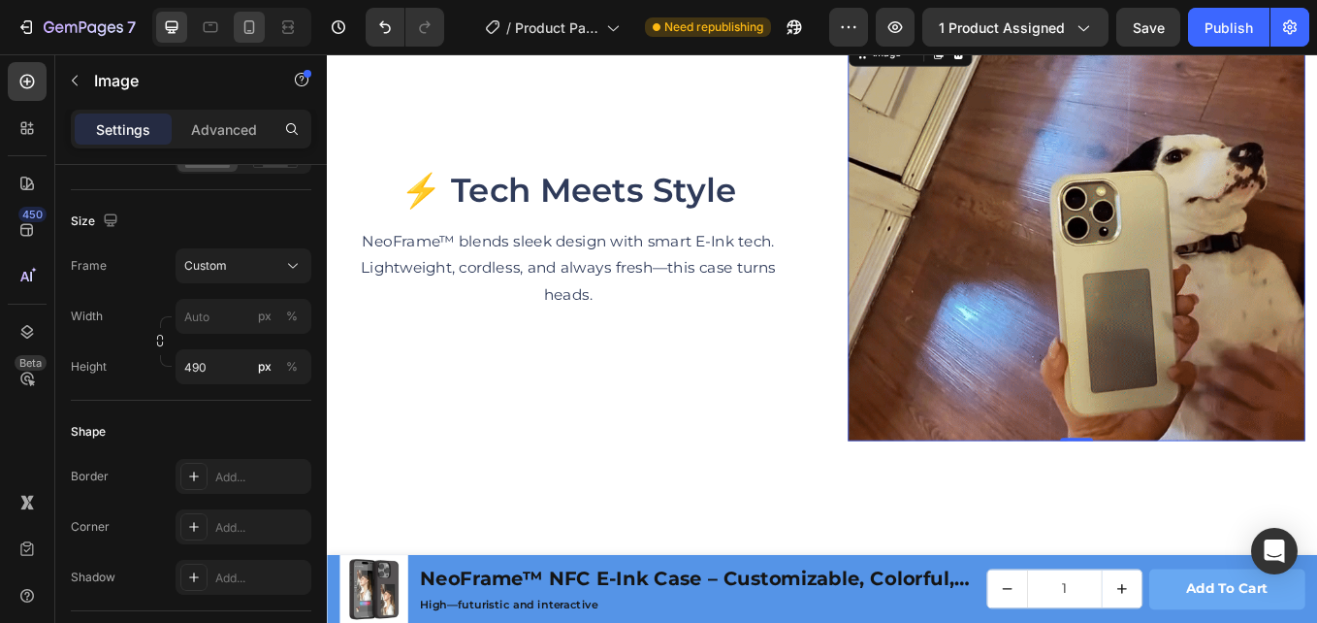
click at [257, 42] on div at bounding box center [249, 27] width 31 height 31
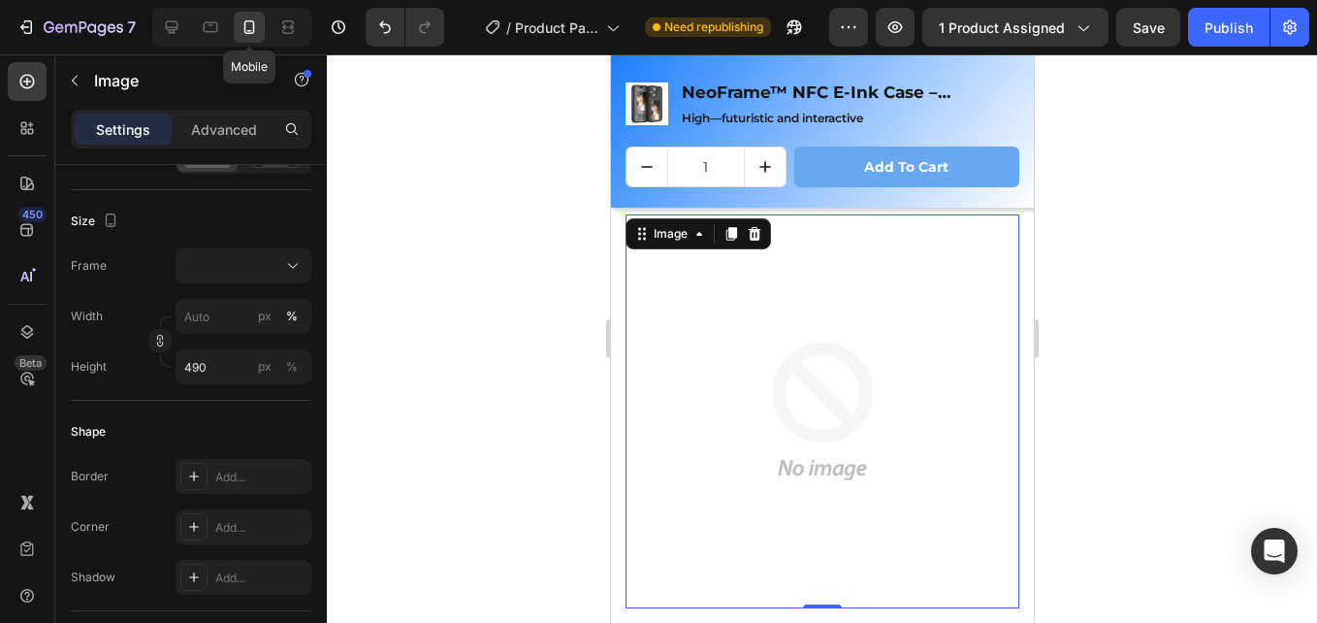
type input "100"
click at [253, 33] on icon at bounding box center [249, 27] width 11 height 14
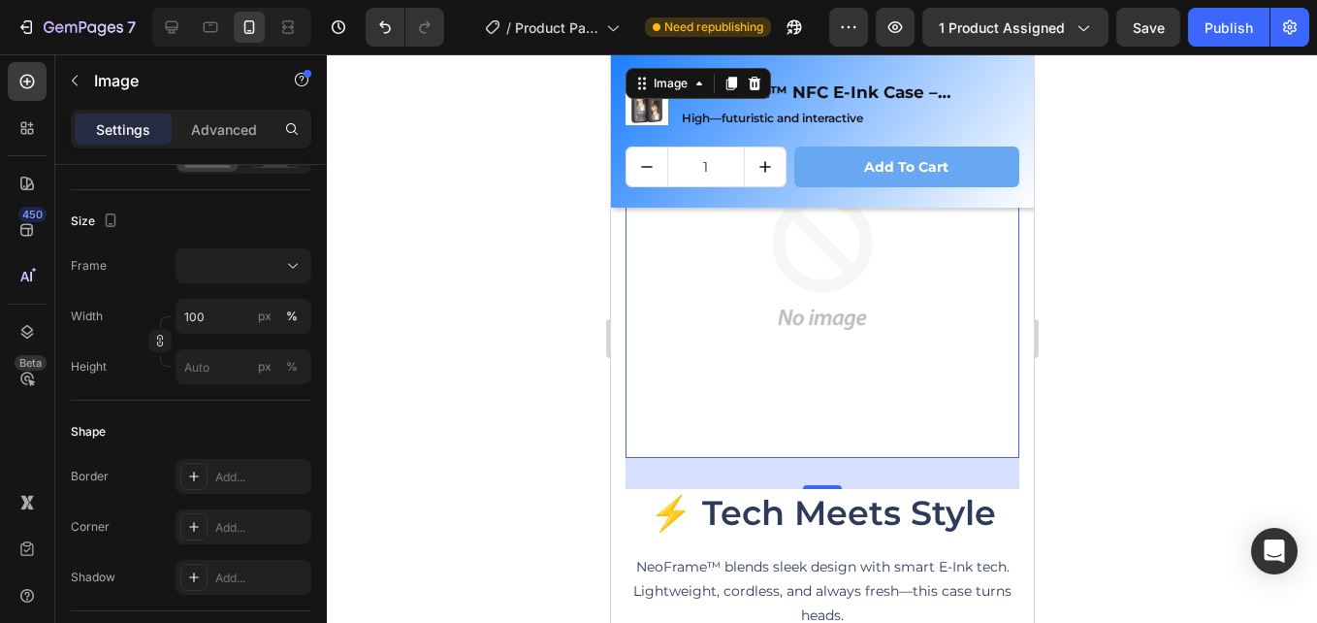
scroll to position [2918, 0]
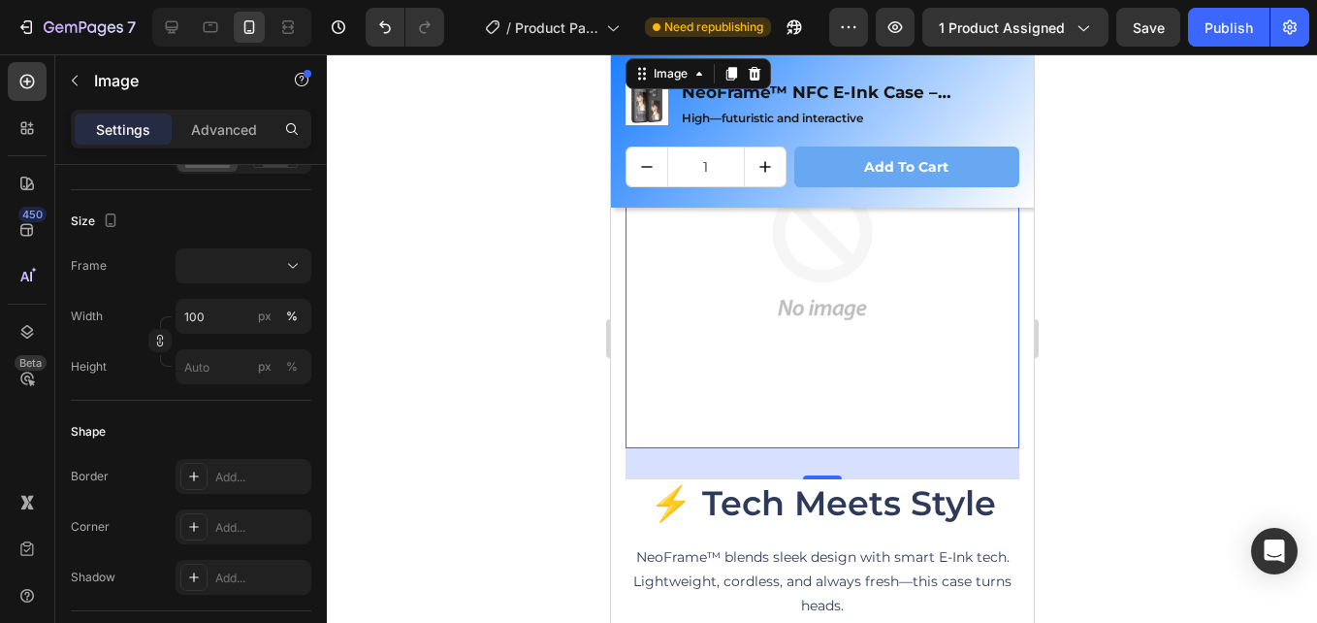
click at [803, 289] on img at bounding box center [822, 251] width 394 height 394
click at [793, 268] on img at bounding box center [822, 251] width 394 height 394
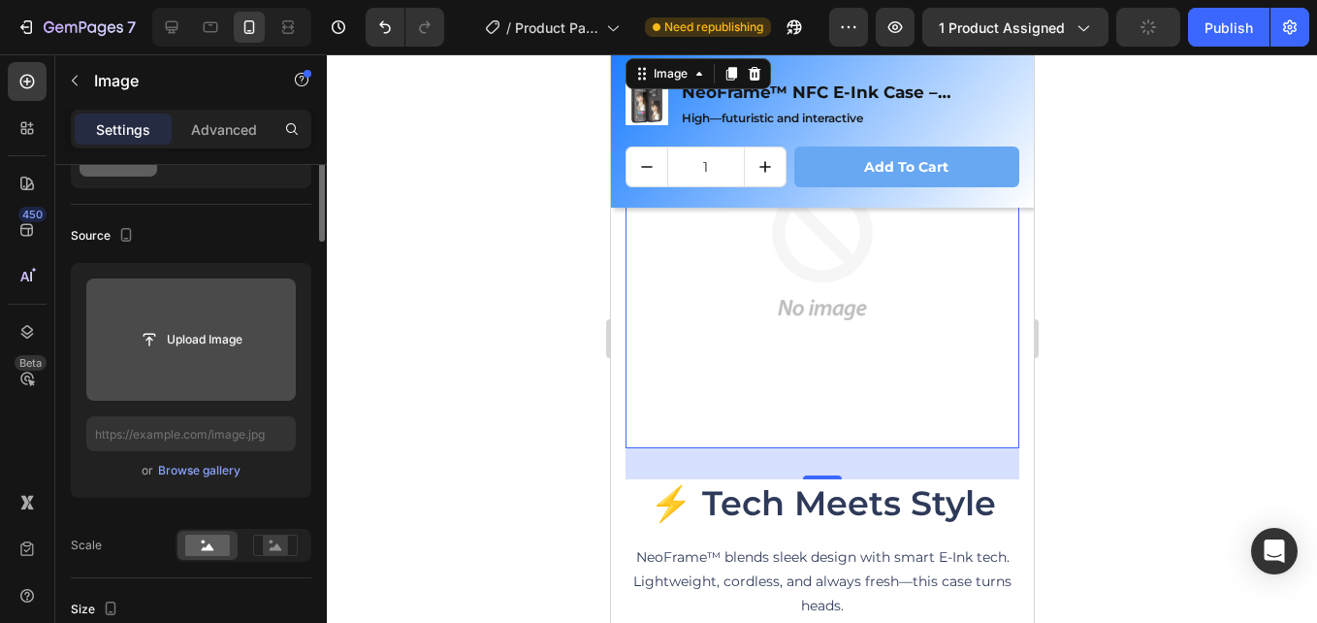
scroll to position [0, 0]
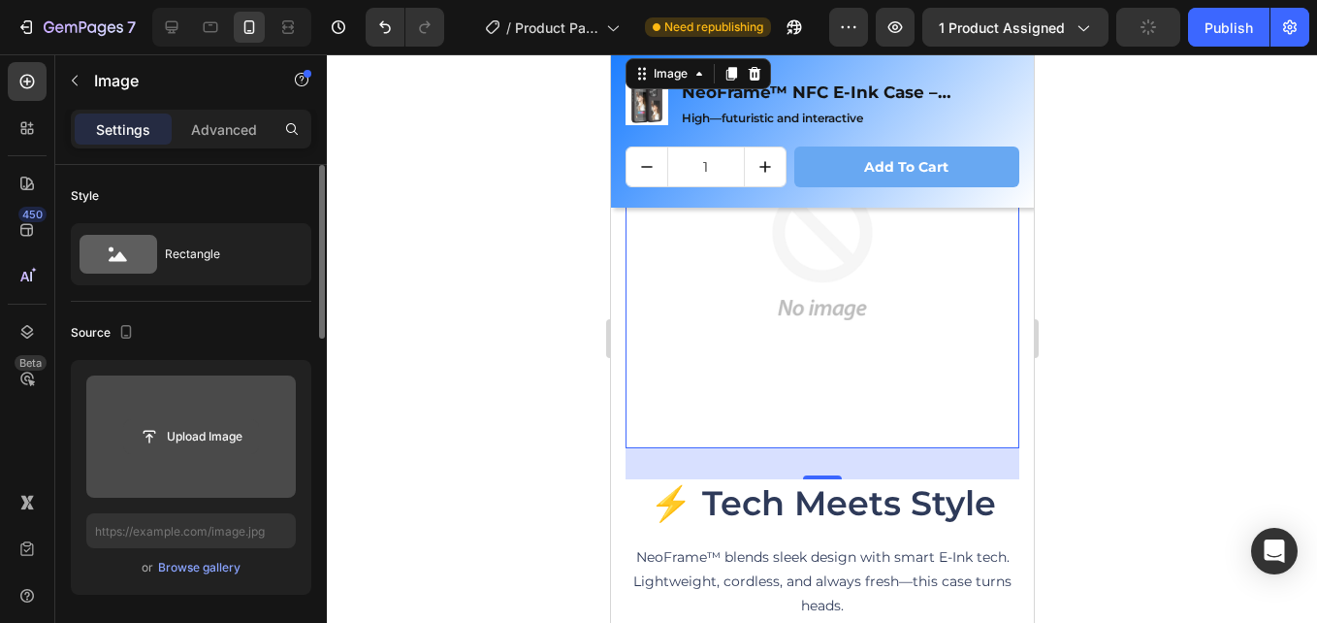
click at [165, 432] on input "file" at bounding box center [191, 436] width 134 height 33
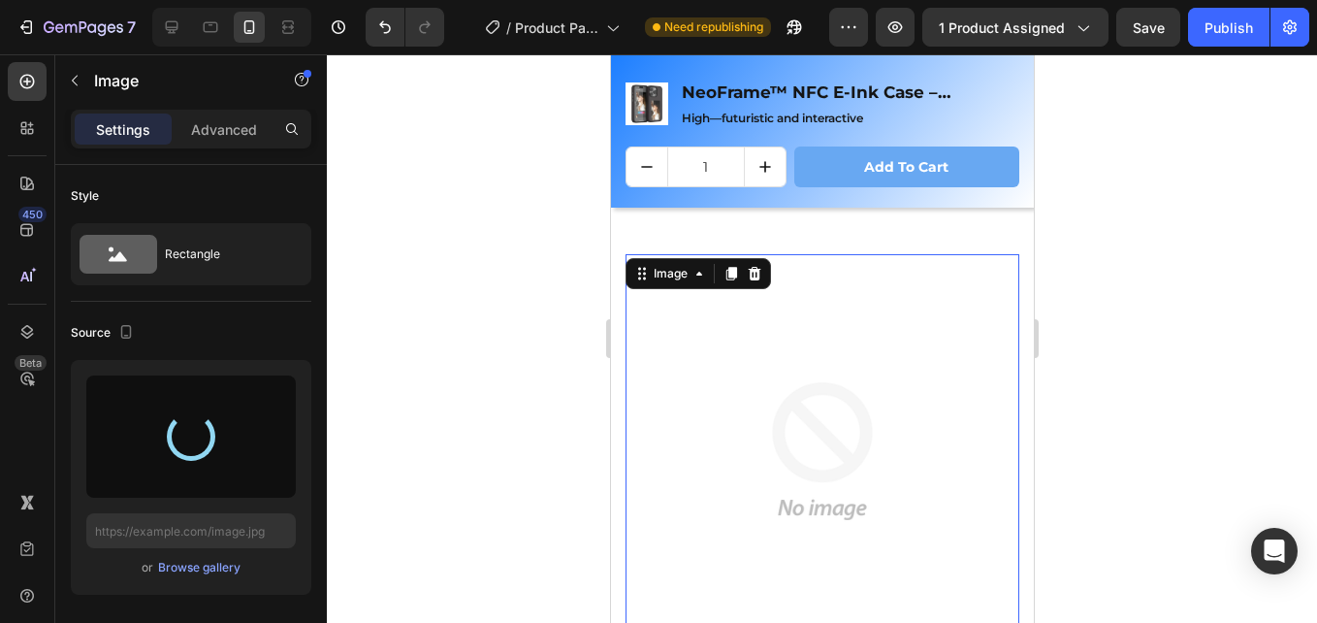
scroll to position [2627, 0]
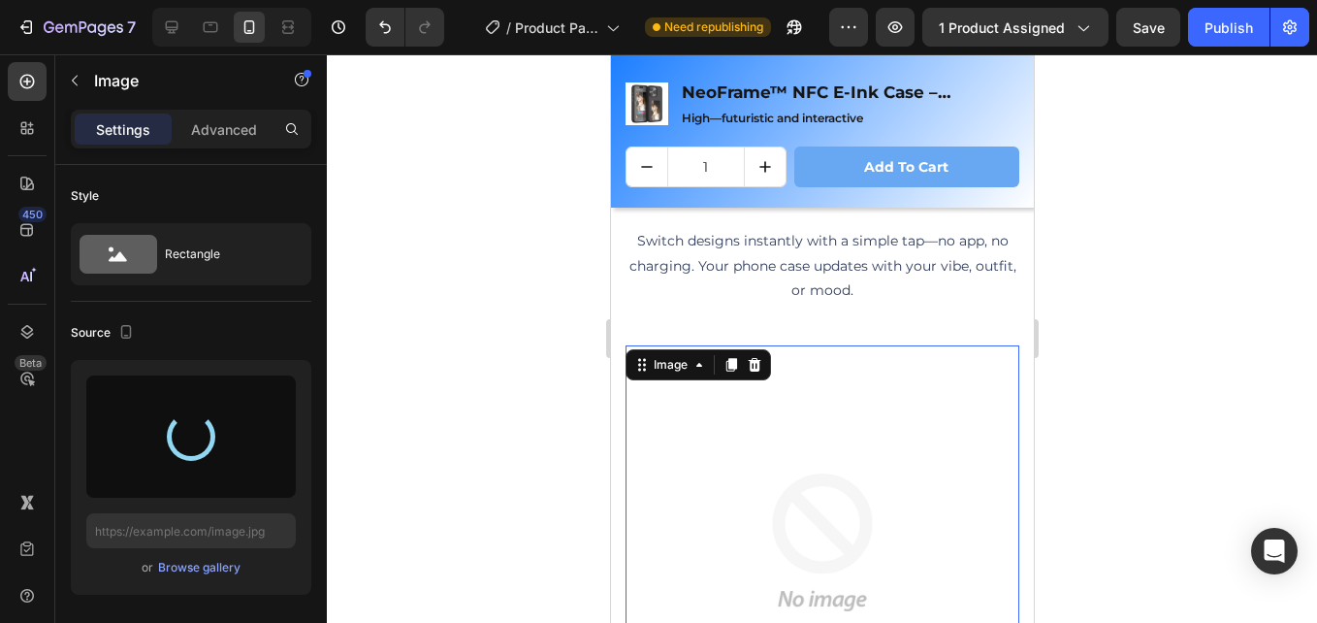
type input "[URL][DOMAIN_NAME]"
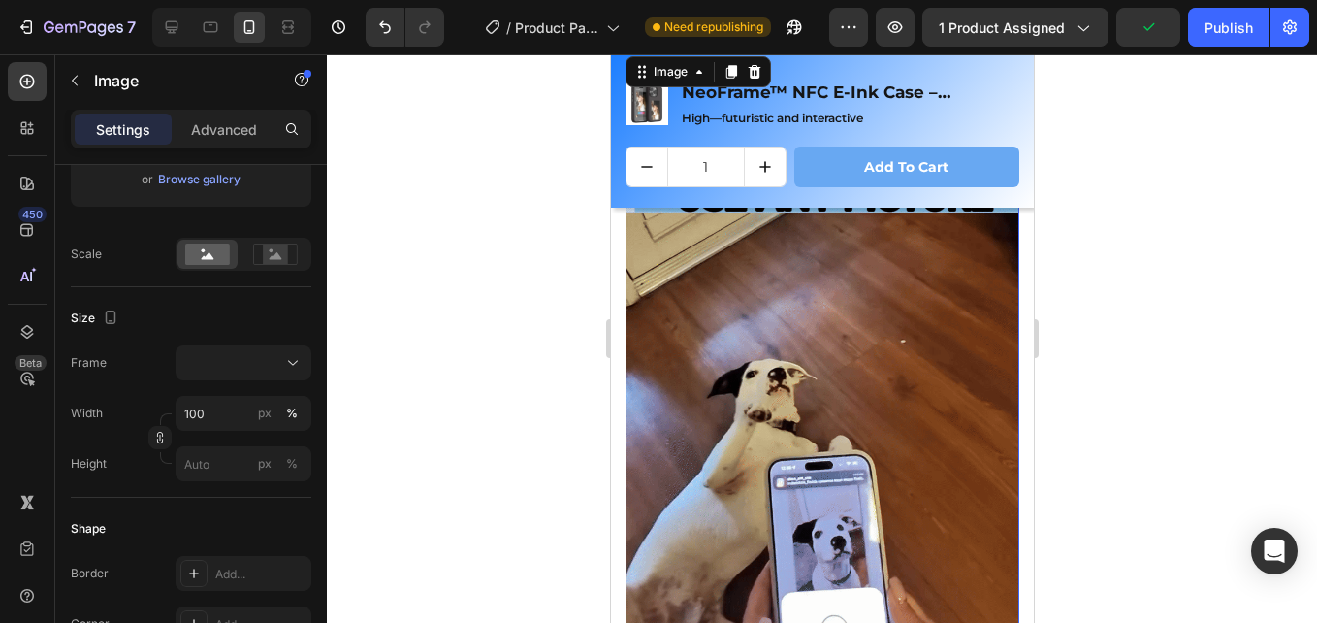
scroll to position [2918, 0]
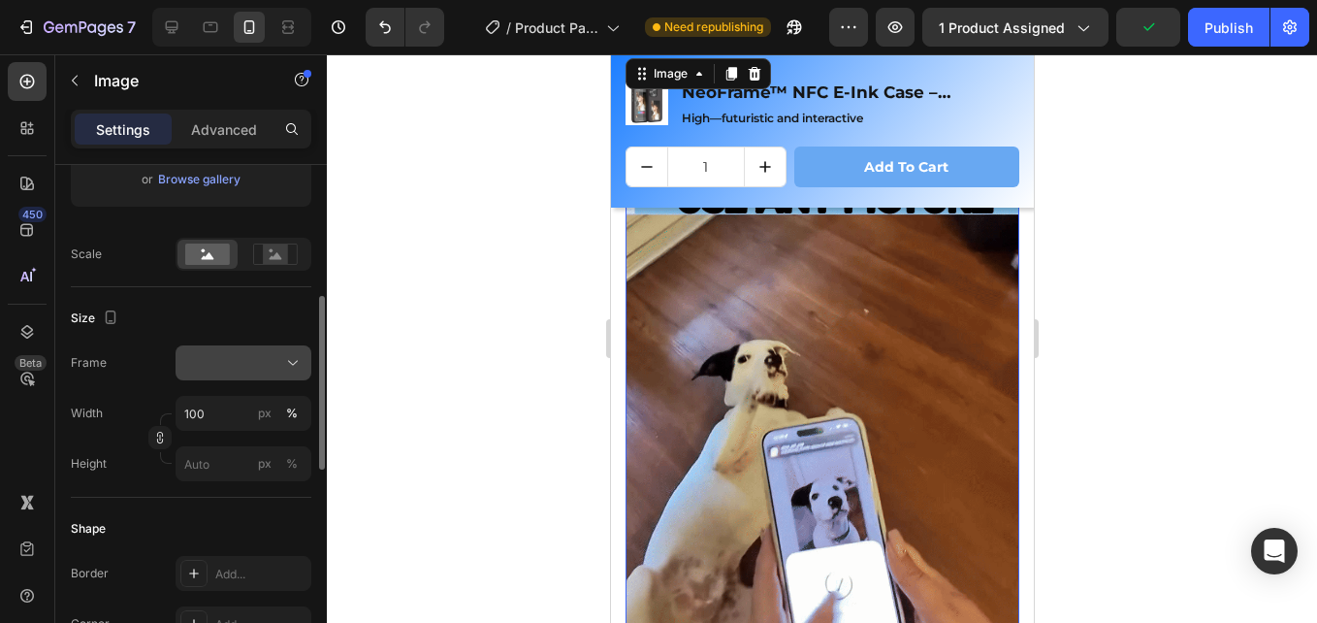
click at [277, 373] on div at bounding box center [243, 362] width 118 height 19
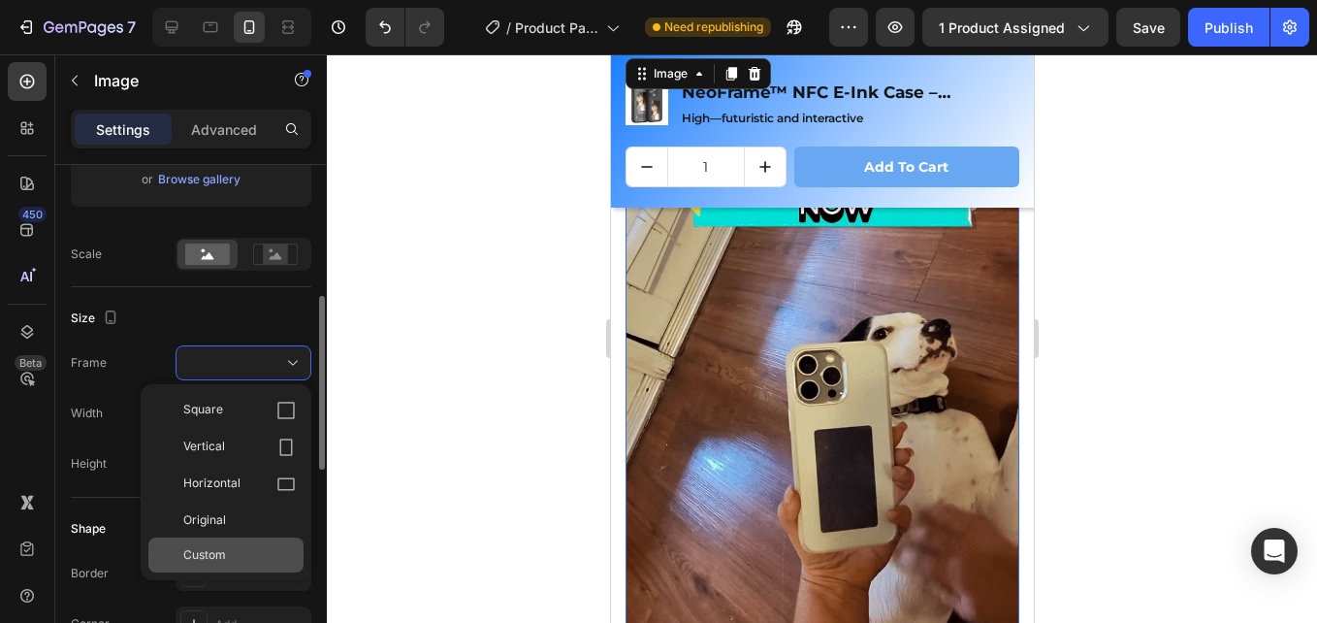
click at [234, 540] on div "Custom" at bounding box center [225, 554] width 155 height 35
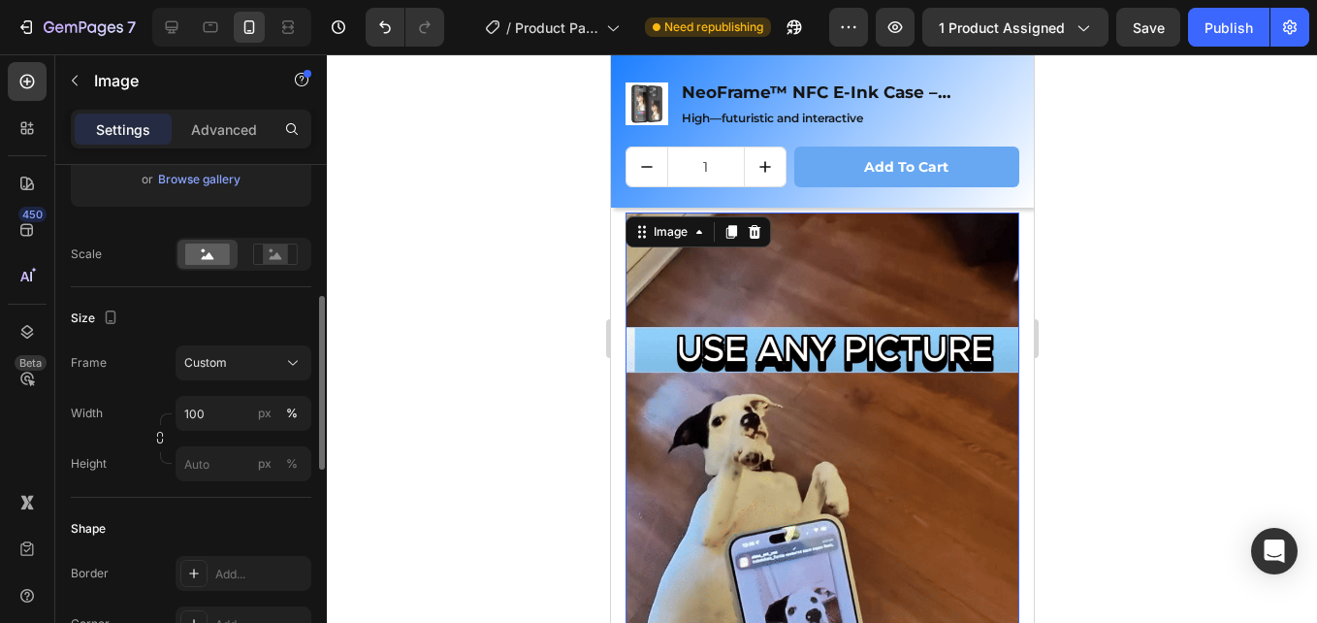
scroll to position [2821, 0]
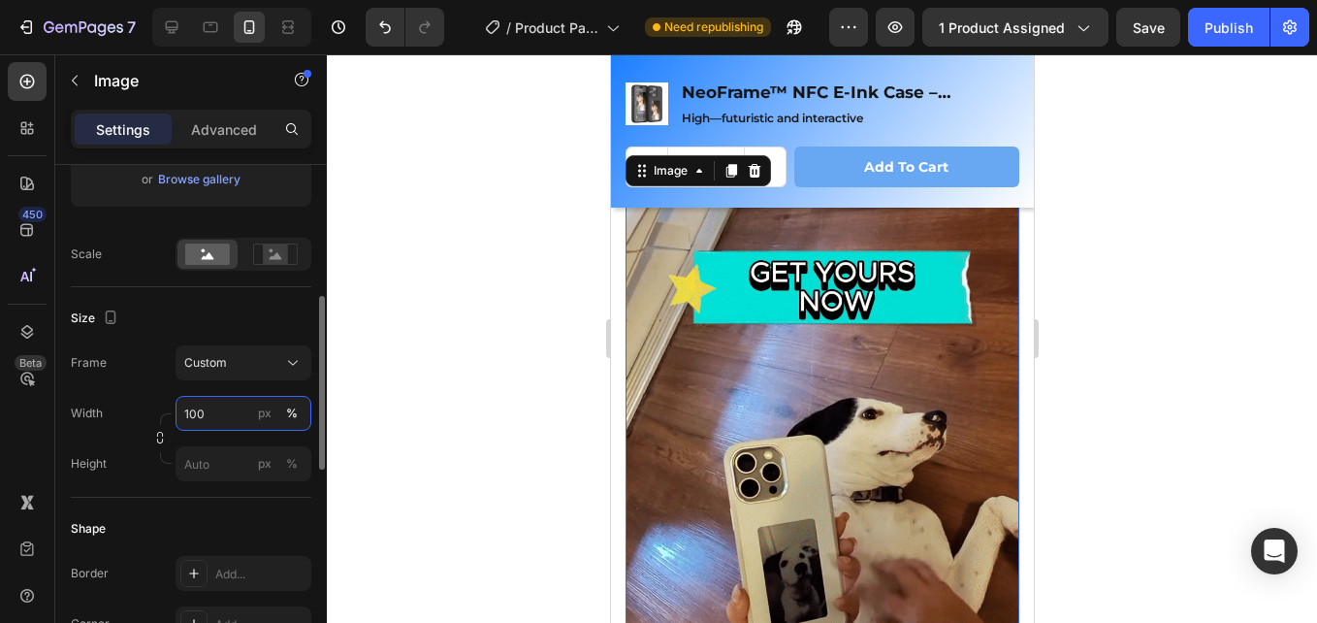
click at [230, 415] on input "100" at bounding box center [244, 413] width 136 height 35
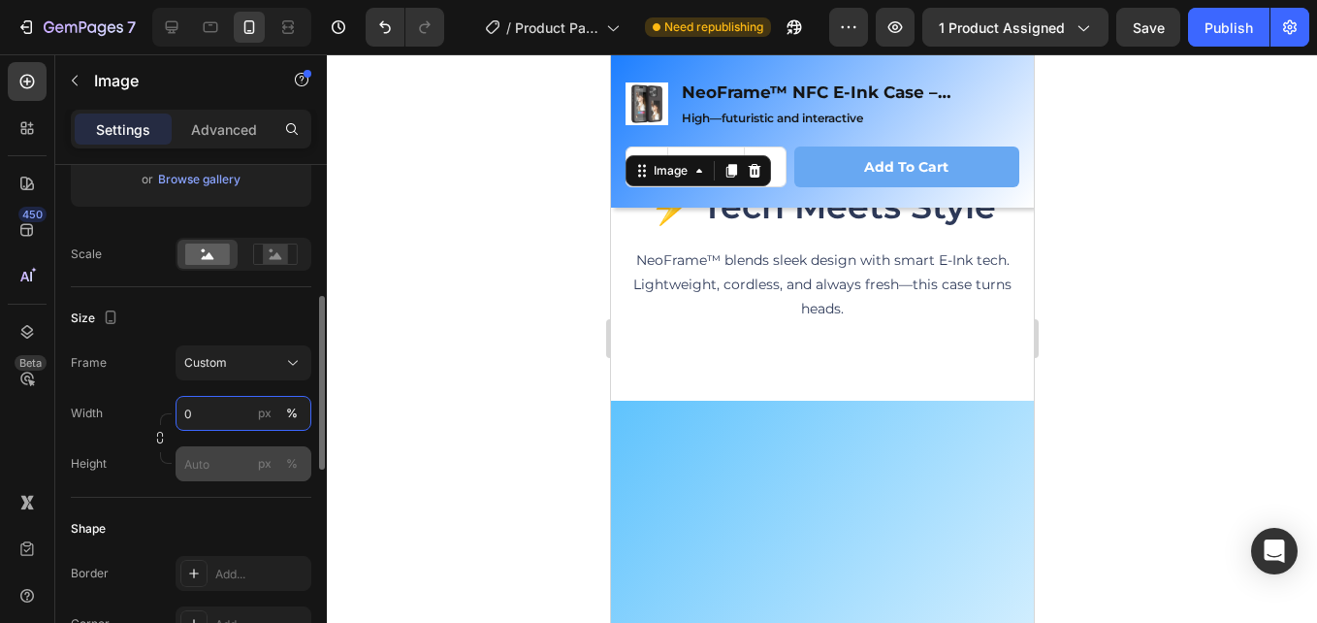
type input "0"
click at [217, 462] on input "px %" at bounding box center [244, 463] width 136 height 35
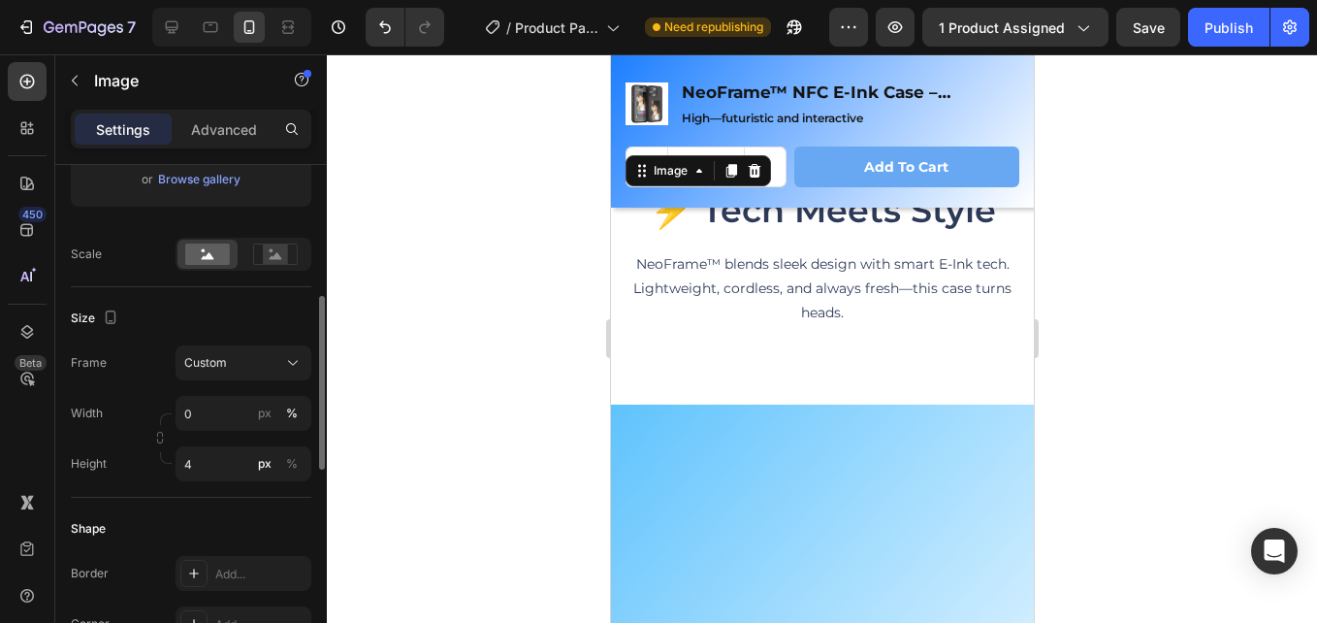
click at [188, 488] on div "Size Frame Custom Width 0 px % Height 4 px %" at bounding box center [191, 392] width 241 height 211
click at [205, 476] on input "4" at bounding box center [244, 463] width 136 height 35
type input "9"
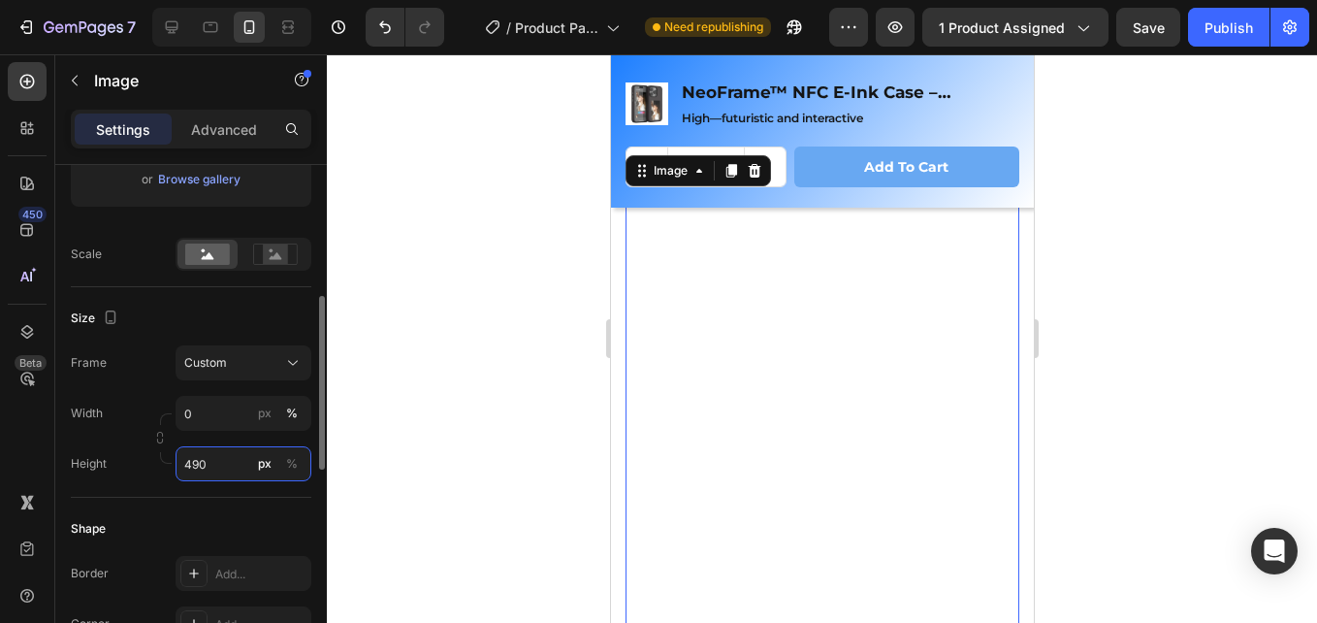
type input "490"
click at [162, 485] on div "Size Frame Custom Width 0 px % Height 490 px %" at bounding box center [191, 392] width 241 height 211
click at [240, 493] on div "Size Frame Custom Width 0 px % Height 490 px %" at bounding box center [191, 392] width 241 height 211
click at [183, 32] on div at bounding box center [171, 27] width 31 height 31
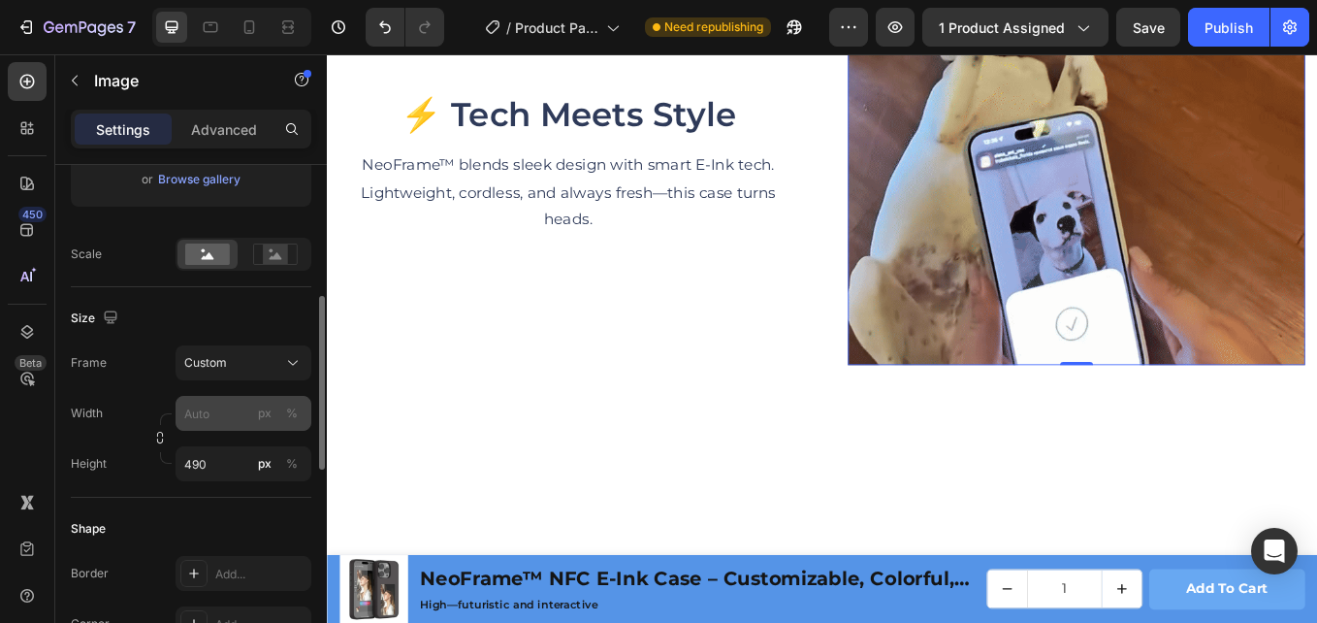
scroll to position [2661, 0]
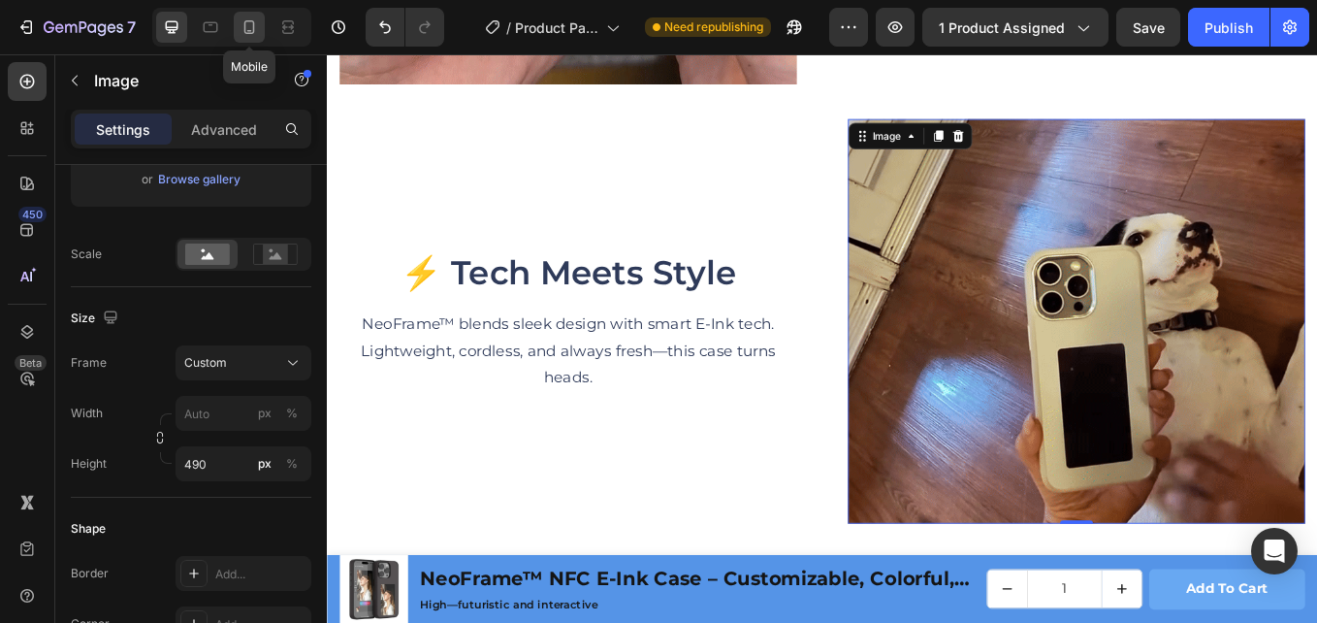
click at [242, 30] on icon at bounding box center [249, 26] width 19 height 19
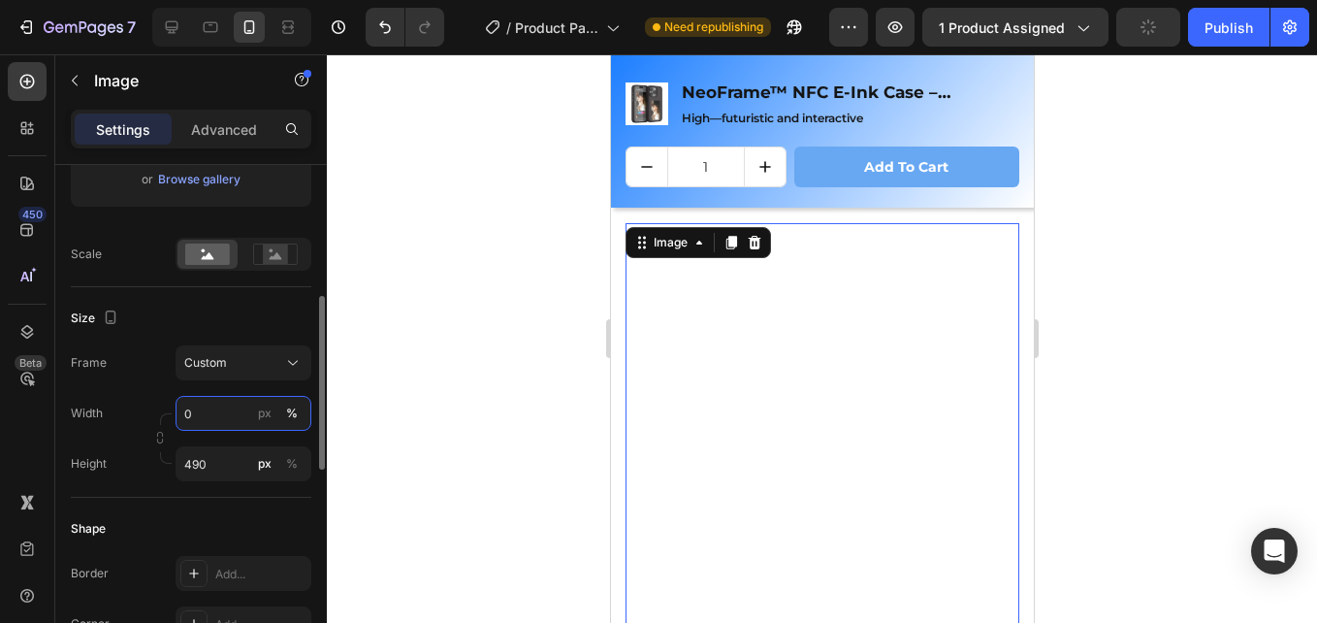
click at [228, 426] on input "0" at bounding box center [244, 413] width 136 height 35
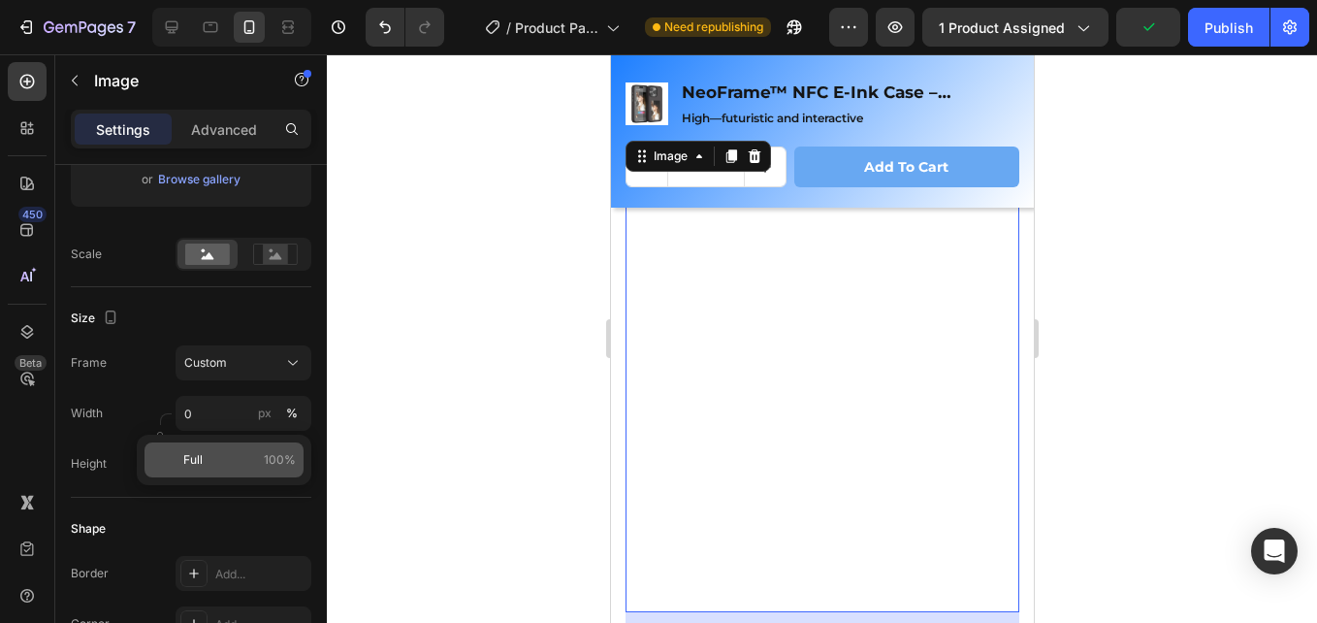
click at [241, 448] on div "Full 100%" at bounding box center [224, 459] width 159 height 35
type input "100"
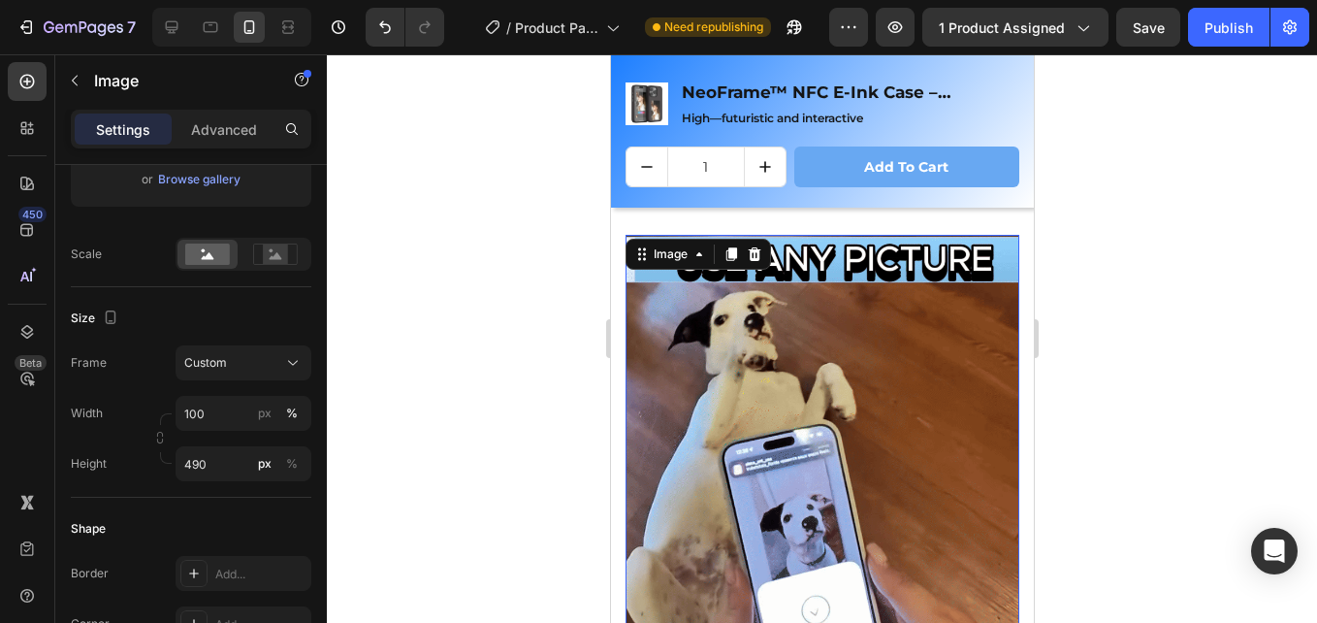
scroll to position [2738, 0]
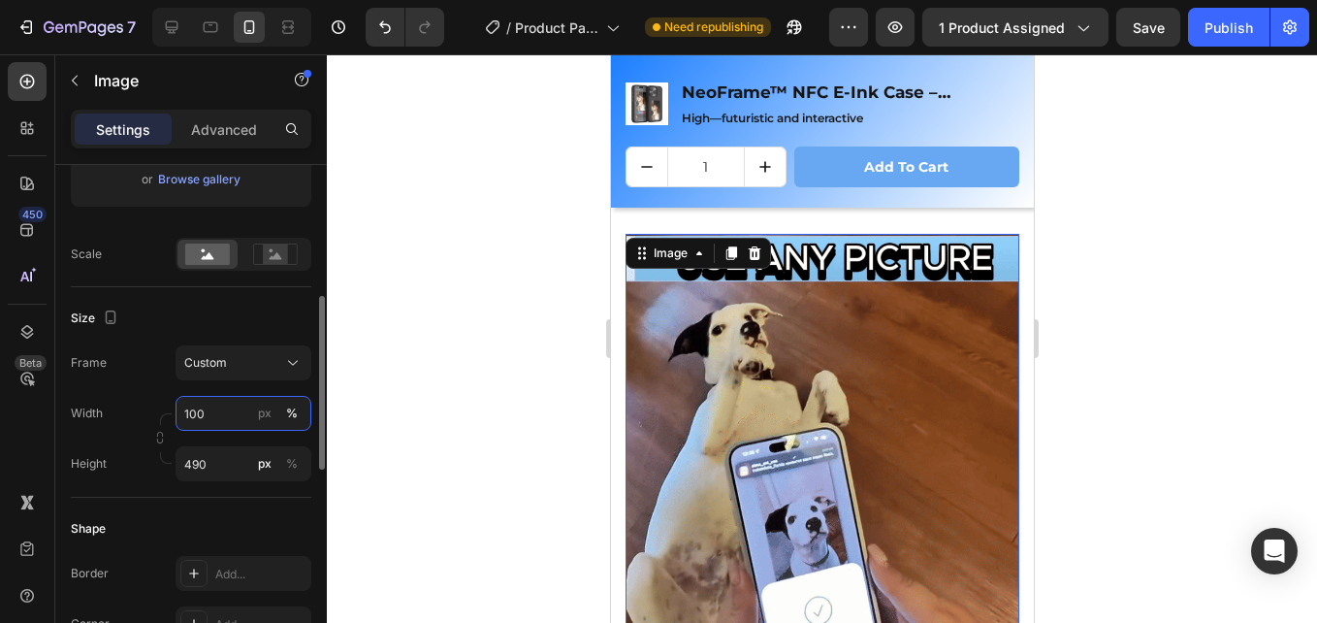
click at [229, 409] on input "100" at bounding box center [244, 413] width 136 height 35
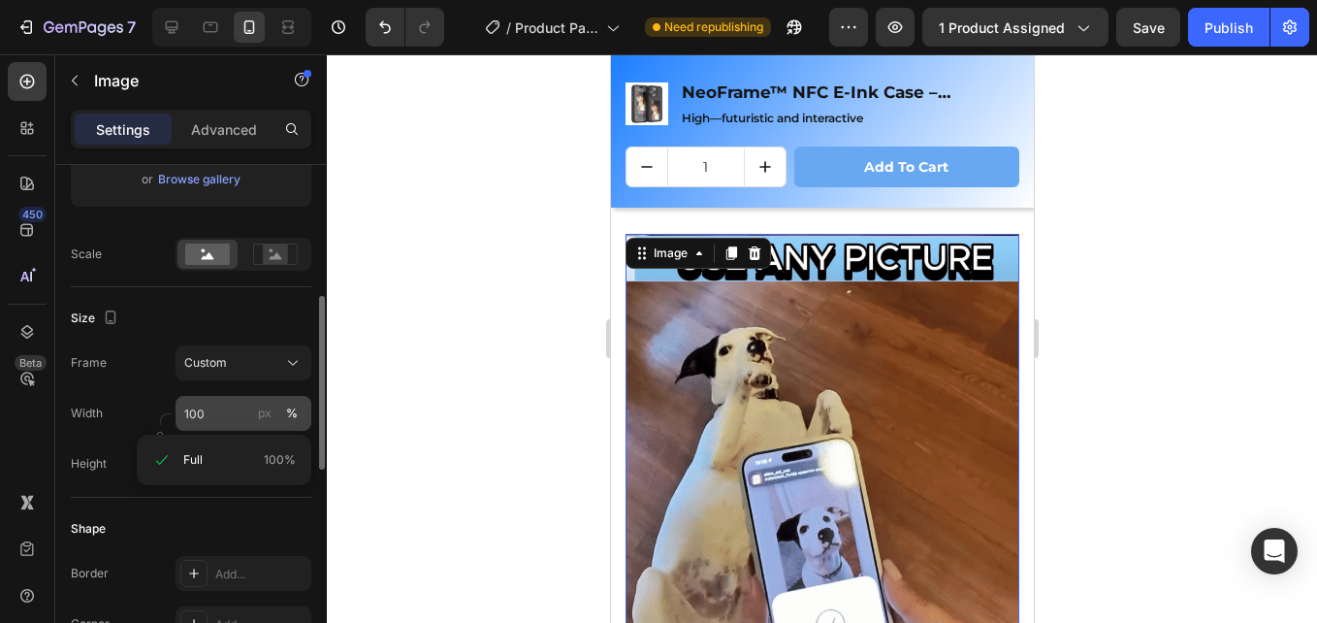
click at [290, 412] on div "%" at bounding box center [292, 413] width 12 height 17
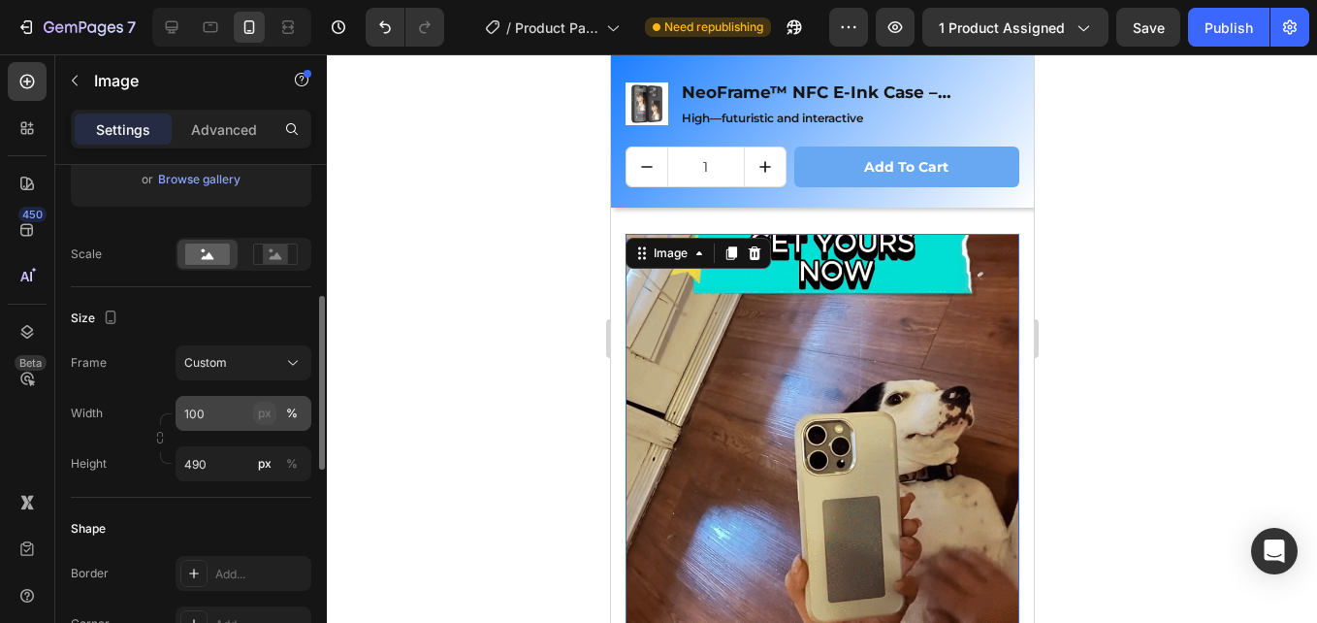
click at [280, 452] on button "px" at bounding box center [291, 463] width 23 height 23
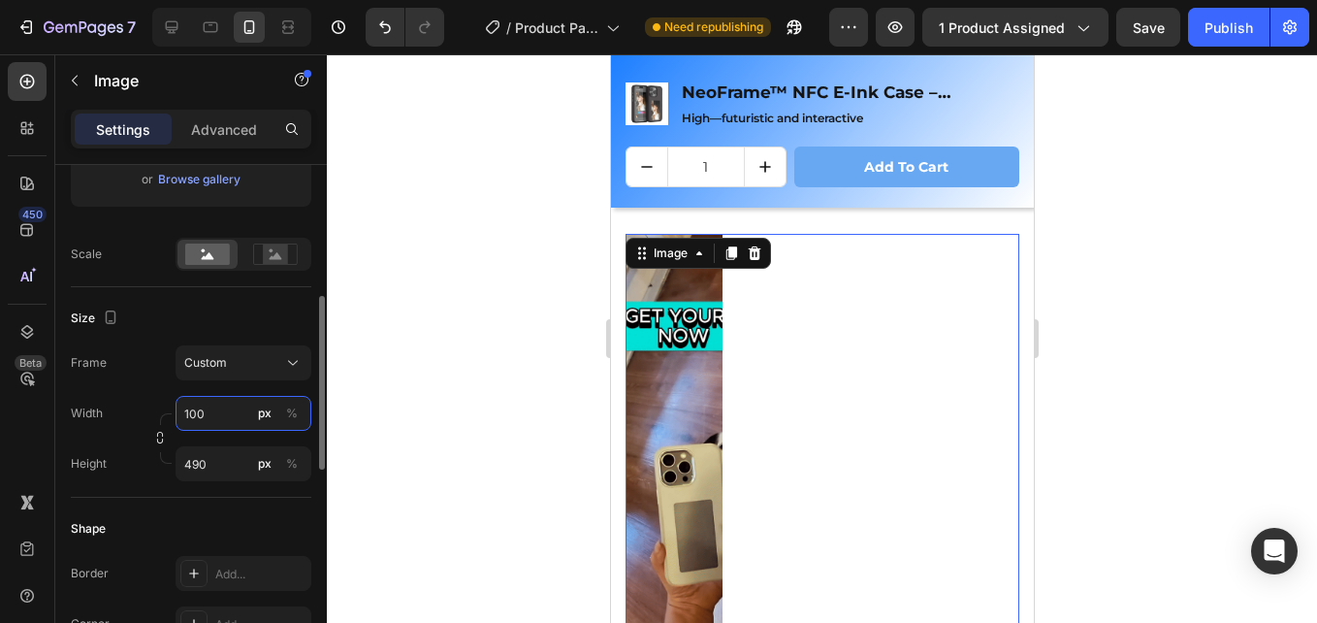
click at [245, 419] on input "100" at bounding box center [244, 413] width 136 height 35
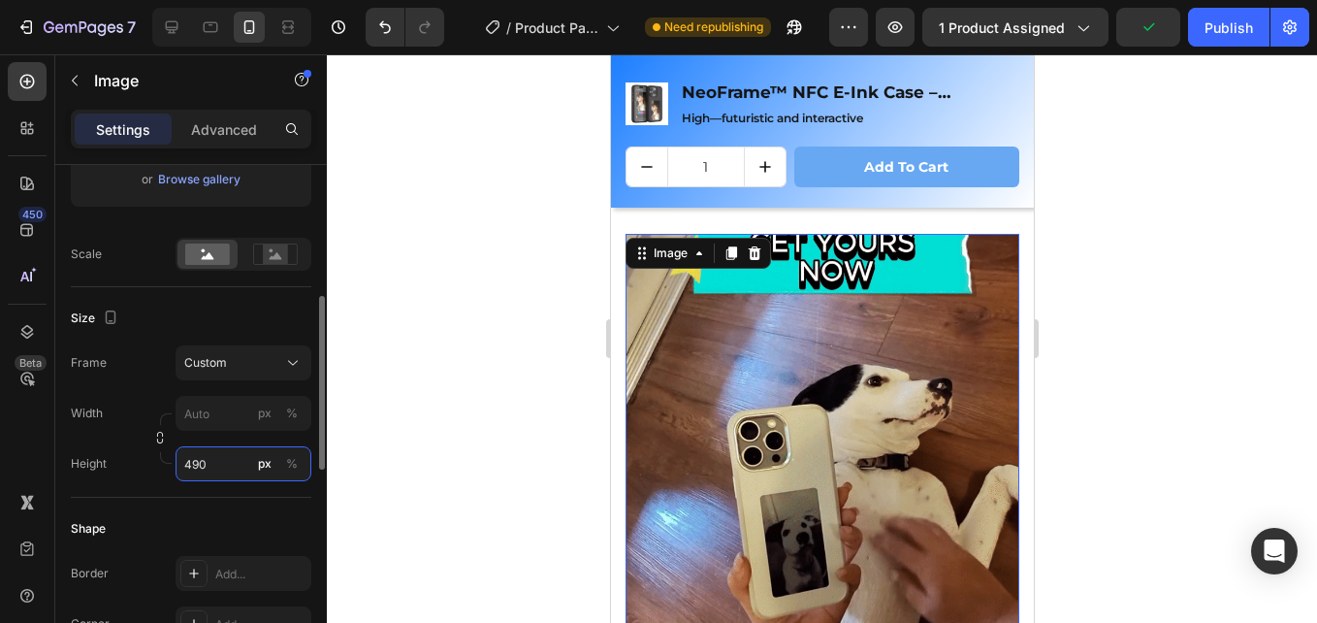
click at [245, 448] on div "Size Frame Custom Width px % Height 490 px %" at bounding box center [191, 392] width 241 height 211
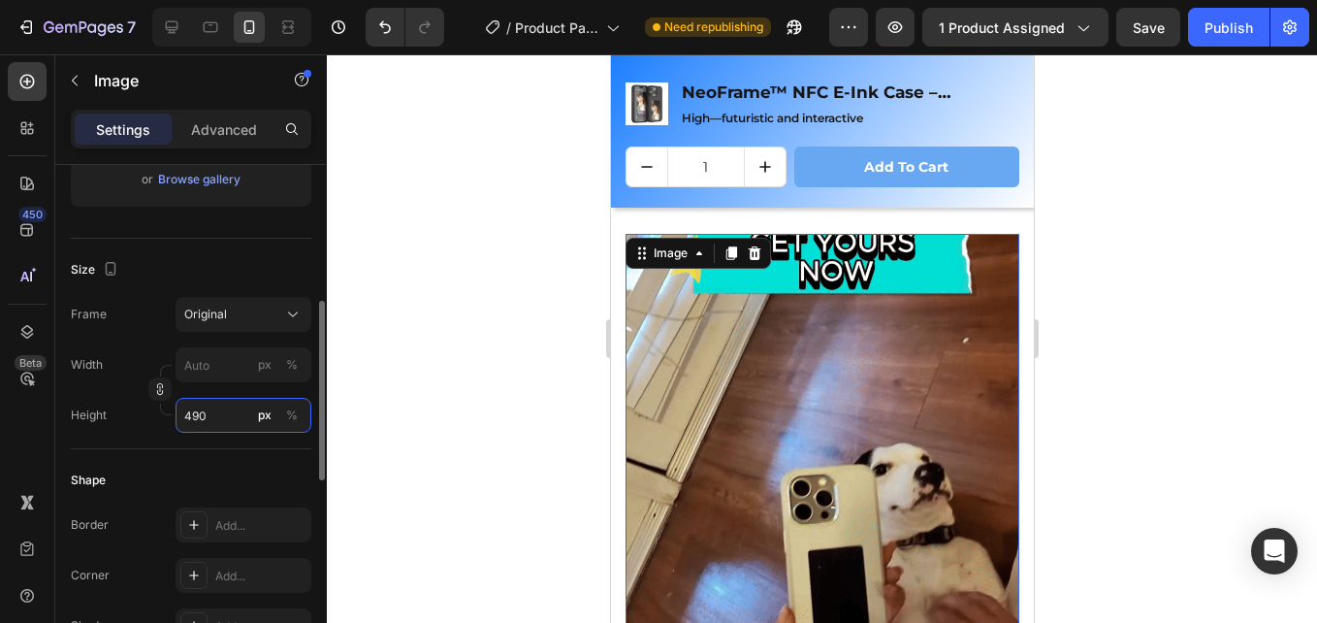
click at [231, 427] on input "490" at bounding box center [244, 415] width 136 height 35
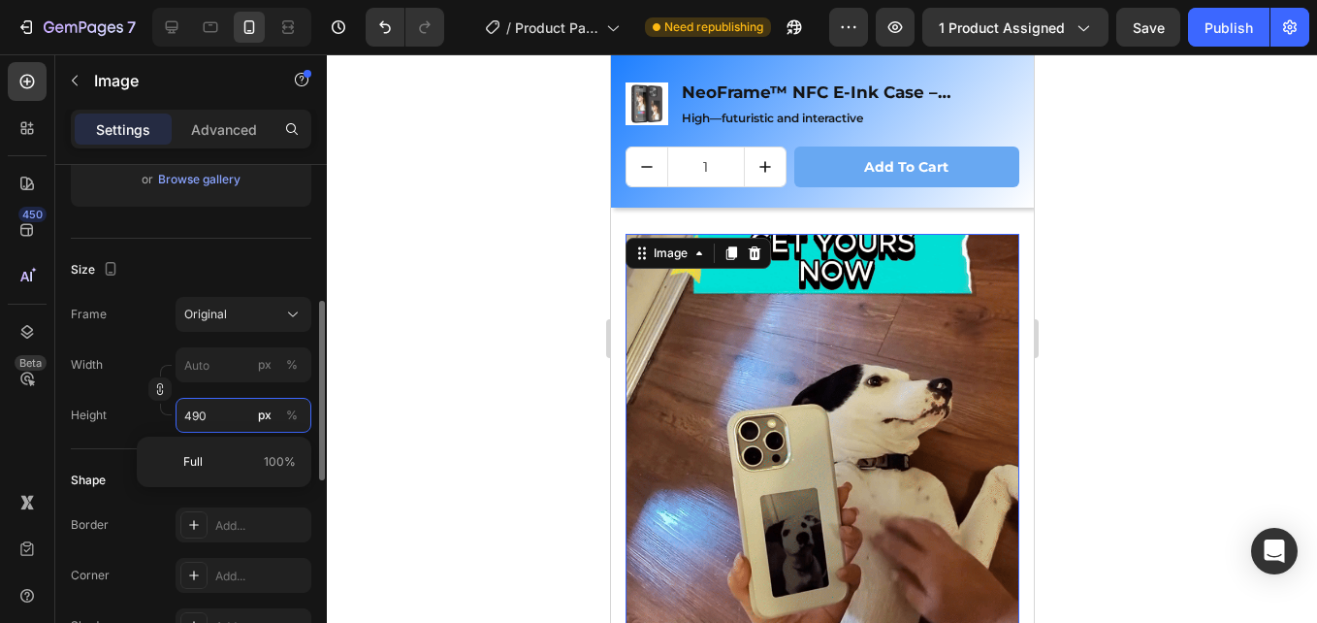
click at [234, 419] on input "490" at bounding box center [244, 415] width 136 height 35
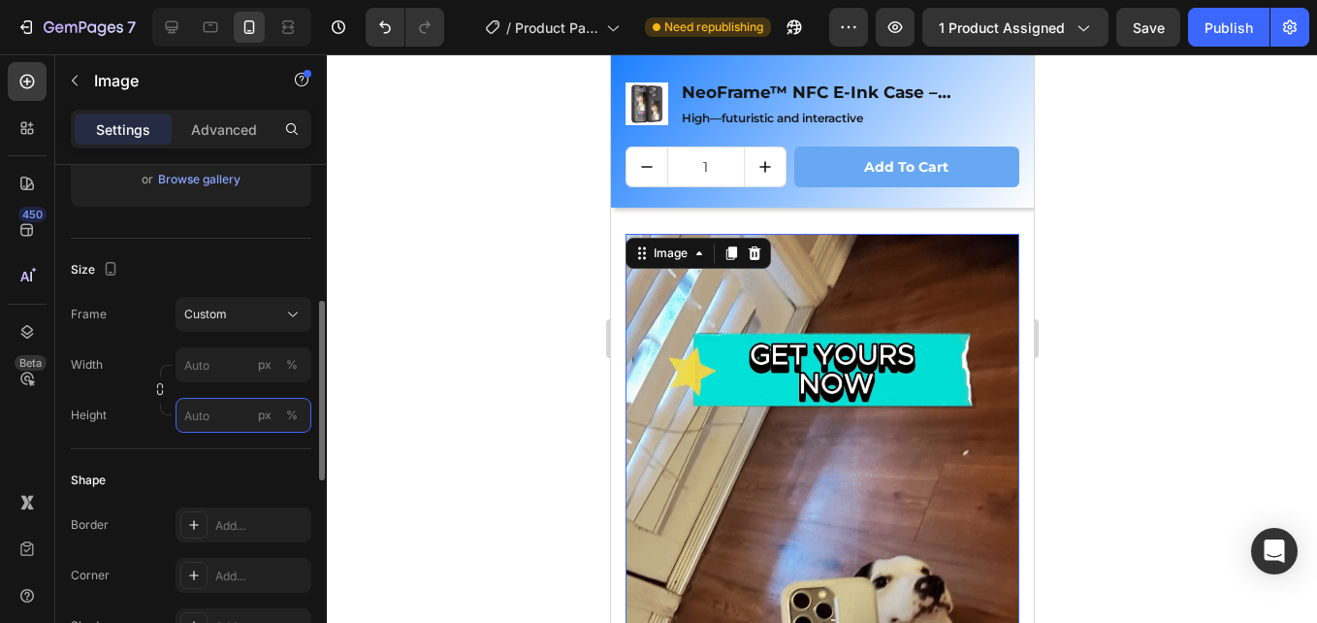
click at [234, 419] on input "px %" at bounding box center [244, 415] width 136 height 35
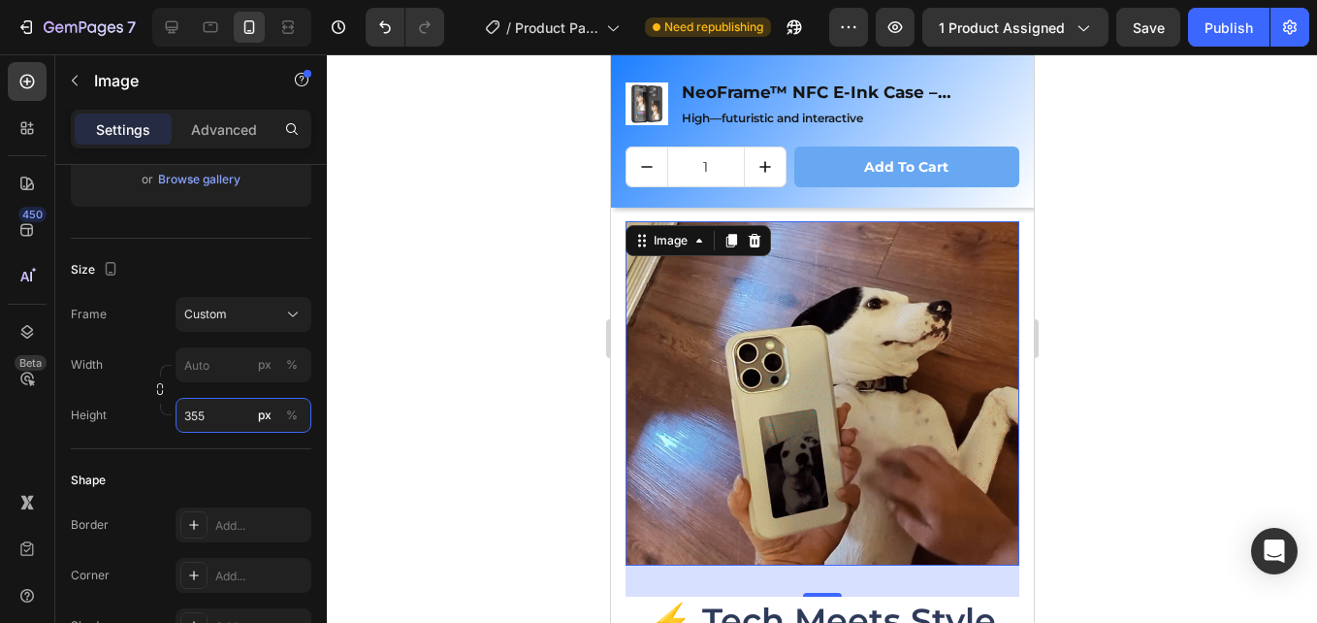
scroll to position [2835, 0]
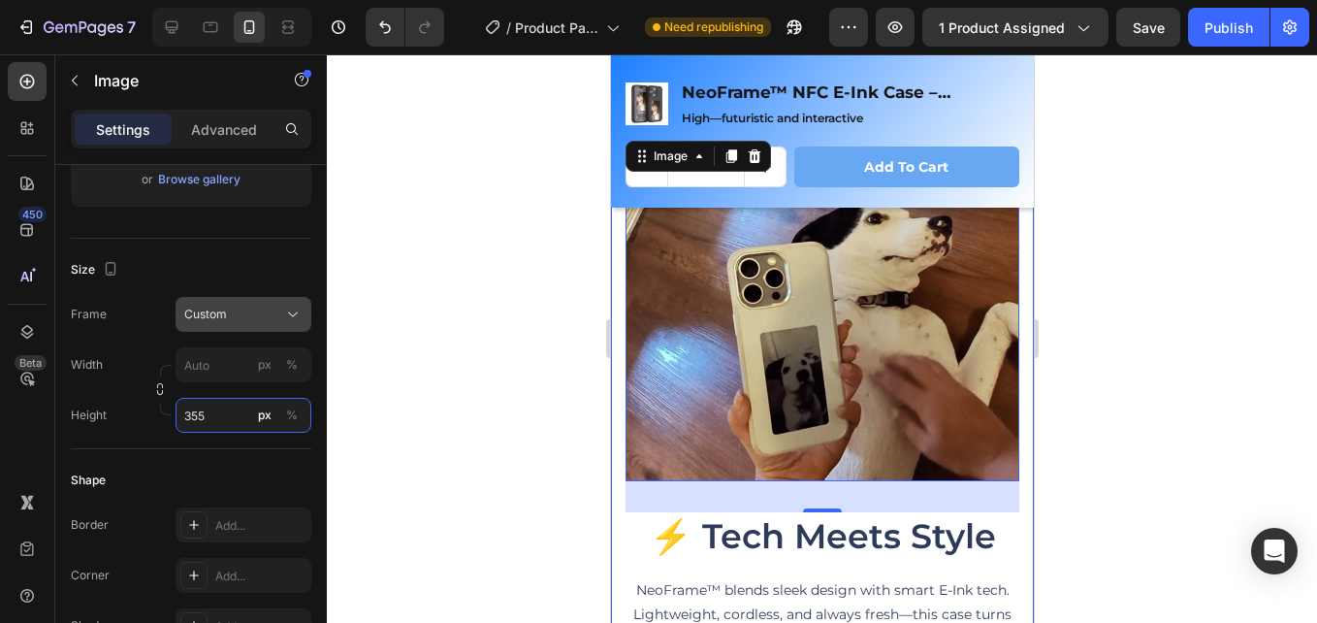
type input "355"
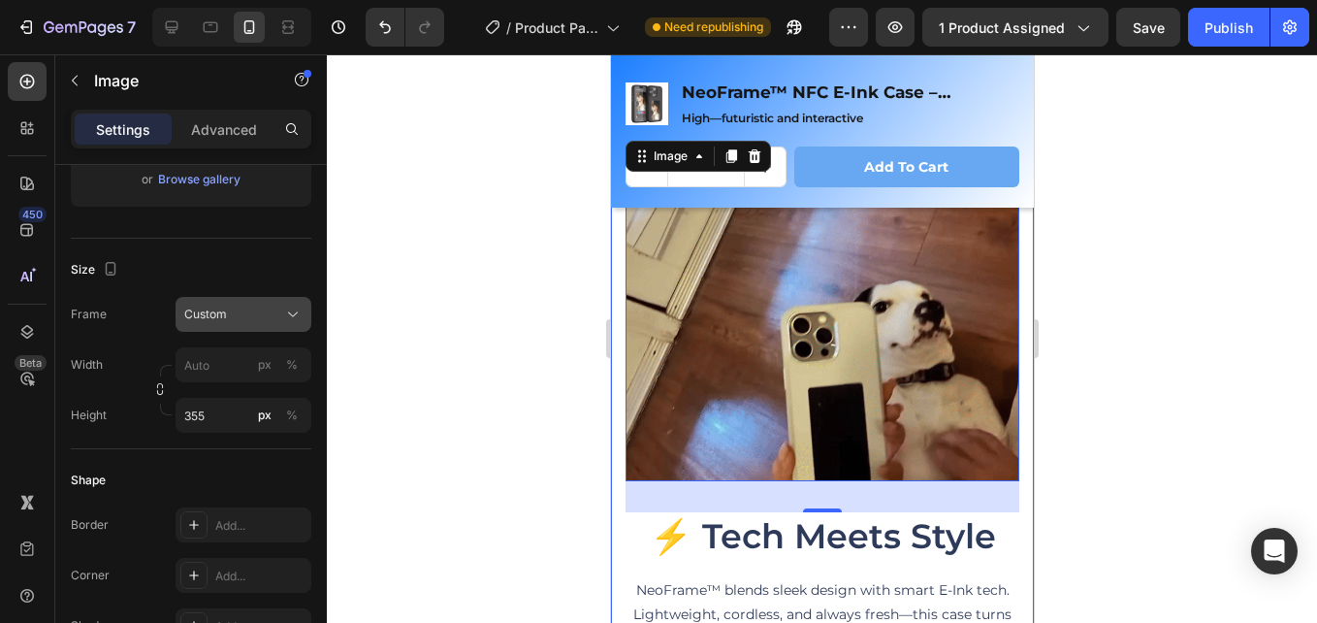
click at [293, 325] on div "Size Frame Custom Width px % Height 355 px %" at bounding box center [191, 344] width 241 height 211
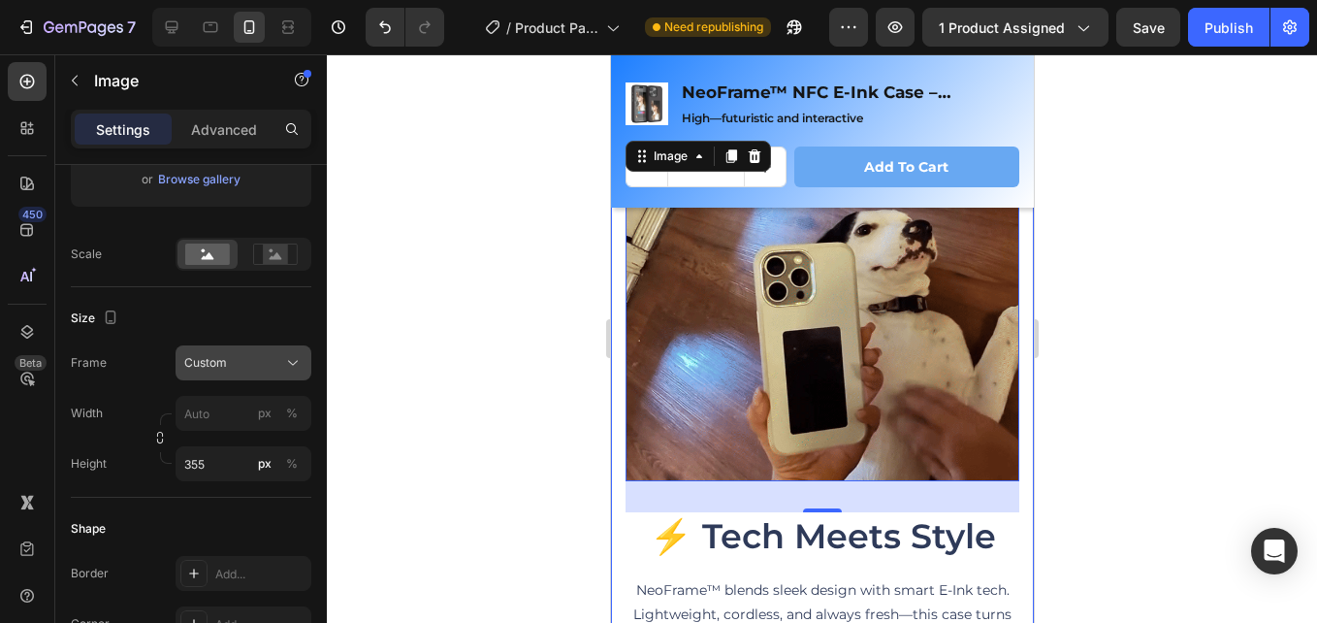
click at [283, 357] on icon at bounding box center [292, 362] width 19 height 19
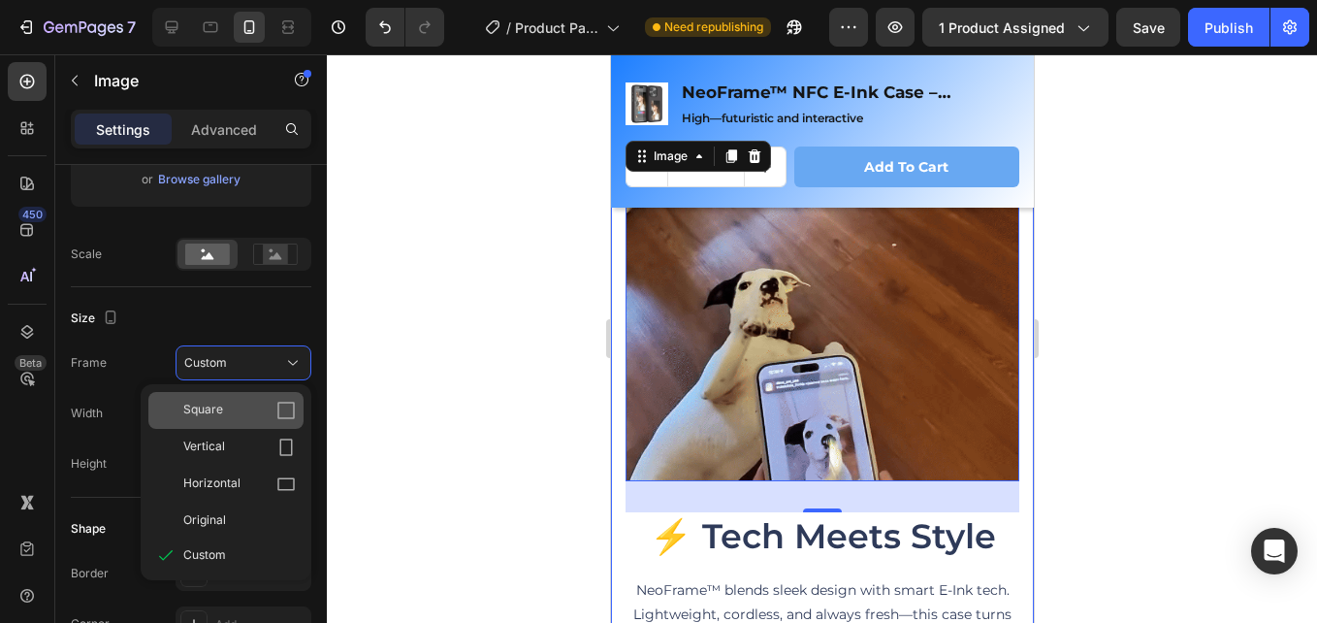
click at [203, 412] on span "Square" at bounding box center [203, 410] width 40 height 19
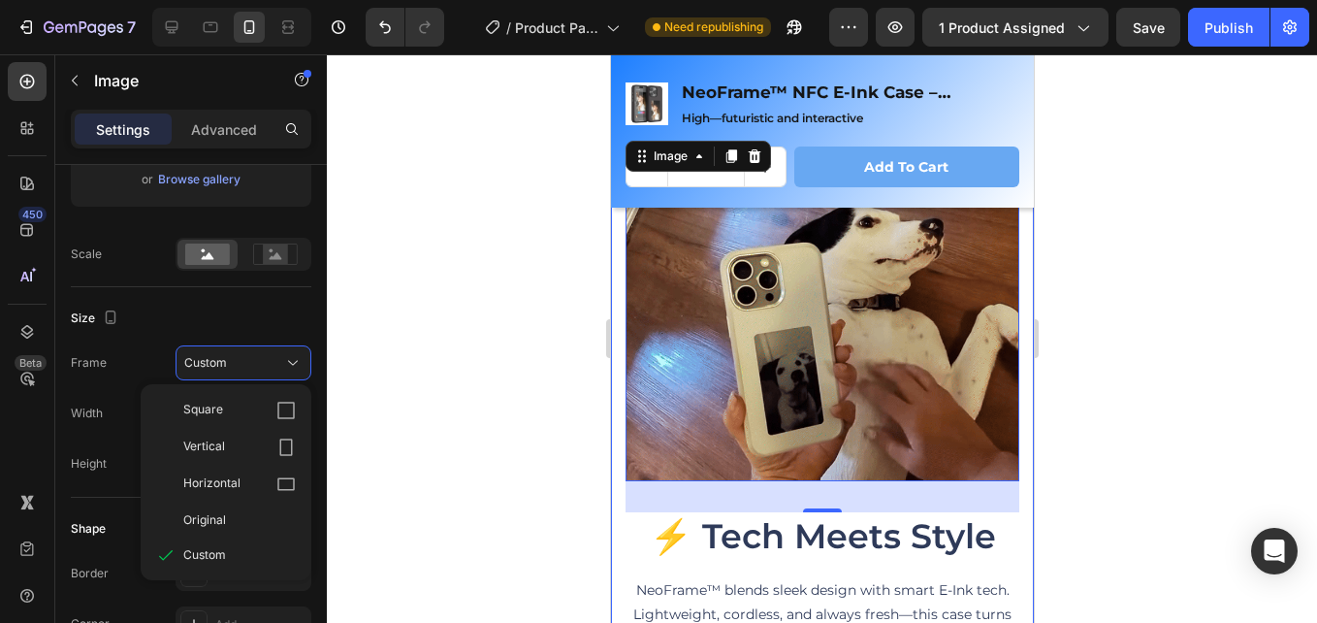
type input "355"
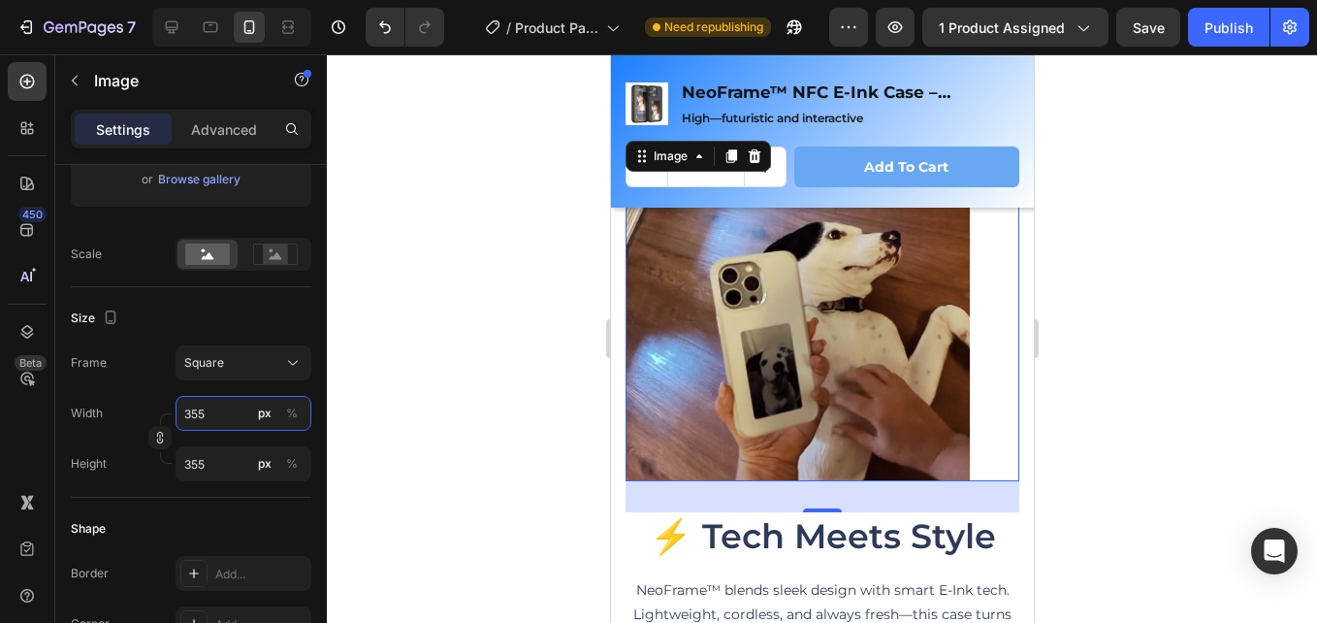
click at [212, 415] on input "355" at bounding box center [244, 413] width 136 height 35
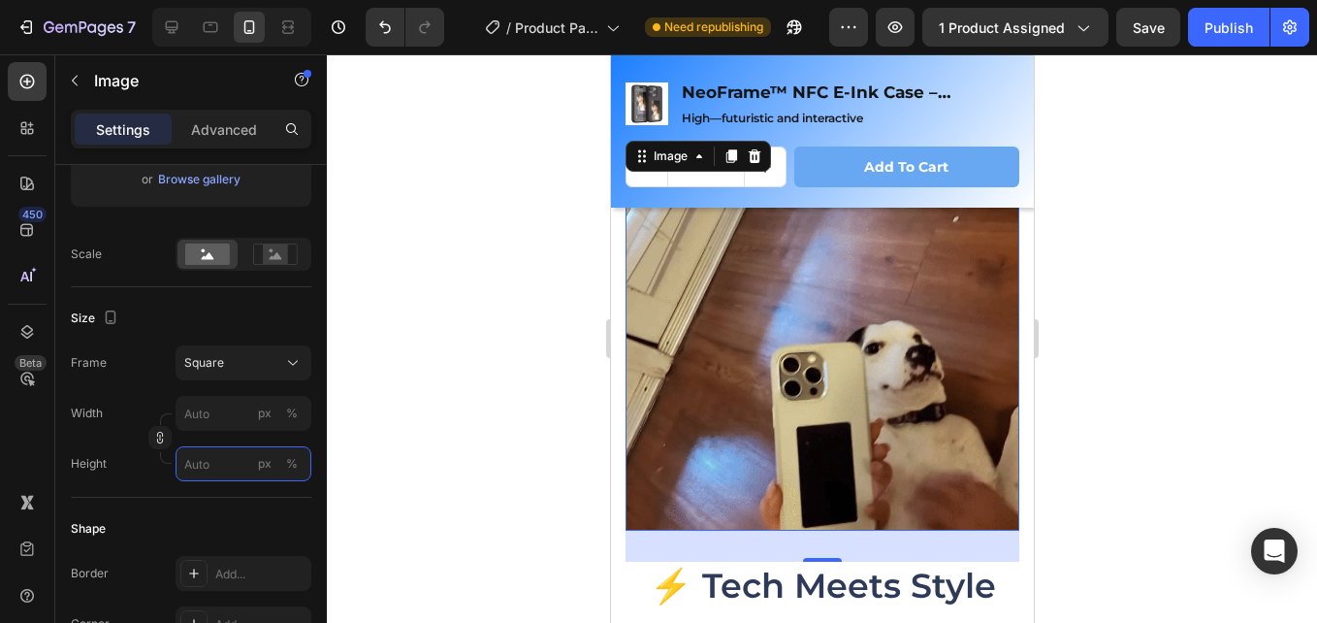
click at [212, 454] on input "px %" at bounding box center [244, 463] width 136 height 35
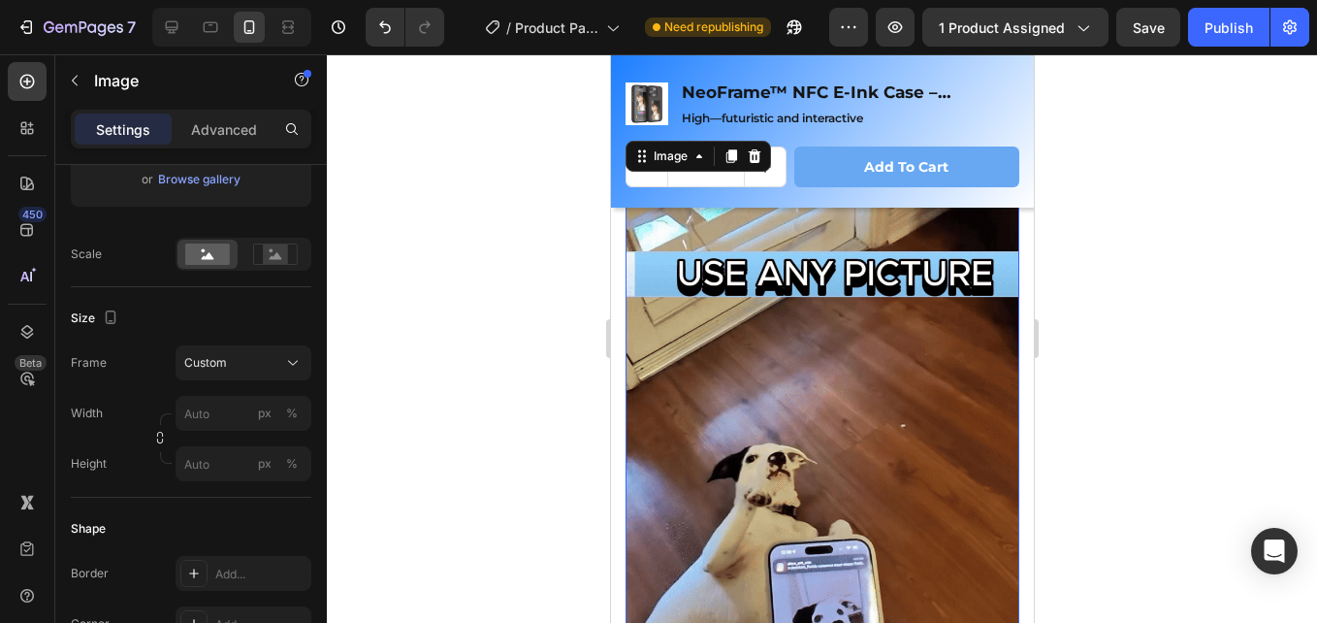
click at [148, 386] on div "Frame Custom Width px % Height px %" at bounding box center [191, 413] width 241 height 136
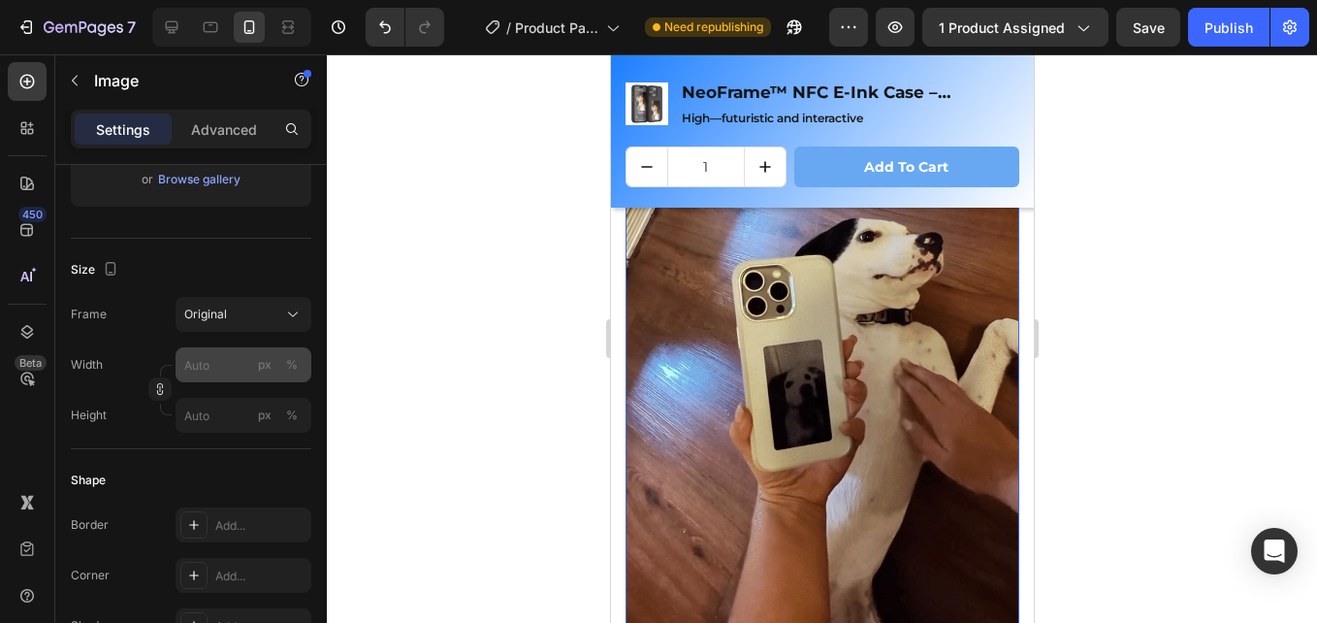
scroll to position [3030, 0]
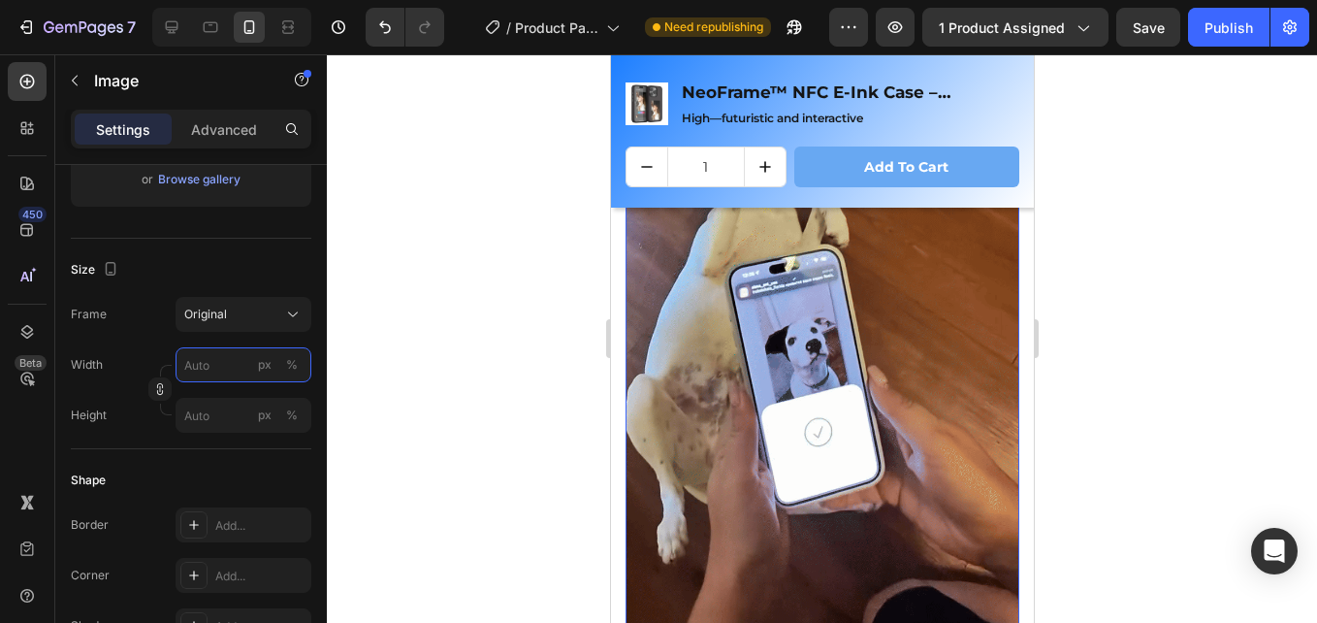
click at [234, 377] on input "px %" at bounding box center [244, 364] width 136 height 35
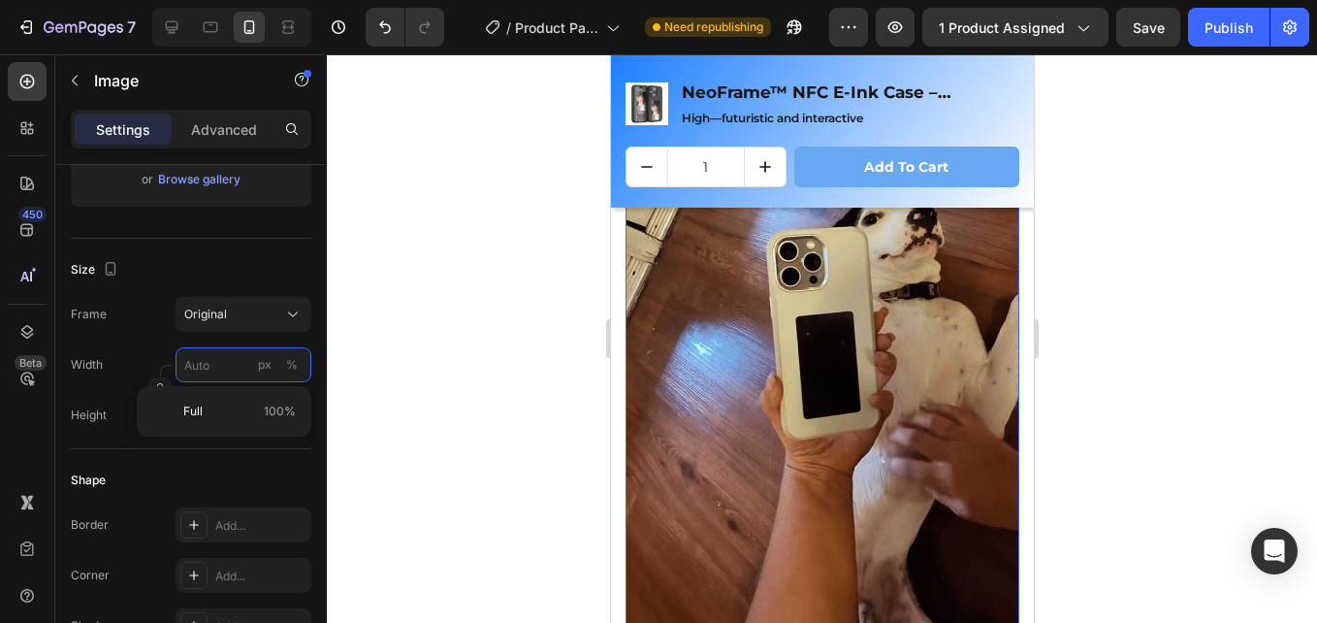
click at [240, 369] on input "px %" at bounding box center [244, 364] width 136 height 35
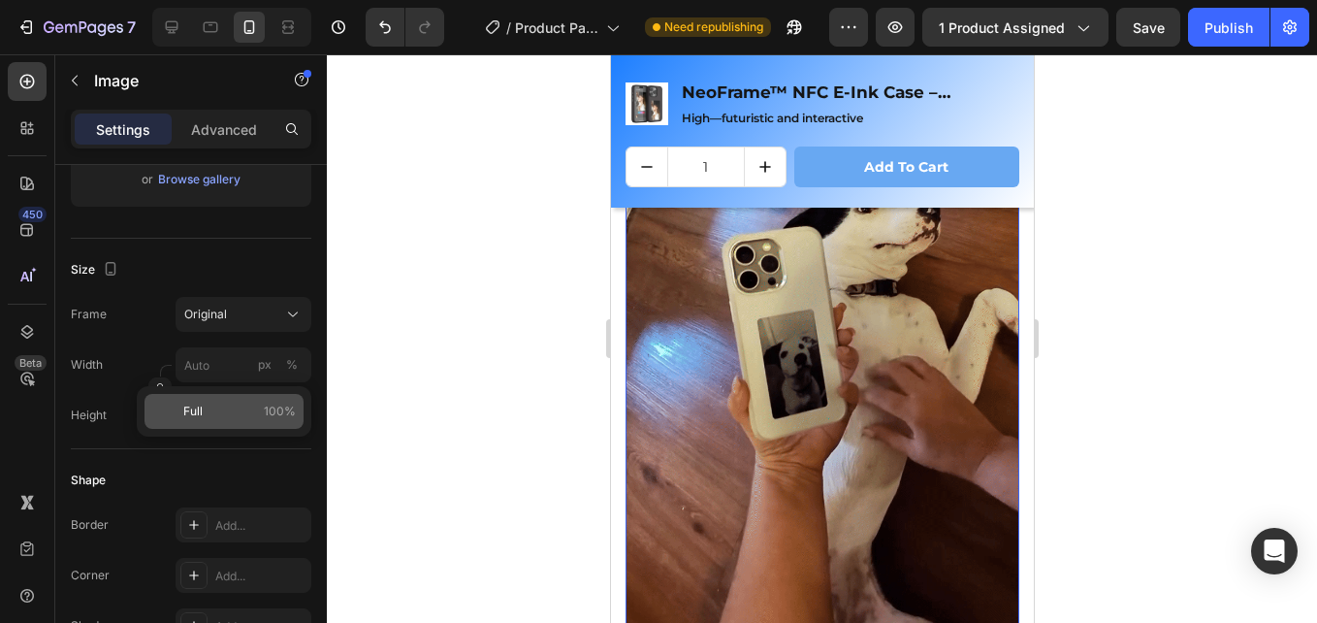
click at [238, 398] on div "Full 100%" at bounding box center [224, 411] width 159 height 35
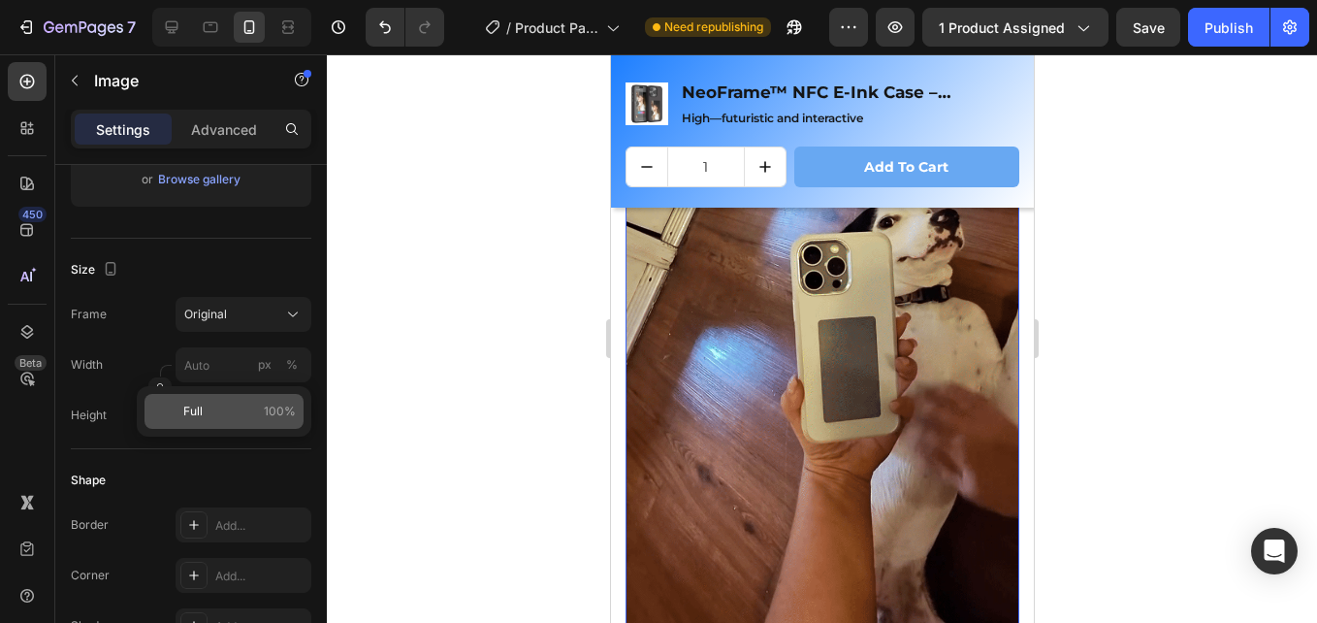
type input "100"
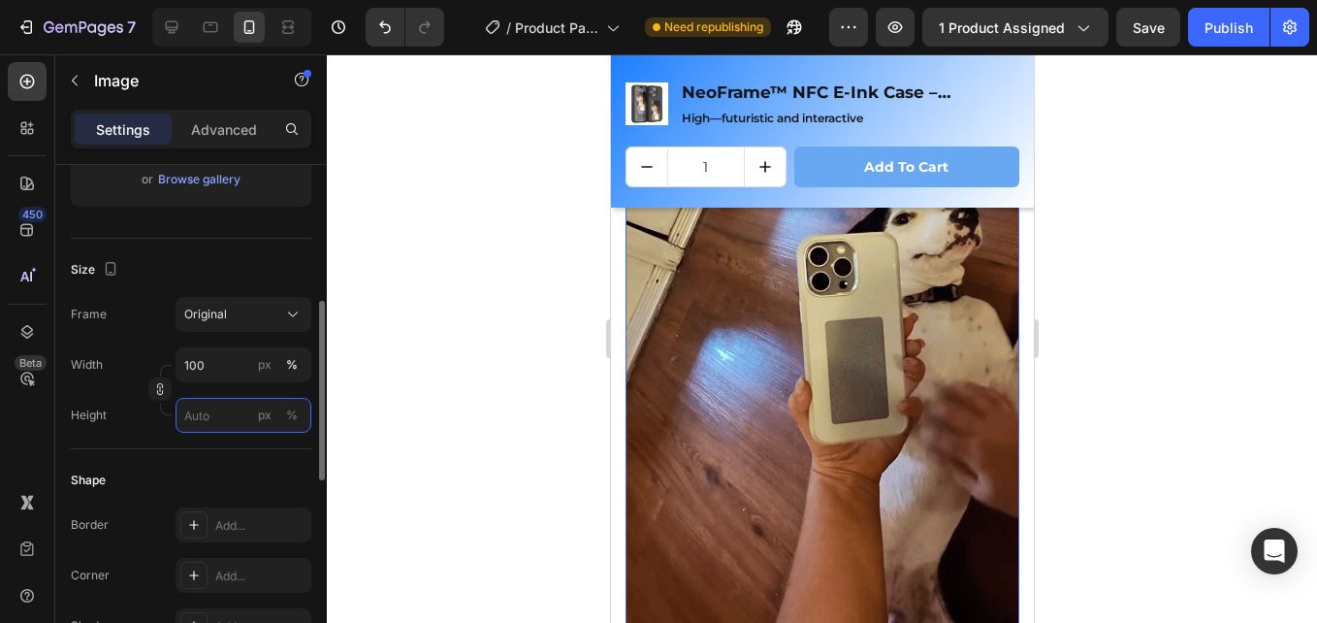
click at [243, 406] on input "px %" at bounding box center [244, 415] width 136 height 35
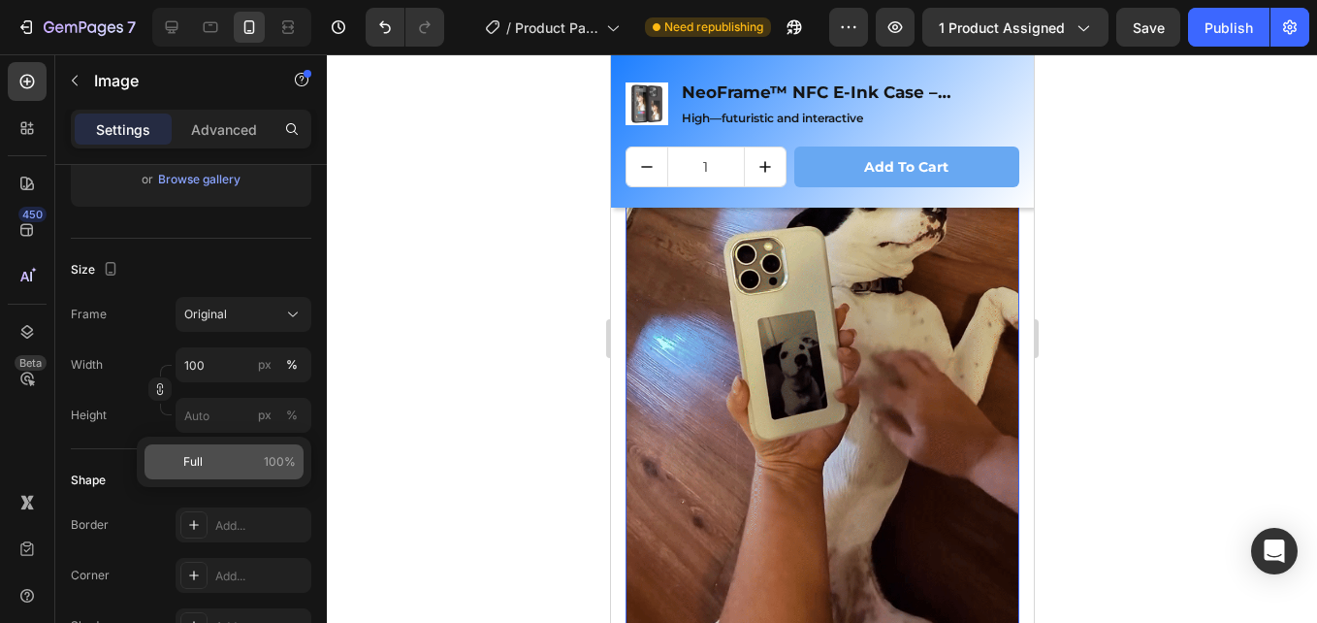
click at [185, 469] on span "Full" at bounding box center [192, 461] width 19 height 17
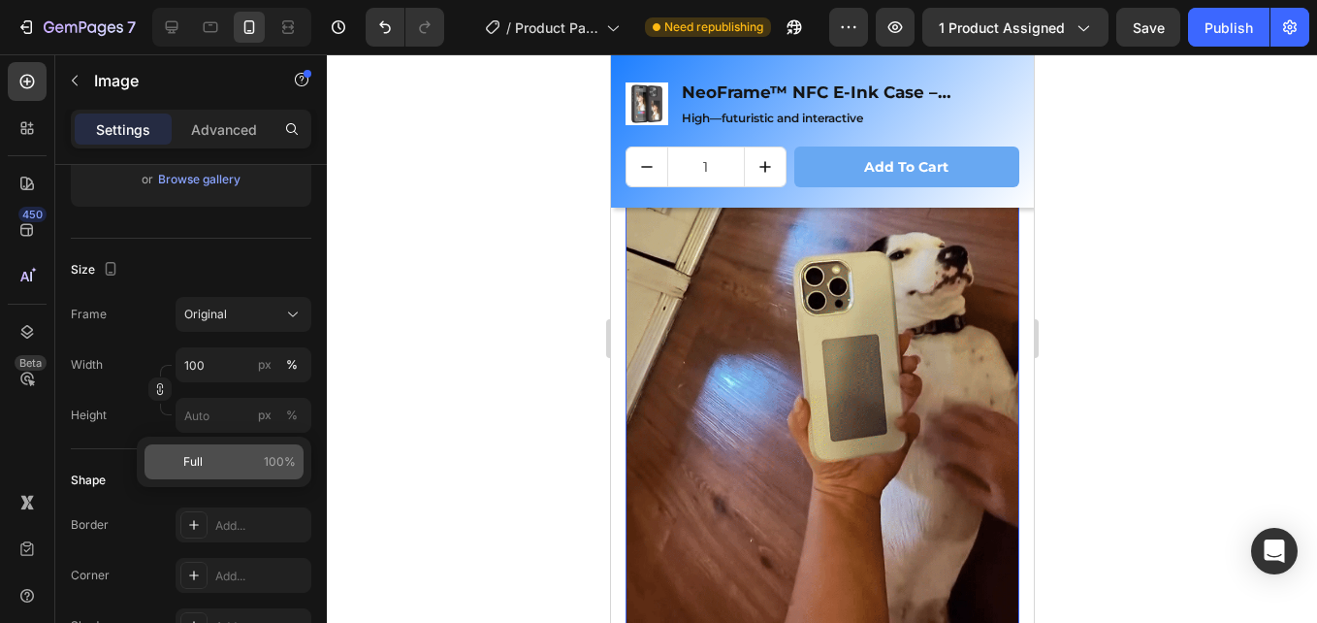
type input "100"
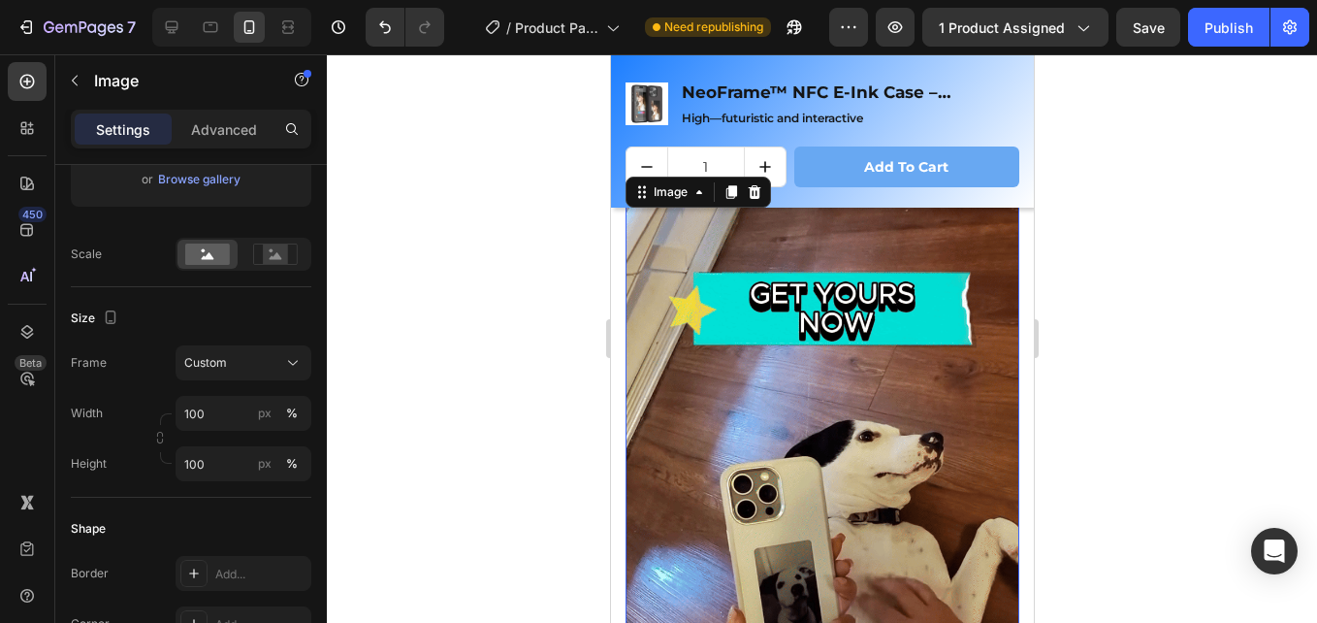
scroll to position [2738, 0]
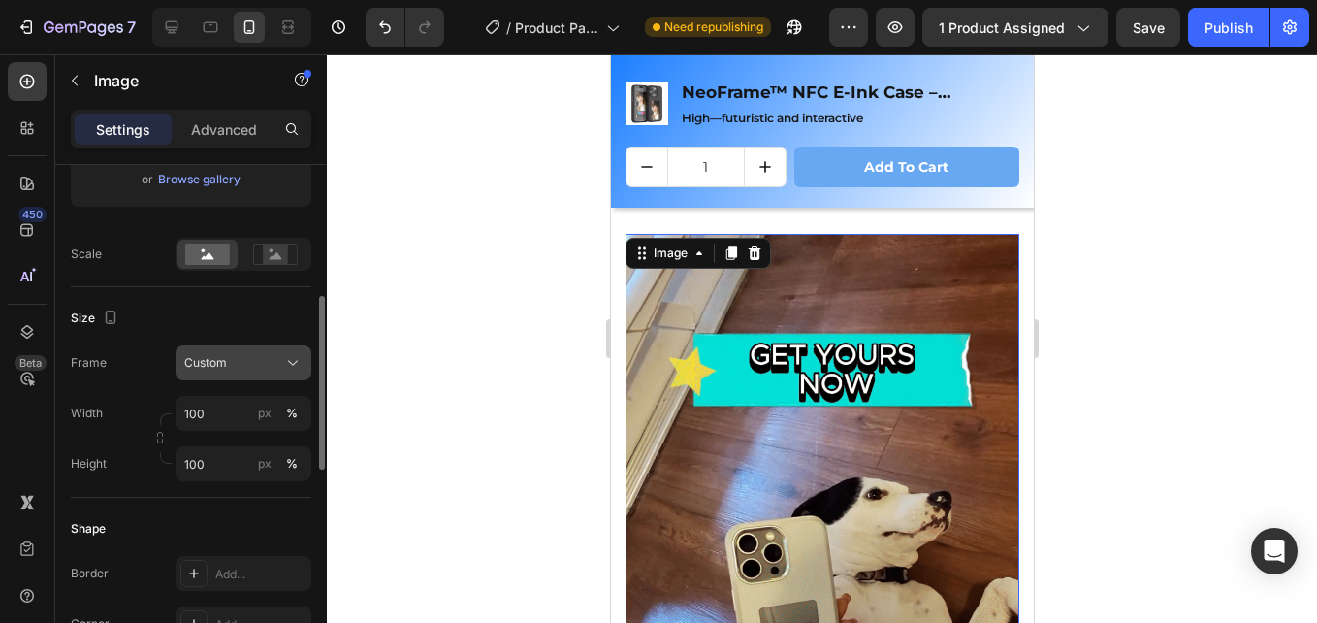
click at [216, 363] on span "Custom" at bounding box center [205, 362] width 43 height 17
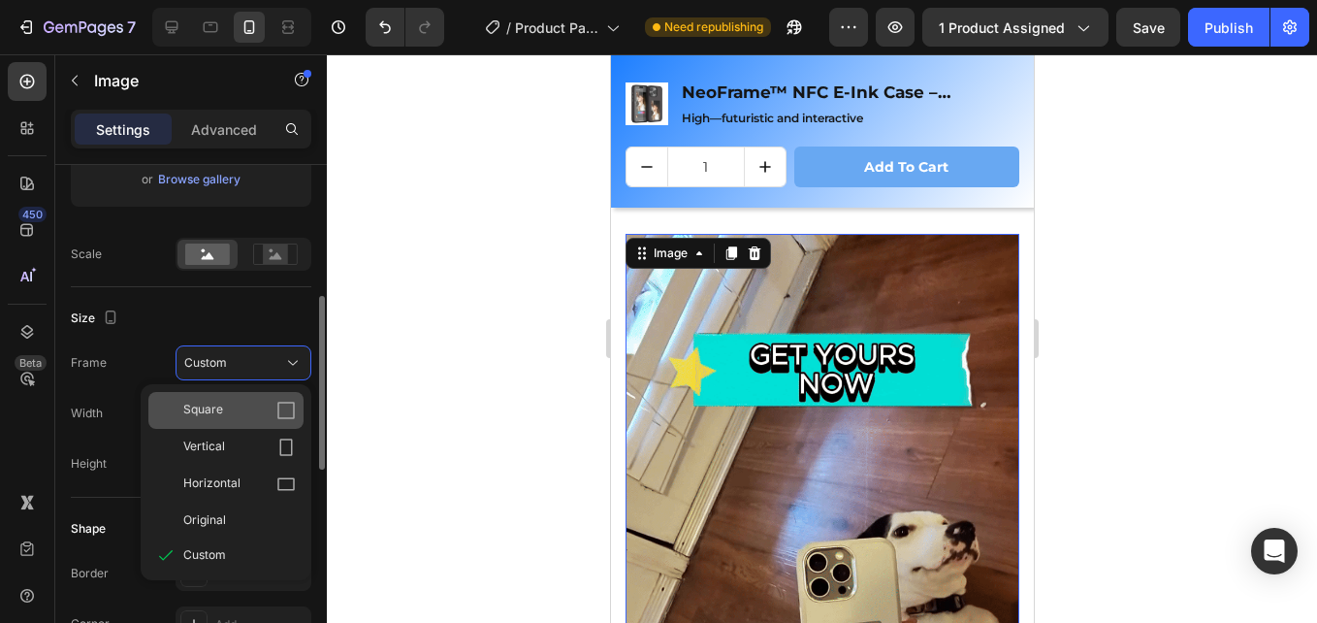
click at [249, 392] on div "Square" at bounding box center [225, 410] width 155 height 37
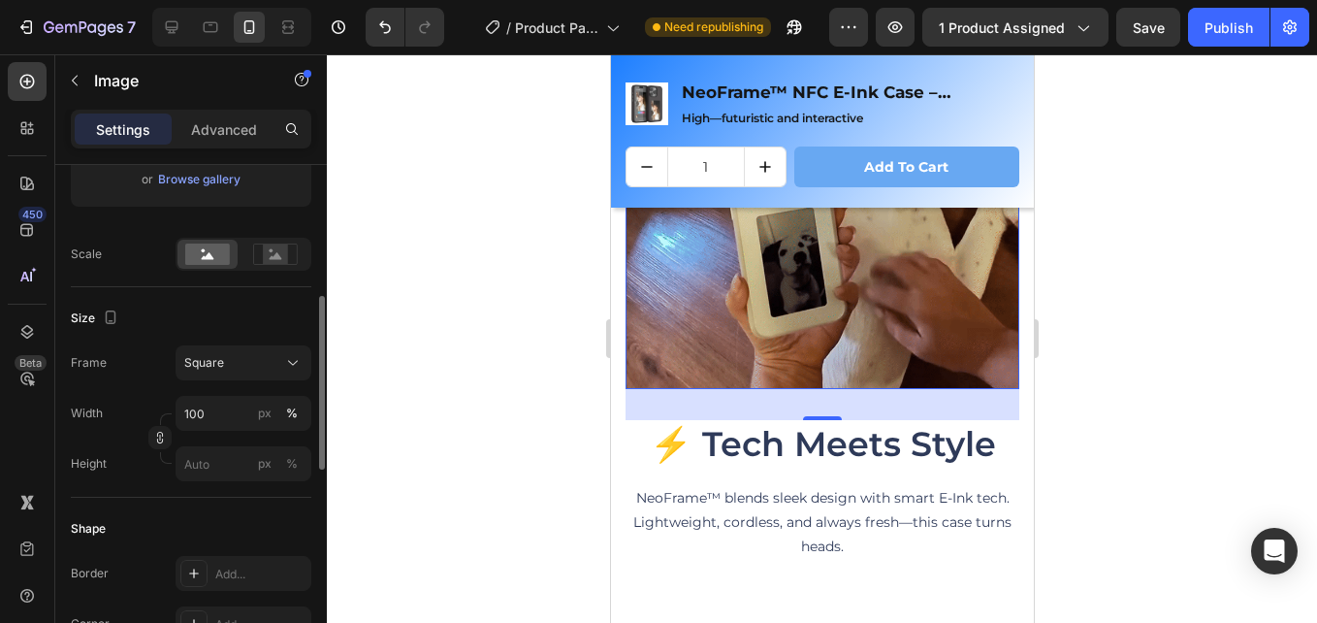
scroll to position [2835, 0]
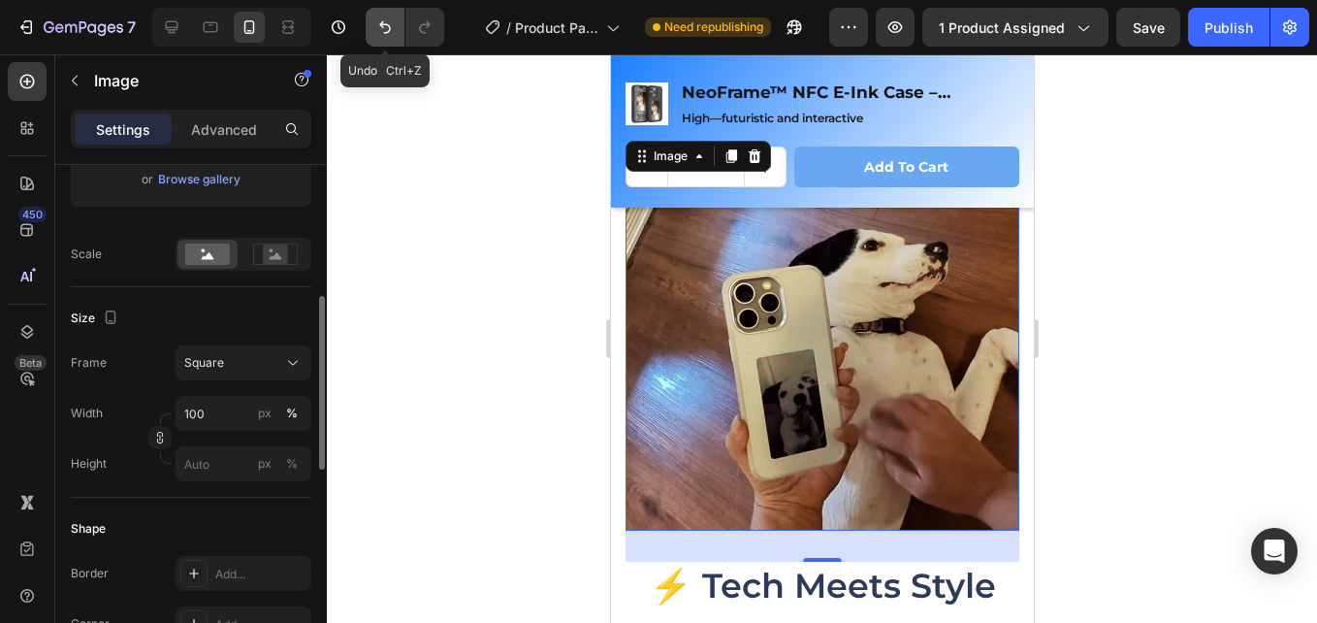
click at [395, 23] on icon "Undo/Redo" at bounding box center [384, 26] width 19 height 19
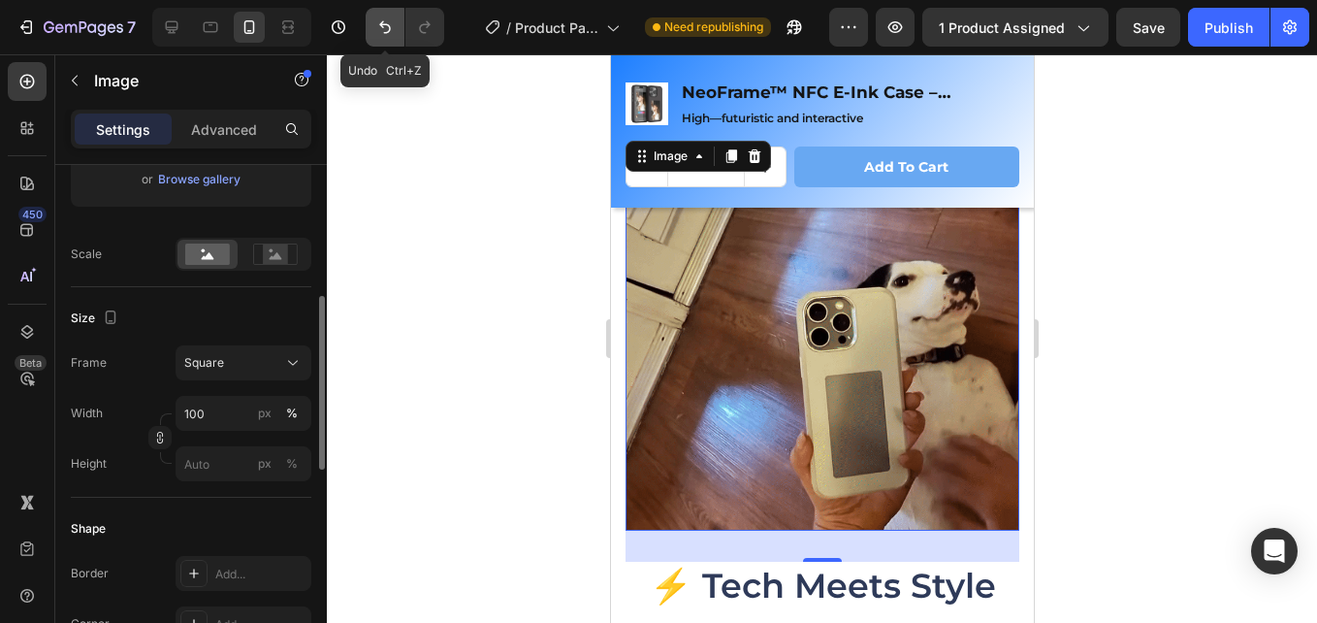
type input "100"
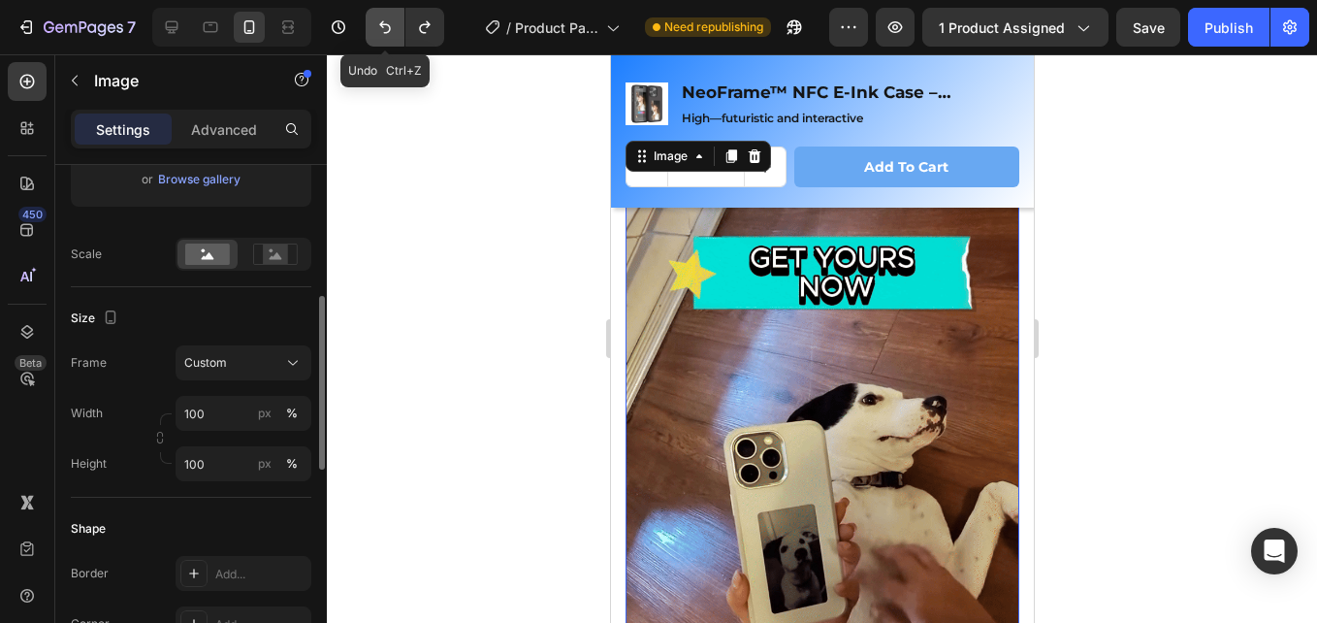
click at [395, 23] on icon "Undo/Redo" at bounding box center [384, 26] width 19 height 19
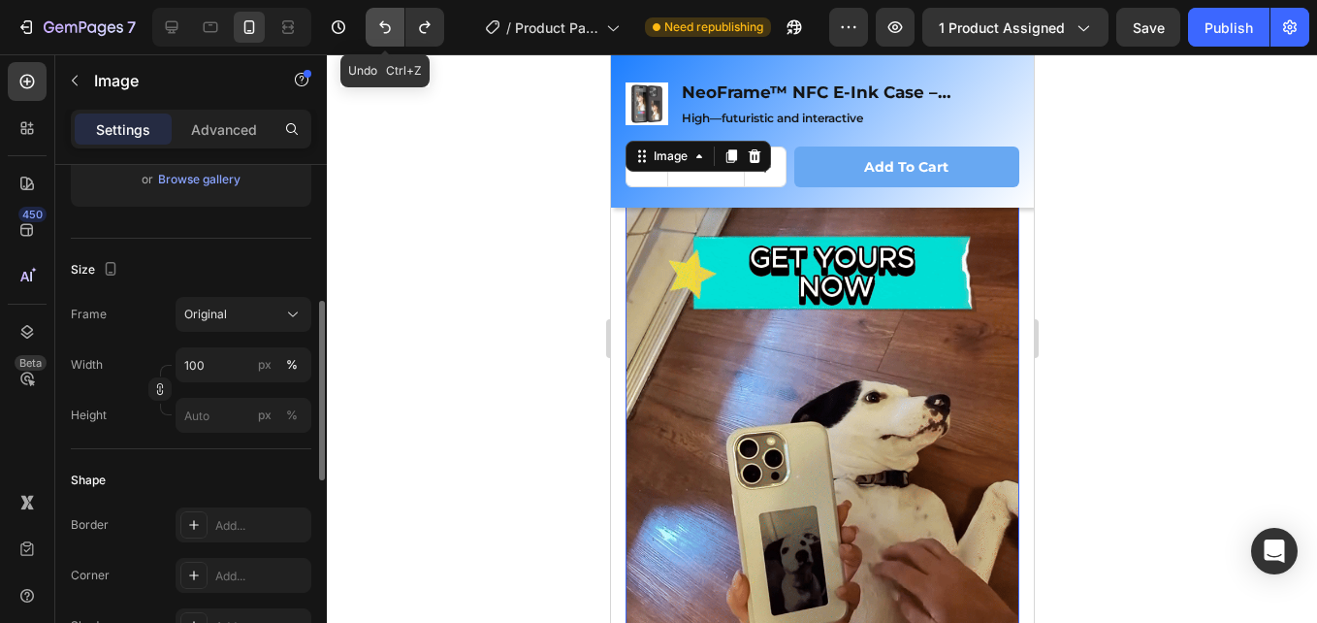
click at [395, 23] on icon "Undo/Redo" at bounding box center [384, 26] width 19 height 19
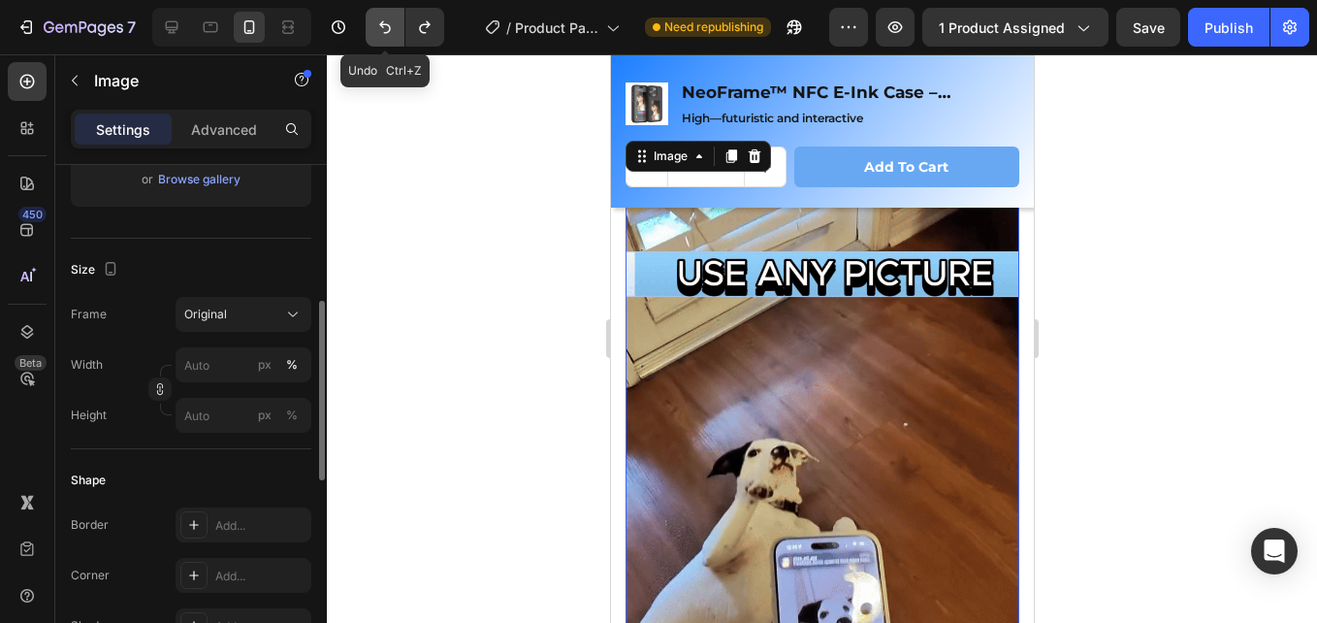
click at [395, 23] on icon "Undo/Redo" at bounding box center [384, 26] width 19 height 19
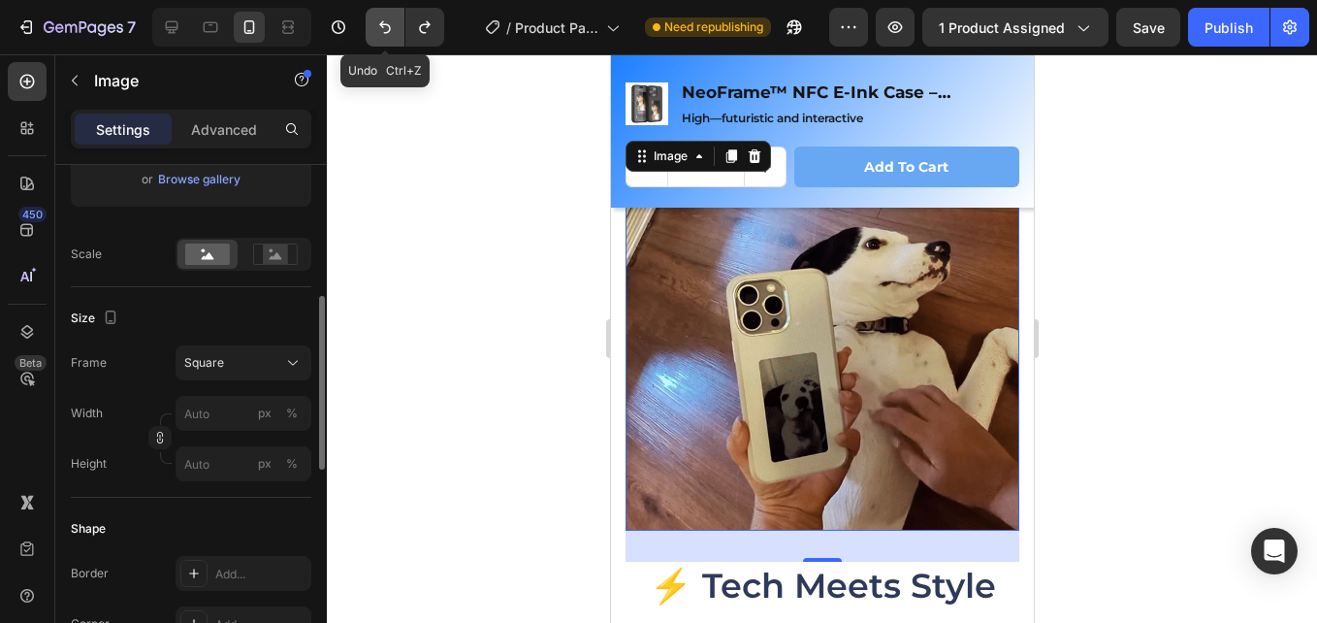
click at [395, 23] on icon "Undo/Redo" at bounding box center [384, 26] width 19 height 19
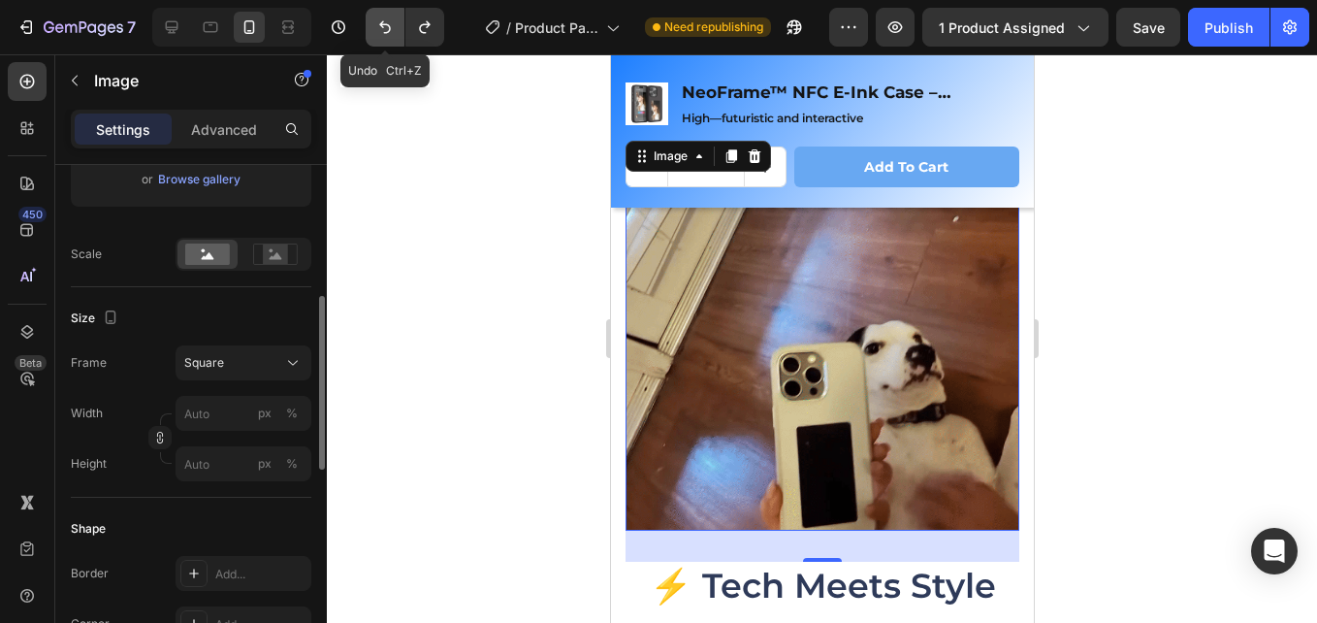
type input "355"
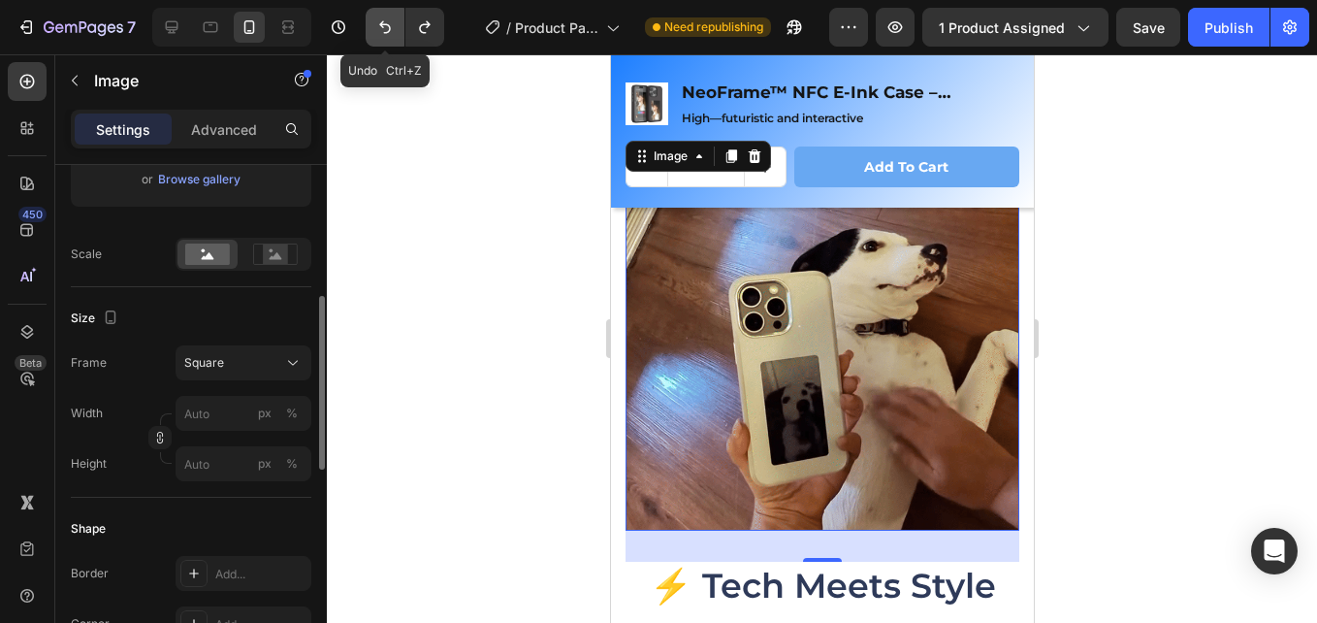
type input "355"
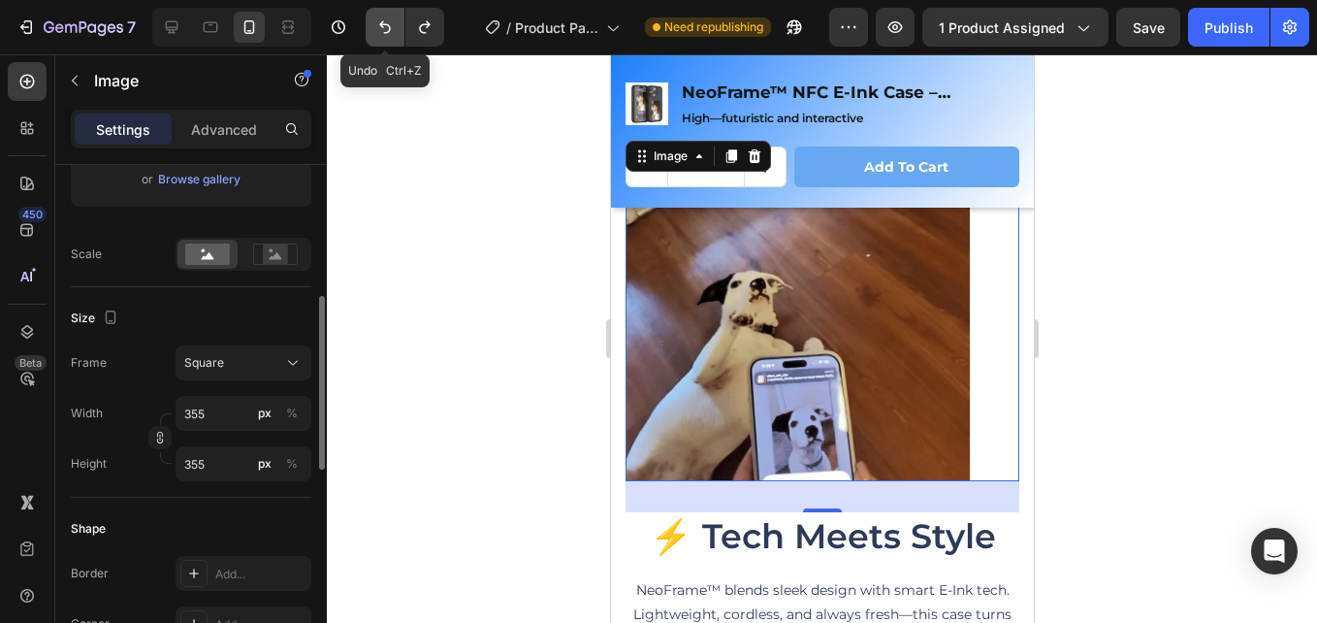
click at [396, 23] on button "Undo/Redo" at bounding box center [385, 27] width 39 height 39
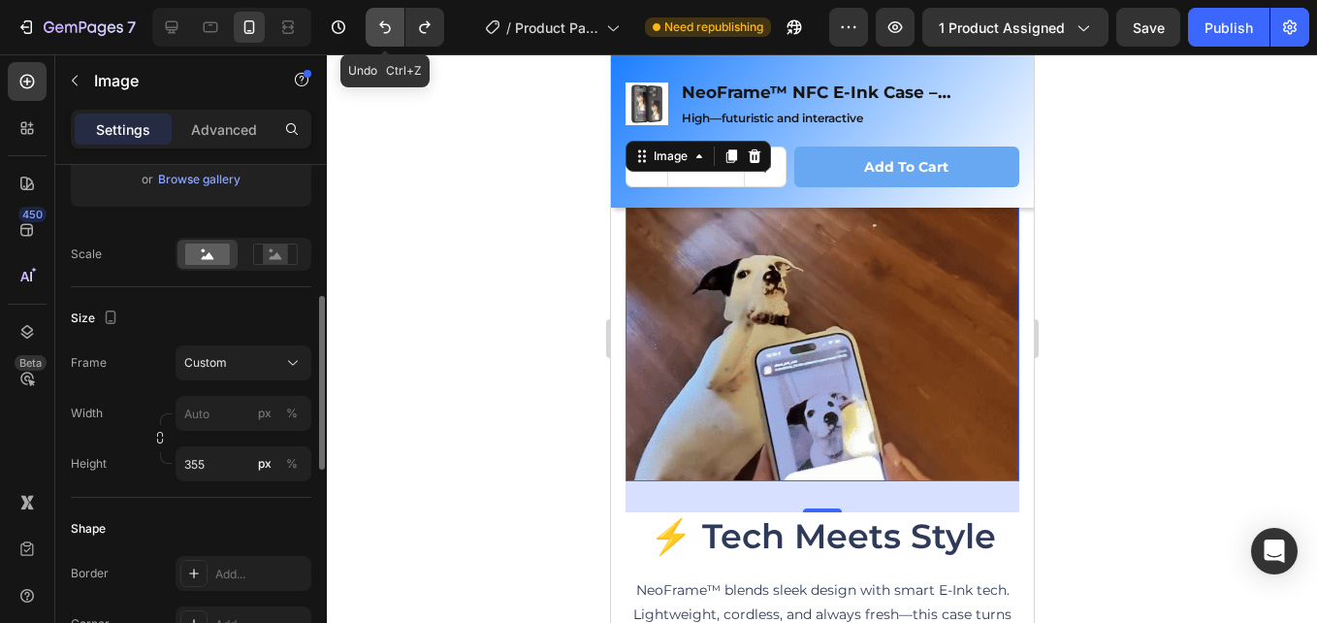
click at [396, 23] on button "Undo/Redo" at bounding box center [385, 27] width 39 height 39
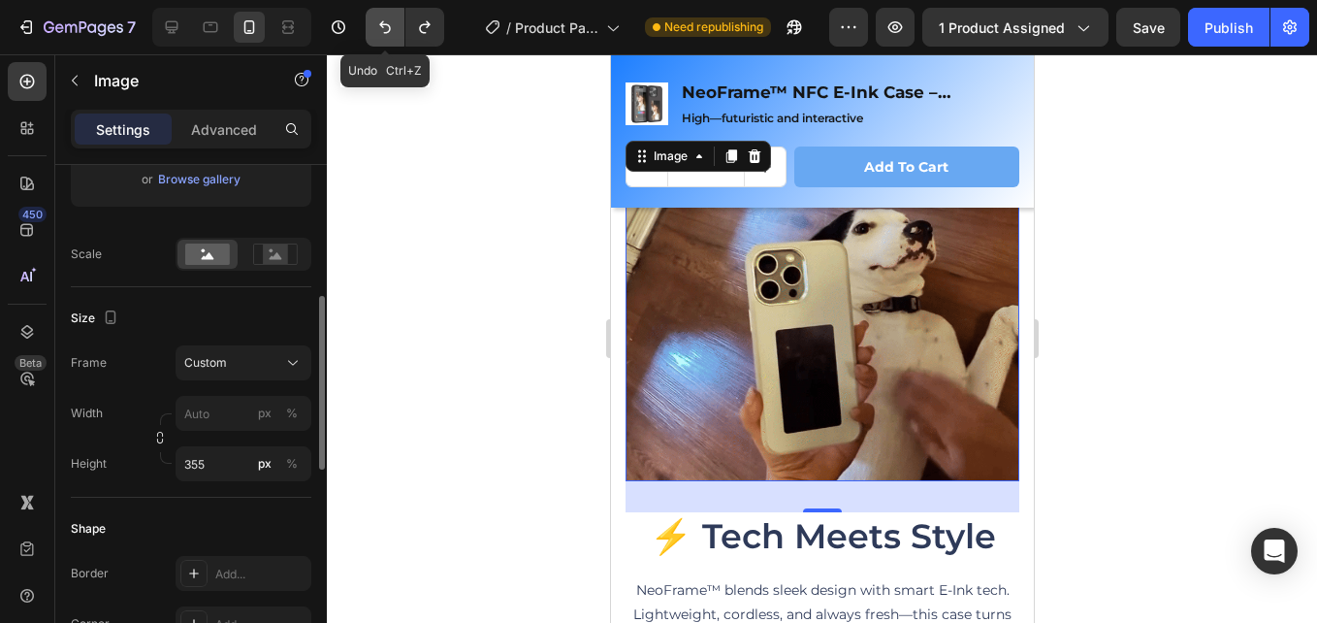
type input "490"
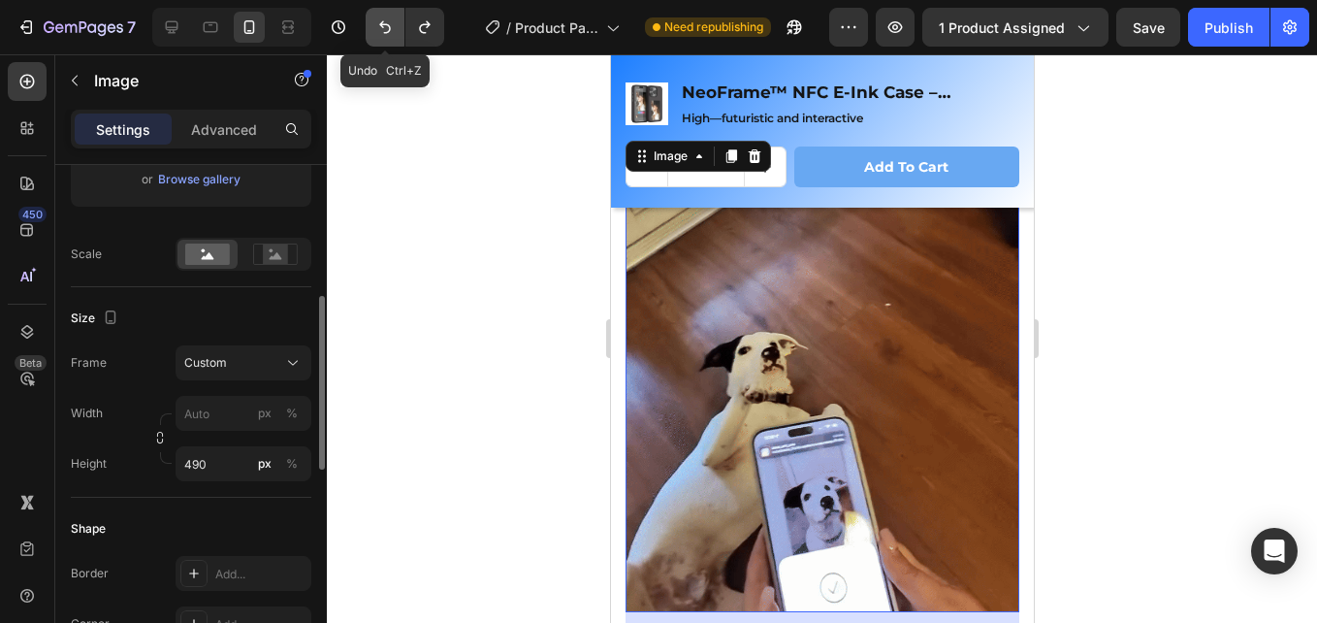
click at [396, 23] on button "Undo/Redo" at bounding box center [385, 27] width 39 height 39
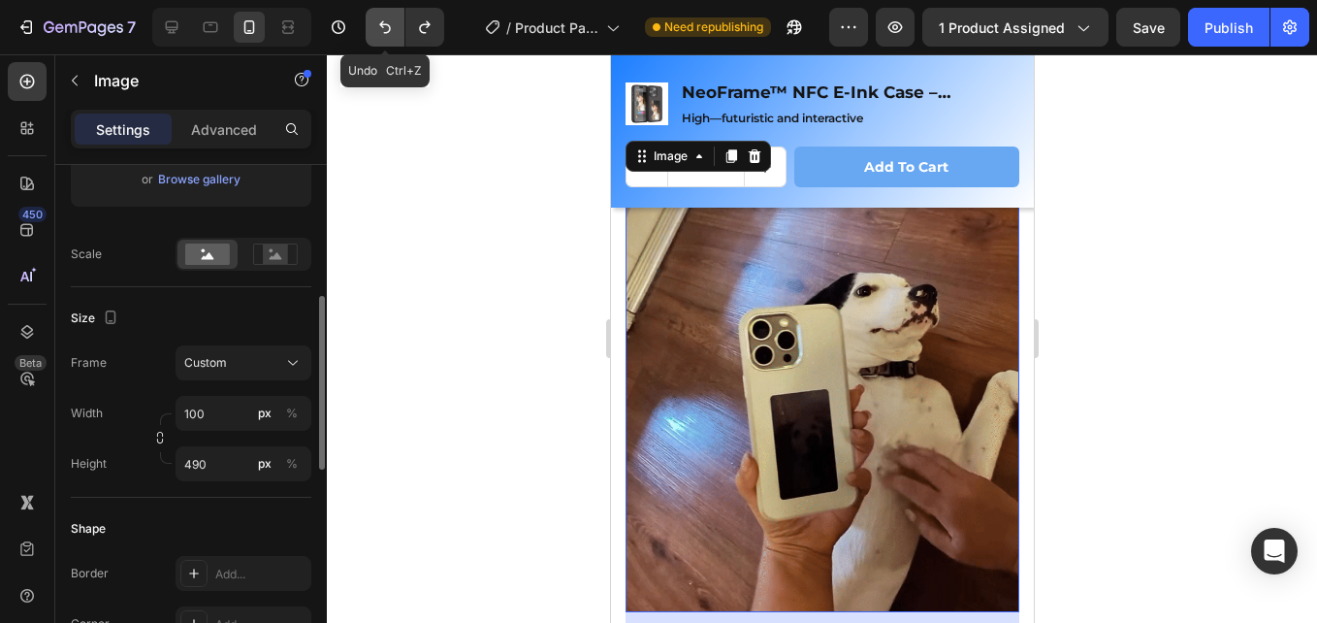
click at [396, 23] on button "Undo/Redo" at bounding box center [385, 27] width 39 height 39
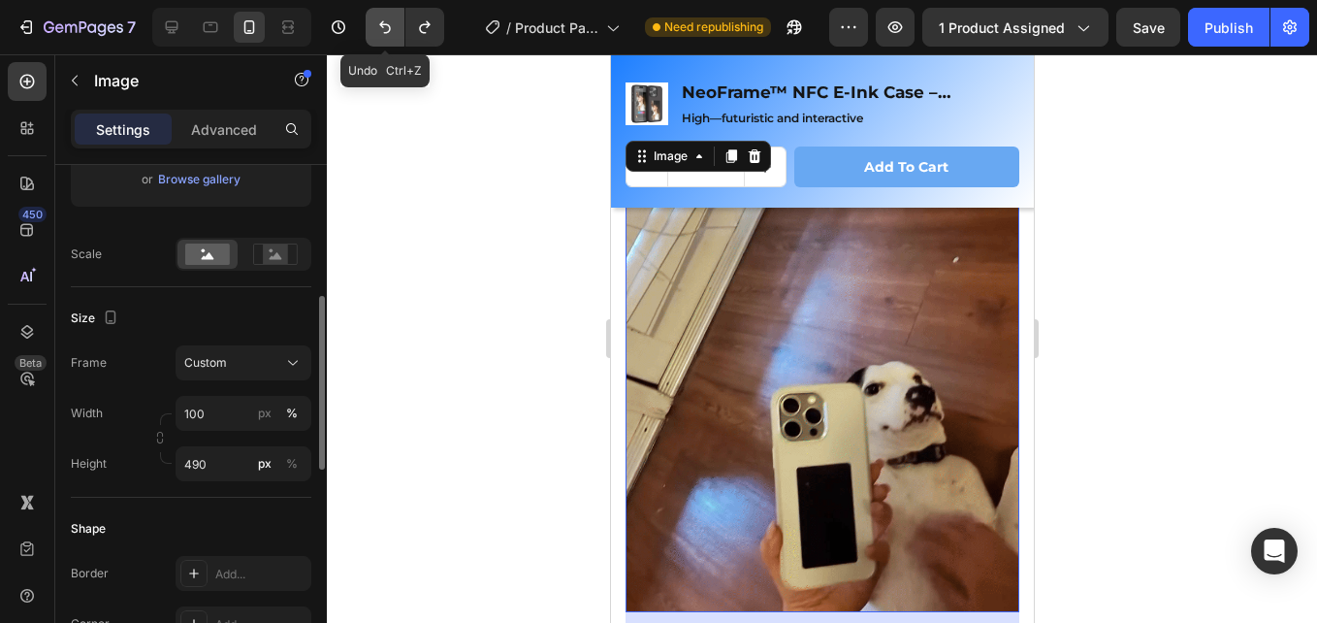
click at [396, 23] on button "Undo/Redo" at bounding box center [385, 27] width 39 height 39
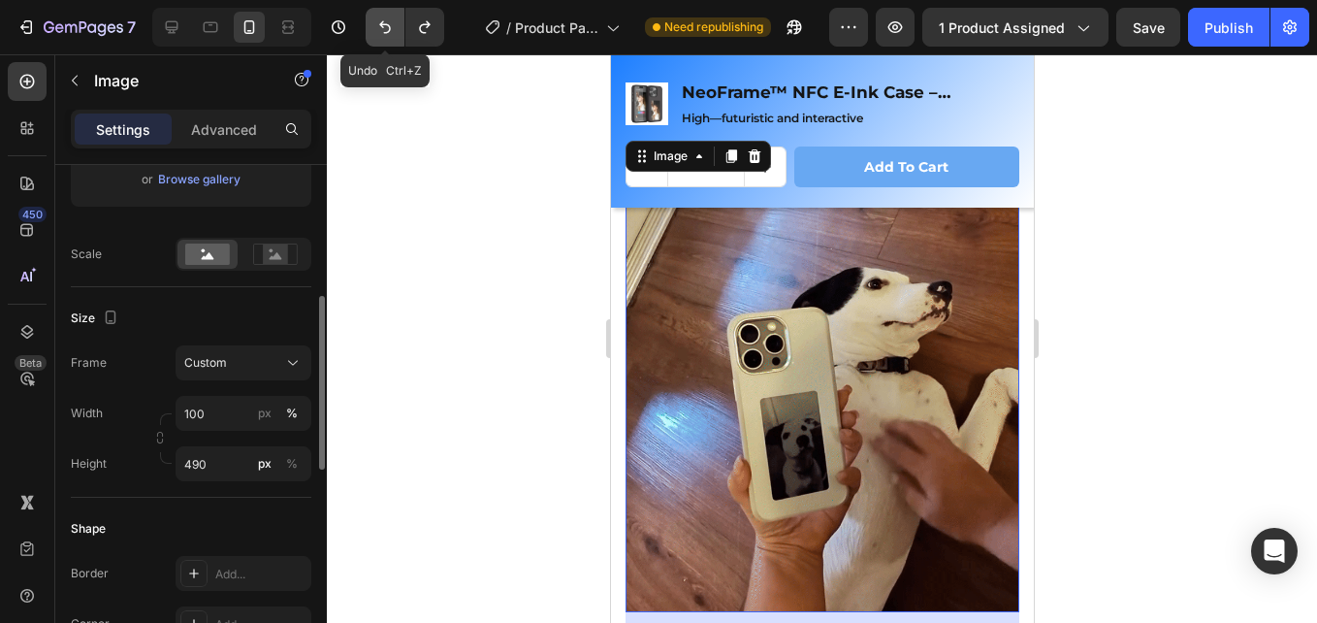
type input "0"
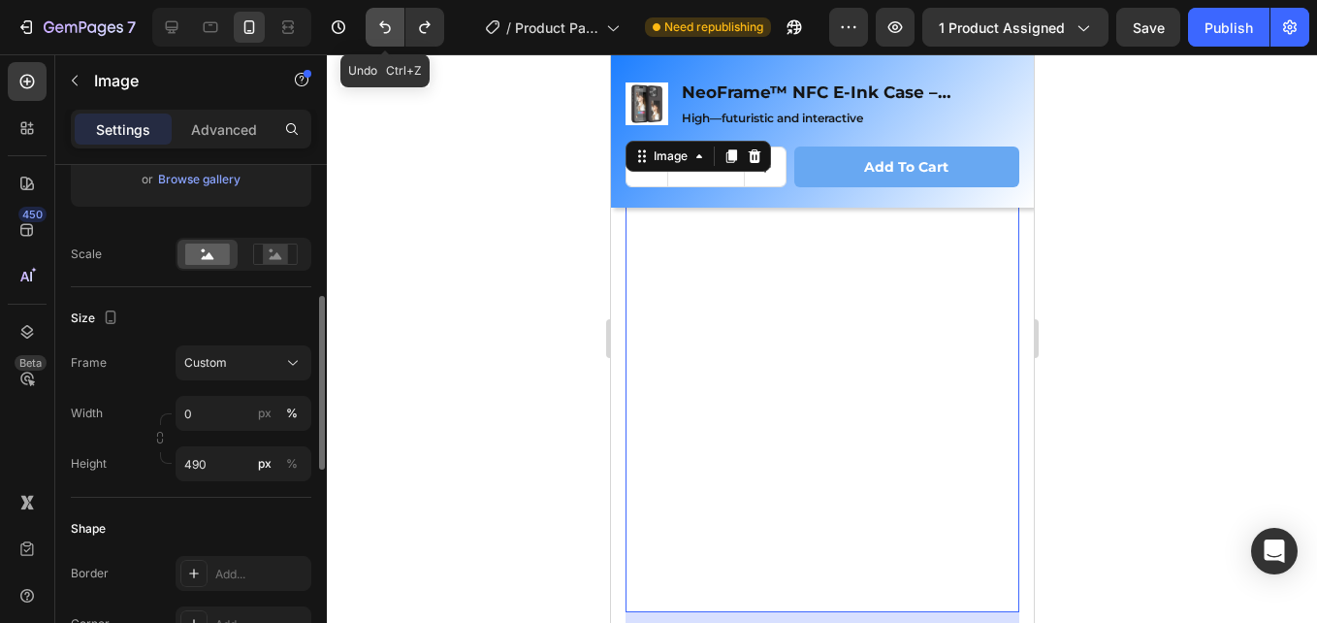
click at [396, 22] on button "Undo/Redo" at bounding box center [385, 27] width 39 height 39
type input "4"
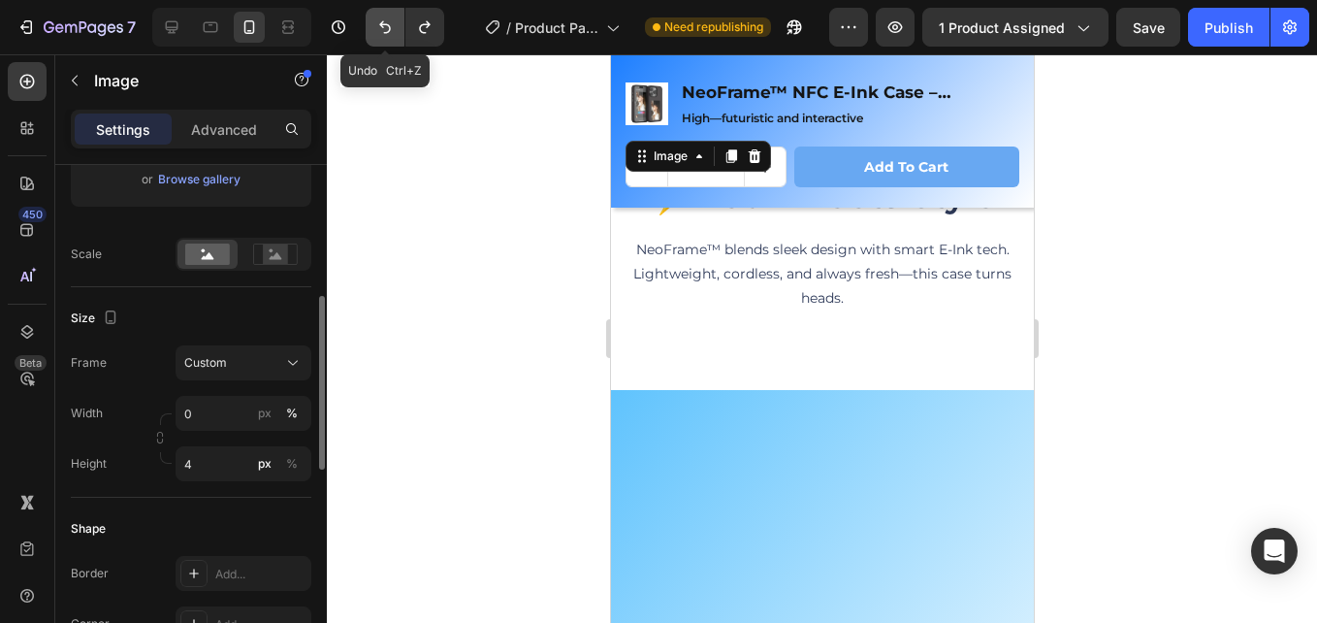
click at [396, 22] on button "Undo/Redo" at bounding box center [385, 27] width 39 height 39
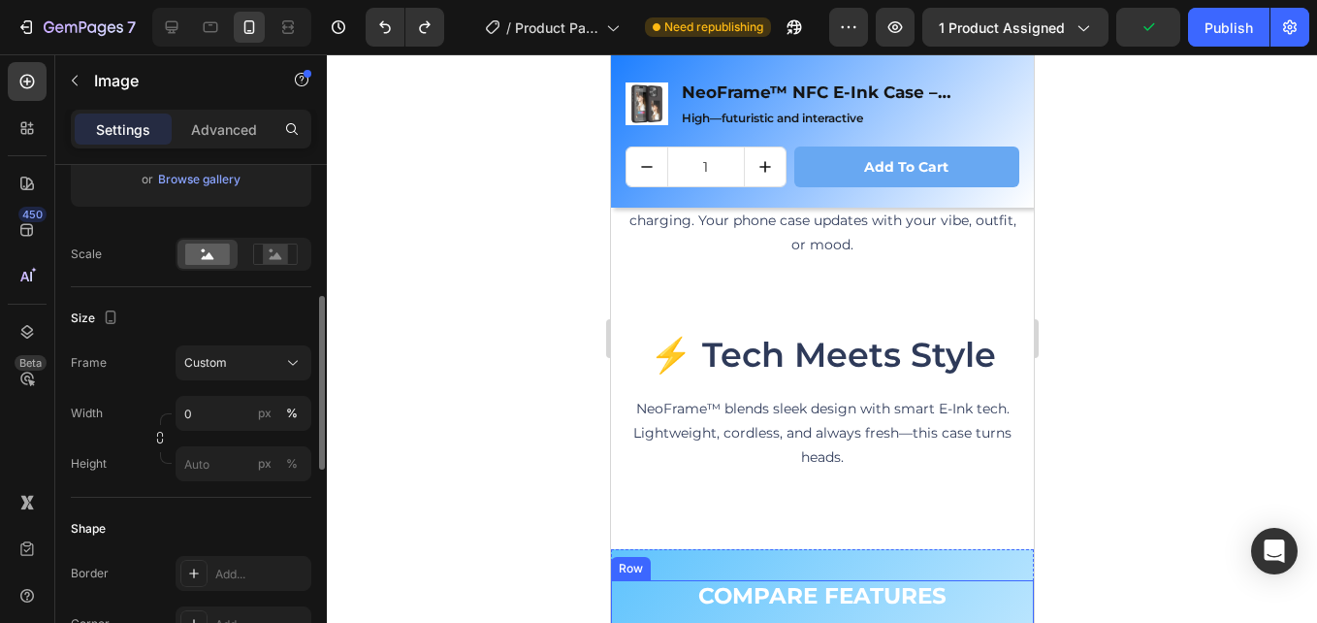
scroll to position [2738, 0]
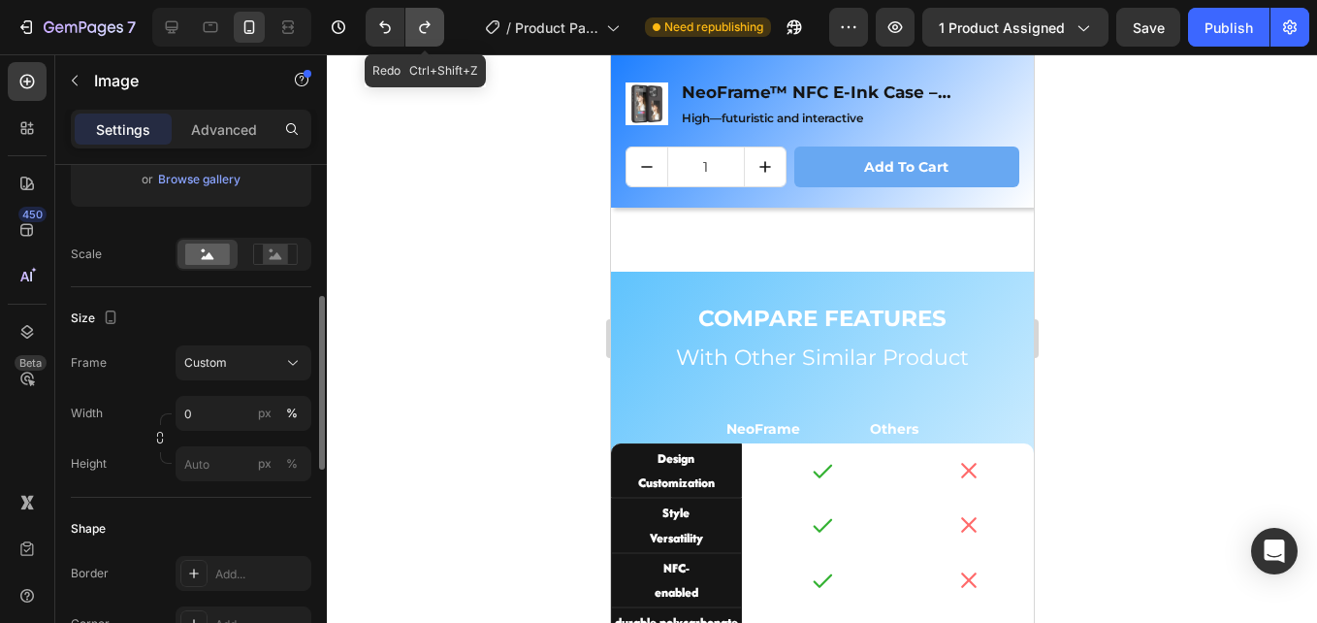
click at [432, 28] on icon "Undo/Redo" at bounding box center [424, 26] width 19 height 19
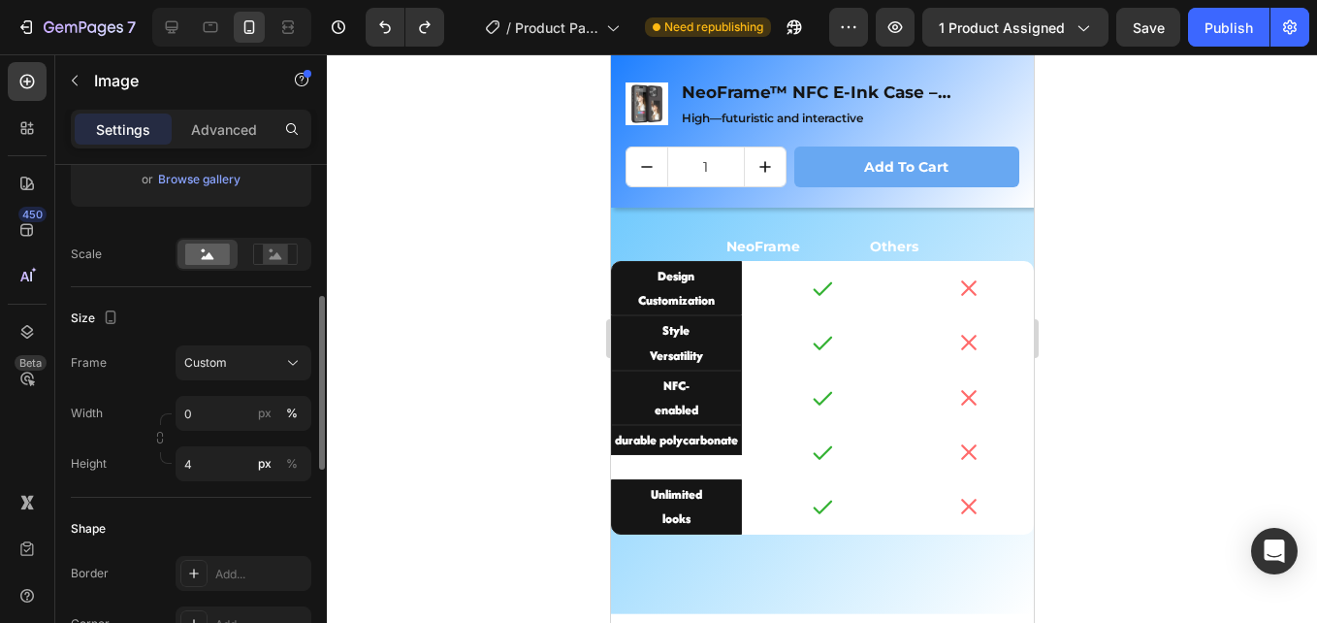
scroll to position [2645, 0]
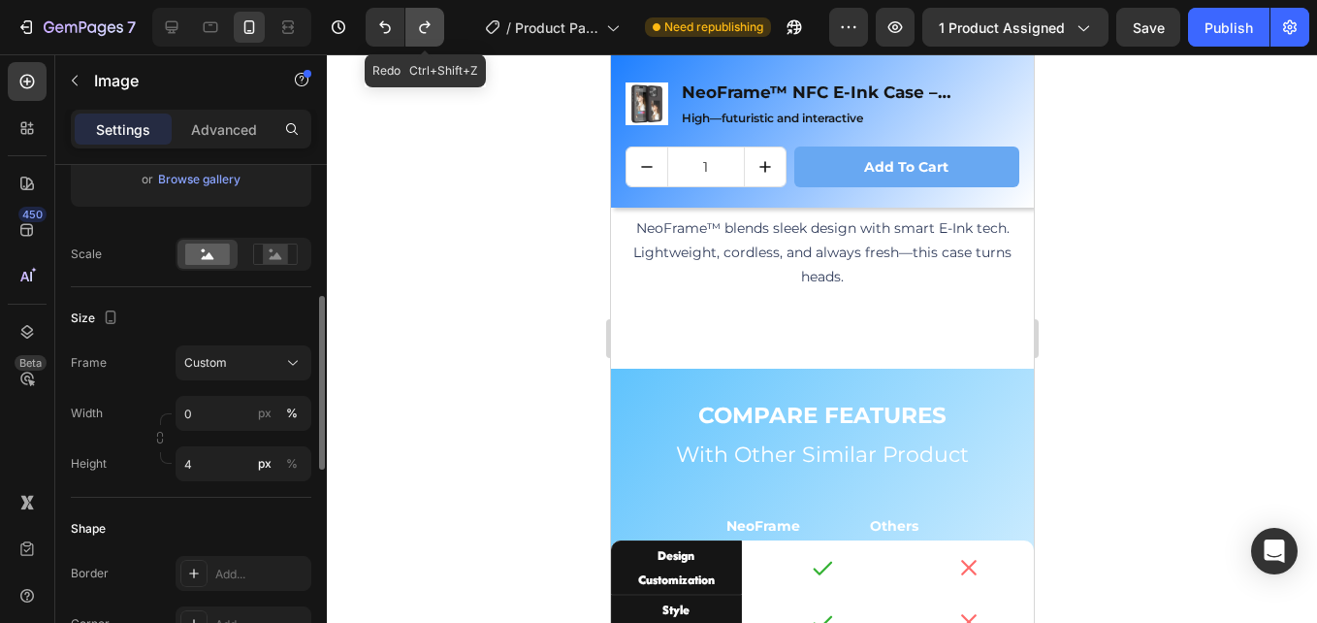
click at [420, 37] on button "Undo/Redo" at bounding box center [424, 27] width 39 height 39
type input "490"
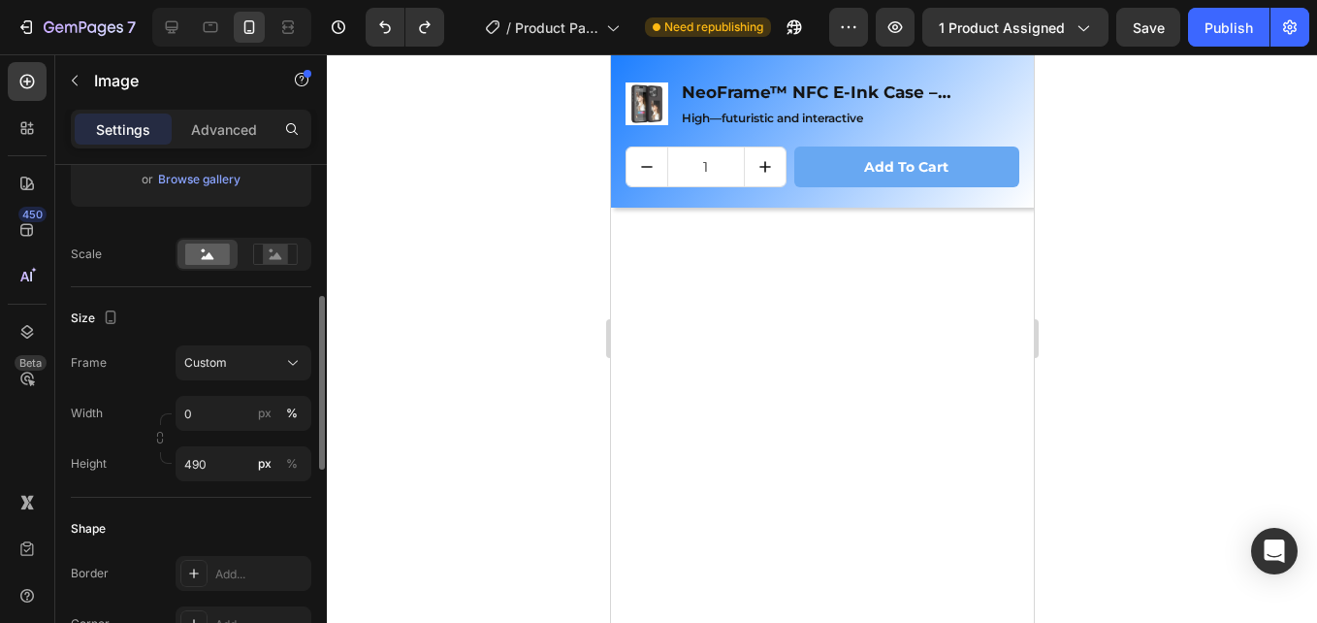
scroll to position [2857, 0]
click at [800, 414] on div at bounding box center [822, 352] width 394 height 475
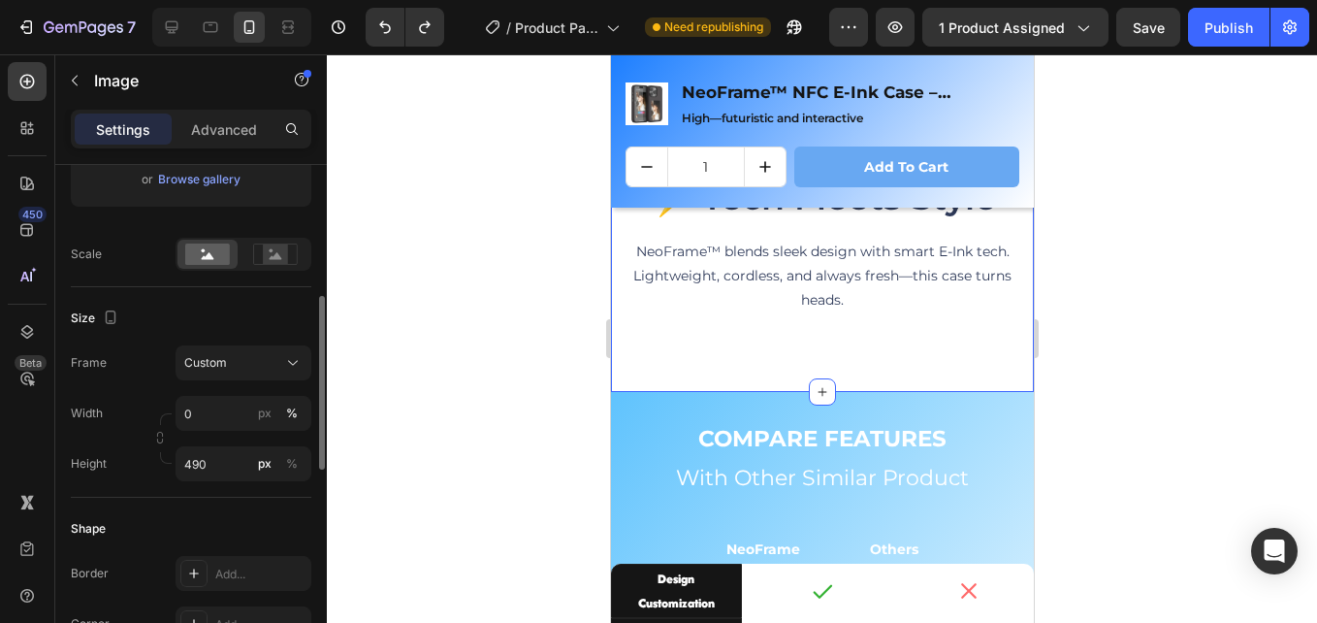
scroll to position [3148, 0]
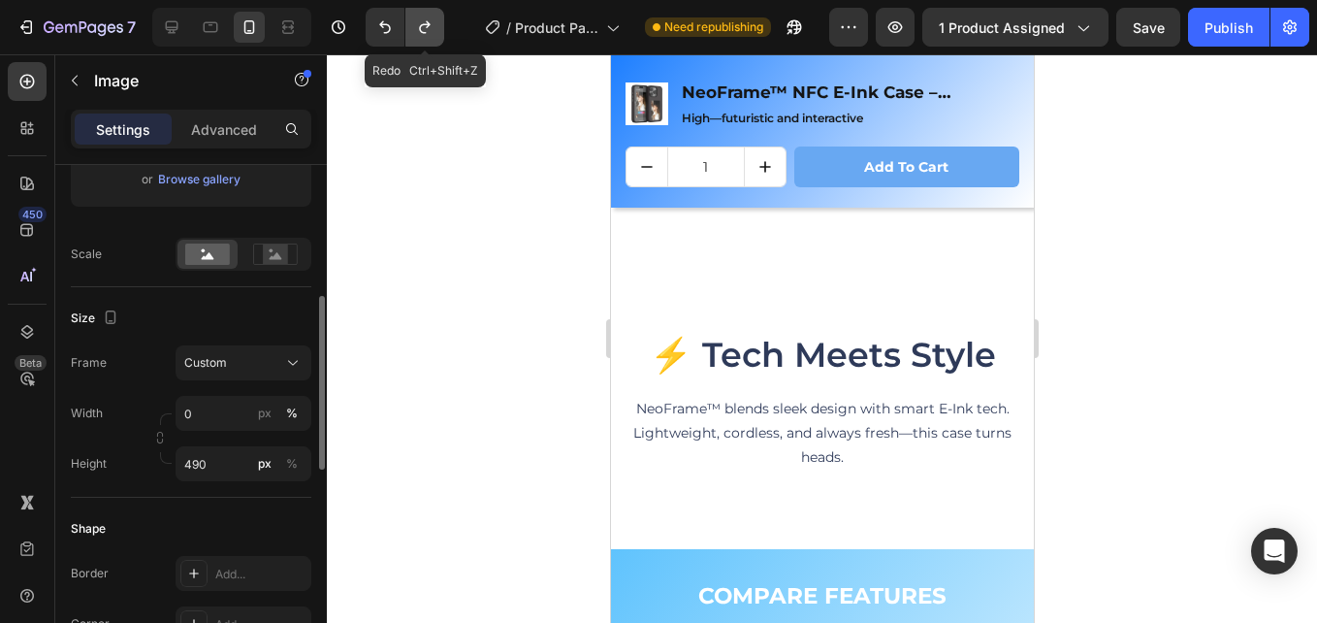
click at [432, 27] on icon "Undo/Redo" at bounding box center [424, 26] width 19 height 19
type input "100"
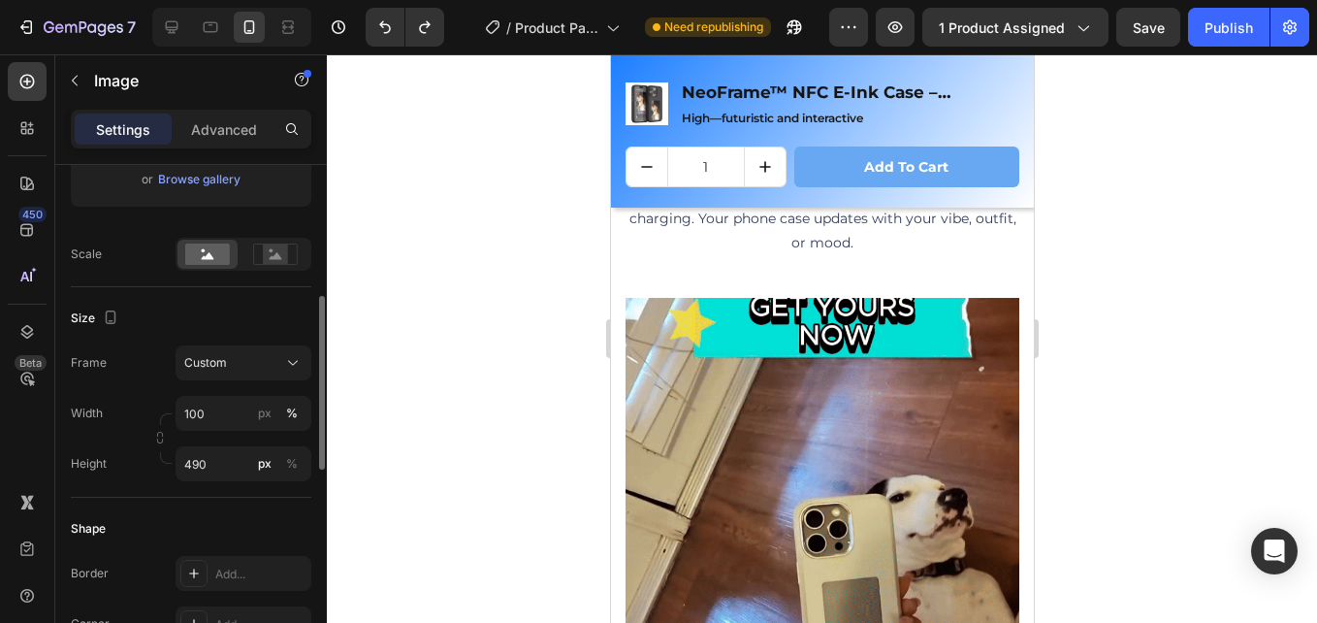
scroll to position [2663, 0]
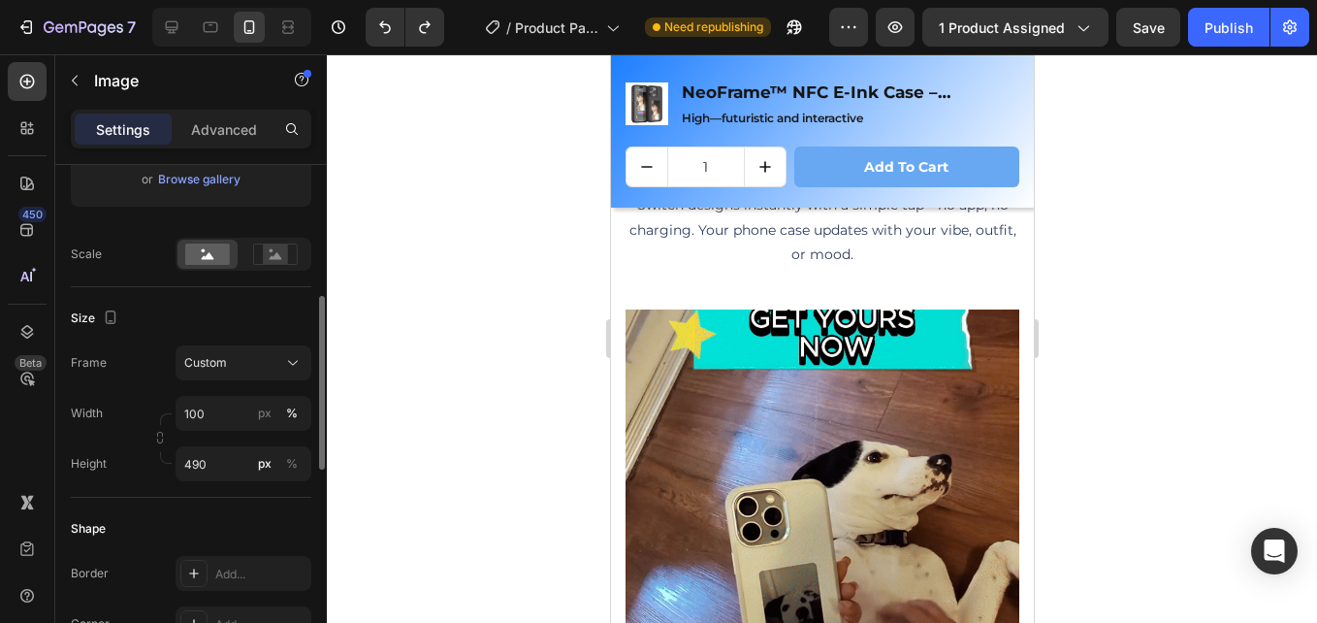
click at [802, 393] on img at bounding box center [822, 546] width 394 height 475
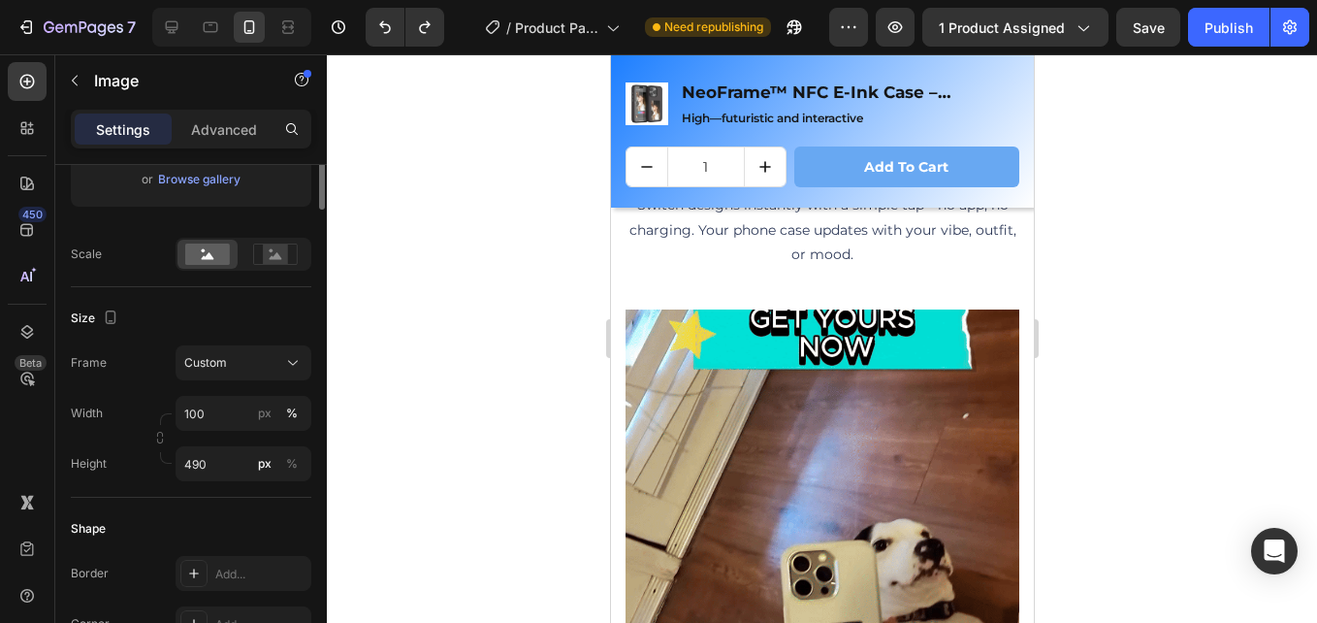
scroll to position [0, 0]
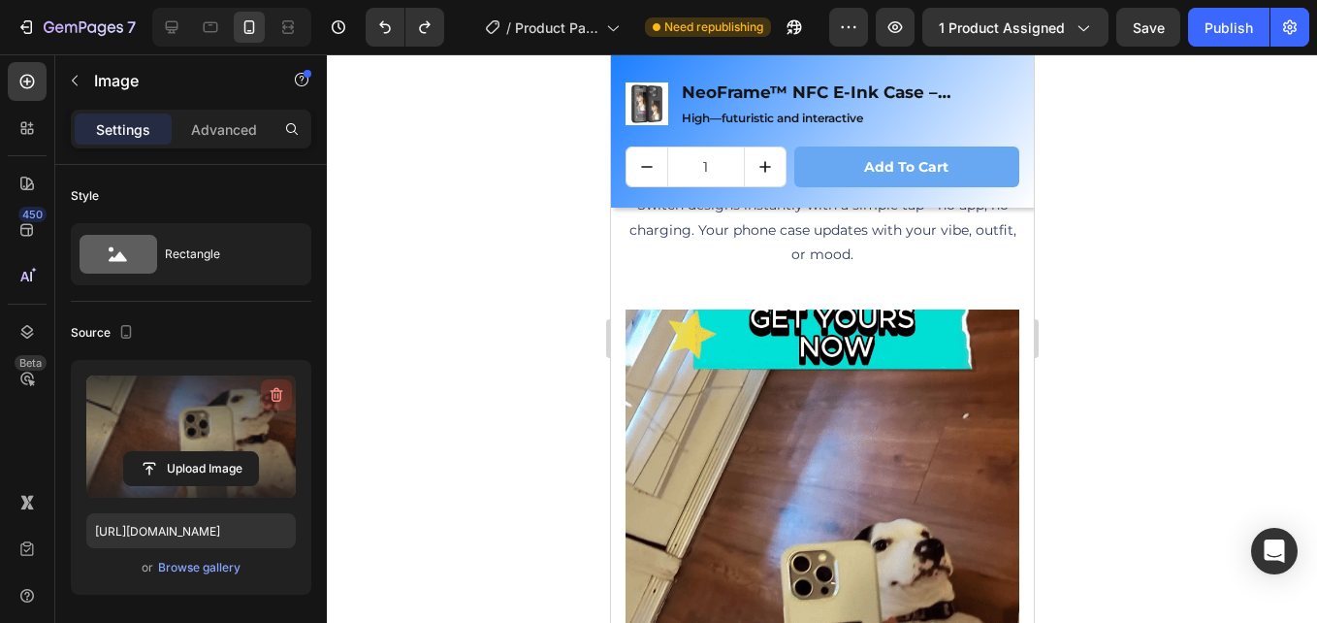
click at [273, 397] on icon "button" at bounding box center [277, 395] width 13 height 15
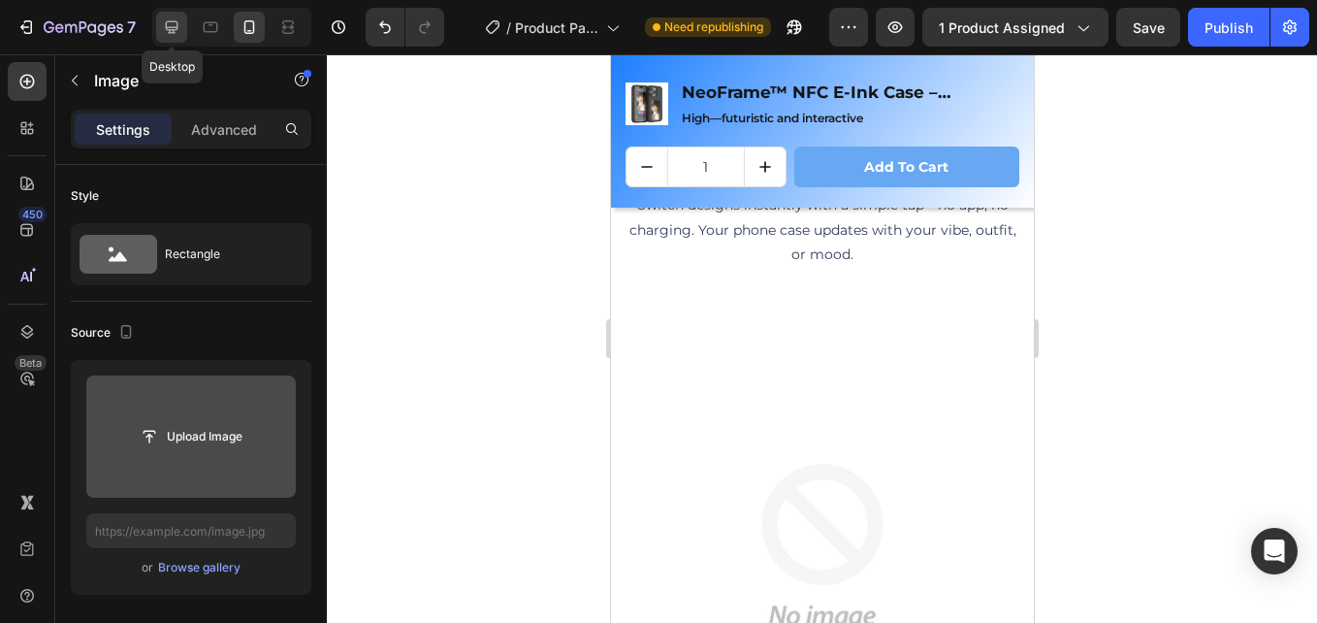
click at [175, 19] on icon at bounding box center [171, 26] width 19 height 19
type input "[URL][DOMAIN_NAME]"
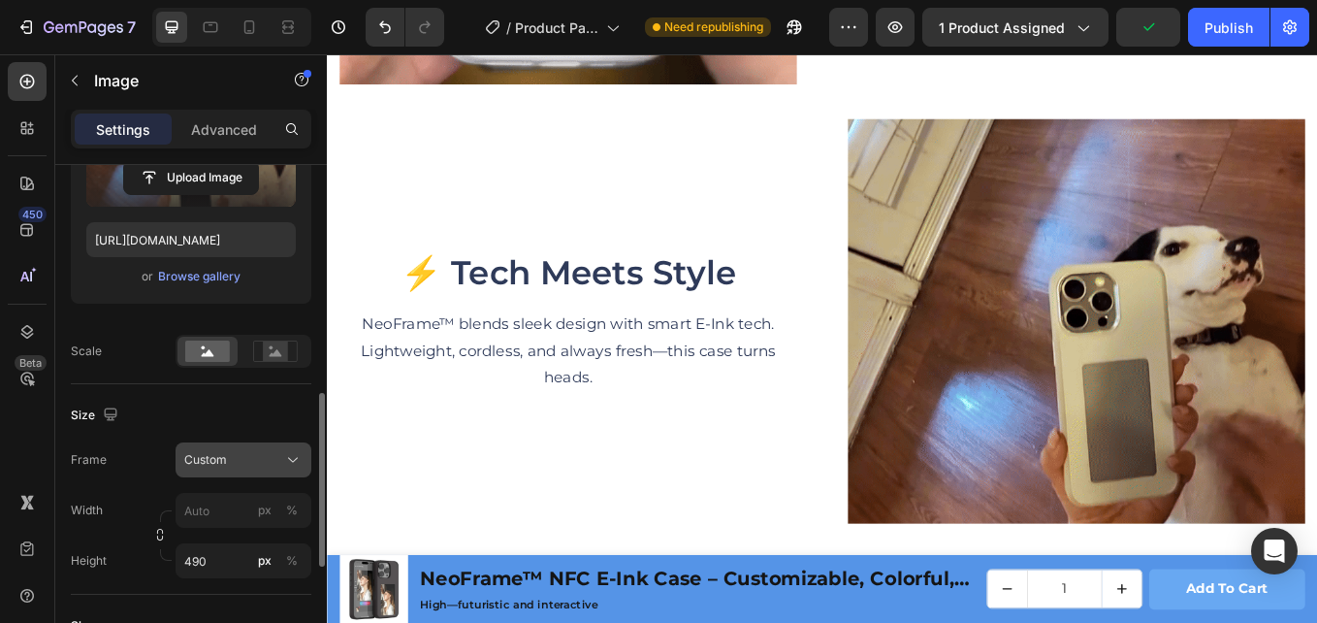
scroll to position [388, 0]
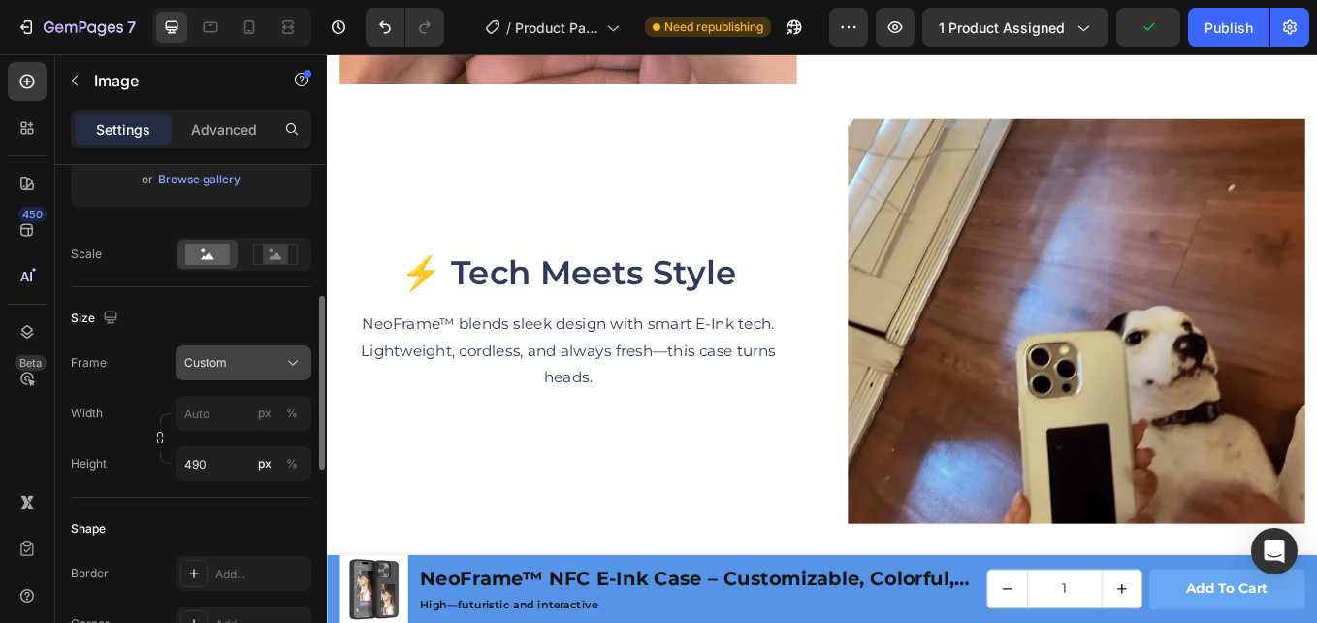
click at [281, 373] on button "Custom" at bounding box center [244, 362] width 136 height 35
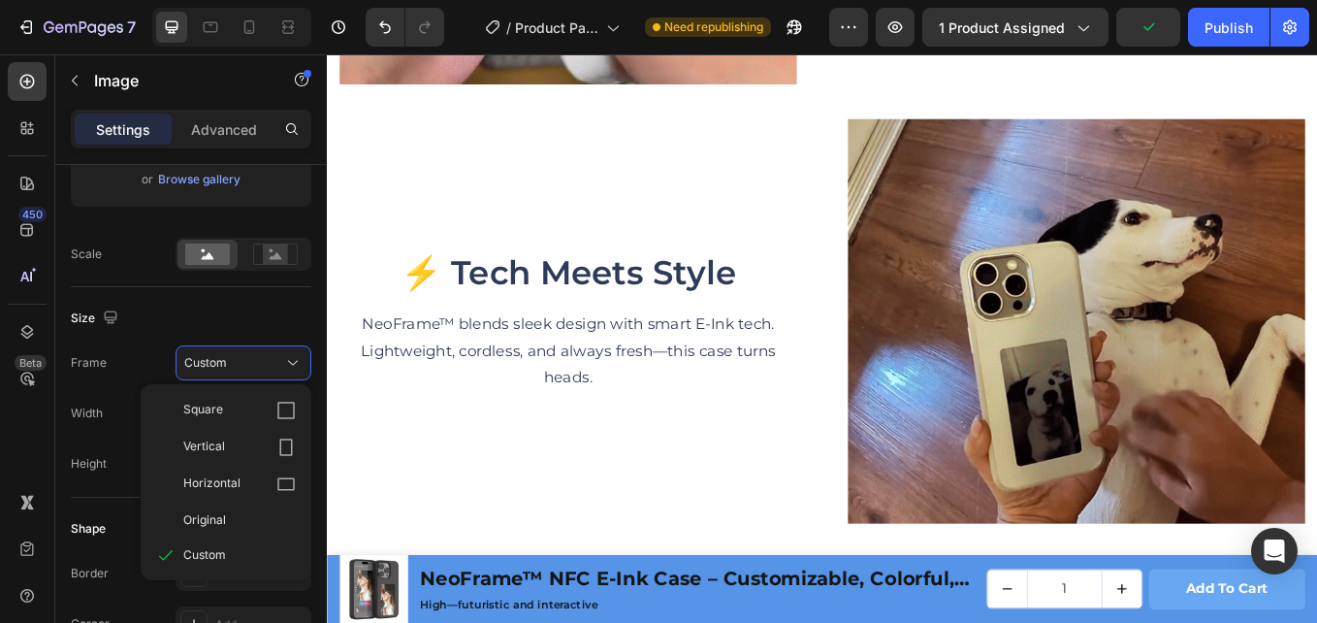
click at [227, 409] on div "Square" at bounding box center [239, 410] width 113 height 19
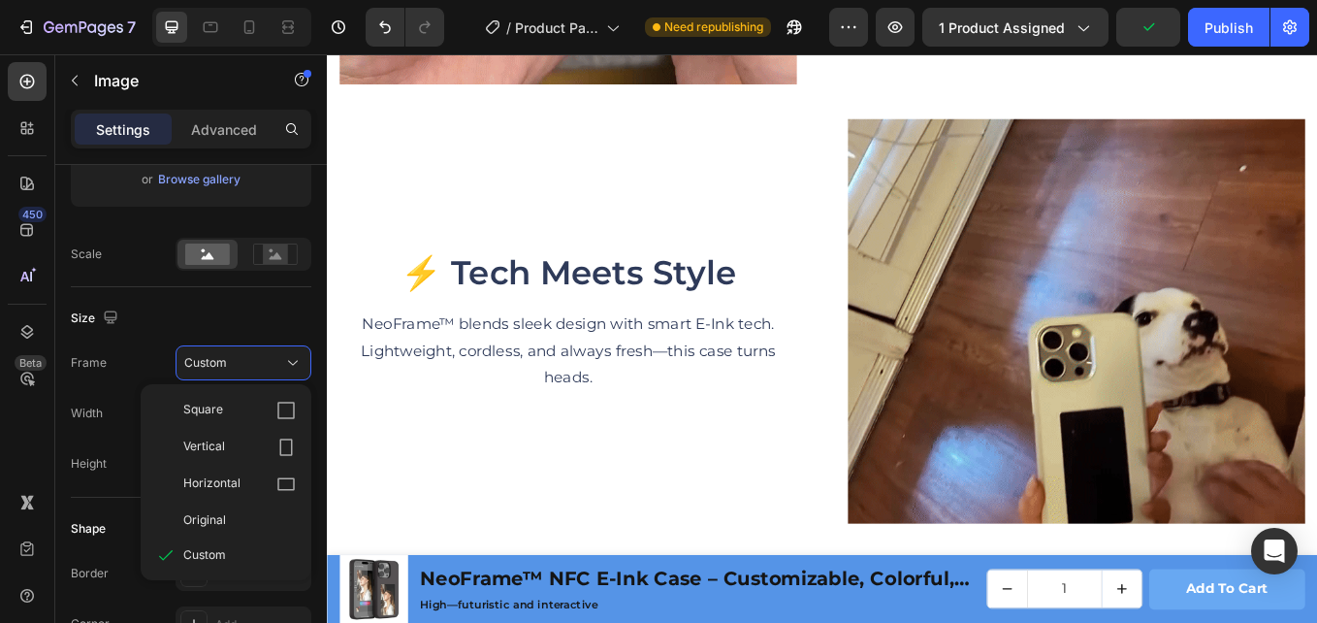
type input "490"
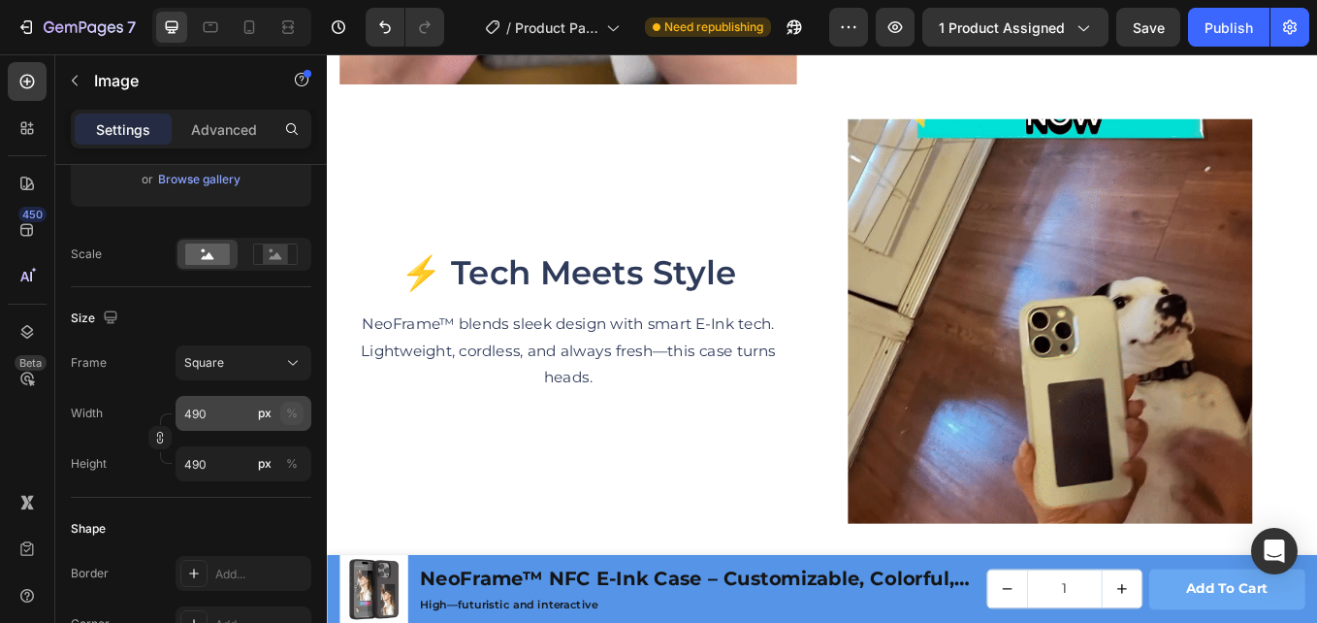
click at [293, 418] on div "%" at bounding box center [292, 413] width 12 height 17
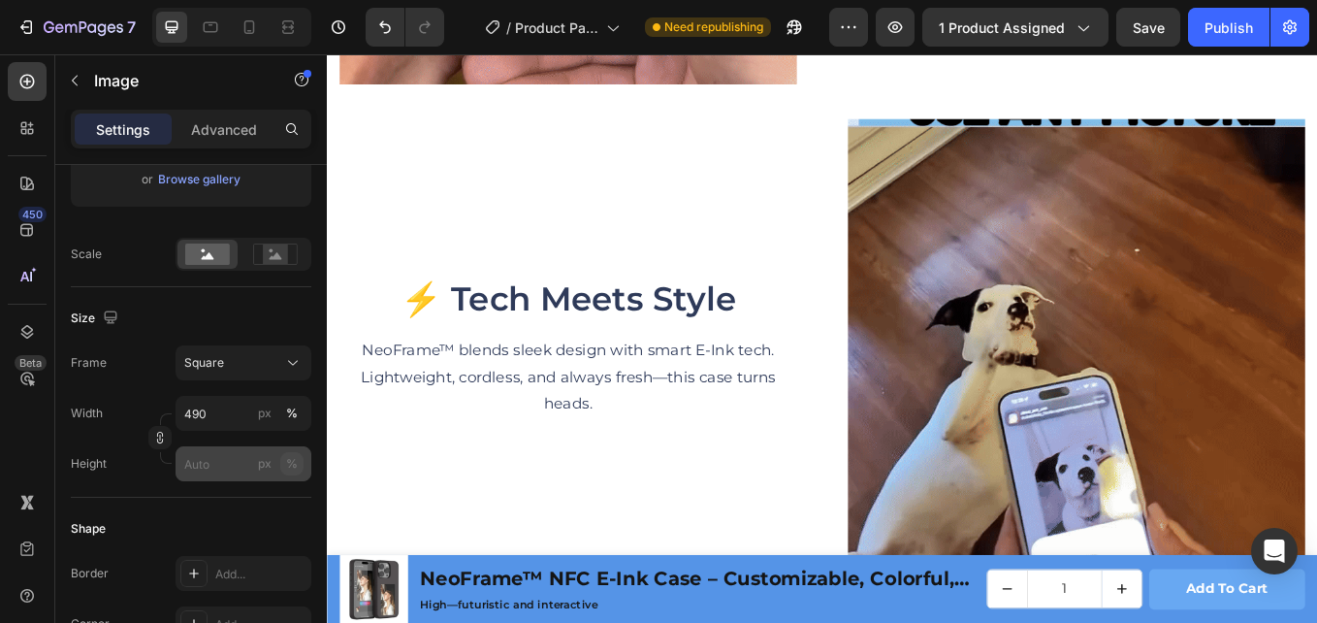
click at [292, 470] on div "%" at bounding box center [292, 463] width 12 height 17
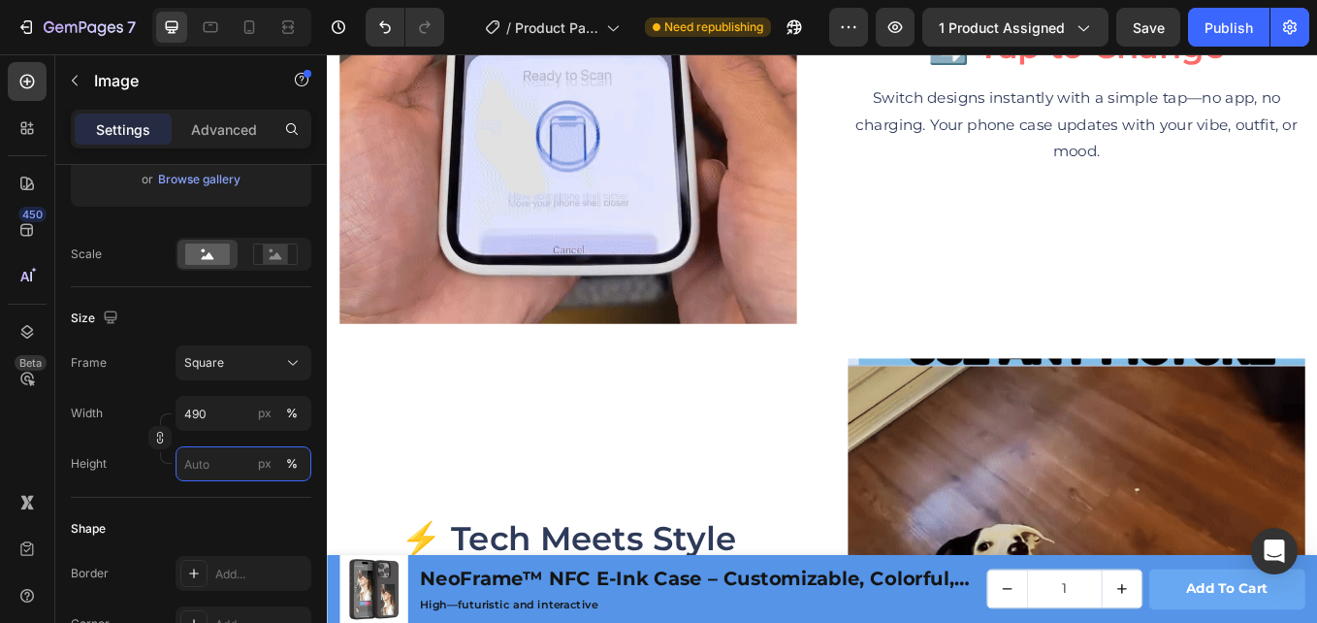
scroll to position [2370, 0]
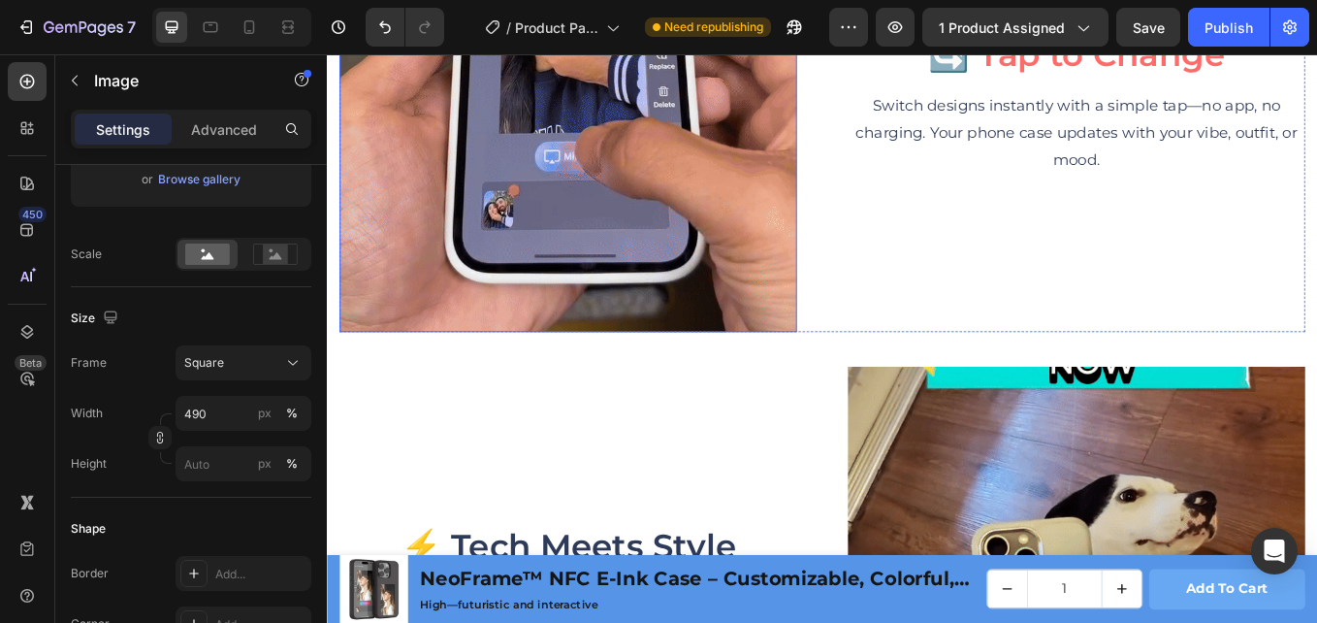
click at [778, 161] on img at bounding box center [609, 111] width 537 height 537
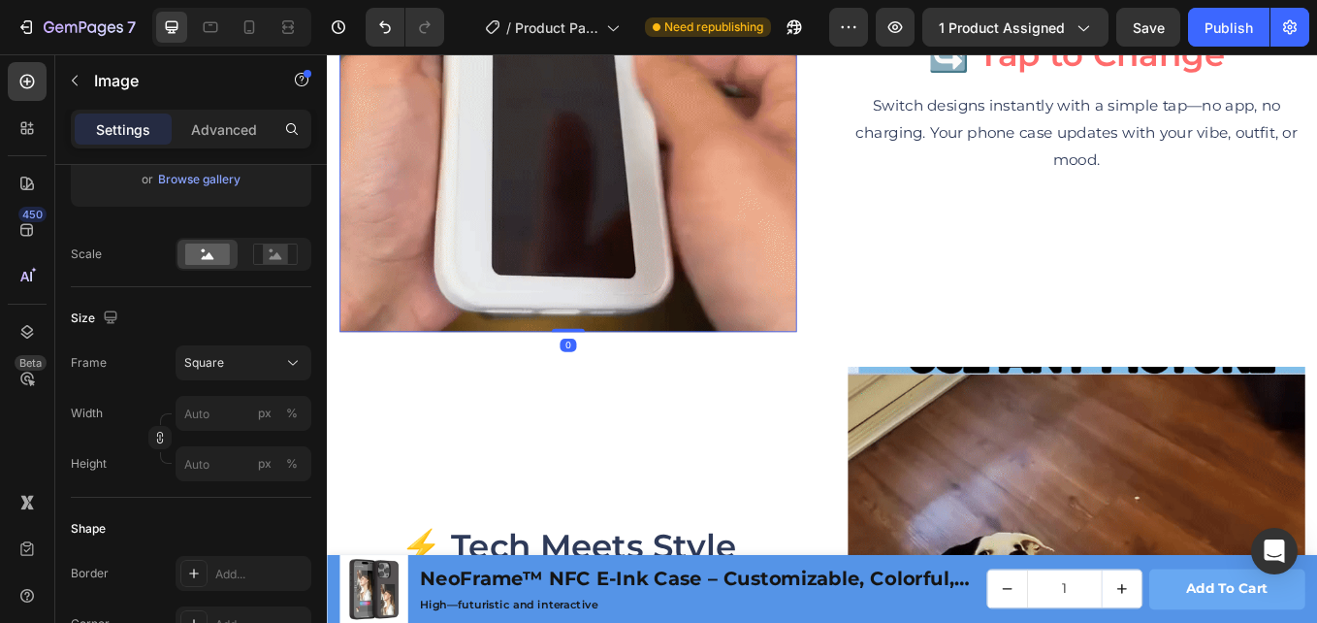
click at [598, 172] on img at bounding box center [609, 111] width 537 height 537
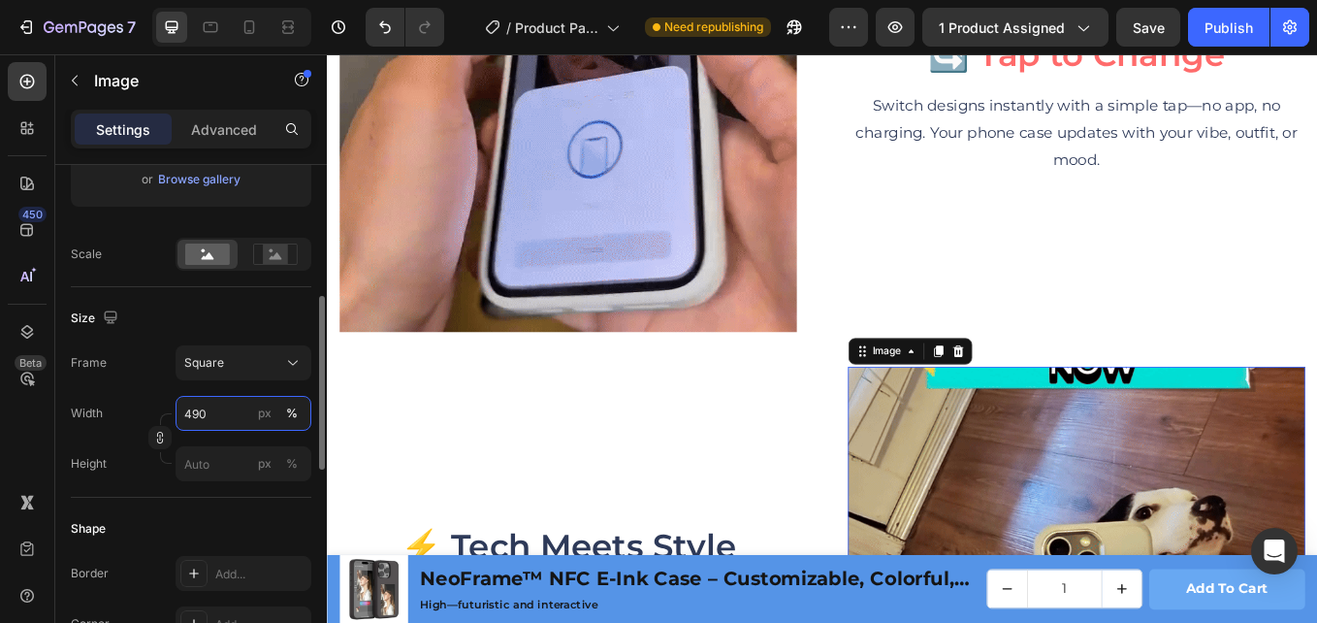
click at [230, 414] on input "490" at bounding box center [244, 413] width 136 height 35
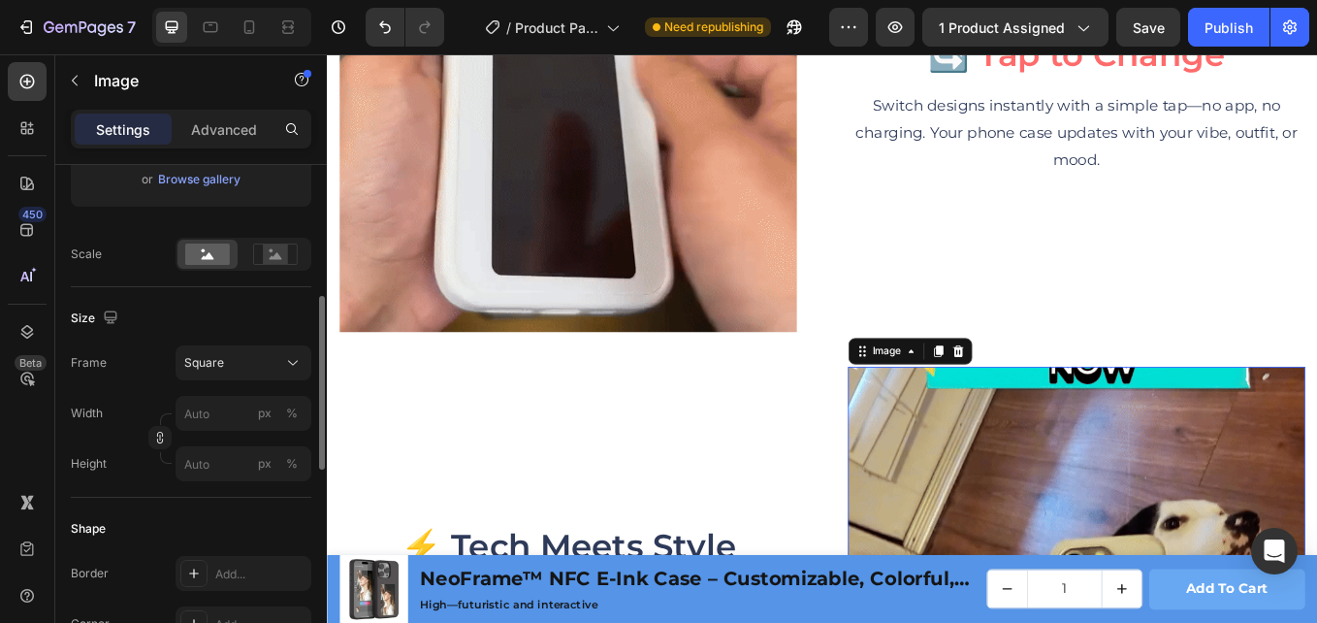
click at [231, 517] on div "Shape" at bounding box center [191, 528] width 241 height 31
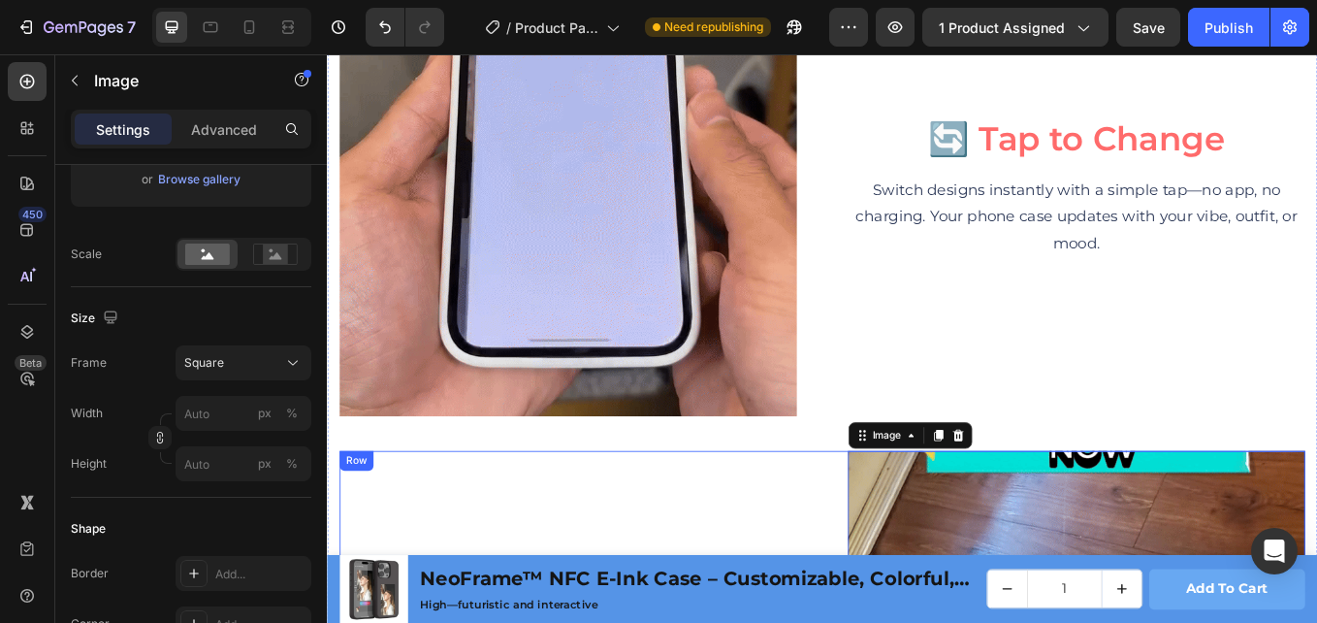
scroll to position [2758, 0]
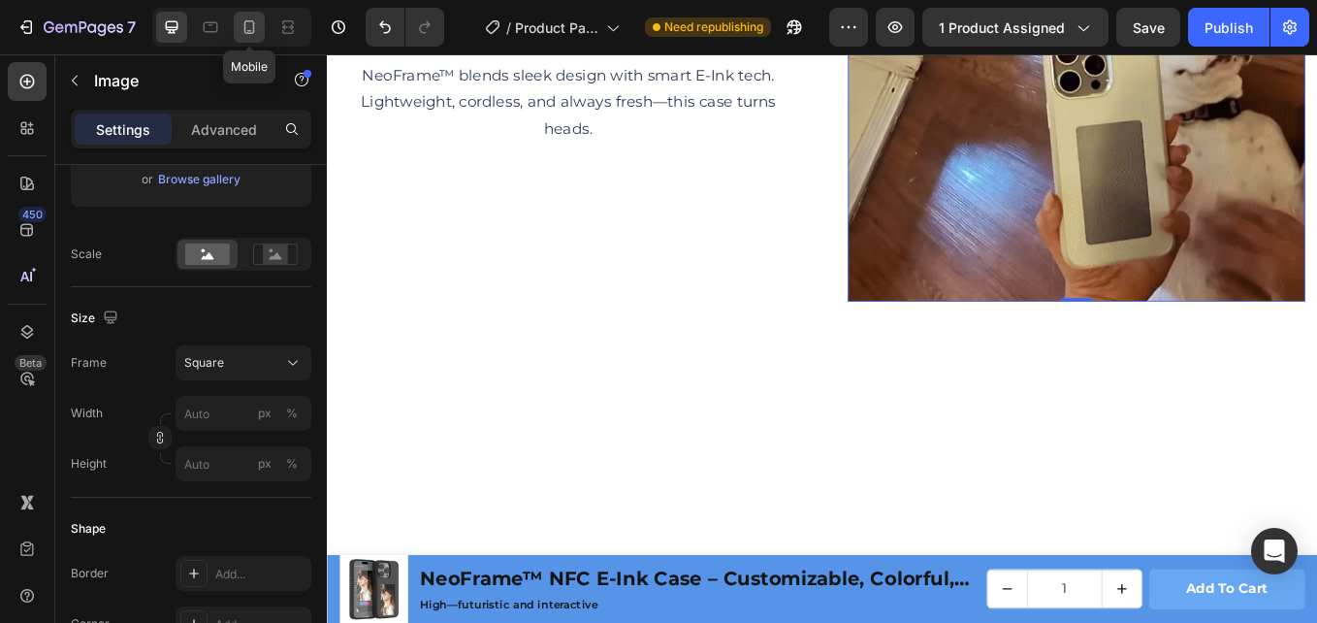
click at [238, 32] on div at bounding box center [249, 27] width 31 height 31
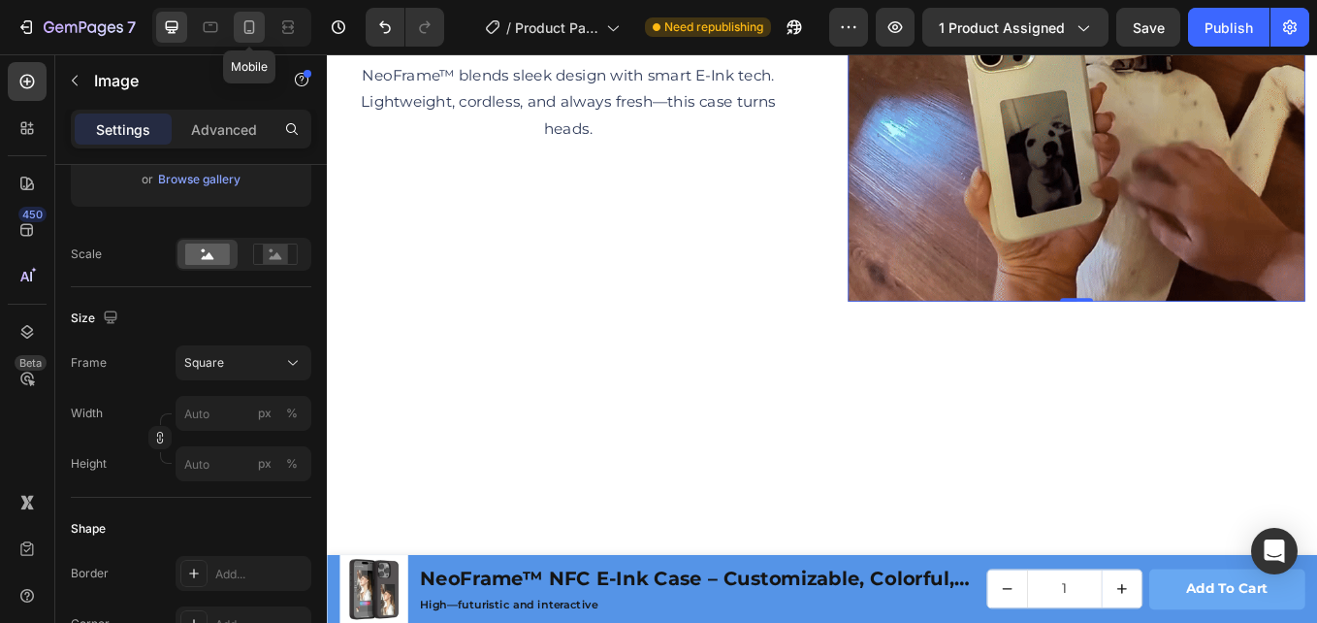
type input "100"
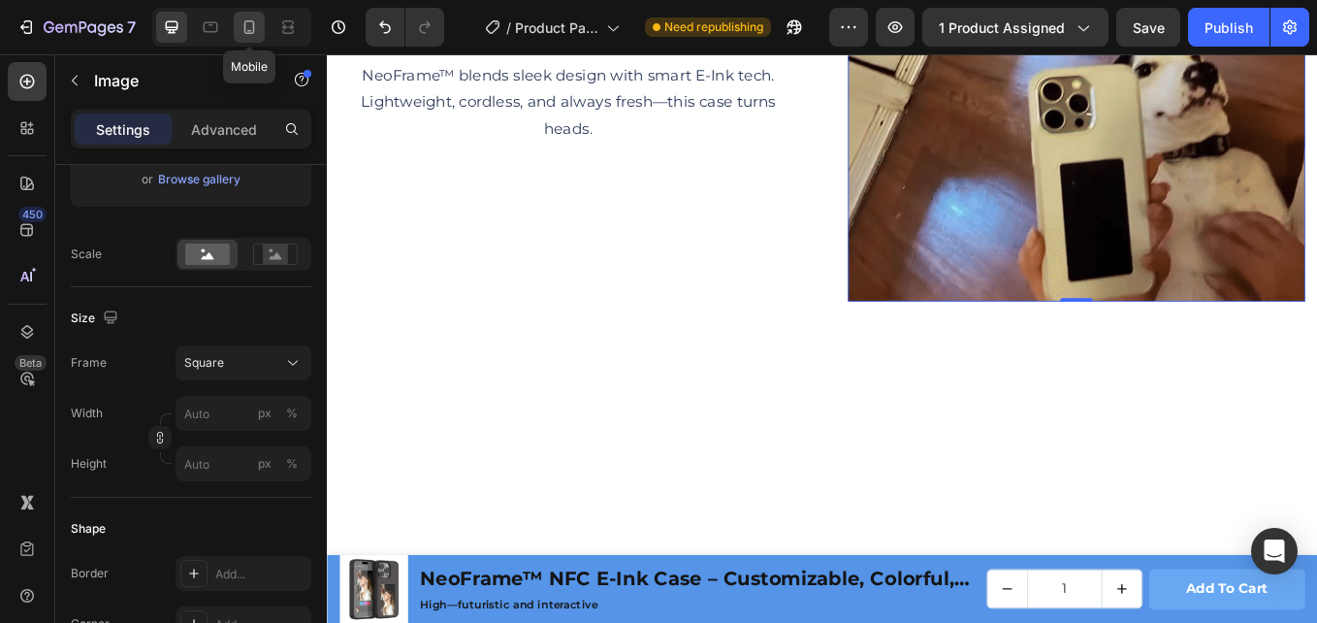
type input "490"
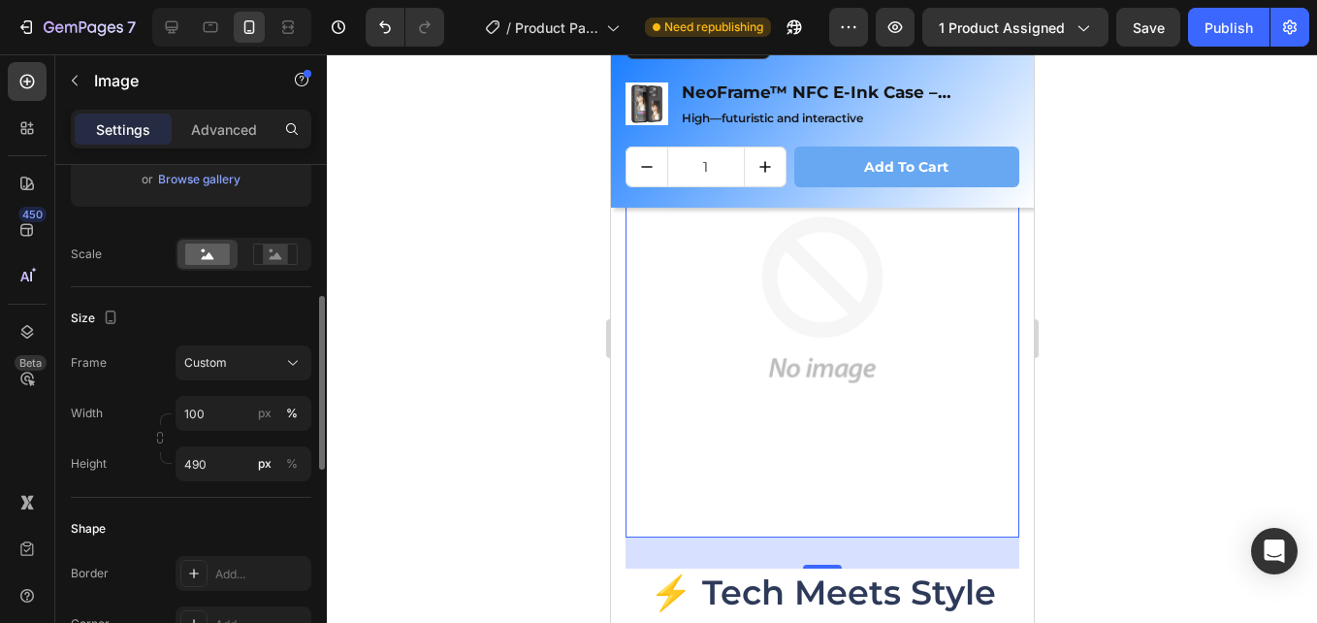
scroll to position [2609, 0]
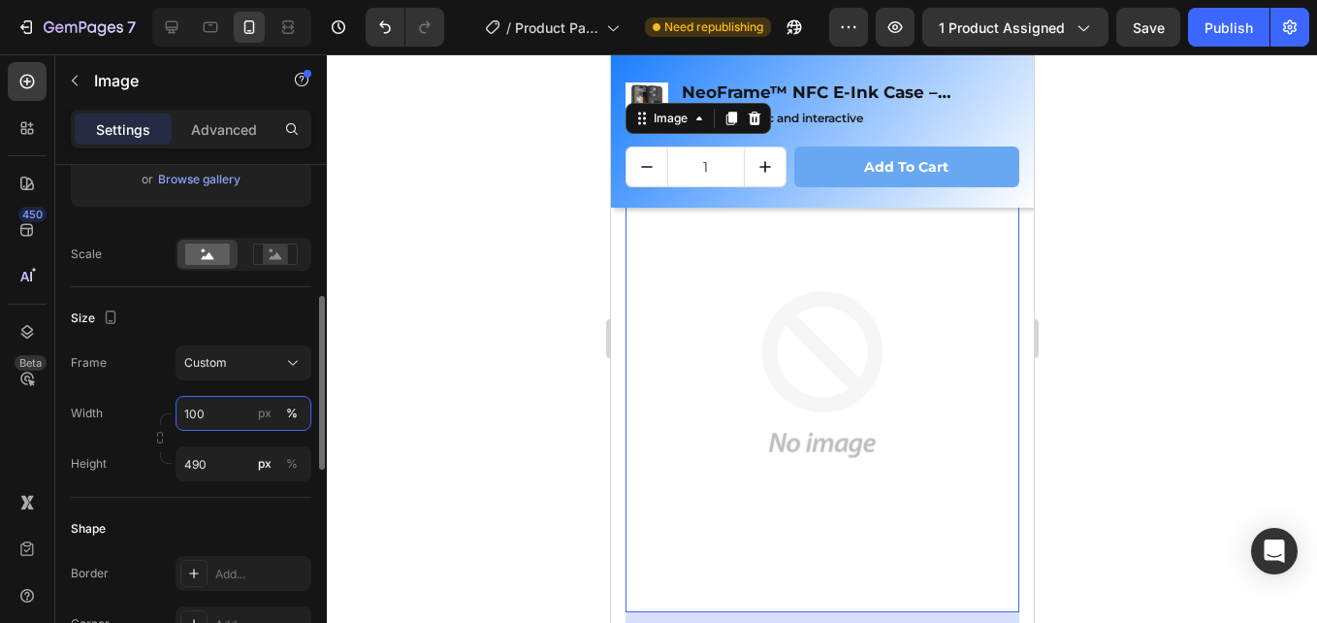
click at [232, 421] on input "100" at bounding box center [244, 413] width 136 height 35
click at [218, 461] on div "Style Rectangle Source Upload Image or Browse gallery Scale Size Frame Custom W…" at bounding box center [191, 467] width 241 height 1380
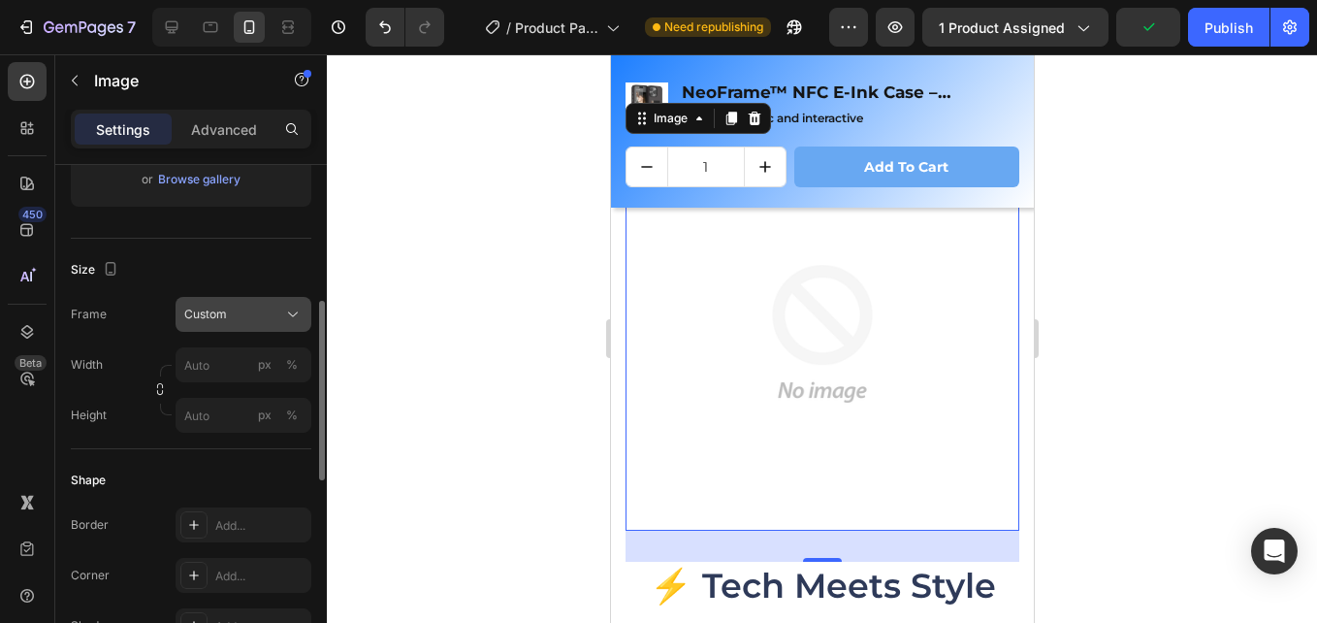
click at [259, 308] on div "Custom" at bounding box center [231, 314] width 95 height 17
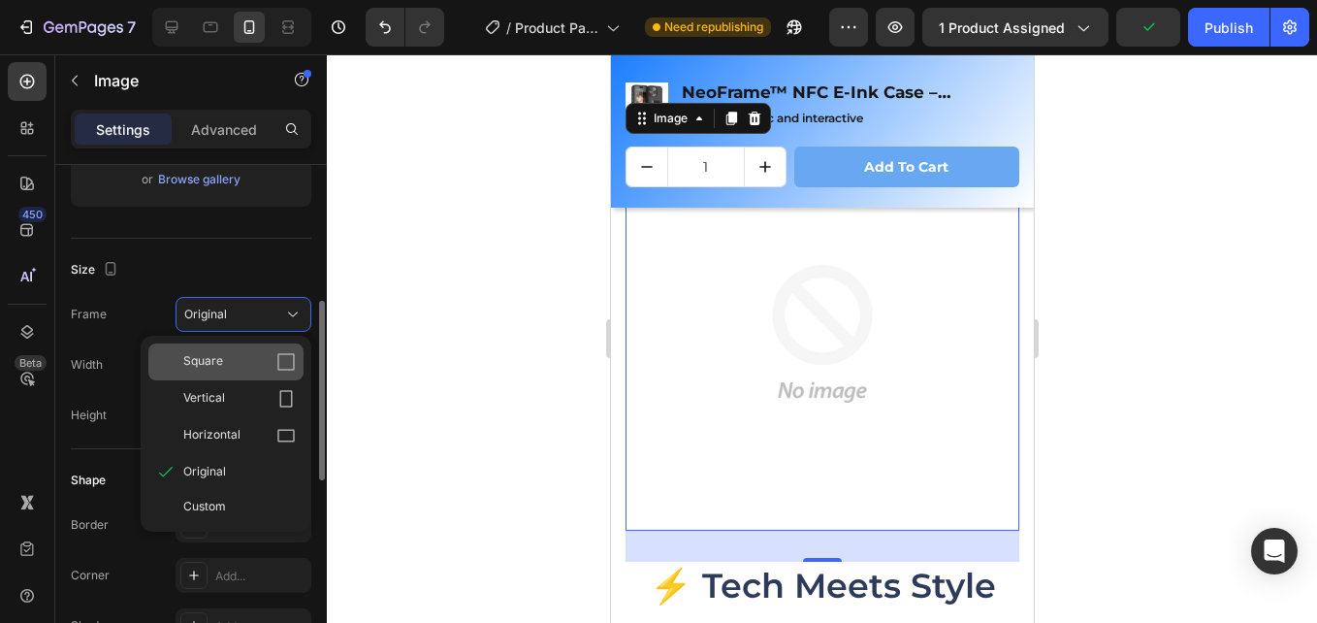
click at [279, 354] on icon at bounding box center [285, 361] width 17 height 17
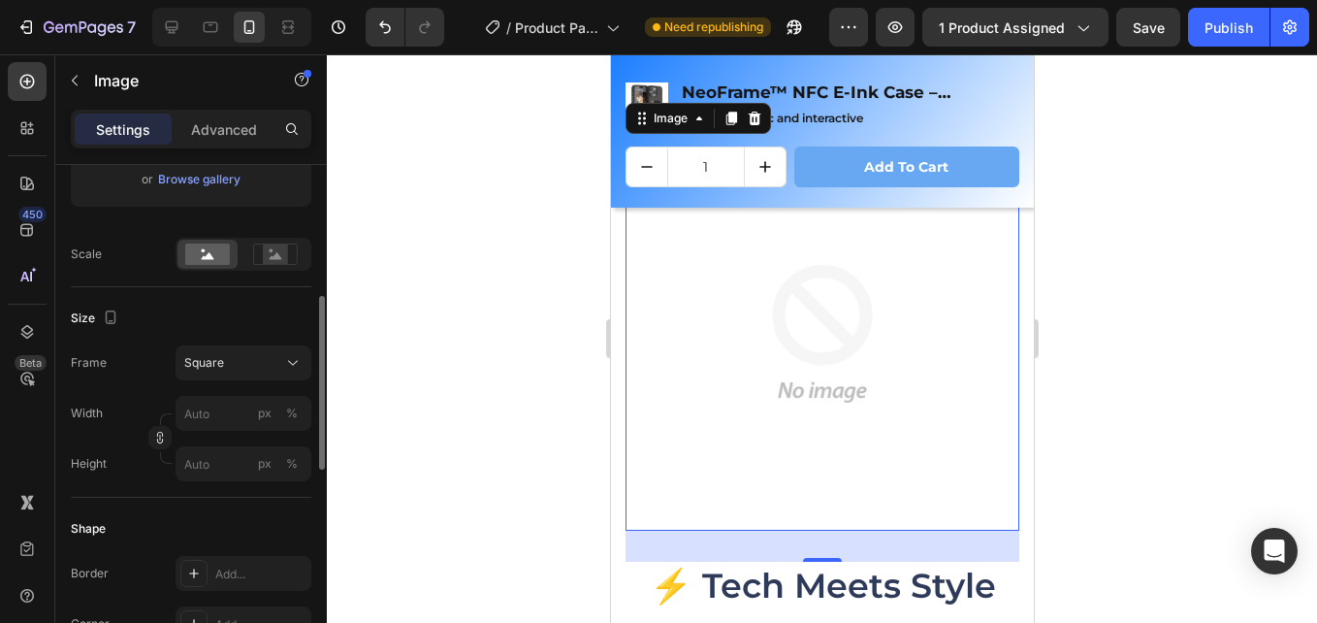
click at [862, 327] on img at bounding box center [822, 334] width 394 height 394
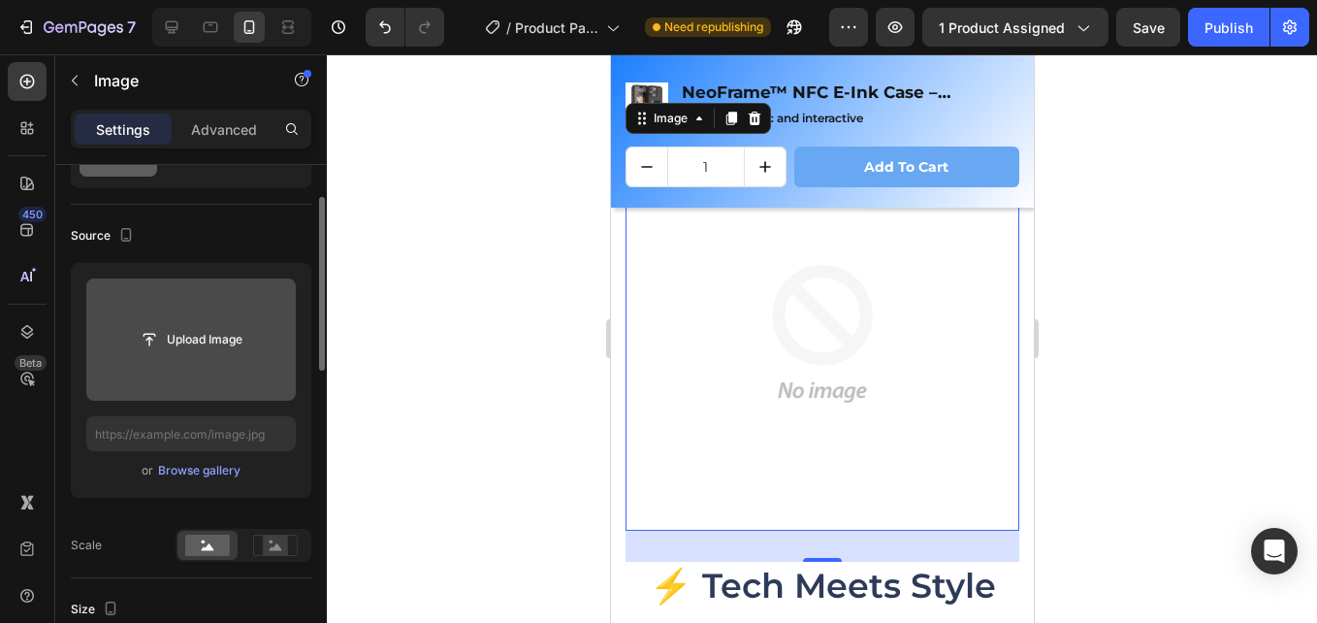
click at [211, 329] on input "file" at bounding box center [191, 339] width 134 height 33
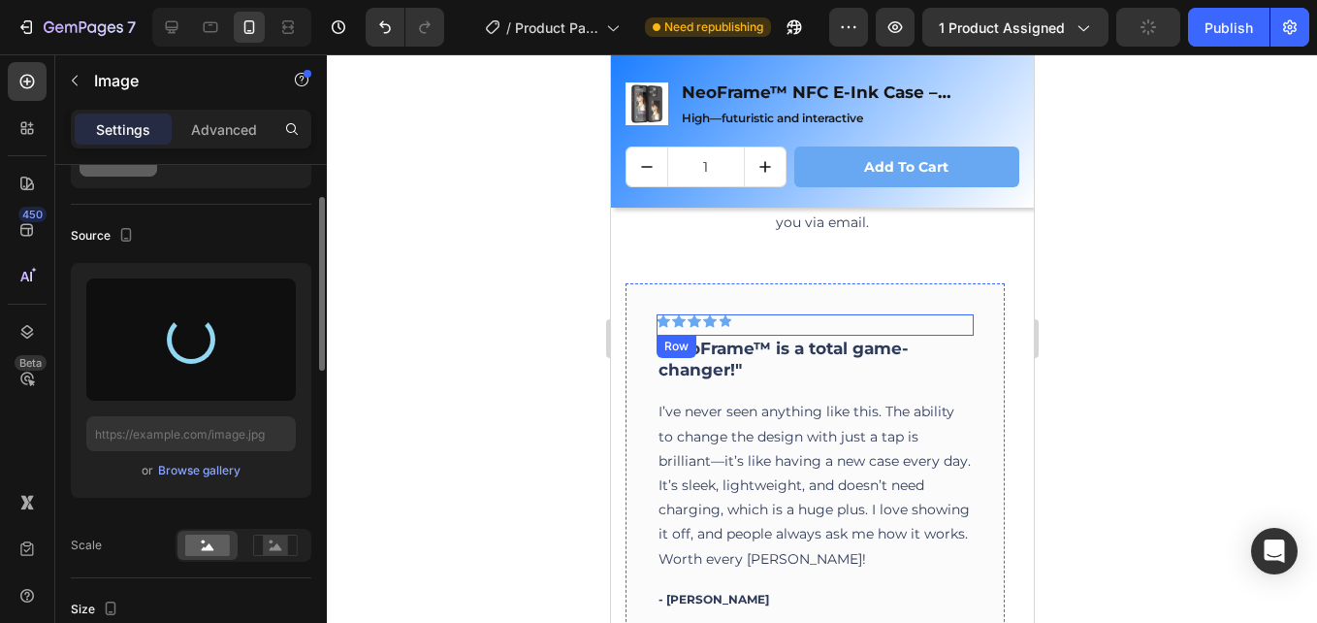
scroll to position [4079, 0]
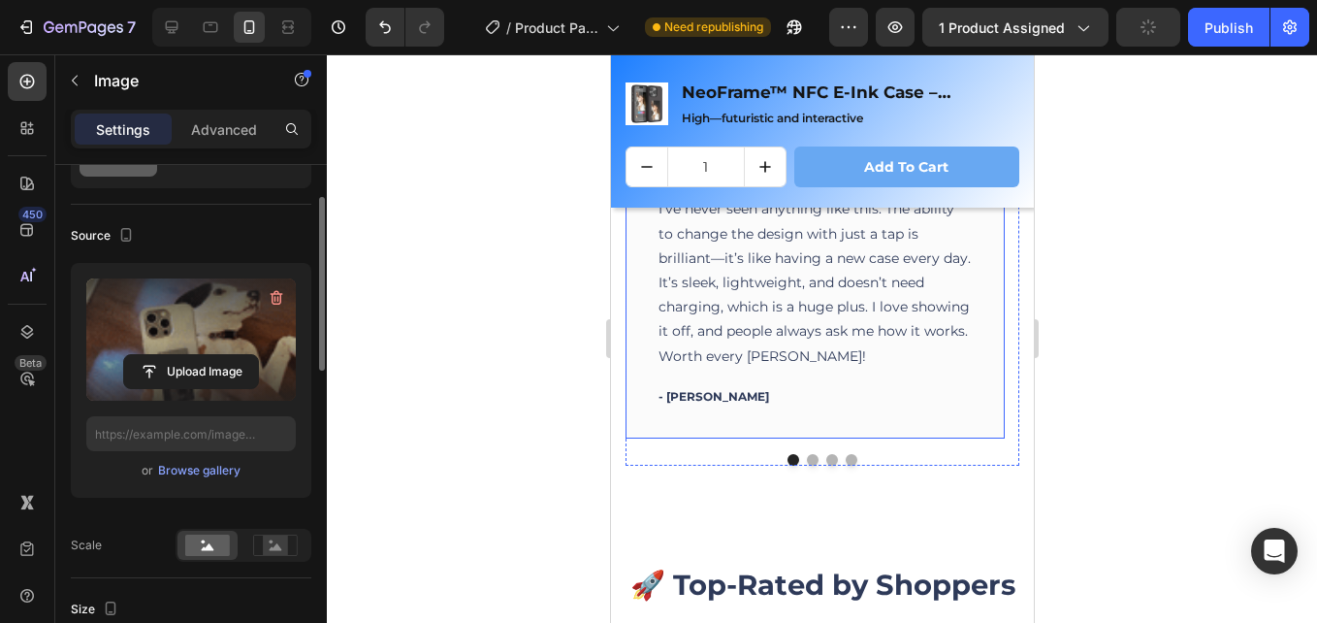
type input "[URL][DOMAIN_NAME]"
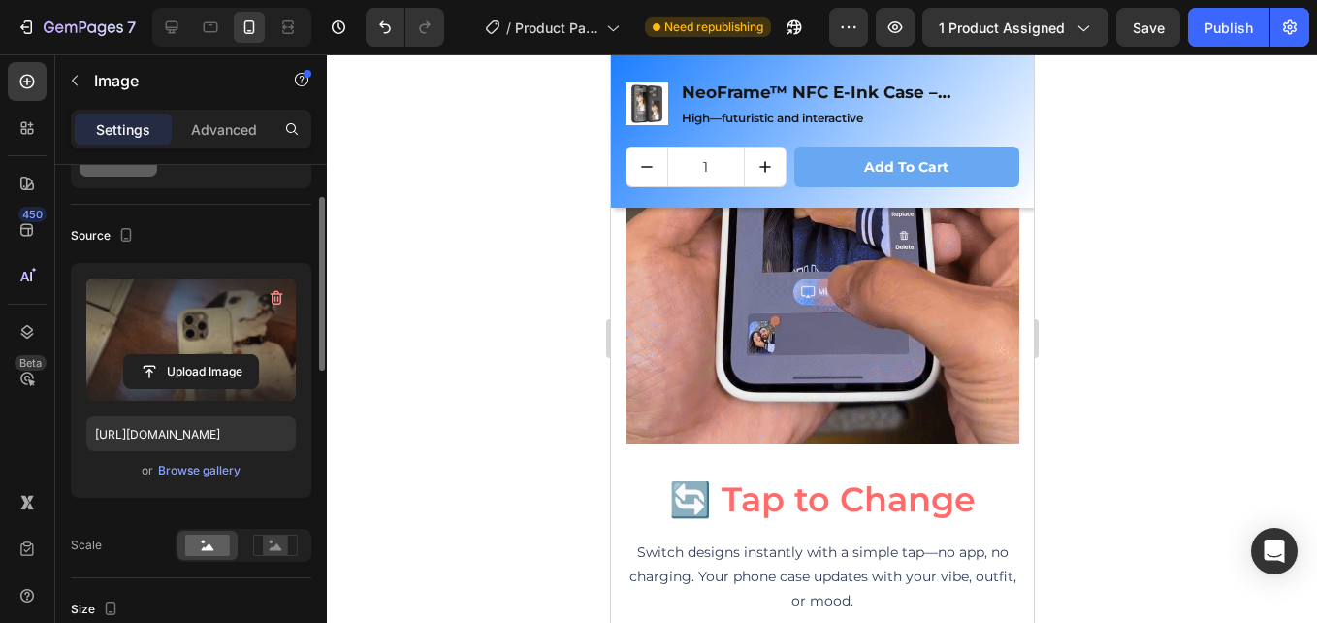
scroll to position [1679, 0]
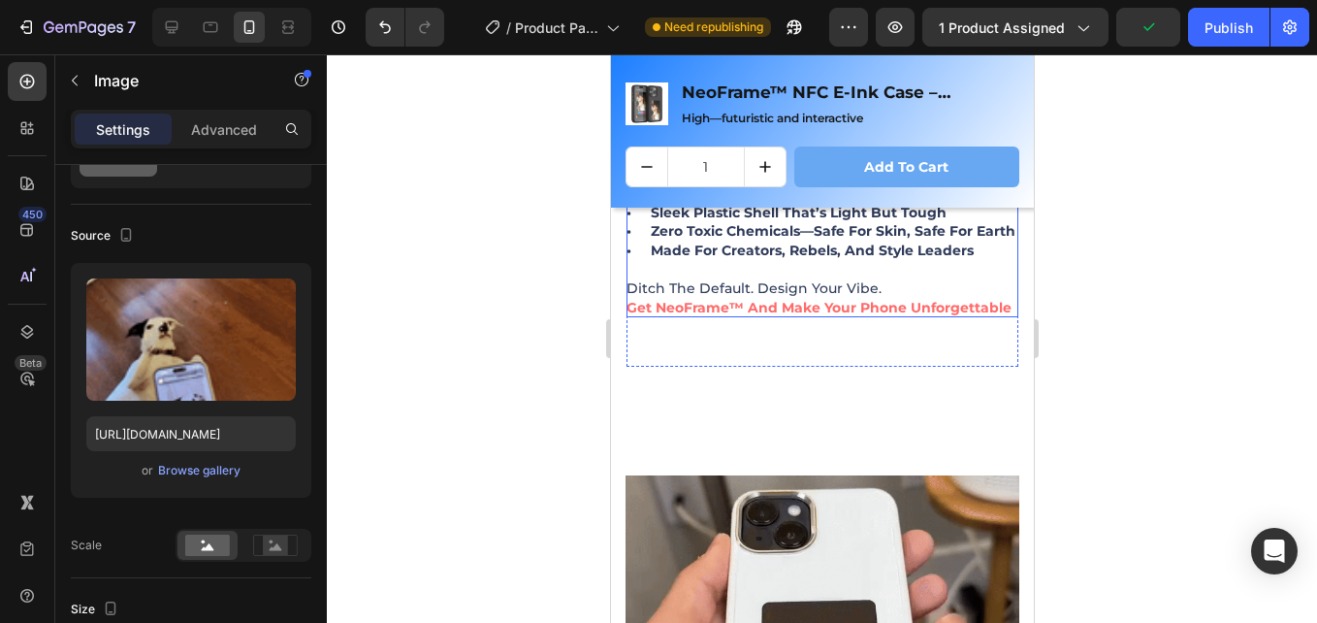
scroll to position [1873, 0]
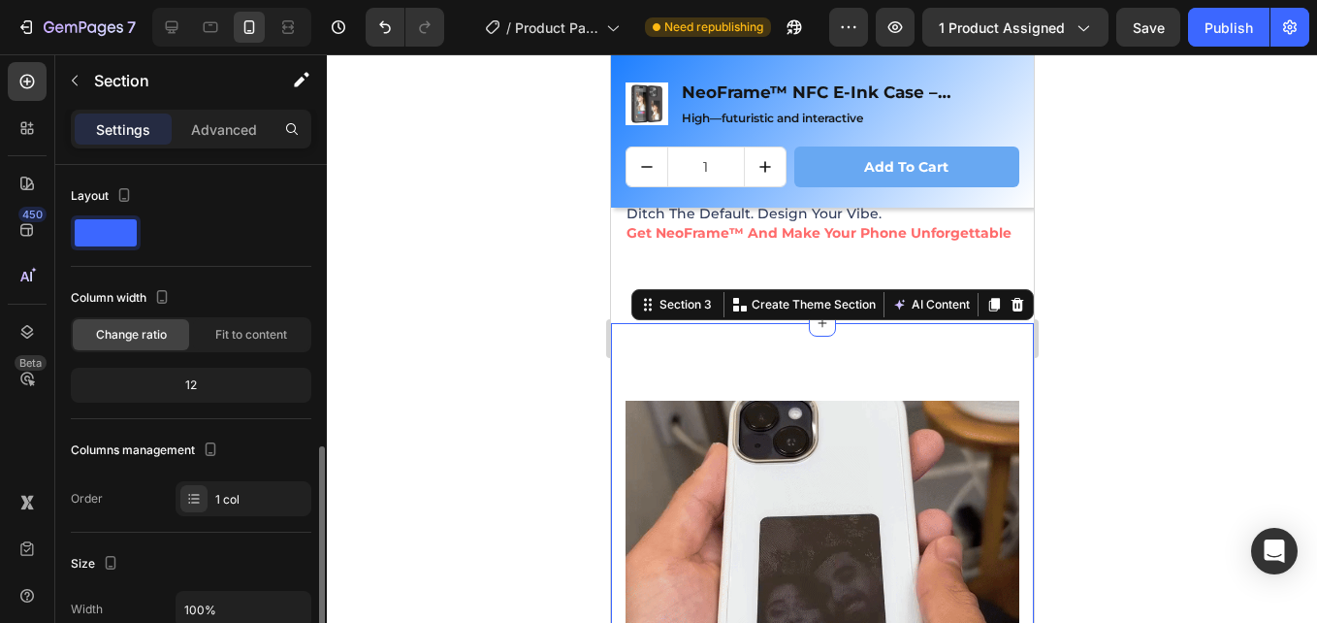
scroll to position [194, 0]
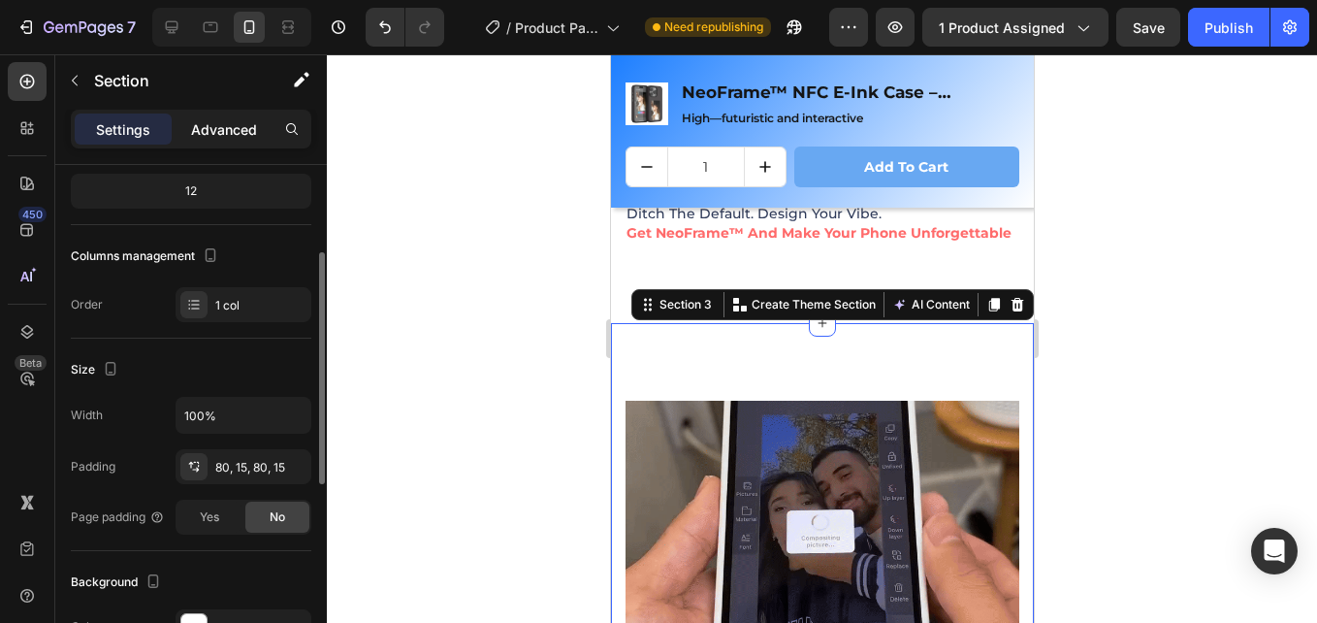
click at [226, 137] on p "Advanced" at bounding box center [224, 129] width 66 height 20
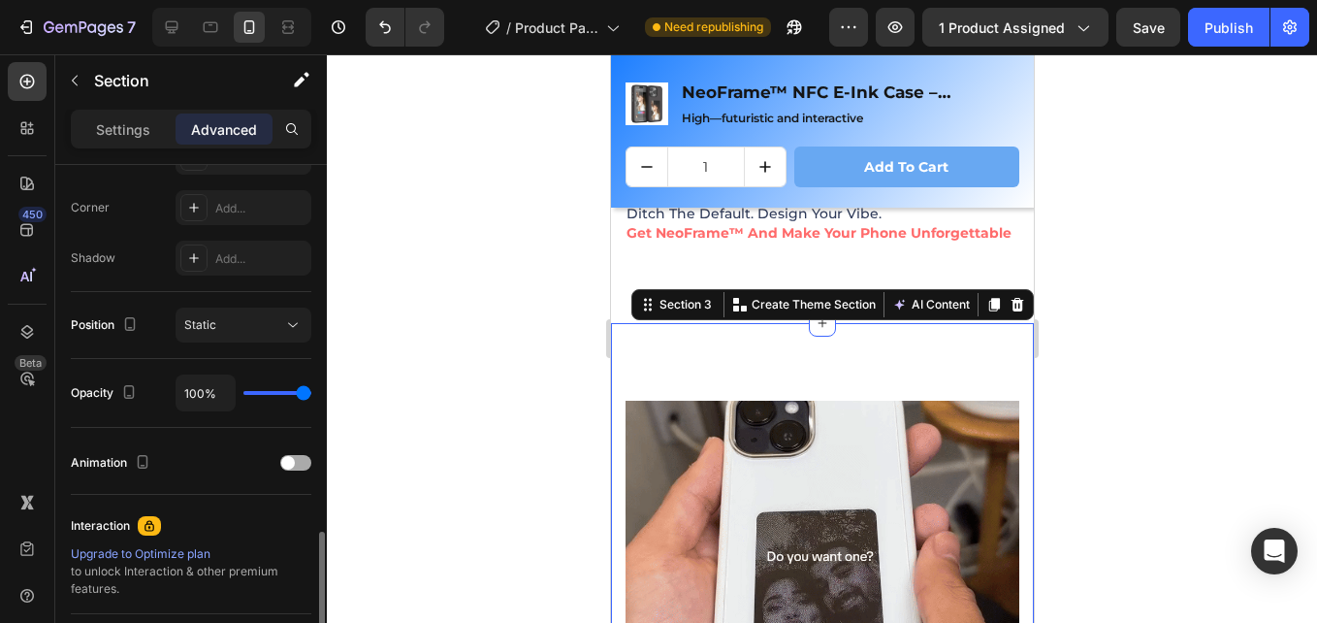
scroll to position [679, 0]
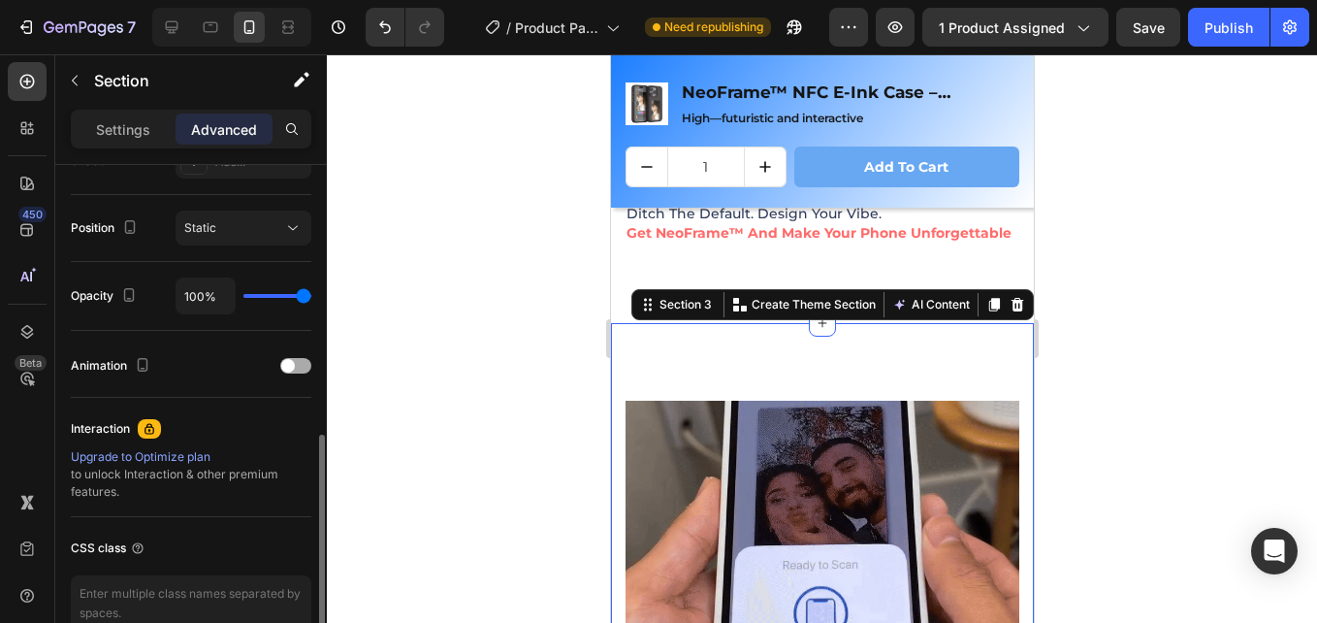
click at [293, 363] on span at bounding box center [288, 366] width 14 height 14
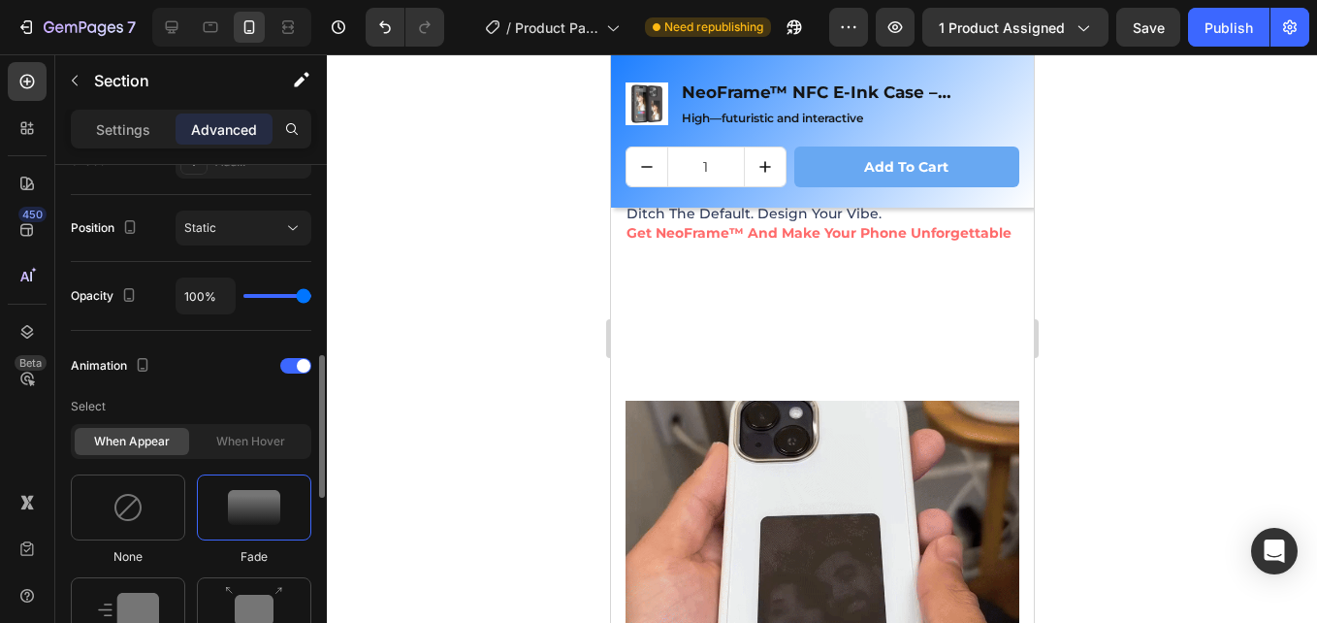
click at [226, 513] on div at bounding box center [254, 507] width 114 height 66
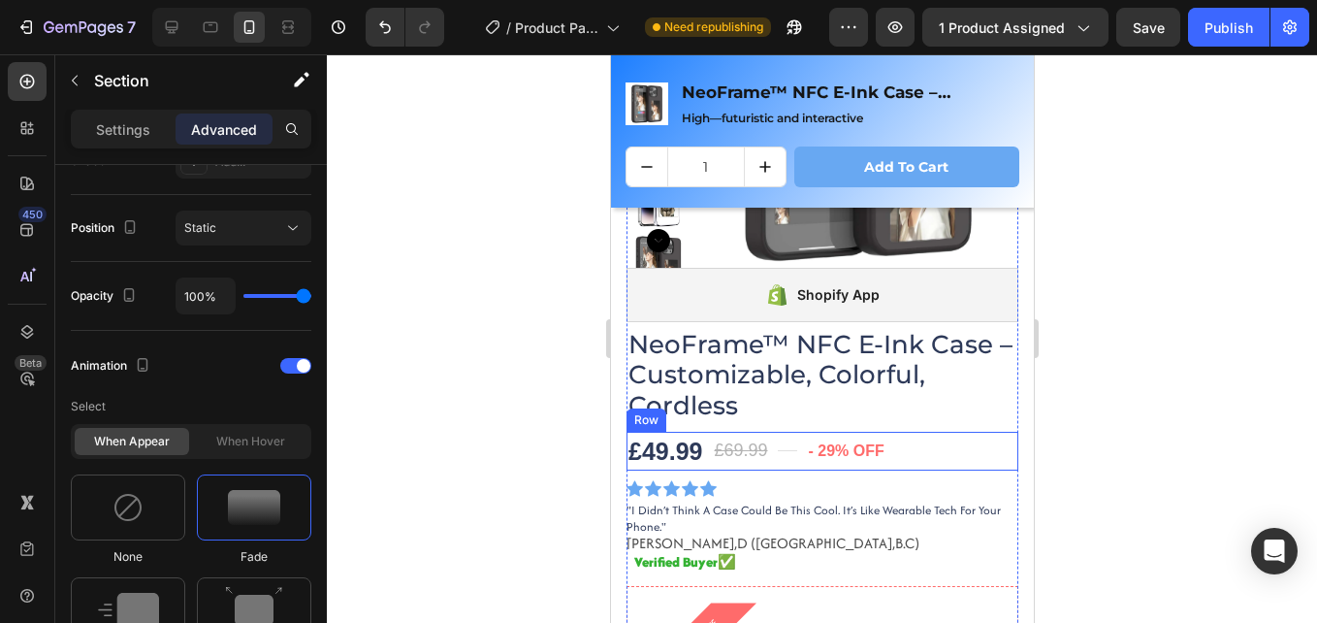
scroll to position [194, 0]
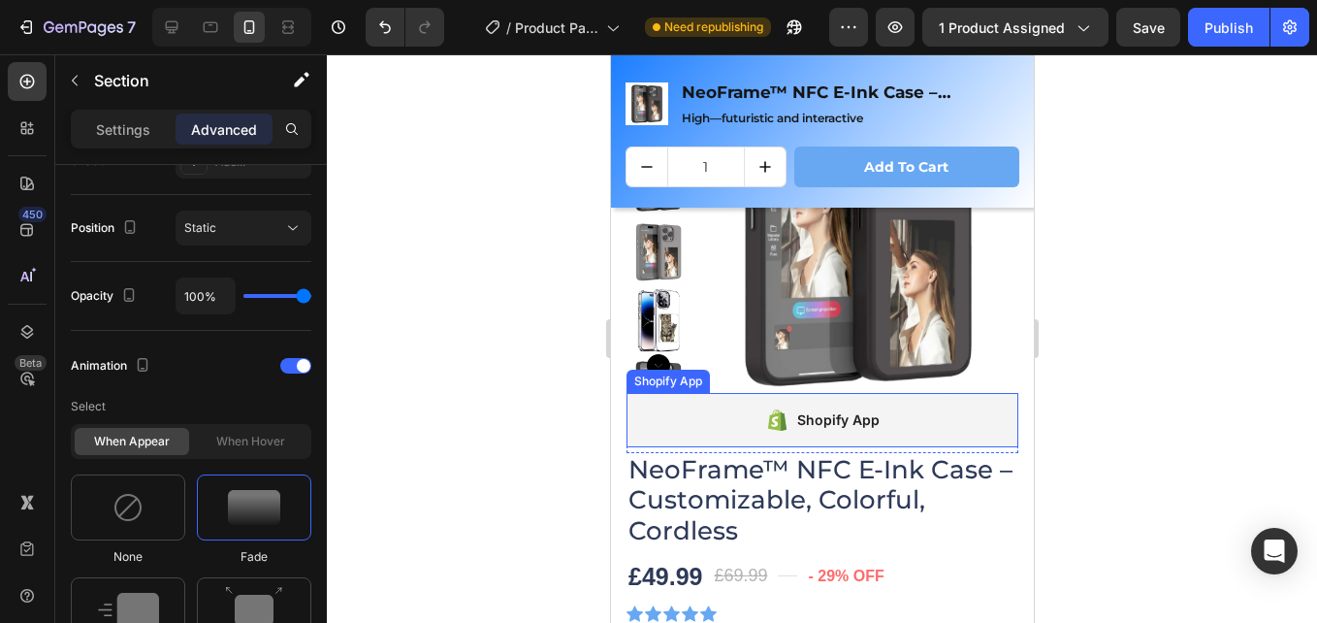
click at [799, 420] on div "Shopify App" at bounding box center [837, 419] width 82 height 23
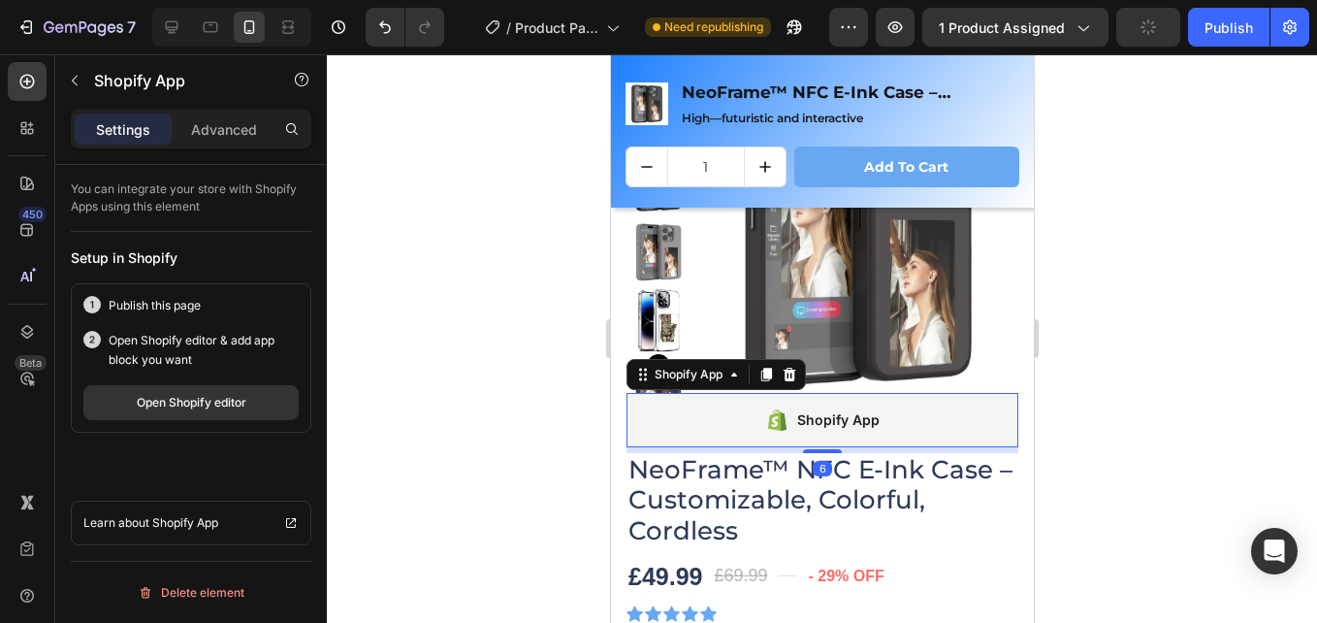
scroll to position [0, 0]
click at [210, 417] on button "Open Shopify editor" at bounding box center [190, 402] width 215 height 35
click at [1159, 43] on button "Save" at bounding box center [1149, 27] width 64 height 39
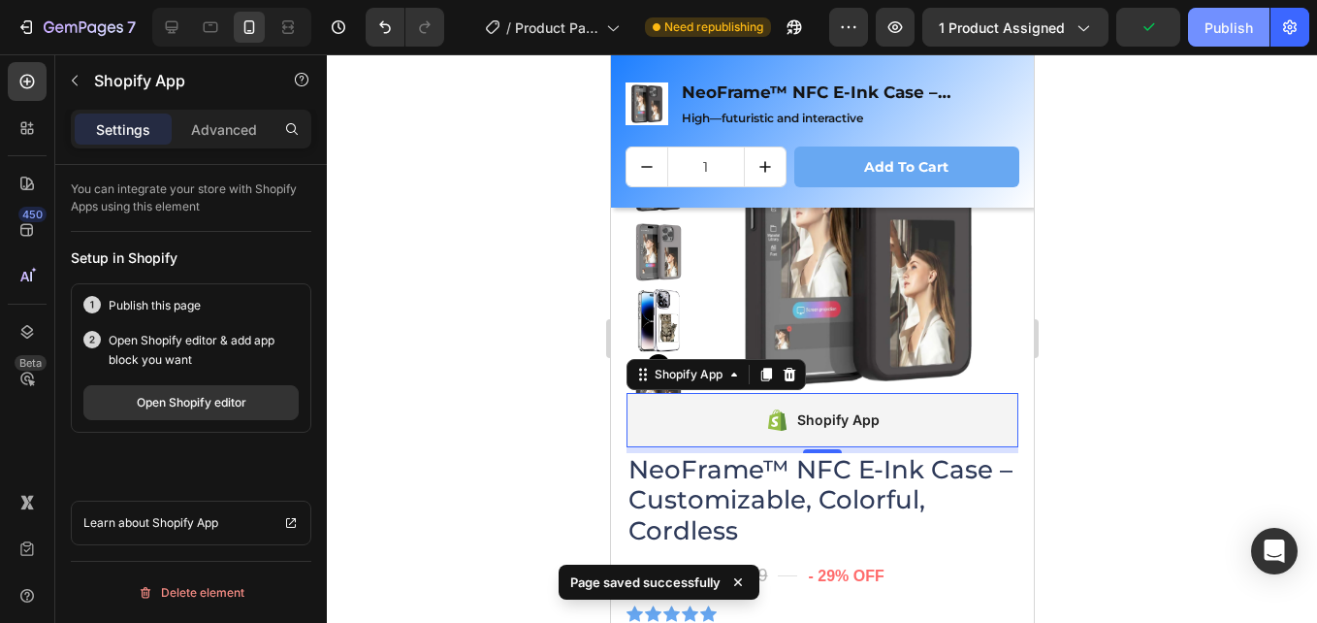
click at [1231, 35] on div "Publish" at bounding box center [1229, 27] width 49 height 20
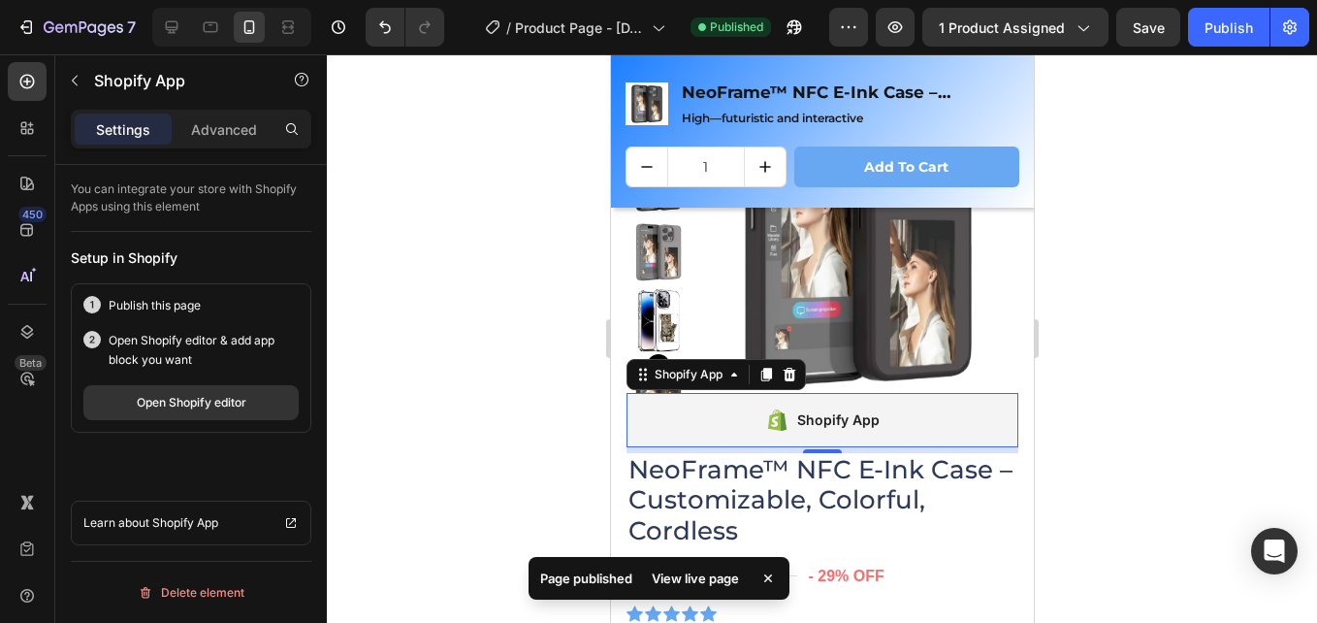
click at [764, 409] on icon at bounding box center [776, 419] width 24 height 23
click at [230, 401] on div "Open Shopify editor" at bounding box center [192, 402] width 110 height 17
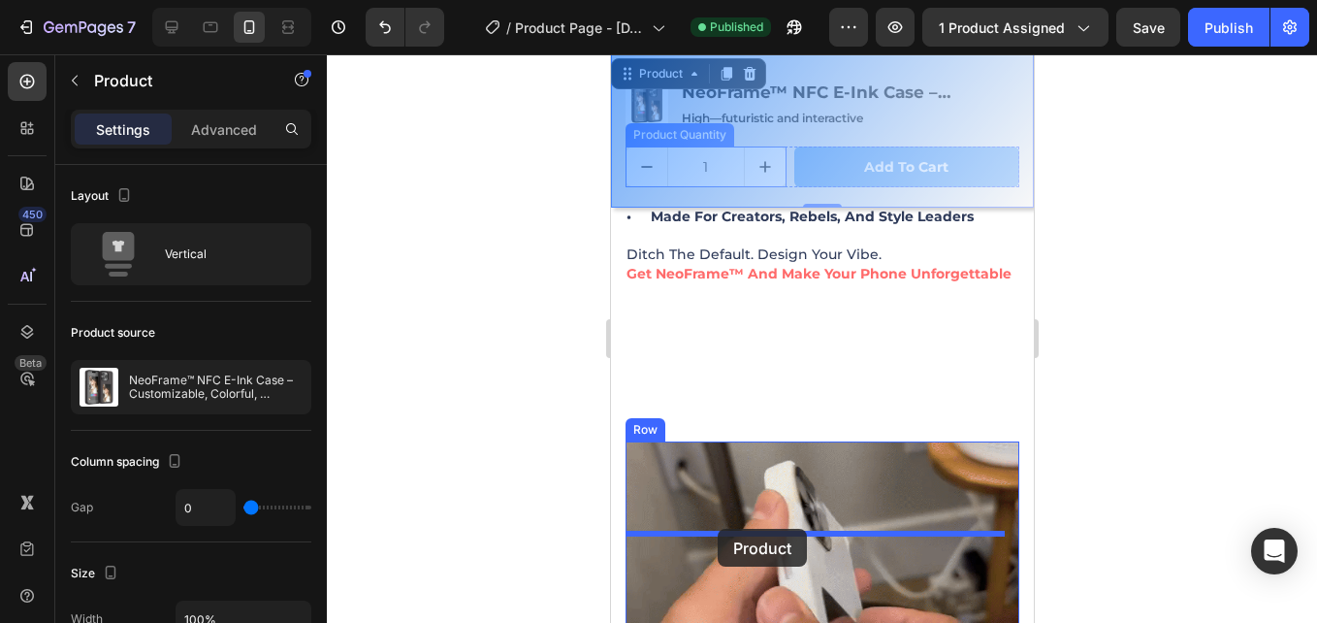
scroll to position [1835, 0]
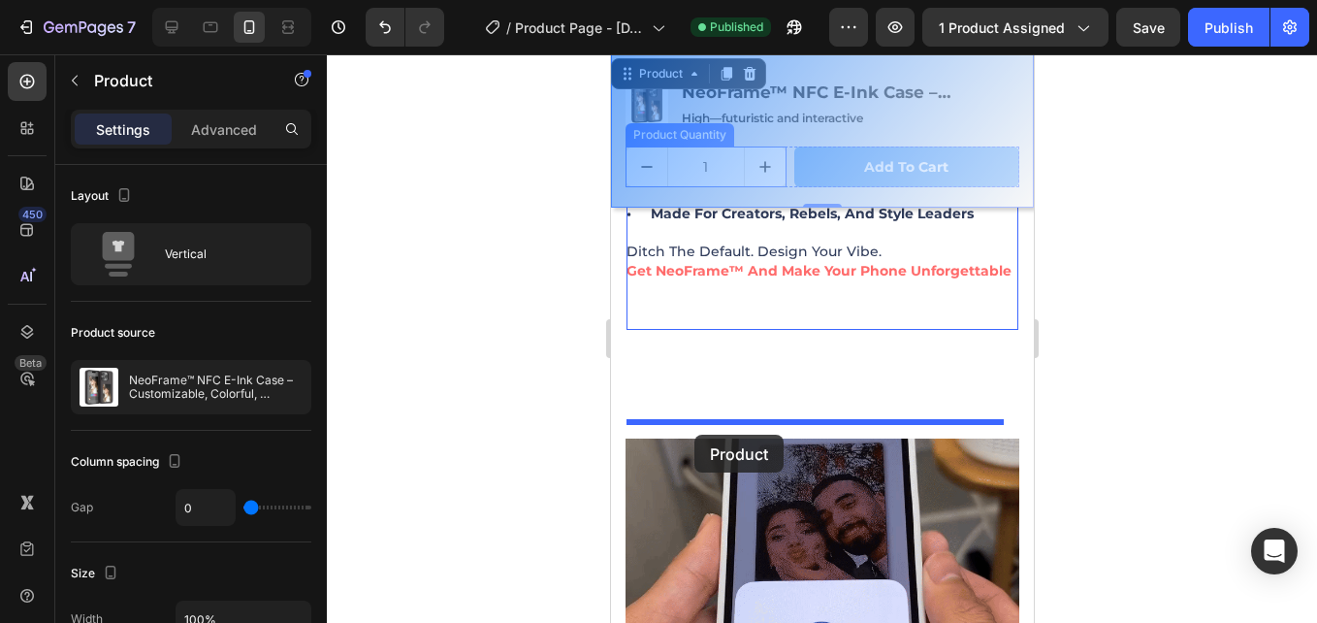
drag, startPoint x: 664, startPoint y: 219, endPoint x: 694, endPoint y: 435, distance: 217.4
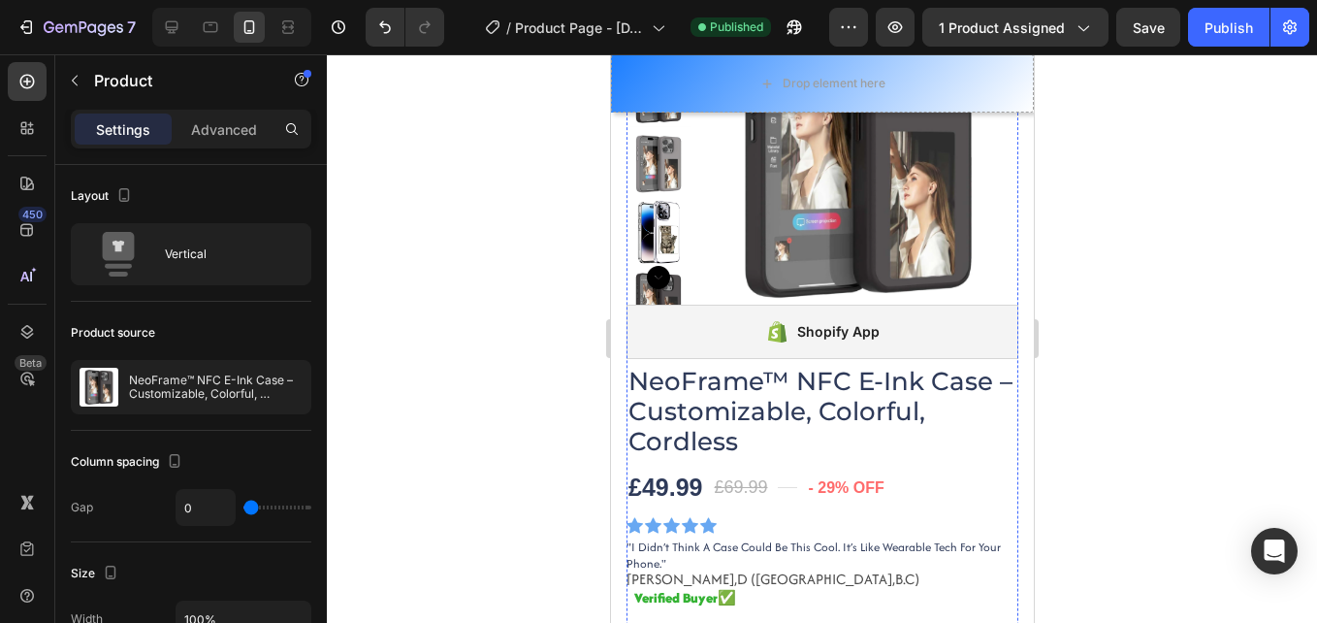
scroll to position [0, 0]
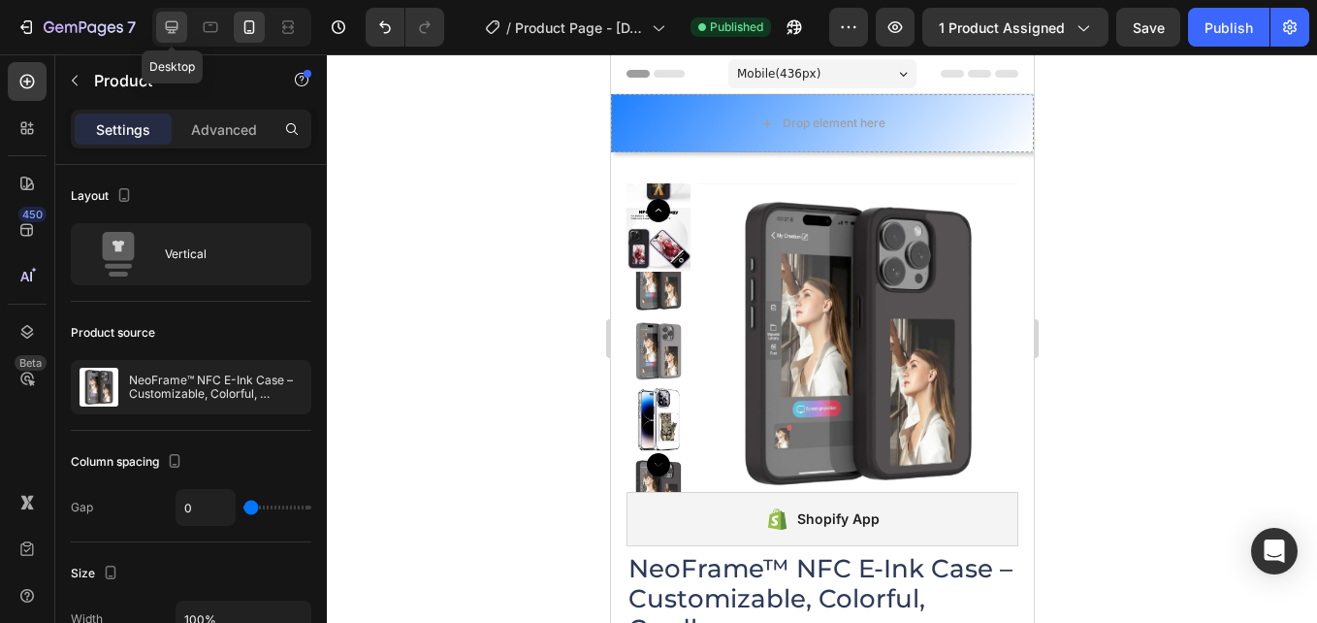
click at [163, 34] on icon at bounding box center [171, 26] width 19 height 19
type input "12"
type input "1200"
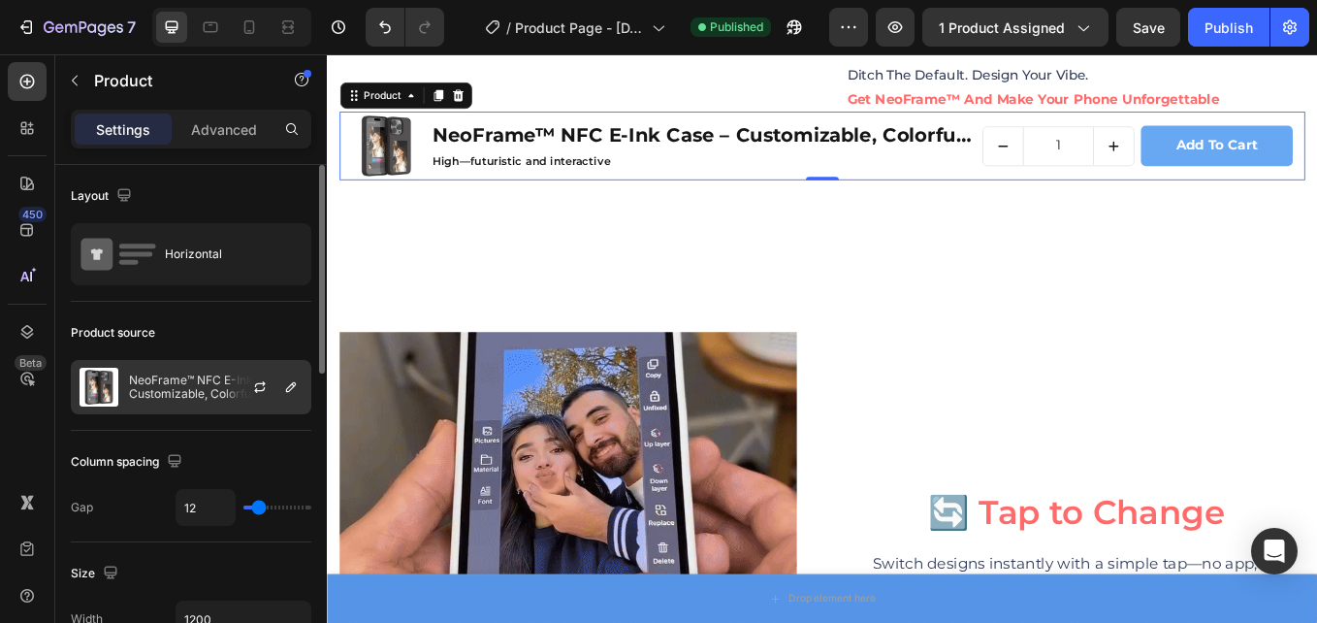
scroll to position [1686, 0]
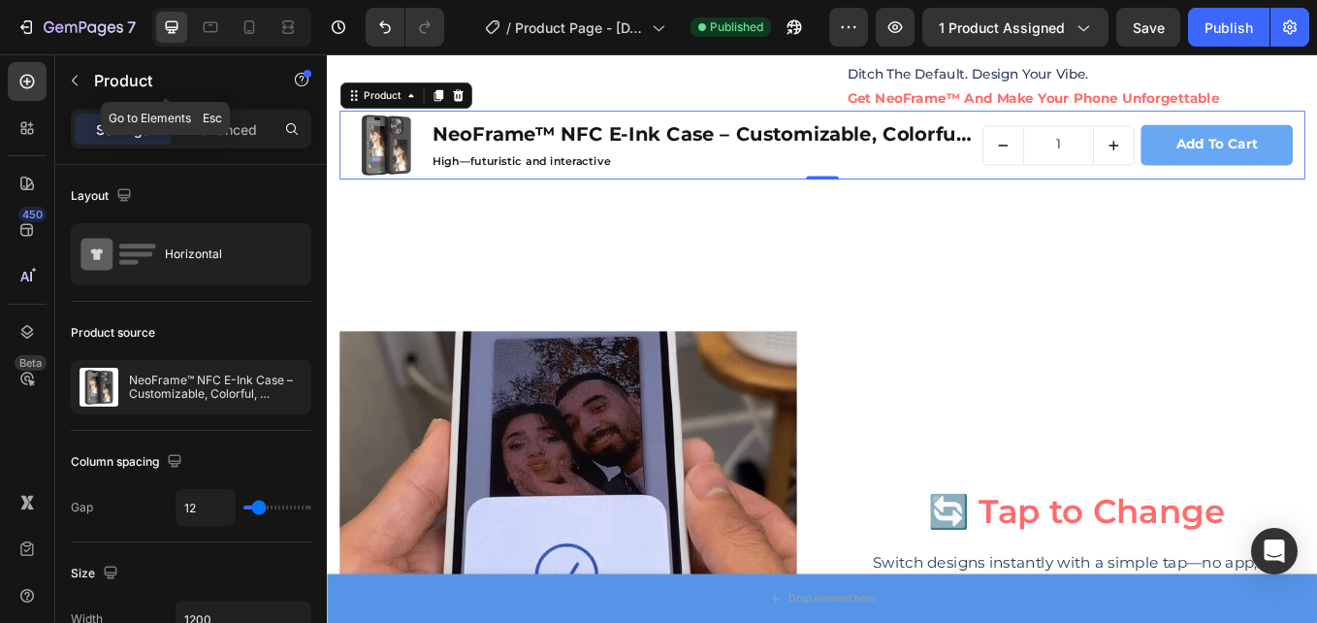
click at [82, 87] on button "button" at bounding box center [74, 80] width 31 height 31
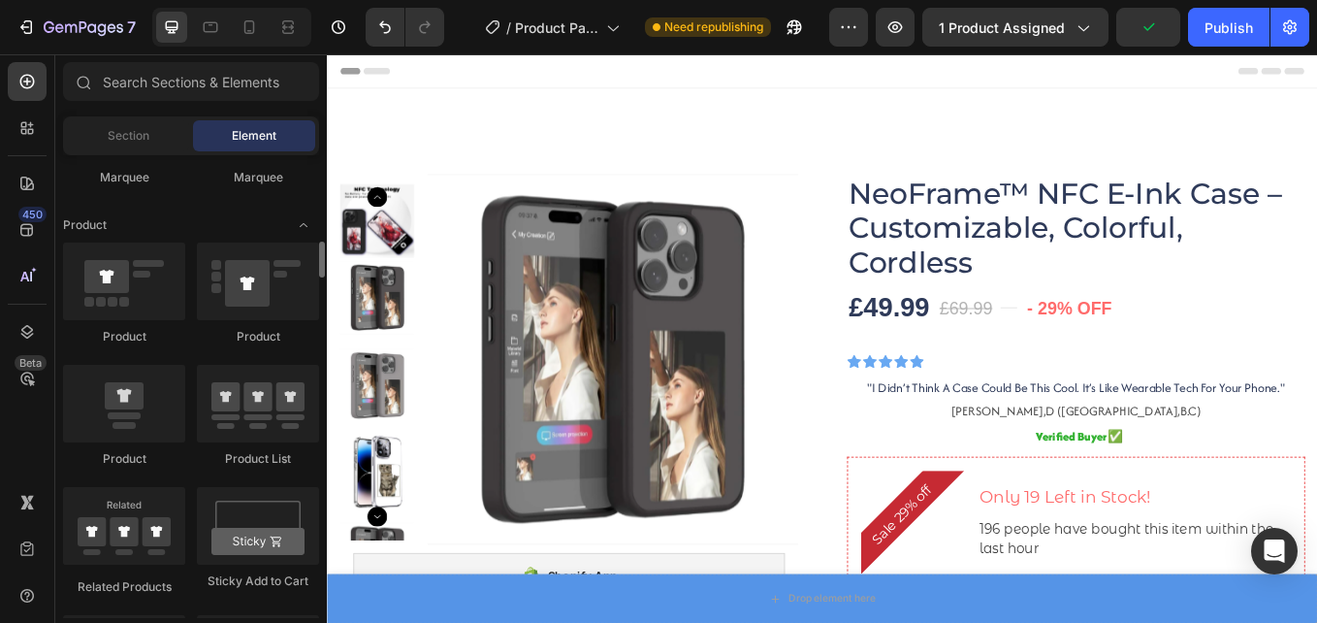
scroll to position [2231, 0]
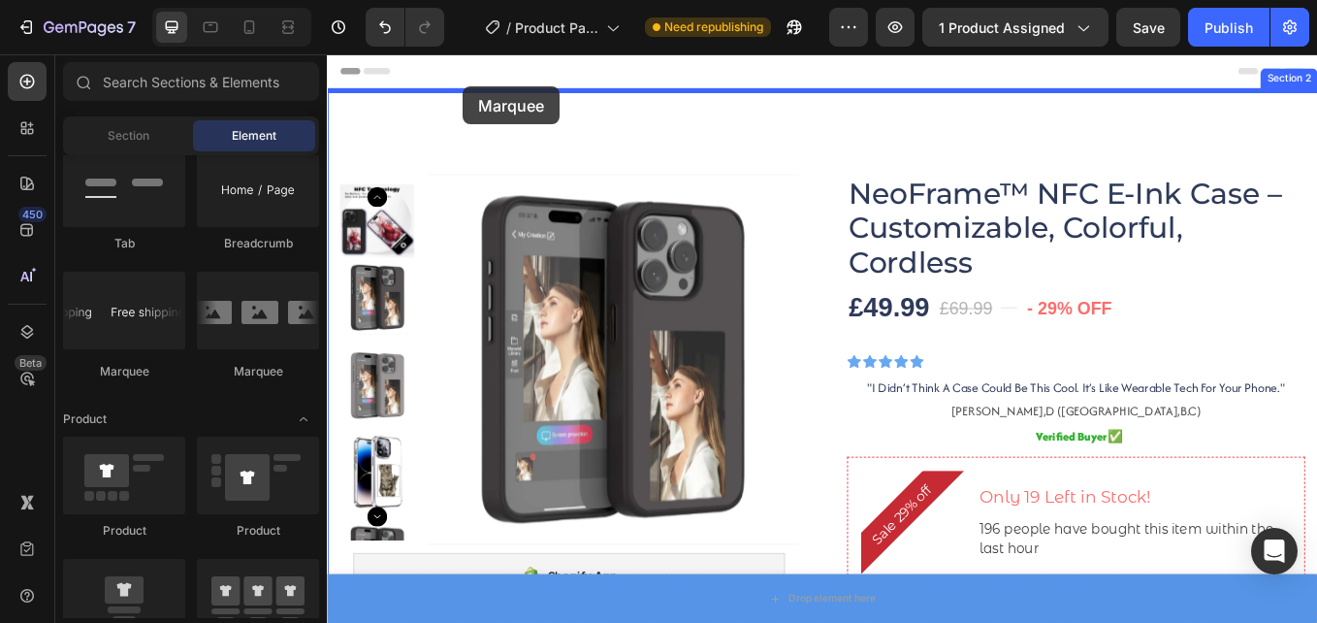
drag, startPoint x: 451, startPoint y: 375, endPoint x: 486, endPoint y: 92, distance: 285.4
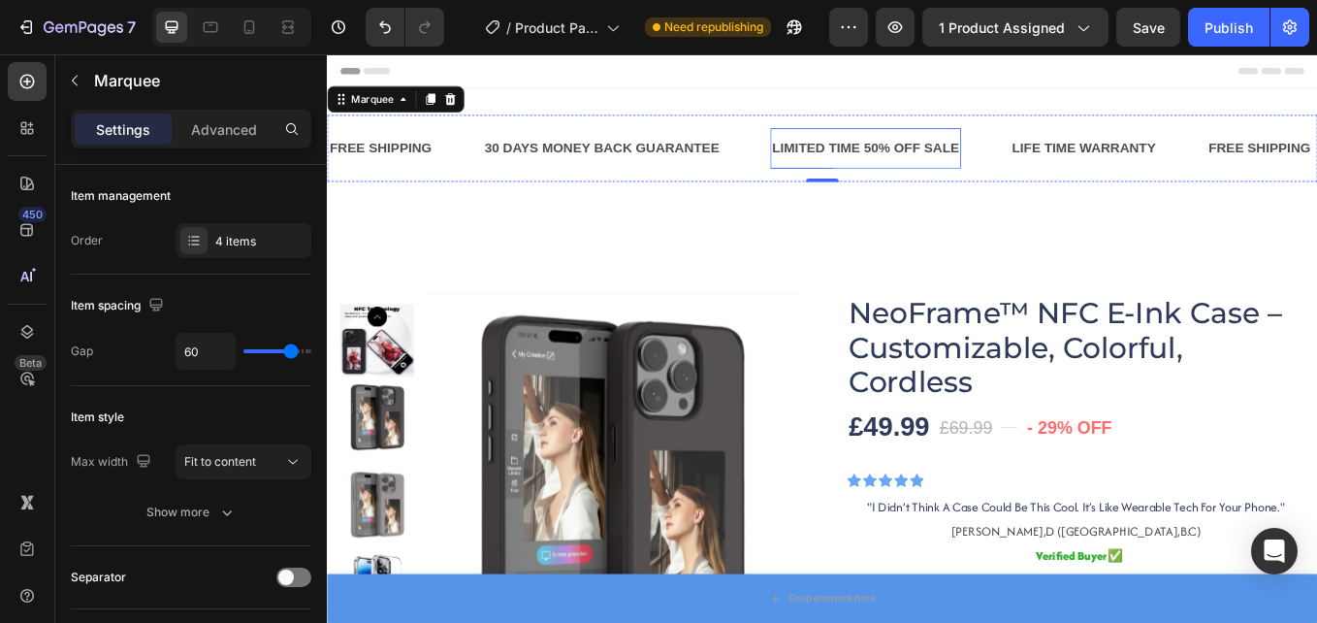
click at [975, 167] on div "LIMITED TIME 50% OFF SALE" at bounding box center [960, 164] width 224 height 32
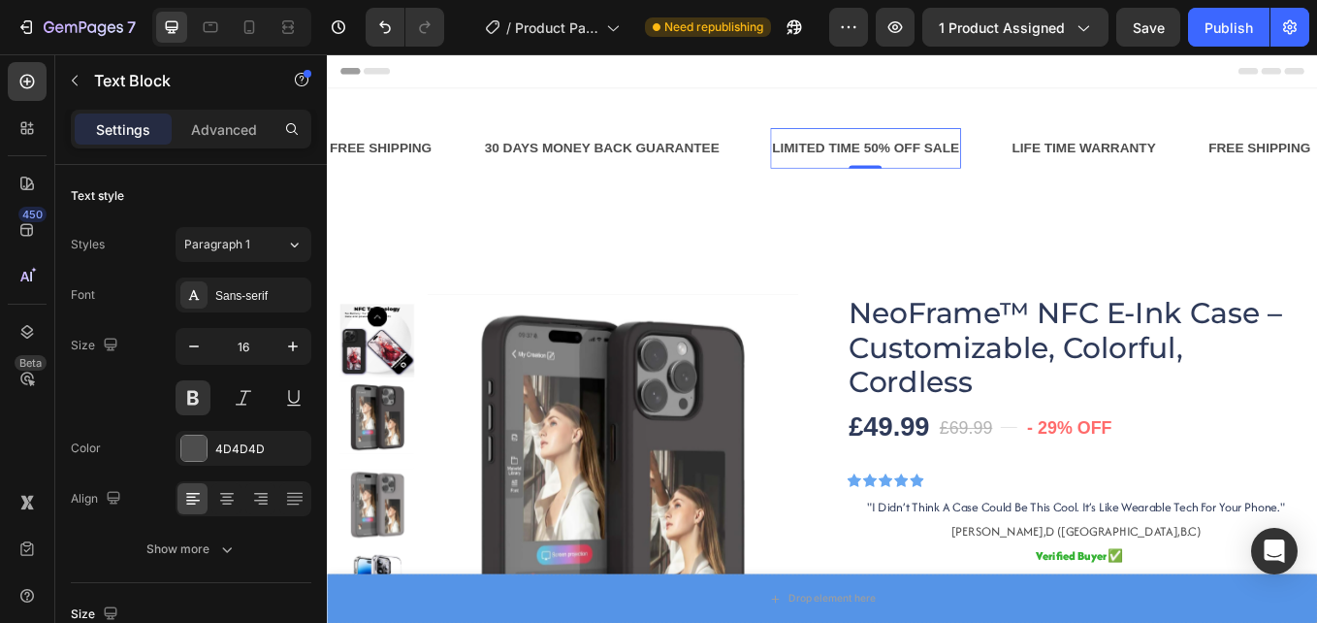
click at [978, 162] on div "LIMITED TIME 50% OFF SALE" at bounding box center [960, 164] width 224 height 32
click at [812, 195] on div "FREE SHIPPING Text Block 30 DAYS MONEY BACK GUARANTEE Text Block LIMITED TIME 2…" at bounding box center [909, 164] width 1164 height 79
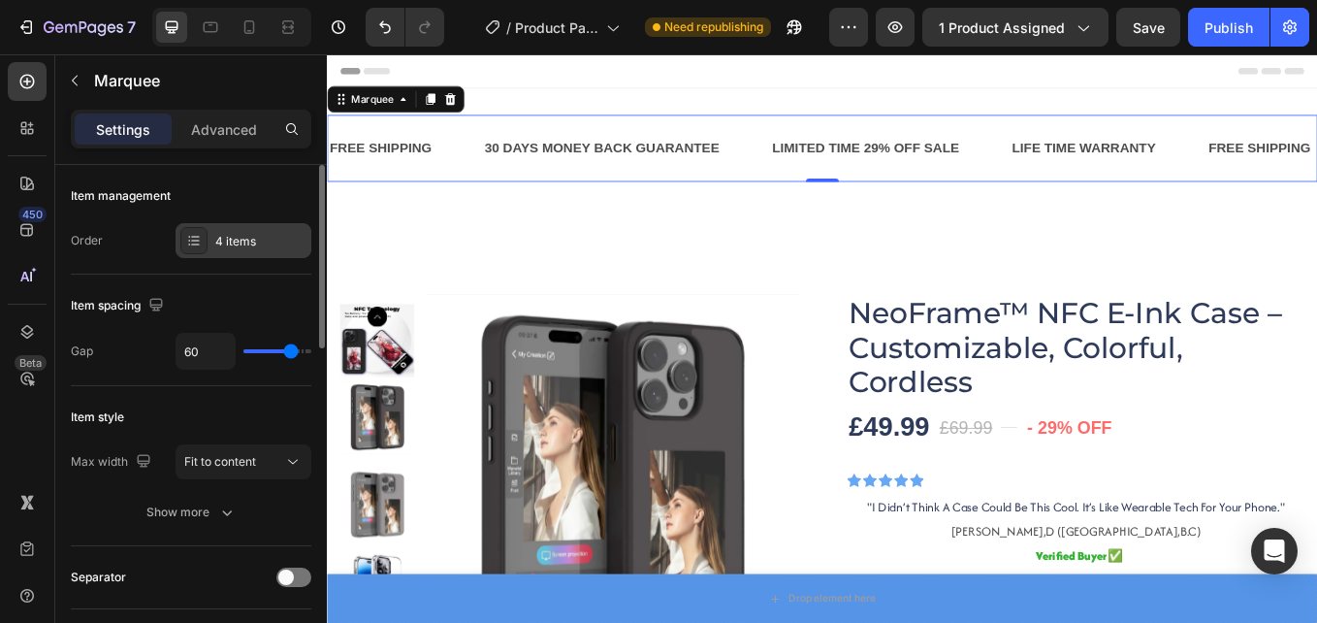
click at [257, 255] on div "4 items" at bounding box center [244, 240] width 136 height 35
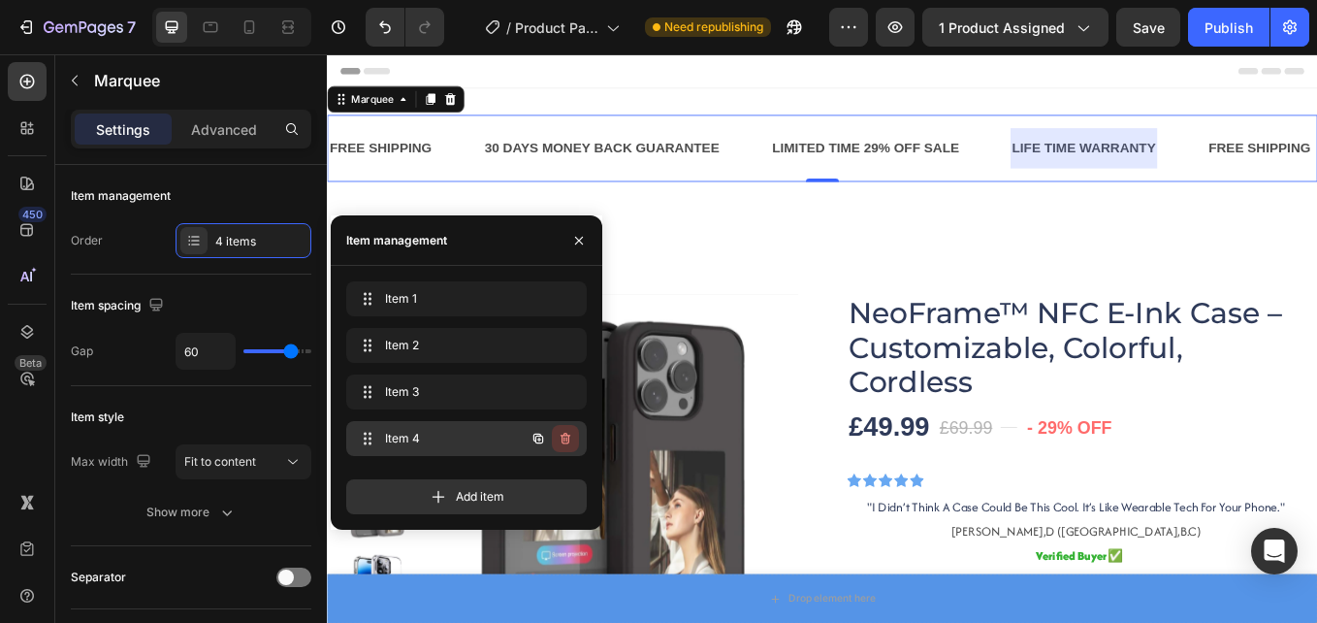
click at [565, 441] on icon "button" at bounding box center [564, 439] width 1 height 5
click at [565, 441] on div "Delete" at bounding box center [553, 438] width 36 height 17
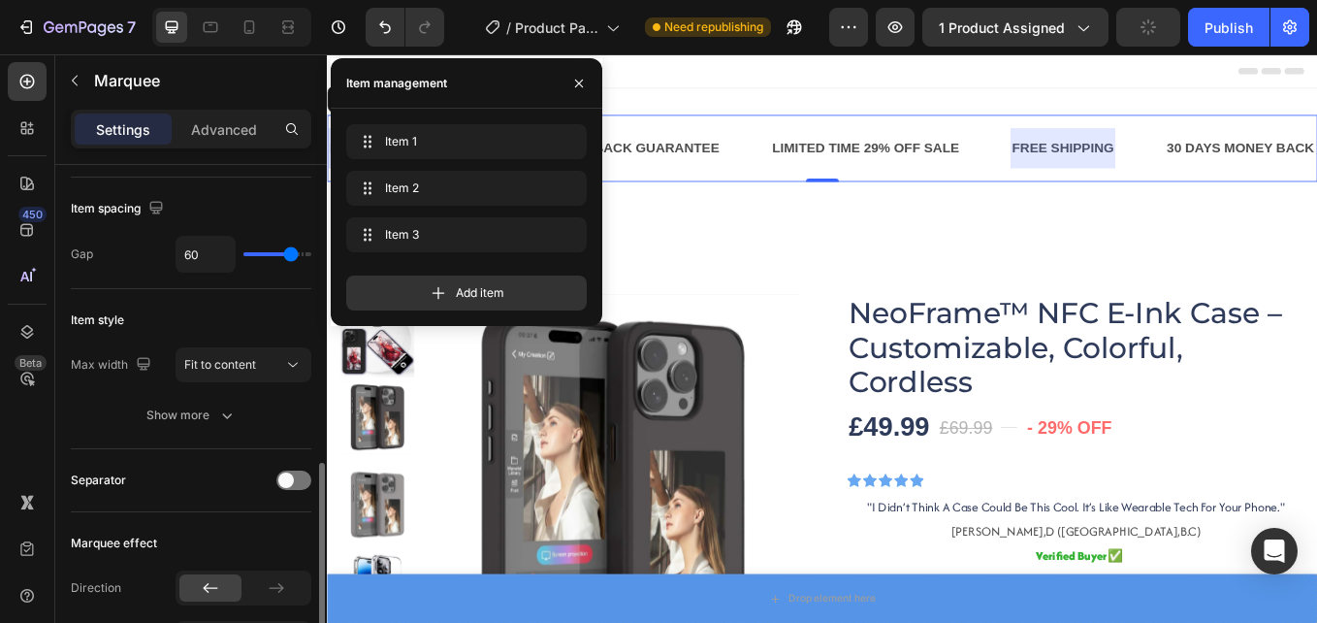
scroll to position [291, 0]
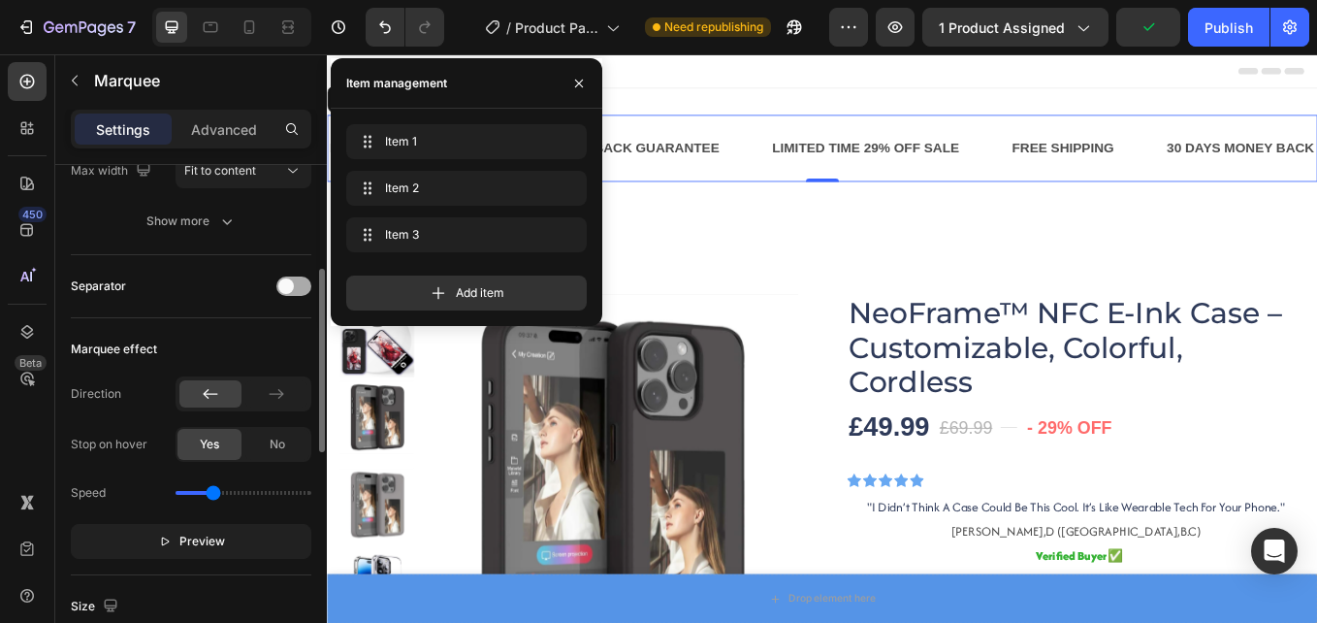
click at [286, 283] on span at bounding box center [286, 286] width 16 height 16
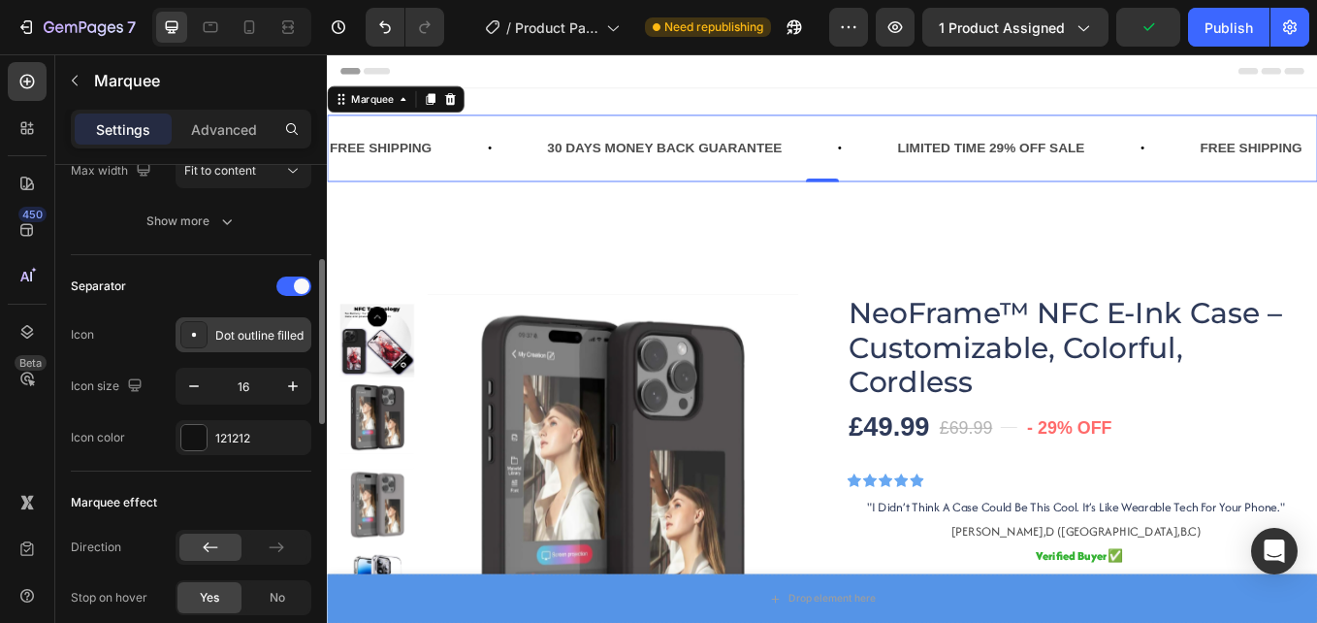
click at [256, 327] on div "Dot outline filled" at bounding box center [260, 335] width 91 height 17
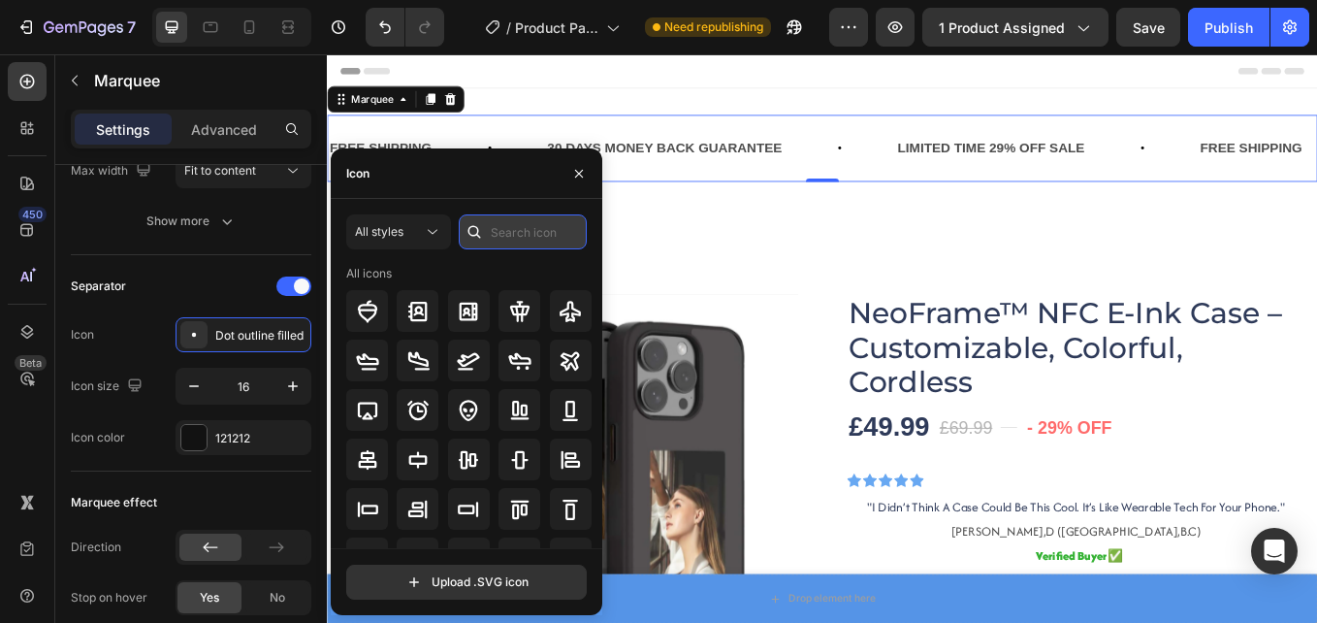
click at [547, 235] on input "text" at bounding box center [523, 231] width 128 height 35
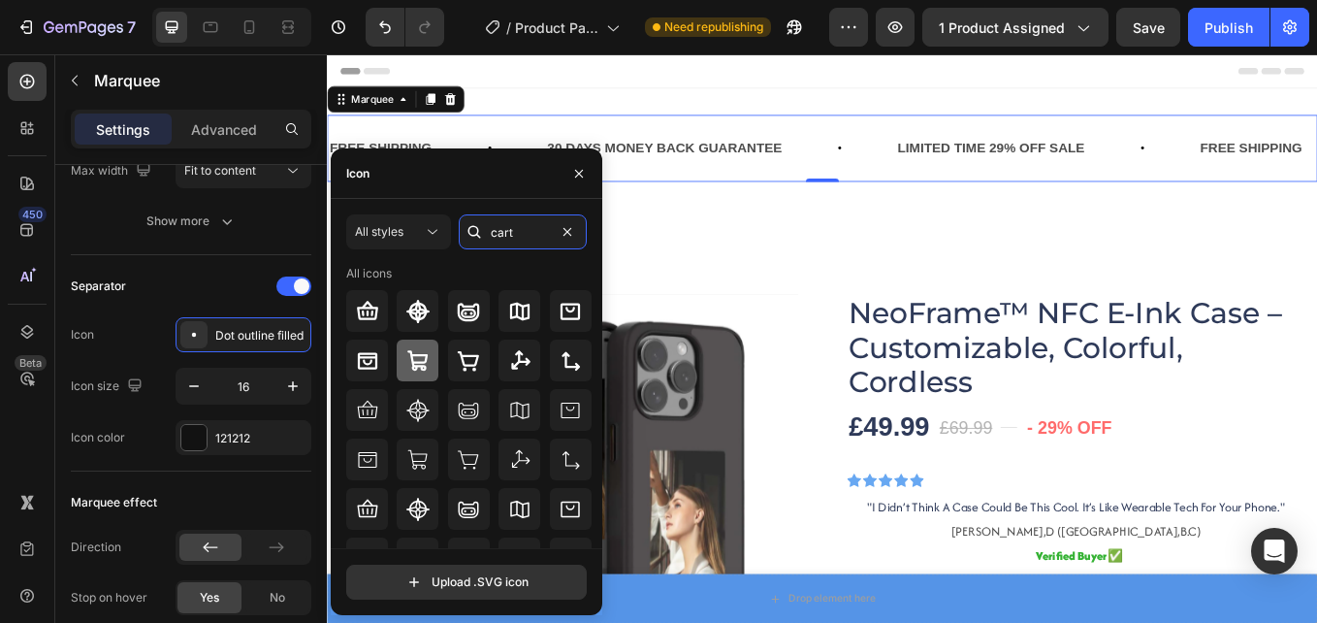
type input "cart"
click at [423, 379] on div at bounding box center [418, 361] width 42 height 42
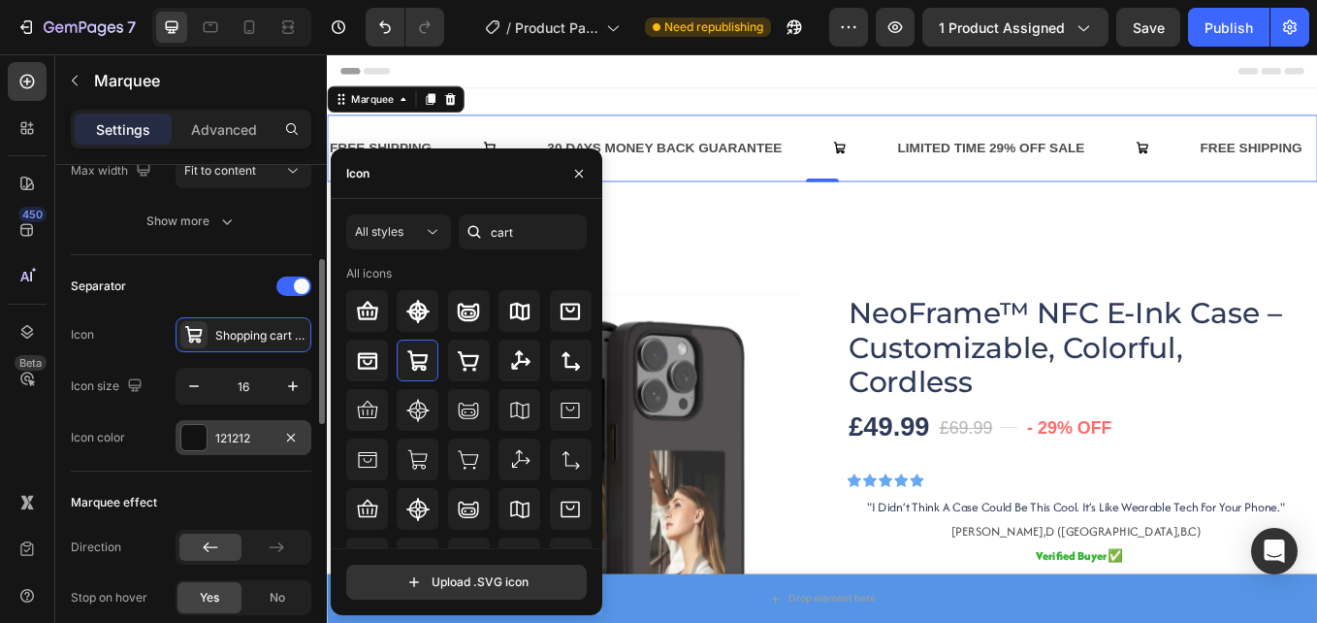
click at [263, 433] on div "121212" at bounding box center [243, 438] width 56 height 17
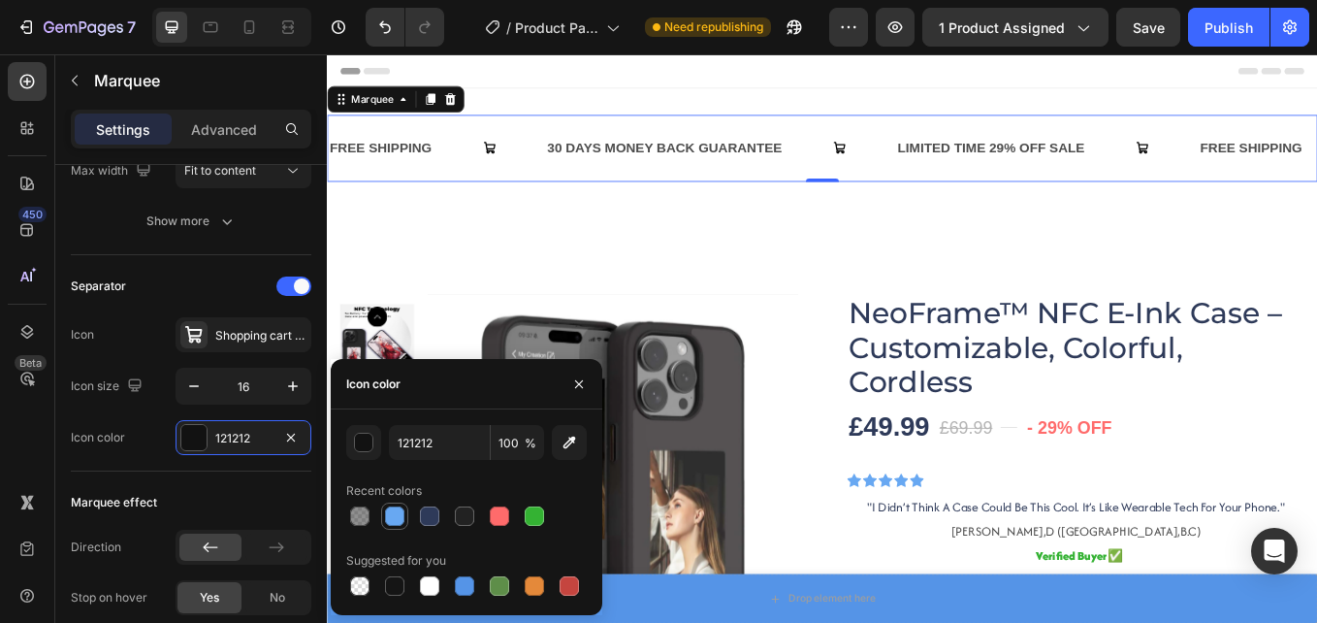
click at [385, 519] on div at bounding box center [394, 515] width 19 height 19
type input "68A8F2"
click at [548, 138] on div "FREE SHIPPING Text Block 30 DAYS MONEY BACK GUARANTEE Text Block LIMITED TIME 2…" at bounding box center [909, 164] width 1164 height 79
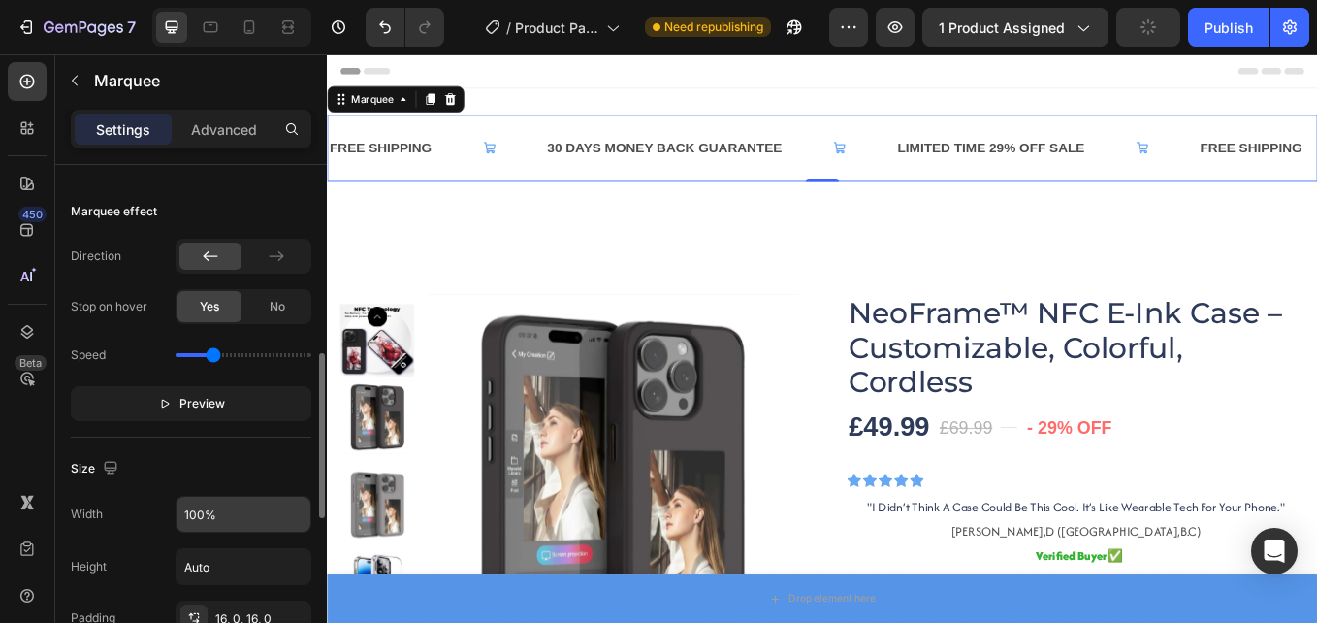
scroll to position [776, 0]
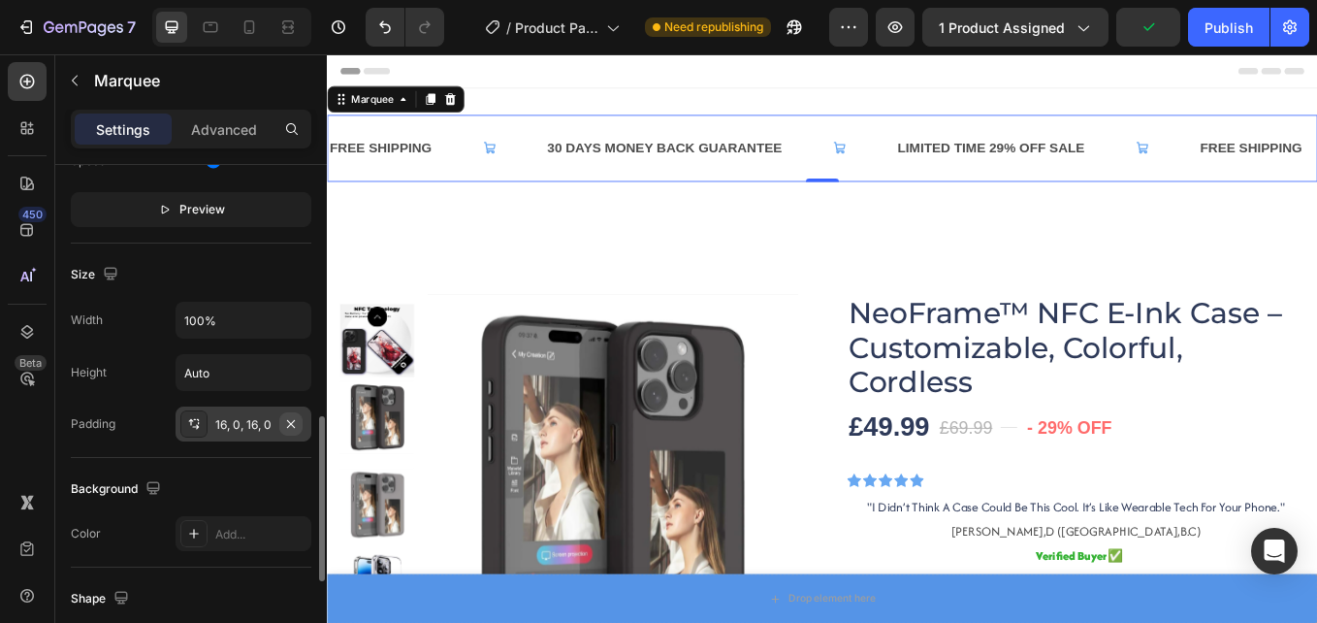
click at [300, 426] on button "button" at bounding box center [290, 423] width 23 height 23
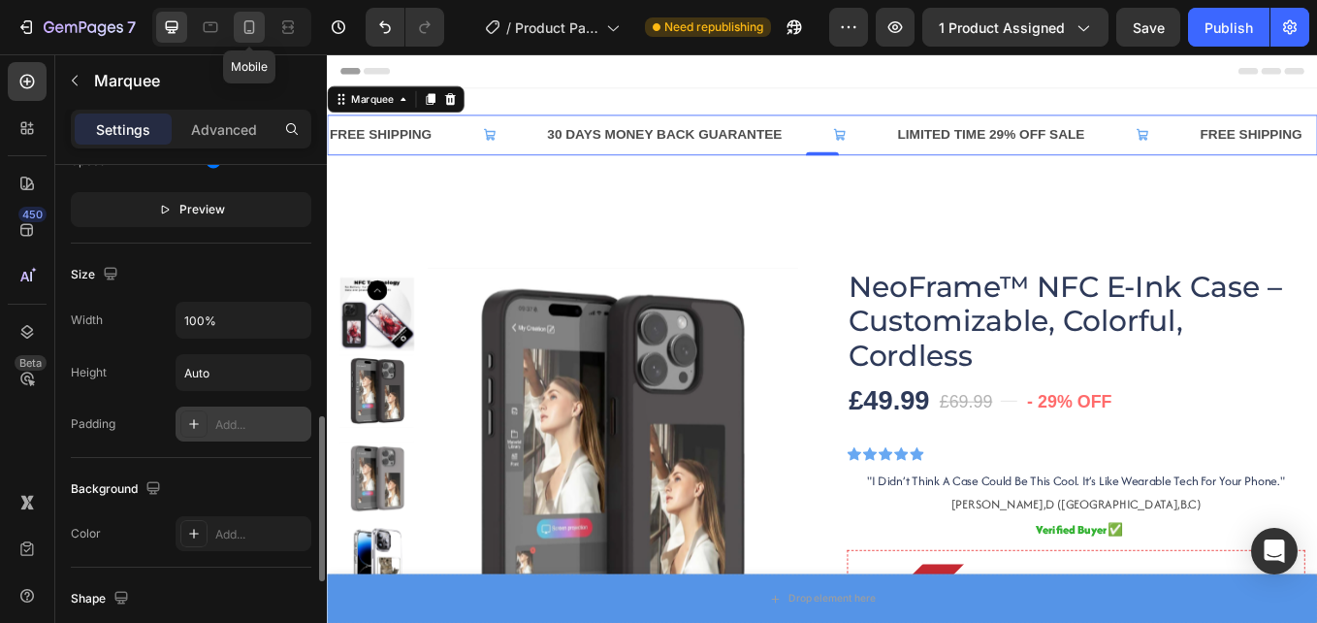
click at [252, 21] on icon at bounding box center [249, 27] width 11 height 14
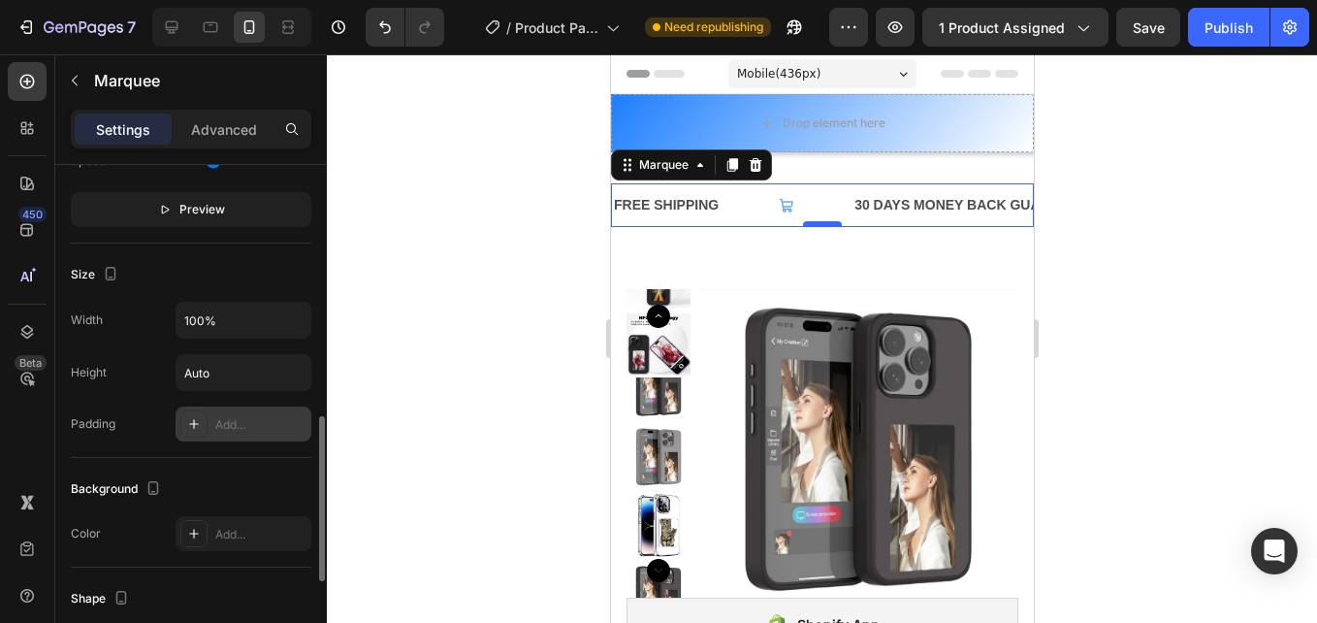
scroll to position [61, 0]
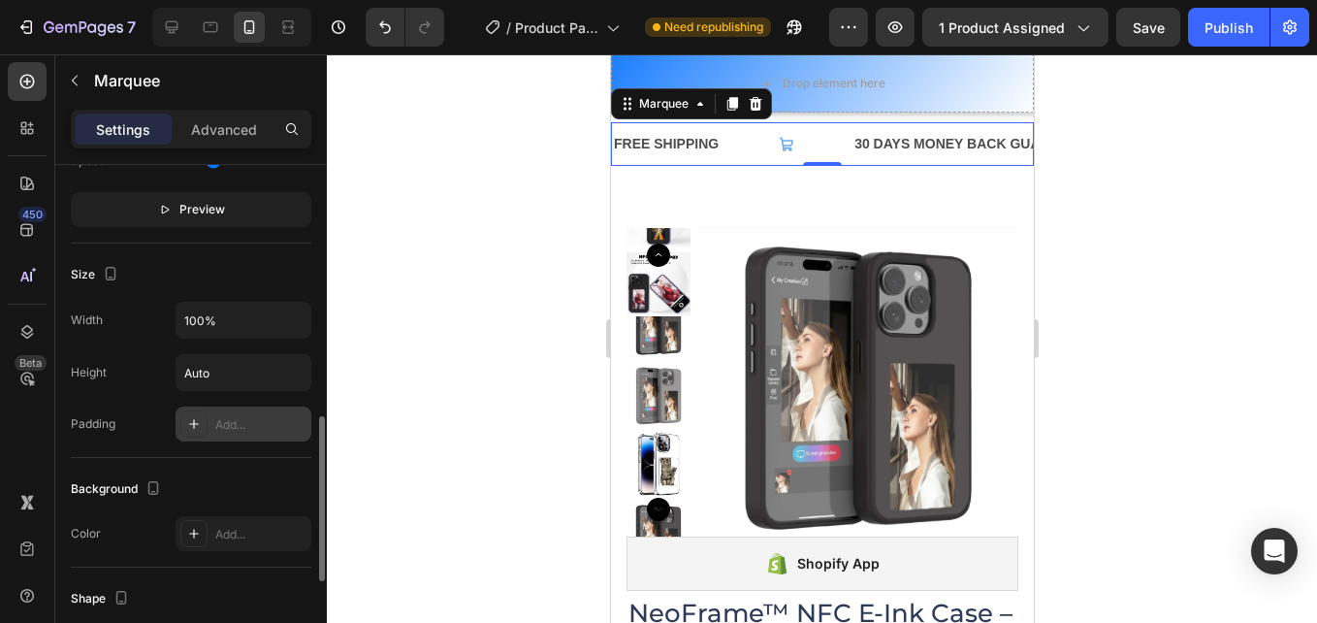
click at [816, 136] on div "FREE SHIPPING Text Block" at bounding box center [731, 144] width 241 height 44
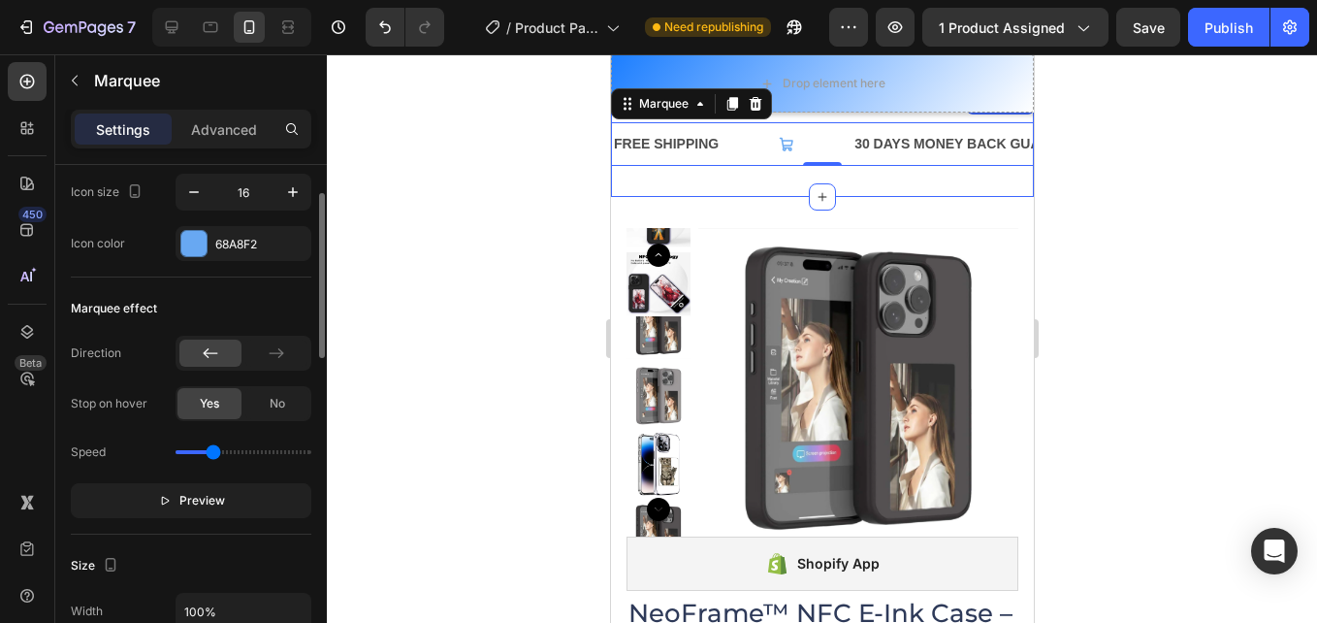
scroll to position [388, 0]
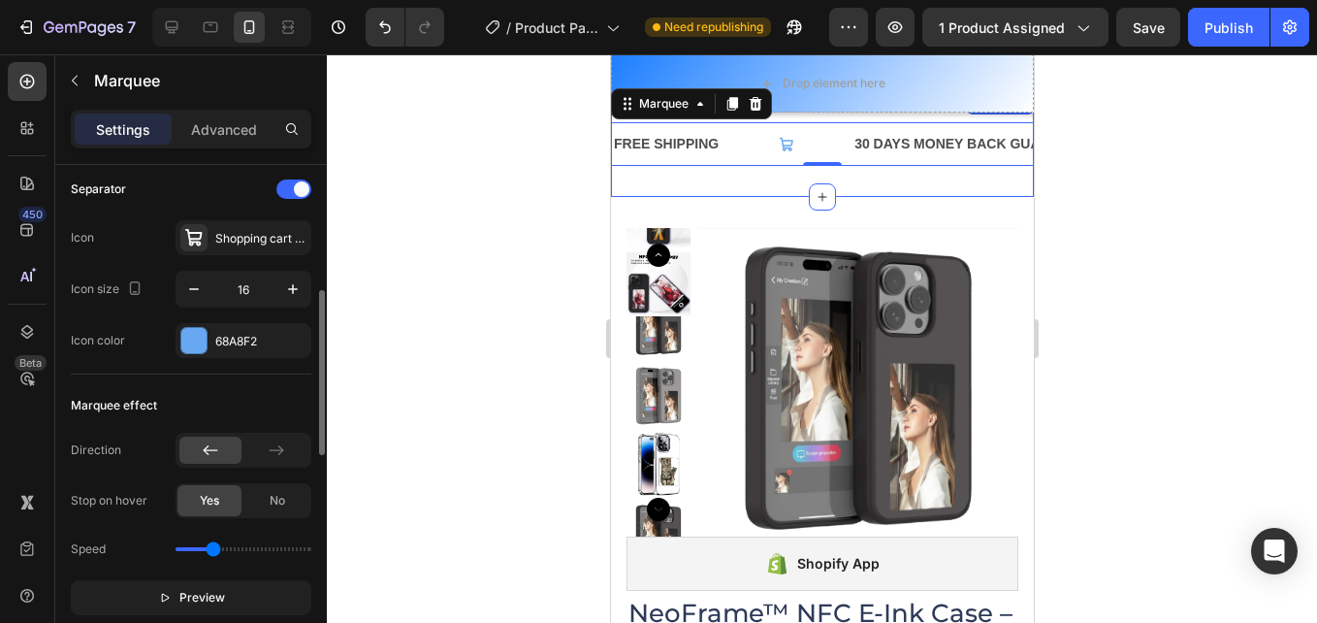
click at [222, 577] on div "Direction Stop on hover Yes No Speed Preview" at bounding box center [191, 524] width 241 height 182
click at [223, 580] on button "Preview" at bounding box center [191, 597] width 241 height 35
click at [223, 583] on button "Pause" at bounding box center [191, 597] width 241 height 35
click at [808, 146] on div "FREE SHIPPING Text Block" at bounding box center [728, 144] width 241 height 44
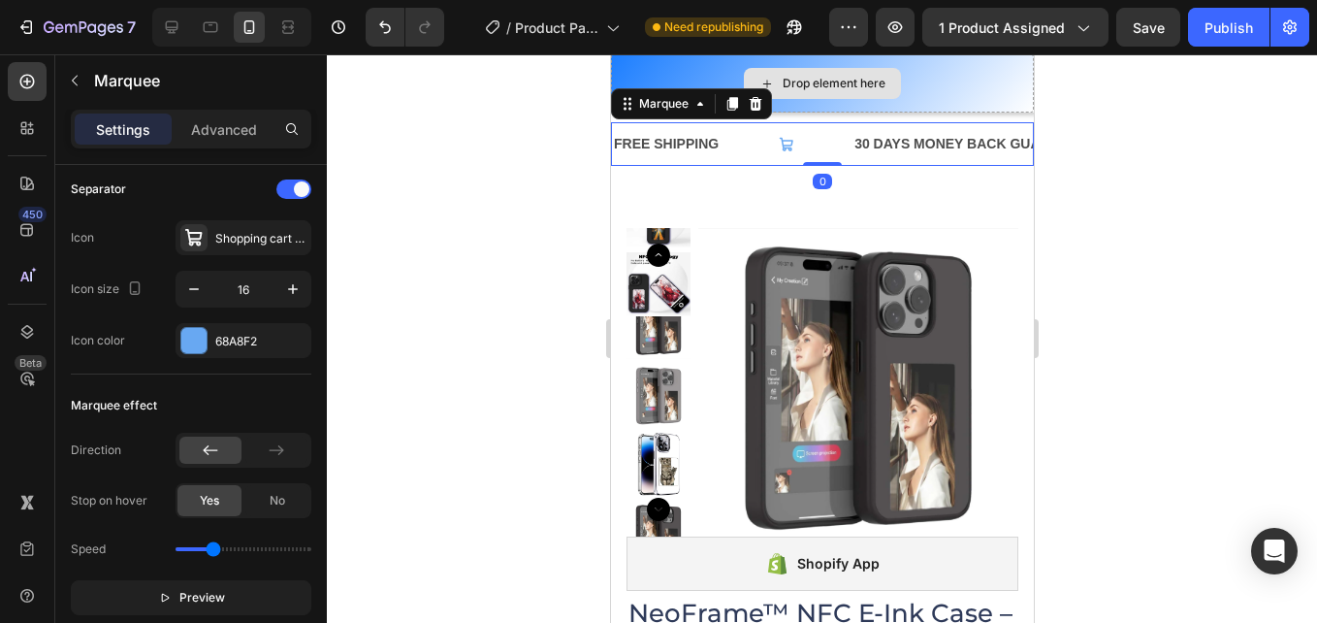
drag, startPoint x: 818, startPoint y: 164, endPoint x: 822, endPoint y: 105, distance: 59.3
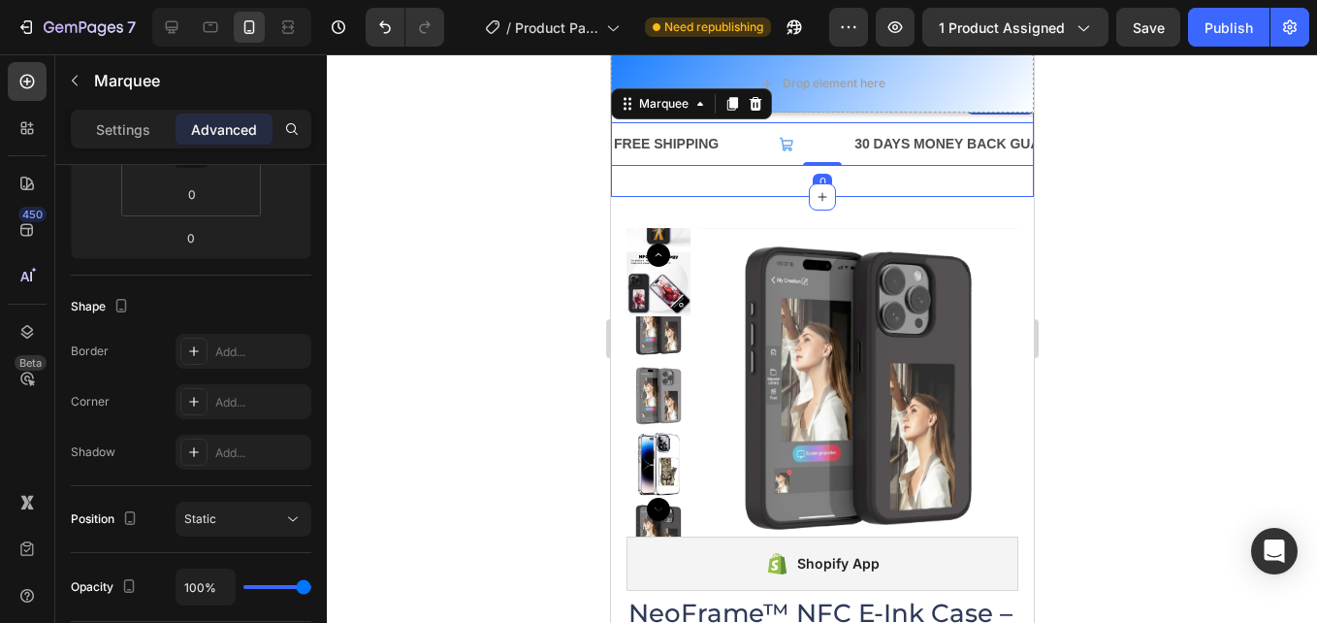
click at [777, 182] on div "FREE SHIPPING Text Block 30 DAYS MONEY BACK GUARANTEE Text Block LIMITED TIME 2…" at bounding box center [821, 144] width 423 height 106
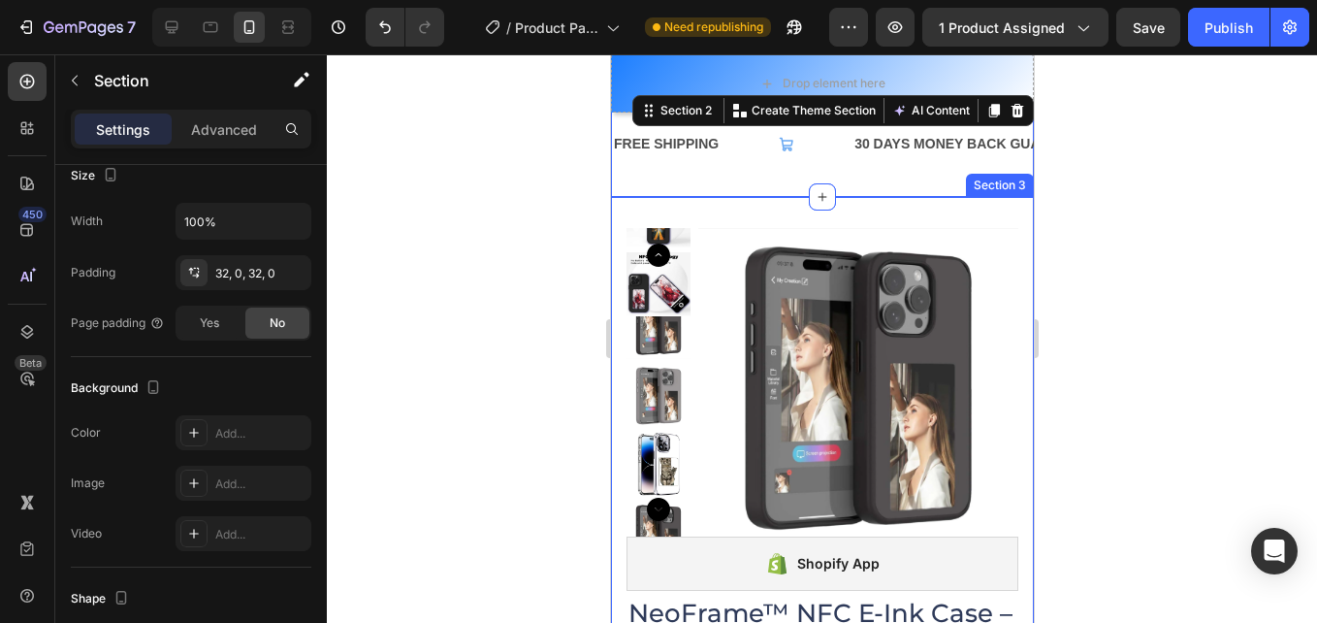
scroll to position [0, 0]
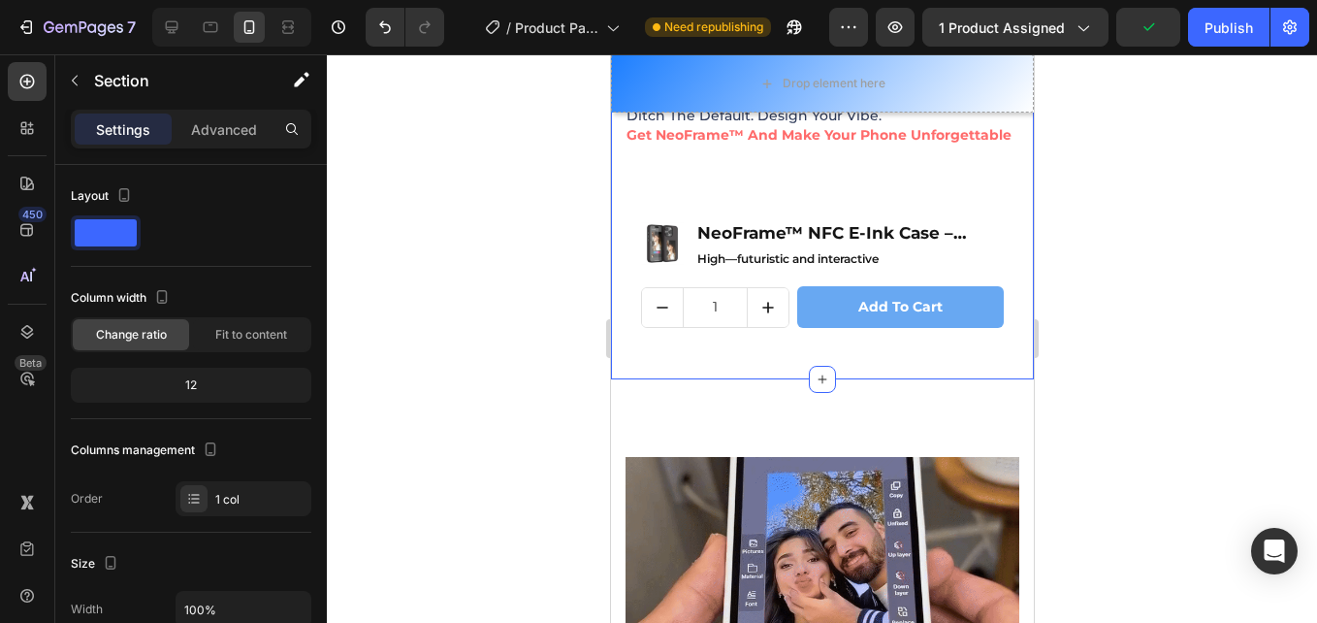
scroll to position [2001, 0]
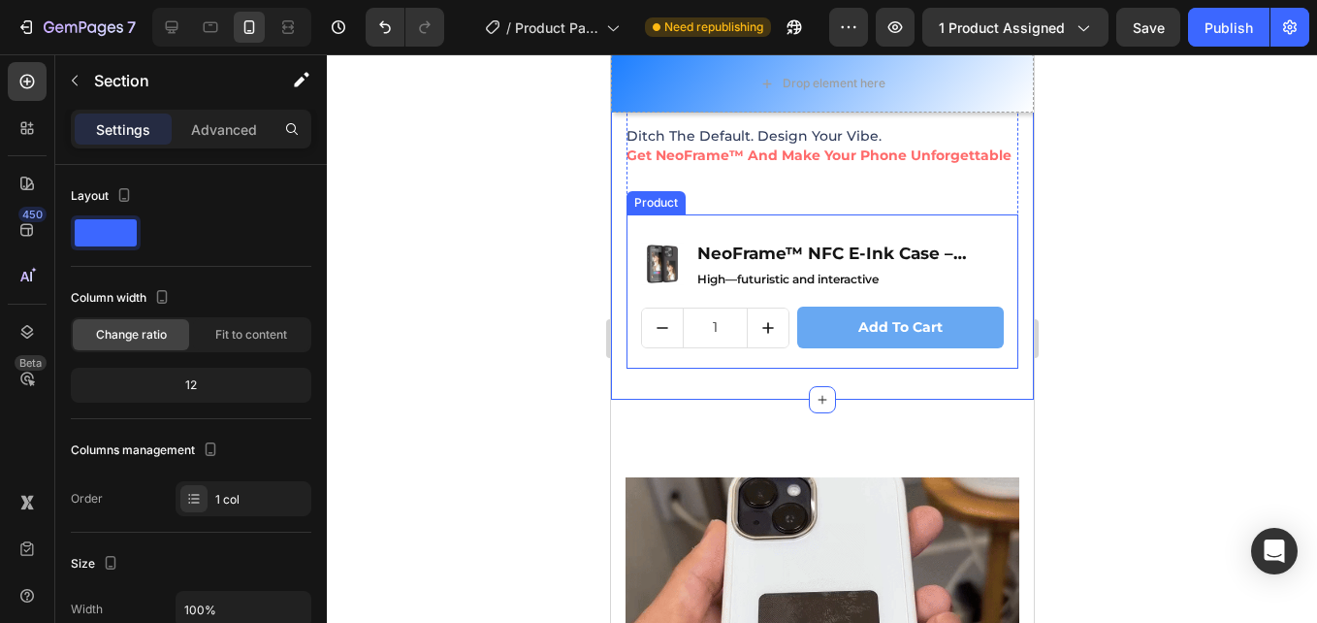
click at [691, 270] on div "Product Images NeoFrame™ NFC E-Ink Case – Customizable, Colorful, Cordless Prod…" at bounding box center [822, 290] width 392 height 153
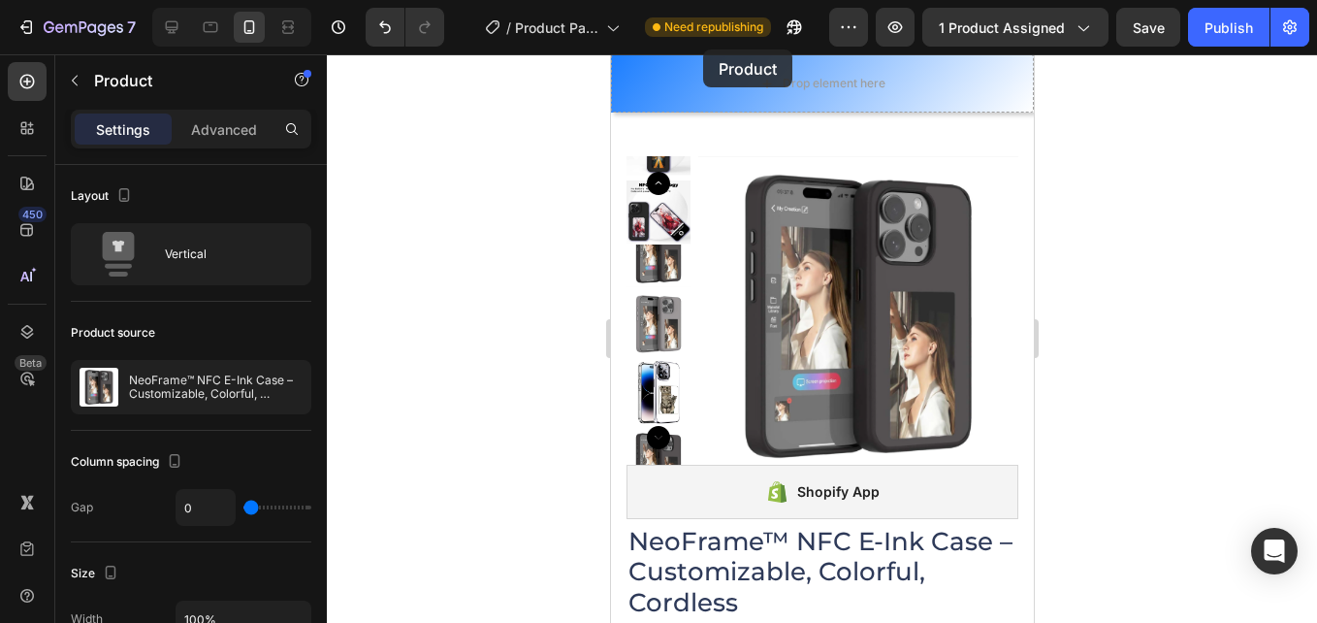
scroll to position [0, 0]
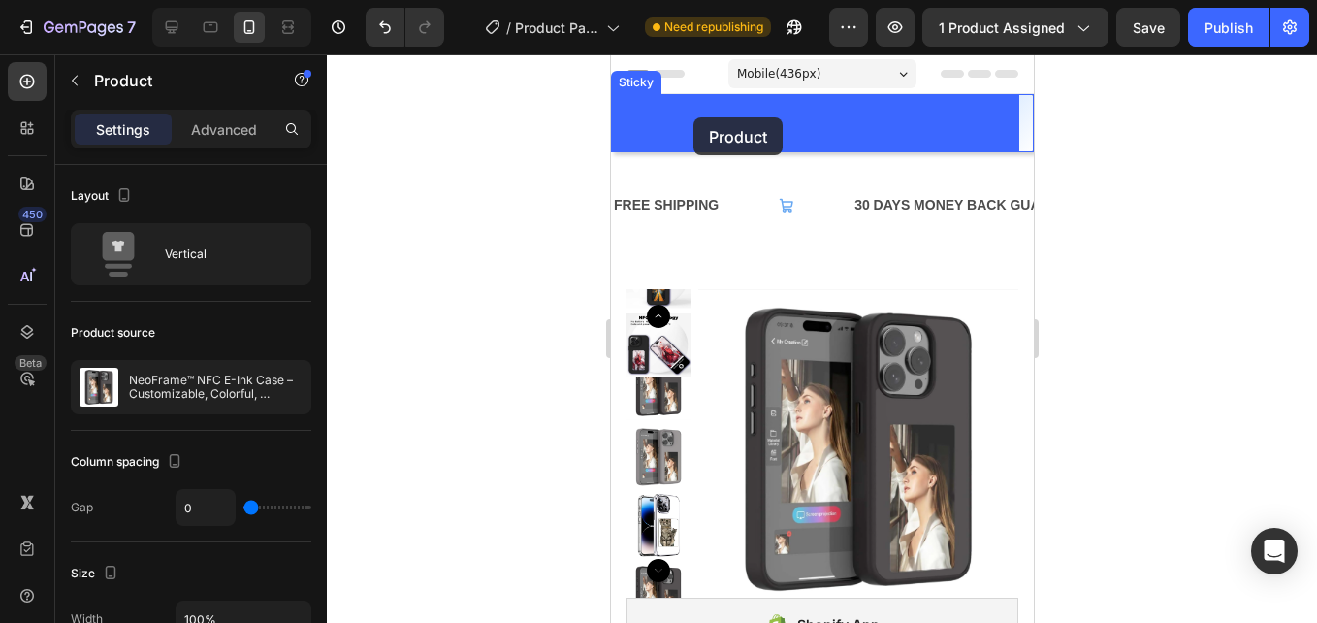
drag, startPoint x: 676, startPoint y: 250, endPoint x: 693, endPoint y: 117, distance: 133.9
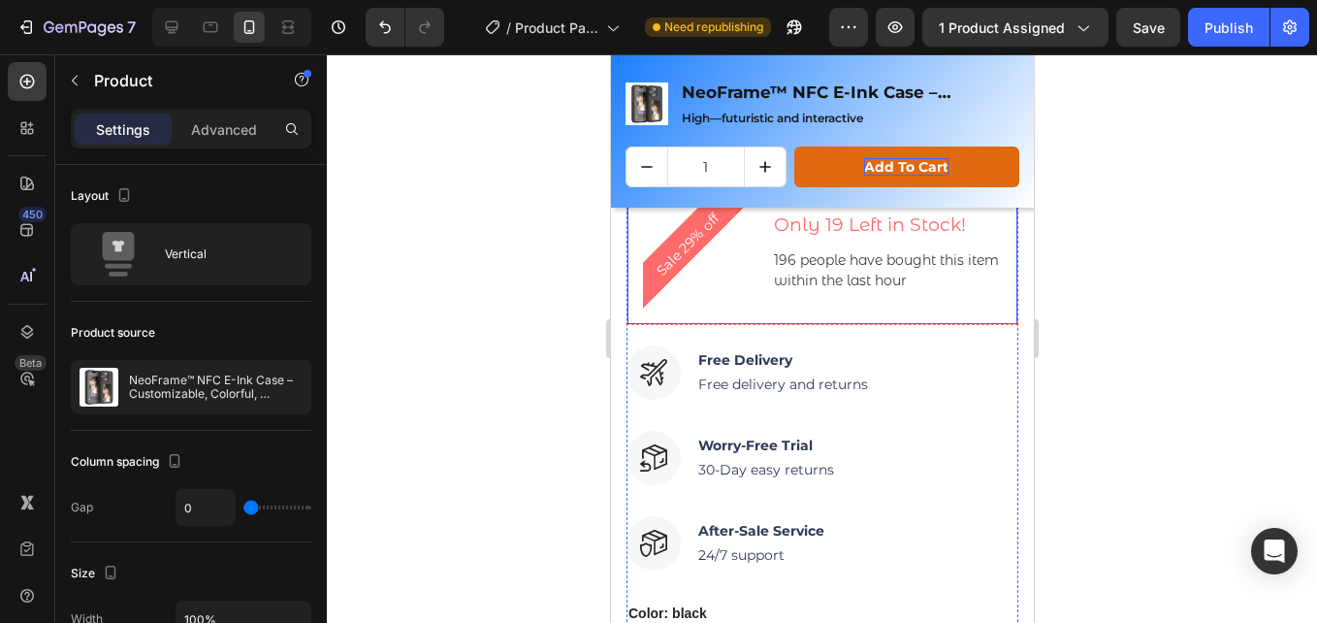
scroll to position [873, 0]
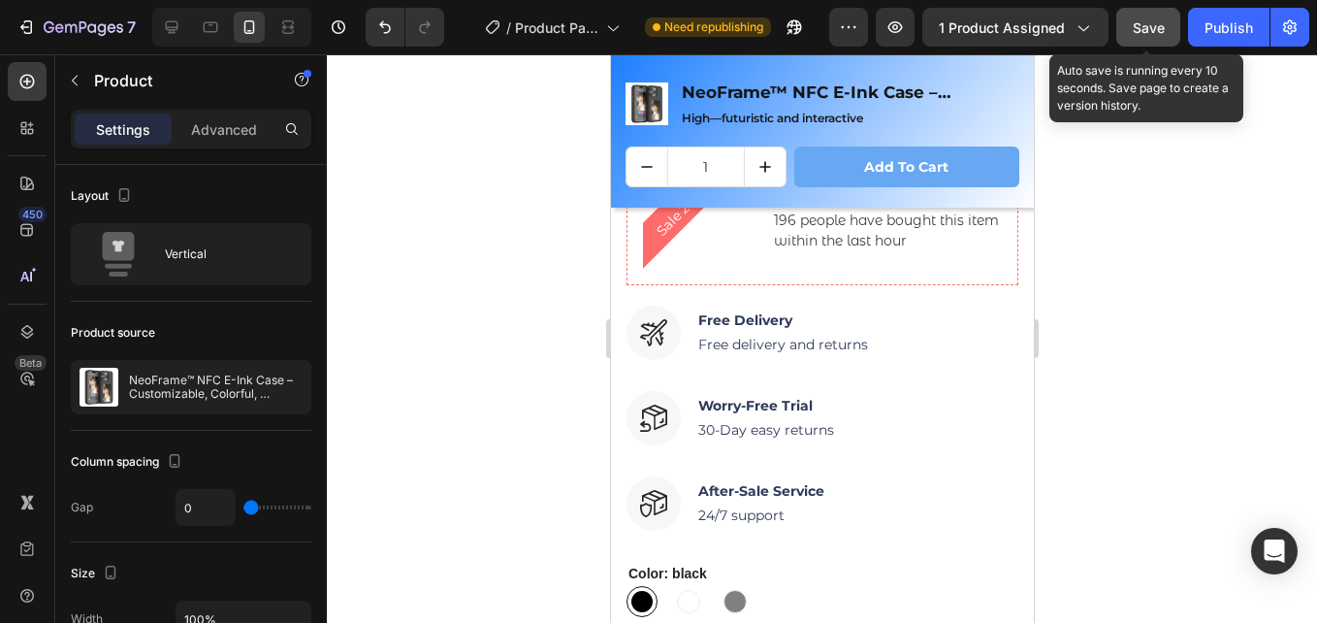
click at [1152, 25] on span "Save" at bounding box center [1149, 27] width 32 height 16
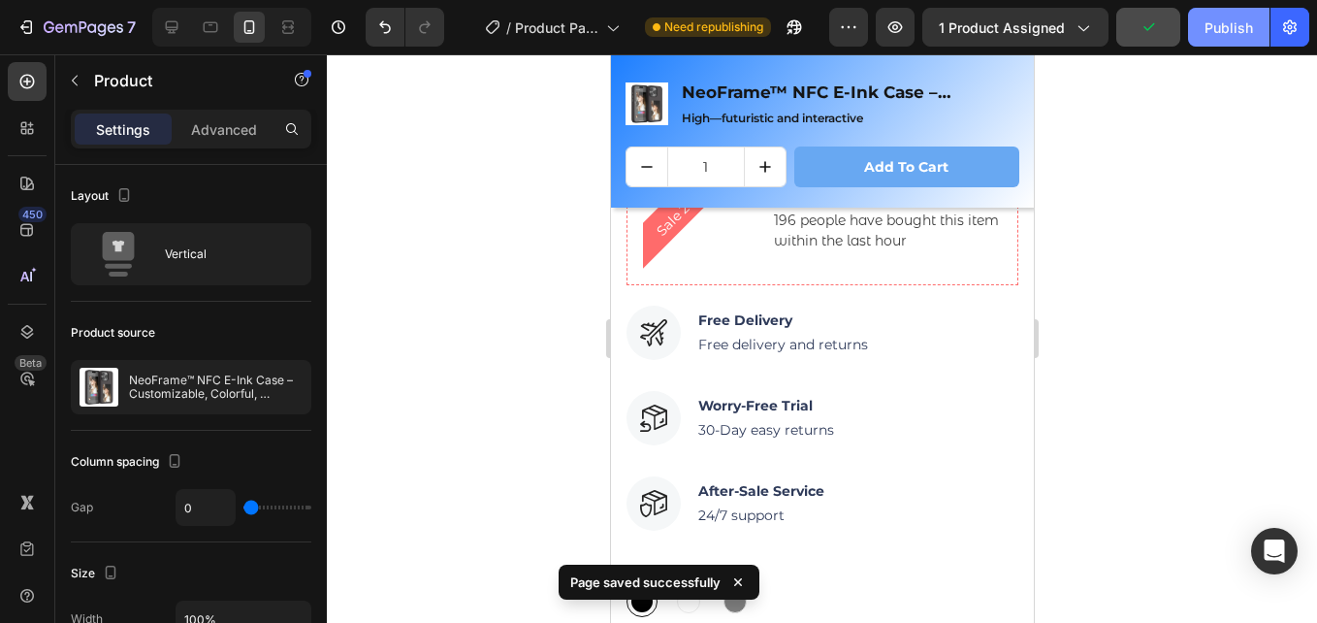
click at [1222, 27] on div "Publish" at bounding box center [1229, 27] width 49 height 20
